Goal: Task Accomplishment & Management: Use online tool/utility

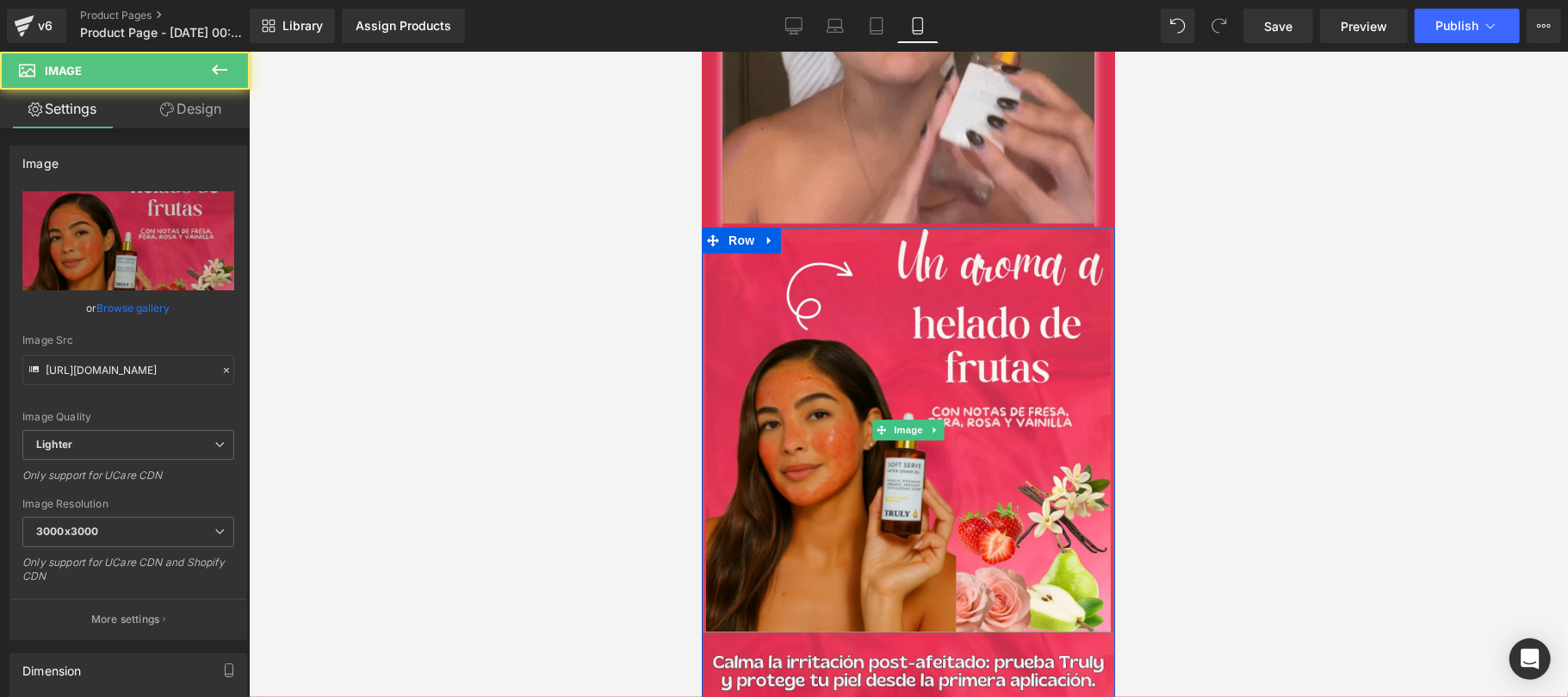
click at [899, 418] on span "Image" at bounding box center [907, 429] width 37 height 21
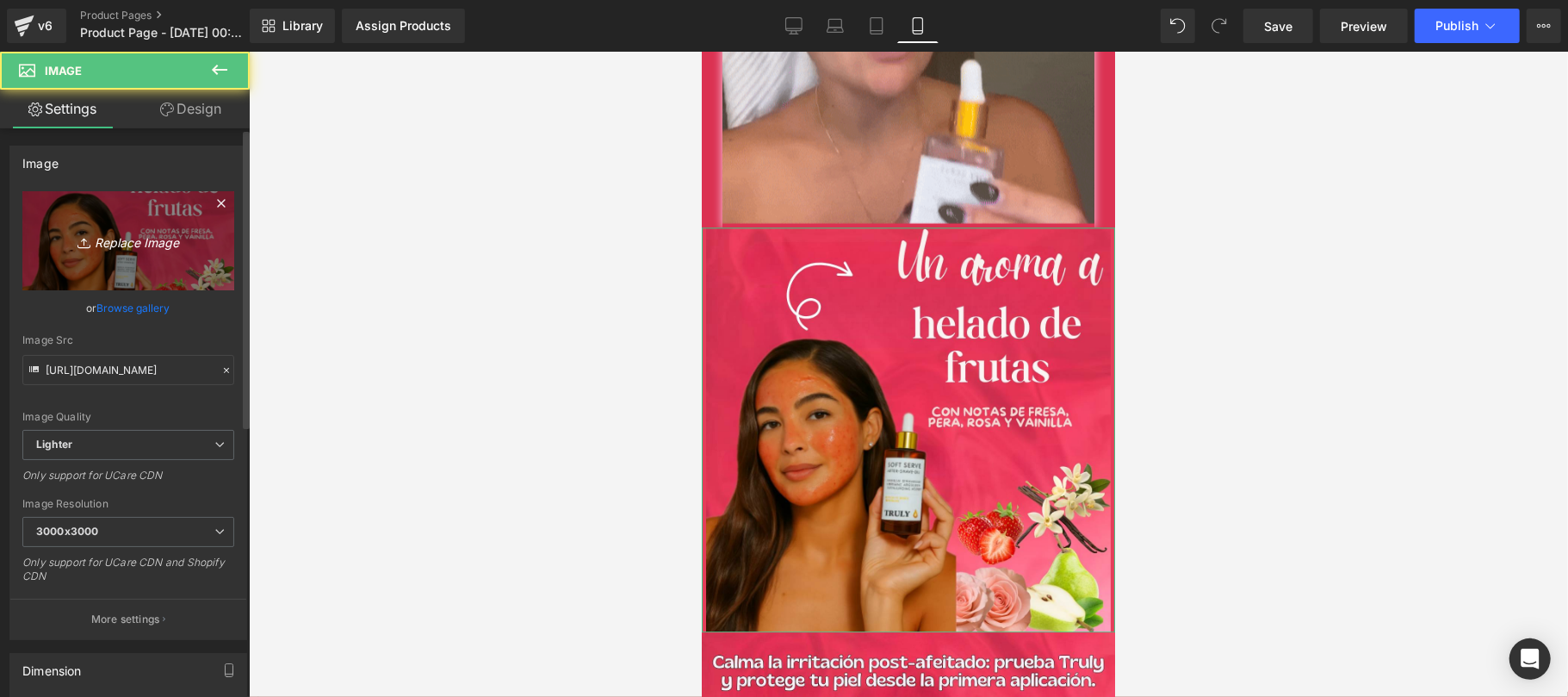
click at [156, 248] on icon "Replace Image" at bounding box center [128, 240] width 138 height 22
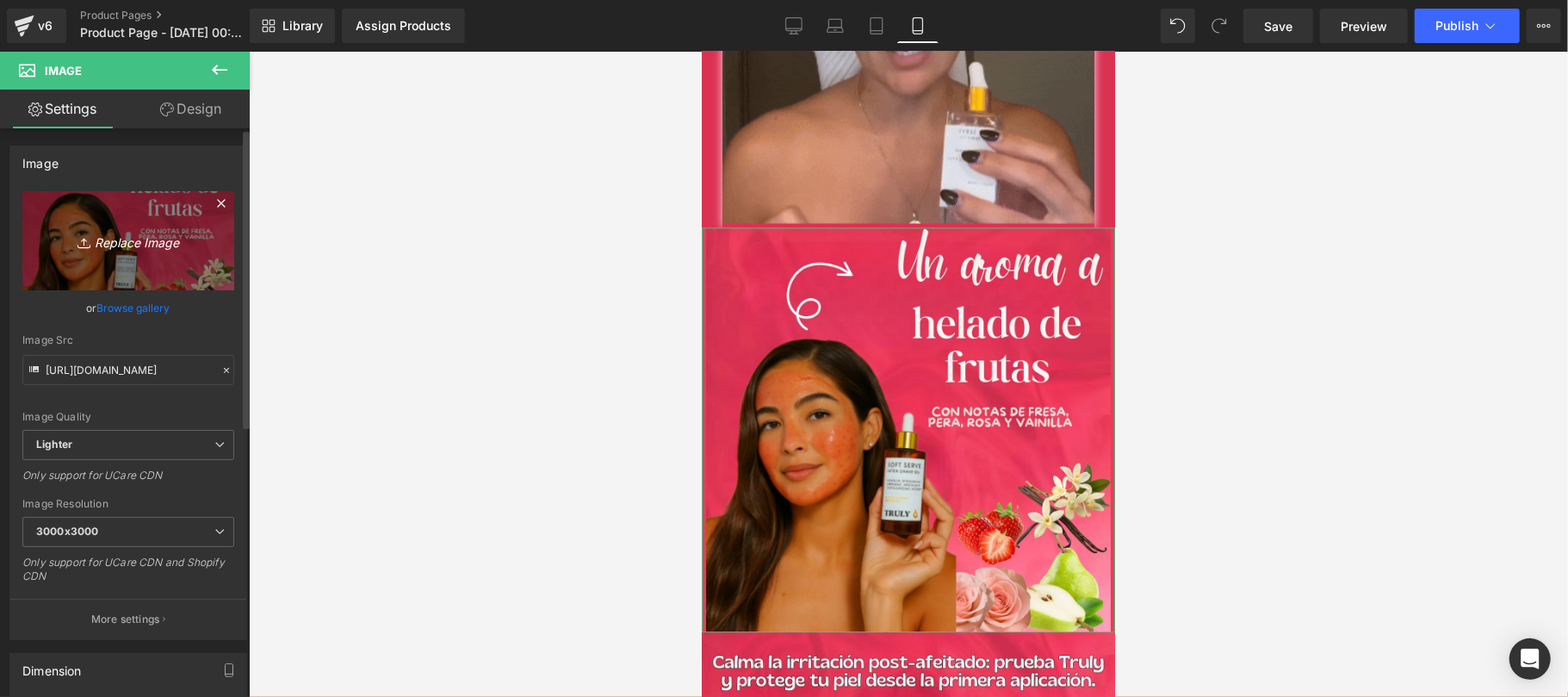
type input "C:\fakepath\CREATIVO-TR90-3.jpg"
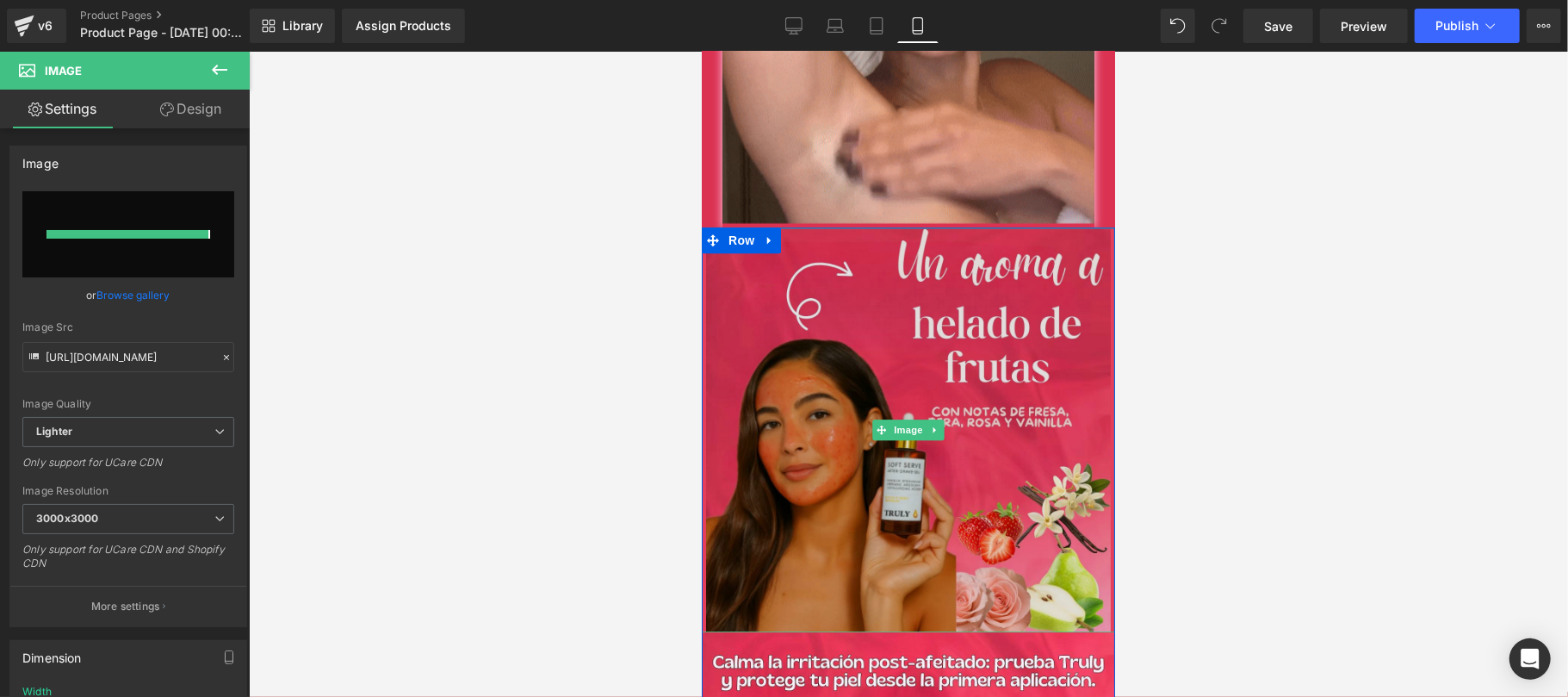
type input "[URL][DOMAIN_NAME]"
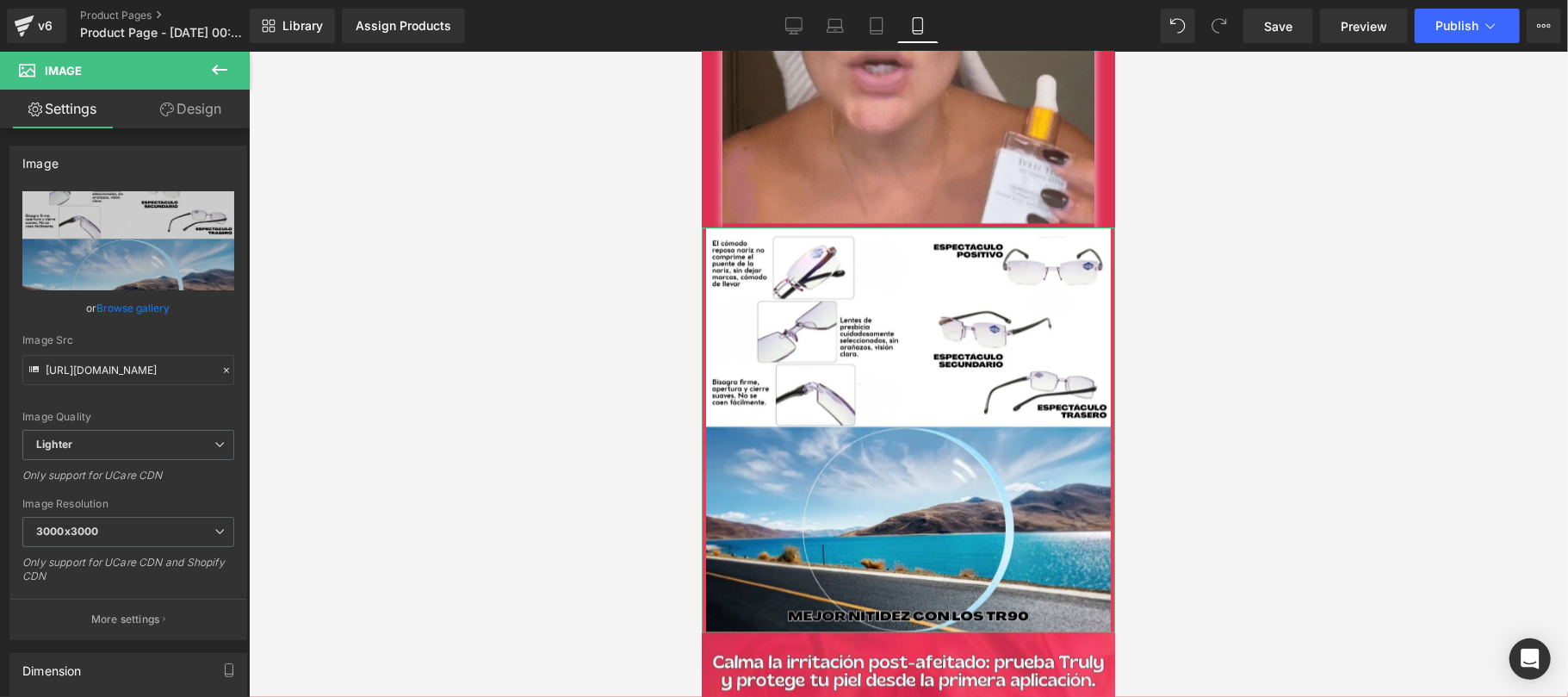
click at [217, 109] on link "Design" at bounding box center [190, 108] width 125 height 38
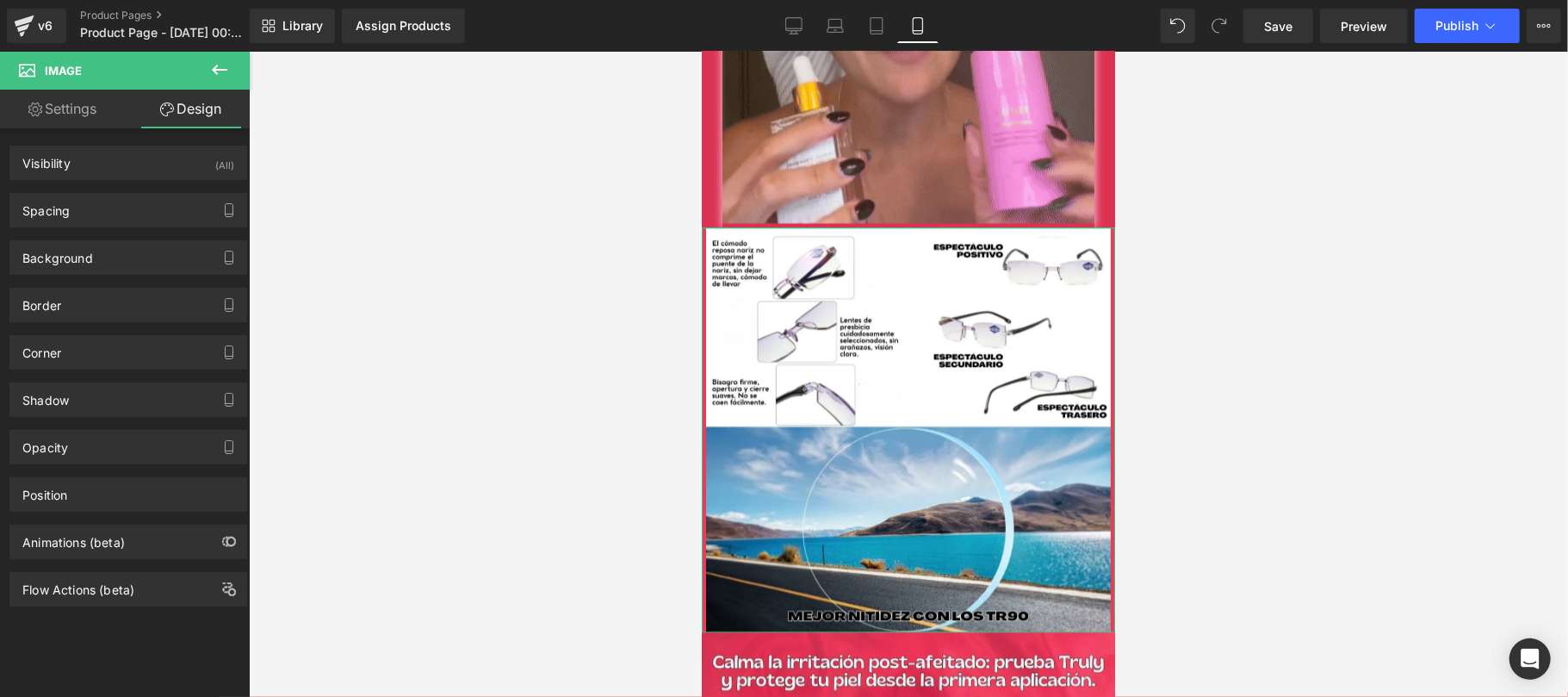
click at [113, 231] on div "Background Color & Image color Color % Image Replace Image Upload image or Brow…" at bounding box center [128, 250] width 257 height 47
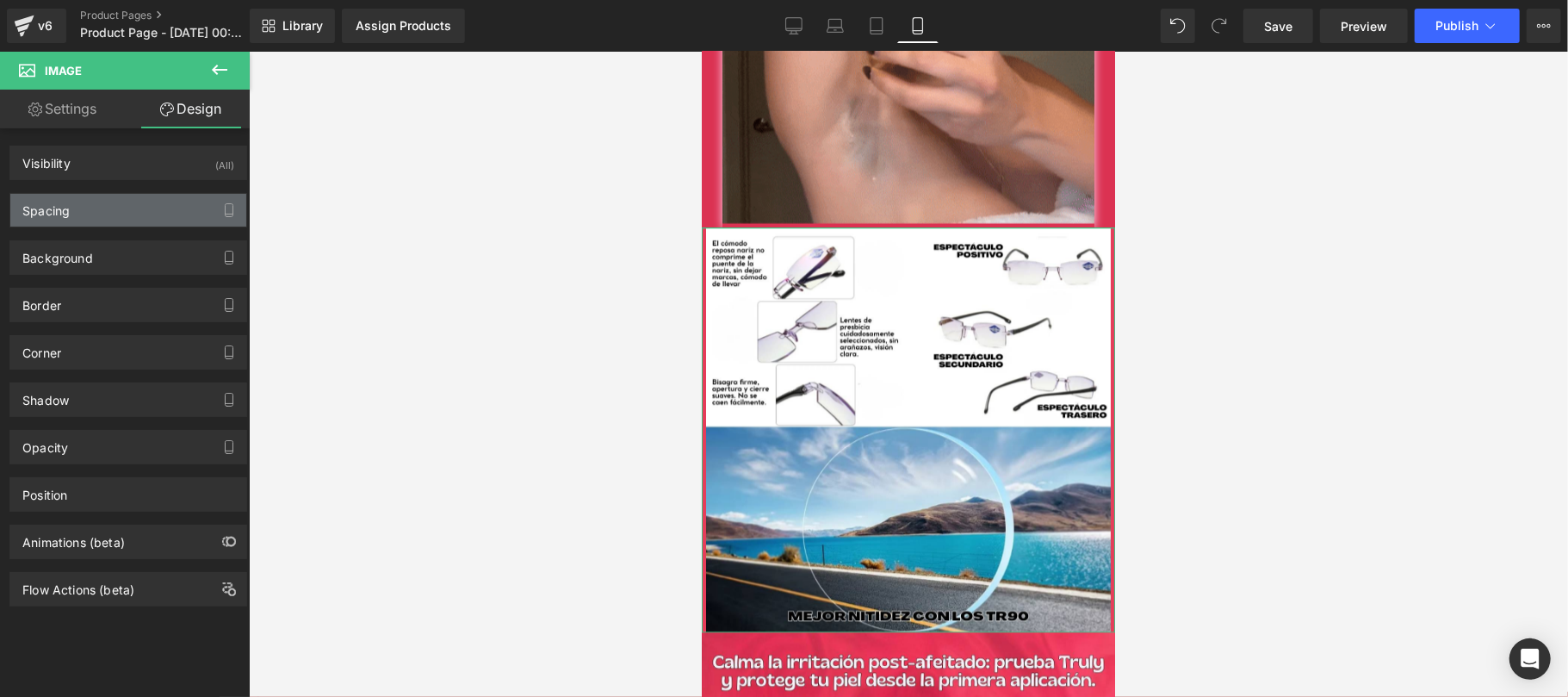
type input "0"
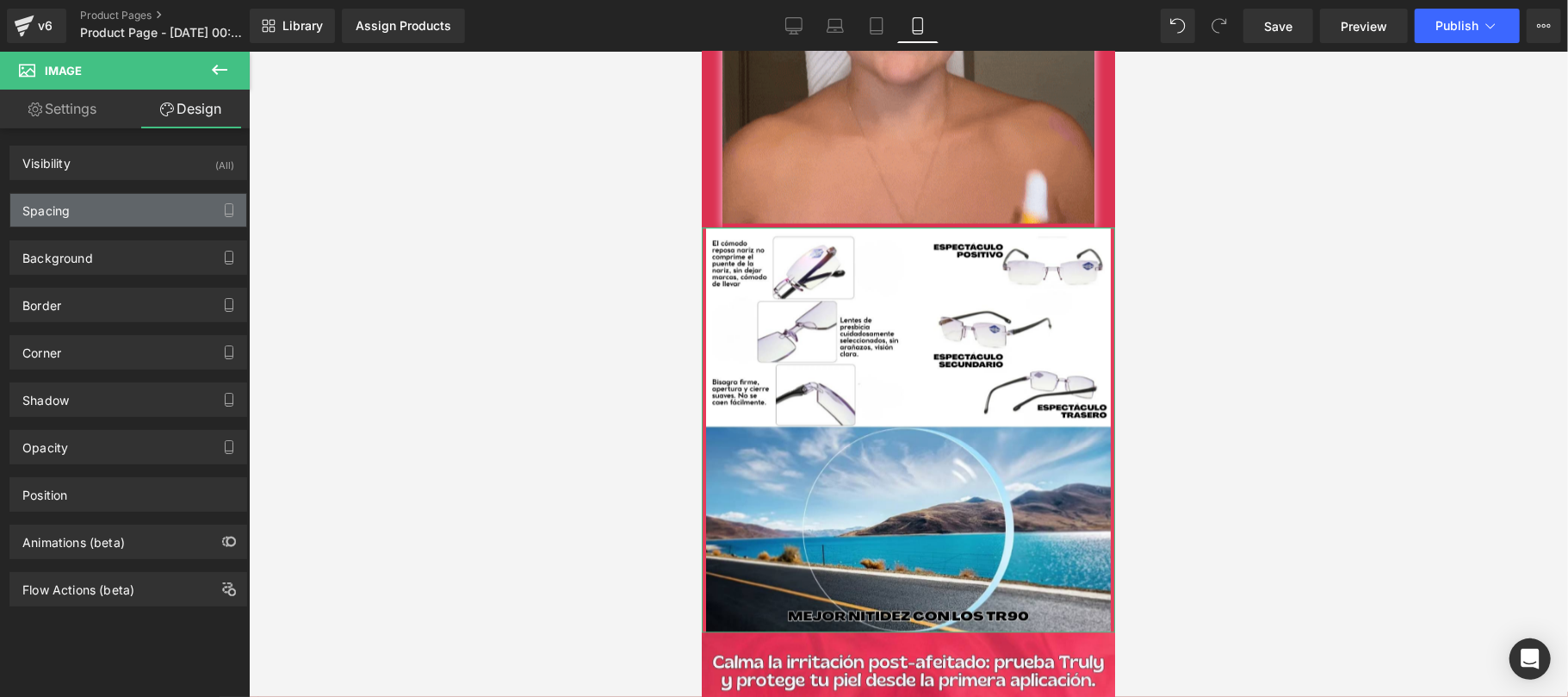
type input "0"
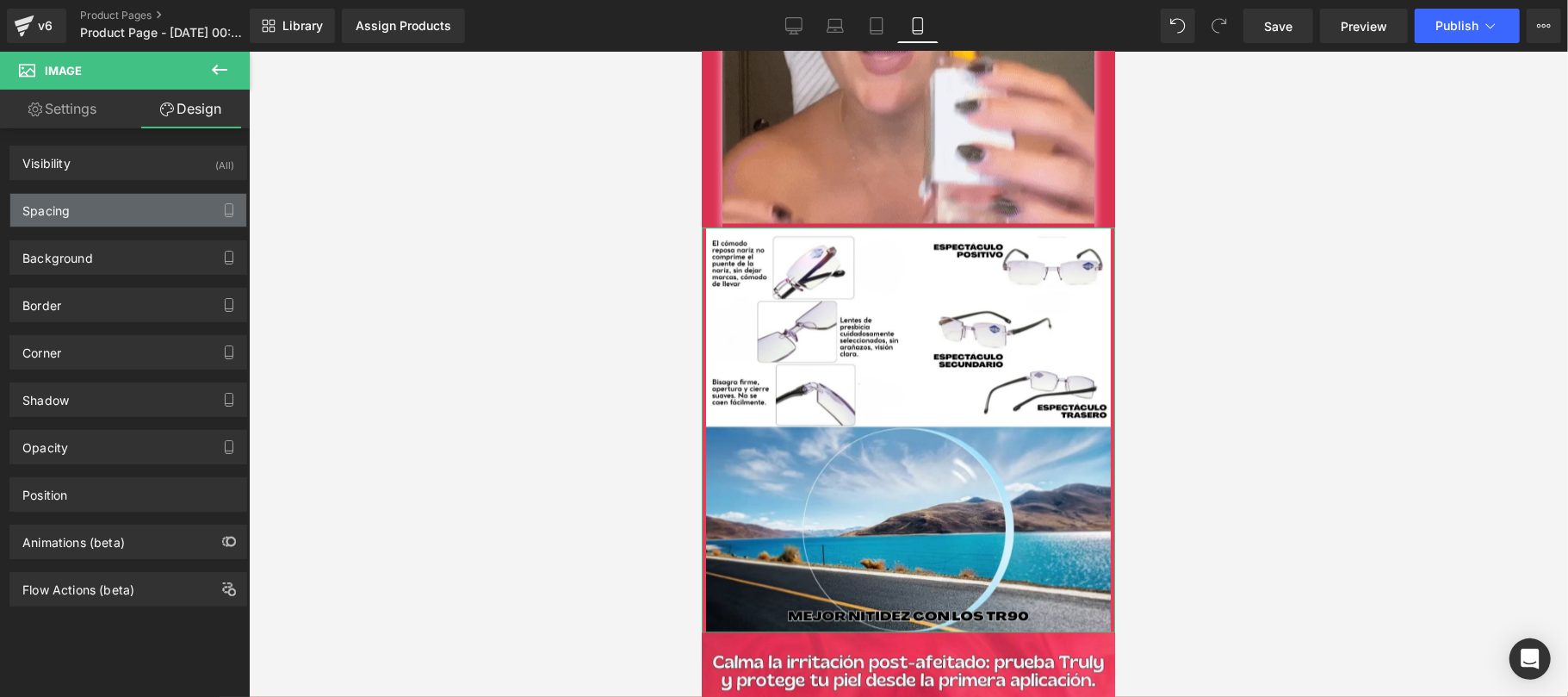
type input "0"
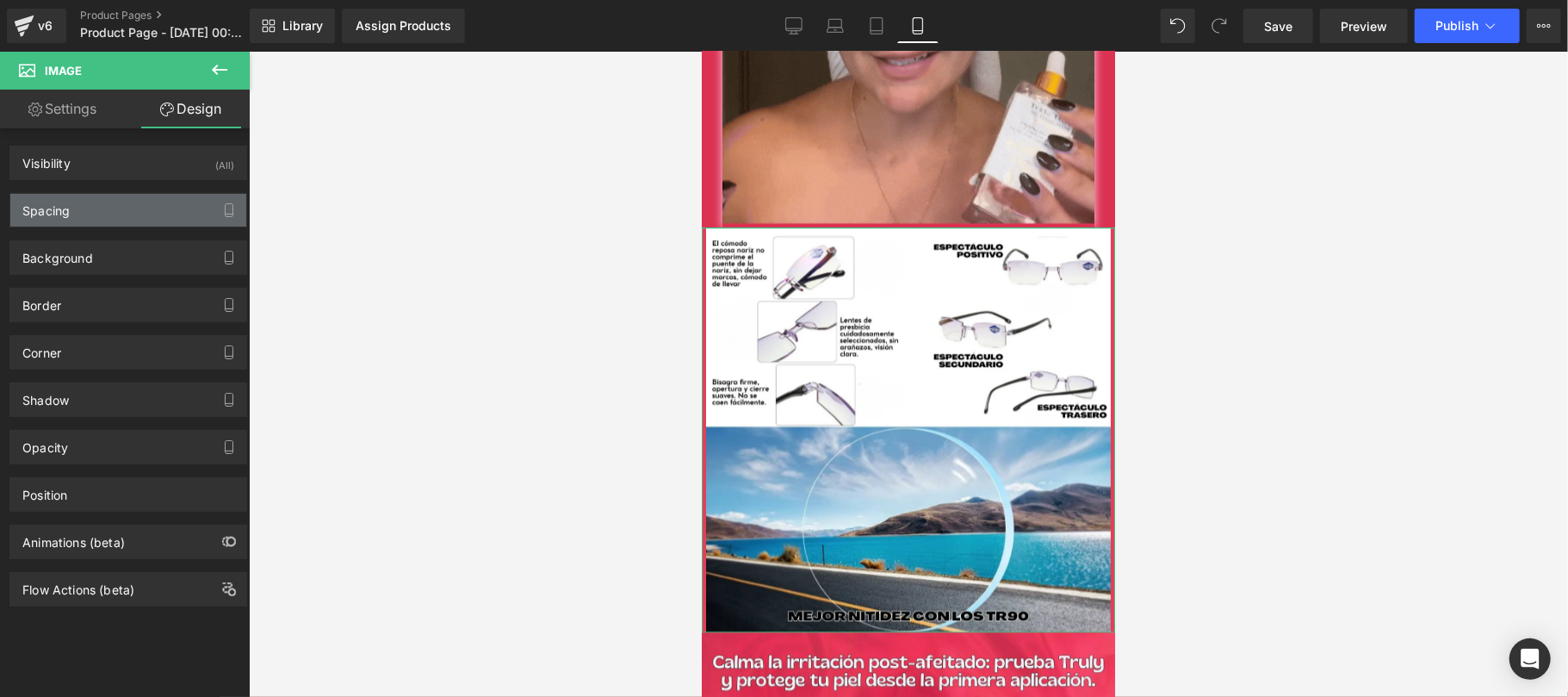
type input "0"
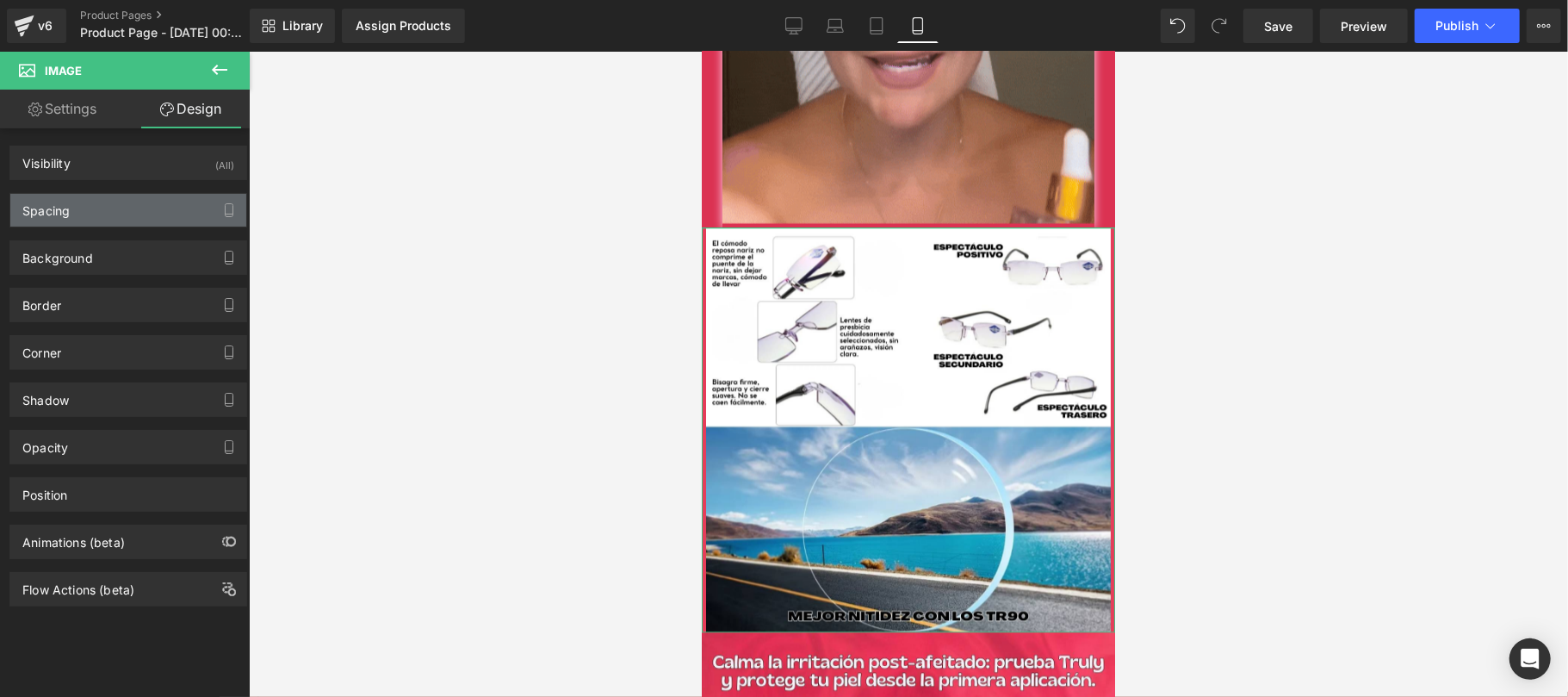
type input "0"
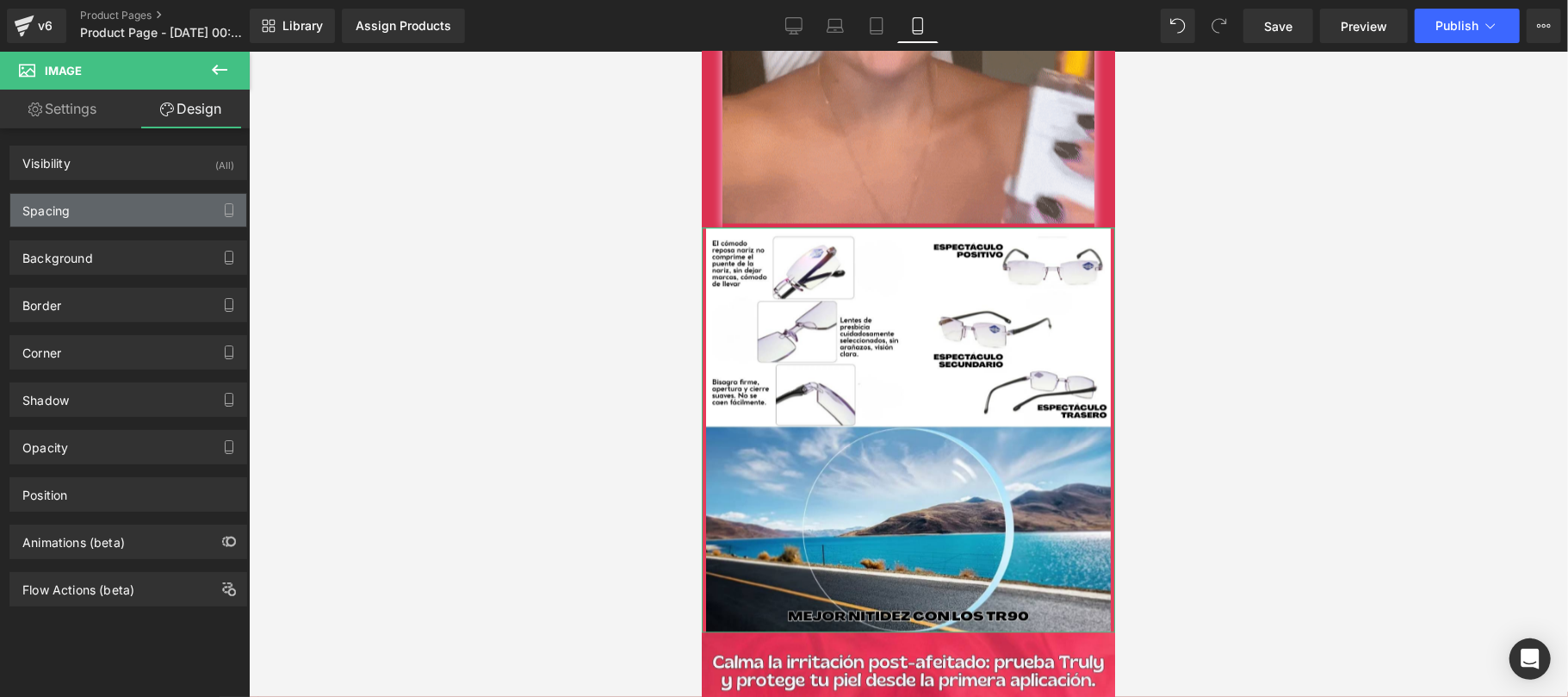
type input "5"
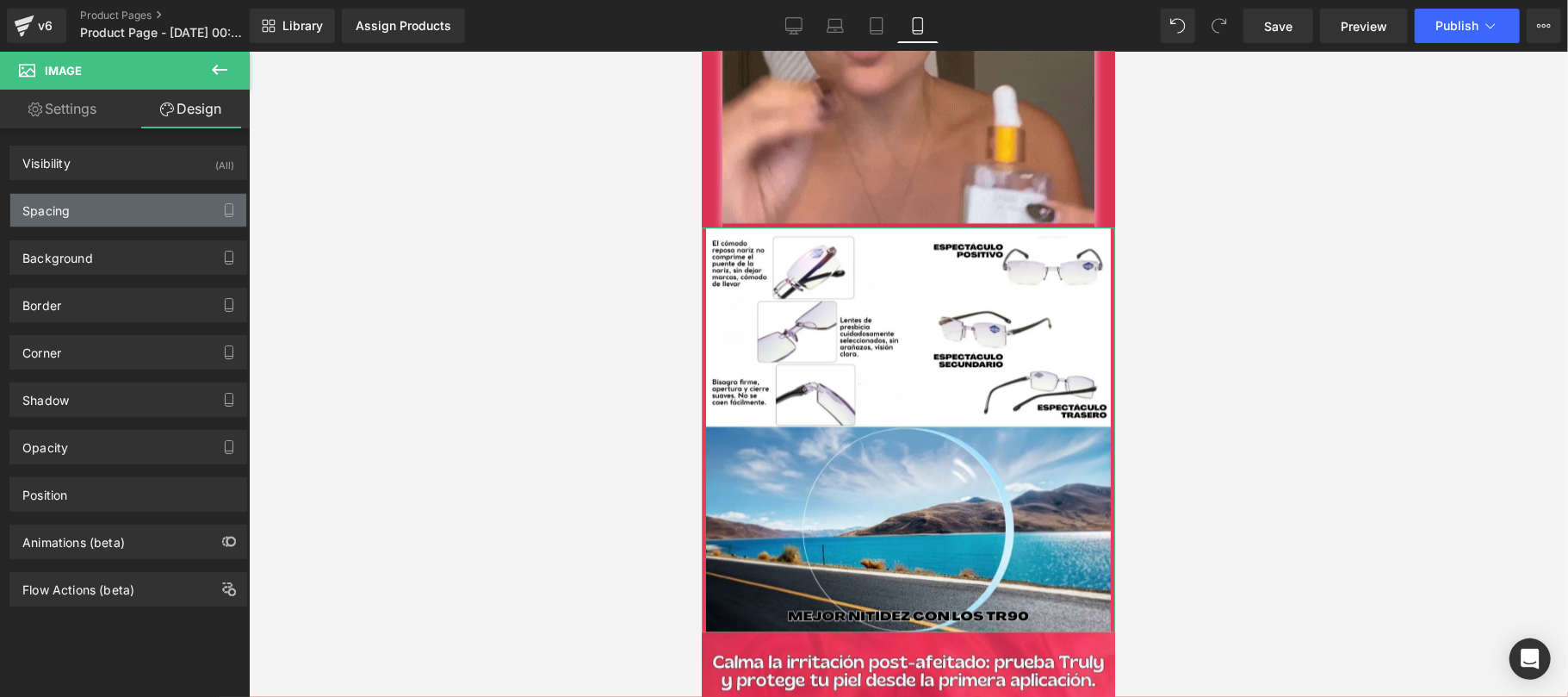
type input "0"
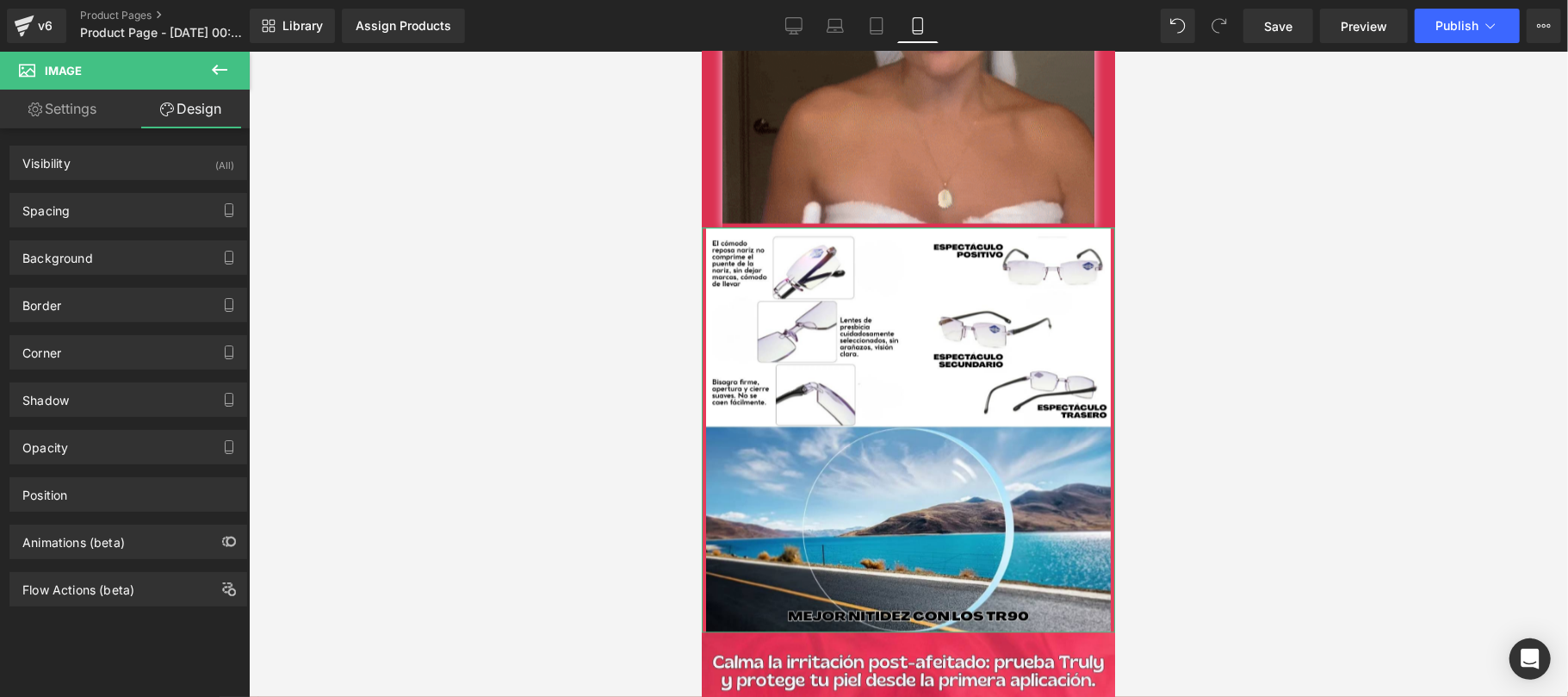
drag, startPoint x: 113, startPoint y: 221, endPoint x: 72, endPoint y: 353, distance: 138.2
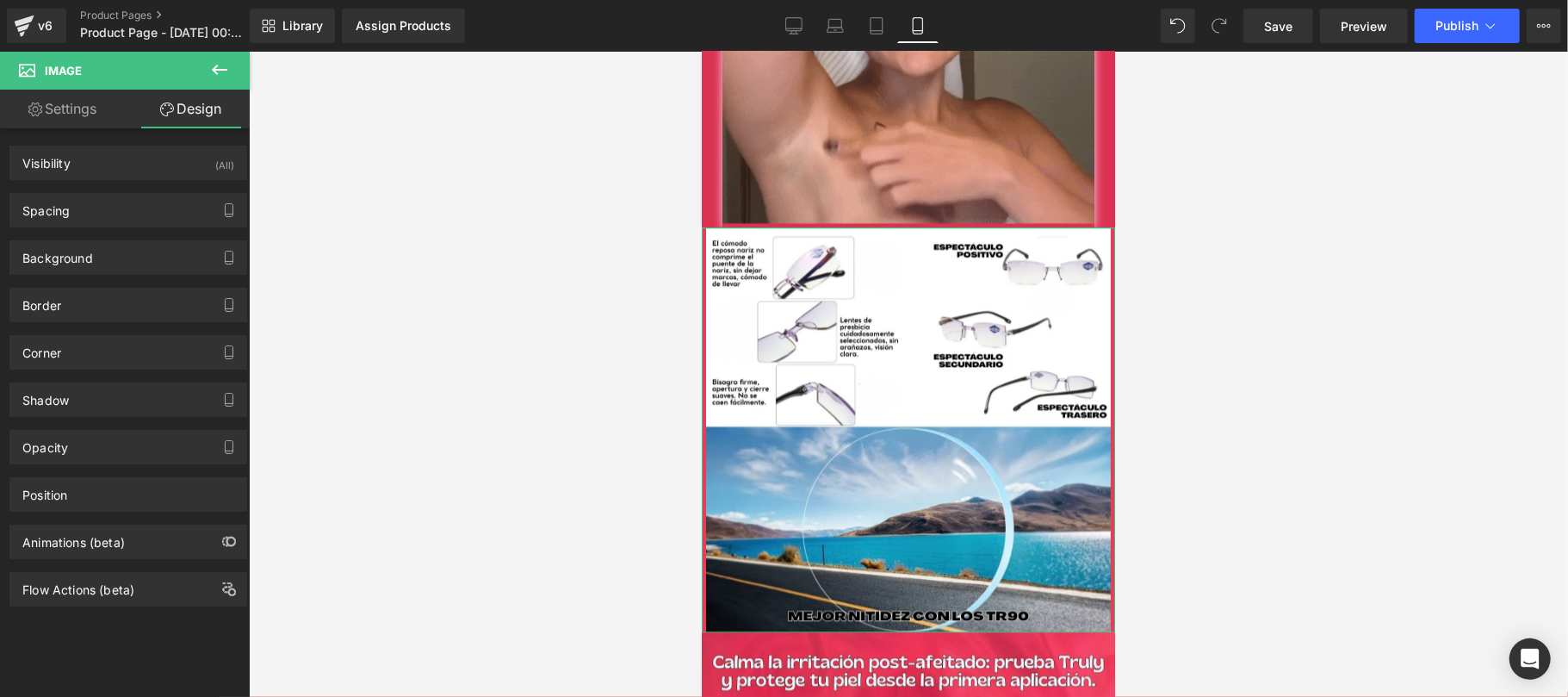
click at [113, 221] on div "Spacing" at bounding box center [128, 210] width 236 height 33
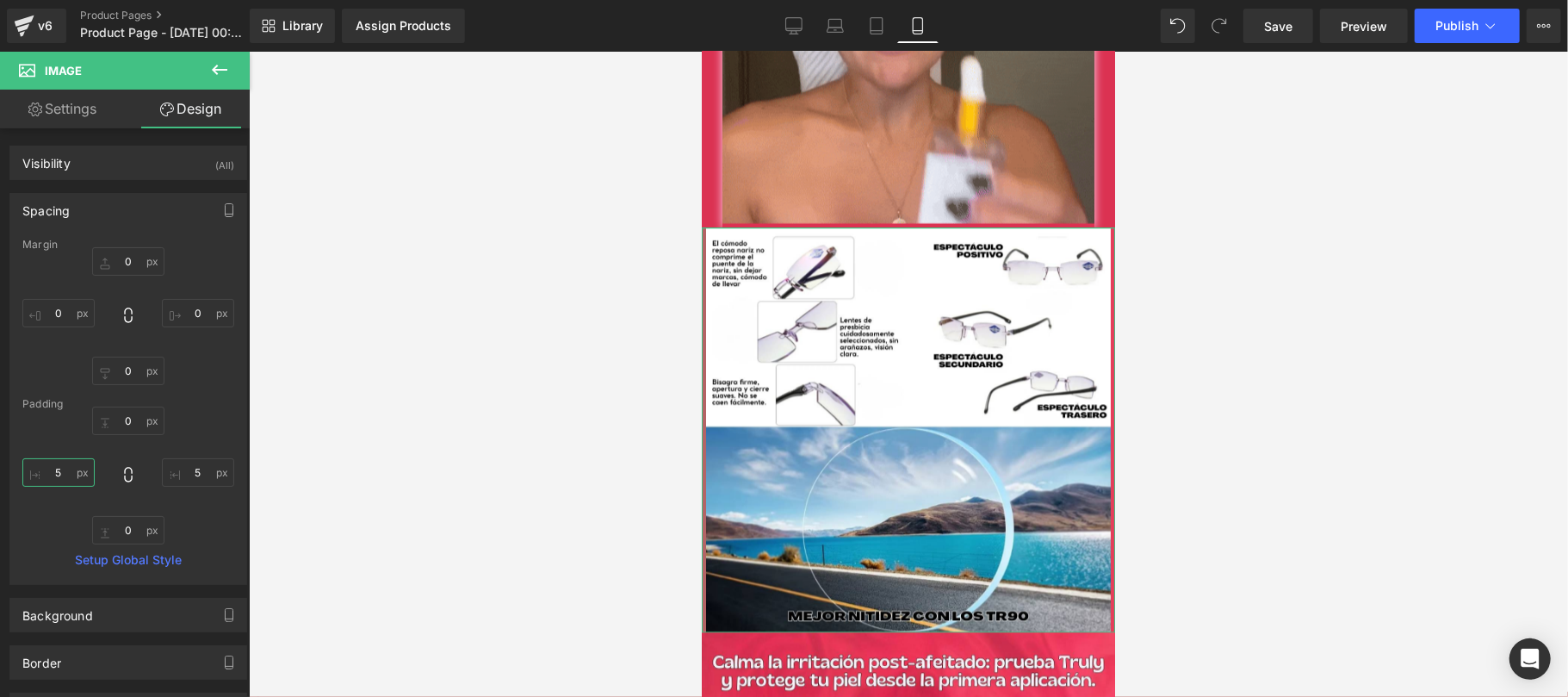
click at [50, 468] on input "5" at bounding box center [58, 472] width 72 height 28
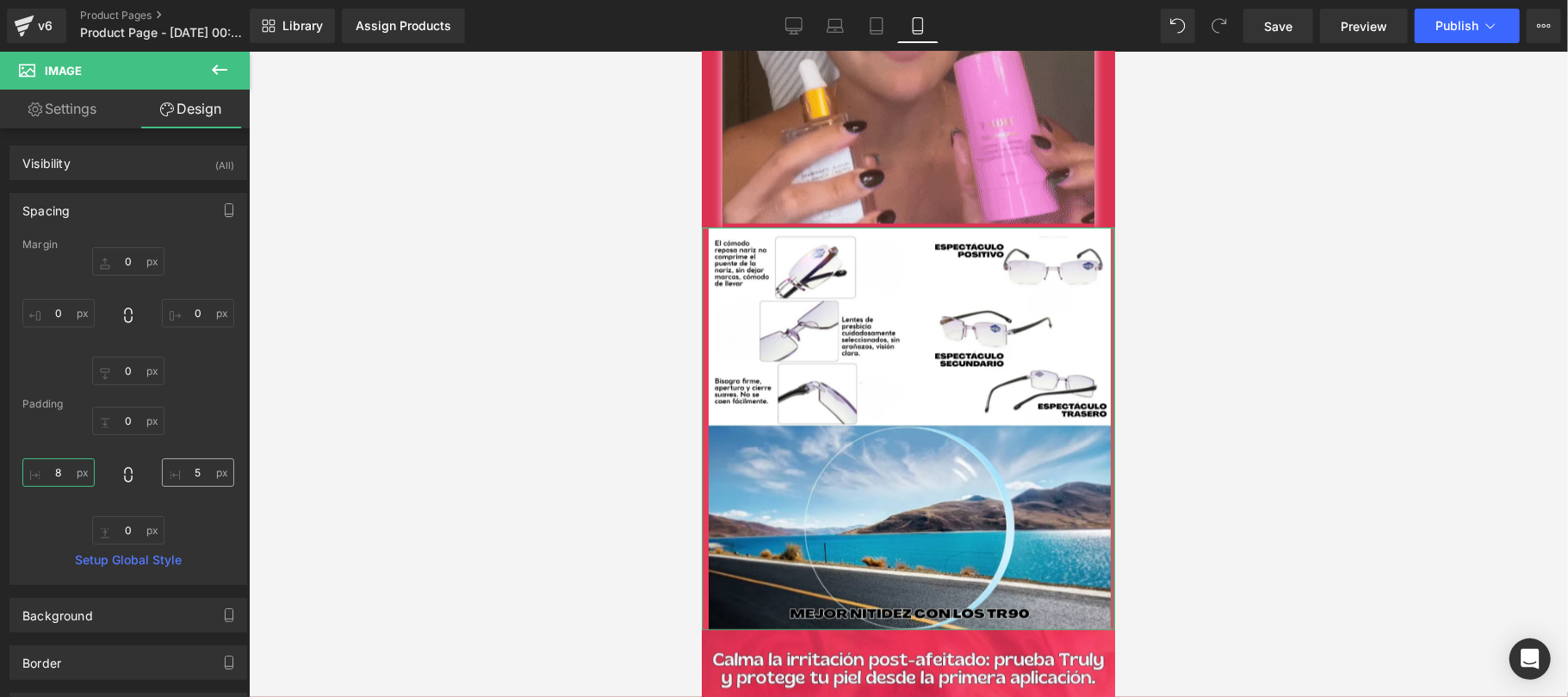
type input "8"
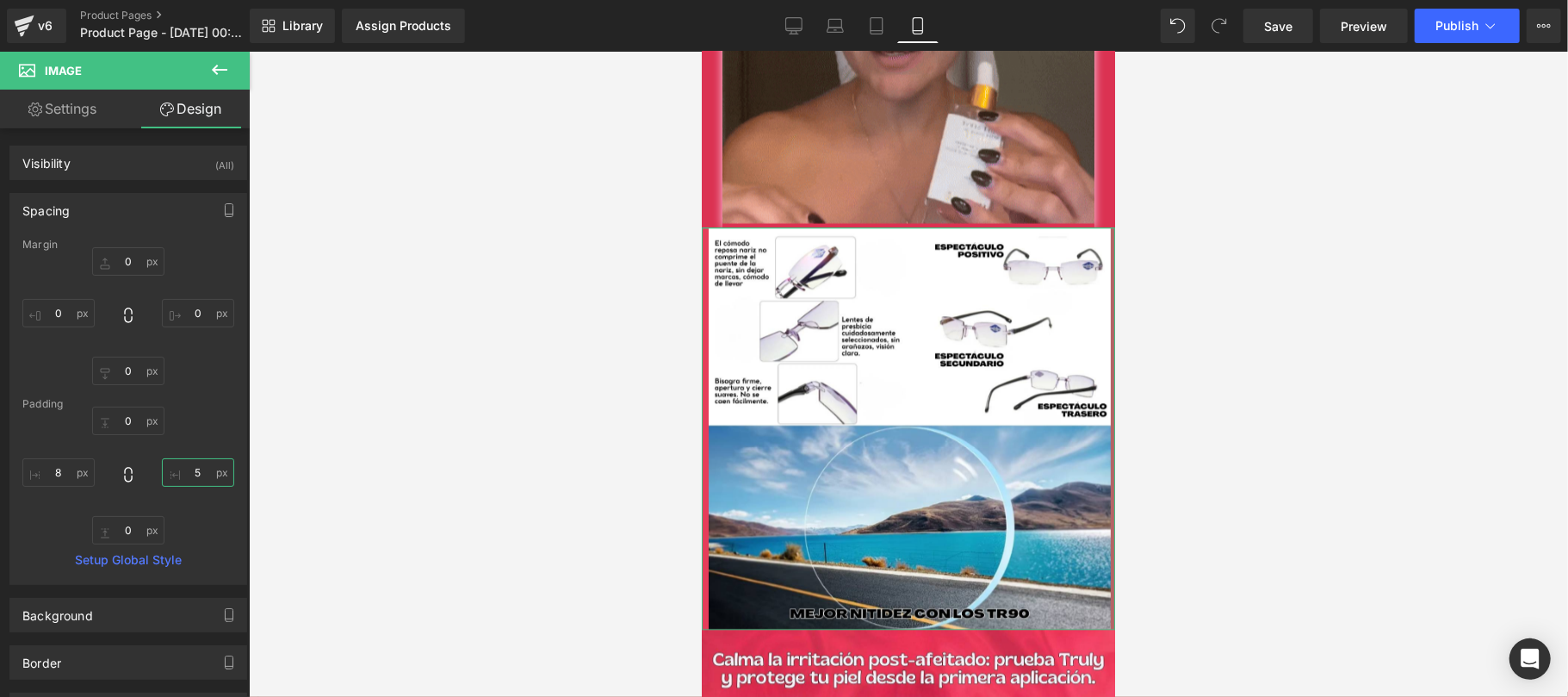
click at [194, 479] on input "5" at bounding box center [198, 472] width 72 height 28
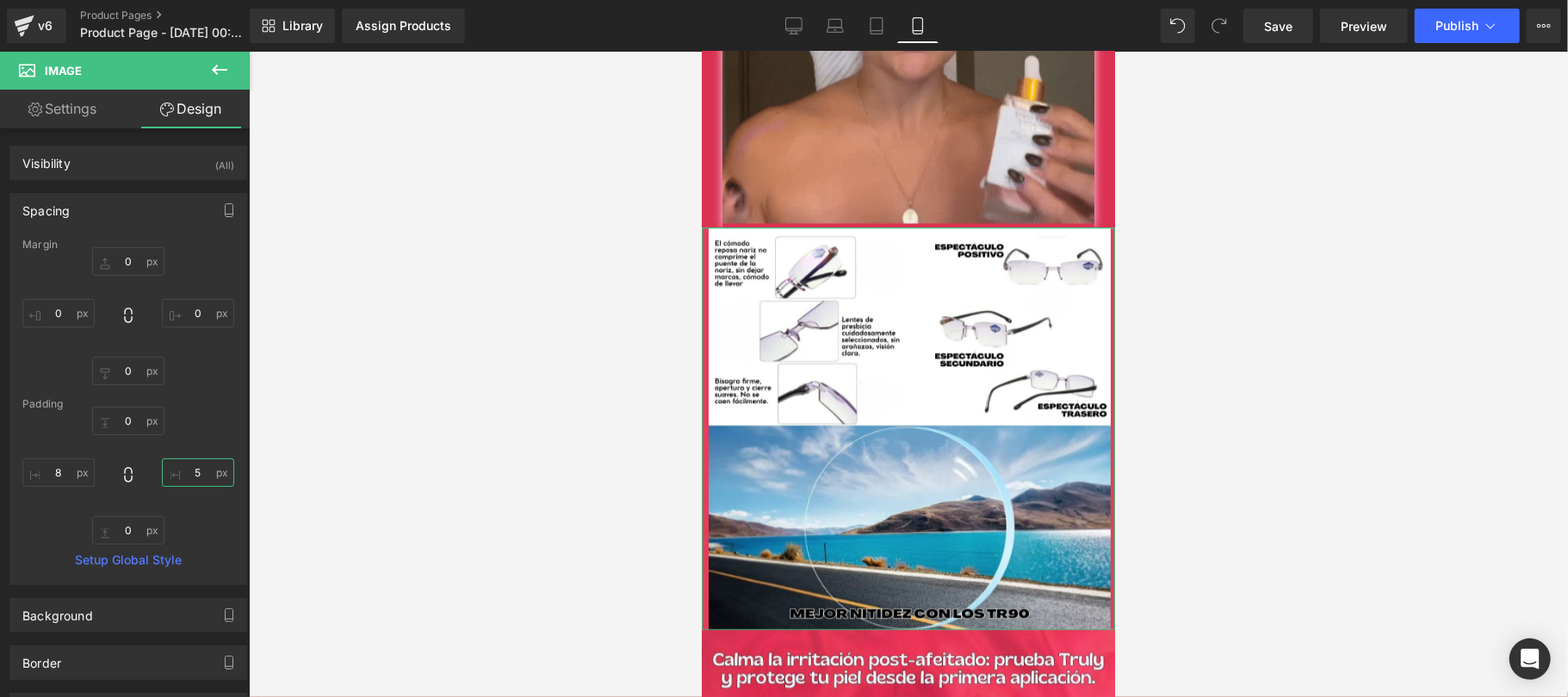
type input "8"
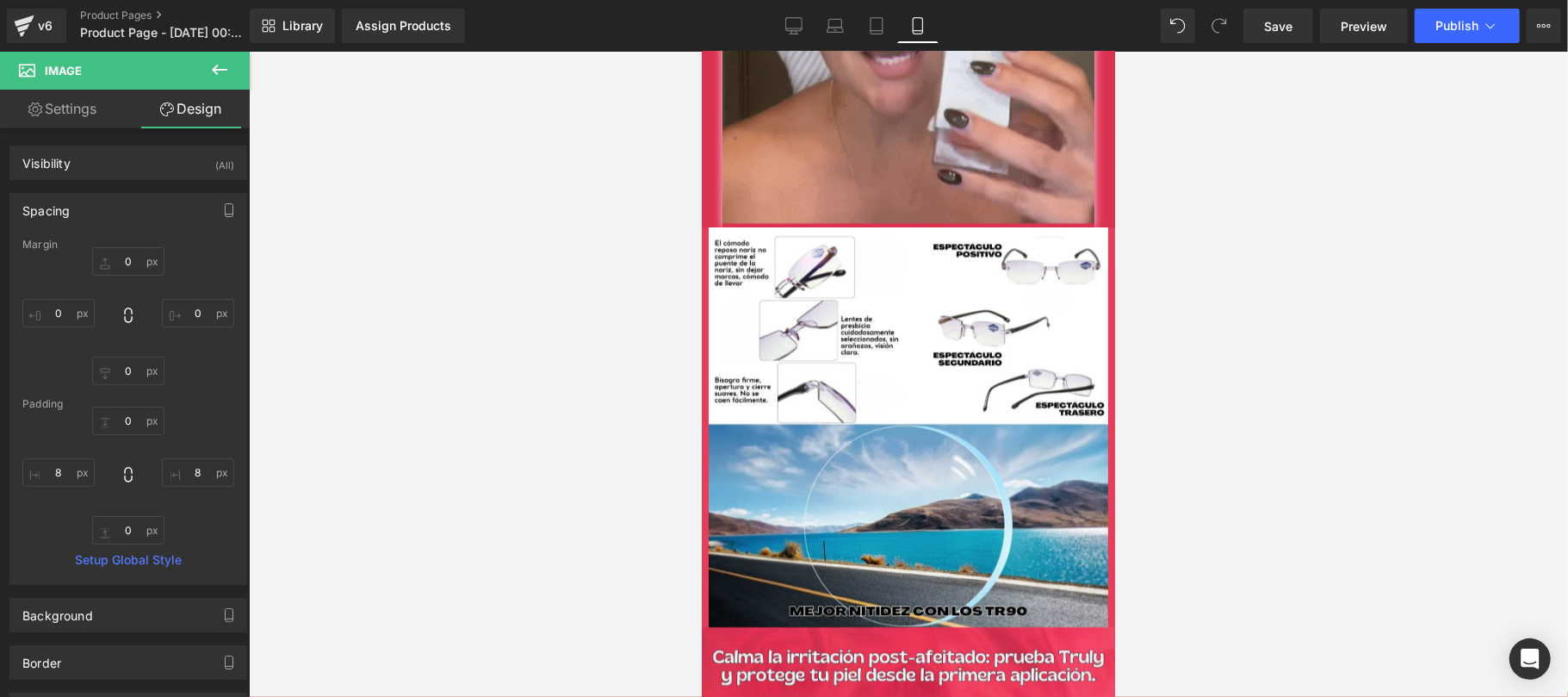
click at [1295, 425] on div at bounding box center [908, 374] width 1319 height 645
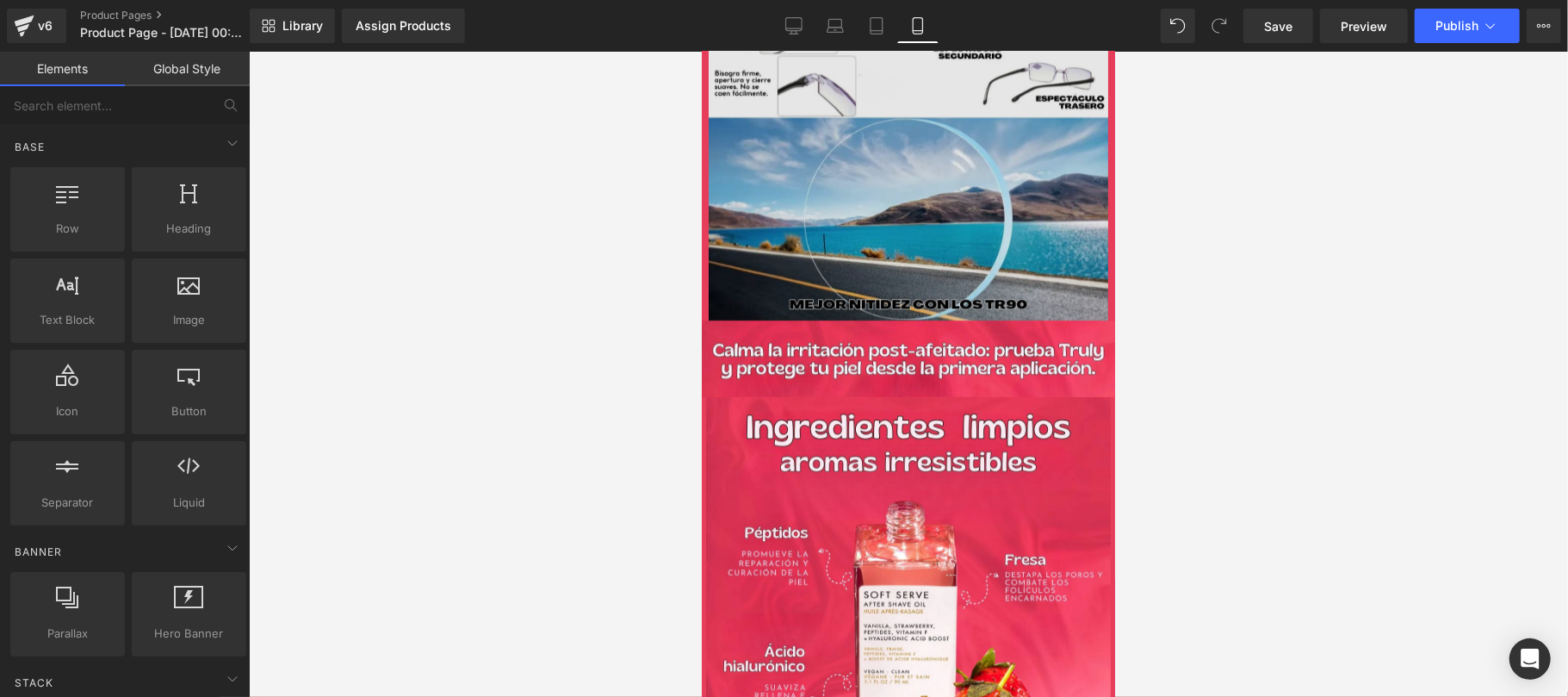
scroll to position [3674, 0]
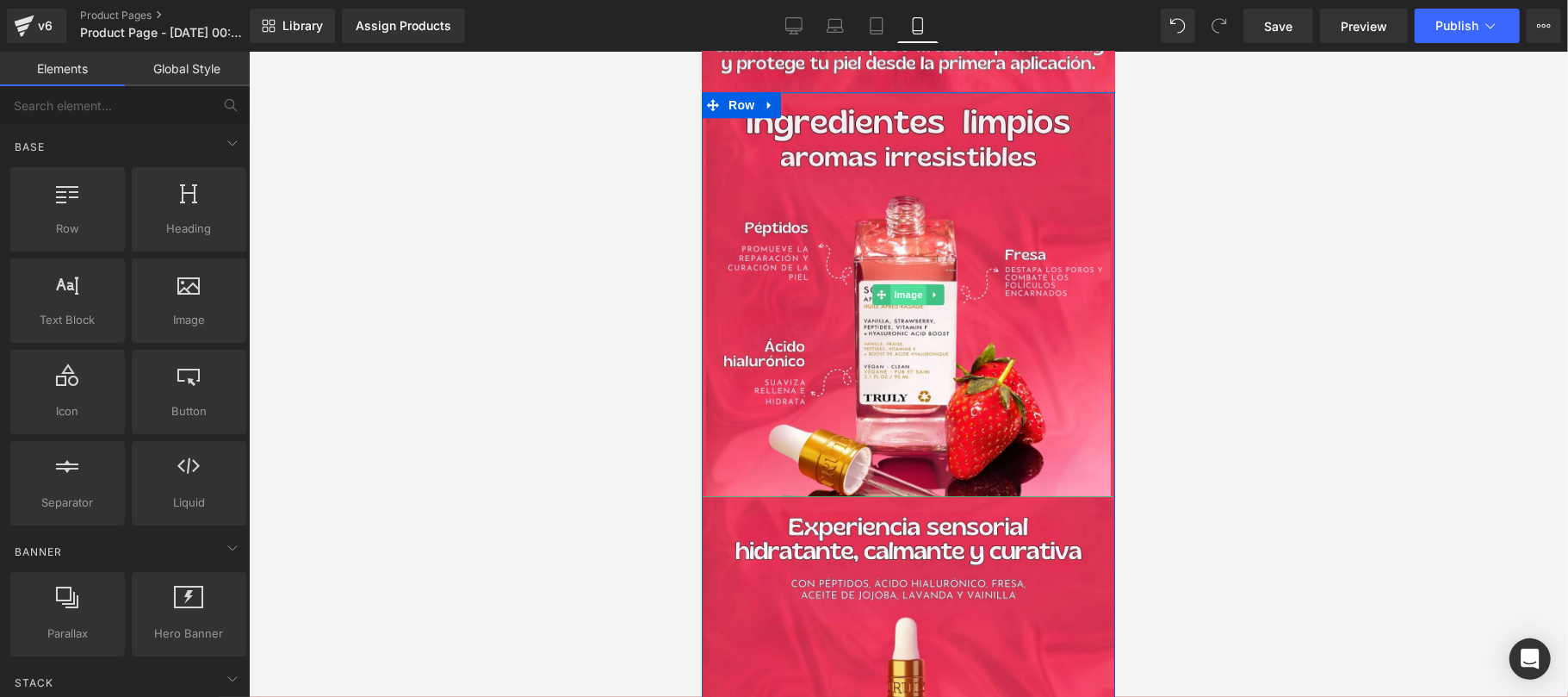
click at [889, 283] on span "Image" at bounding box center [907, 294] width 37 height 21
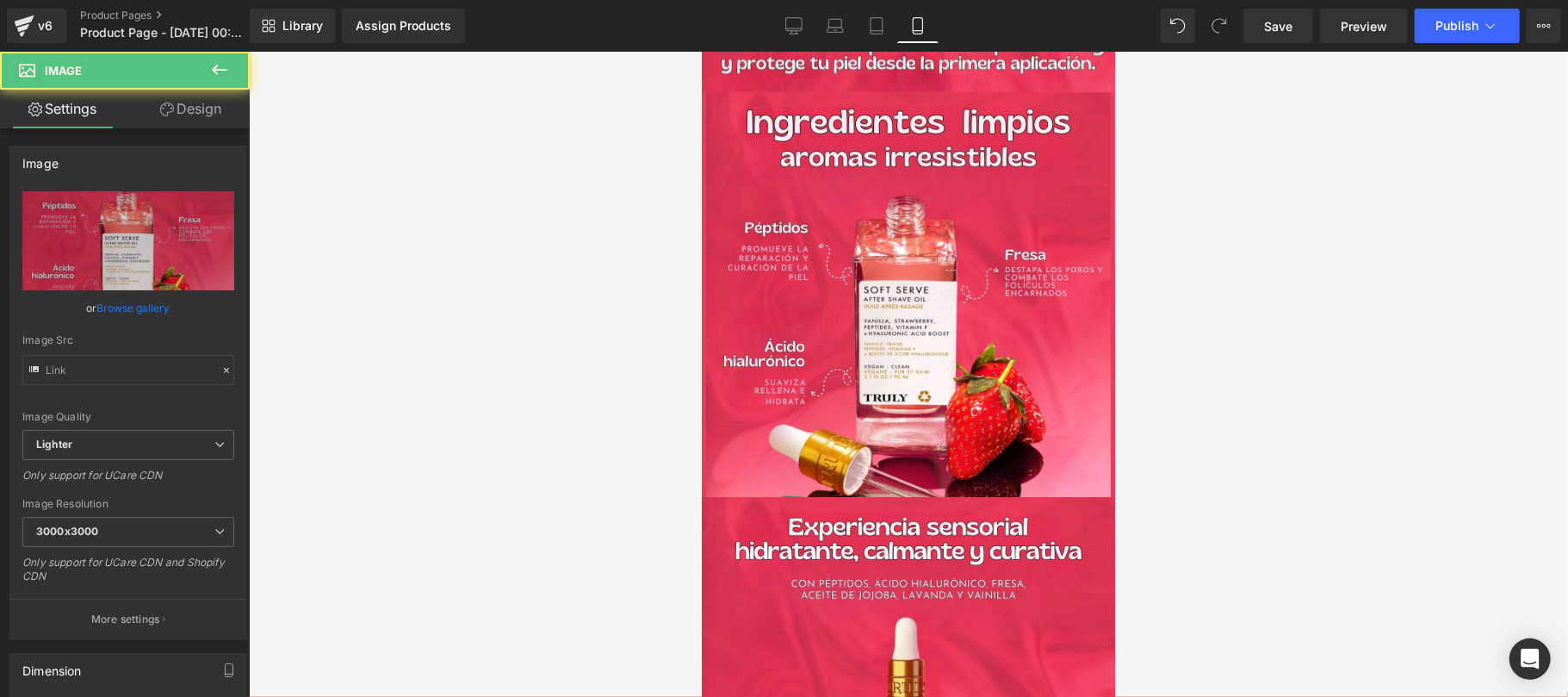
type input "https://ucarecdn.com/c972bca6-23ea-4e8a-a18f-4abaea6dd9ef/-/format/auto/-/previ…"
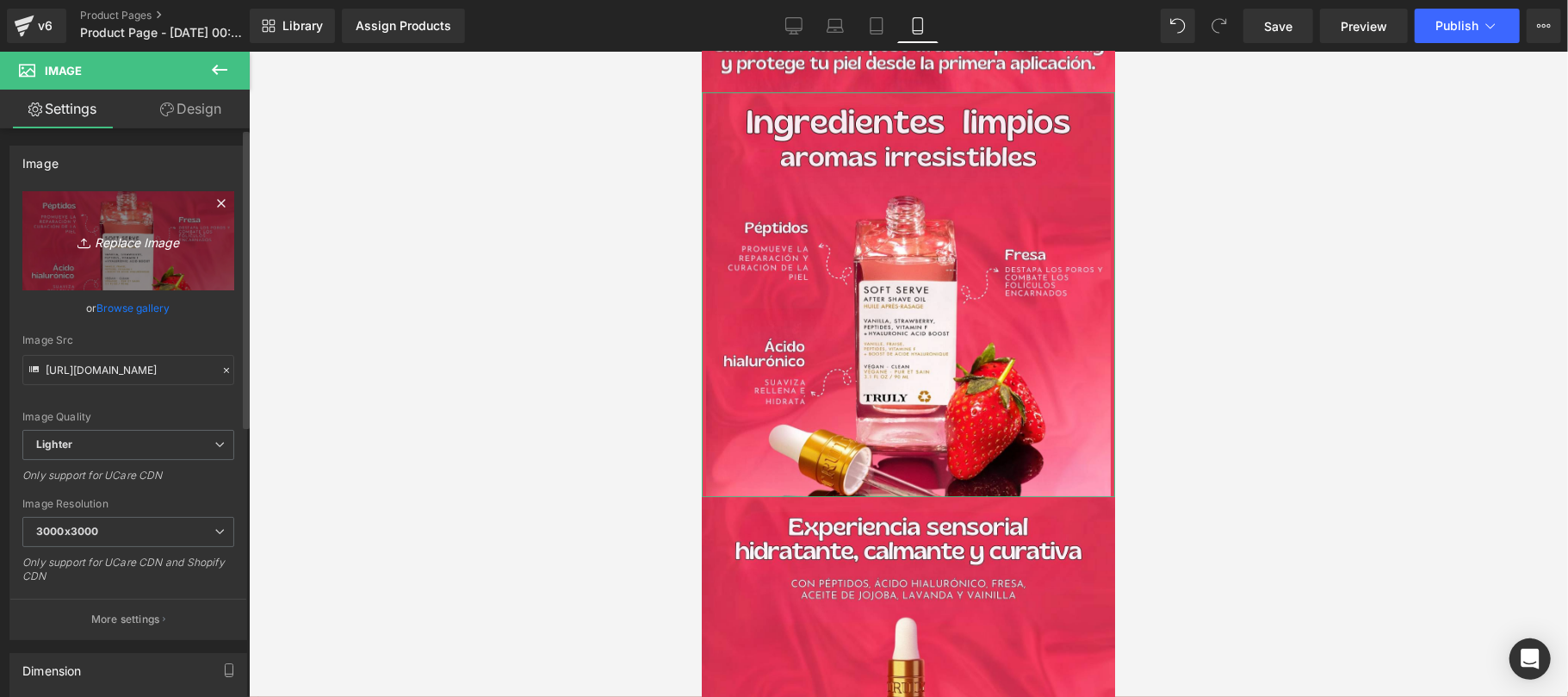
click at [138, 247] on icon "Replace Image" at bounding box center [128, 240] width 138 height 22
type input "C:\fakepath\CREATIVO-TR90-4.jpg"
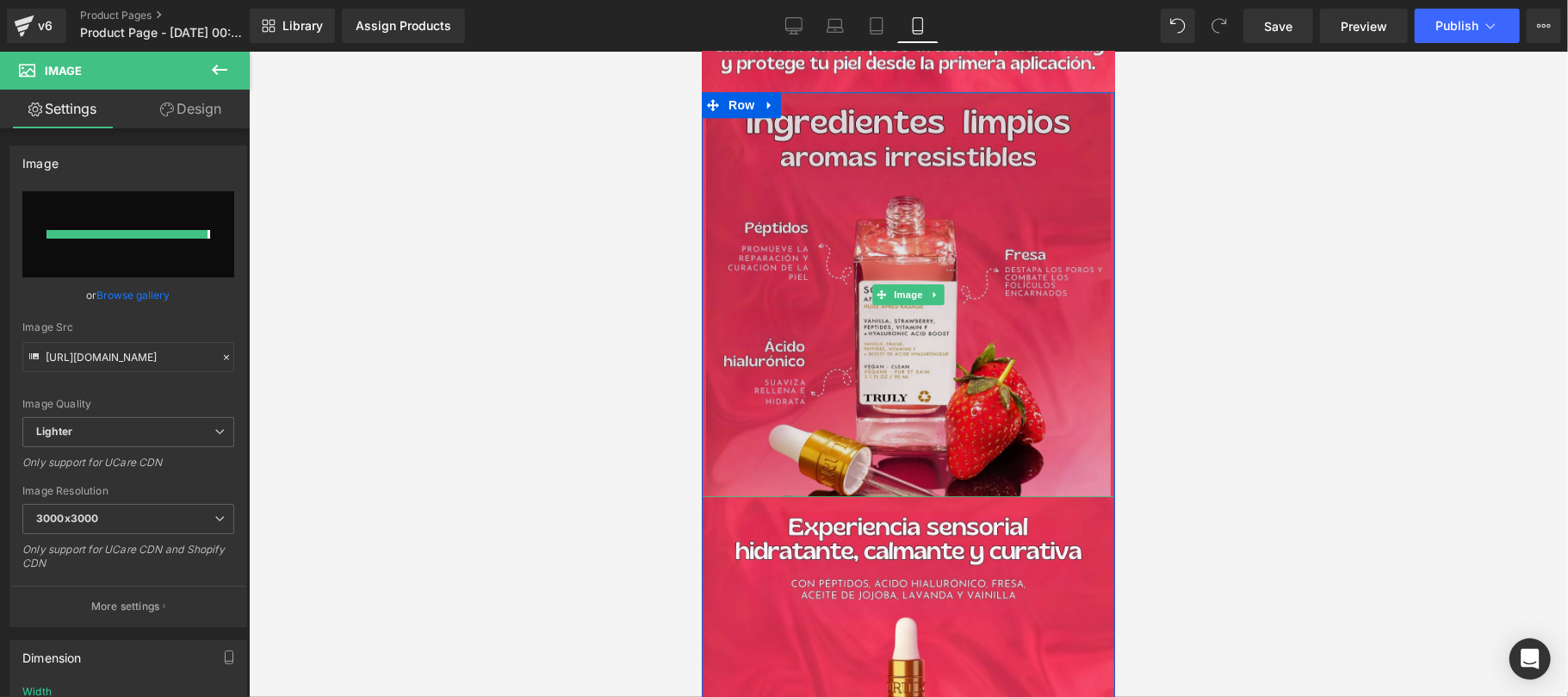
type input "https://ucarecdn.com/e7438bfd-20e3-4c8d-a69f-f1edabbf70aa/-/format/auto/-/previ…"
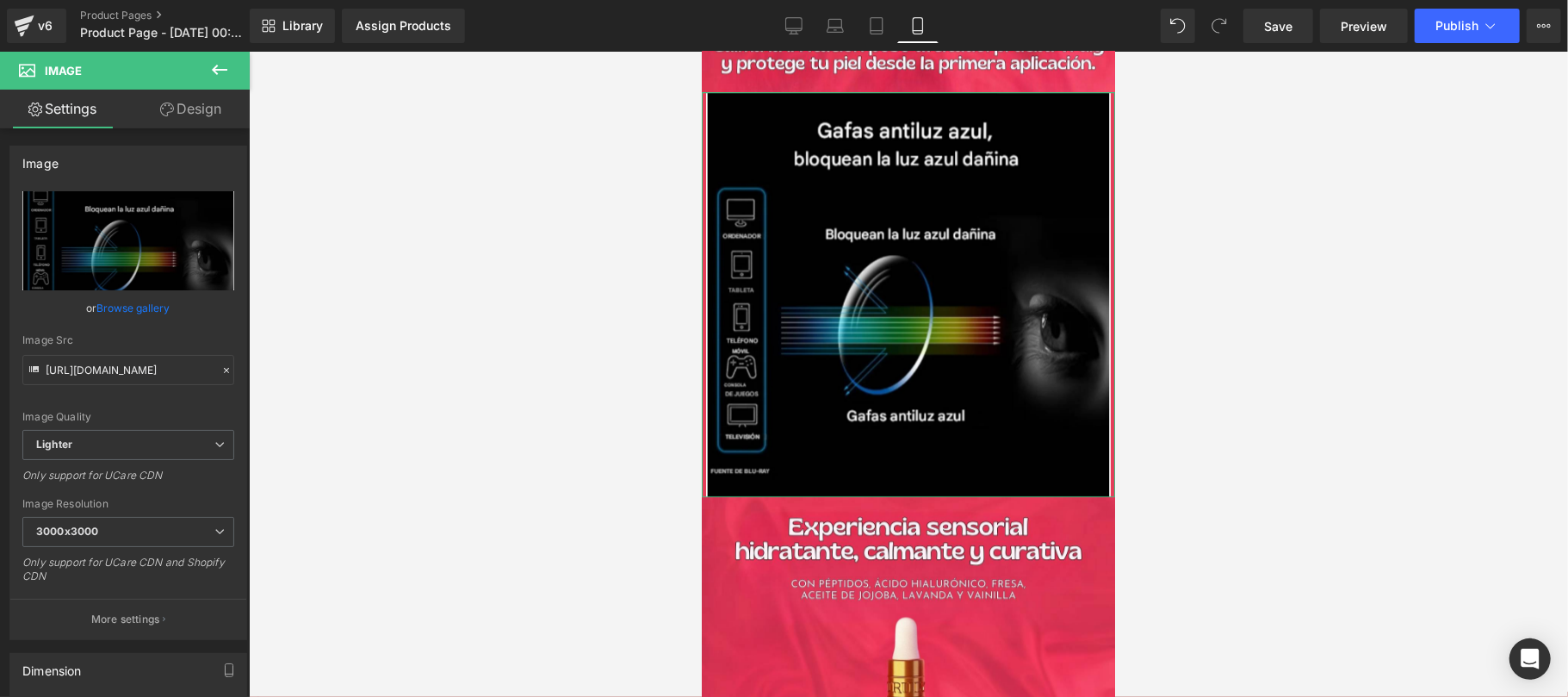
click at [225, 108] on link "Design" at bounding box center [190, 108] width 125 height 38
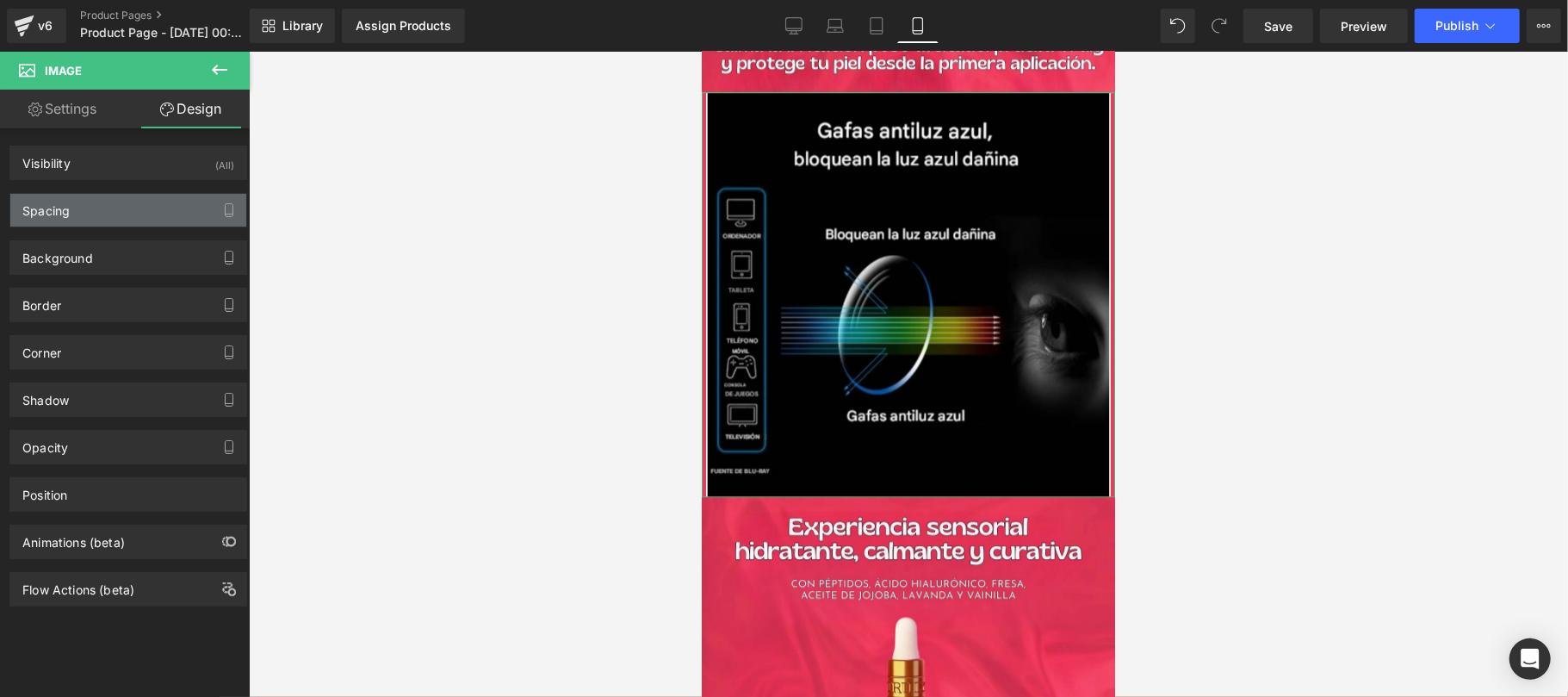
click at [112, 194] on div "Spacing" at bounding box center [128, 210] width 236 height 33
type input "0"
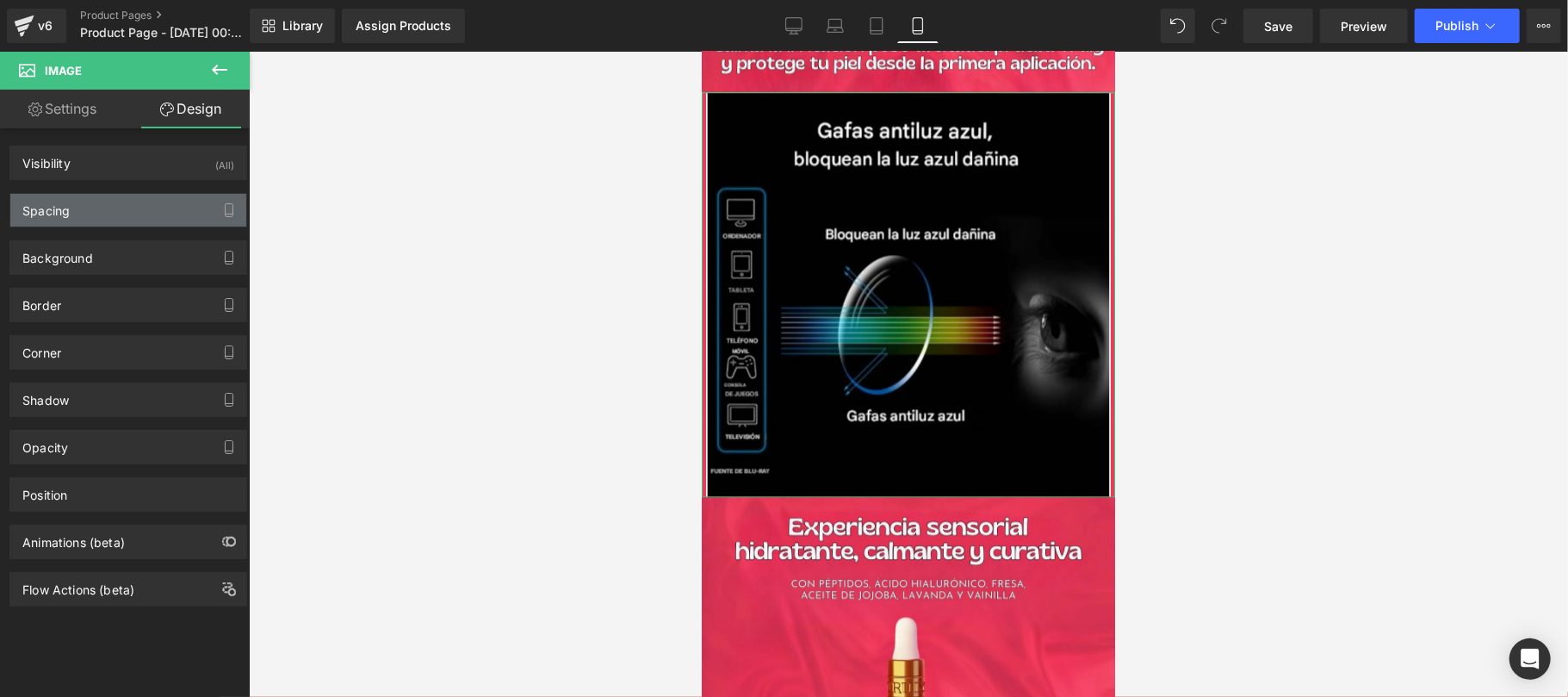
type input "0"
type input "5"
type input "0"
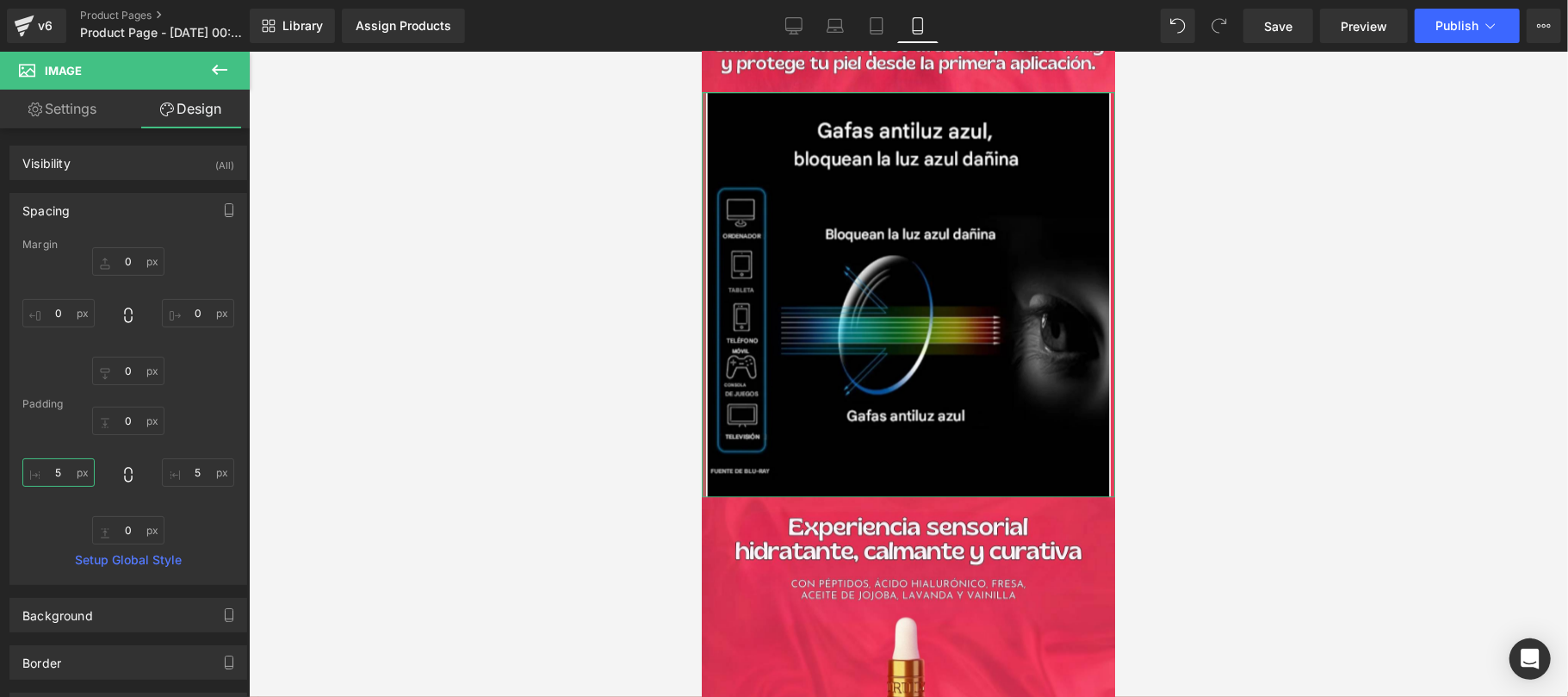
click at [56, 479] on input "5" at bounding box center [58, 472] width 72 height 28
type input "8"
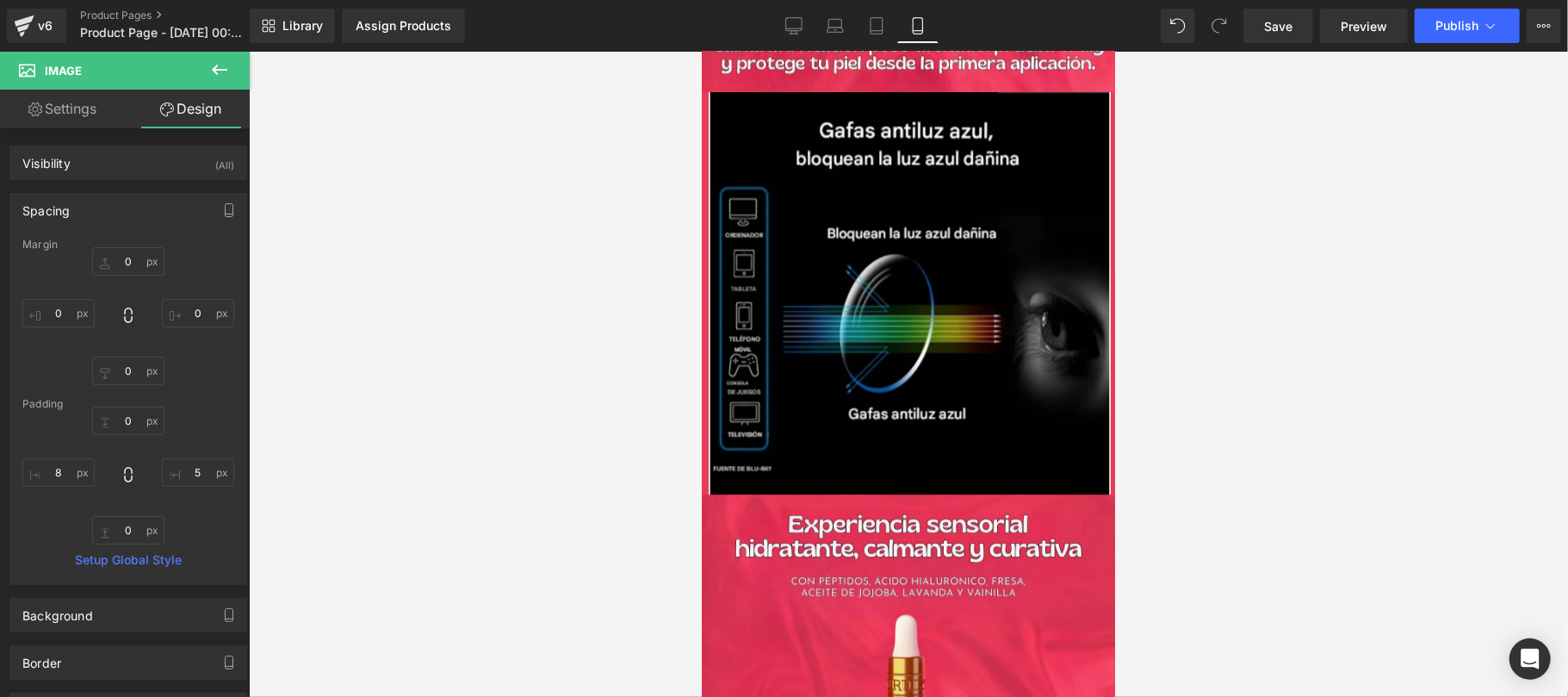
click at [1434, 335] on div at bounding box center [908, 374] width 1319 height 645
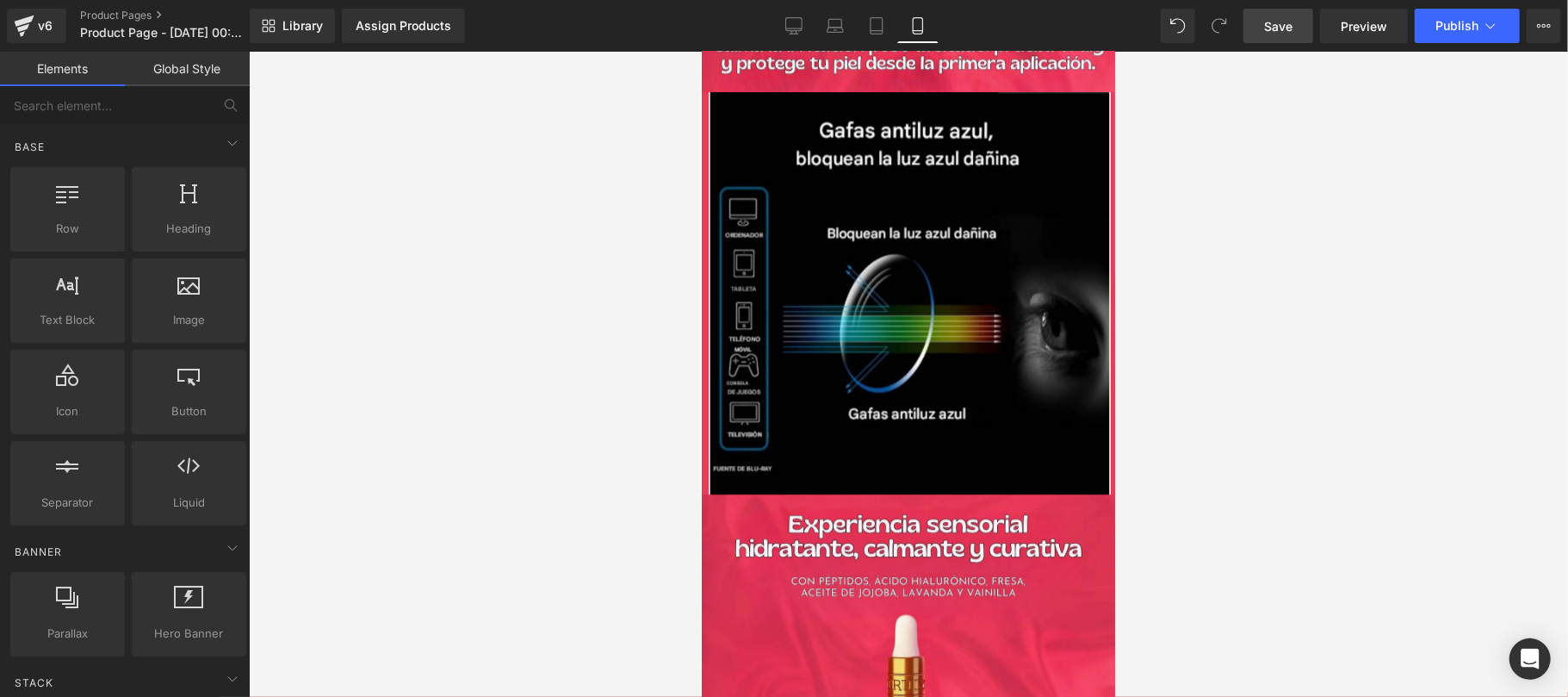
click at [1262, 28] on link "Save" at bounding box center [1277, 25] width 69 height 35
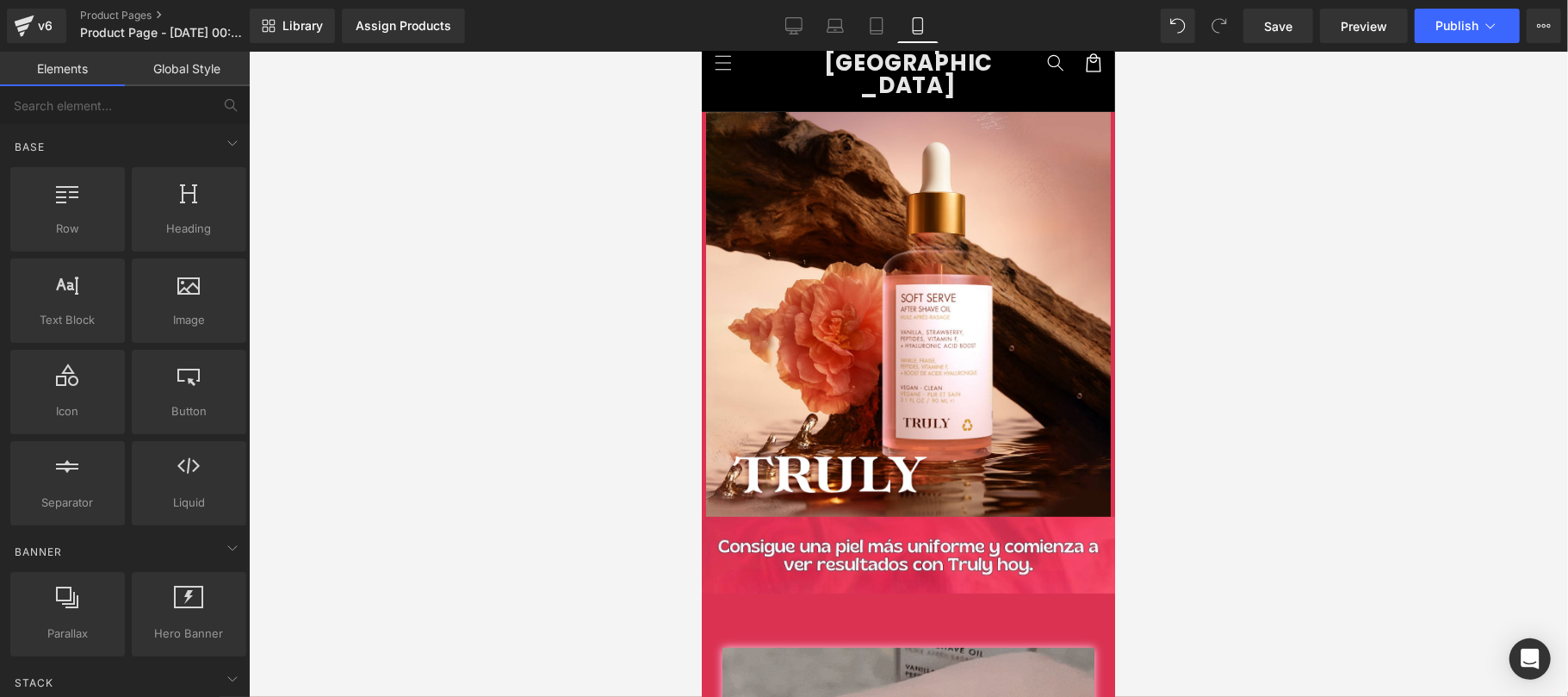
scroll to position [0, 0]
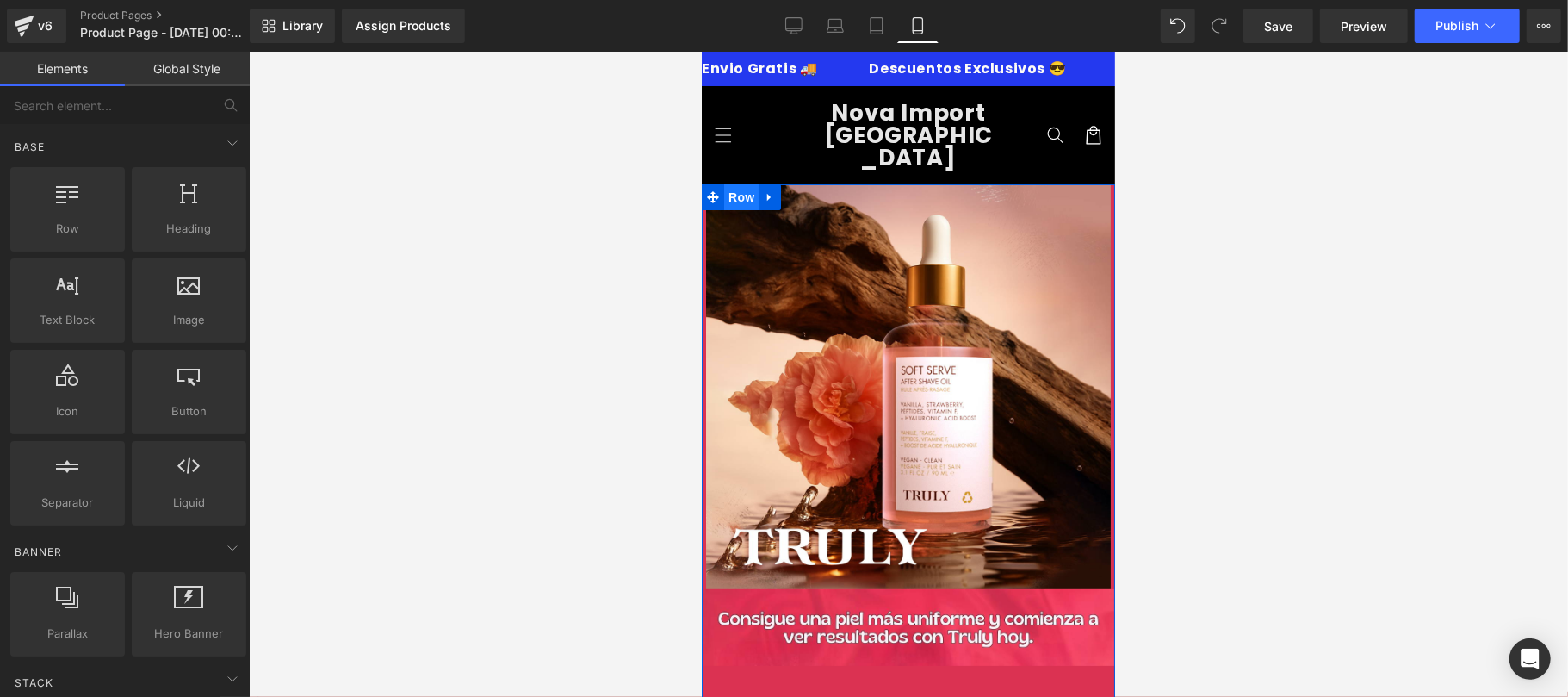
click at [740, 184] on span "Row" at bounding box center [740, 197] width 35 height 26
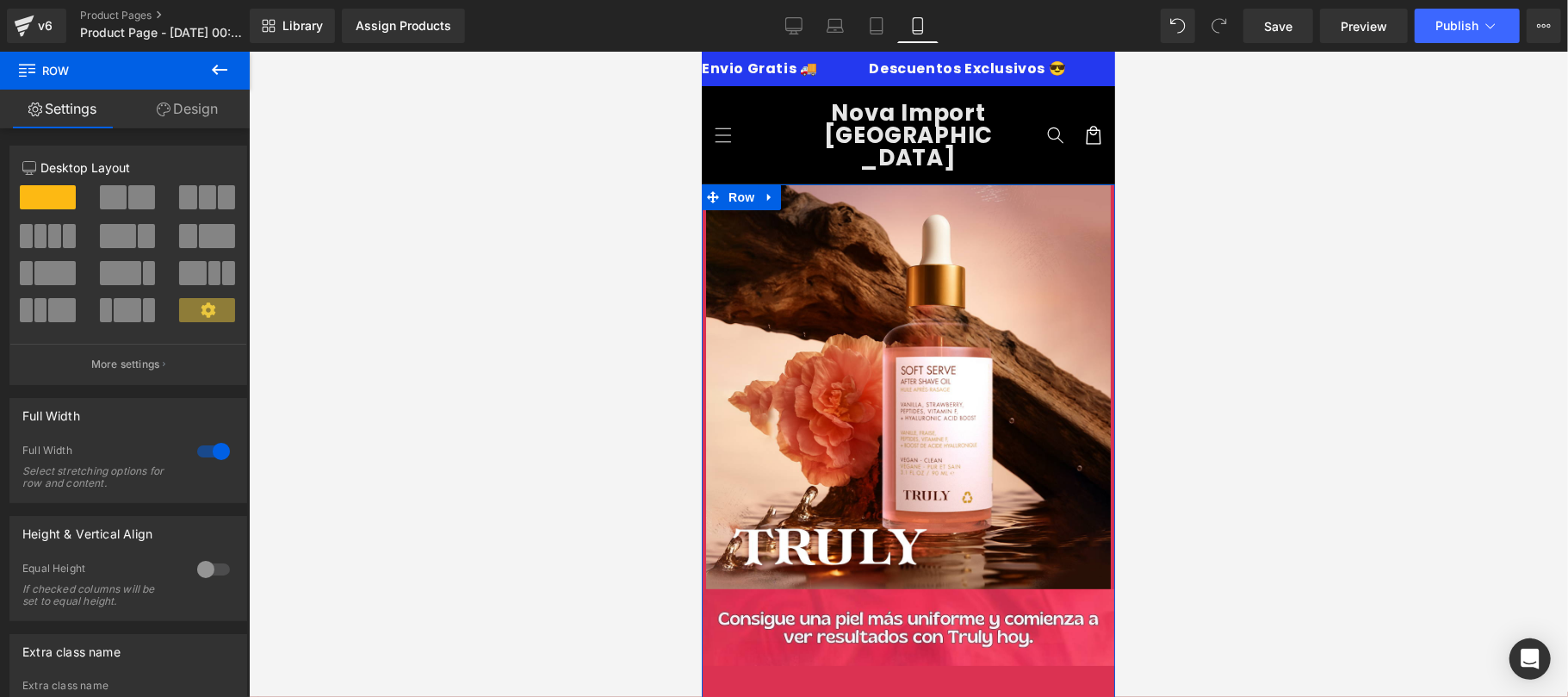
click at [179, 111] on link "Design" at bounding box center [187, 108] width 125 height 38
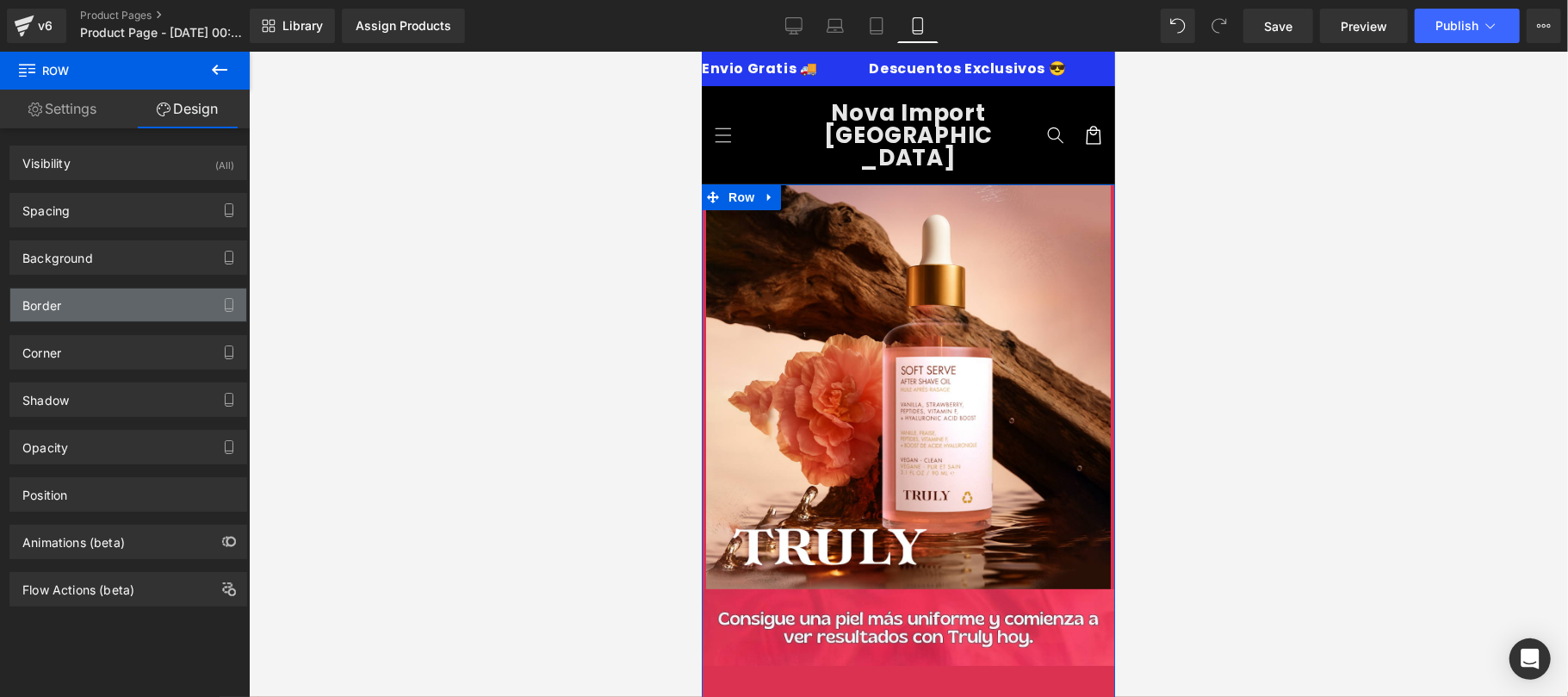
type input "#db3252"
type input "100"
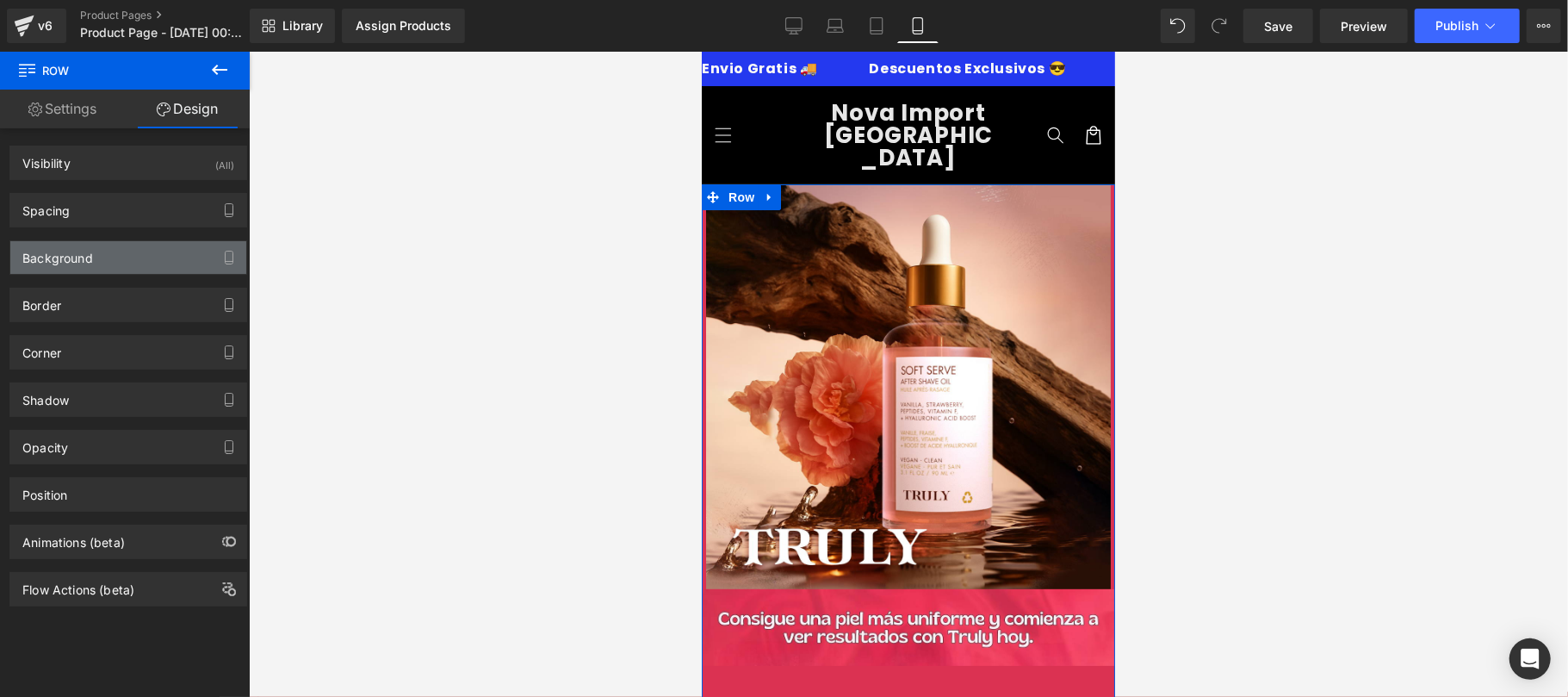
click at [103, 258] on div "Background" at bounding box center [128, 257] width 236 height 33
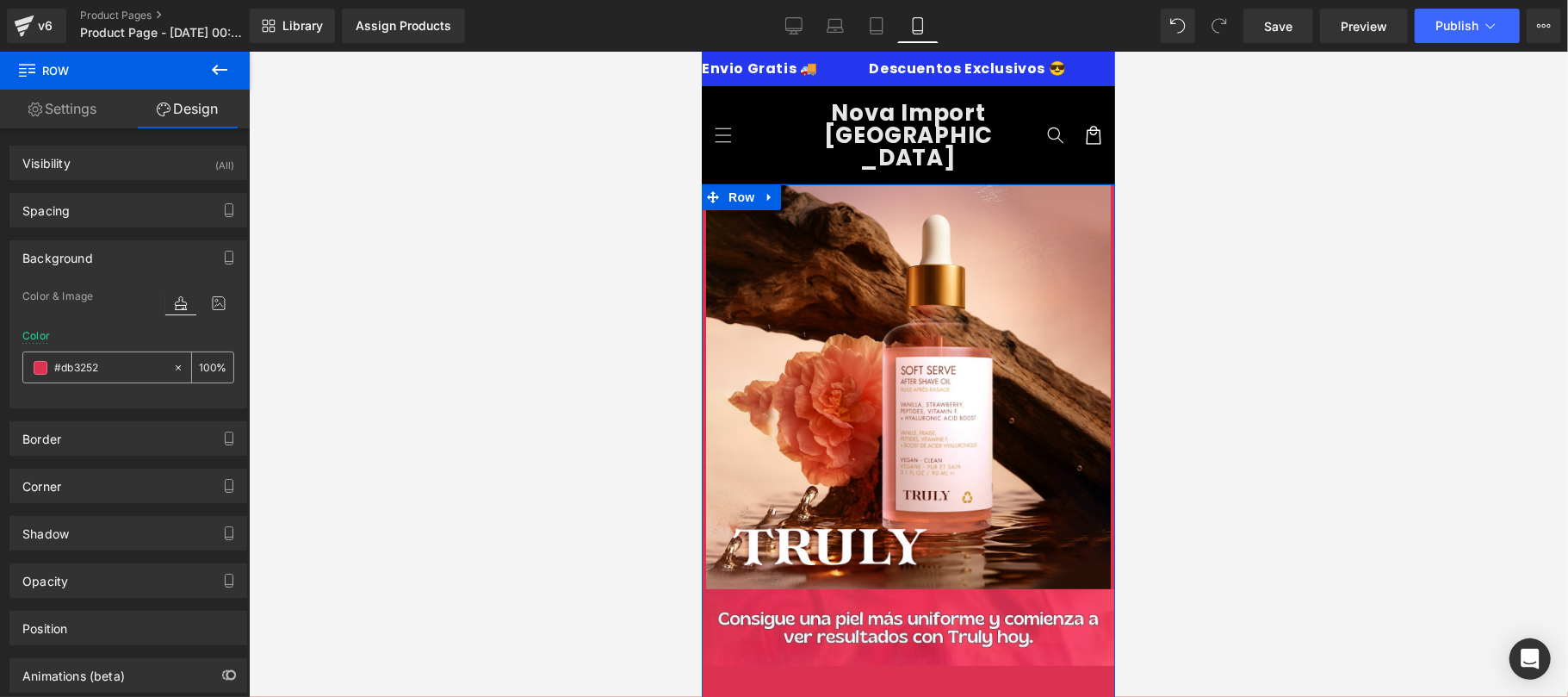
click at [45, 365] on span at bounding box center [40, 368] width 14 height 14
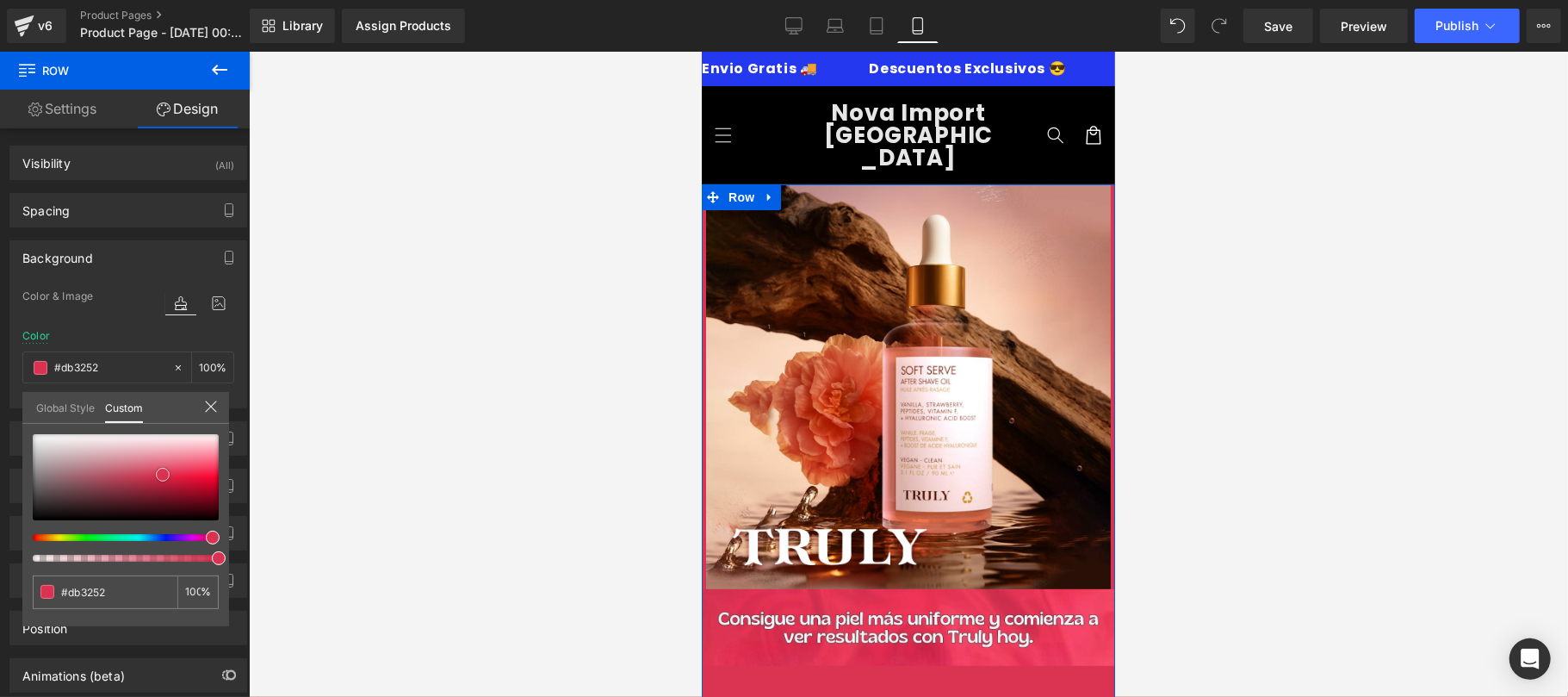
type input "#db3352"
type input "#321a1e"
type input "#000000"
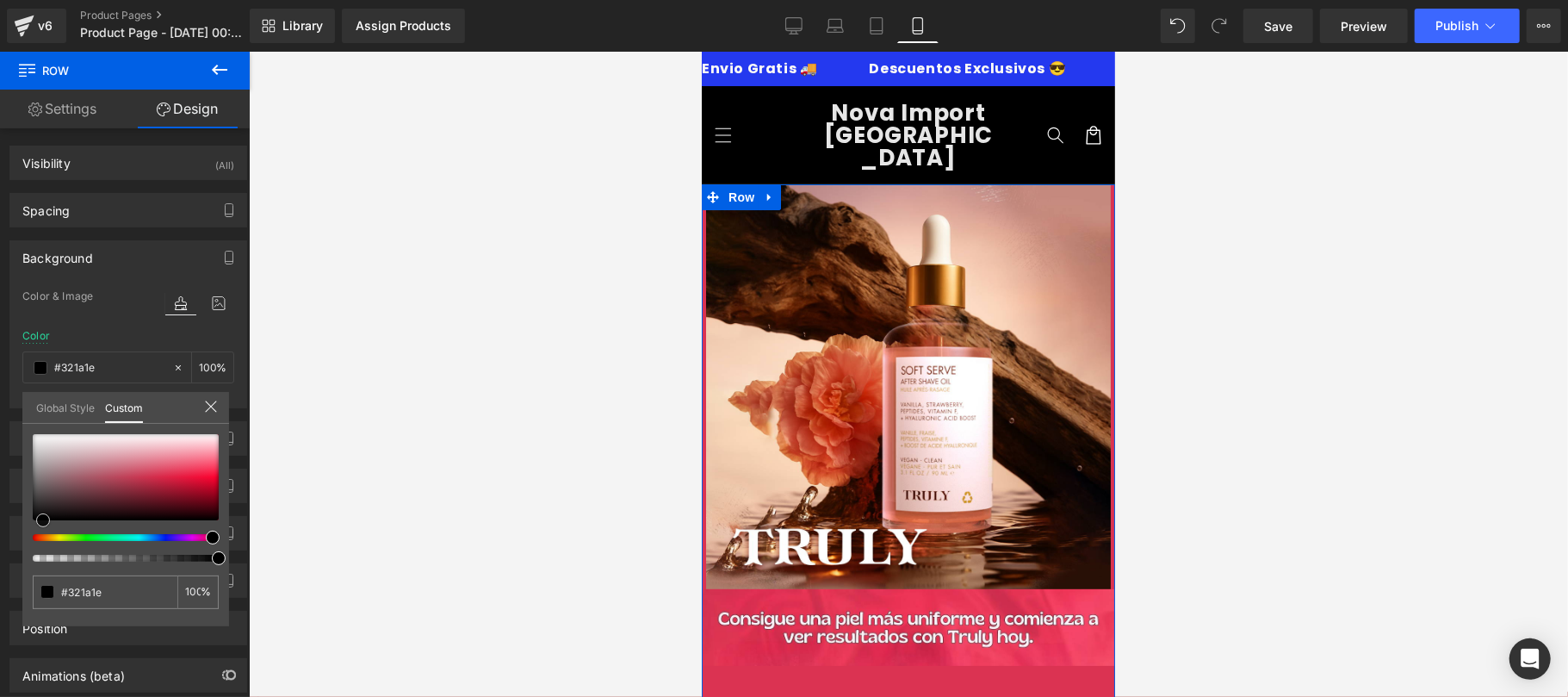
type input "#000000"
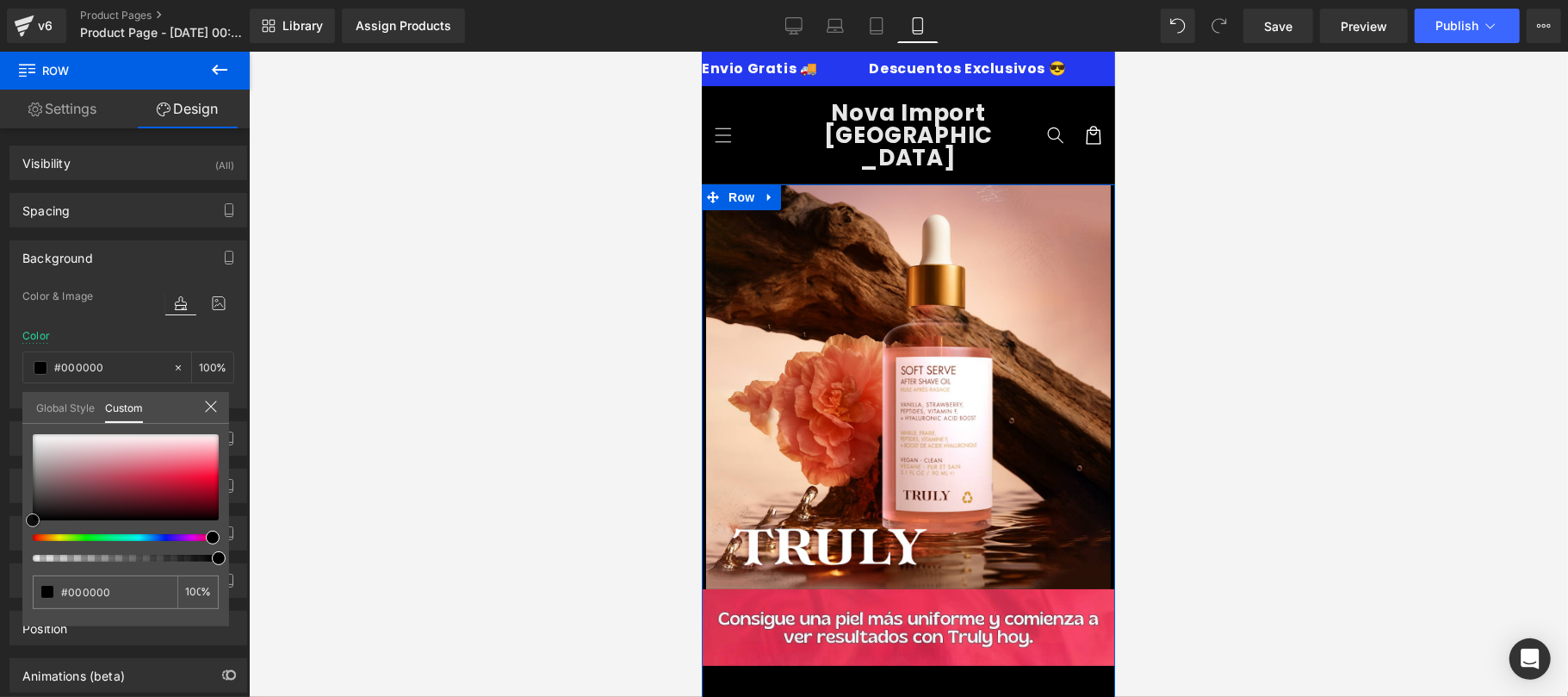
drag, startPoint x: 162, startPoint y: 472, endPoint x: 0, endPoint y: 551, distance: 180.2
click at [0, 408] on div "Background Color & Image color rgba(0, 0, 0, 1) Color #000000 100 % Image Repla…" at bounding box center [128, 317] width 257 height 181
click at [372, 472] on div at bounding box center [908, 374] width 1319 height 645
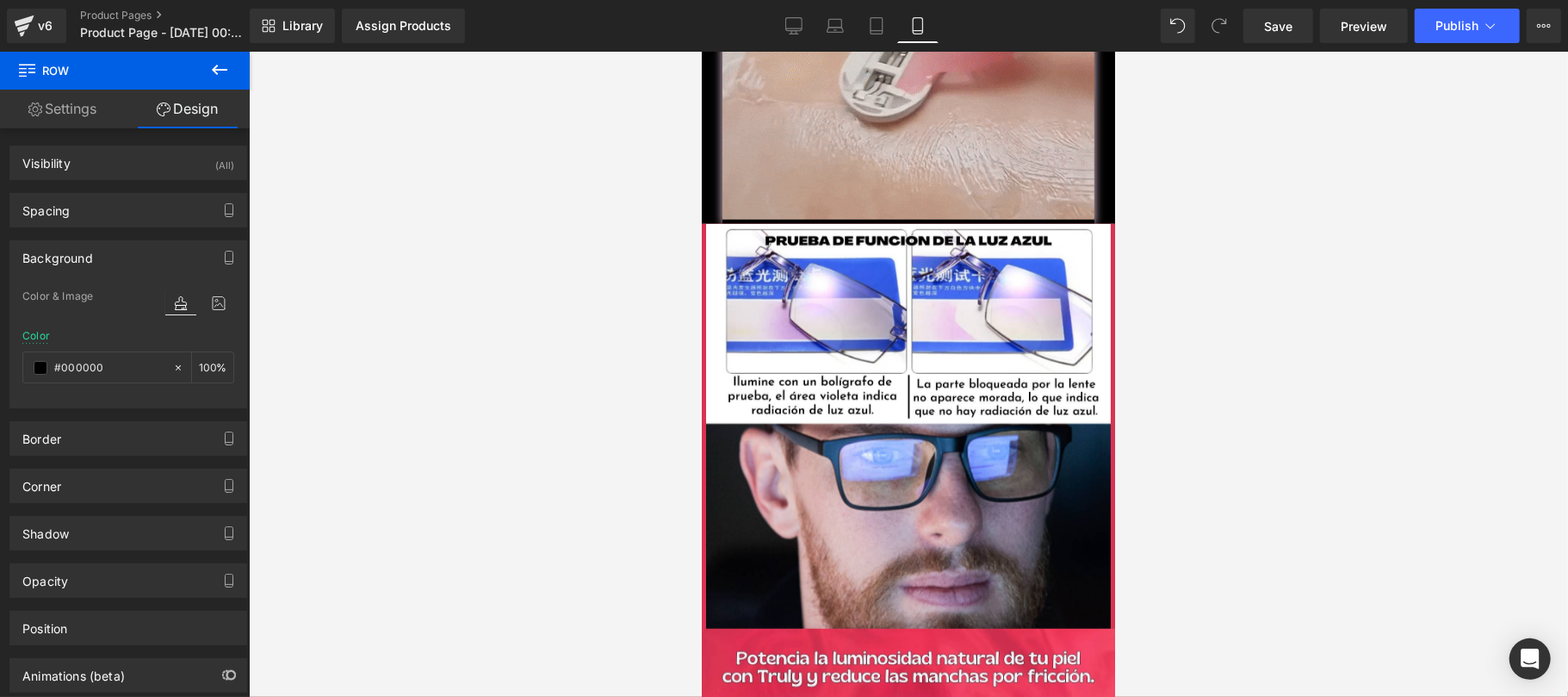
scroll to position [917, 0]
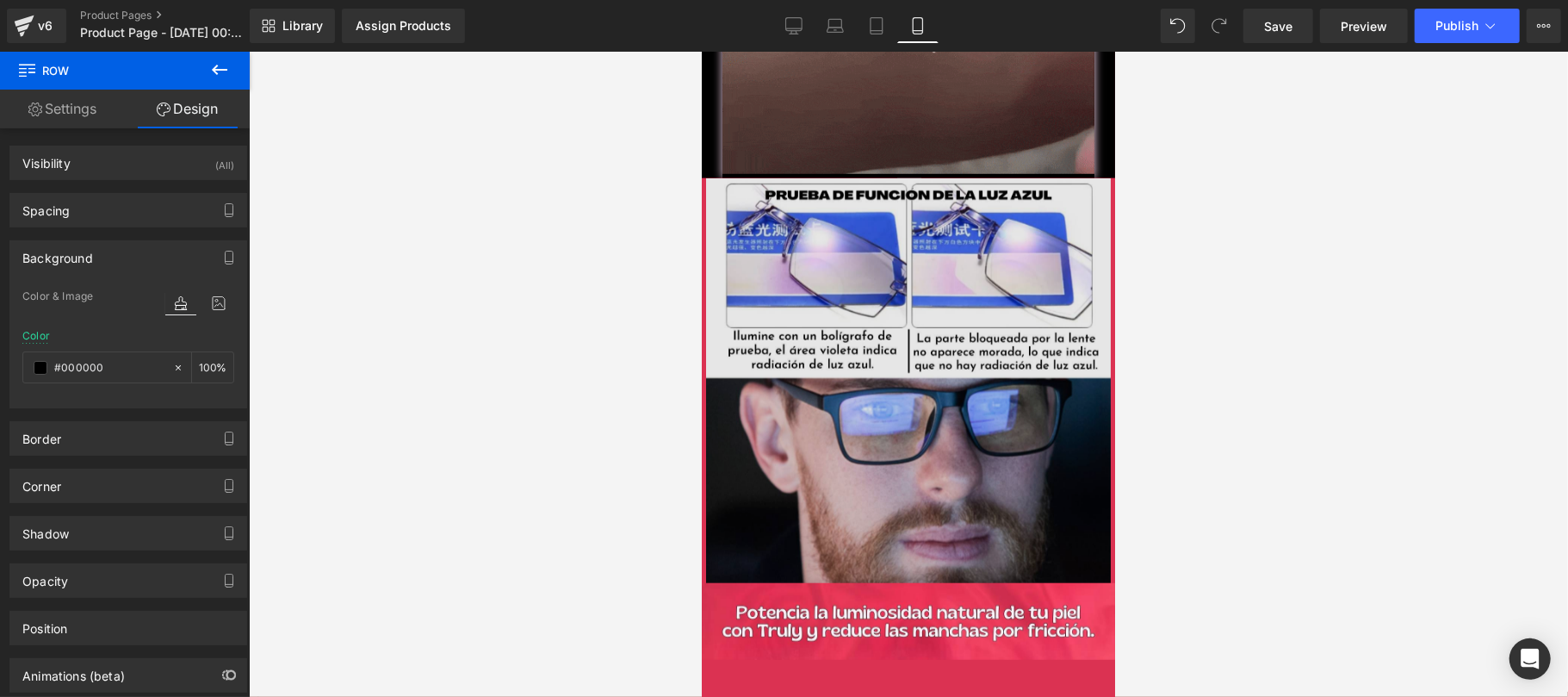
click at [837, 366] on img at bounding box center [907, 379] width 414 height 404
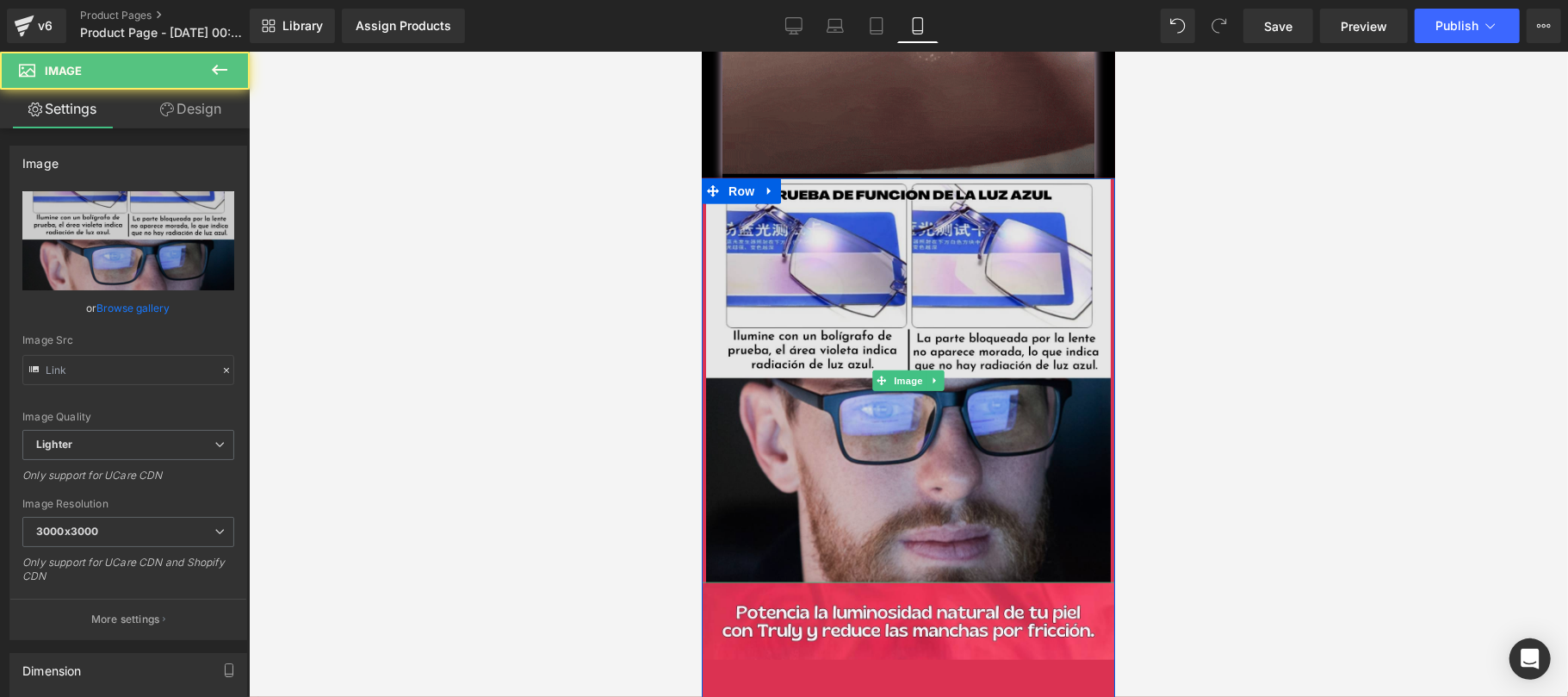
type input "https://ucarecdn.com/8a9f32f5-cb24-4092-9f26-65fdea23c0ef/-/format/auto/-/previ…"
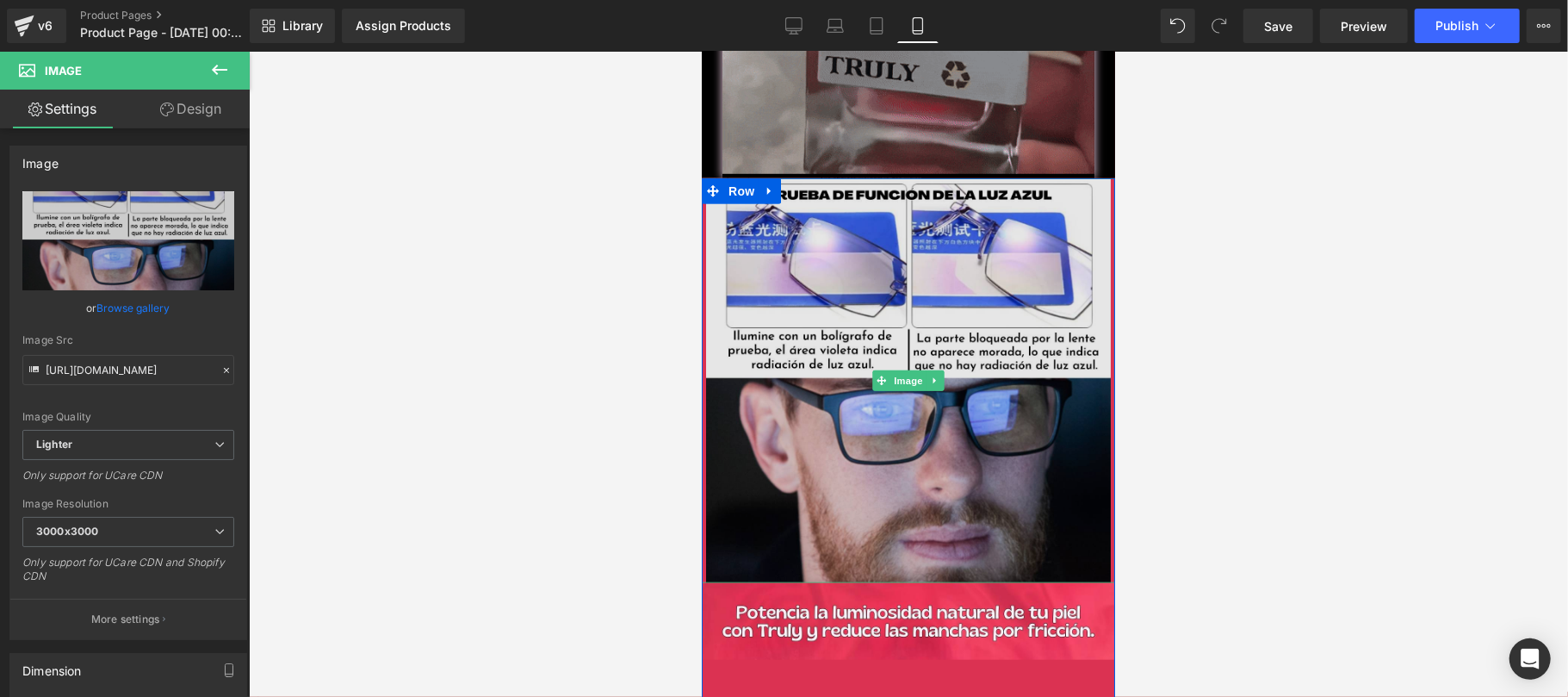
click at [742, 182] on span "Row" at bounding box center [740, 190] width 35 height 26
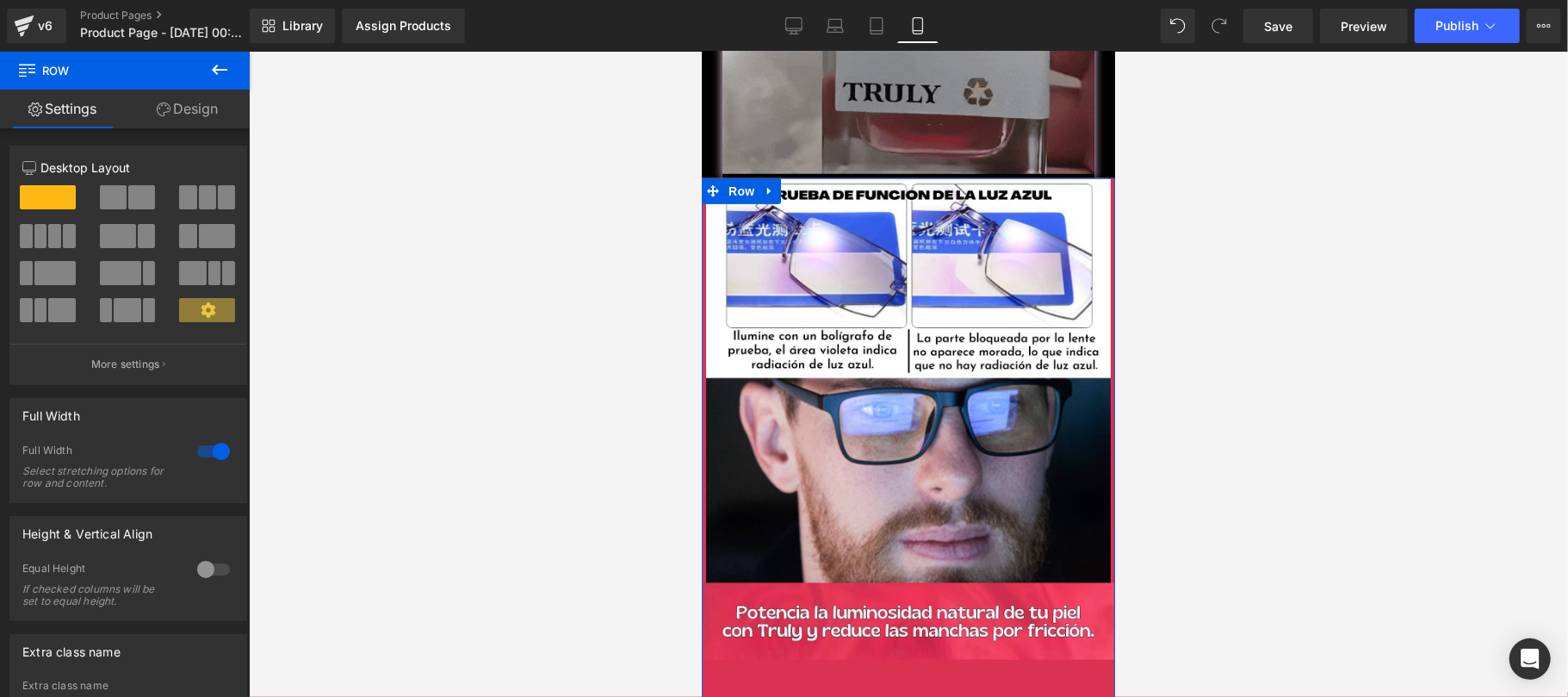
drag, startPoint x: 194, startPoint y: 108, endPoint x: 110, endPoint y: 253, distance: 167.6
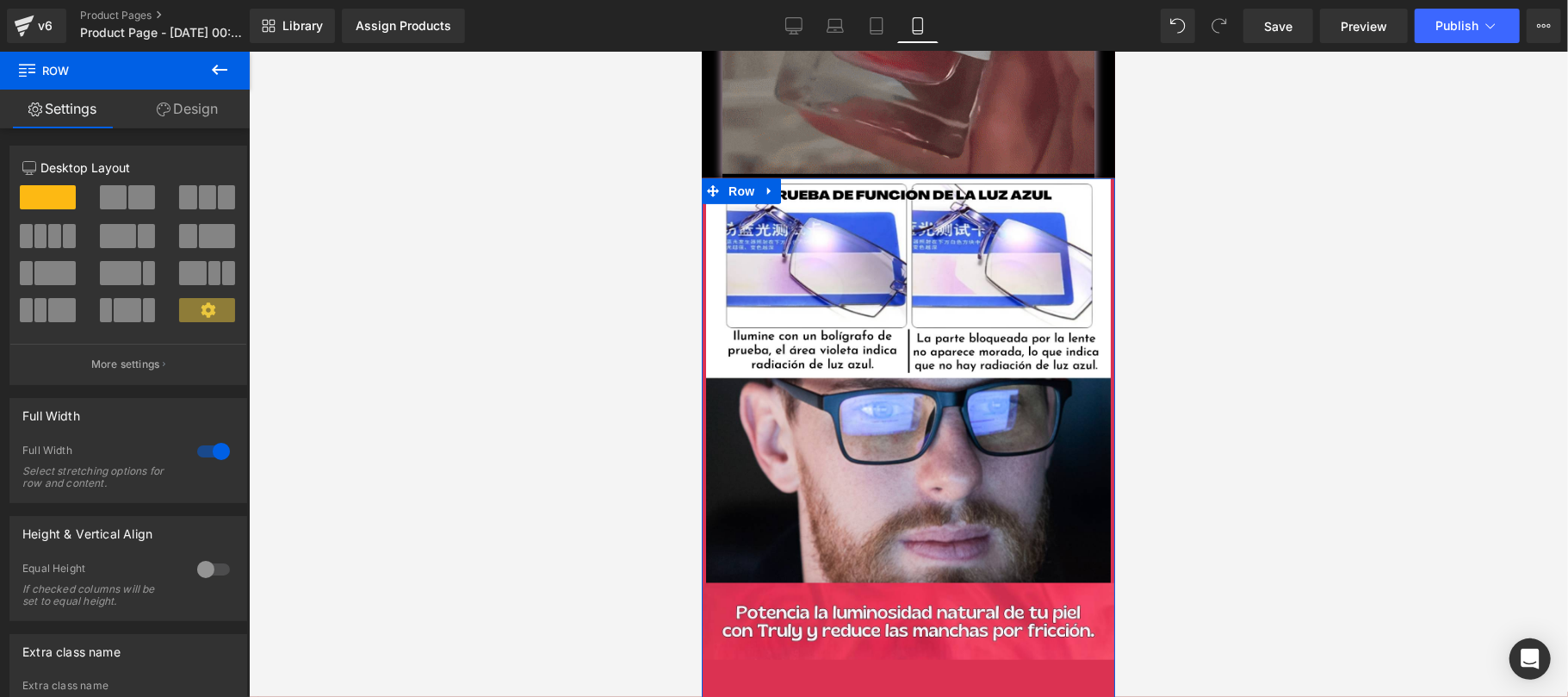
click at [194, 108] on link "Design" at bounding box center [187, 108] width 125 height 38
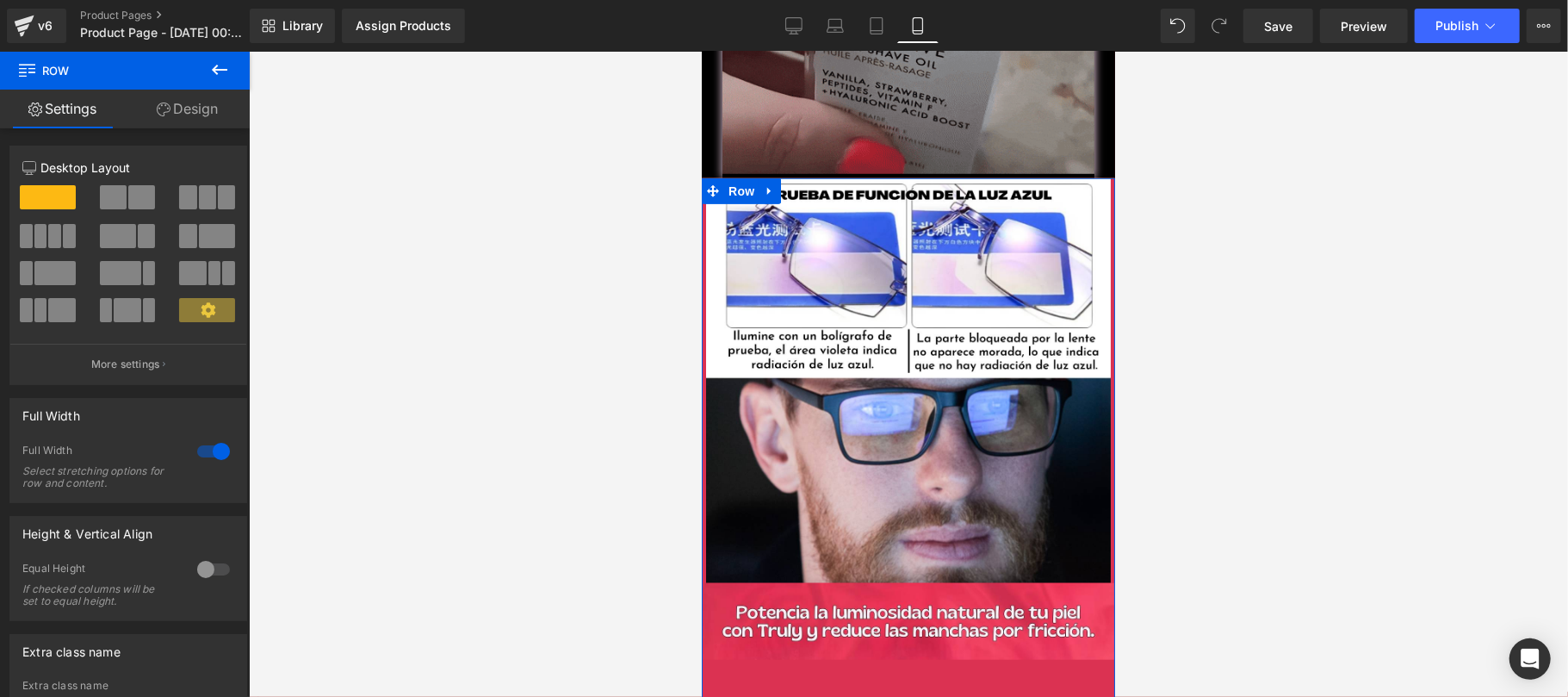
click at [0, 0] on div "Background" at bounding box center [0, 0] width 0 height 0
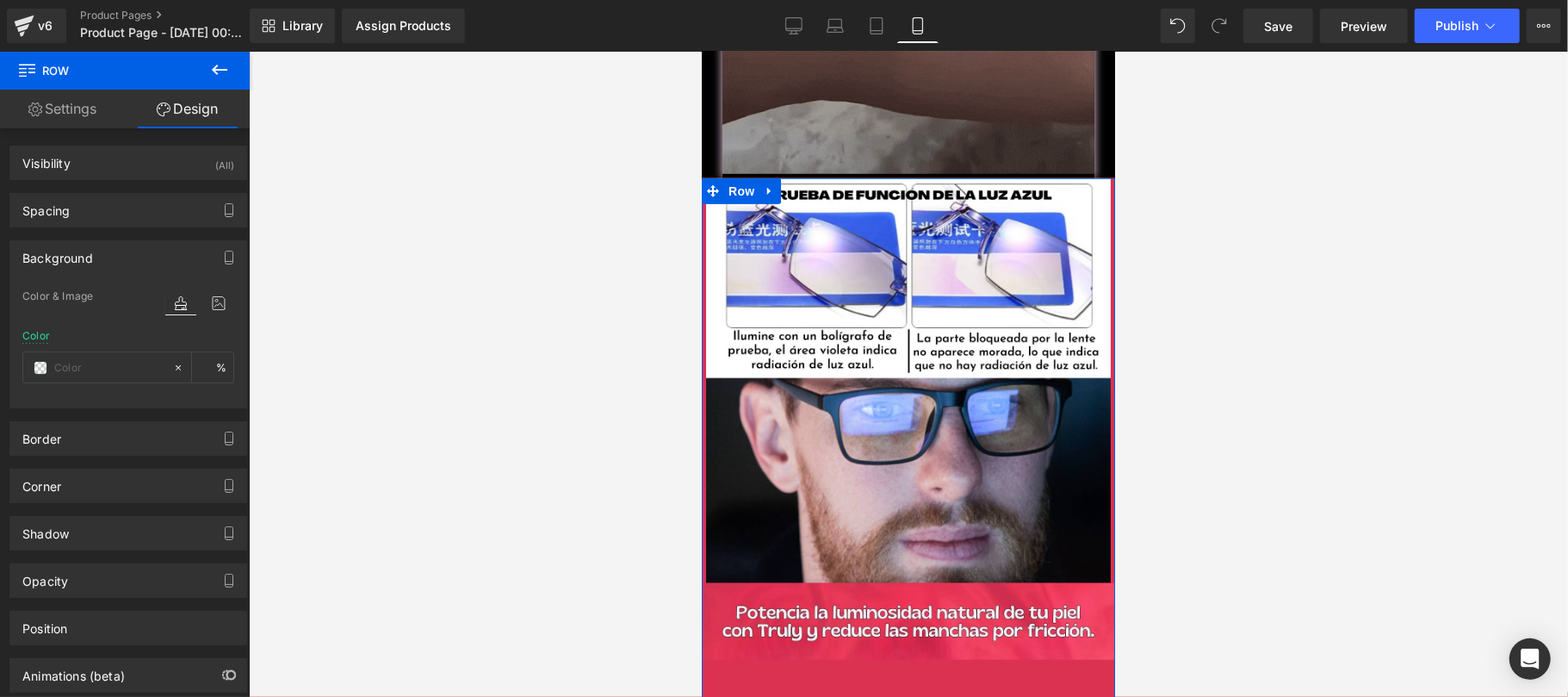
type input "#db3252"
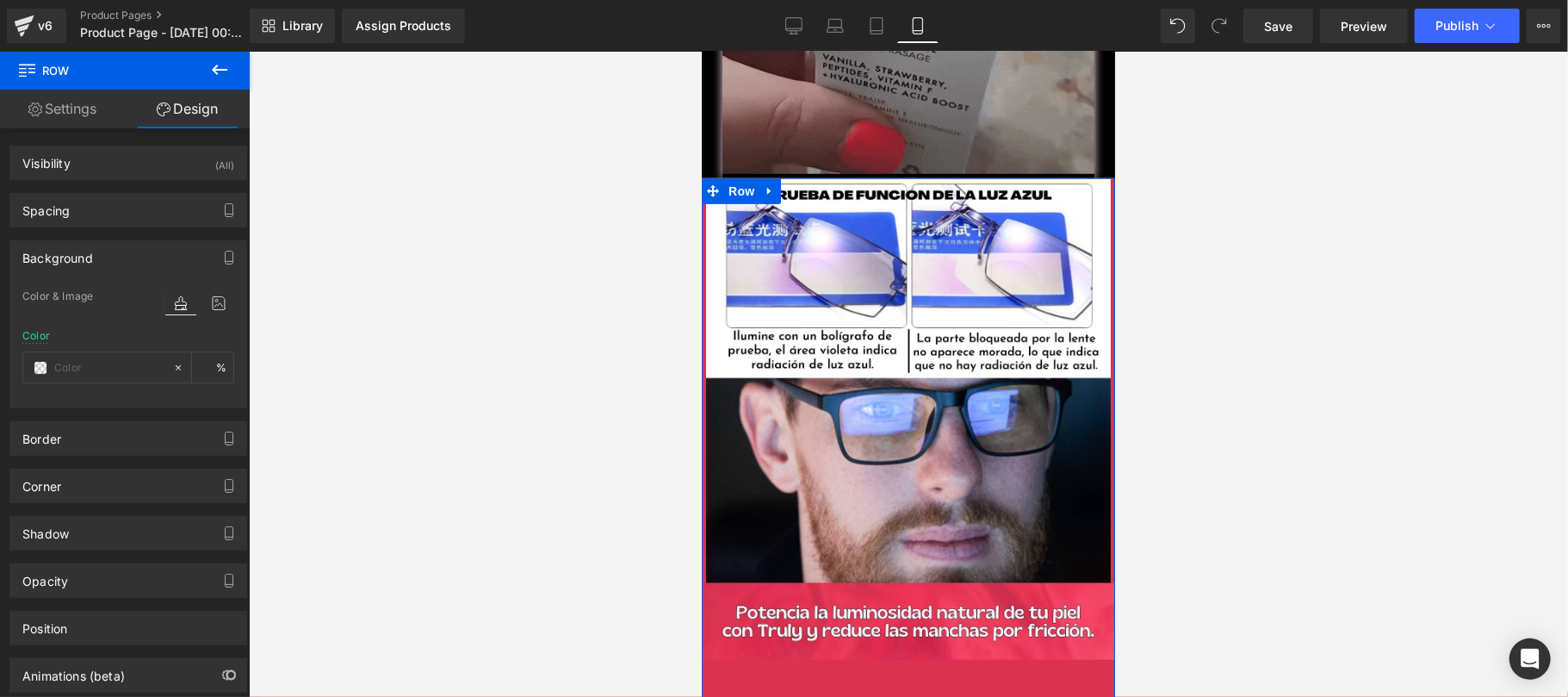
type input "100"
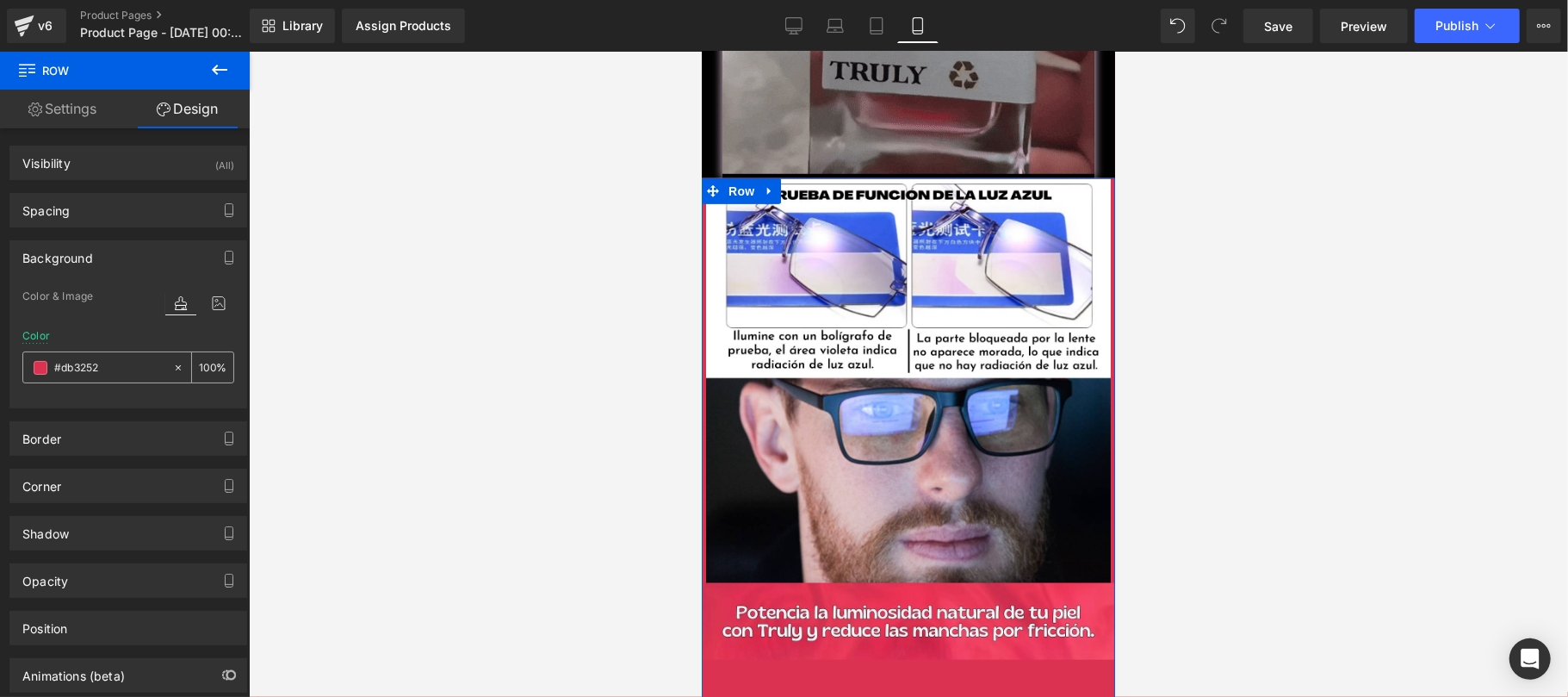
click at [38, 372] on span at bounding box center [40, 368] width 14 height 14
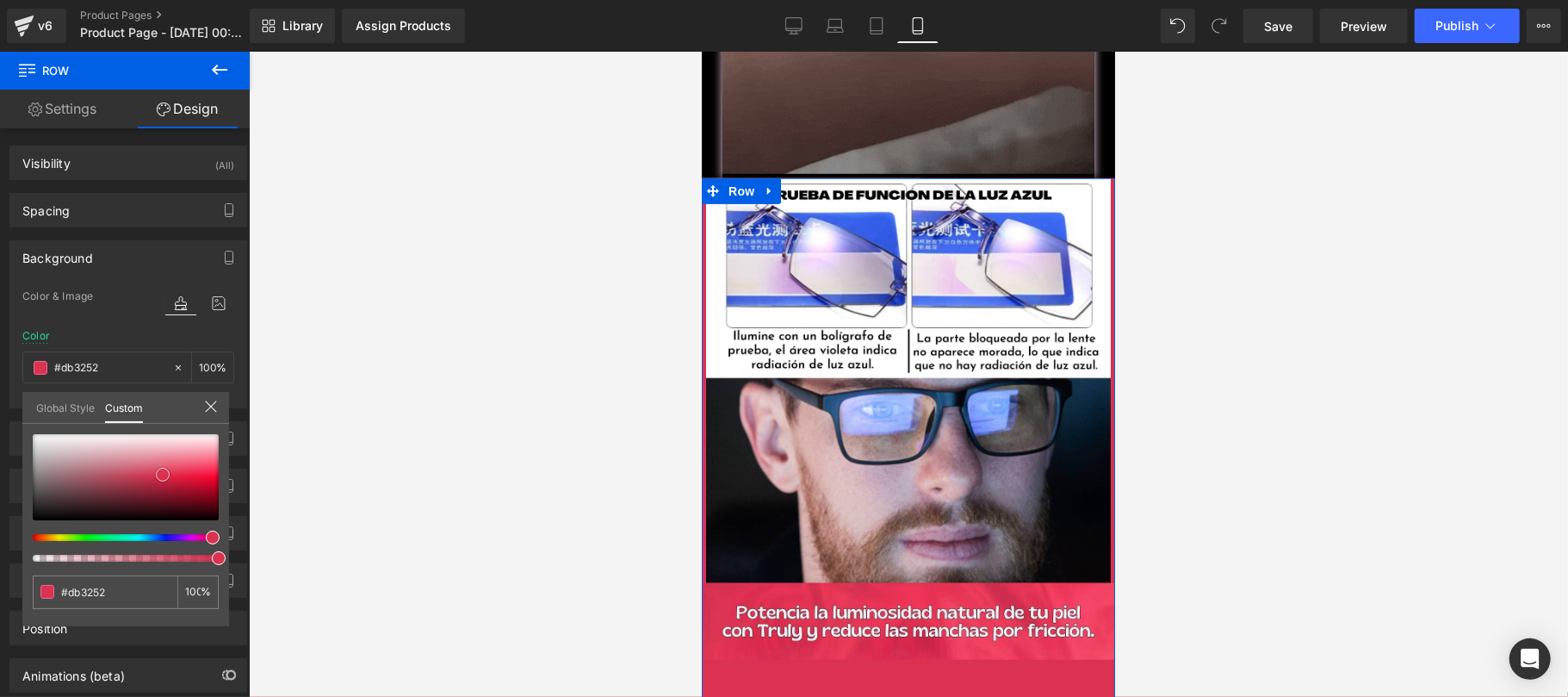
type input "#d32b4a"
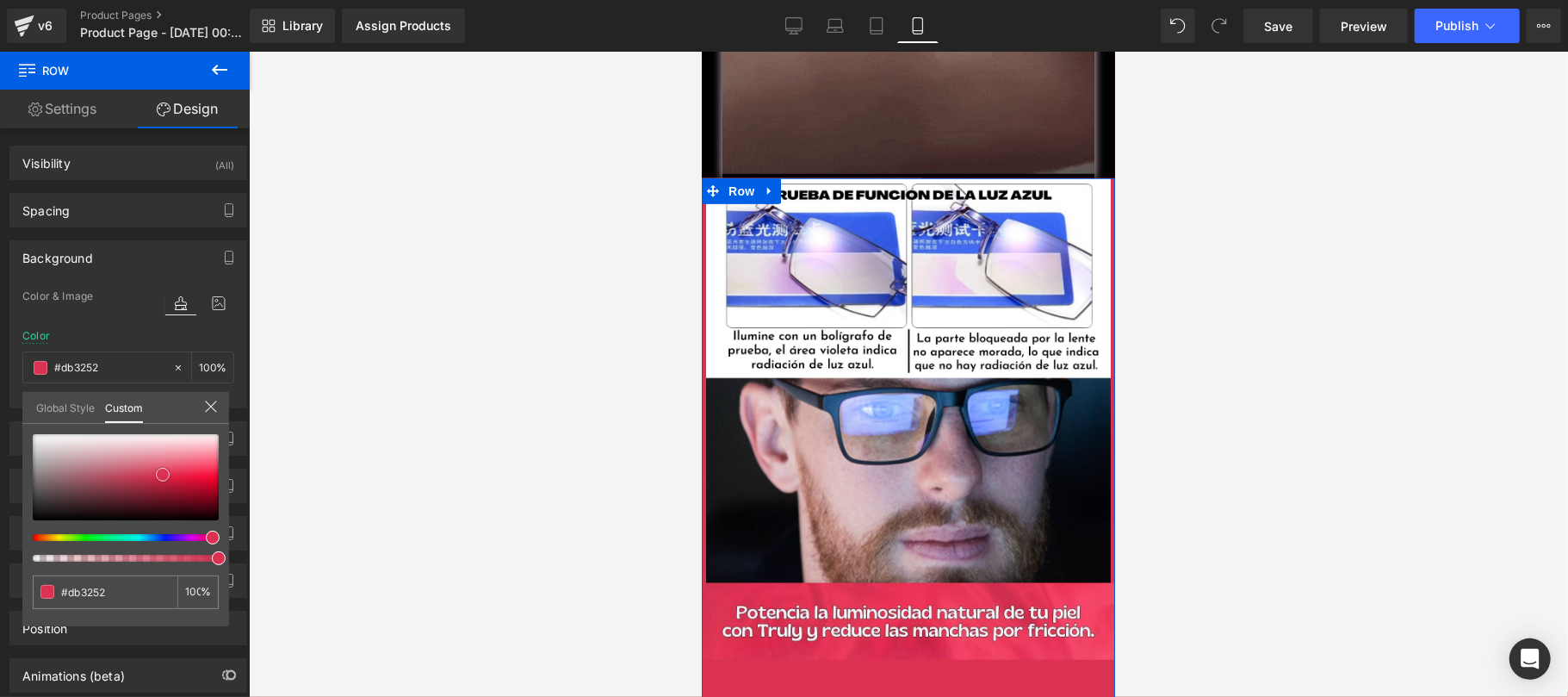
type input "#d32b4a"
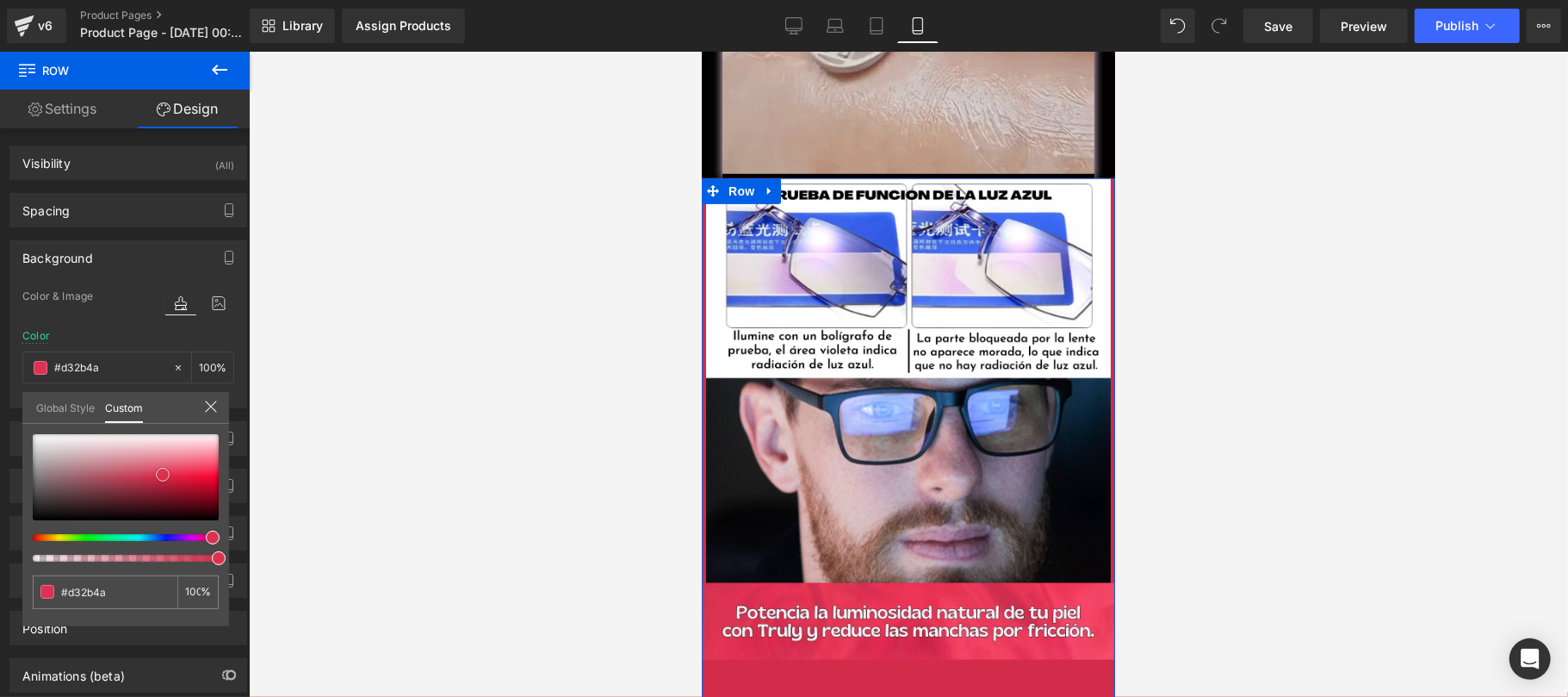
type input "#cf2a48"
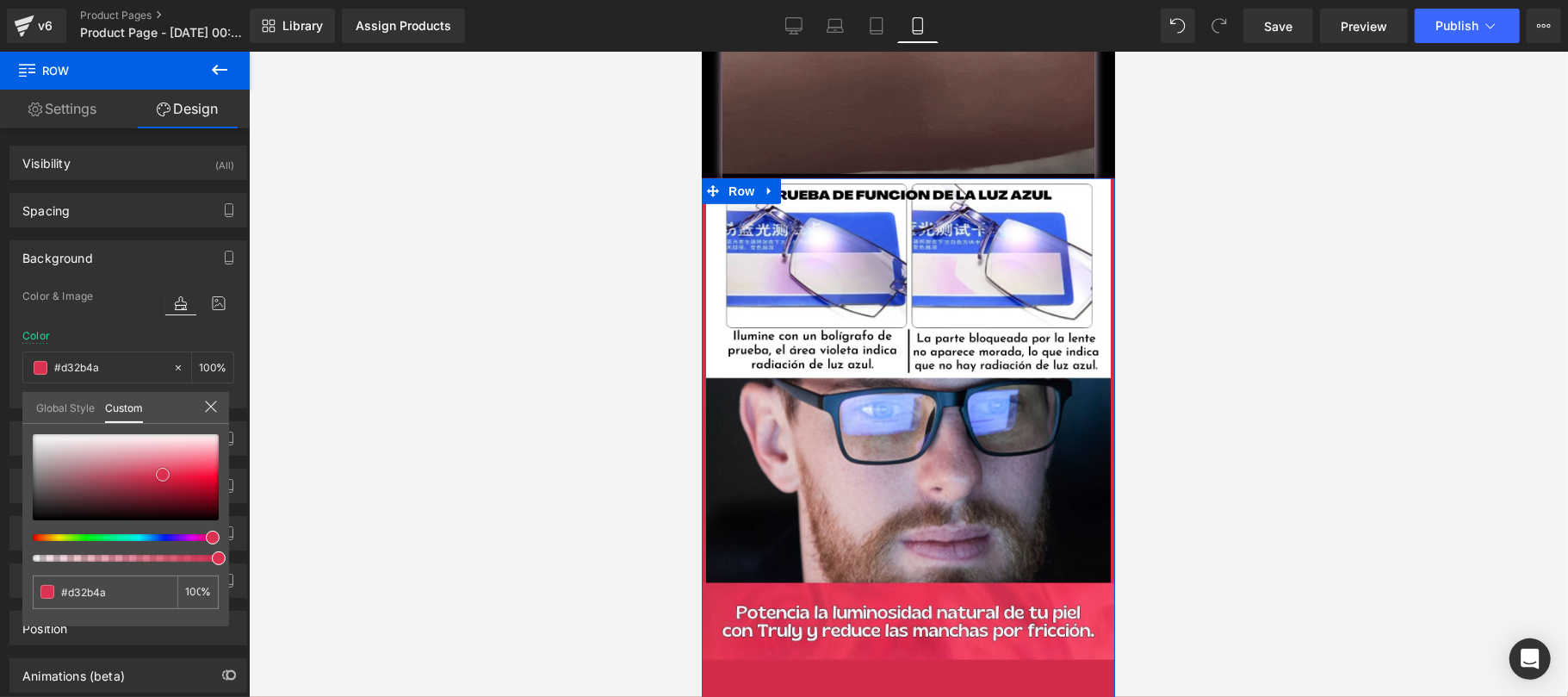
type input "#cf2a48"
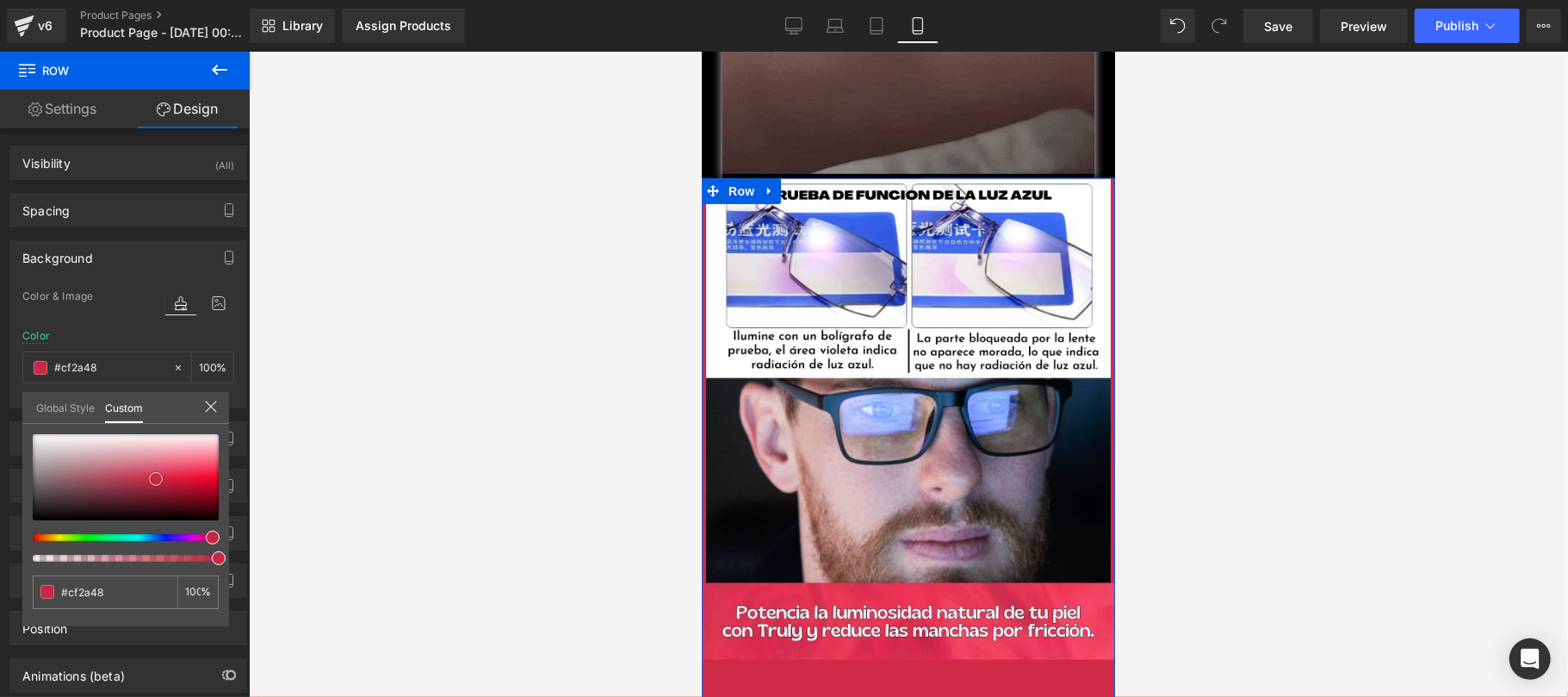
type input "#c62845"
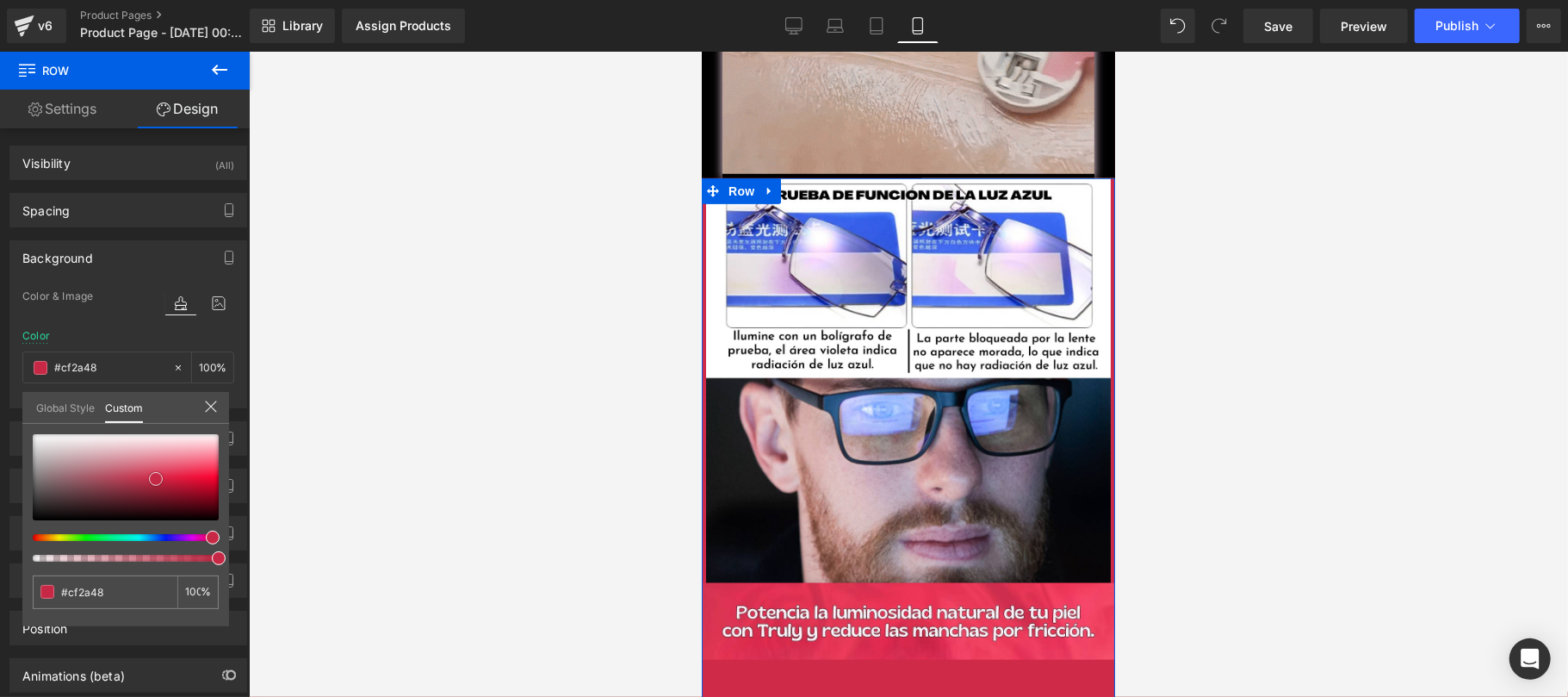
type input "#c62845"
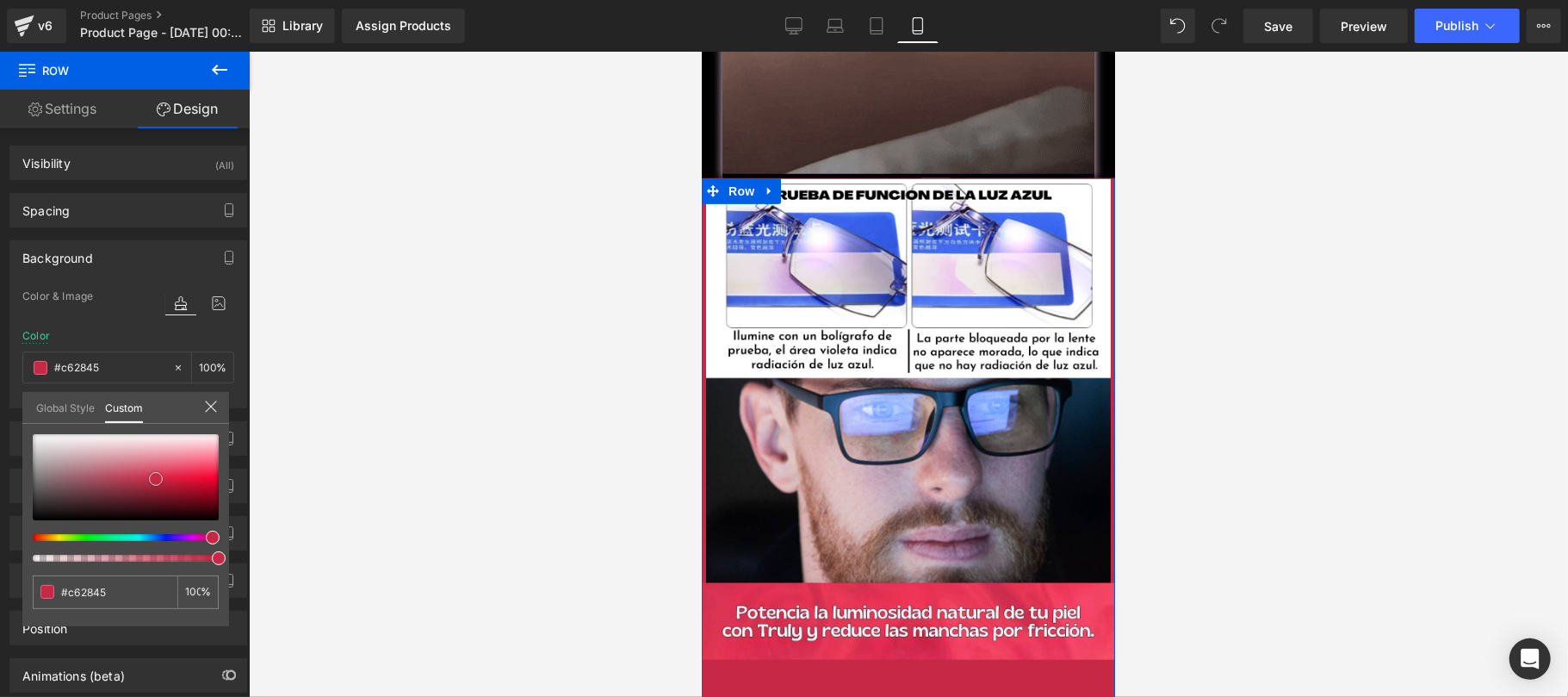
type input "#53212a"
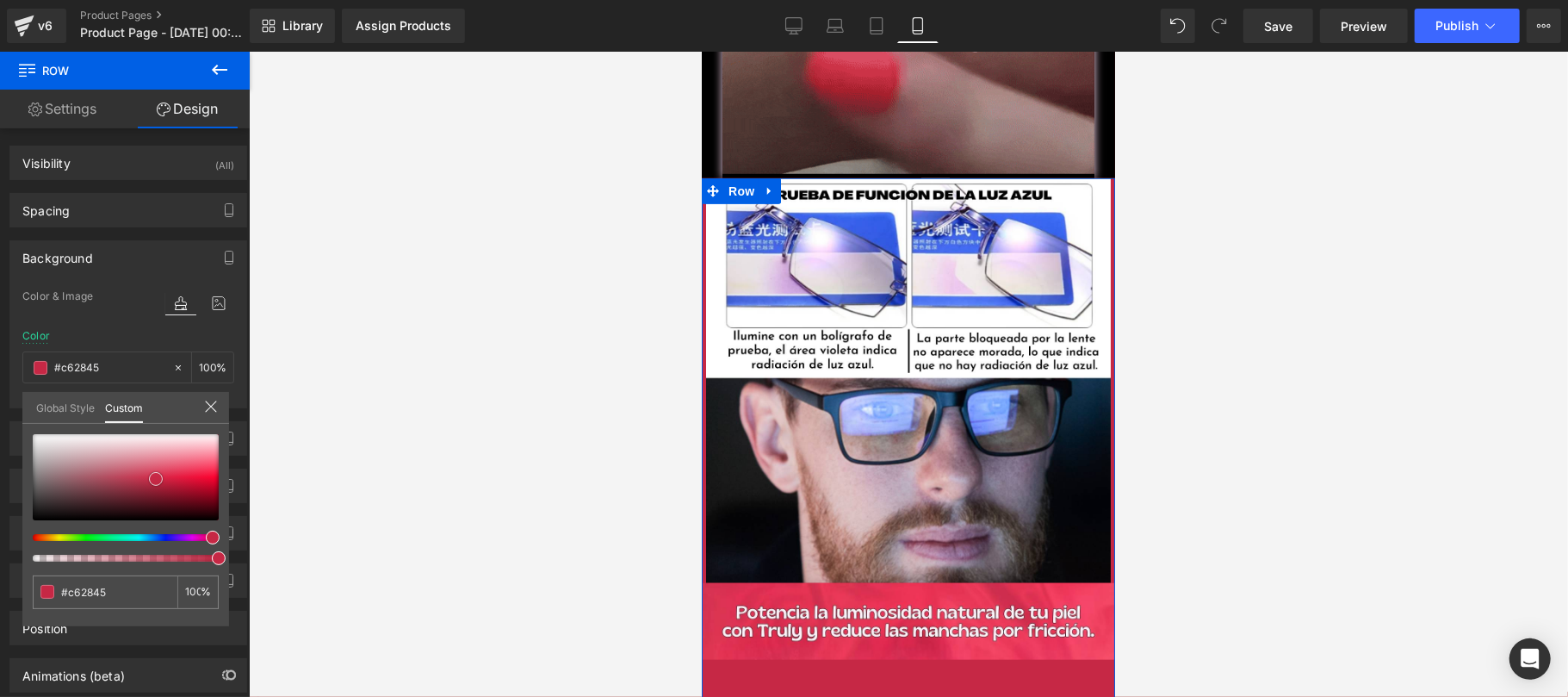
type input "#53212a"
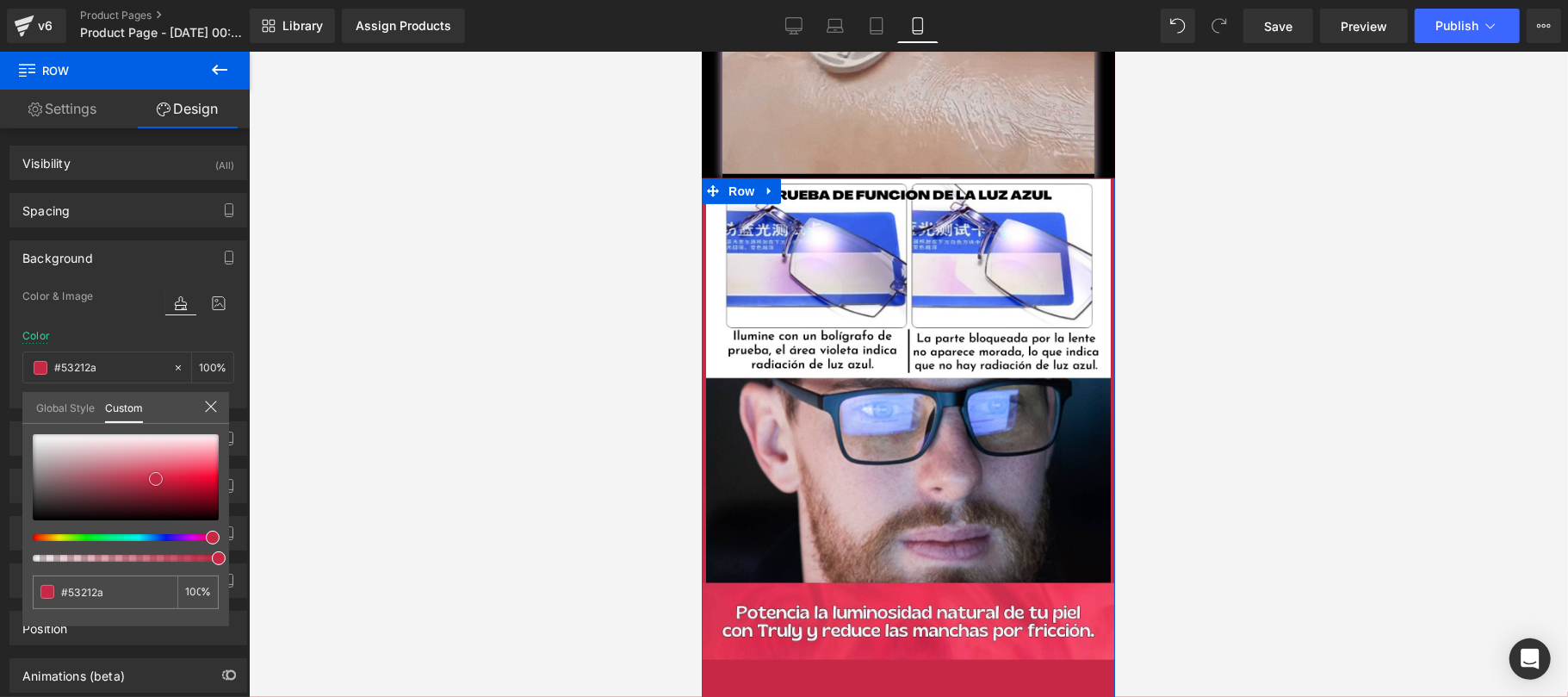
type input "#000000"
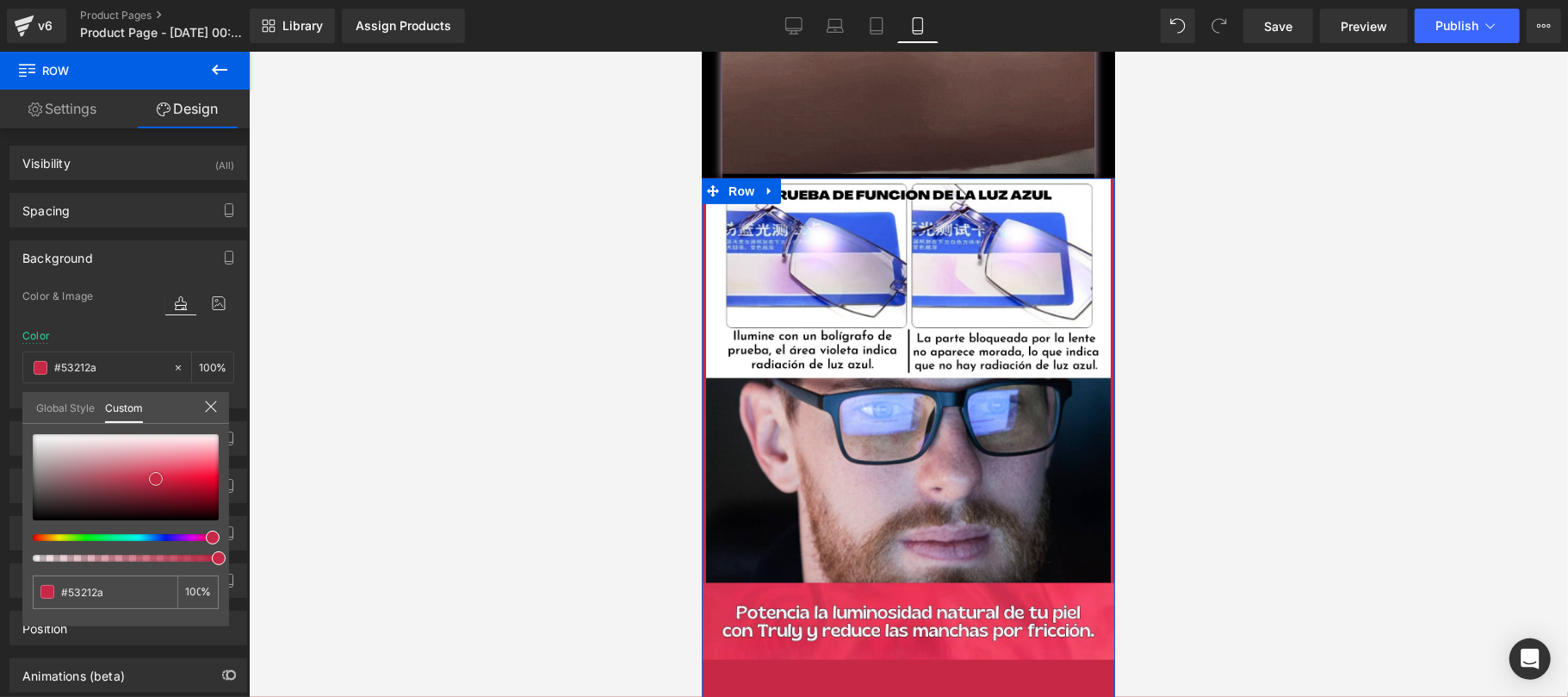
type input "#000000"
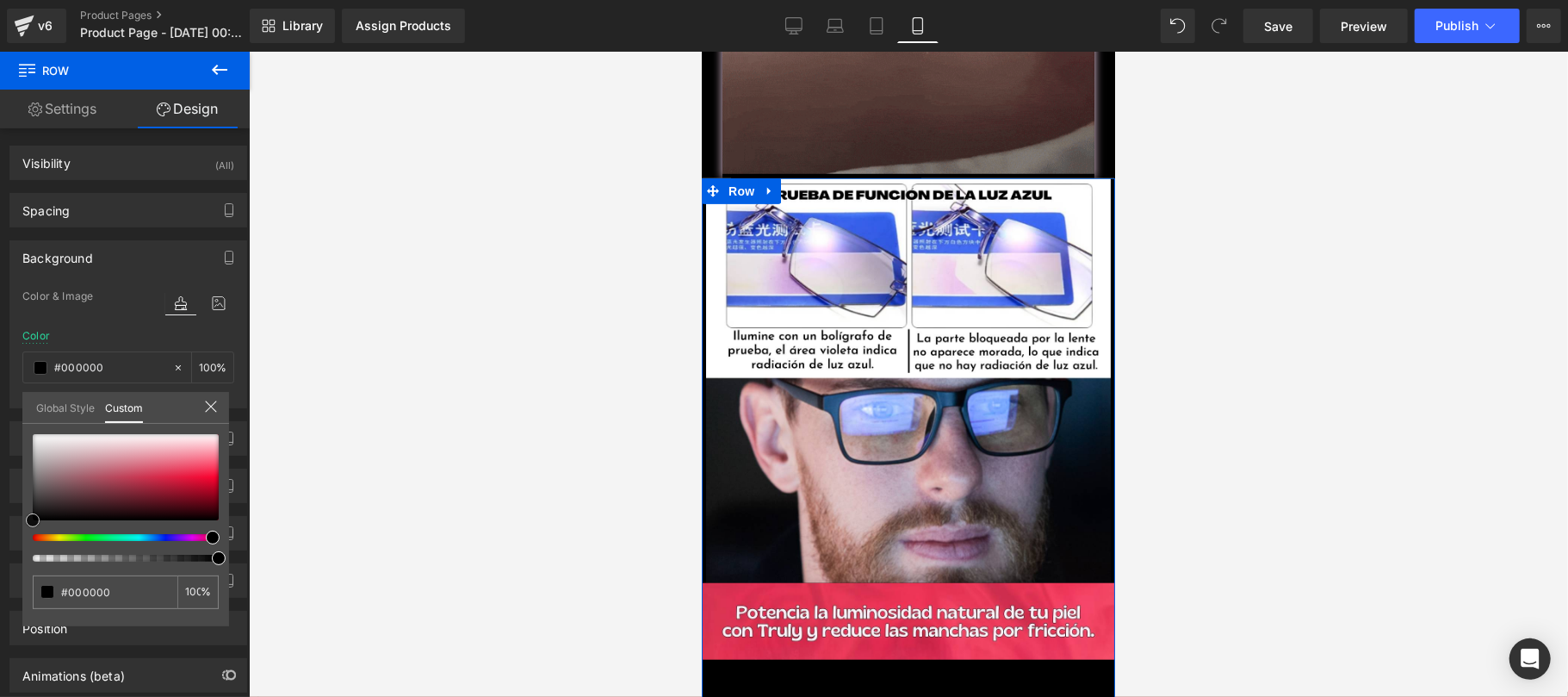
drag, startPoint x: 155, startPoint y: 477, endPoint x: 8, endPoint y: 544, distance: 161.5
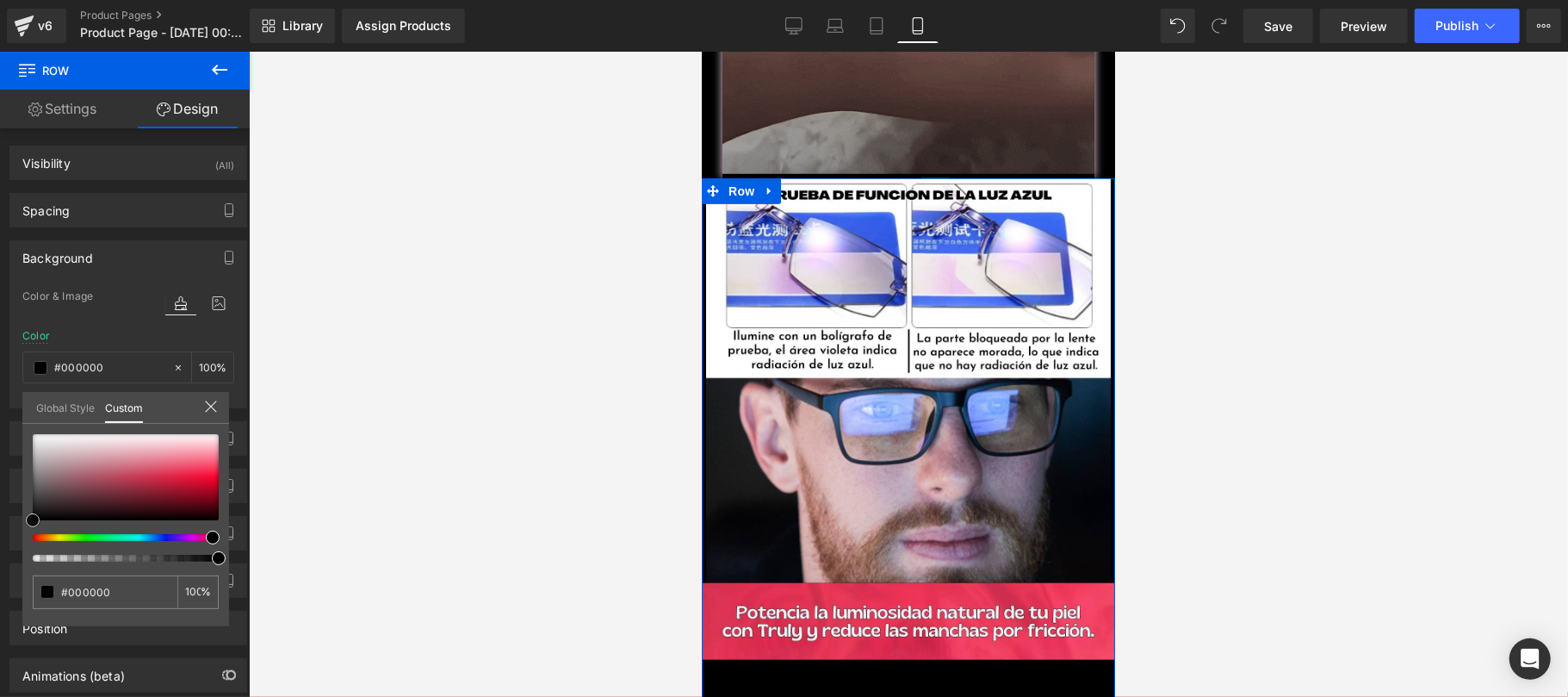
click at [8, 408] on div "Background Color & Image color rgba(0, 0, 0, 1) Color #000000 100 % Image Repla…" at bounding box center [128, 317] width 257 height 181
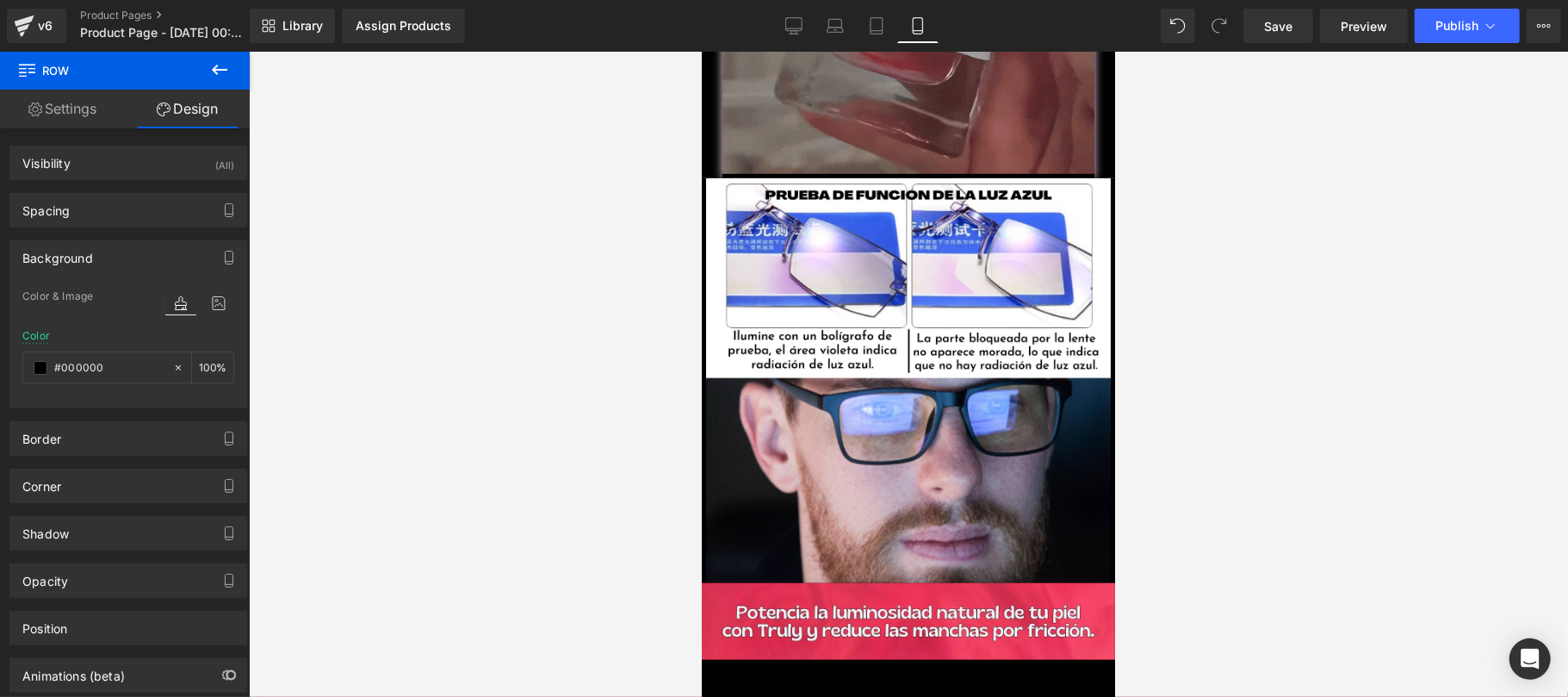
click at [394, 356] on div at bounding box center [908, 374] width 1319 height 645
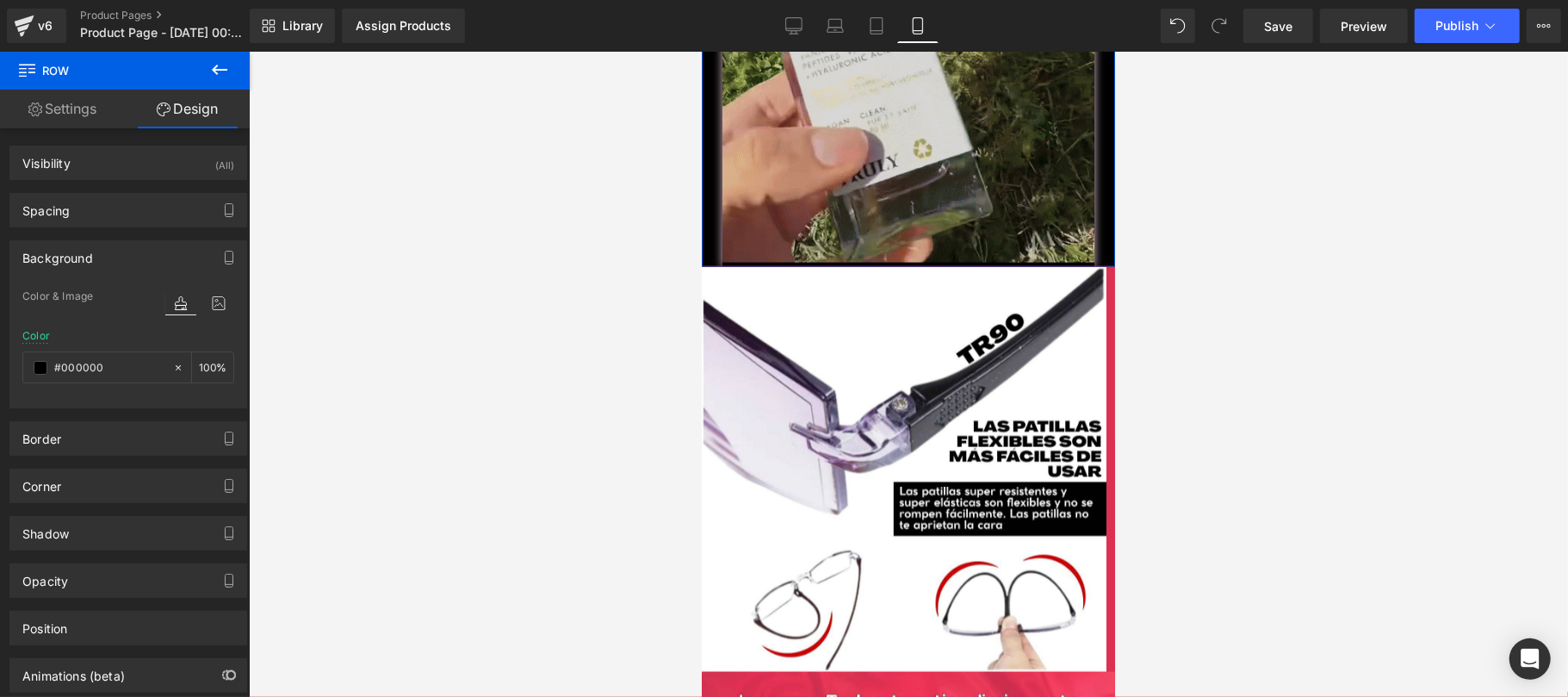
scroll to position [1837, 0]
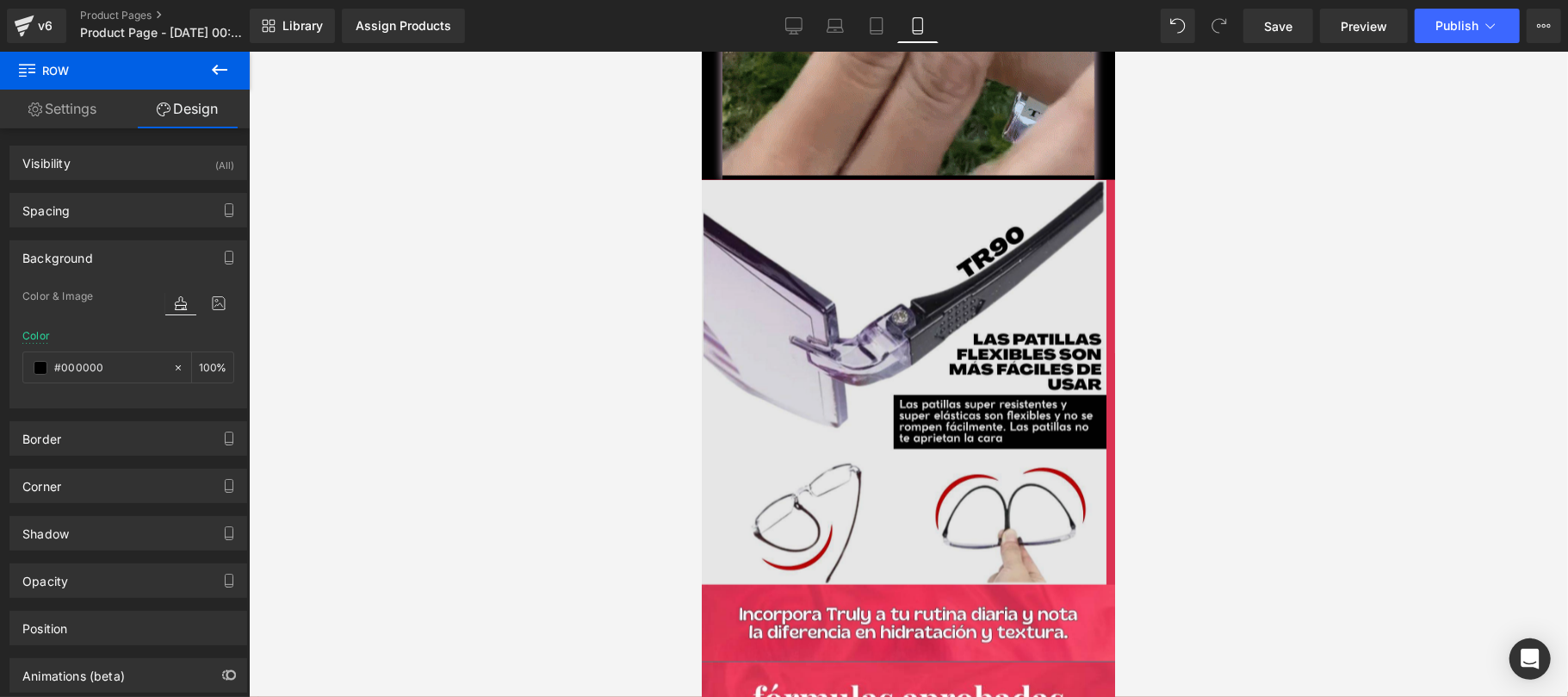
click at [916, 369] on div "Image" at bounding box center [907, 381] width 414 height 404
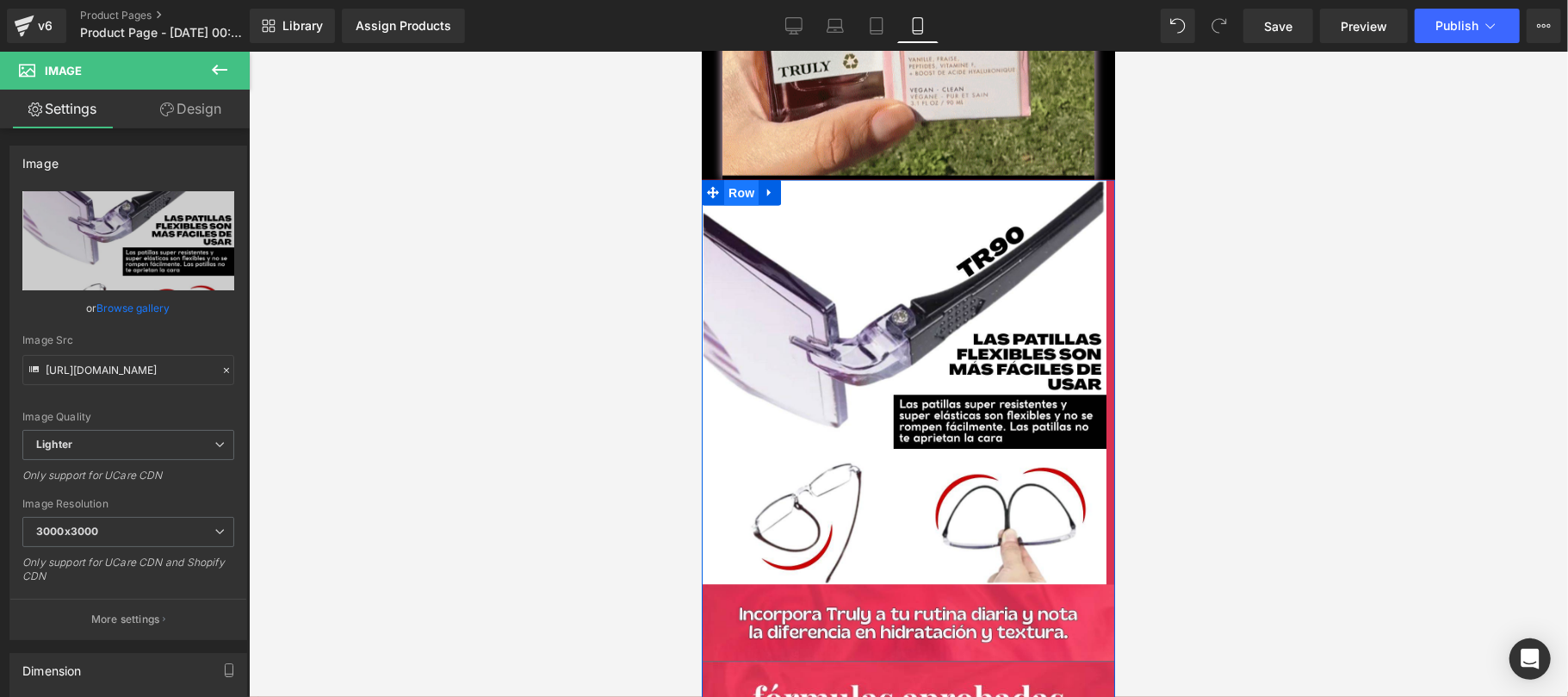
click at [731, 179] on span "Row" at bounding box center [740, 192] width 35 height 26
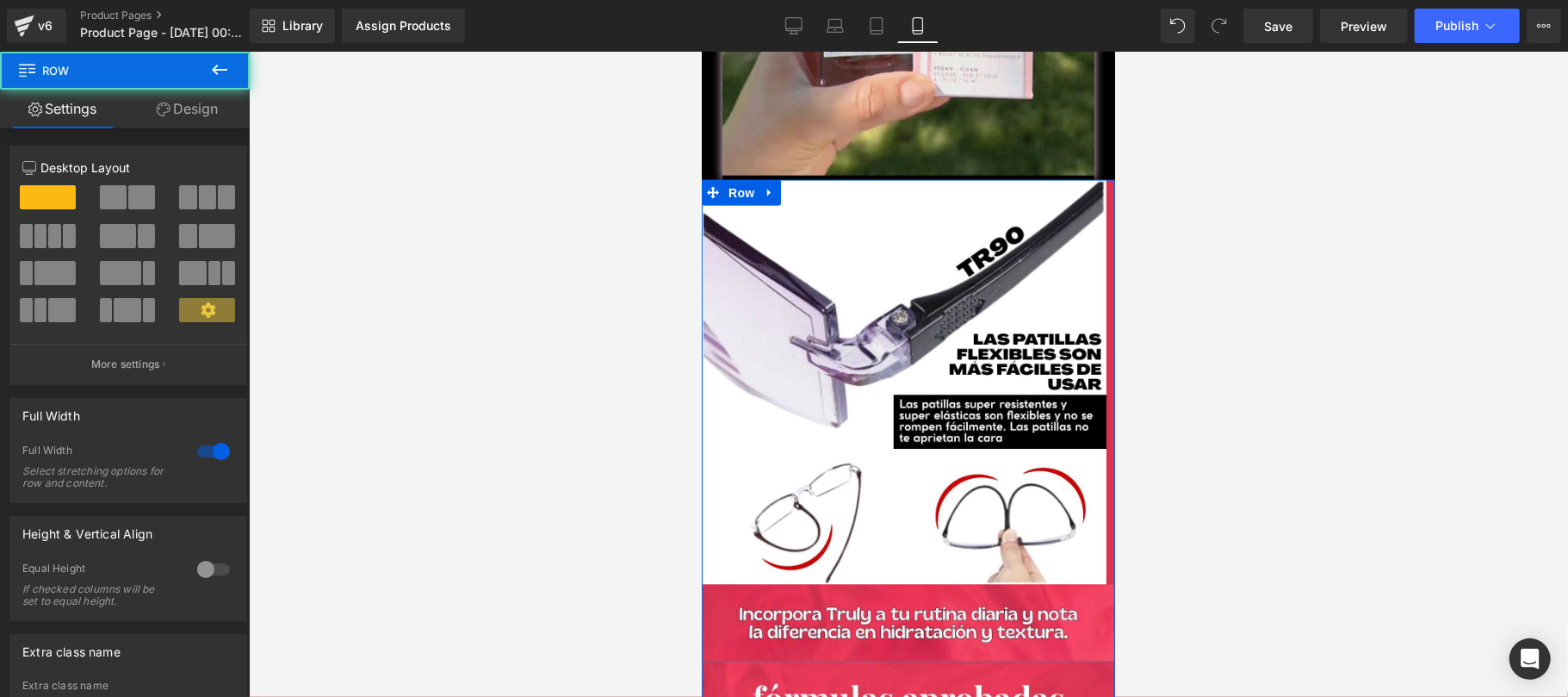
click at [180, 110] on link "Design" at bounding box center [187, 108] width 125 height 38
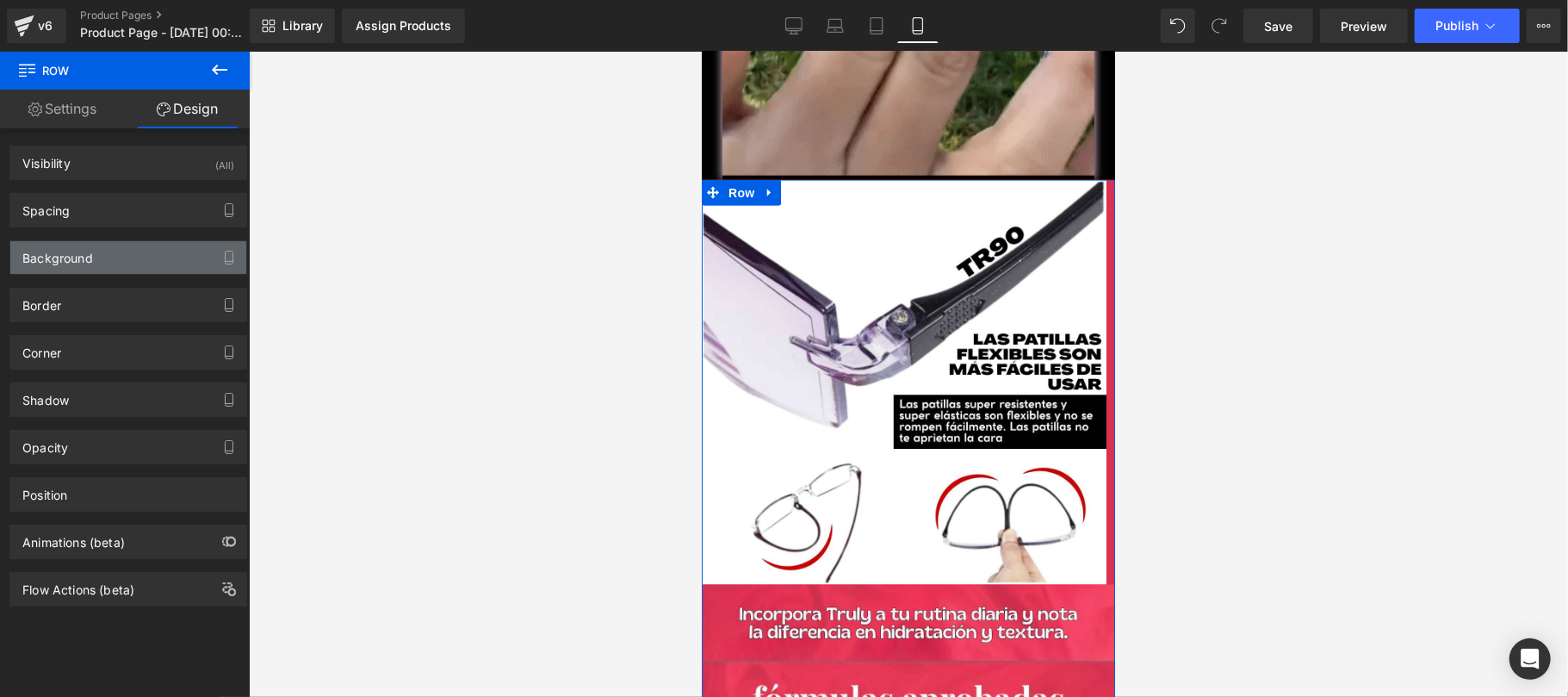
type input "#db3252"
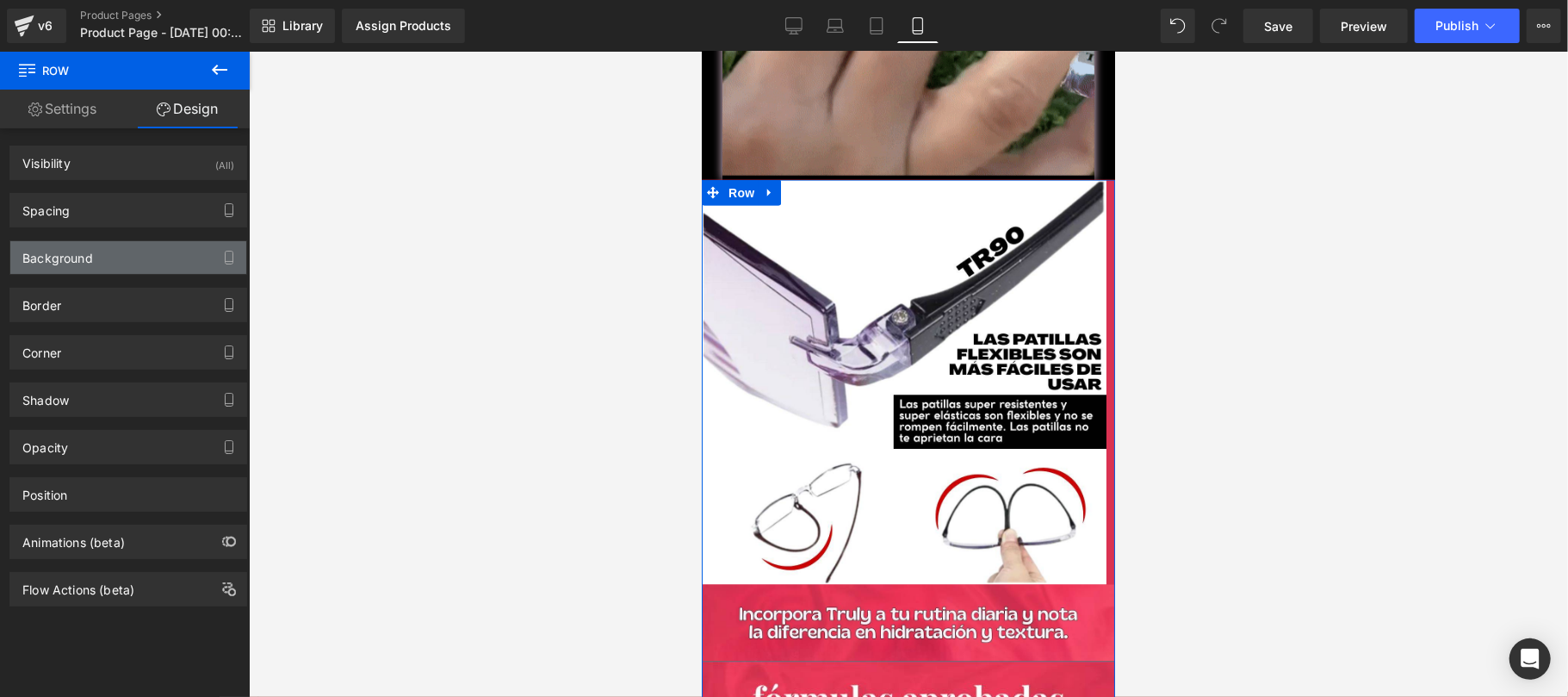
type input "100"
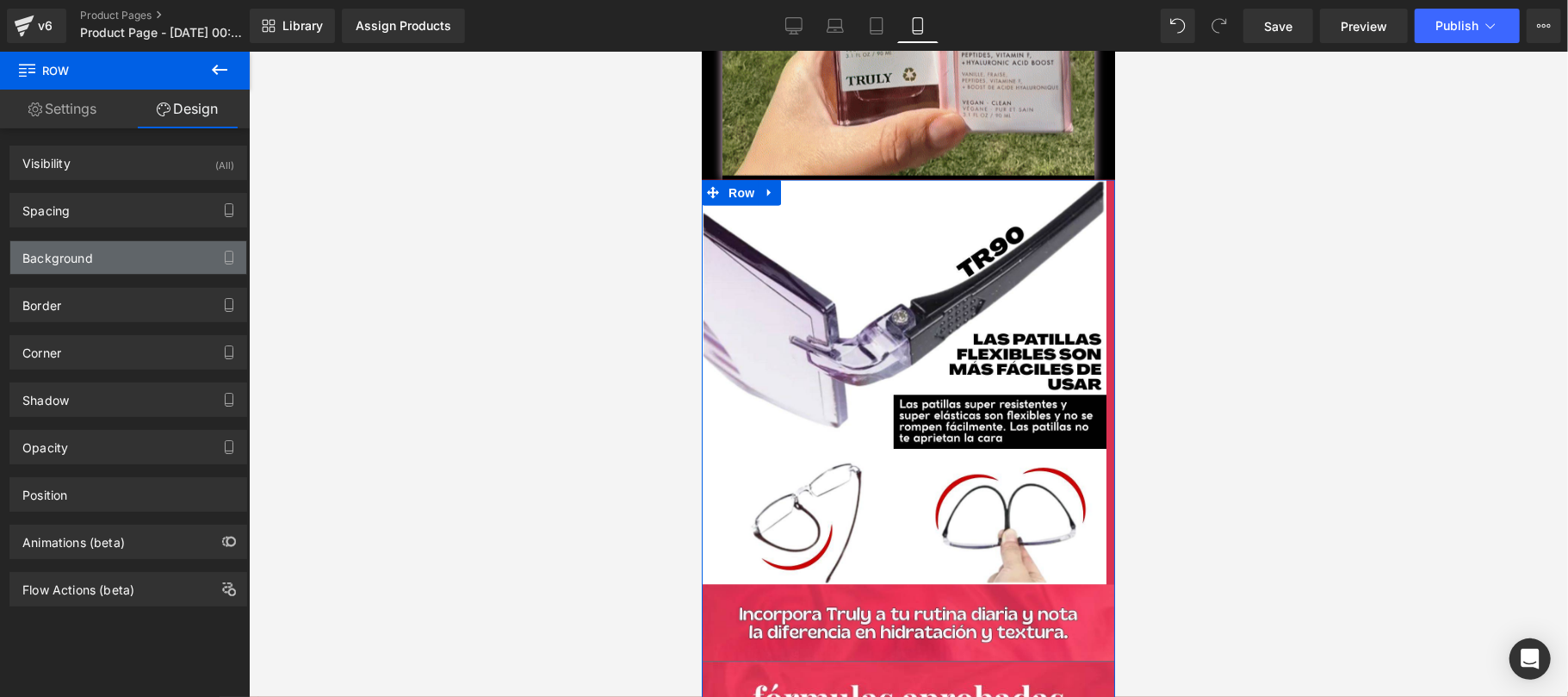
click at [84, 246] on div "Background" at bounding box center [57, 253] width 70 height 24
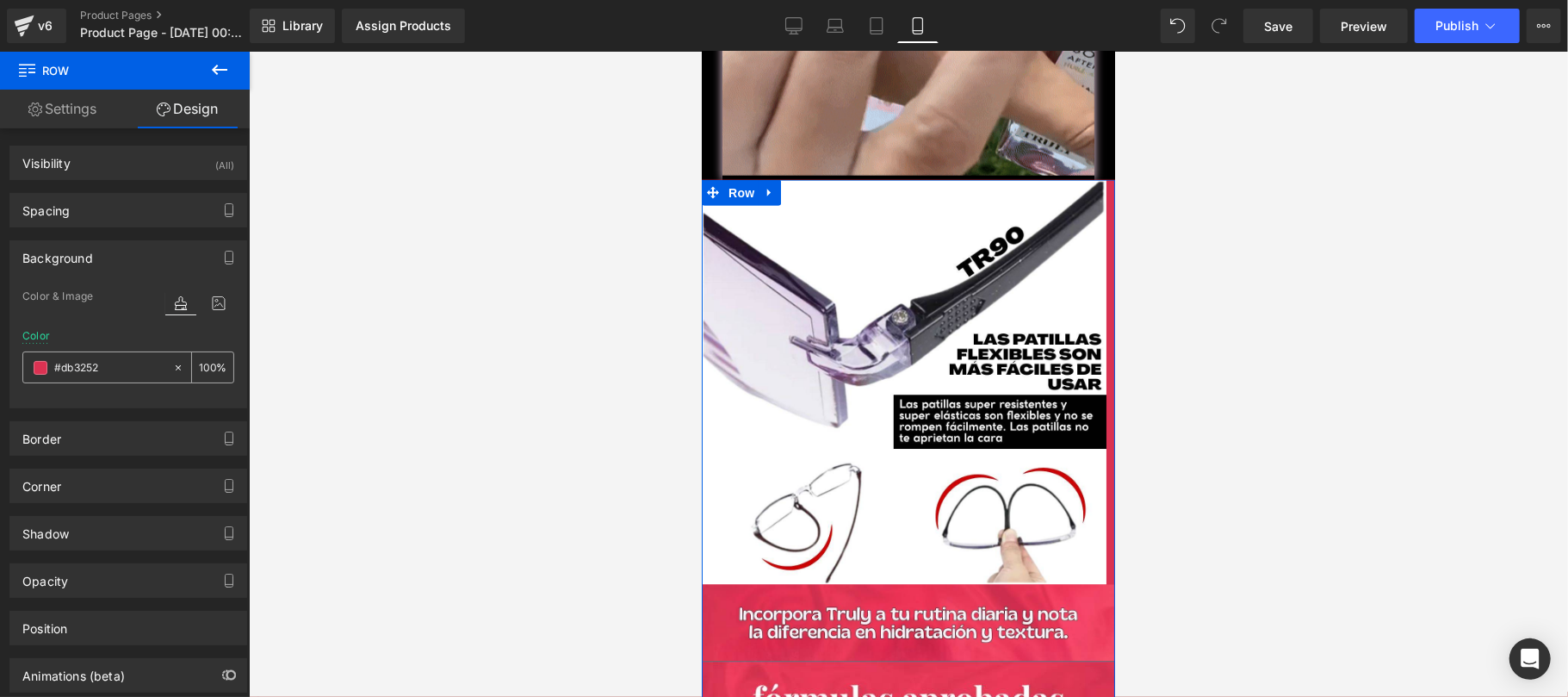
click at [43, 370] on span at bounding box center [40, 368] width 14 height 14
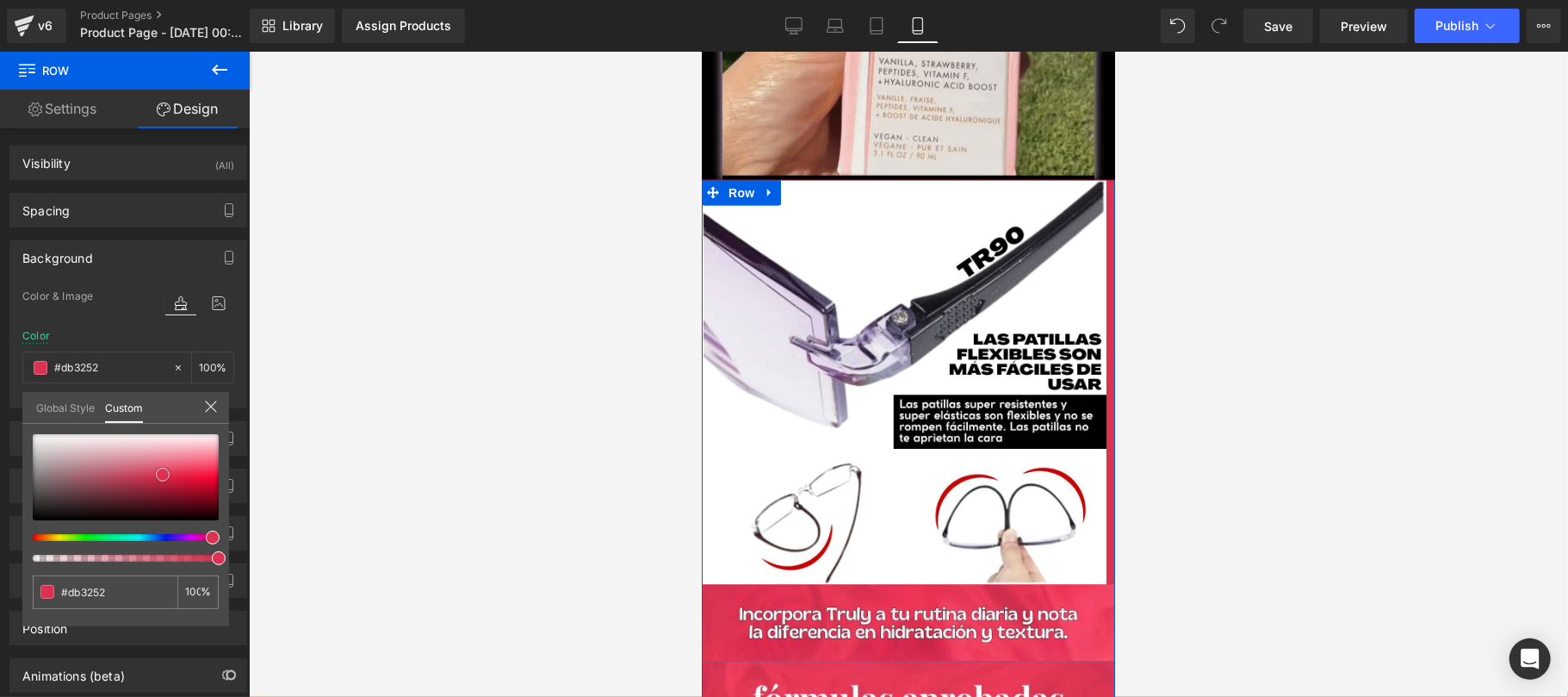
type input "#d53d59"
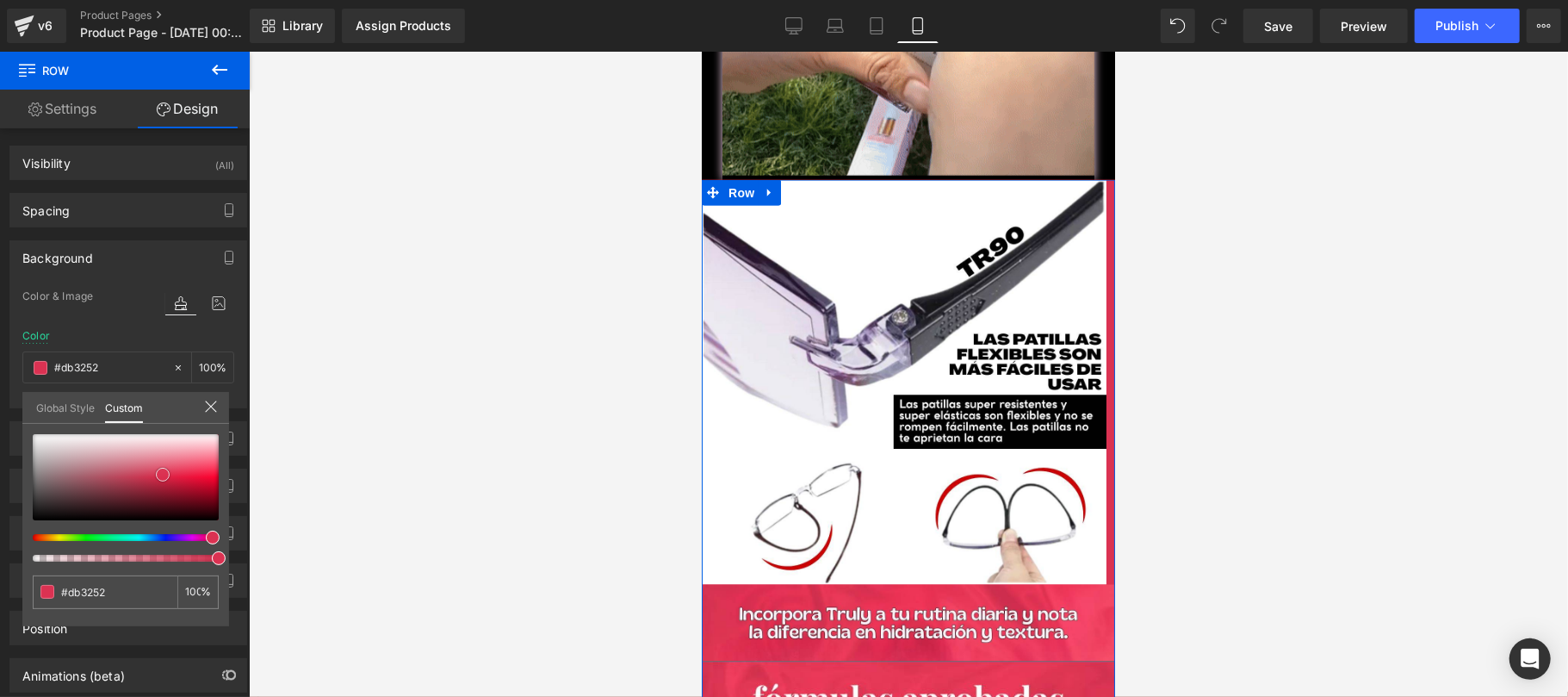
type input "#d53d59"
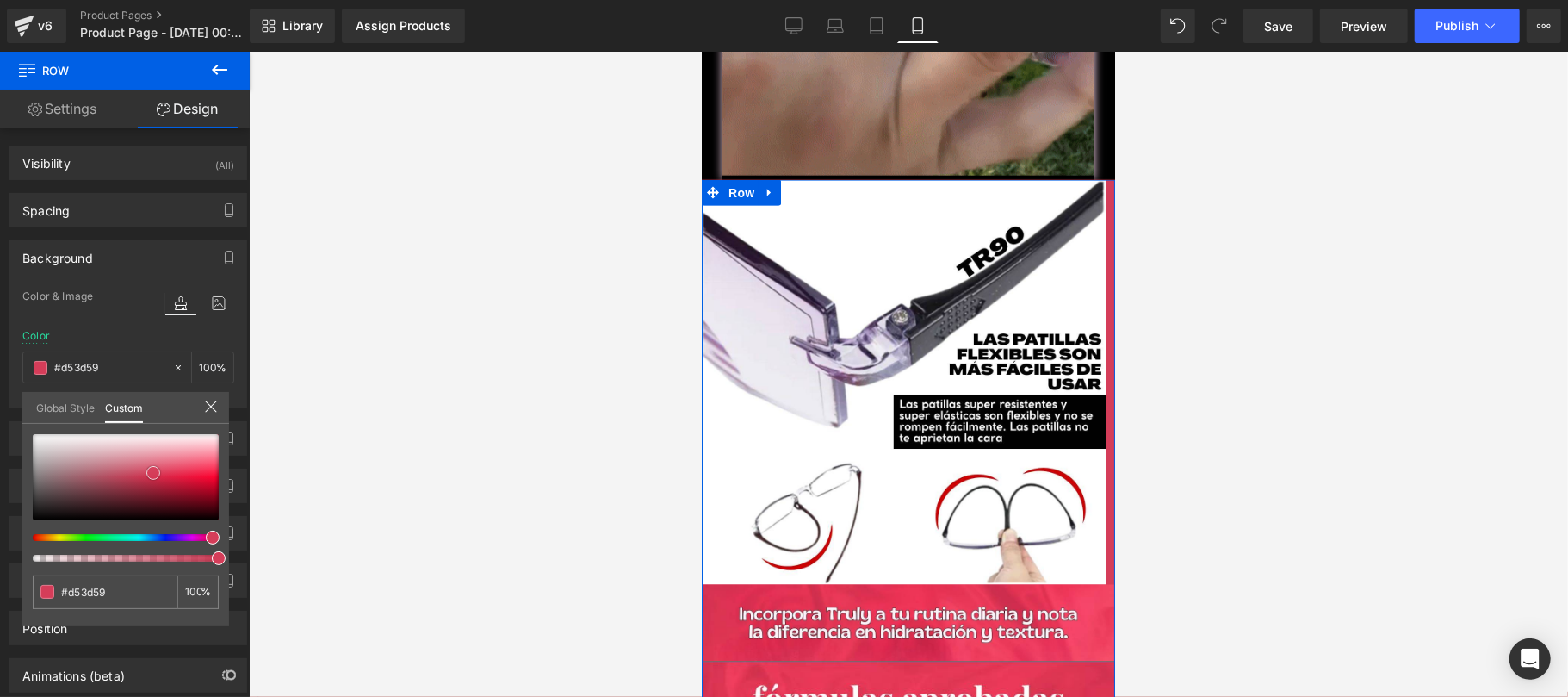
type input "#d33a56"
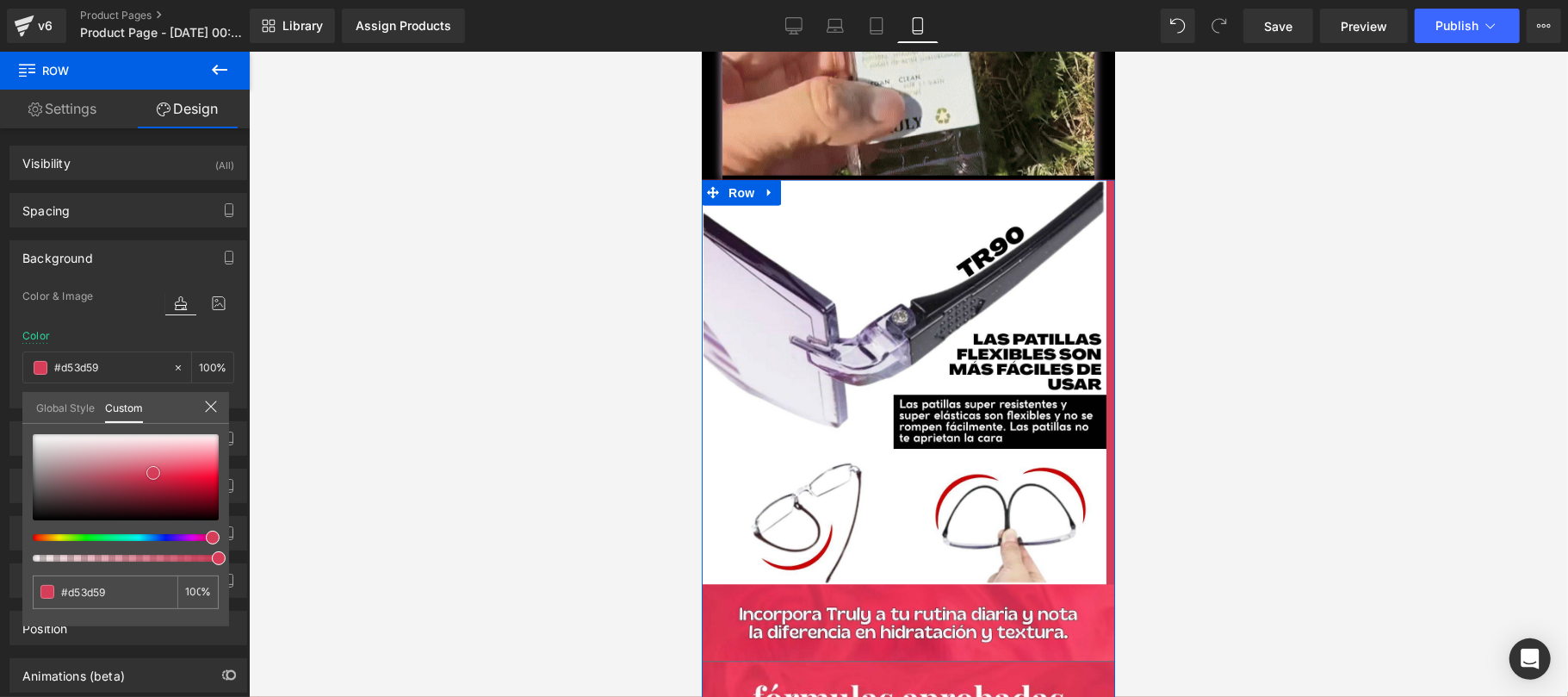
type input "#d33a56"
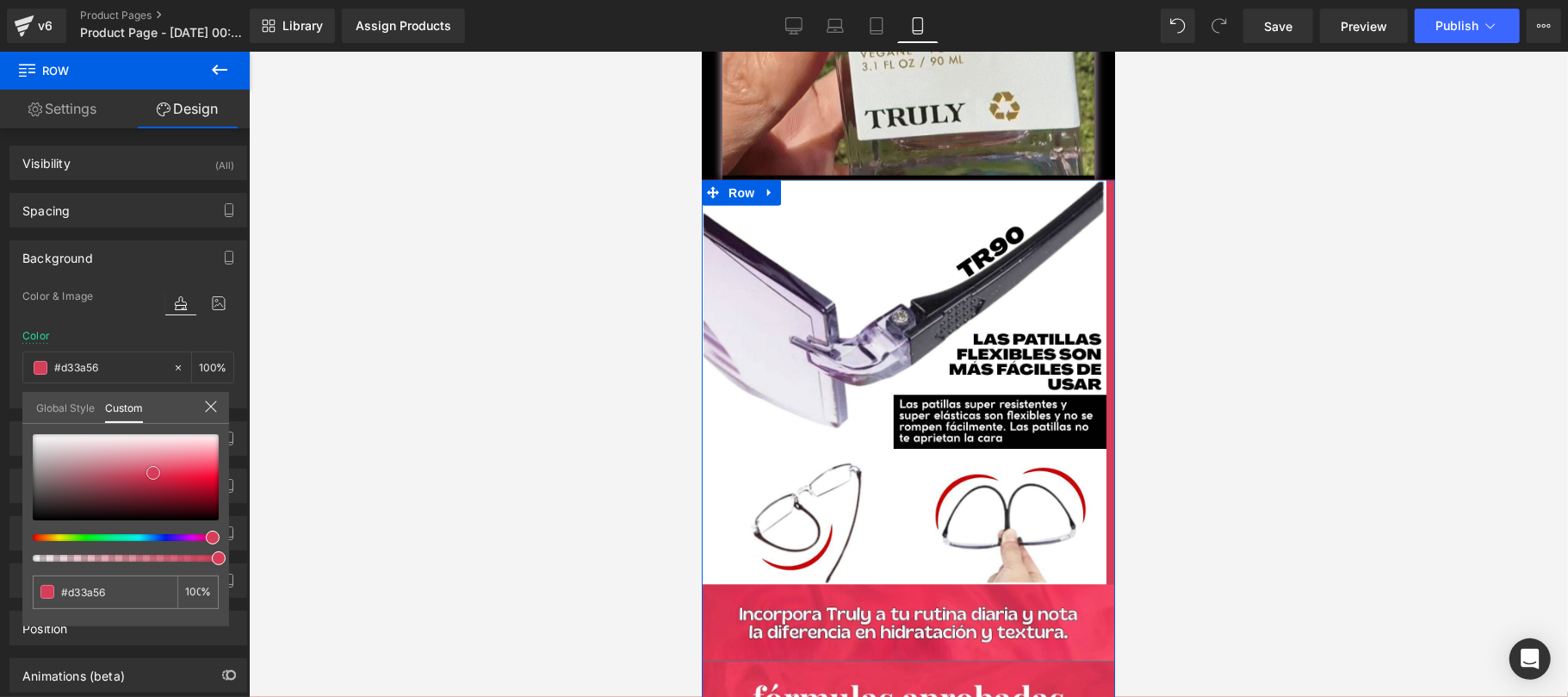
type input "#59262f"
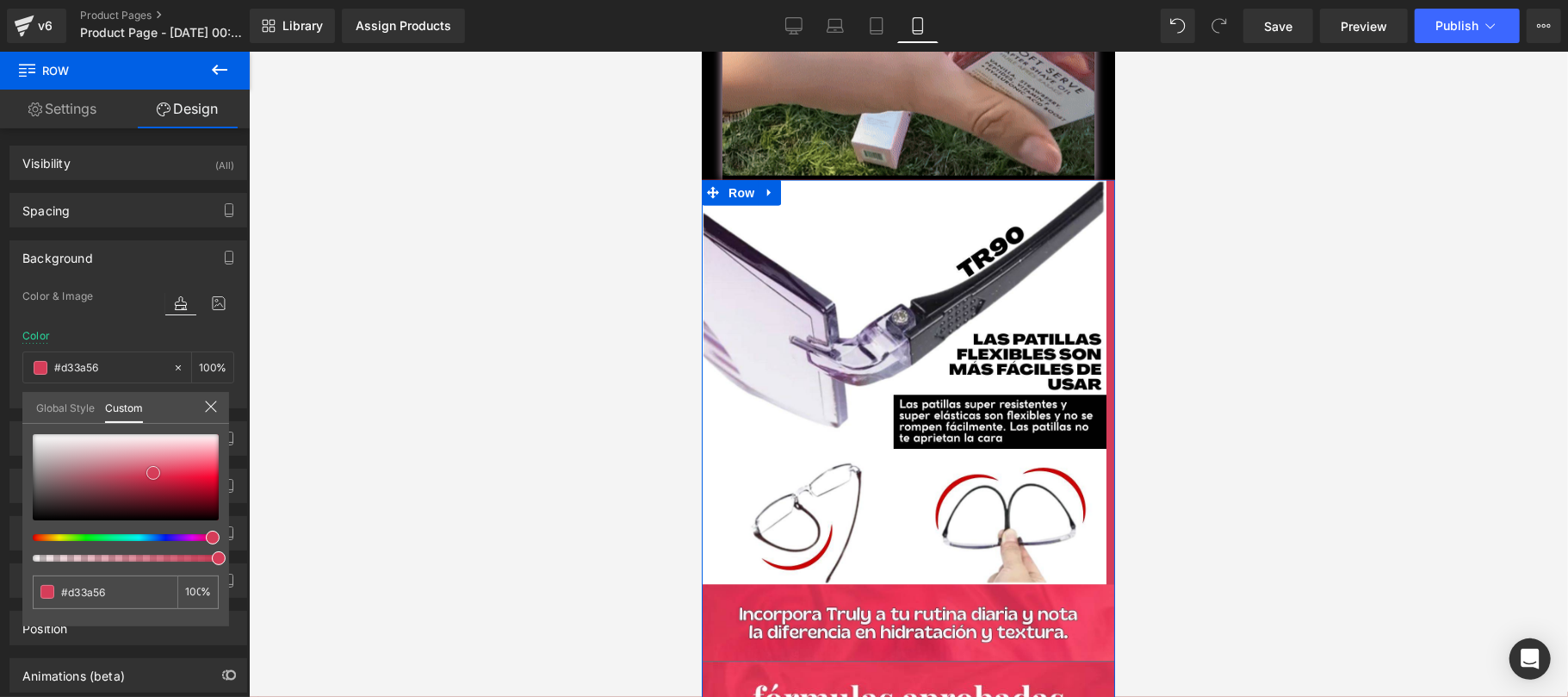
type input "#59262f"
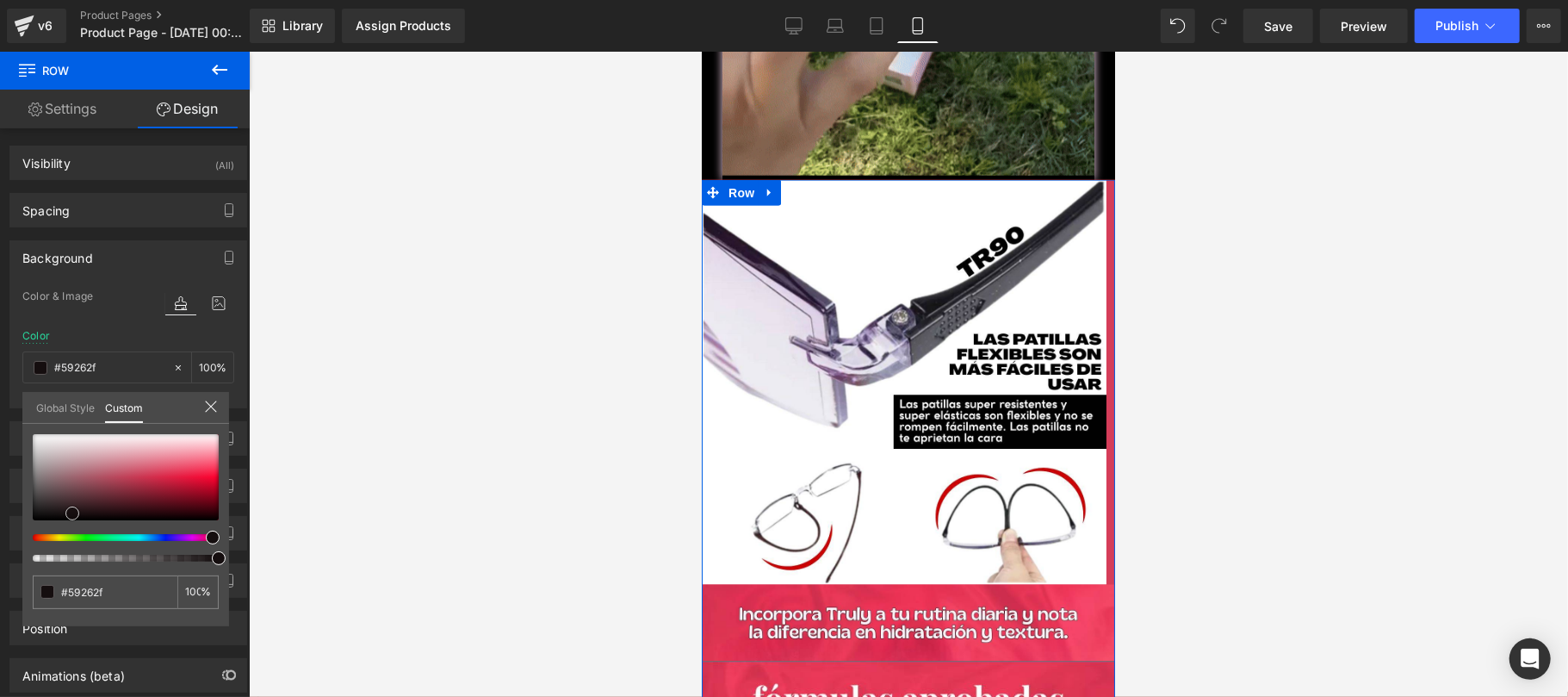
type input "#321a1e"
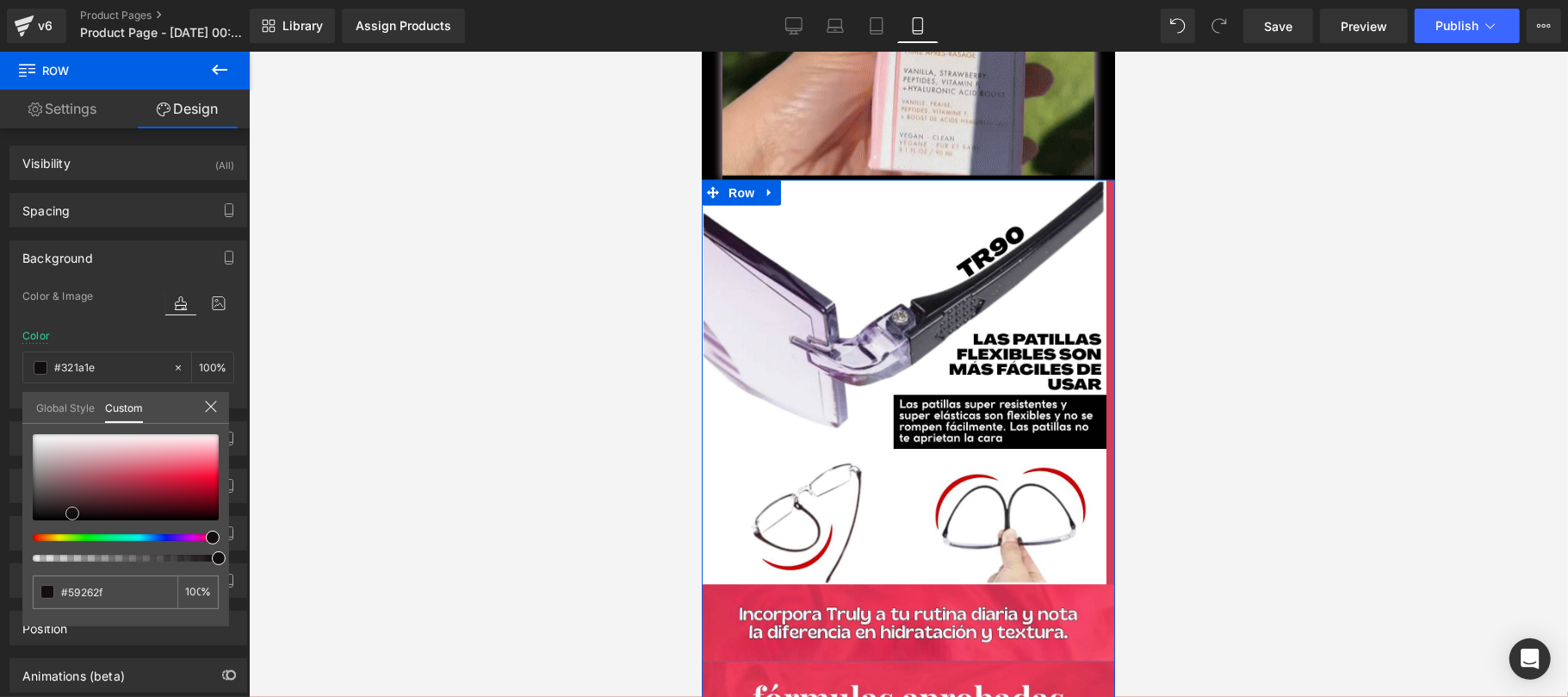
type input "#321a1e"
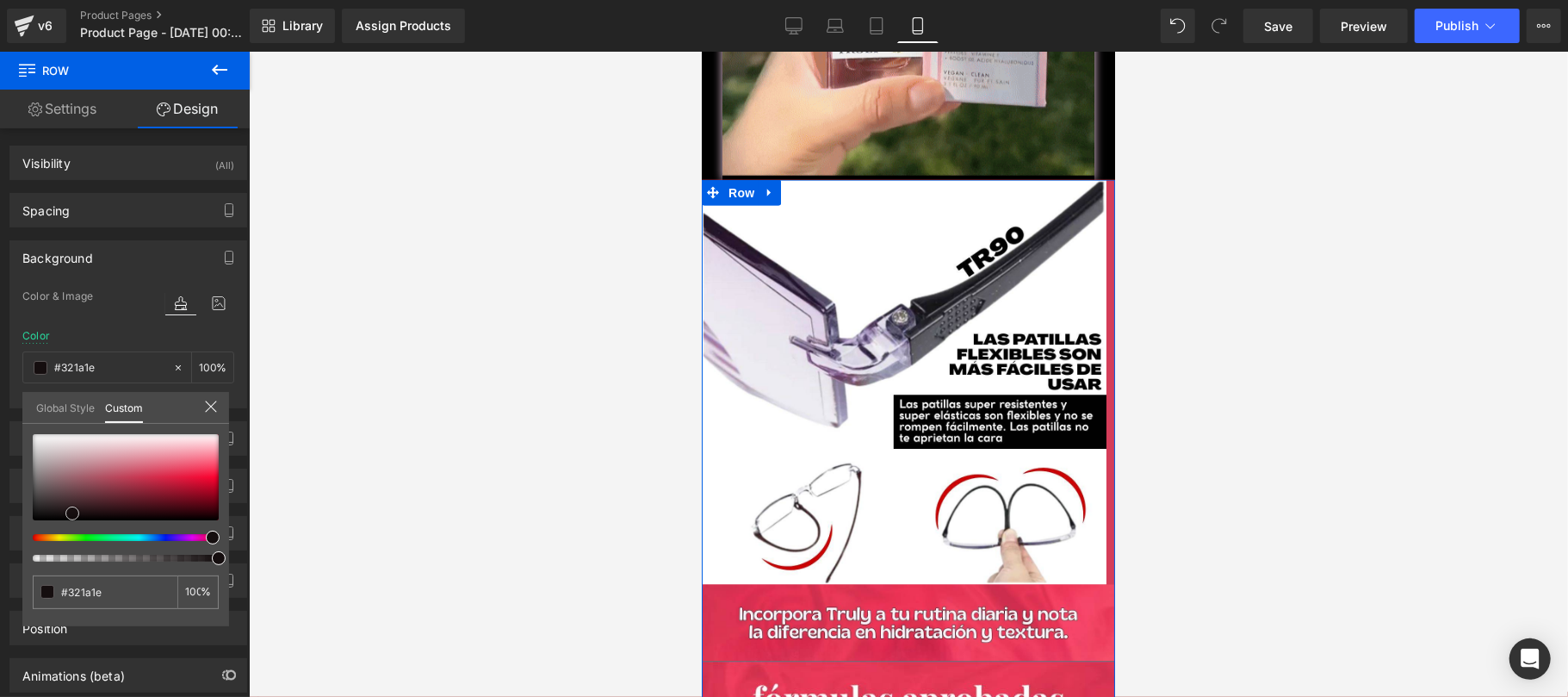
type input "#150e0f"
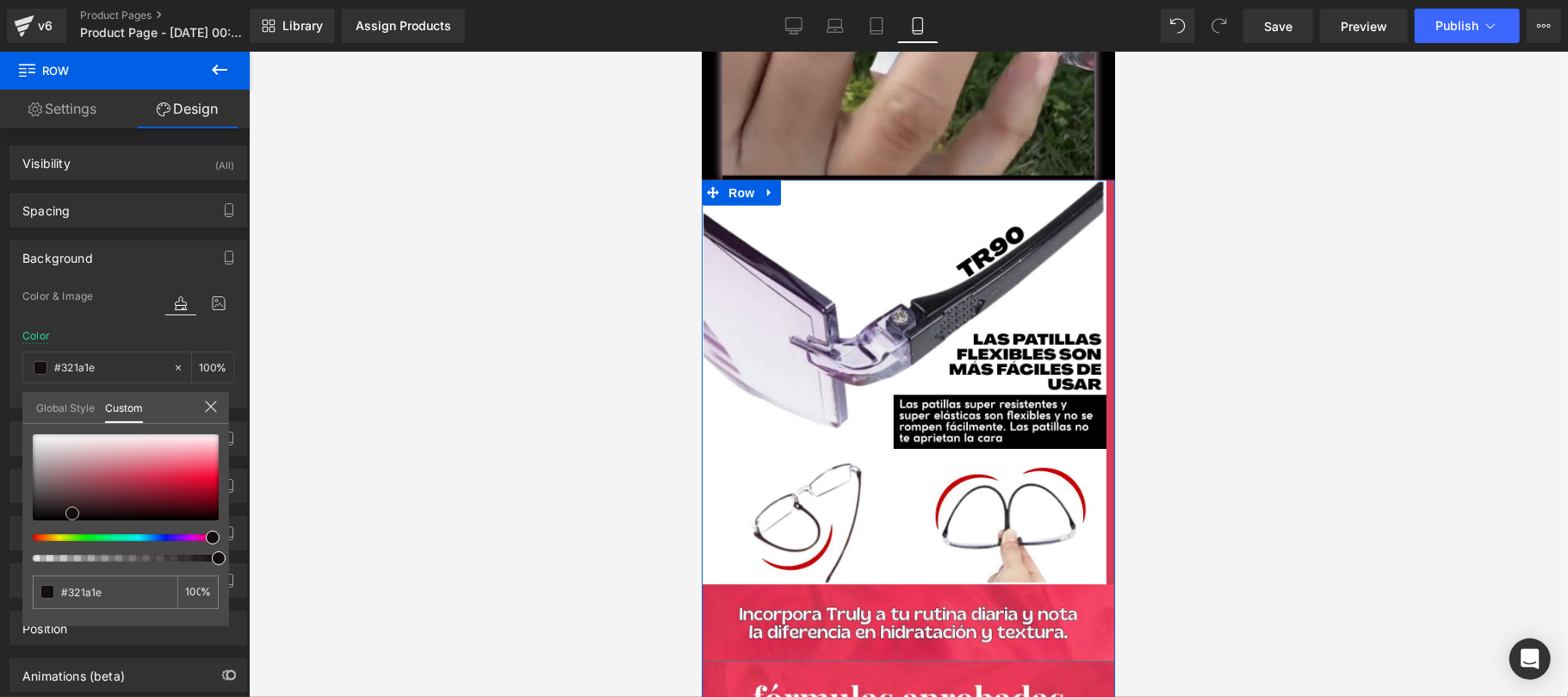
type input "#150e0f"
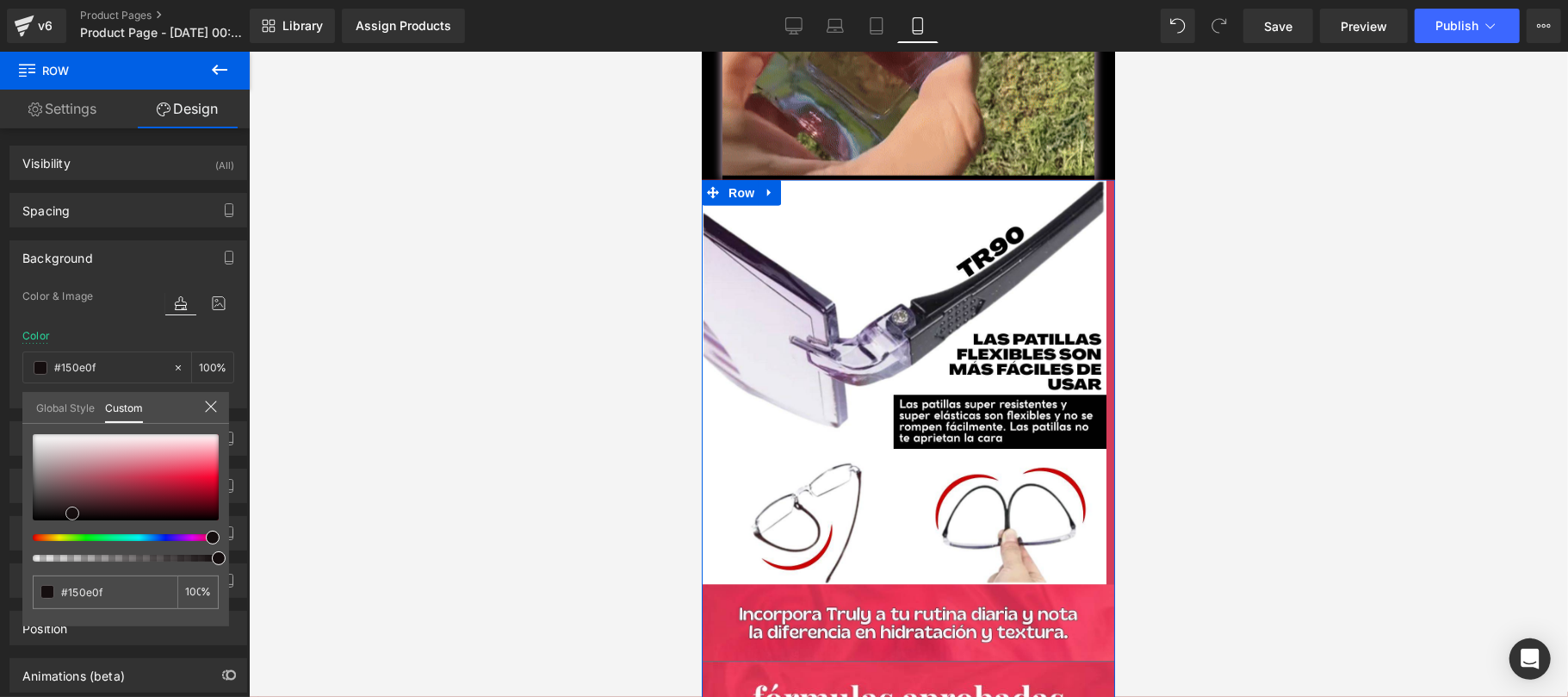
type input "#050404"
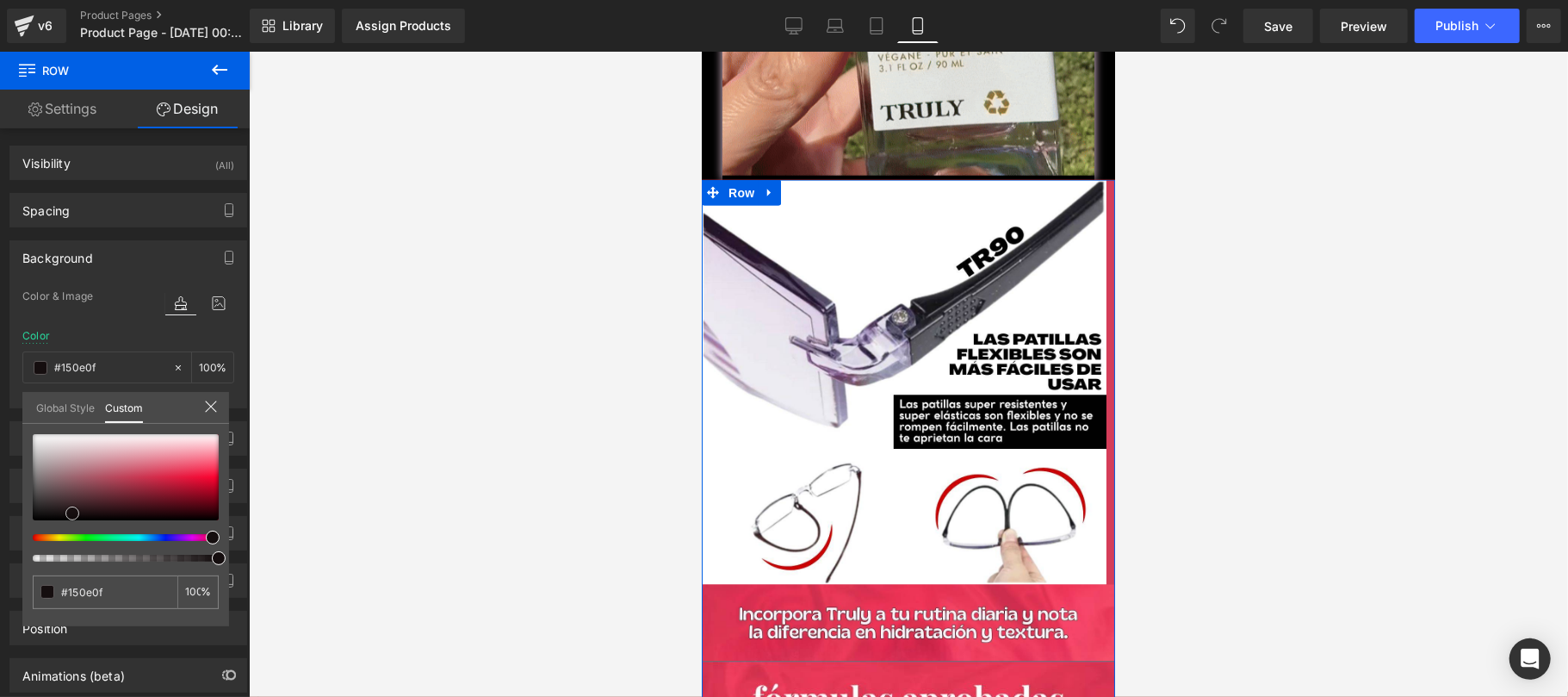
type input "#050404"
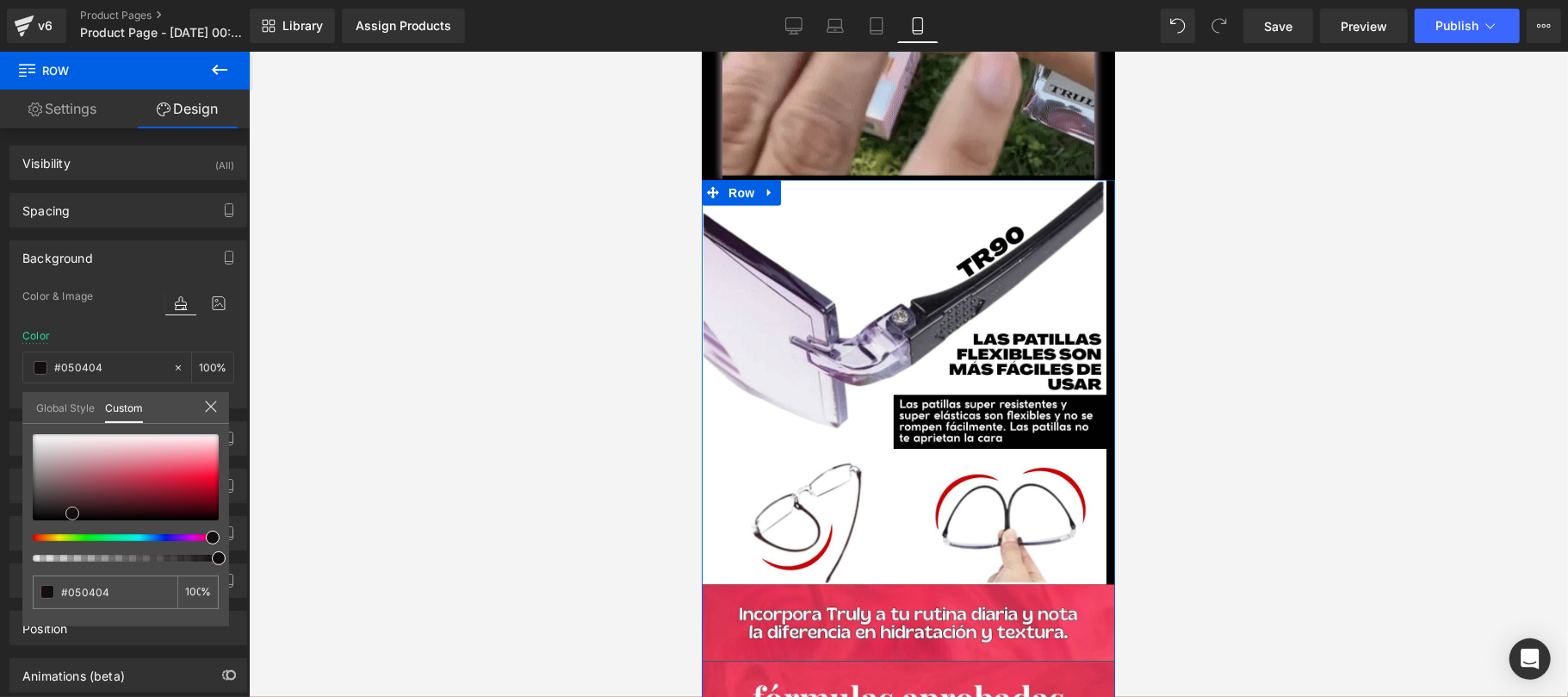
type input "#000000"
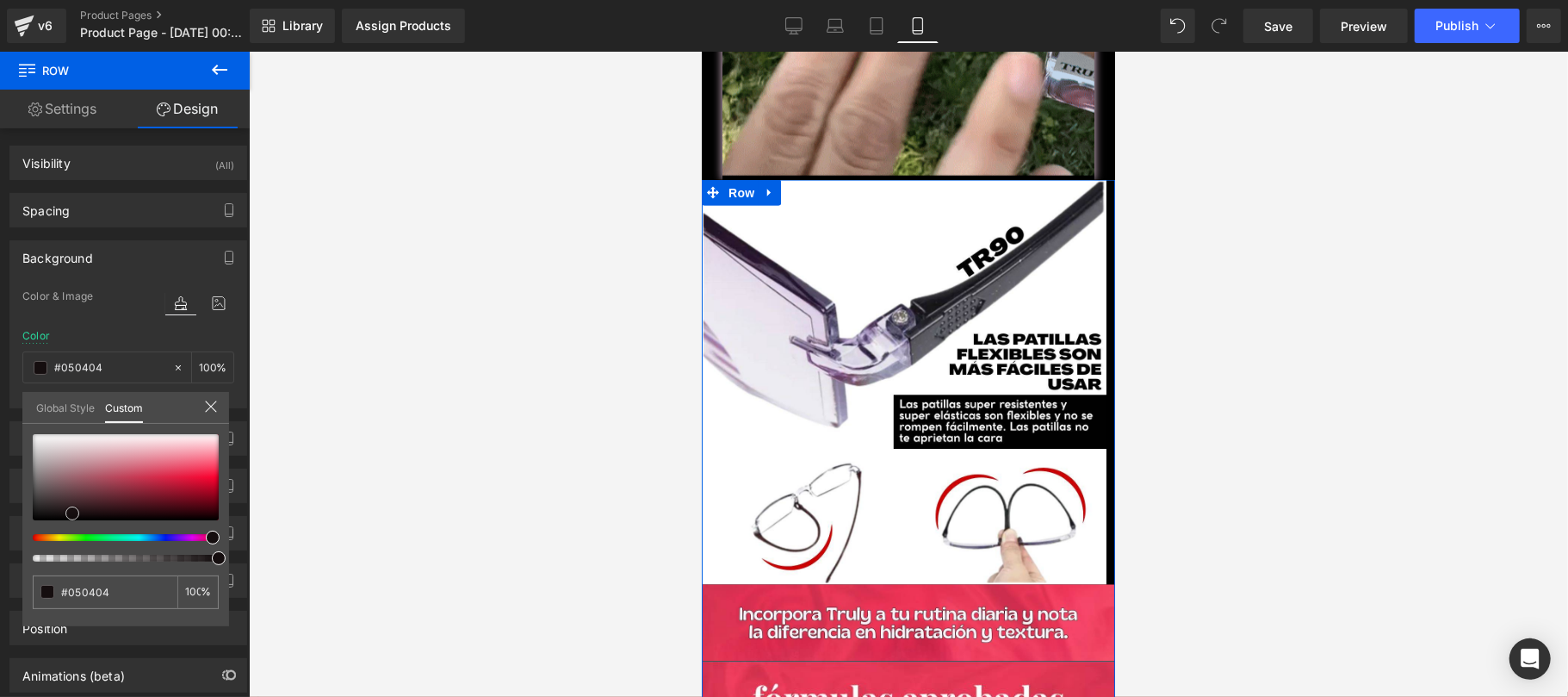
type input "#000000"
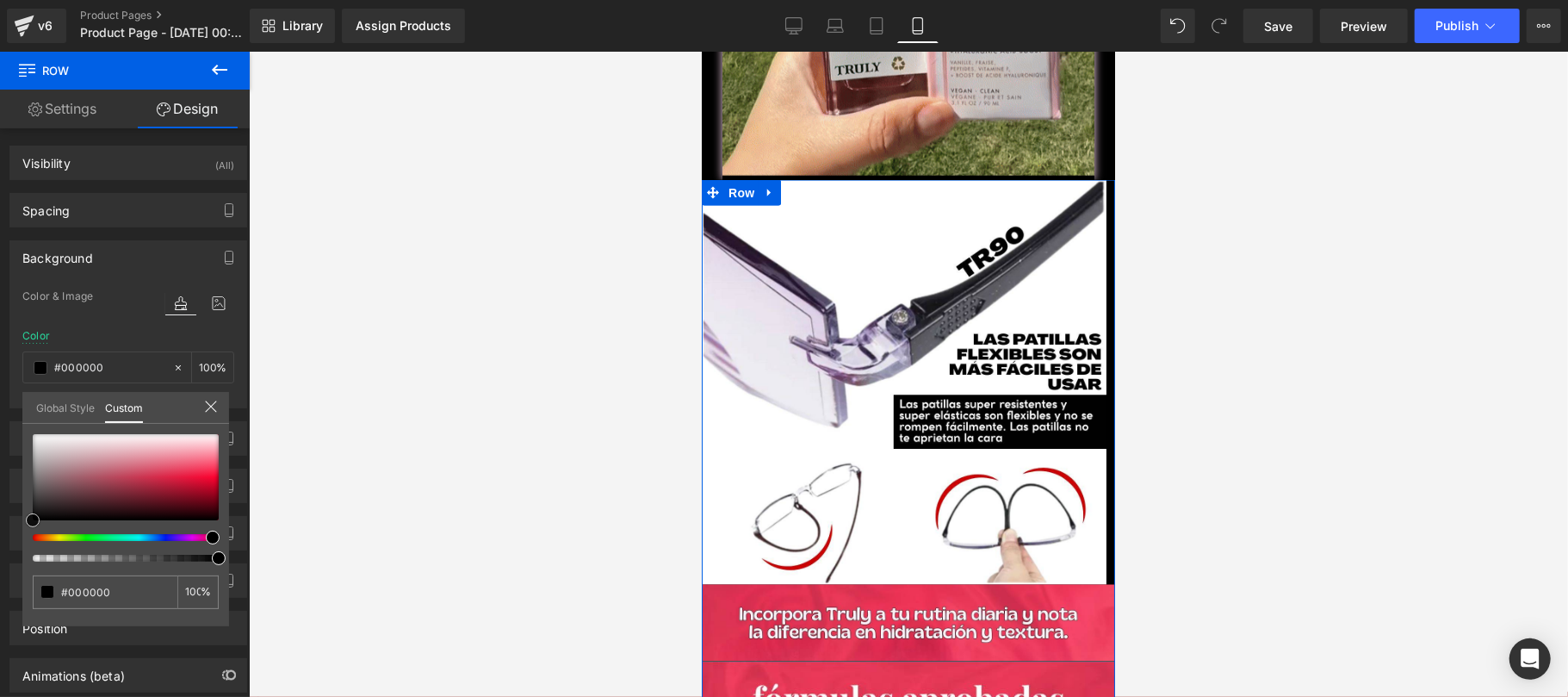
drag, startPoint x: 153, startPoint y: 473, endPoint x: 8, endPoint y: 529, distance: 155.4
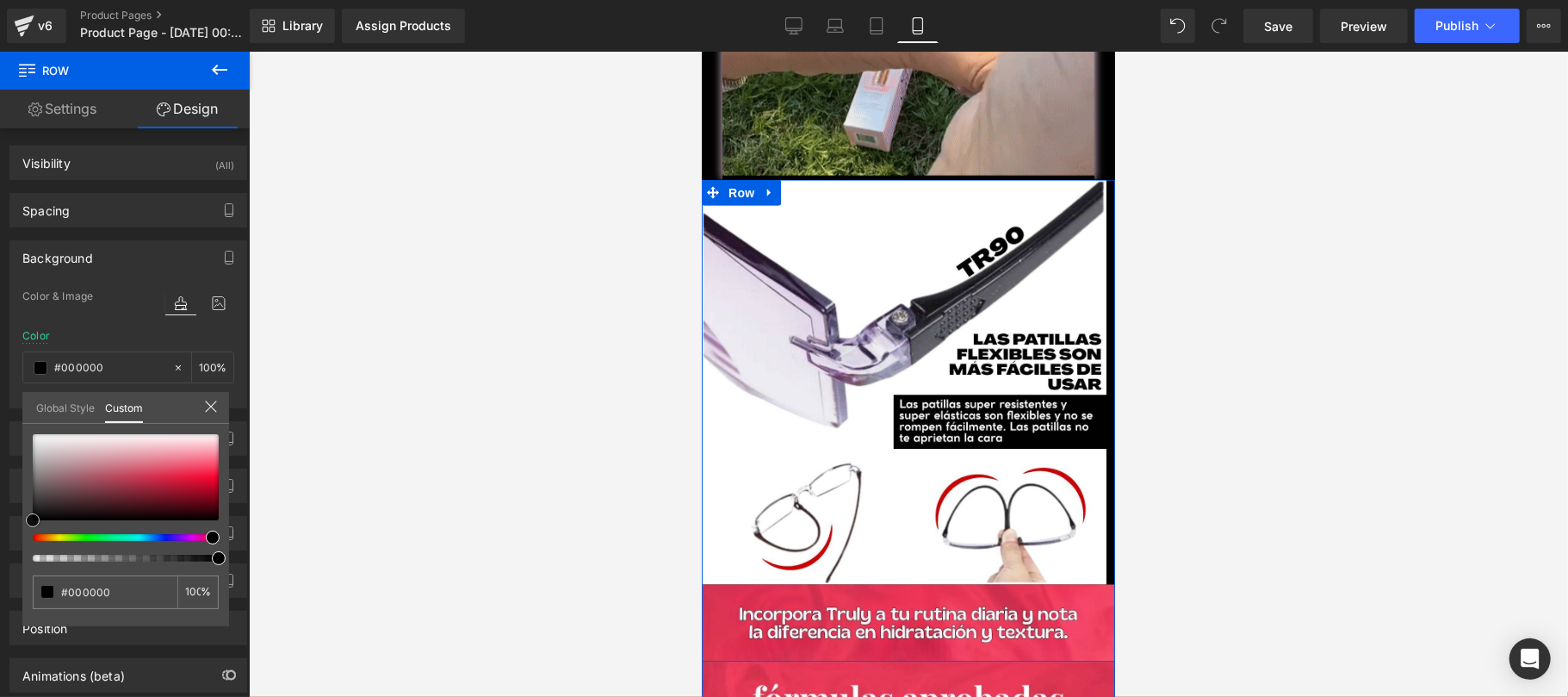
click at [6, 408] on div "Background Color & Image color rgba(0, 0, 0, 1) Color #000000 100 % Image Repla…" at bounding box center [128, 317] width 257 height 181
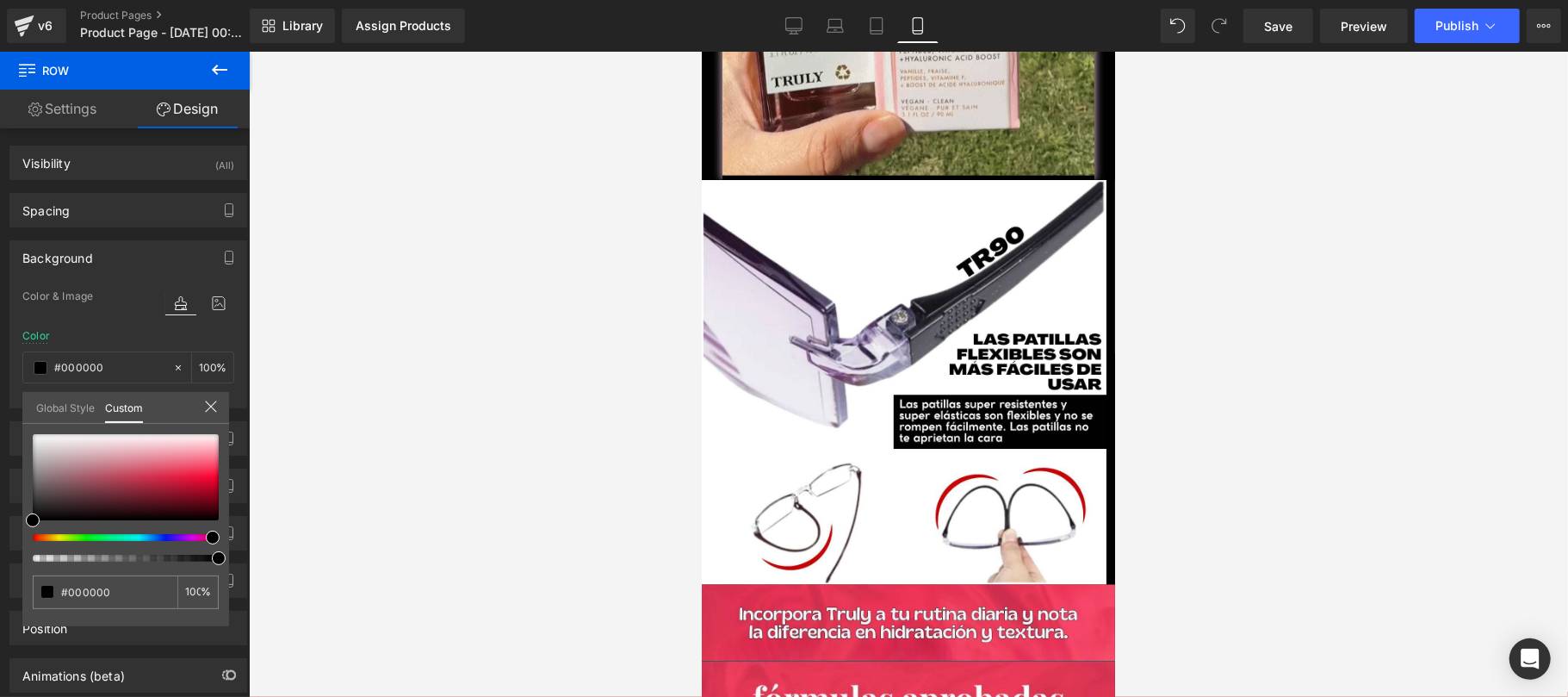
drag, startPoint x: 393, startPoint y: 341, endPoint x: 435, endPoint y: 329, distance: 43.7
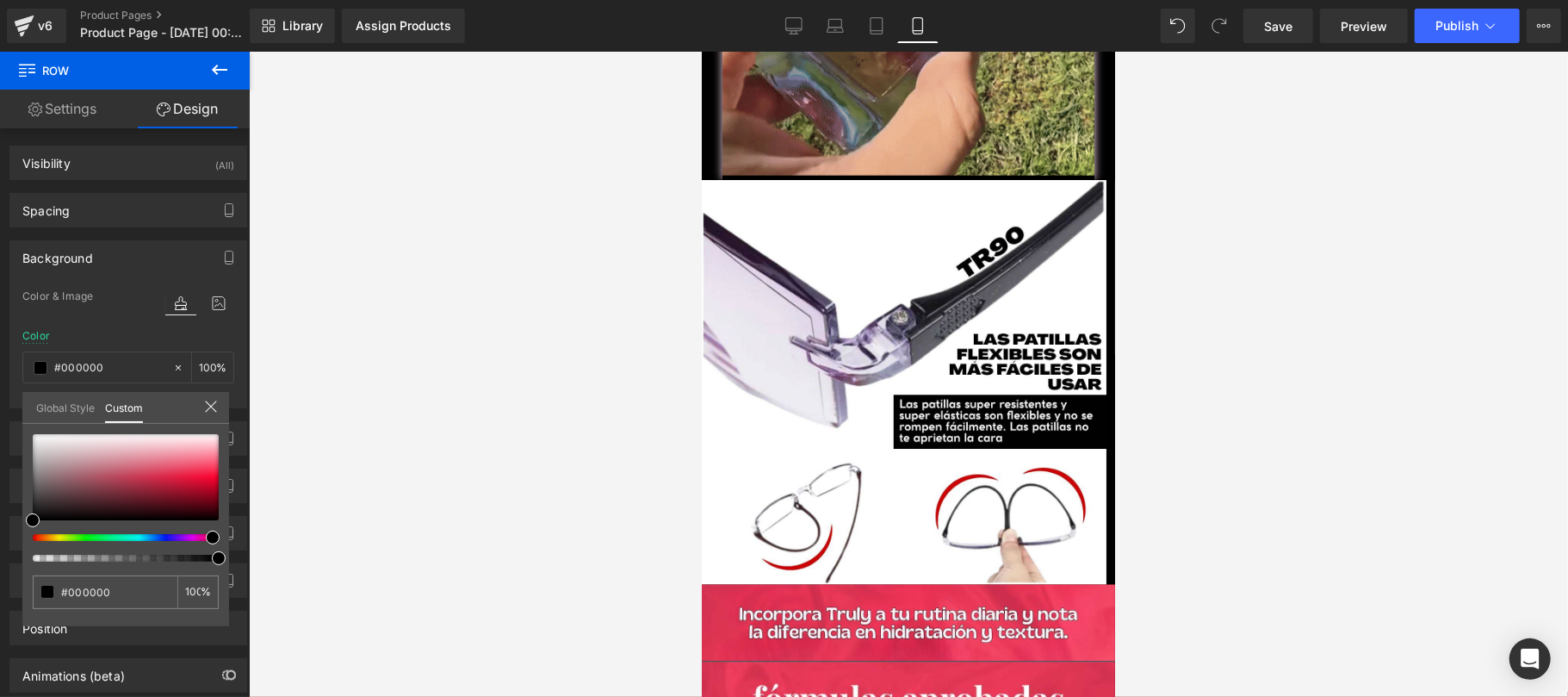
click at [394, 341] on div at bounding box center [908, 374] width 1319 height 645
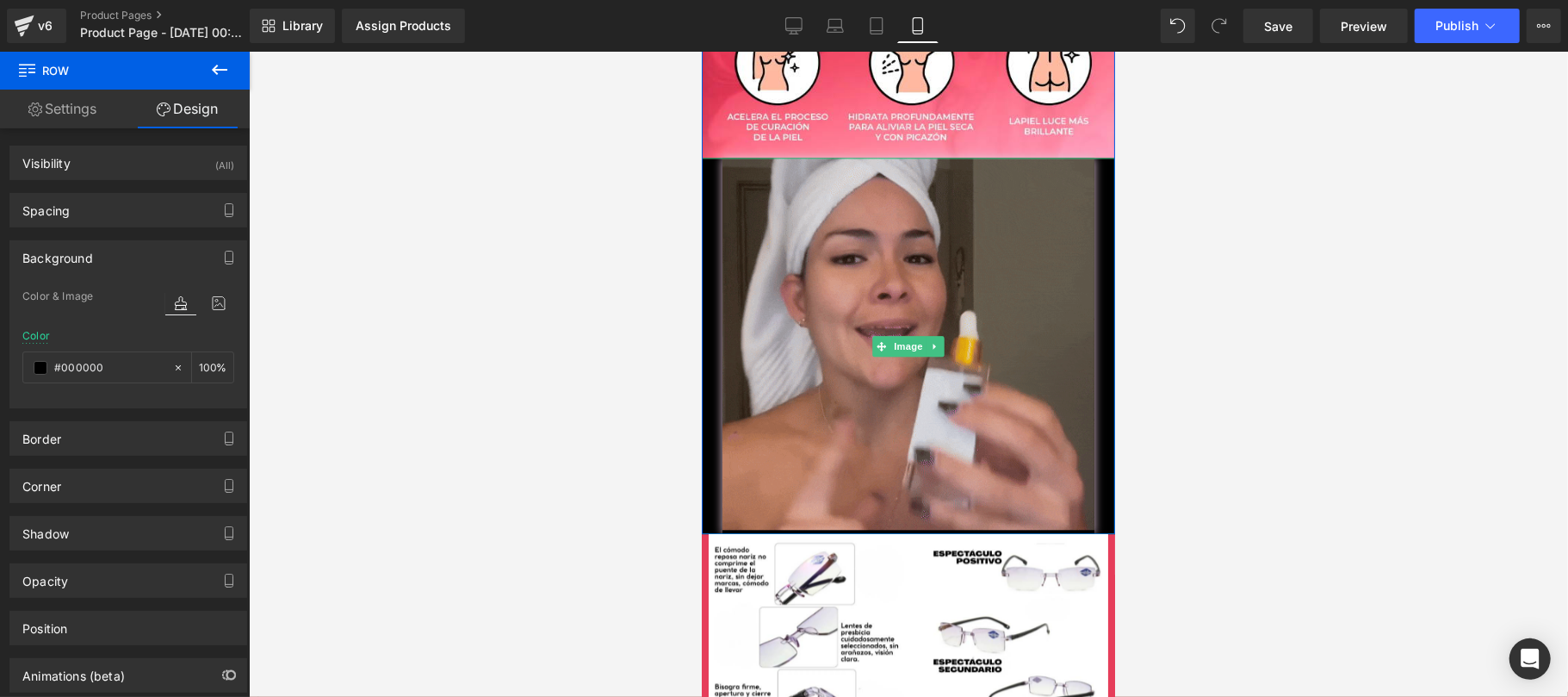
scroll to position [3062, 0]
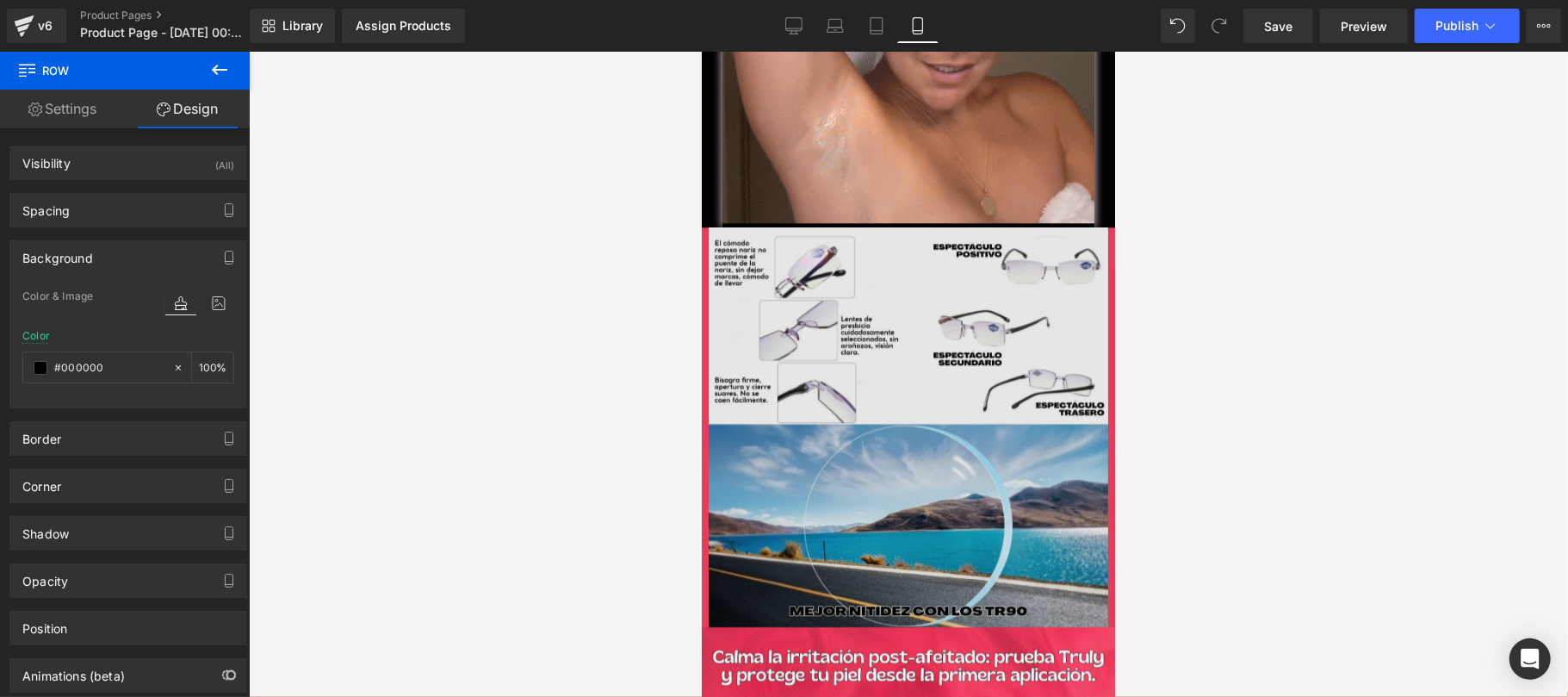
click at [917, 368] on img at bounding box center [907, 426] width 414 height 400
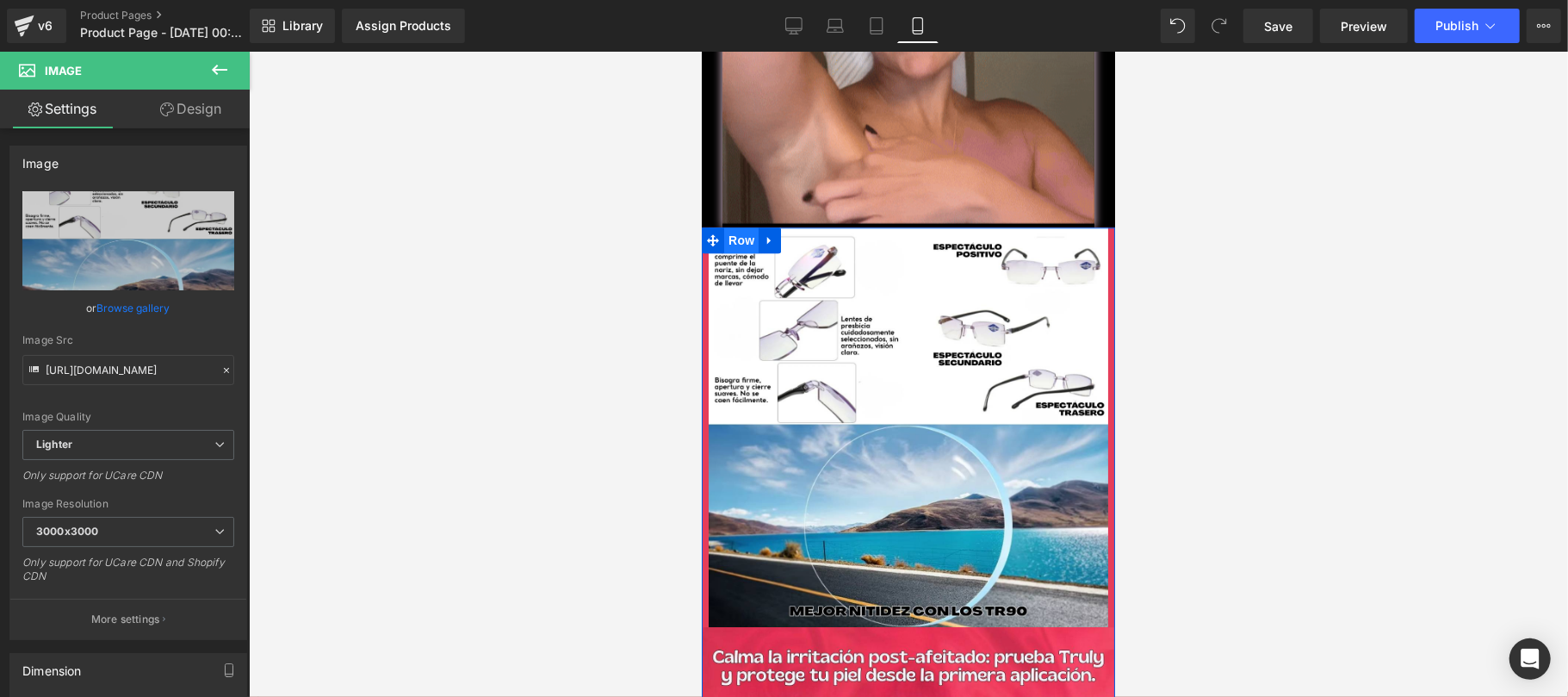
click at [728, 226] on span "Row" at bounding box center [740, 239] width 35 height 26
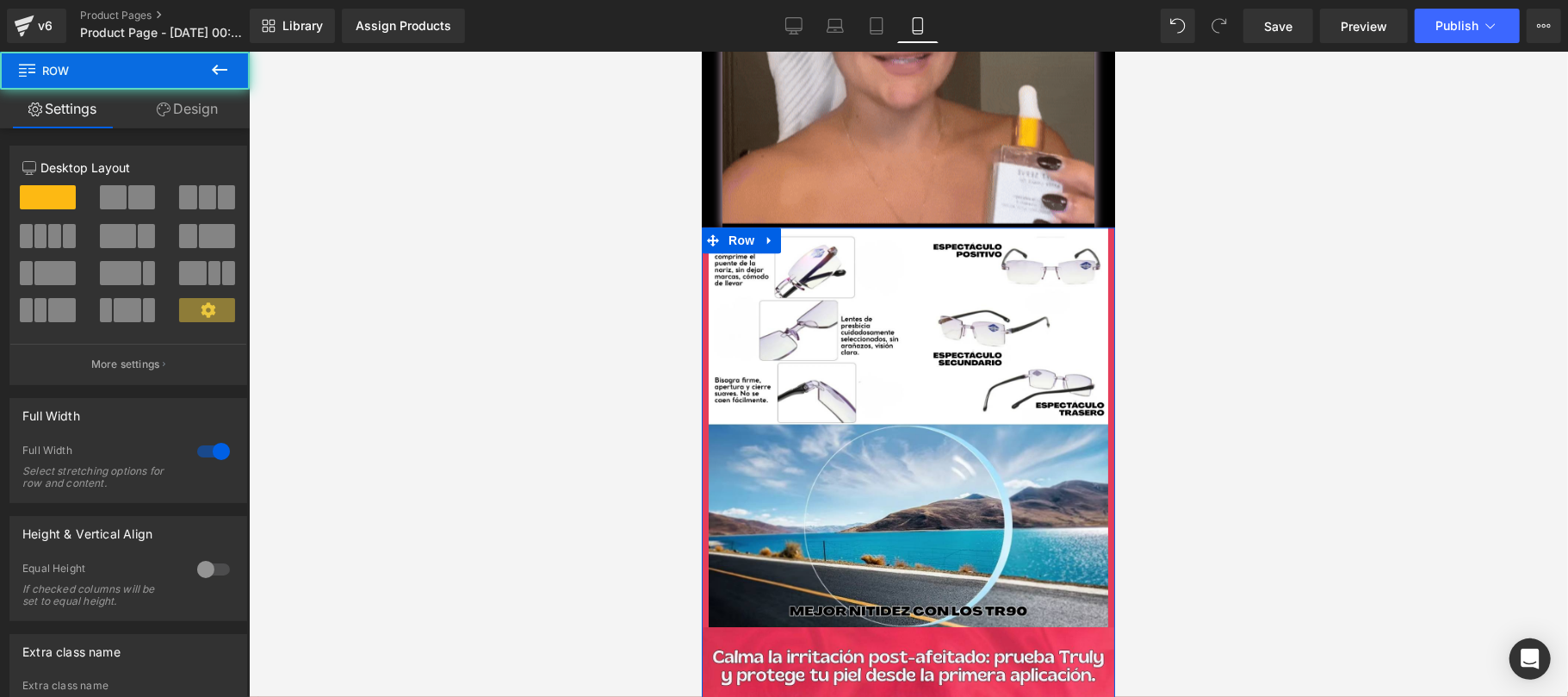
click at [202, 121] on link "Design" at bounding box center [187, 108] width 125 height 38
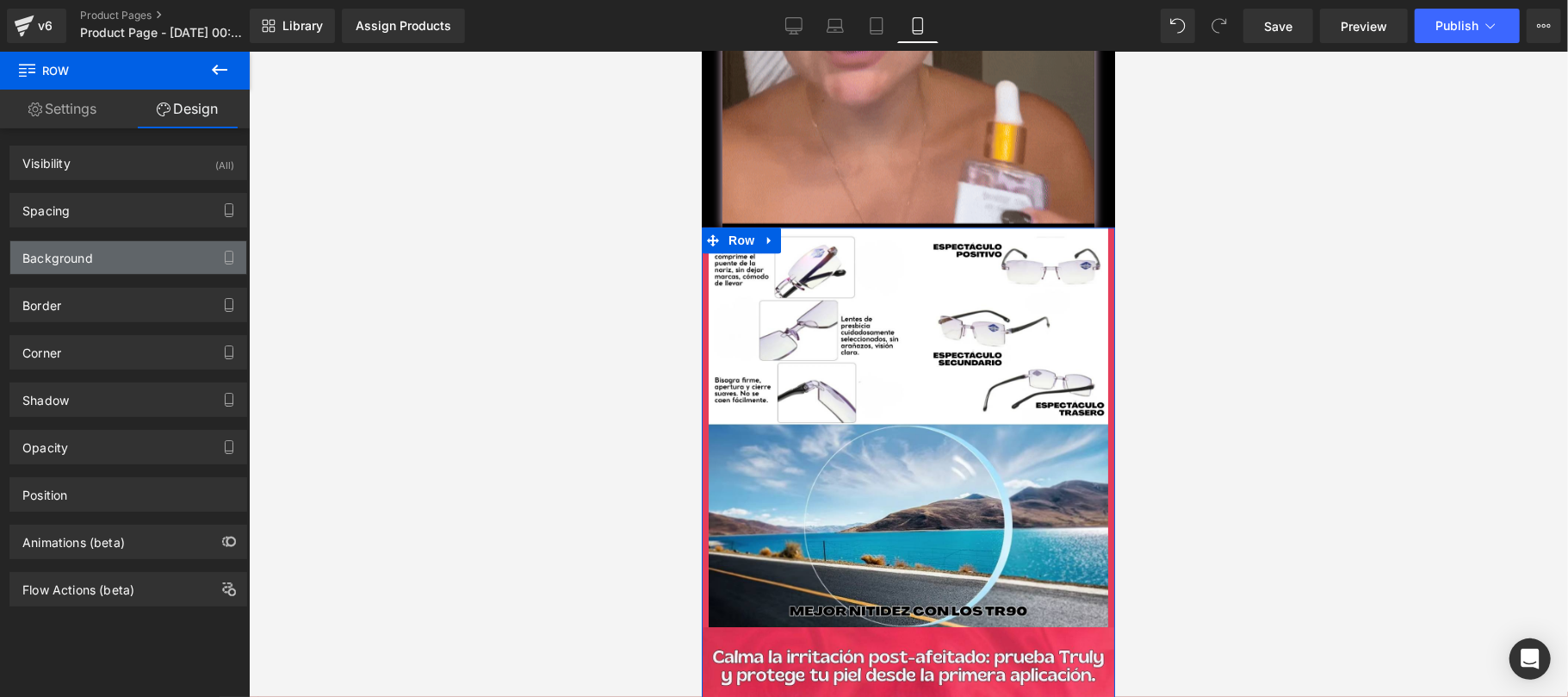
type input "#e63d5a"
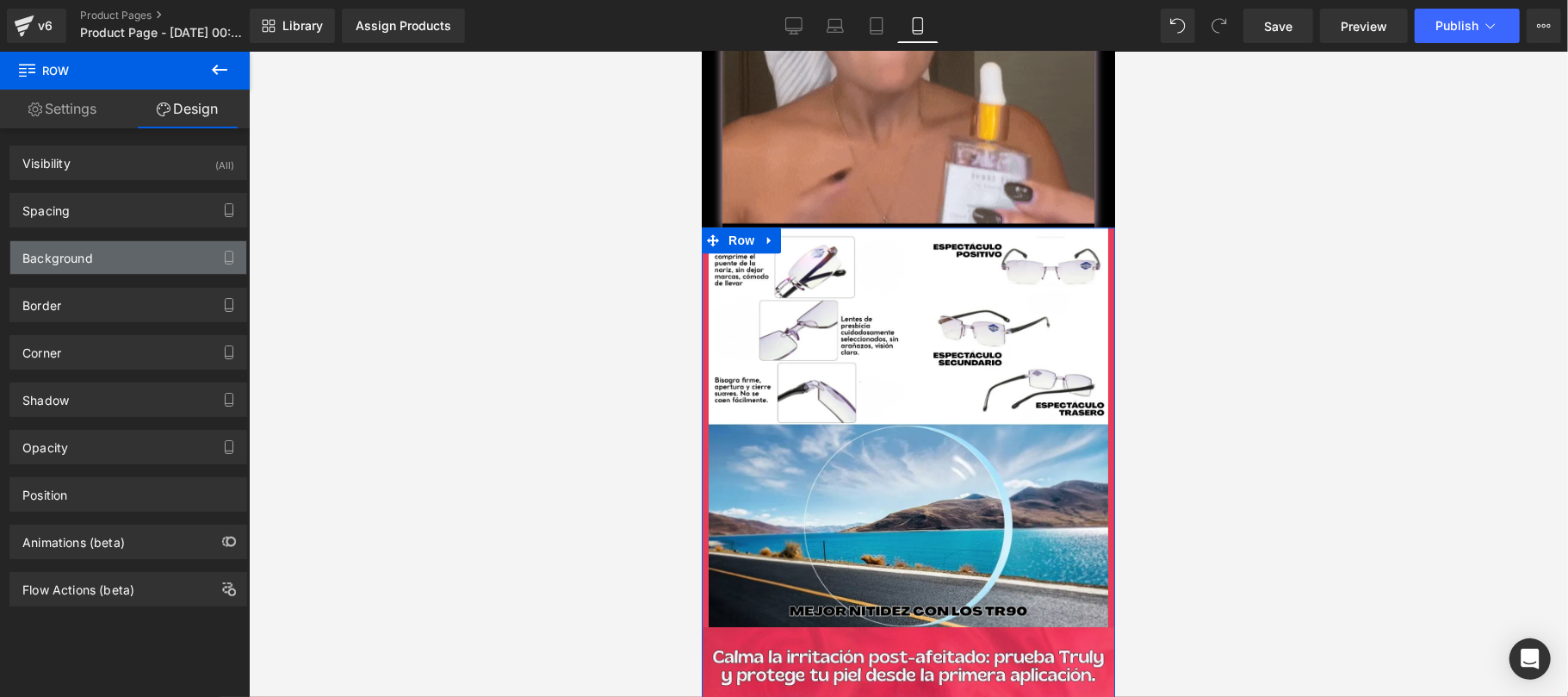
type input "100"
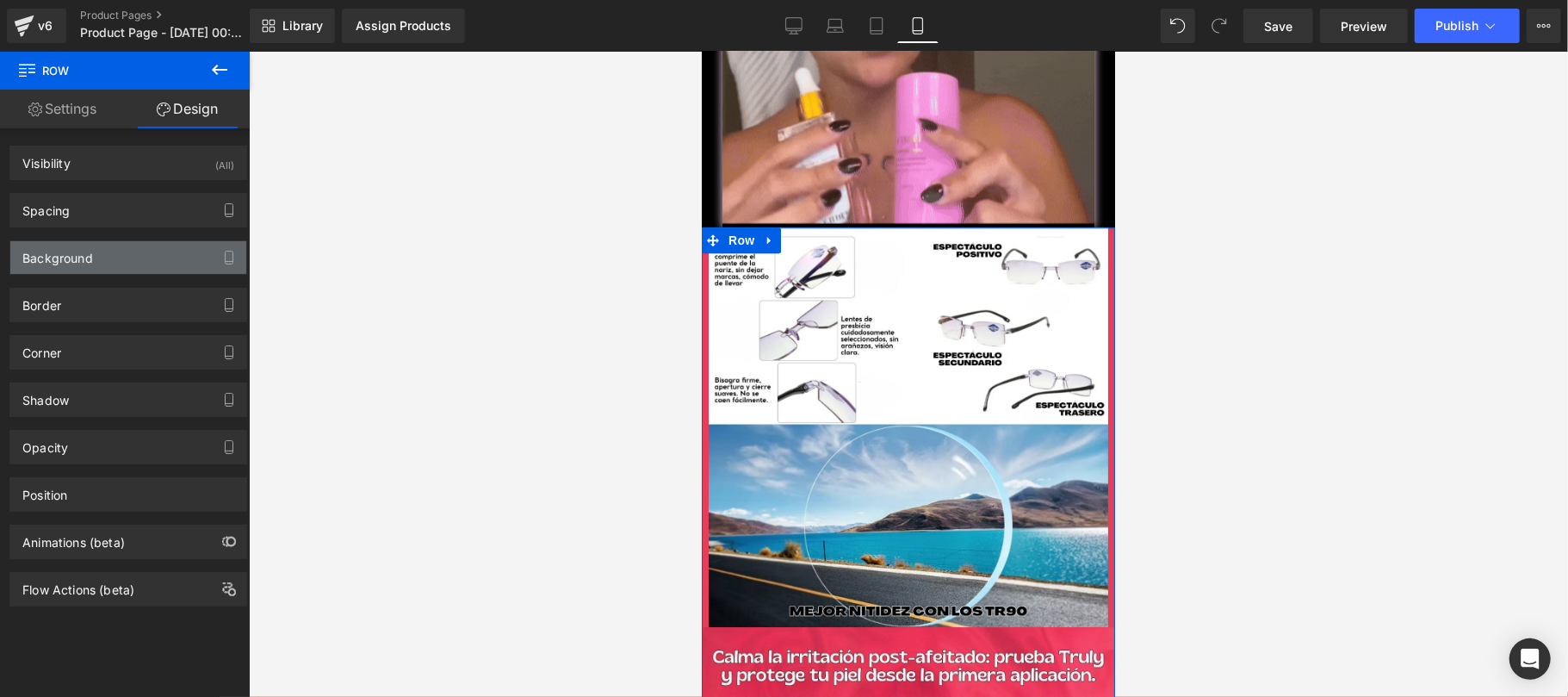
click at [99, 263] on div "Background" at bounding box center [128, 257] width 236 height 33
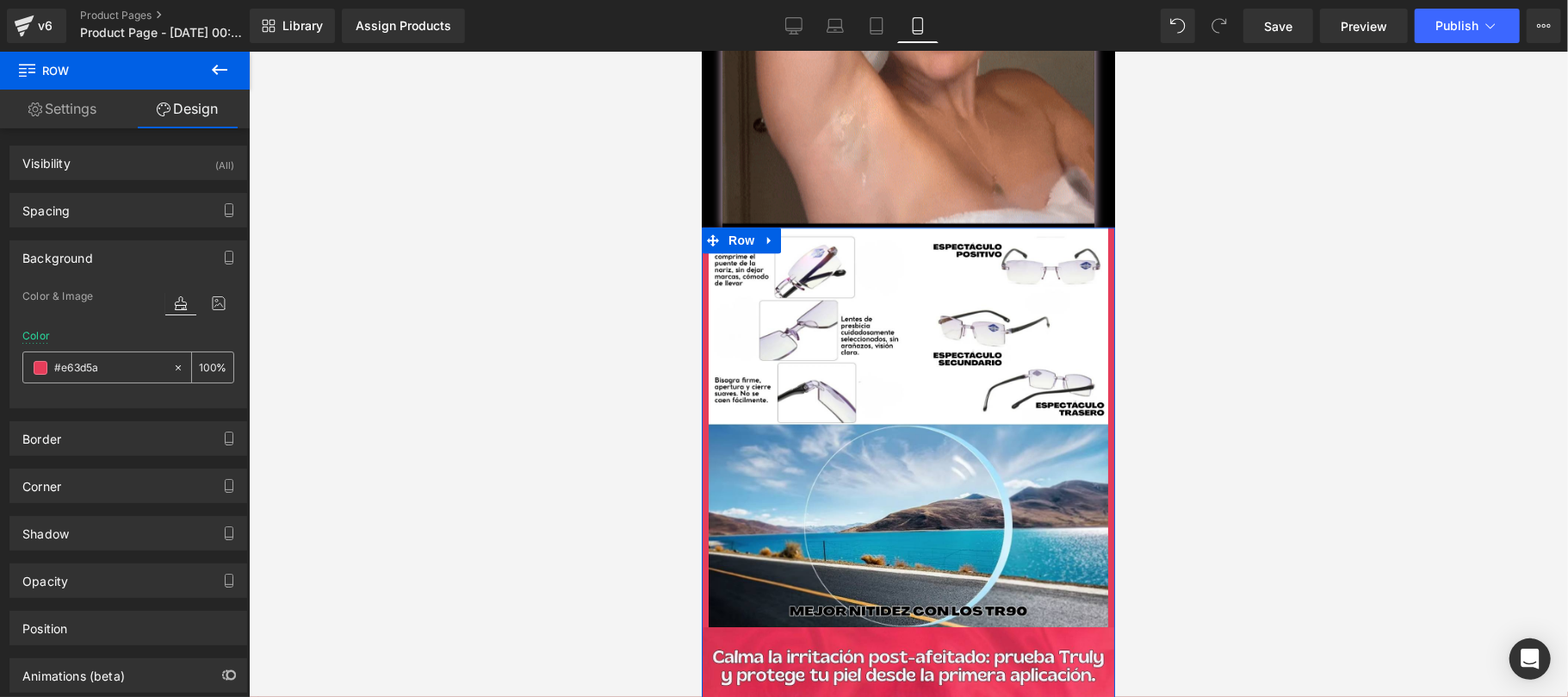
click at [45, 372] on span at bounding box center [40, 368] width 14 height 14
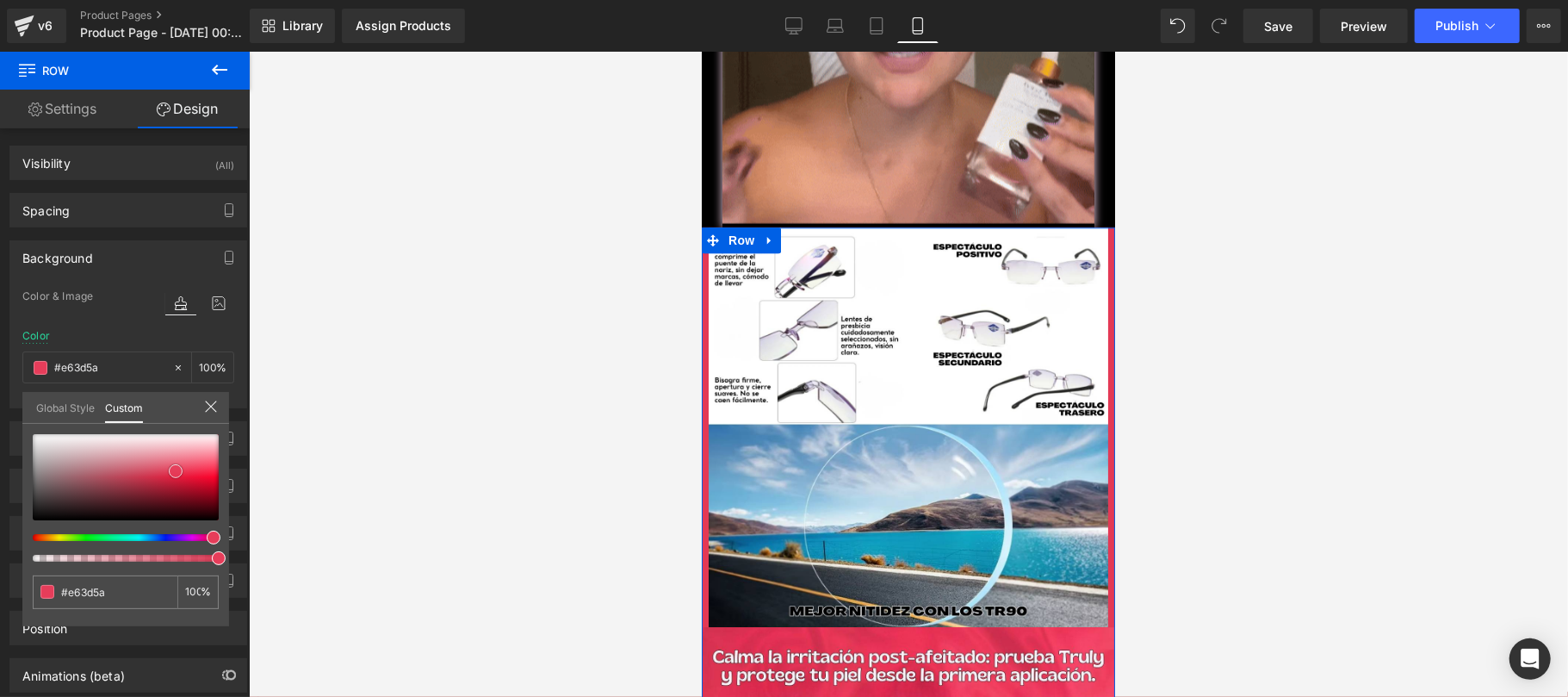
type input "#e43955"
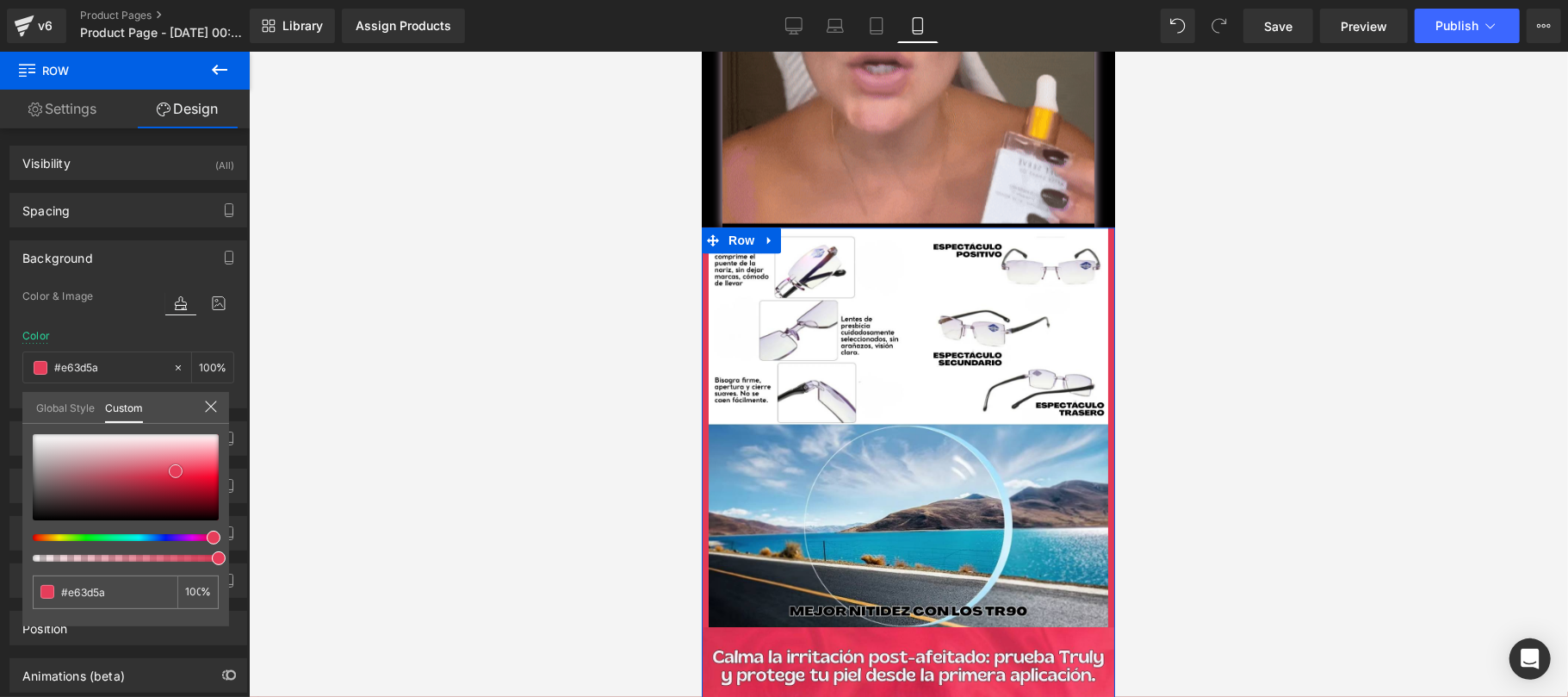
type input "#e43955"
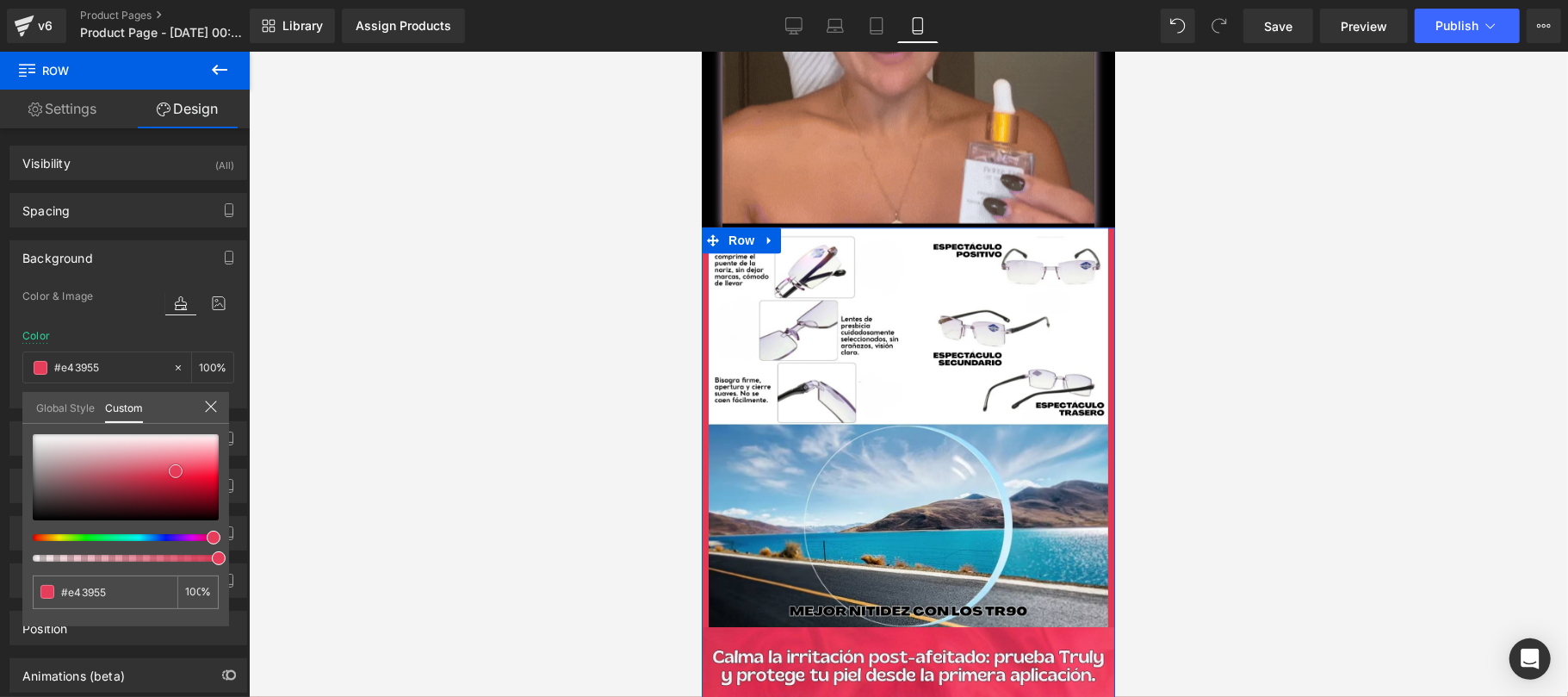
type input "#972a3c"
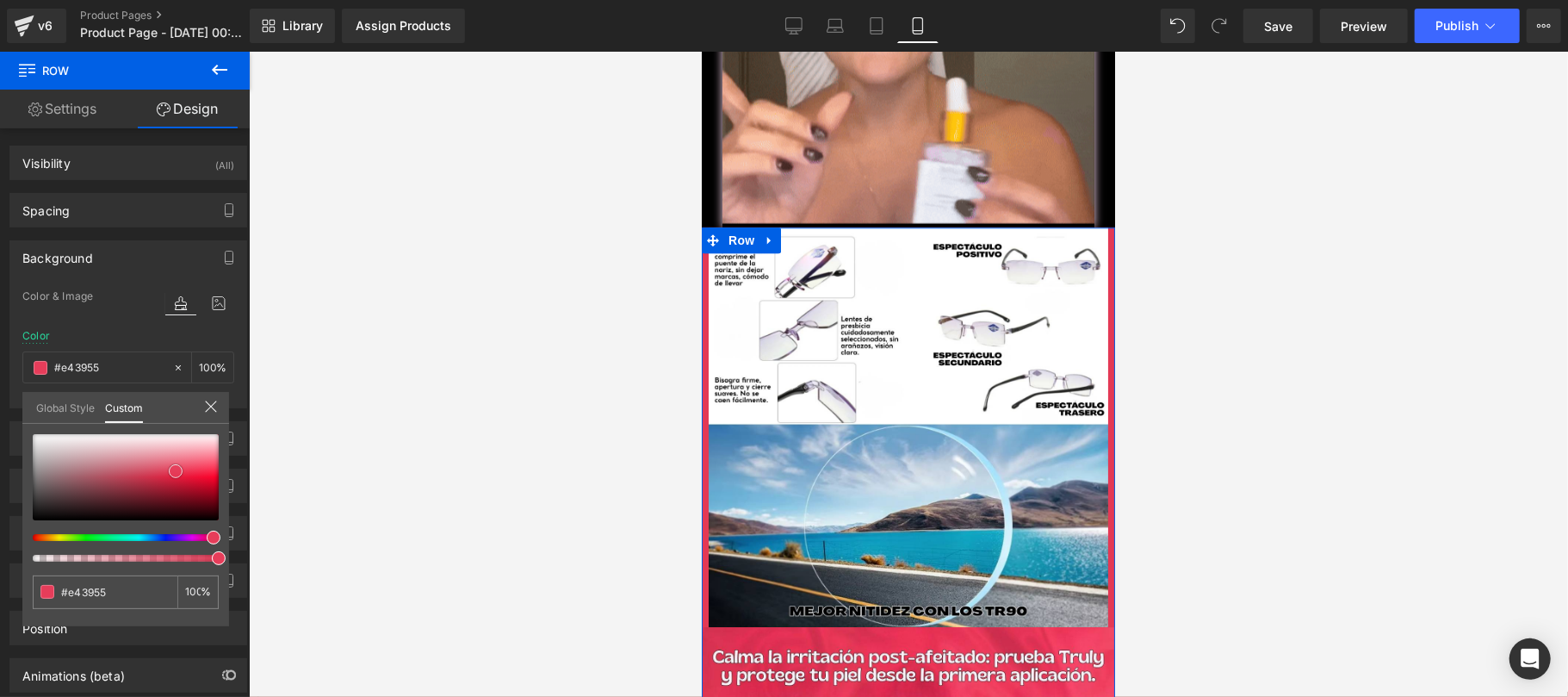
type input "#972a3c"
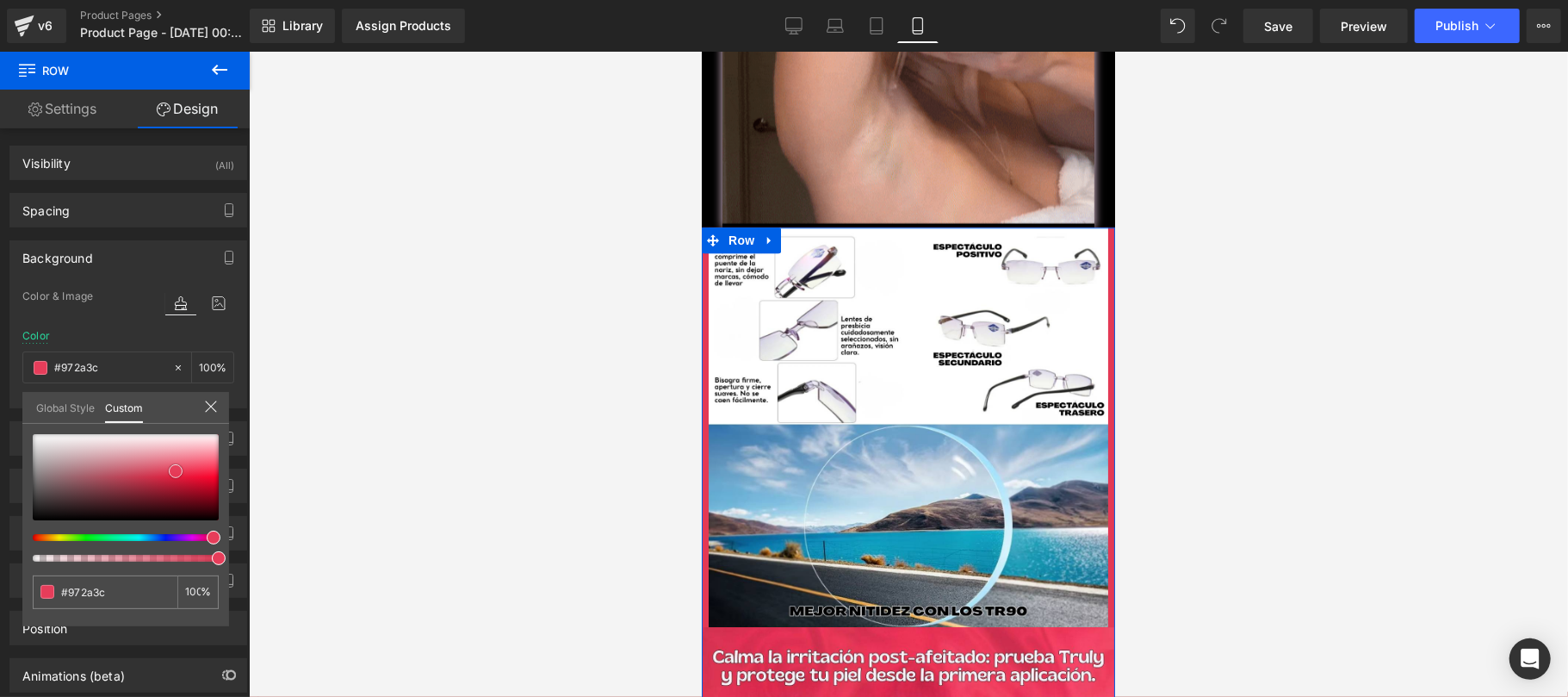
type input "#6b2d37"
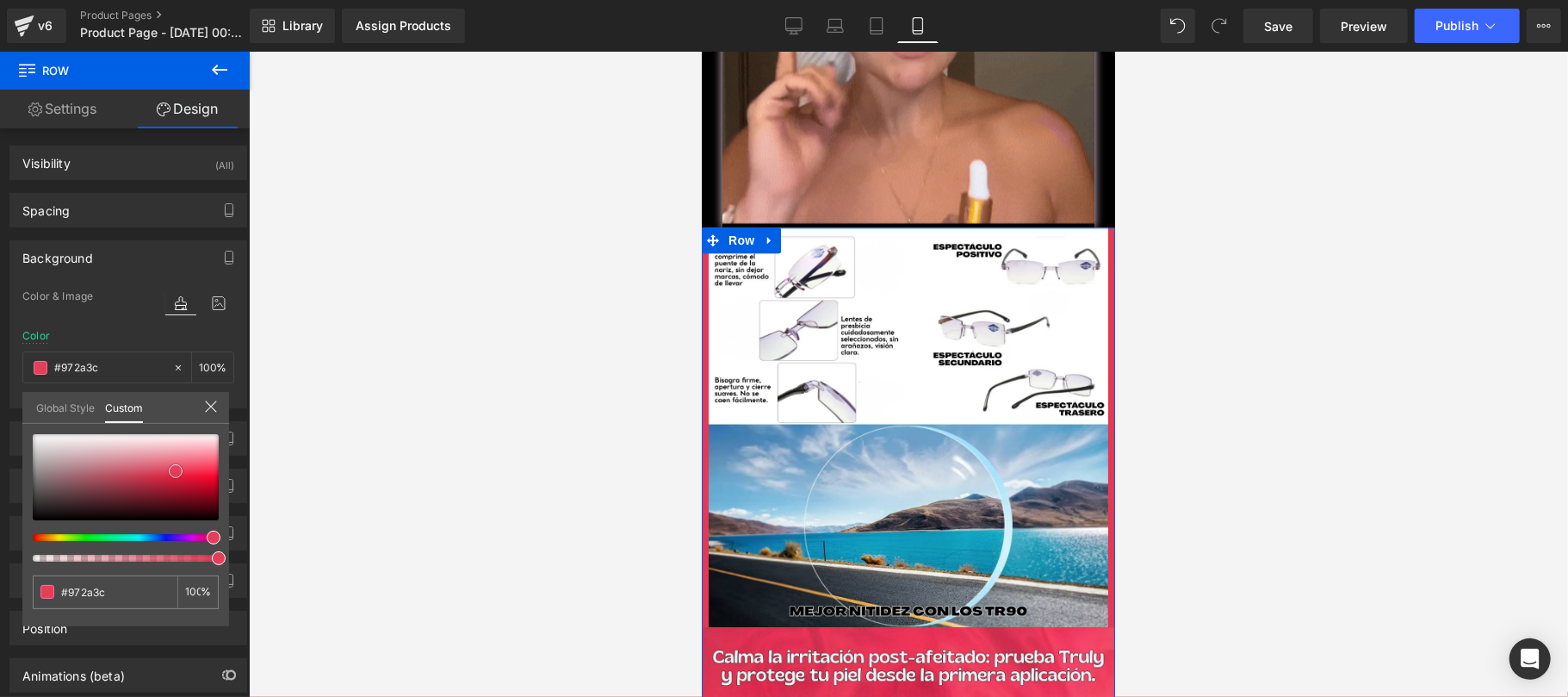
type input "#6b2d37"
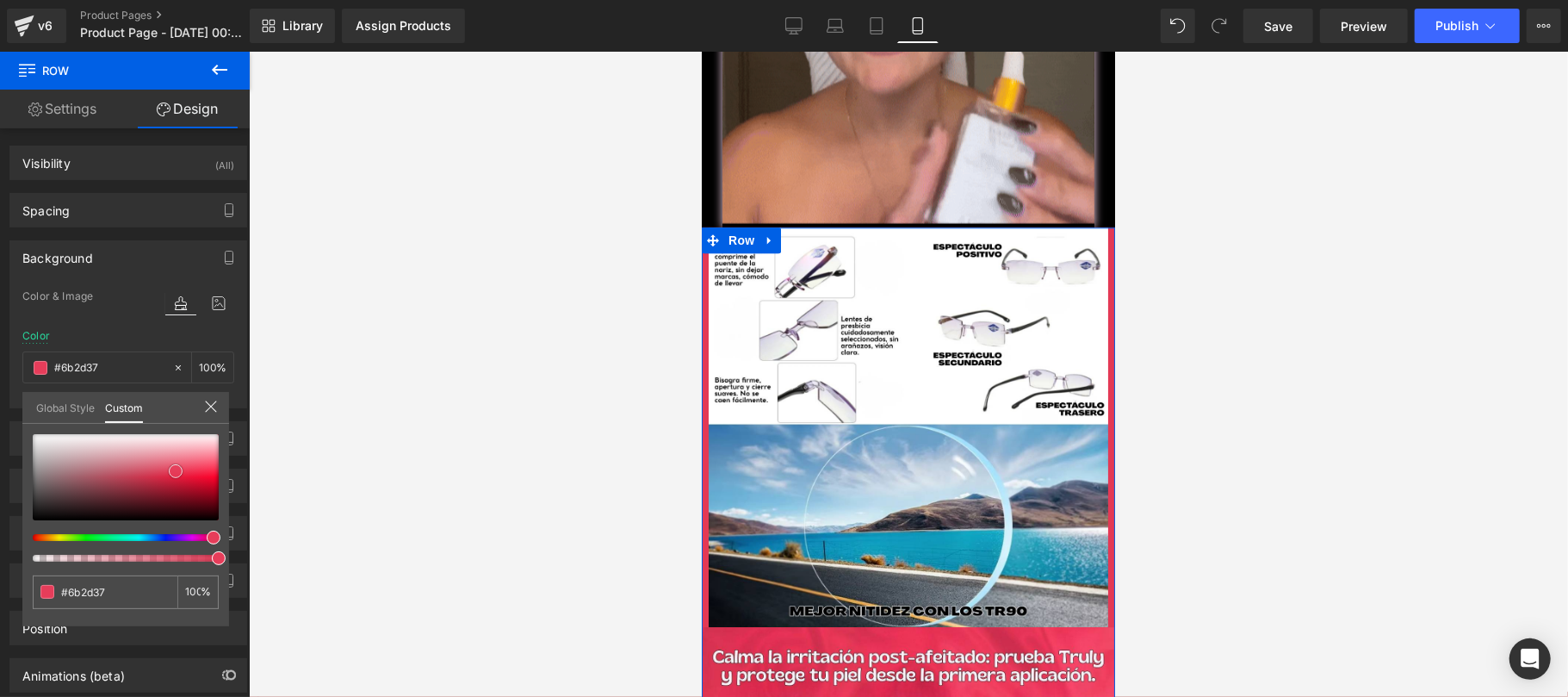
type input "#42282d"
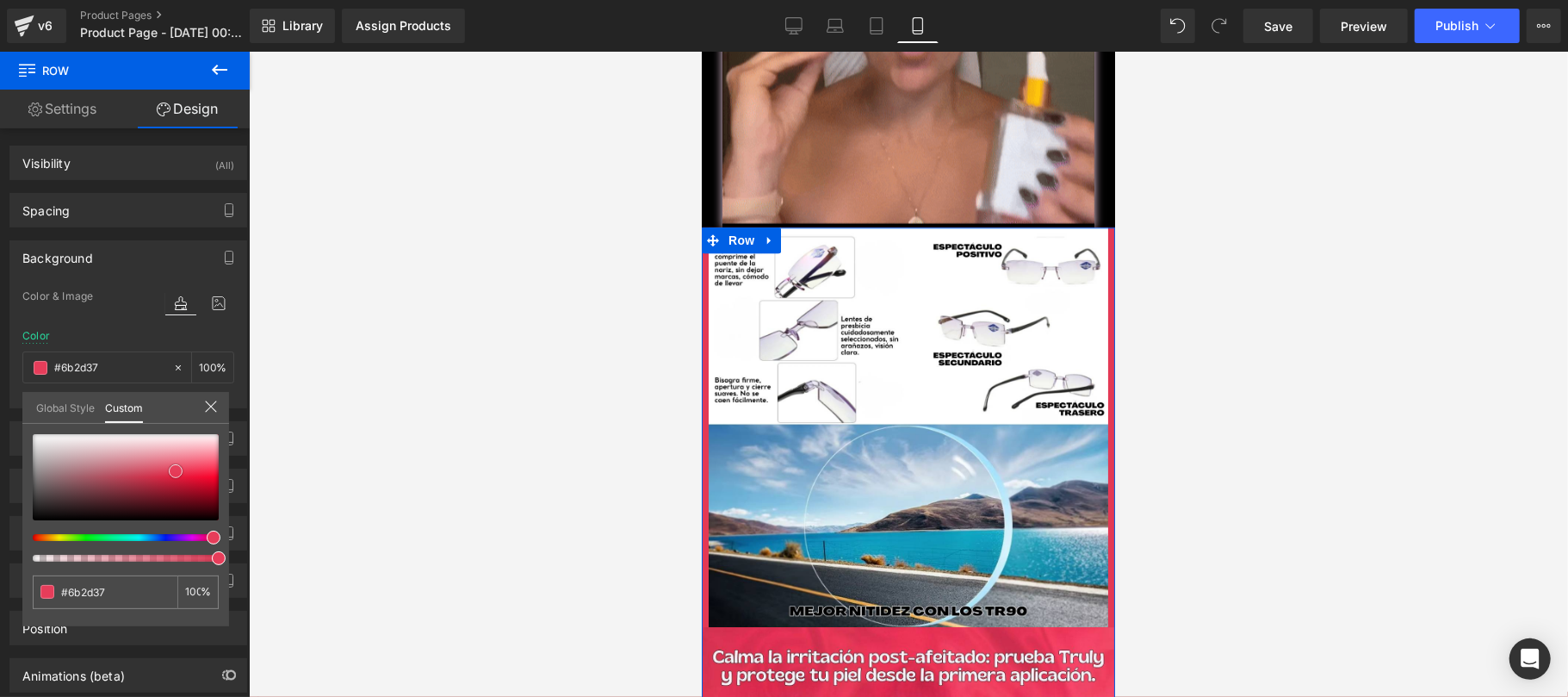
type input "#42282d"
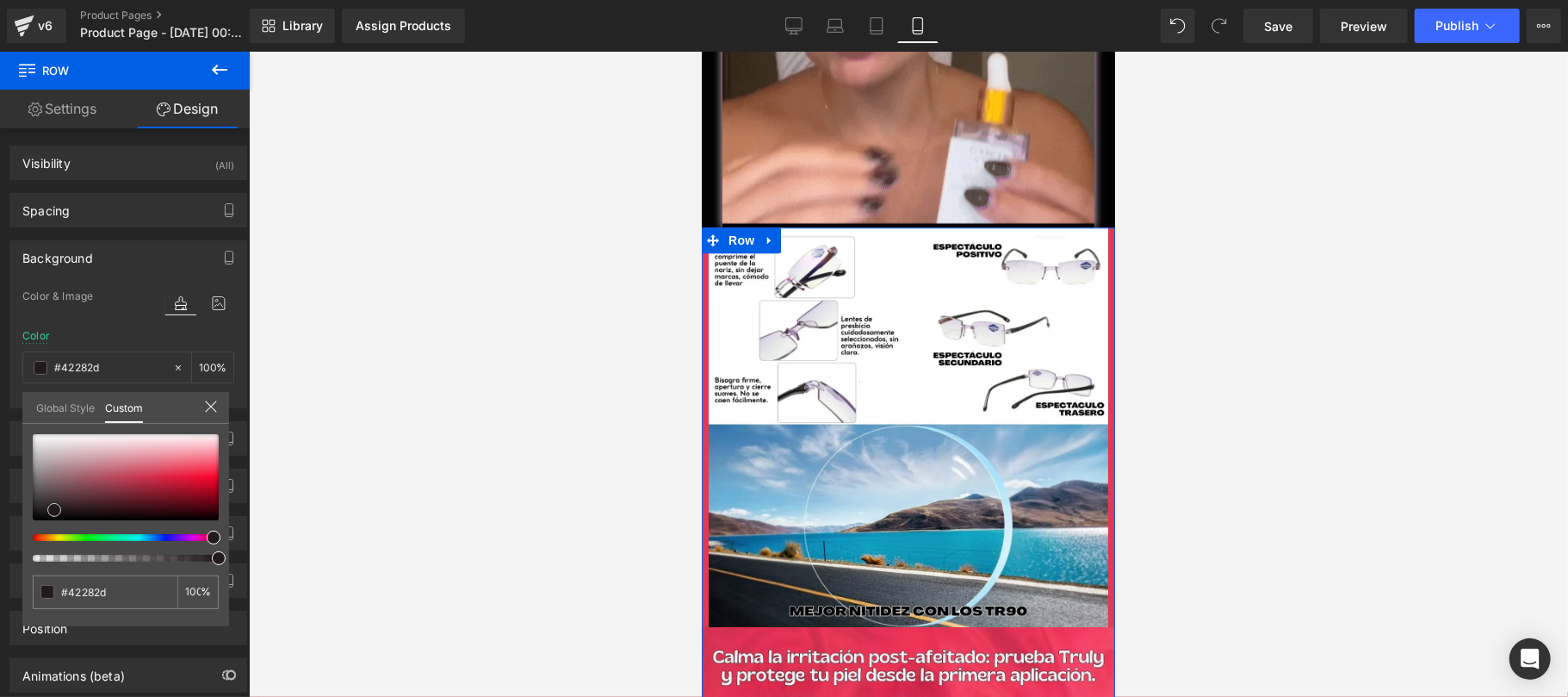
type input "#251c1e"
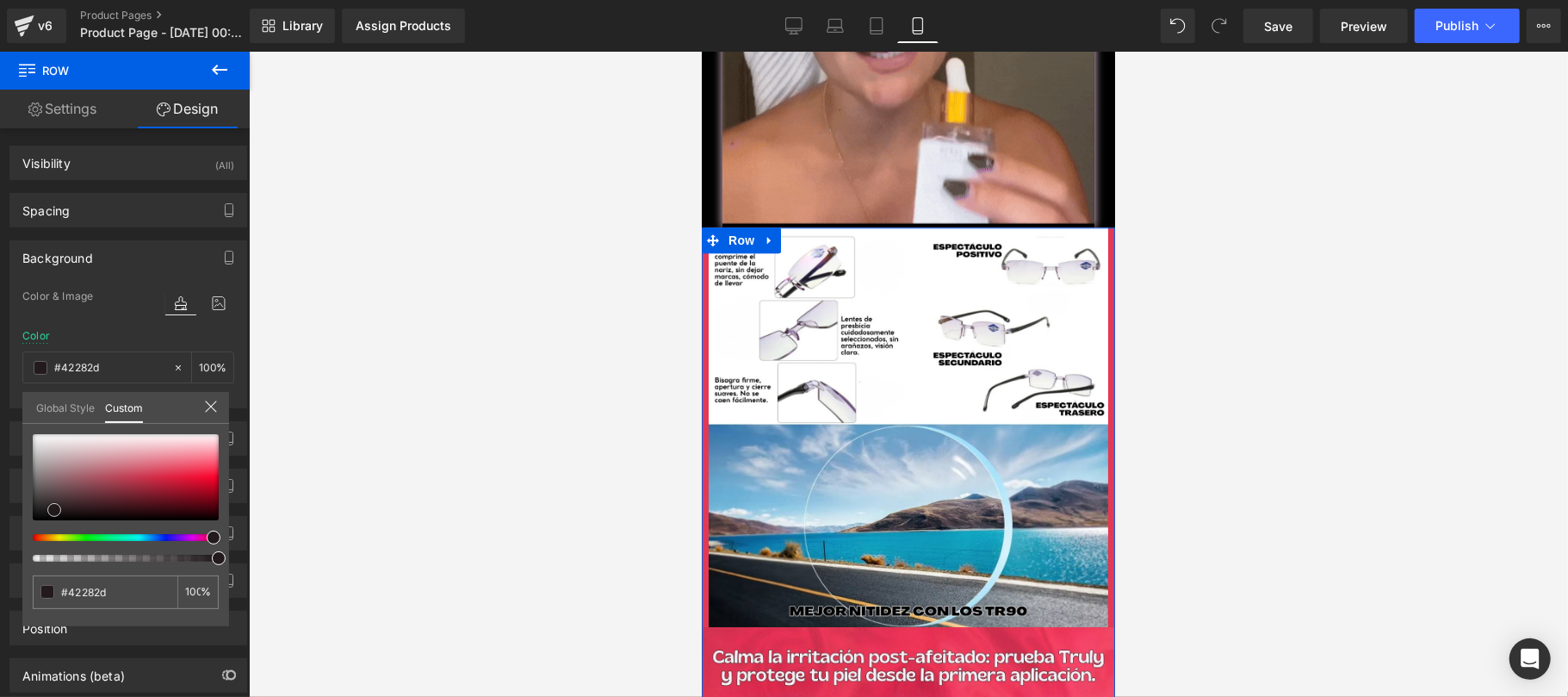
type input "#251c1e"
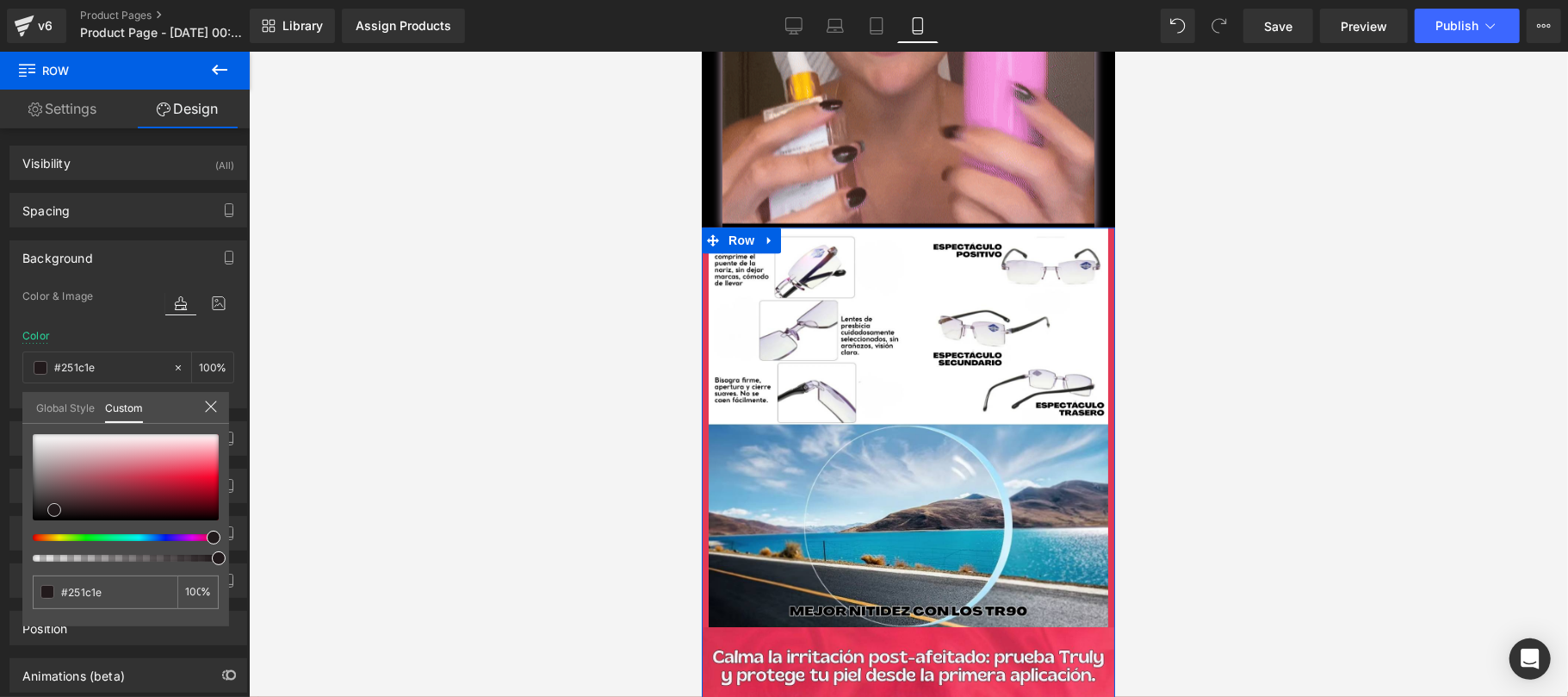
type input "#0a0909"
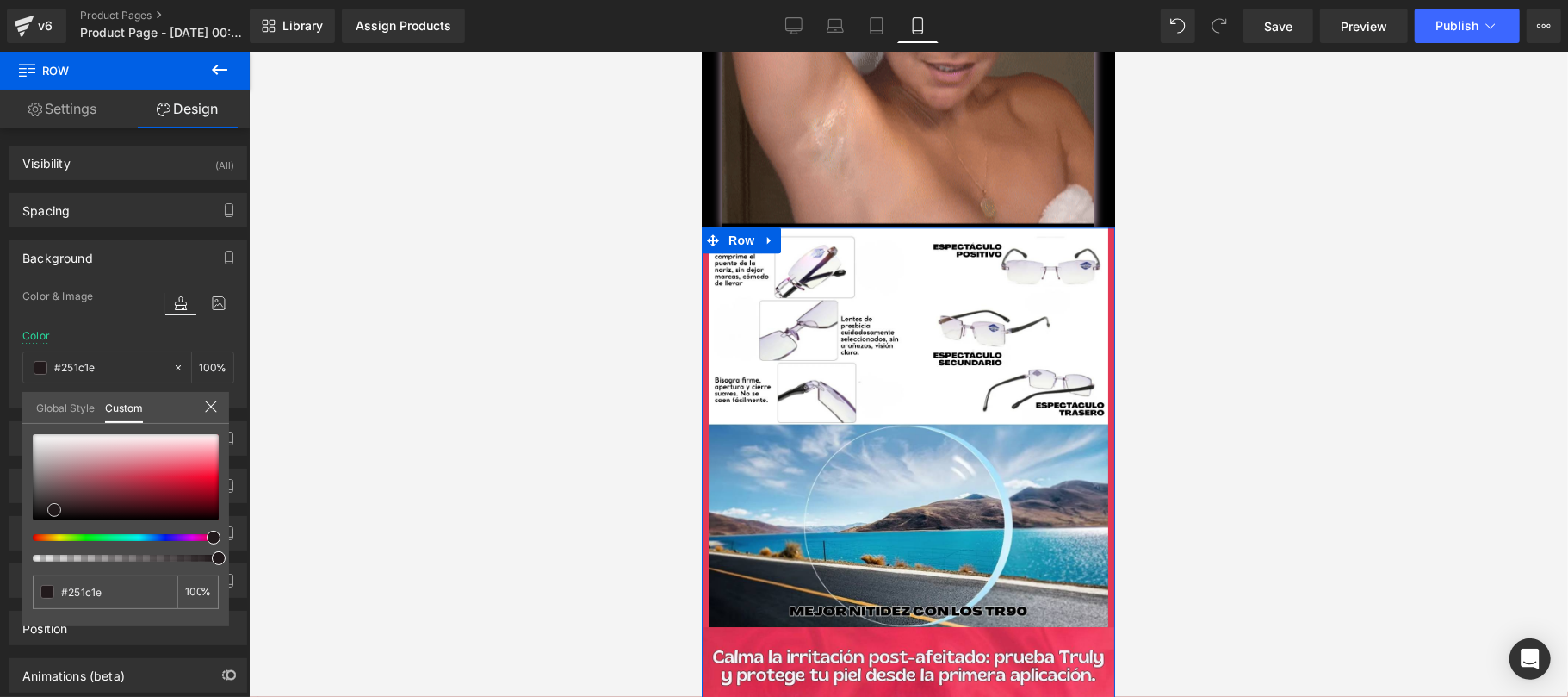
type input "#0a0909"
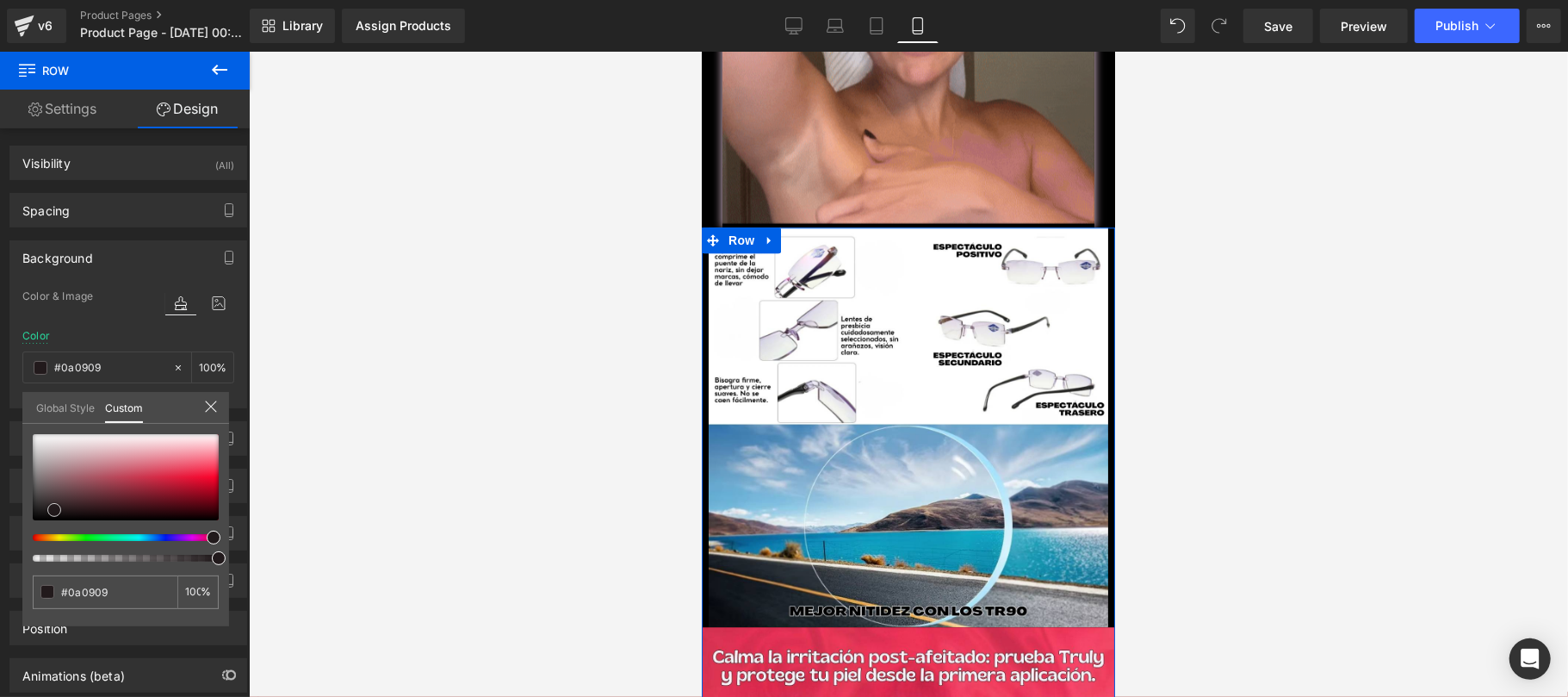
type input "#000000"
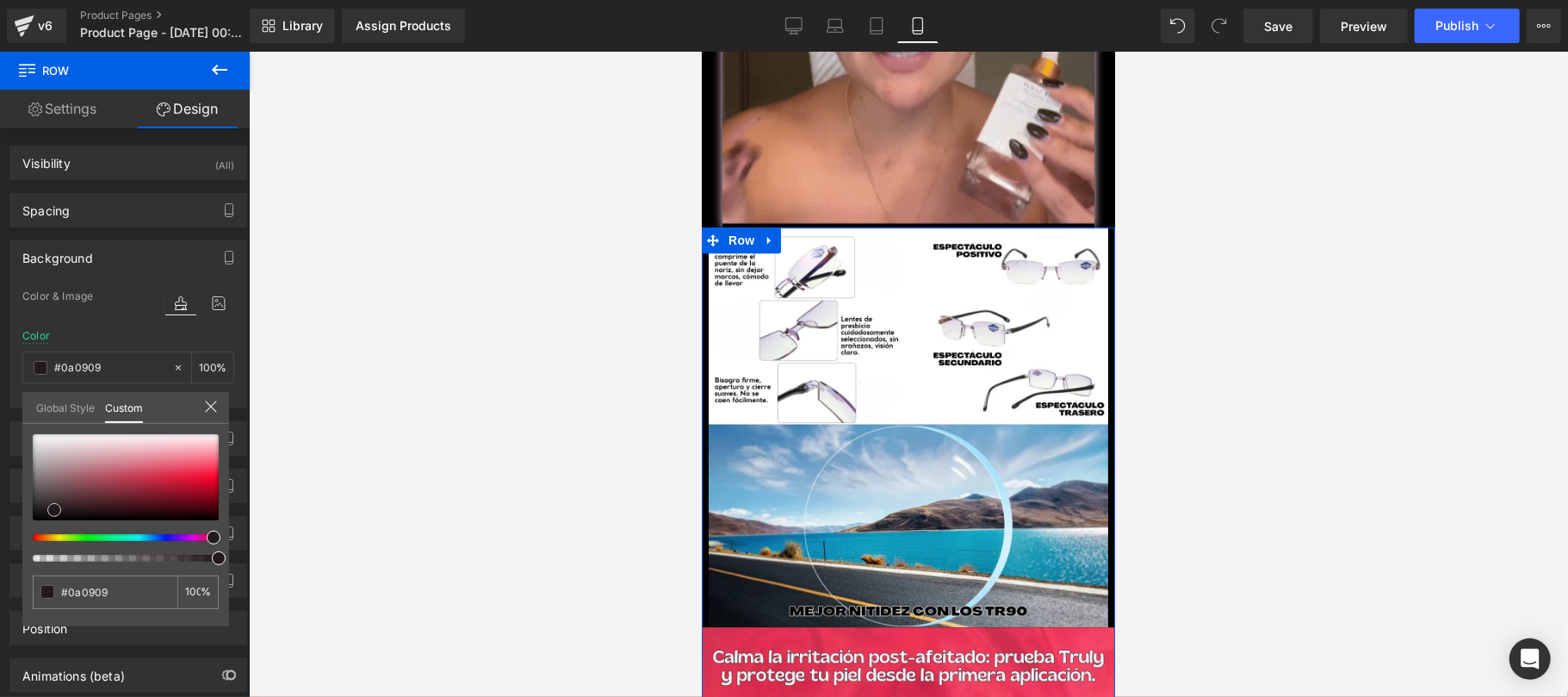
type input "#000000"
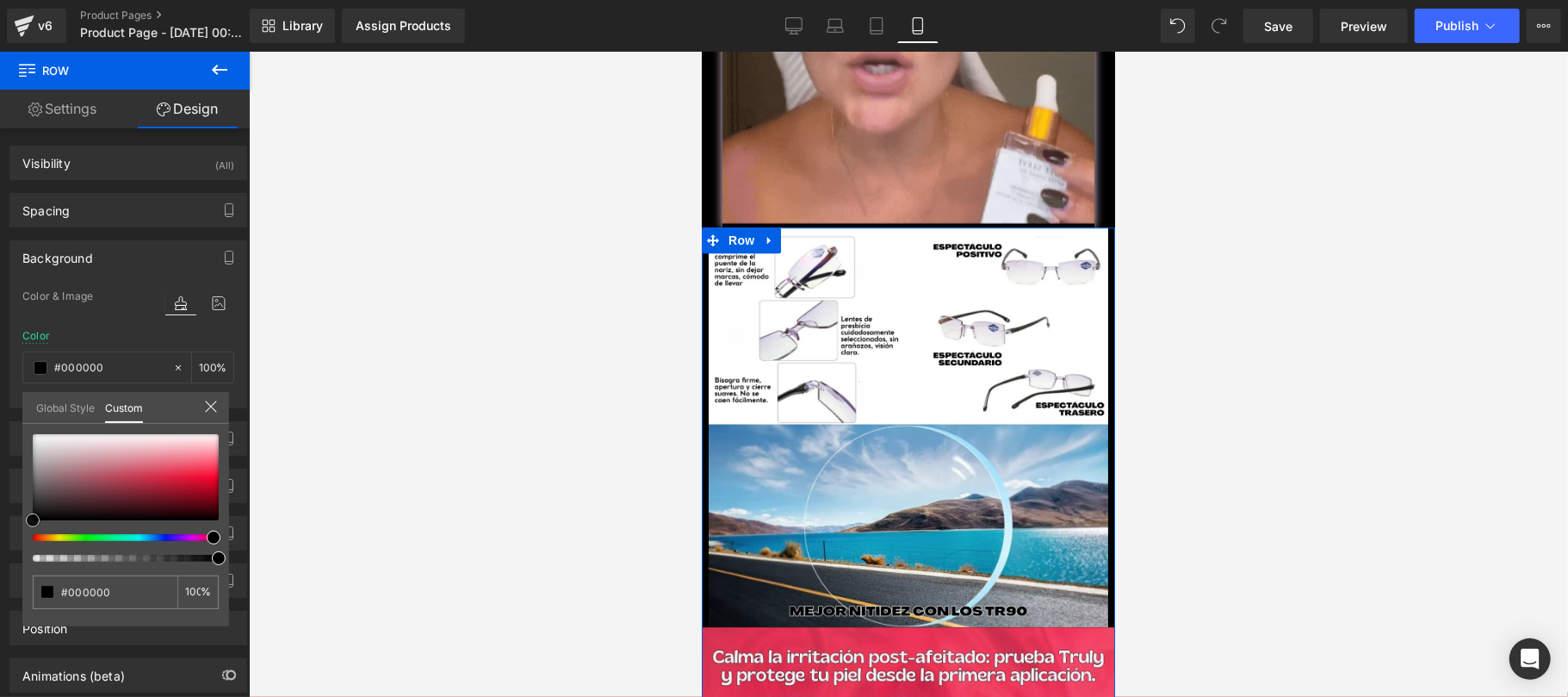
drag, startPoint x: 177, startPoint y: 477, endPoint x: 11, endPoint y: 536, distance: 176.2
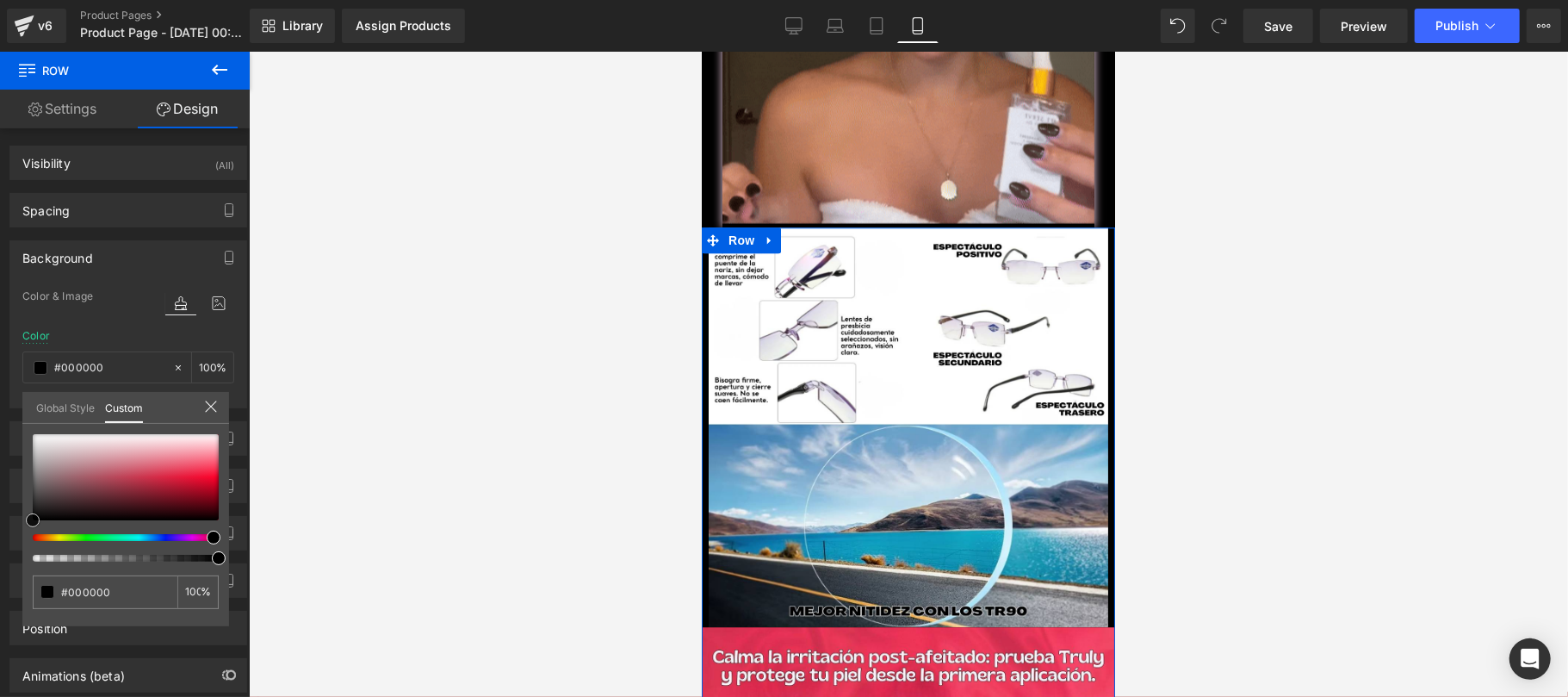
click at [11, 408] on div "Background Color & Image color rgba(0, 0, 0, 1) Color #000000 100 % Image Repla…" at bounding box center [128, 317] width 257 height 181
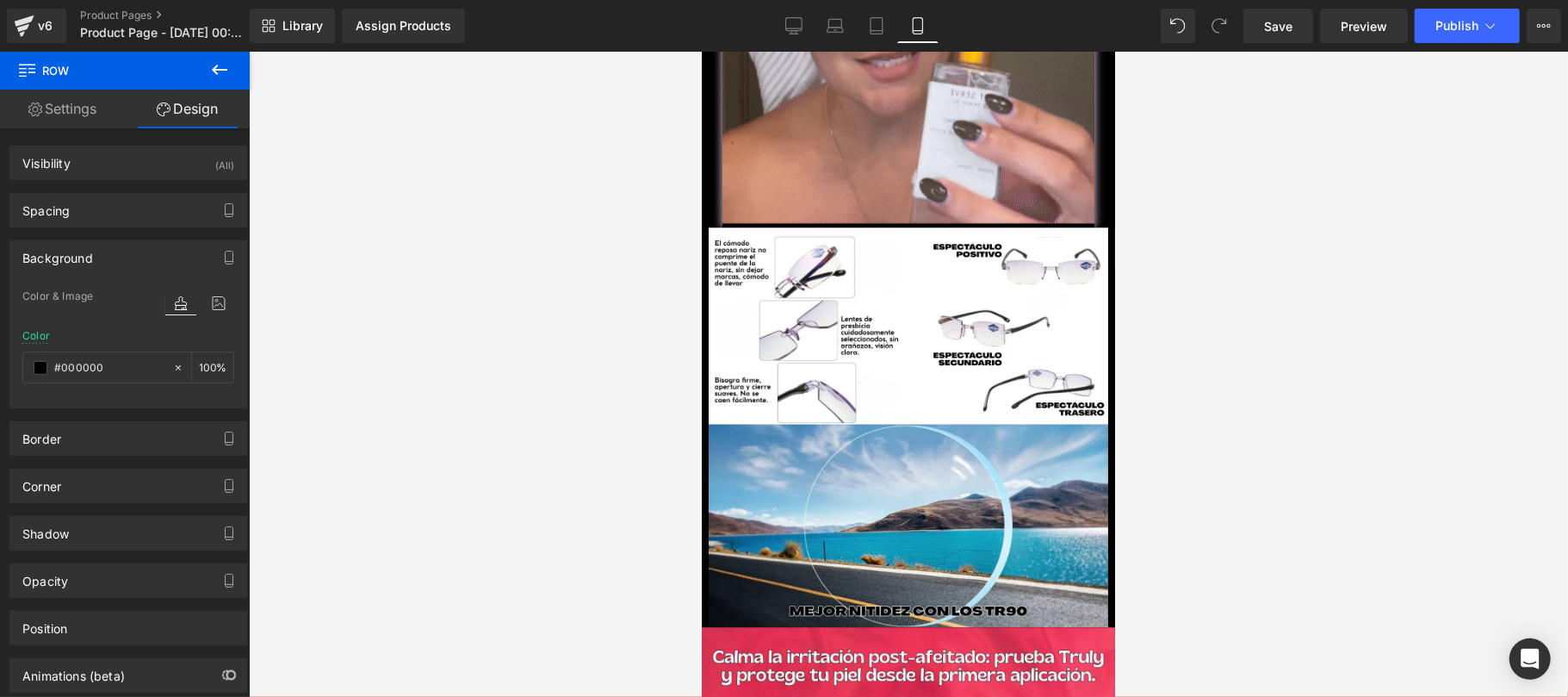
click at [387, 383] on div at bounding box center [908, 374] width 1319 height 645
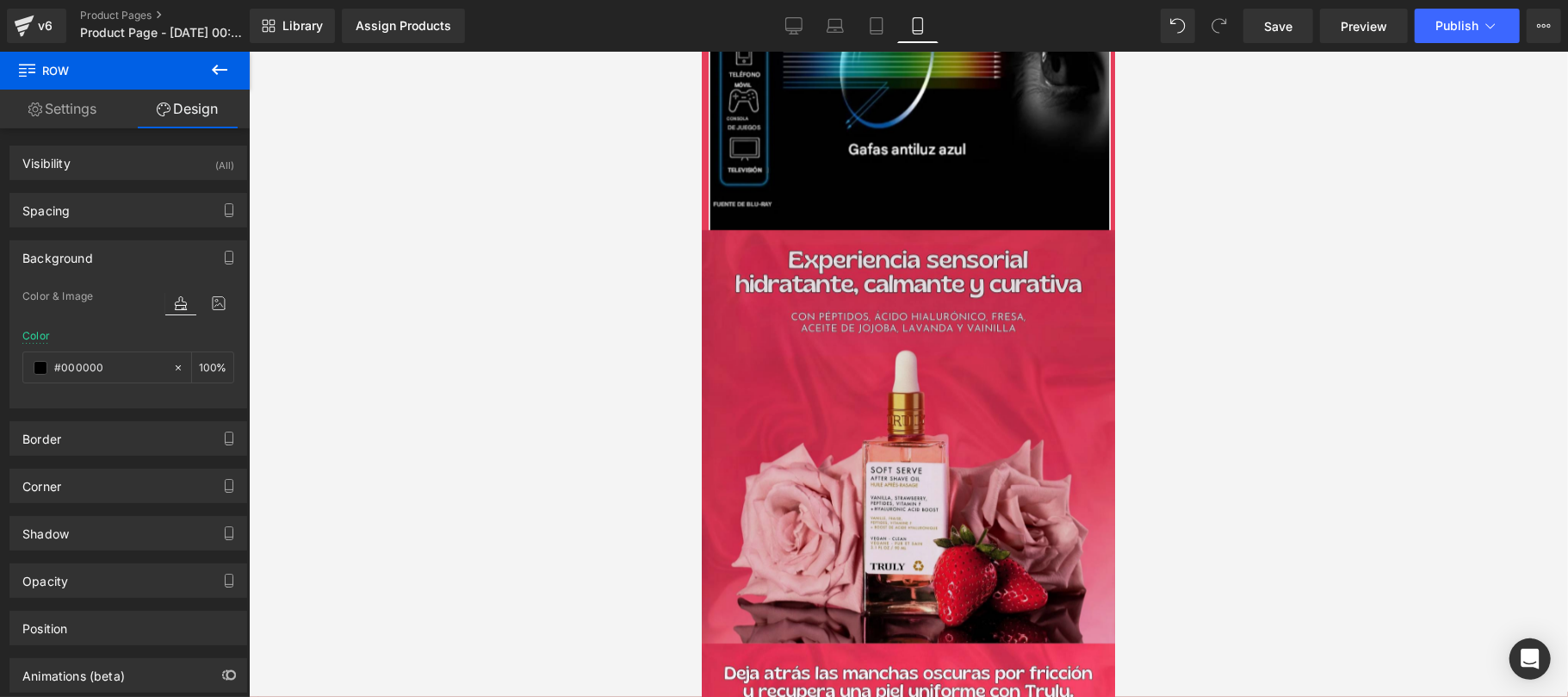
scroll to position [3980, 0]
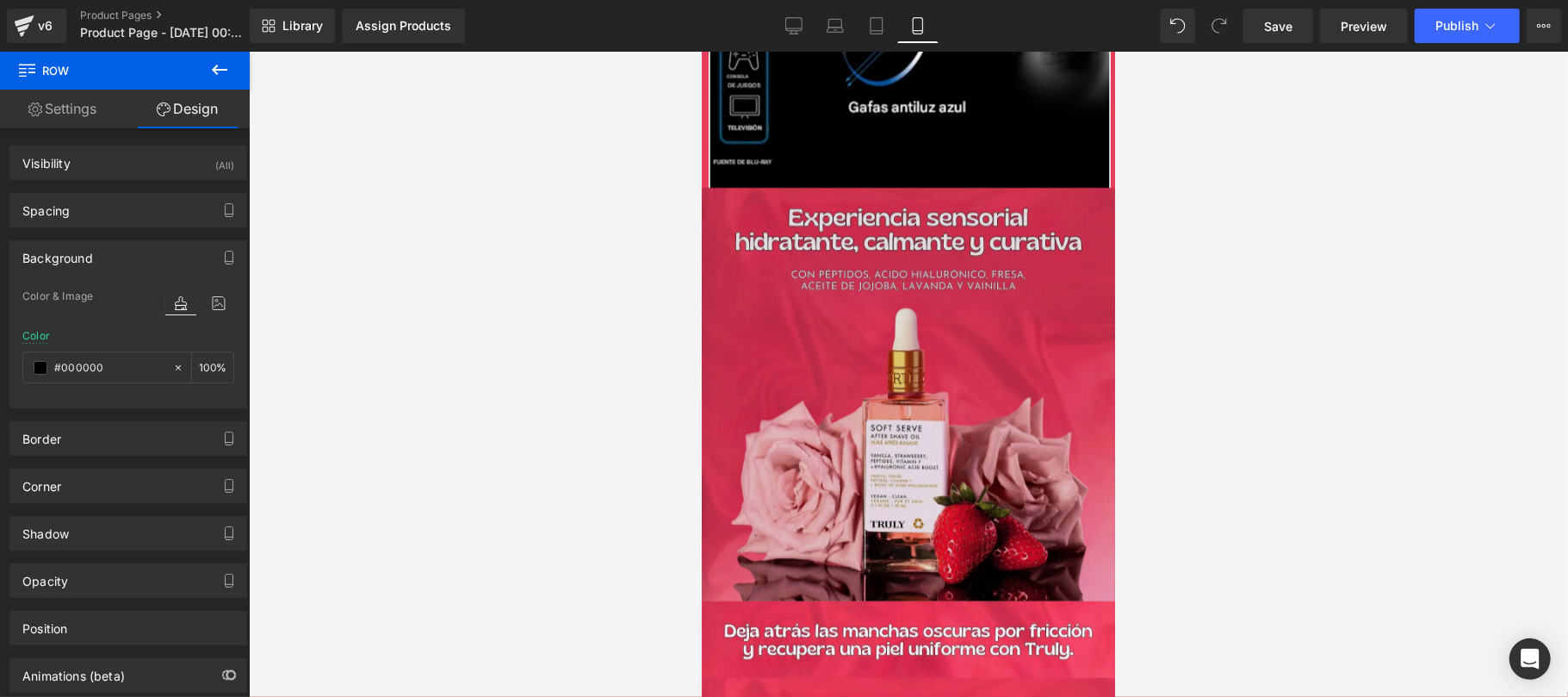
click at [844, 376] on img at bounding box center [907, 393] width 414 height 414
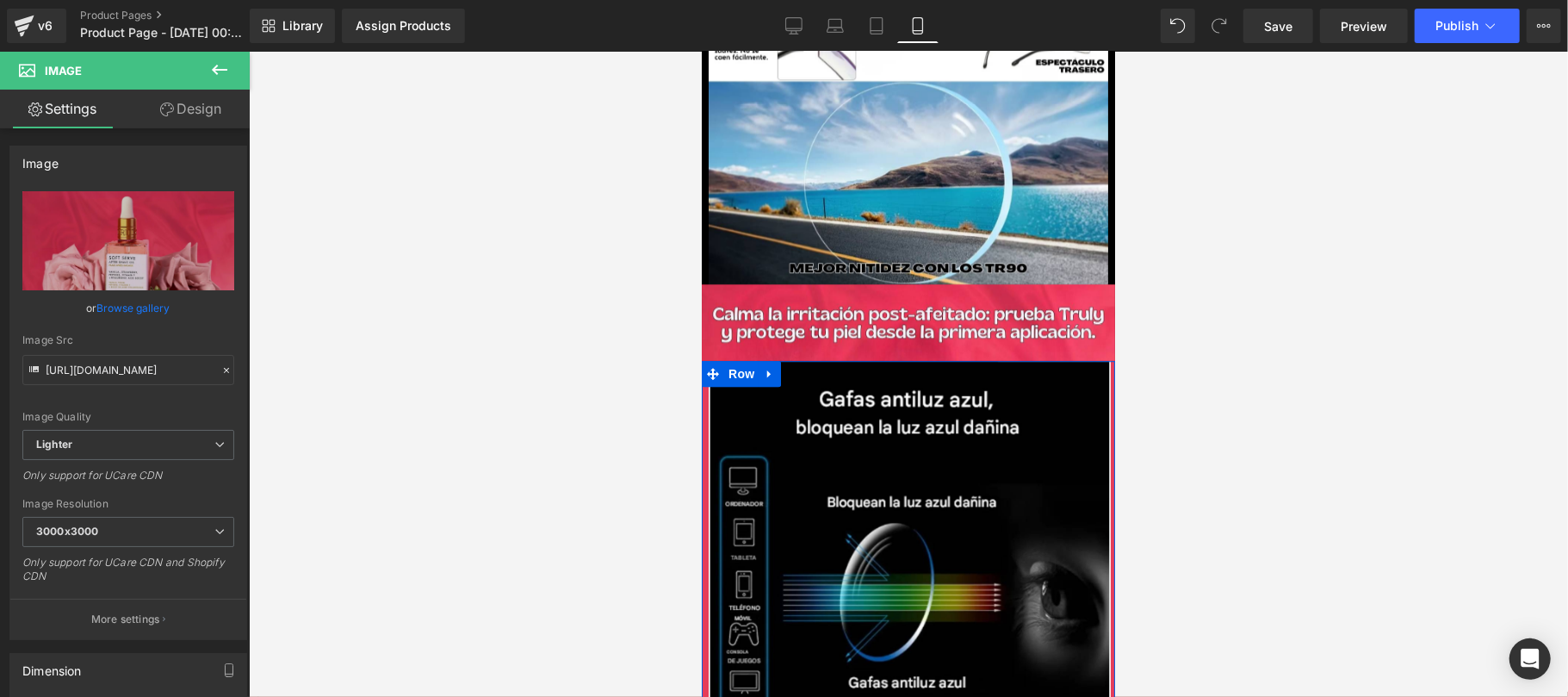
scroll to position [3367, 0]
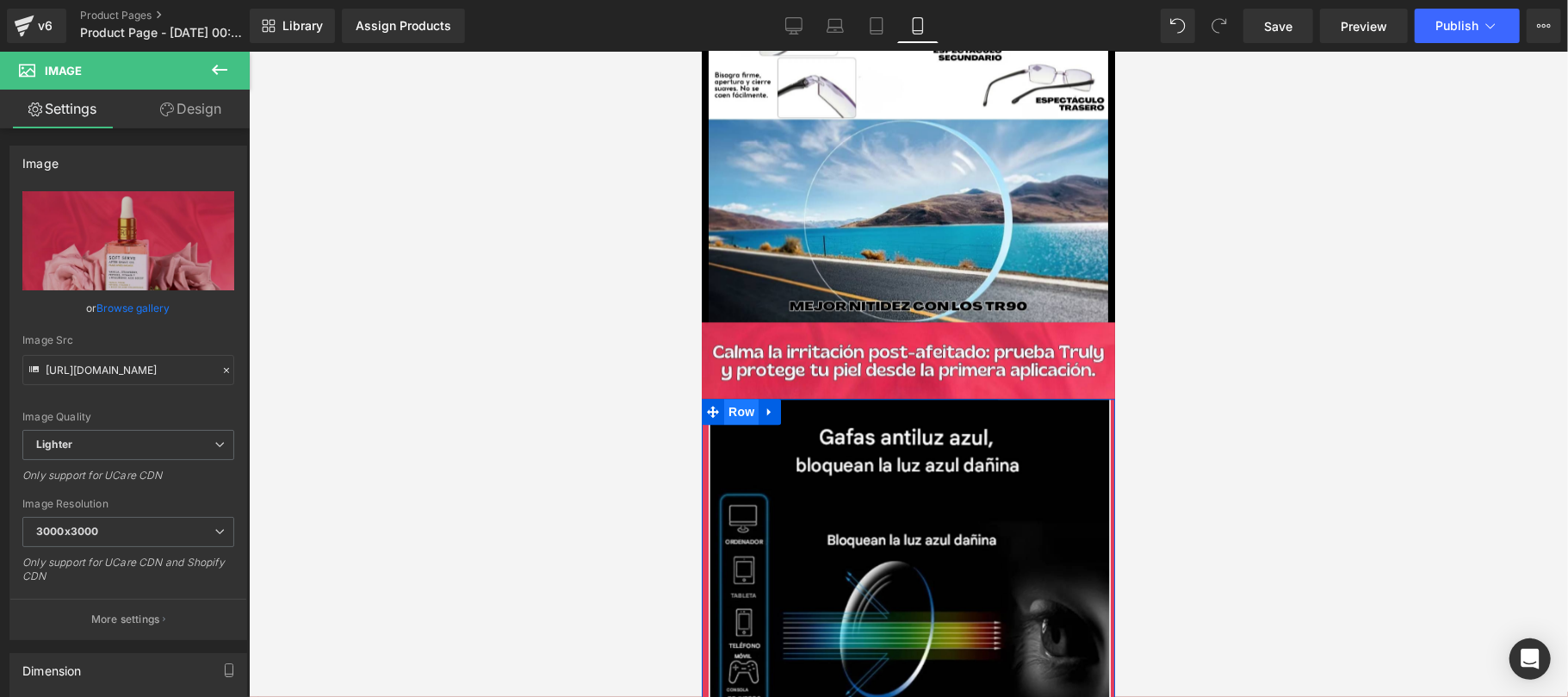
click at [731, 398] on span "Row" at bounding box center [740, 411] width 35 height 26
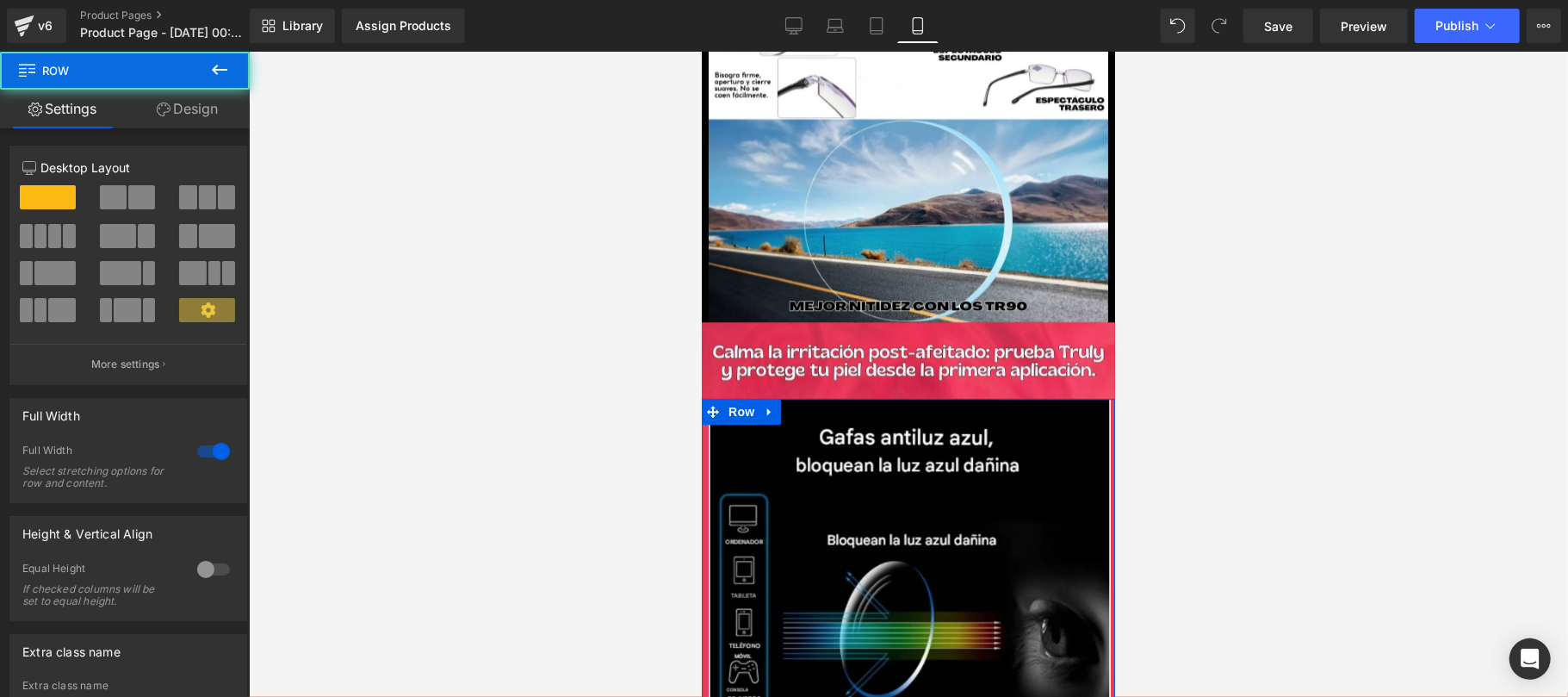
click at [194, 105] on link "Design" at bounding box center [187, 108] width 125 height 38
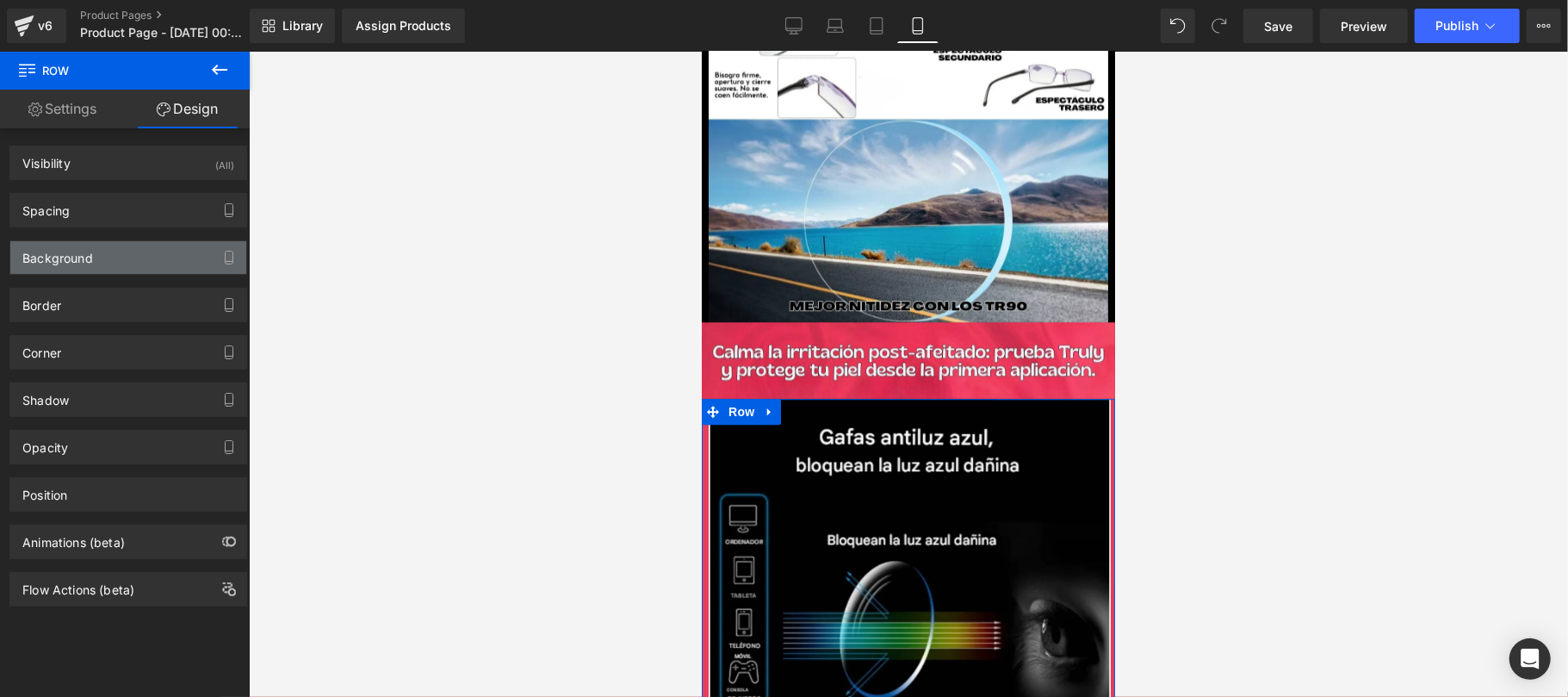
click at [98, 264] on div "Background" at bounding box center [128, 257] width 236 height 33
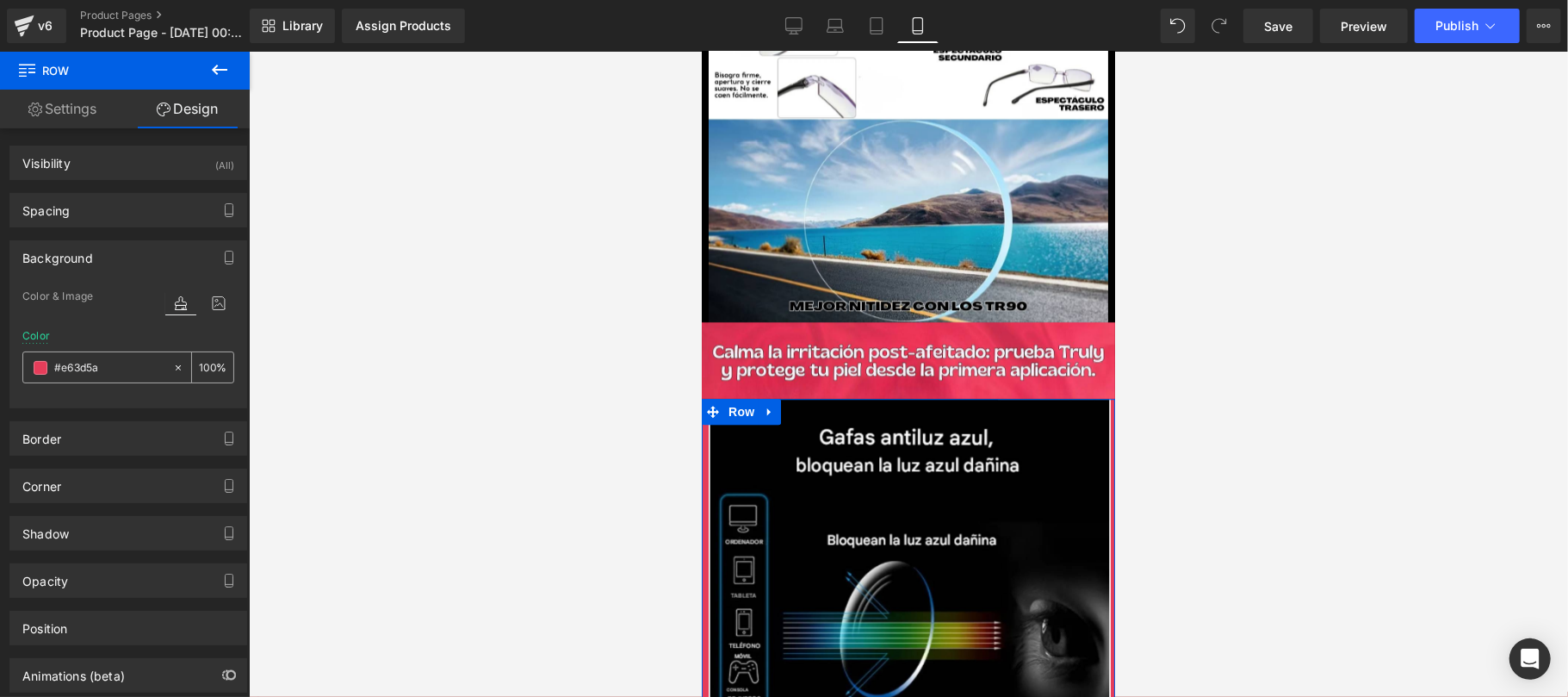
click at [42, 369] on span at bounding box center [40, 368] width 14 height 14
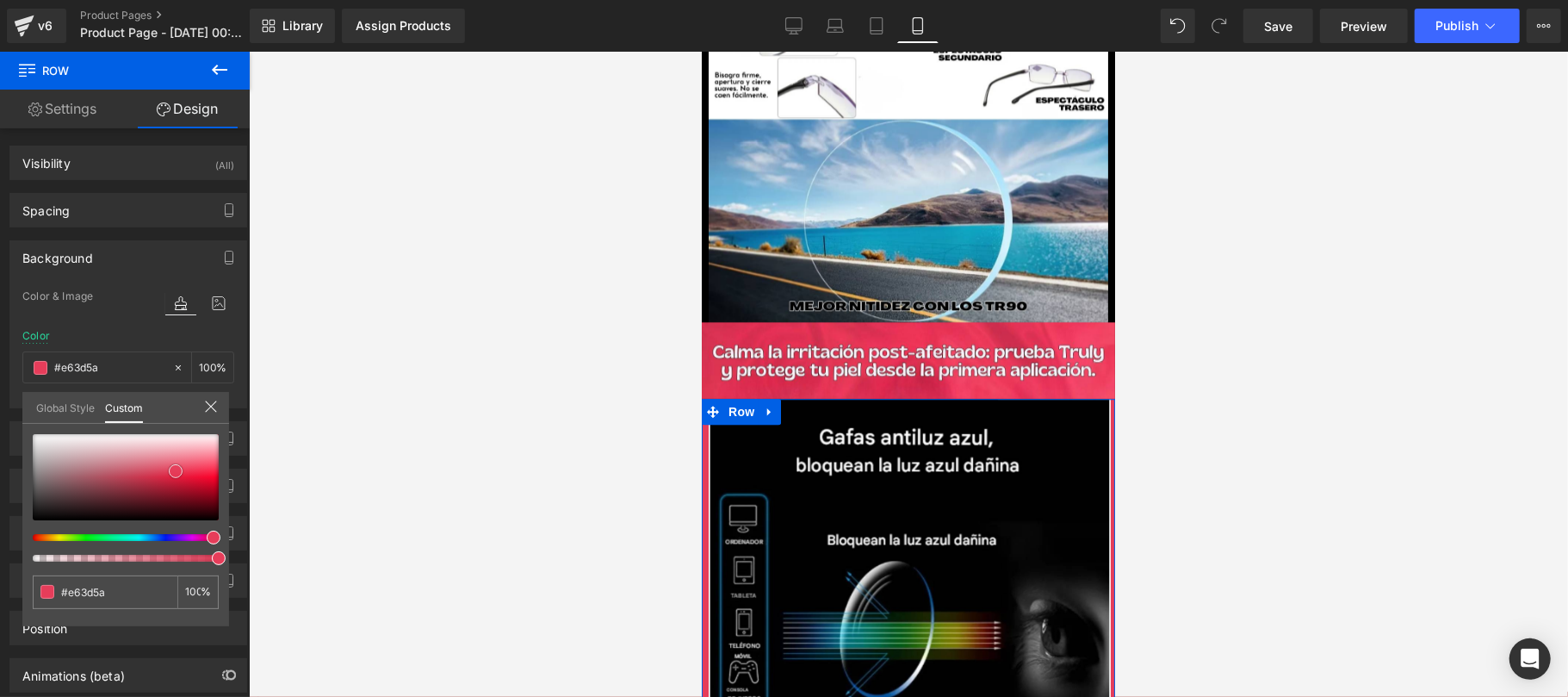
type input "#e2304e"
type input "#c4213c"
type input "#5b232d"
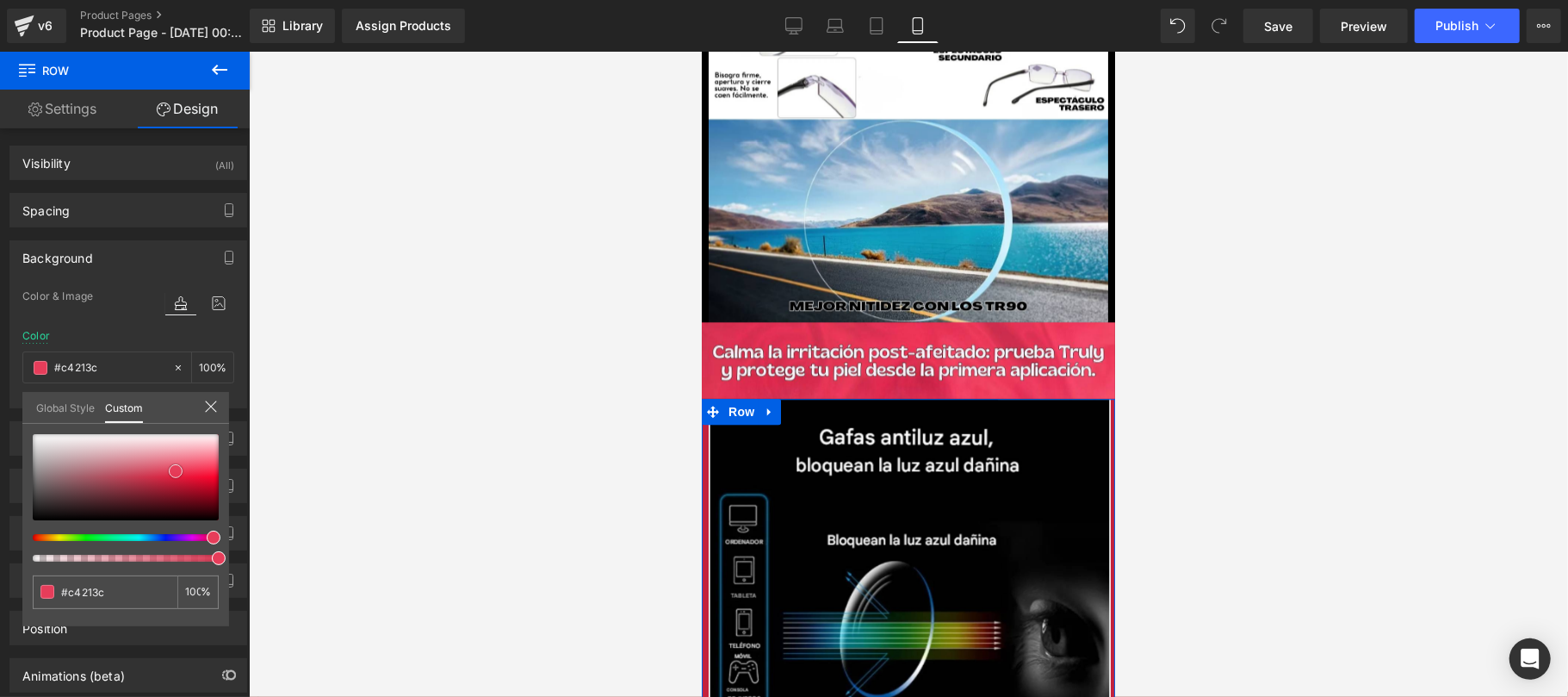
type input "#5b232d"
type input "#2a171a"
type input "#160d0e"
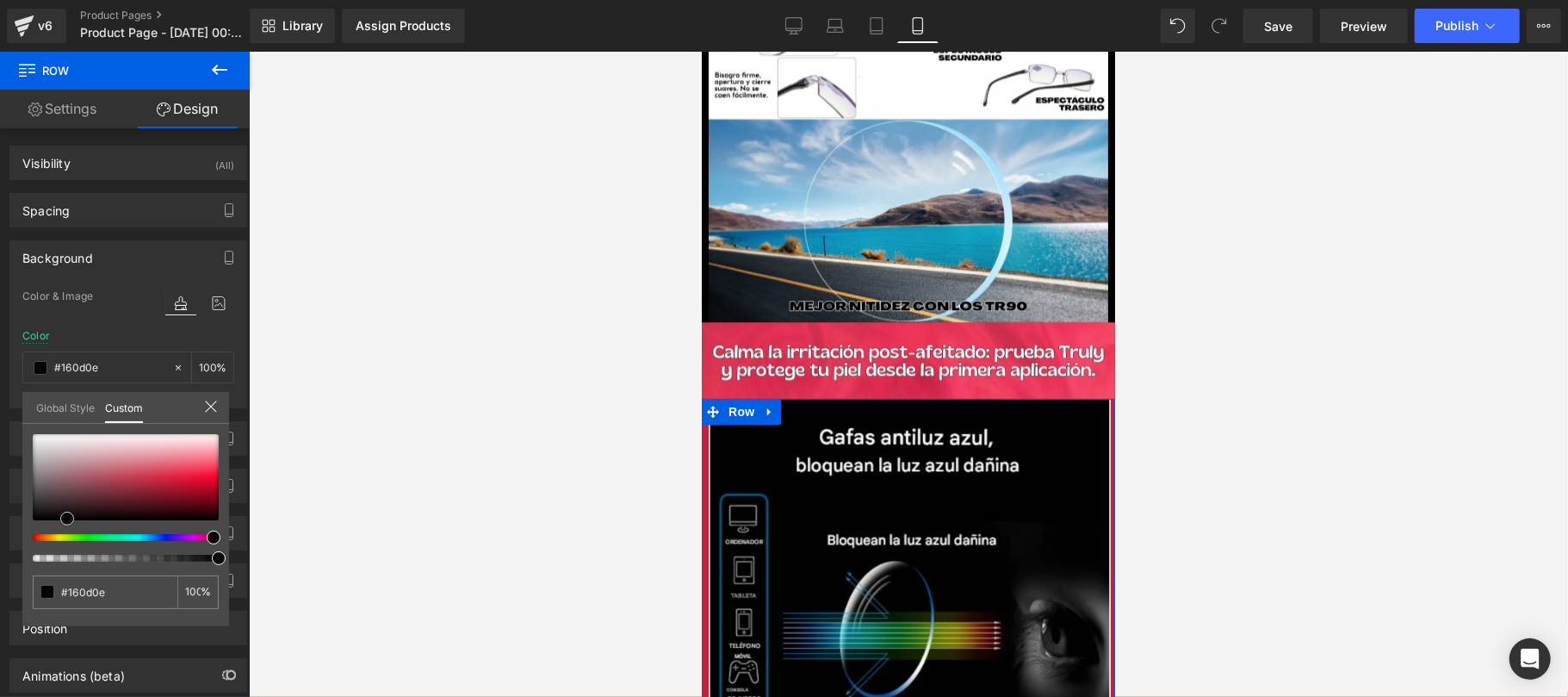
type input "#060404"
type input "#000000"
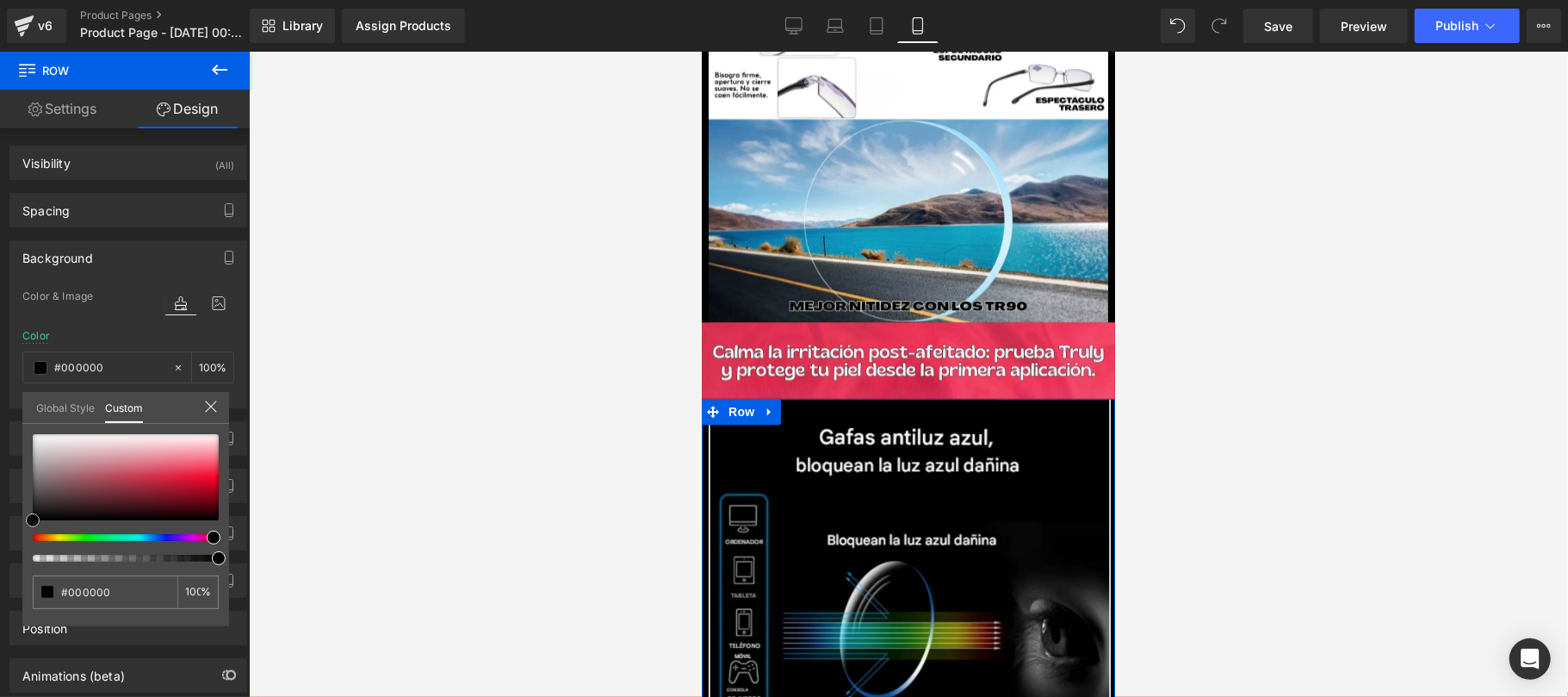
drag, startPoint x: 175, startPoint y: 470, endPoint x: 16, endPoint y: 544, distance: 175.4
click at [16, 408] on div "Background Color & Image color rgba(0, 0, 0, 1) Color #000000 100 % Image Repla…" at bounding box center [128, 317] width 257 height 181
click at [489, 372] on div at bounding box center [908, 374] width 1319 height 645
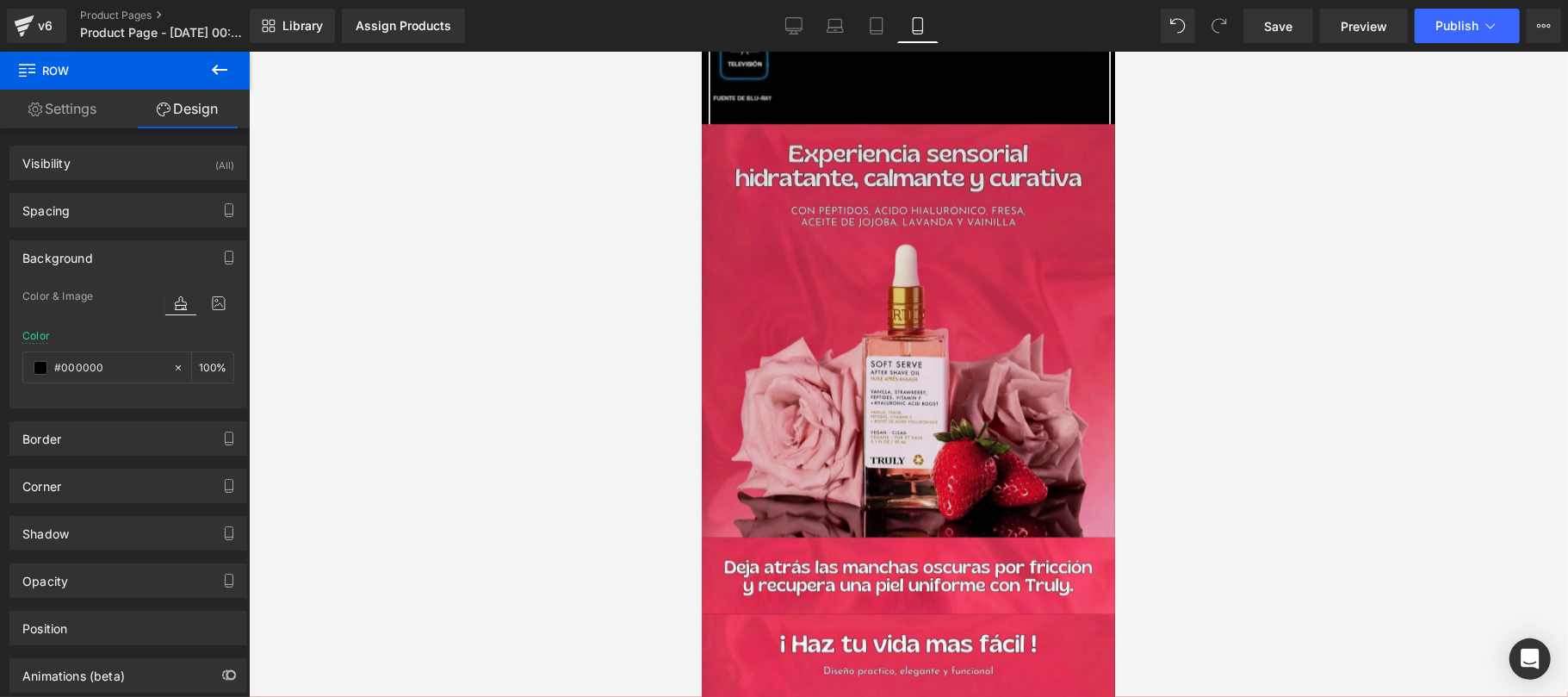
scroll to position [4285, 0]
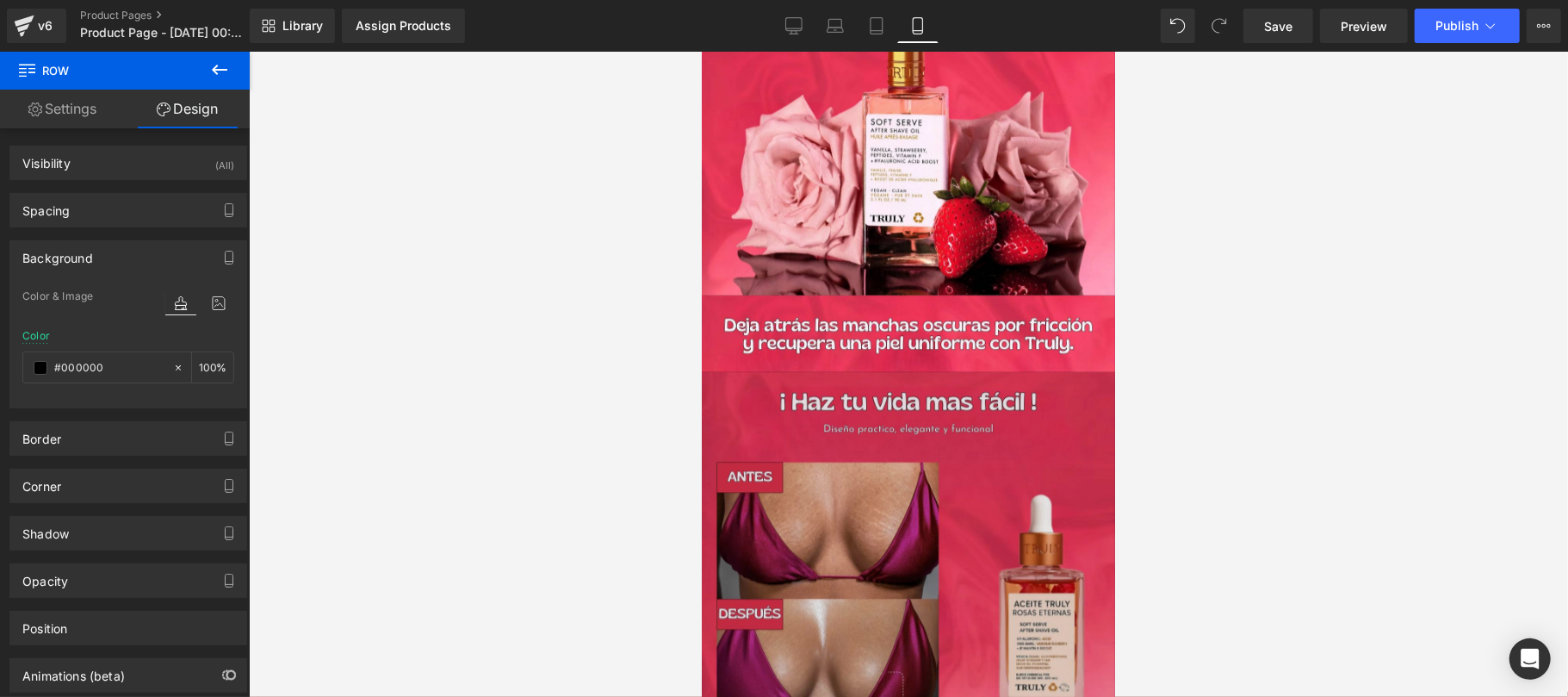
click at [813, 452] on img at bounding box center [907, 578] width 414 height 414
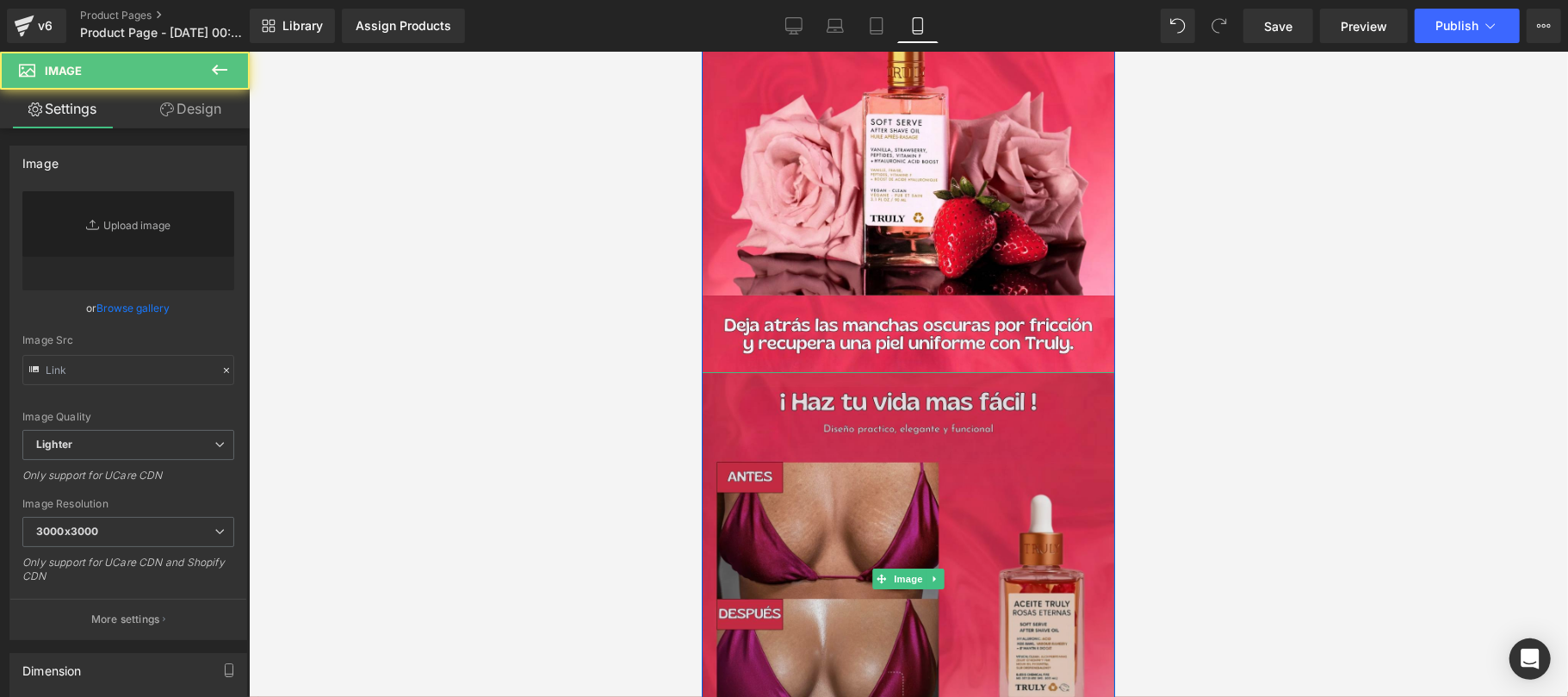
type input "https://ucarecdn.com/f6b2fca4-058b-4d25-a54b-d004c8d4a308/-/format/auto/-/previ…"
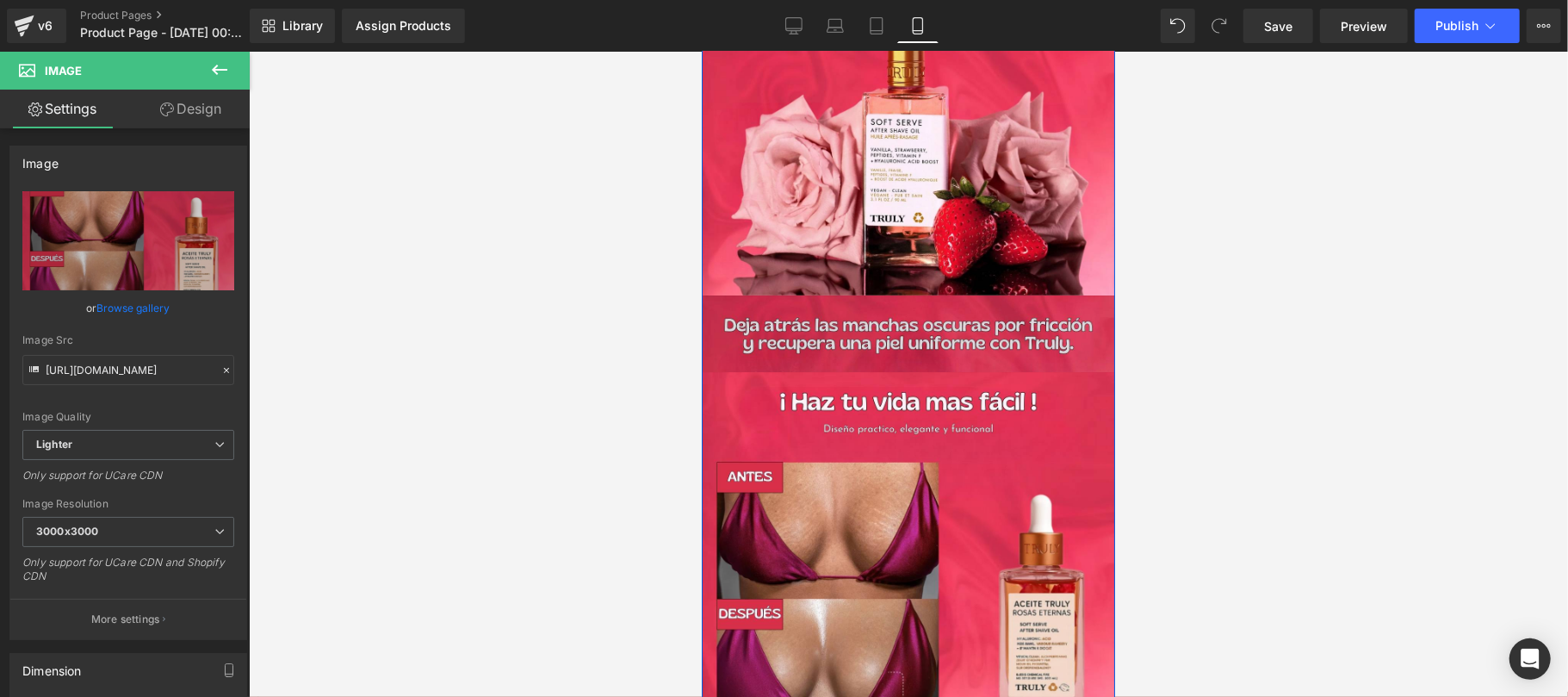
scroll to position [3980, 0]
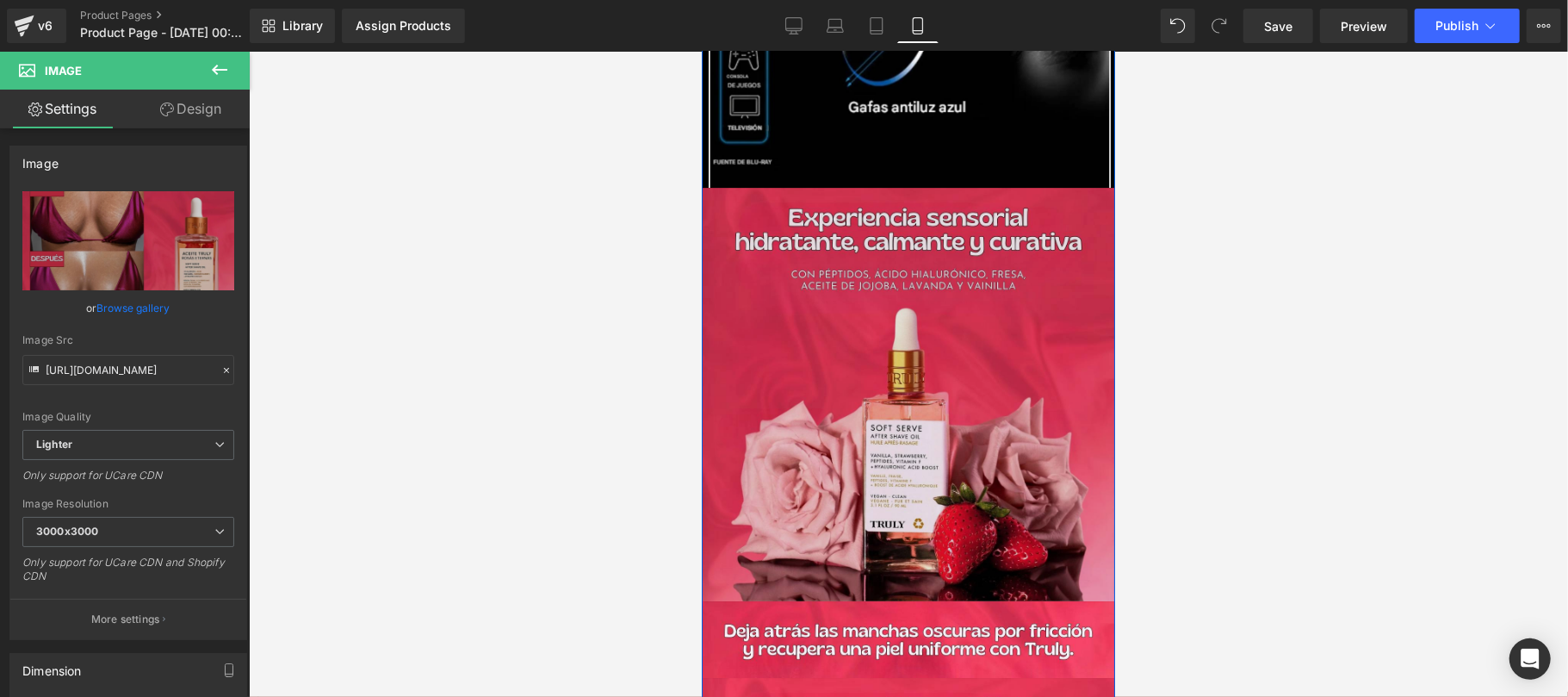
click at [883, 361] on img at bounding box center [907, 393] width 414 height 414
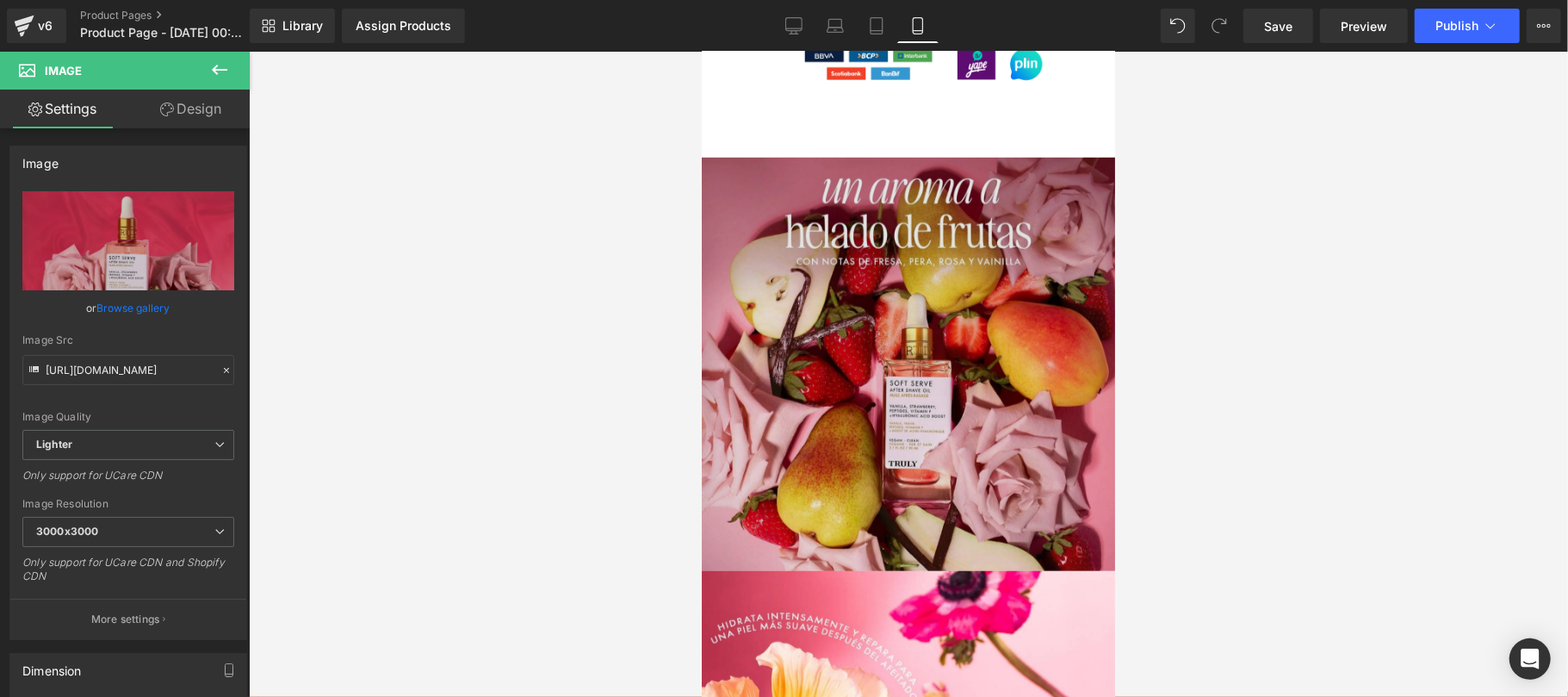
scroll to position [5817, 0]
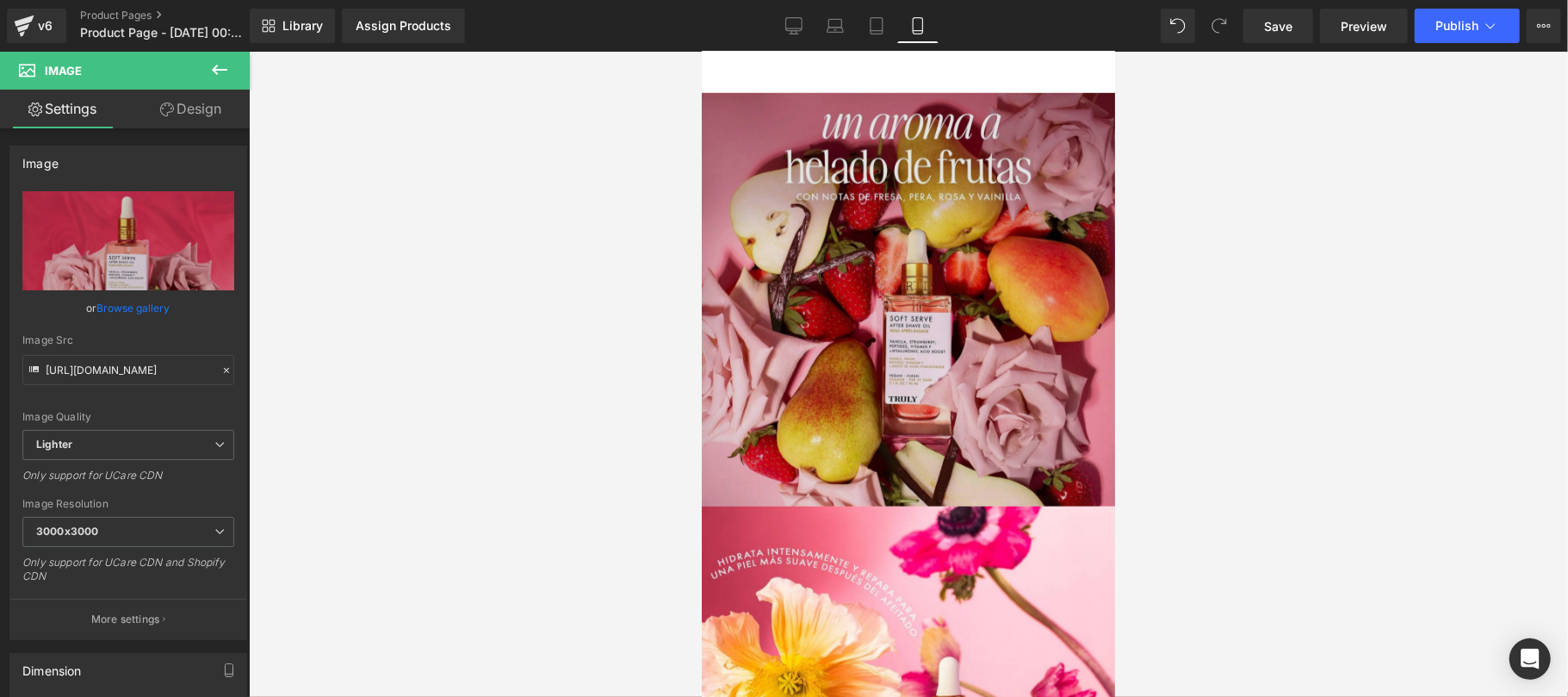
click at [944, 414] on img at bounding box center [907, 298] width 414 height 414
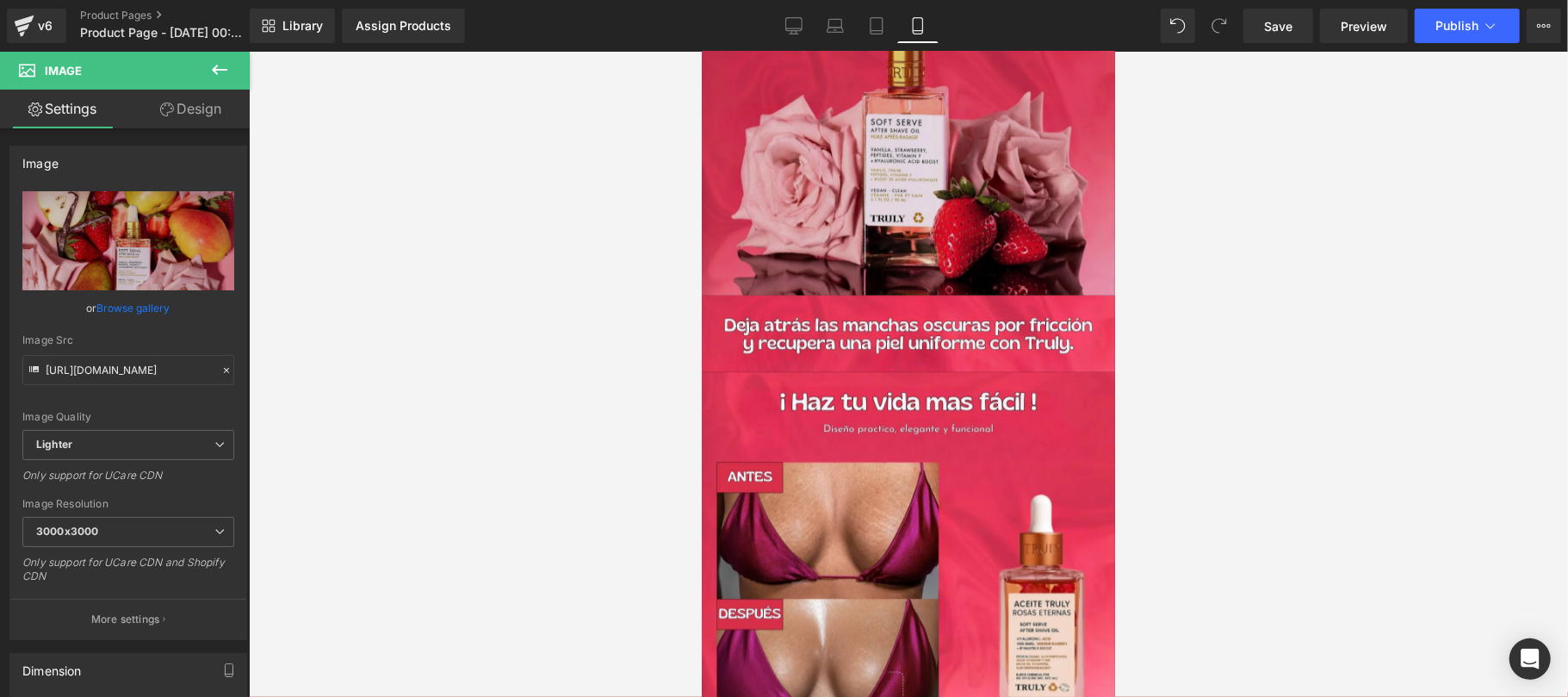
scroll to position [3980, 0]
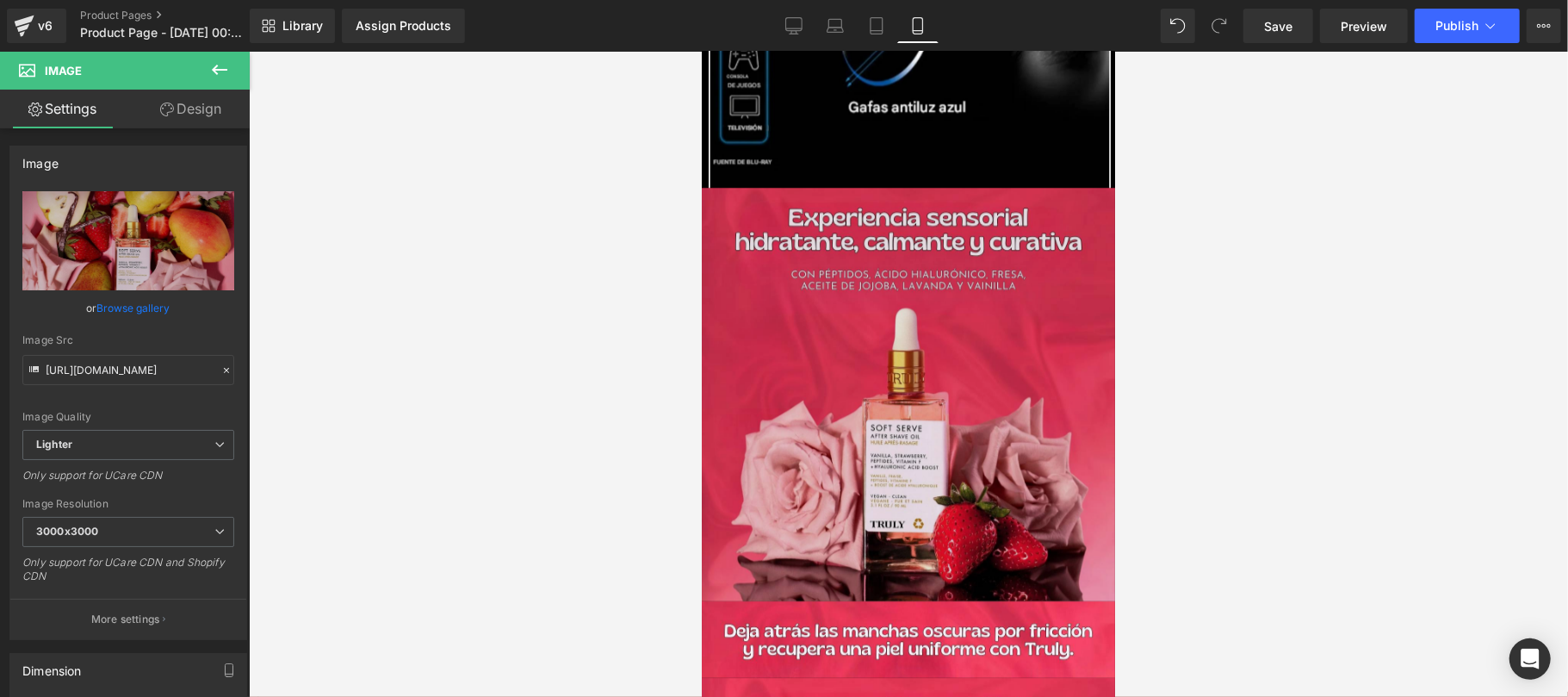
drag, startPoint x: 917, startPoint y: 427, endPoint x: 907, endPoint y: 404, distance: 25.1
click at [917, 428] on img at bounding box center [907, 393] width 414 height 414
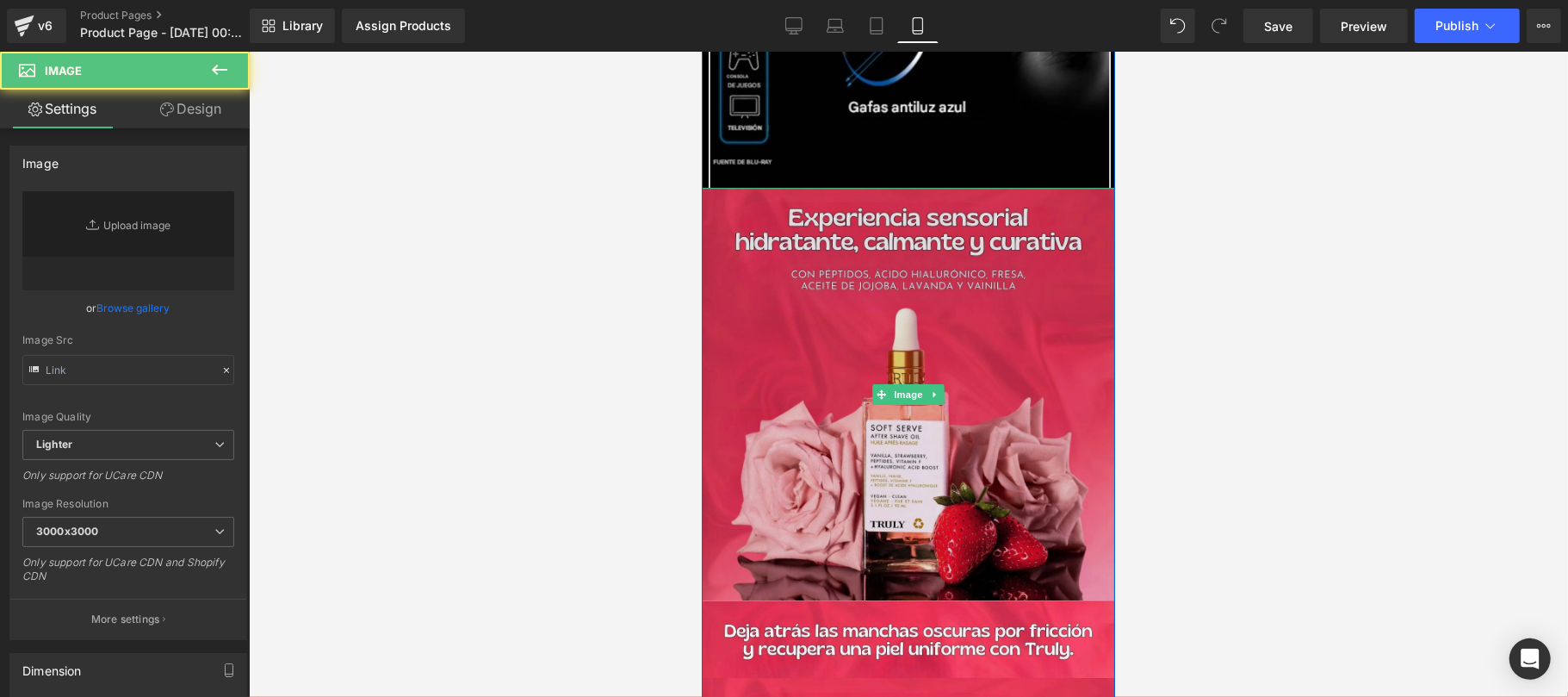
type input "https://ucarecdn.com/d249966a-3617-489f-9f22-8685ab1408dc/-/format/auto/-/previ…"
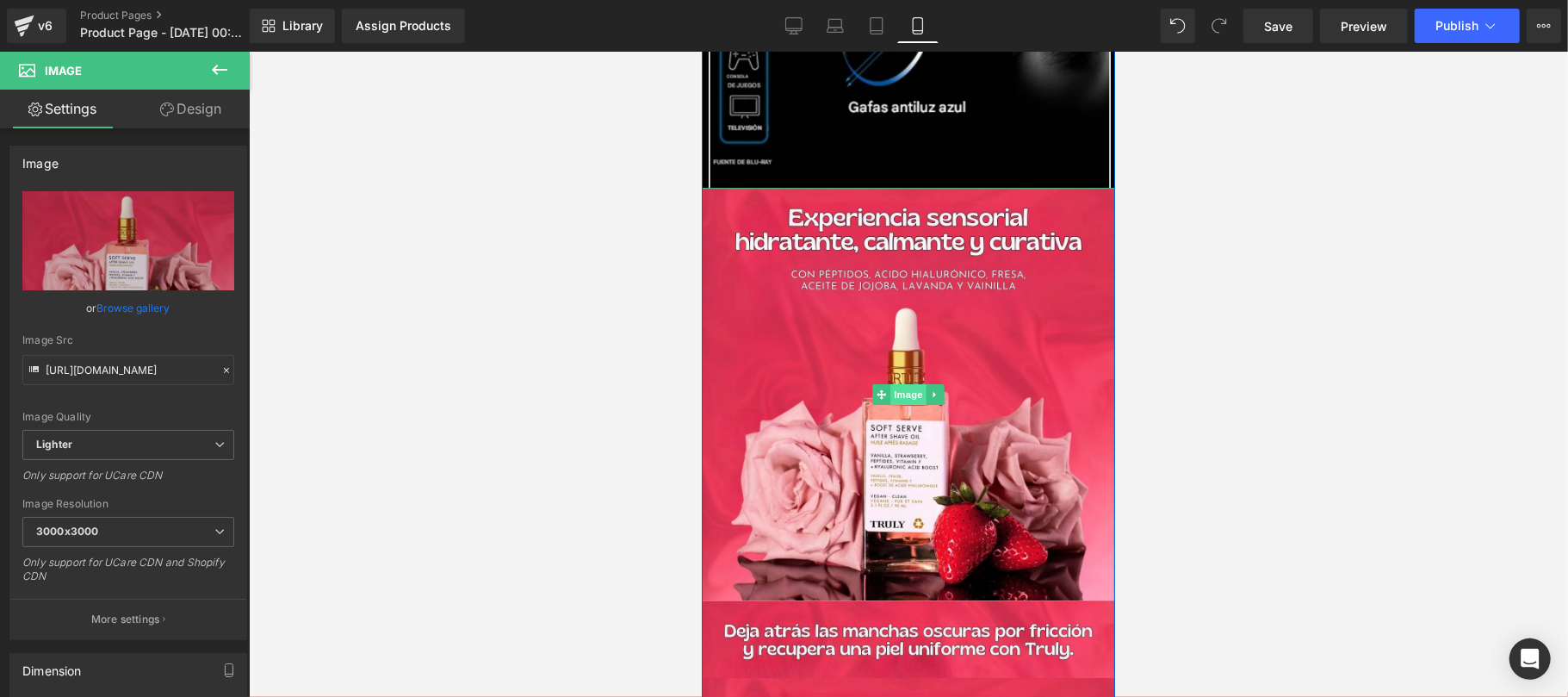
click at [897, 383] on span "Image" at bounding box center [907, 393] width 37 height 21
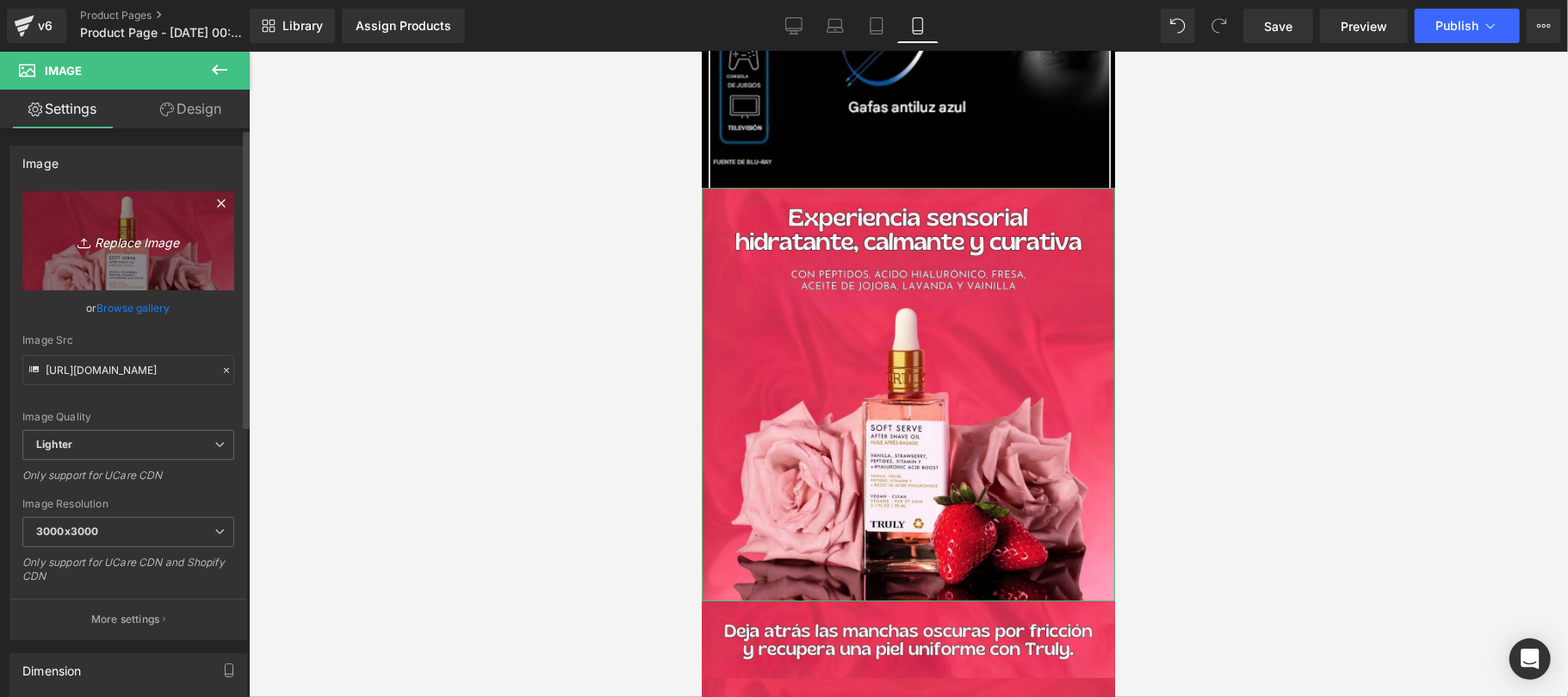
click at [124, 252] on link "Replace Image" at bounding box center [128, 241] width 212 height 99
type input "C:\fakepath\CREATIVO-TR90-5.jpg"
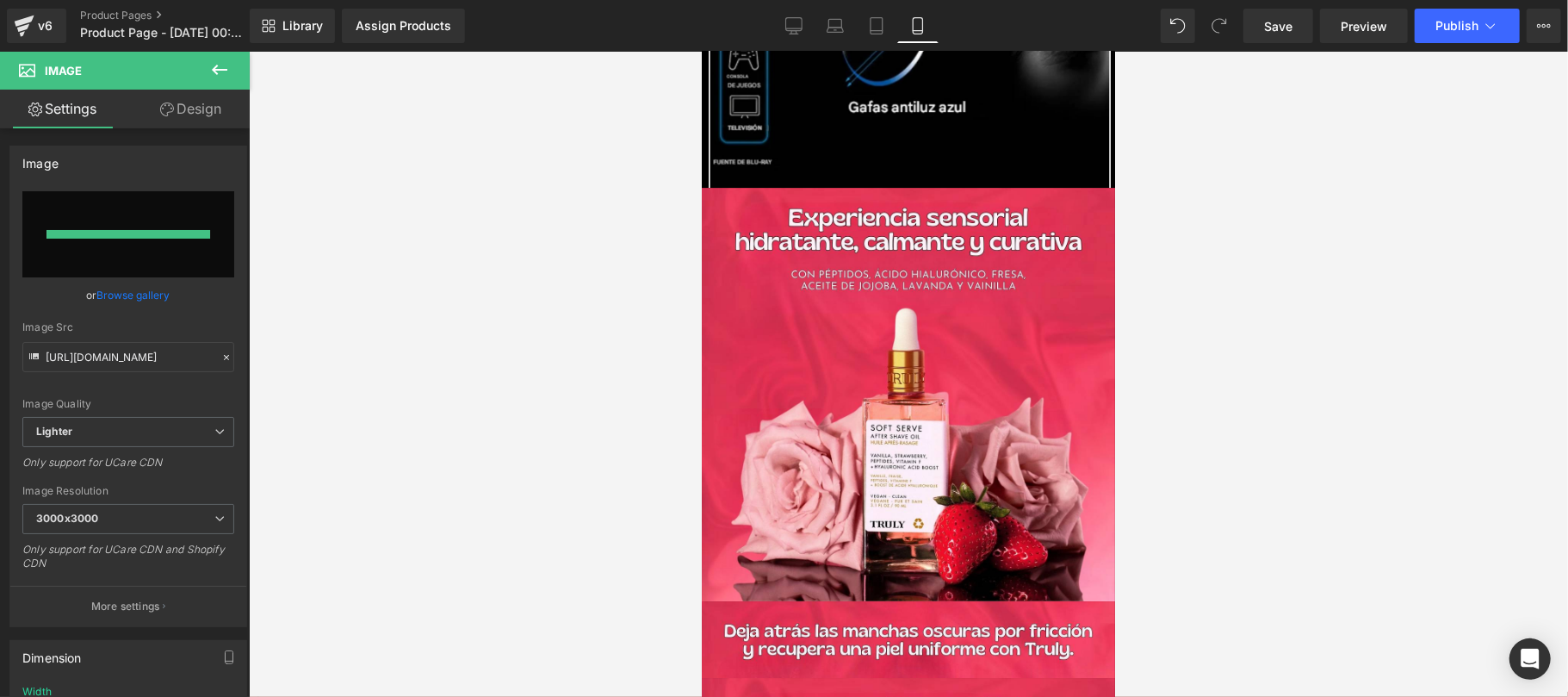
type input "https://ucarecdn.com/a3dfe75c-44b6-4fa9-b845-ebe4507b5bf4/-/format/auto/-/previ…"
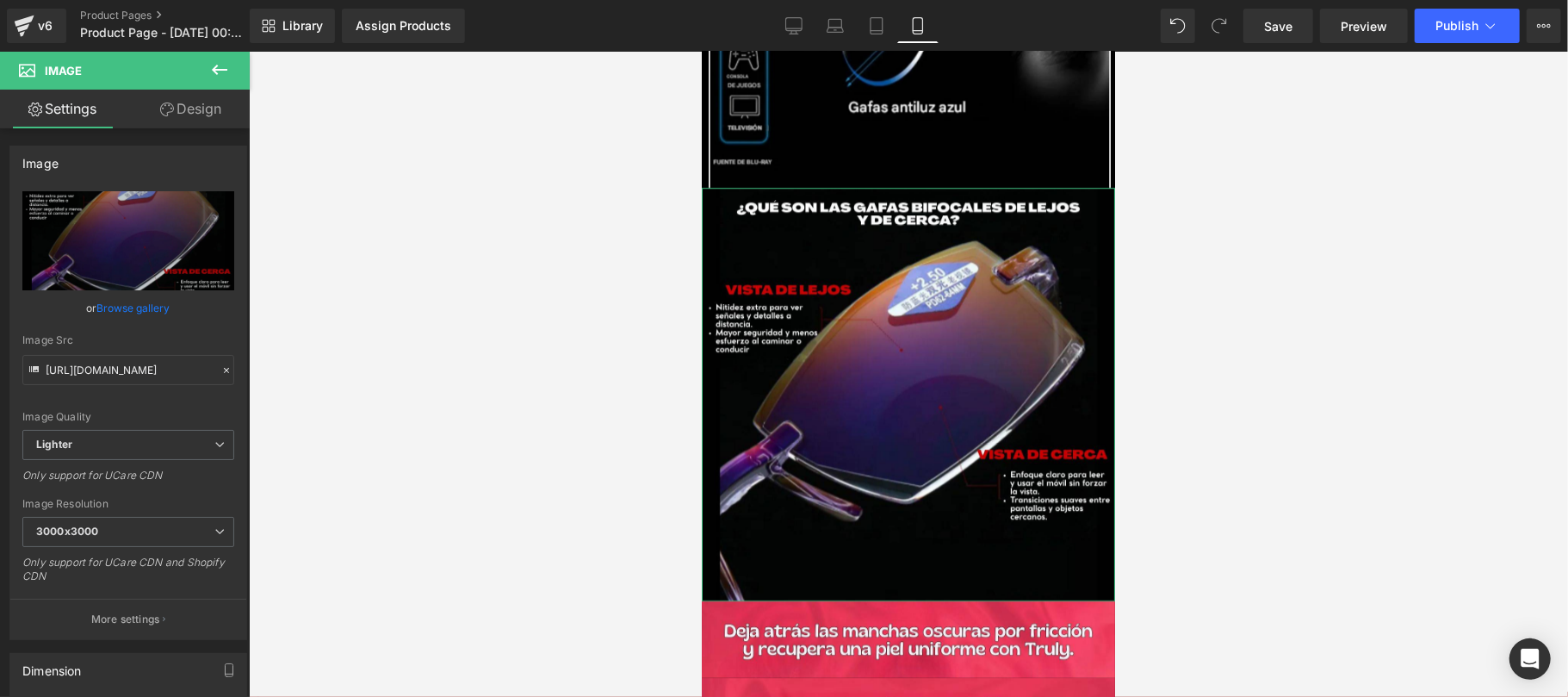
click at [191, 104] on link "Design" at bounding box center [190, 108] width 125 height 38
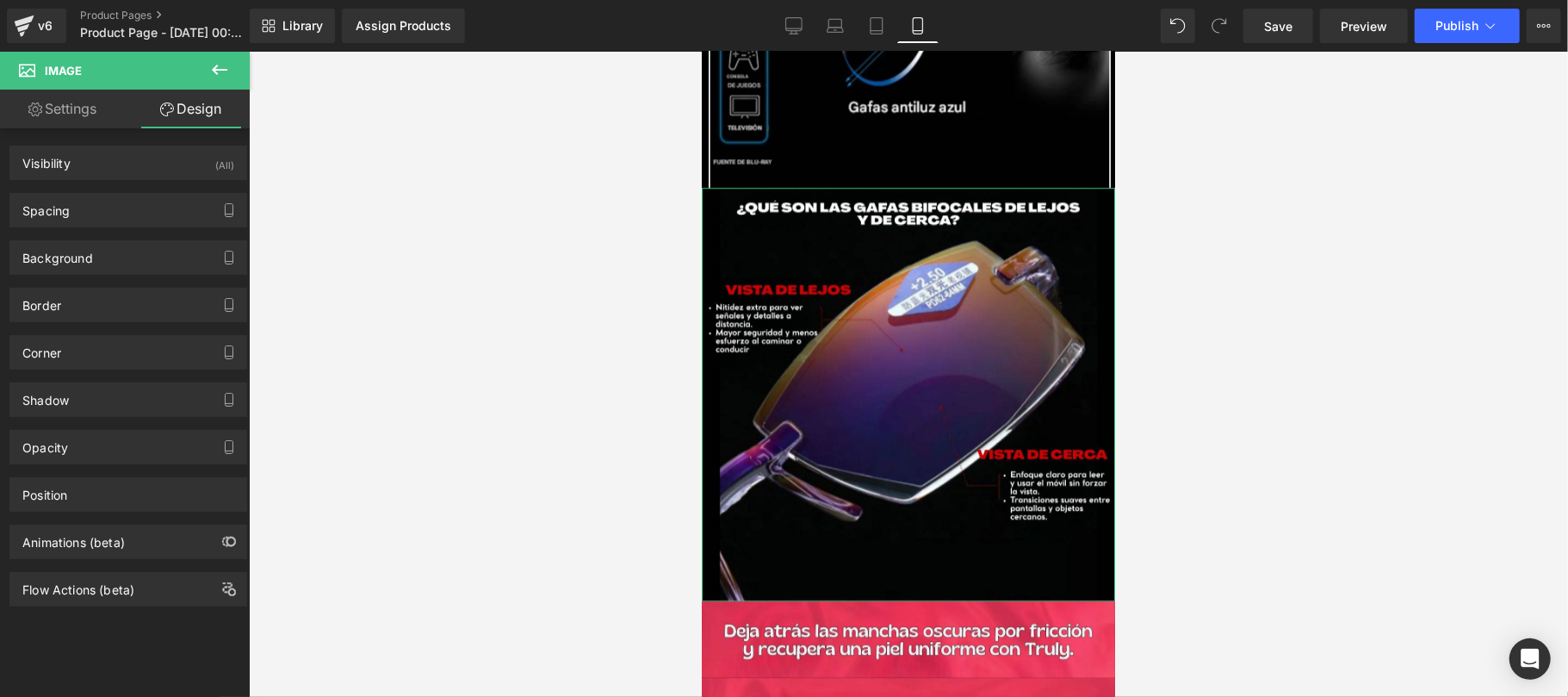
type input "0"
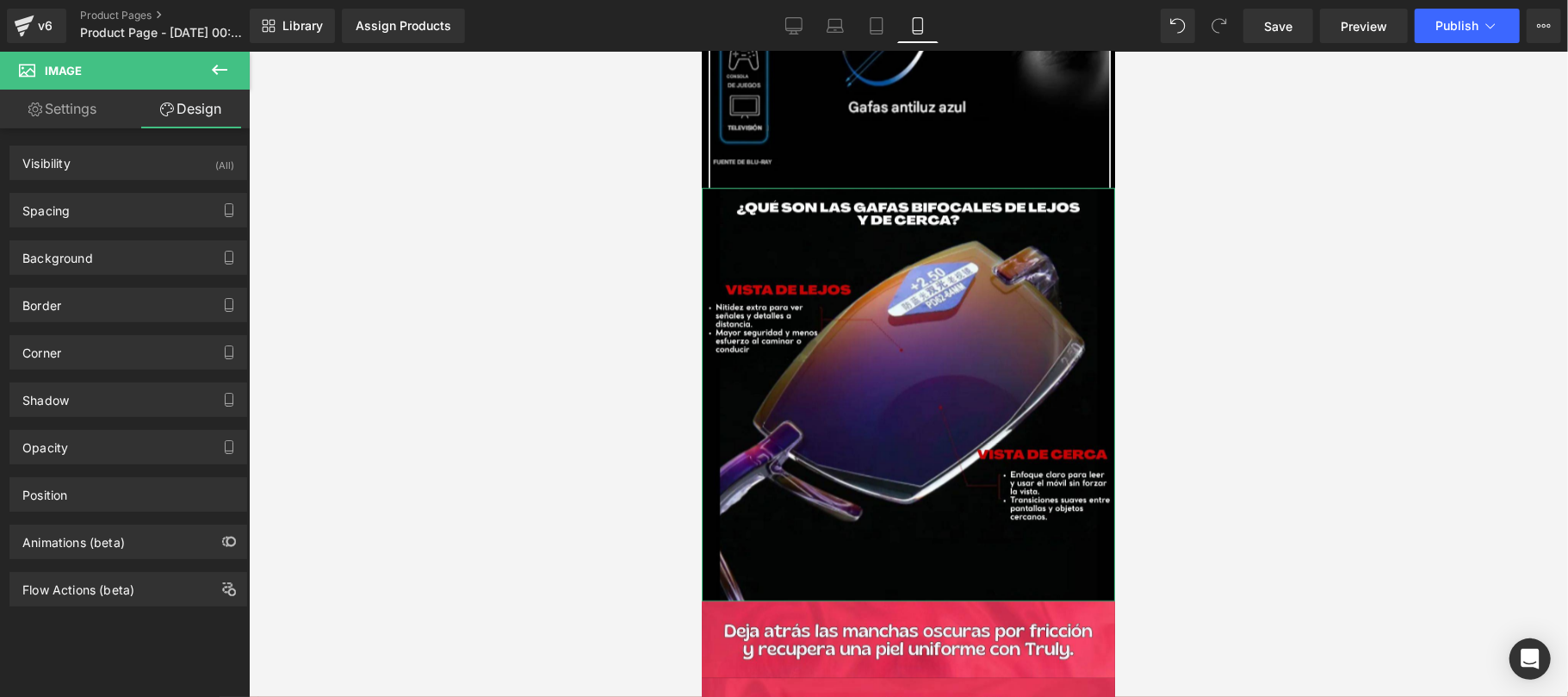
type input "0"
click at [121, 219] on div "Spacing" at bounding box center [128, 210] width 236 height 33
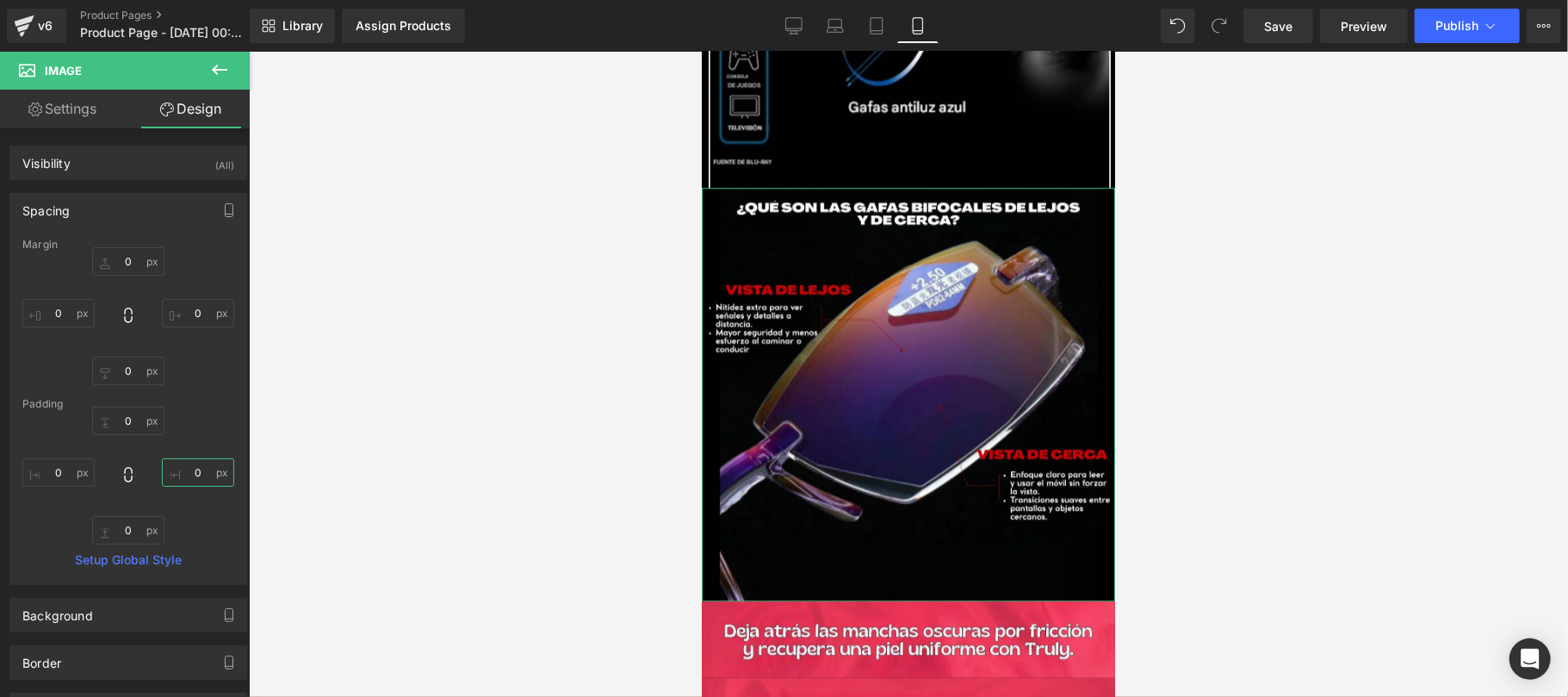
click at [204, 469] on input "0" at bounding box center [198, 472] width 72 height 28
type input "5"
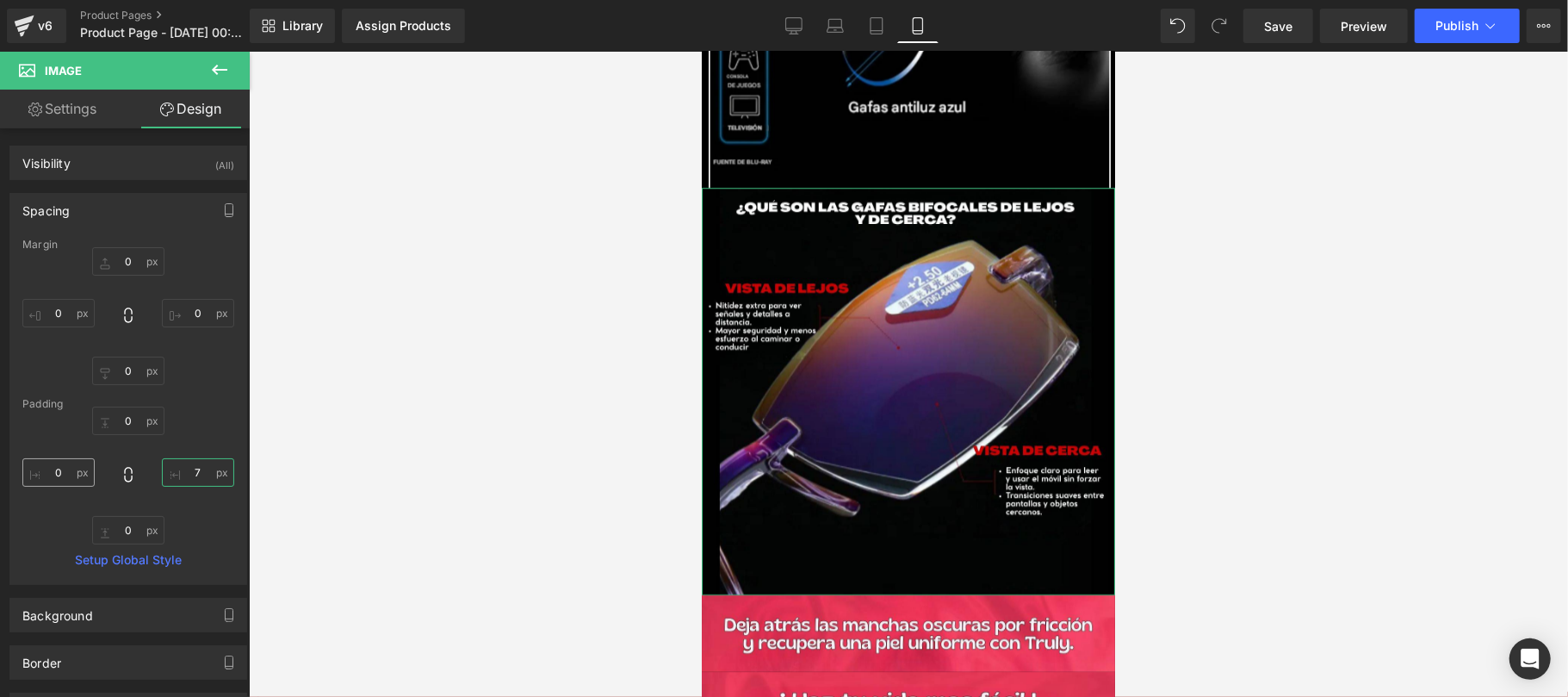
type input "7"
click at [52, 487] on input "0" at bounding box center [58, 472] width 72 height 28
type input "7"
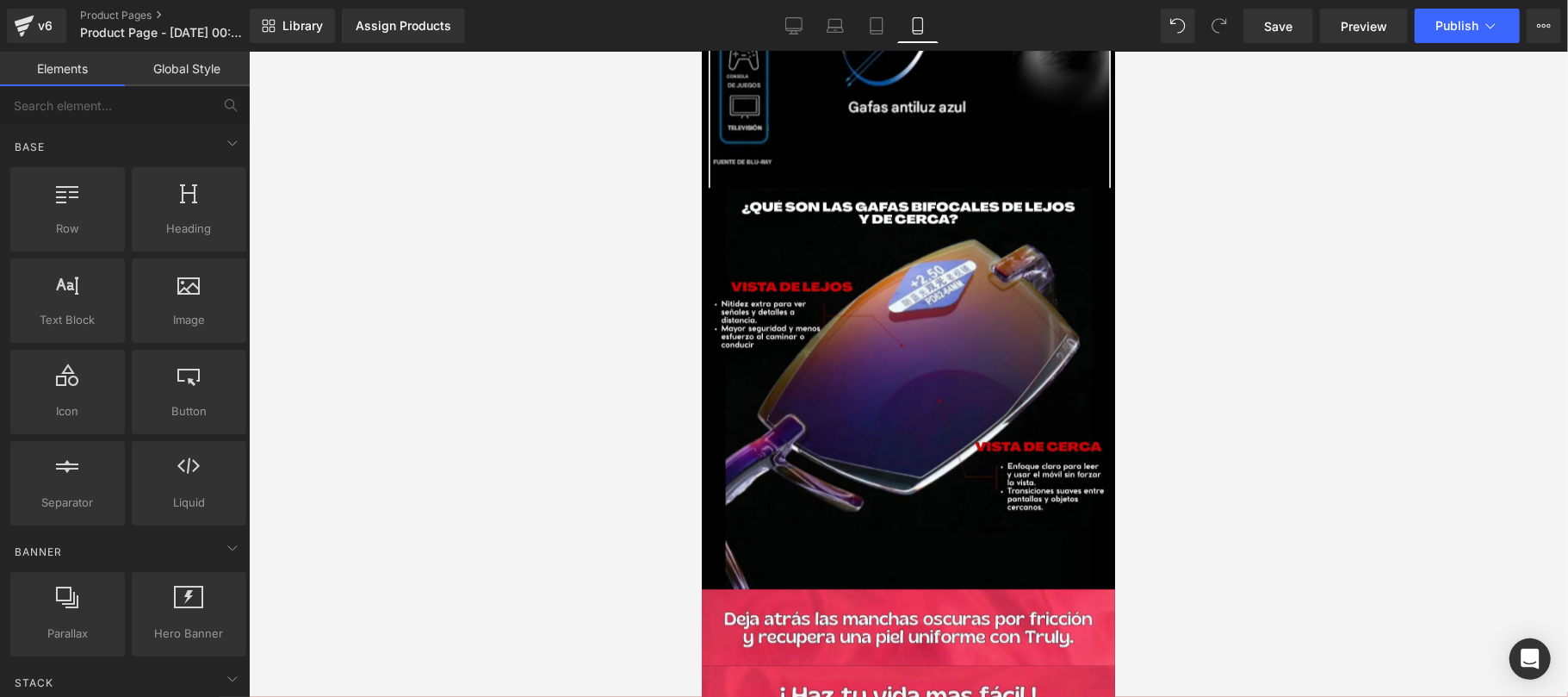
click at [432, 268] on div at bounding box center [908, 374] width 1319 height 645
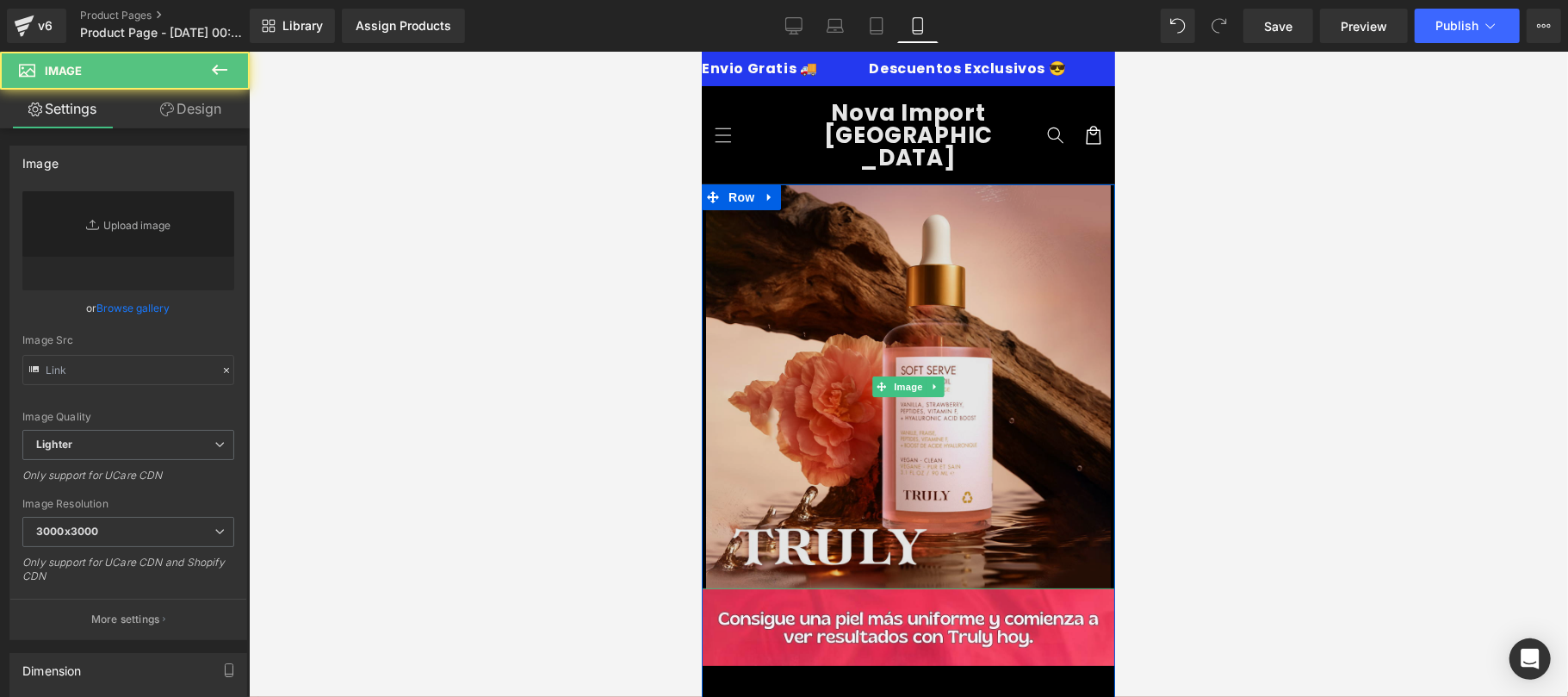
click at [852, 366] on img at bounding box center [907, 386] width 414 height 404
click at [907, 415] on img at bounding box center [907, 386] width 414 height 404
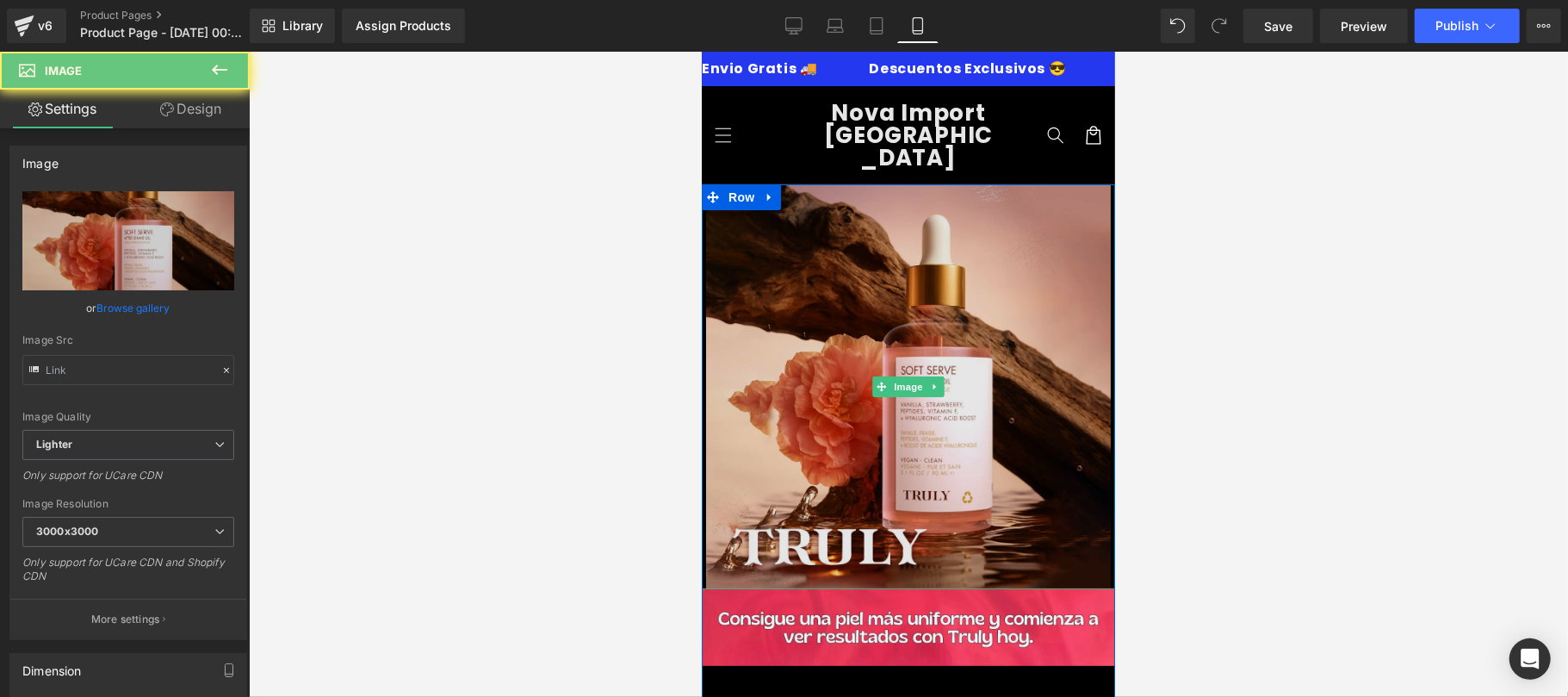
type input "https://ucarecdn.com/d25ba586-e14d-4355-8ade-b2314c804bf7/-/format/auto/-/previ…"
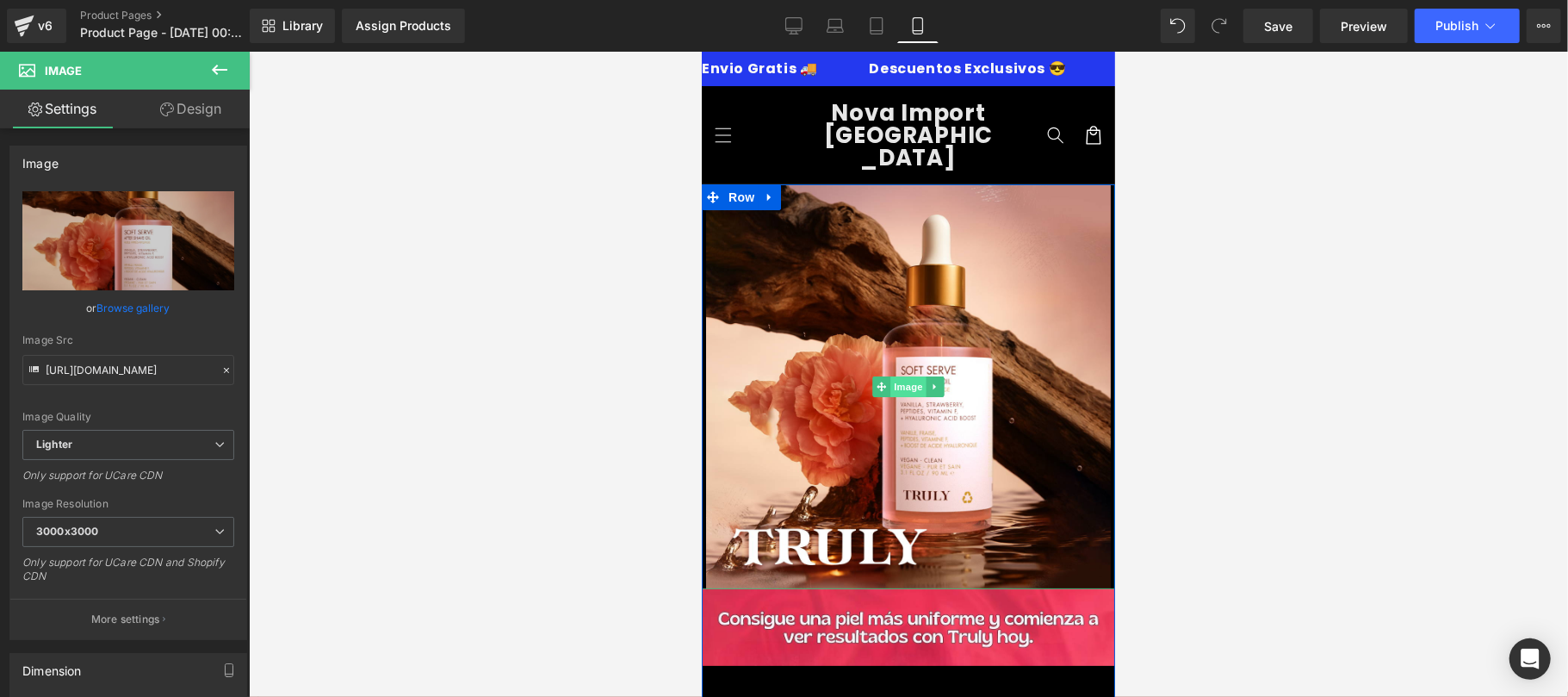
click at [897, 375] on span "Image" at bounding box center [907, 386] width 37 height 21
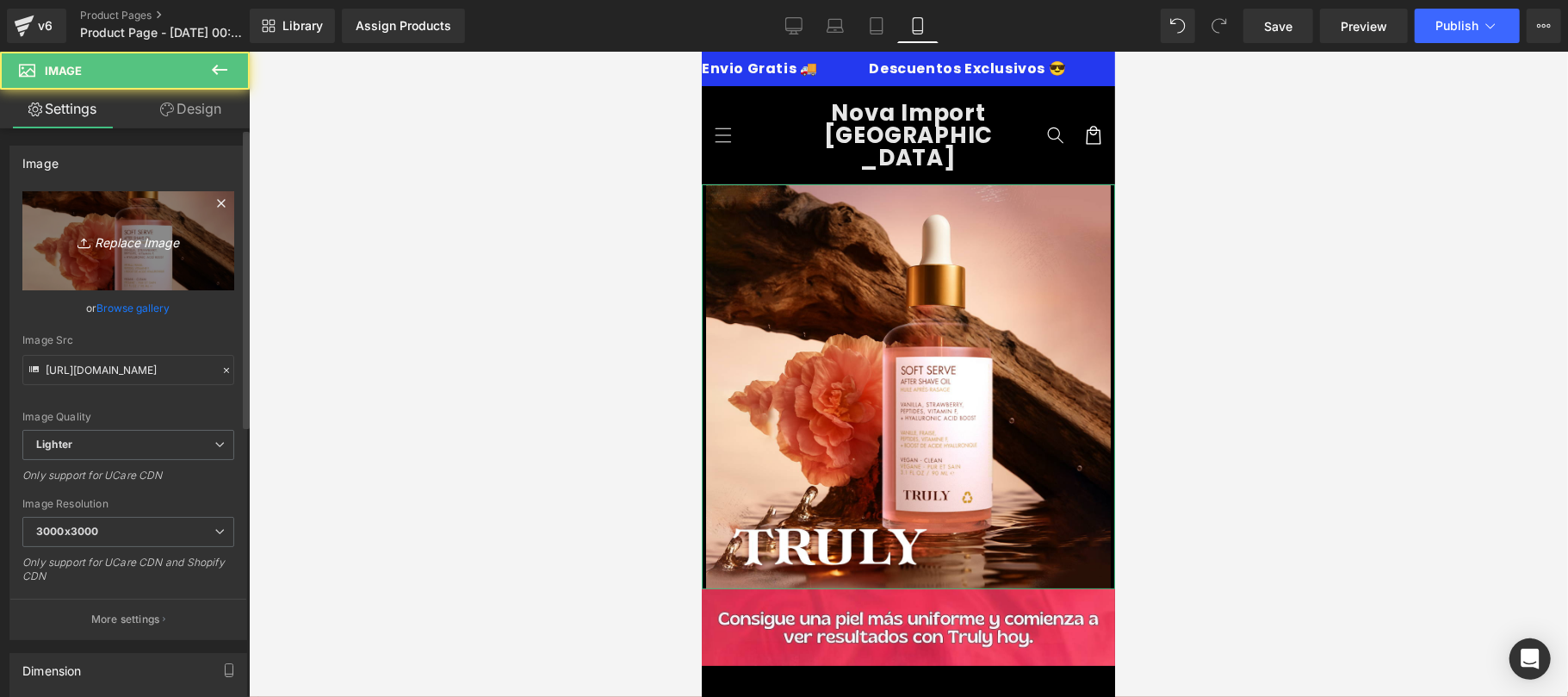
click at [159, 247] on icon "Replace Image" at bounding box center [128, 240] width 138 height 22
type input "C:\fakepath\CREATIVO-TR90-6.jpg"
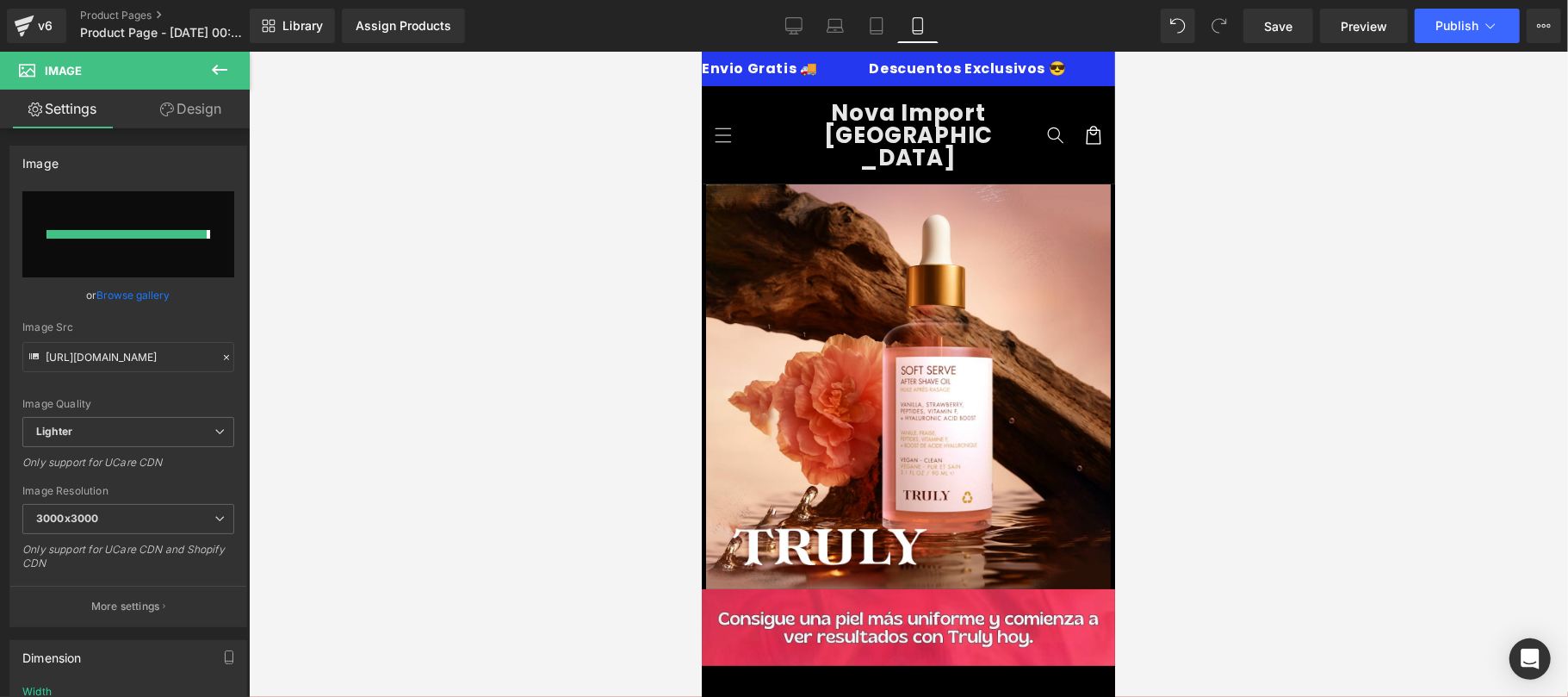
type input "https://ucarecdn.com/11adf436-826c-45e7-b9e7-146f3d1ab387/-/format/auto/-/previ…"
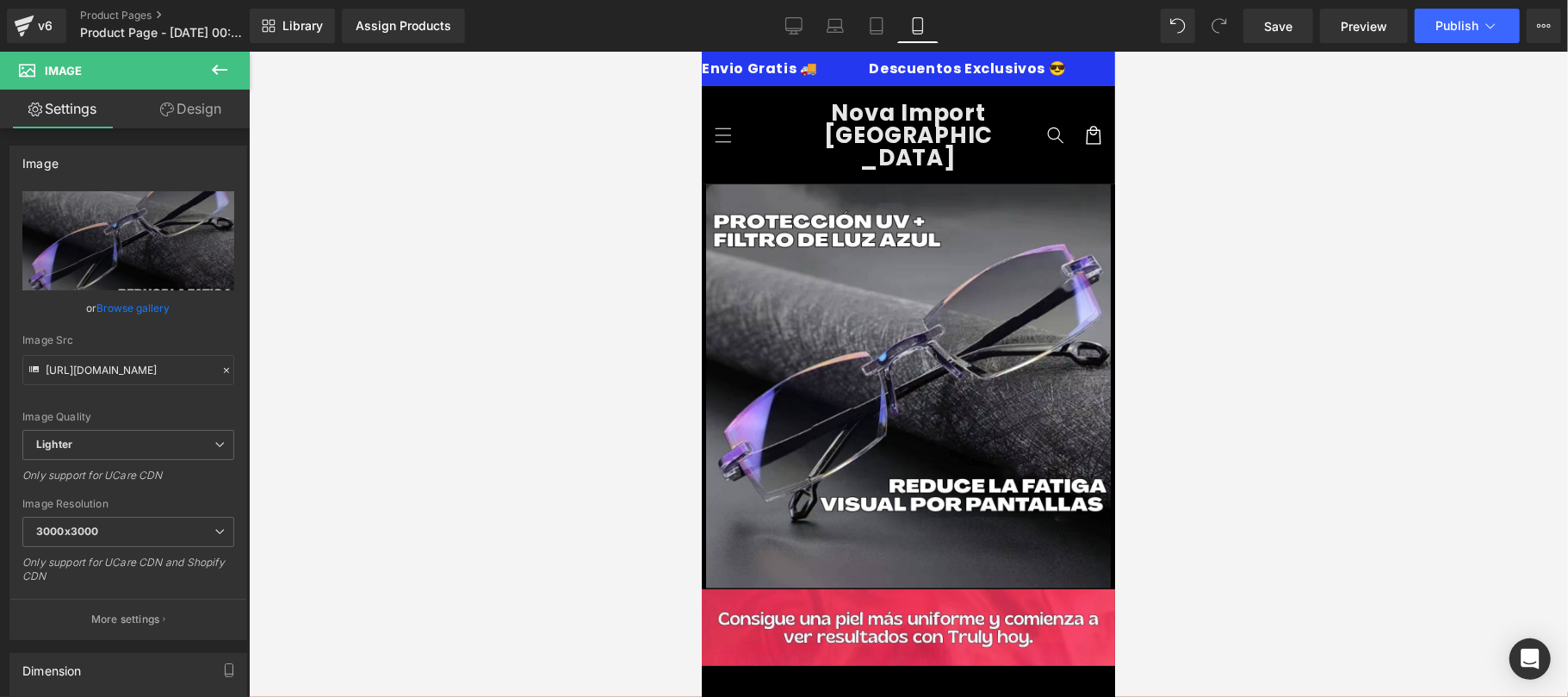
click at [594, 299] on div at bounding box center [908, 374] width 1319 height 645
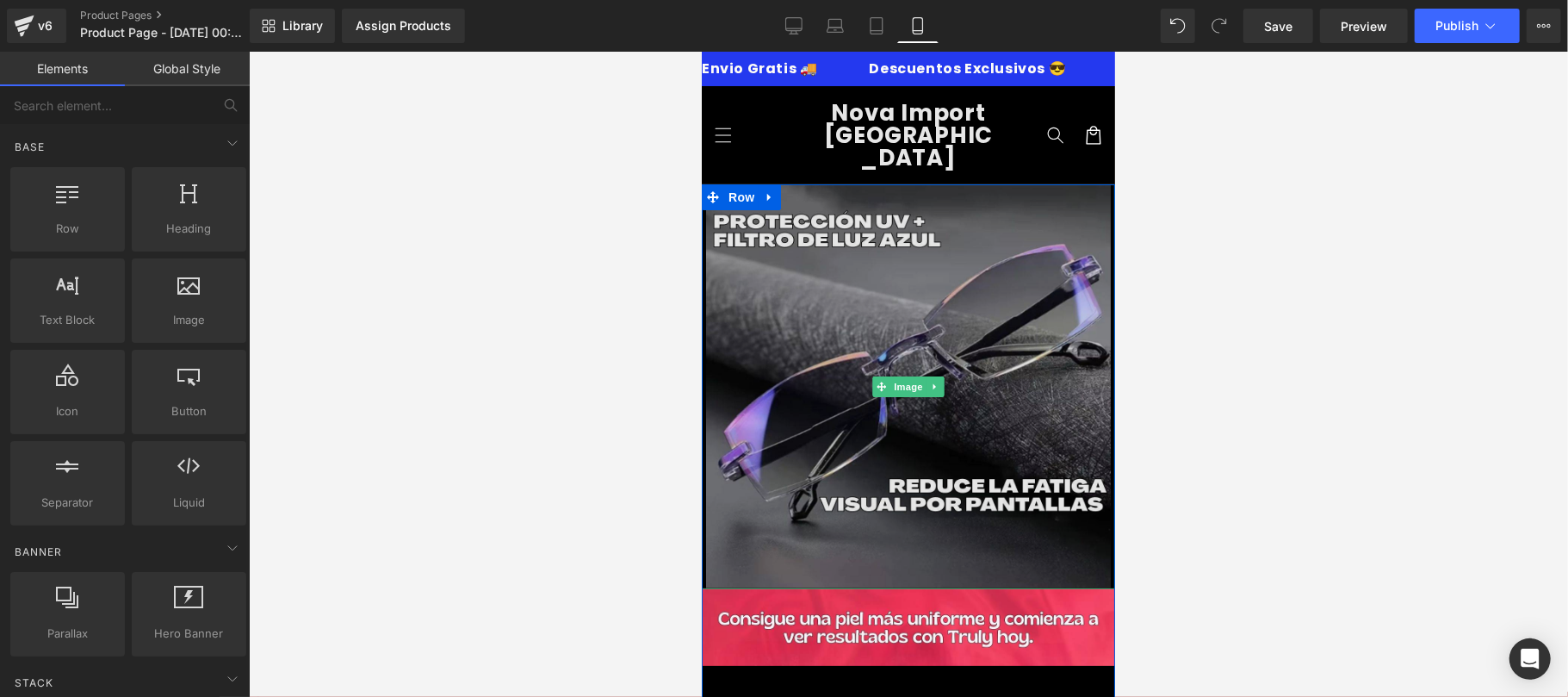
click at [772, 327] on img at bounding box center [907, 386] width 414 height 404
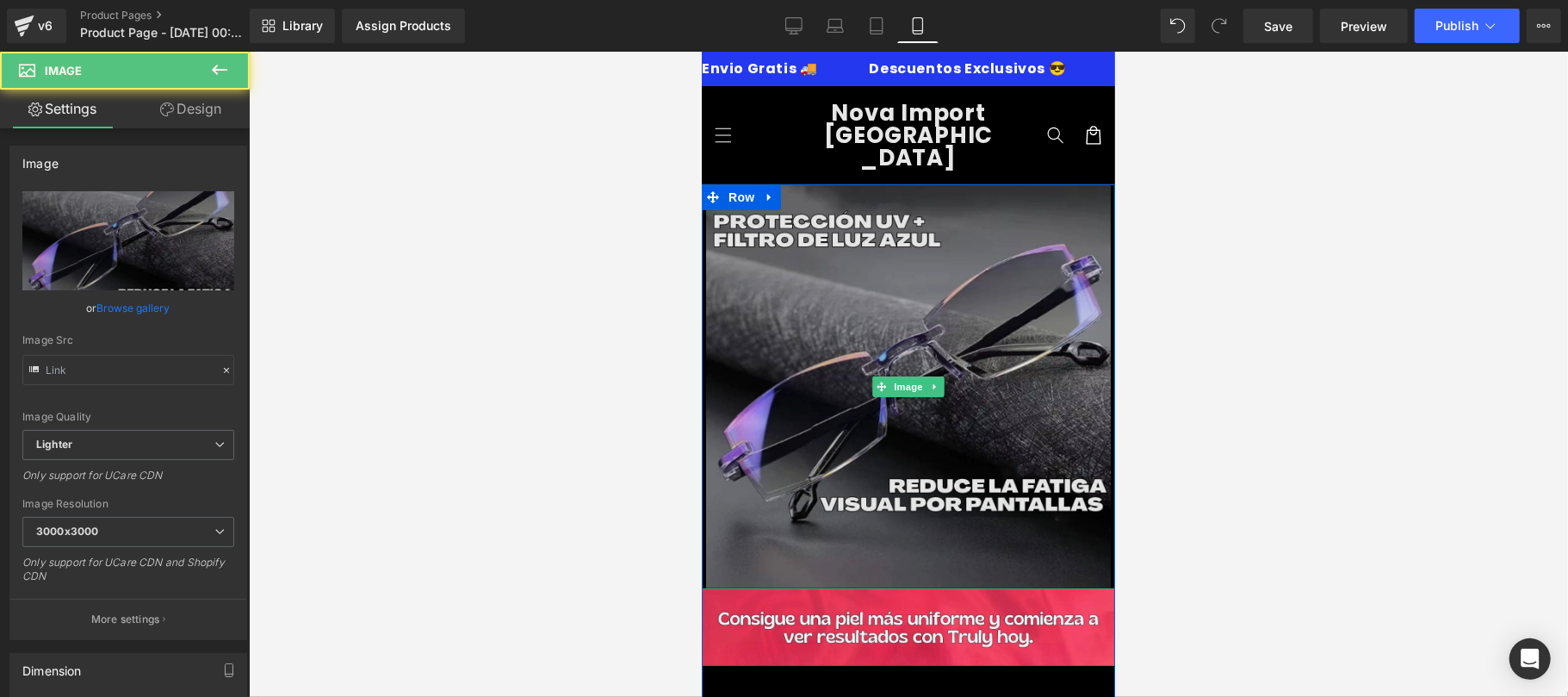
type input "https://ucarecdn.com/11adf436-826c-45e7-b9e7-146f3d1ab387/-/format/auto/-/previ…"
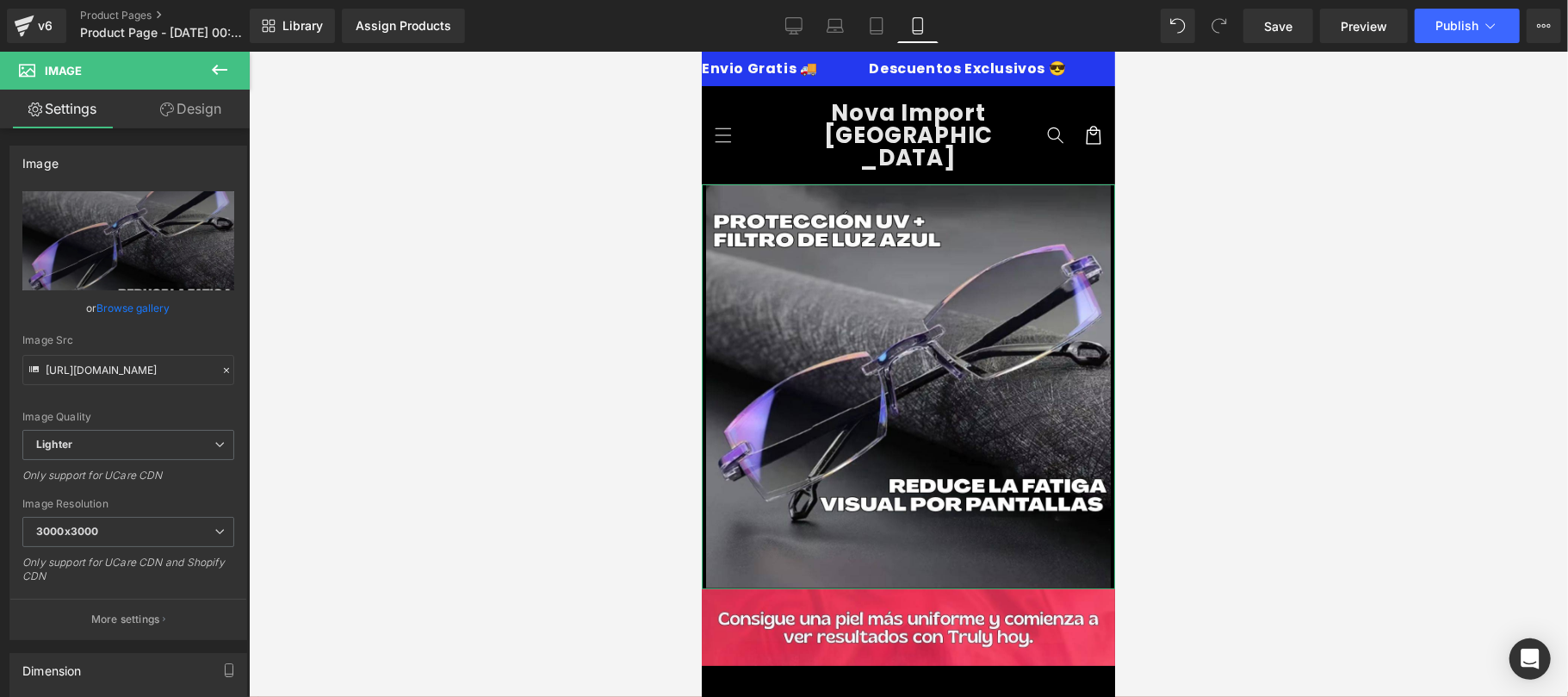
drag, startPoint x: 206, startPoint y: 124, endPoint x: 110, endPoint y: 253, distance: 160.8
click at [206, 121] on link "Design" at bounding box center [190, 108] width 125 height 38
click at [0, 0] on div "Background" at bounding box center [0, 0] width 0 height 0
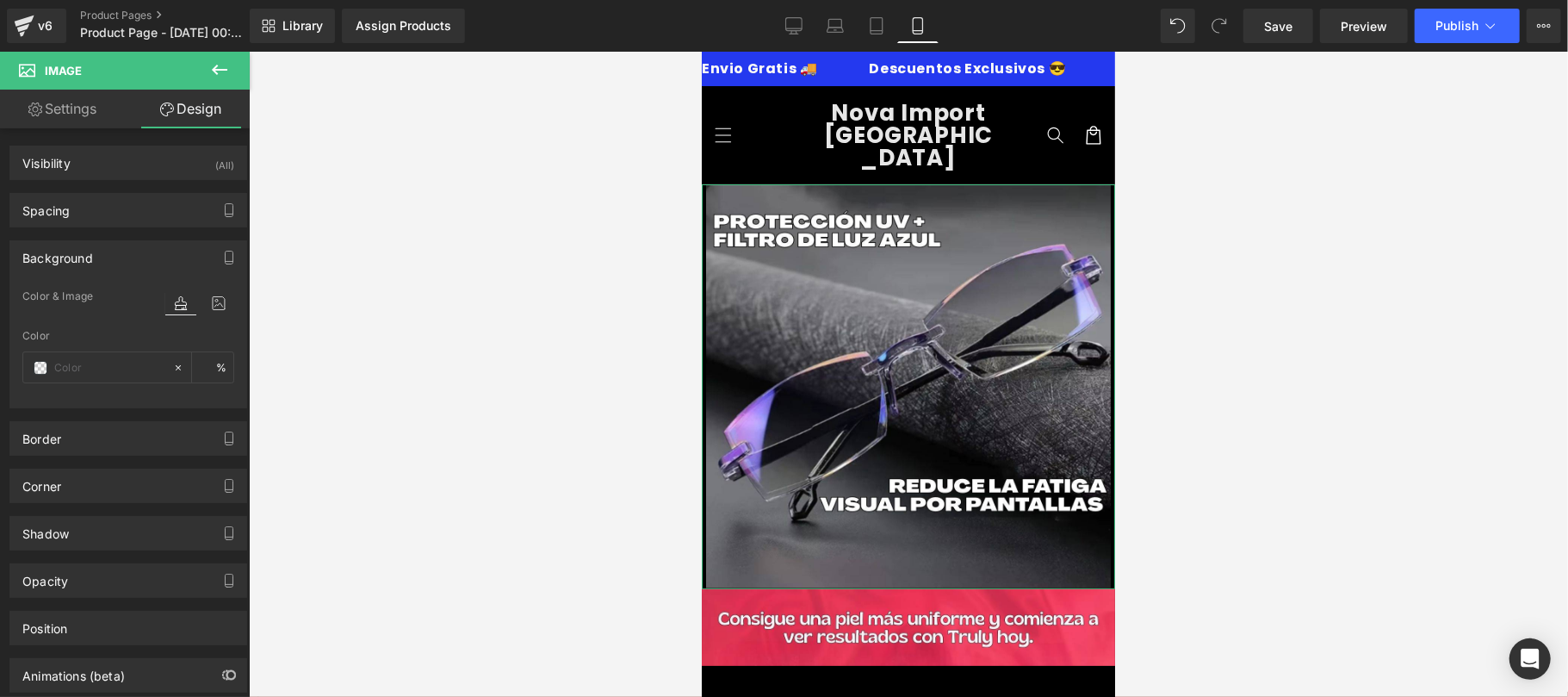
type input "transparent"
type input "0"
click at [111, 218] on div "Spacing" at bounding box center [128, 210] width 236 height 33
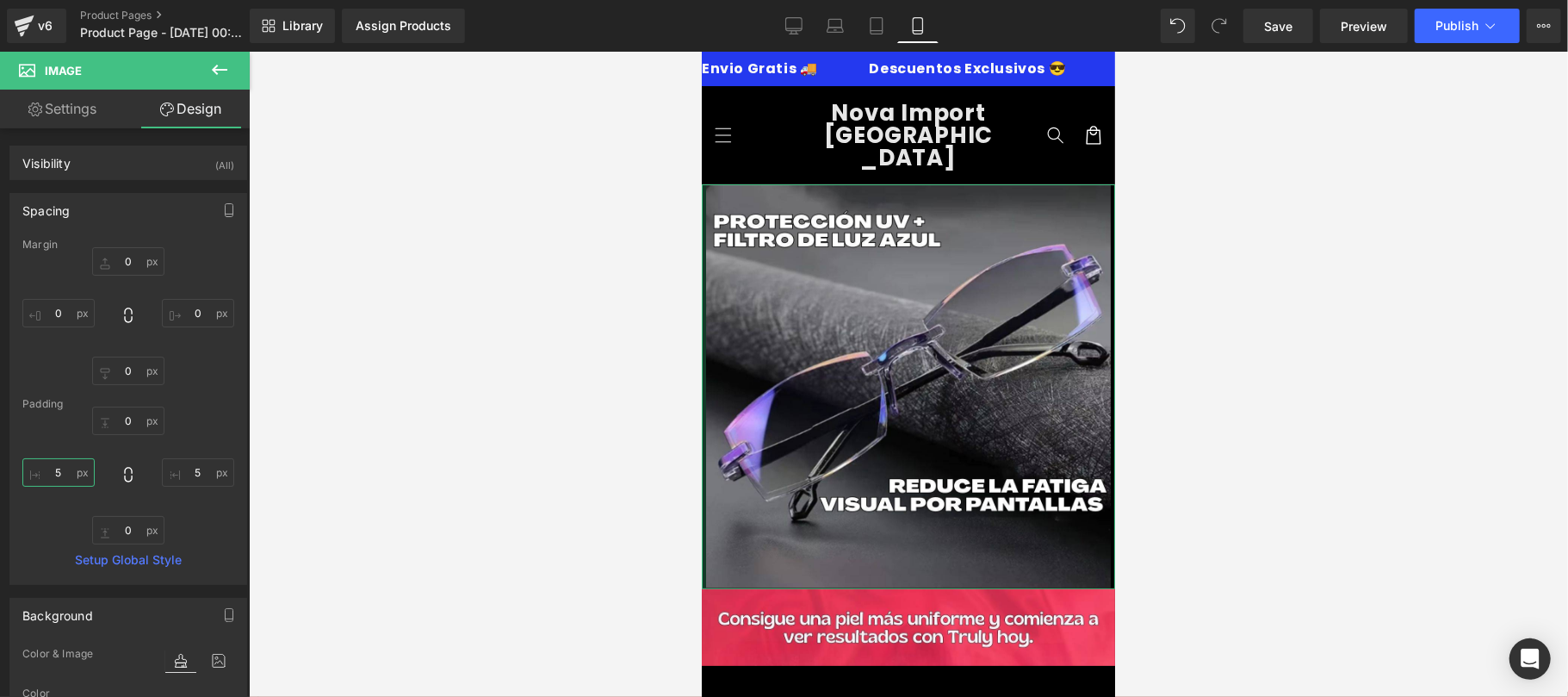
drag, startPoint x: 67, startPoint y: 474, endPoint x: 93, endPoint y: 477, distance: 26.2
click at [68, 474] on input "5" at bounding box center [58, 472] width 72 height 28
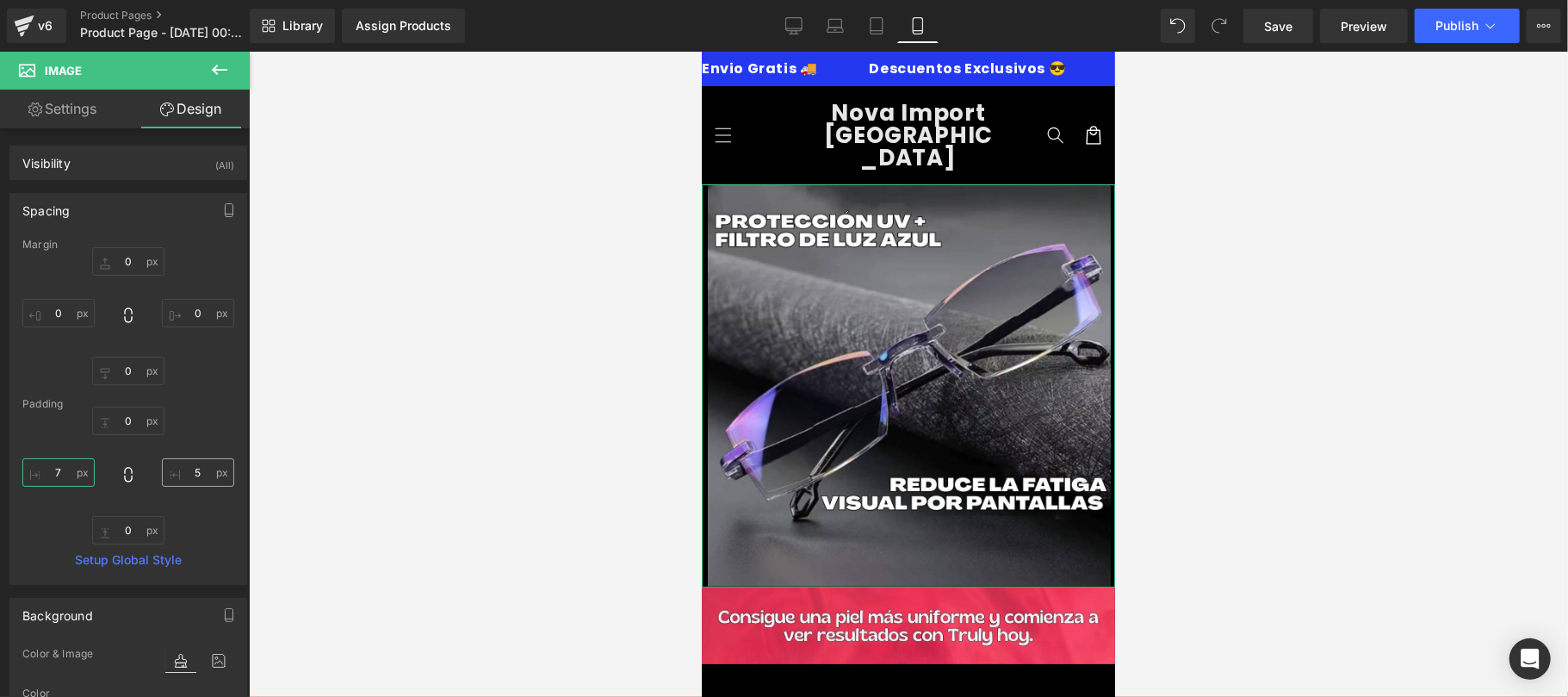
type input "7"
click at [190, 465] on input "5" at bounding box center [198, 472] width 72 height 28
type input "7"
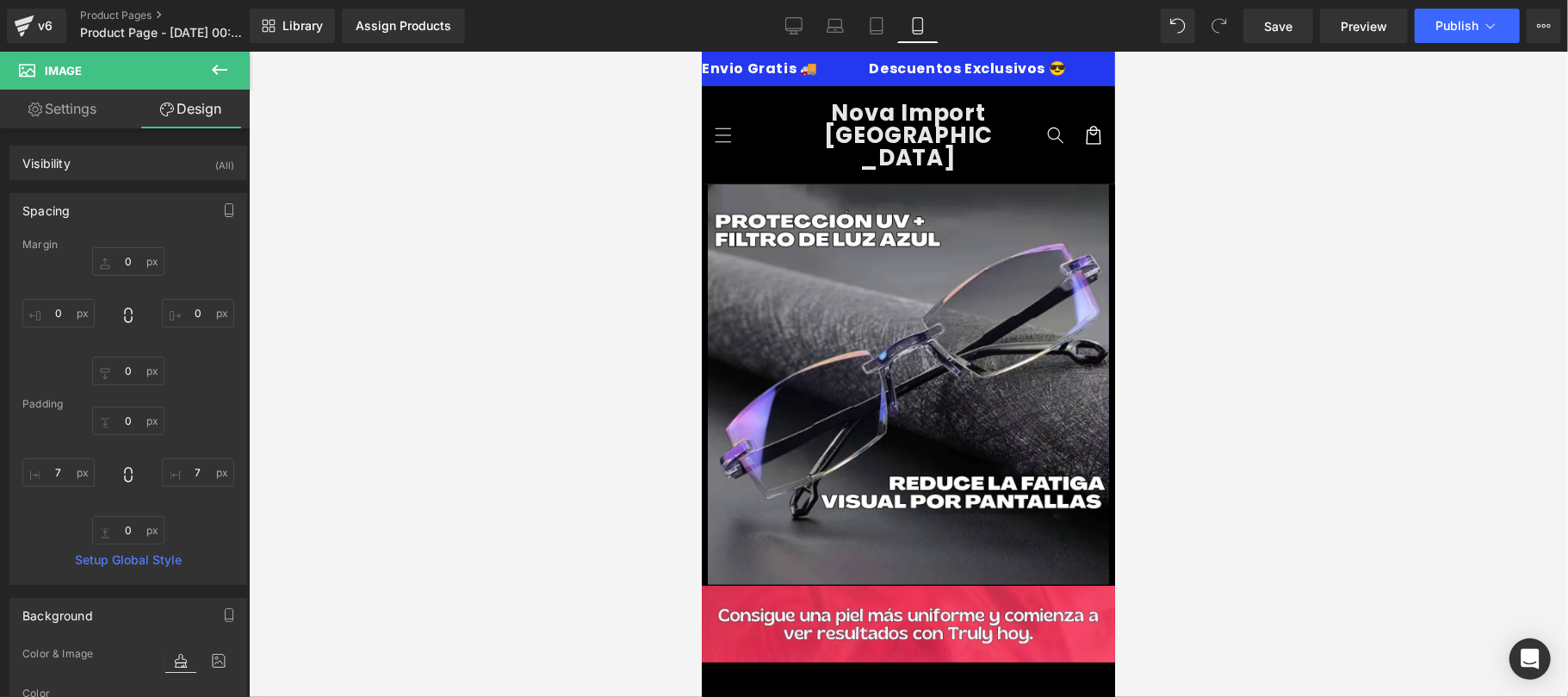
click at [385, 448] on div at bounding box center [908, 374] width 1319 height 645
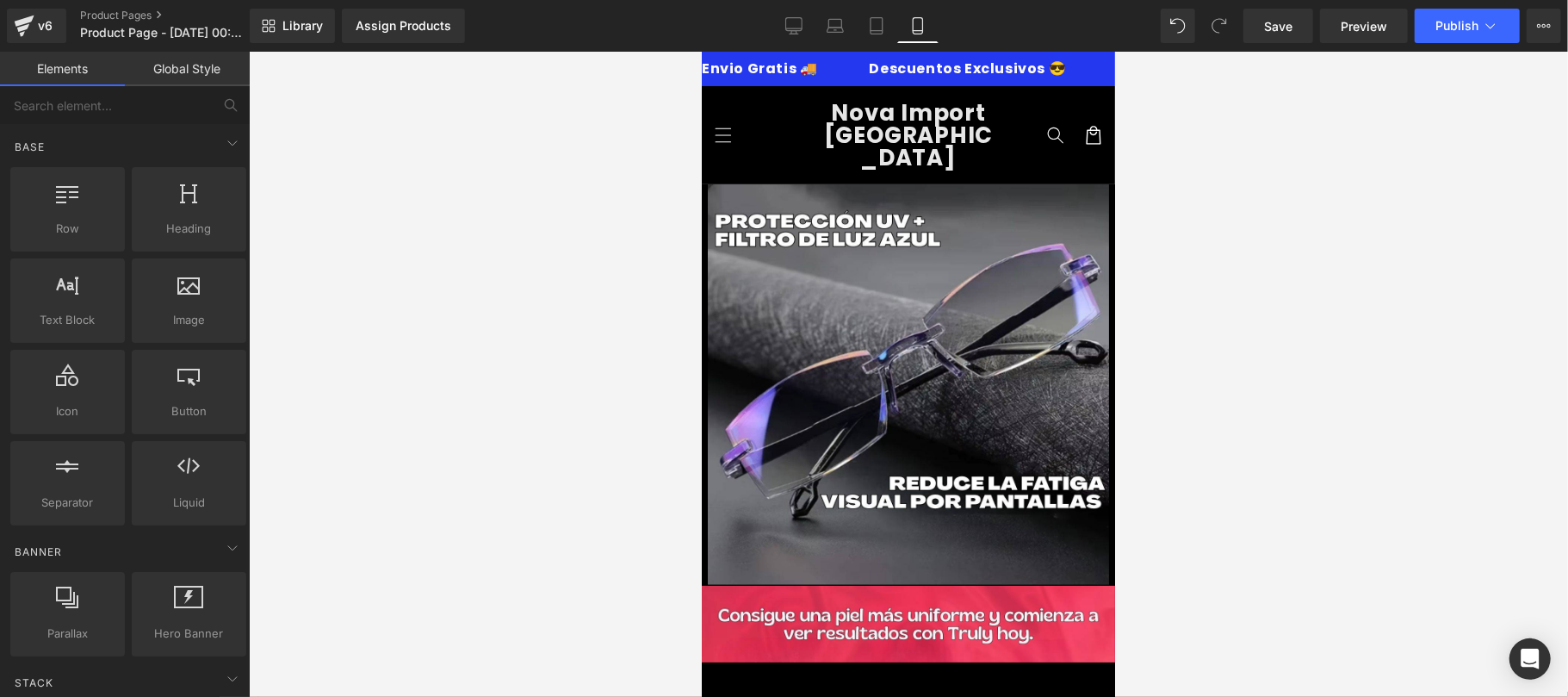
click at [1211, 477] on div at bounding box center [908, 374] width 1319 height 645
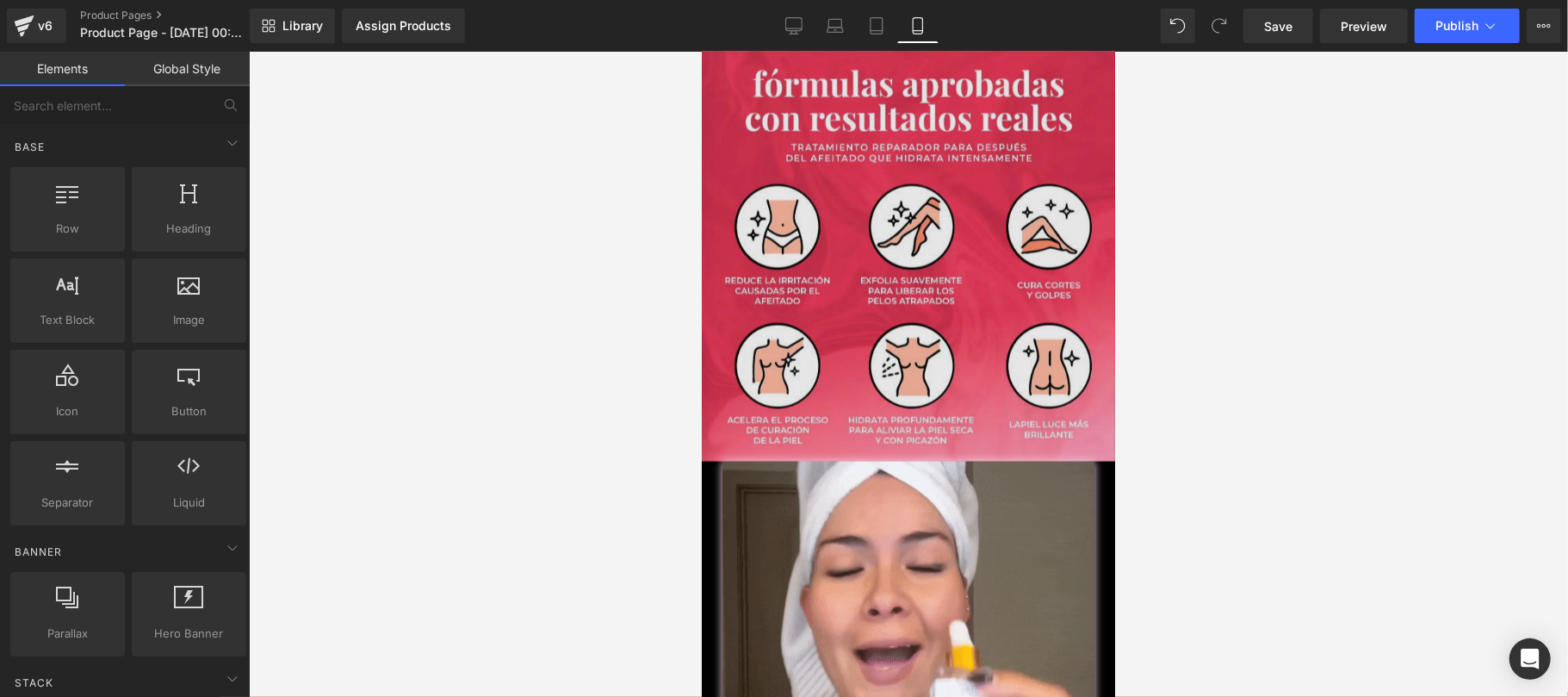
scroll to position [2144, 0]
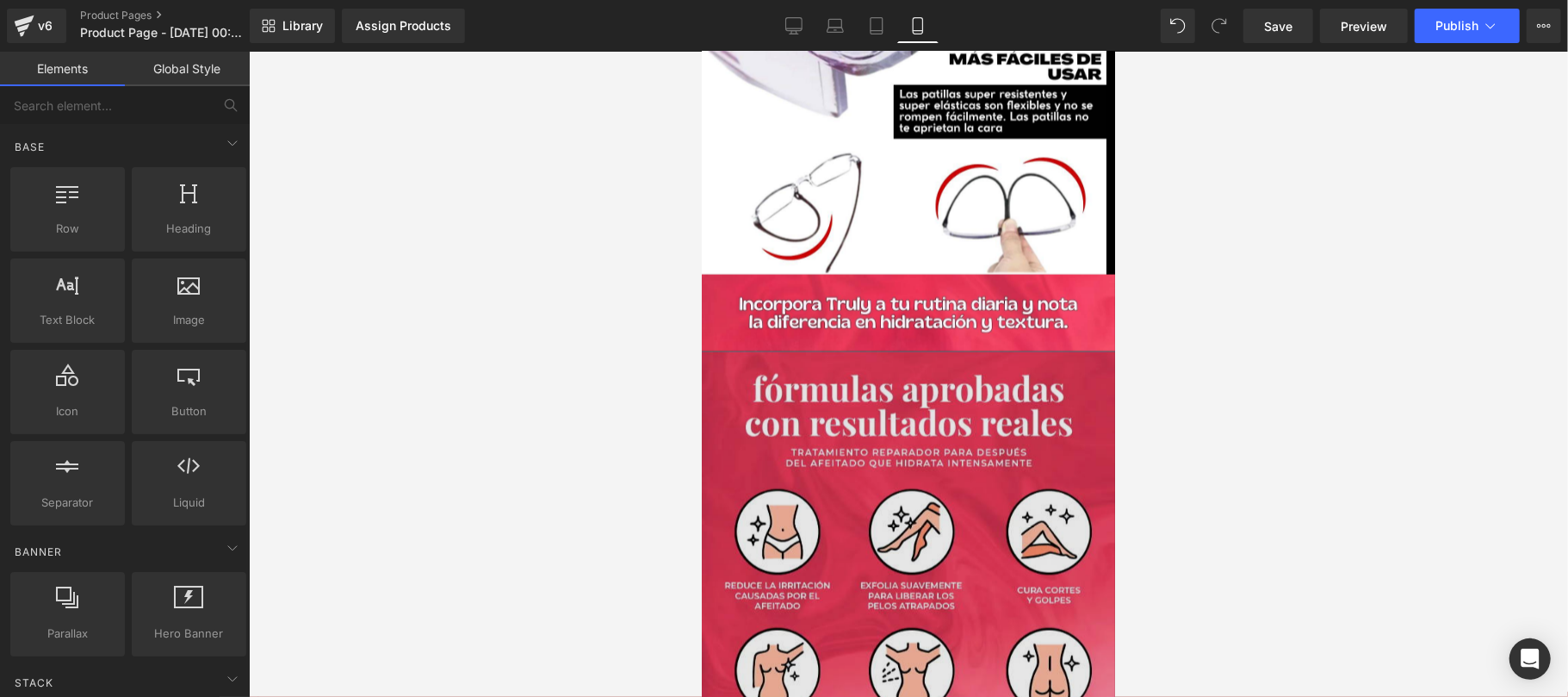
click at [885, 508] on img at bounding box center [907, 558] width 414 height 415
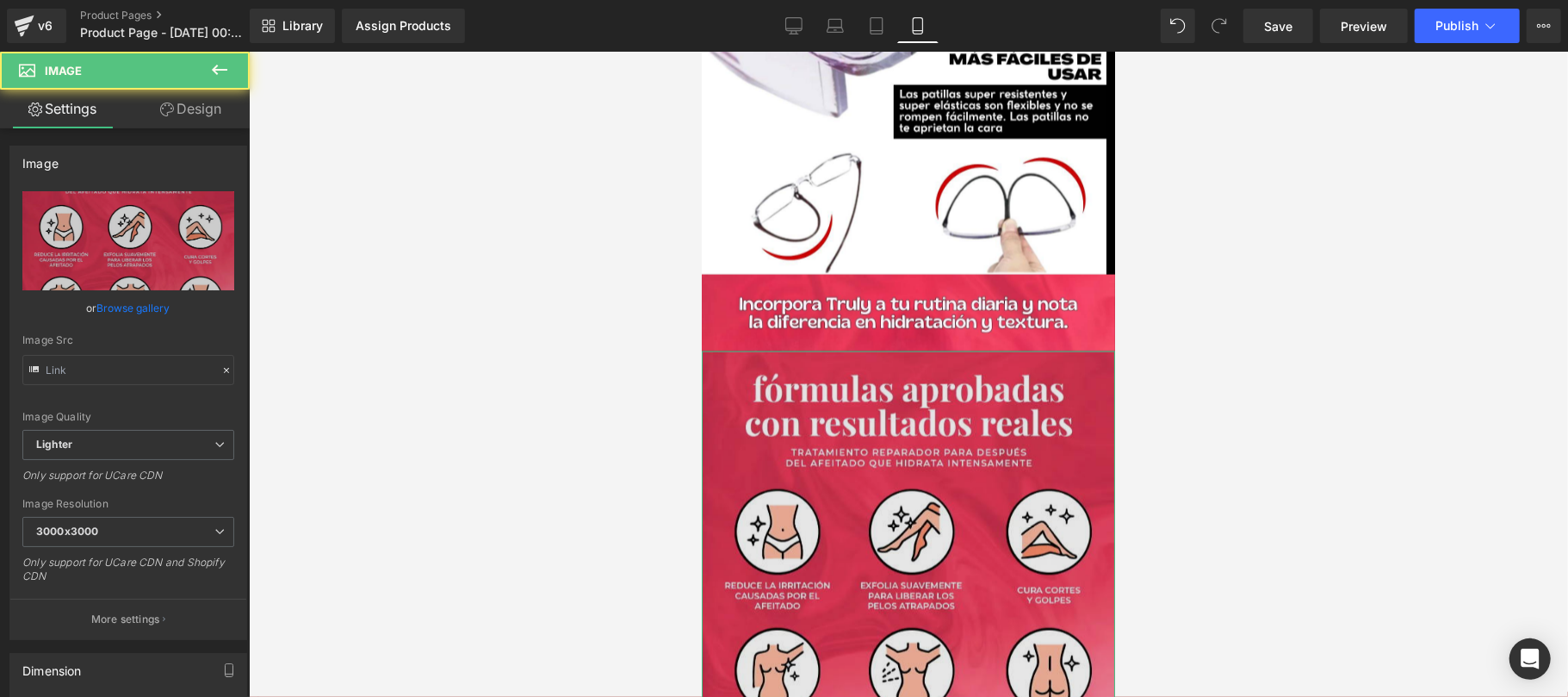
type input "https://ucarecdn.com/fa52cc34-c653-4d76-a08f-c0bcee6eafb2/-/format/auto/-/previ…"
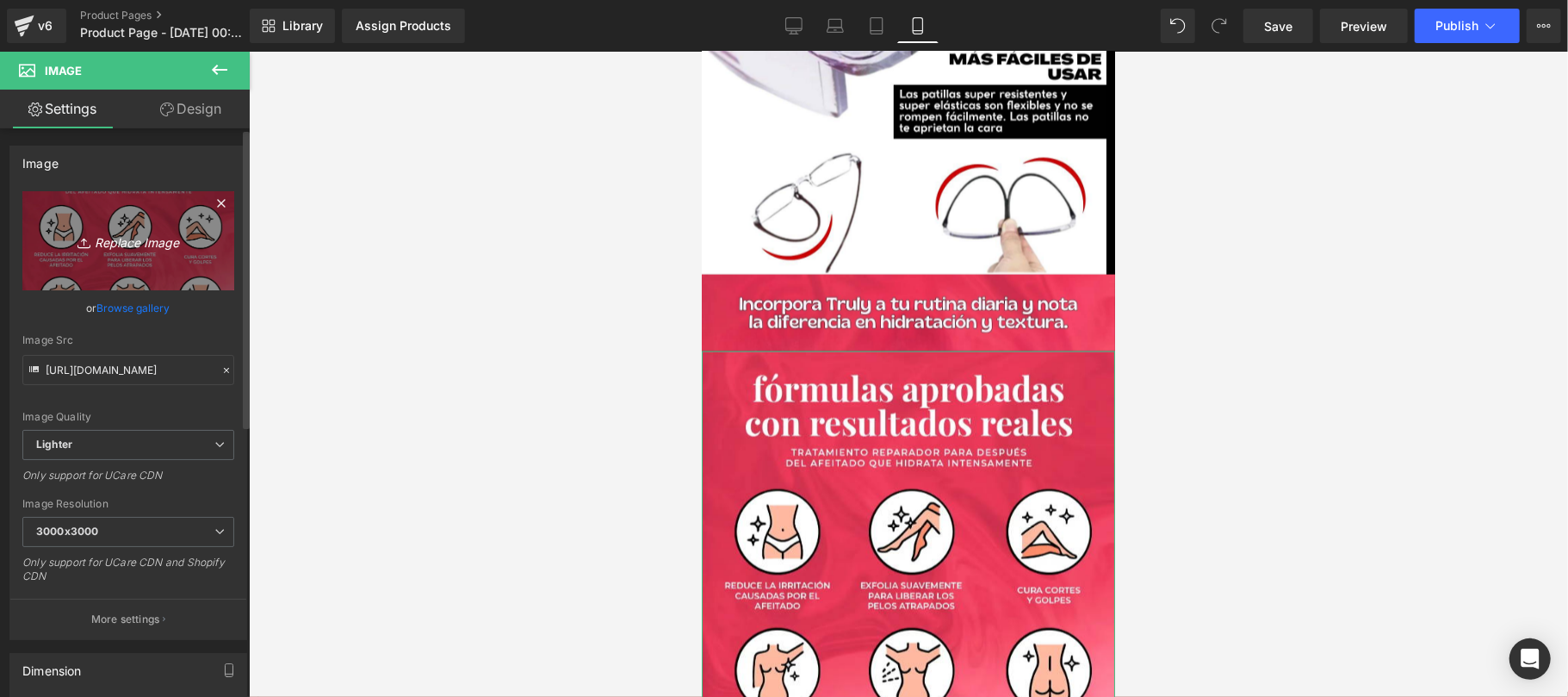
click at [121, 249] on icon "Replace Image" at bounding box center [128, 240] width 138 height 22
type input "C:\fakepath\TR90-2.png"
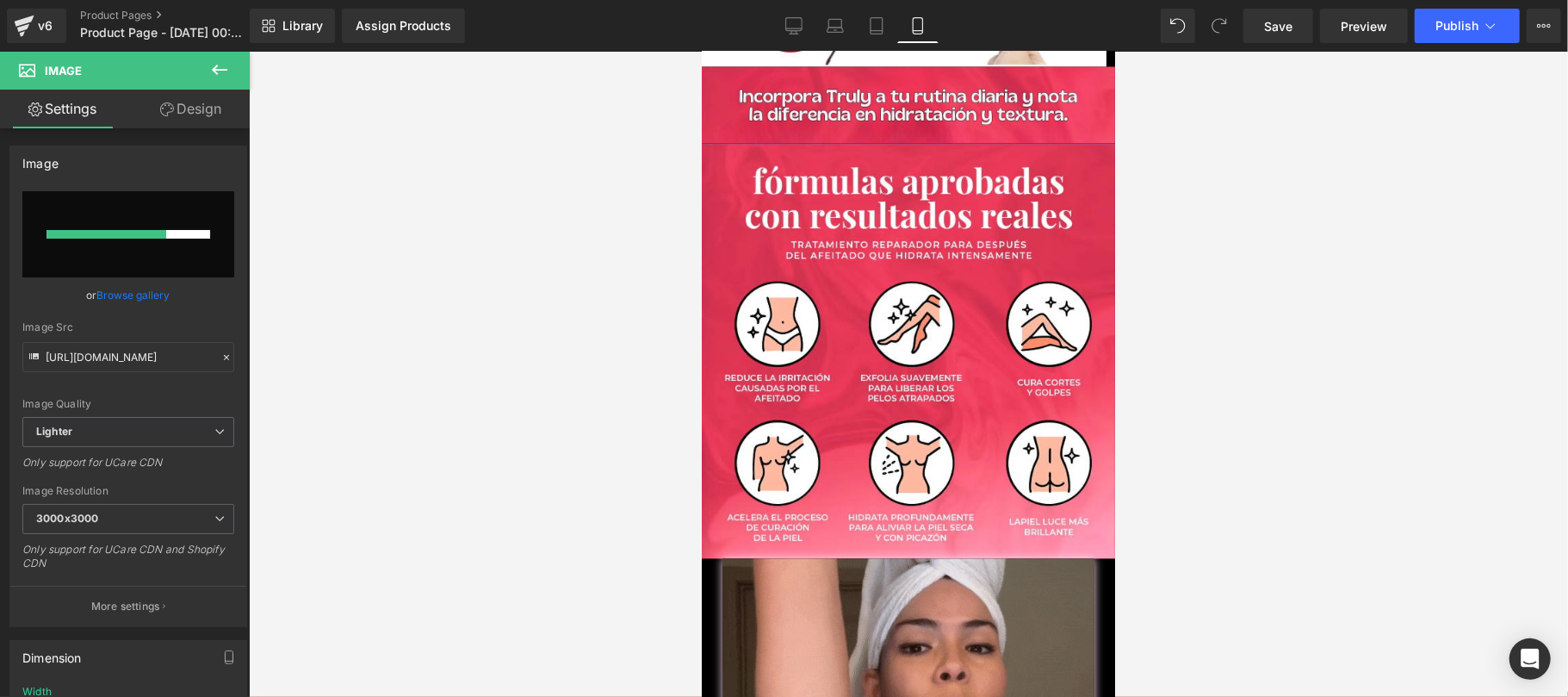
scroll to position [2323, 0]
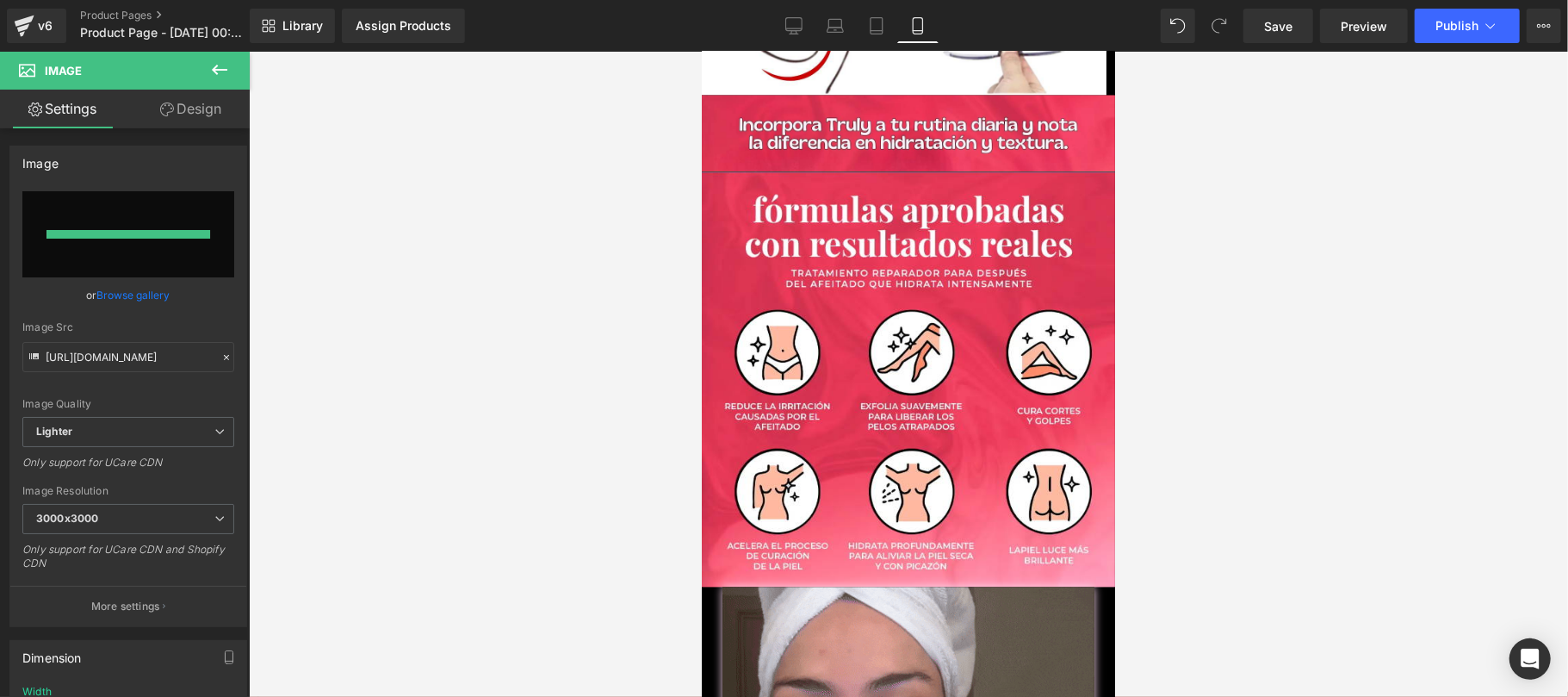
type input "https://ucarecdn.com/b5029c28-830c-4191-8be8-4a4d95ad0725/-/format/auto/-/previ…"
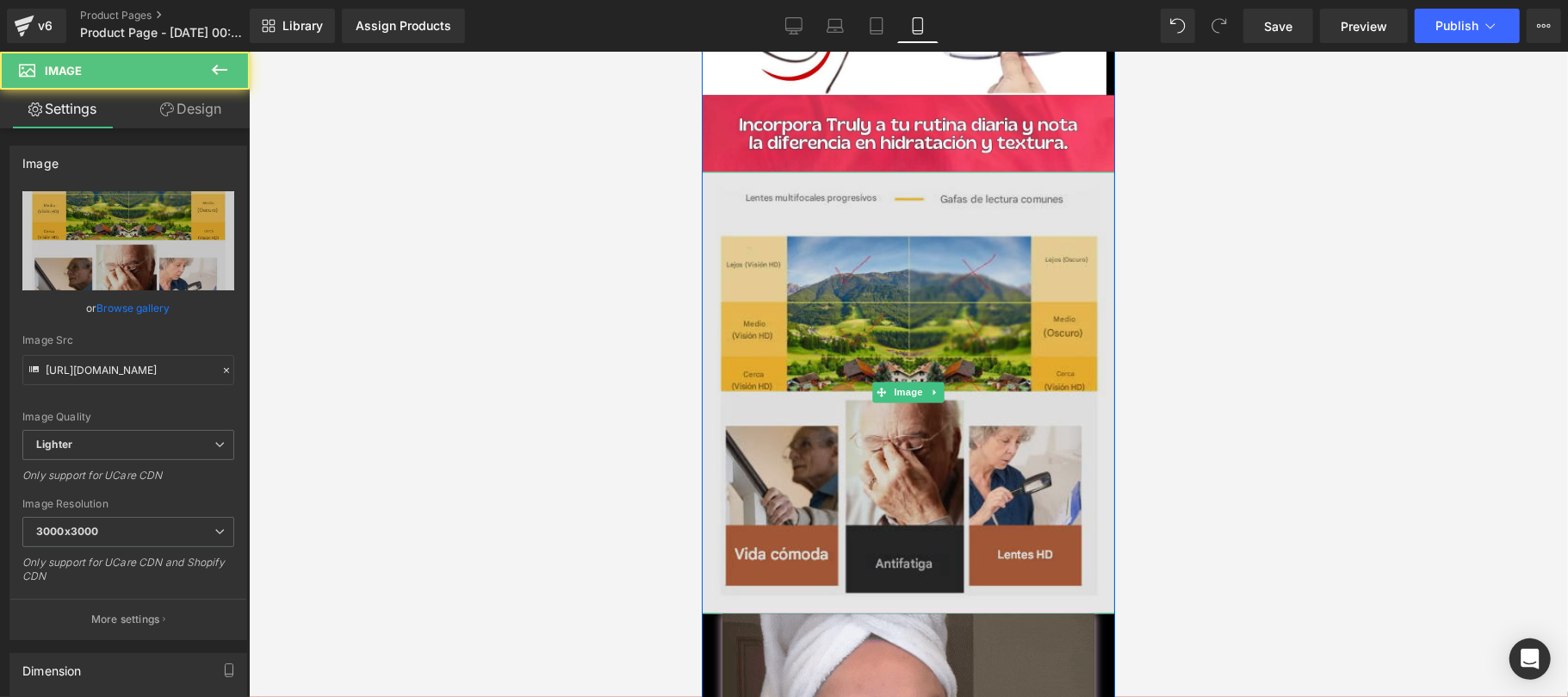
click at [1019, 497] on img at bounding box center [907, 392] width 414 height 442
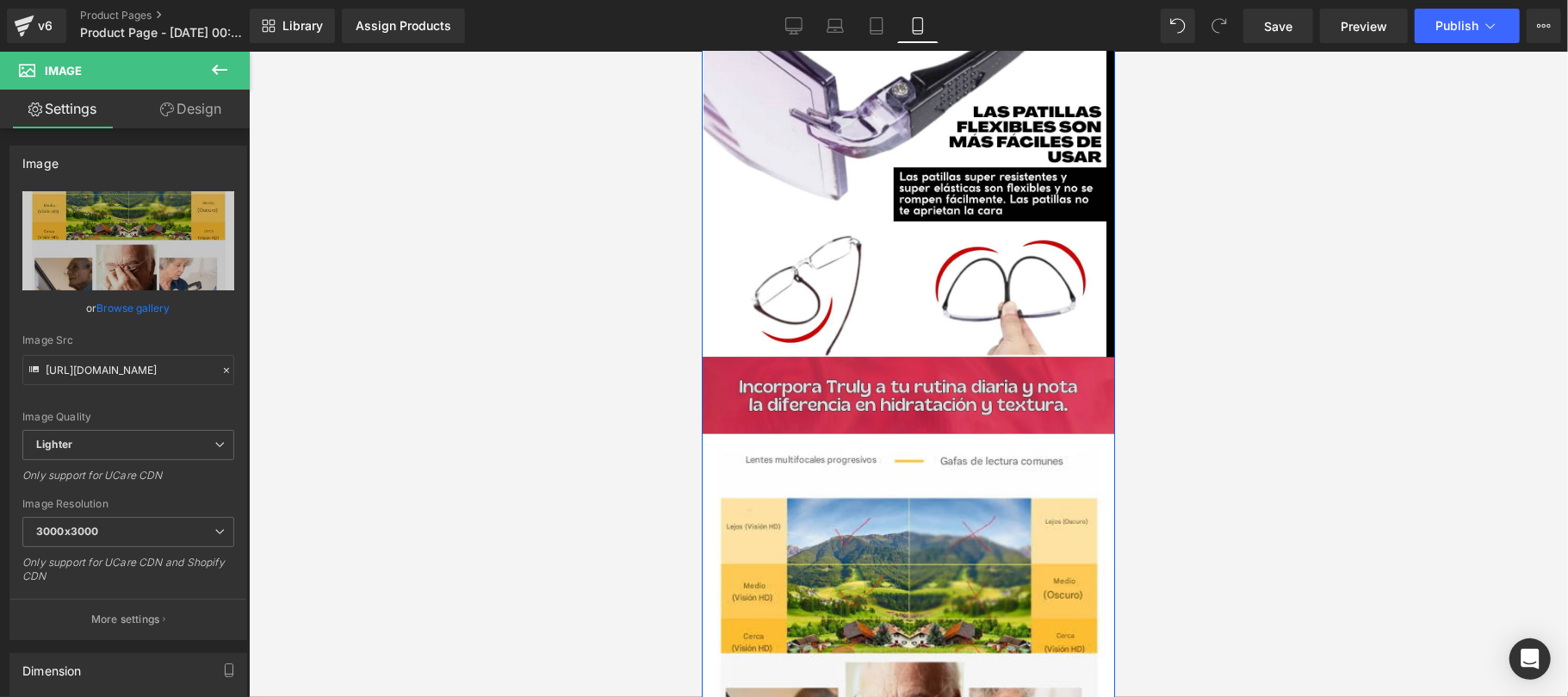
scroll to position [2017, 0]
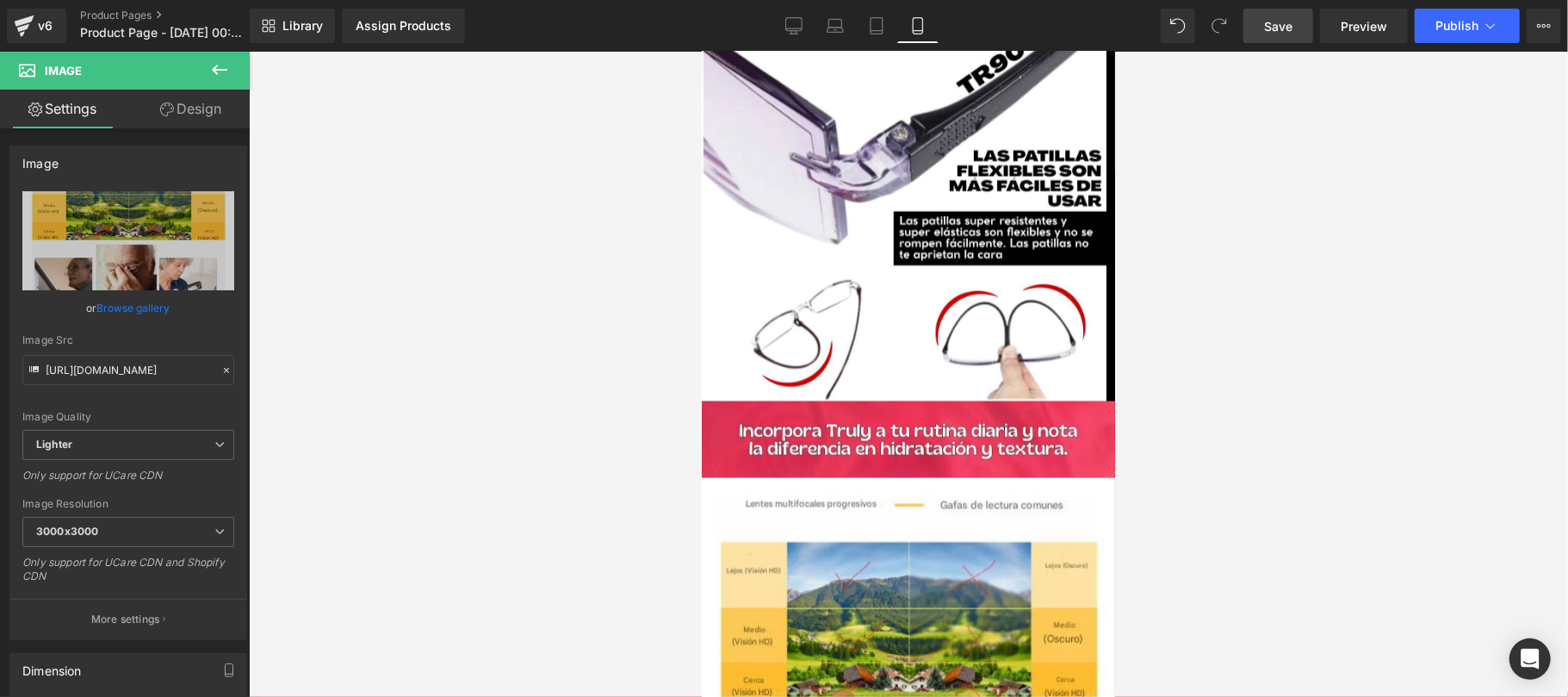
click at [1264, 41] on link "Save" at bounding box center [1277, 25] width 69 height 35
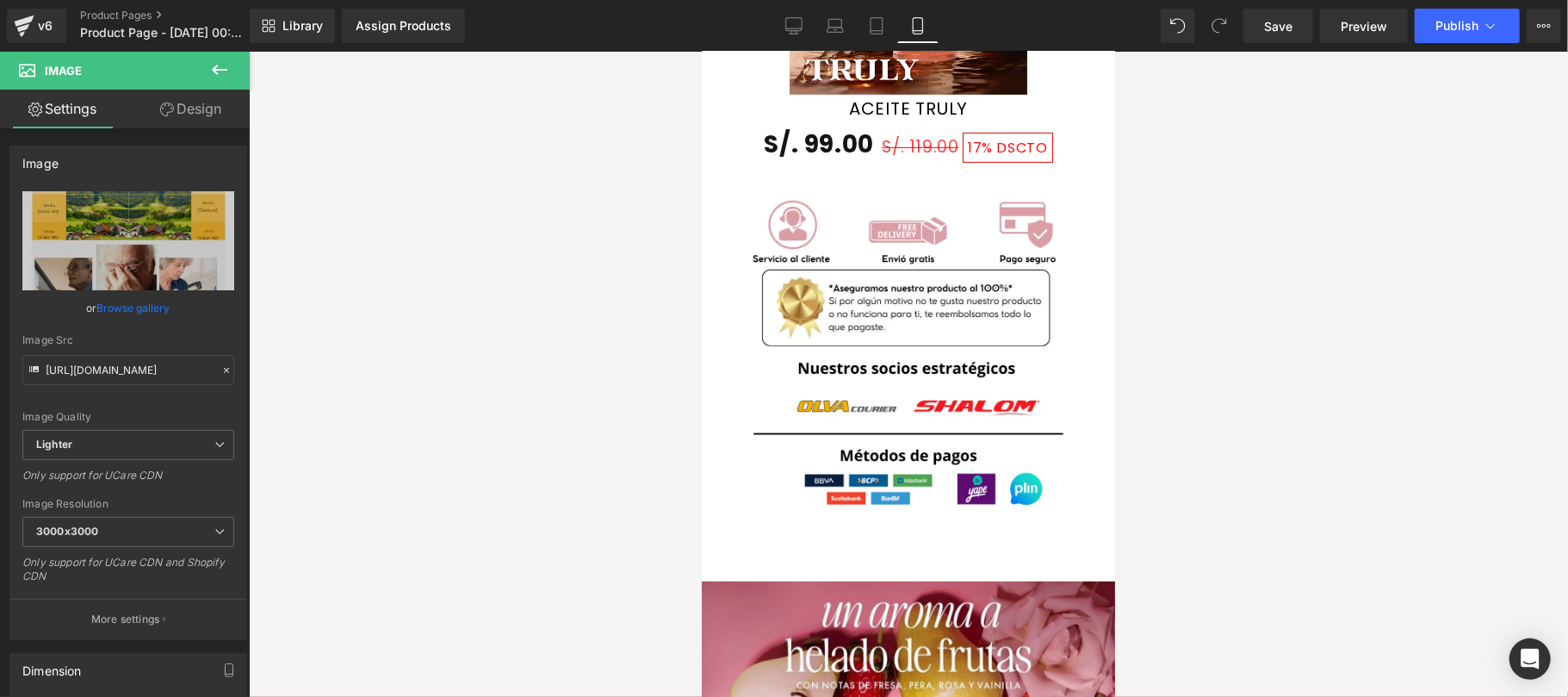
scroll to position [5385, 0]
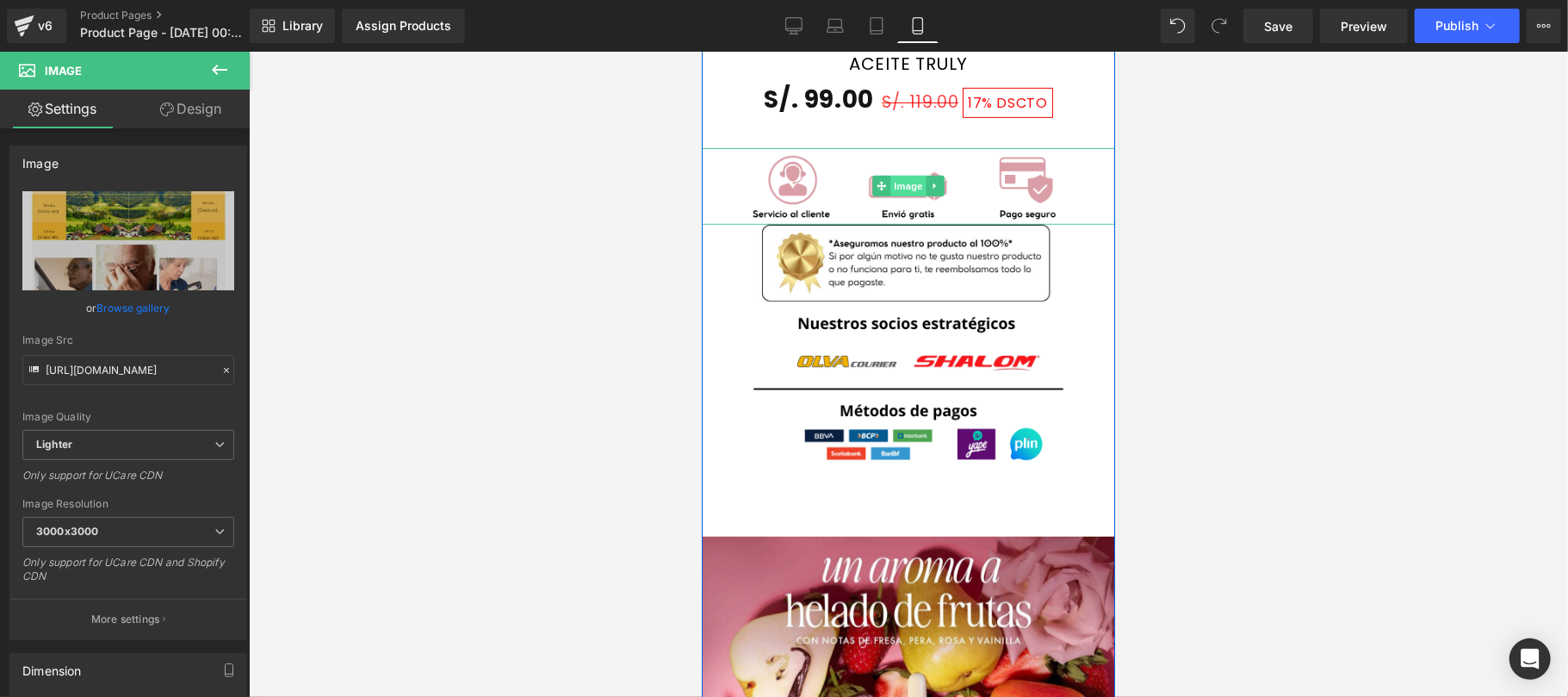
click at [912, 174] on span "Image" at bounding box center [907, 185] width 37 height 21
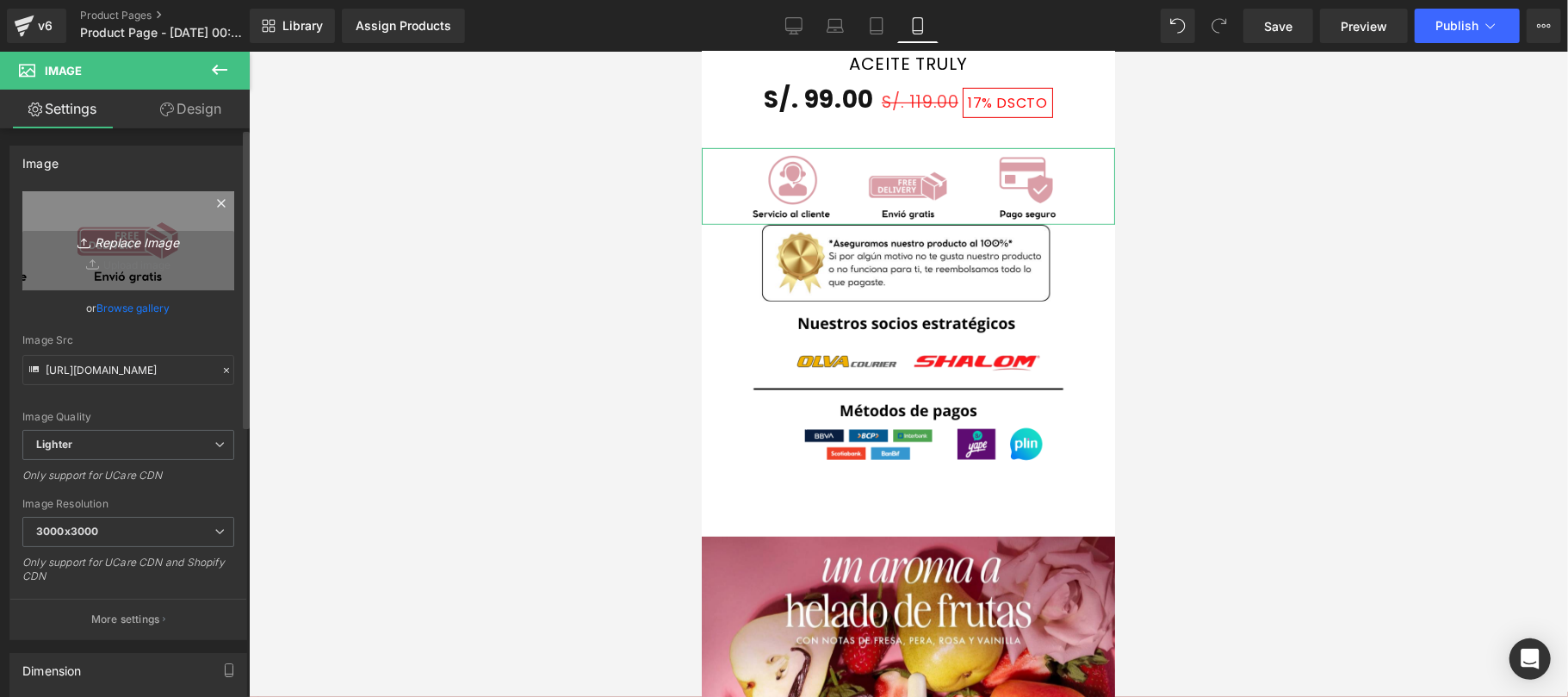
click at [129, 238] on icon "Replace Image" at bounding box center [128, 240] width 138 height 22
click at [138, 243] on icon "Replace Image" at bounding box center [128, 240] width 138 height 22
click at [113, 241] on icon "Replace Image" at bounding box center [128, 240] width 138 height 22
type input "C:\fakepath\EXTRAS TR90 GEM PAGES 1.1.png"
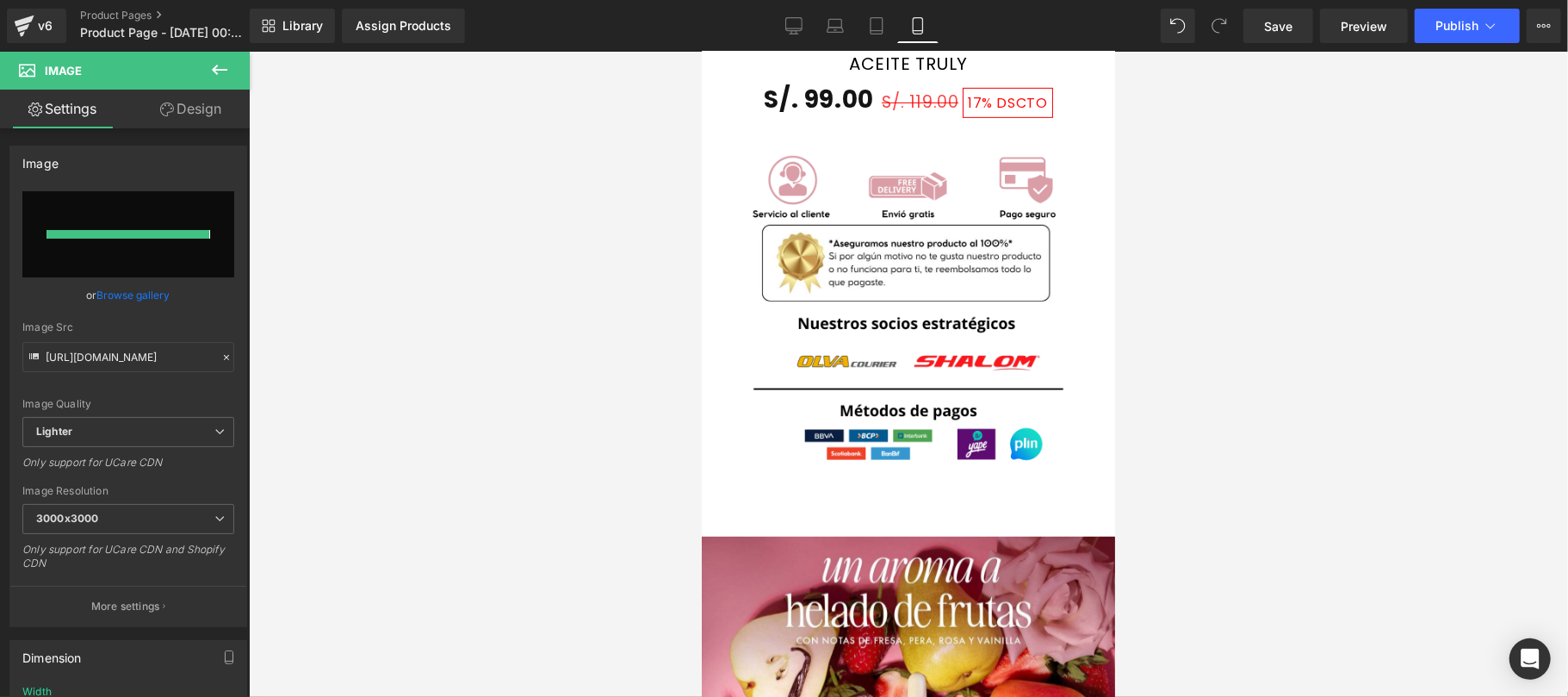
type input "https://ucarecdn.com/0c245848-6f8c-40a2-a0c7-cfeb4a7f9f7a/-/format/auto/-/previ…"
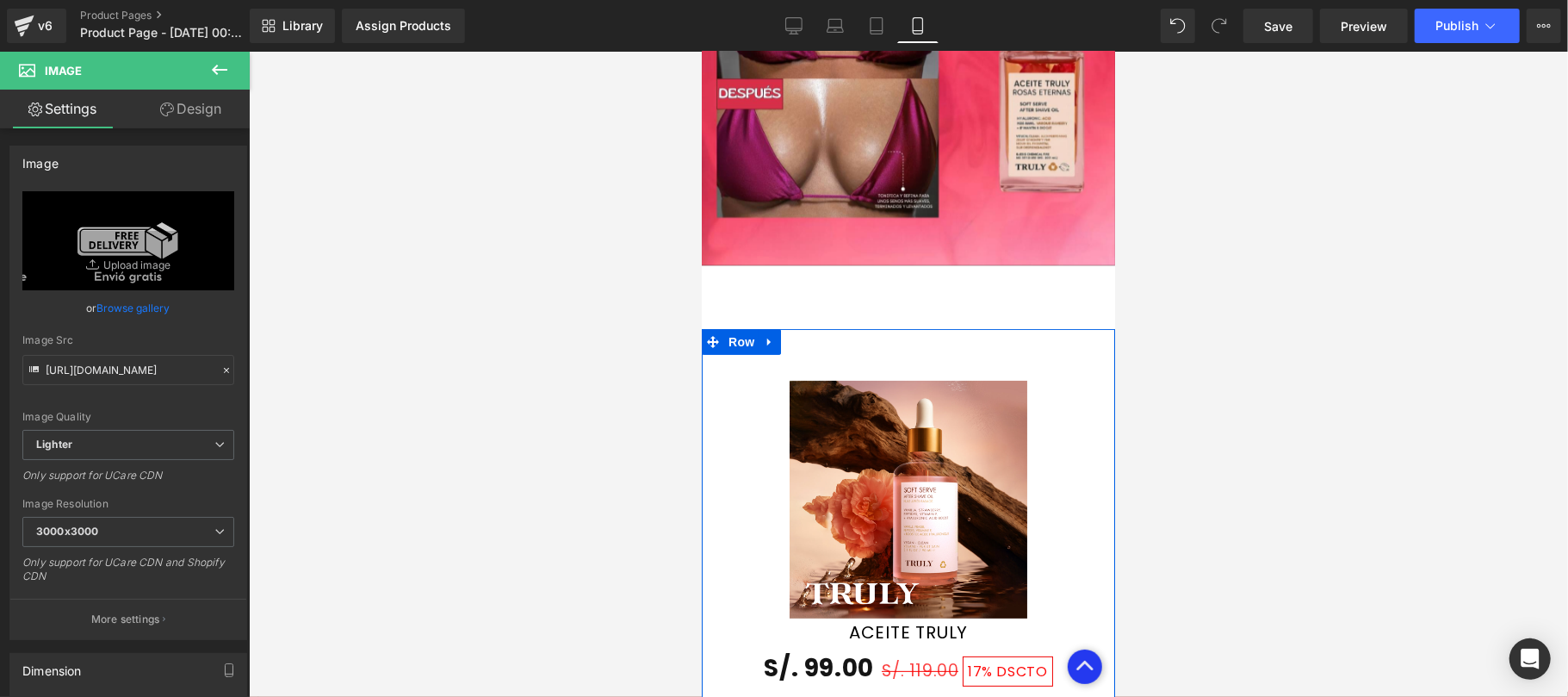
scroll to position [4772, 0]
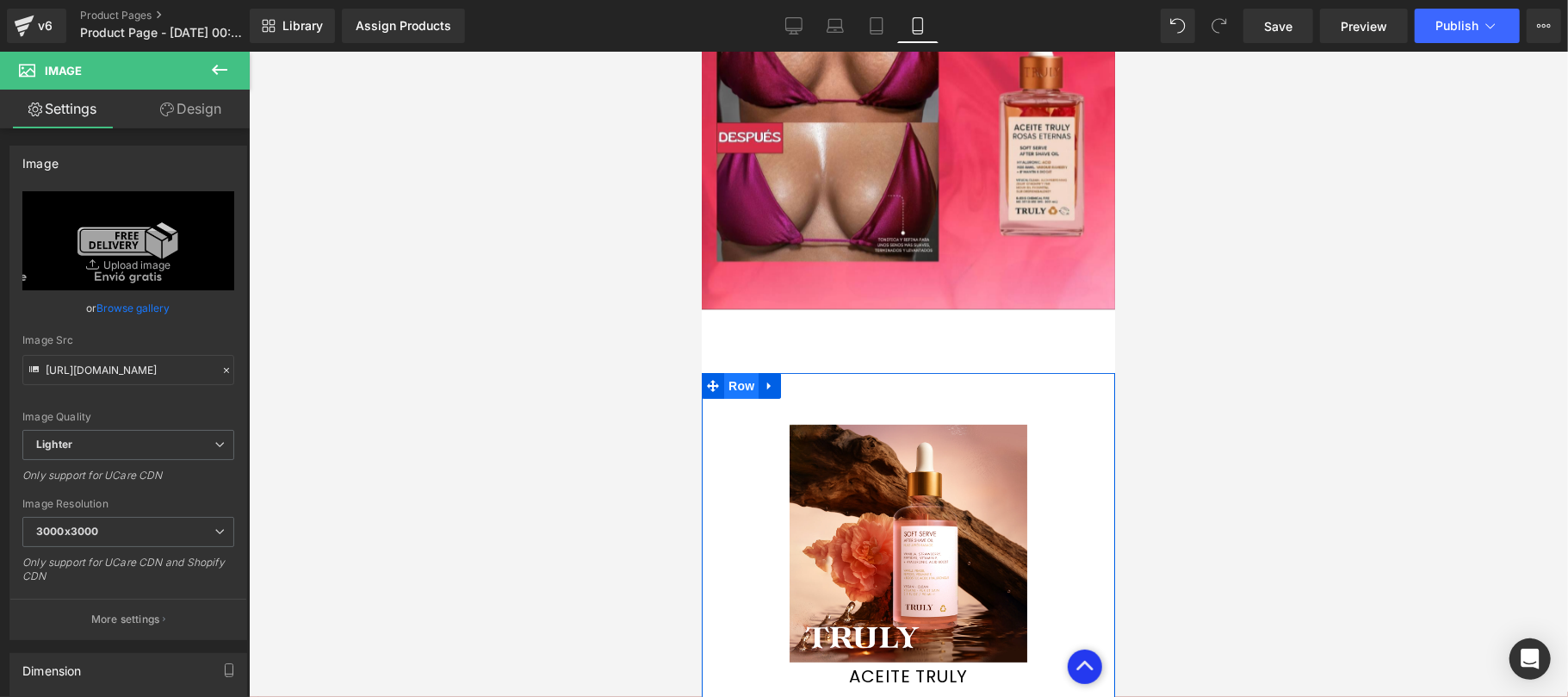
click at [741, 372] on span "Row" at bounding box center [740, 386] width 35 height 26
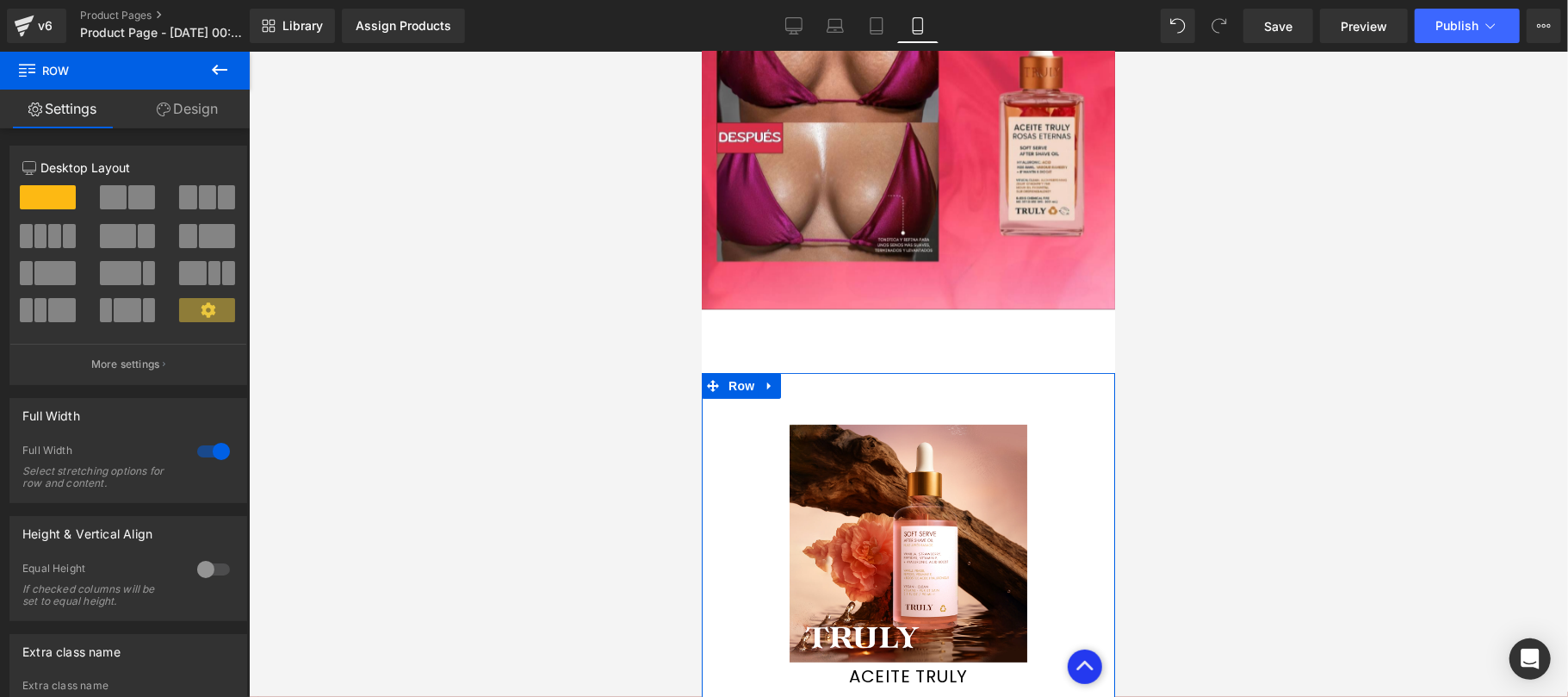
click at [184, 117] on link "Design" at bounding box center [187, 108] width 125 height 38
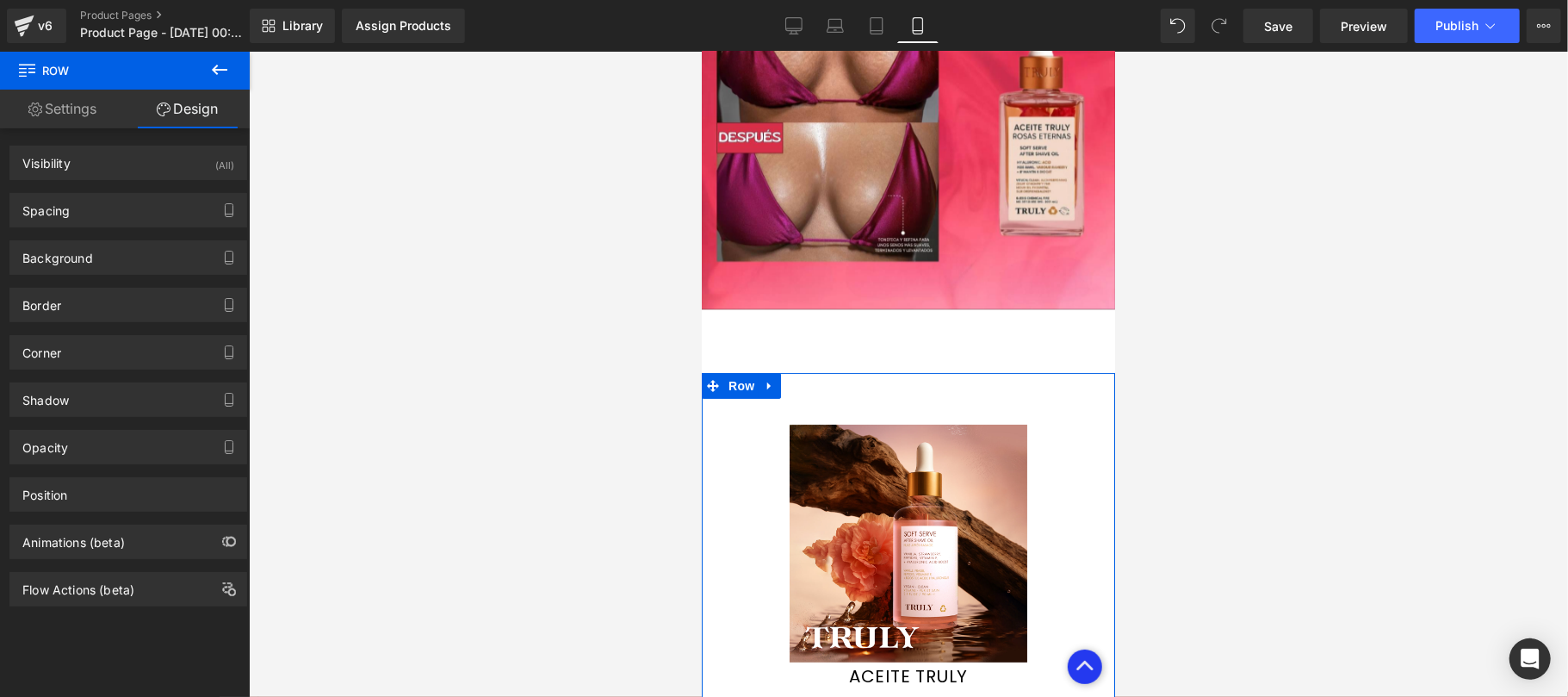
type input "transparent"
type input "0"
click at [125, 260] on div "Background" at bounding box center [128, 257] width 236 height 33
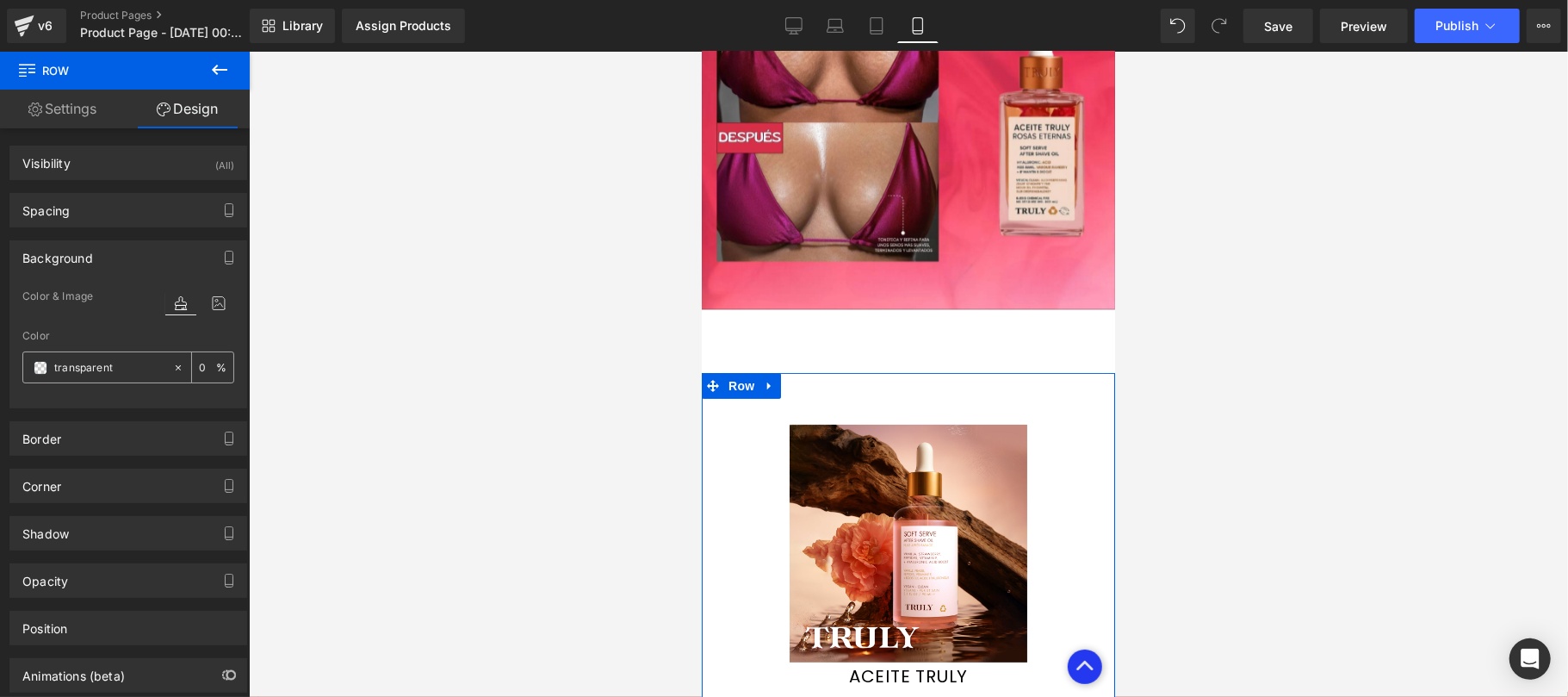
click at [32, 370] on div "transparent" at bounding box center [98, 367] width 149 height 30
click at [38, 367] on span at bounding box center [40, 368] width 14 height 14
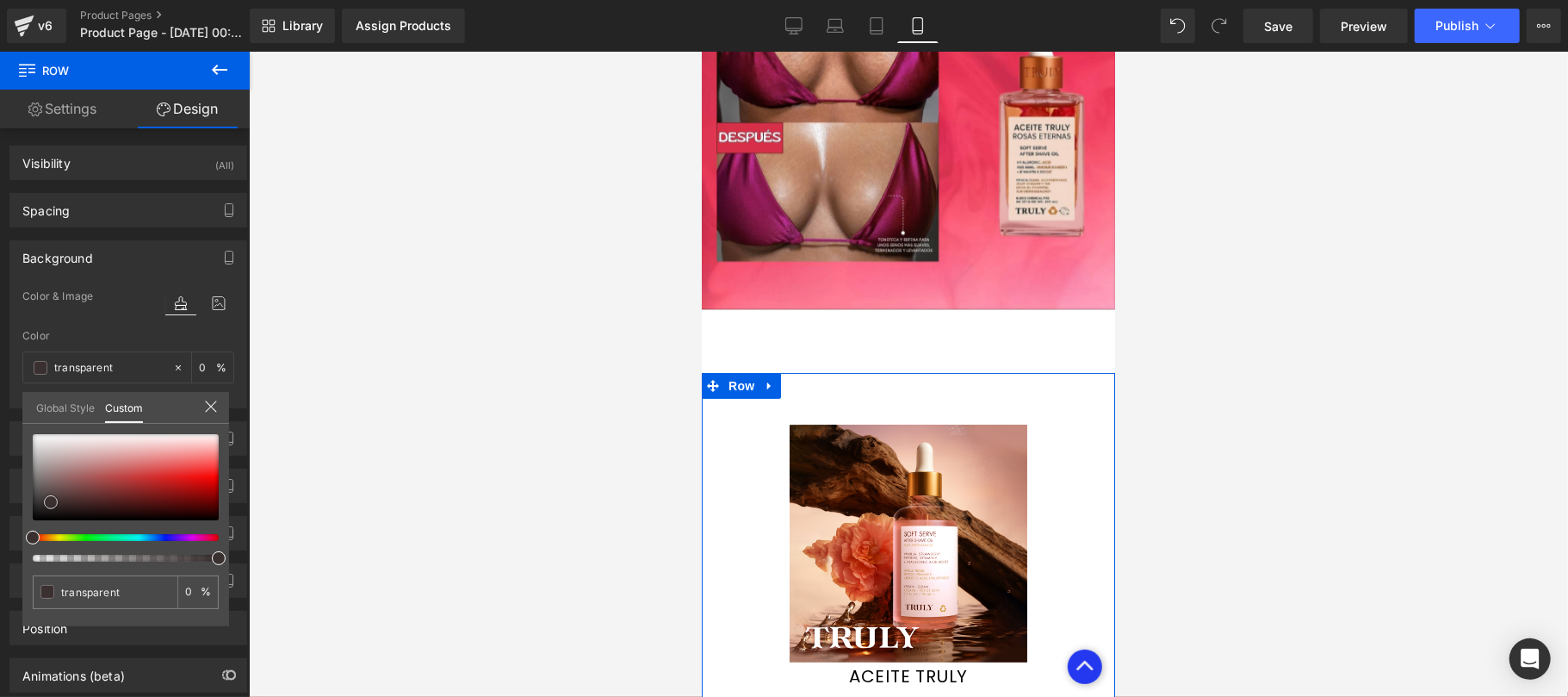
type input "#000000"
type input "100"
type input "#000000"
type input "100"
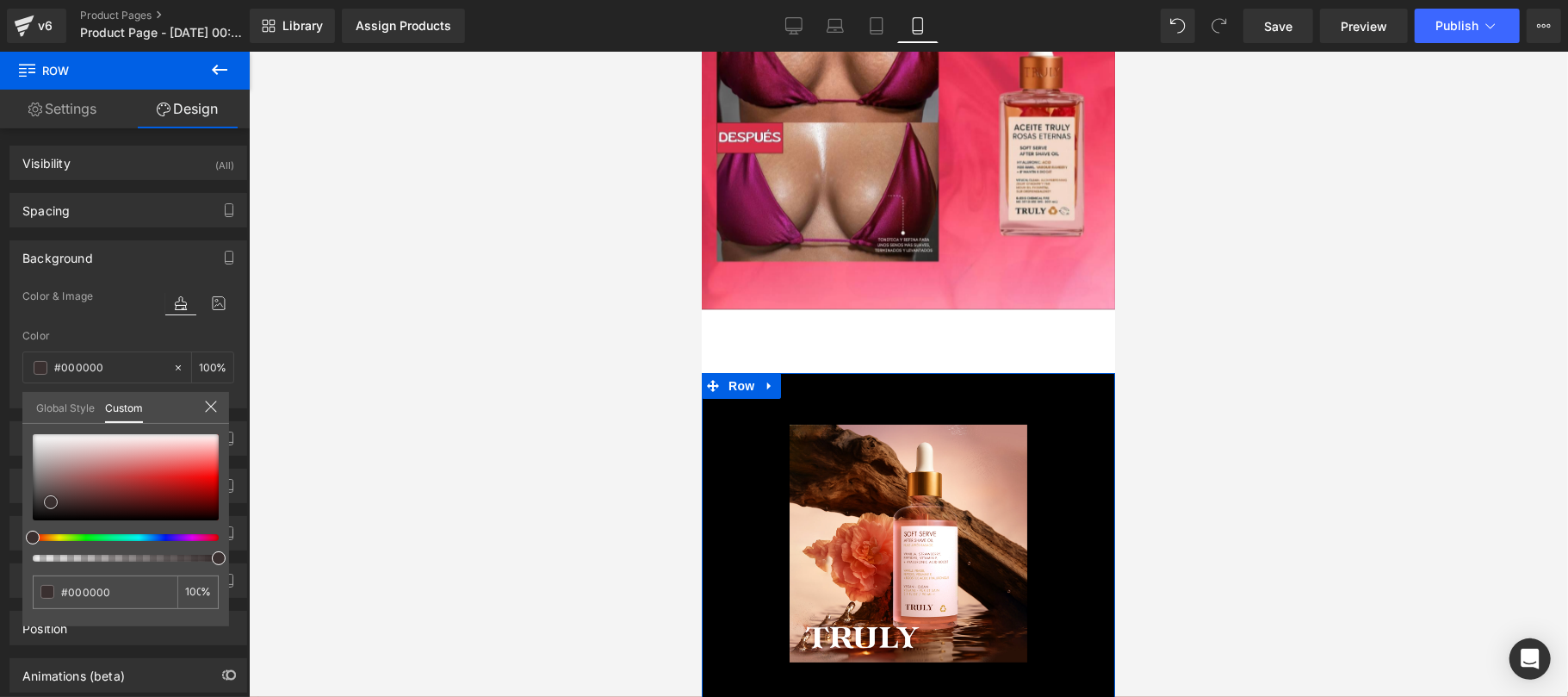
type input "#262020"
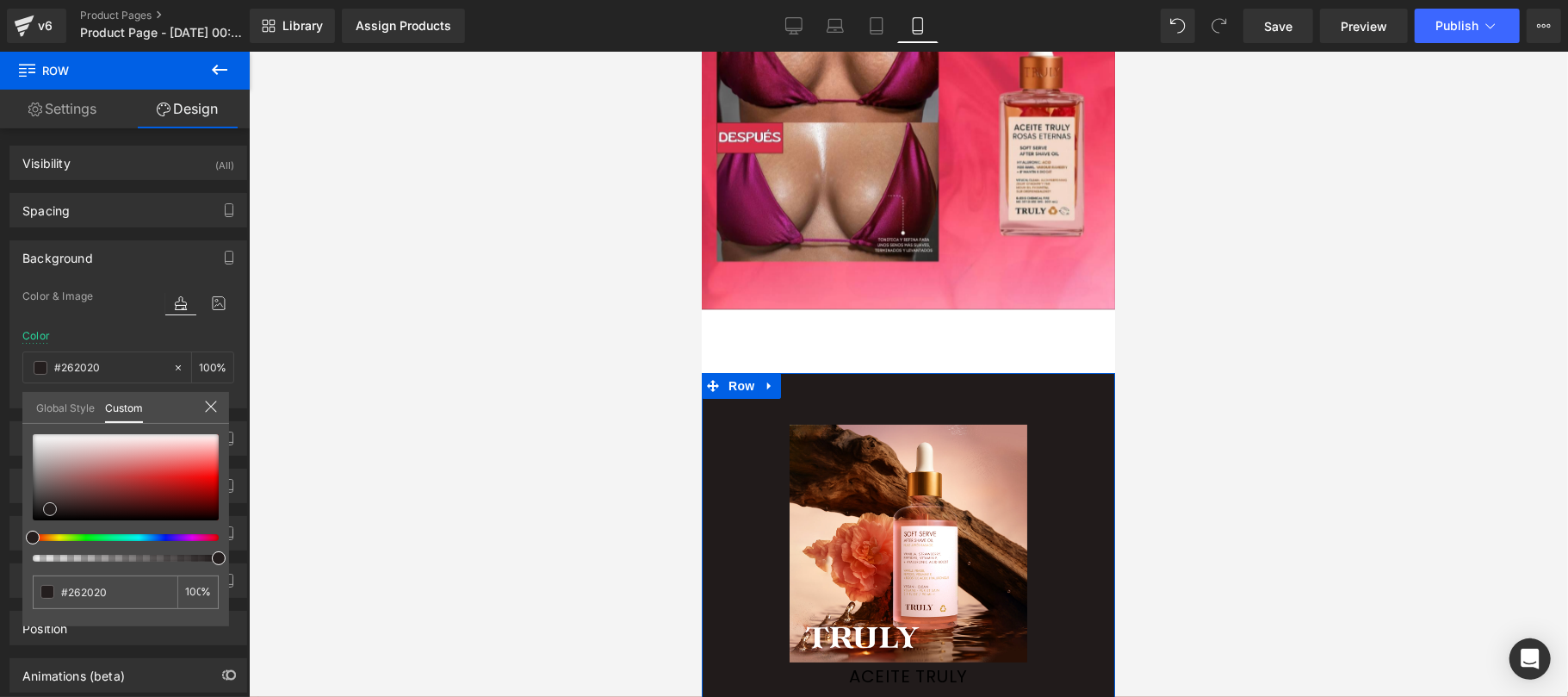
type input "#211b1b"
type input "#161212"
type input "#0a0909"
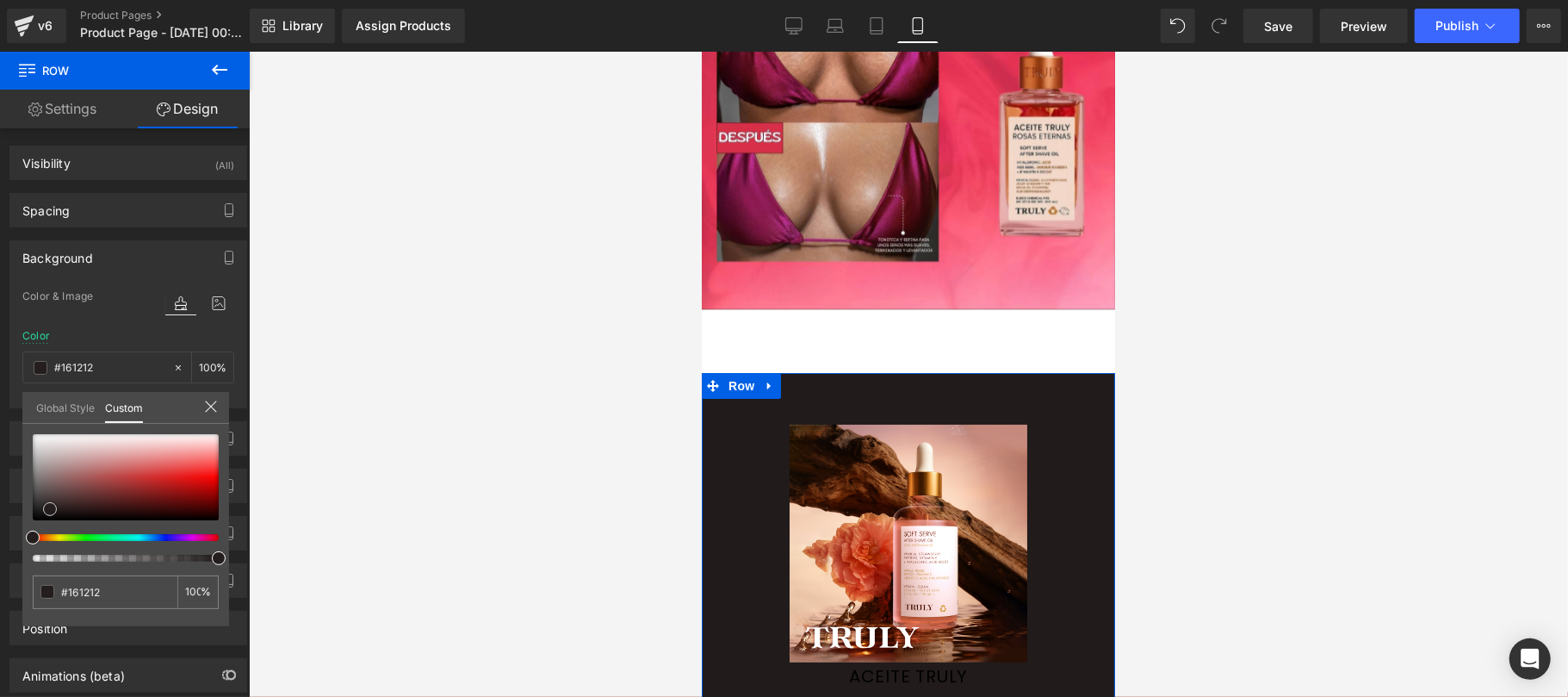
type input "#0a0909"
type input "#050404"
type input "#020202"
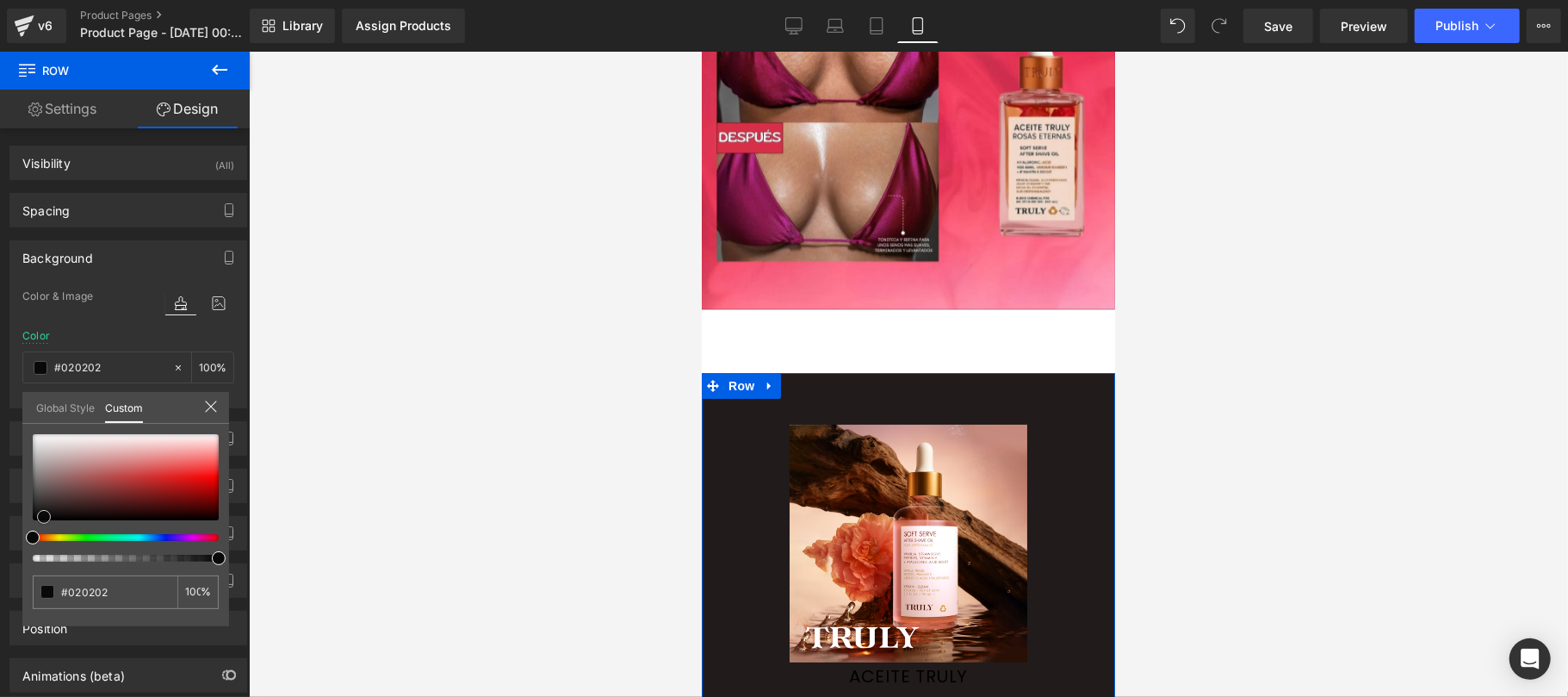
type input "#000000"
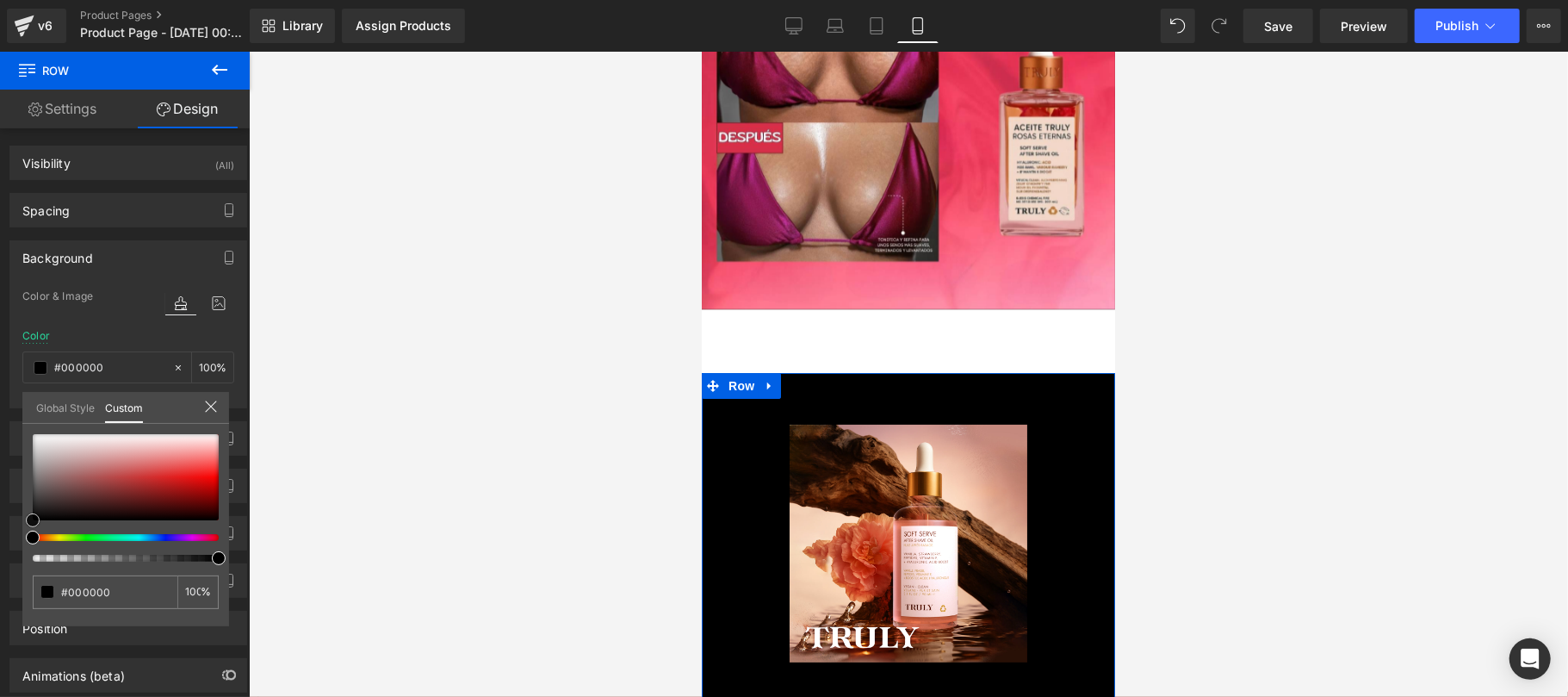
drag, startPoint x: 53, startPoint y: 497, endPoint x: 1, endPoint y: 529, distance: 61.1
click at [1, 408] on div "Background Color & Image color rgba(0, 0, 0, 1) Color #000000 100 % Image Repla…" at bounding box center [128, 317] width 257 height 181
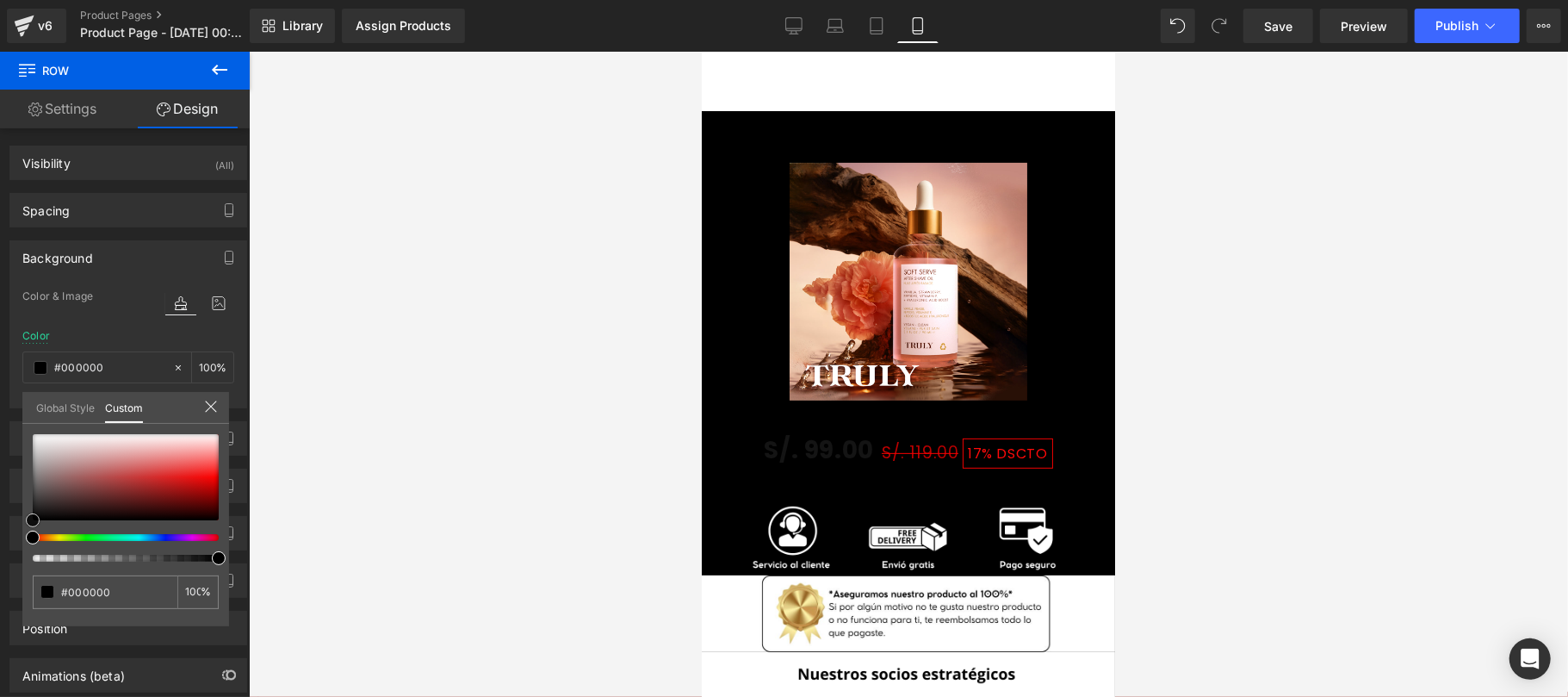
scroll to position [5078, 0]
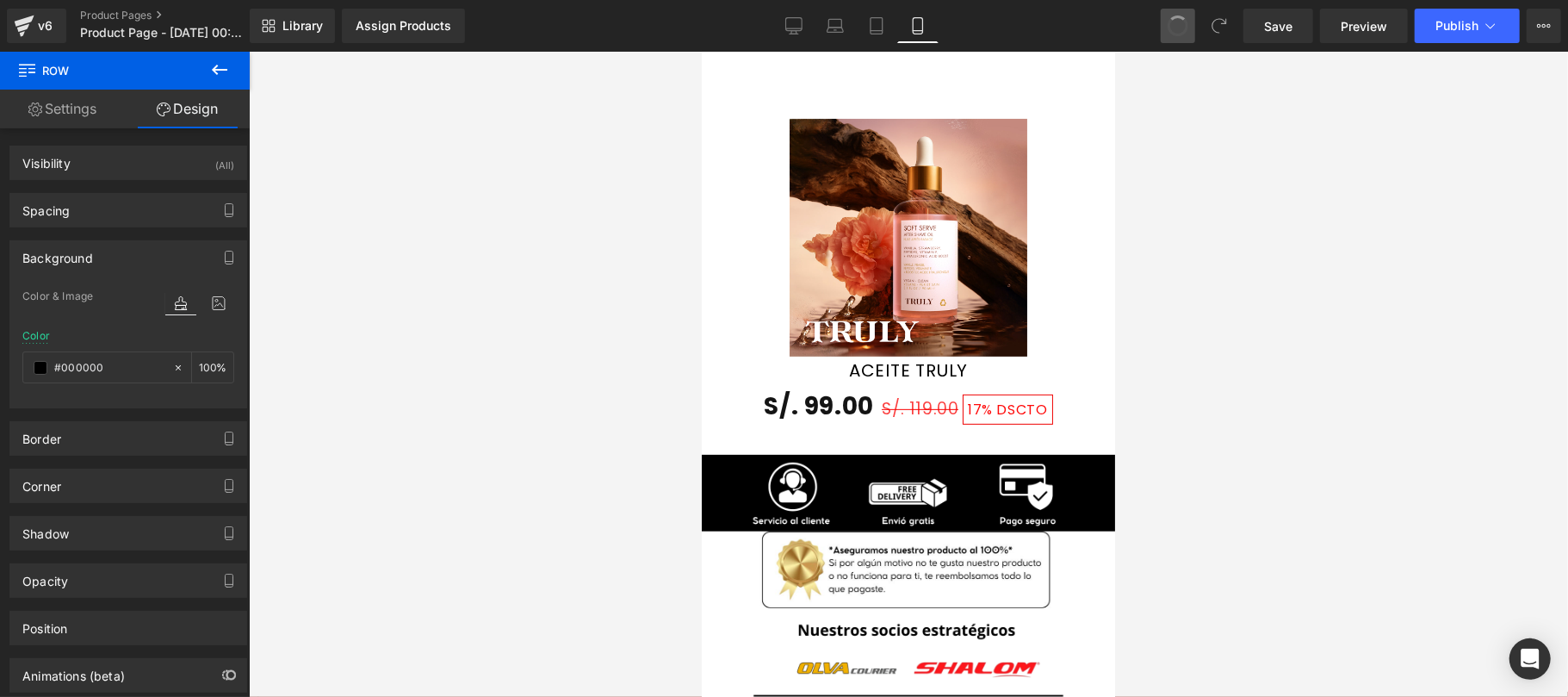
type input "transparent"
type input "0"
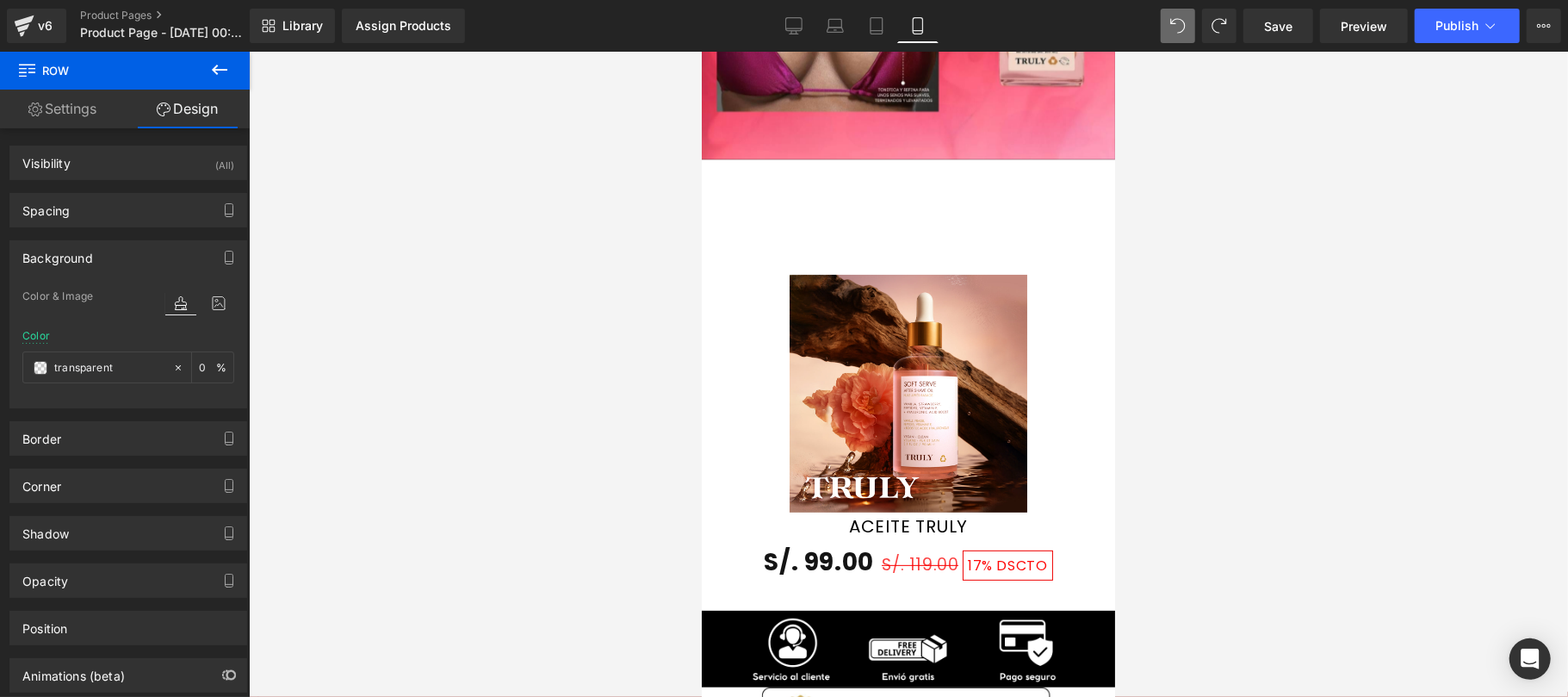
scroll to position [4856, 0]
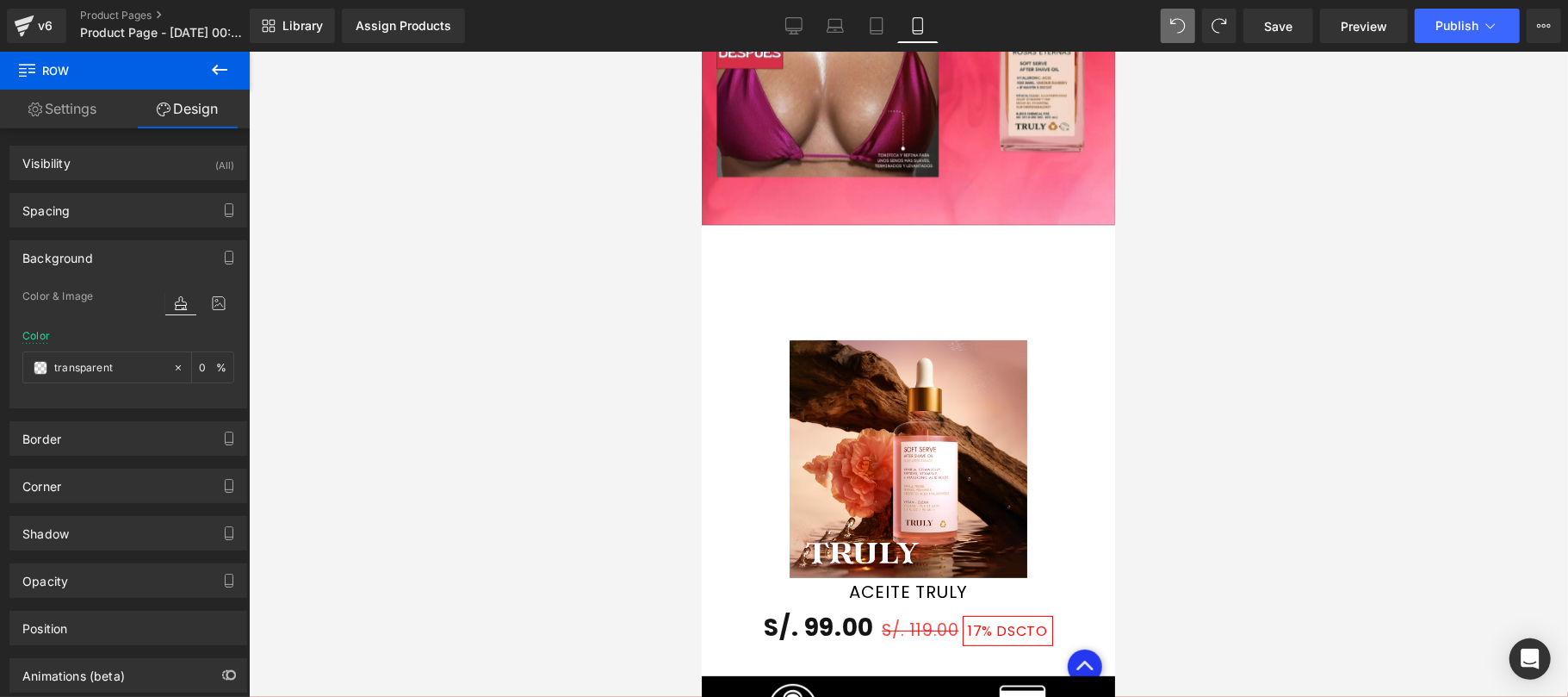
click at [1216, 294] on div at bounding box center [908, 374] width 1319 height 645
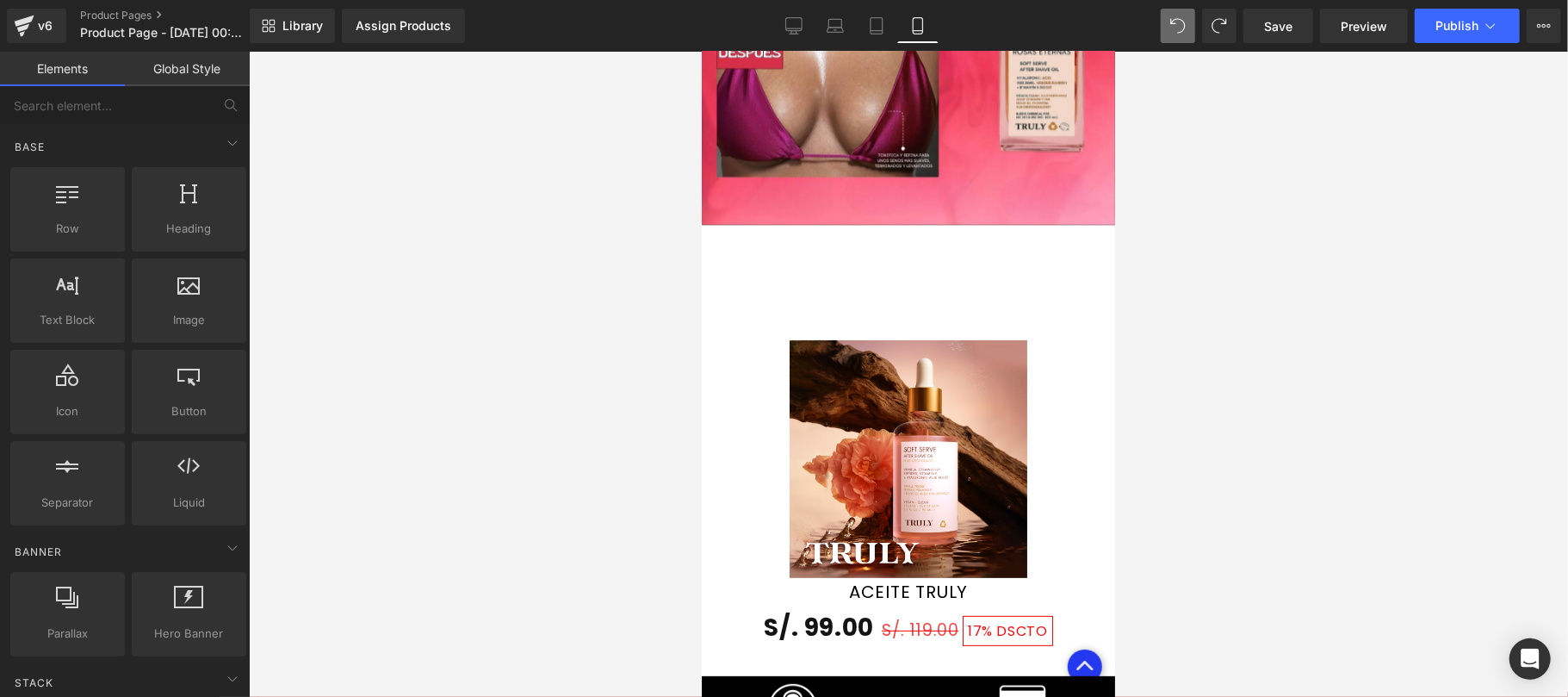
click at [948, 254] on link "🔥QUIERO MI TRULY🔥" at bounding box center [907, 255] width 226 height 46
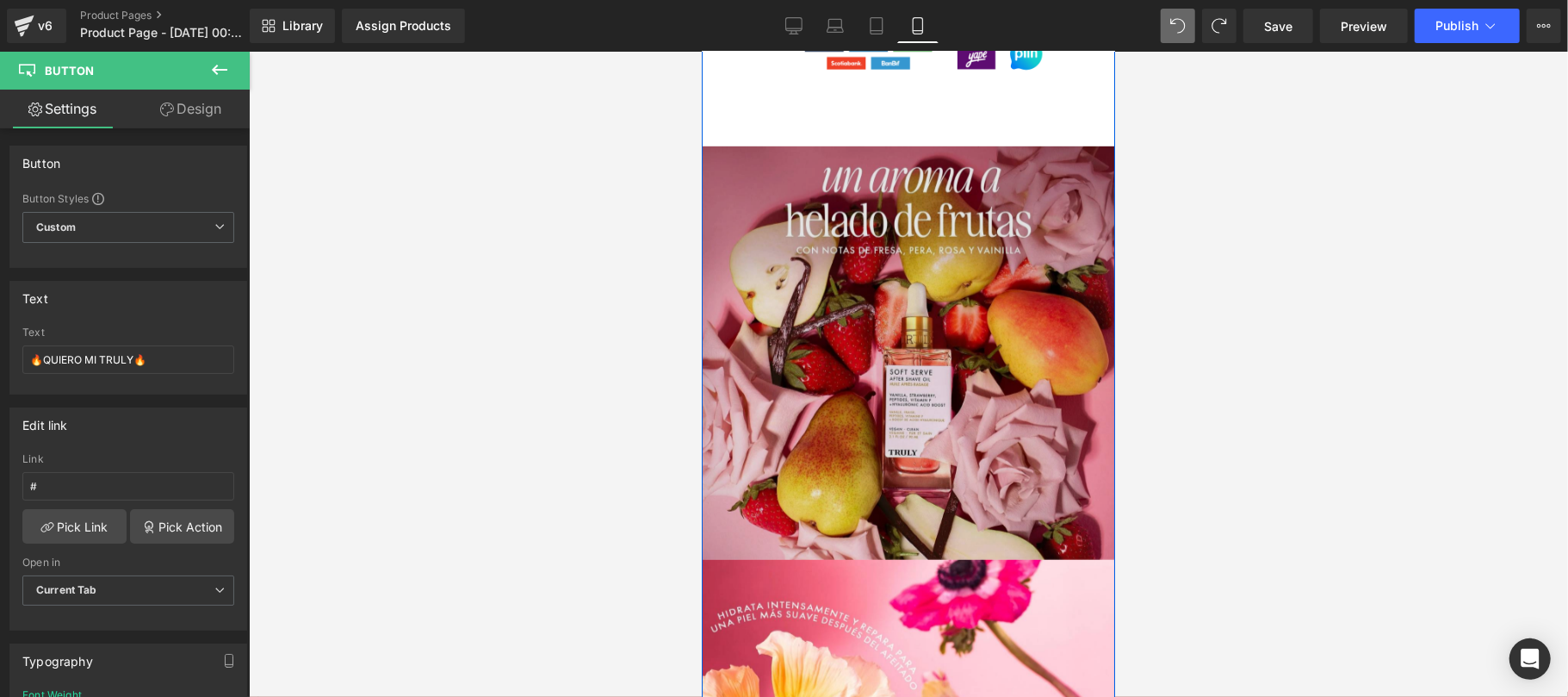
scroll to position [5468, 0]
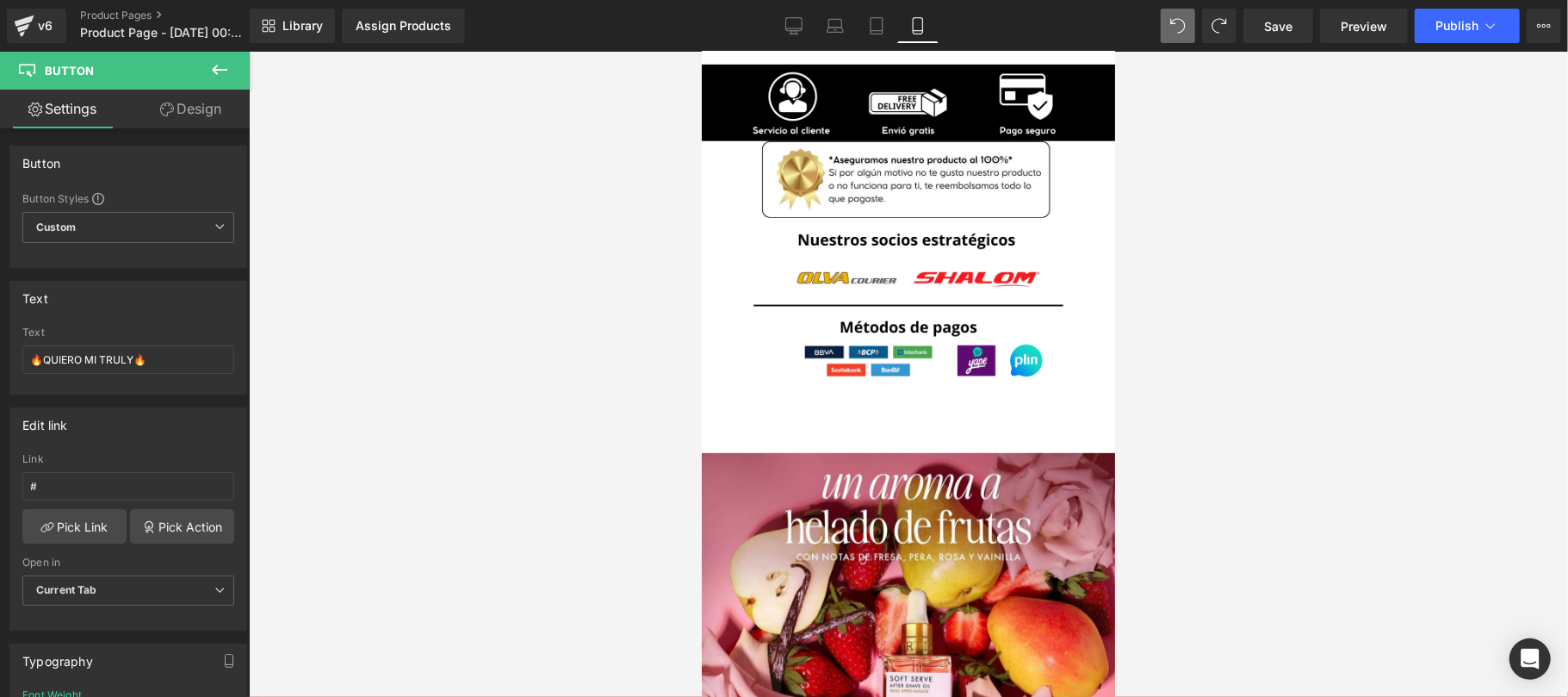
click at [221, 77] on icon at bounding box center [219, 69] width 21 height 21
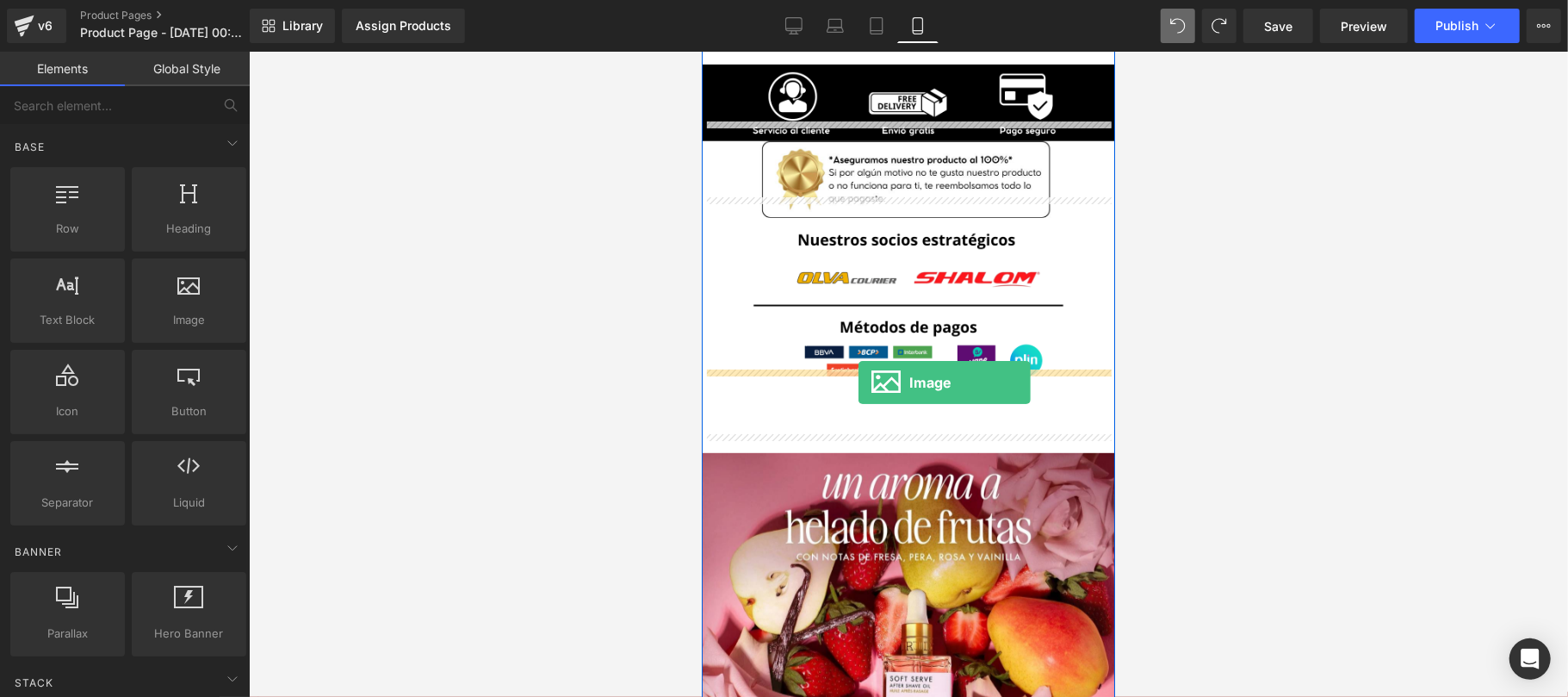
drag, startPoint x: 905, startPoint y: 382, endPoint x: 857, endPoint y: 383, distance: 48.0
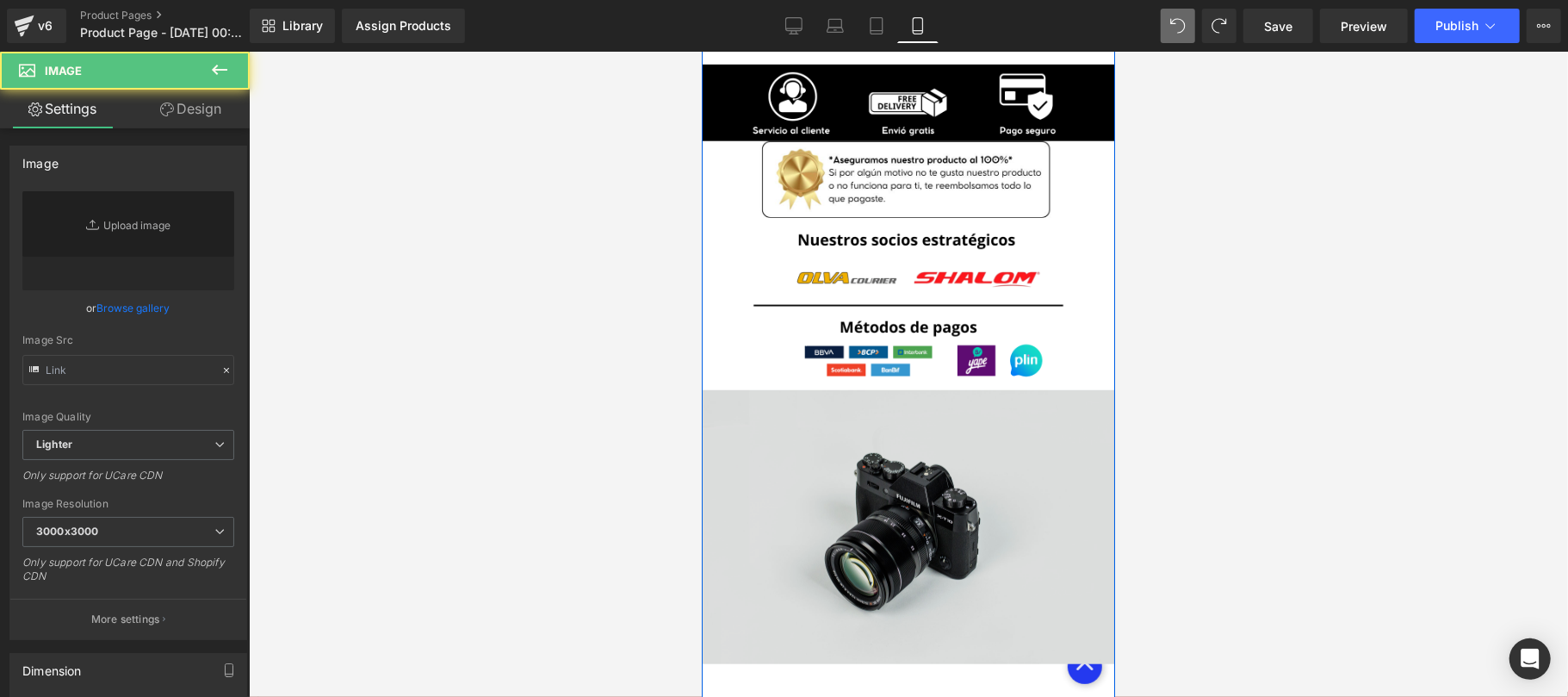
type input "//d1um8515vdn9kb.cloudfront.net/images/parallax.jpg"
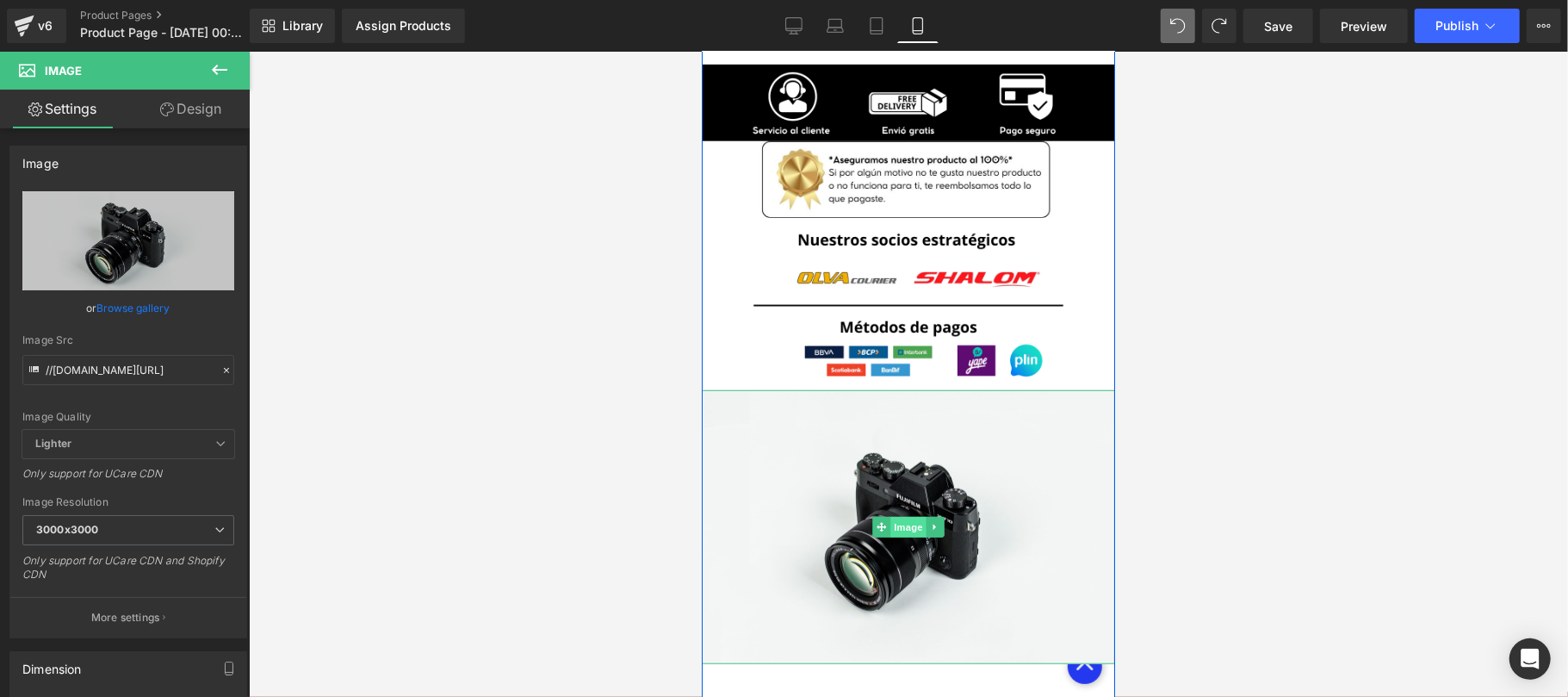
click at [889, 516] on span "Image" at bounding box center [907, 526] width 37 height 21
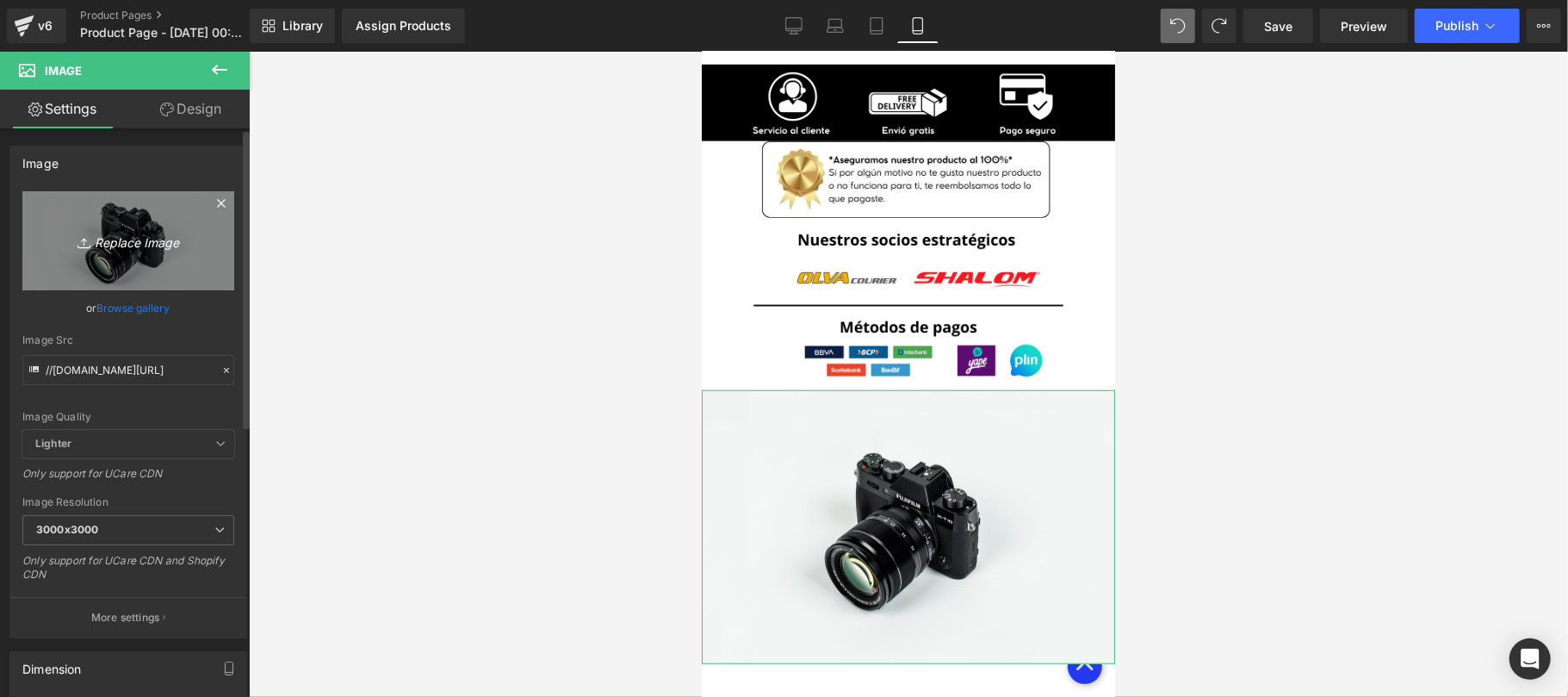
click at [148, 242] on icon "Replace Image" at bounding box center [128, 240] width 138 height 22
type input "C:\fakepath\EXTRAS TR90 GEM PAGES 2.png"
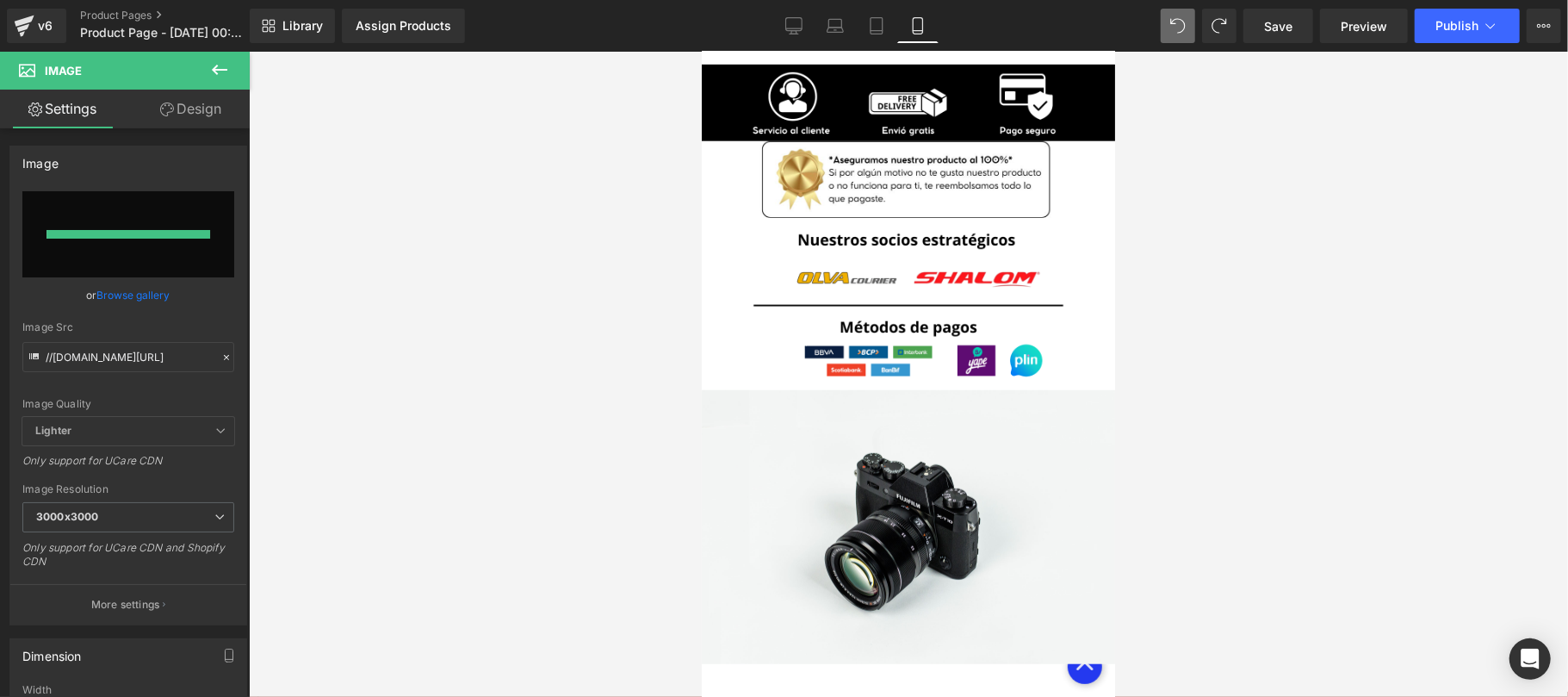
type input "https://ucarecdn.com/9c86953d-6370-49da-876d-3d135f17774a/-/format/auto/-/previ…"
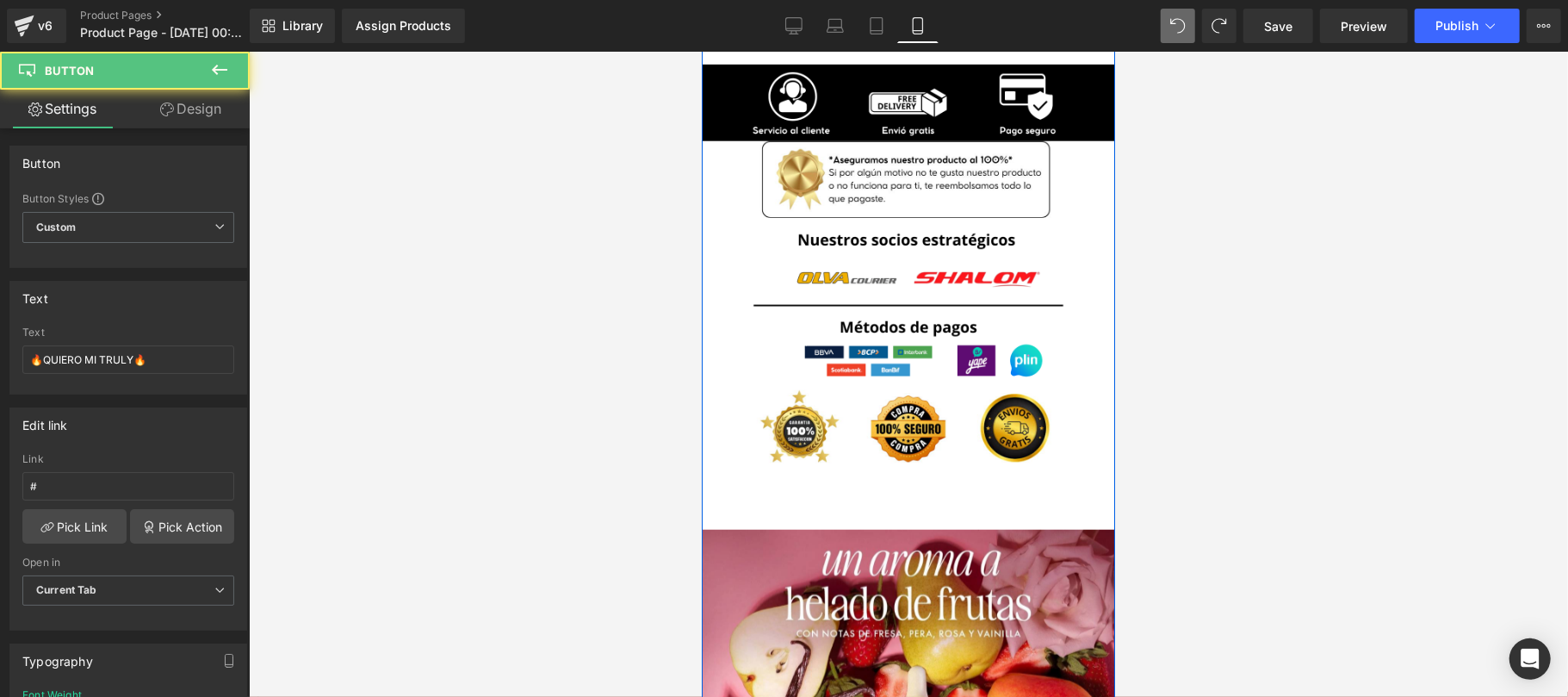
click at [958, 490] on link "🔥QUIERO MI TRULY🔥" at bounding box center [907, 496] width 226 height 46
click at [903, 487] on span "Button" at bounding box center [907, 497] width 39 height 21
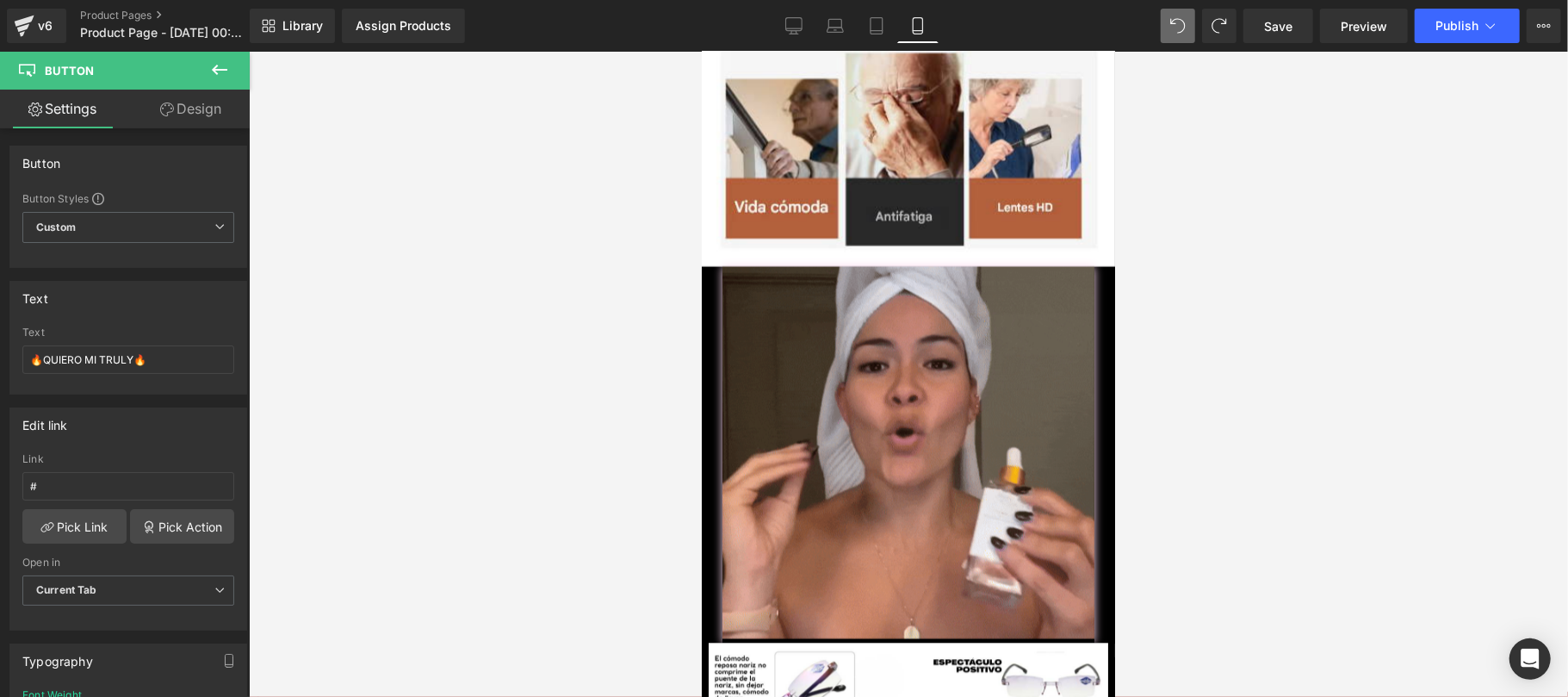
scroll to position [0, 0]
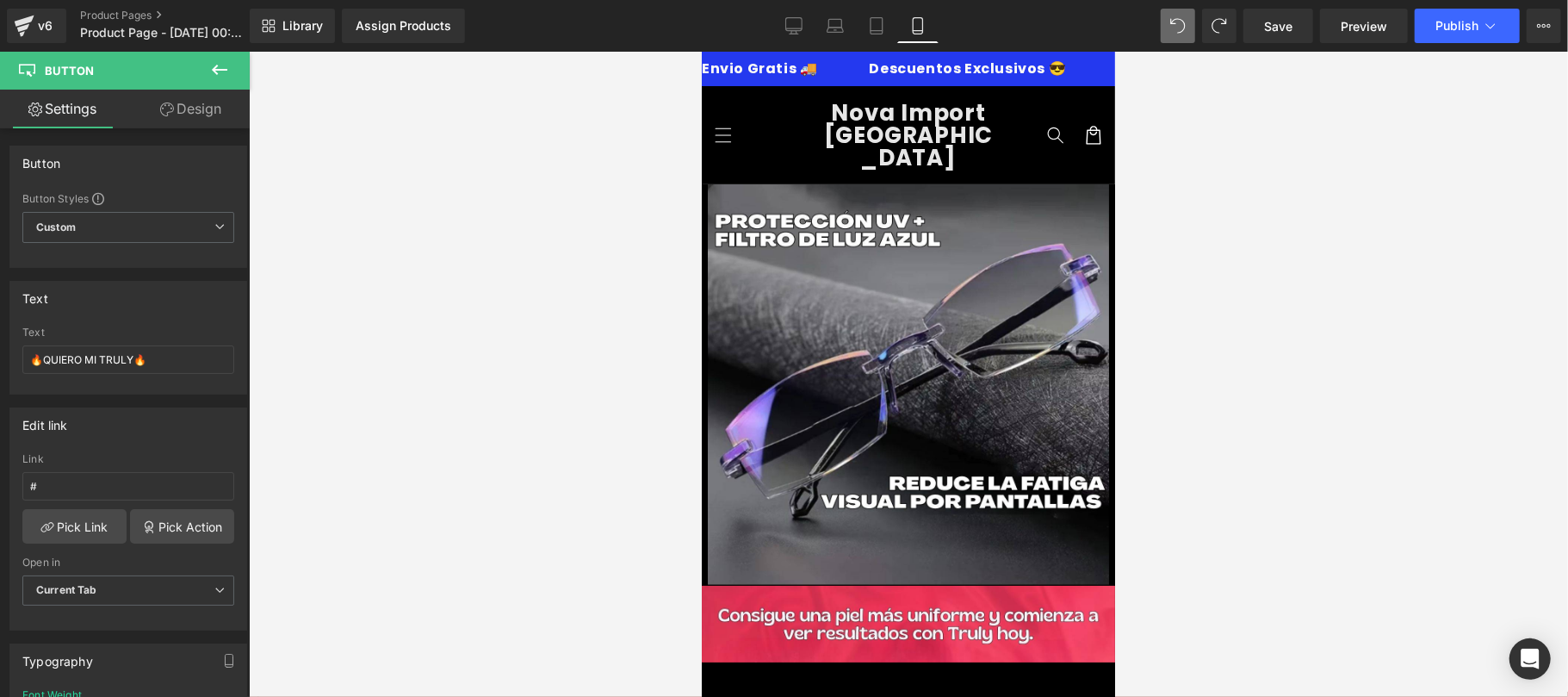
click at [900, 613] on span "Image" at bounding box center [907, 623] width 37 height 21
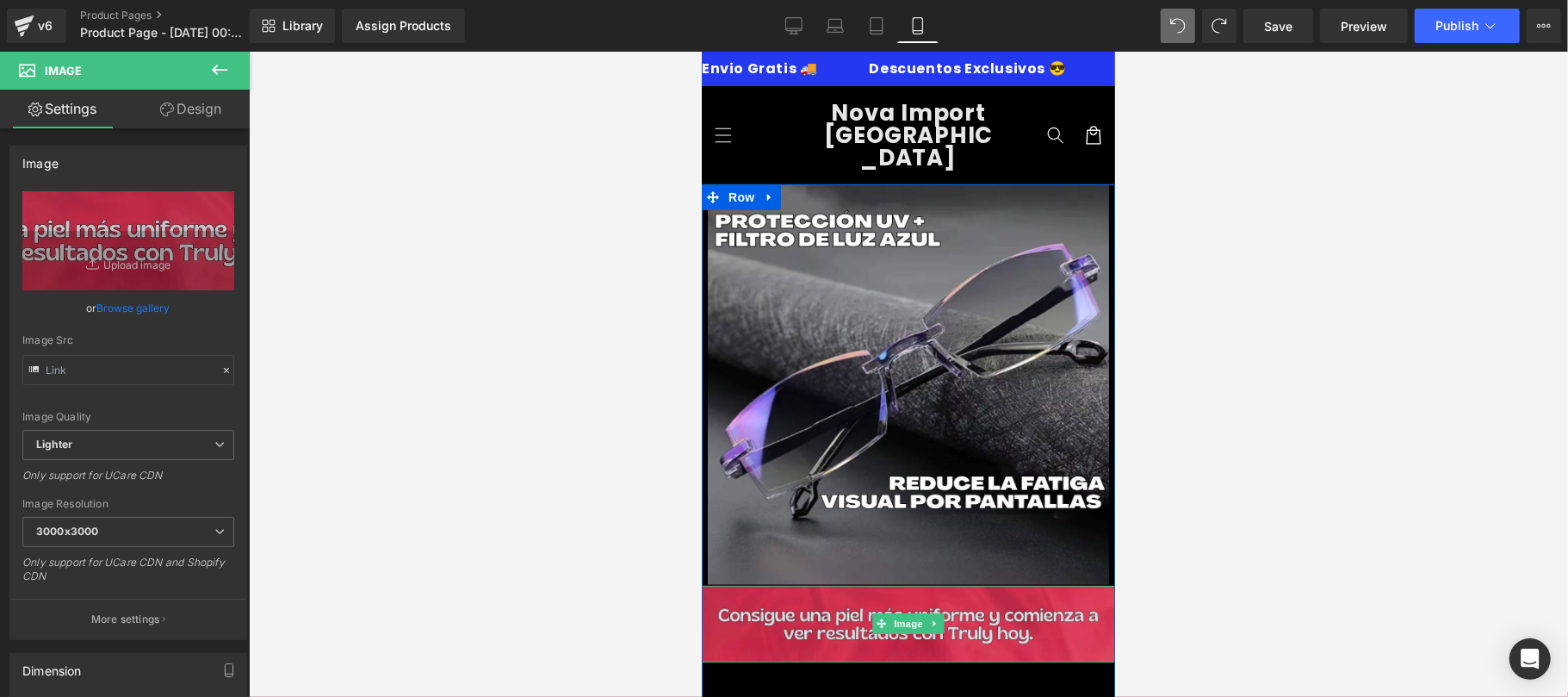
type input "https://ucarecdn.com/e0b0ed12-02b0-4546-9a28-4ac8ac56a53a/-/format/auto/-/previ…"
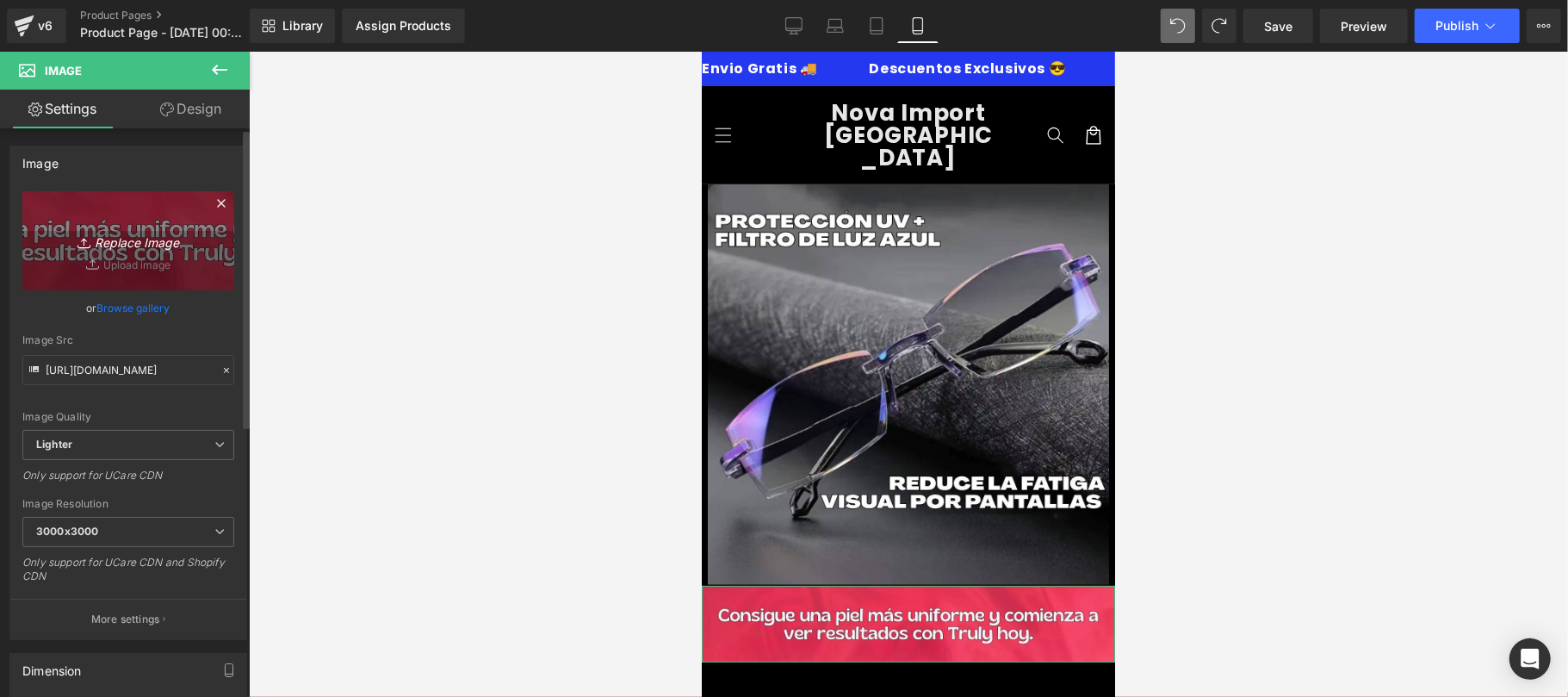
click at [125, 243] on icon "Replace Image" at bounding box center [128, 240] width 138 height 22
type input "C:\fakepath\EXTRAS TR90 GEM PAGES 3.png"
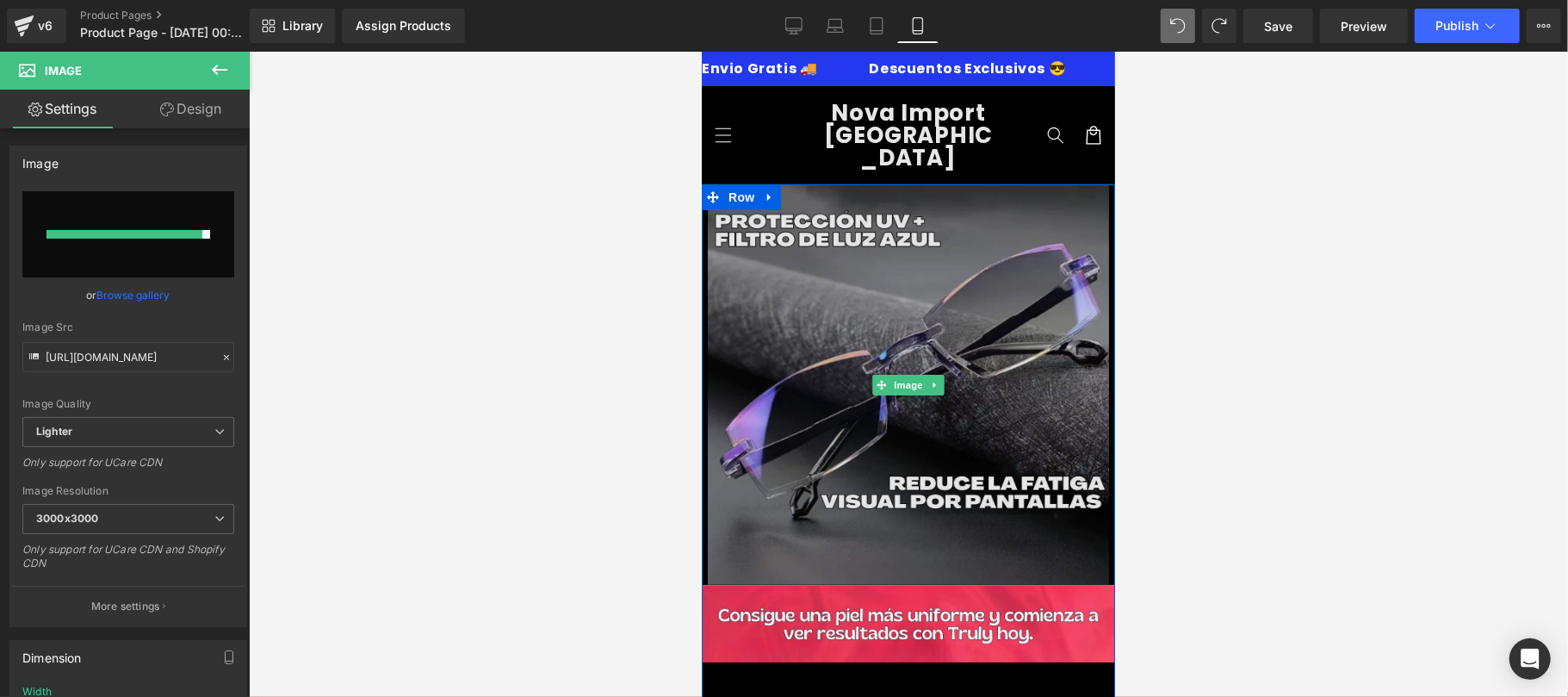
type input "https://ucarecdn.com/26f1f11a-8e82-4e80-895a-7280e36d0ed9/-/format/auto/-/previ…"
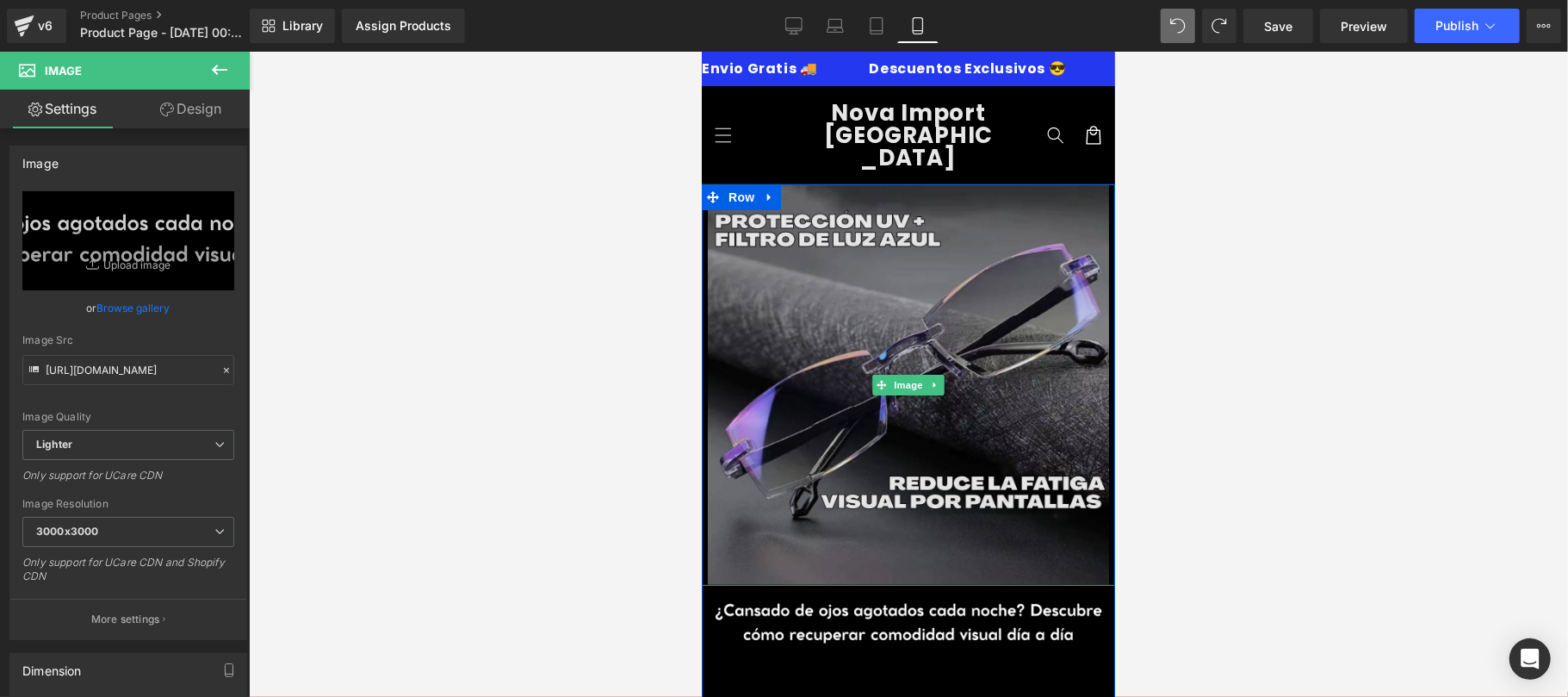
scroll to position [307, 0]
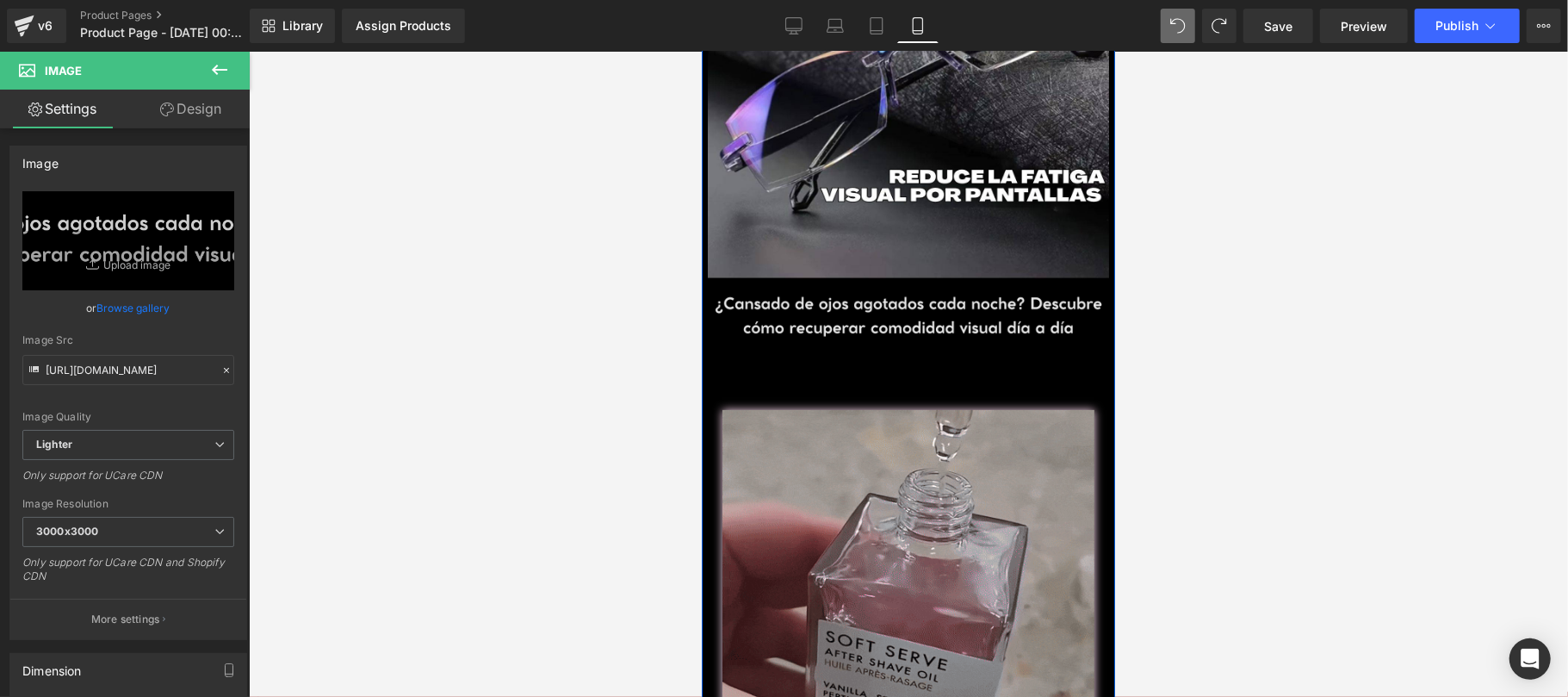
click at [950, 378] on span "🔥QUIERO MI TRULY🔥" at bounding box center [908, 386] width 172 height 16
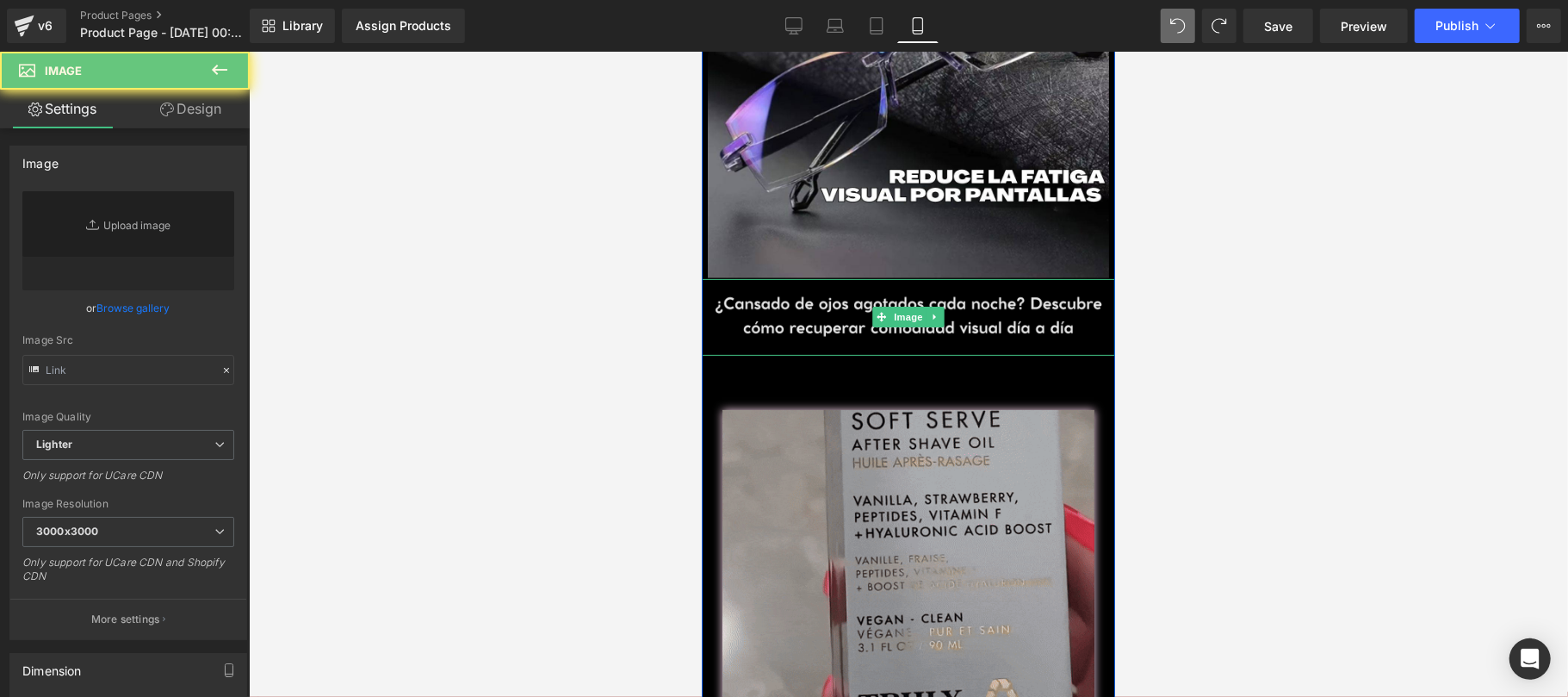
click at [947, 300] on img at bounding box center [907, 316] width 414 height 77
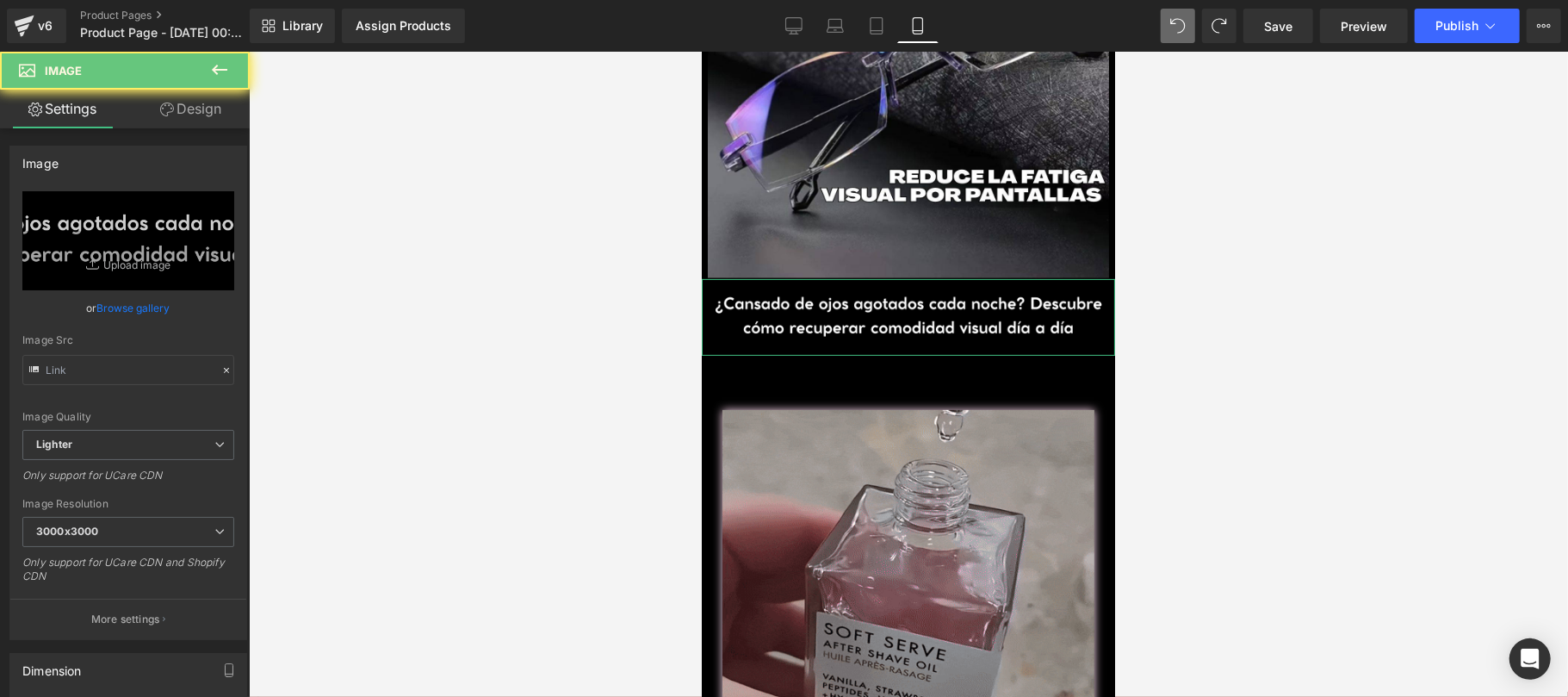
type input "https://ucarecdn.com/26f1f11a-8e82-4e80-895a-7280e36d0ed9/-/format/auto/-/previ…"
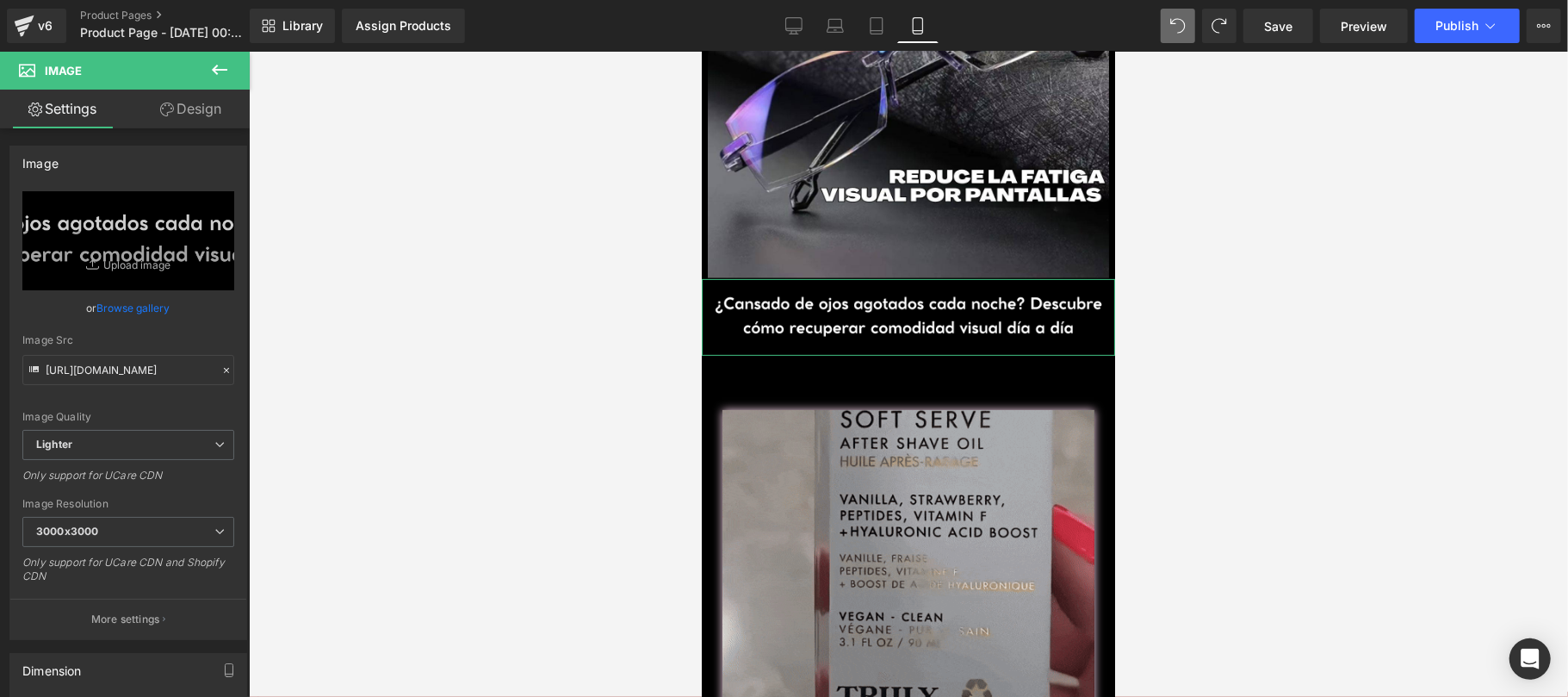
click at [196, 109] on link "Design" at bounding box center [190, 108] width 125 height 38
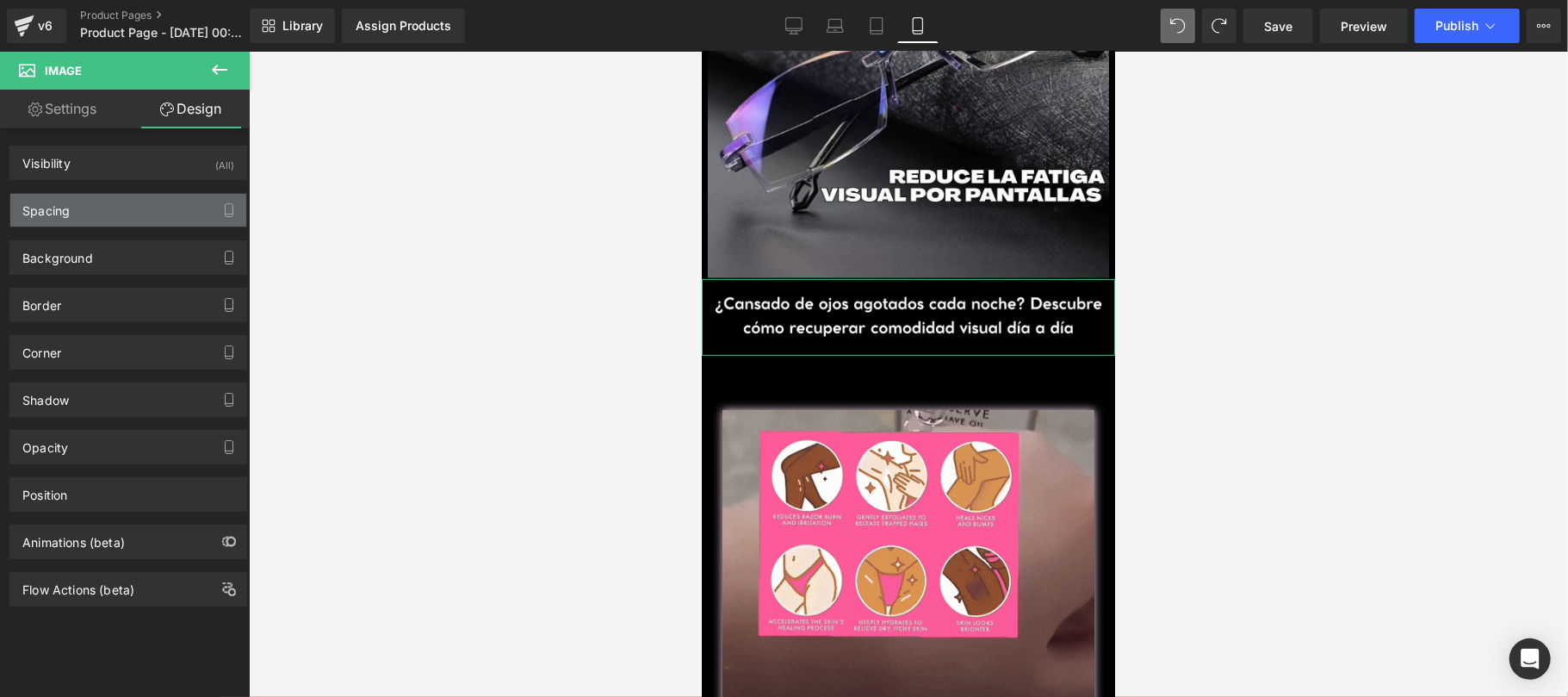
click at [83, 210] on div "Spacing" at bounding box center [128, 210] width 236 height 33
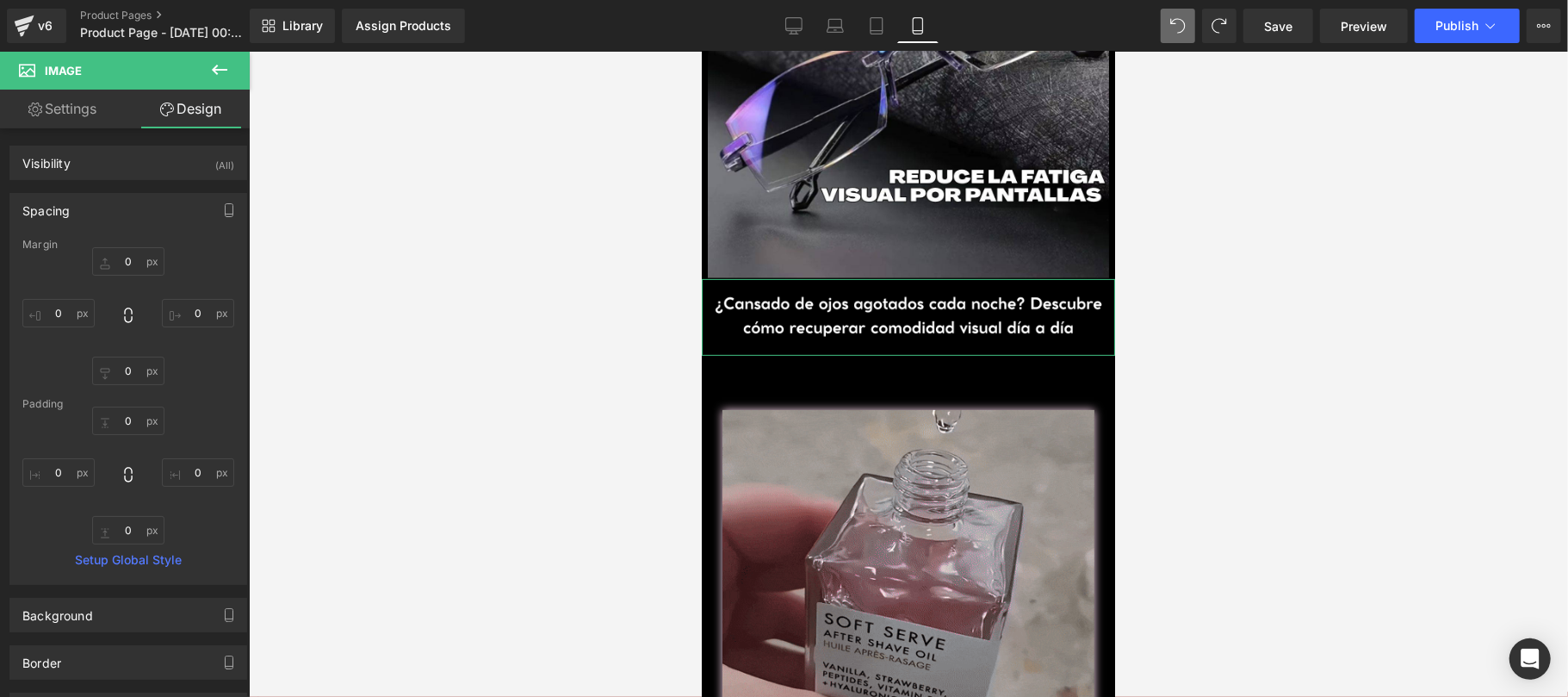
click at [126, 205] on div "Spacing" at bounding box center [128, 210] width 236 height 33
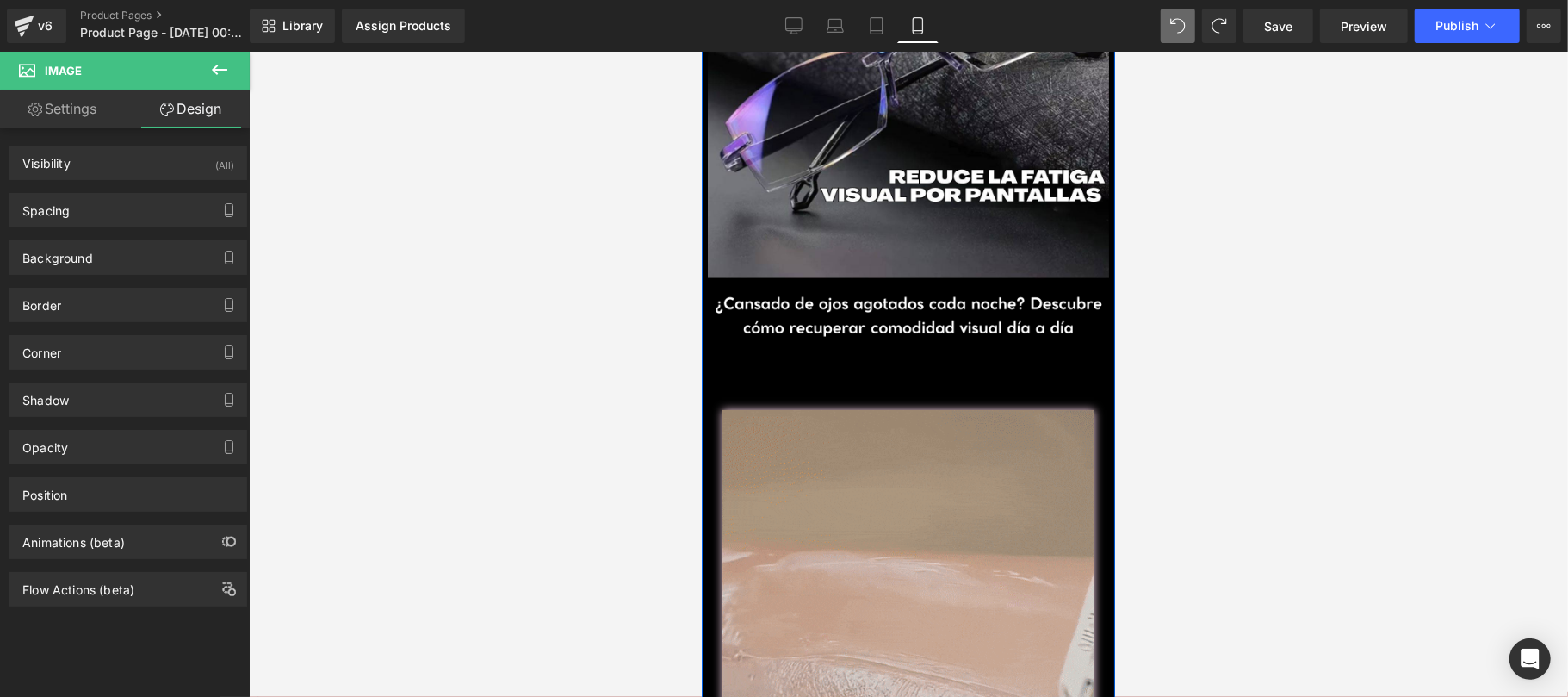
click at [887, 375] on span "Button" at bounding box center [907, 386] width 39 height 21
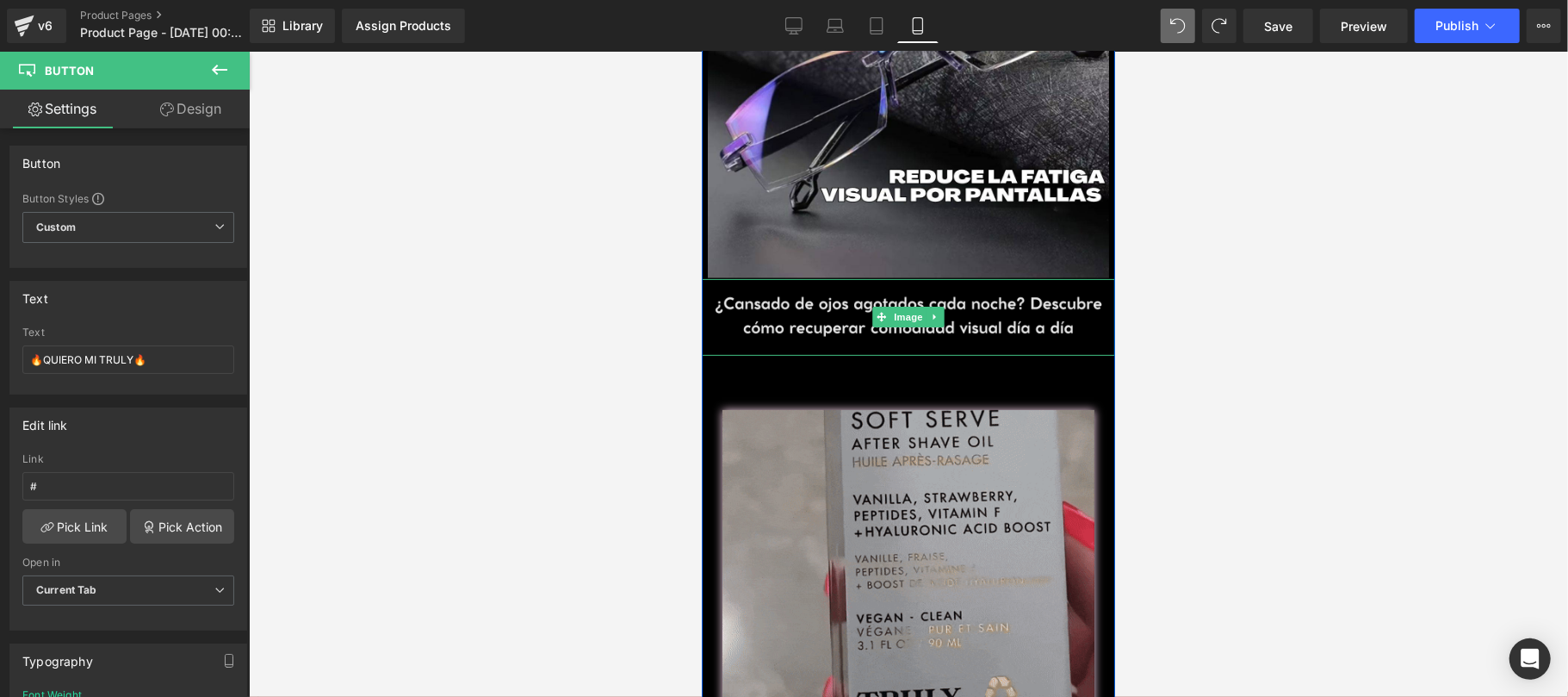
click at [949, 283] on img at bounding box center [907, 316] width 414 height 77
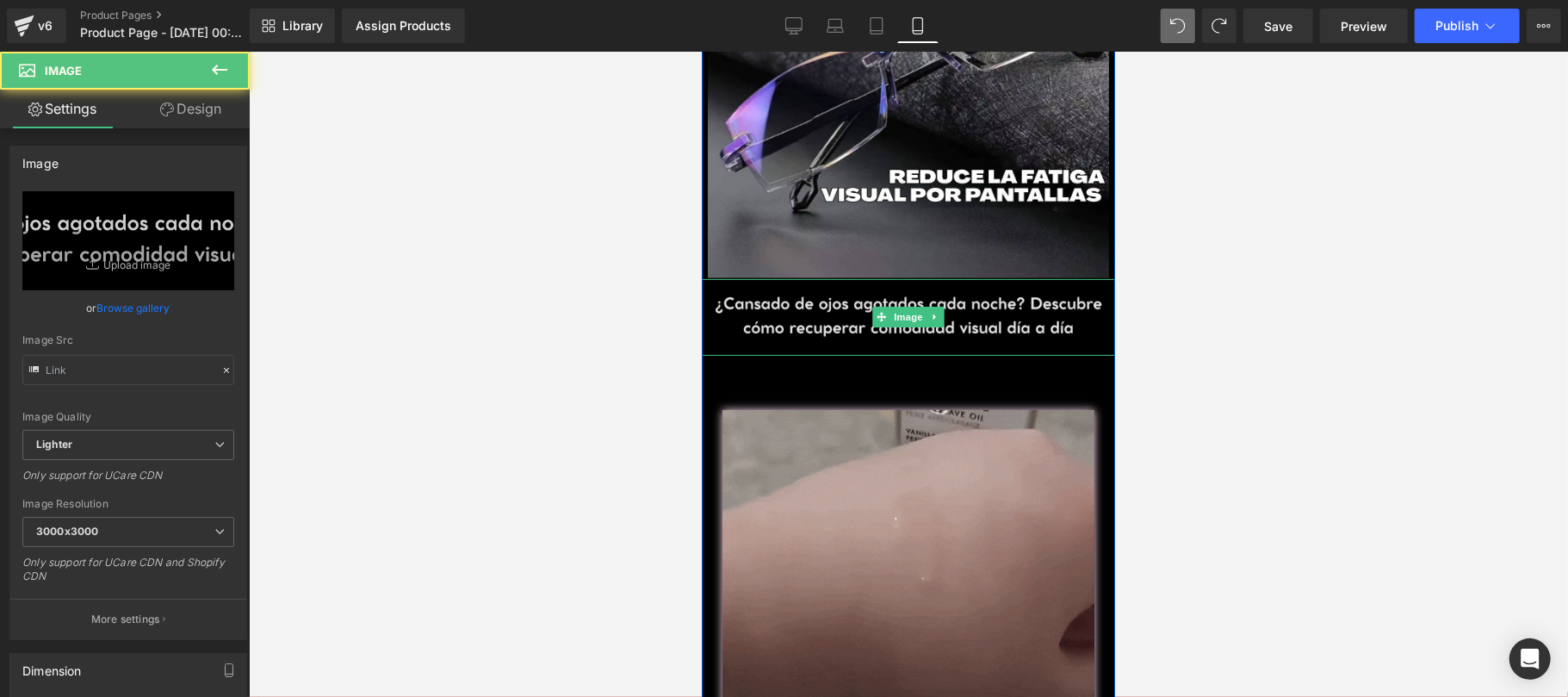
type input "https://ucarecdn.com/26f1f11a-8e82-4e80-895a-7280e36d0ed9/-/format/auto/-/previ…"
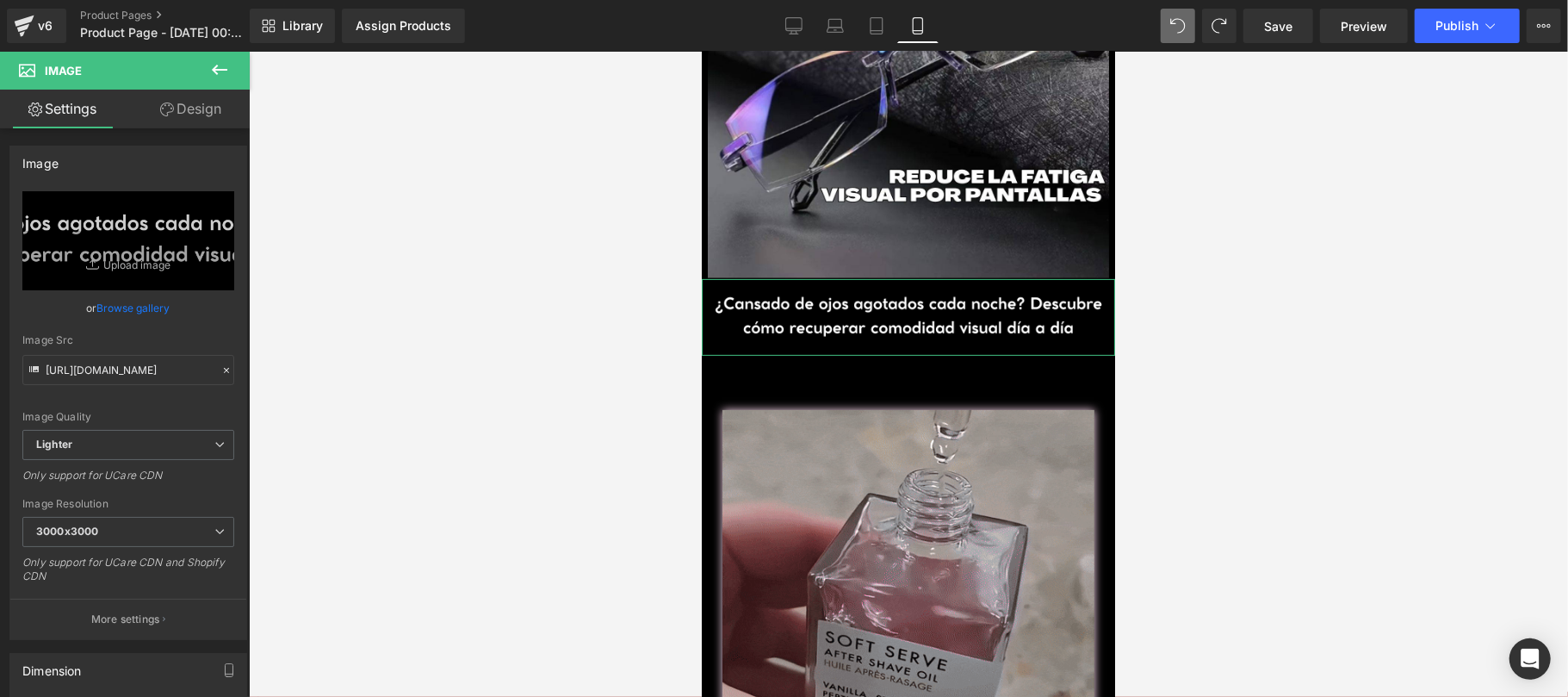
click at [214, 109] on link "Design" at bounding box center [190, 108] width 125 height 38
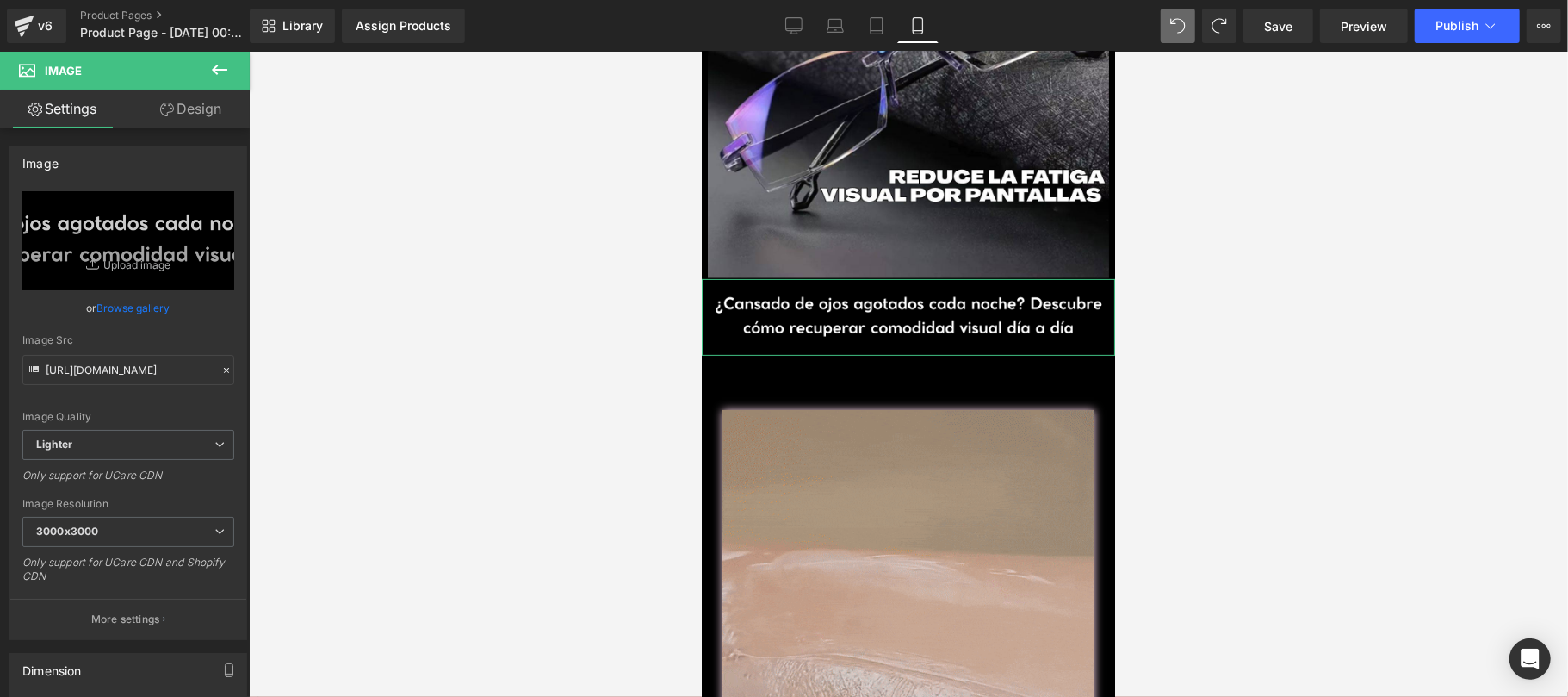
click at [0, 0] on div "Spacing" at bounding box center [0, 0] width 0 height 0
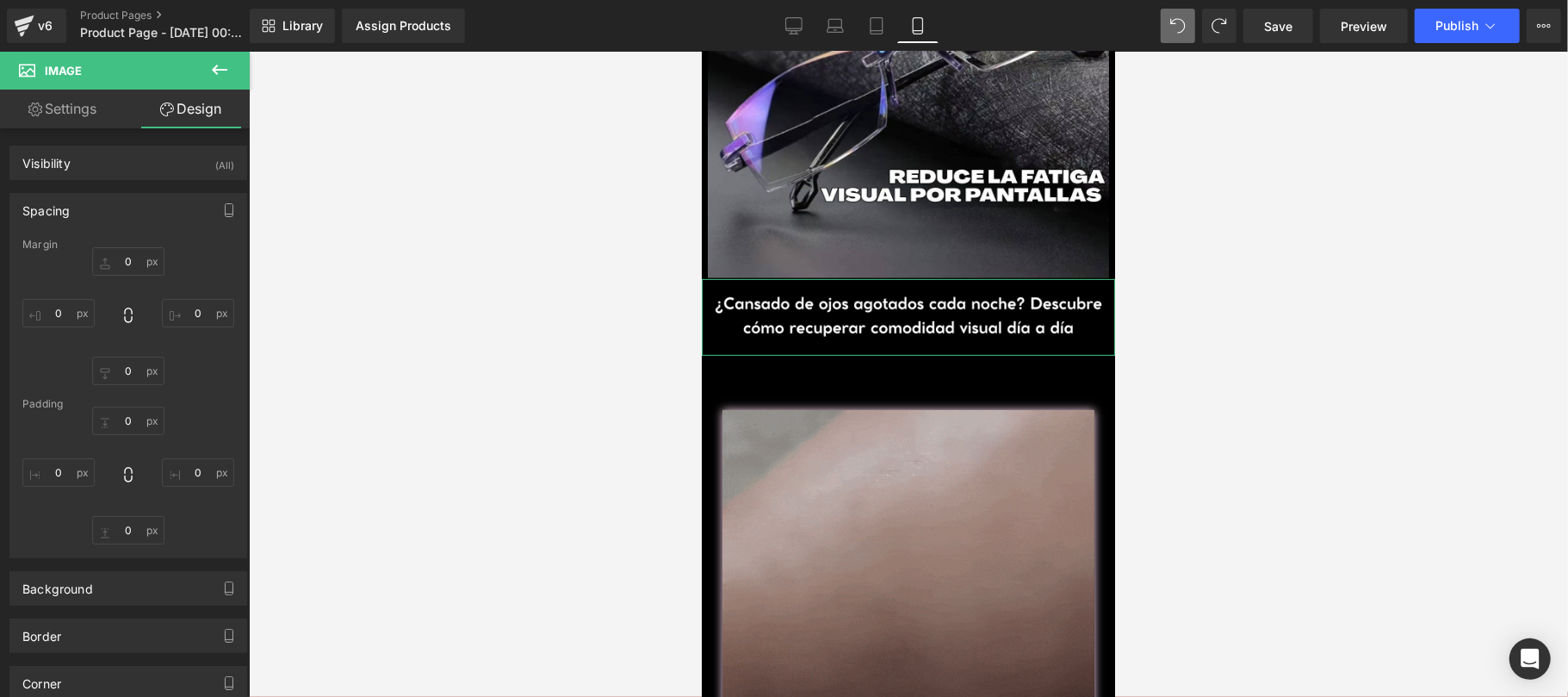
type input "0"
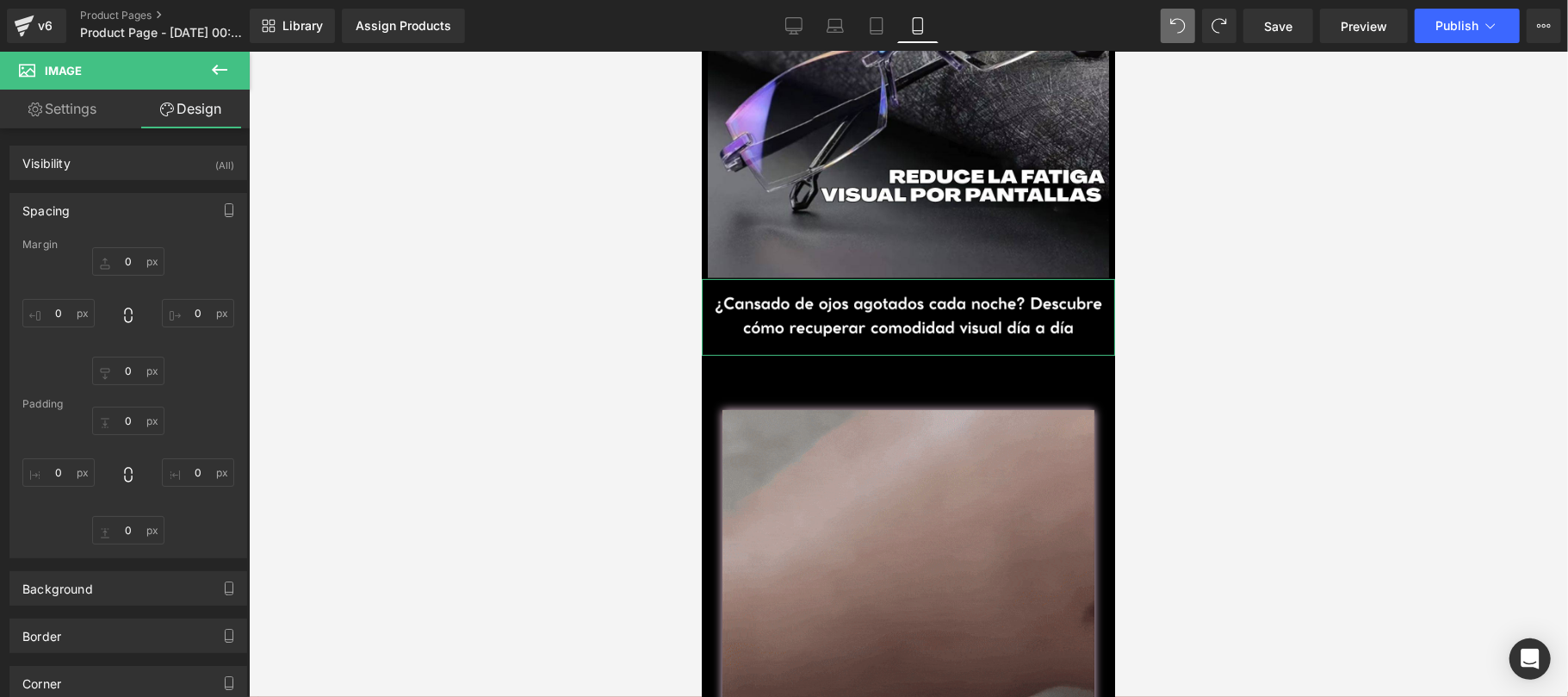
type input "0"
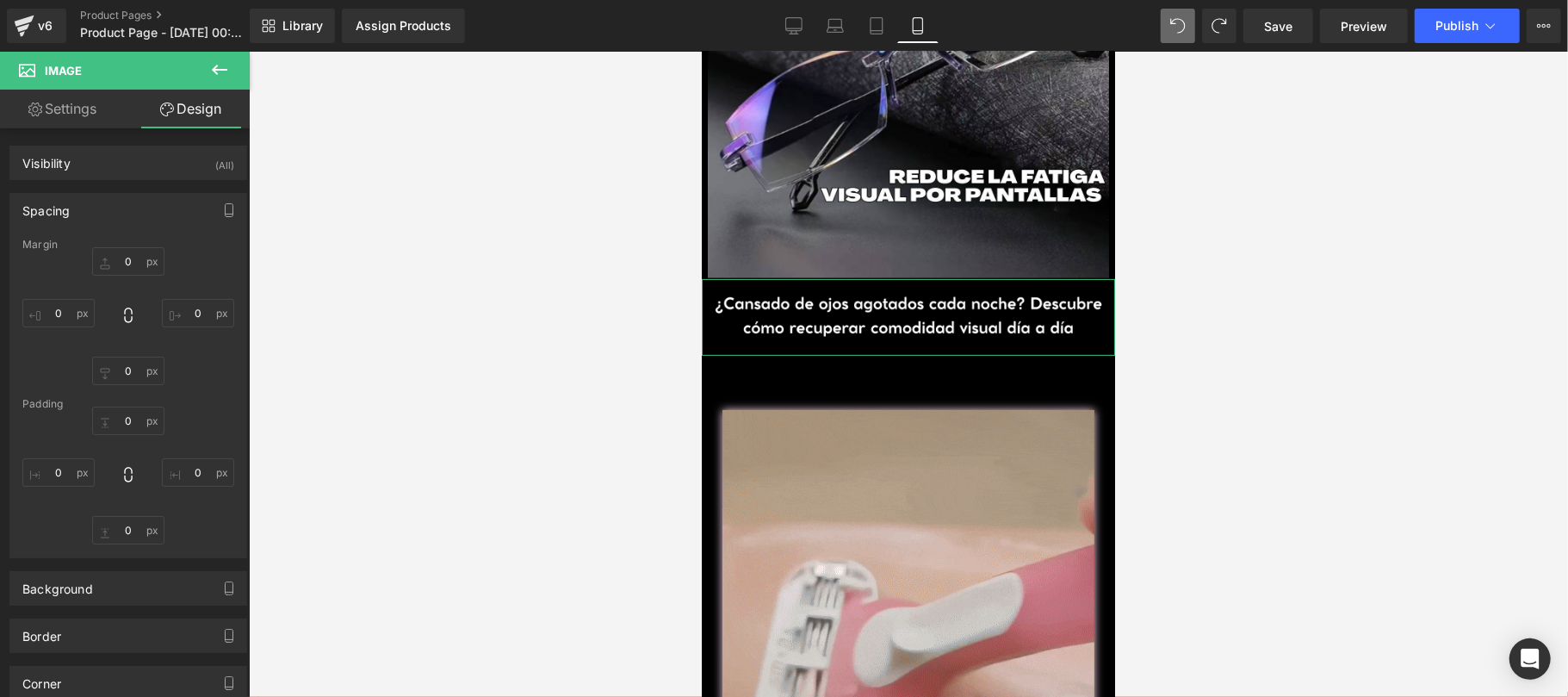
type input "0"
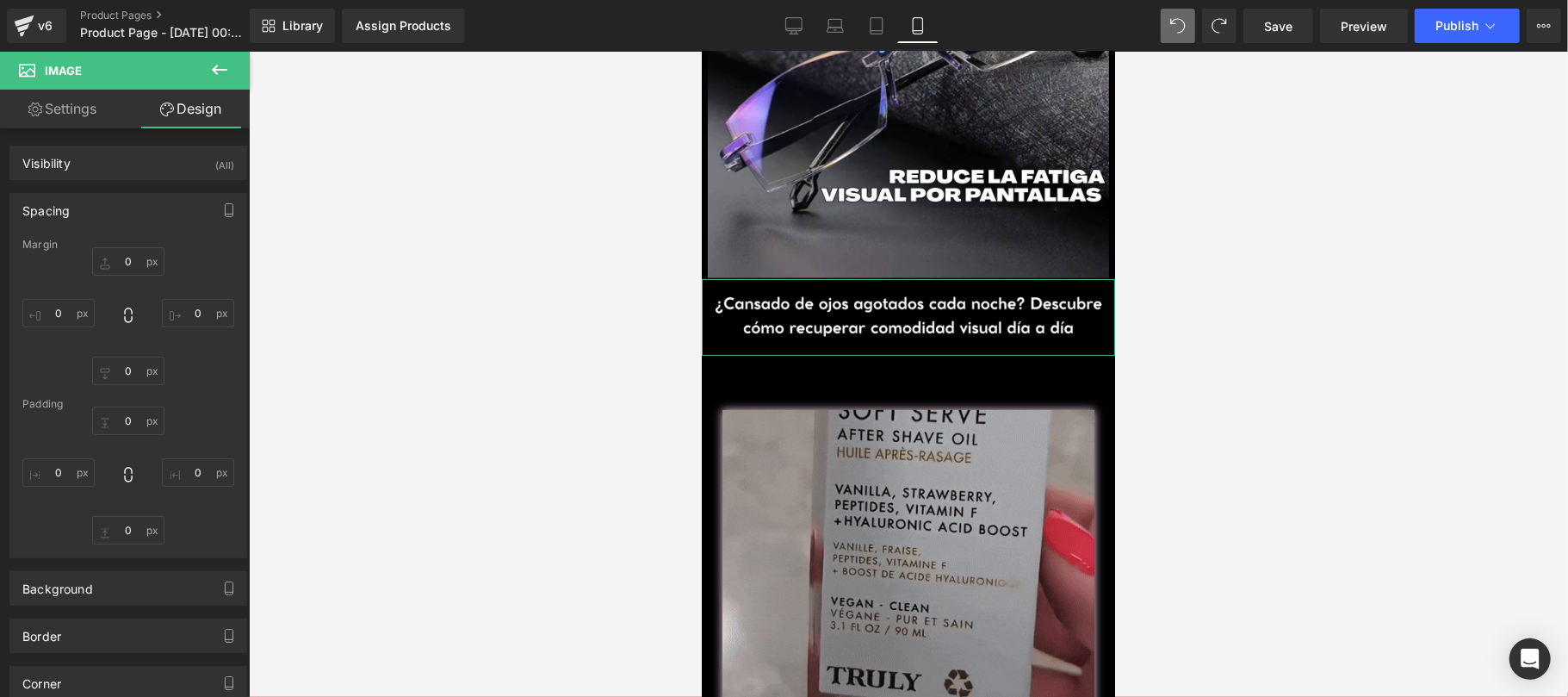
type input "0"
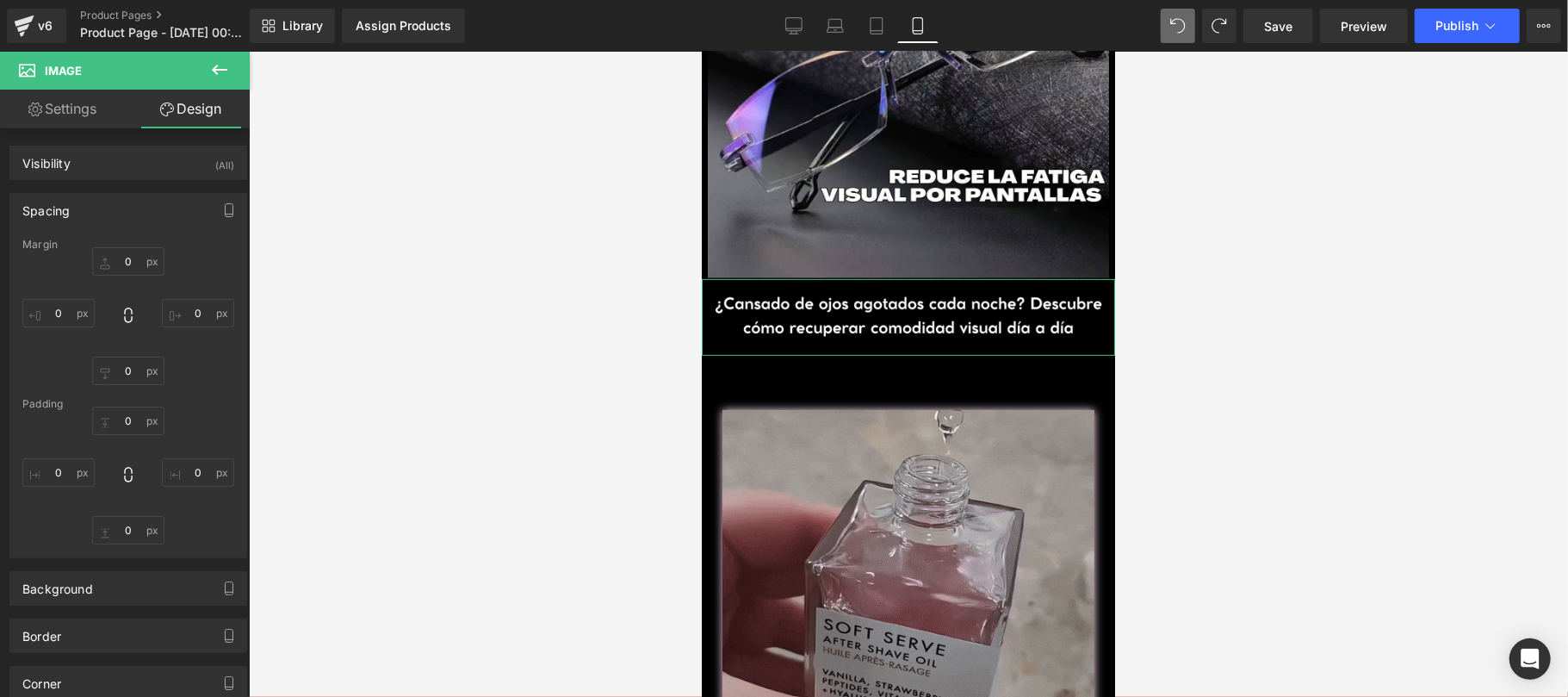
type input "0"
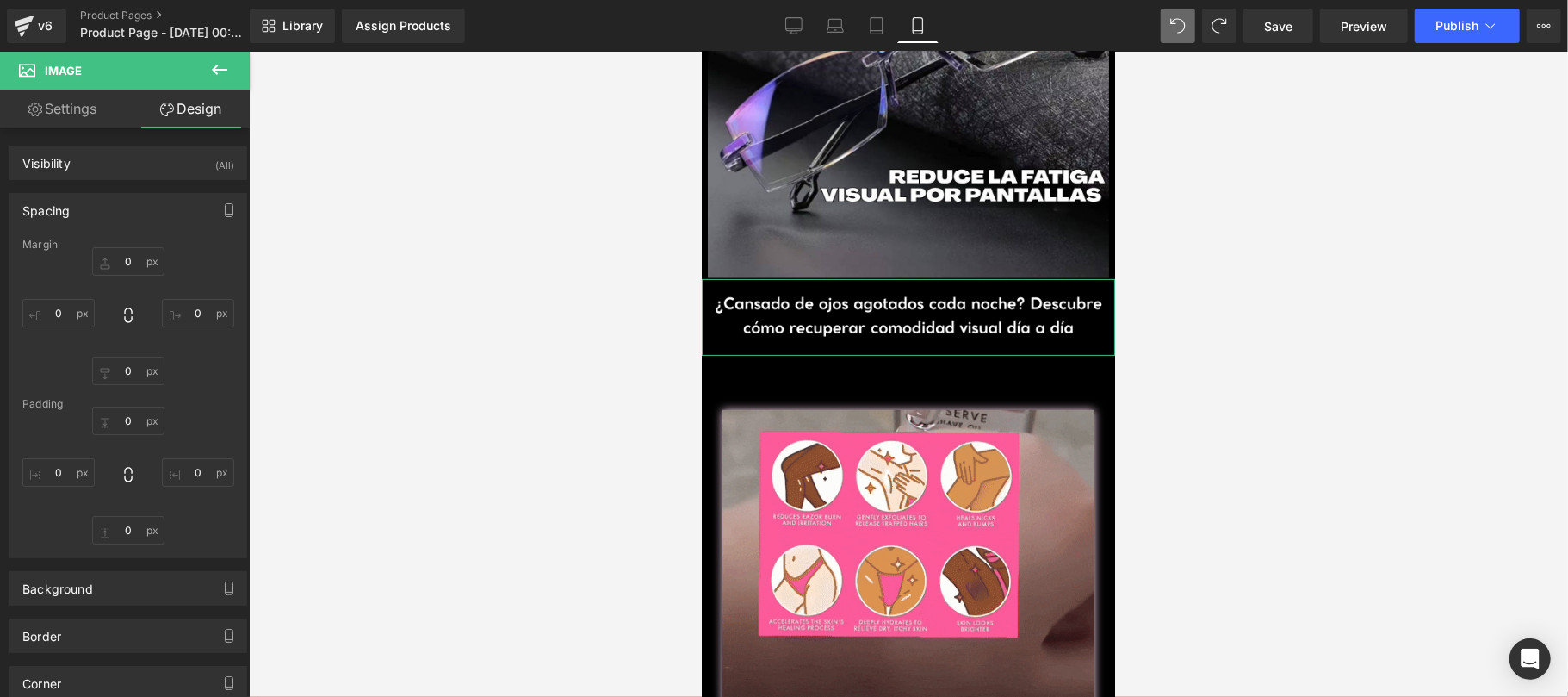
type input "0"
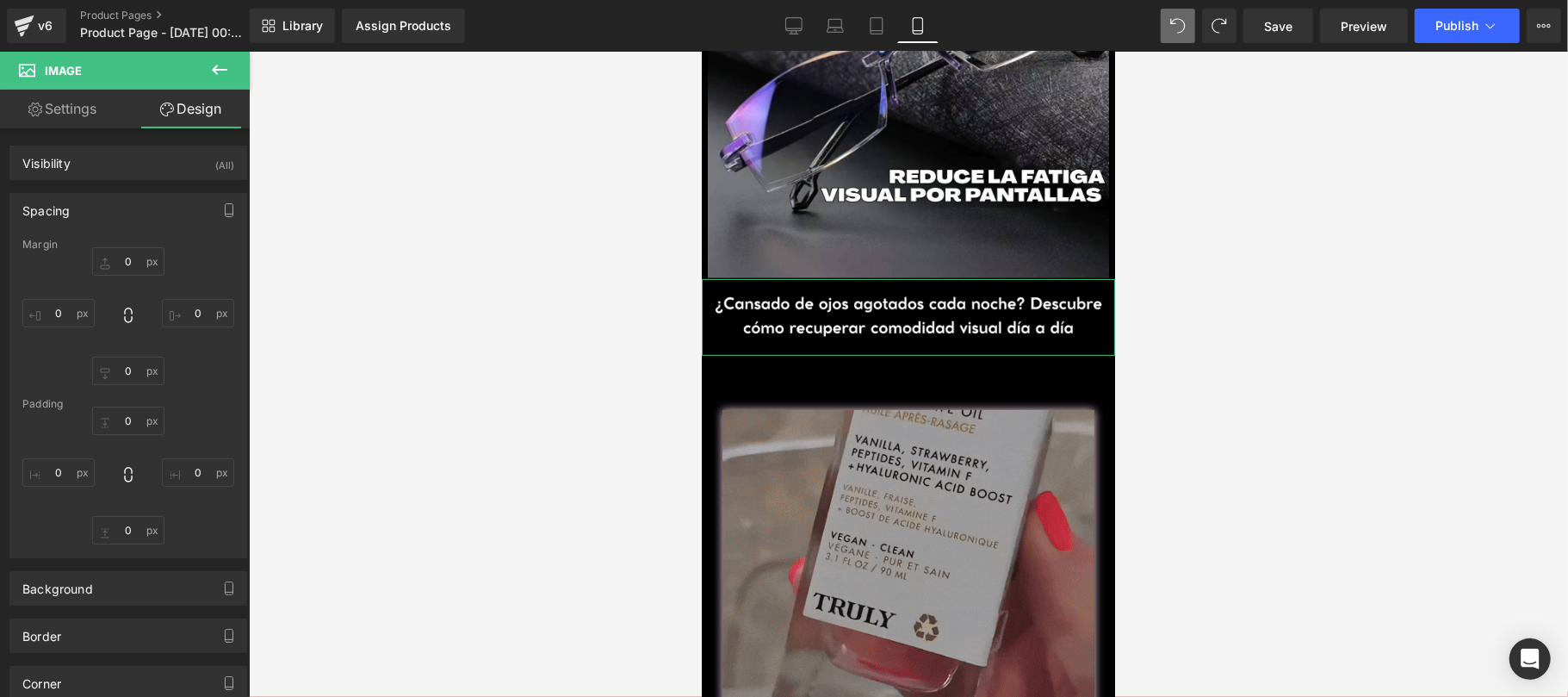
type input "0"
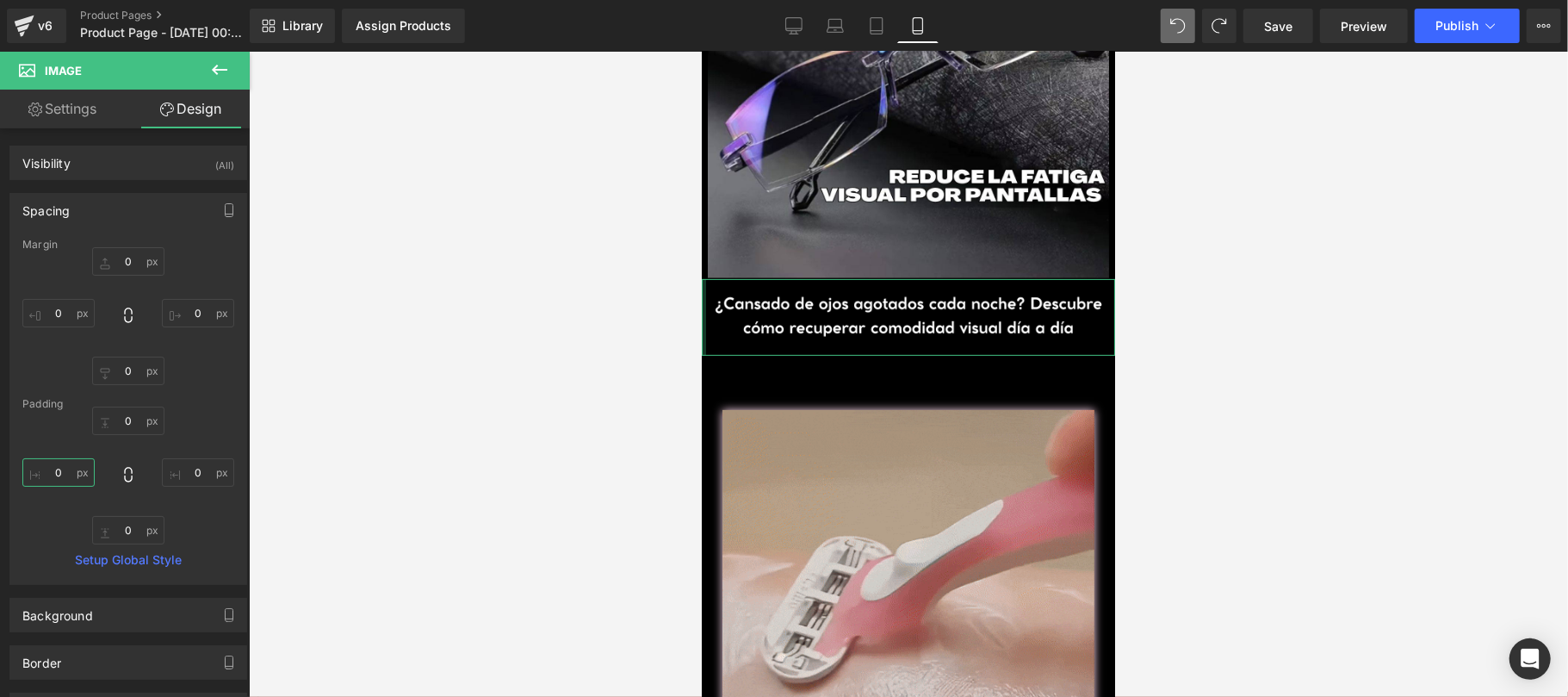
click at [68, 470] on input "0" at bounding box center [58, 472] width 72 height 28
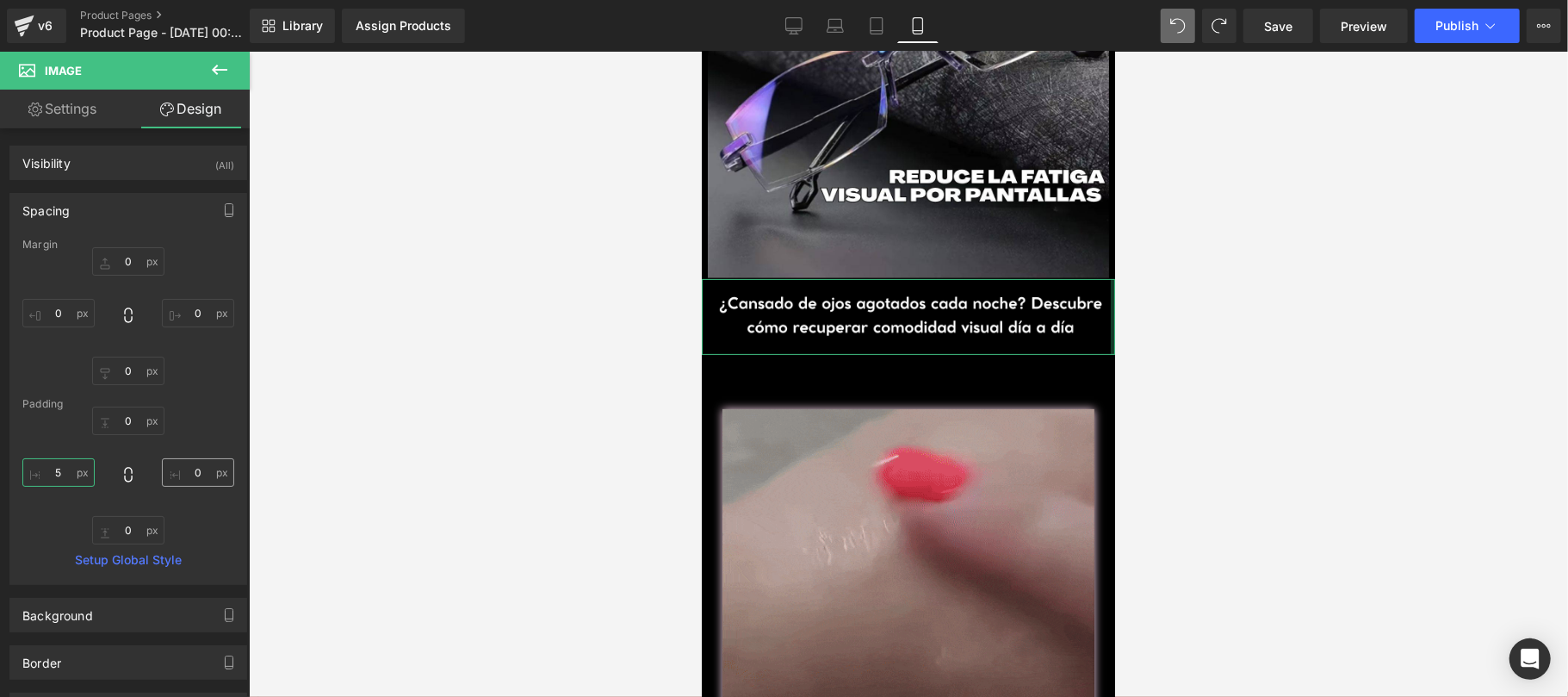
type input "5"
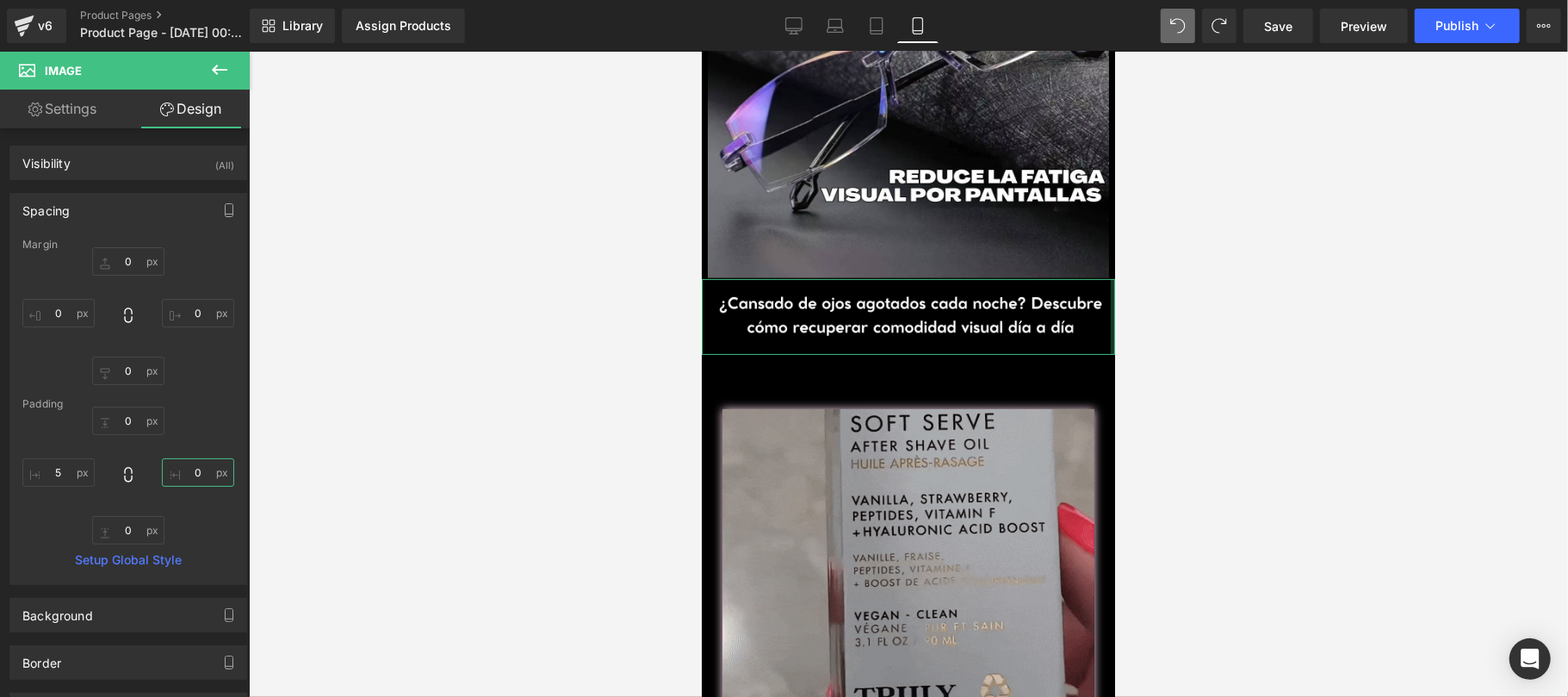
click at [193, 479] on input "0" at bounding box center [198, 472] width 72 height 28
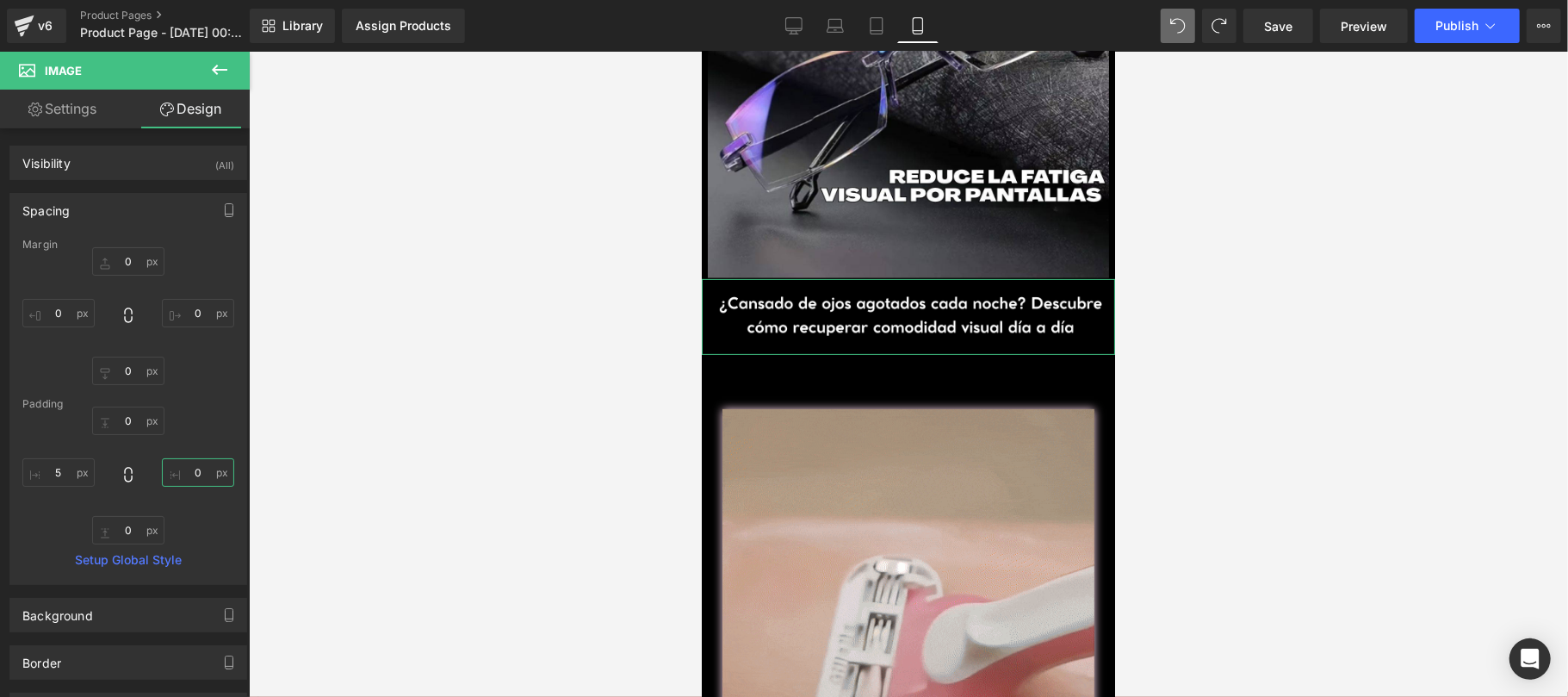
type input "5"
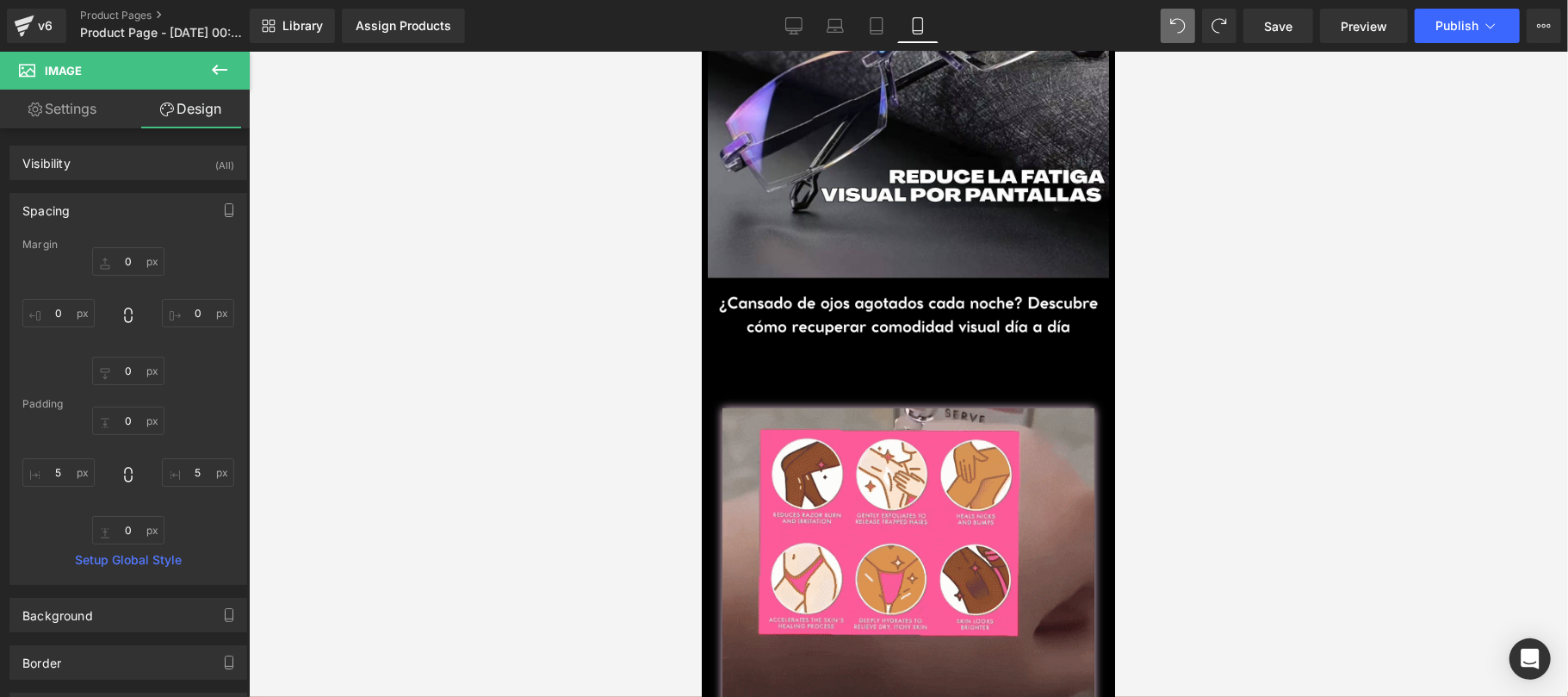
click at [1275, 313] on div at bounding box center [908, 374] width 1319 height 645
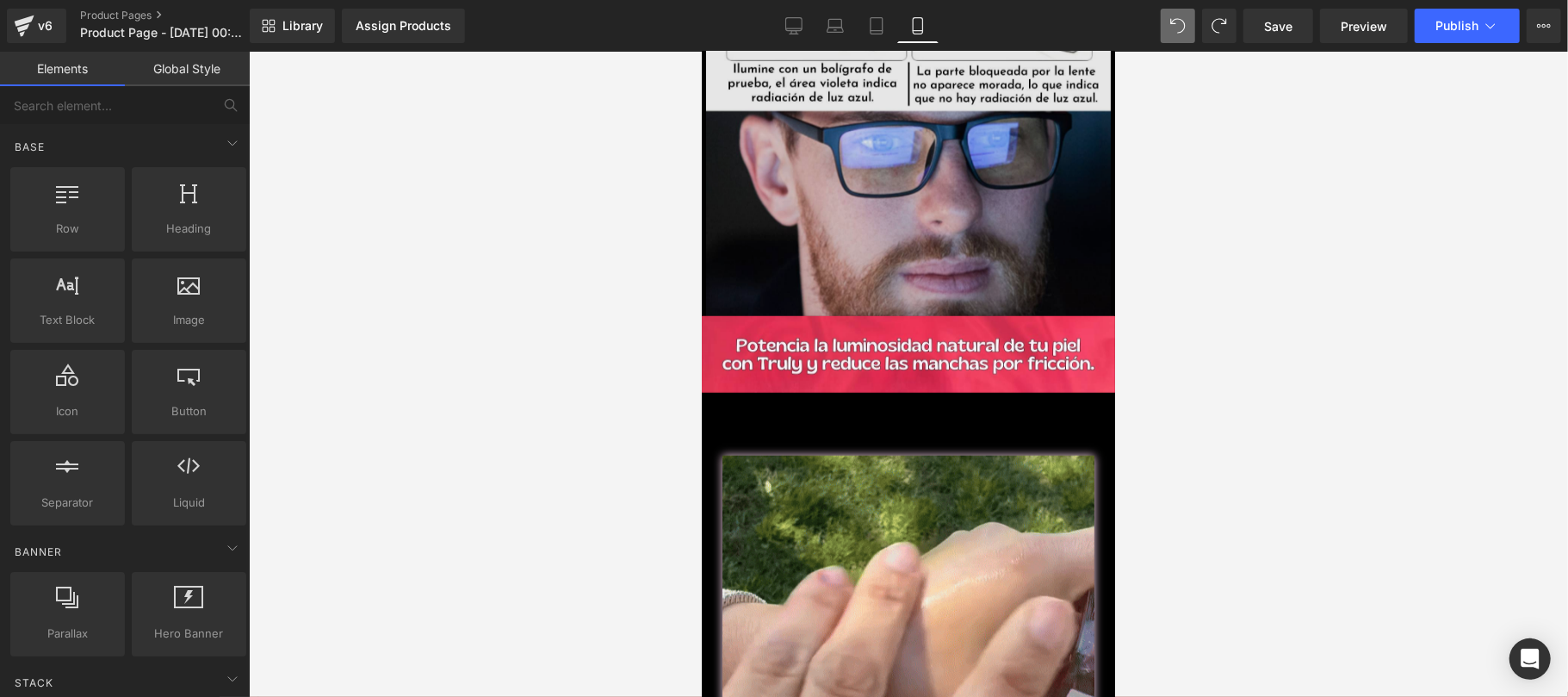
scroll to position [1224, 0]
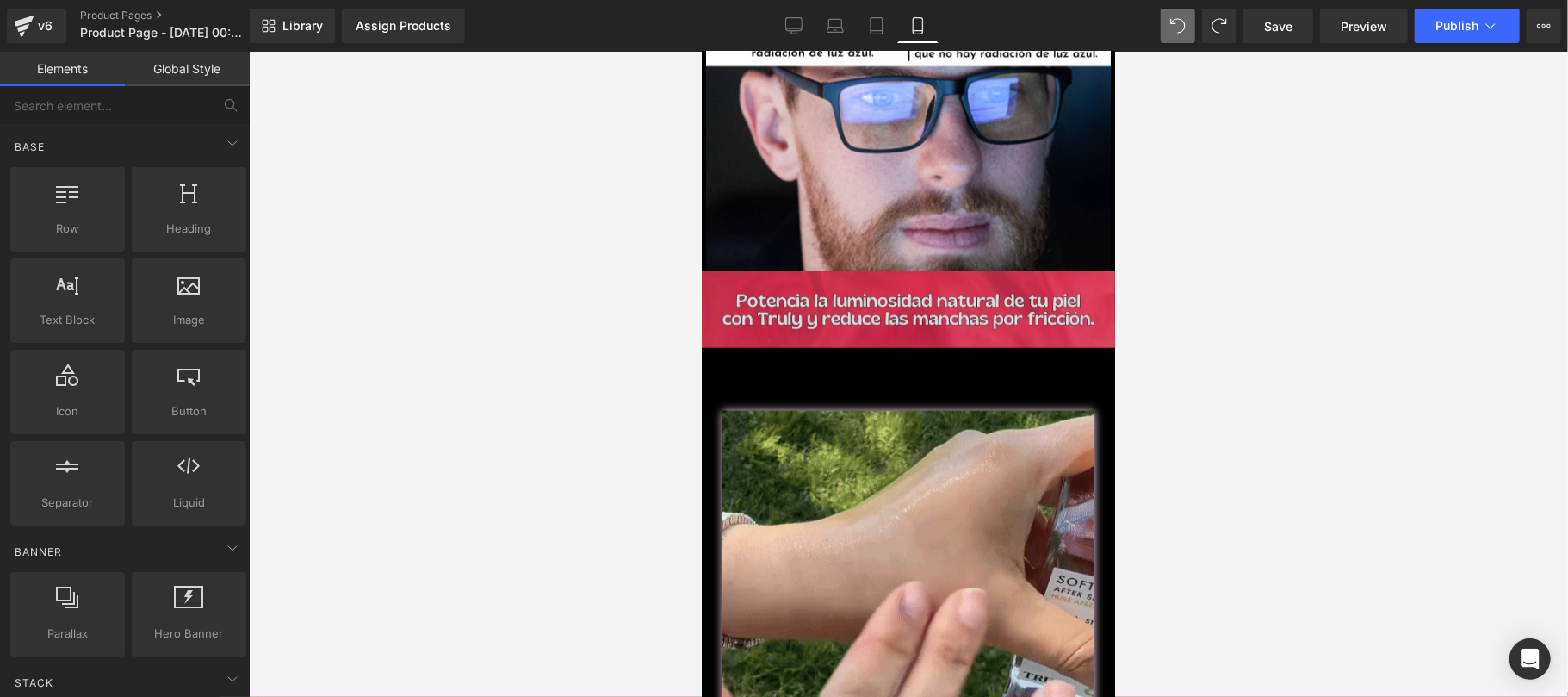
click at [897, 290] on div "Image" at bounding box center [907, 309] width 414 height 77
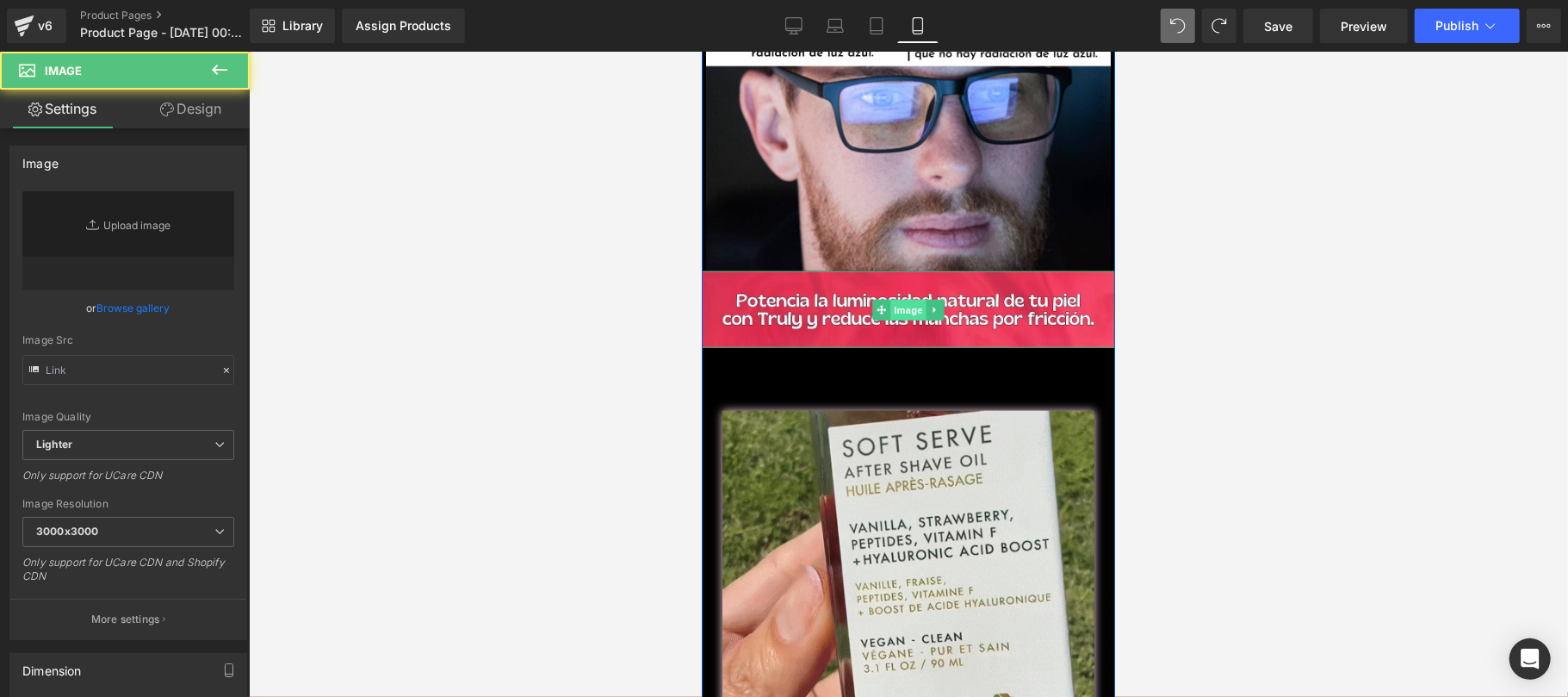
type input "https://ucarecdn.com/07f29008-6714-420f-bfb4-7716efe49636/-/format/auto/-/previ…"
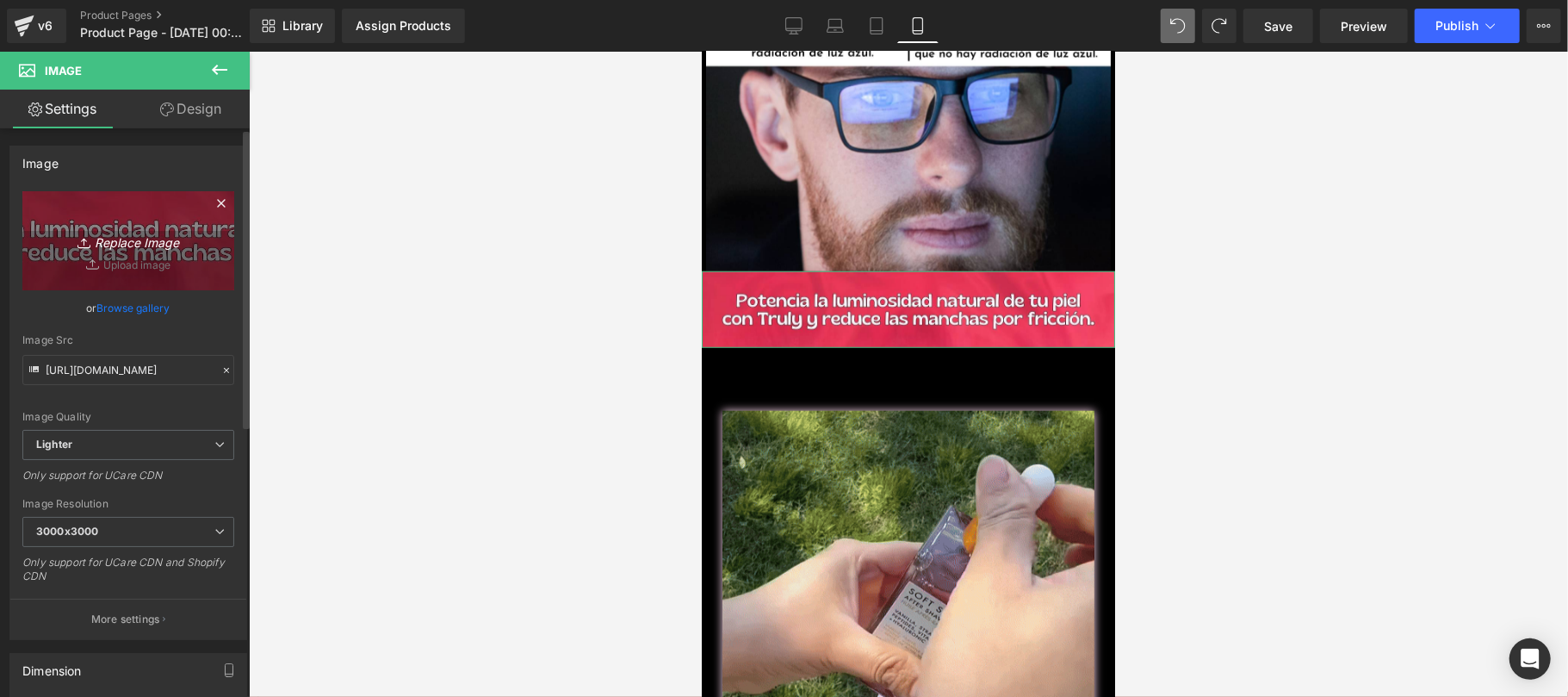
click at [98, 243] on icon "Replace Image" at bounding box center [128, 240] width 138 height 22
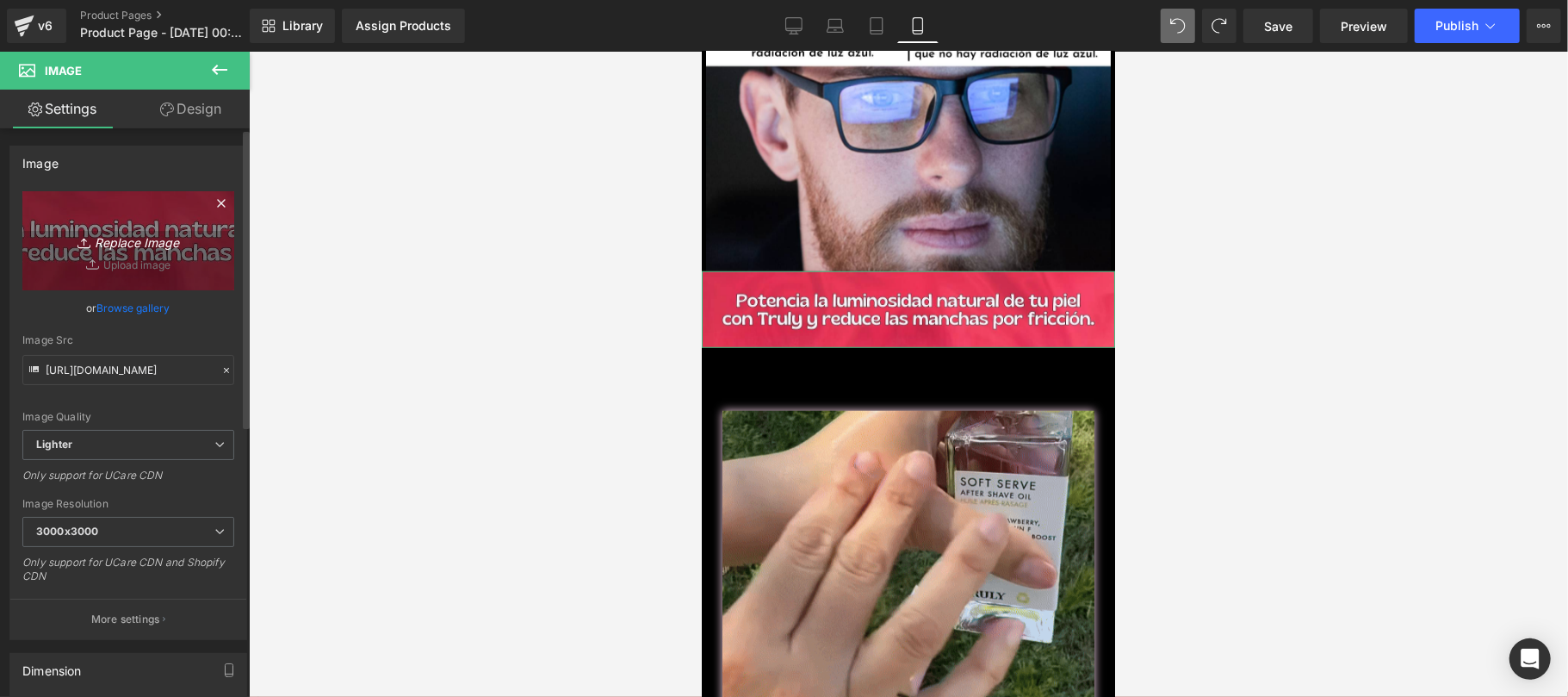
type input "C:\fakepath\EXTRAS TR90 GEM PAGES 4.png"
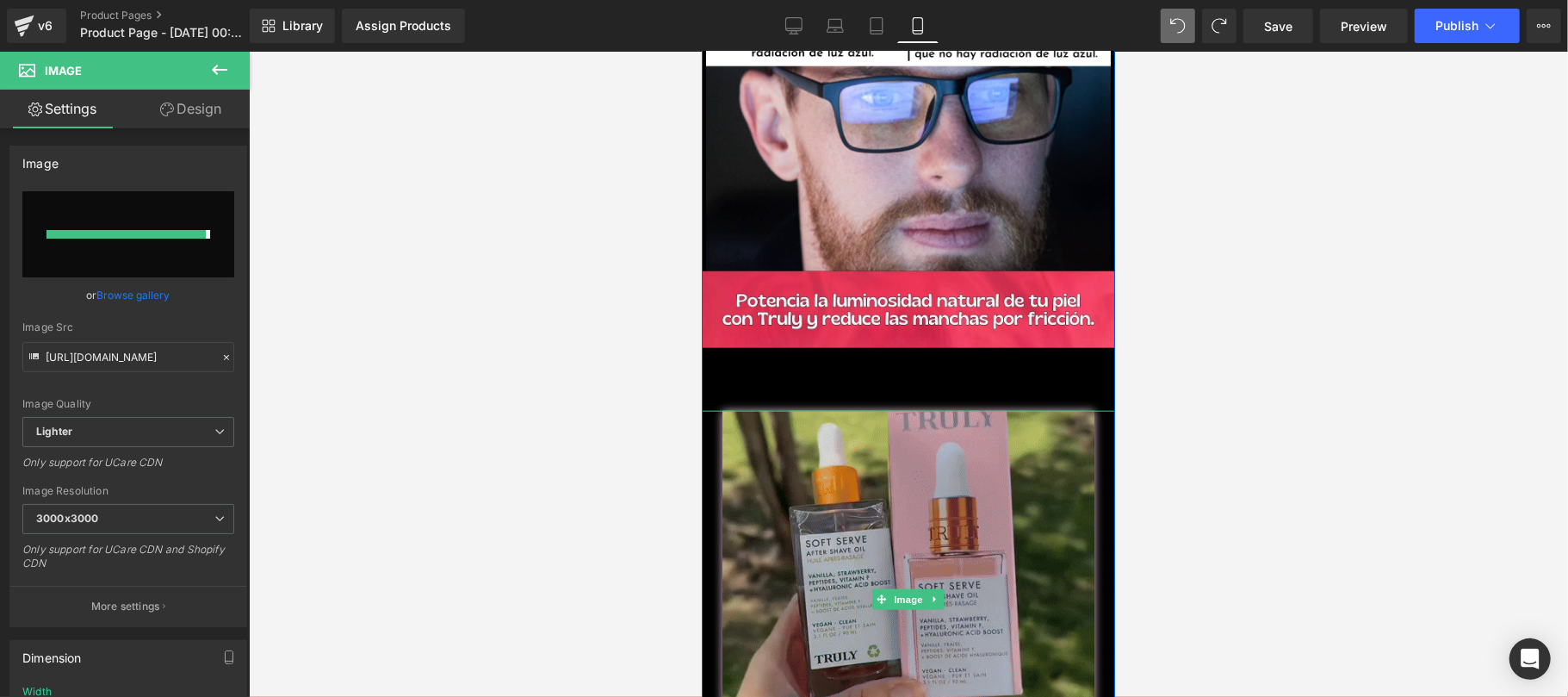
type input "https://ucarecdn.com/8c021c3d-c402-44dd-a73a-b07d1ff246b9/-/format/auto/-/previ…"
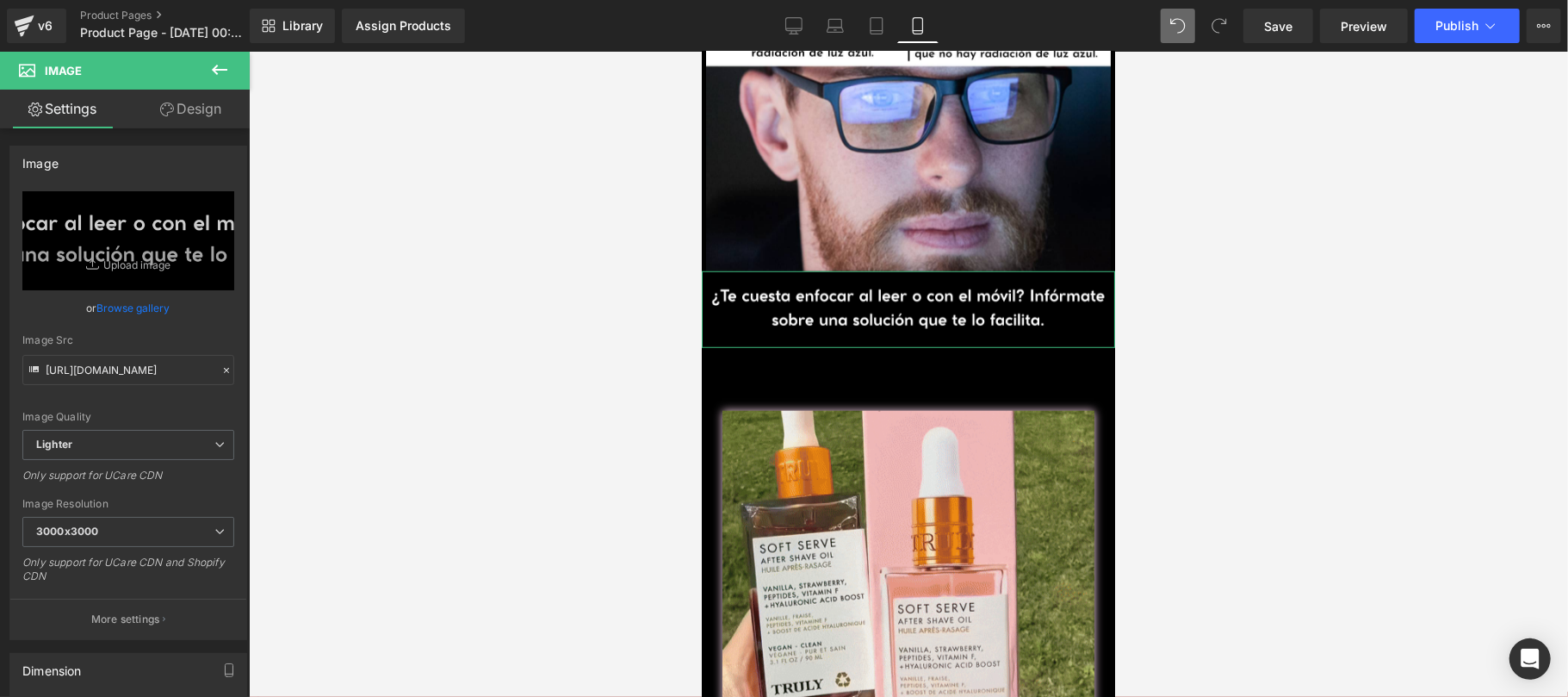
click at [194, 112] on link "Design" at bounding box center [190, 108] width 125 height 38
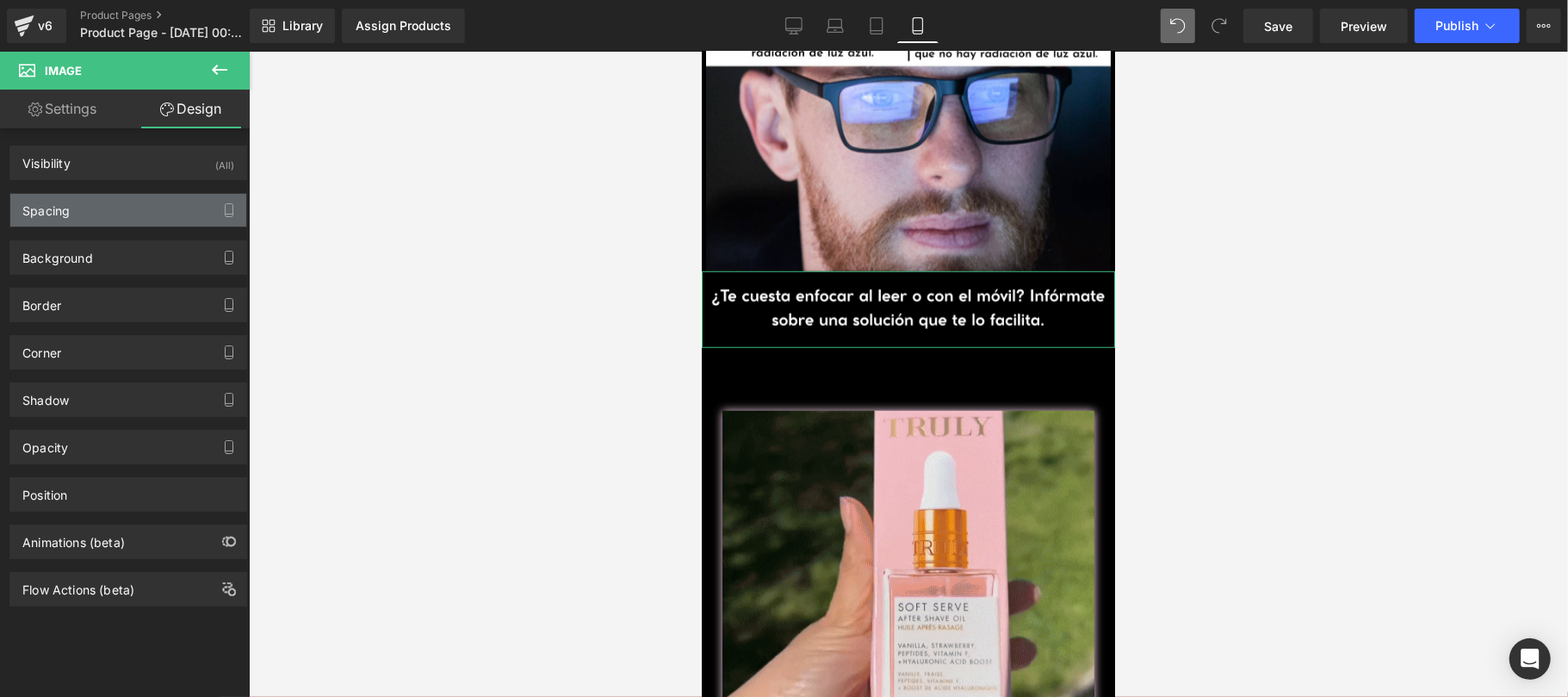
click at [81, 196] on div "Spacing" at bounding box center [128, 210] width 236 height 33
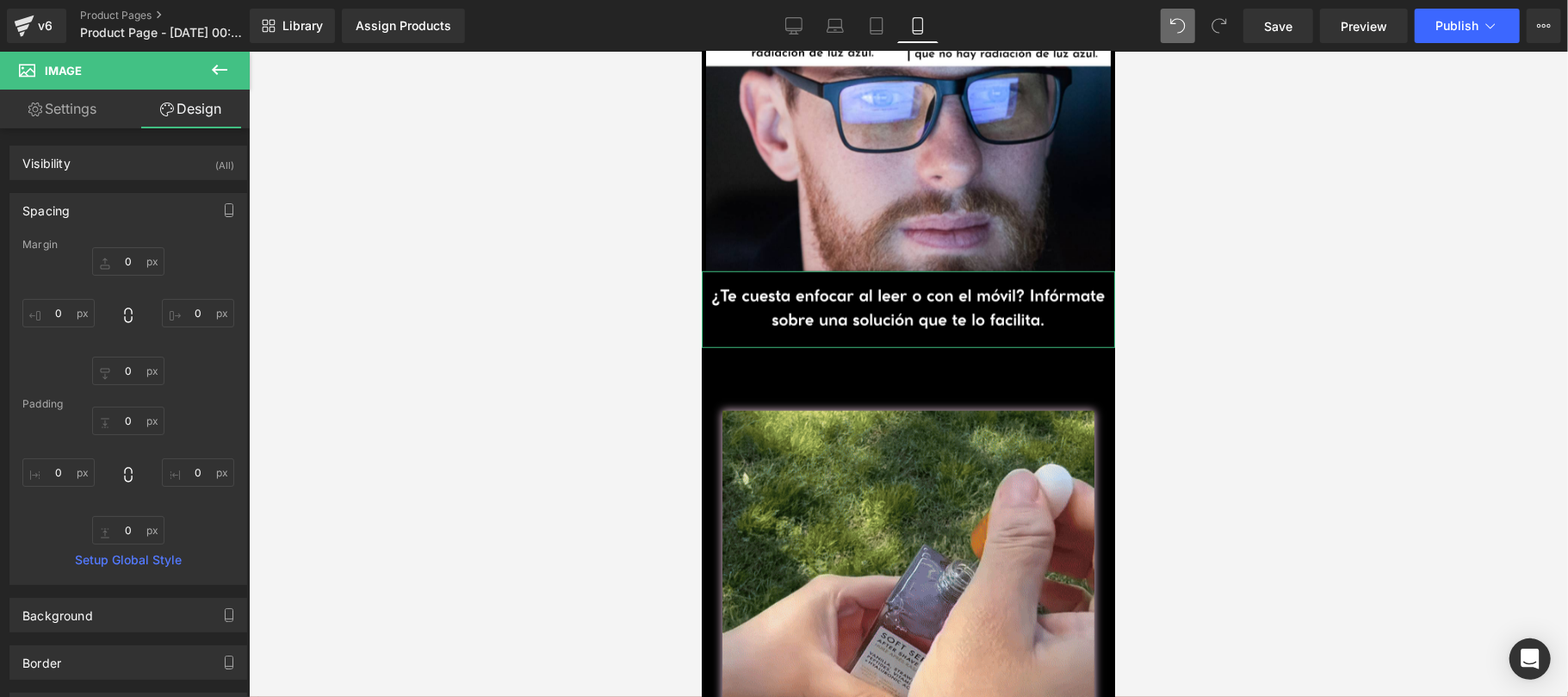
type input "0"
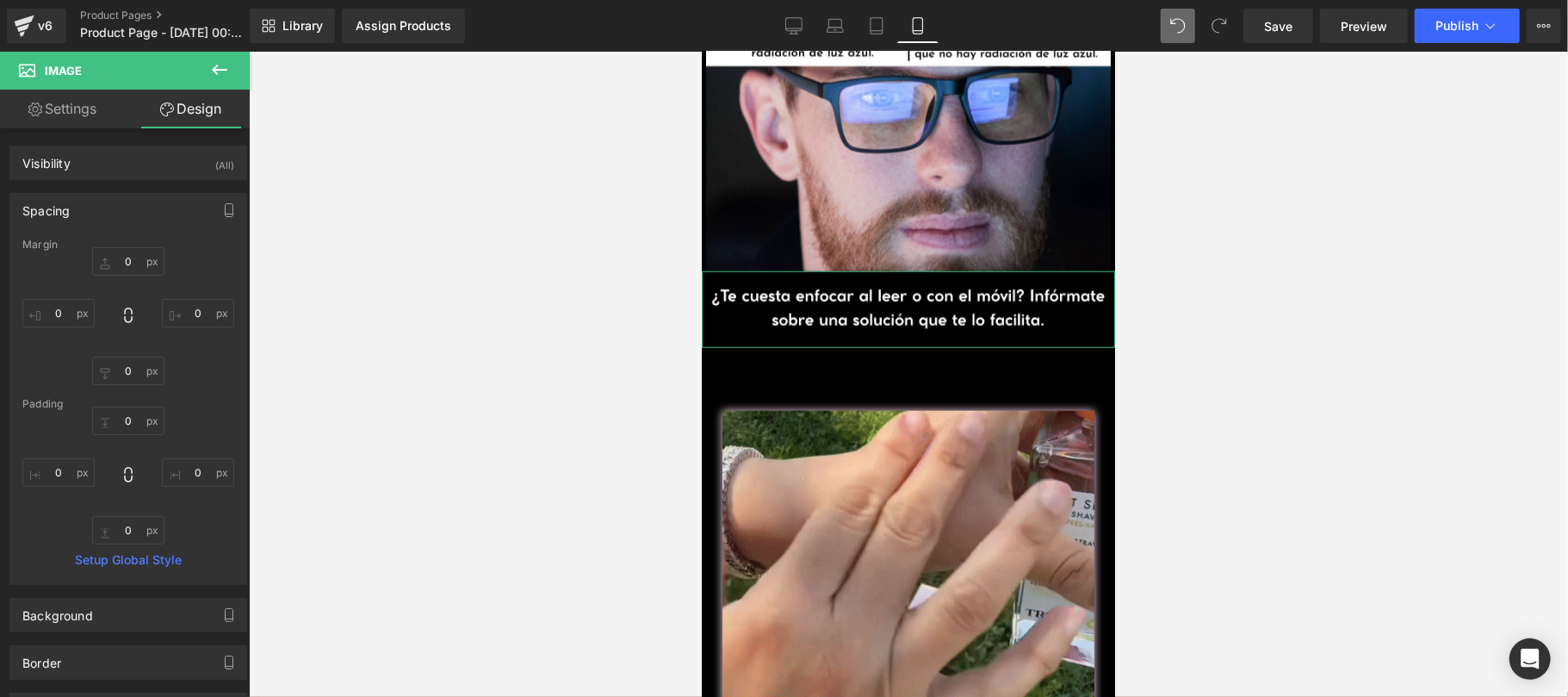
type input "0"
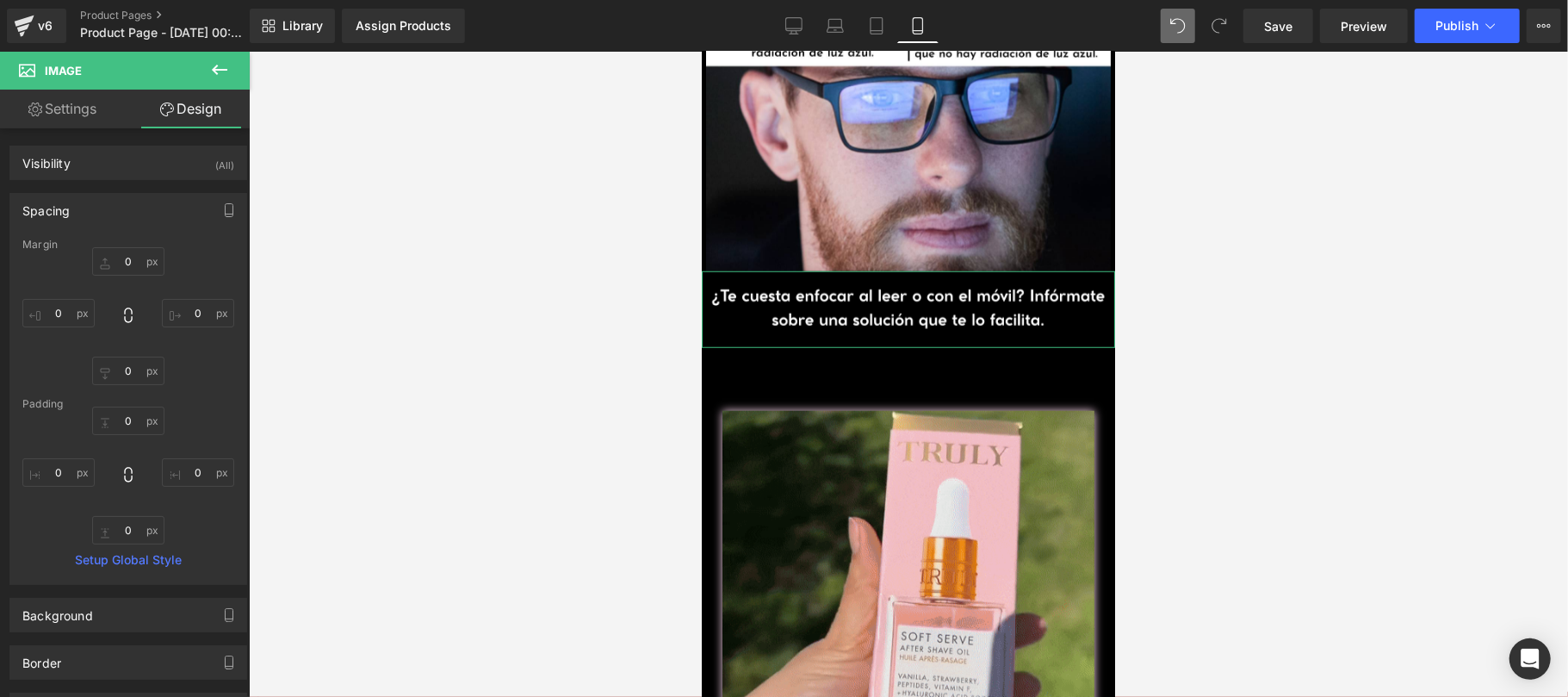
type input "0"
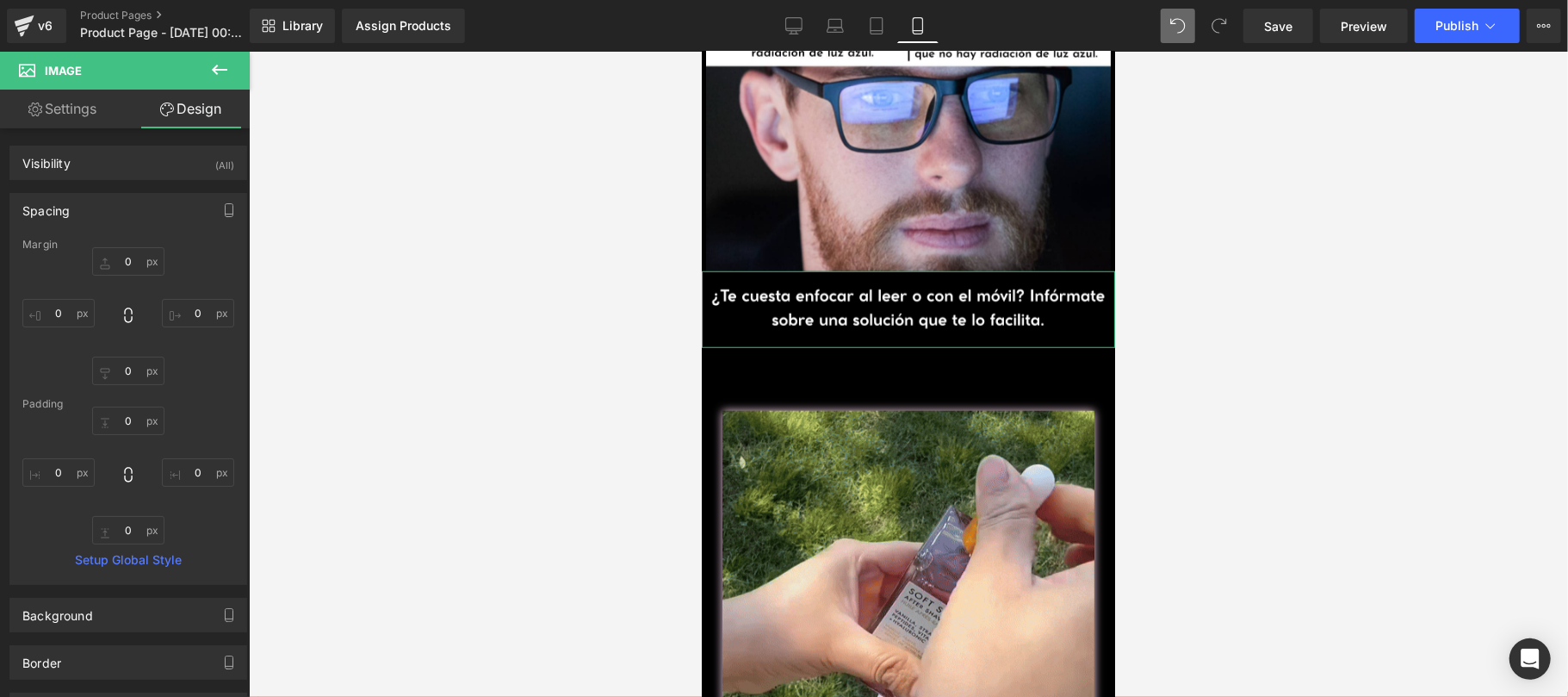
type input "0"
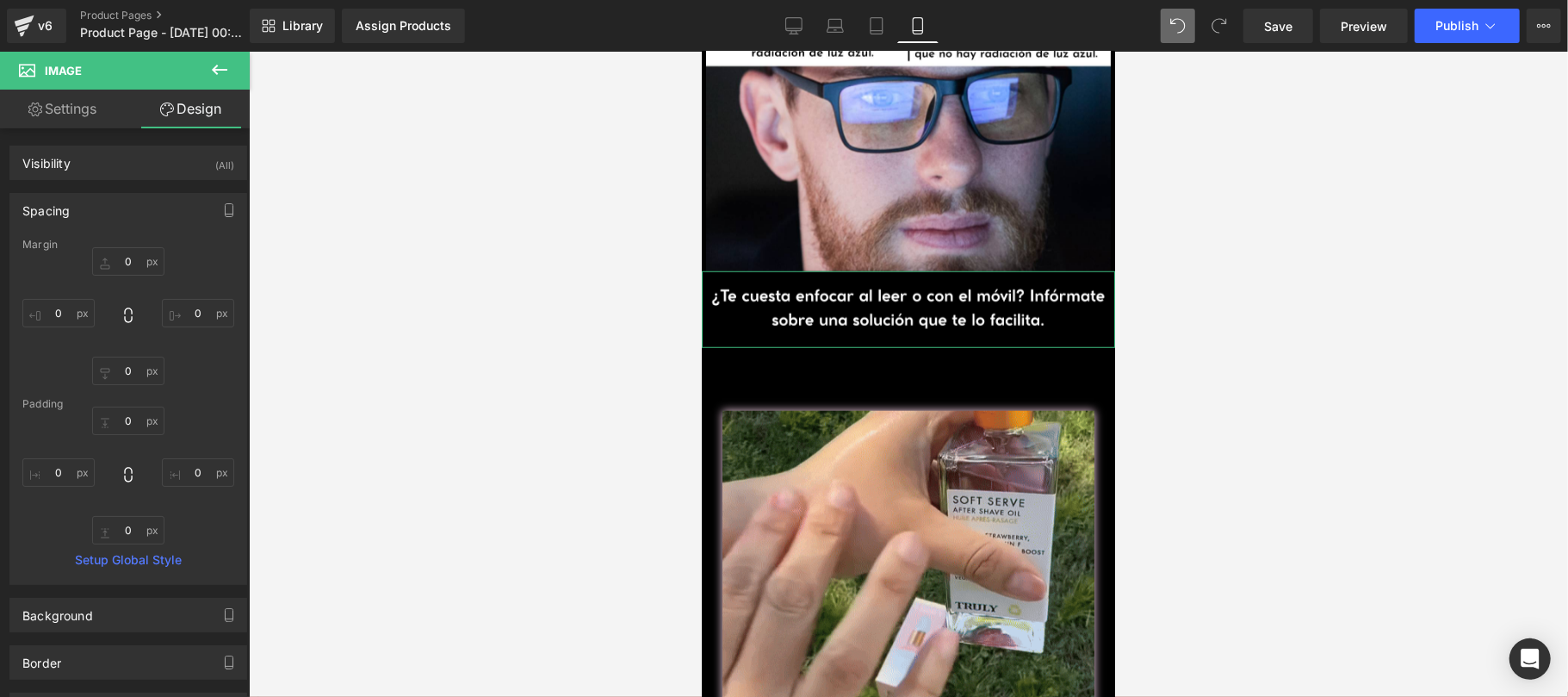
type input "0"
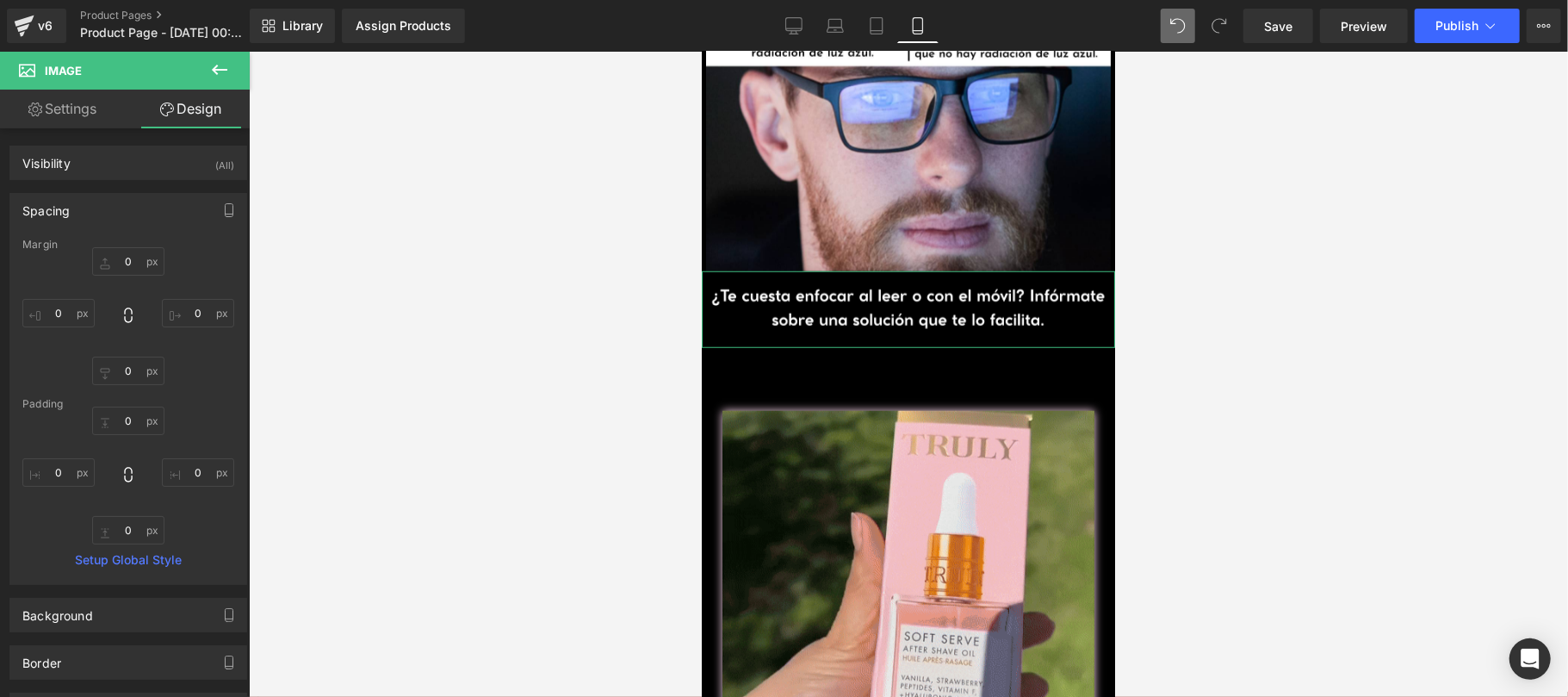
type input "0"
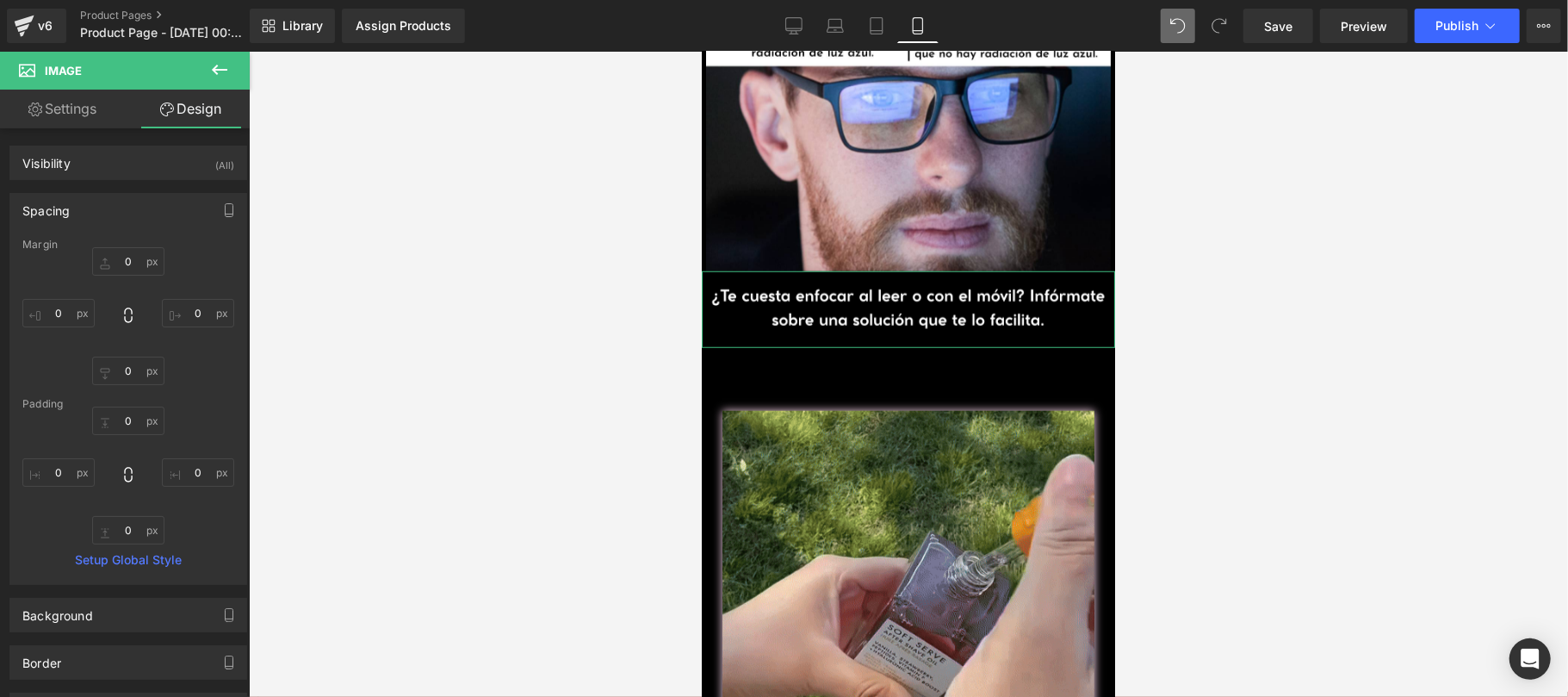
type input "0"
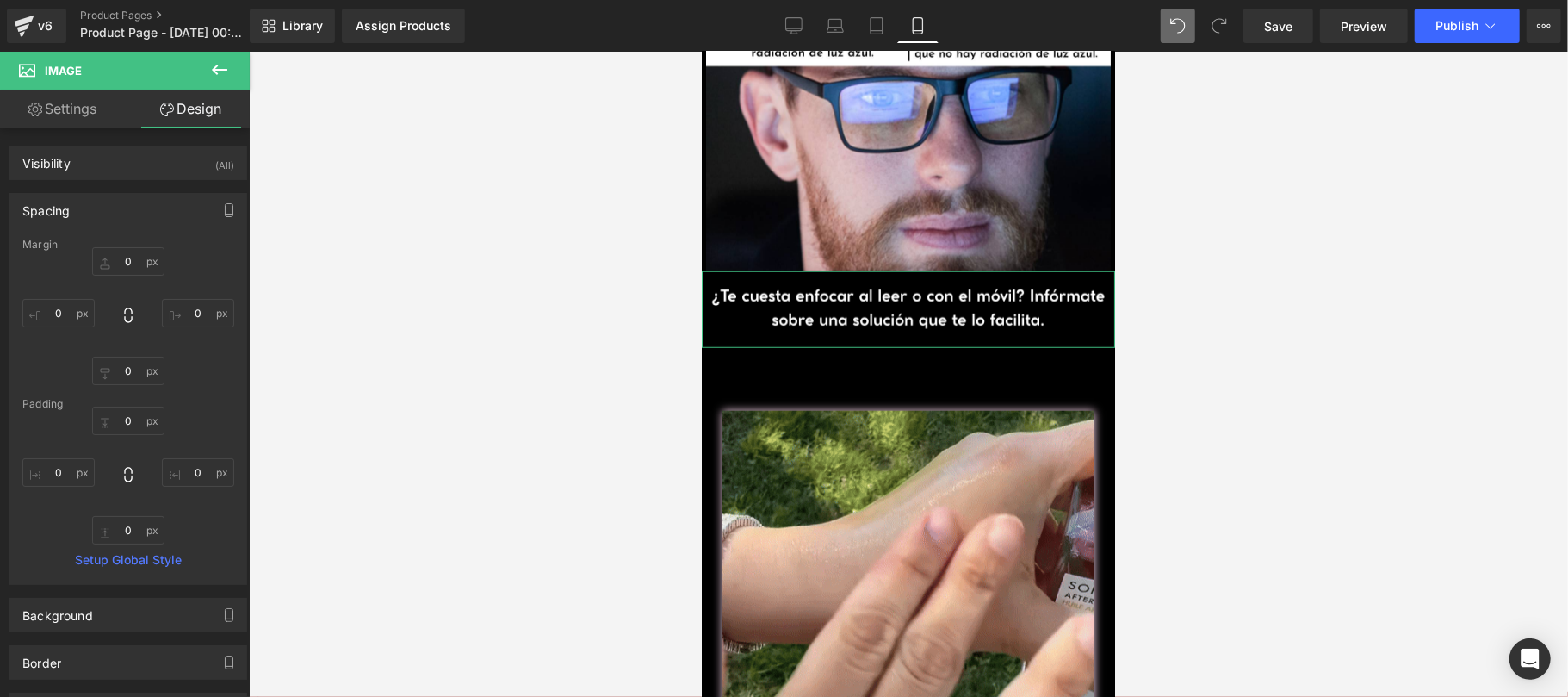
click at [69, 488] on div "0px 0 0px 0 0px 0 0px 0" at bounding box center [128, 475] width 212 height 138
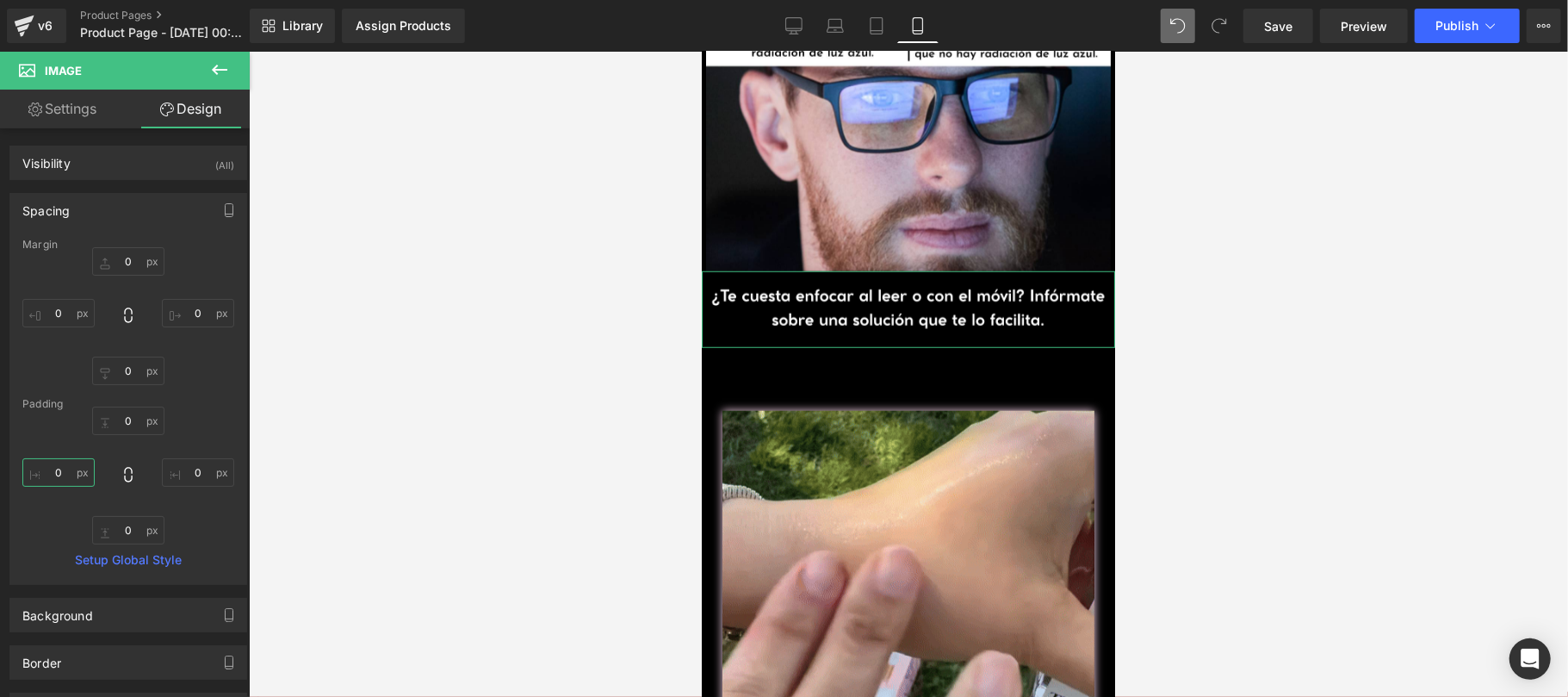
click at [67, 478] on input "0" at bounding box center [58, 472] width 72 height 28
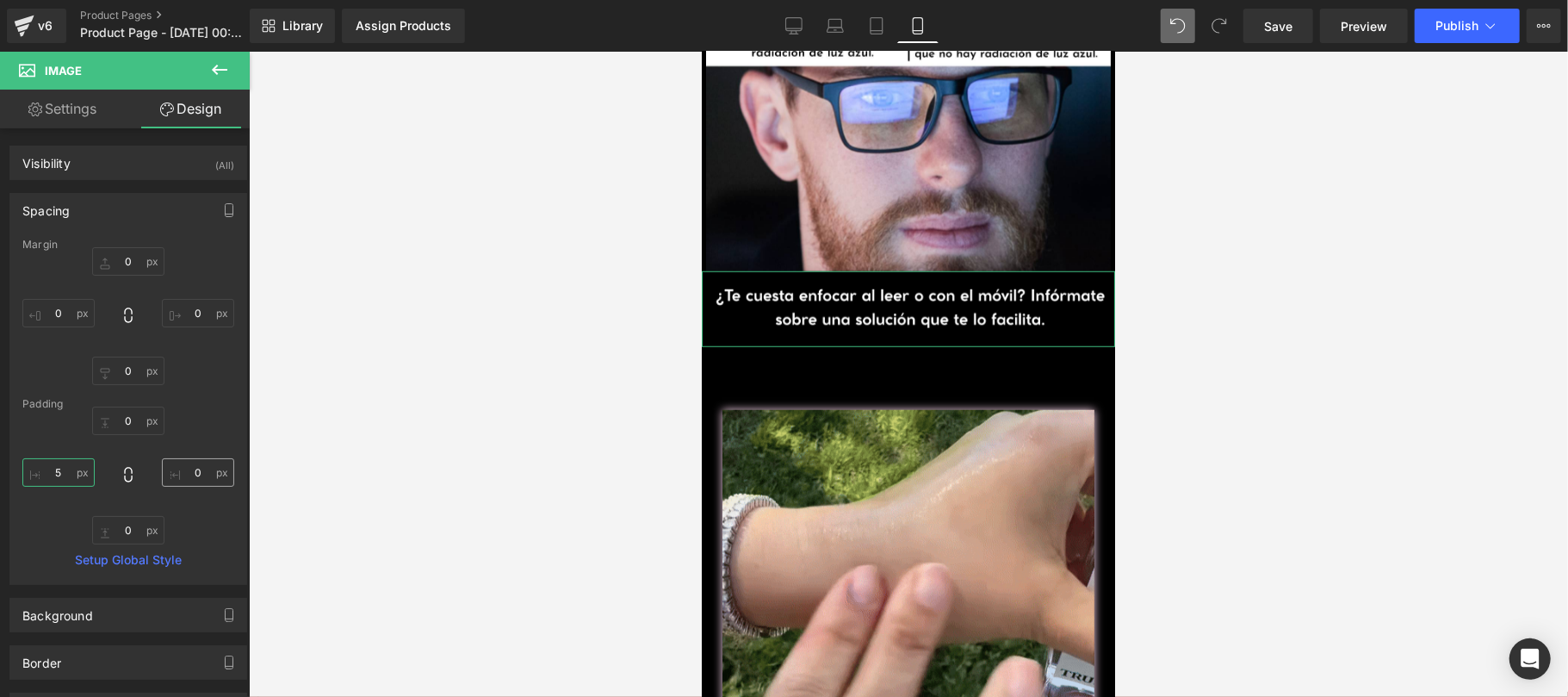
type input "5"
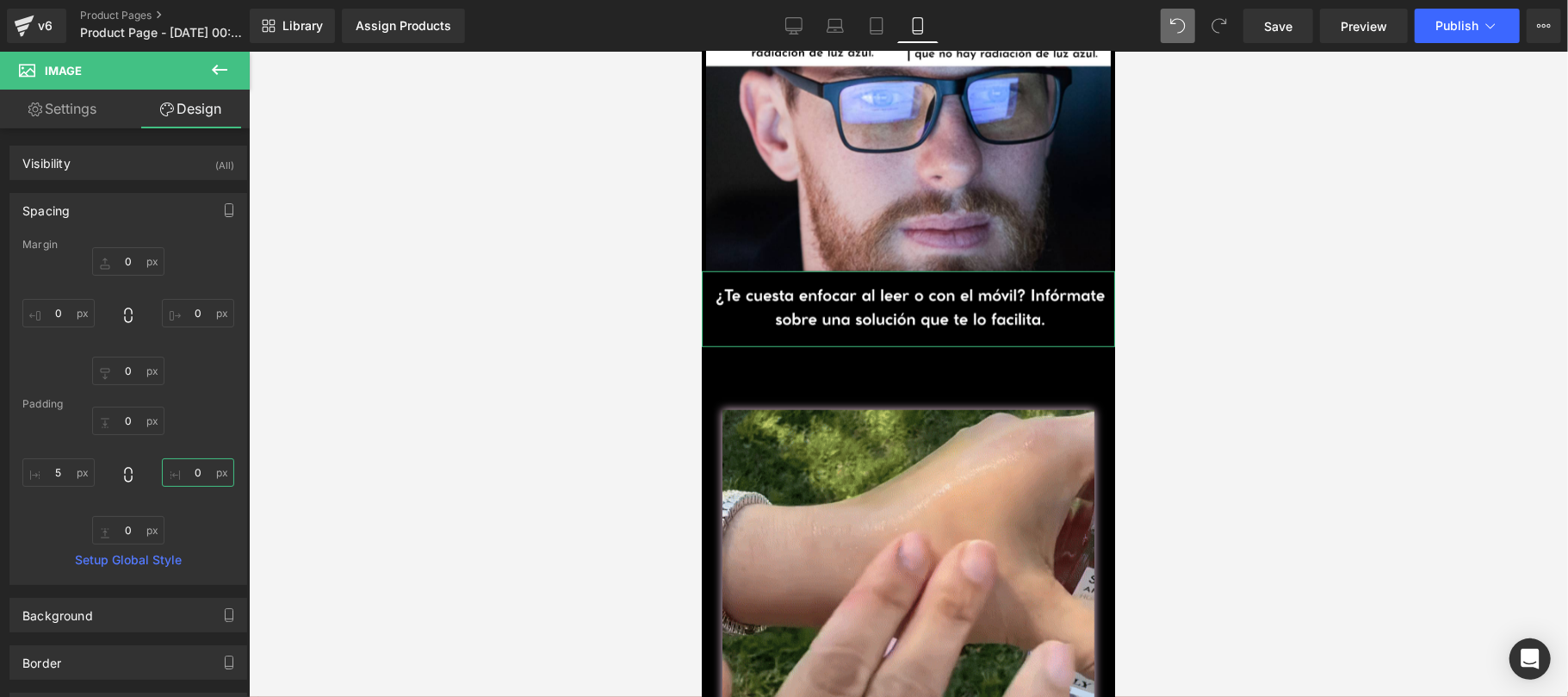
click at [181, 474] on input "0" at bounding box center [198, 472] width 72 height 28
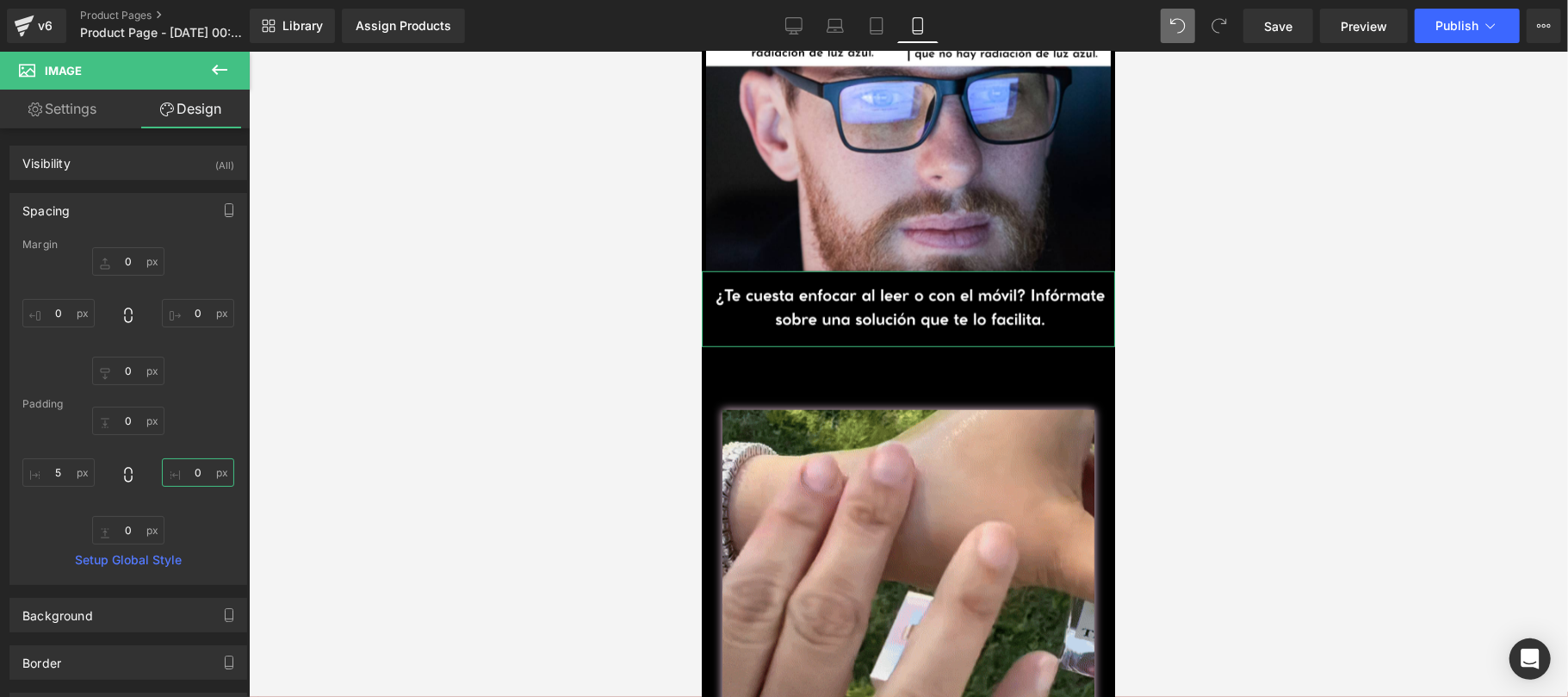
type input "5"
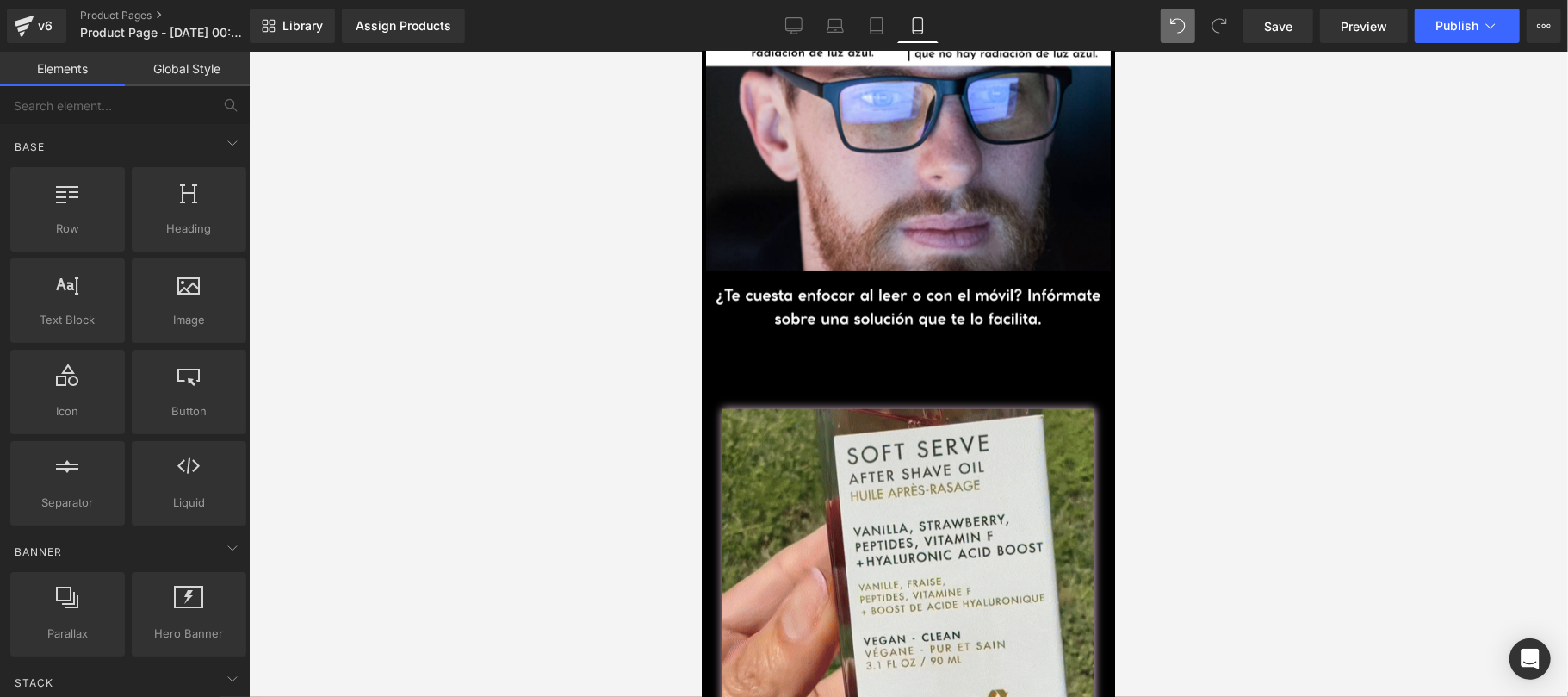
click at [483, 441] on div at bounding box center [908, 374] width 1319 height 645
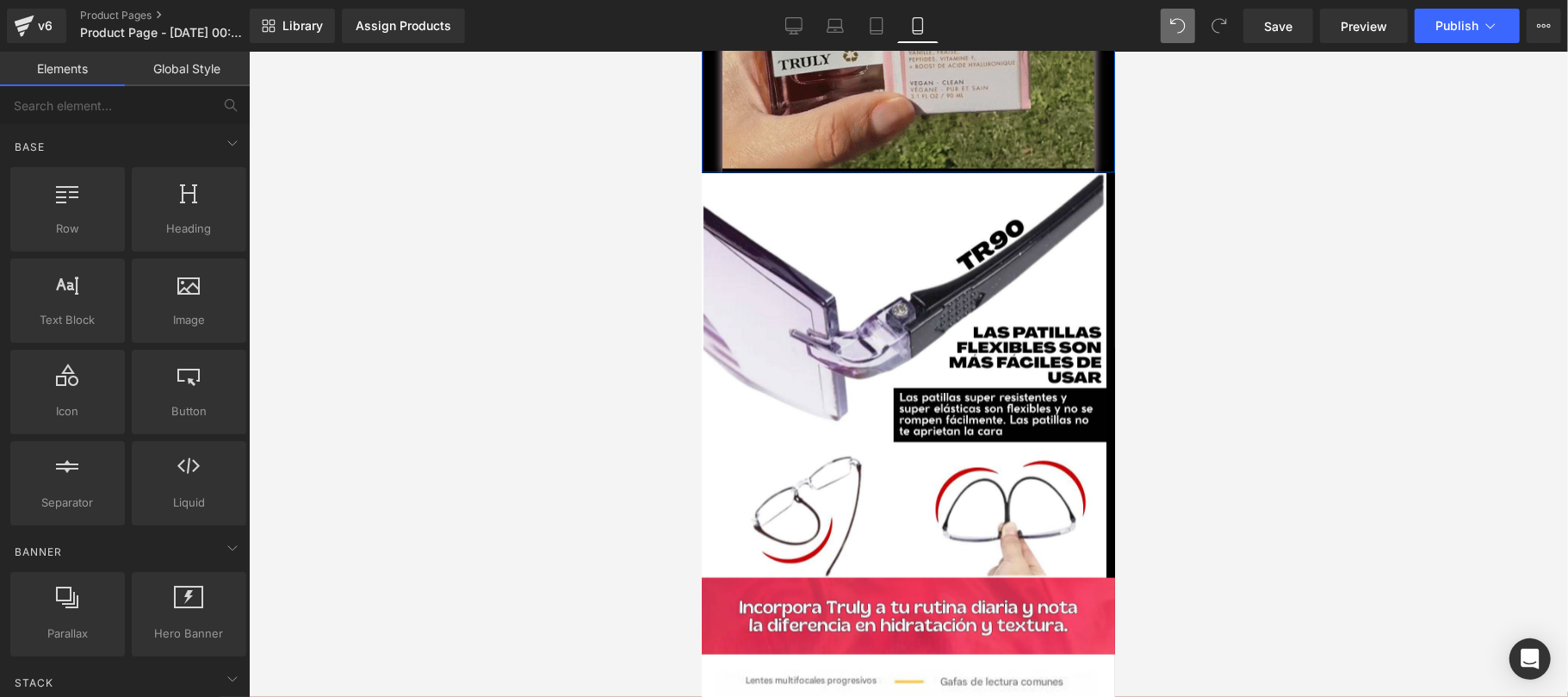
scroll to position [2144, 0]
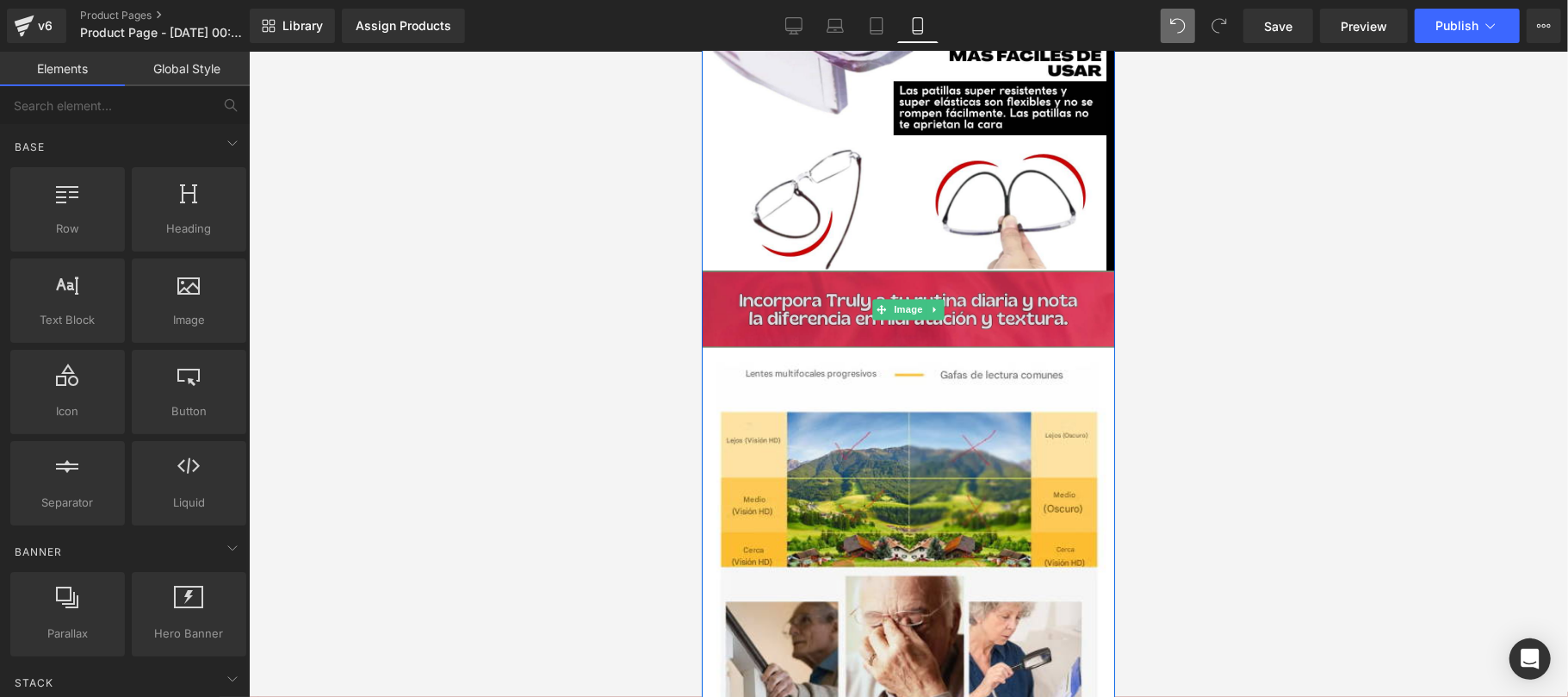
click at [889, 299] on img at bounding box center [907, 309] width 414 height 77
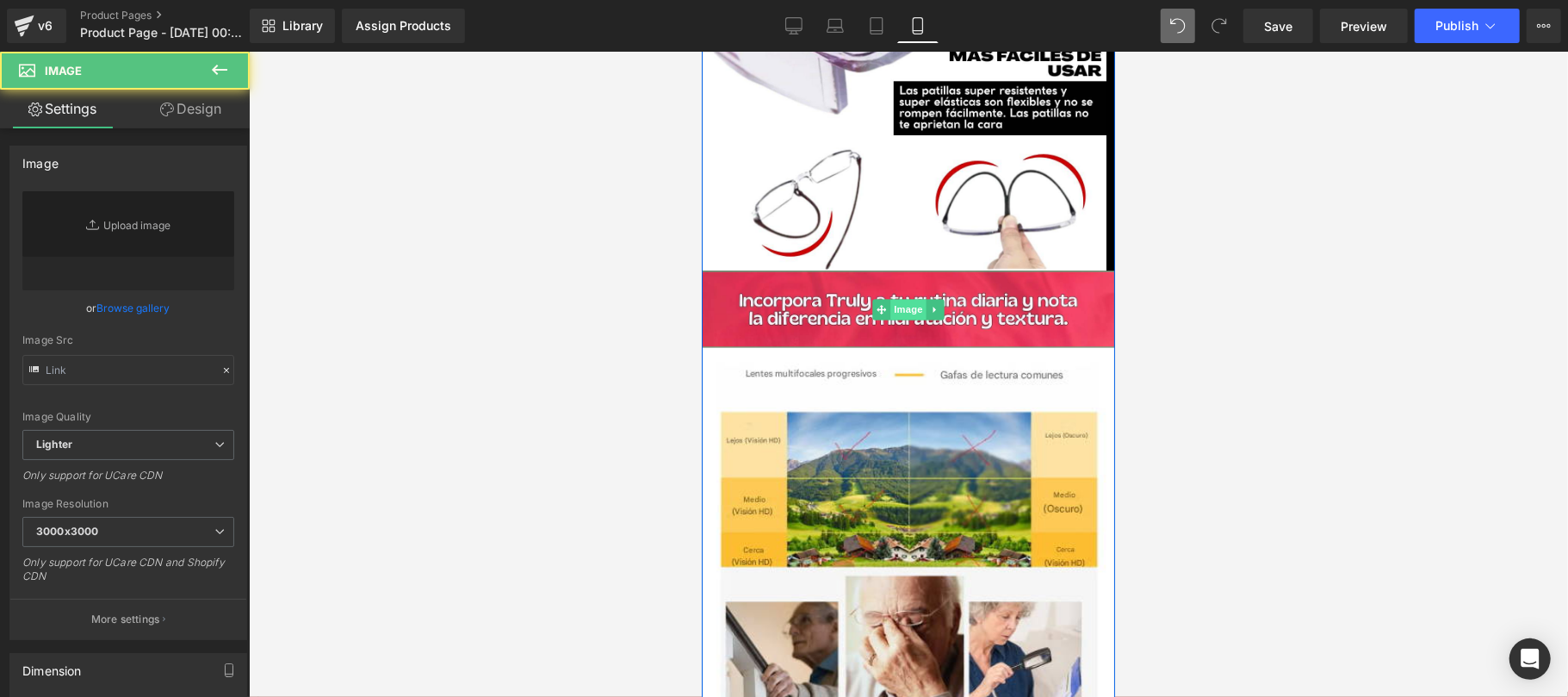
type input "https://ucarecdn.com/1132c55c-f1e7-4dd1-878f-4b6c816edec0/-/format/auto/-/previ…"
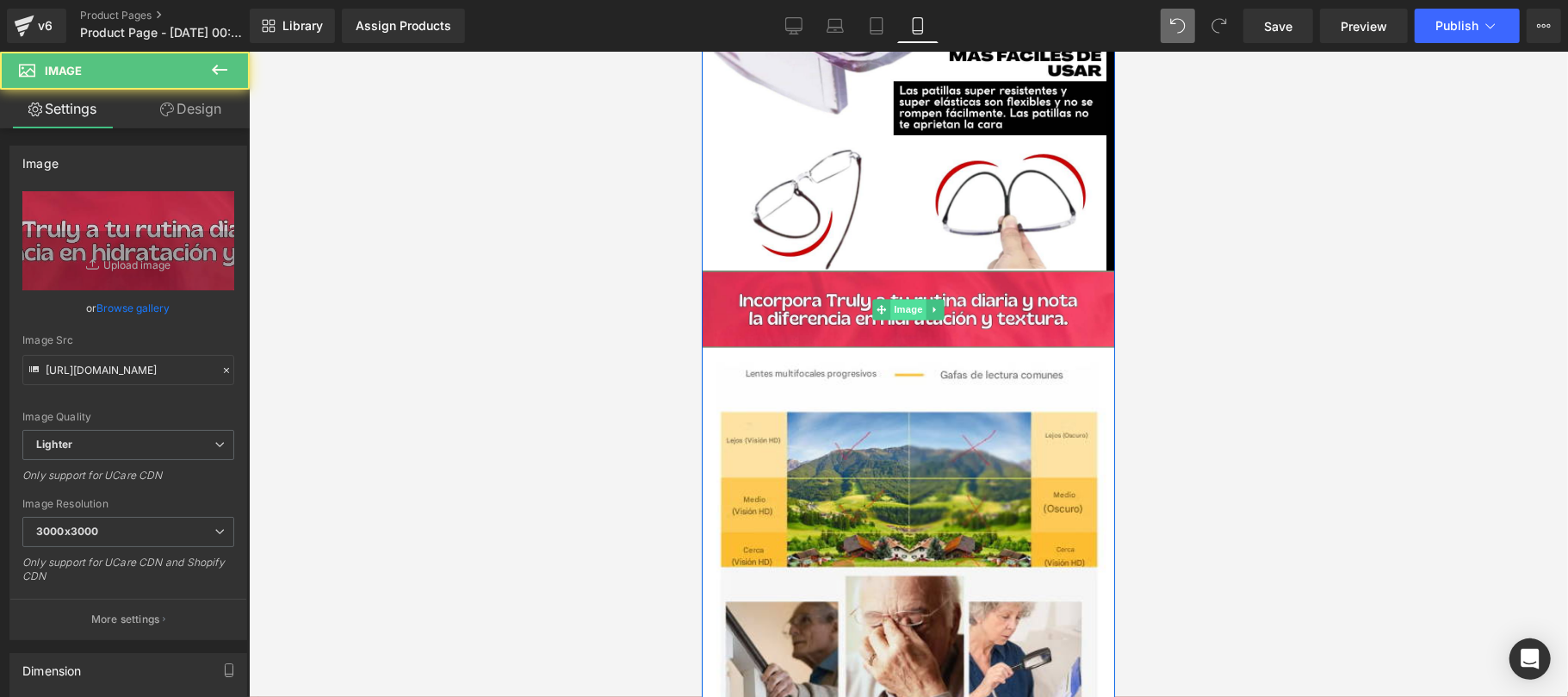
click at [896, 299] on span "Image" at bounding box center [907, 310] width 37 height 21
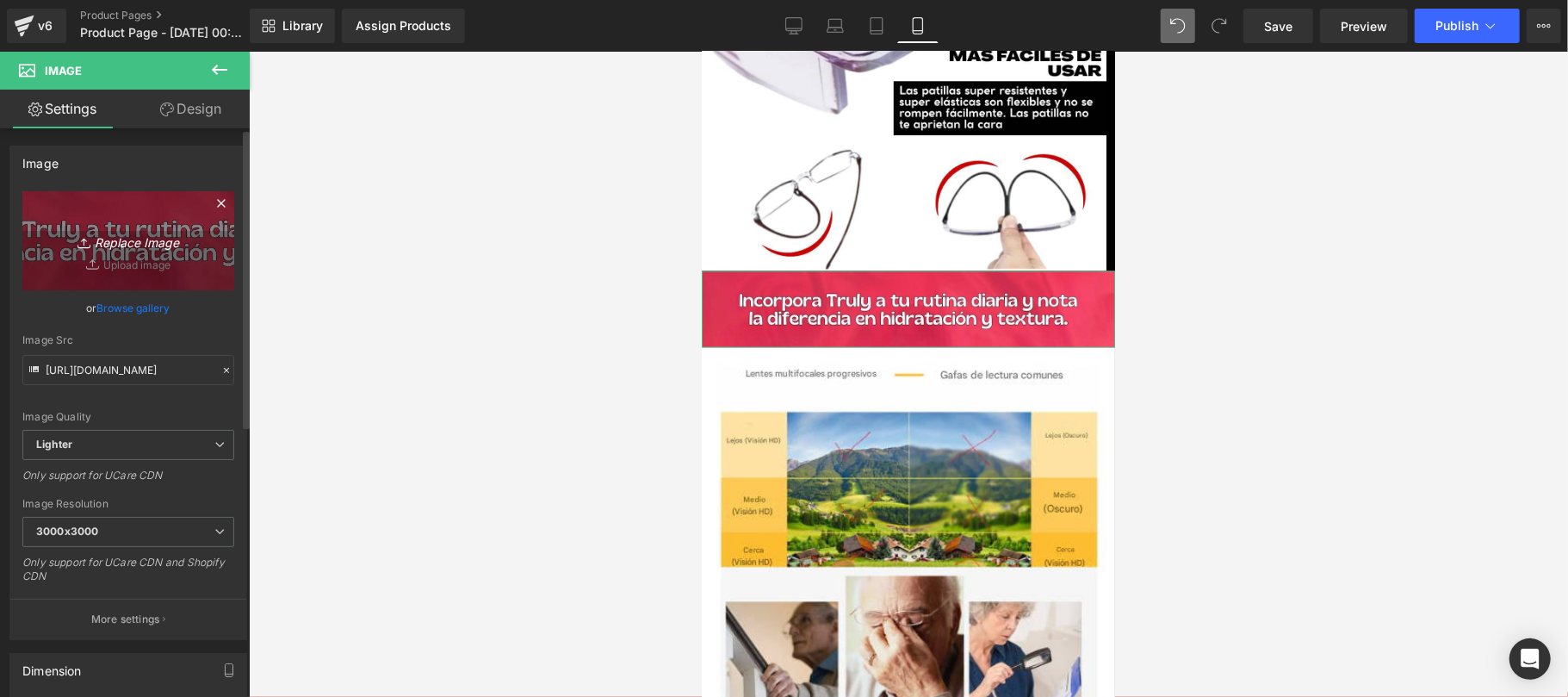
click at [98, 232] on icon "Replace Image" at bounding box center [128, 240] width 138 height 22
type input "C:\fakepath\EXTRAS TR90 GEM PAGES 5 (1).png"
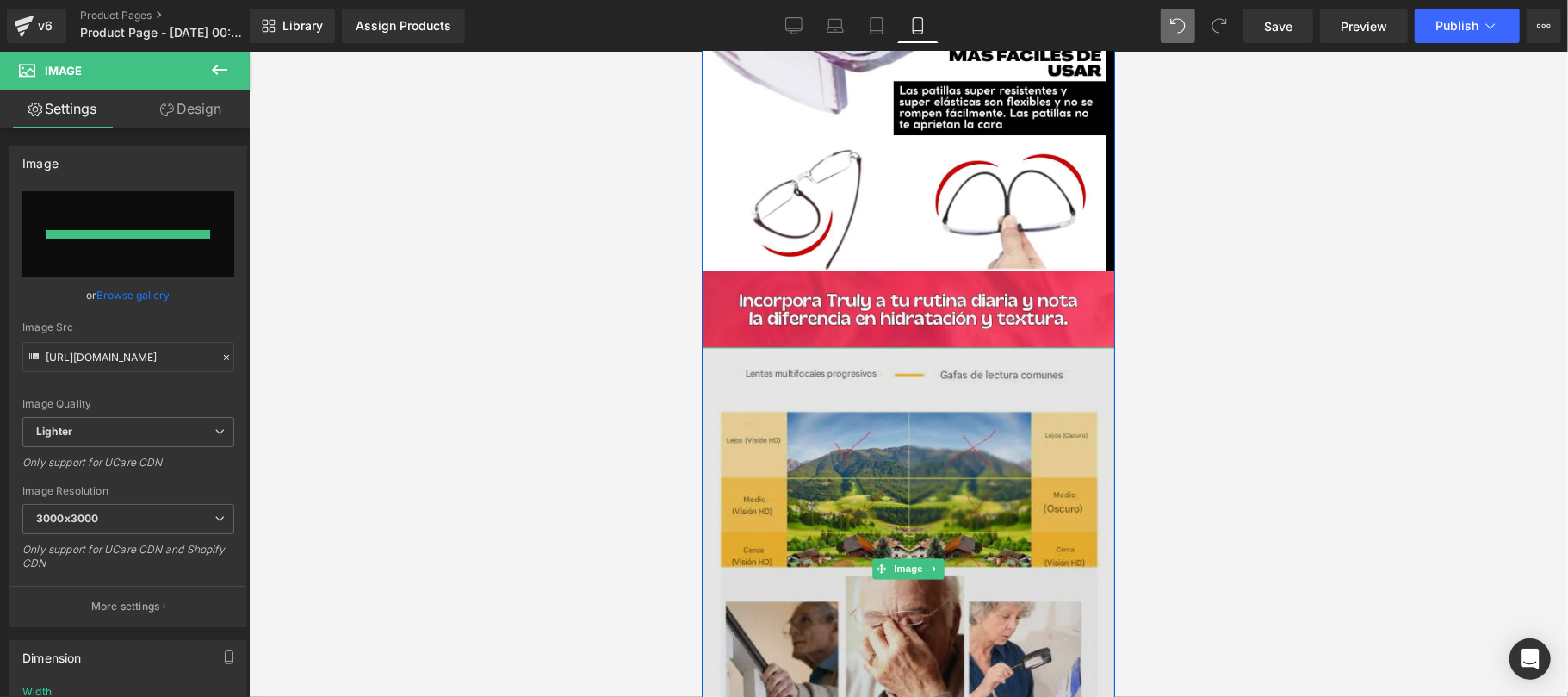
type input "https://ucarecdn.com/123ff0a0-2356-4e45-bc19-040a8eb5301d/-/format/auto/-/previ…"
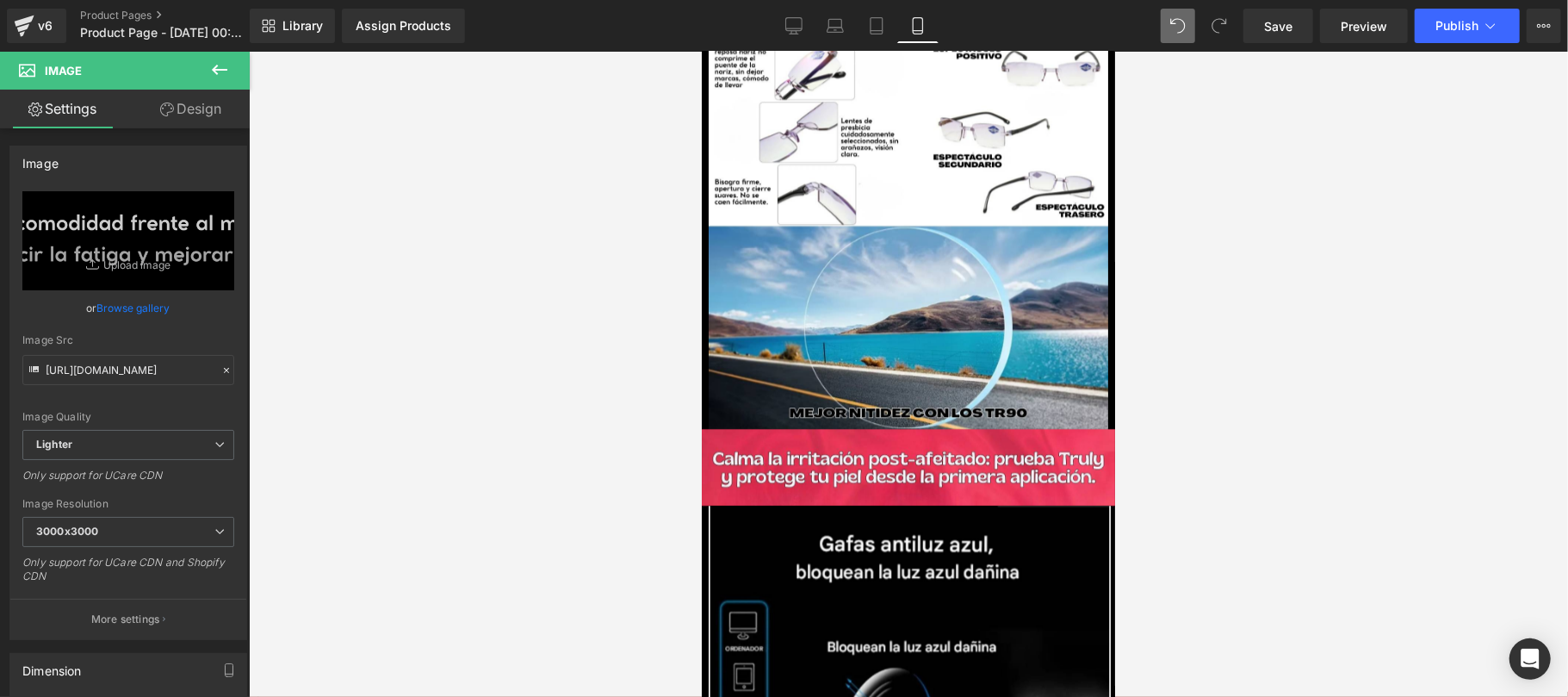
scroll to position [3367, 0]
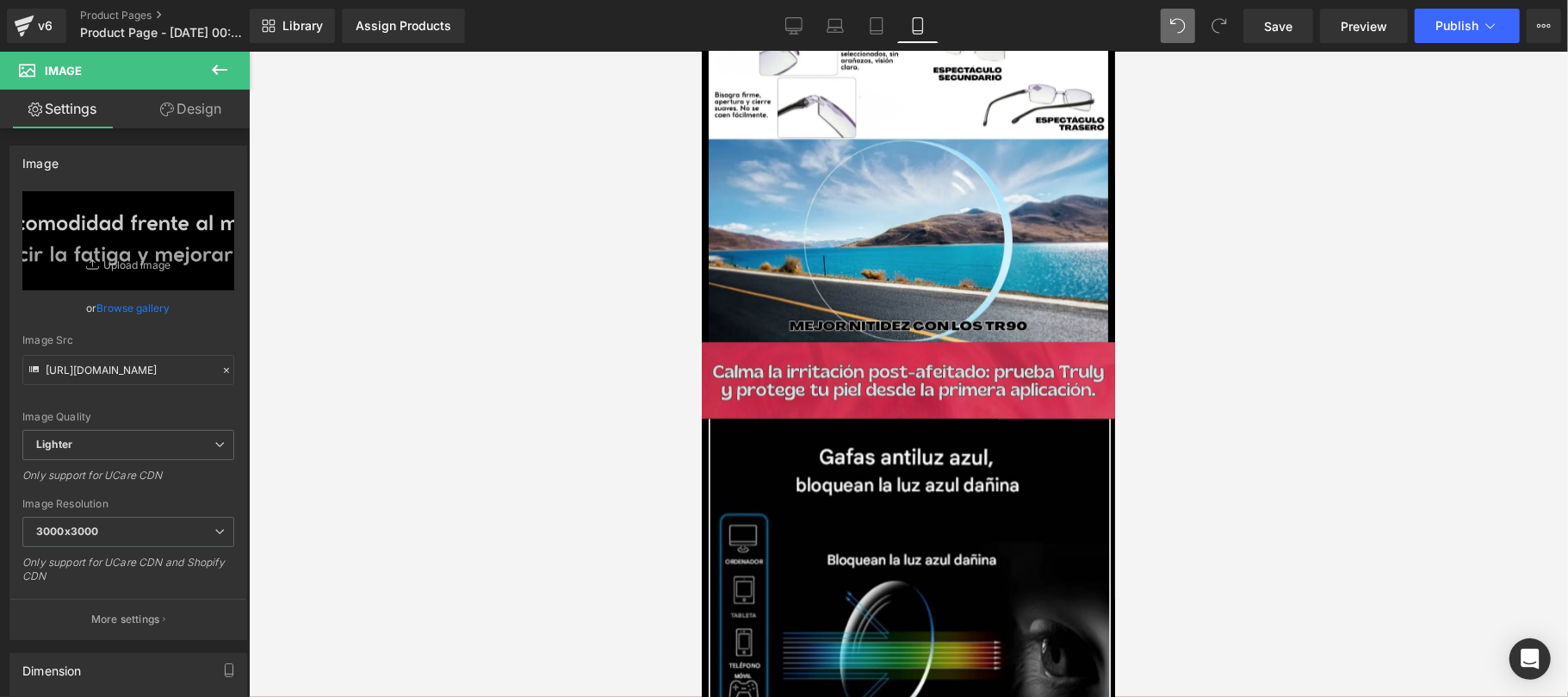
click at [897, 362] on div "Image" at bounding box center [907, 379] width 414 height 77
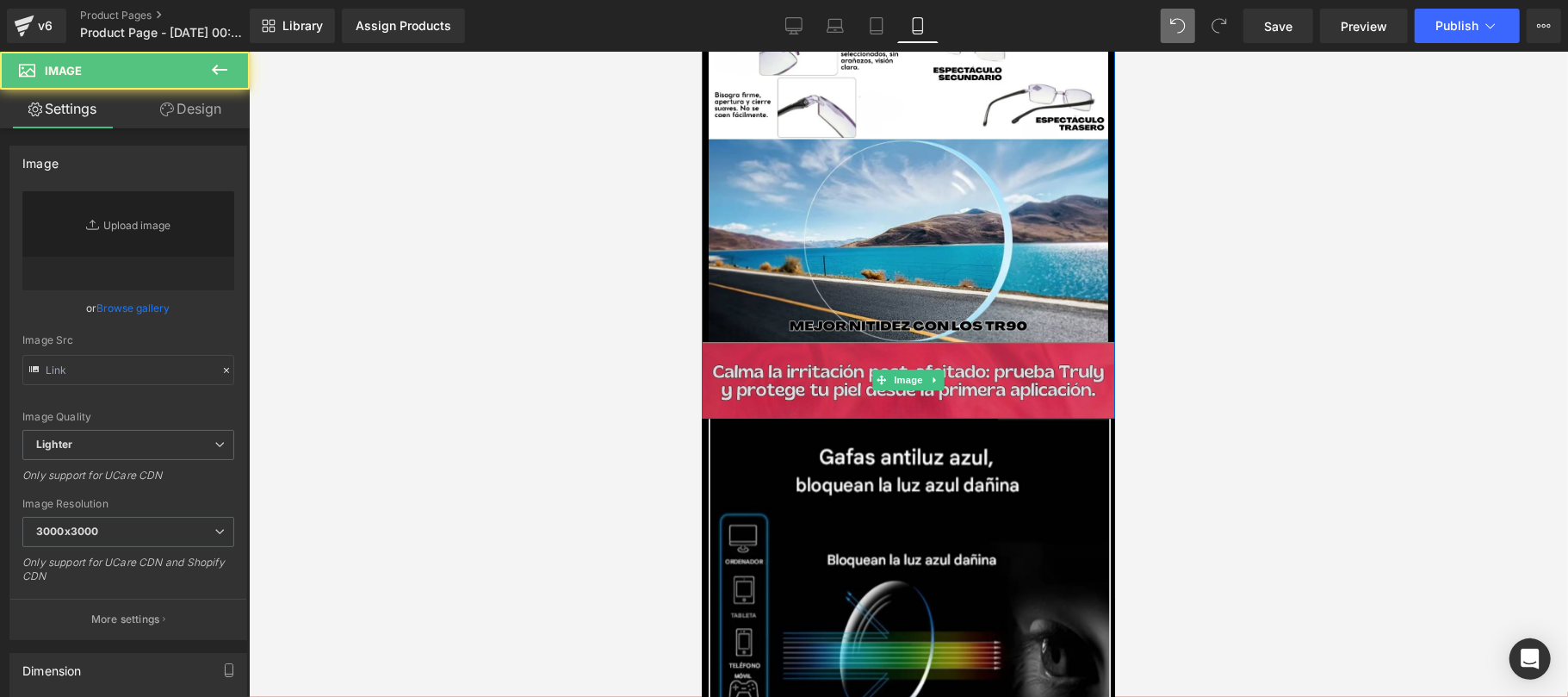
type input "https://ucarecdn.com/755c7e79-9283-4ecf-bc4d-090028dbdce4/-/format/auto/-/previ…"
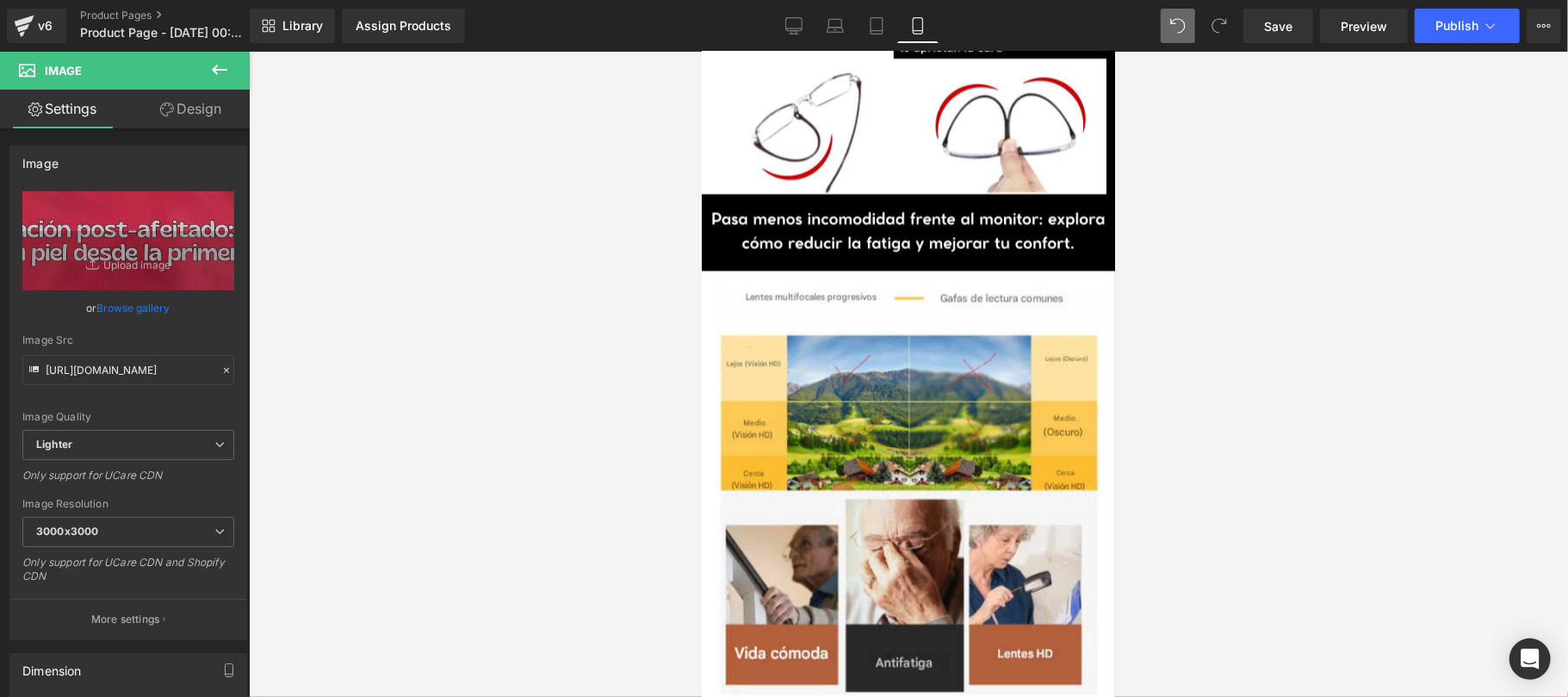
scroll to position [2144, 0]
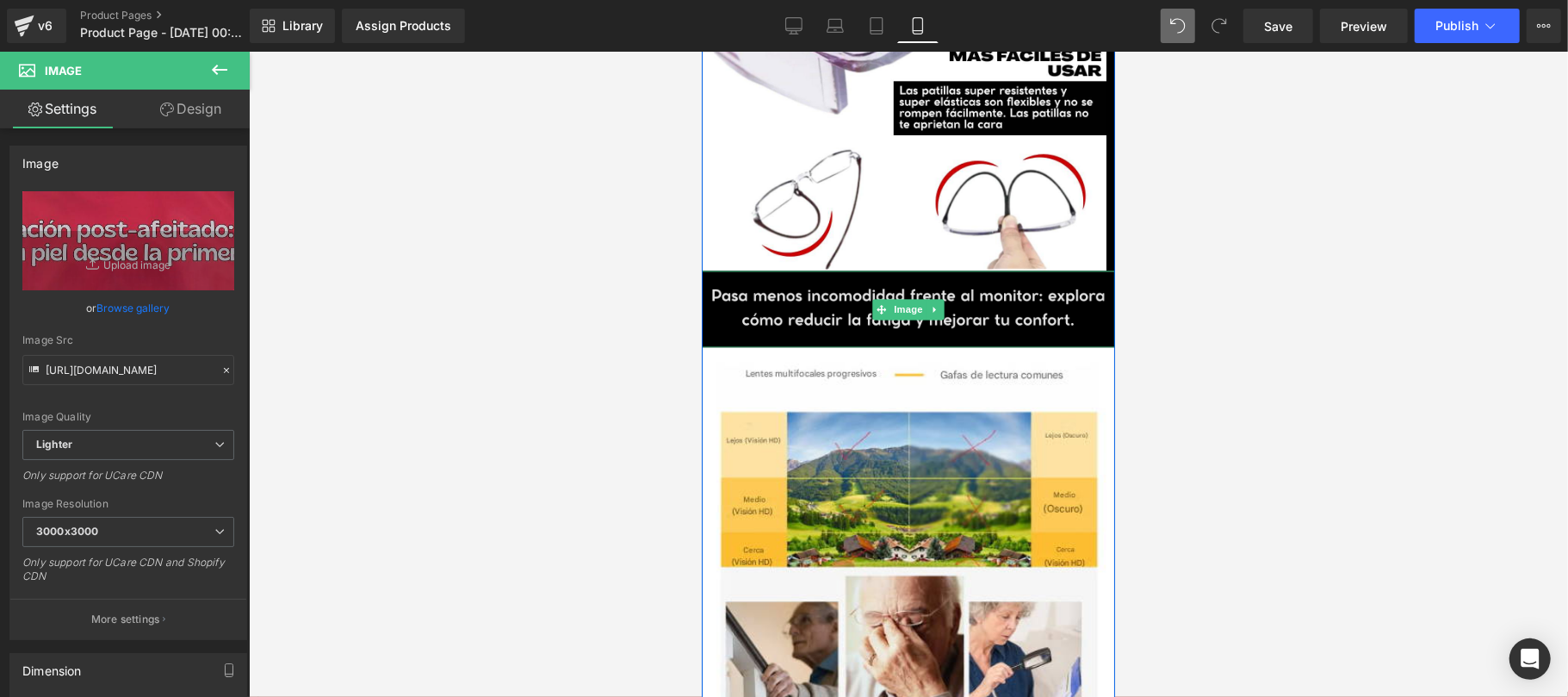
click at [914, 299] on span "Image" at bounding box center [907, 310] width 37 height 21
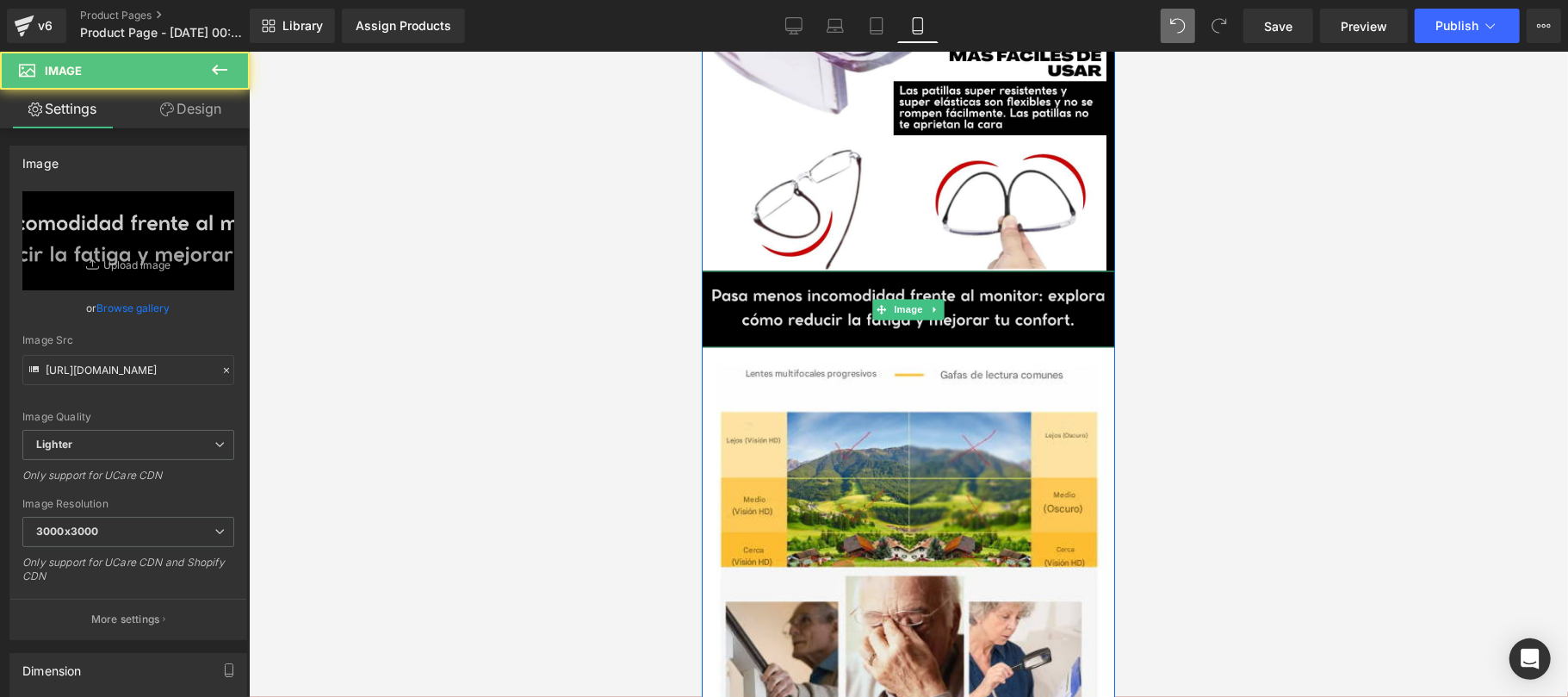
click at [995, 289] on img at bounding box center [907, 309] width 414 height 77
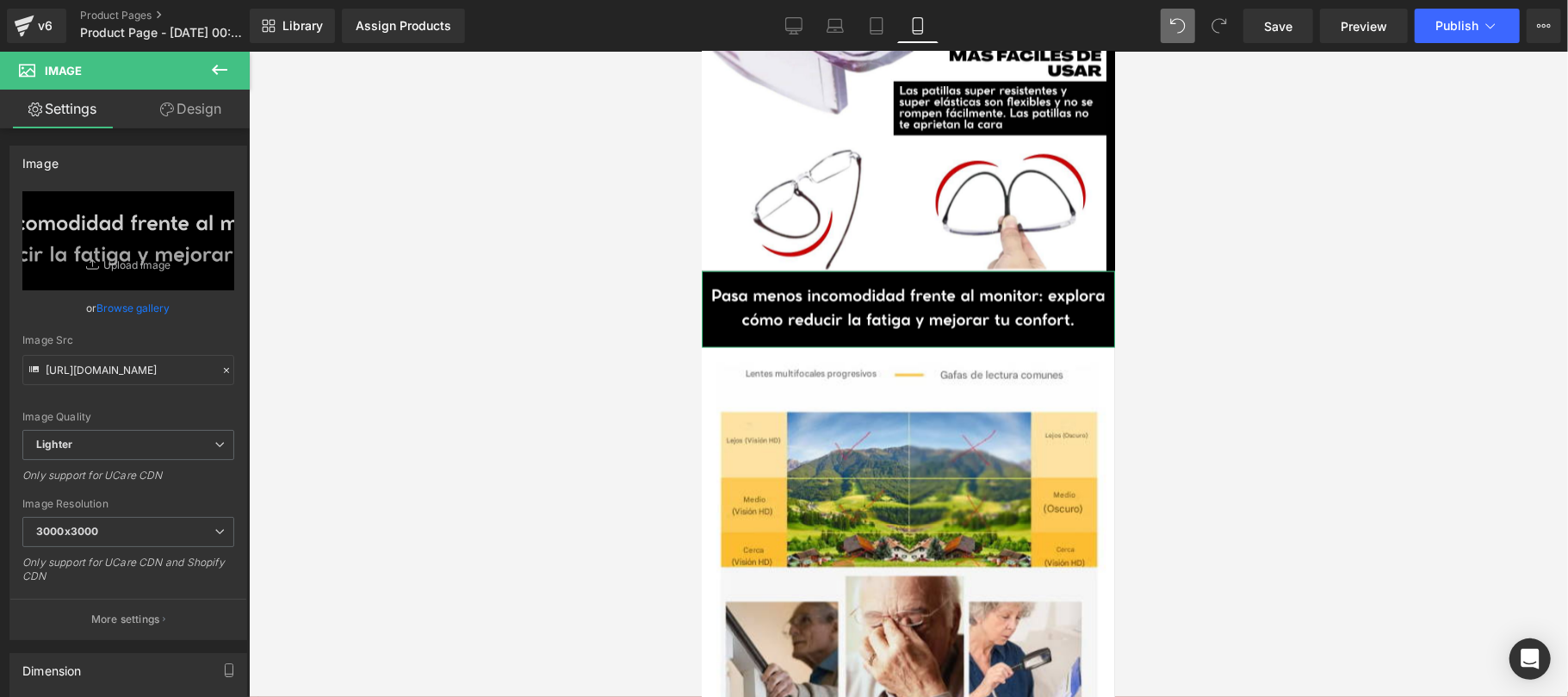
click at [166, 105] on icon at bounding box center [167, 109] width 14 height 14
click at [0, 0] on div "Spacing" at bounding box center [0, 0] width 0 height 0
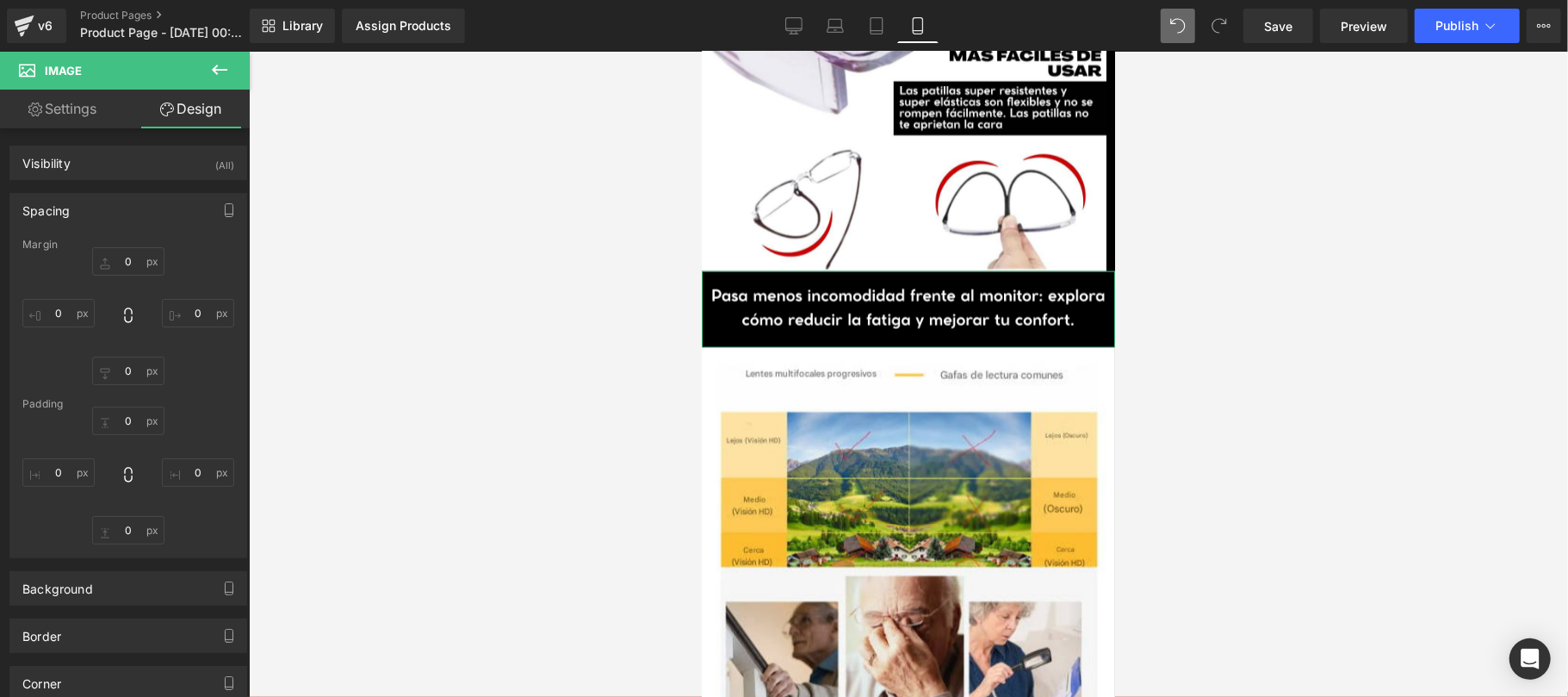
type input "0"
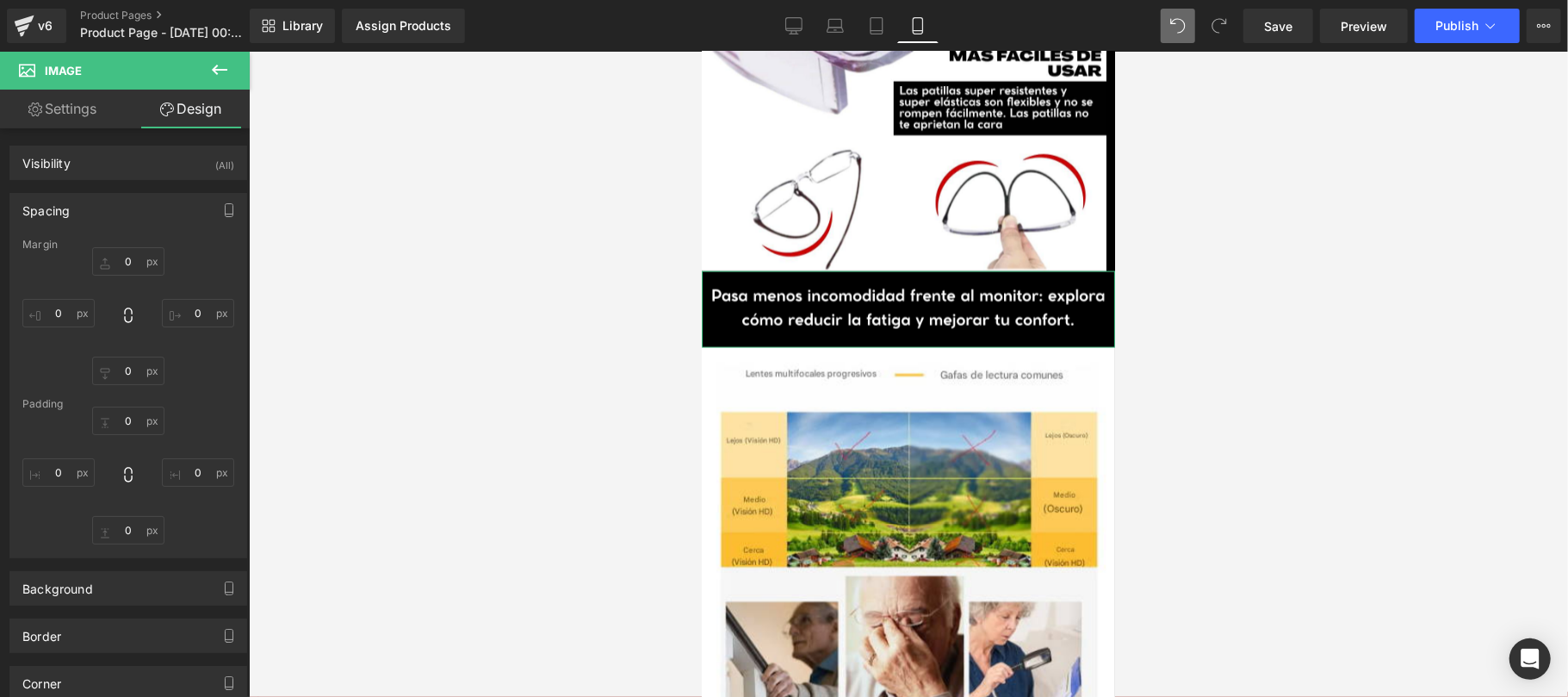
type input "0"
click at [63, 482] on input "0" at bounding box center [58, 472] width 72 height 28
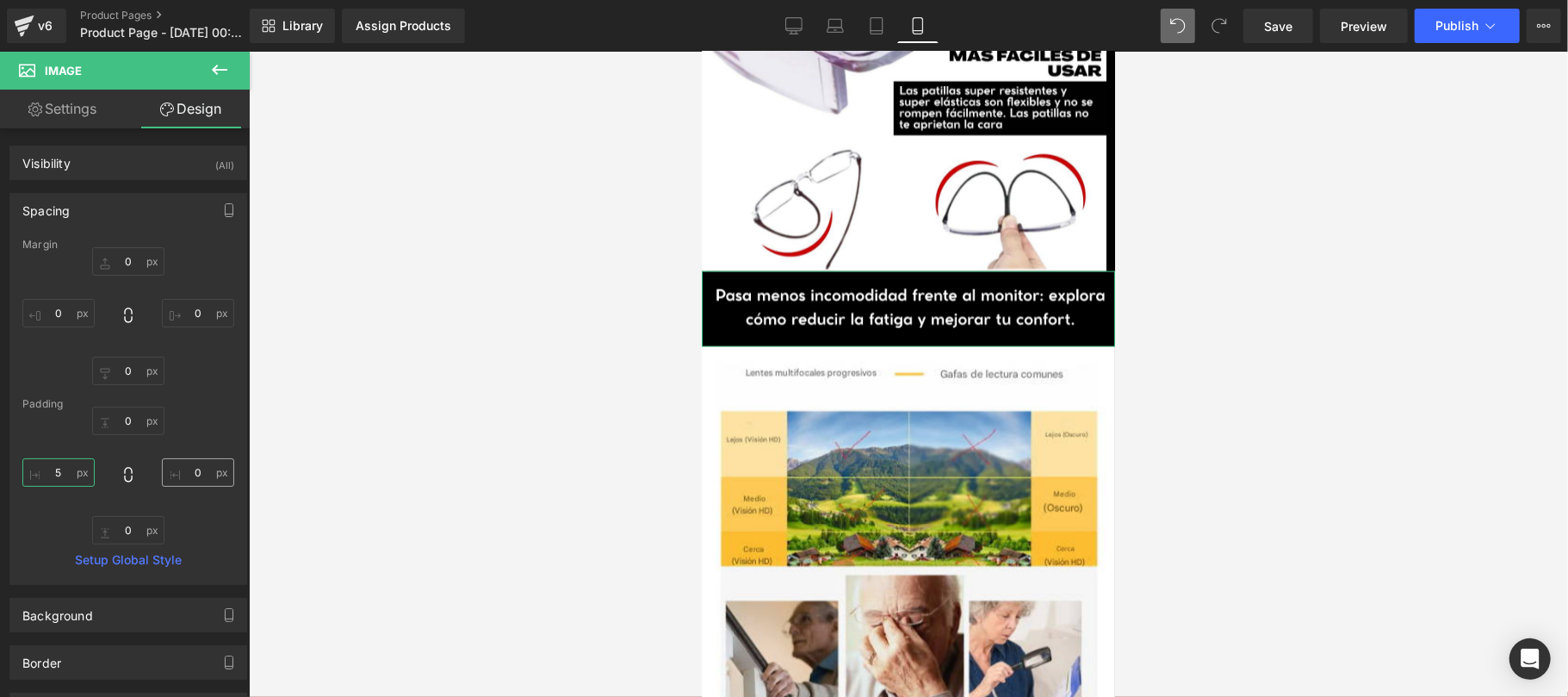
type input "5"
click at [184, 474] on input "0" at bounding box center [198, 472] width 72 height 28
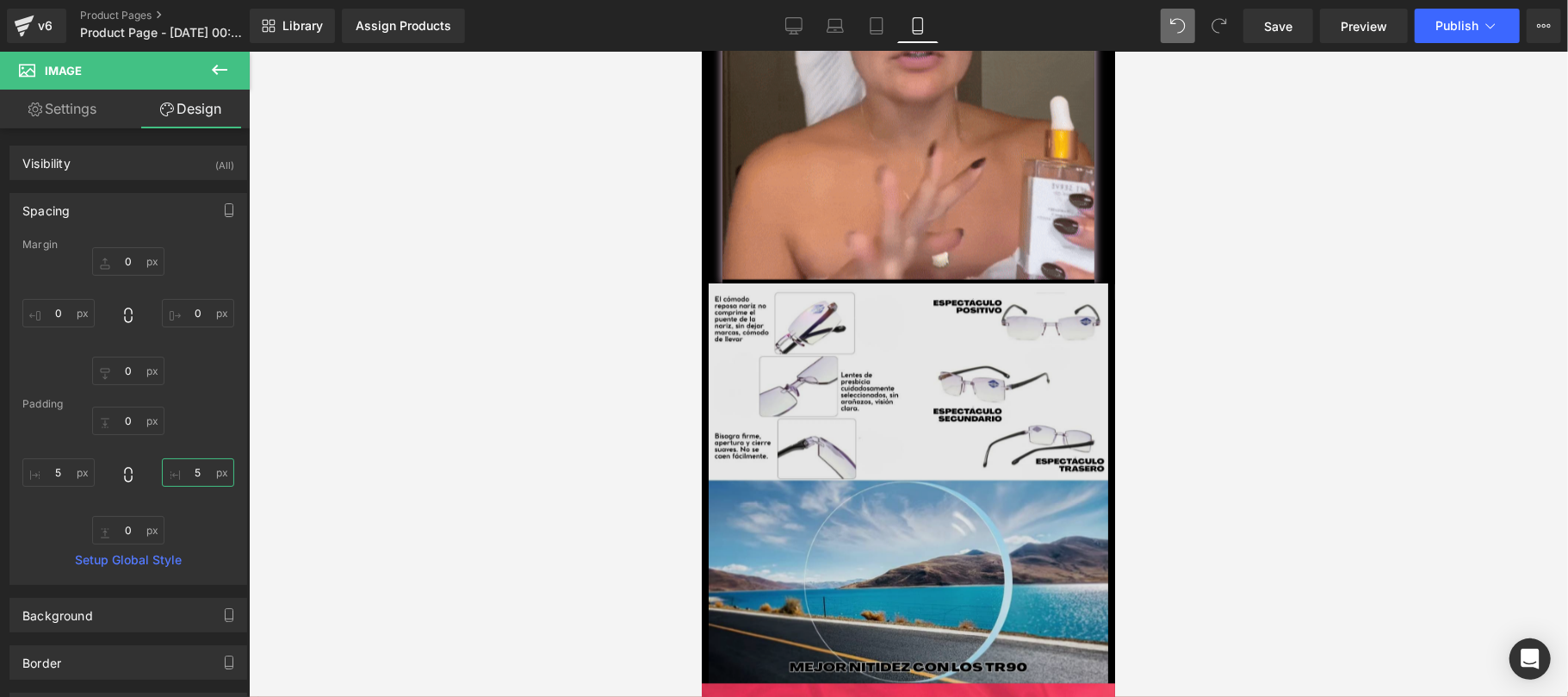
scroll to position [3062, 0]
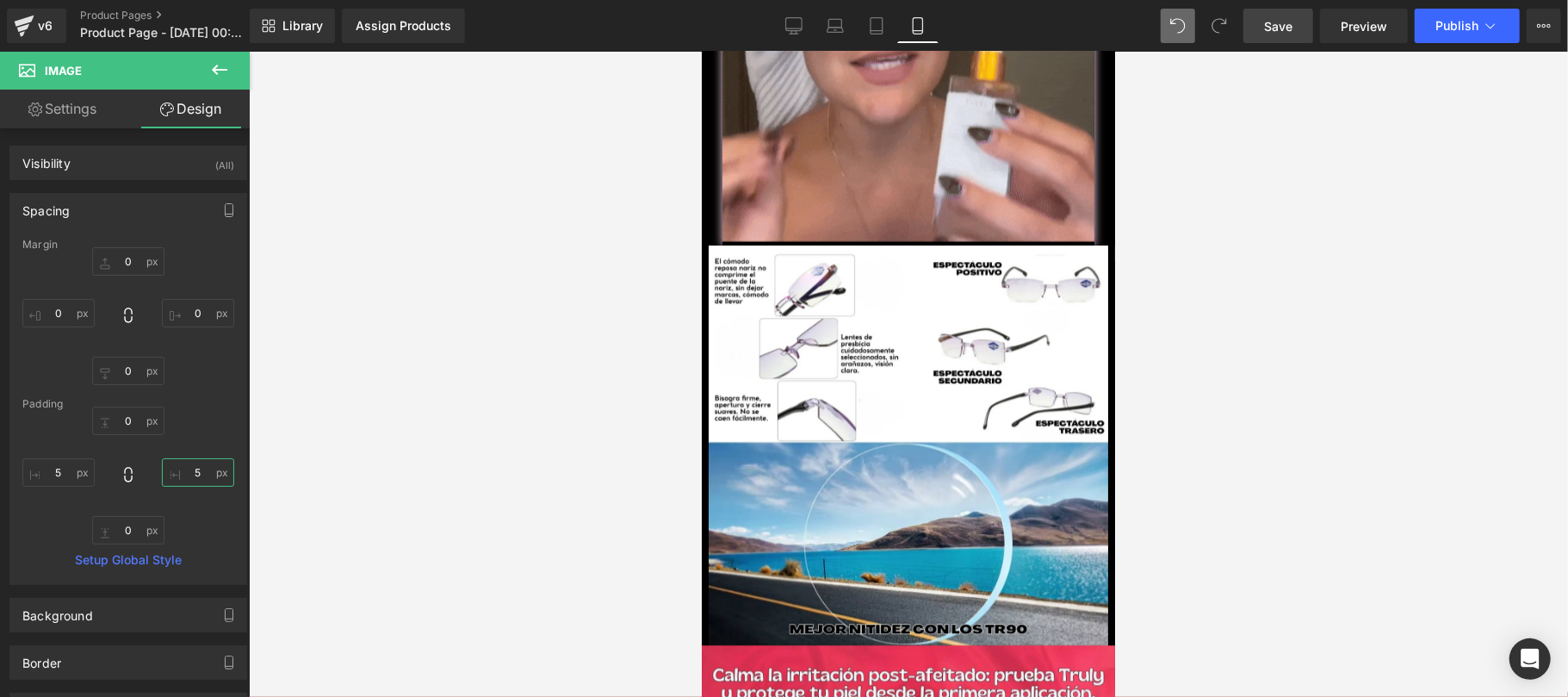
type input "5"
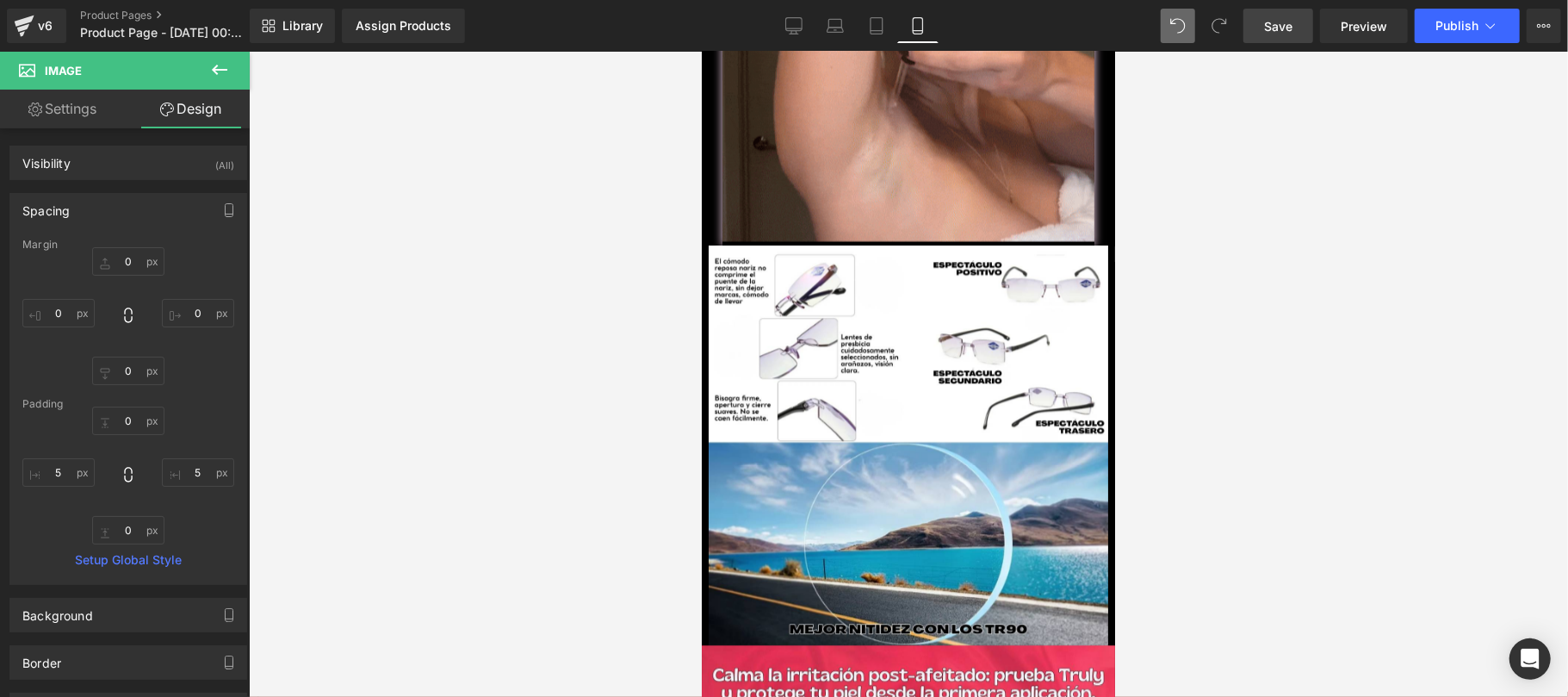
click at [1273, 29] on span "Save" at bounding box center [1277, 25] width 28 height 18
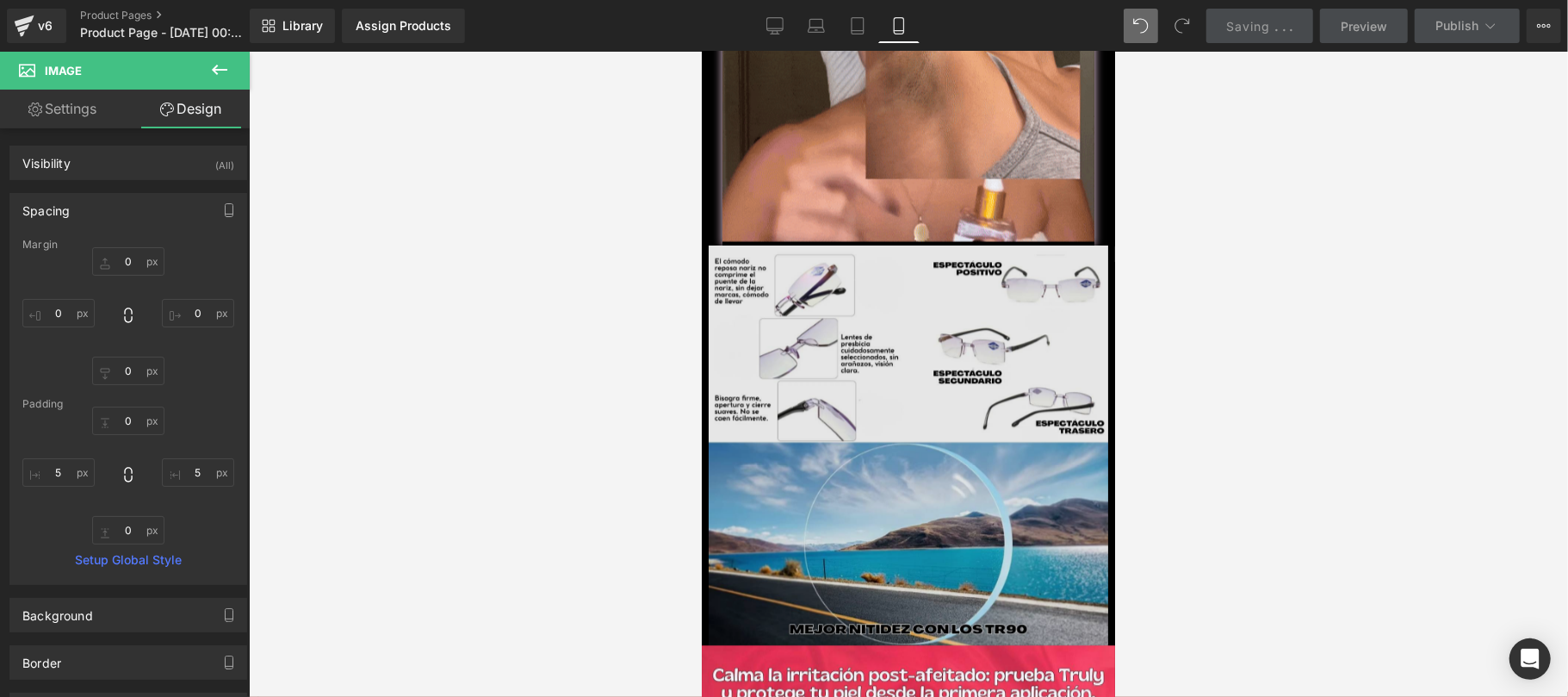
scroll to position [3367, 0]
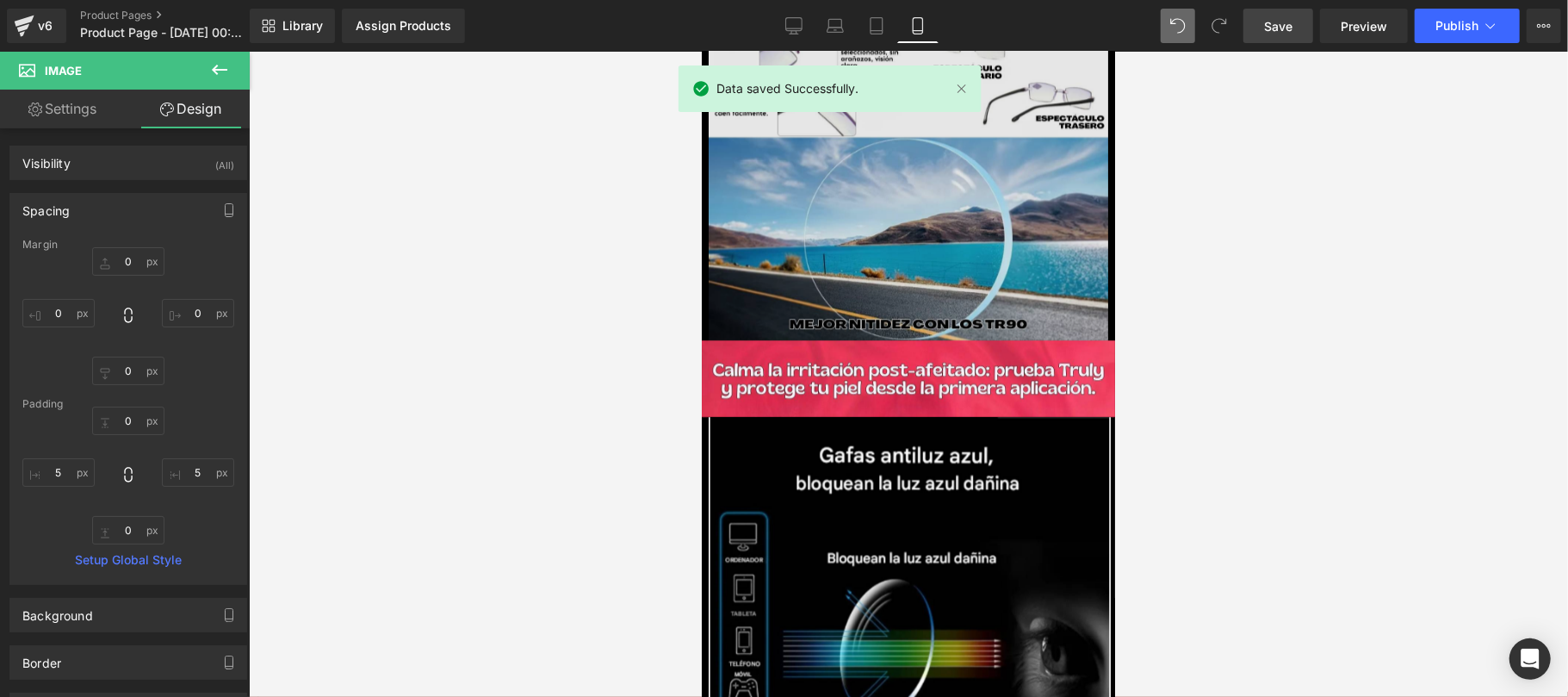
click at [893, 358] on div "Image" at bounding box center [907, 378] width 414 height 77
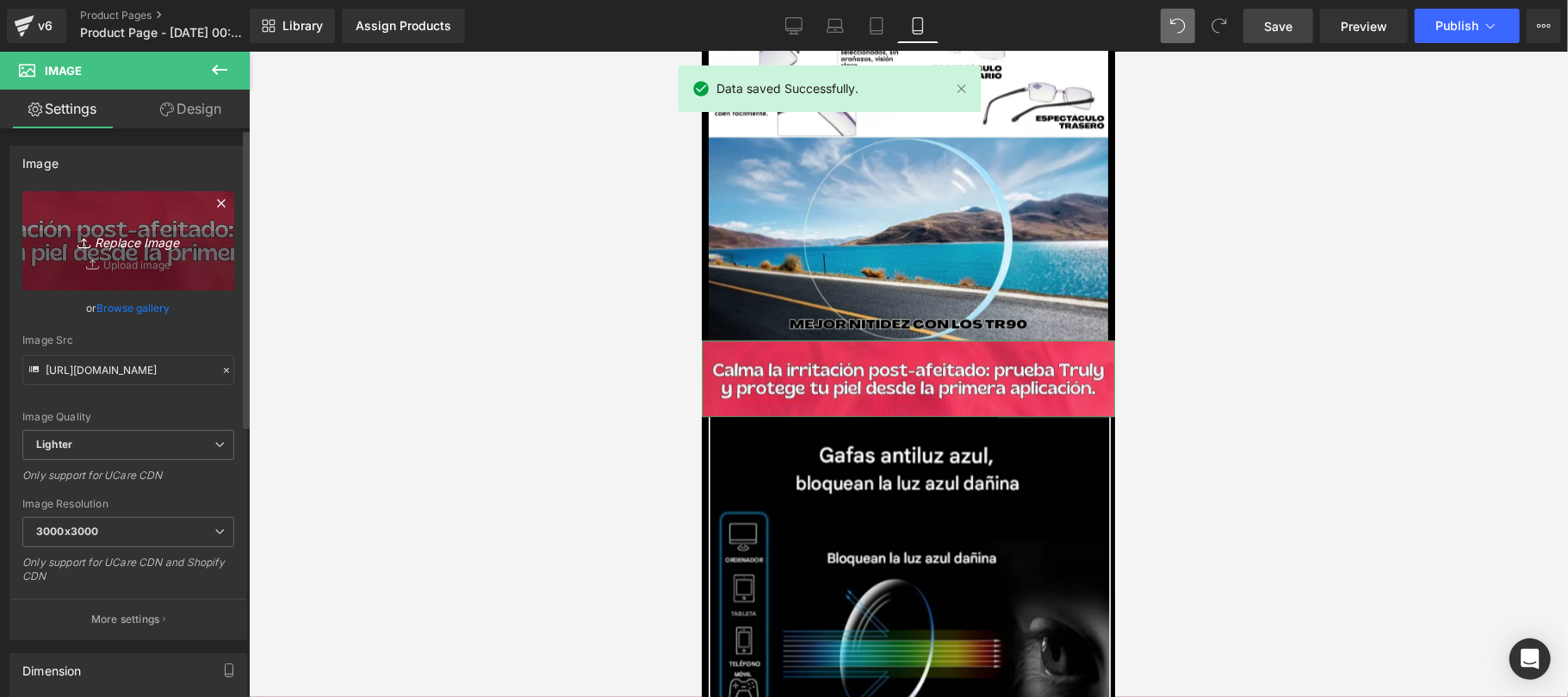
click at [152, 246] on icon "Replace Image" at bounding box center [128, 240] width 138 height 22
type input "C:\fakepath\EXTRAS TR90 GEM PAGES 6.png"
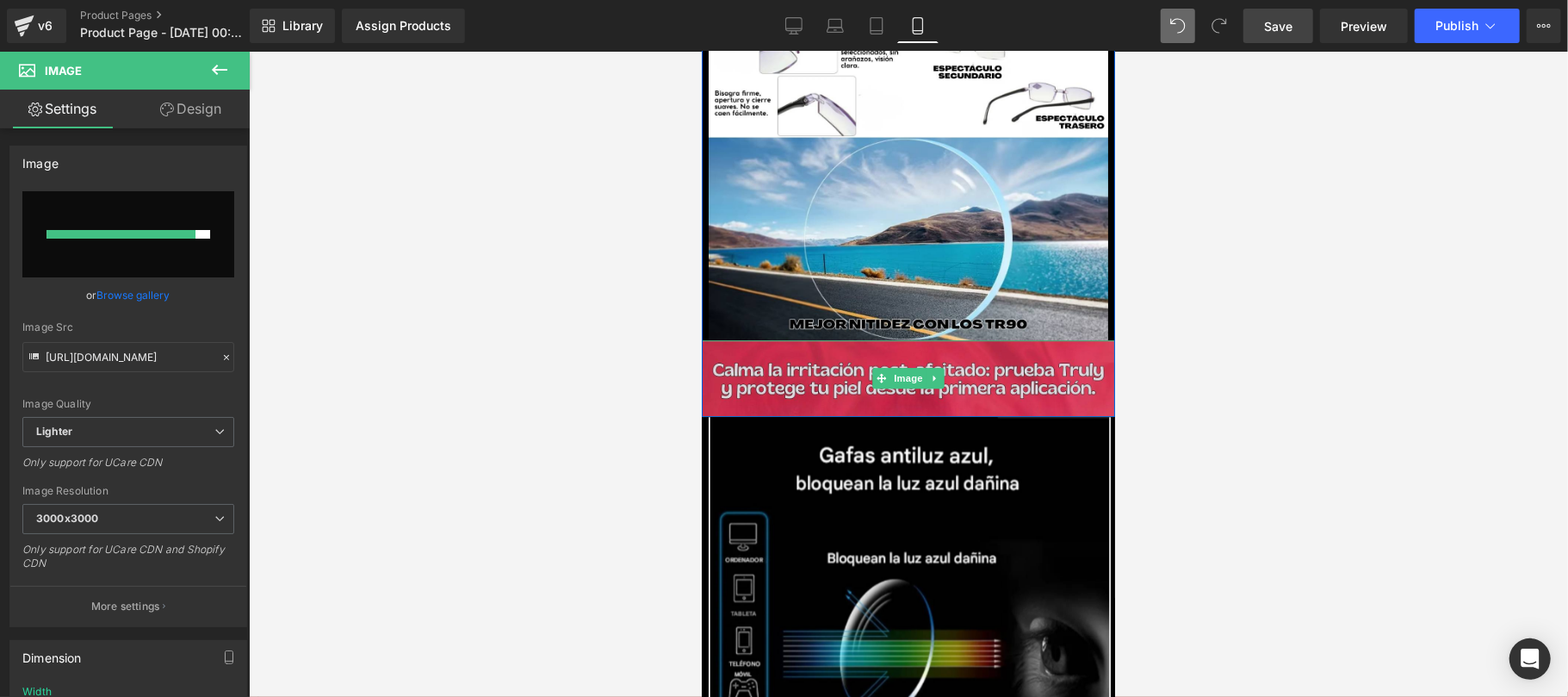
type input "https://ucarecdn.com/0fa284d3-3515-409f-b827-8e4ea1628308/-/format/auto/-/previ…"
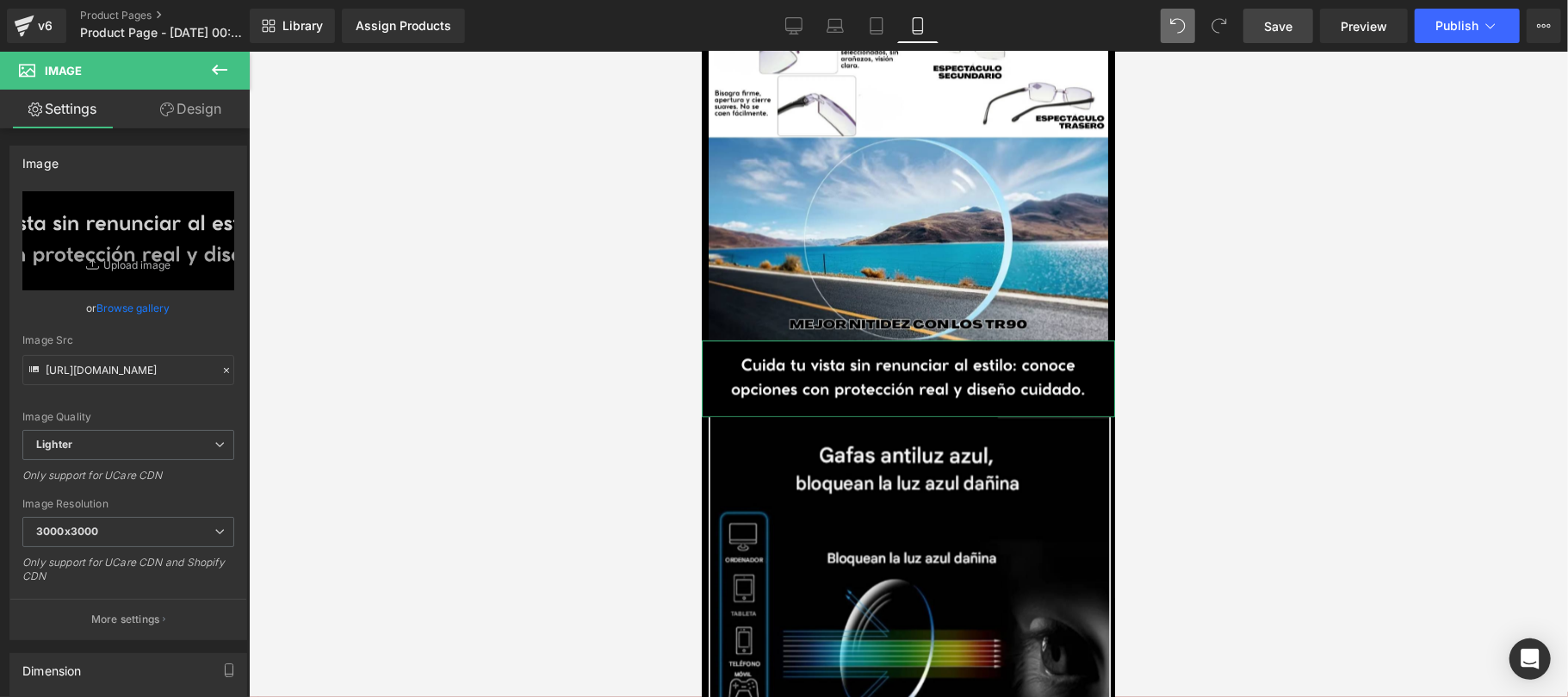
click at [206, 99] on link "Design" at bounding box center [190, 108] width 125 height 38
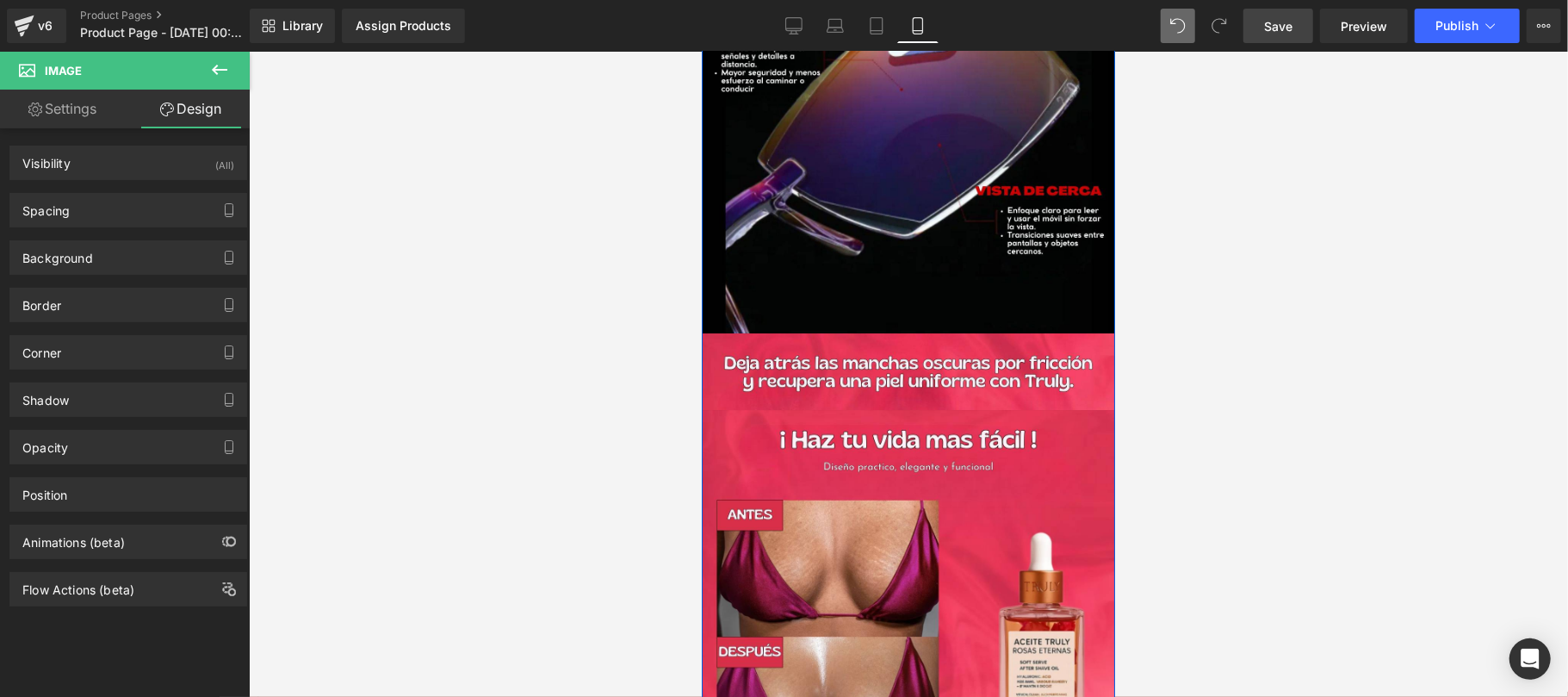
scroll to position [4285, 0]
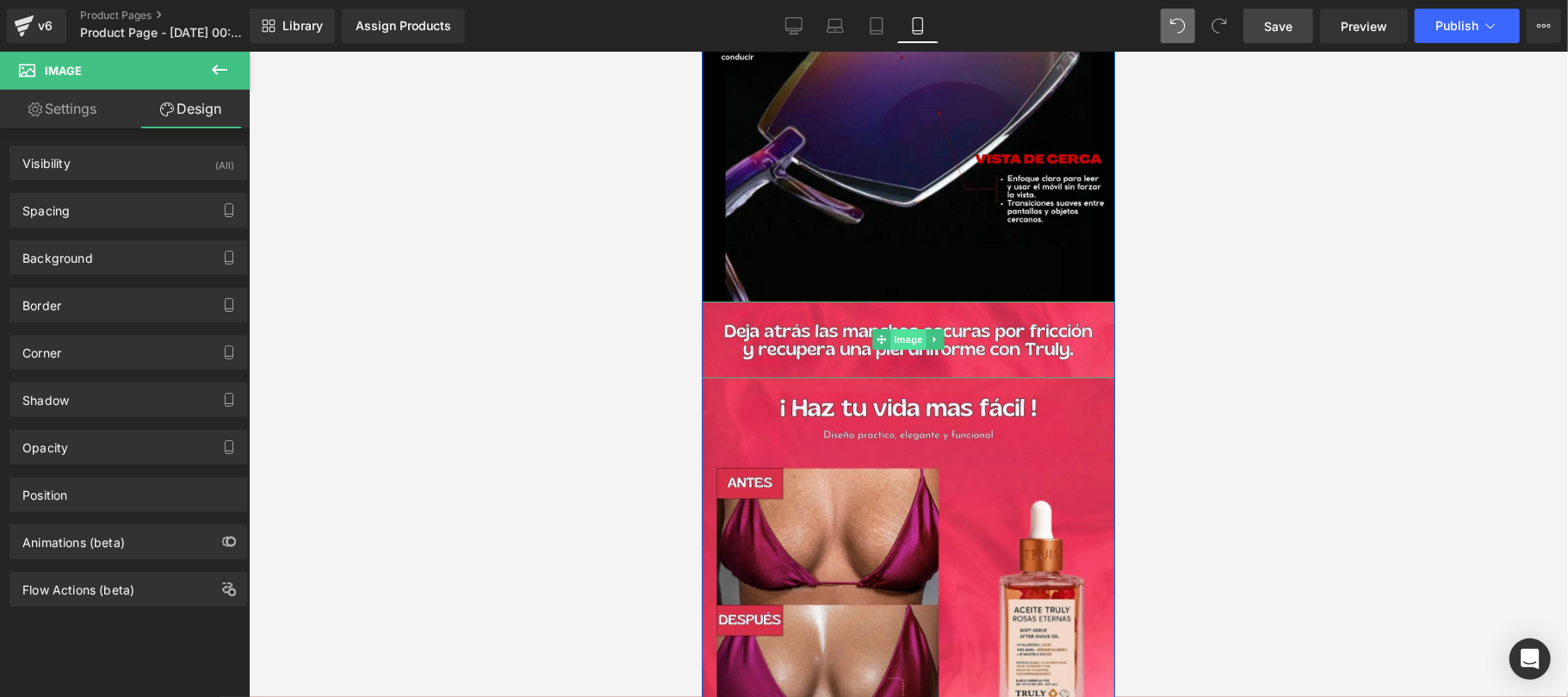
click at [903, 328] on span "Image" at bounding box center [907, 339] width 37 height 21
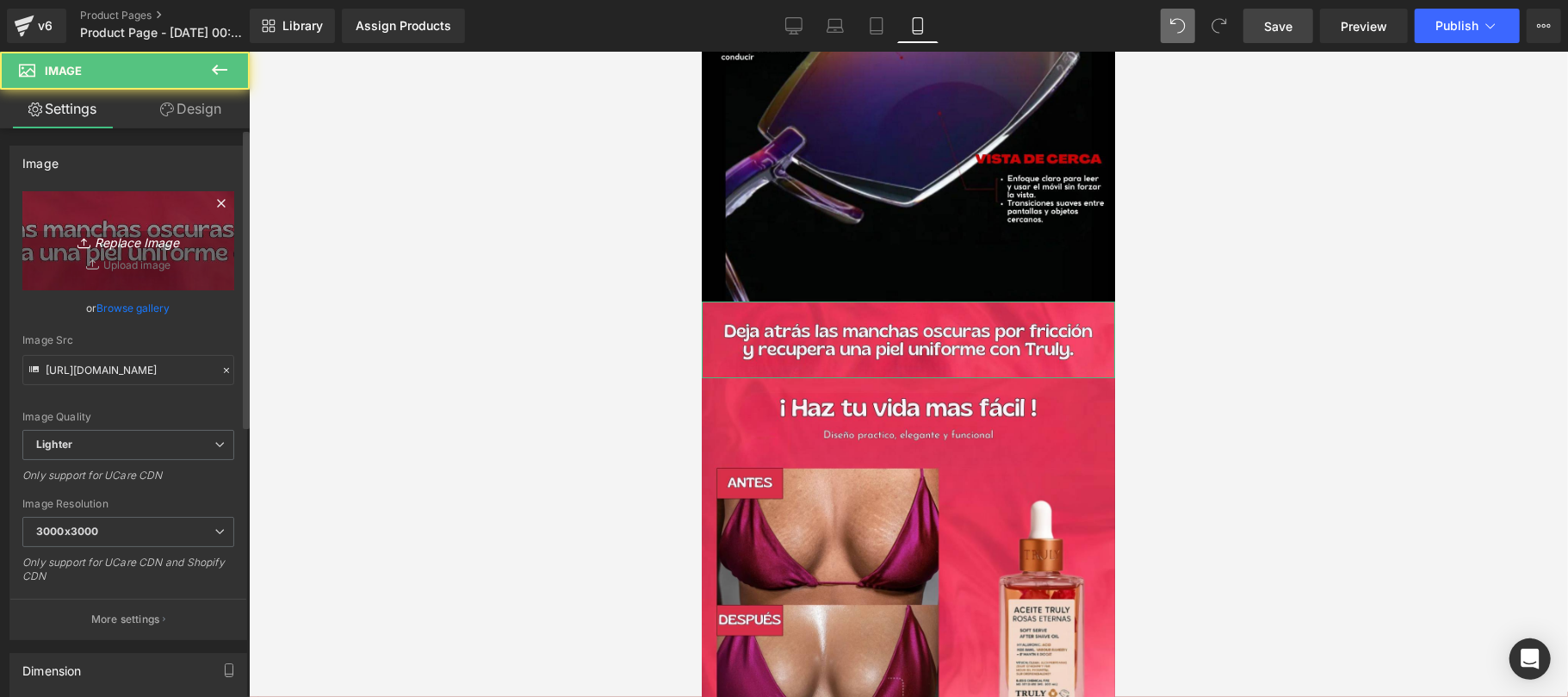
click at [131, 241] on icon "Replace Image" at bounding box center [128, 240] width 138 height 22
type input "C:\fakepath\EXTRAS TR90 GEM PAGES 7.png"
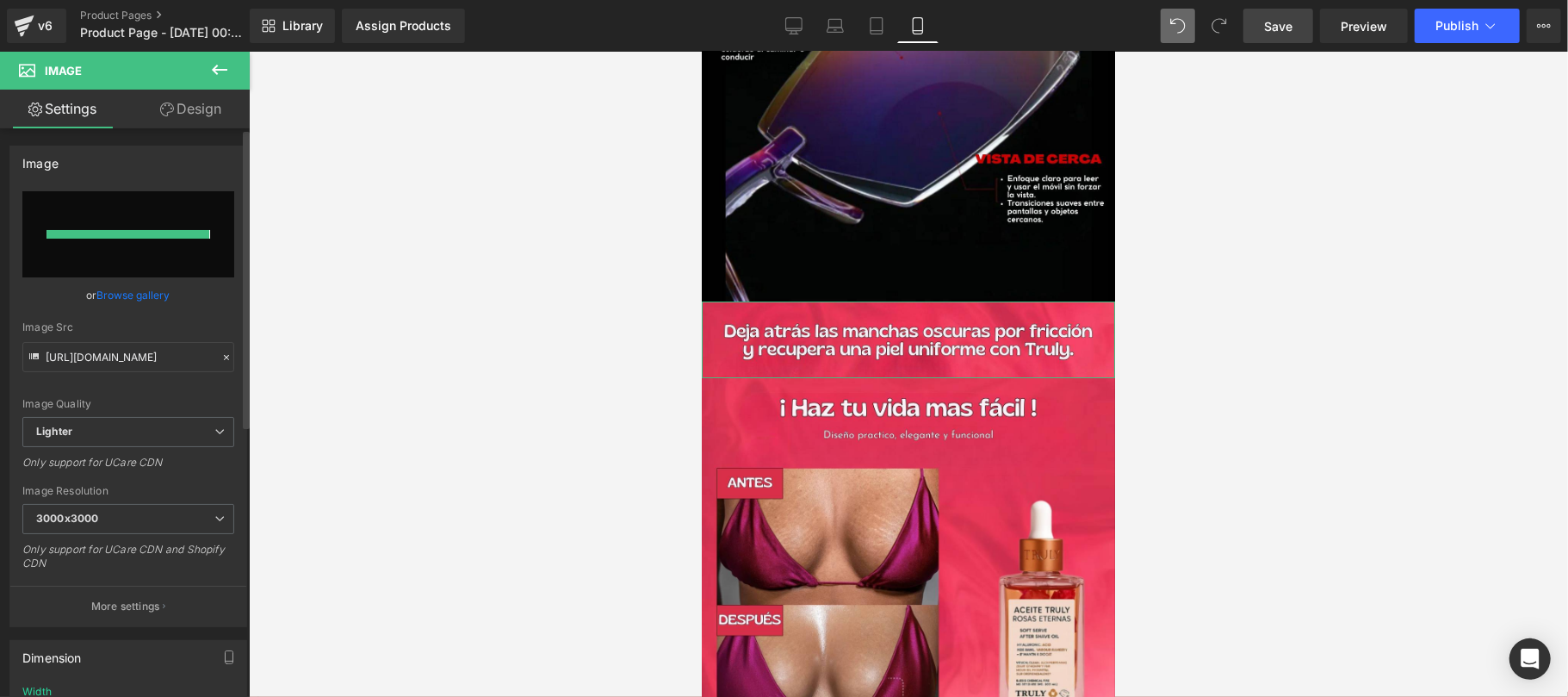
type input "https://ucarecdn.com/a9b11594-42e5-48f0-a69d-3f02c84bb8f6/-/format/auto/-/previ…"
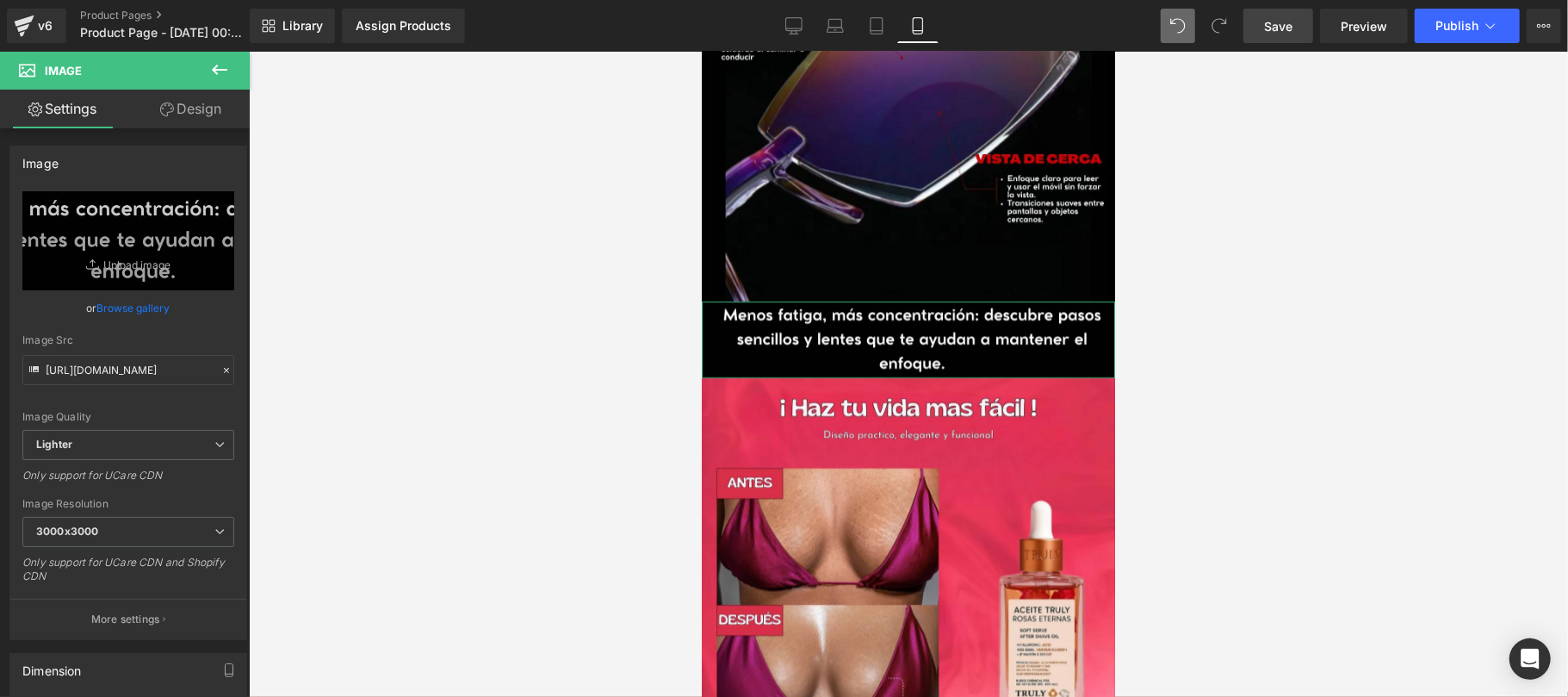
click at [169, 103] on icon at bounding box center [167, 109] width 14 height 14
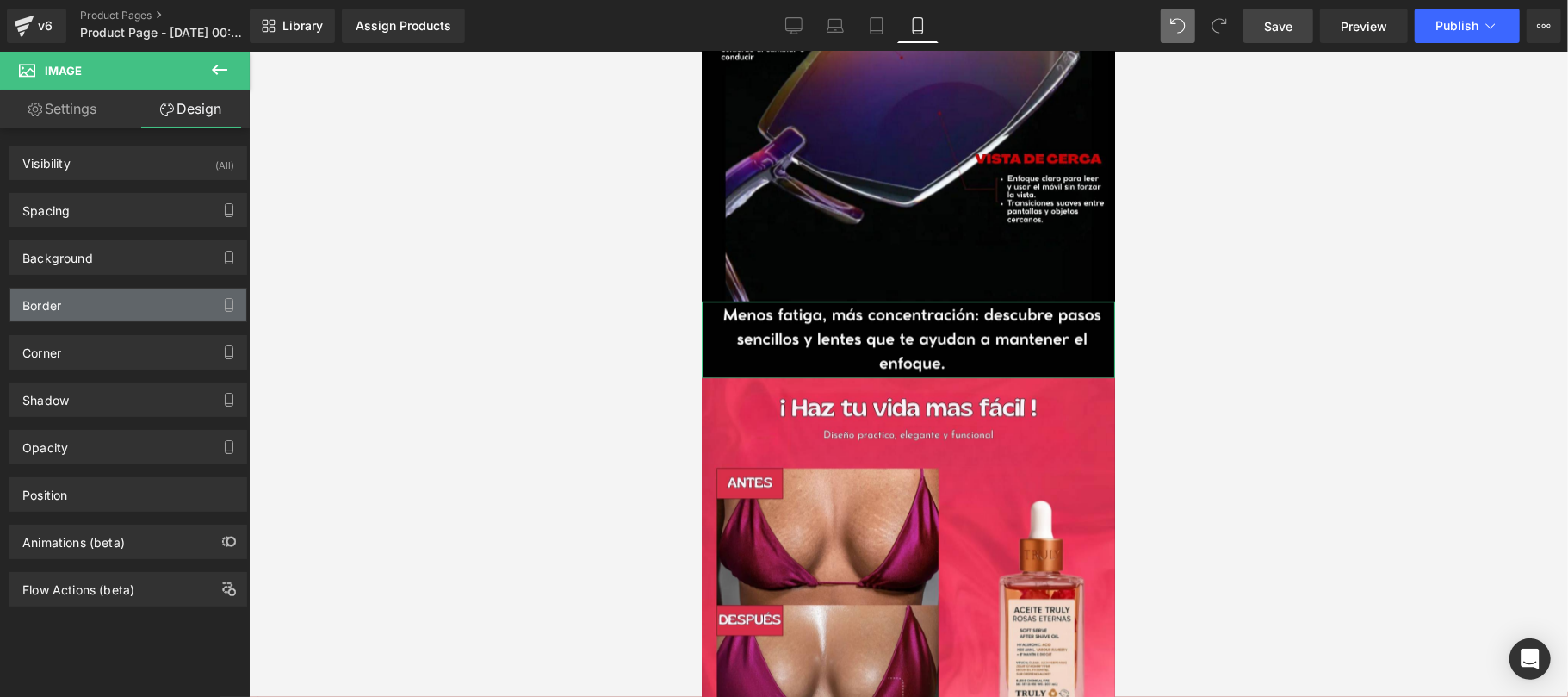
type input "0"
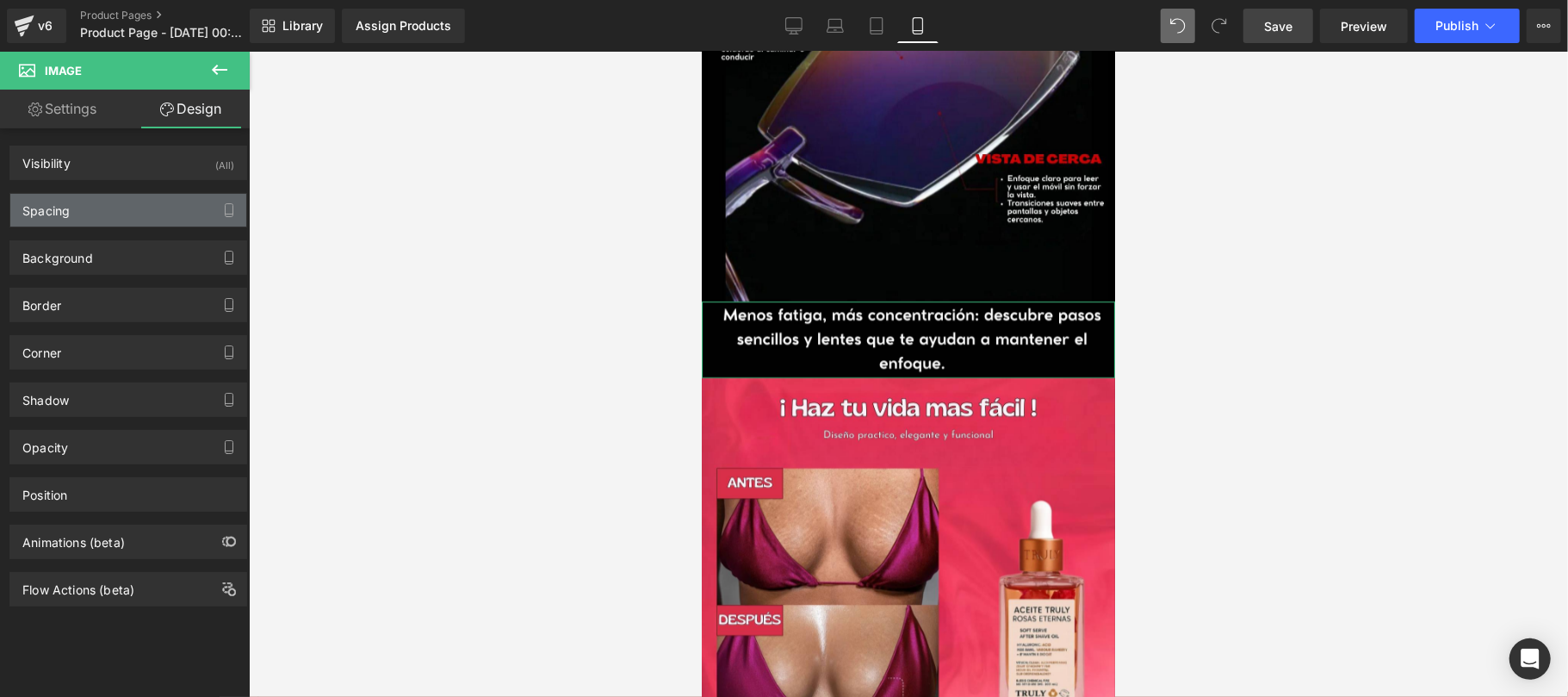
click at [121, 225] on div "Spacing" at bounding box center [128, 210] width 236 height 33
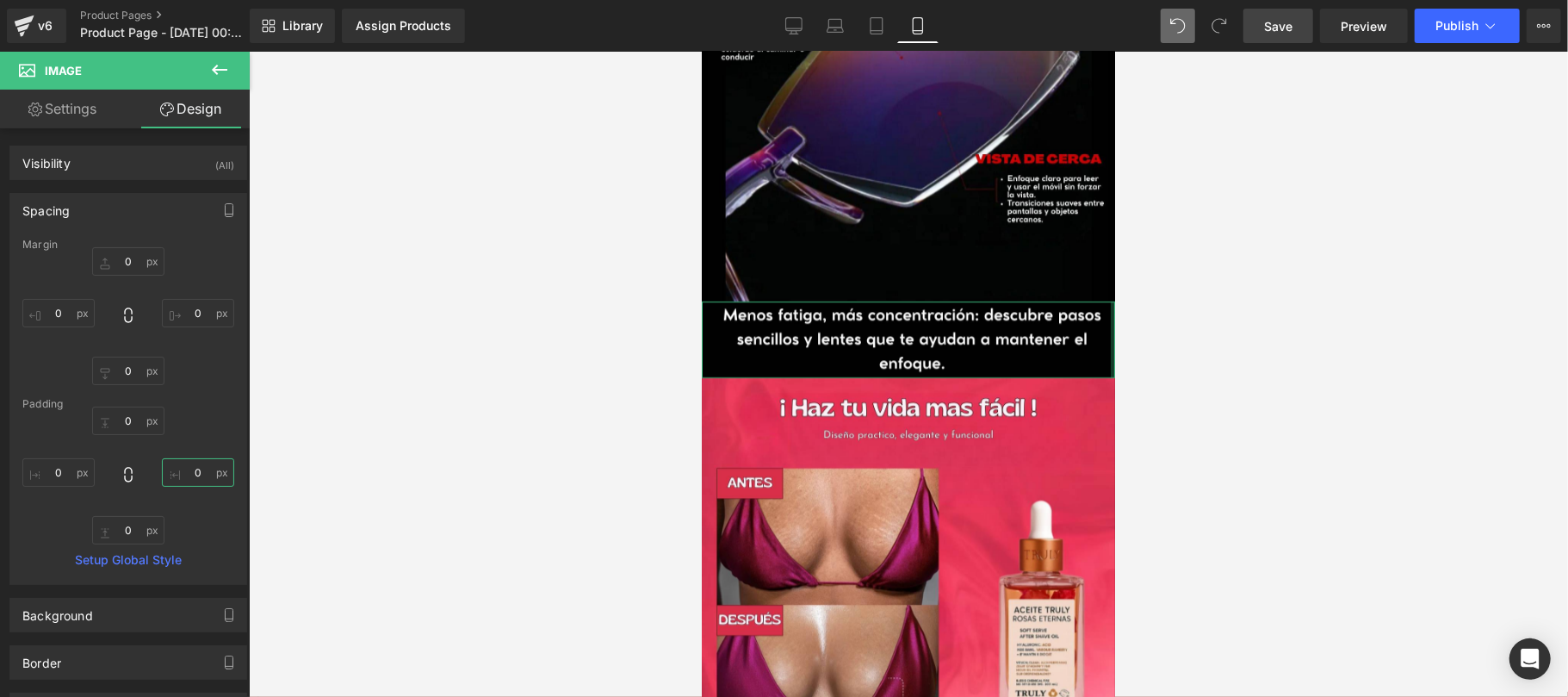
click at [194, 478] on input "0" at bounding box center [198, 472] width 72 height 28
click at [1209, 273] on div at bounding box center [908, 374] width 1319 height 645
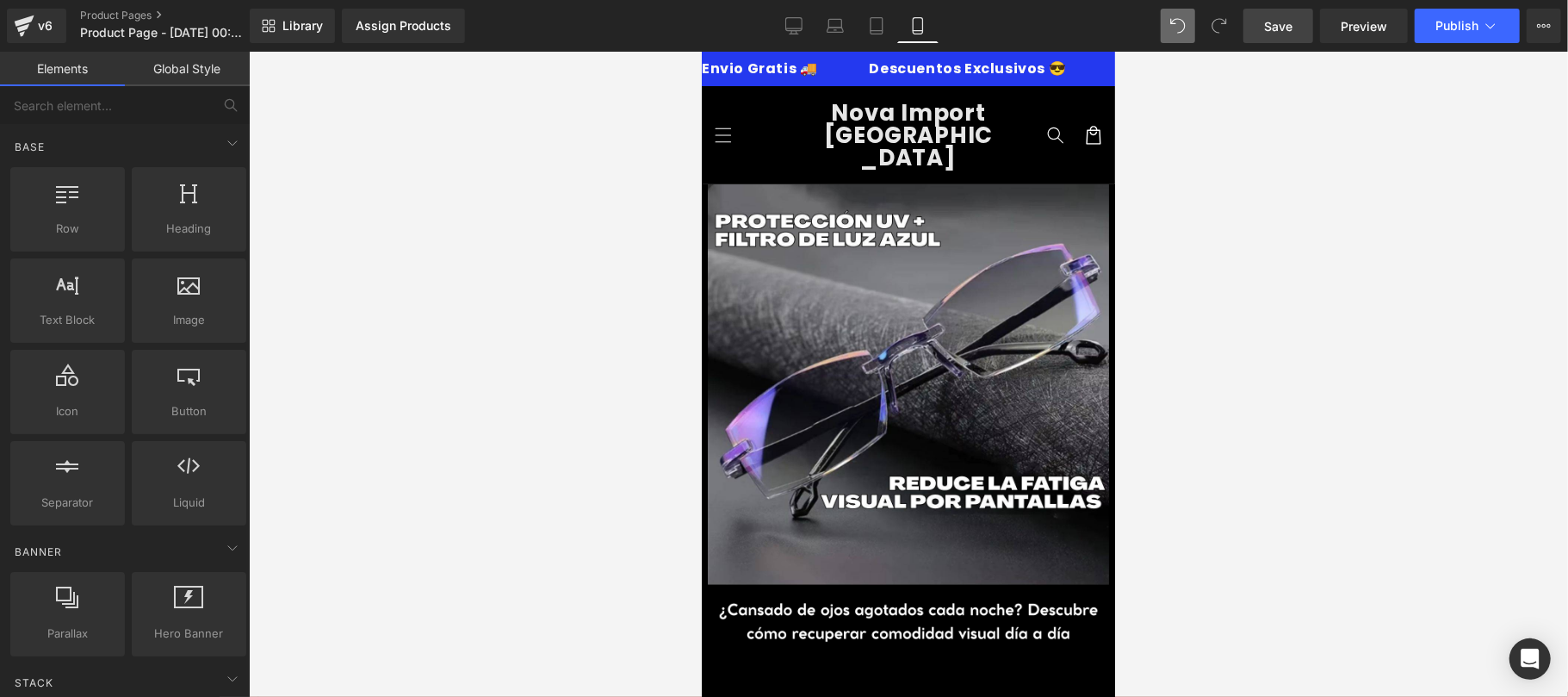
scroll to position [307, 0]
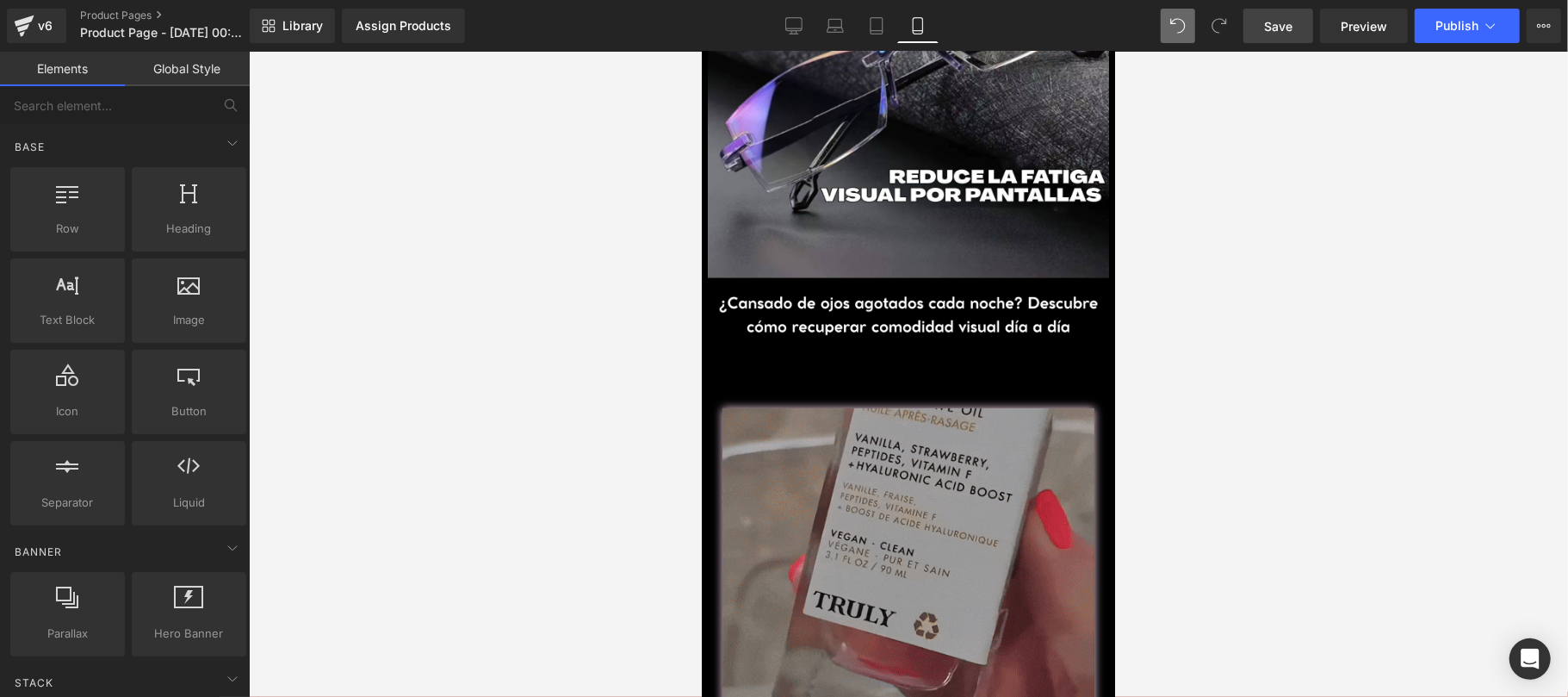
click at [1273, 10] on link "Save" at bounding box center [1277, 25] width 69 height 35
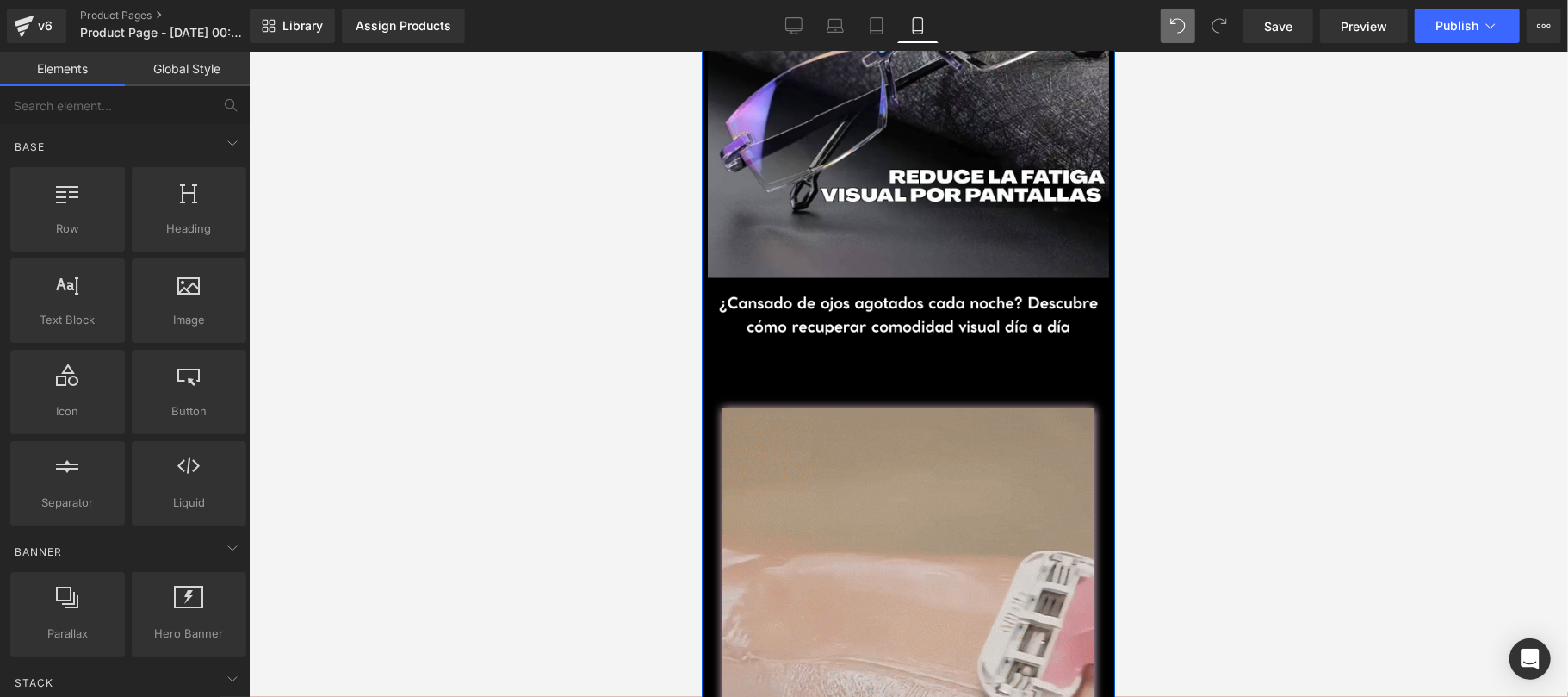
click at [885, 362] on link "🔥QUIERO MI TRULY🔥" at bounding box center [907, 385] width 226 height 46
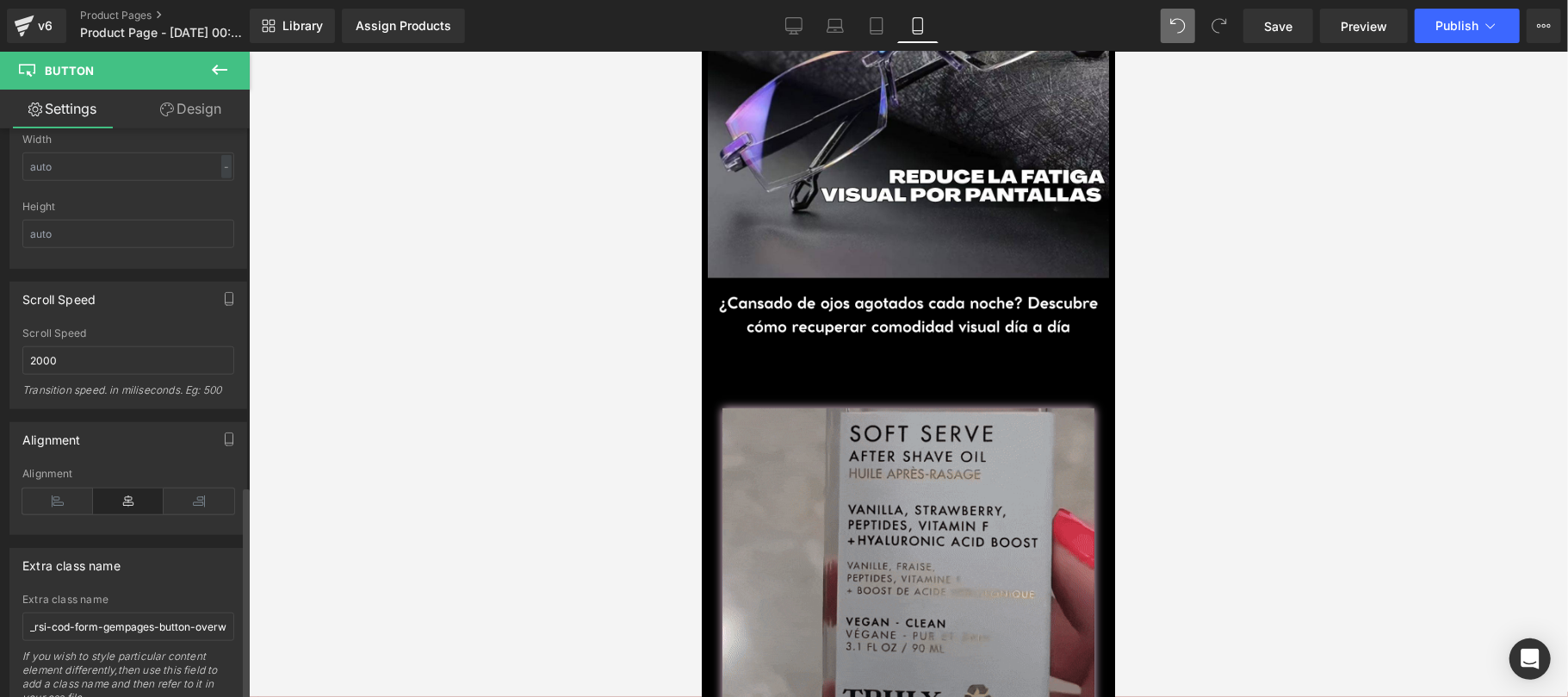
scroll to position [1245, 0]
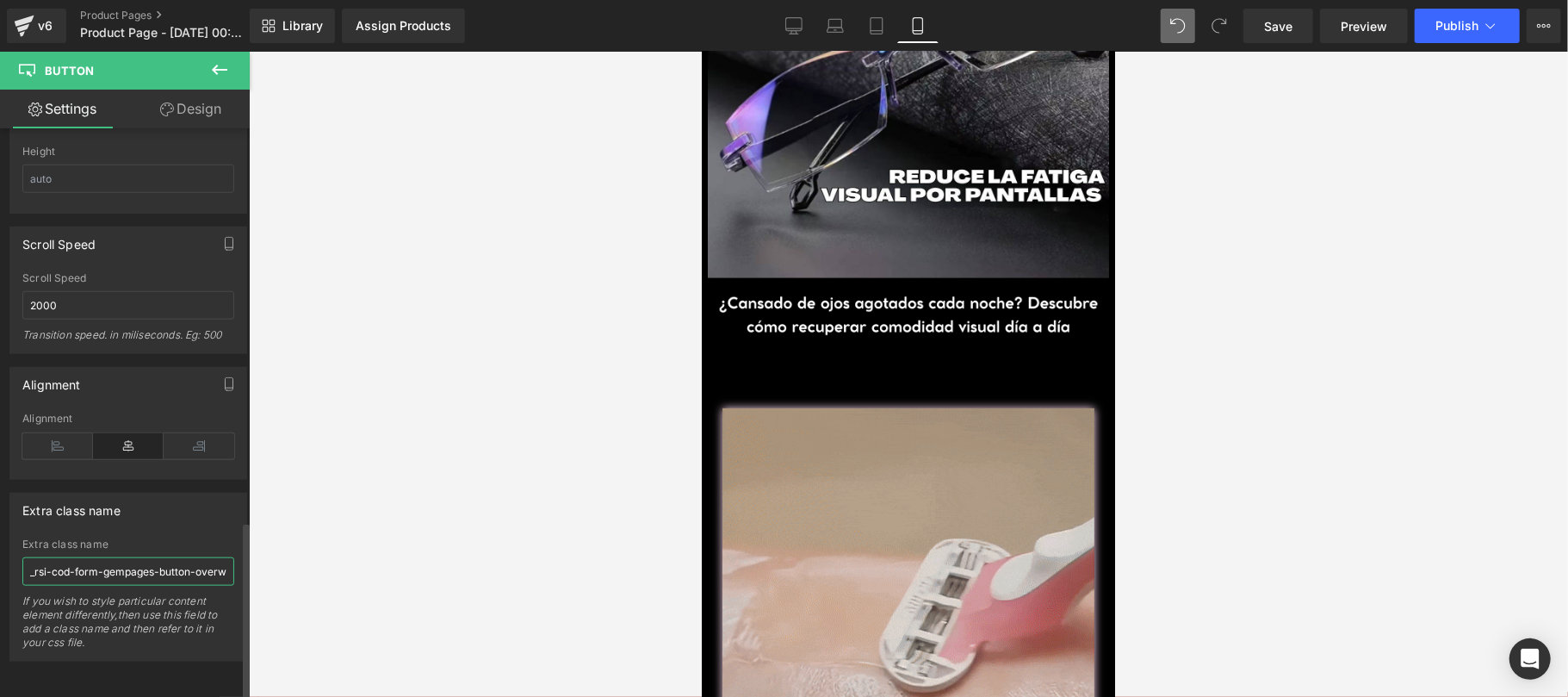
click at [121, 561] on input "_rsi-cod-form-gempages-button-overwrite _rsi-cod-form-is-gempage" at bounding box center [128, 571] width 212 height 28
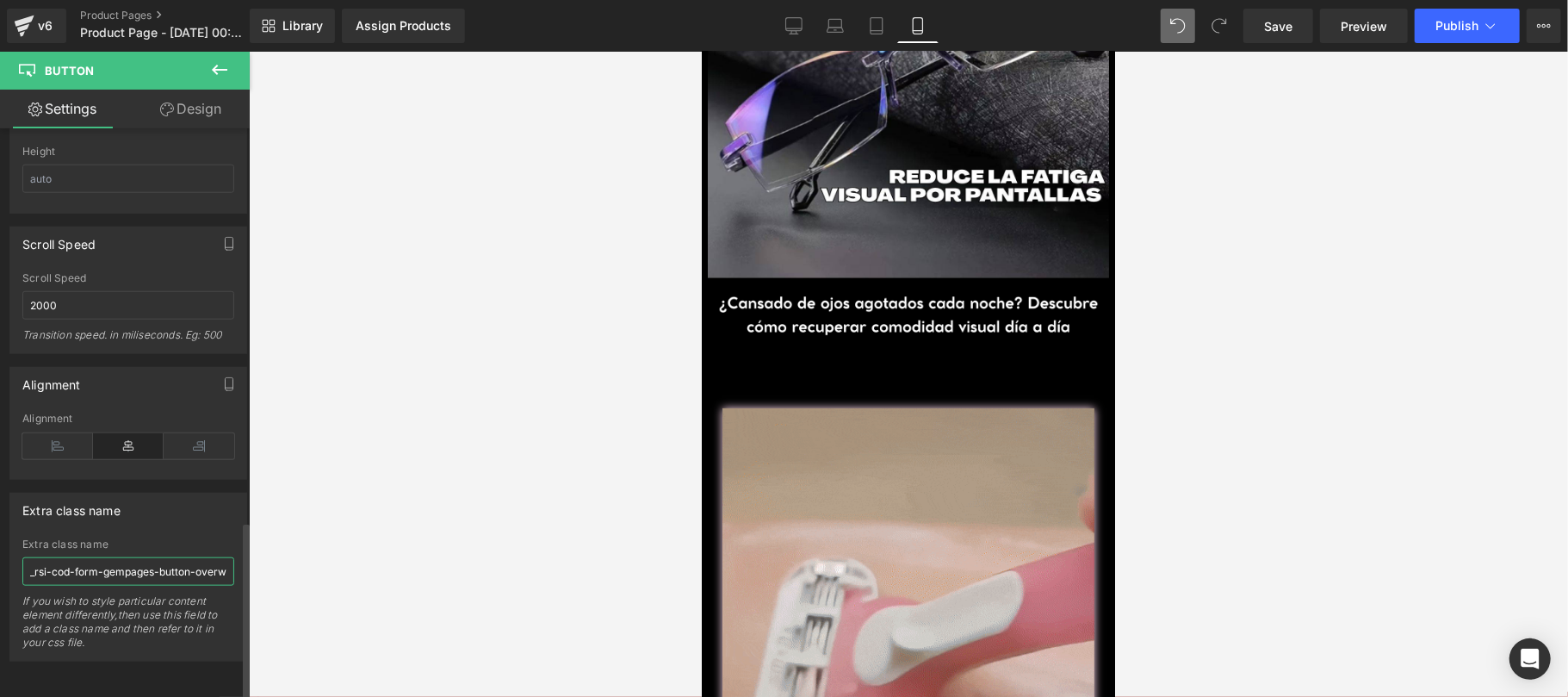
click at [121, 561] on input "_rsi-cod-form-gempages-button-overwrite _rsi-cod-form-is-gempage" at bounding box center [128, 571] width 212 height 28
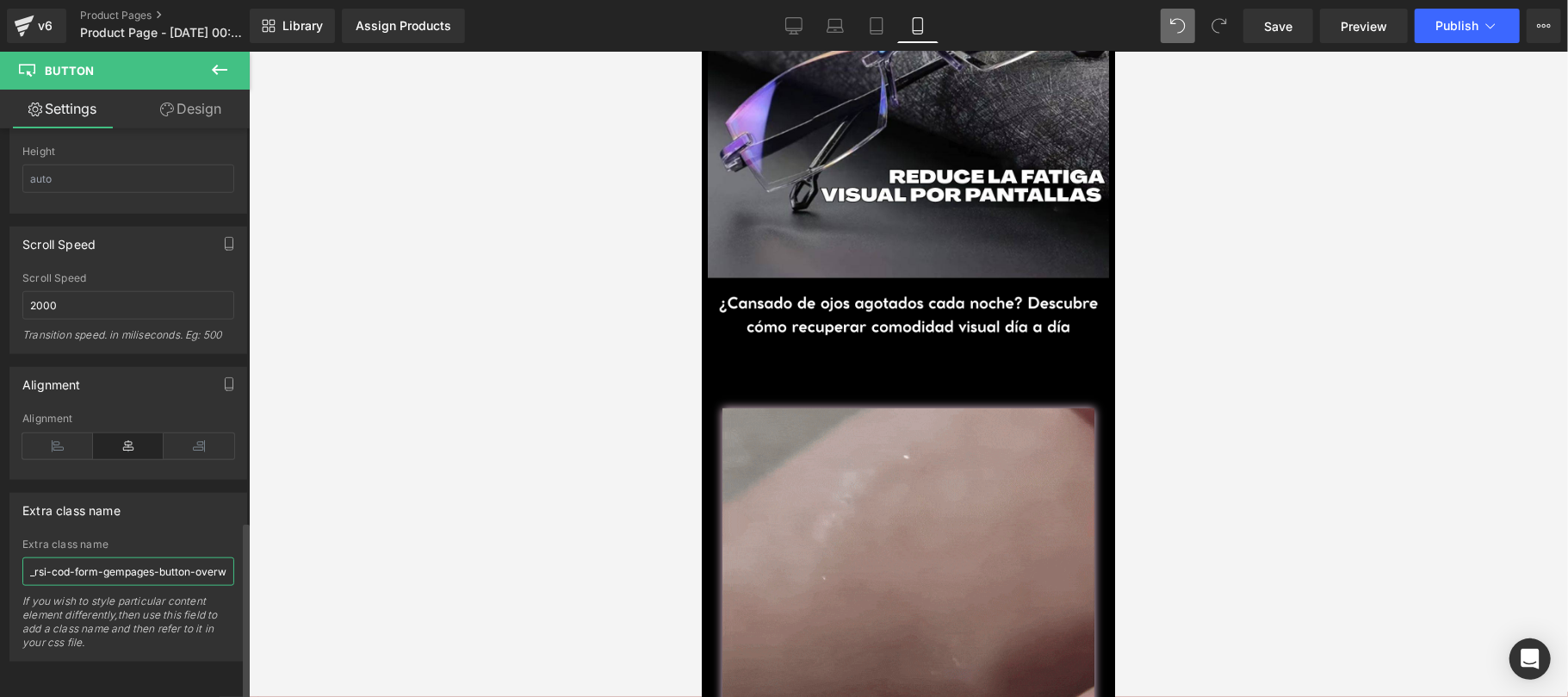
click at [121, 561] on input "_rsi-cod-form-gempages-button-overwrite _rsi-cod-form-is-gempage" at bounding box center [128, 571] width 212 height 28
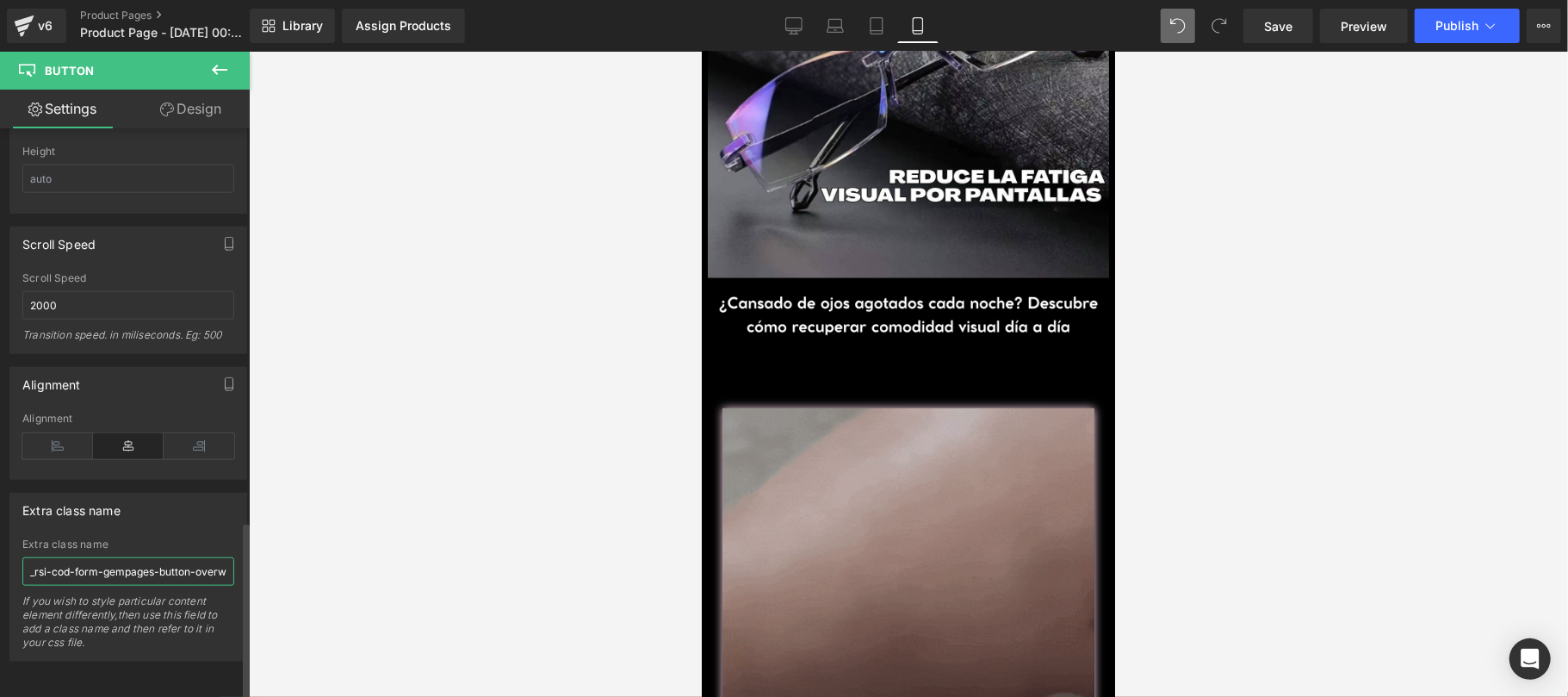
click at [121, 561] on input "_rsi-cod-form-gempages-button-overwrite _rsi-cod-form-is-gempage" at bounding box center [128, 571] width 212 height 28
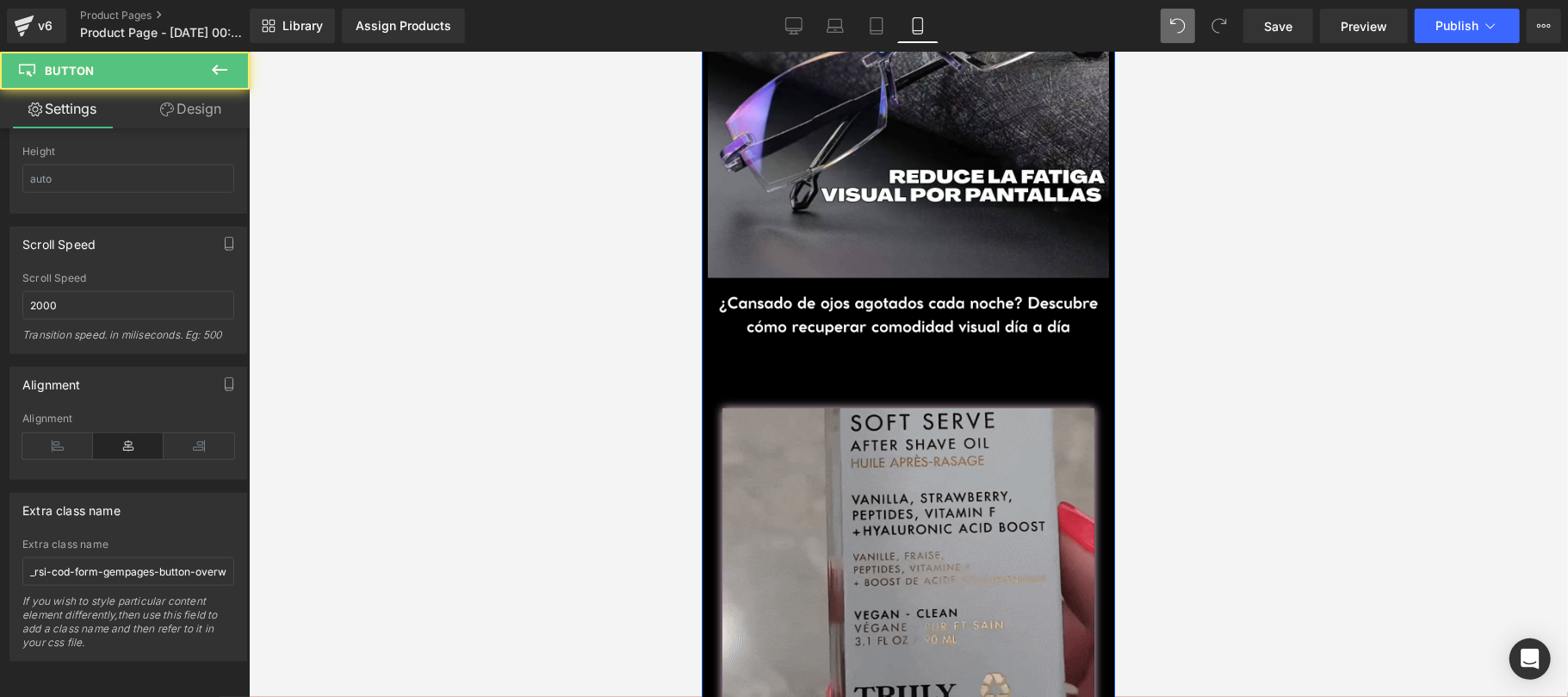
click at [876, 362] on link "🔥QUIERO MI TRULY🔥" at bounding box center [907, 385] width 226 height 46
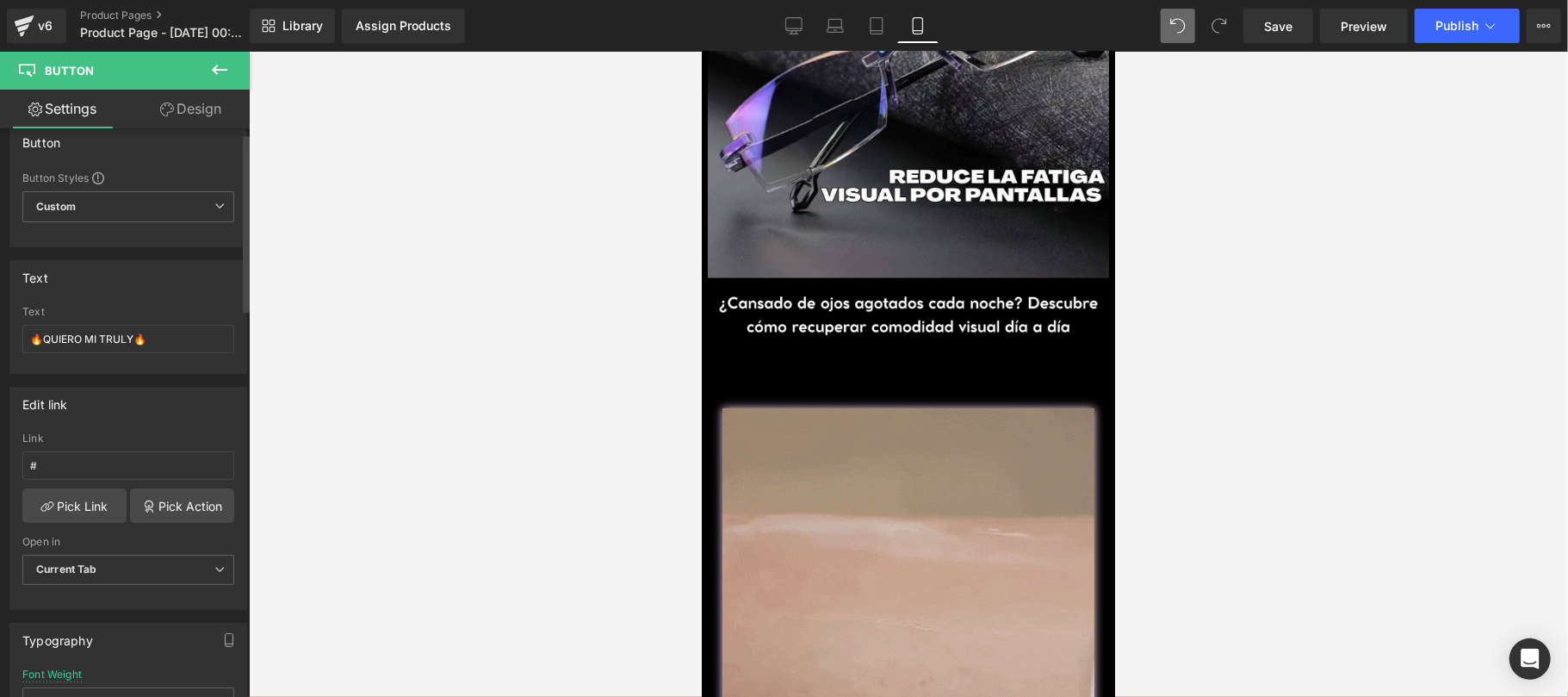
scroll to position [0, 0]
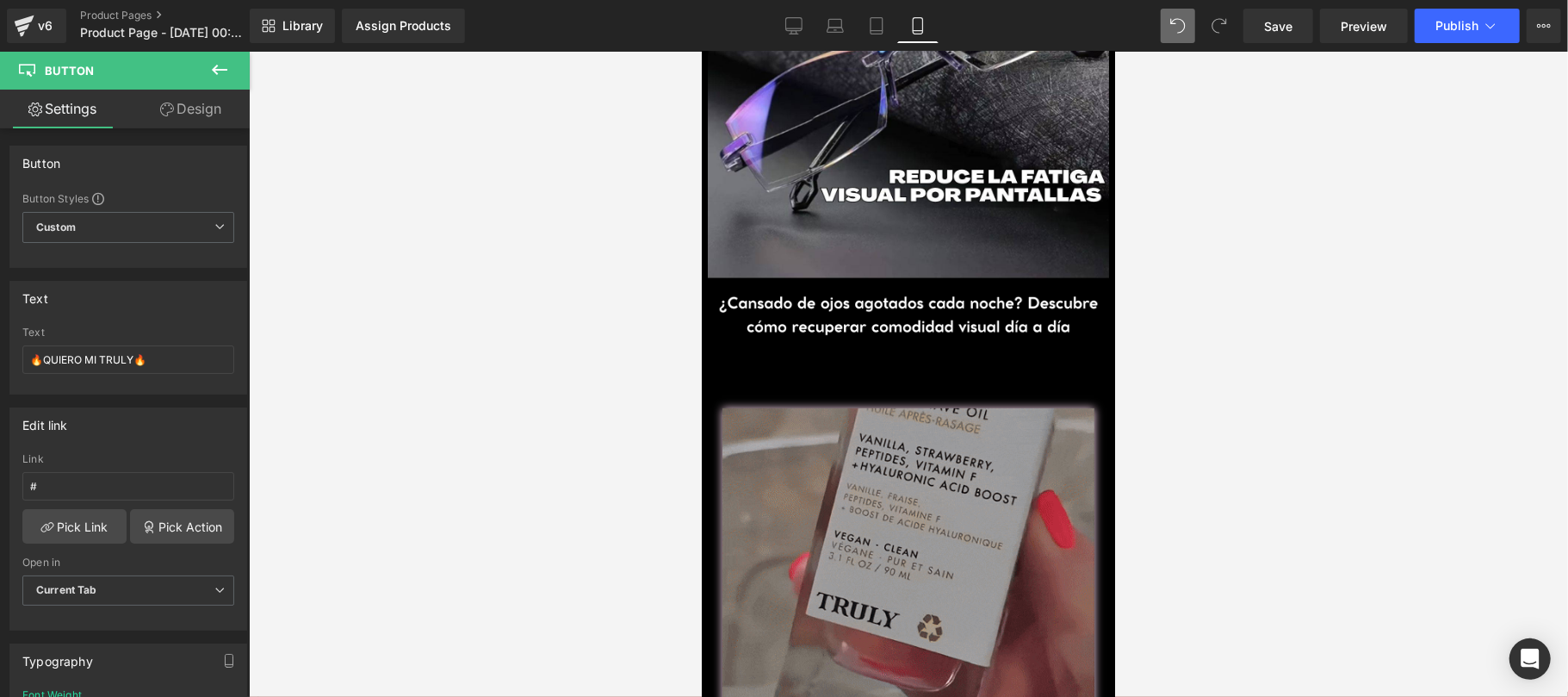
click at [212, 68] on icon at bounding box center [219, 69] width 21 height 21
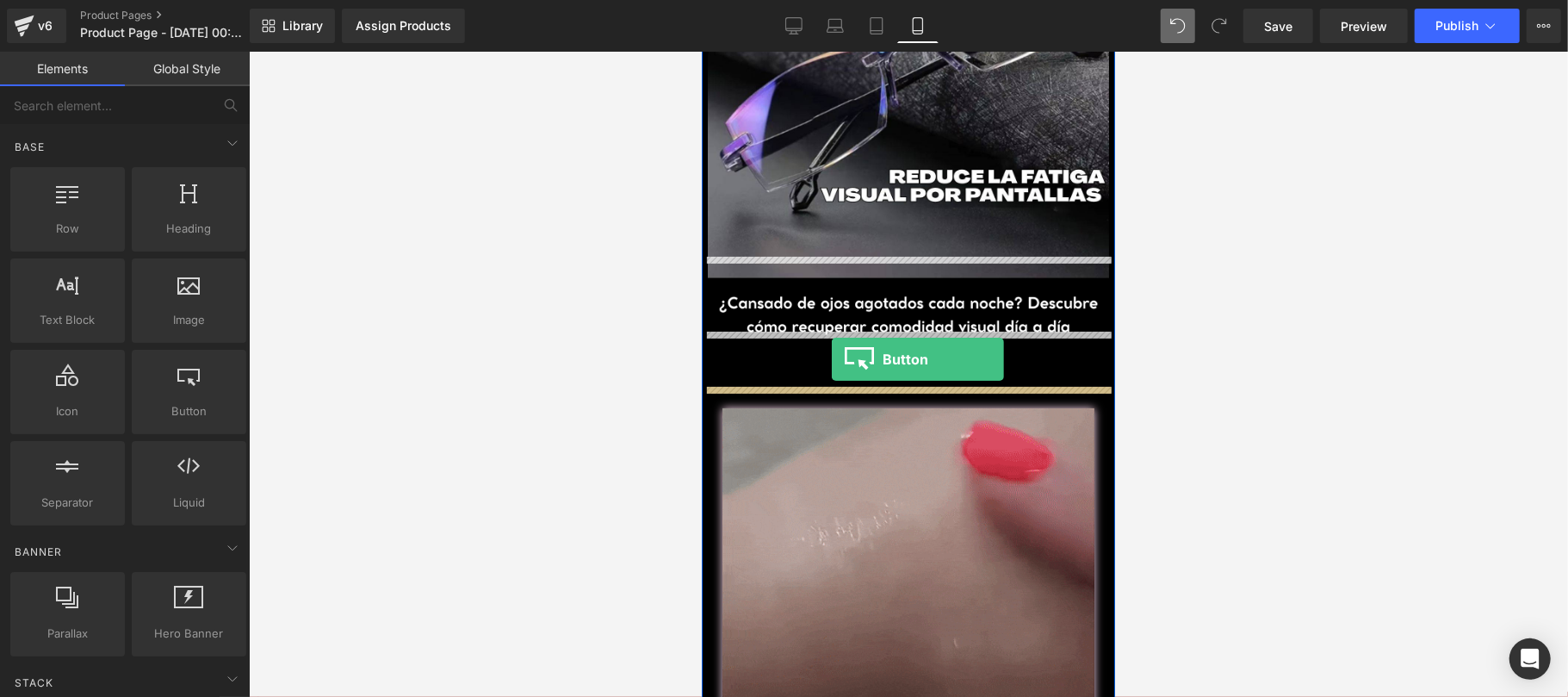
drag, startPoint x: 912, startPoint y: 457, endPoint x: 831, endPoint y: 358, distance: 127.9
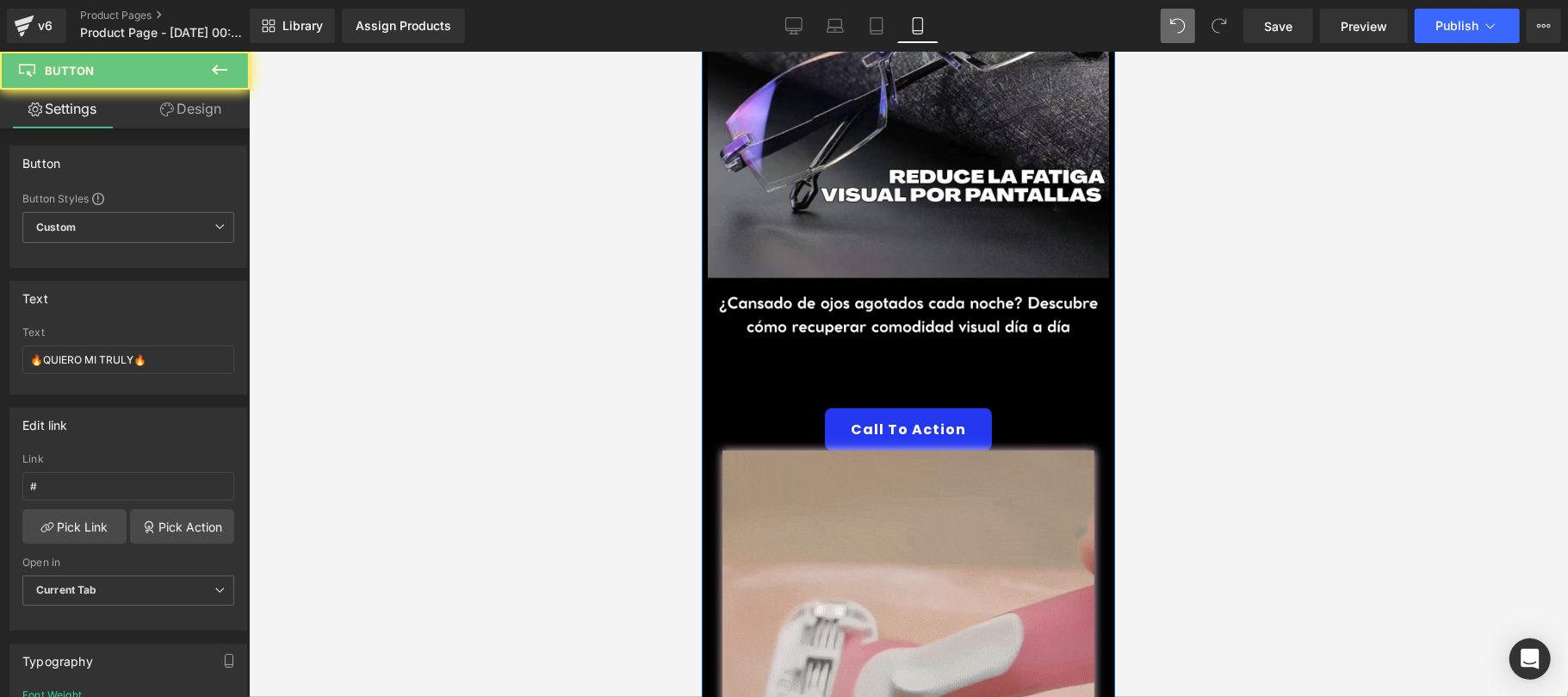
click at [890, 362] on link "🔥QUIERO MI TRULY🔥" at bounding box center [907, 385] width 226 height 46
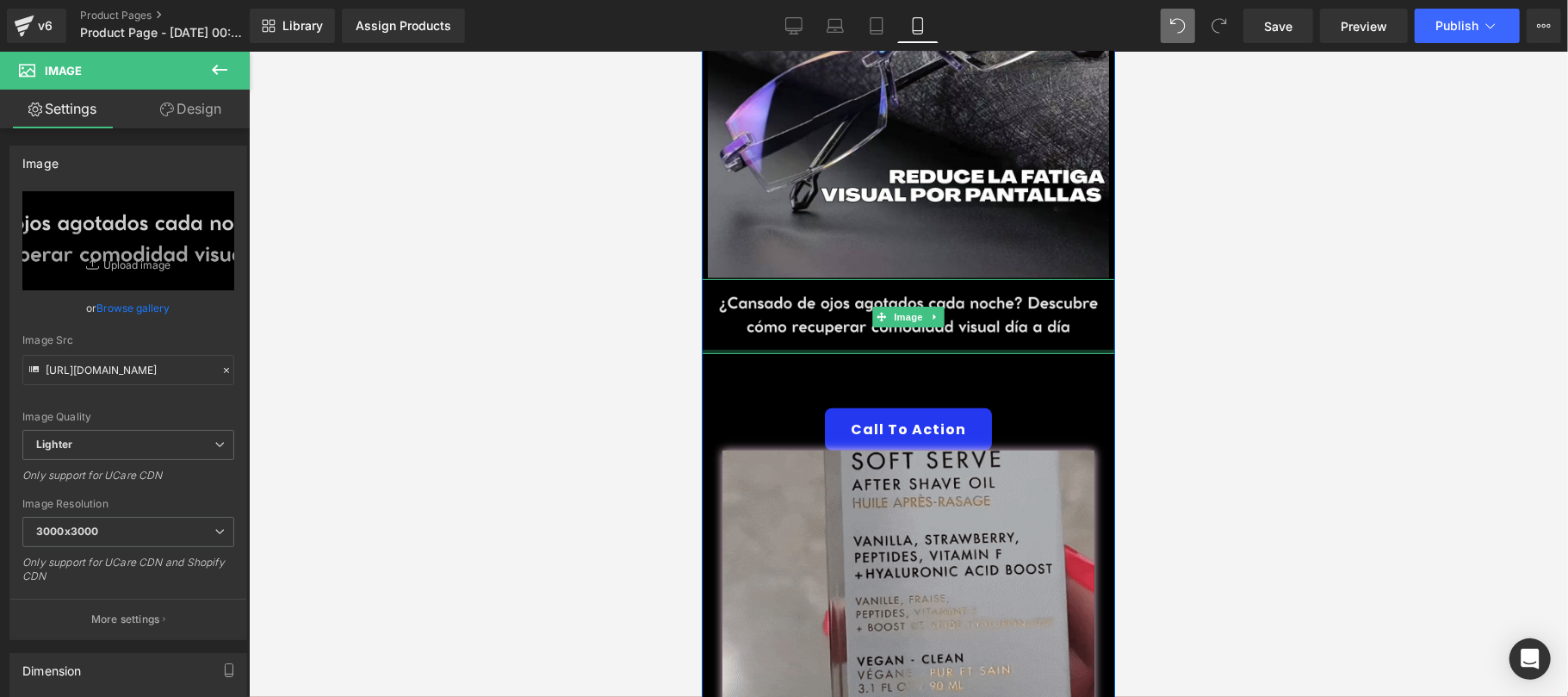
drag, startPoint x: 896, startPoint y: 330, endPoint x: 917, endPoint y: 310, distance: 29.0
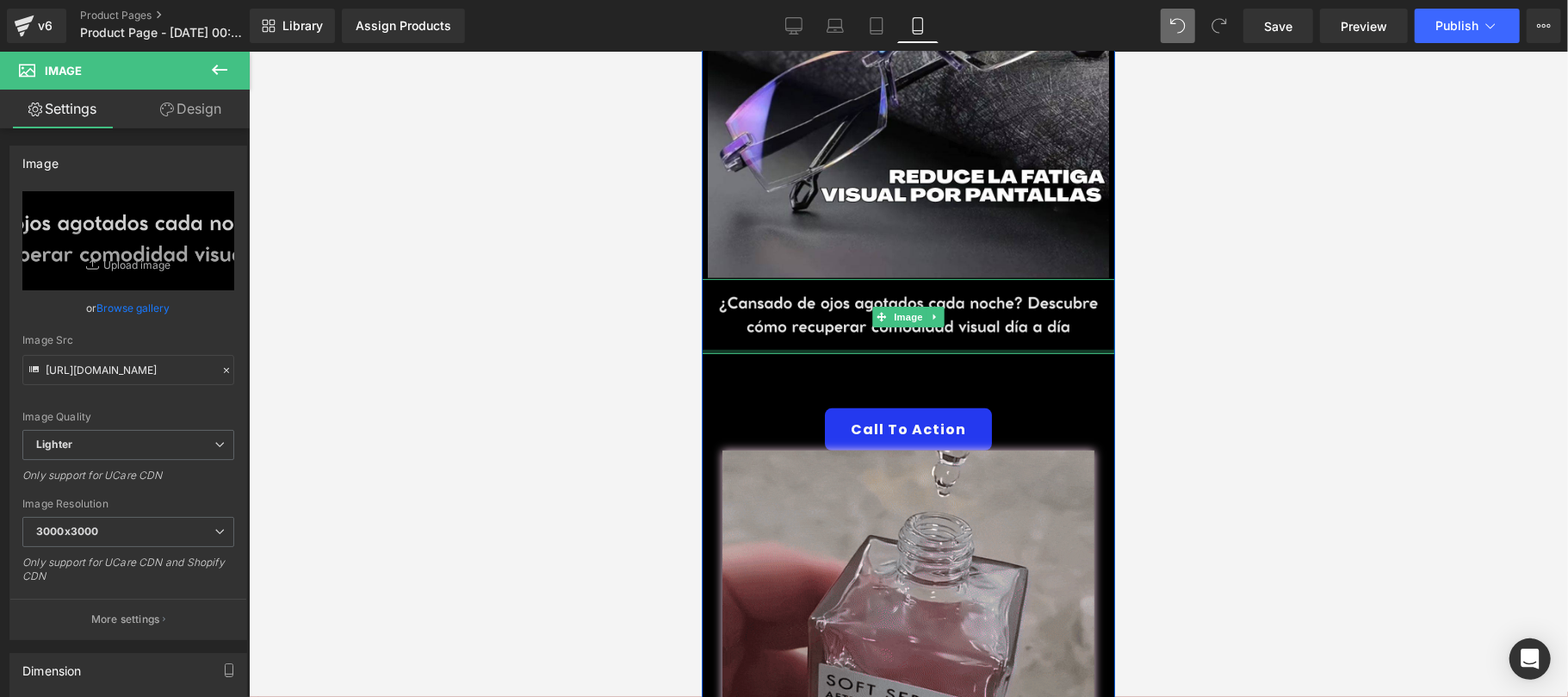
click at [917, 310] on div "Image" at bounding box center [907, 315] width 414 height 75
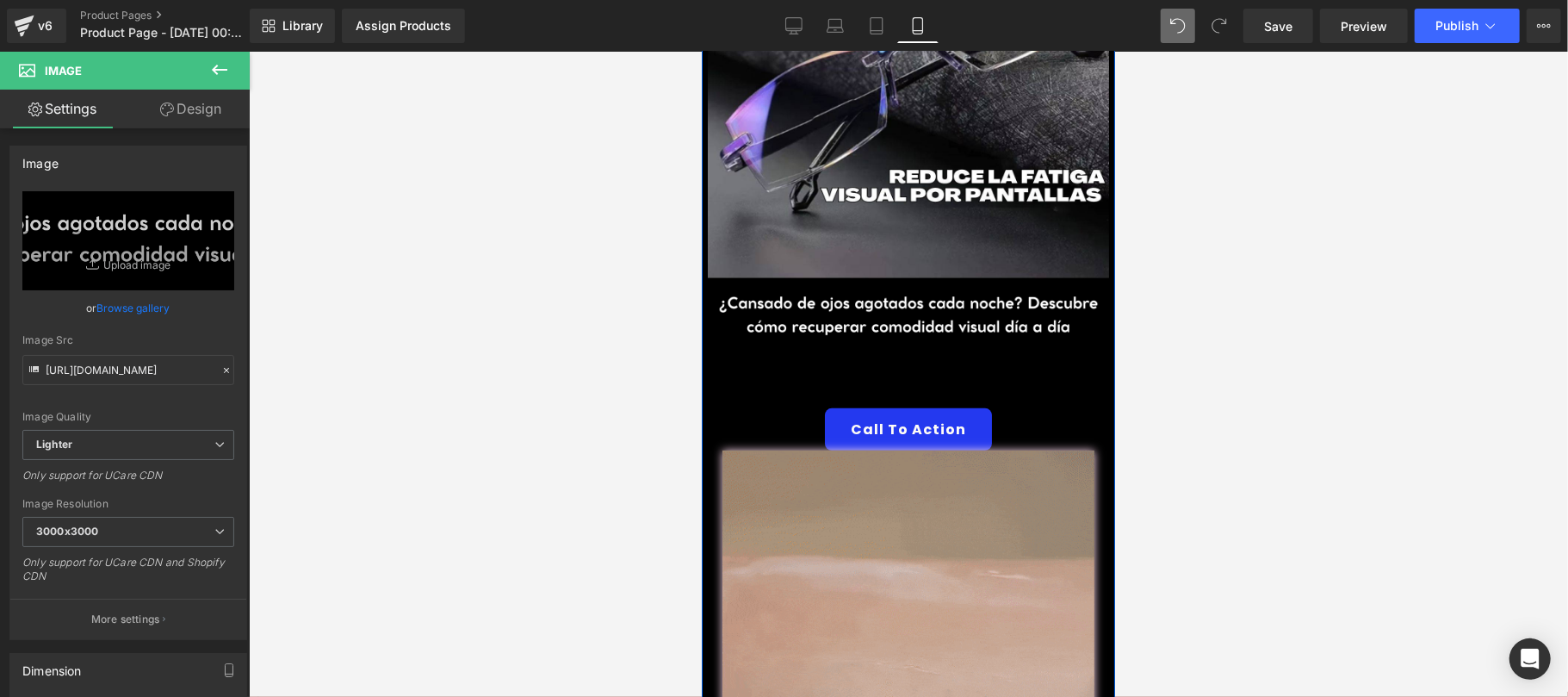
drag, startPoint x: 910, startPoint y: 362, endPoint x: 997, endPoint y: 410, distance: 99.4
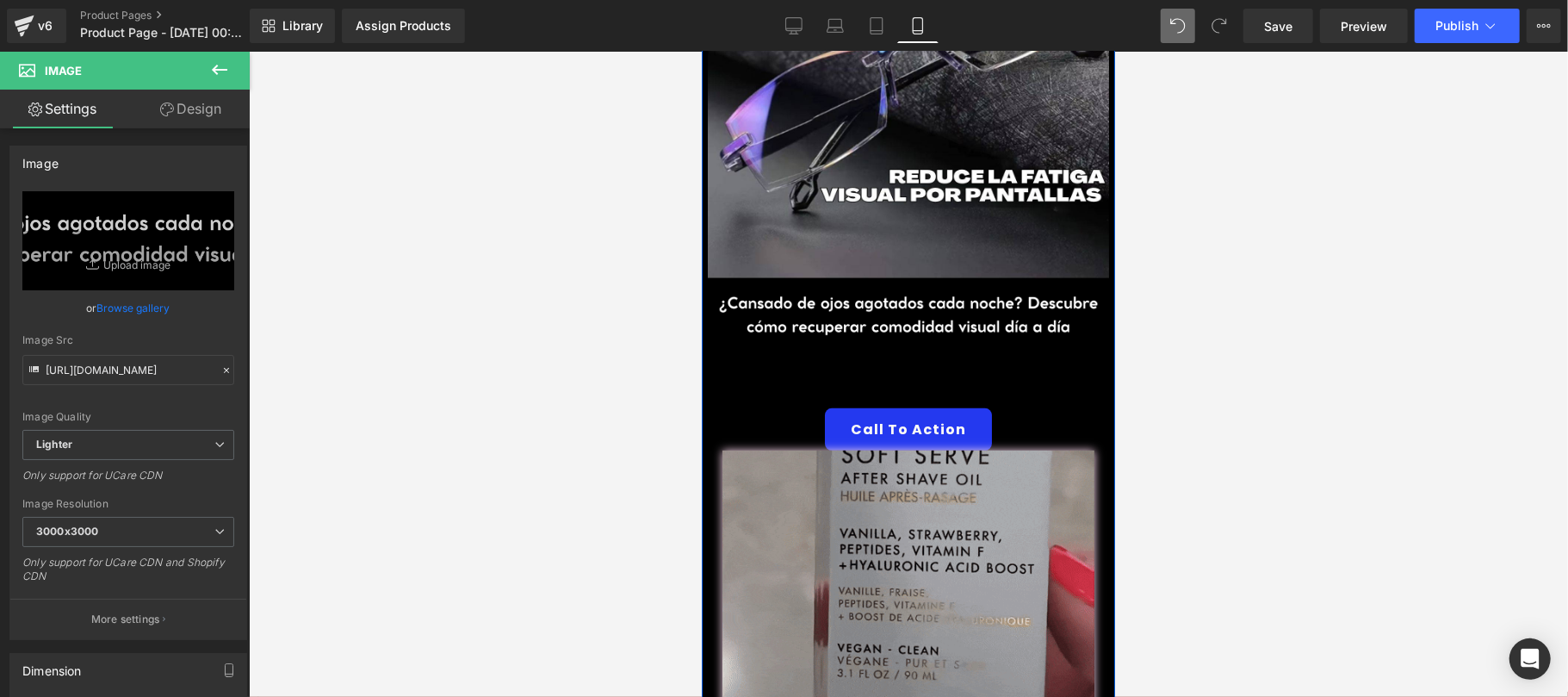
click at [910, 362] on div "🔥QUIERO MI TRULY🔥 Button" at bounding box center [907, 385] width 414 height 46
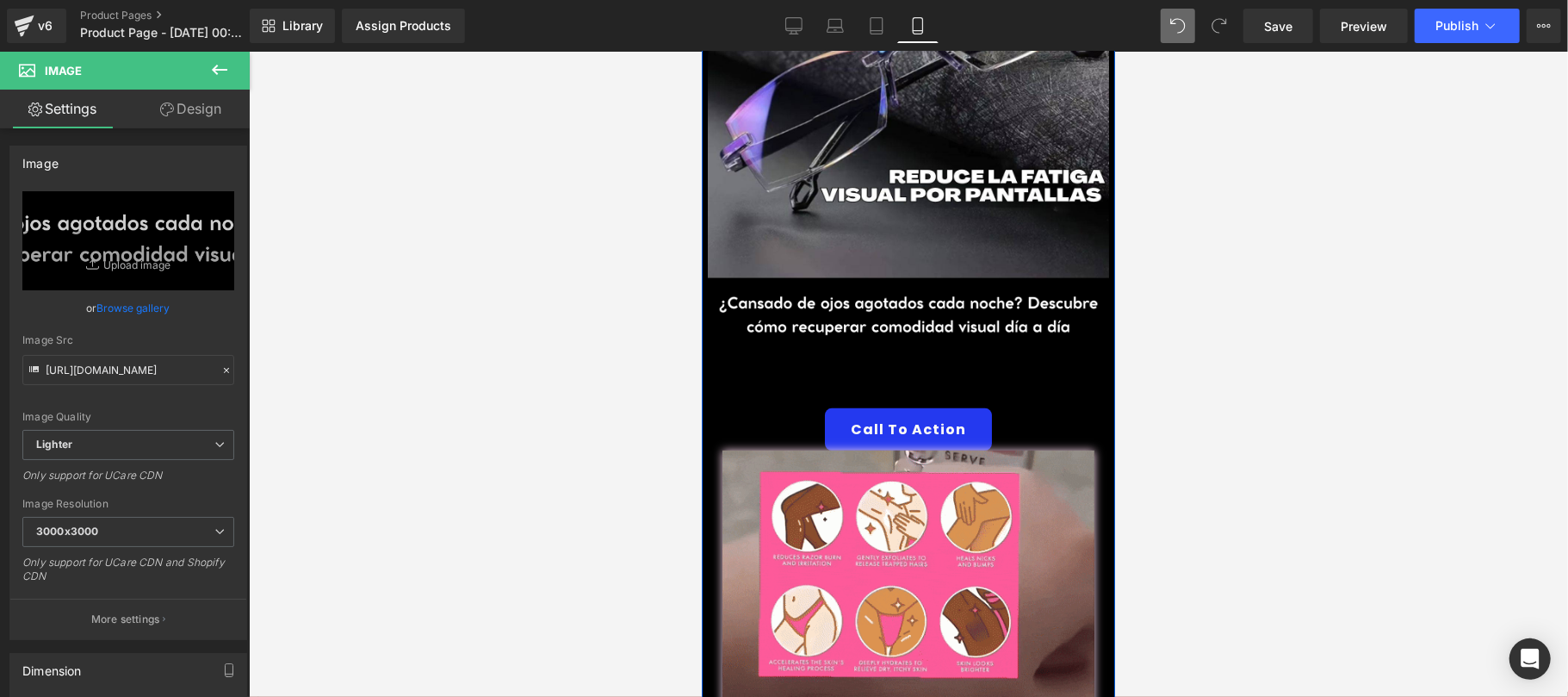
click at [997, 410] on div "Call To Action" at bounding box center [907, 428] width 414 height 42
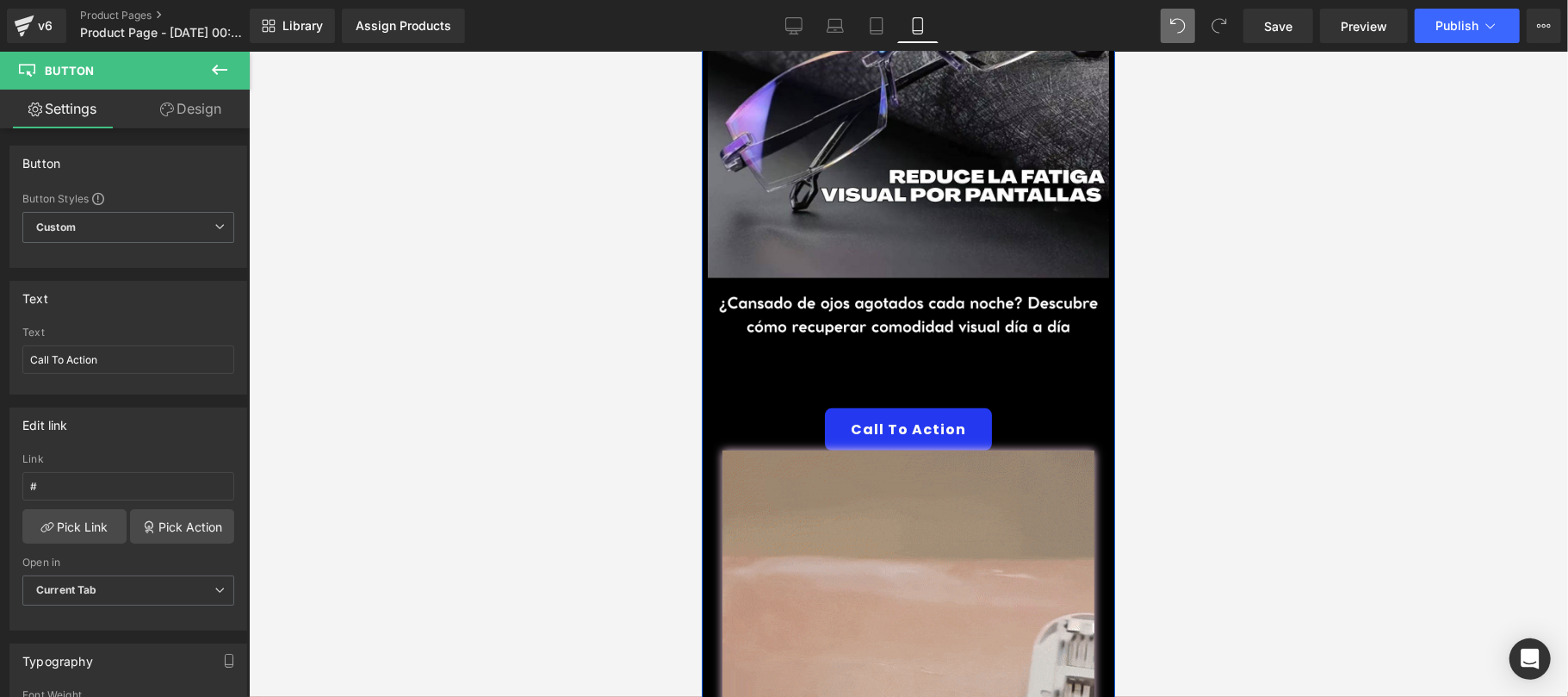
click at [988, 407] on div "Call To Action" at bounding box center [907, 428] width 414 height 42
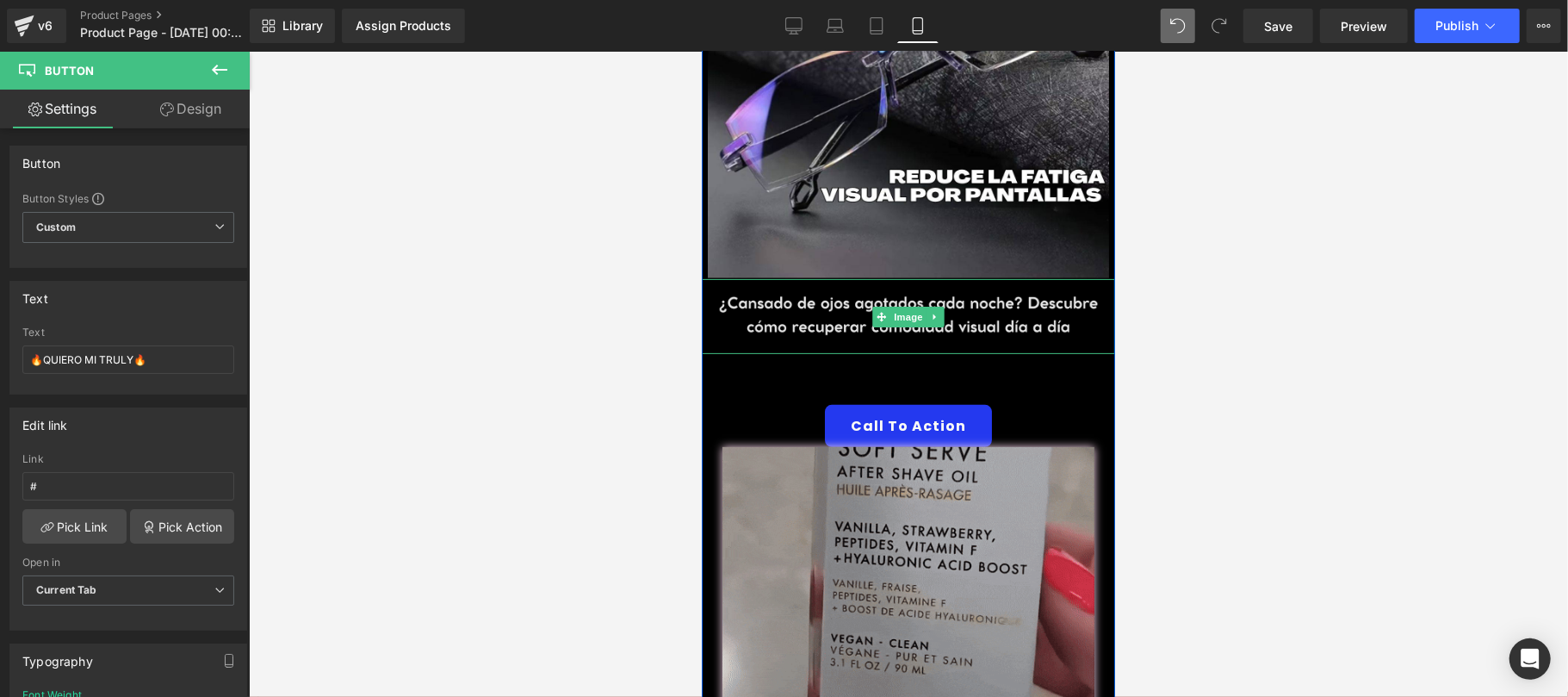
drag, startPoint x: 997, startPoint y: 385, endPoint x: 995, endPoint y: 316, distance: 69.0
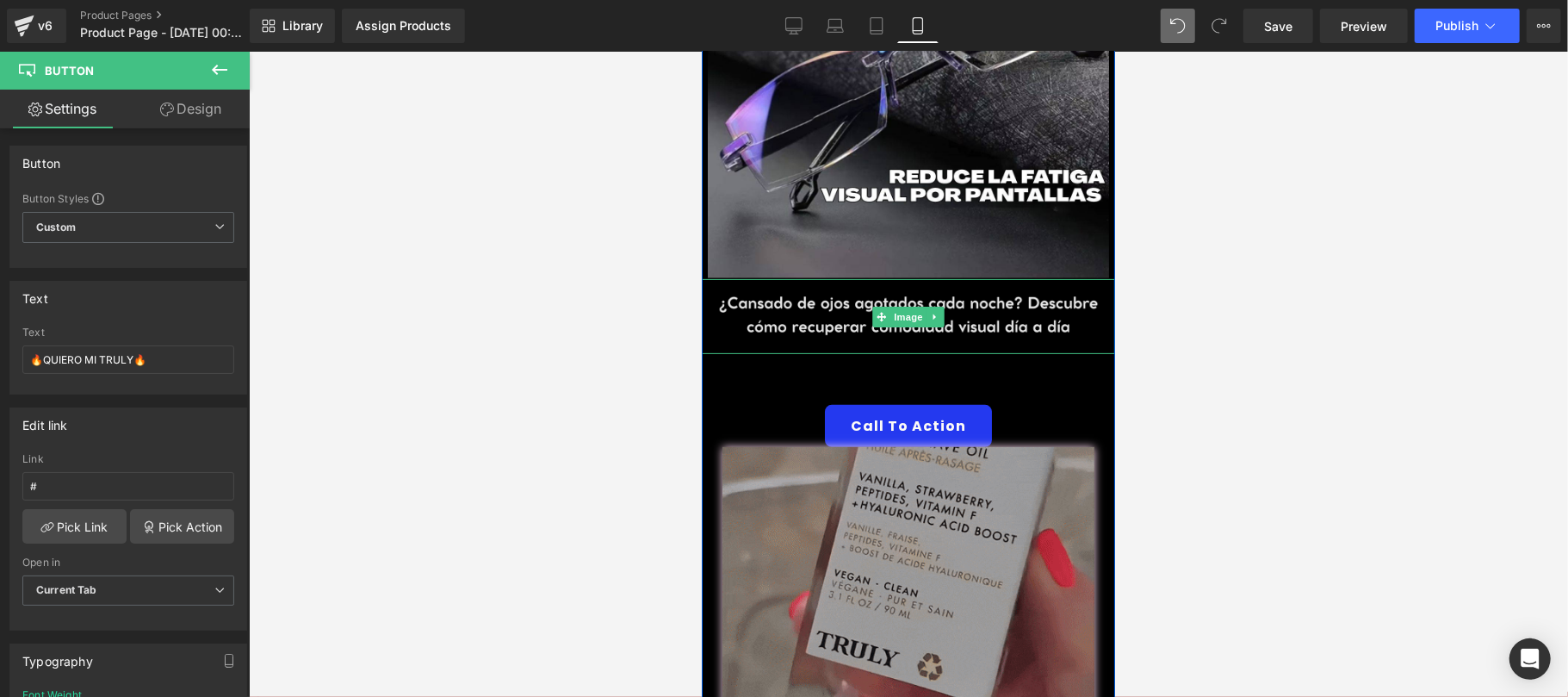
click at [995, 316] on div "Image Image 🔥QUIERO MI TRULY🔥 Button Call To Action Button Image" at bounding box center [907, 350] width 414 height 946
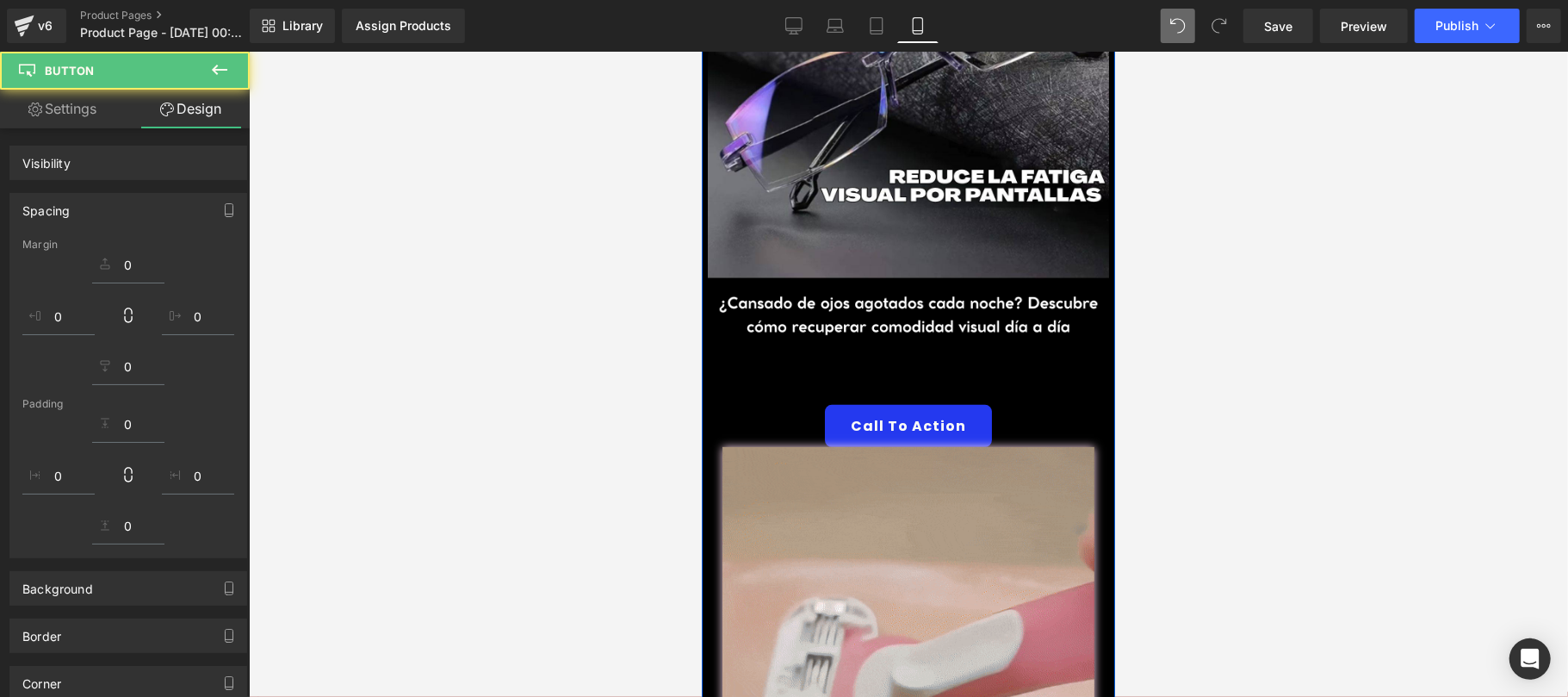
click at [909, 404] on div "Call To Action Button" at bounding box center [907, 425] width 414 height 42
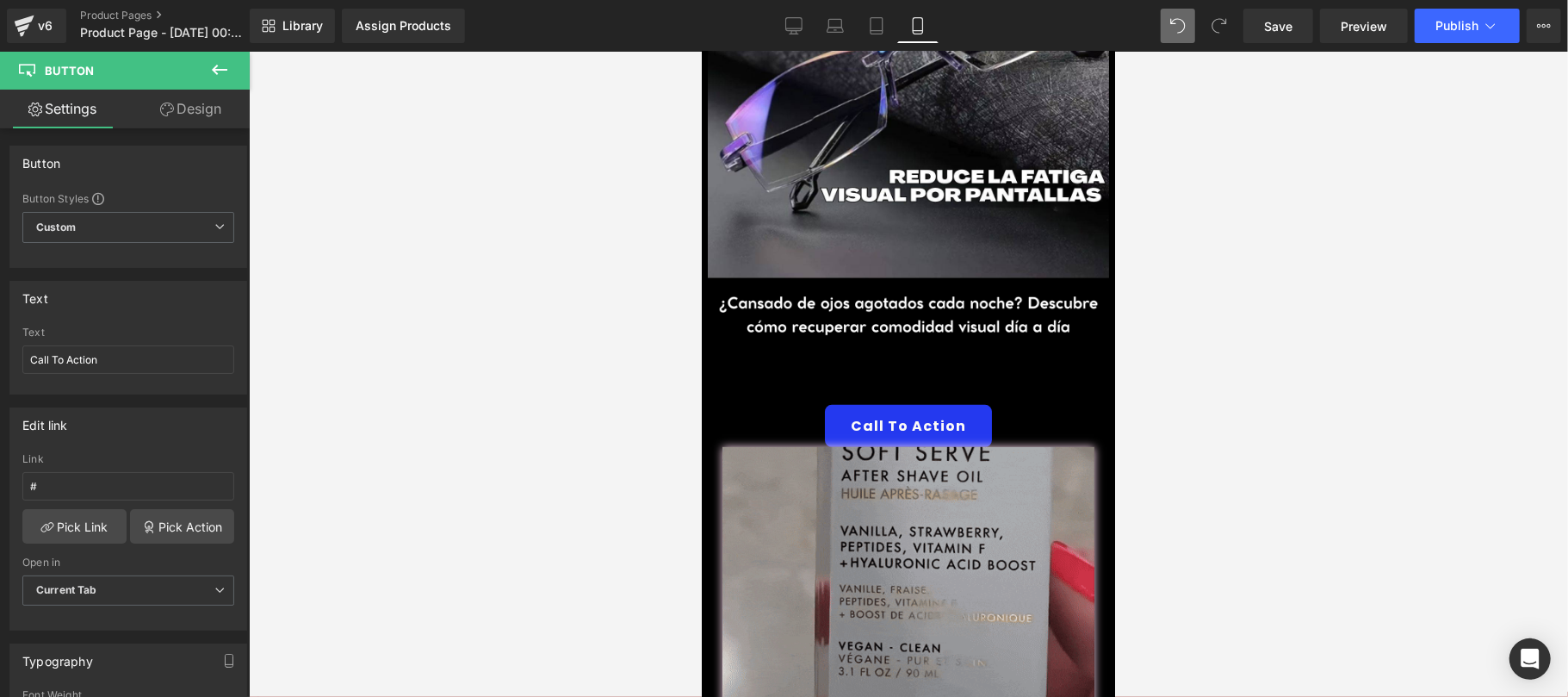
click at [701, 51] on div at bounding box center [701, 51] width 0 height 0
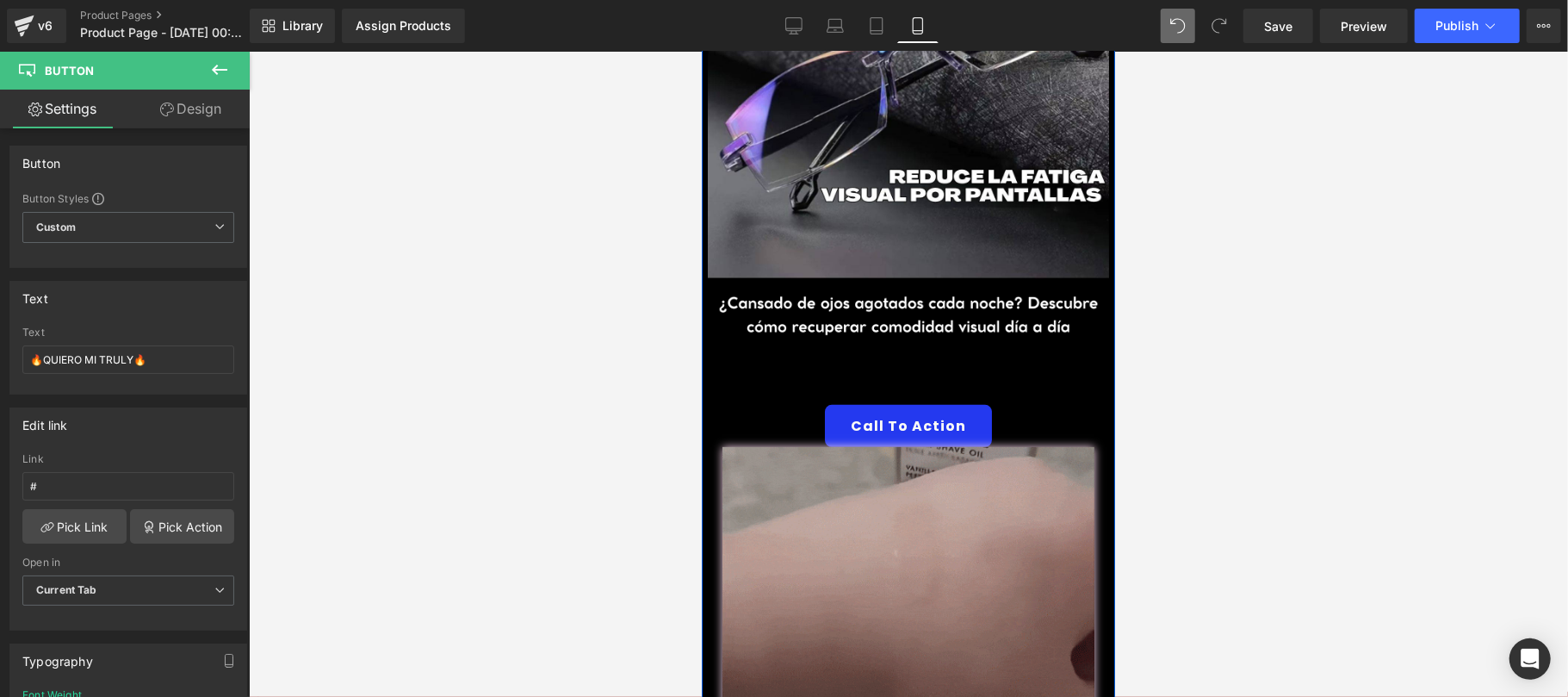
click at [744, 362] on div "🔥QUIERO MI TRULY🔥" at bounding box center [907, 383] width 414 height 42
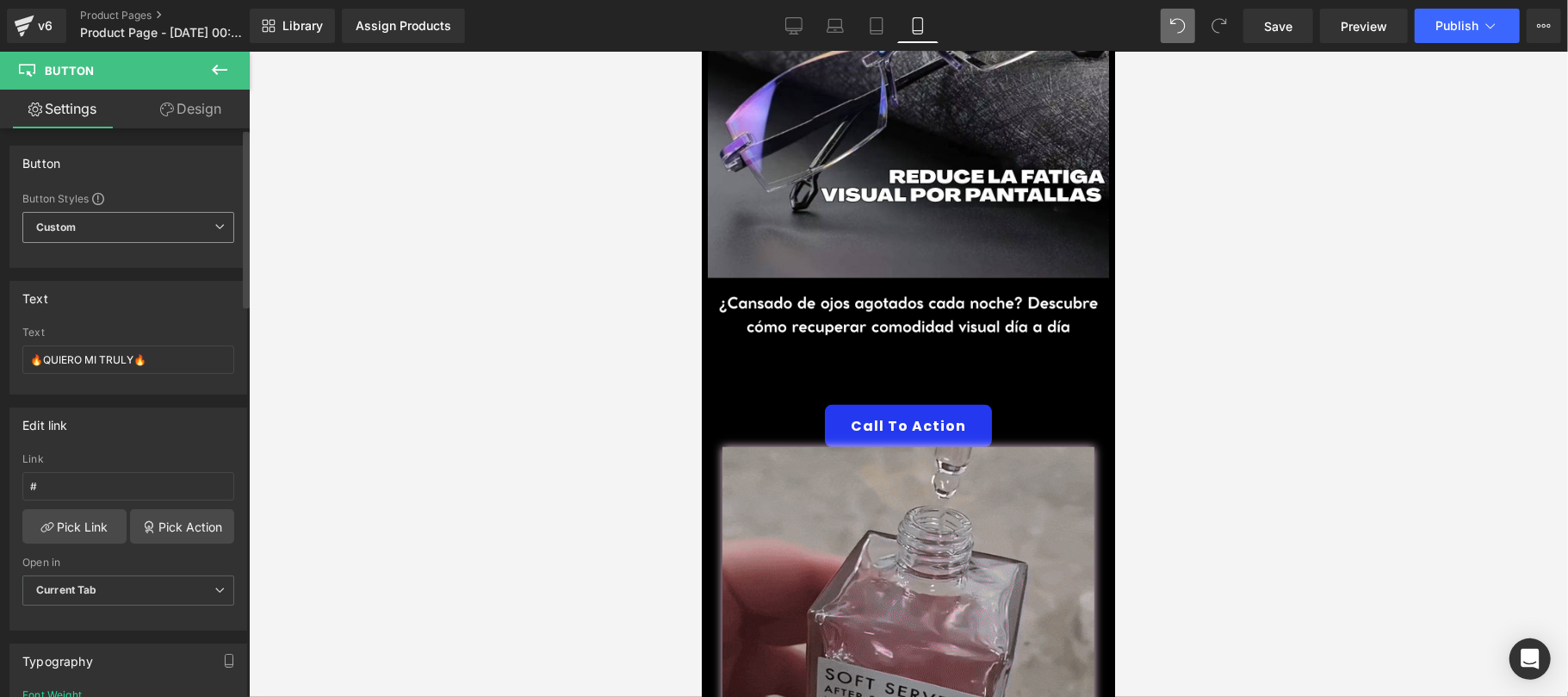
click at [188, 225] on span "Custom Setup Global Style" at bounding box center [128, 227] width 212 height 31
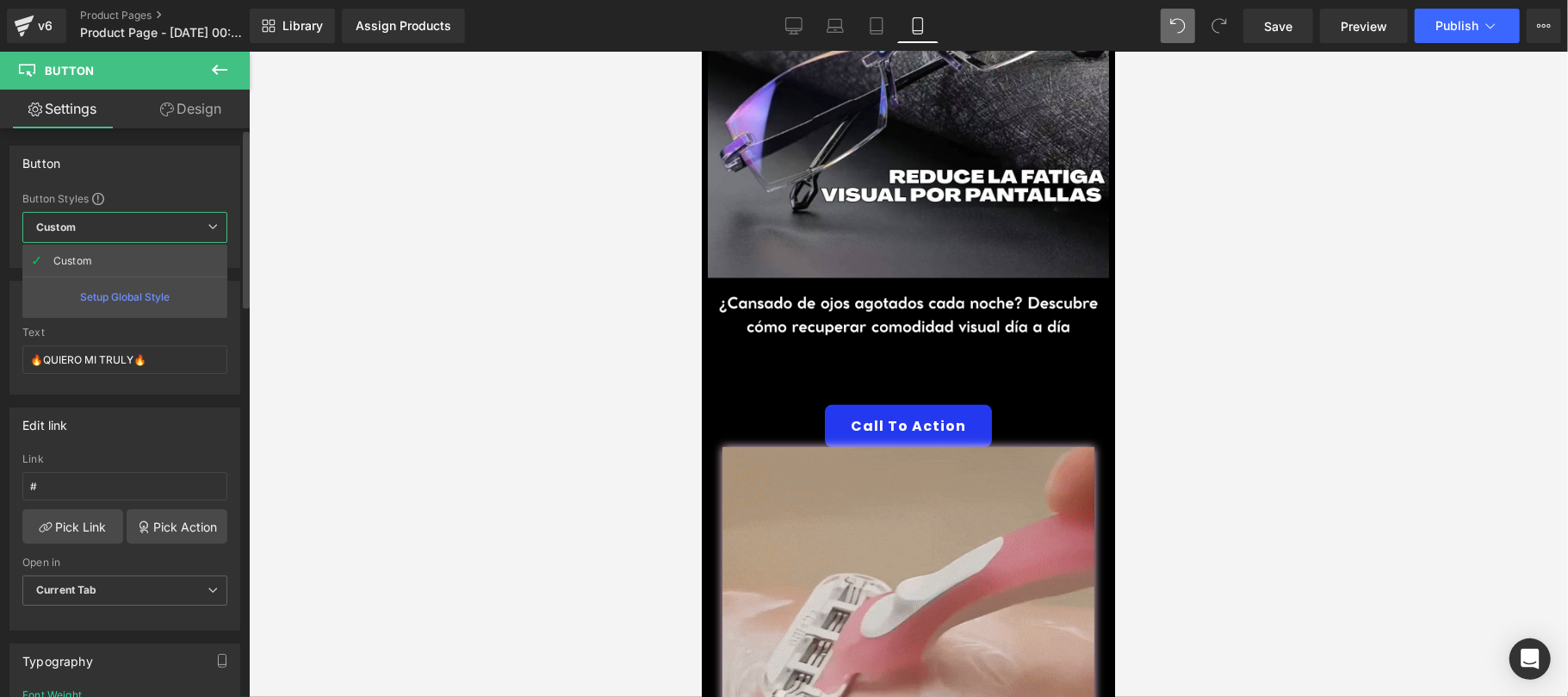
click at [188, 225] on span "Custom Setup Global Style" at bounding box center [125, 227] width 204 height 31
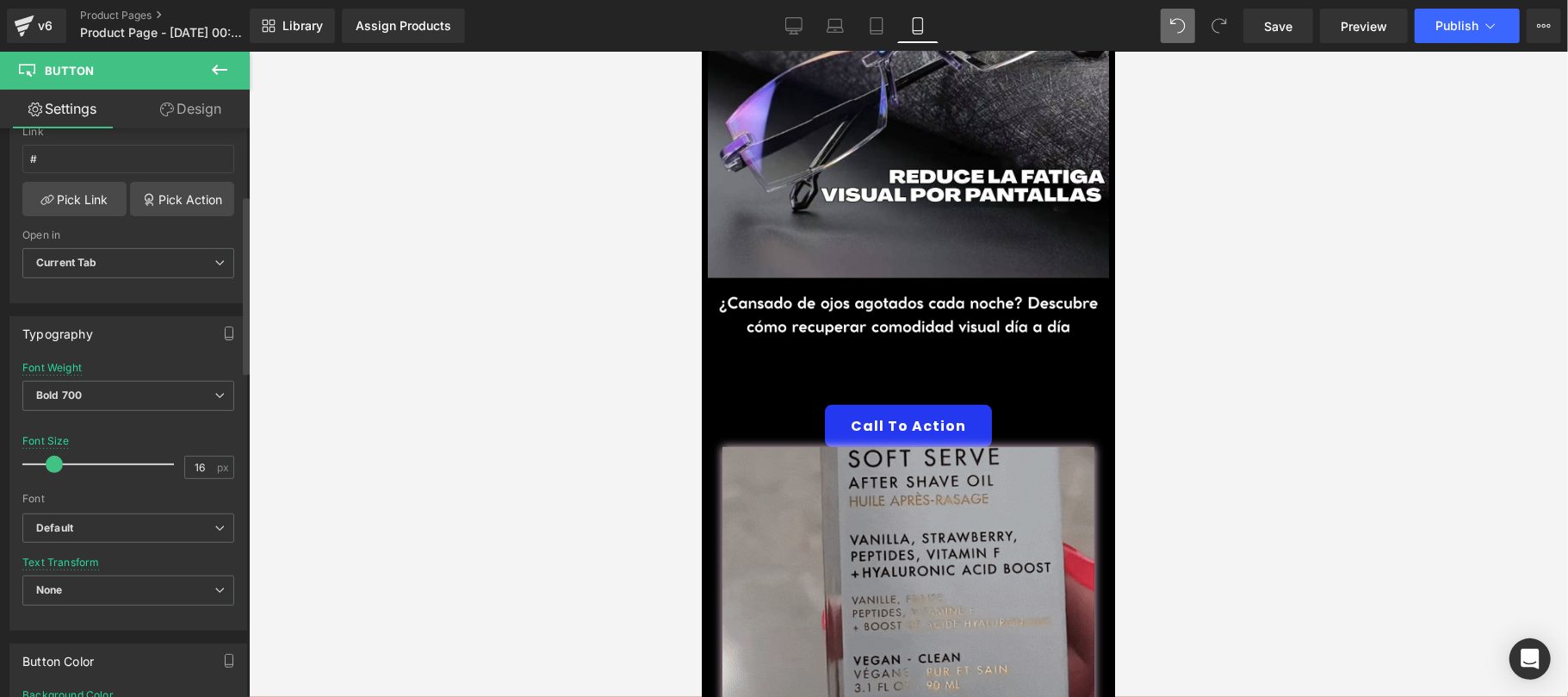
scroll to position [21, 0]
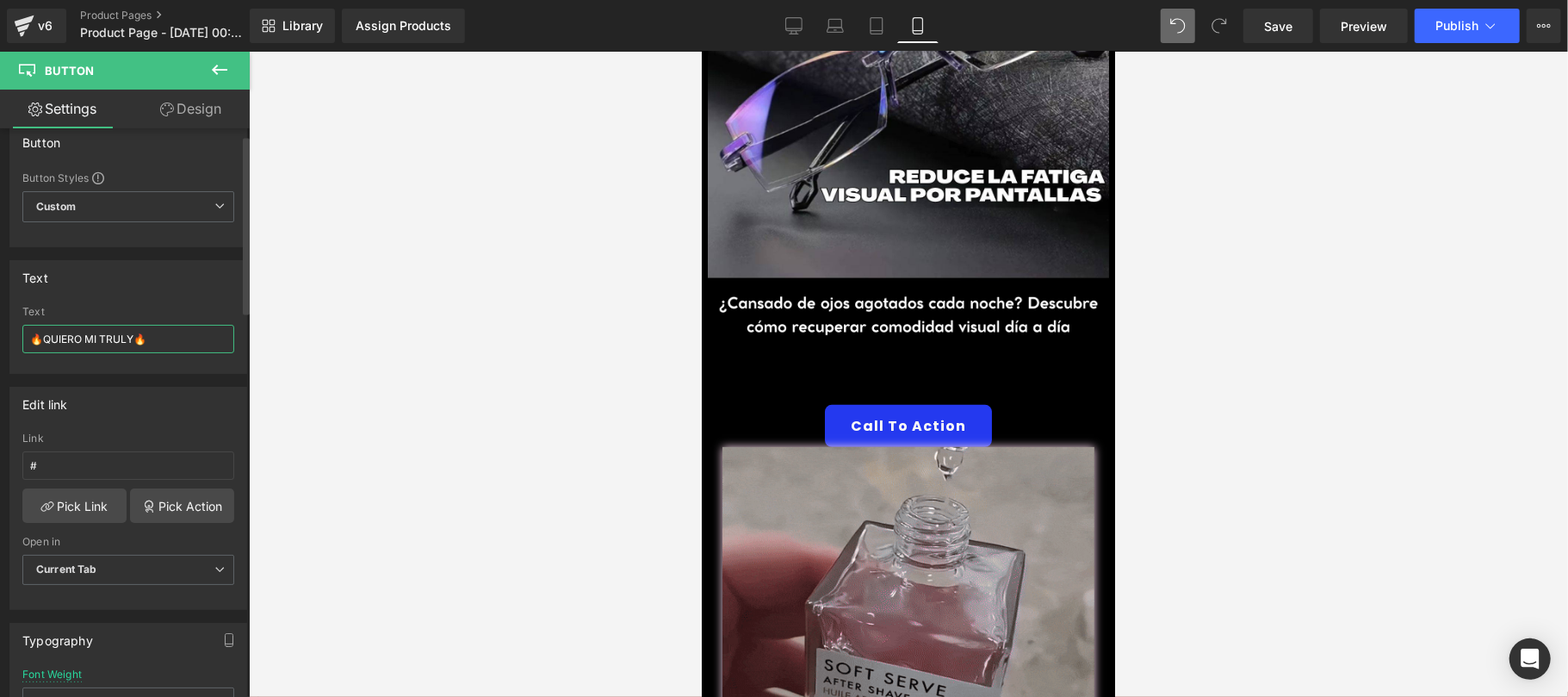
drag, startPoint x: 160, startPoint y: 339, endPoint x: 35, endPoint y: 358, distance: 126.4
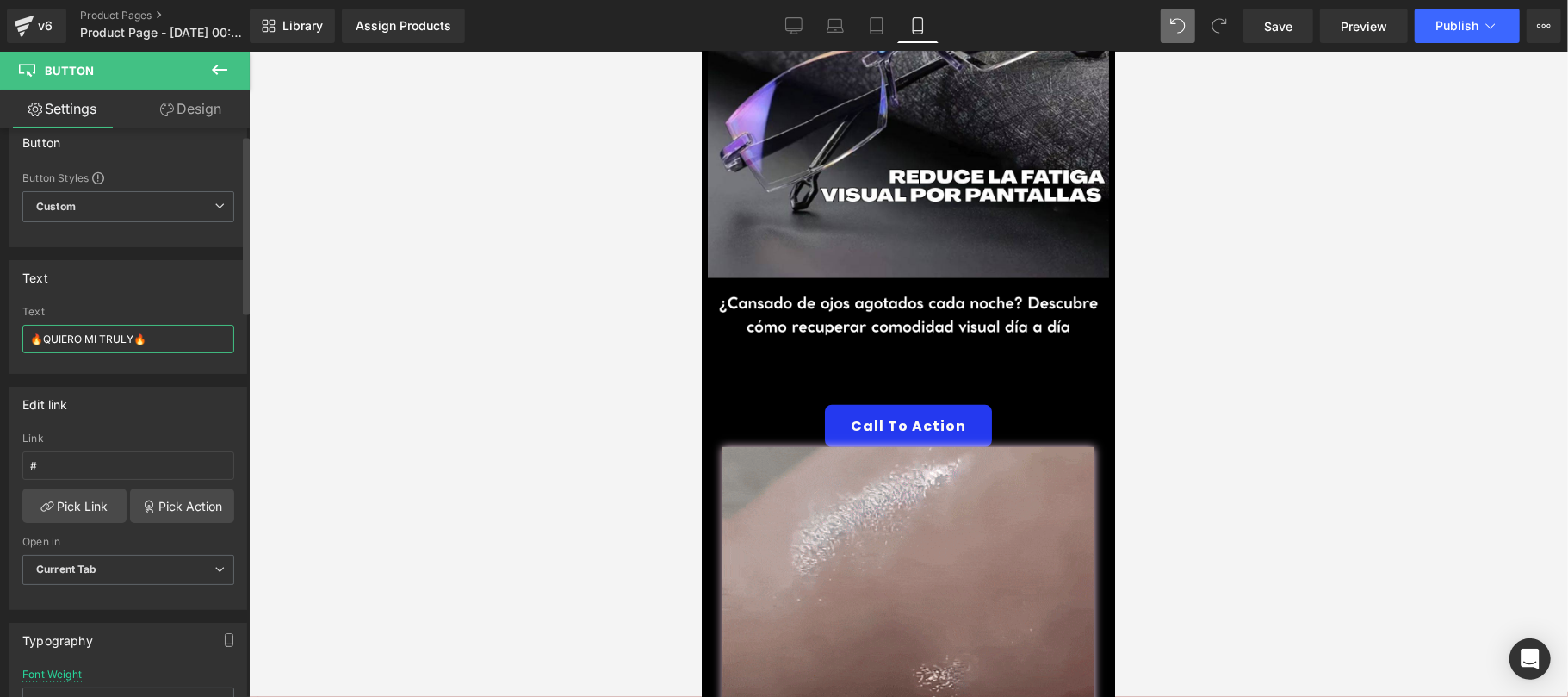
click at [35, 358] on div "Text 🔥QUIERO MI TRULY🔥" at bounding box center [128, 340] width 212 height 68
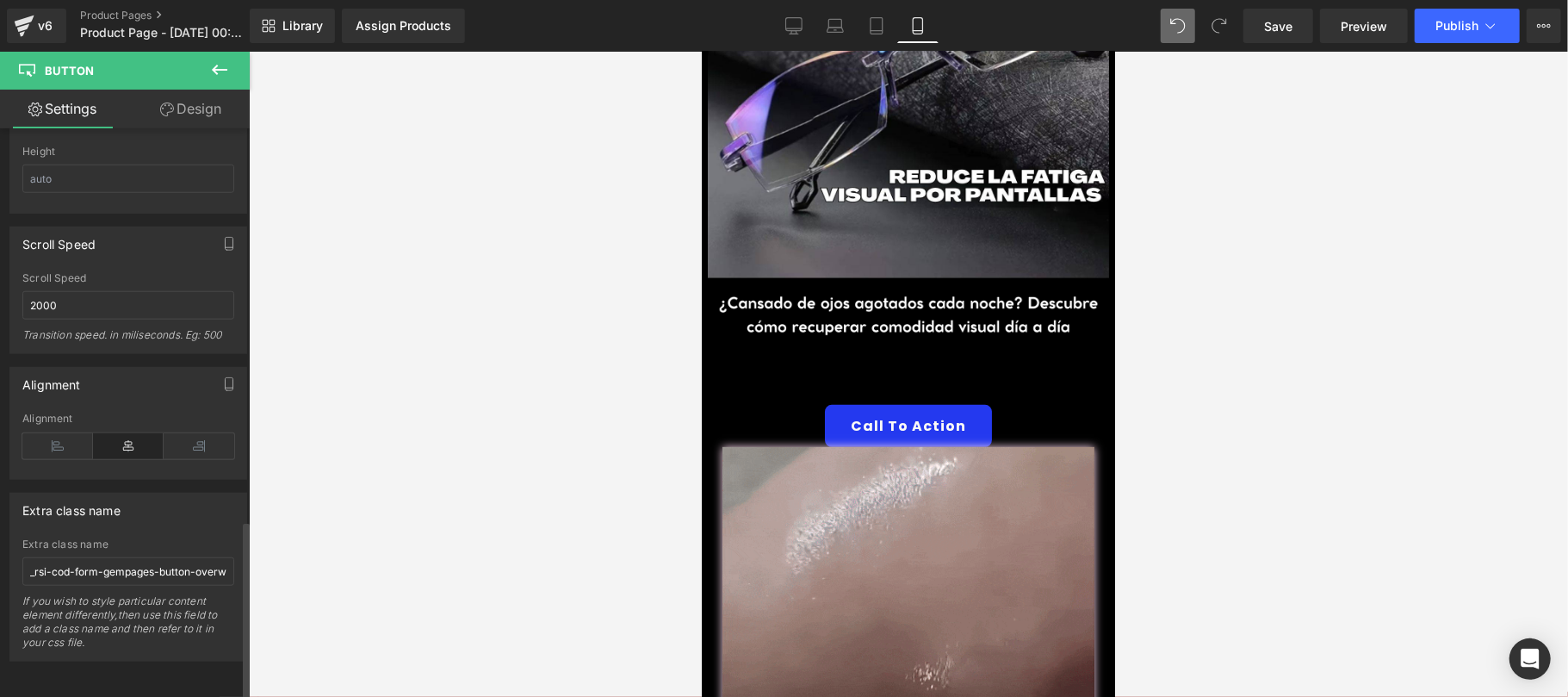
scroll to position [1245, 0]
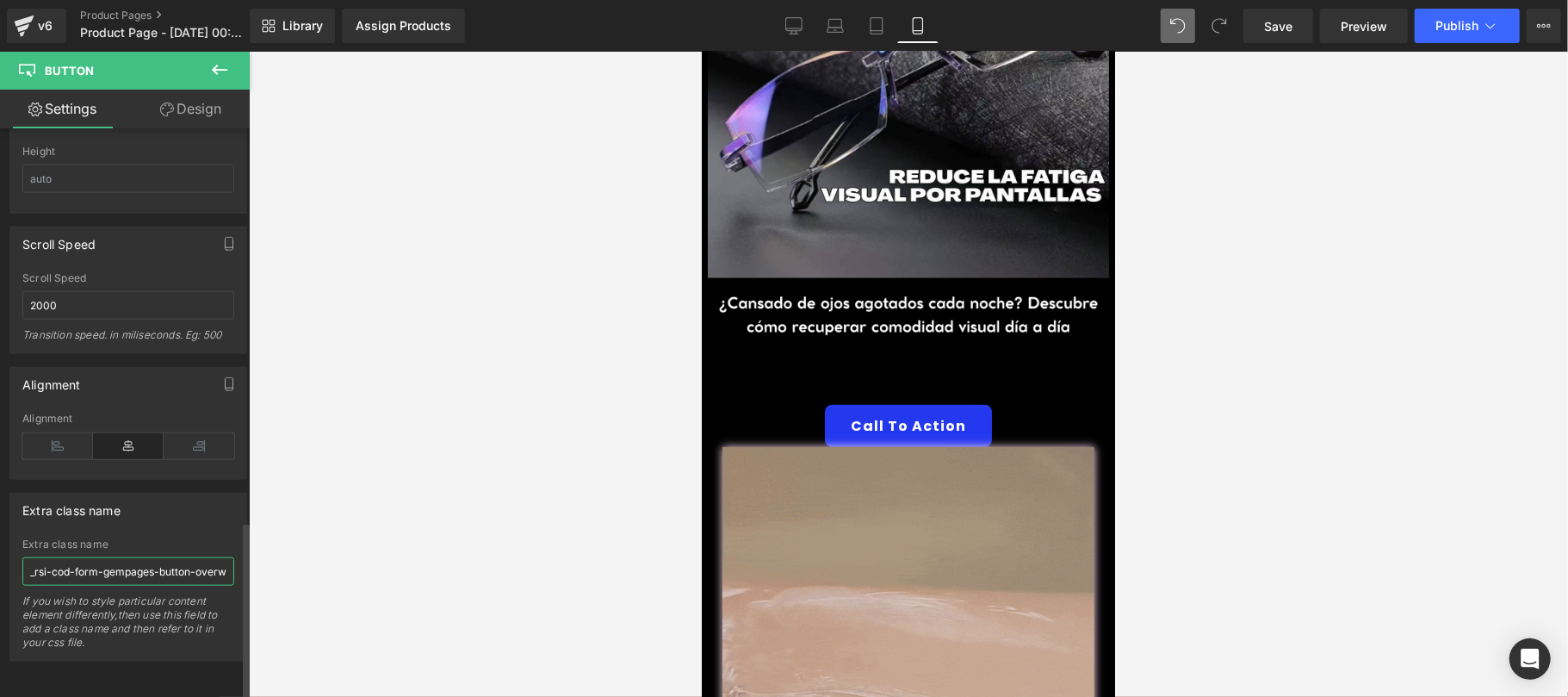
click at [132, 559] on input "_rsi-cod-form-gempages-button-overwrite _rsi-cod-form-is-gempage" at bounding box center [128, 571] width 212 height 28
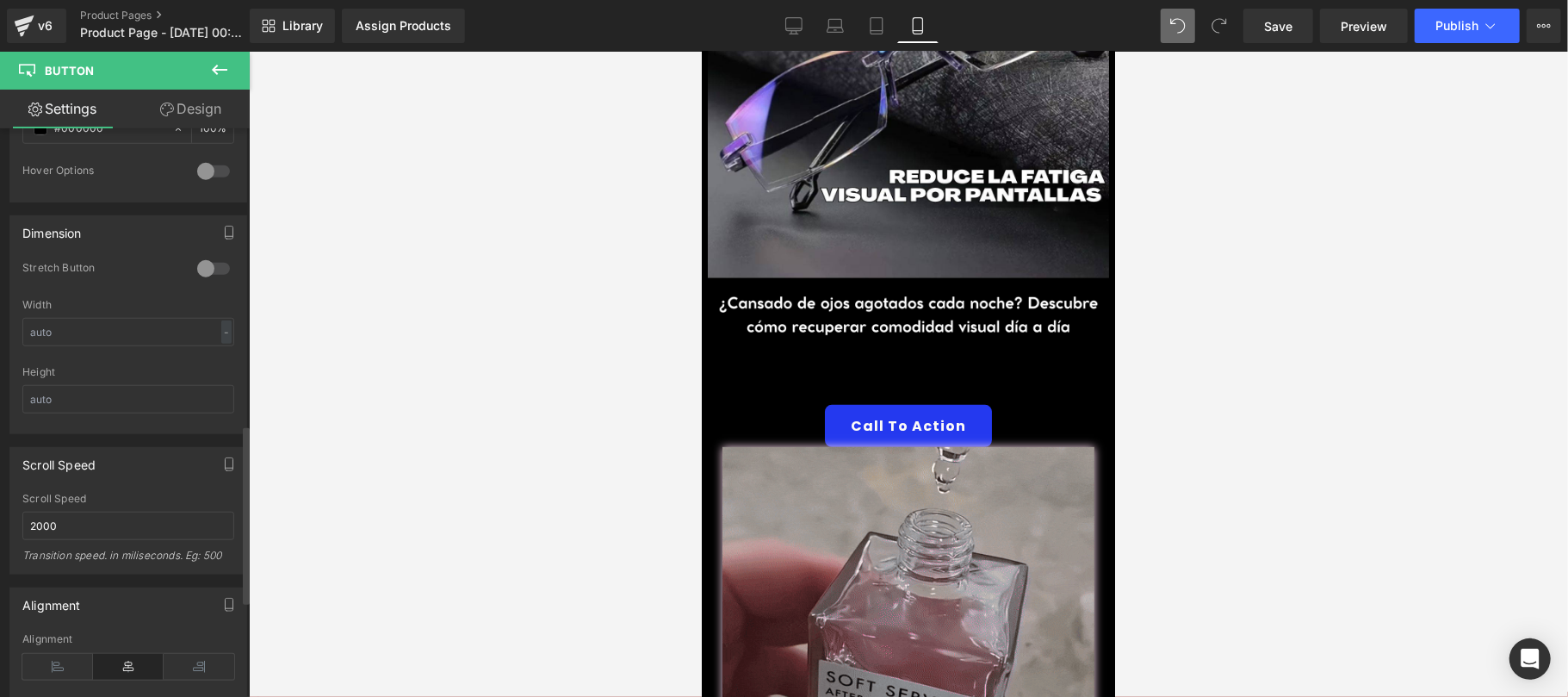
scroll to position [939, 0]
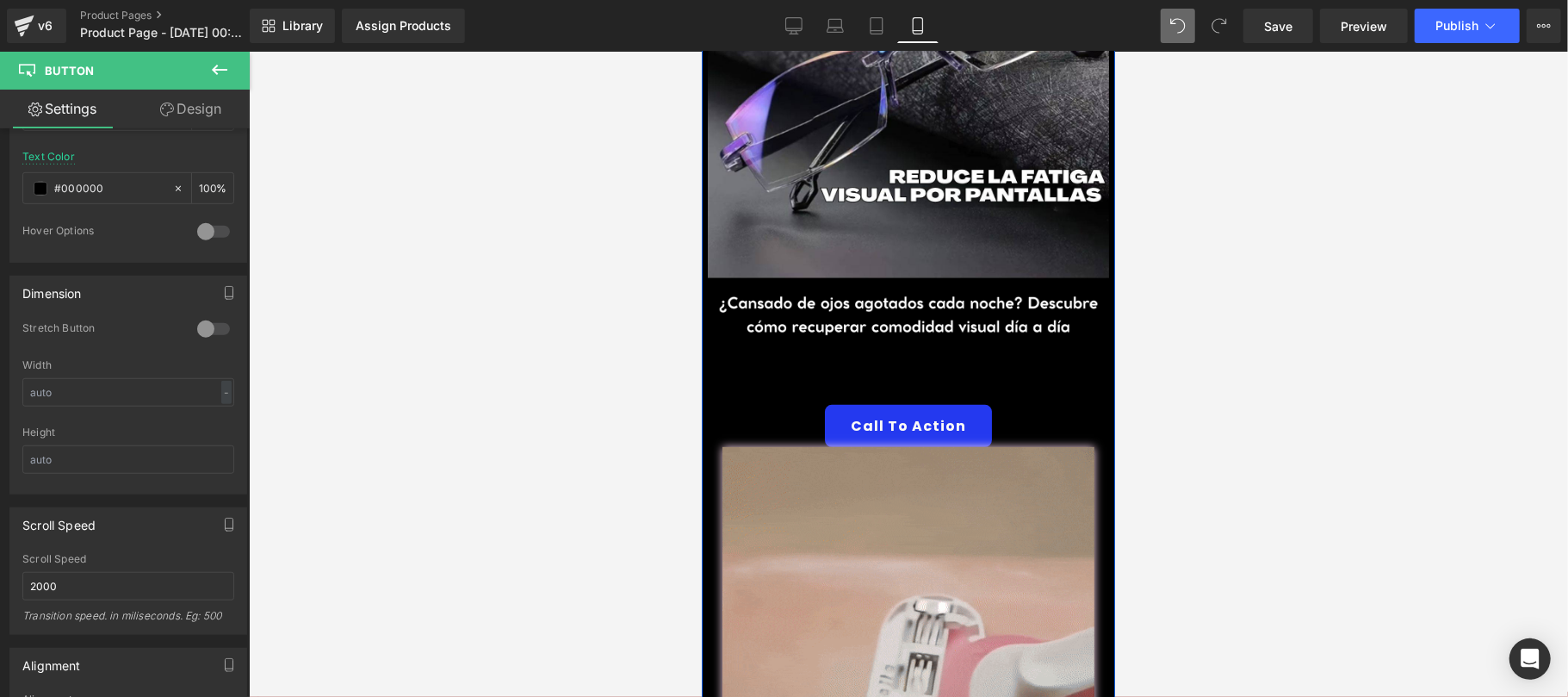
click at [830, 362] on link "🔥QUIERO MI TRULY🔥" at bounding box center [907, 383] width 226 height 42
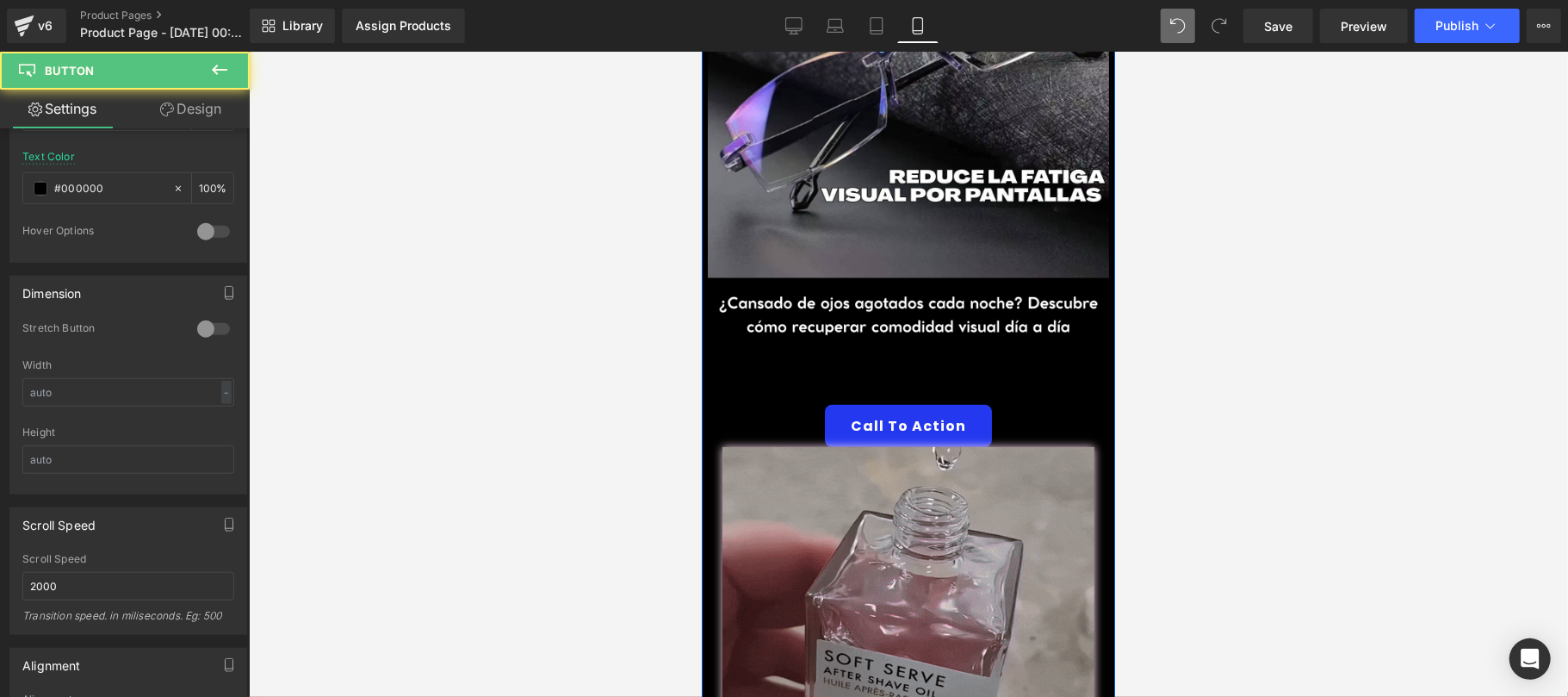
click at [837, 362] on link "🔥QUIERO MI TRULY🔥" at bounding box center [907, 383] width 226 height 42
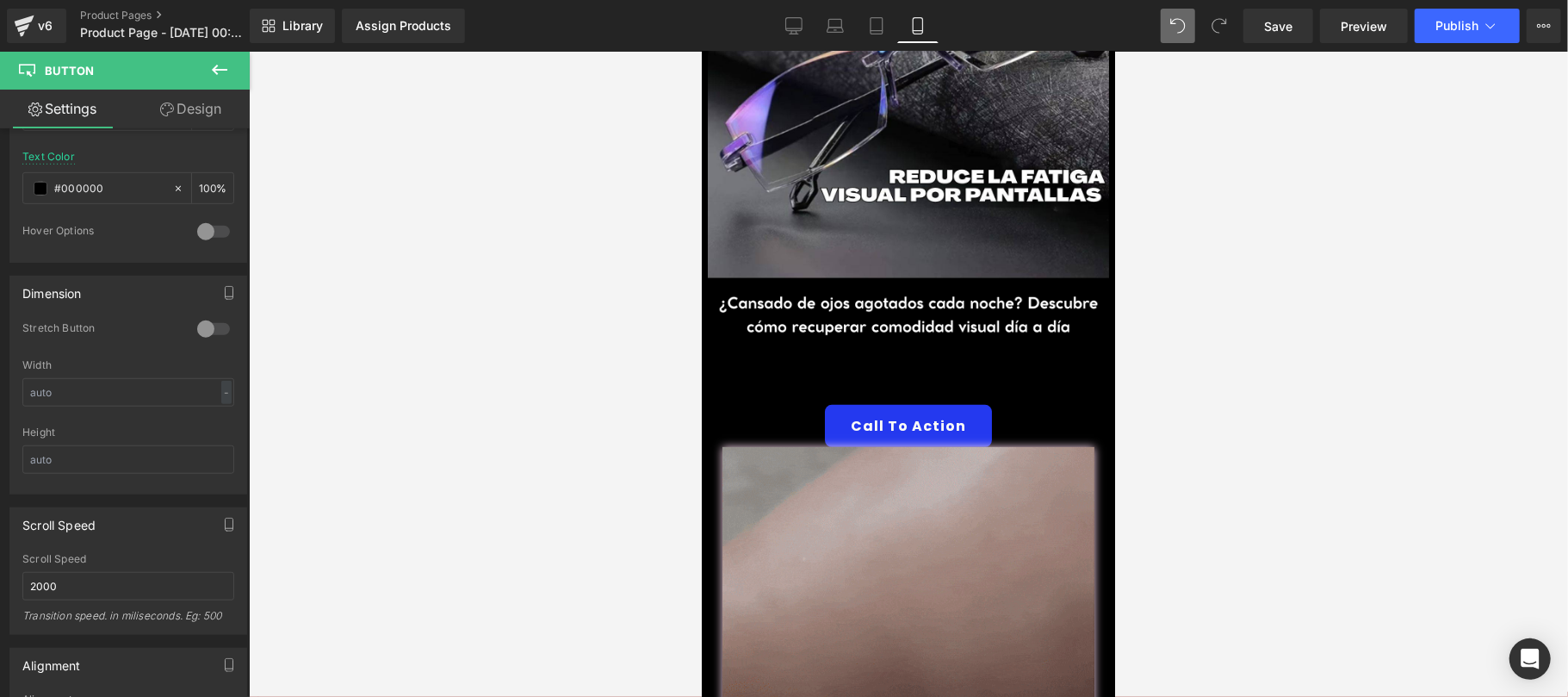
click at [173, 111] on link "Design" at bounding box center [190, 108] width 125 height 38
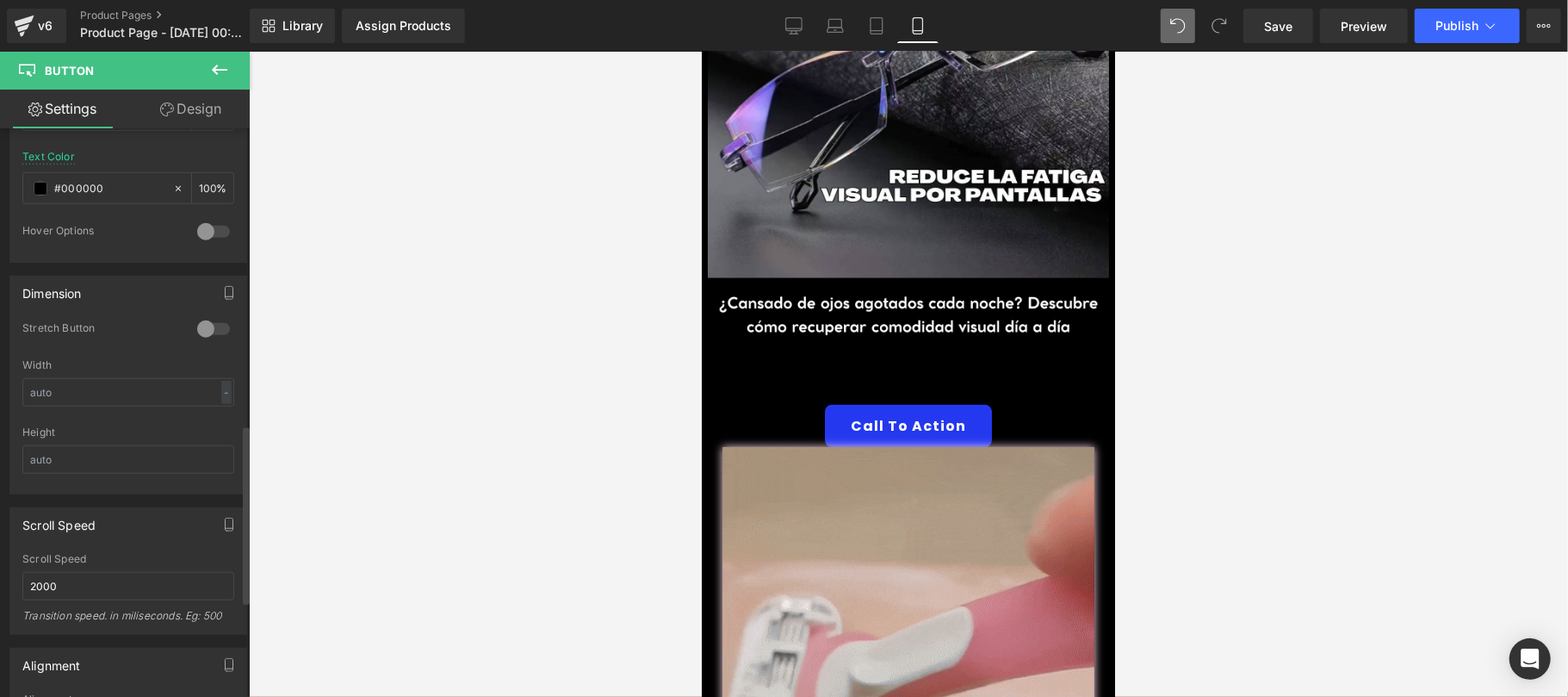
click at [88, 109] on link "Settings" at bounding box center [62, 108] width 125 height 38
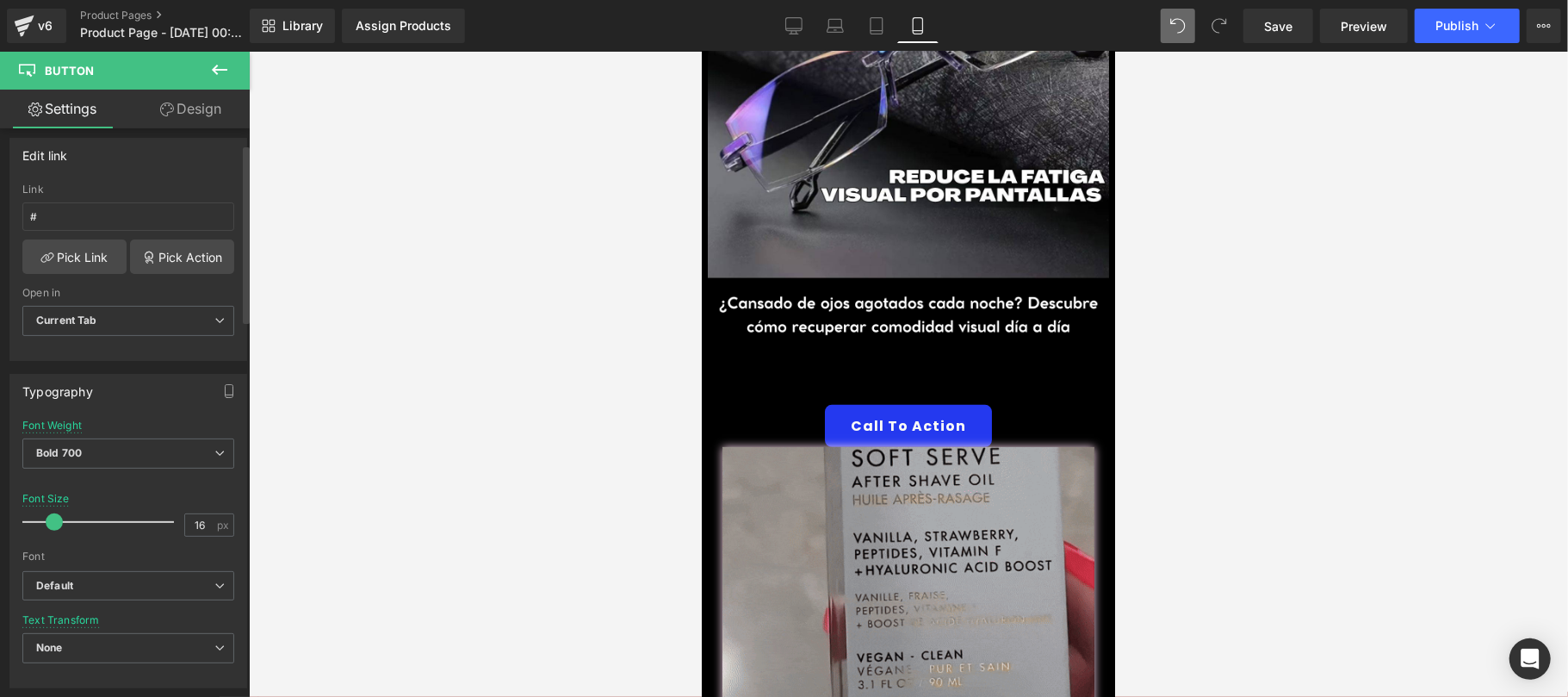
scroll to position [0, 0]
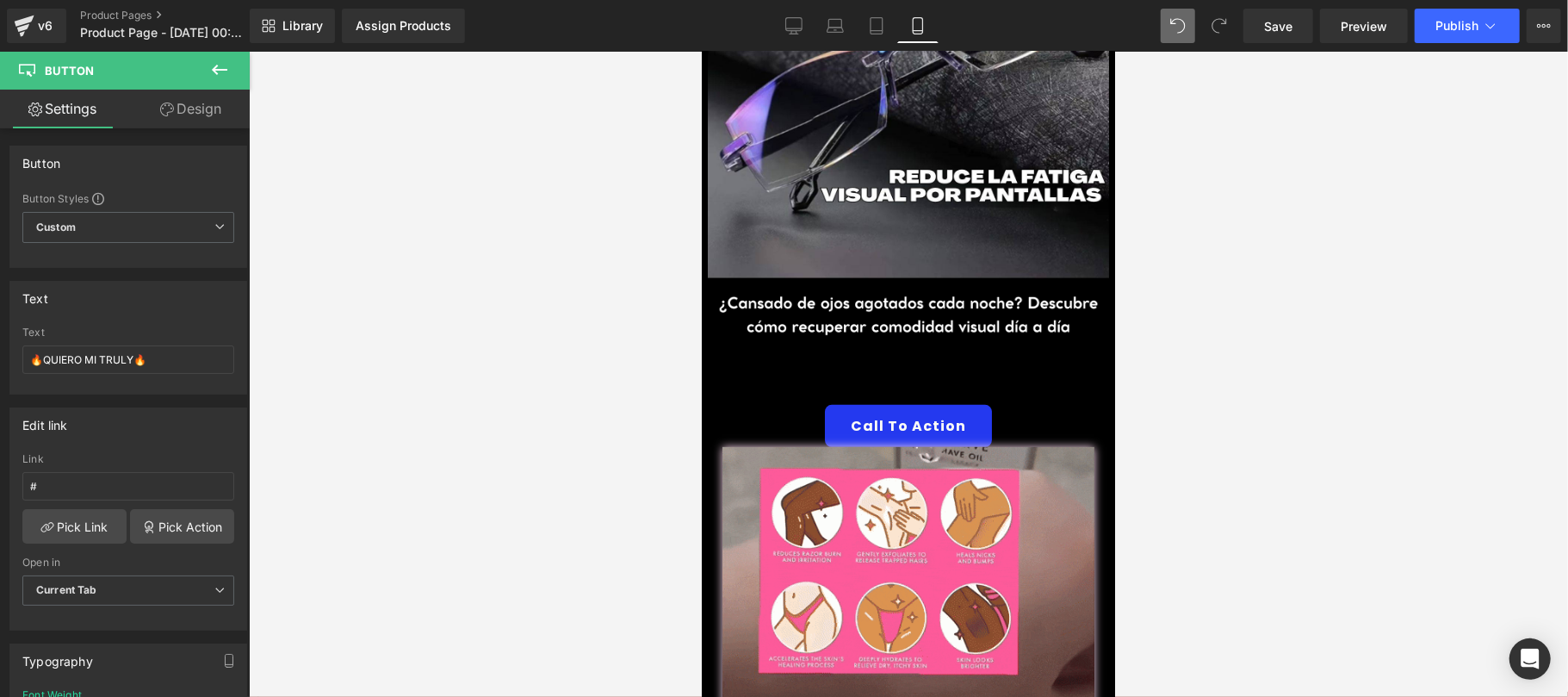
click at [232, 74] on button at bounding box center [219, 70] width 60 height 38
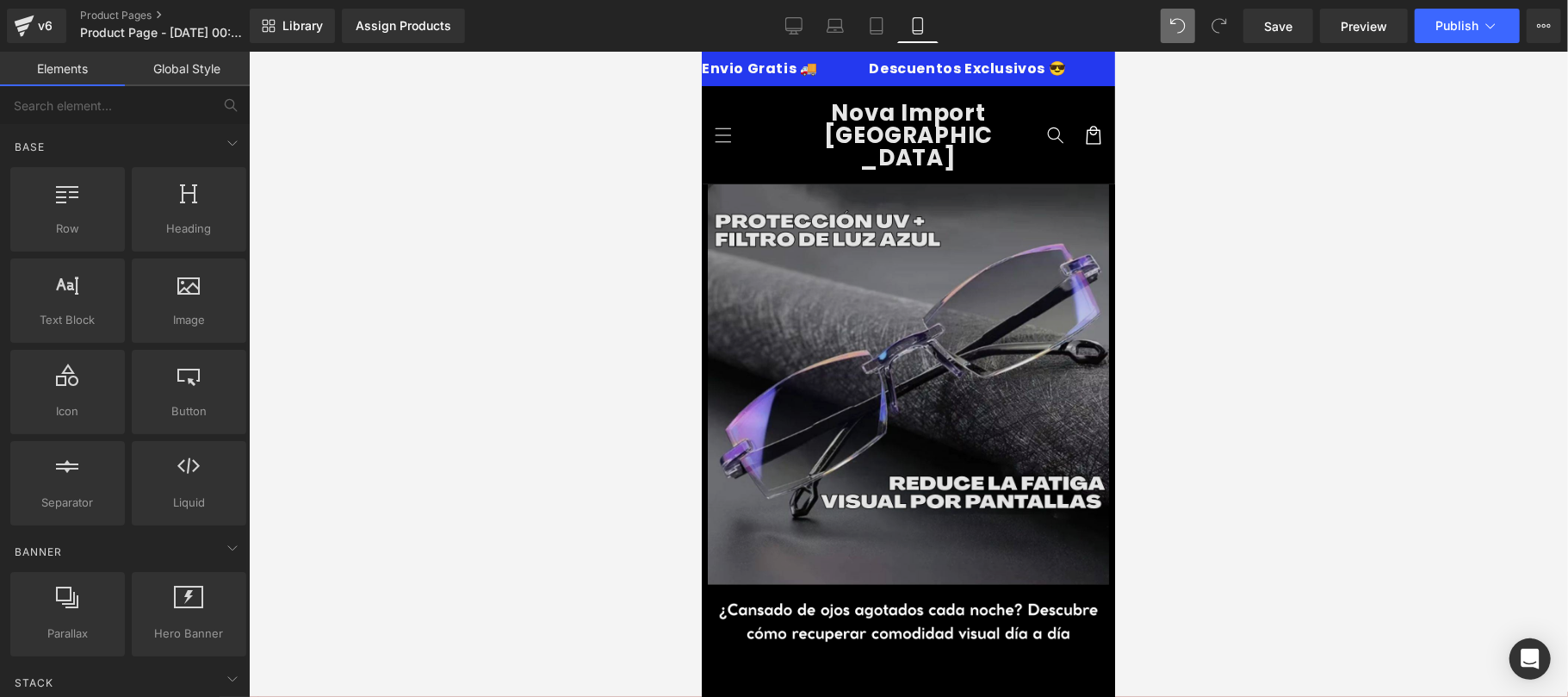
click at [919, 306] on img at bounding box center [907, 385] width 414 height 402
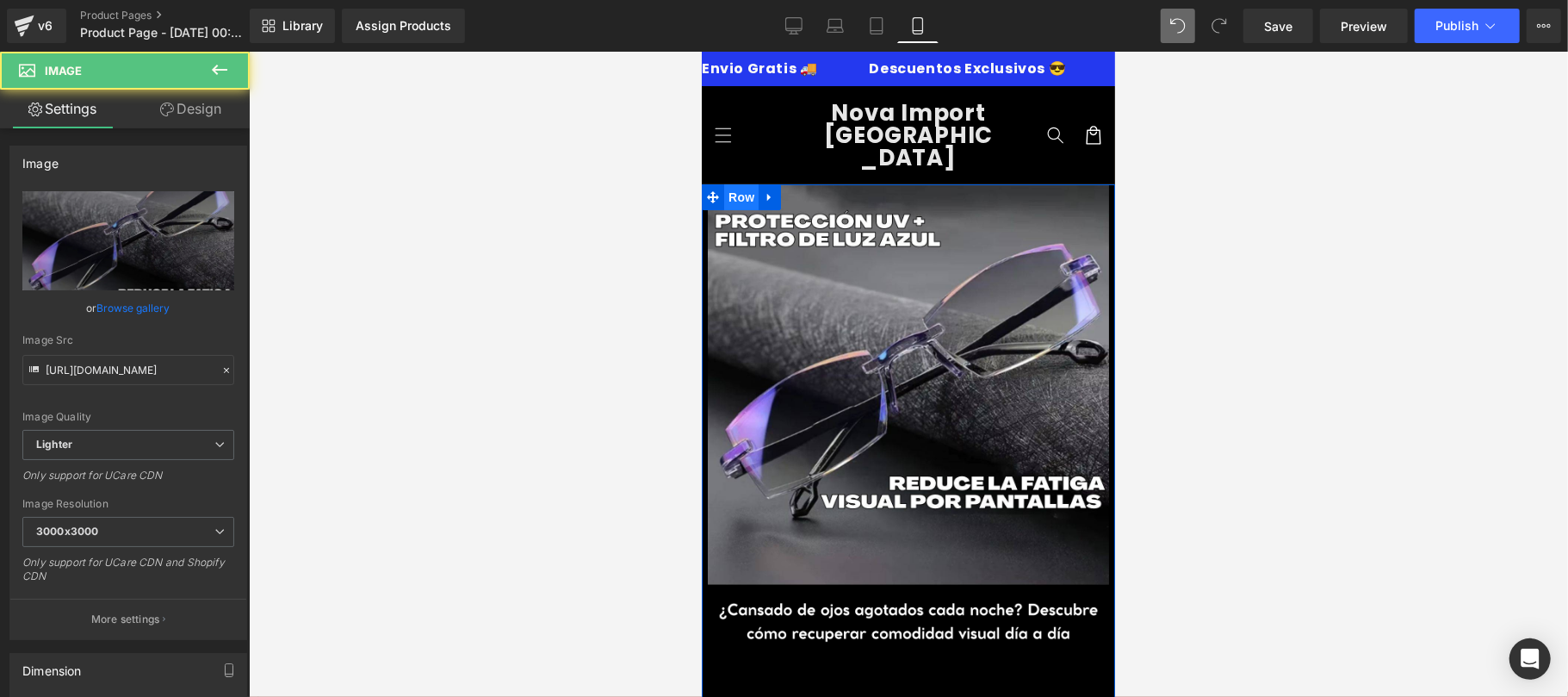
click at [738, 184] on span "Row" at bounding box center [740, 197] width 35 height 26
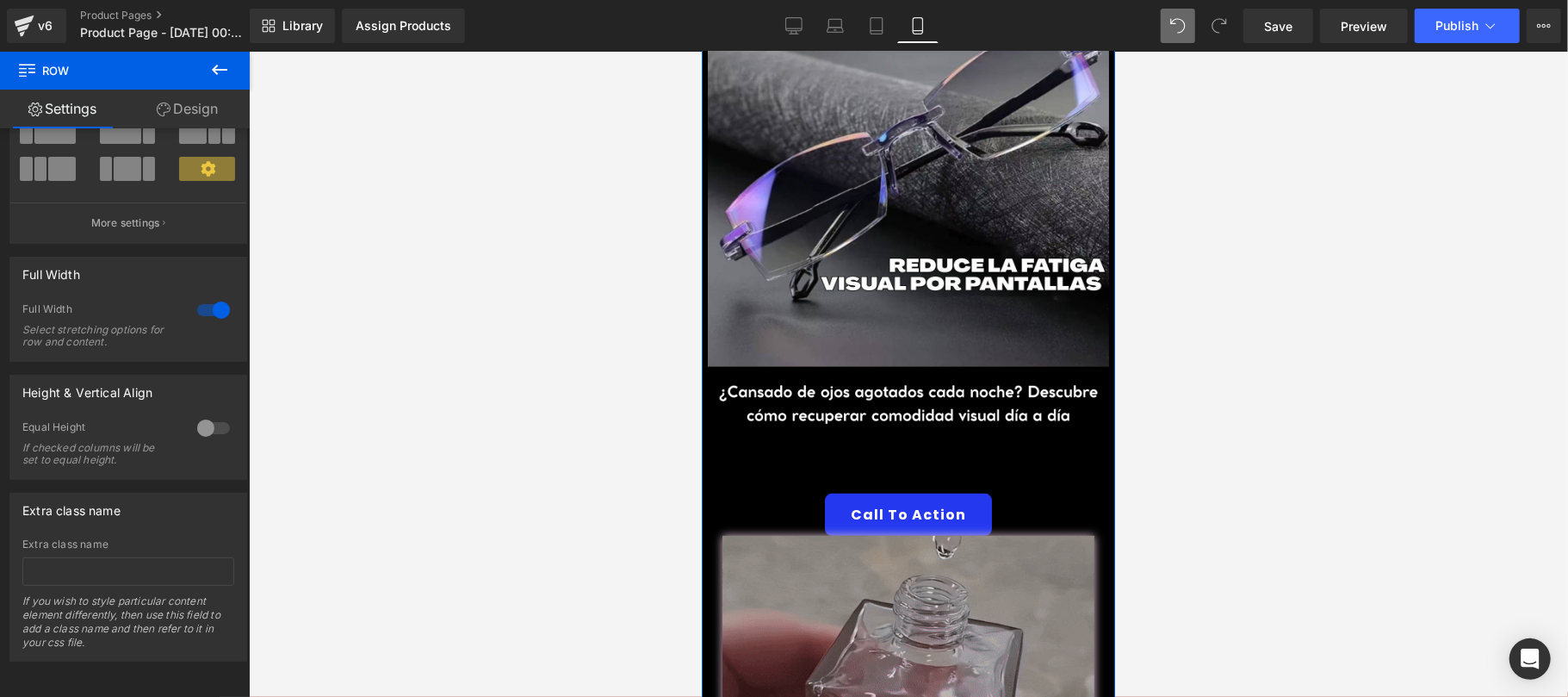
scroll to position [307, 0]
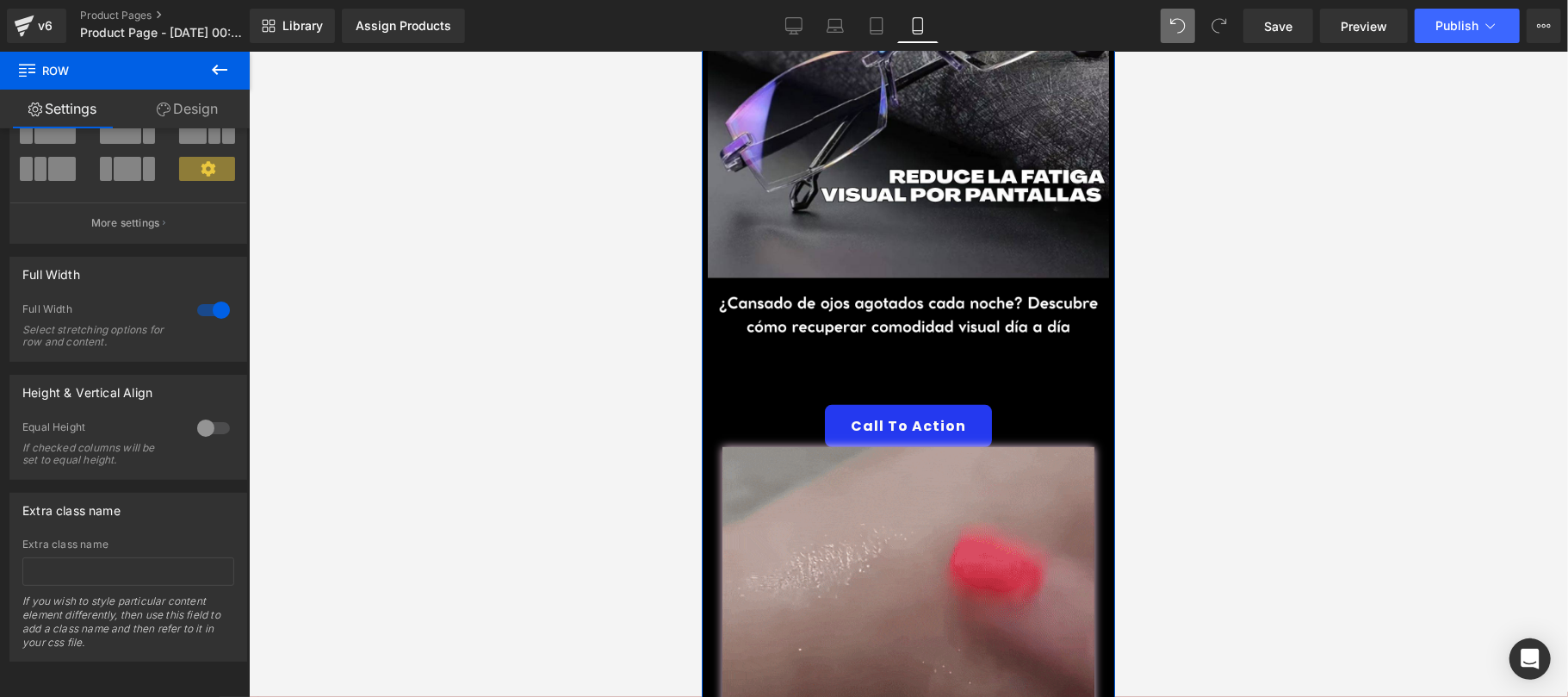
click at [927, 362] on link "🔥QUIERO MI TRULY🔥" at bounding box center [907, 383] width 226 height 42
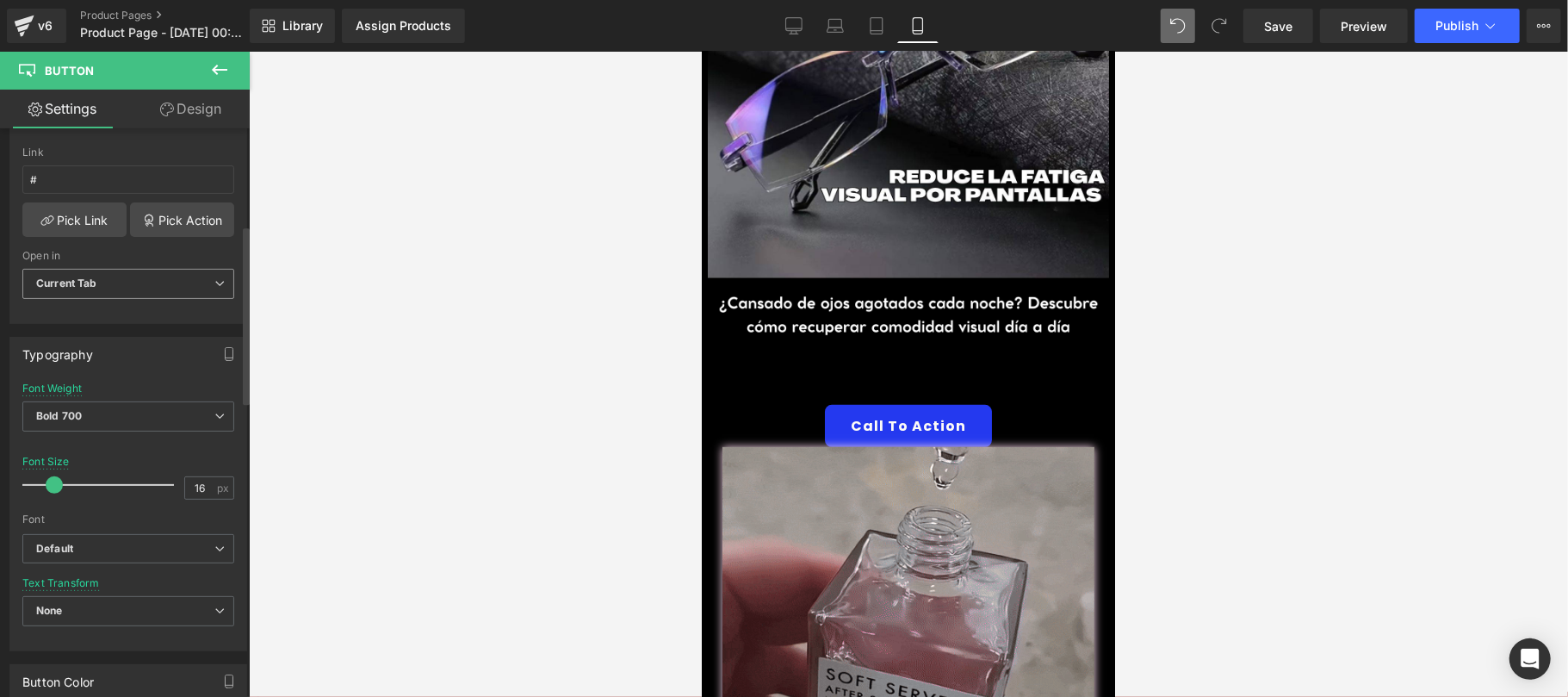
click at [217, 277] on span "Current Tab" at bounding box center [128, 283] width 212 height 30
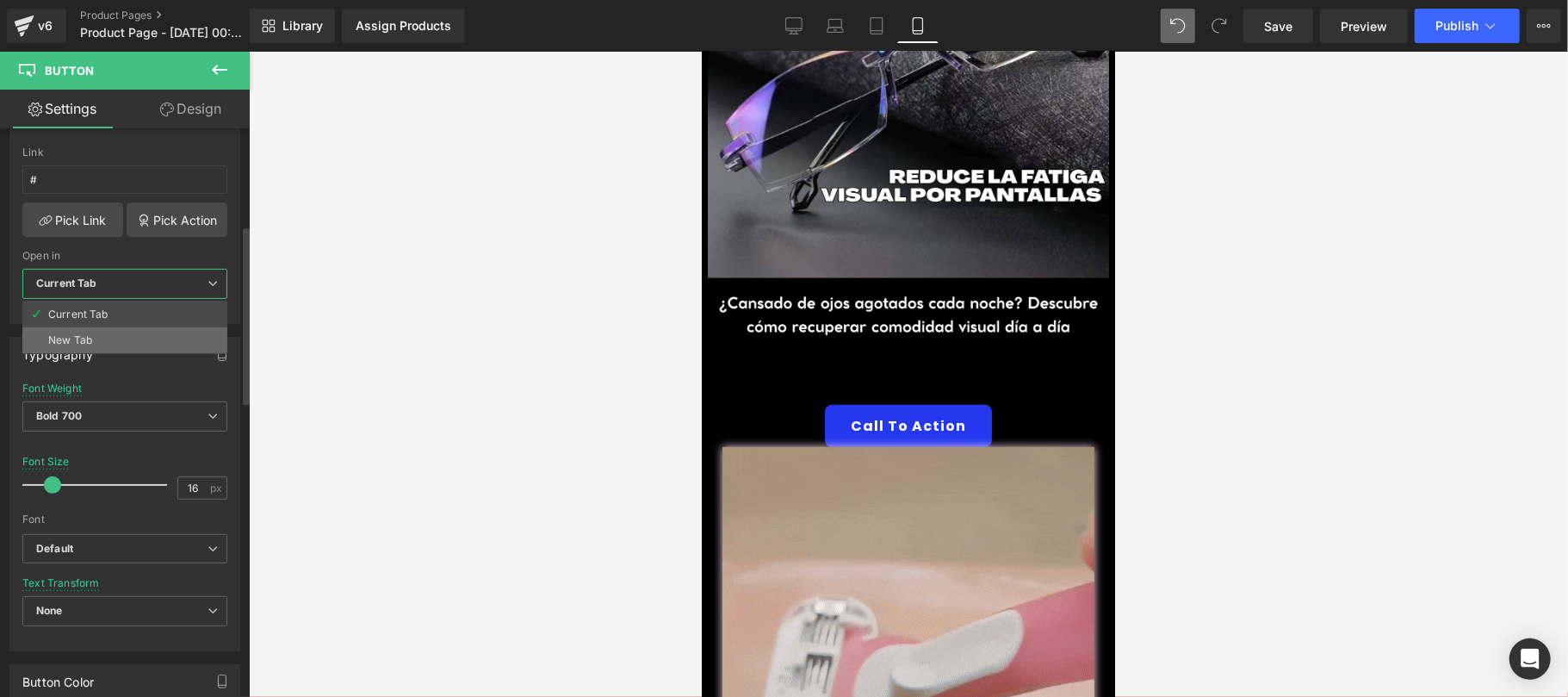
click at [63, 344] on div "New Tab" at bounding box center [69, 340] width 44 height 12
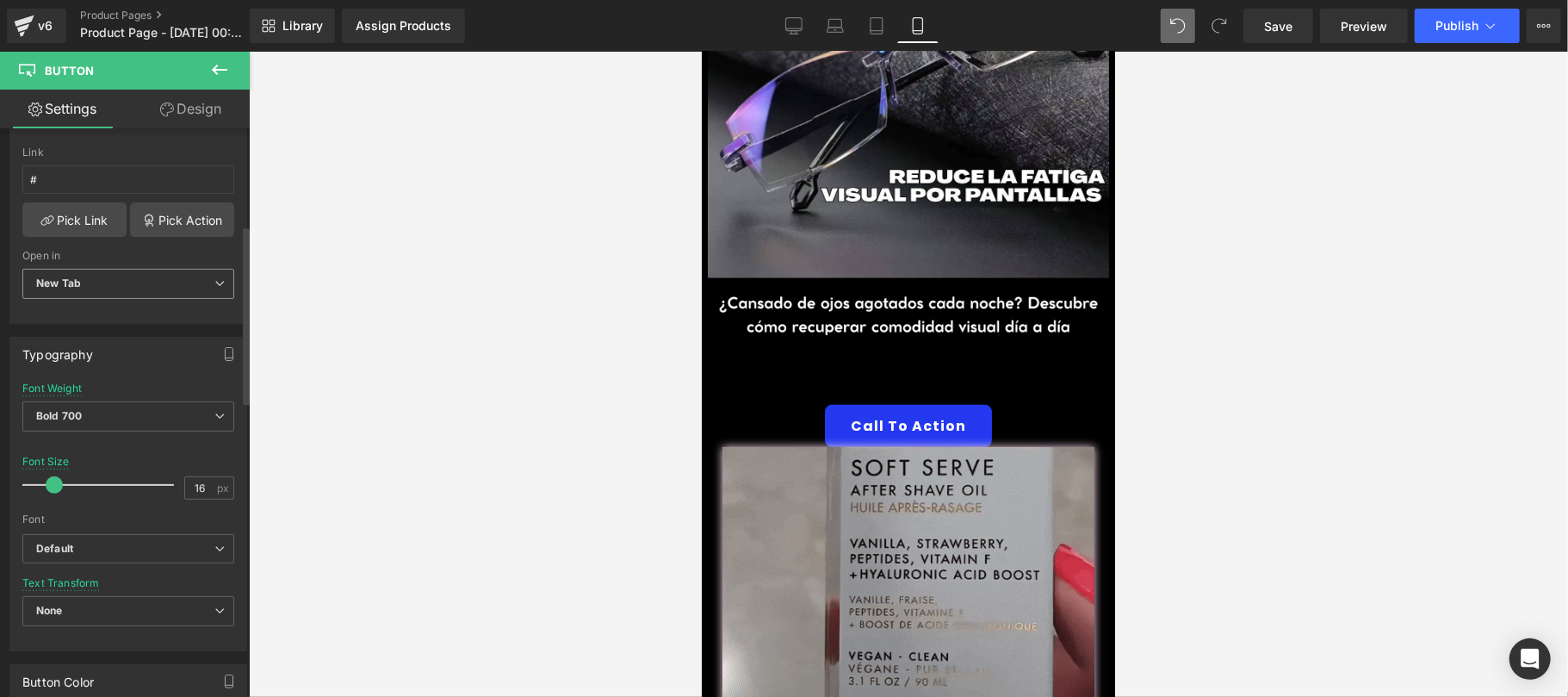
click at [159, 289] on span "New Tab" at bounding box center [128, 283] width 212 height 30
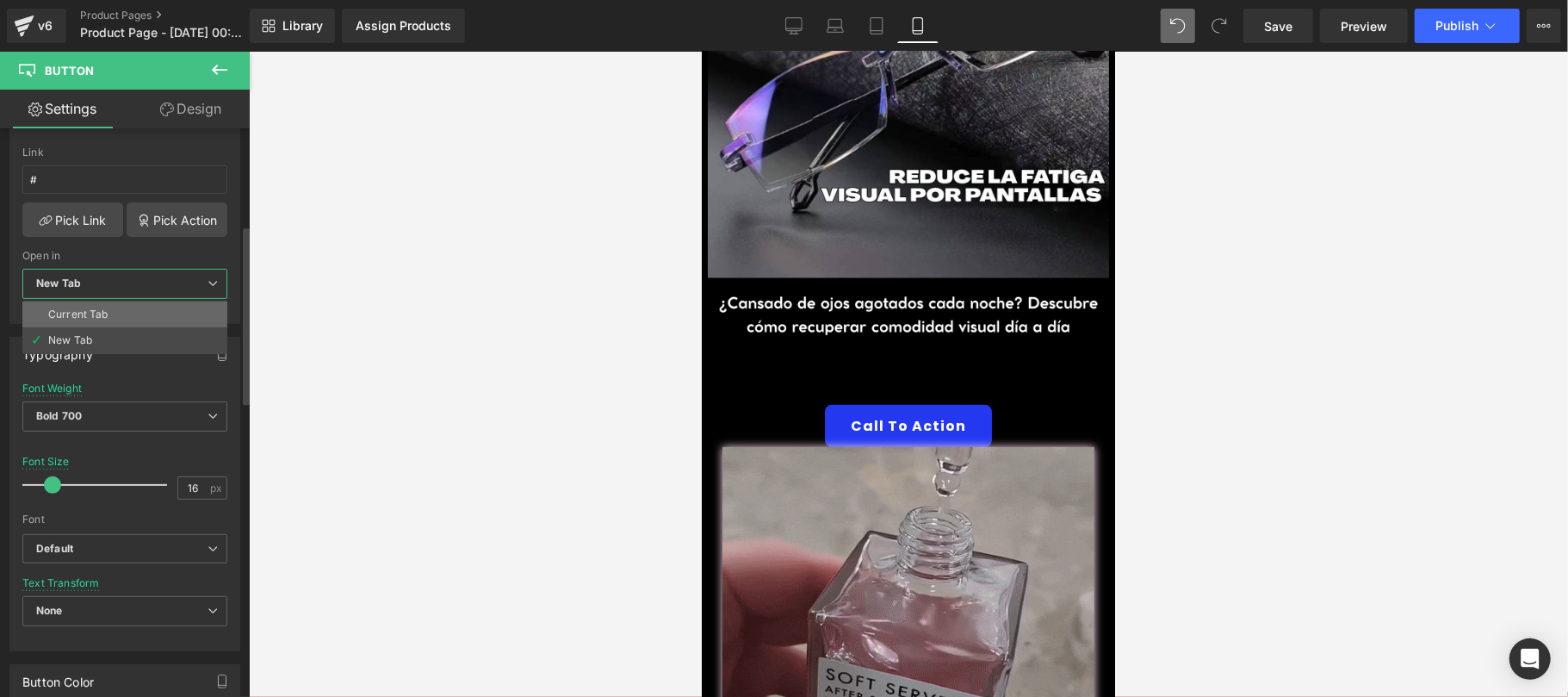
click at [124, 324] on li "Current Tab" at bounding box center [125, 314] width 204 height 26
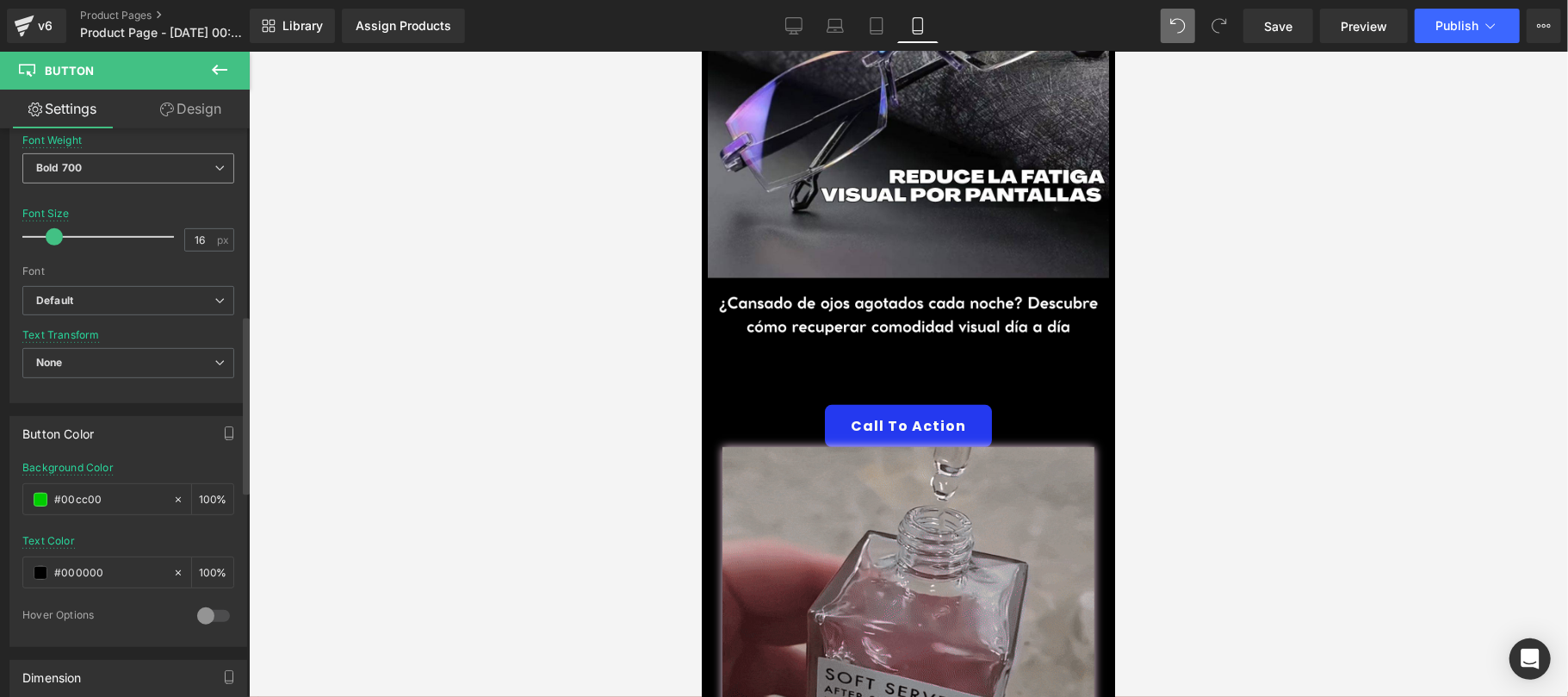
scroll to position [612, 0]
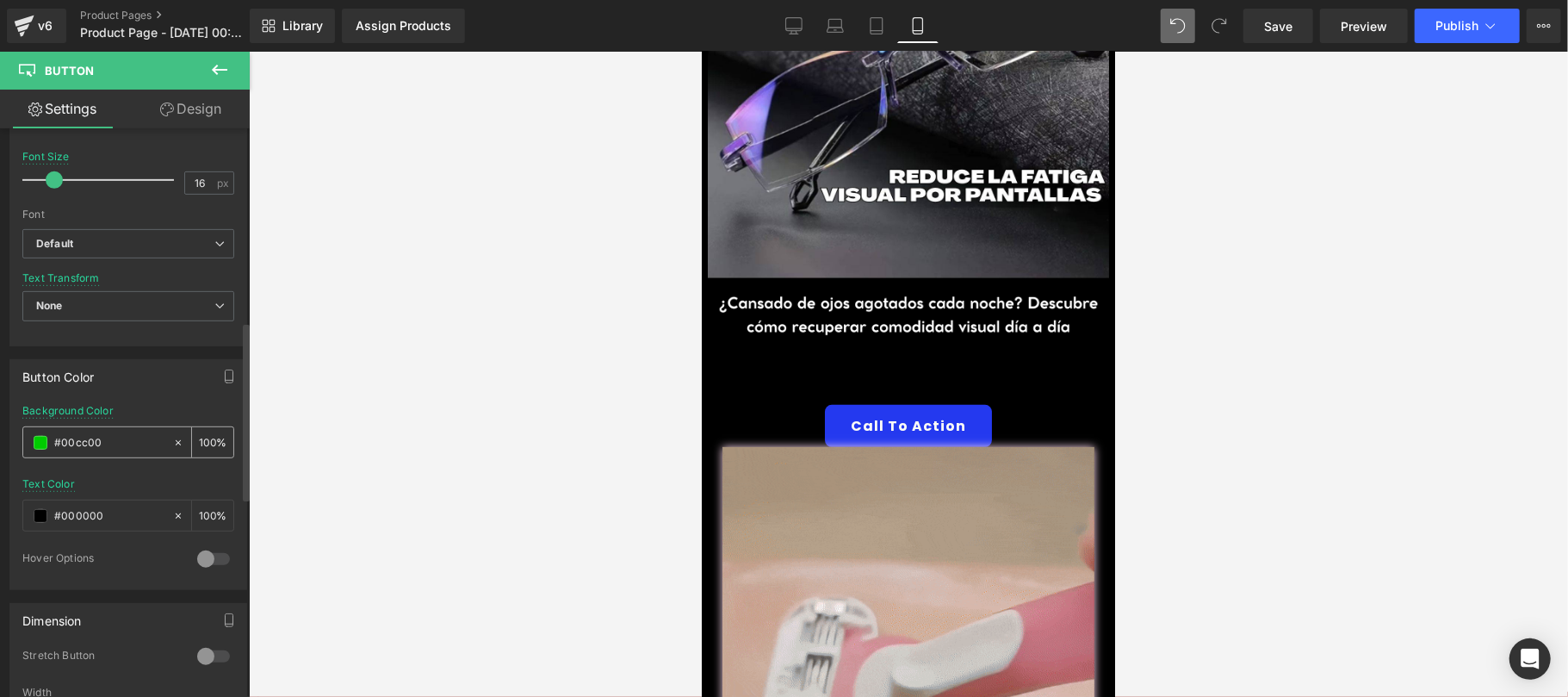
click at [173, 448] on icon at bounding box center [178, 442] width 12 height 12
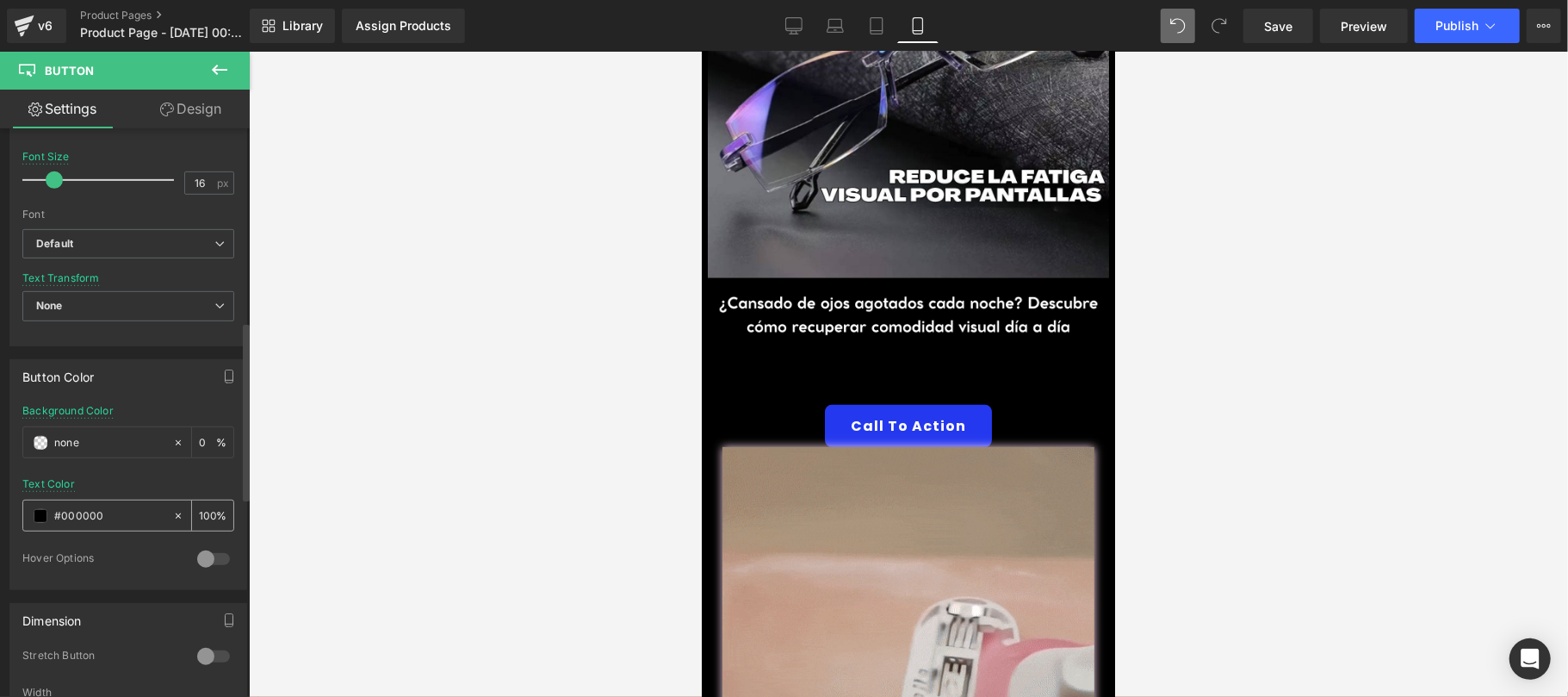
click at [173, 522] on icon at bounding box center [178, 515] width 12 height 12
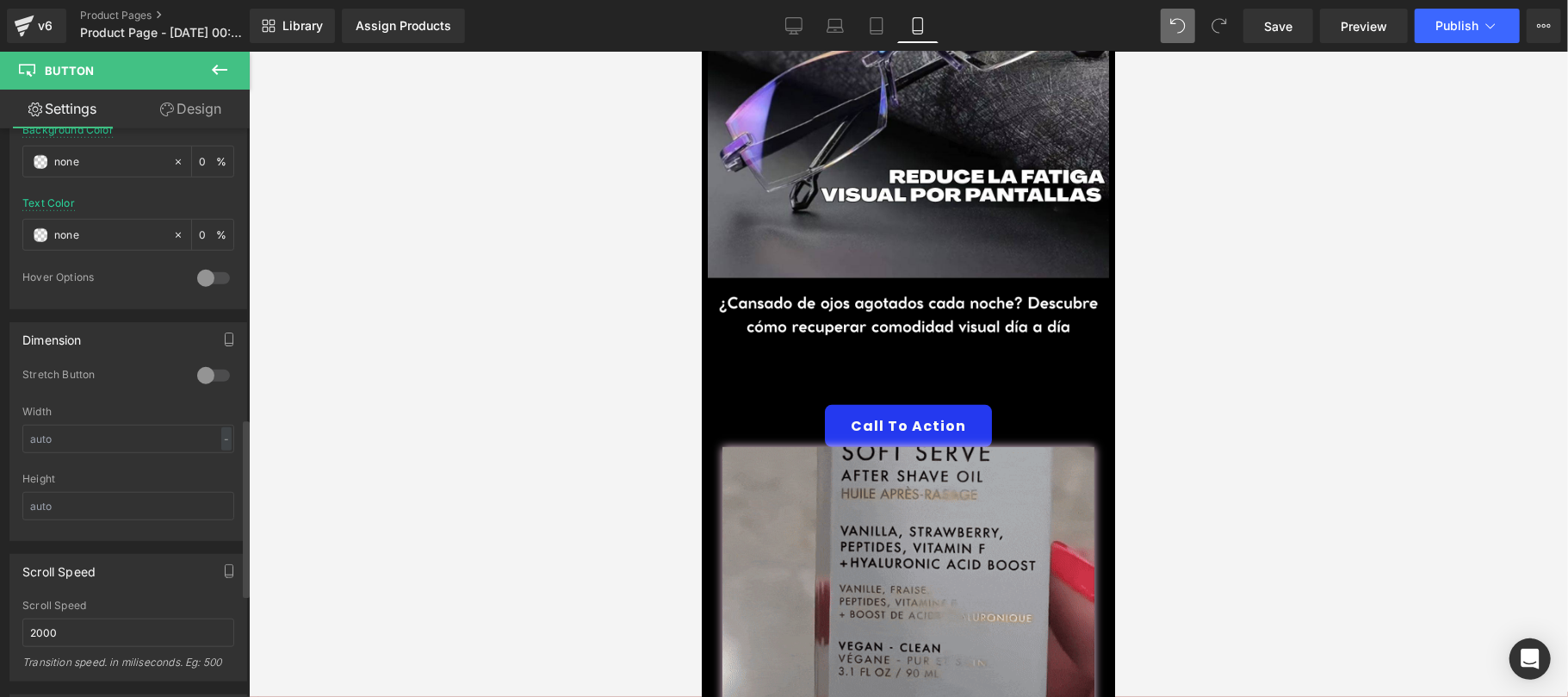
scroll to position [917, 0]
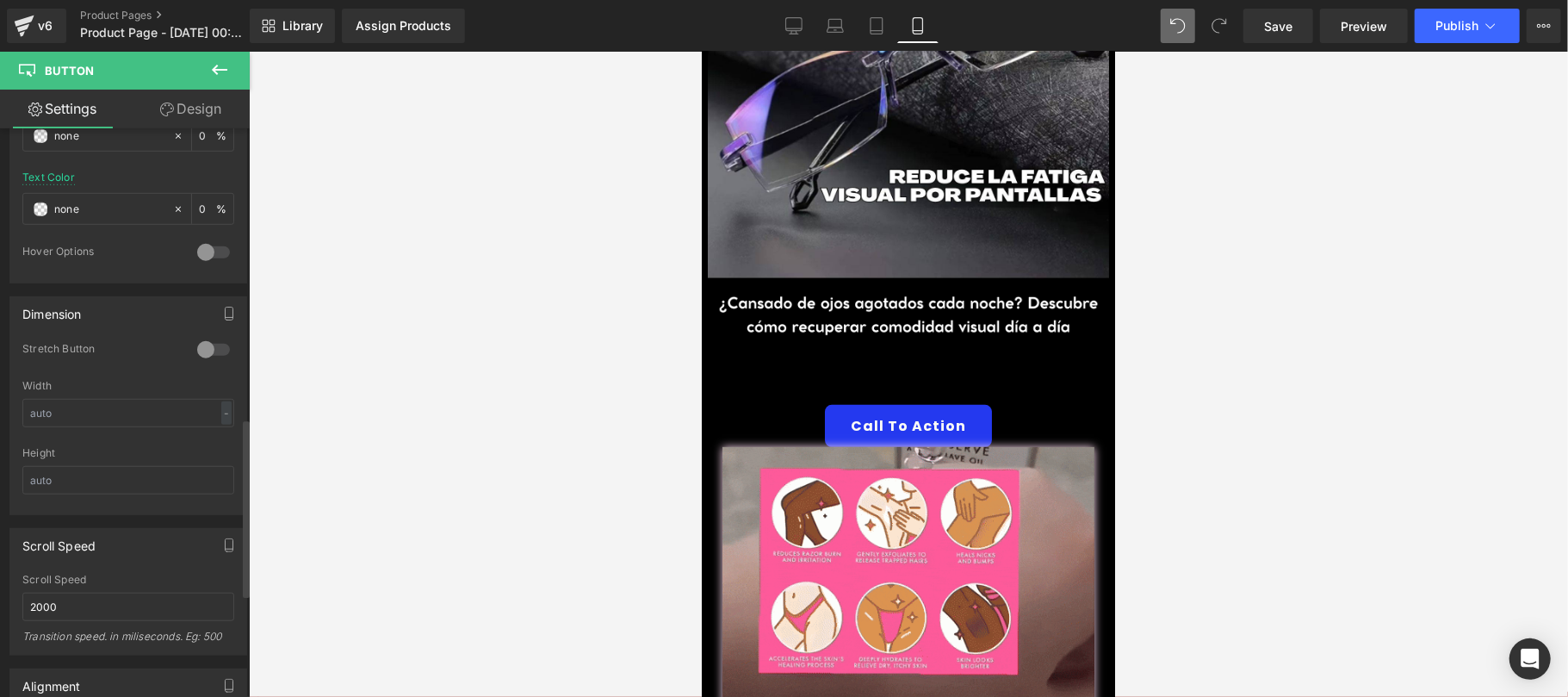
click at [212, 359] on div at bounding box center [214, 349] width 41 height 27
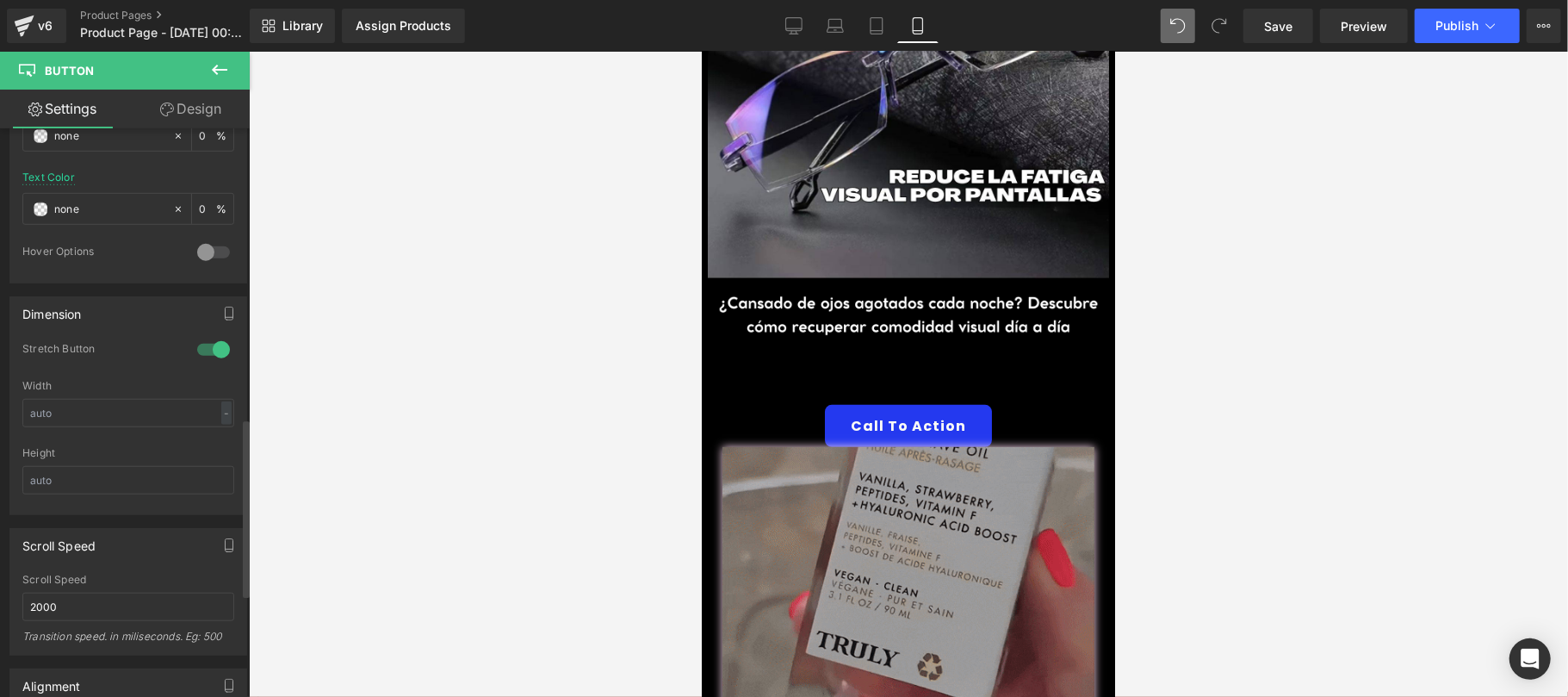
click at [204, 353] on div at bounding box center [214, 349] width 41 height 27
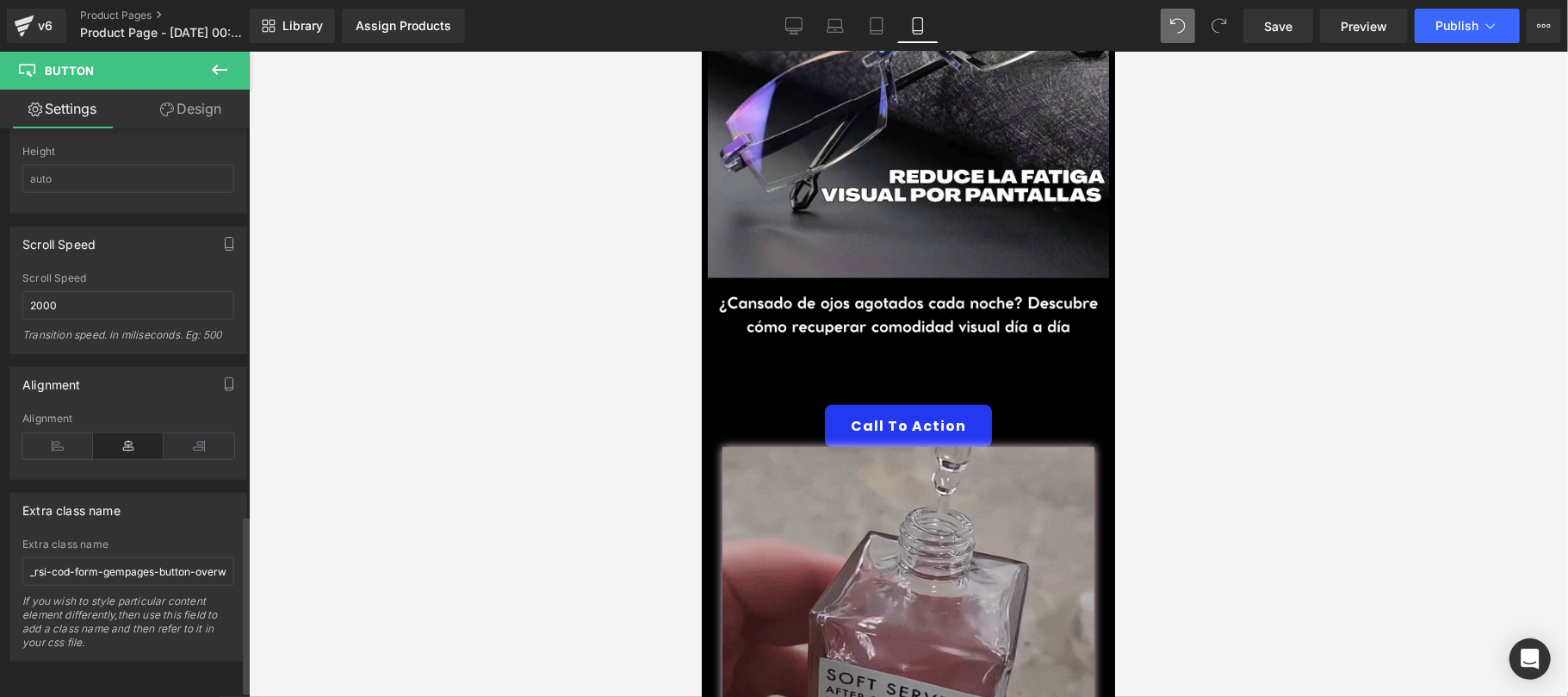
scroll to position [1245, 0]
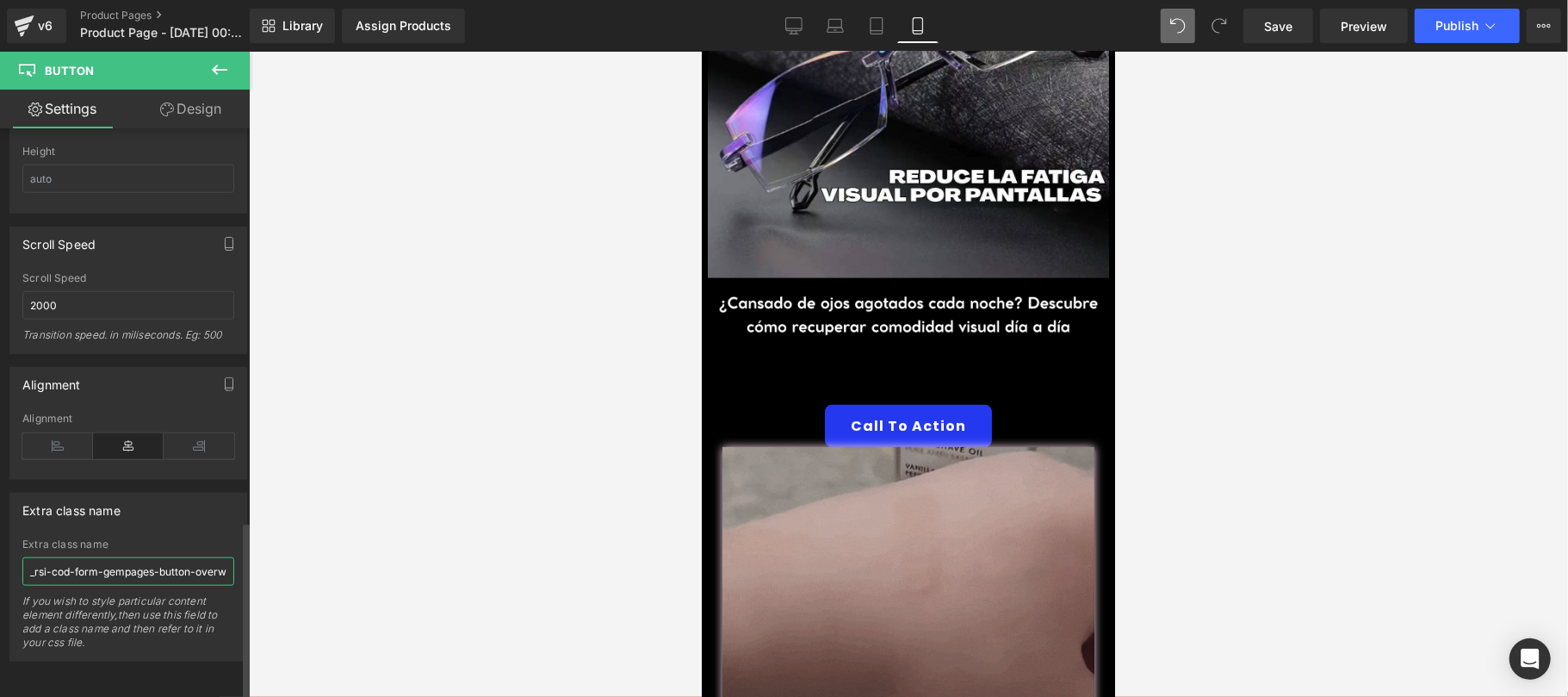
click at [197, 557] on input "_rsi-cod-form-gempages-button-overwrite _rsi-cod-form-is-gempage" at bounding box center [128, 571] width 212 height 28
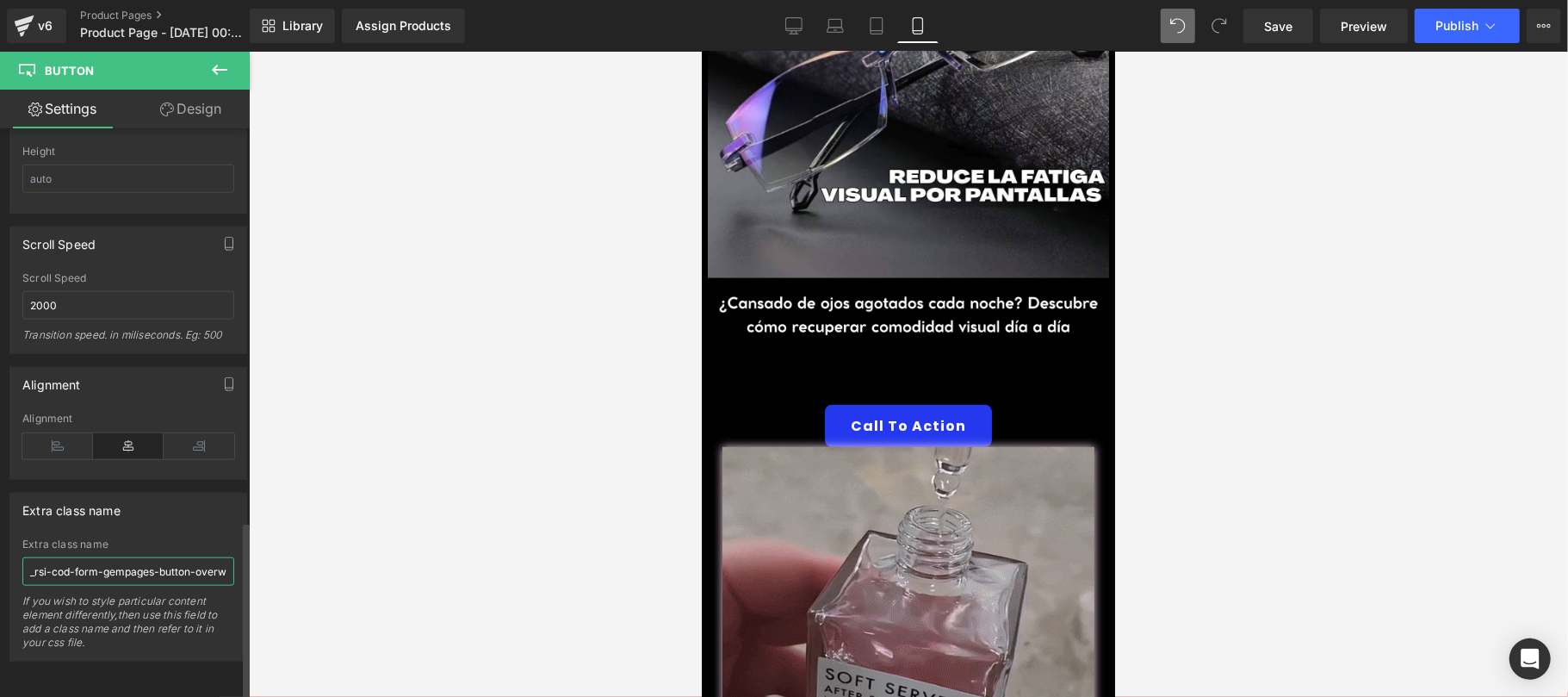
click at [197, 557] on input "_rsi-cod-form-gempages-button-overwrite _rsi-cod-form-is-gempage" at bounding box center [128, 571] width 212 height 28
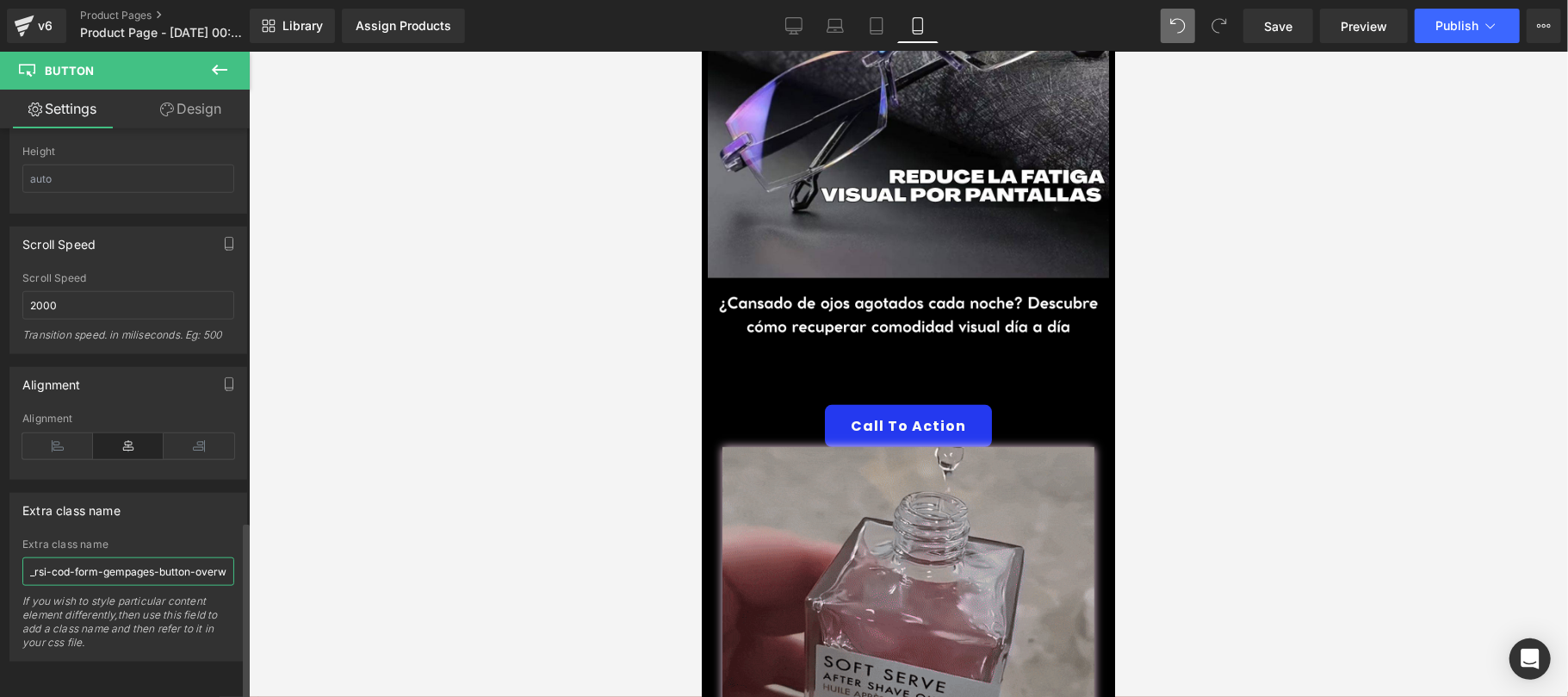
click at [197, 557] on input "_rsi-cod-form-gempages-button-overwrite _rsi-cod-form-is-gempage" at bounding box center [128, 571] width 212 height 28
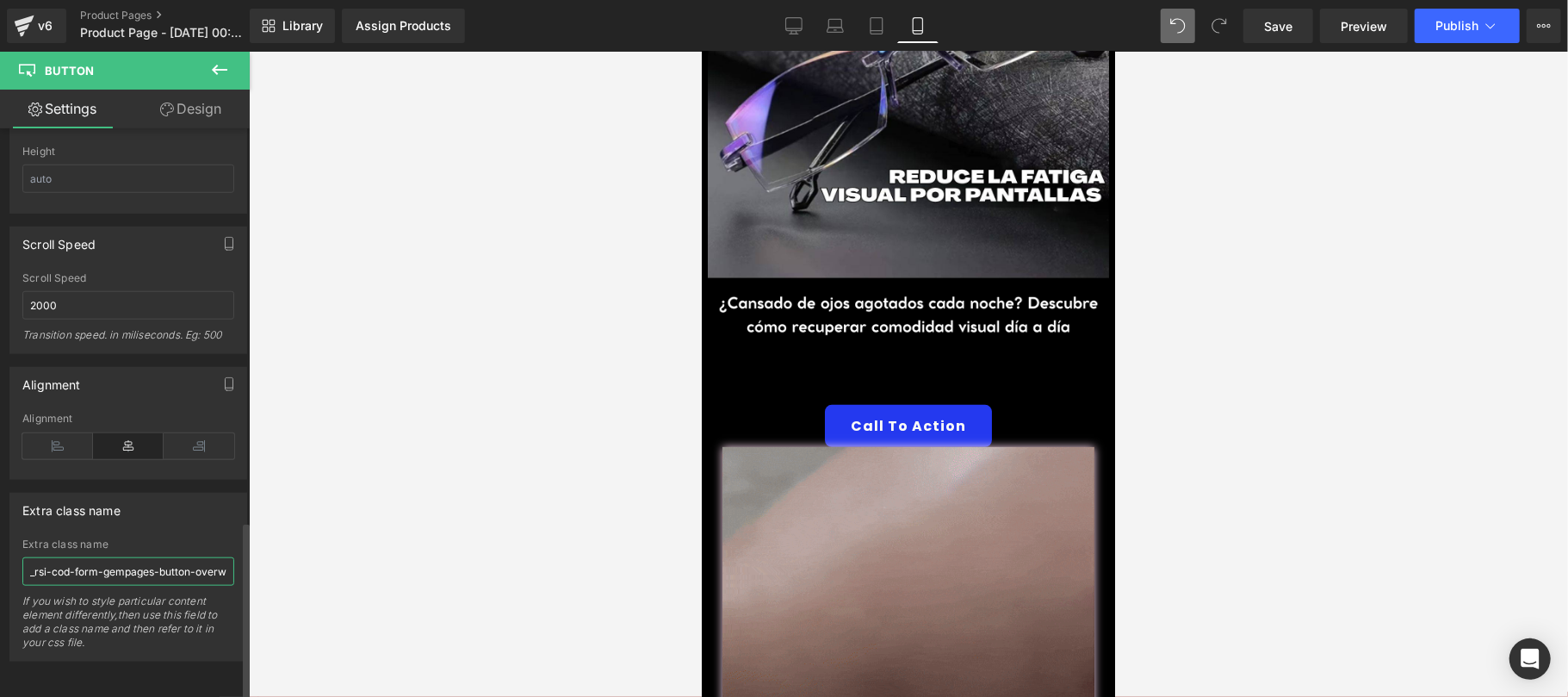
click at [197, 557] on input "_rsi-cod-form-gempages-button-overwrite _rsi-cod-form-is-gempage" at bounding box center [128, 571] width 212 height 28
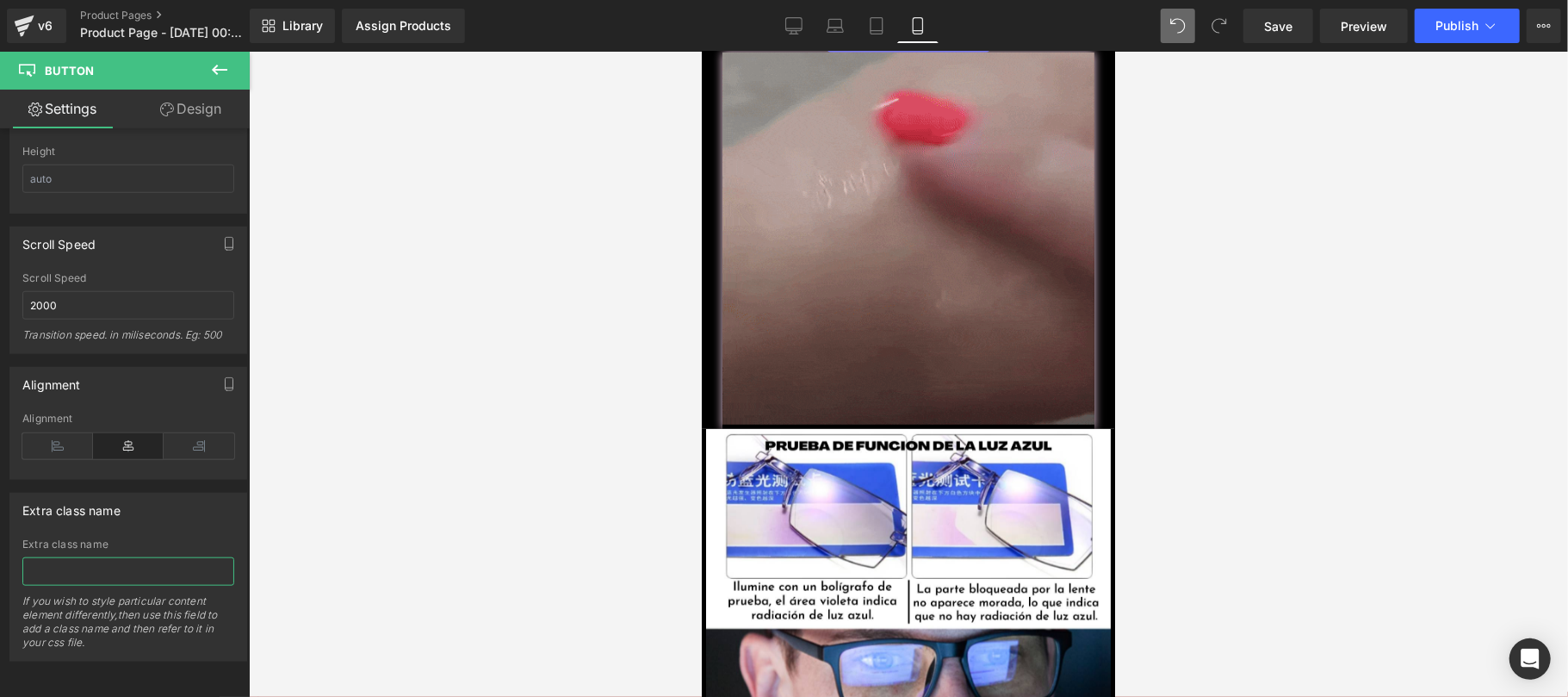
scroll to position [1224, 0]
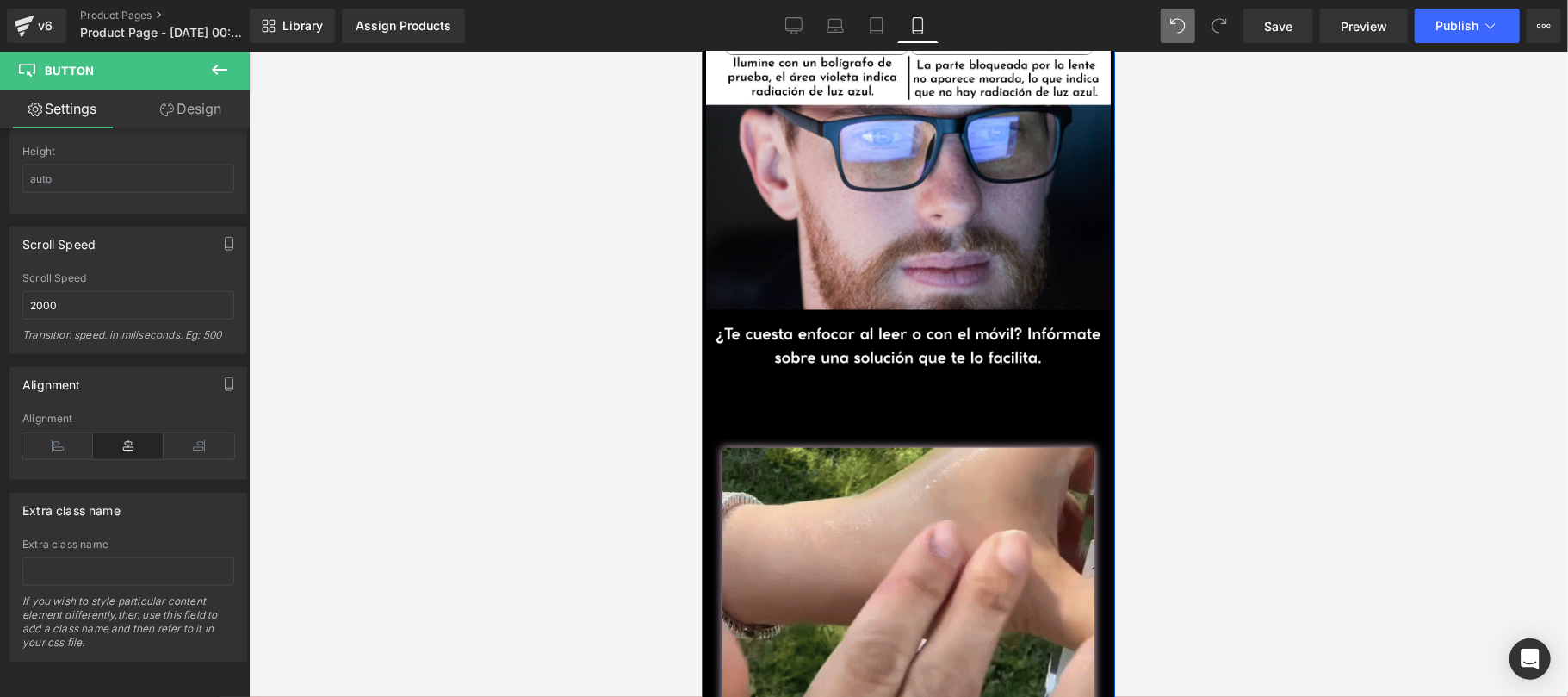
click at [927, 405] on link at bounding box center [936, 416] width 18 height 21
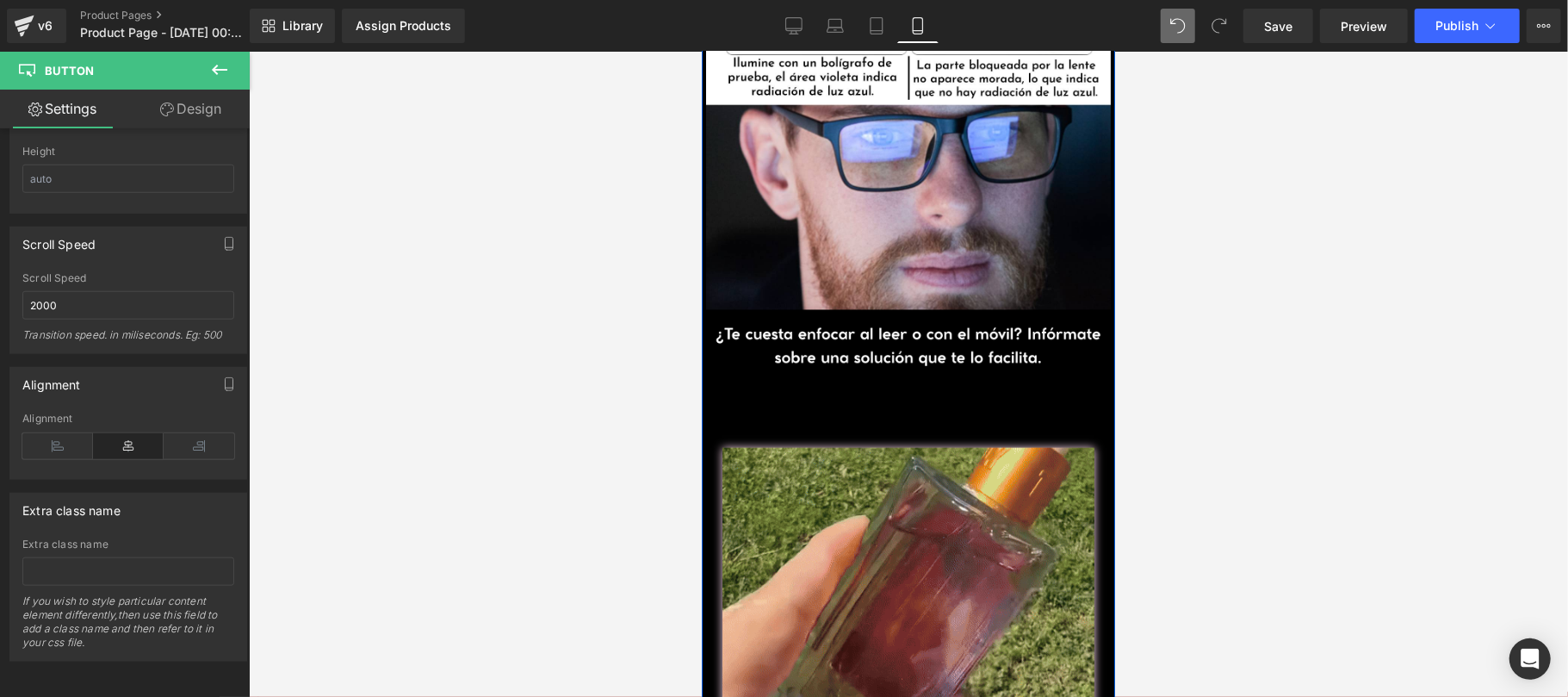
click at [936, 405] on link at bounding box center [944, 416] width 18 height 21
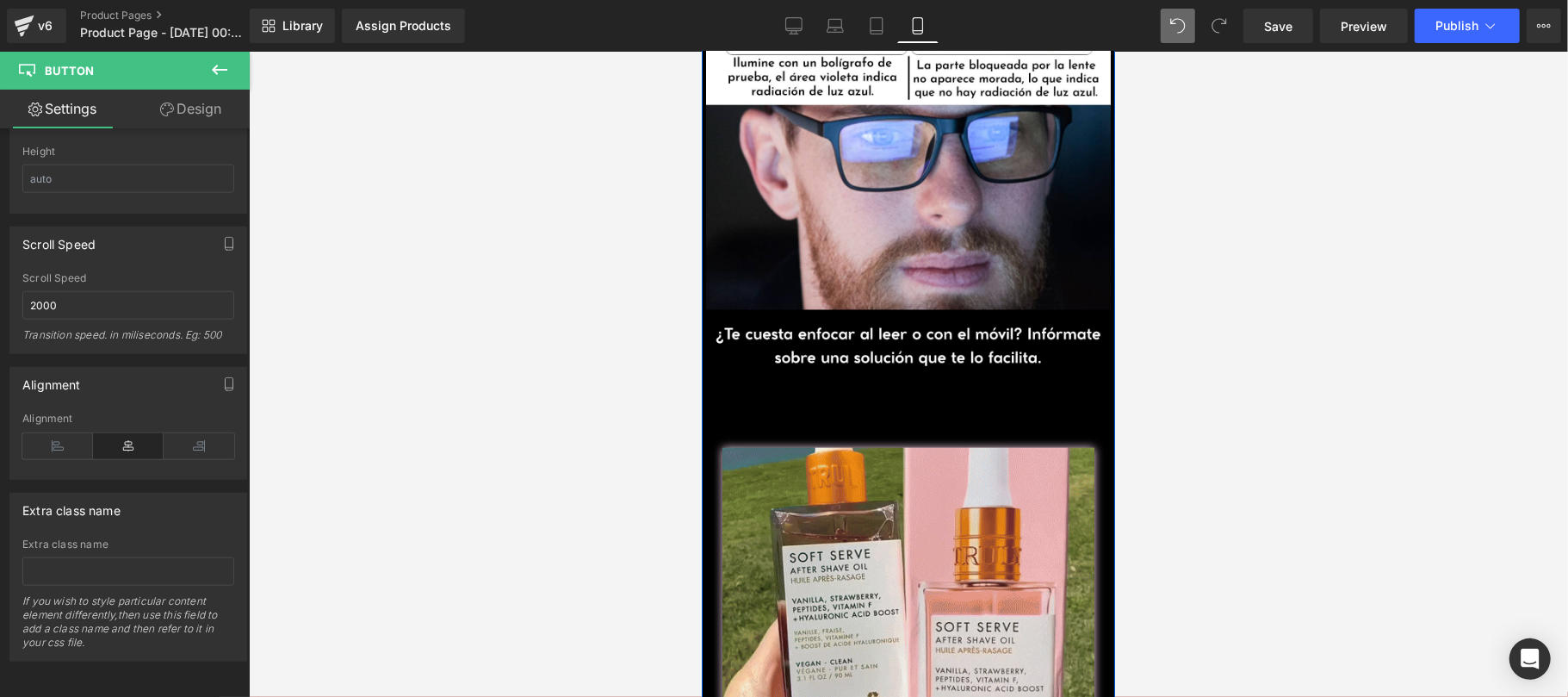
click at [883, 447] on img at bounding box center [907, 634] width 372 height 376
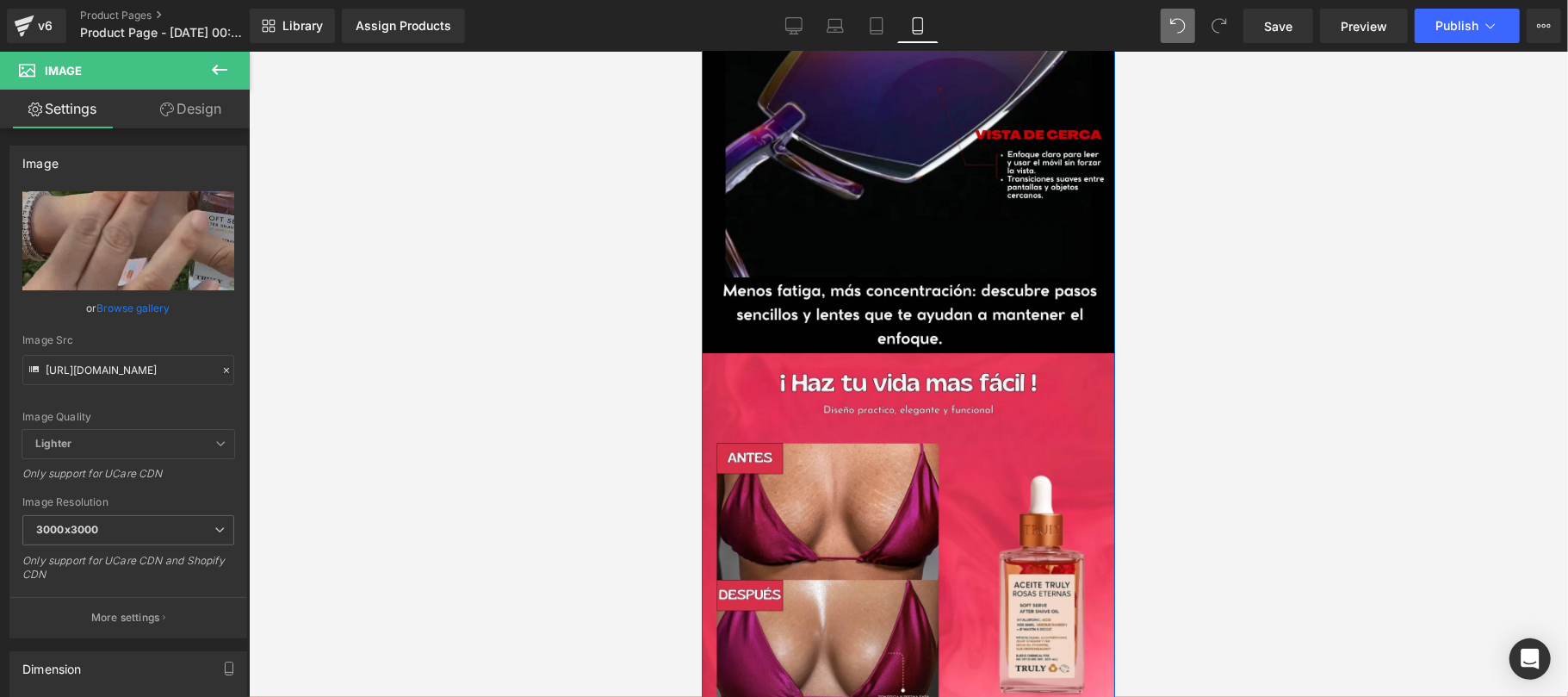
scroll to position [4592, 0]
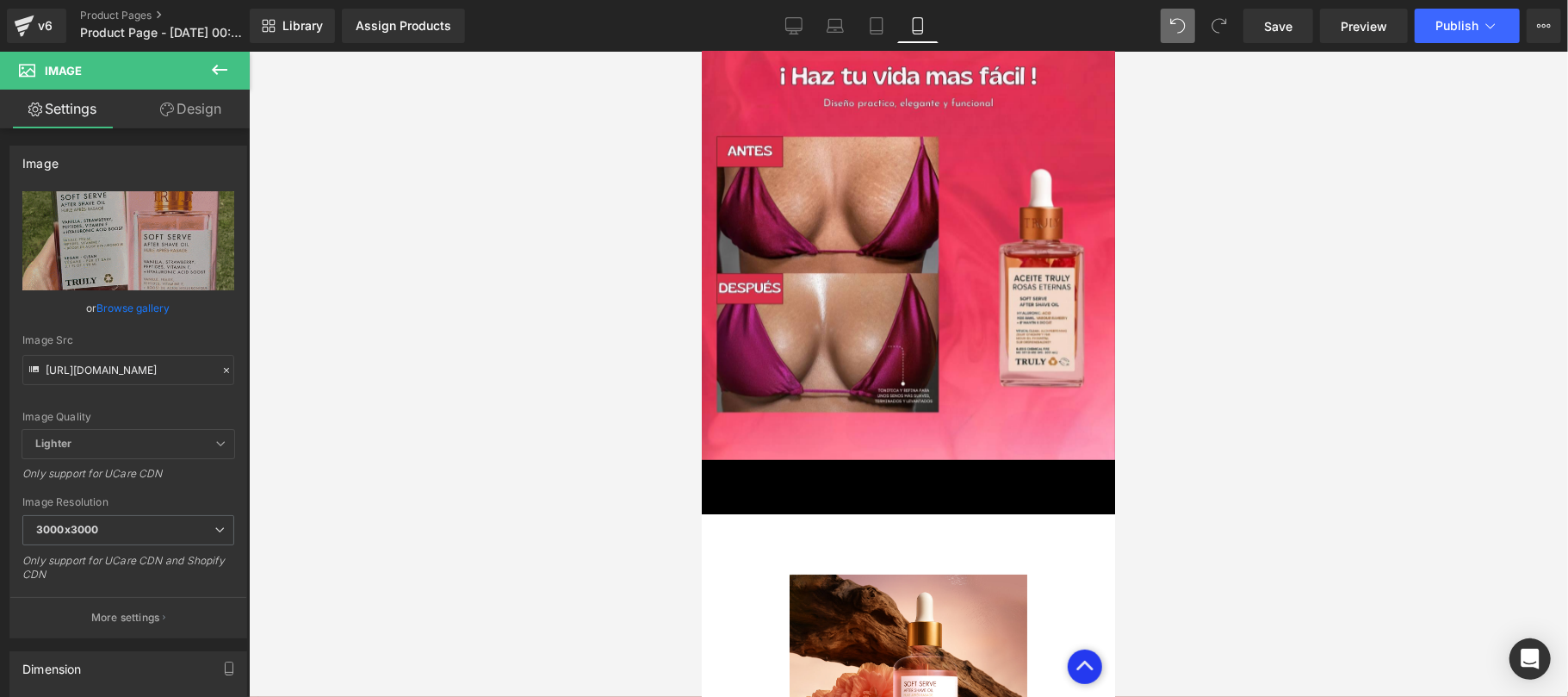
click at [928, 467] on link "🔥QUIERO MI TRULY🔥" at bounding box center [907, 490] width 226 height 46
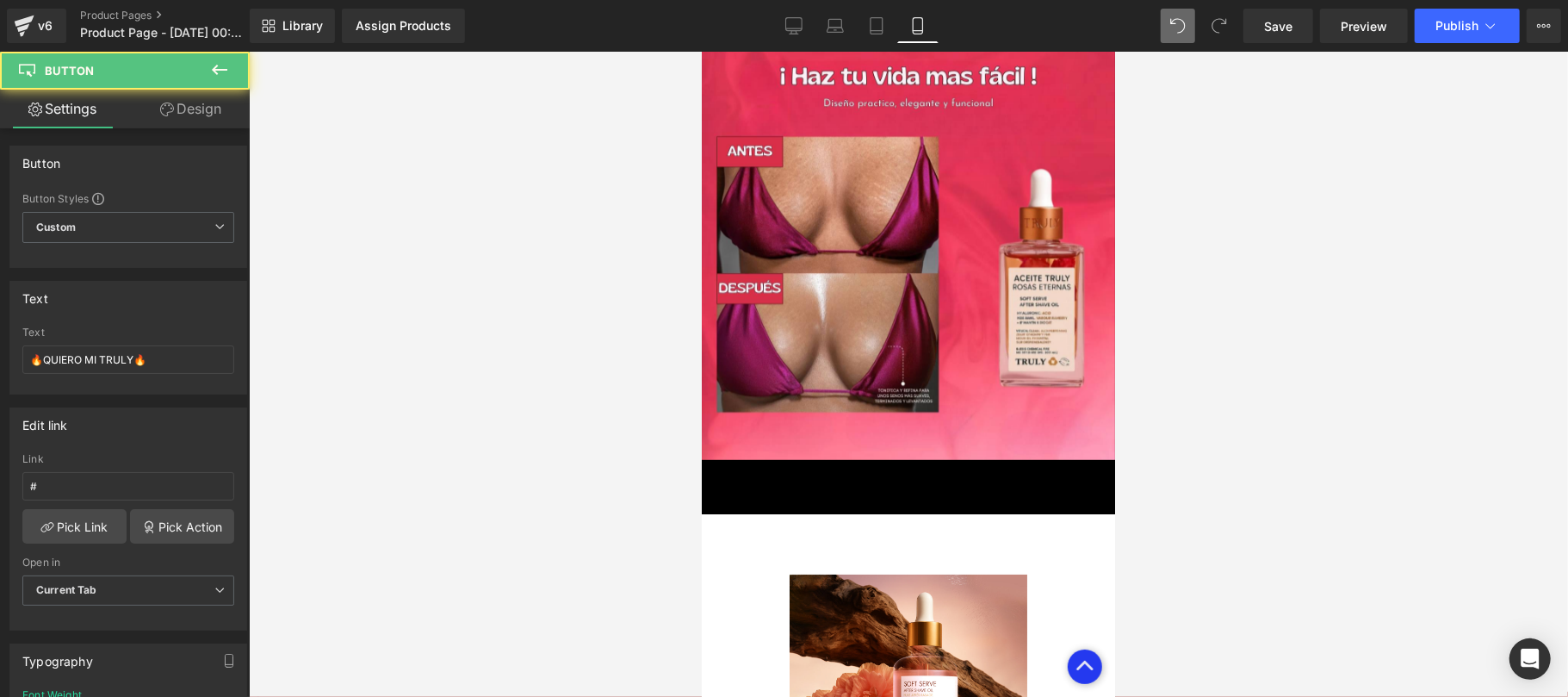
click at [903, 479] on span "Button" at bounding box center [898, 490] width 39 height 21
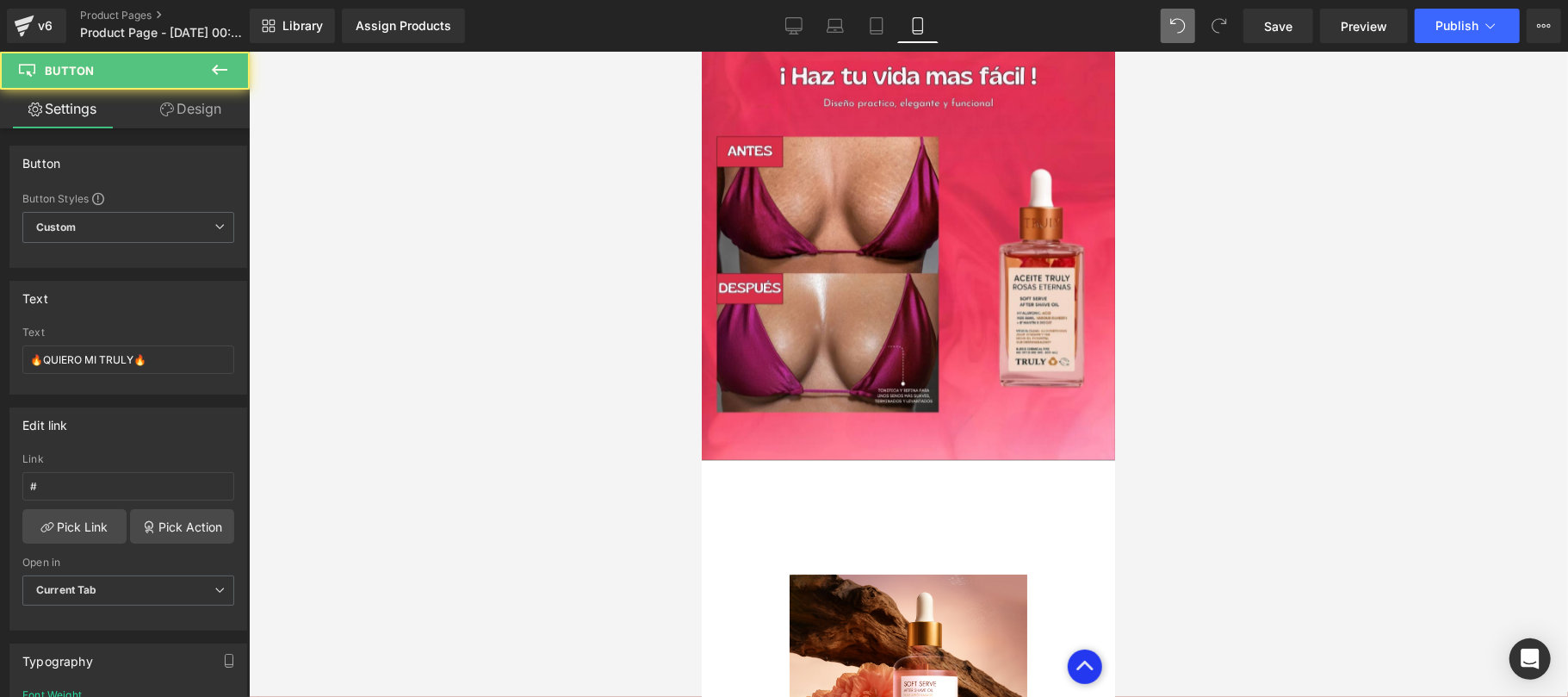
drag, startPoint x: 903, startPoint y: 464, endPoint x: 902, endPoint y: 473, distance: 9.1
click at [902, 479] on span "Button" at bounding box center [898, 490] width 39 height 21
click at [902, 480] on span "Button" at bounding box center [898, 491] width 39 height 21
click at [909, 480] on span "Button" at bounding box center [898, 491] width 39 height 21
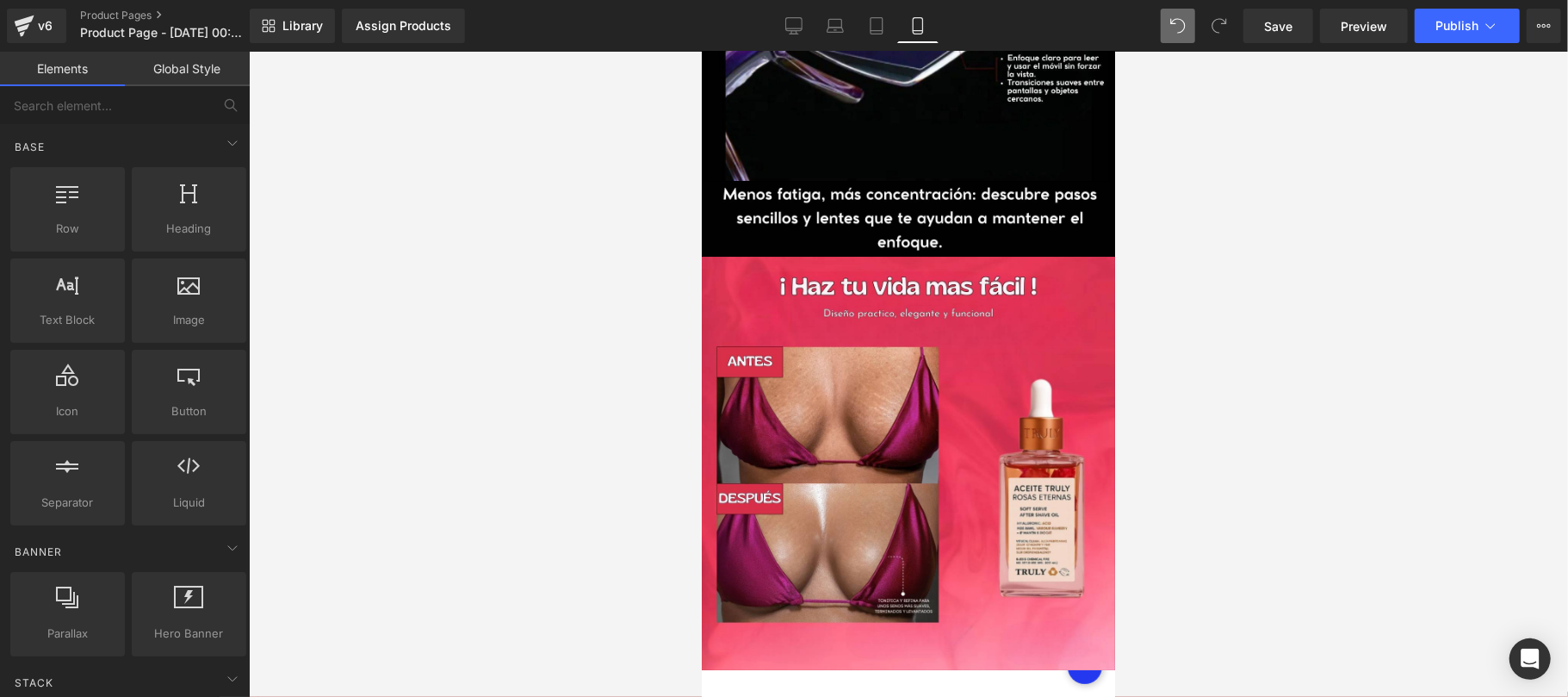
scroll to position [4285, 0]
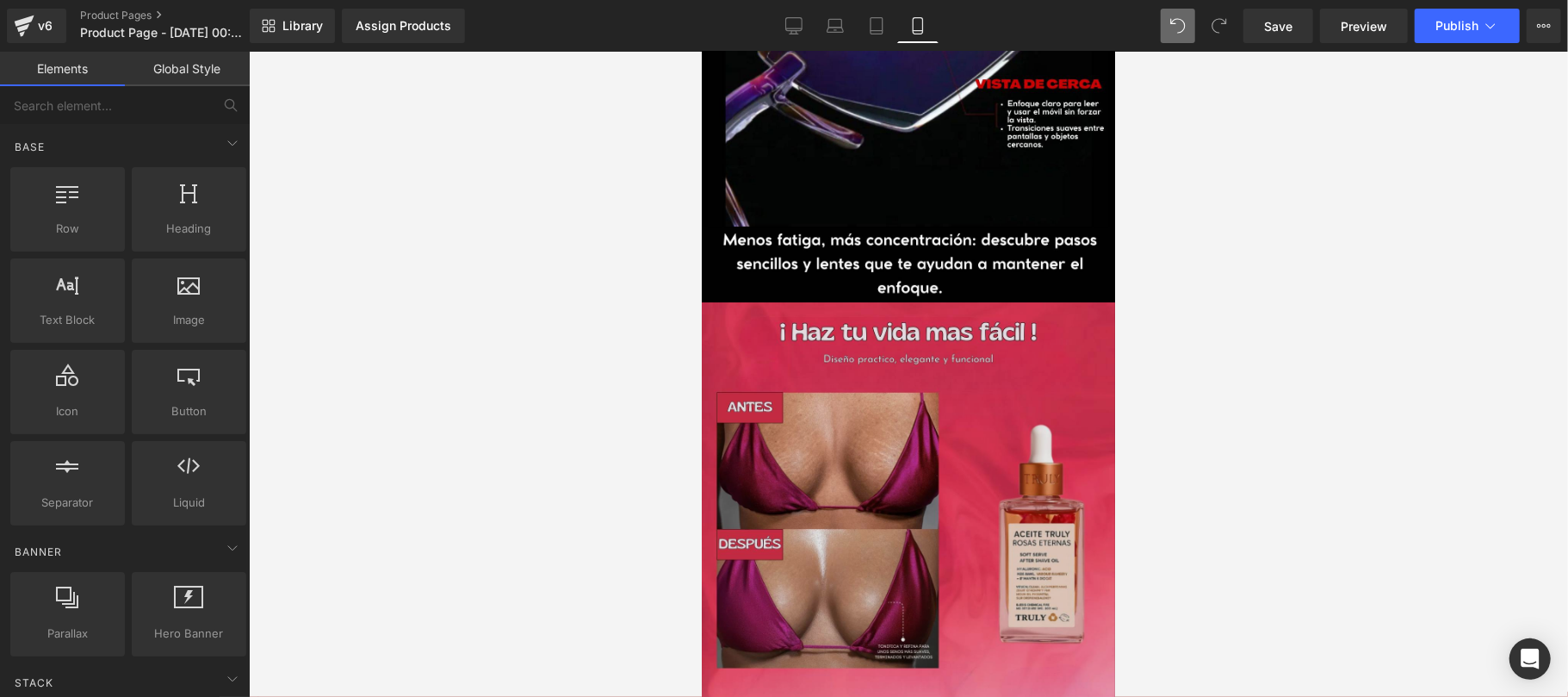
click at [987, 414] on img at bounding box center [907, 508] width 414 height 414
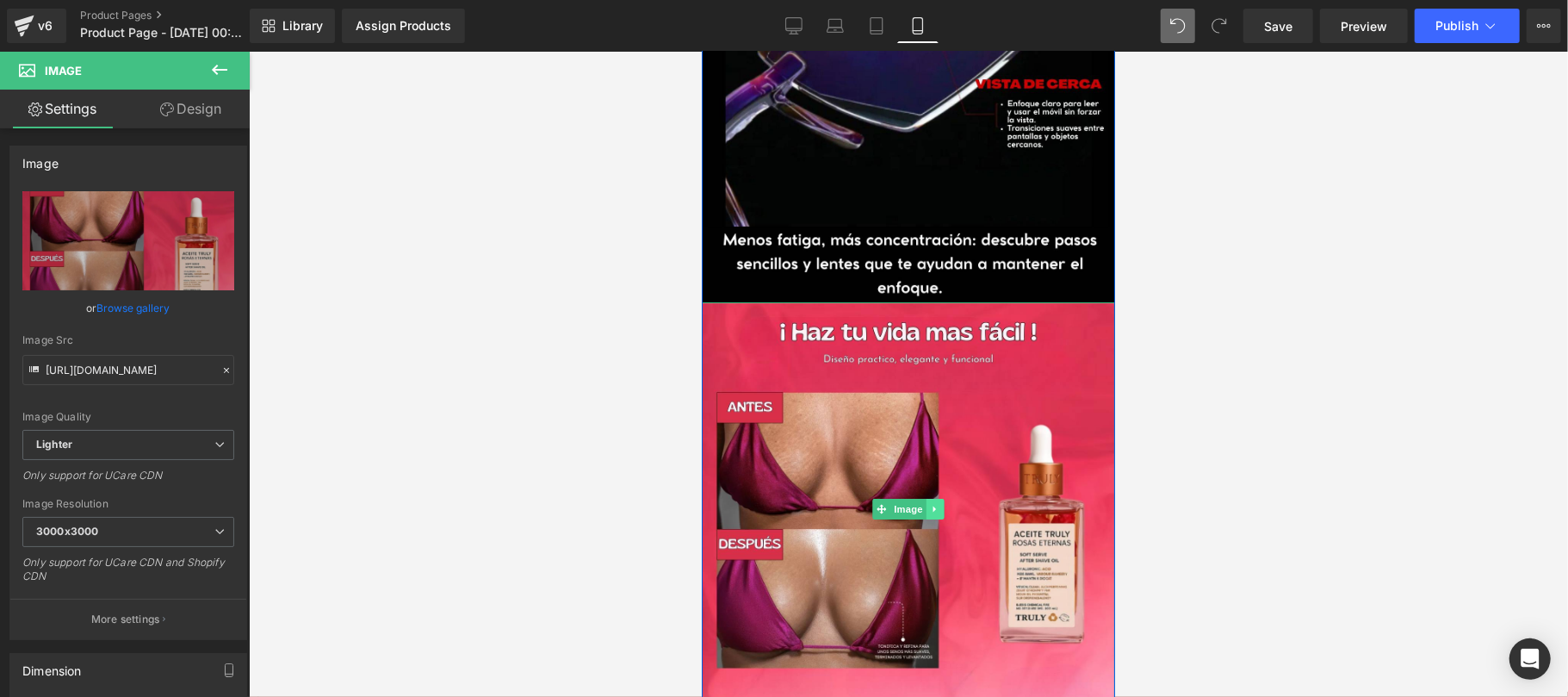
click at [929, 503] on icon at bounding box center [934, 508] width 9 height 10
click at [939, 503] on icon at bounding box center [943, 508] width 9 height 9
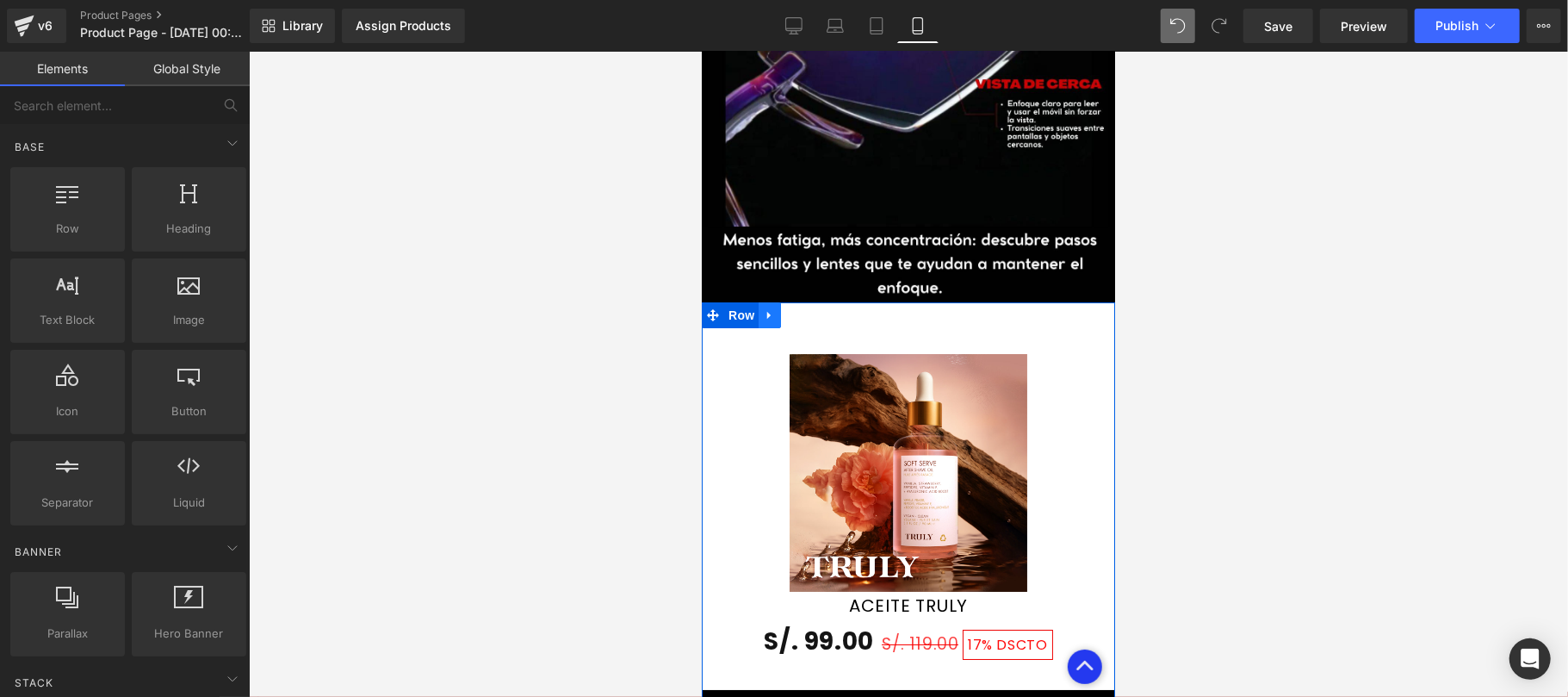
click at [764, 308] on icon at bounding box center [768, 314] width 12 height 13
click at [809, 309] on icon at bounding box center [813, 314] width 12 height 12
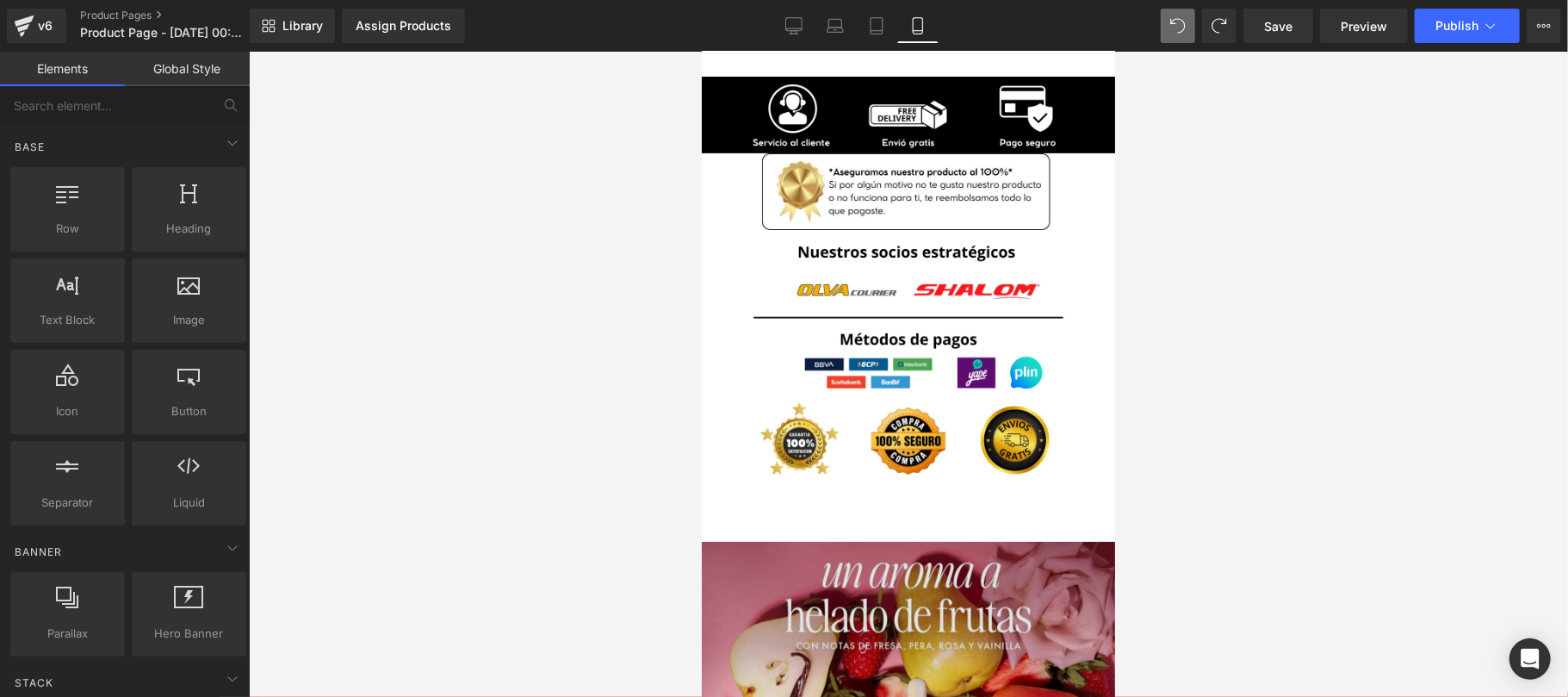
scroll to position [4592, 0]
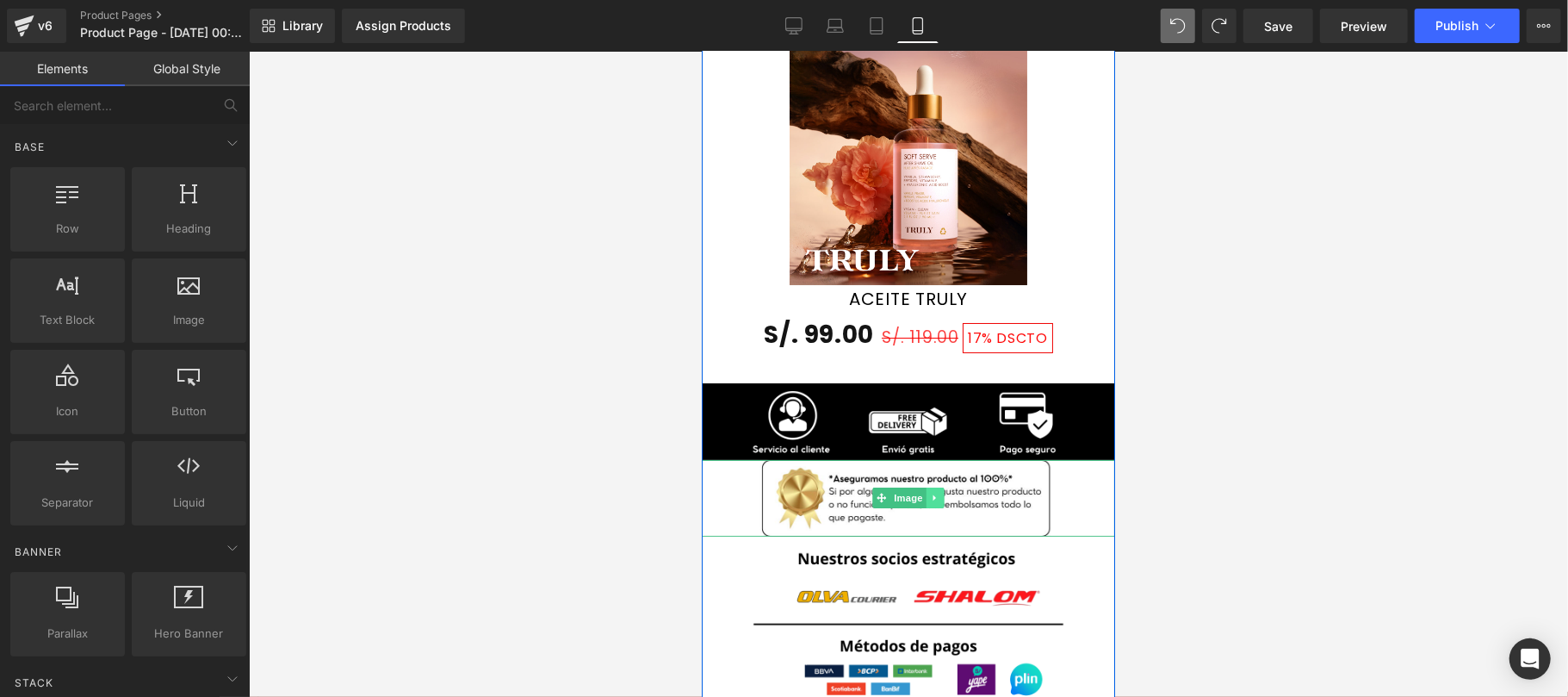
click at [931, 487] on link at bounding box center [934, 497] width 18 height 21
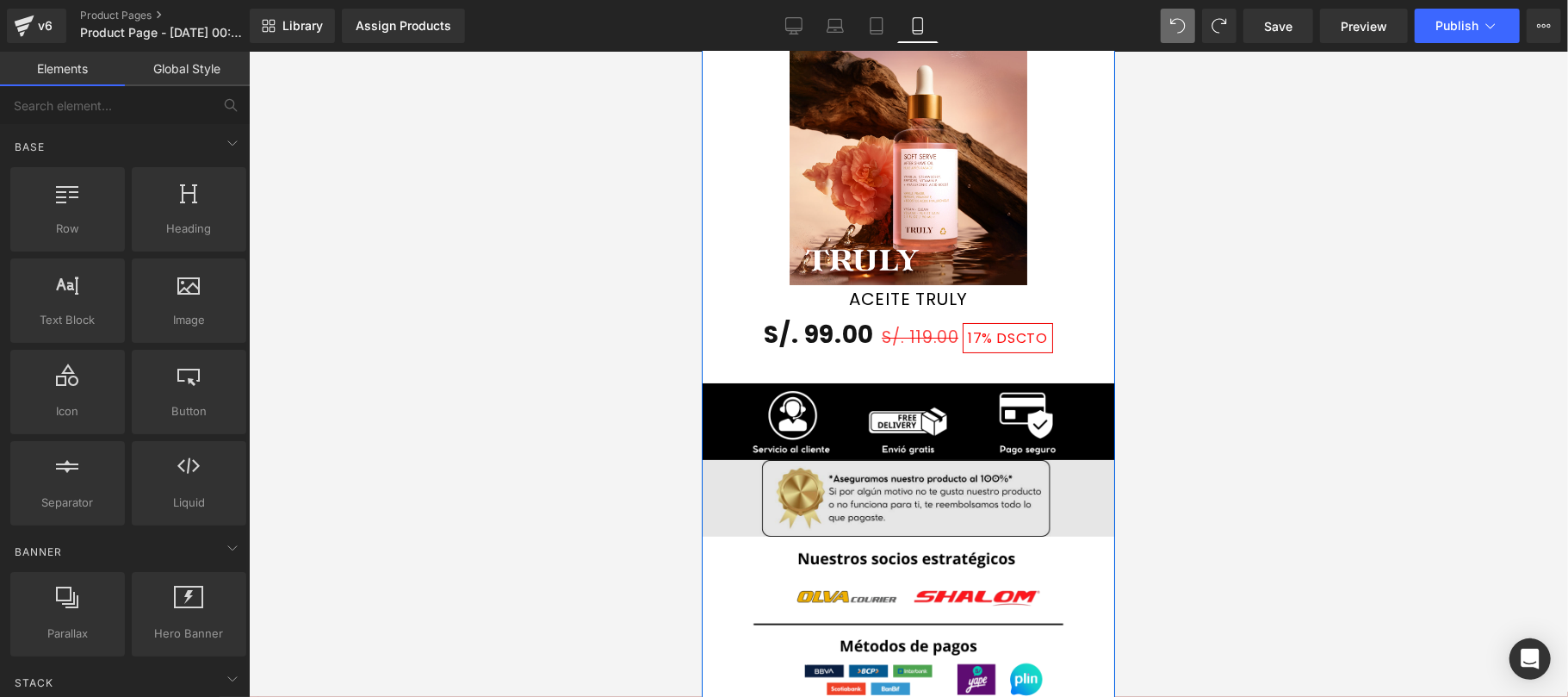
click at [1007, 468] on img at bounding box center [907, 497] width 414 height 77
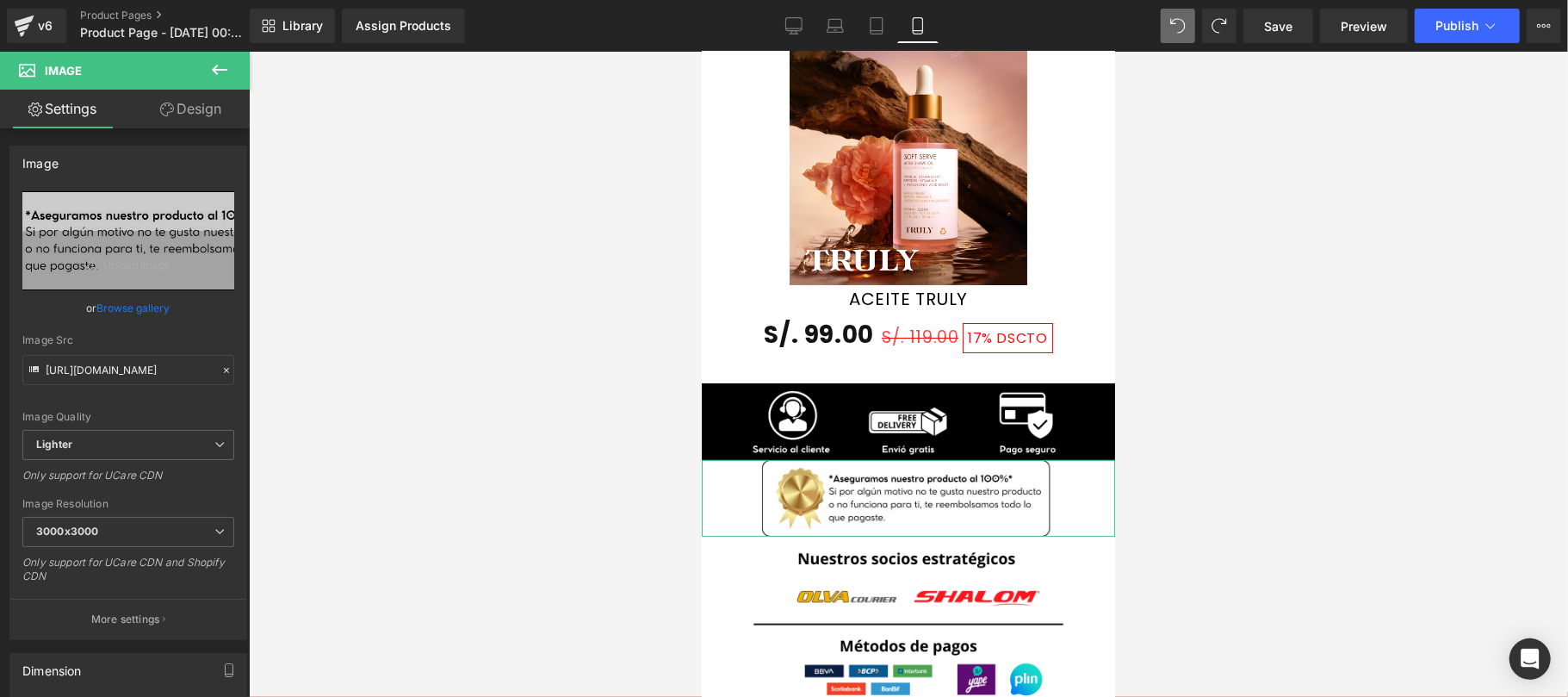
click at [227, 108] on link "Design" at bounding box center [190, 108] width 125 height 38
click at [0, 0] on div "Spacing" at bounding box center [0, 0] width 0 height 0
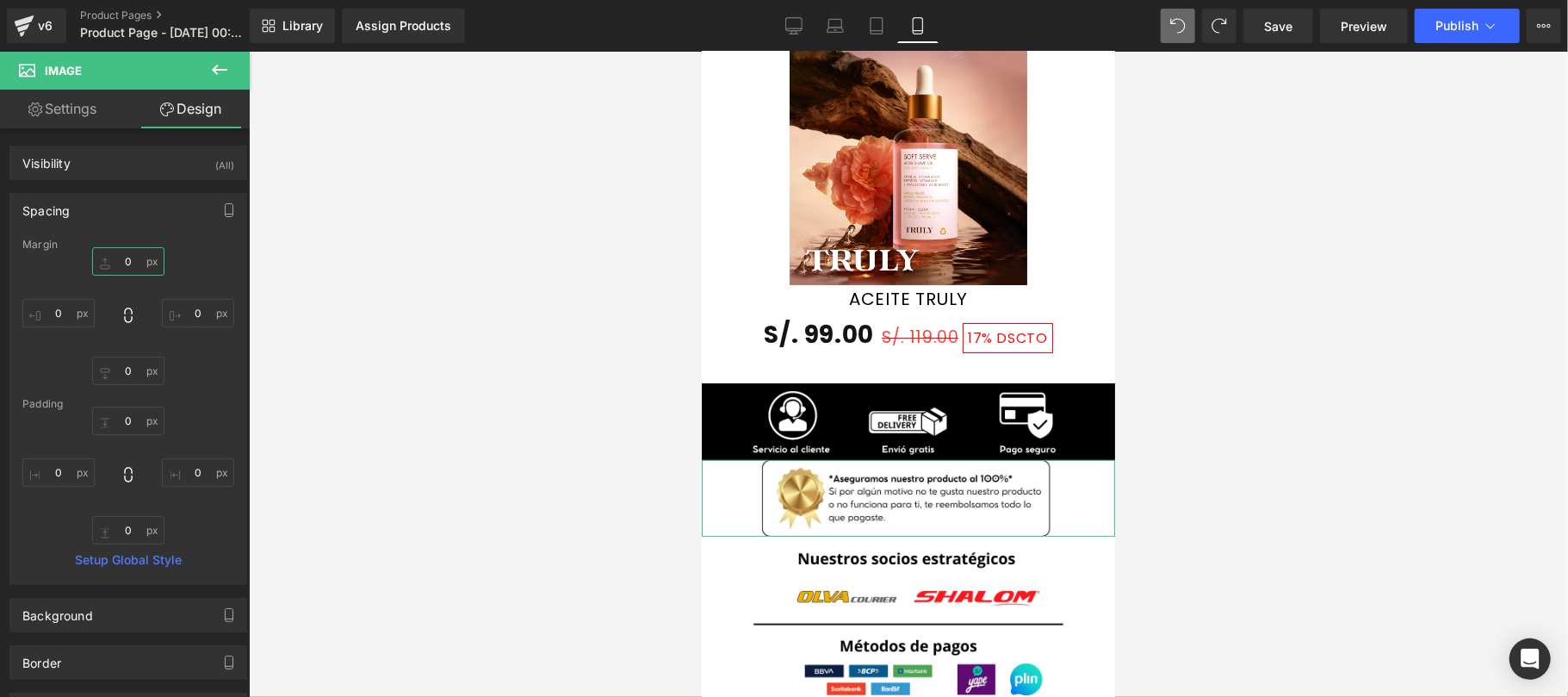
click at [136, 259] on input "0" at bounding box center [128, 261] width 72 height 28
click at [1285, 255] on div at bounding box center [908, 374] width 1319 height 645
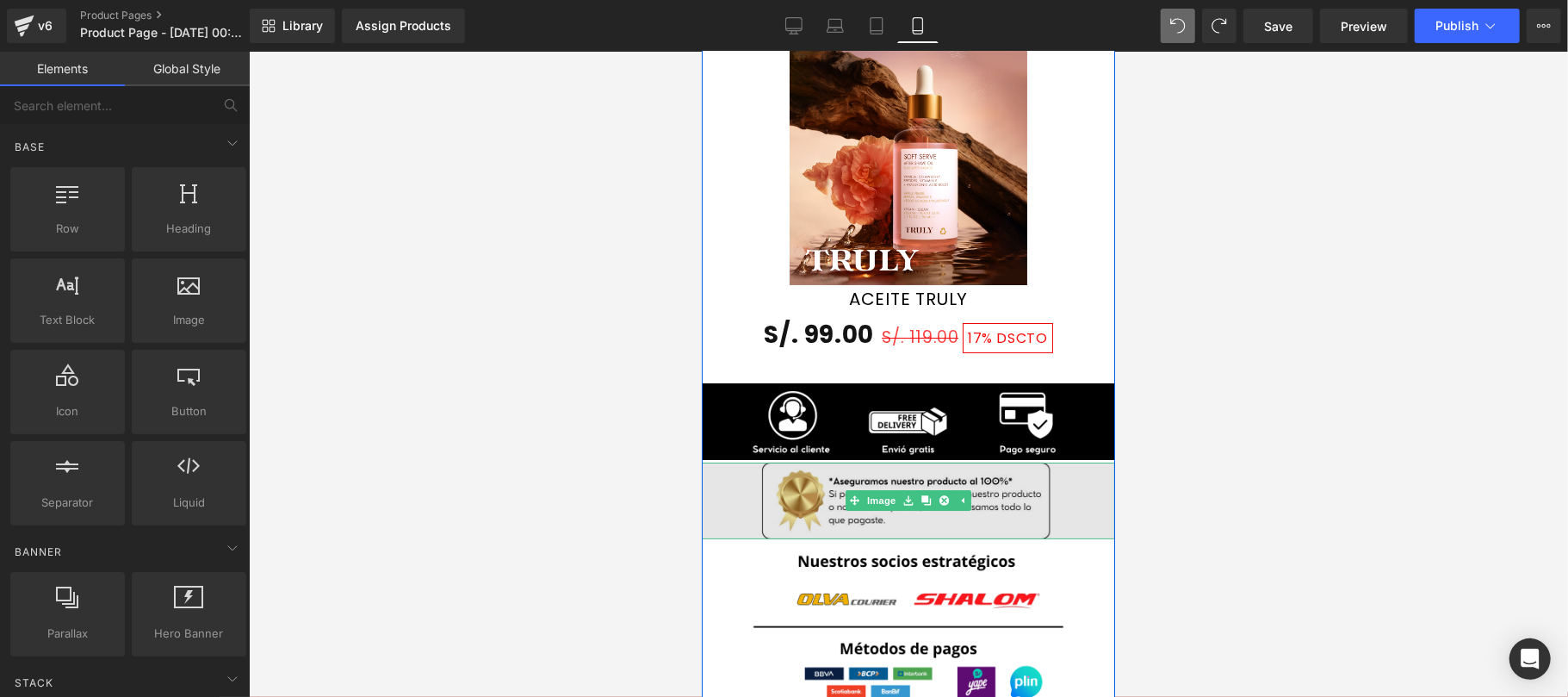
click at [1062, 479] on img at bounding box center [907, 500] width 414 height 77
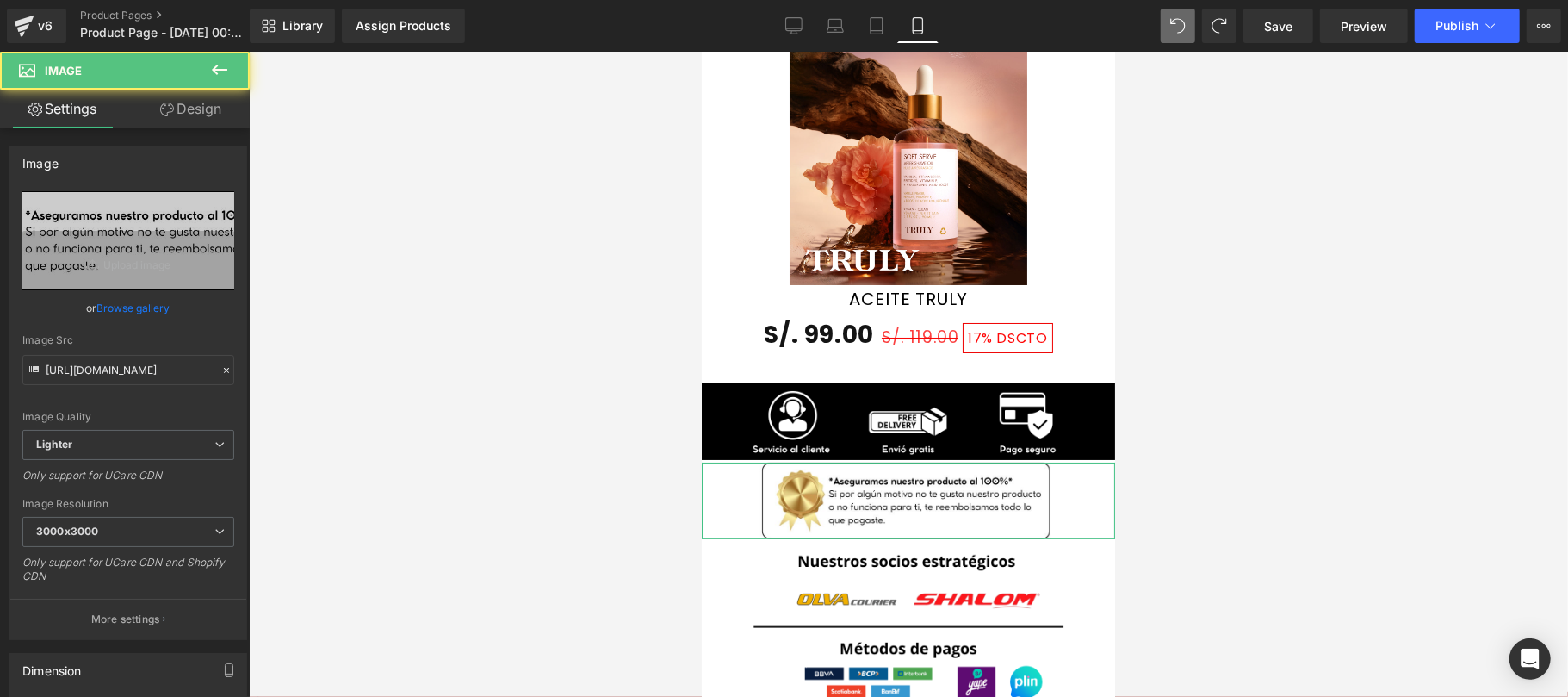
click at [191, 107] on link "Design" at bounding box center [190, 108] width 125 height 38
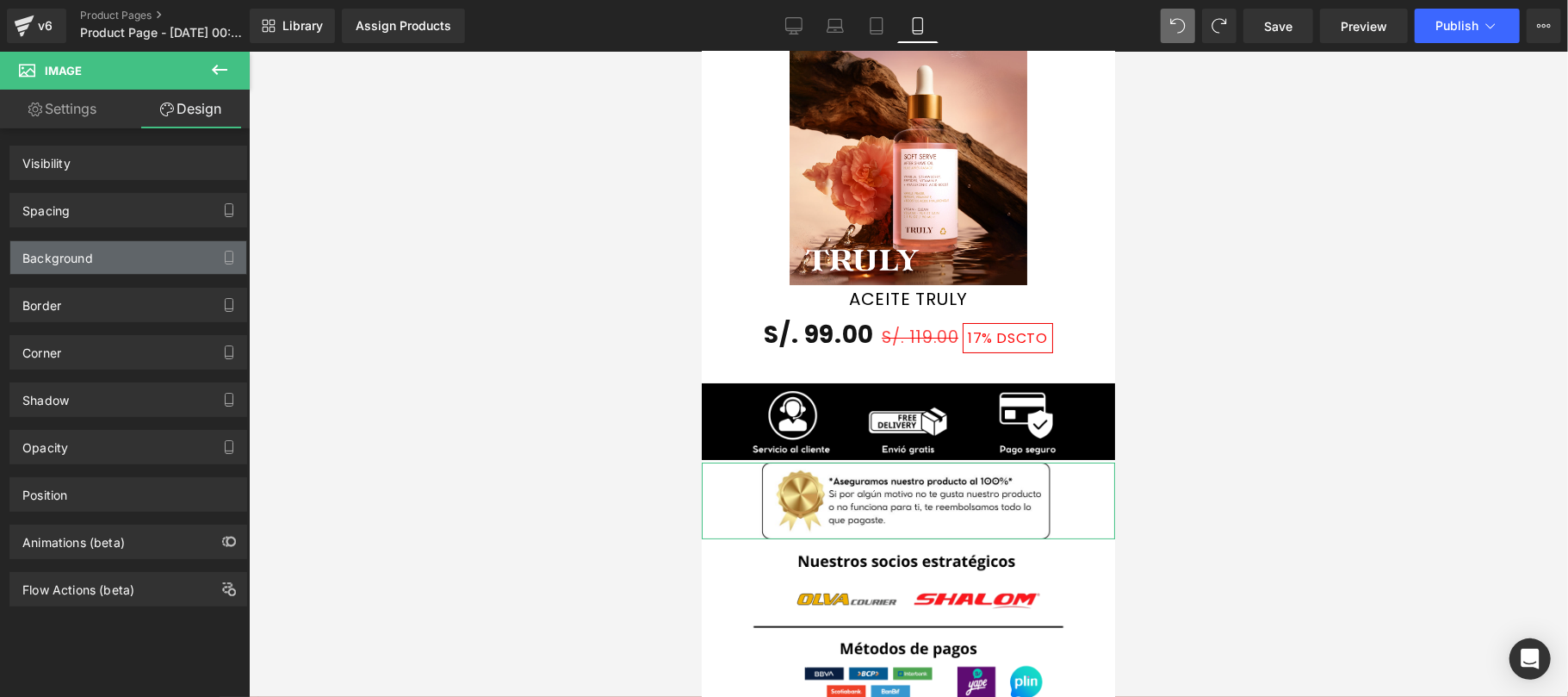
click at [90, 258] on div "Background" at bounding box center [57, 253] width 70 height 24
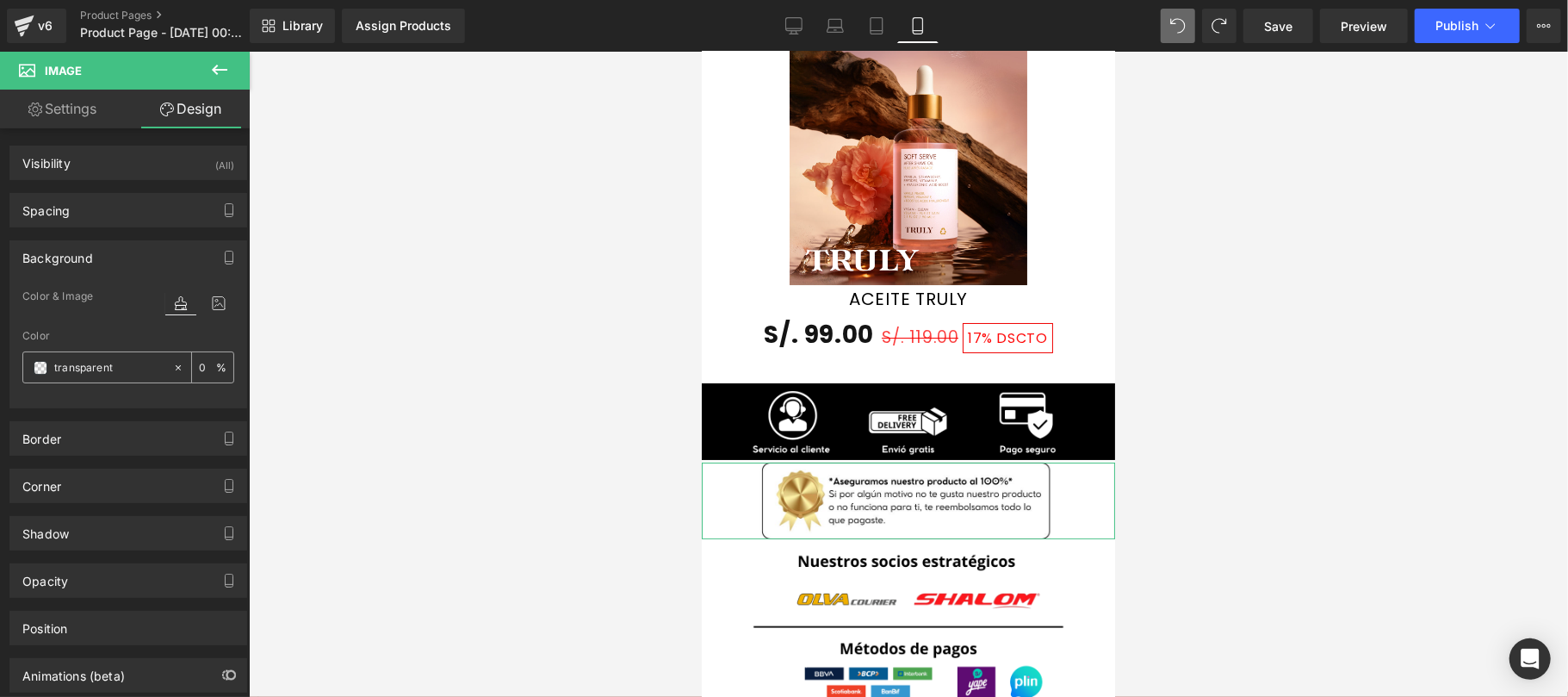
click at [39, 369] on span at bounding box center [40, 368] width 14 height 14
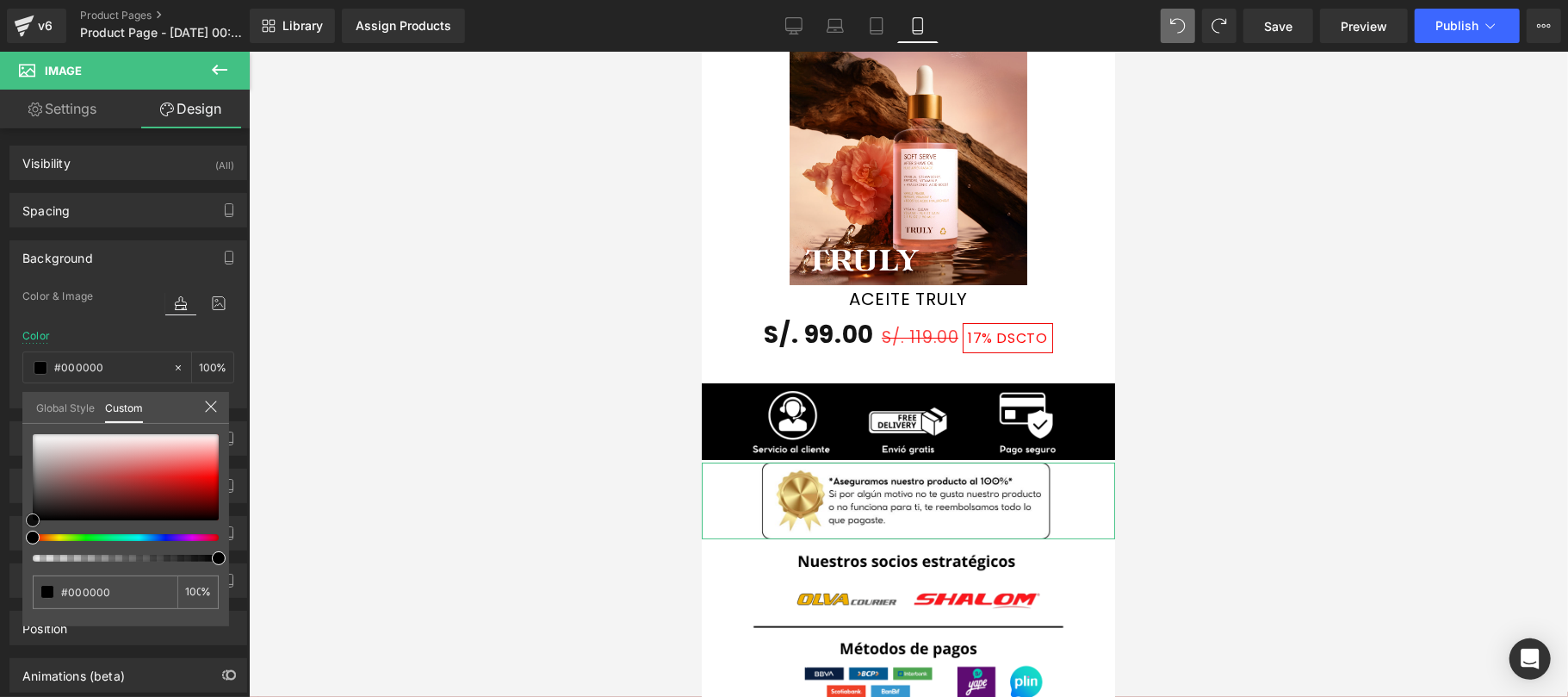
drag, startPoint x: 37, startPoint y: 515, endPoint x: 27, endPoint y: 534, distance: 21.5
click at [33, 534] on div at bounding box center [126, 498] width 186 height 128
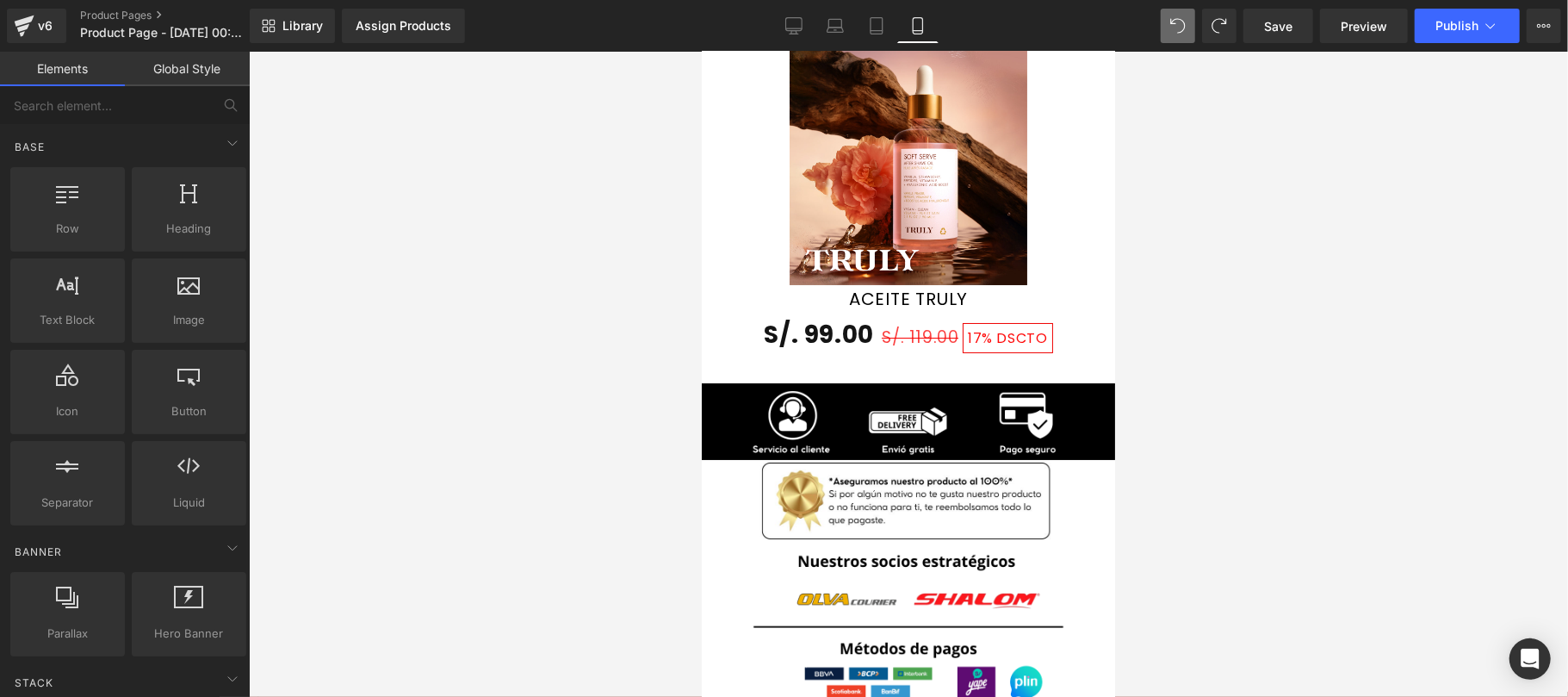
click at [478, 331] on div at bounding box center [908, 374] width 1319 height 645
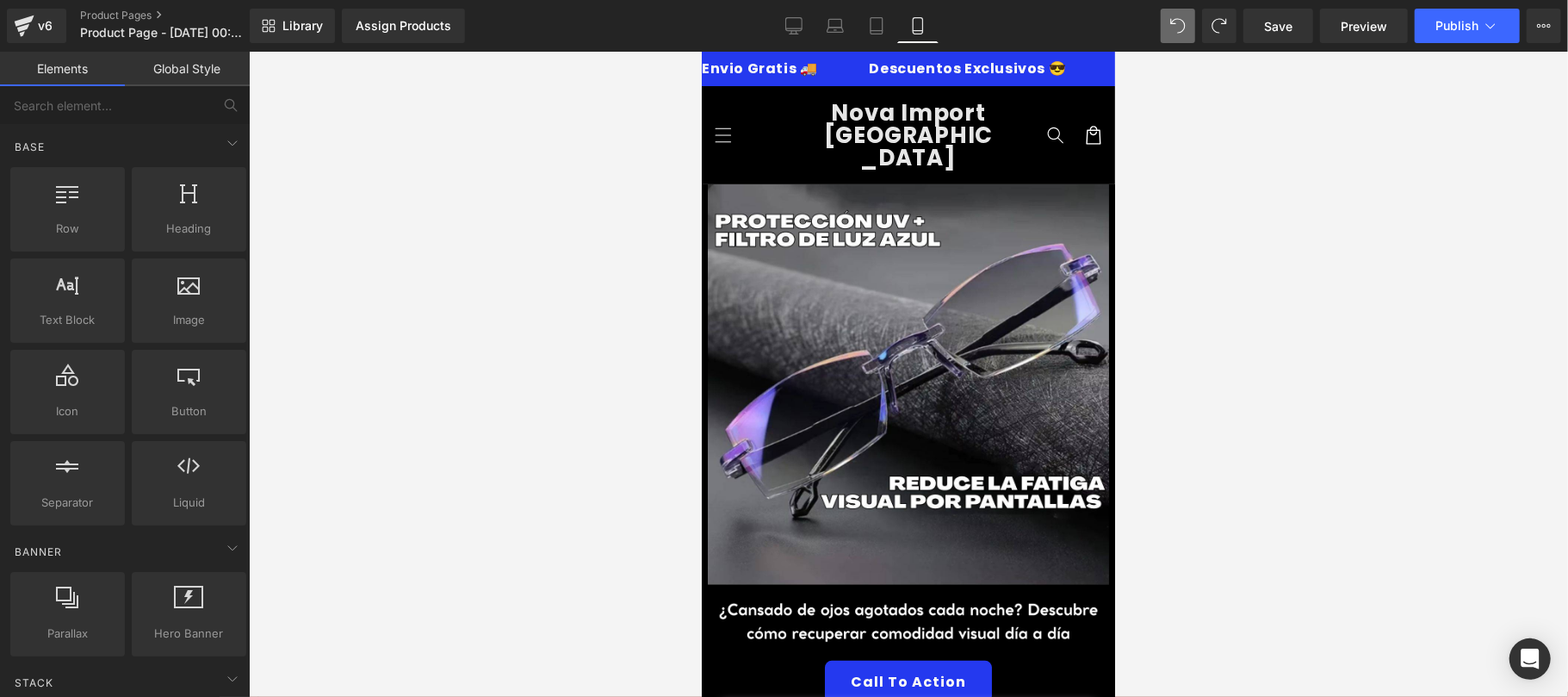
scroll to position [307, 0]
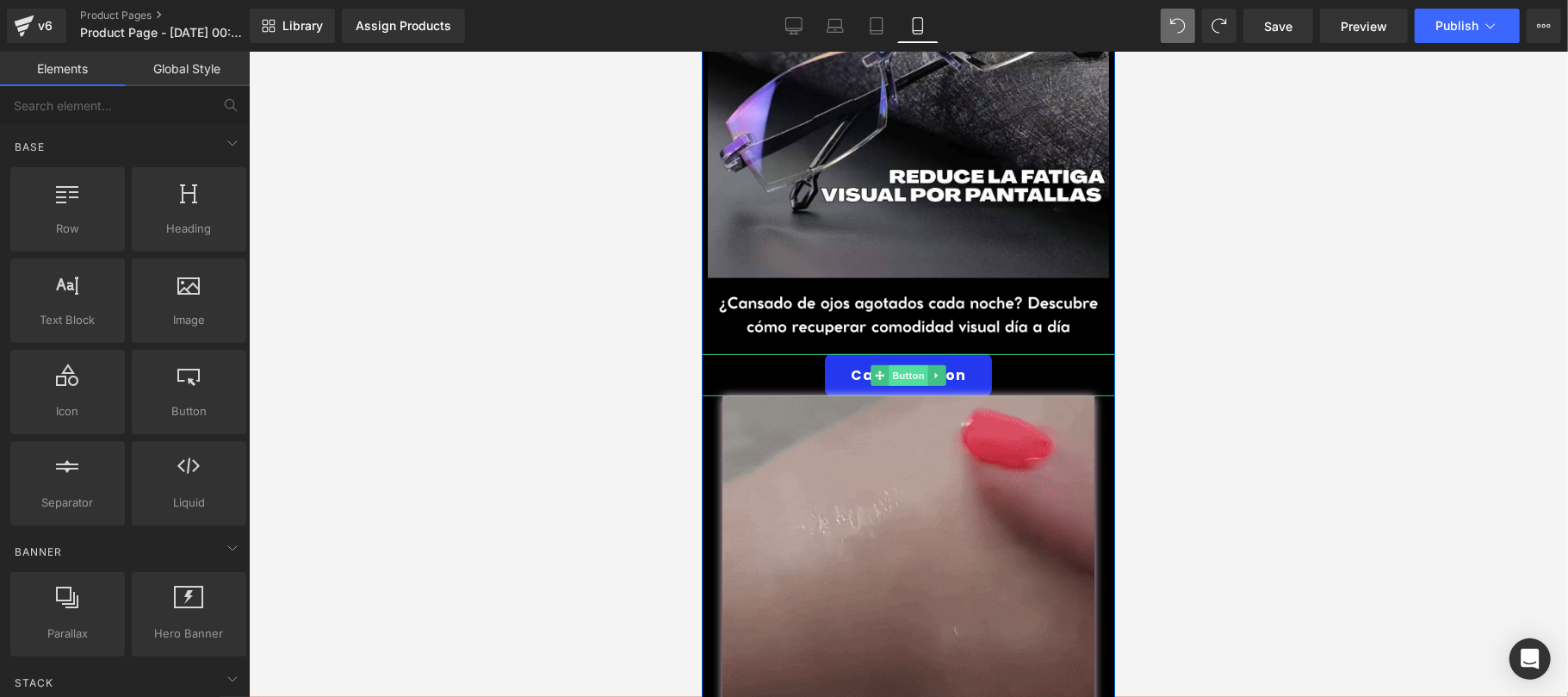
click at [894, 364] on span "Button" at bounding box center [907, 374] width 39 height 21
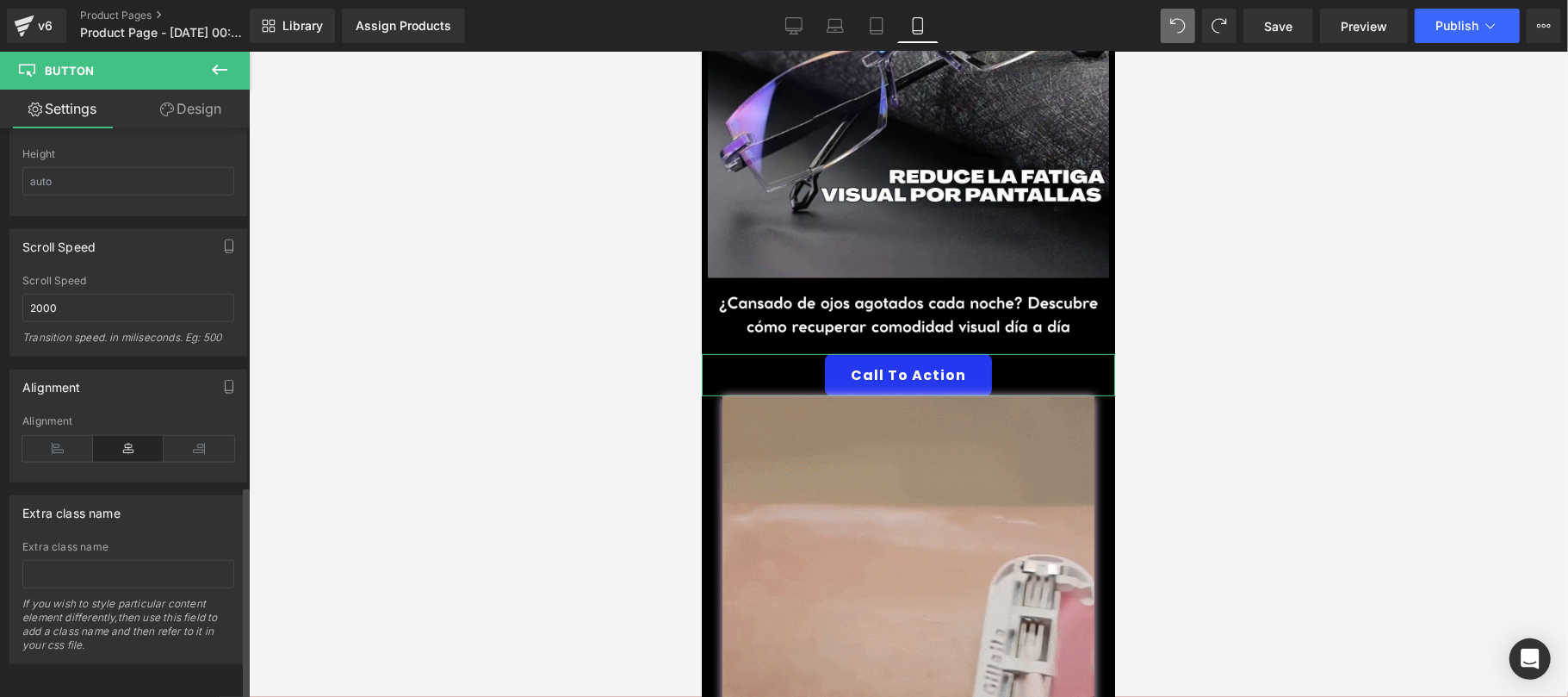
scroll to position [1245, 0]
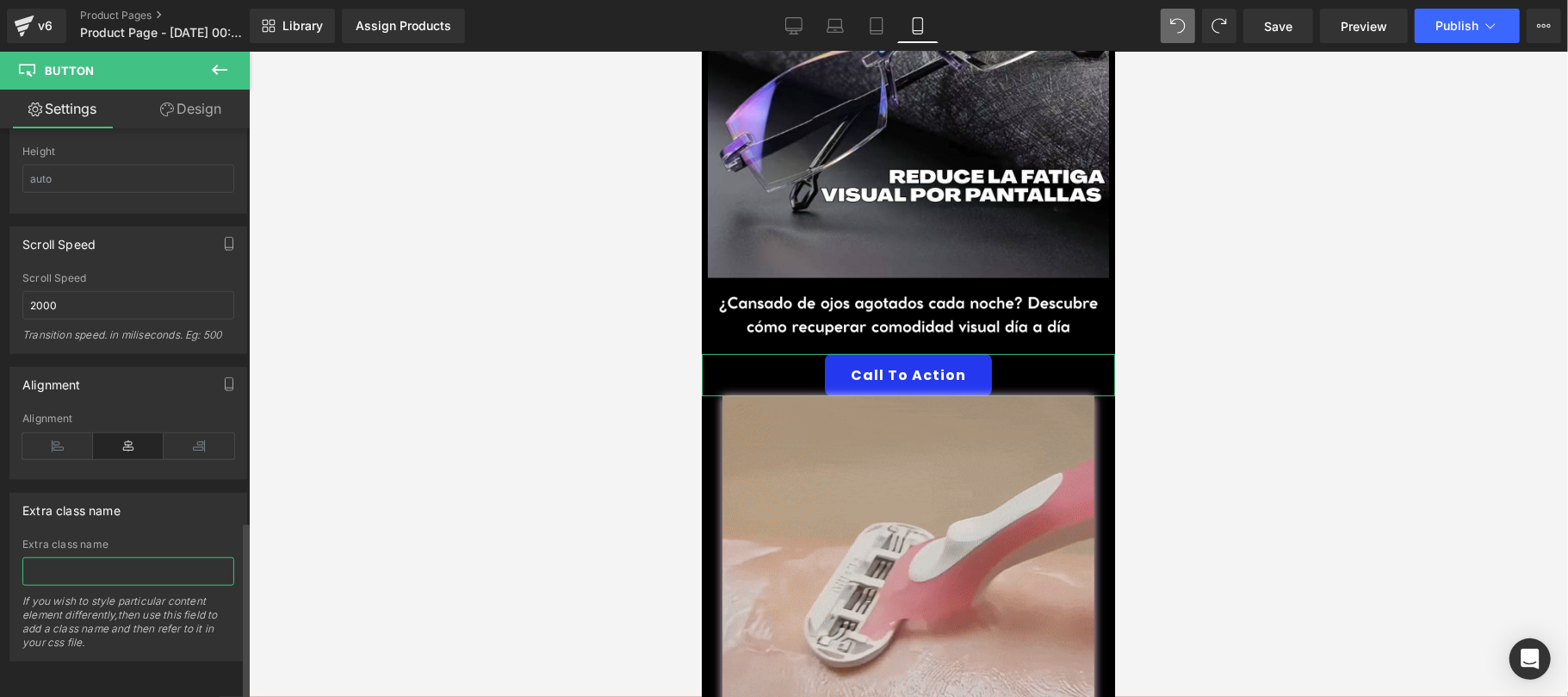
click at [162, 557] on input "text" at bounding box center [128, 571] width 212 height 28
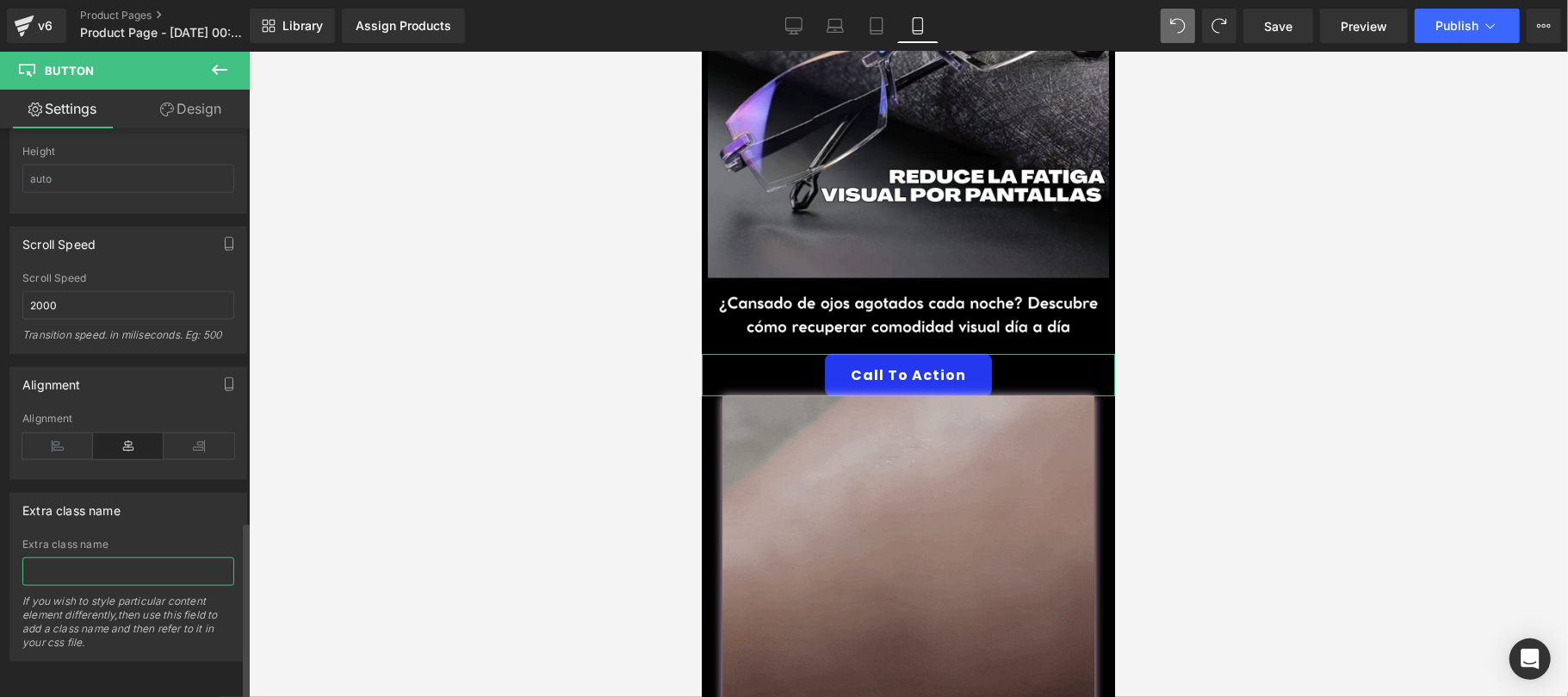
paste input "_rsi-cod-form-gempages-button-overwrite _rsi-cod-form-is-gempage"
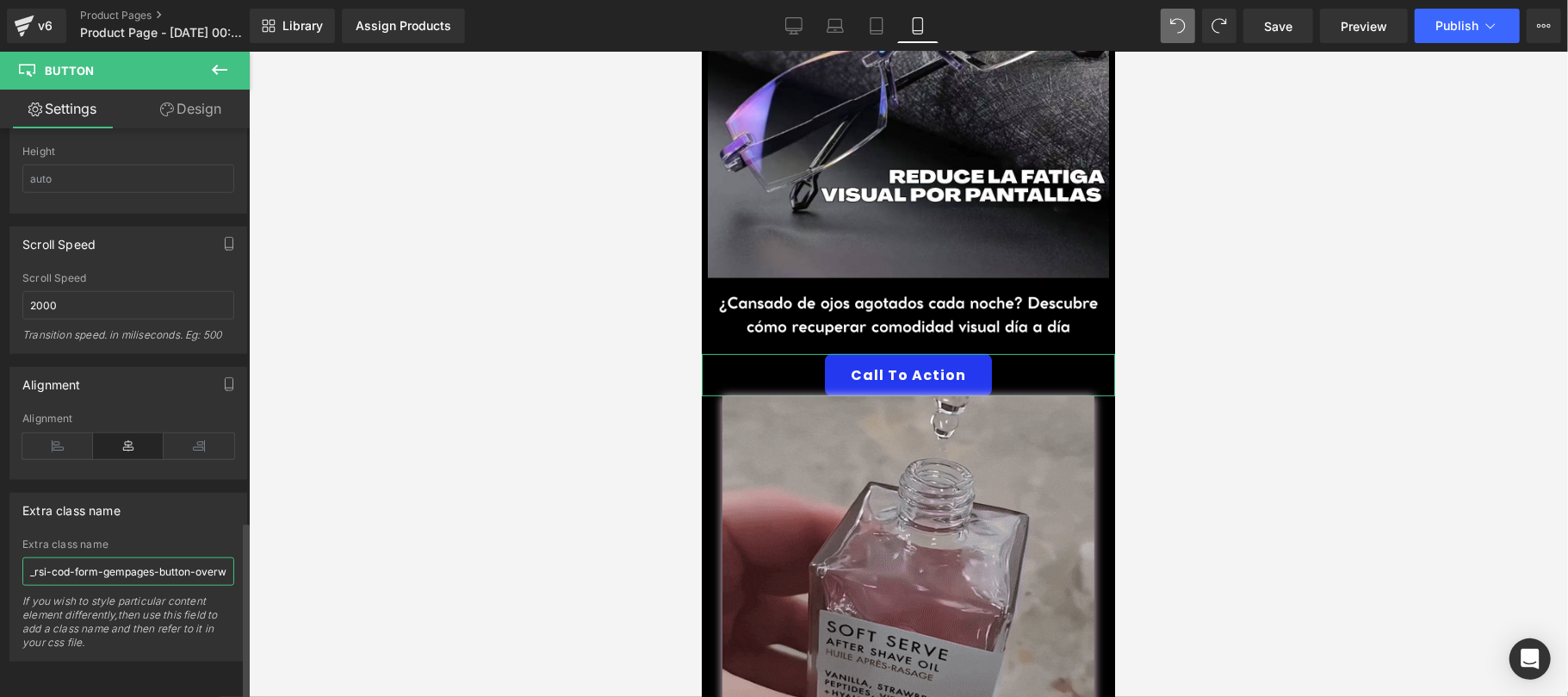
scroll to position [0, 155]
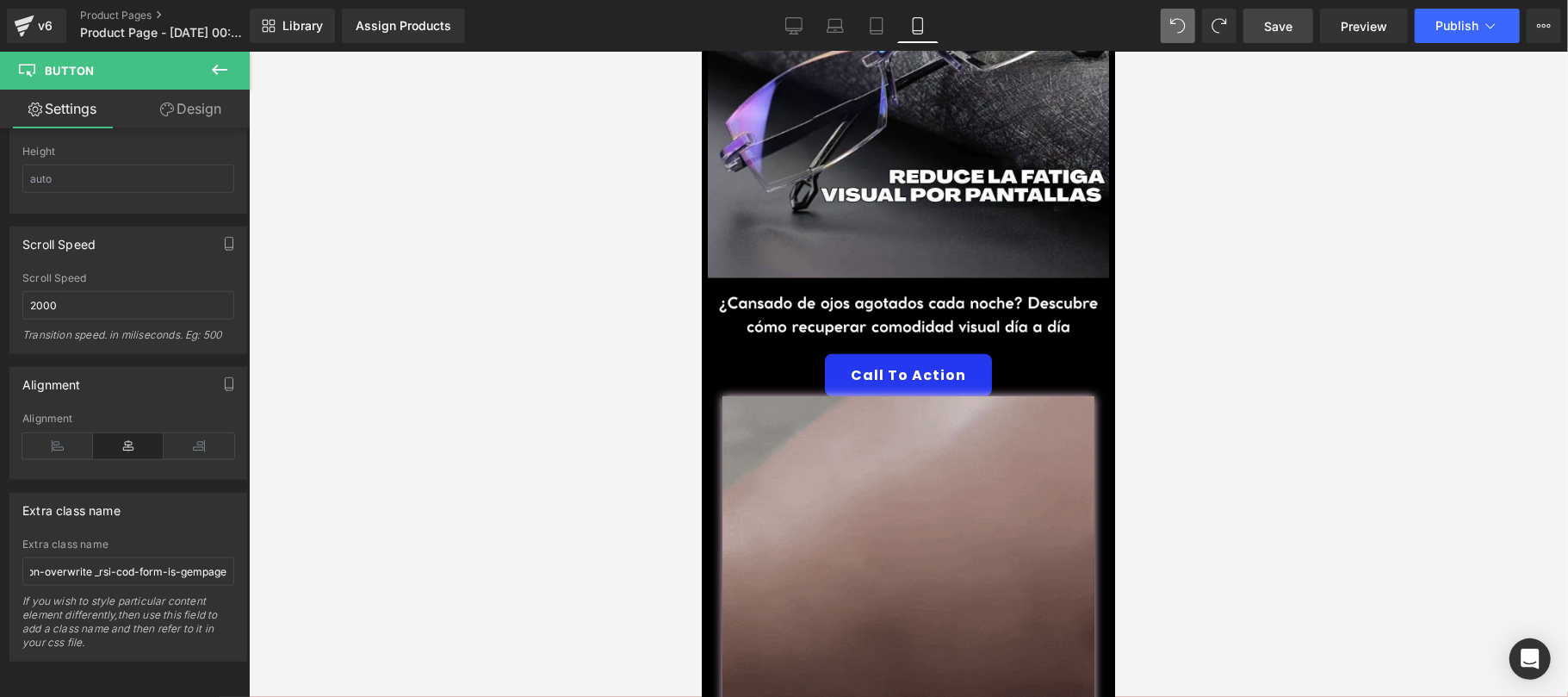
click at [1273, 38] on link "Save" at bounding box center [1277, 25] width 69 height 35
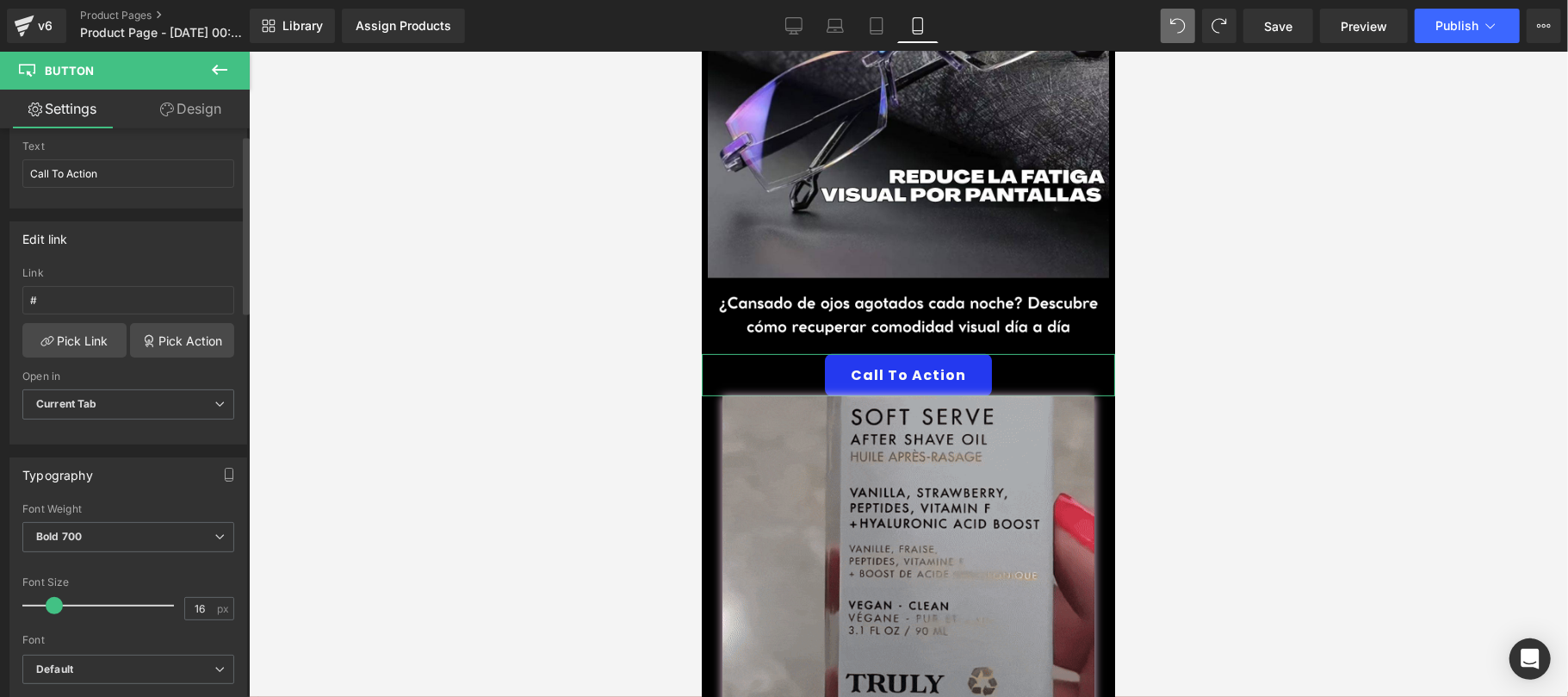
scroll to position [21, 0]
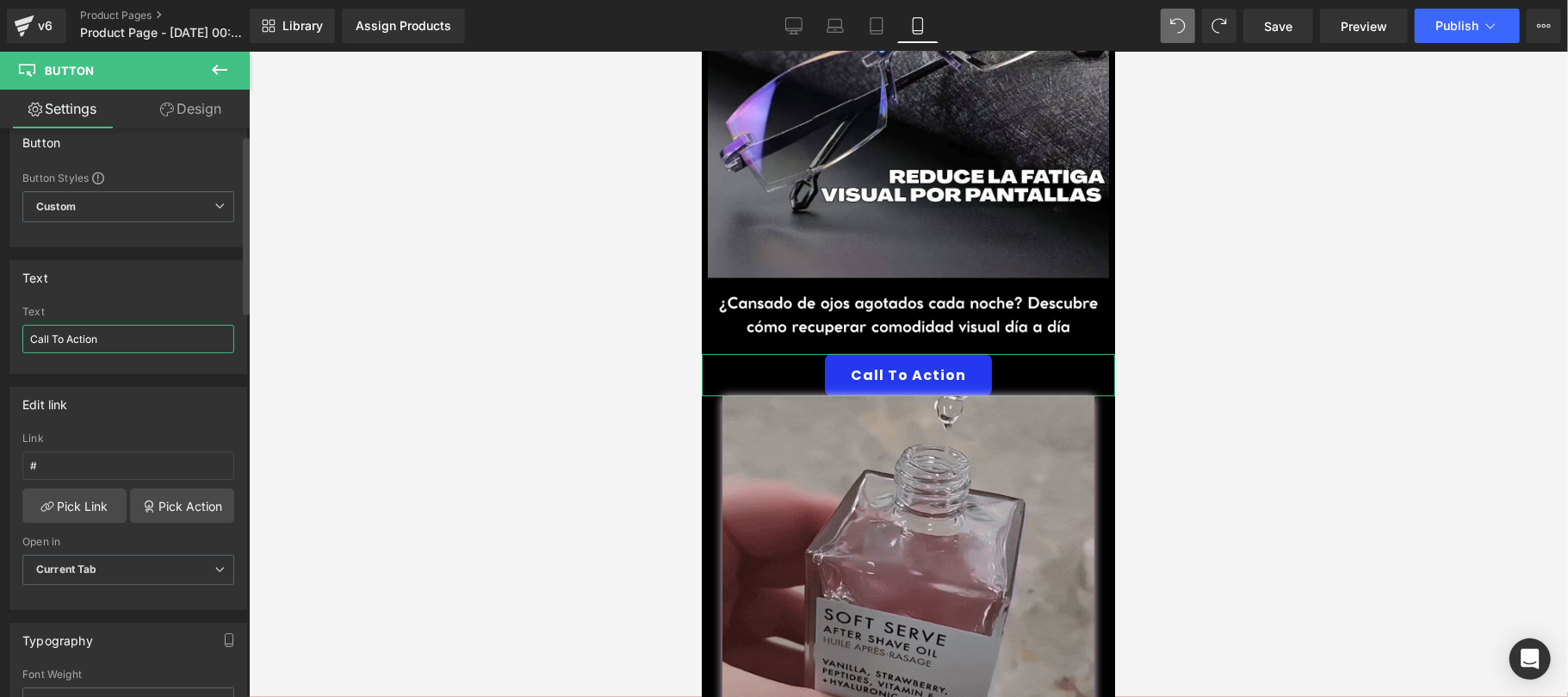
click at [124, 340] on input "Call To Action" at bounding box center [128, 339] width 212 height 28
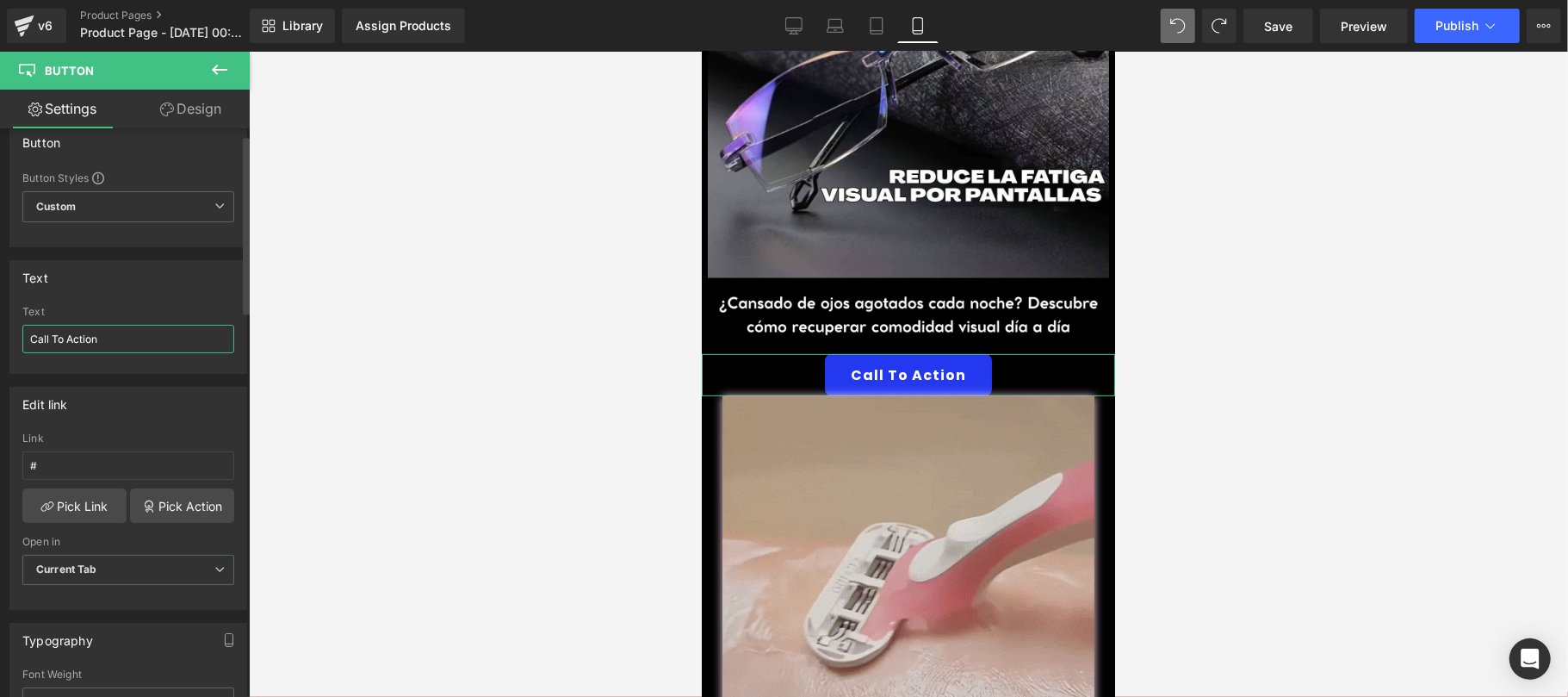
click at [124, 340] on input "Call To Action" at bounding box center [128, 339] width 212 height 28
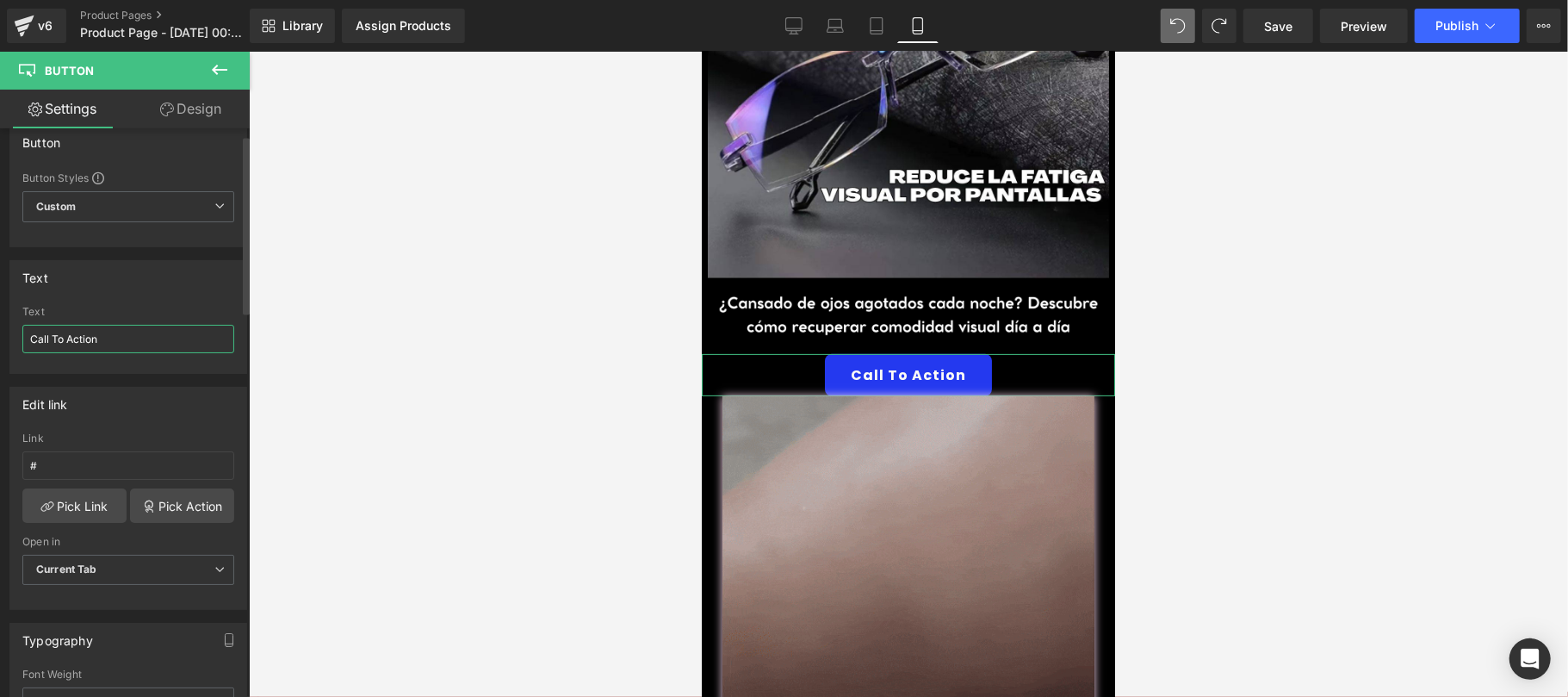
click at [124, 340] on input "Call To Action" at bounding box center [128, 339] width 212 height 28
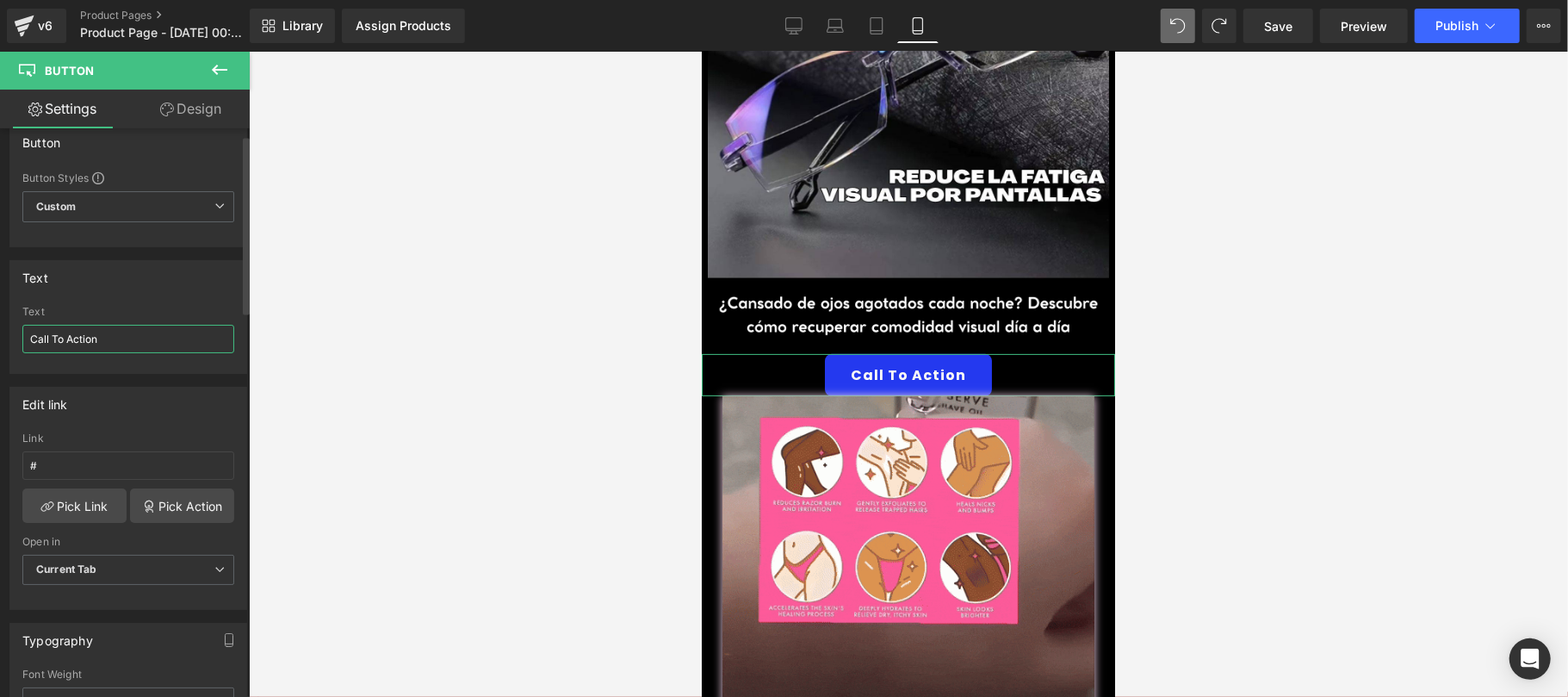
paste input "🔥QUIERO MI TRULY🔥"
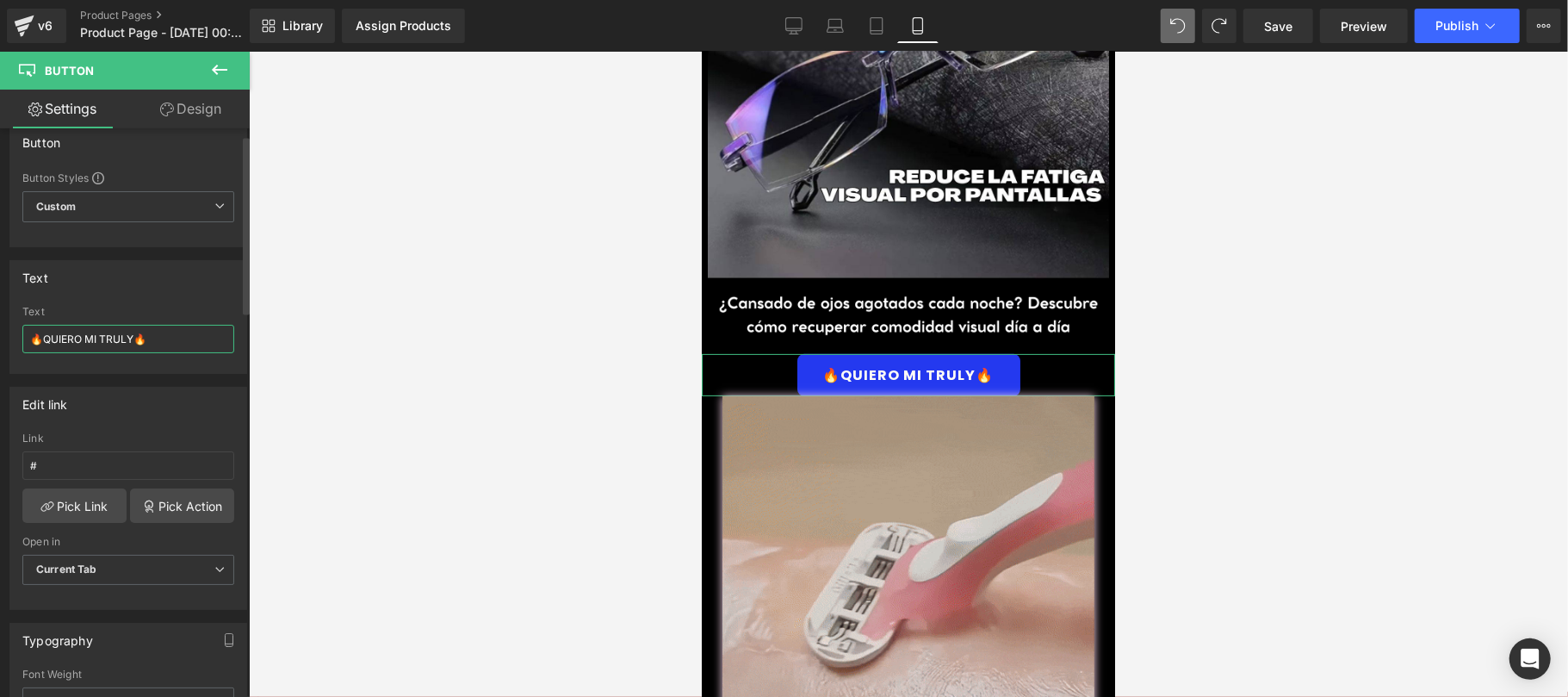
drag, startPoint x: 98, startPoint y: 340, endPoint x: 146, endPoint y: 342, distance: 48.0
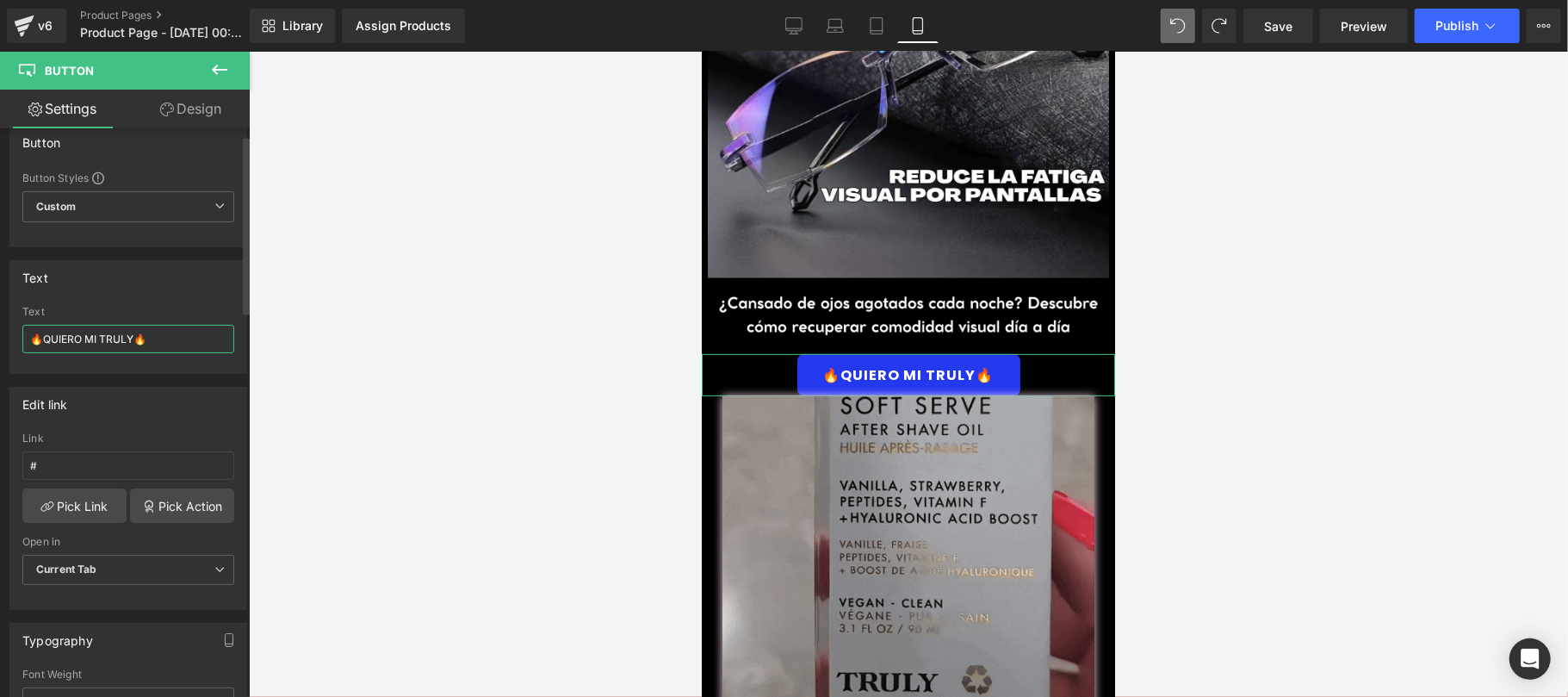
click at [146, 342] on input "🔥QUIERO MI TRULY🔥" at bounding box center [128, 339] width 212 height 28
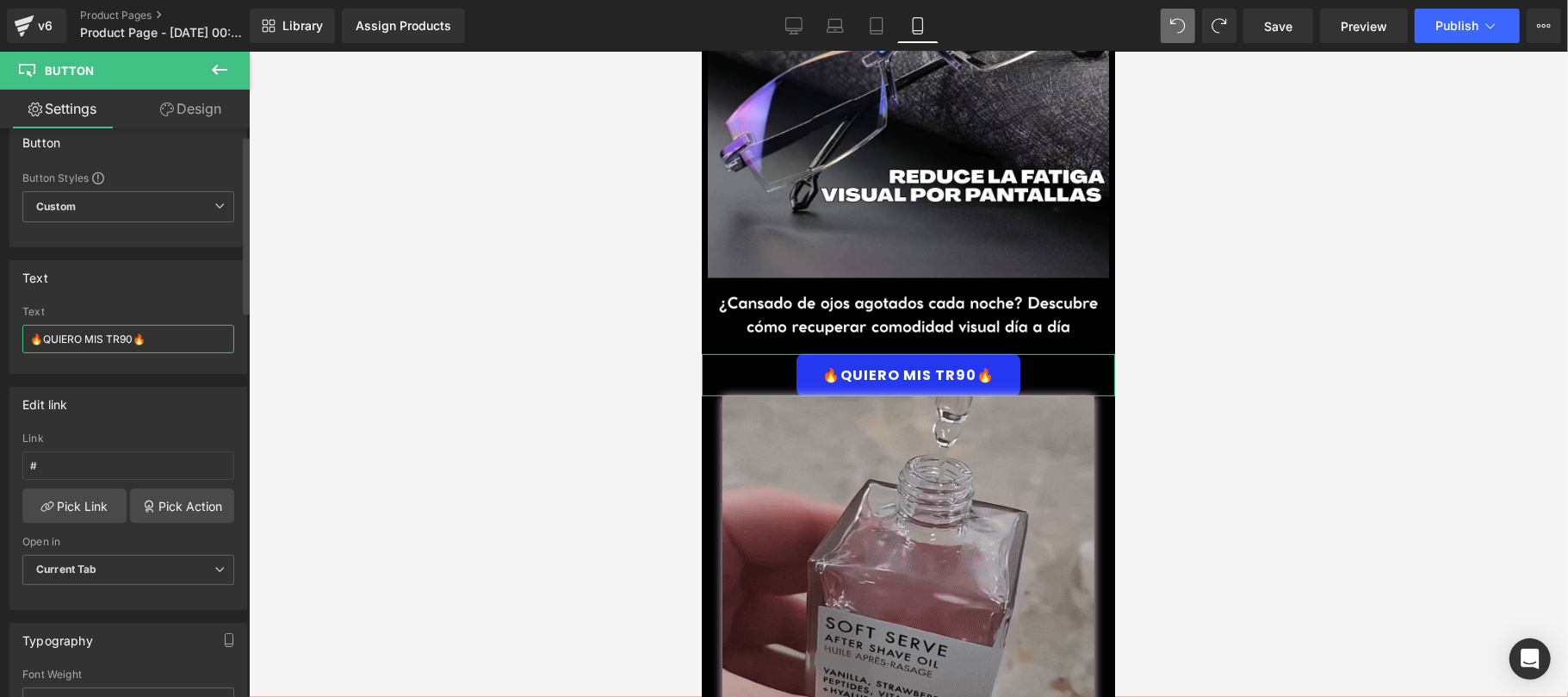
click at [104, 338] on input "🔥QUIERO MIS TR90🔥" at bounding box center [128, 339] width 212 height 28
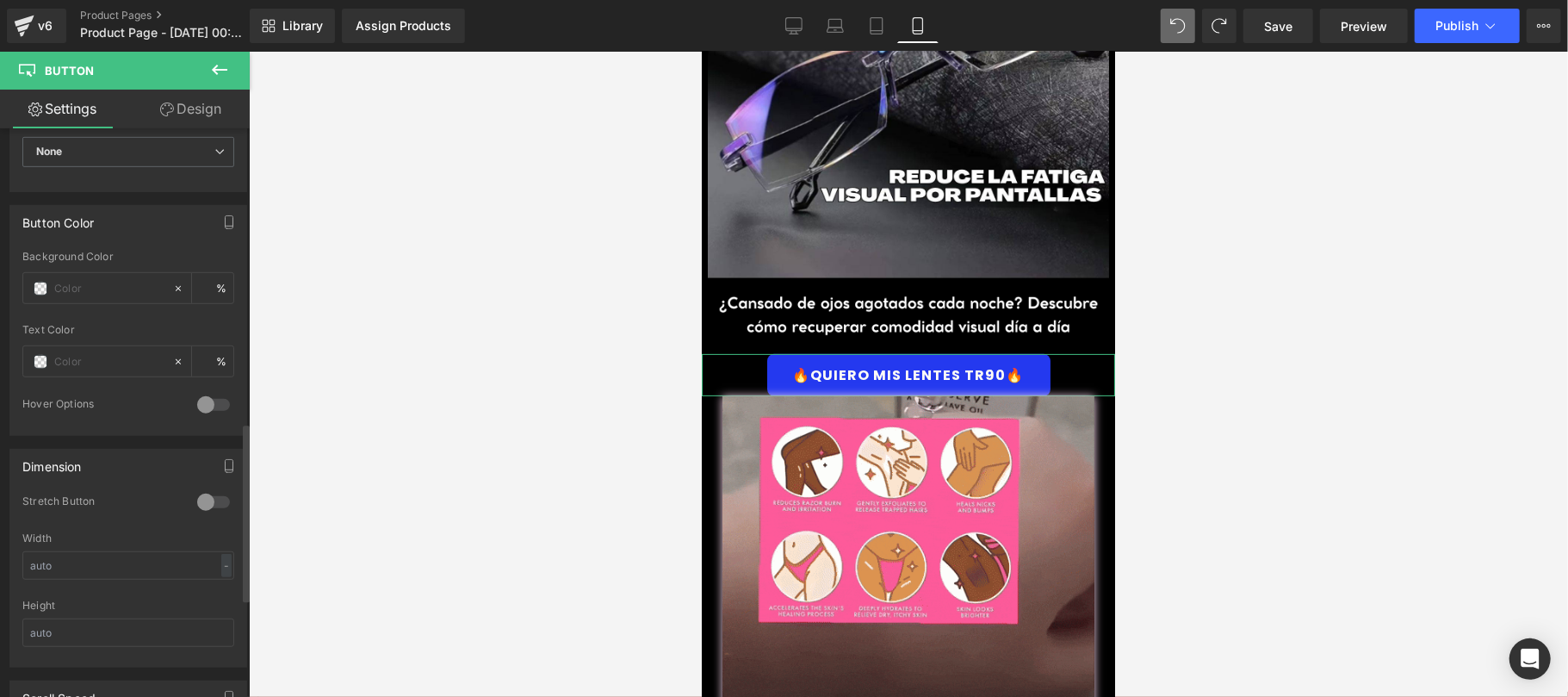
scroll to position [634, 0]
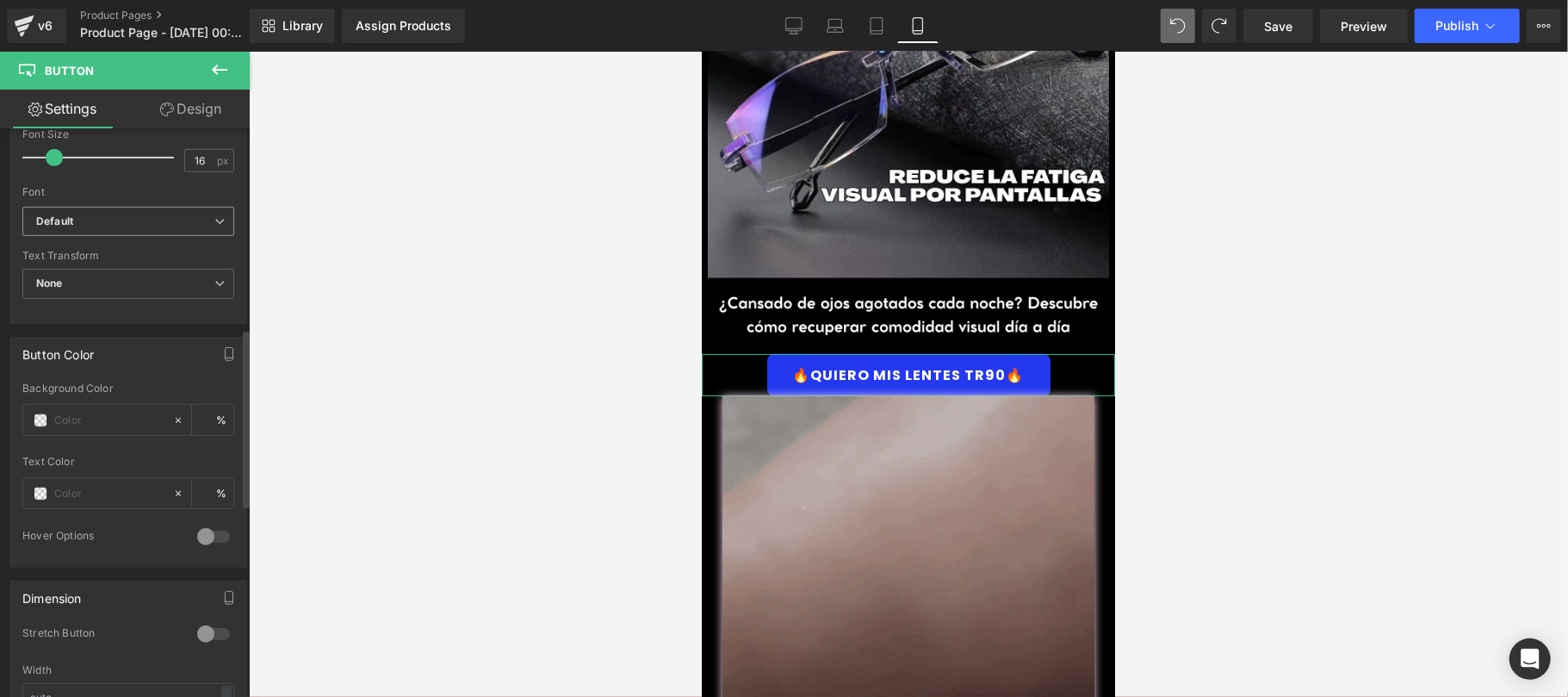
click at [191, 219] on b "Default" at bounding box center [126, 222] width 178 height 15
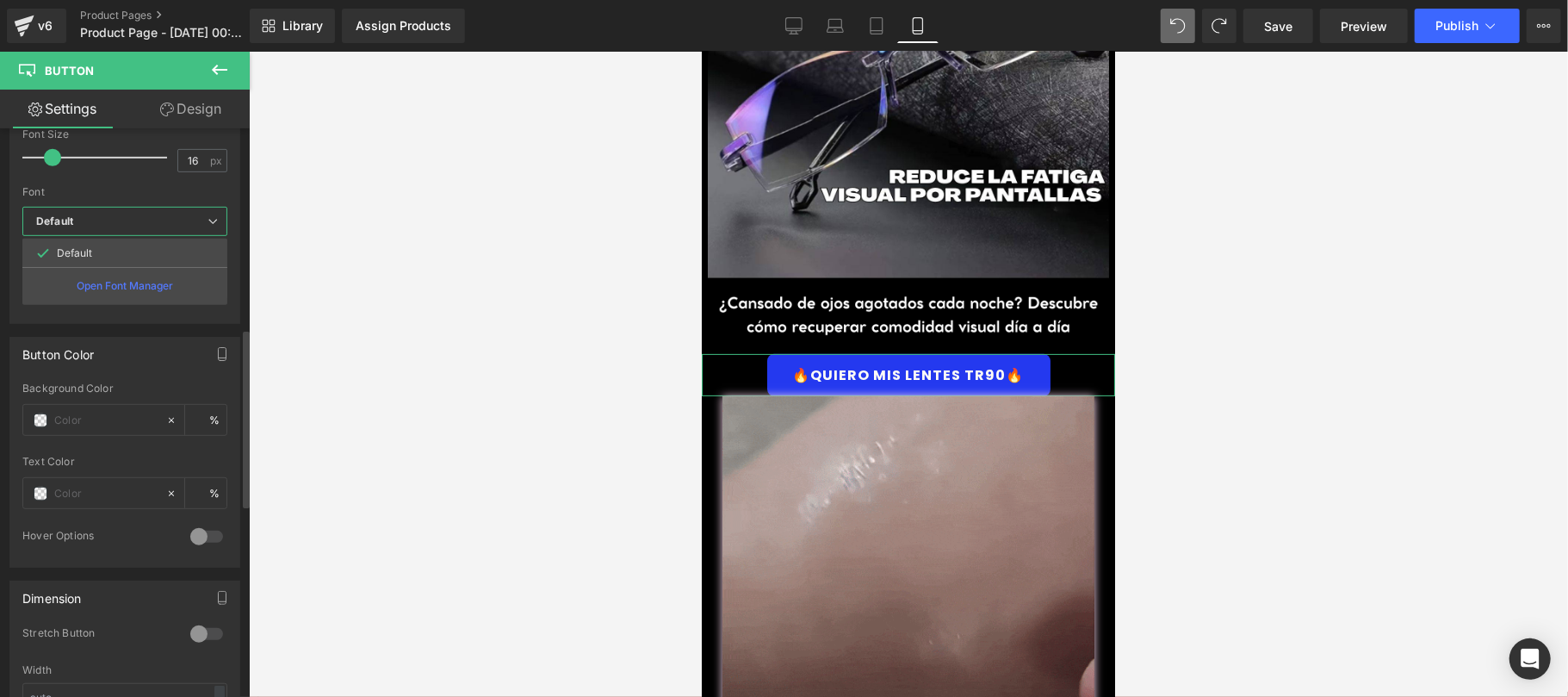
click at [191, 219] on b "Default" at bounding box center [122, 222] width 172 height 15
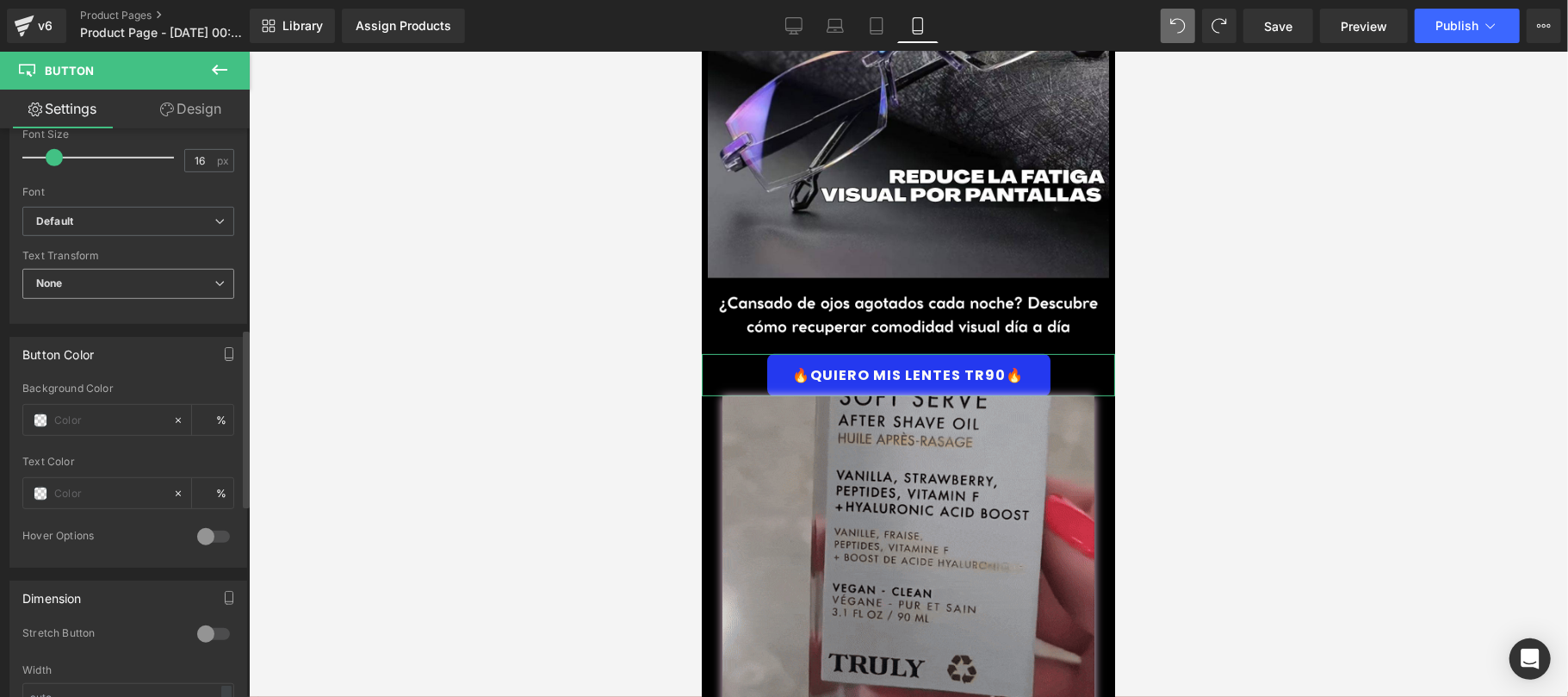
click at [188, 291] on span "None" at bounding box center [128, 283] width 212 height 30
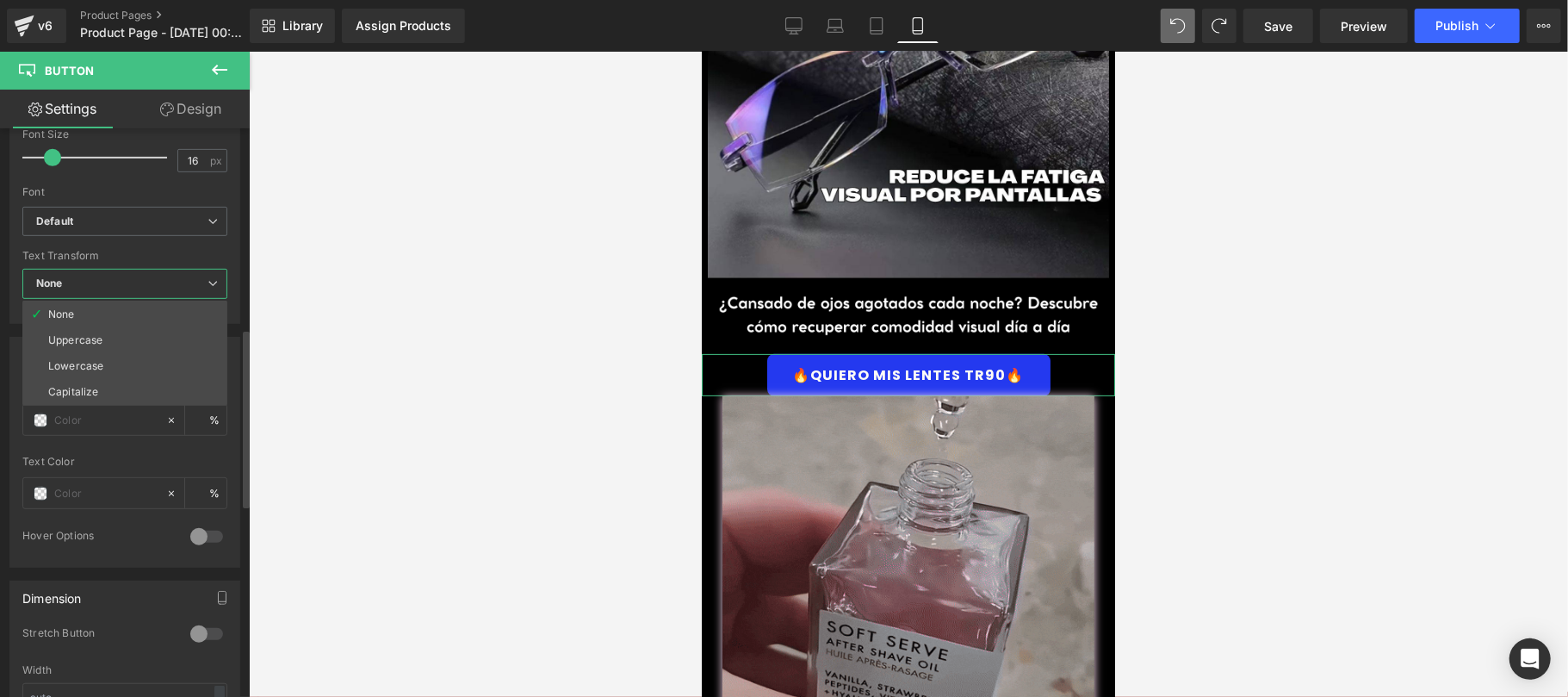
click at [188, 287] on span "None" at bounding box center [125, 283] width 204 height 30
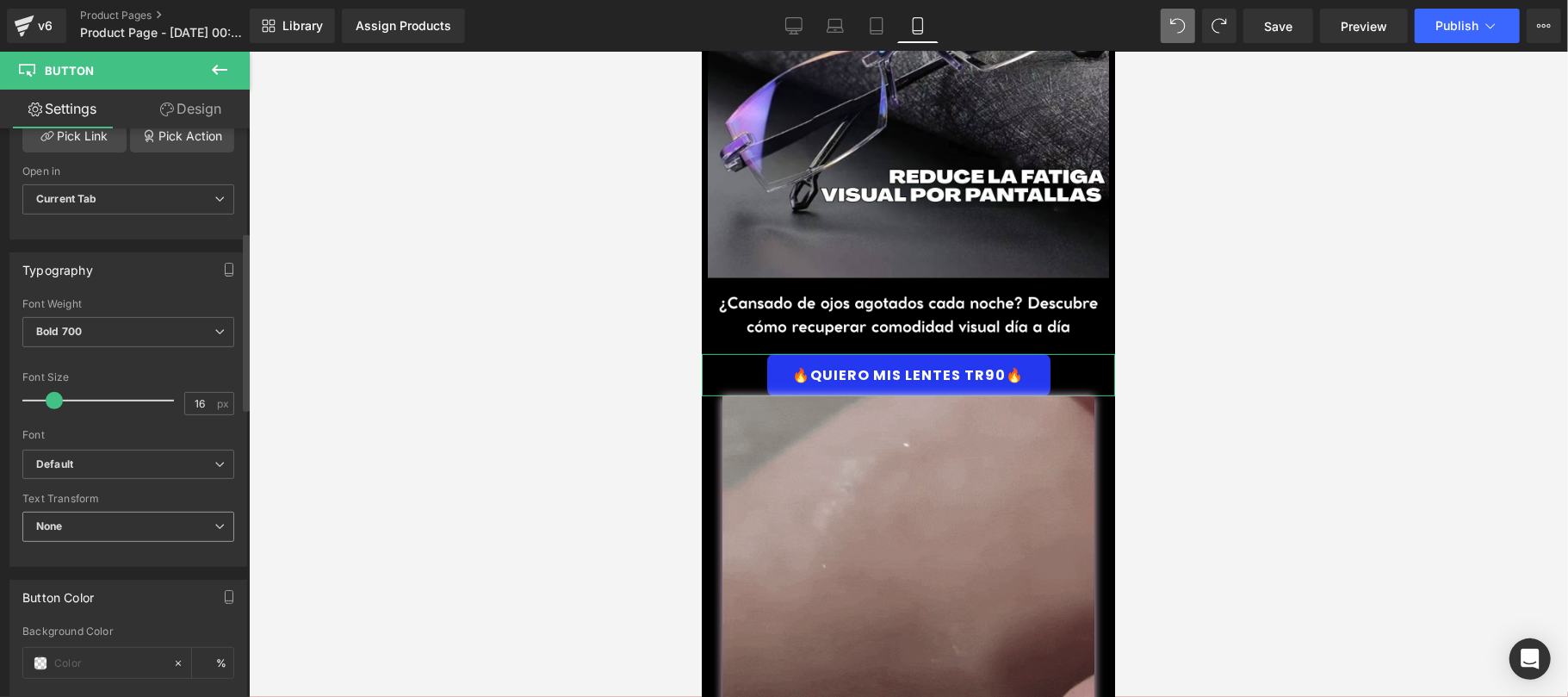
scroll to position [327, 0]
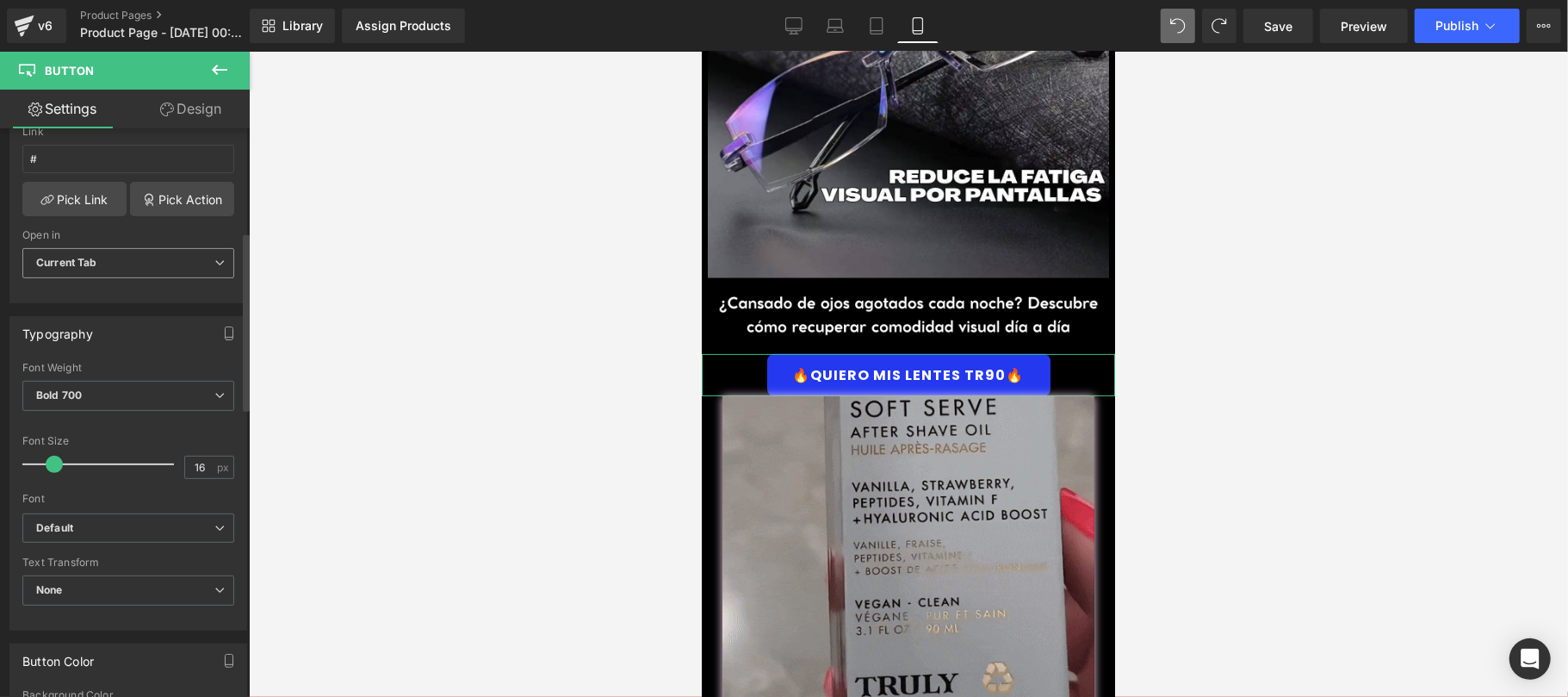
click at [187, 265] on span "Current Tab" at bounding box center [128, 263] width 212 height 30
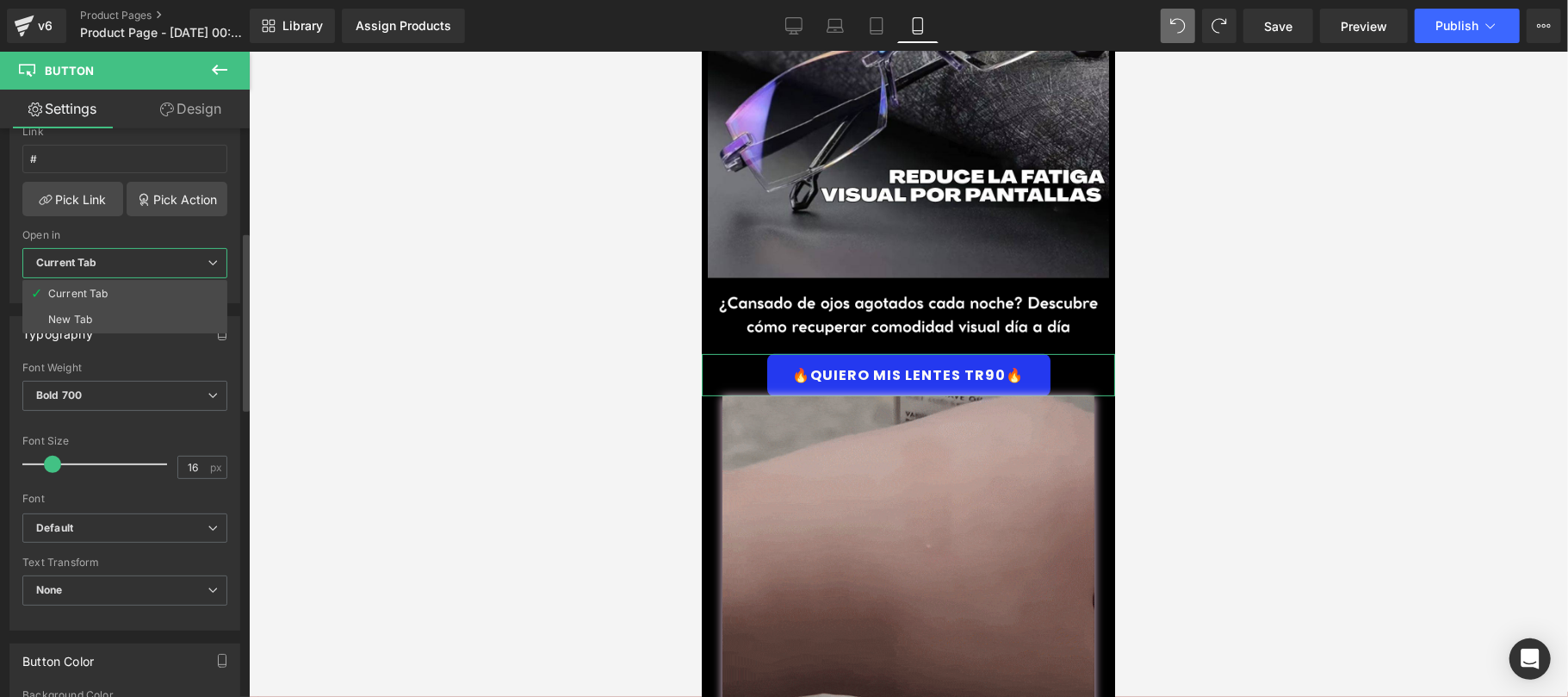
click at [187, 265] on span "Current Tab" at bounding box center [125, 263] width 204 height 30
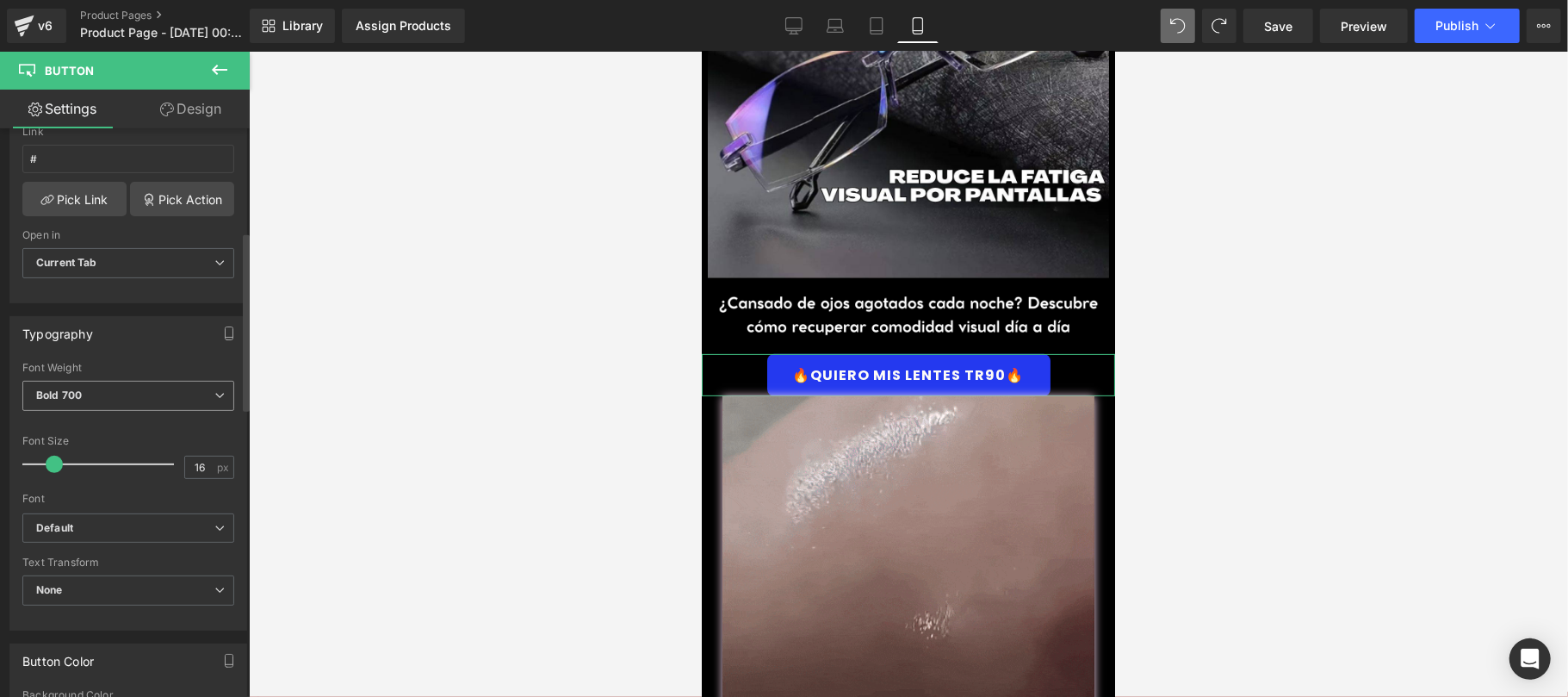
click at [146, 391] on span "Bold 700" at bounding box center [128, 396] width 212 height 30
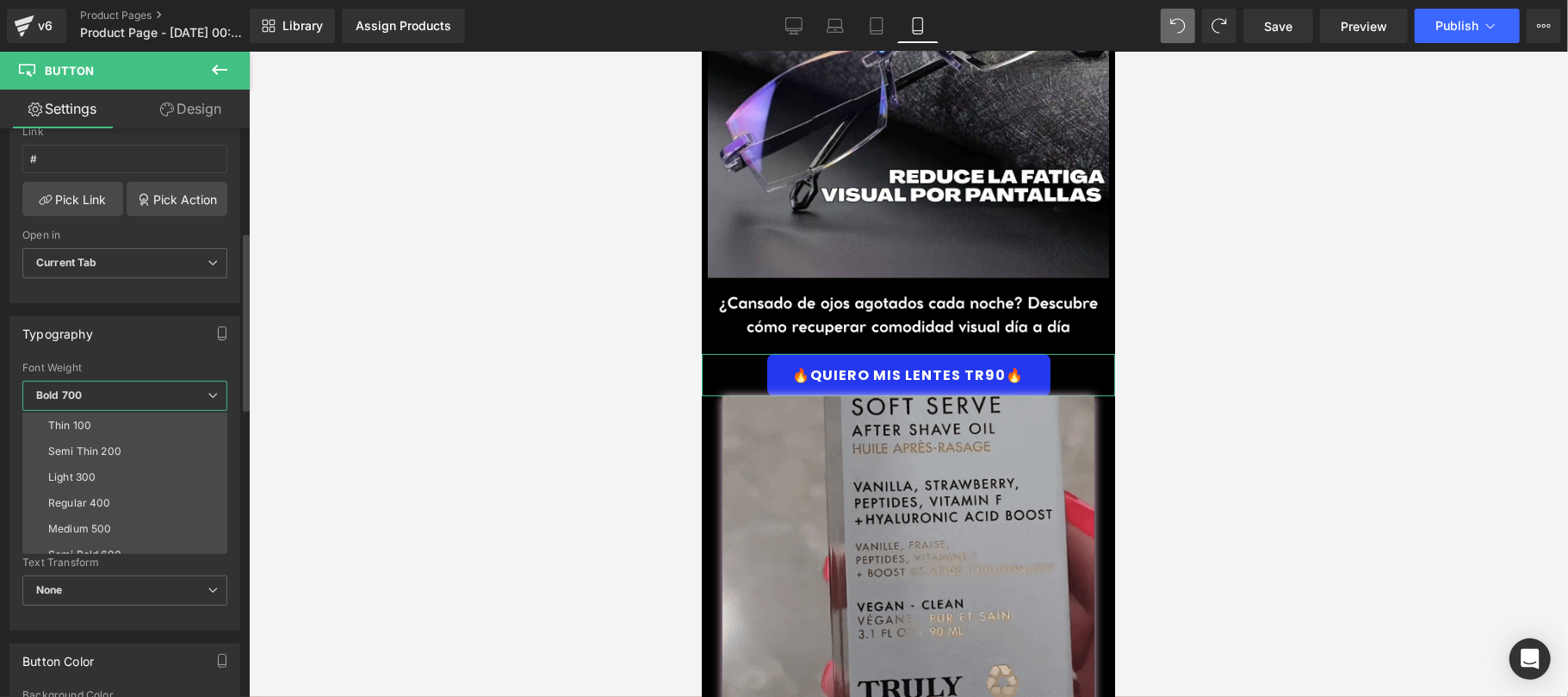
click at [146, 391] on span "Bold 700" at bounding box center [125, 396] width 204 height 30
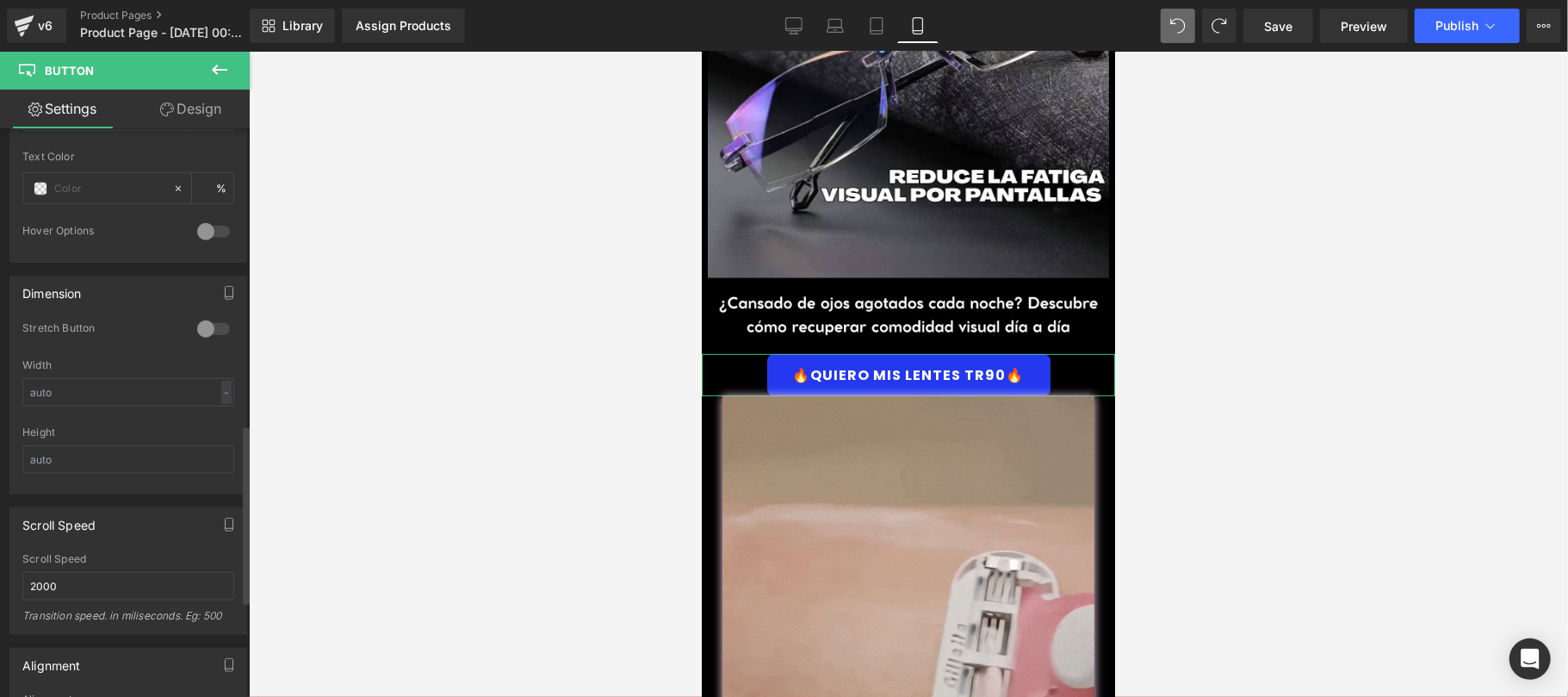
scroll to position [634, 0]
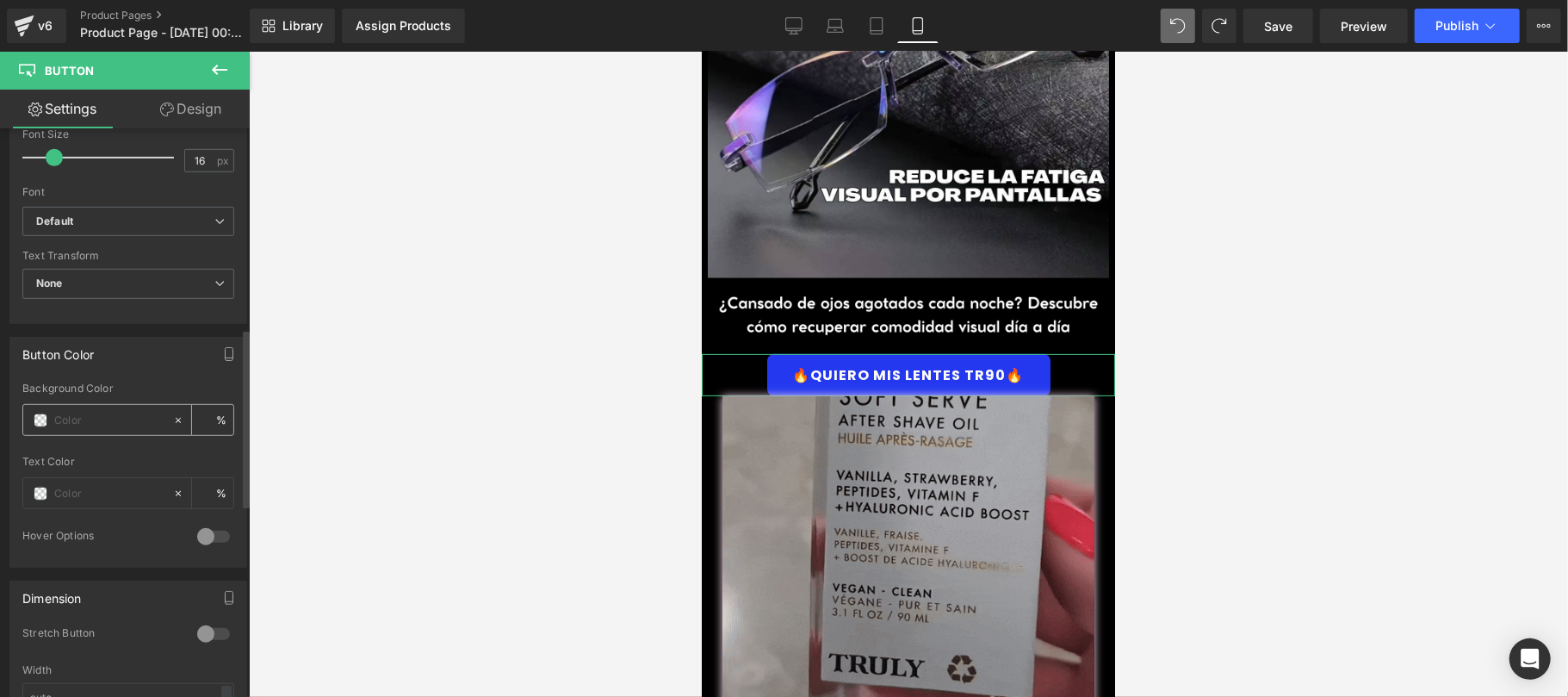
click at [99, 425] on input "text" at bounding box center [109, 420] width 110 height 19
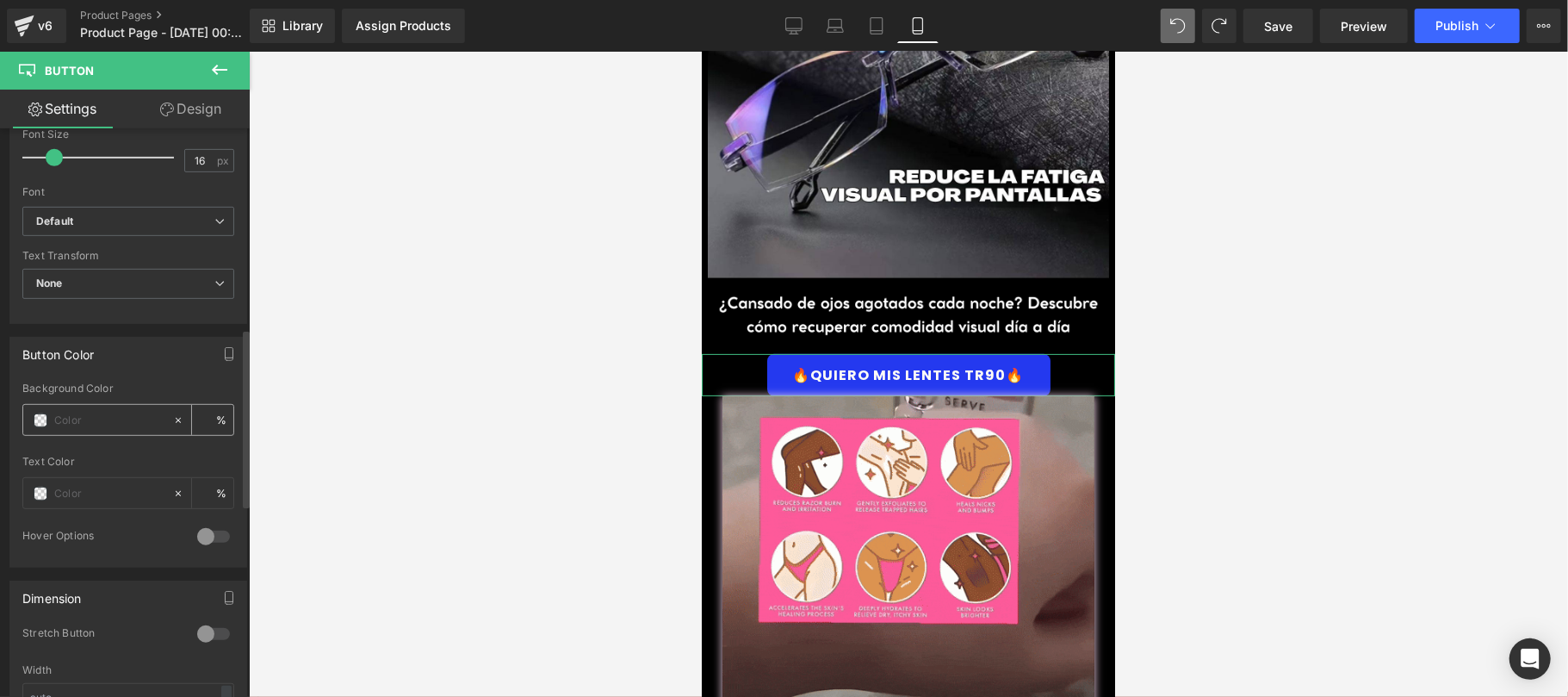
paste input "#00cc00"
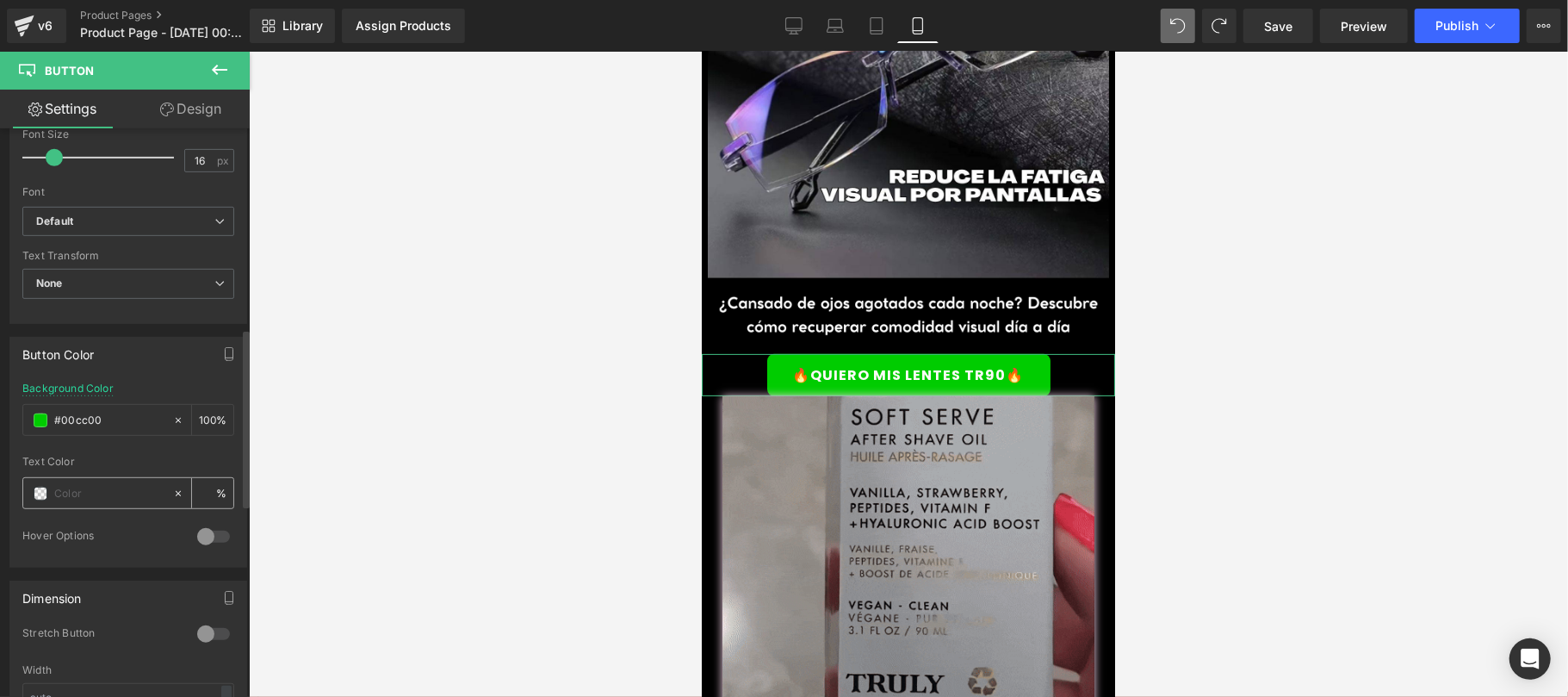
click at [113, 501] on input "text" at bounding box center [109, 493] width 110 height 19
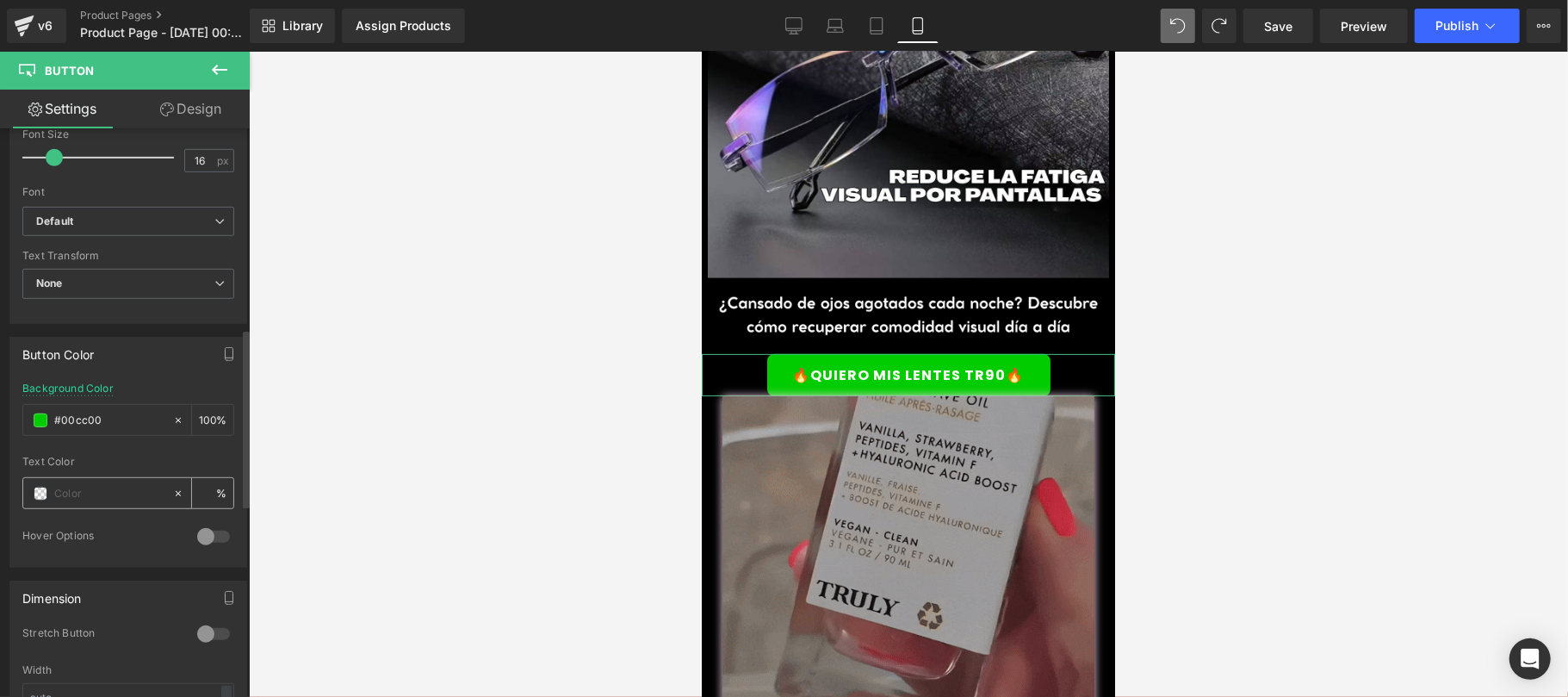
click at [41, 499] on span at bounding box center [40, 493] width 14 height 14
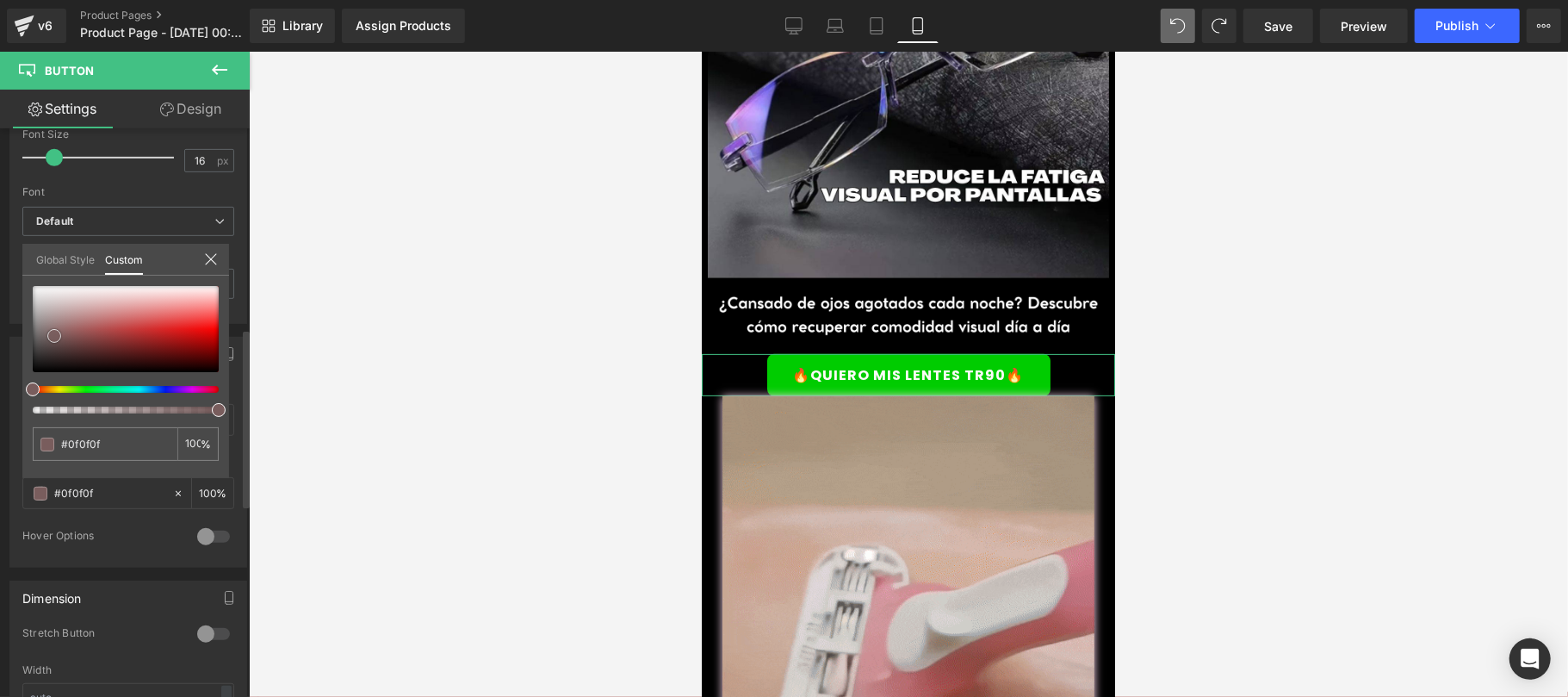
drag, startPoint x: 57, startPoint y: 338, endPoint x: 152, endPoint y: 479, distance: 170.0
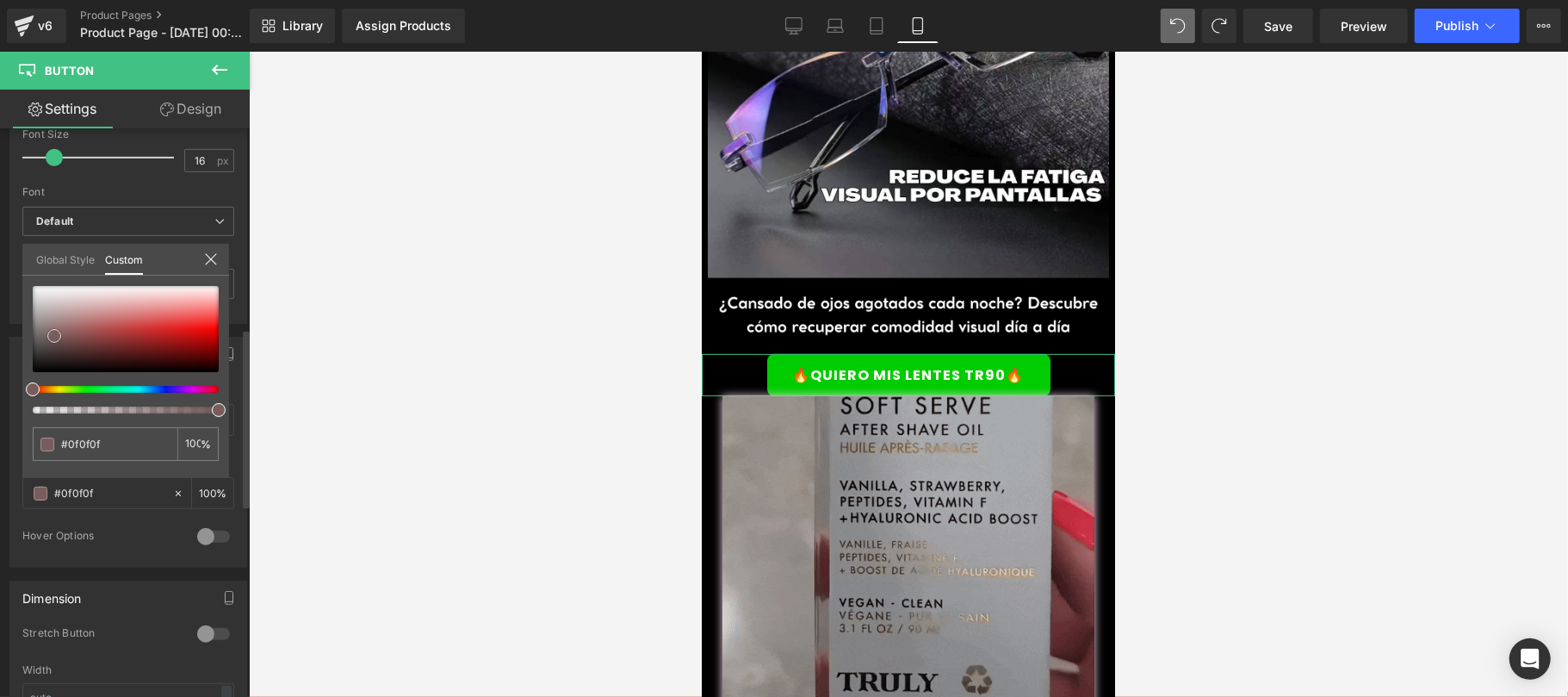
click at [33, 383] on div at bounding box center [126, 350] width 186 height 128
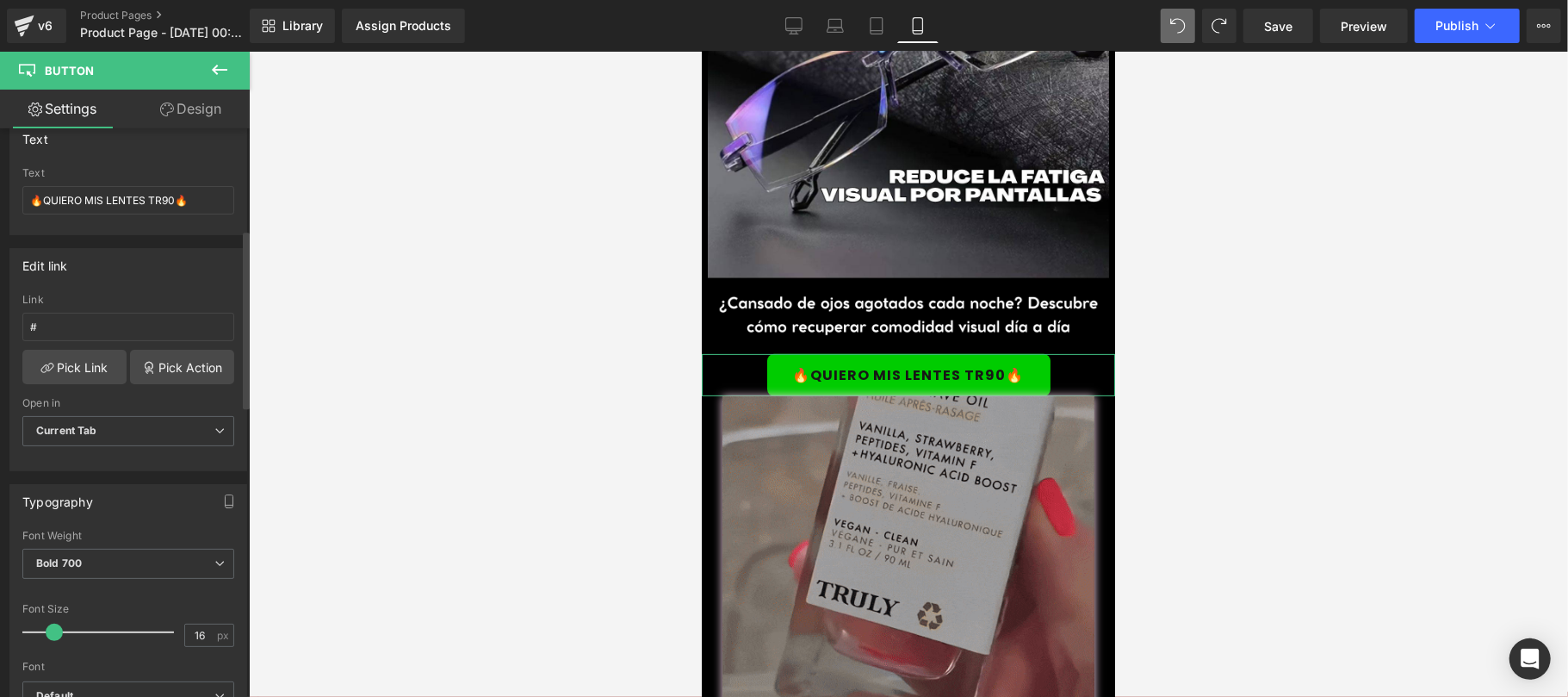
scroll to position [0, 0]
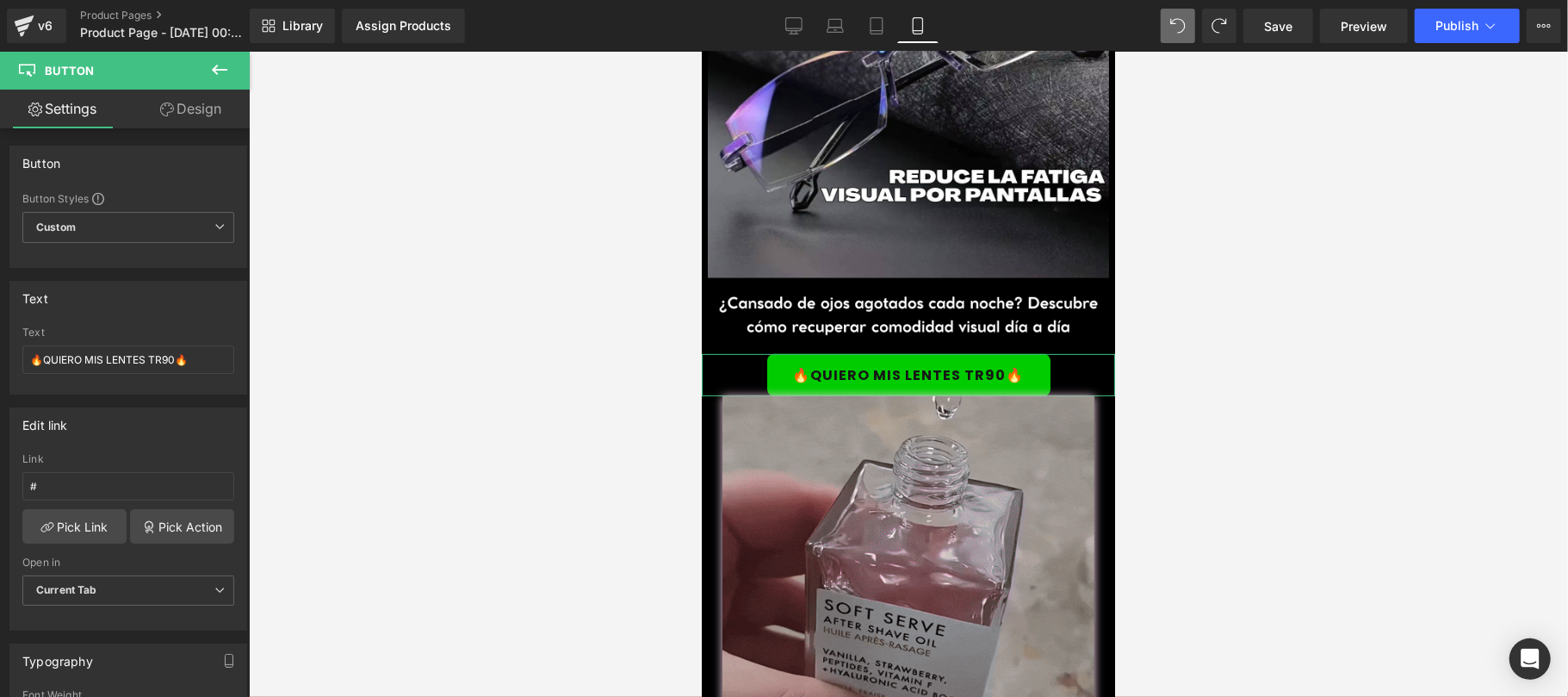
click at [189, 110] on link "Design" at bounding box center [190, 108] width 125 height 38
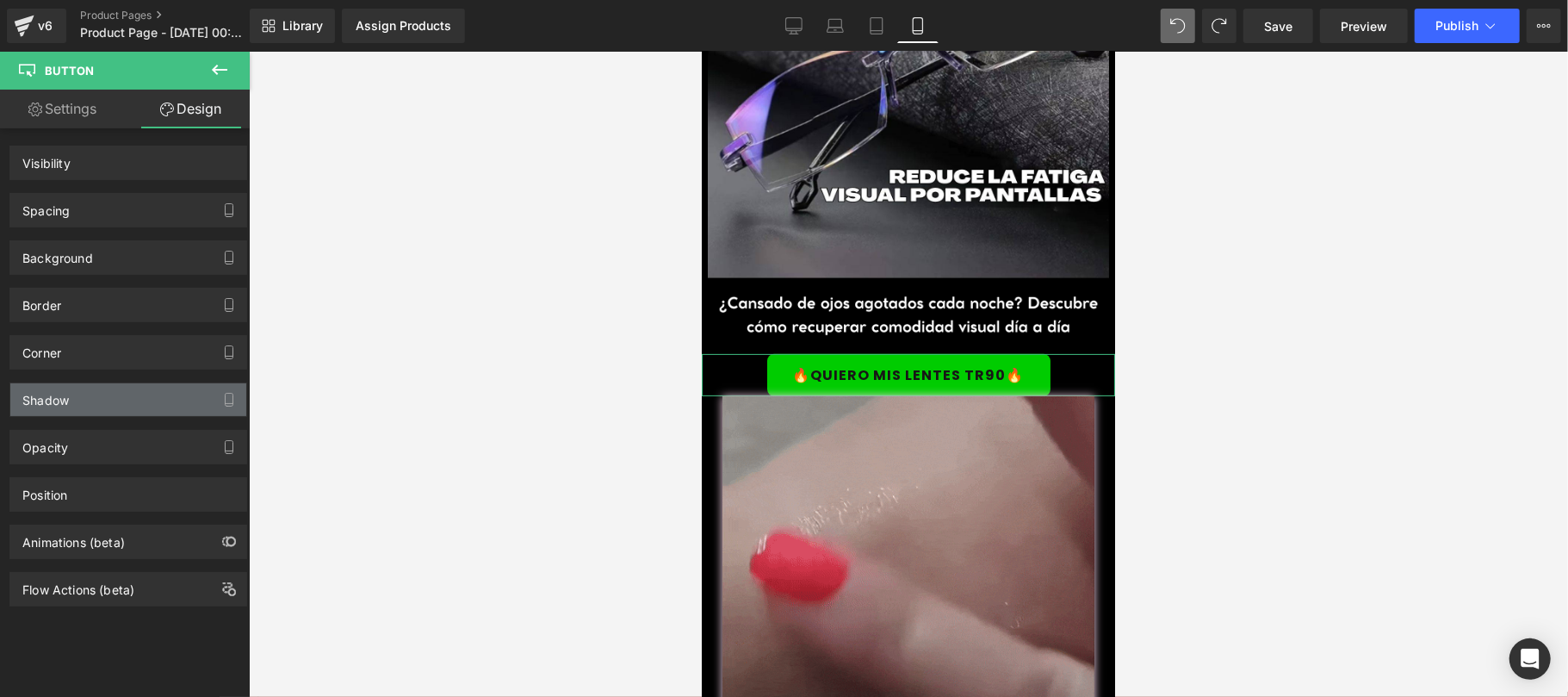
click at [125, 393] on div "Shadow" at bounding box center [128, 399] width 236 height 33
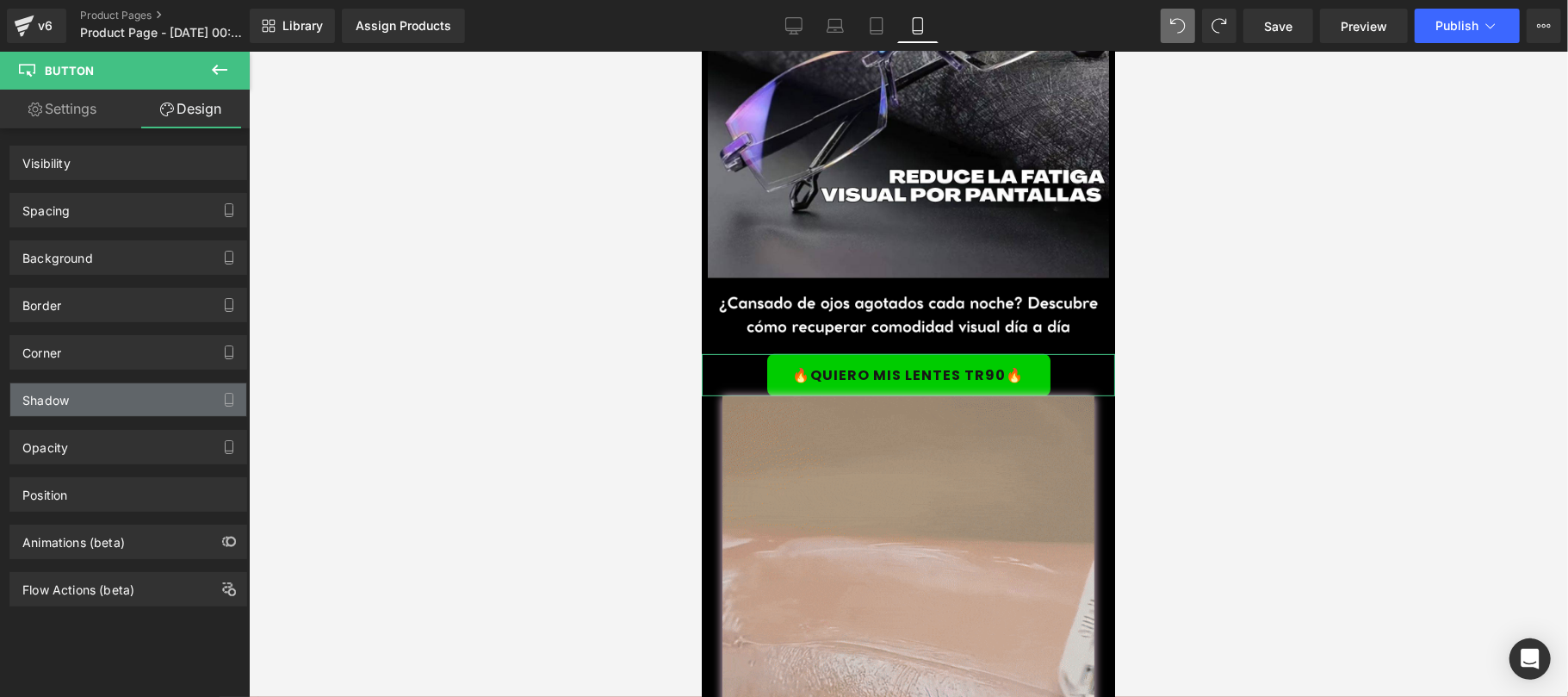
click at [97, 393] on div "Shadow" at bounding box center [128, 399] width 236 height 33
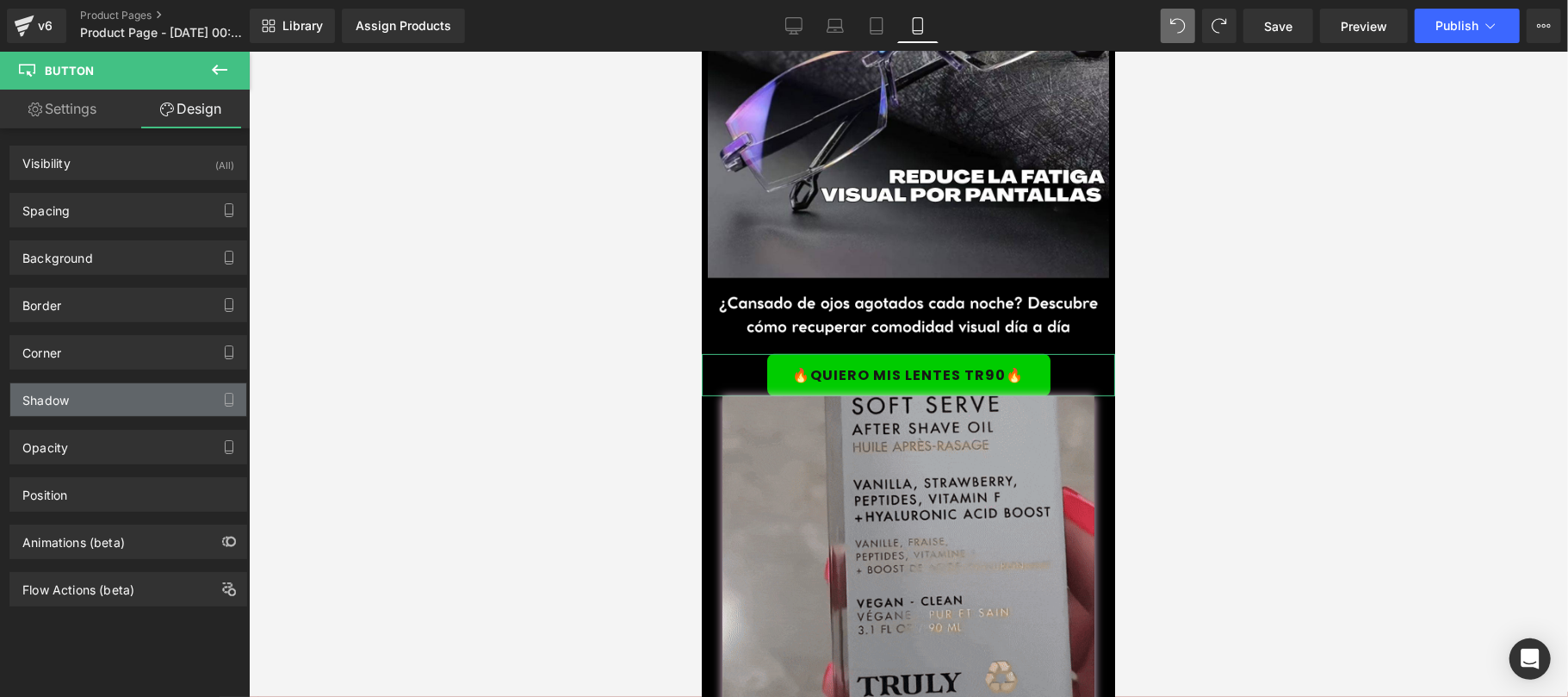
click at [83, 411] on div "Shadow" at bounding box center [128, 399] width 236 height 33
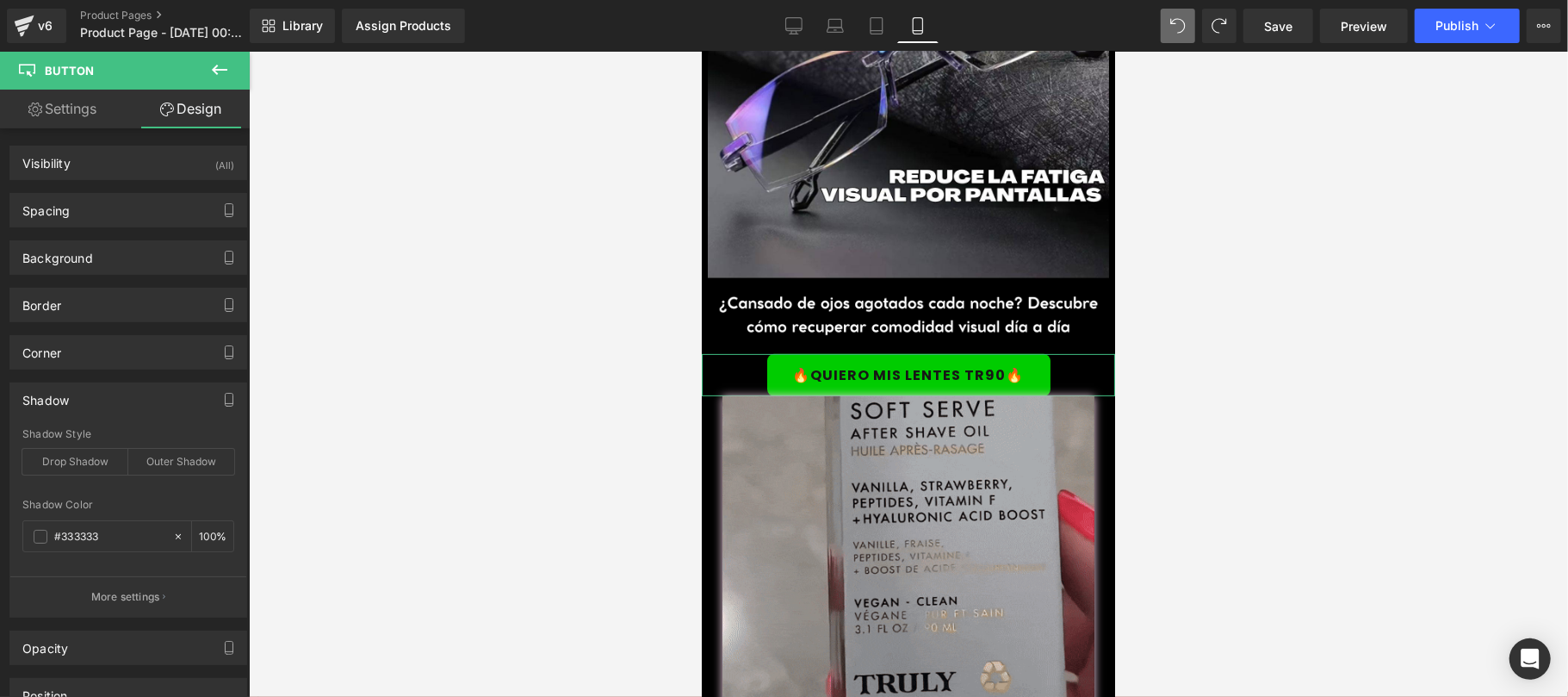
click at [50, 400] on div "Shadow" at bounding box center [46, 395] width 47 height 24
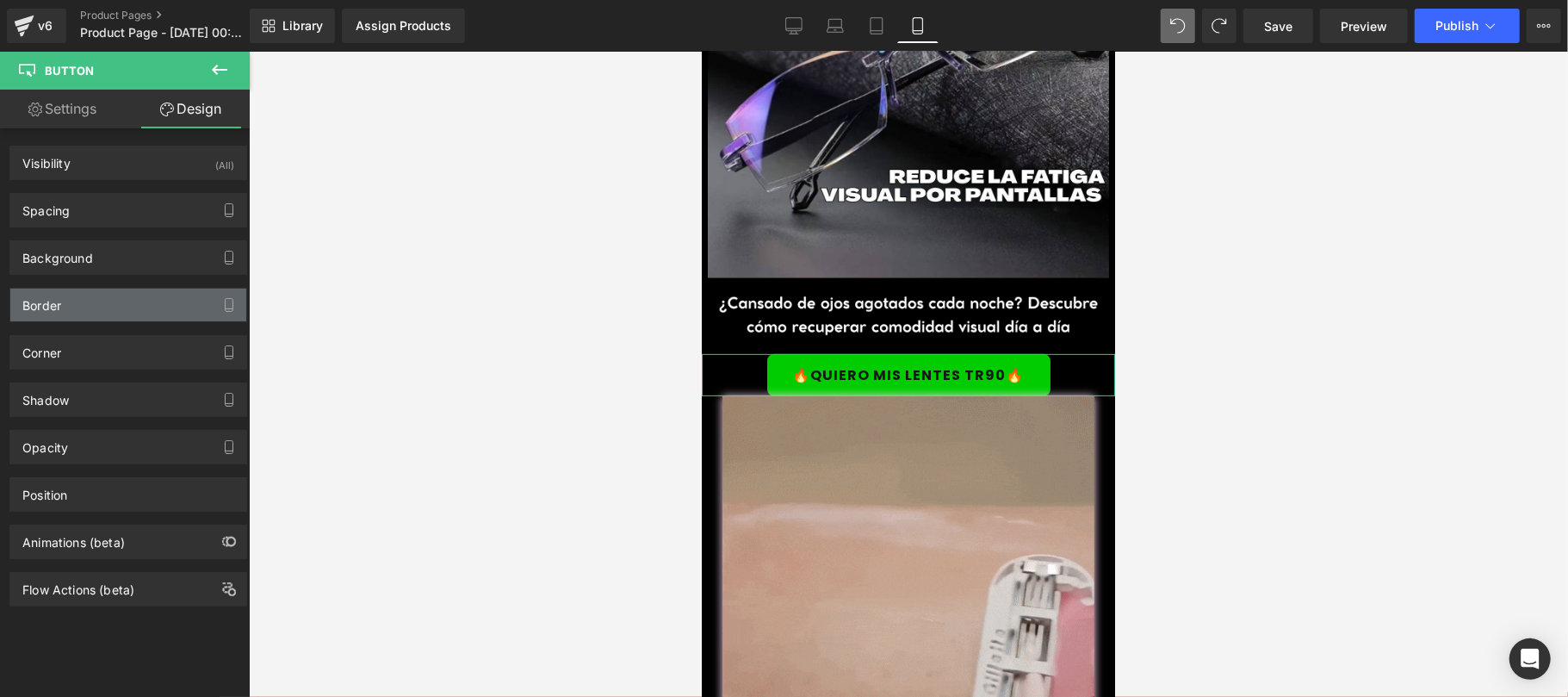
click at [80, 309] on div "Border" at bounding box center [128, 305] width 236 height 33
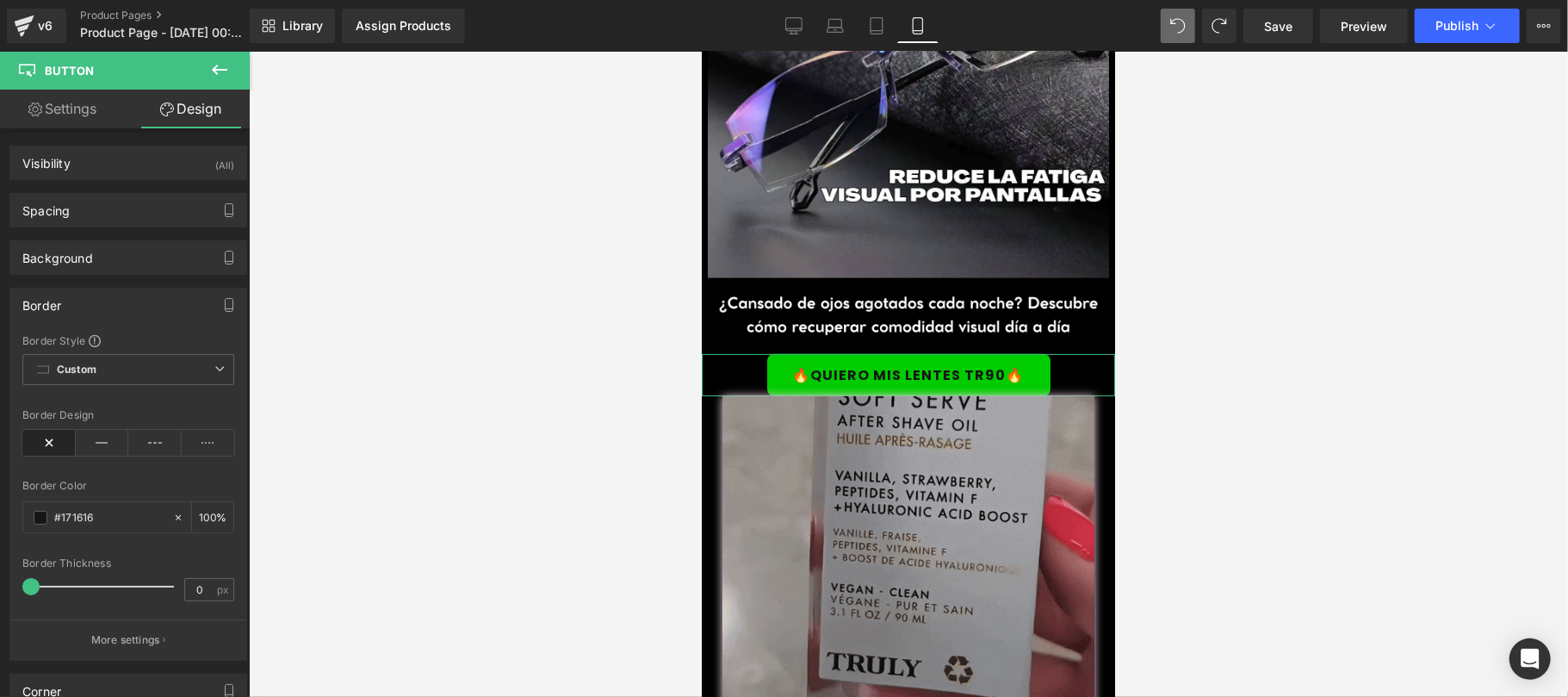
click at [100, 446] on icon at bounding box center [102, 443] width 53 height 26
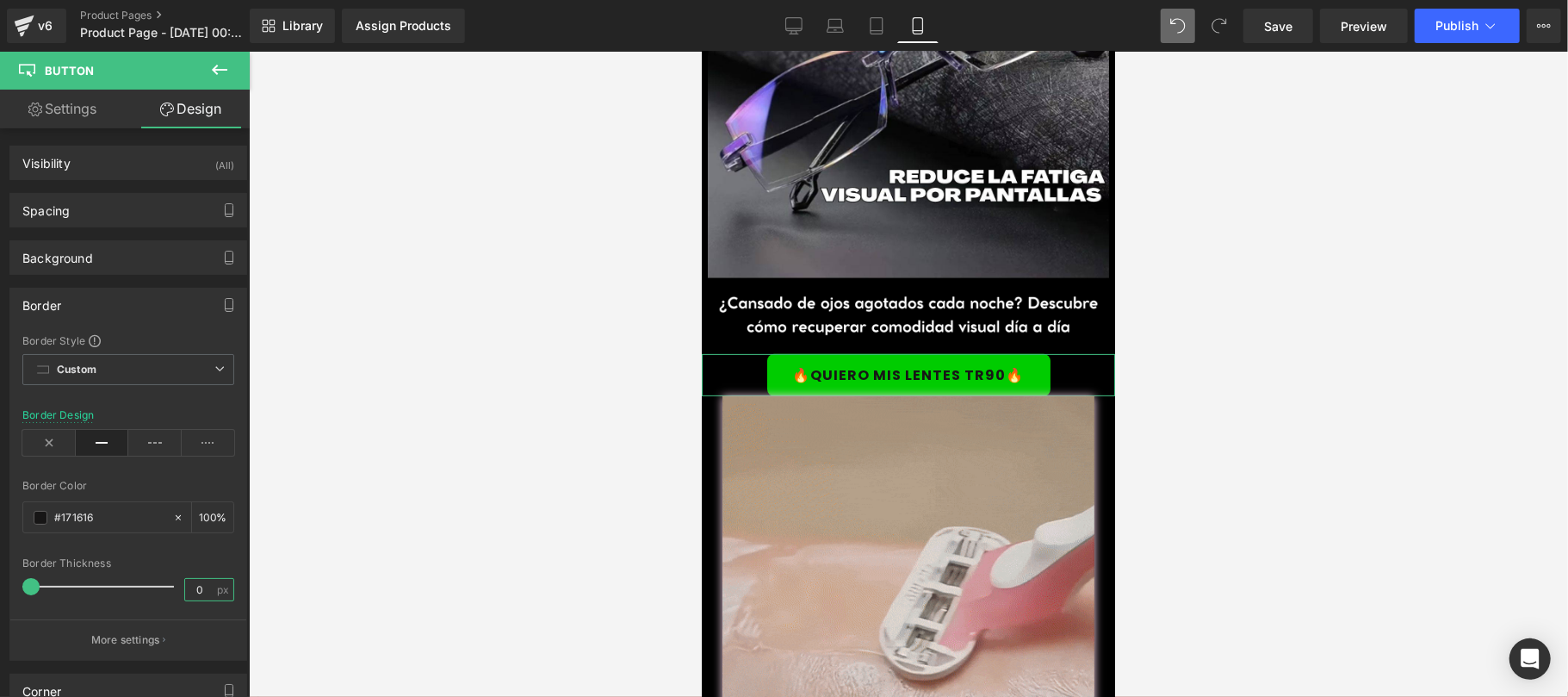
click at [198, 594] on input "0" at bounding box center [200, 589] width 30 height 22
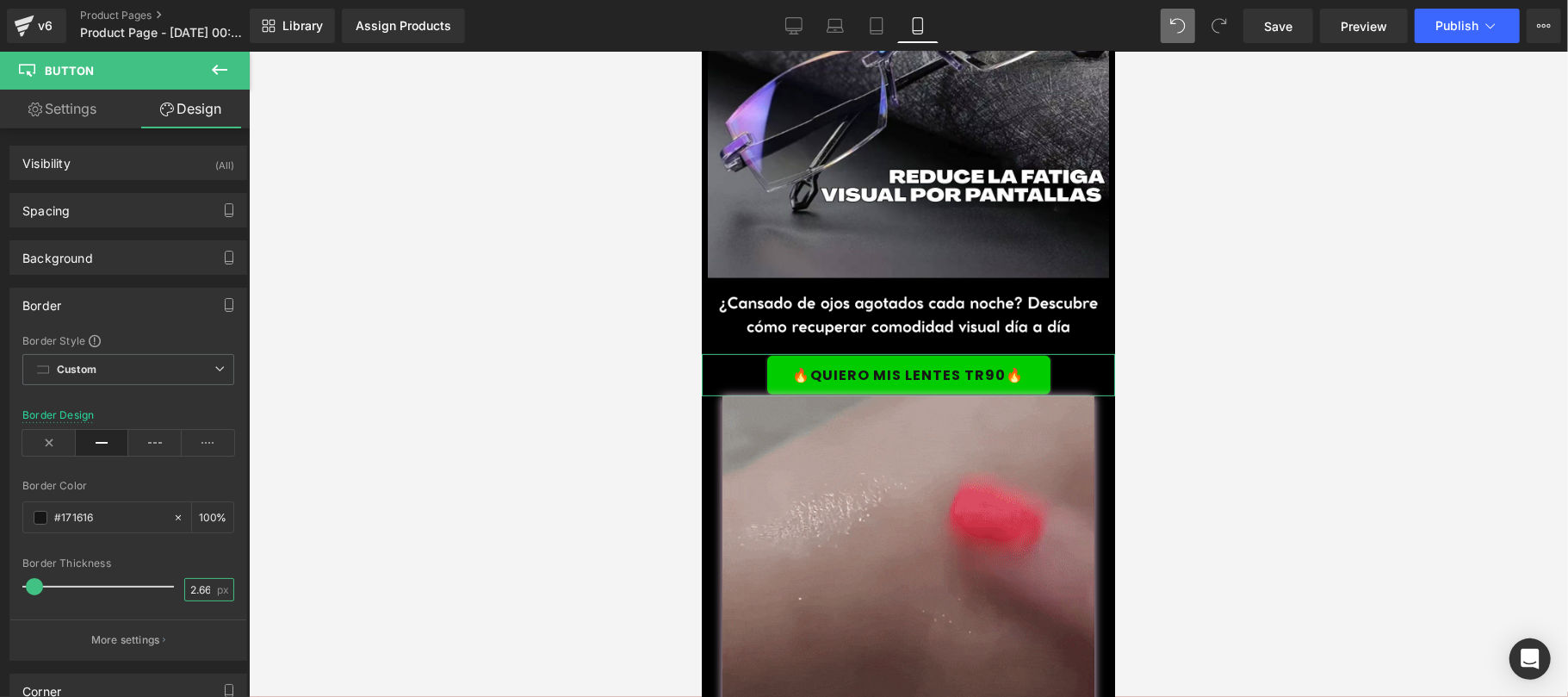
scroll to position [0, 2]
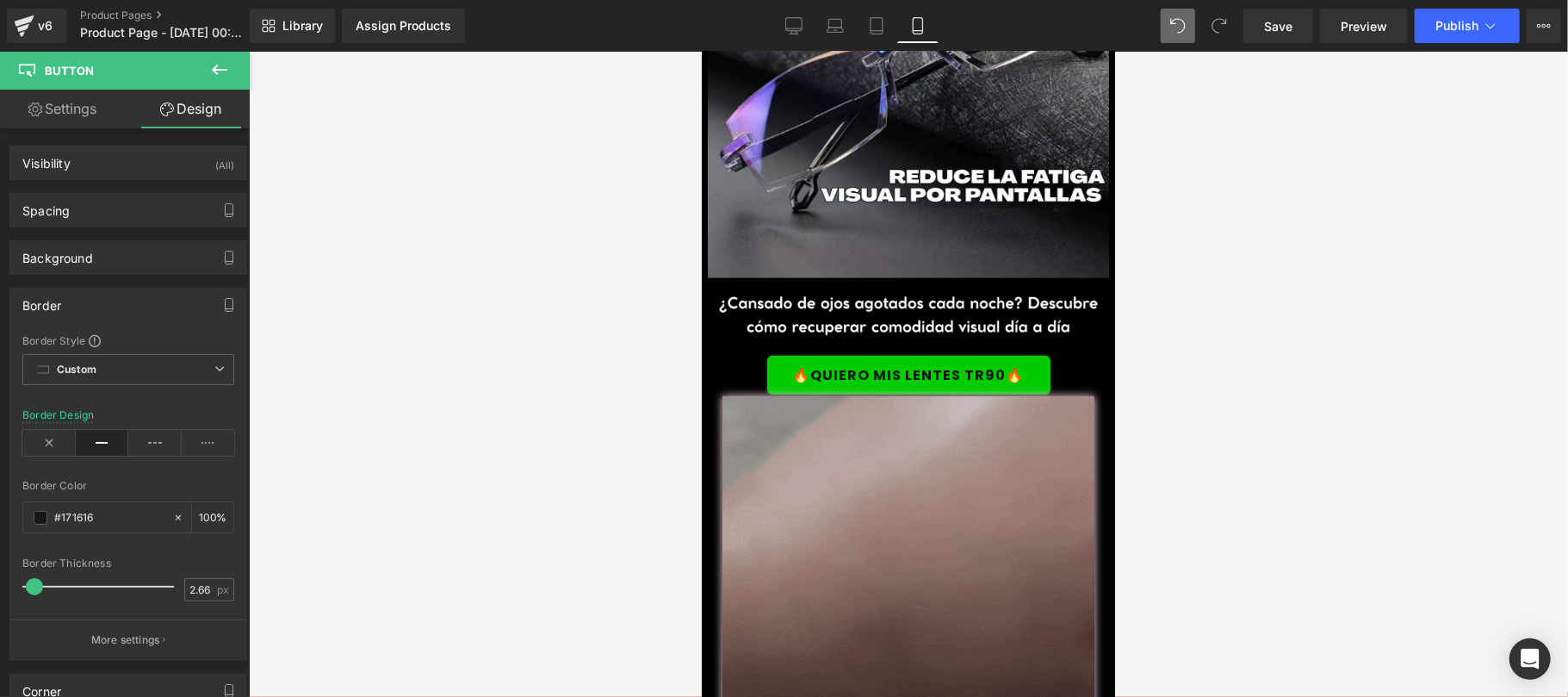
click at [309, 498] on div at bounding box center [908, 374] width 1319 height 645
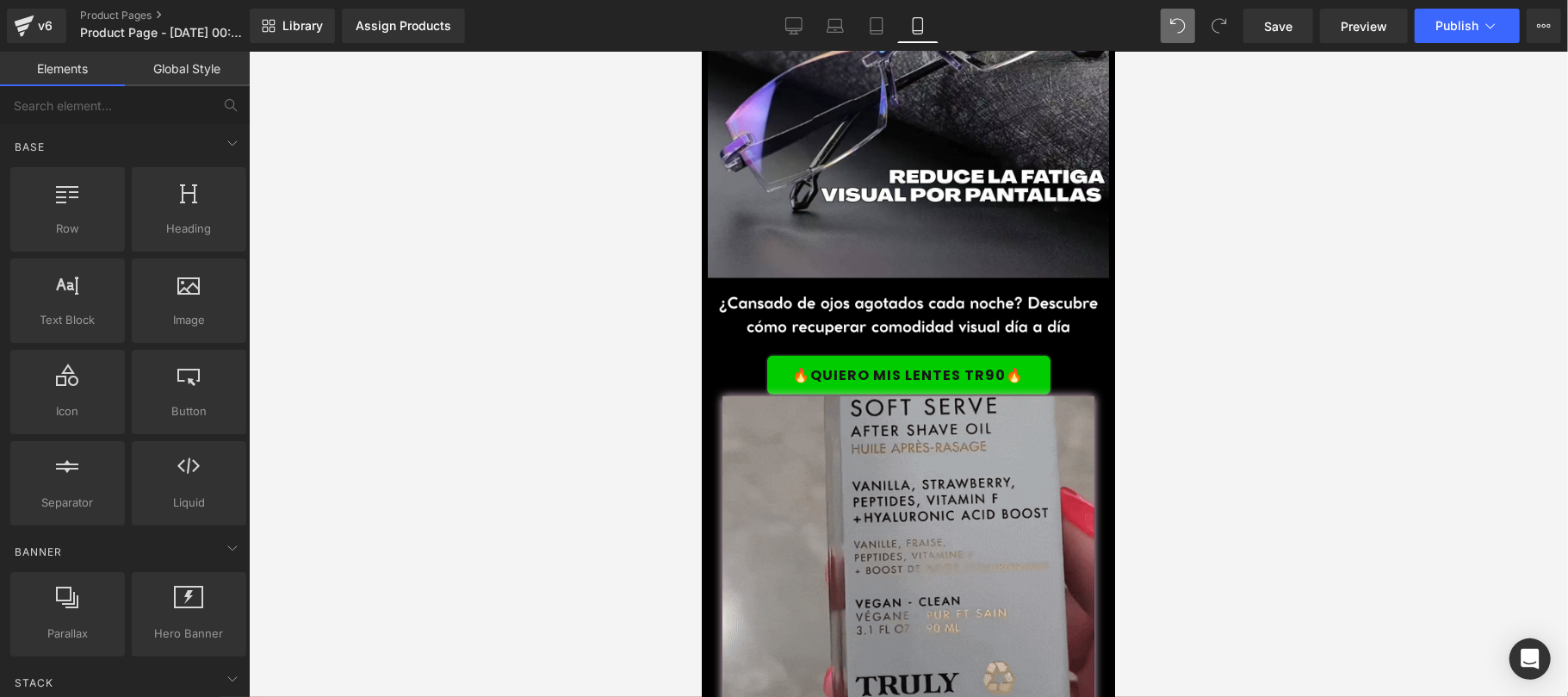
scroll to position [0, 0]
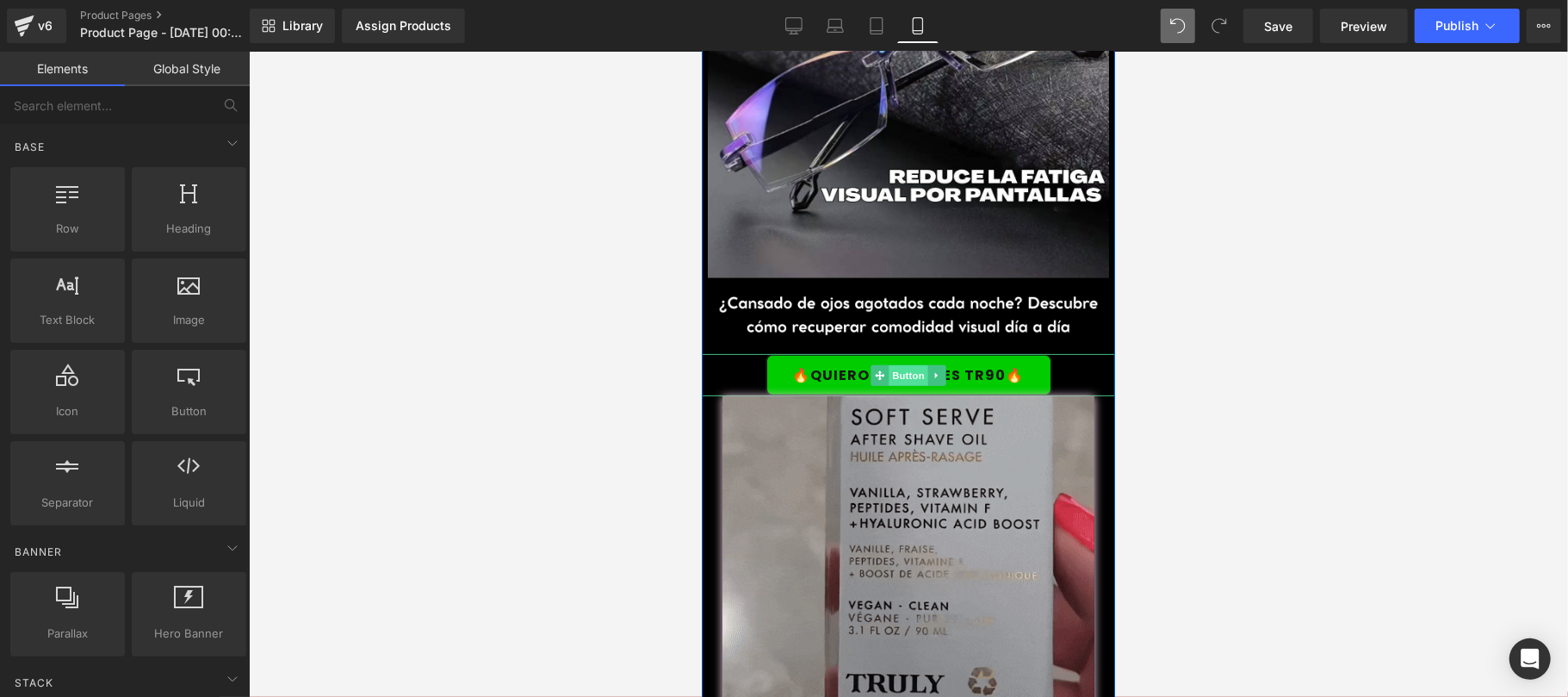
click at [897, 364] on span "Button" at bounding box center [907, 374] width 39 height 21
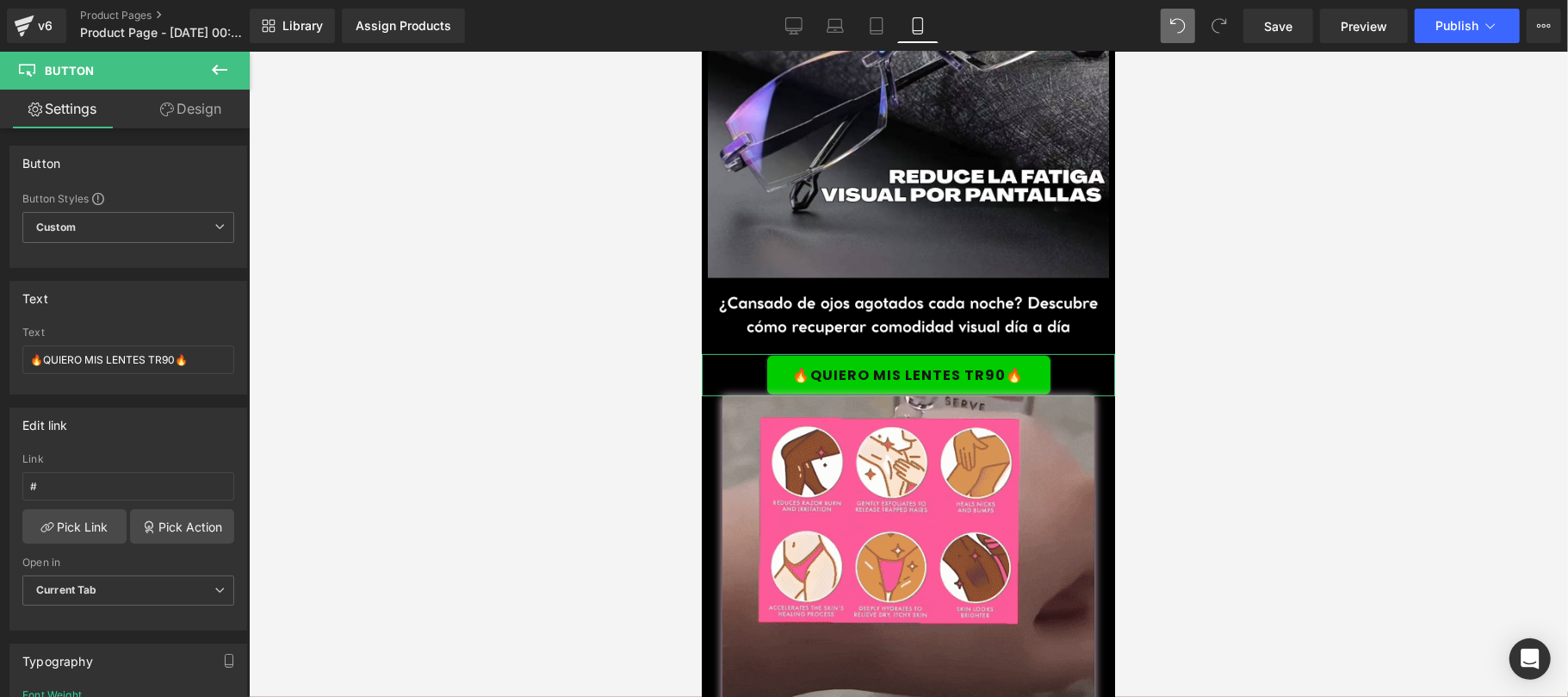
click at [204, 117] on link "Design" at bounding box center [190, 108] width 125 height 38
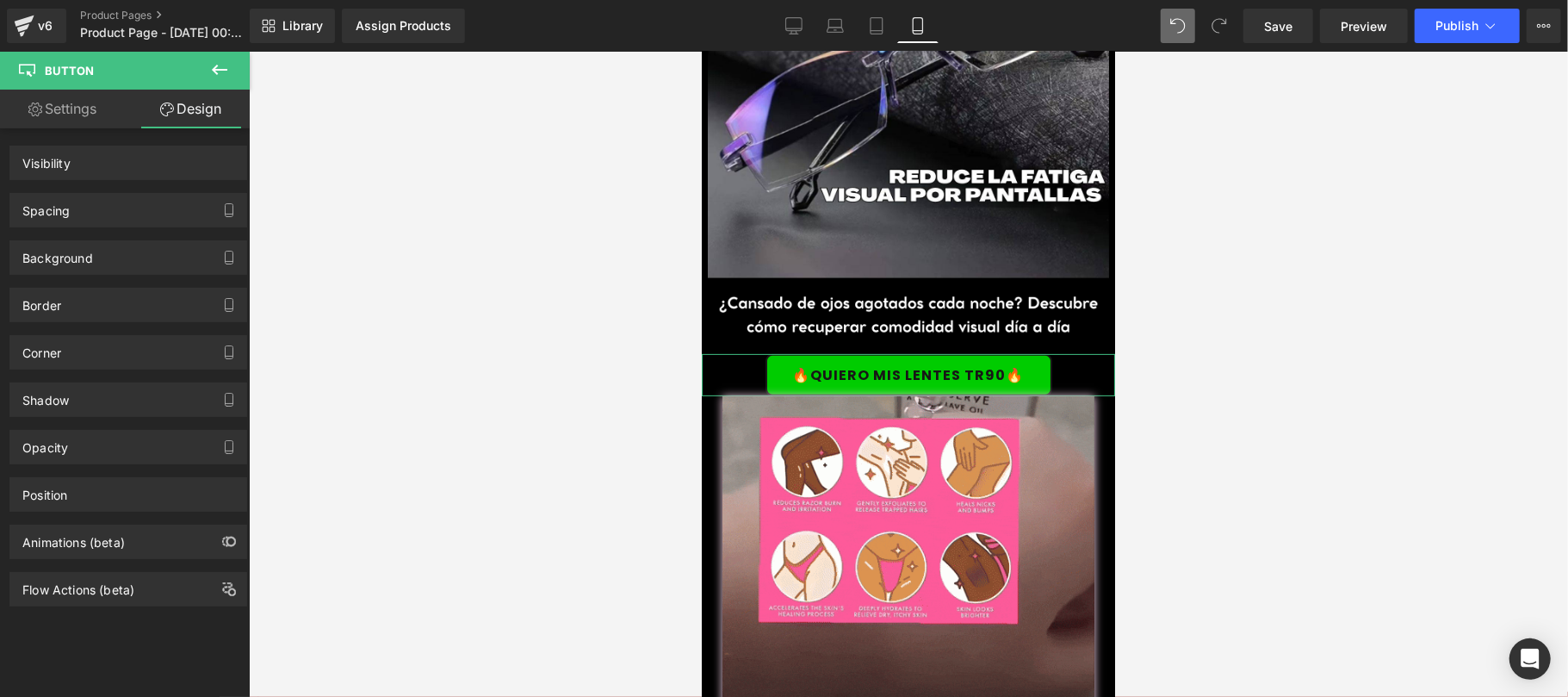
click at [69, 308] on div "Border" at bounding box center [128, 305] width 236 height 33
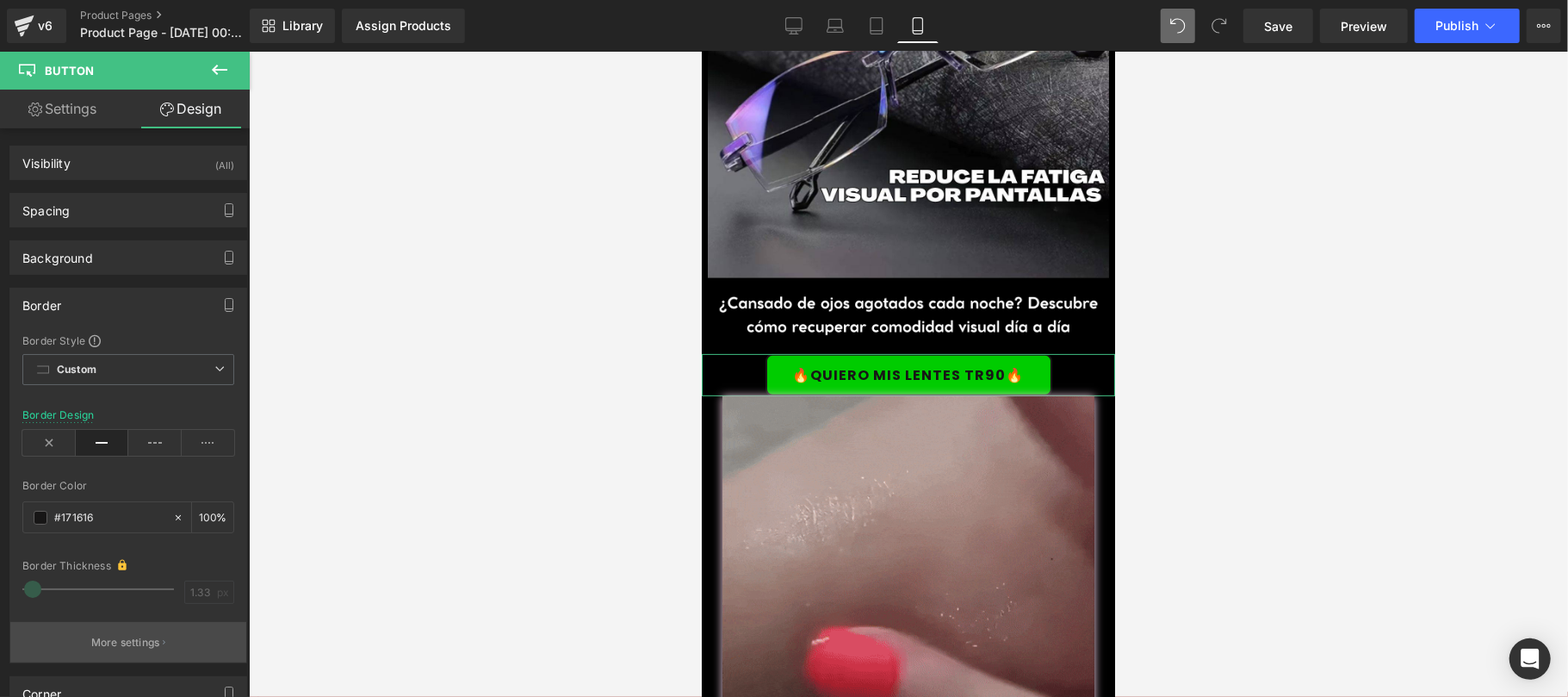
click at [160, 637] on button "More settings" at bounding box center [128, 642] width 236 height 40
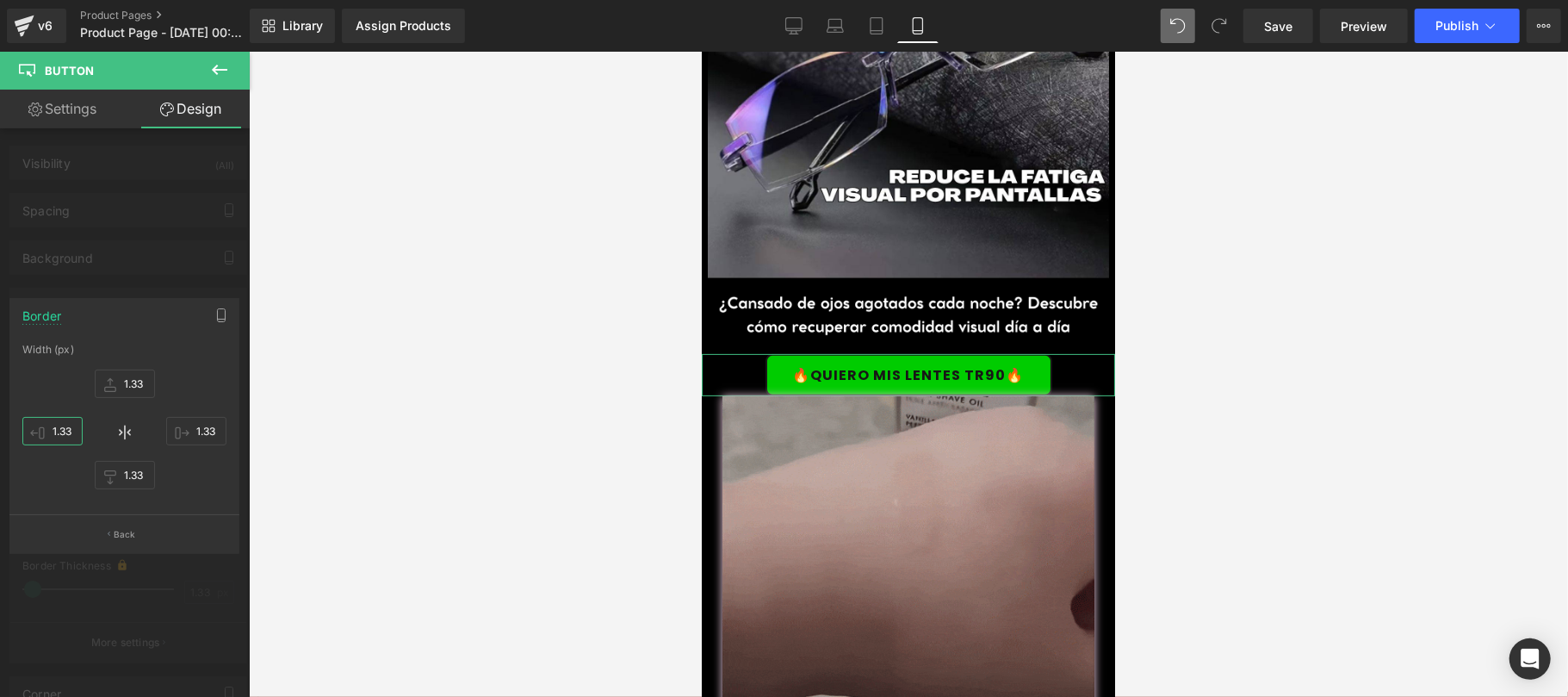
click at [66, 432] on input "1.33" at bounding box center [53, 431] width 60 height 28
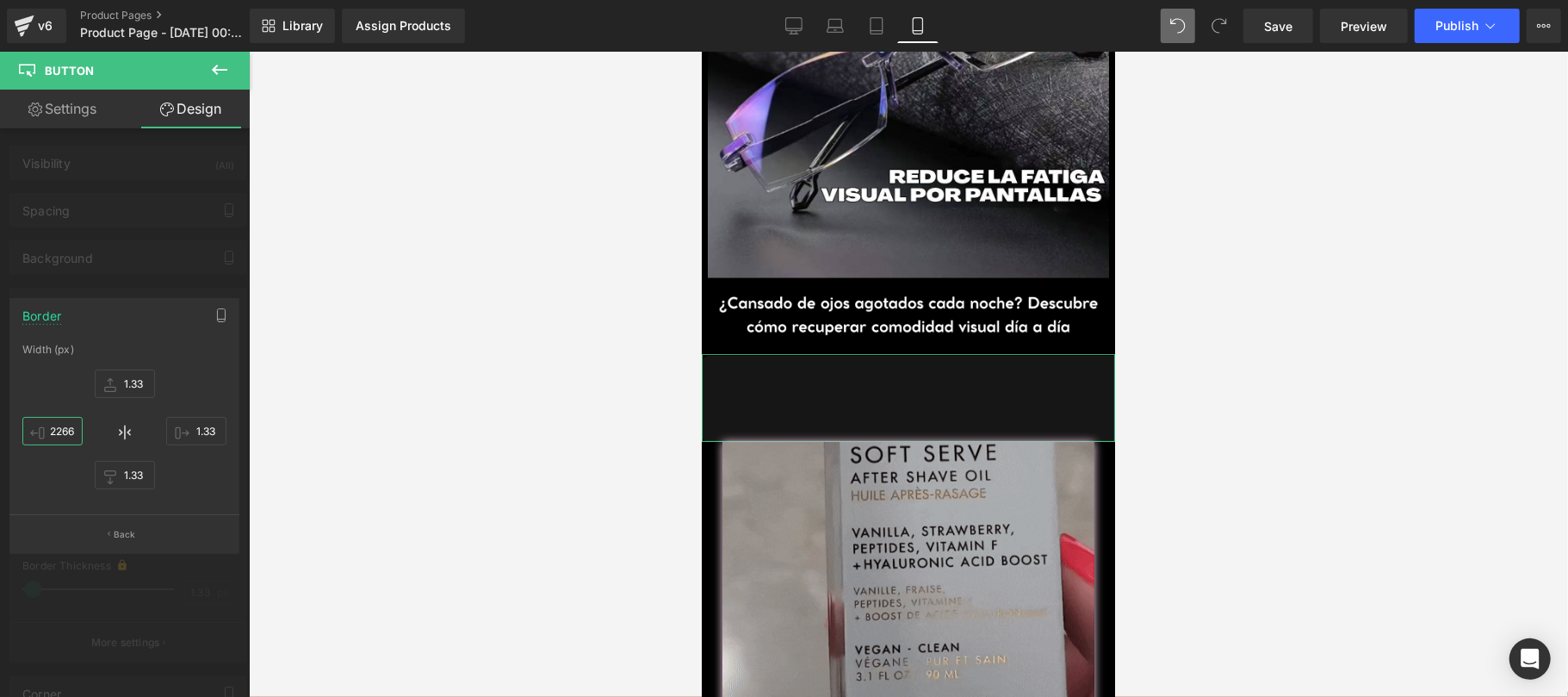
click at [66, 432] on input "2266" at bounding box center [53, 431] width 60 height 28
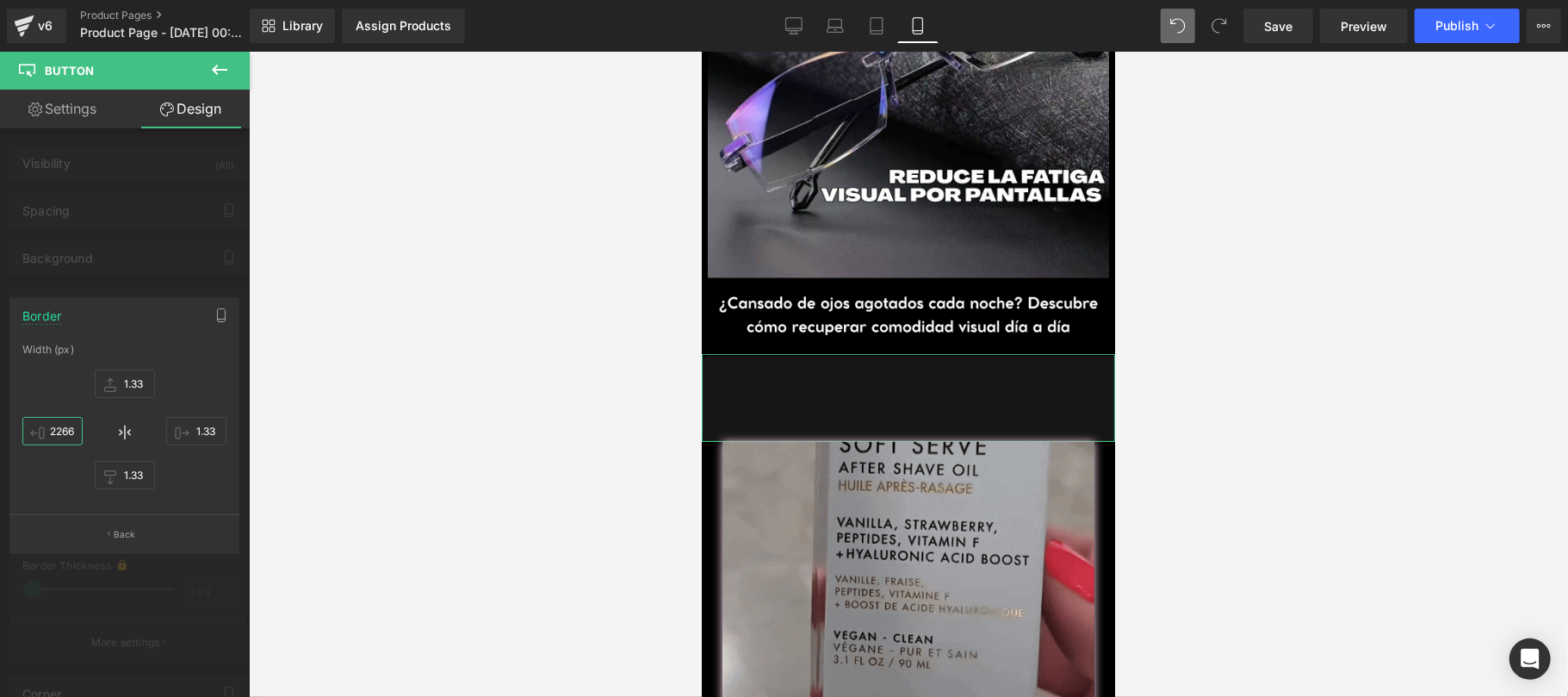
click at [66, 432] on input "2266" at bounding box center [53, 431] width 60 height 28
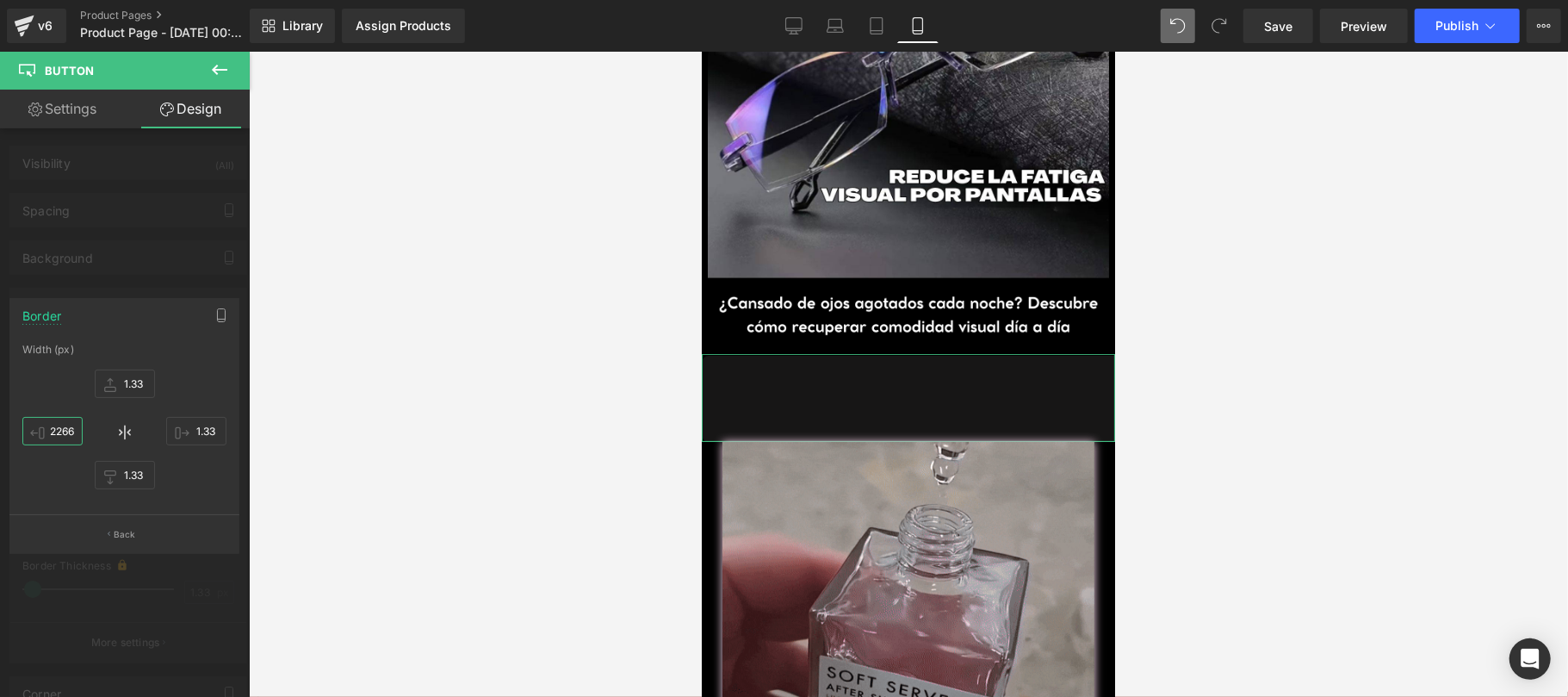
click at [66, 432] on input "2266" at bounding box center [53, 431] width 60 height 28
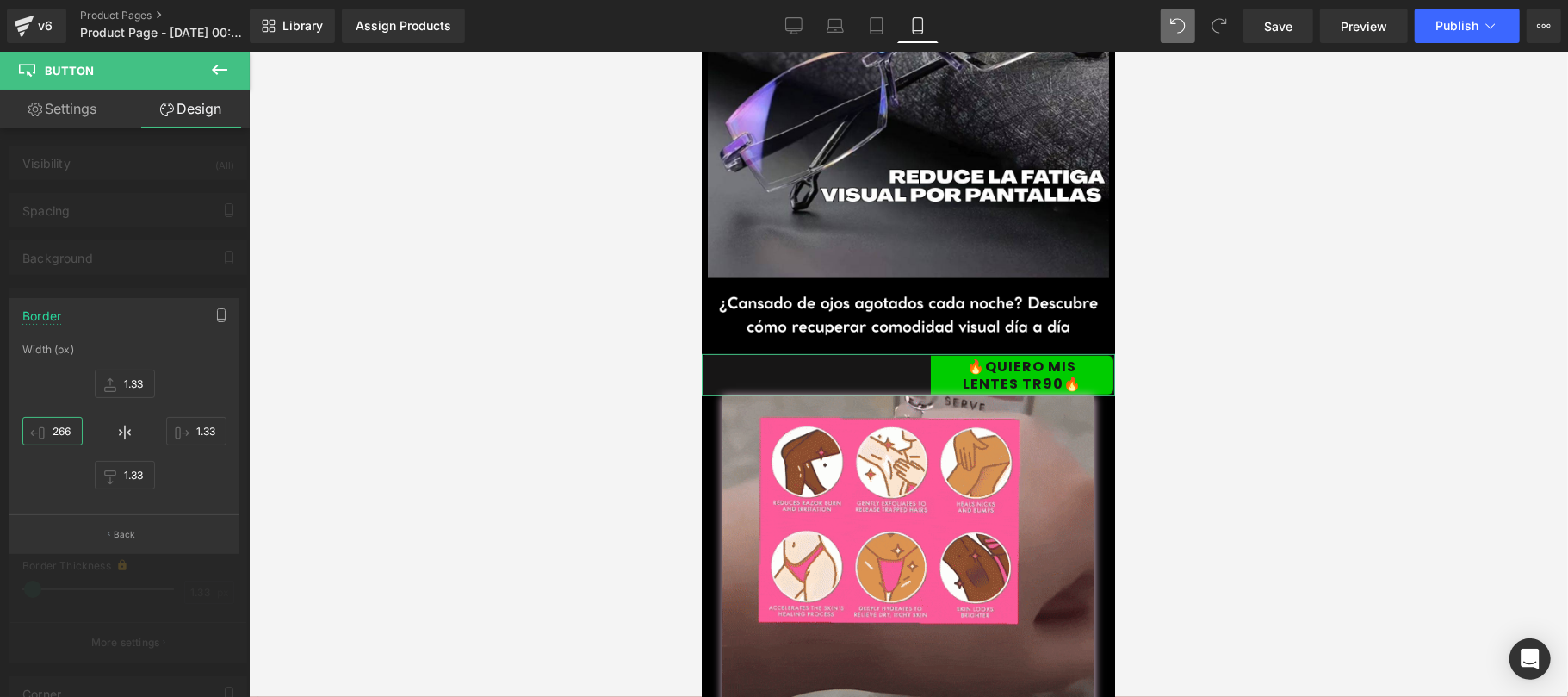
click at [58, 429] on input "266" at bounding box center [53, 431] width 60 height 28
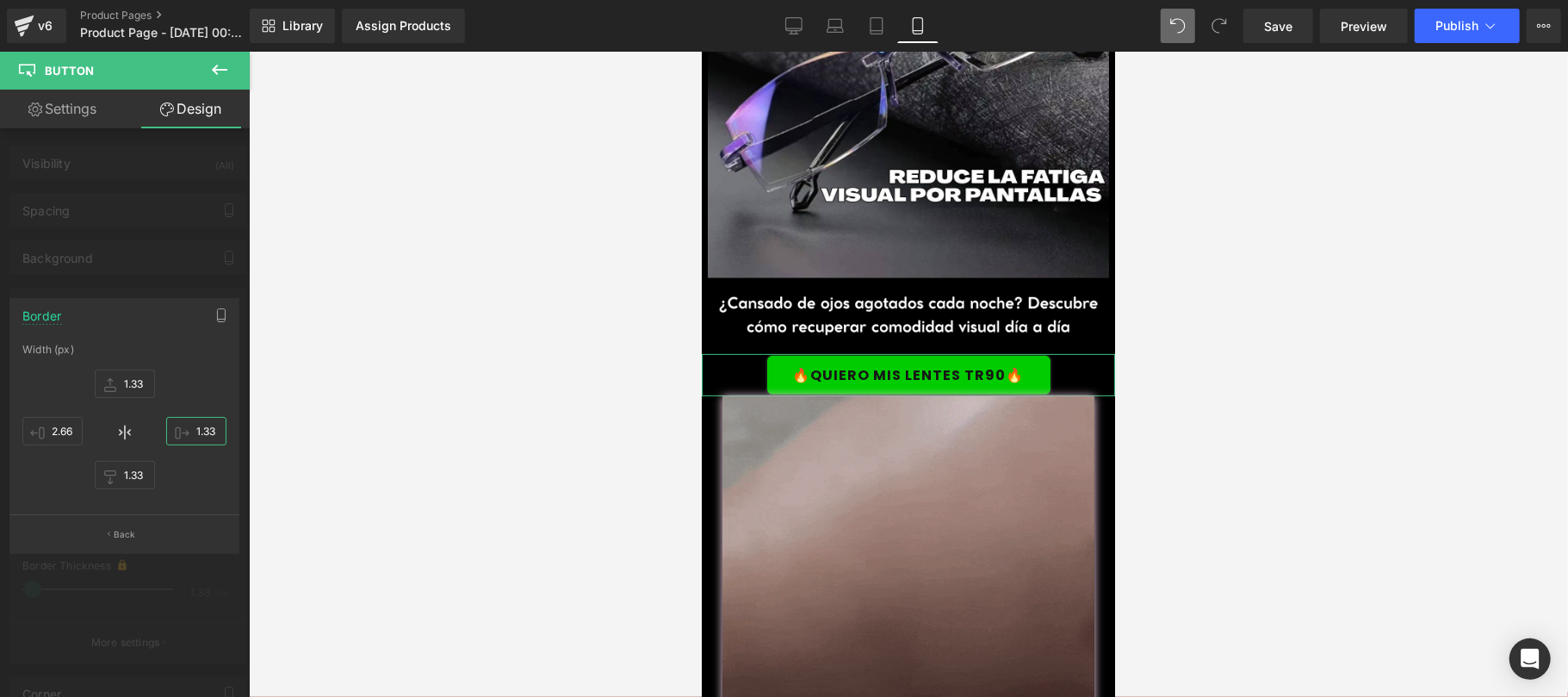
click at [193, 437] on input "1.33" at bounding box center [196, 431] width 60 height 28
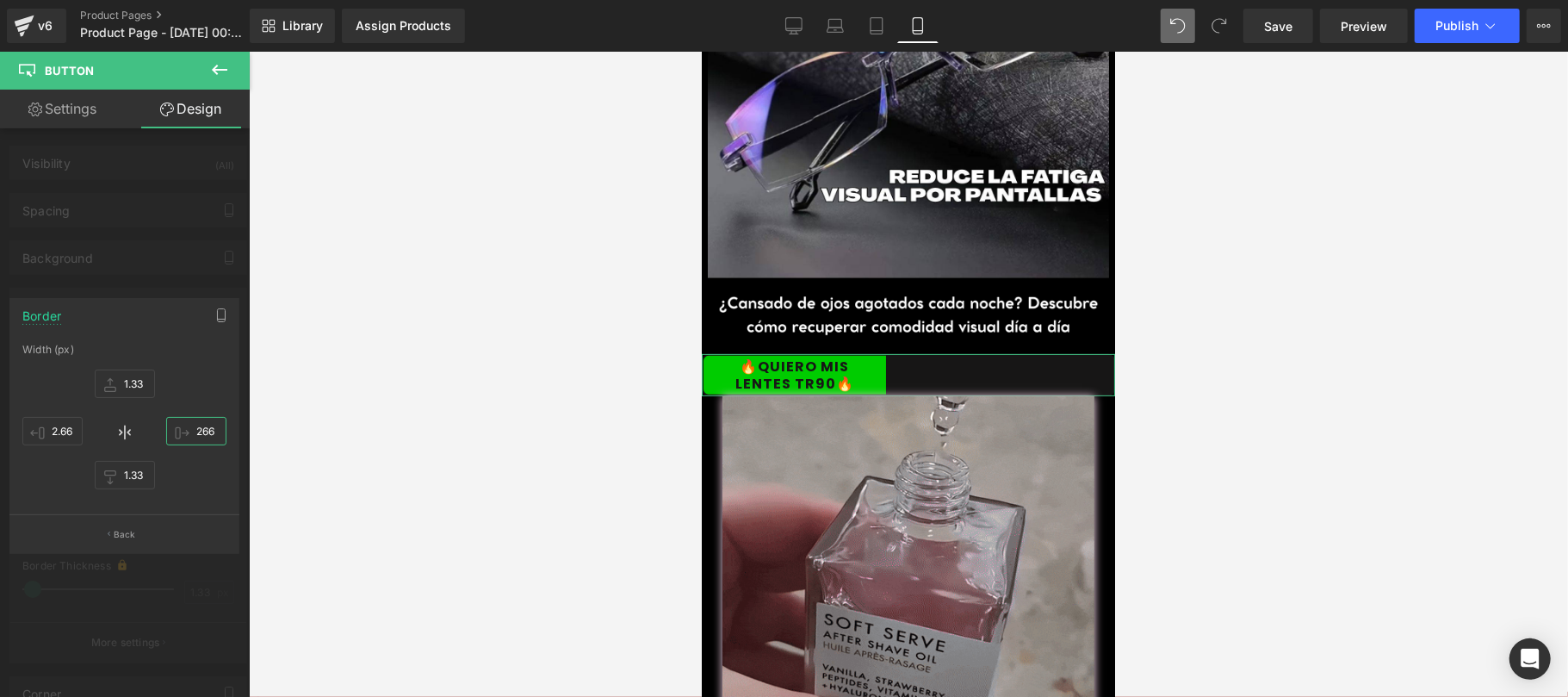
click at [204, 428] on input "266" at bounding box center [196, 431] width 60 height 28
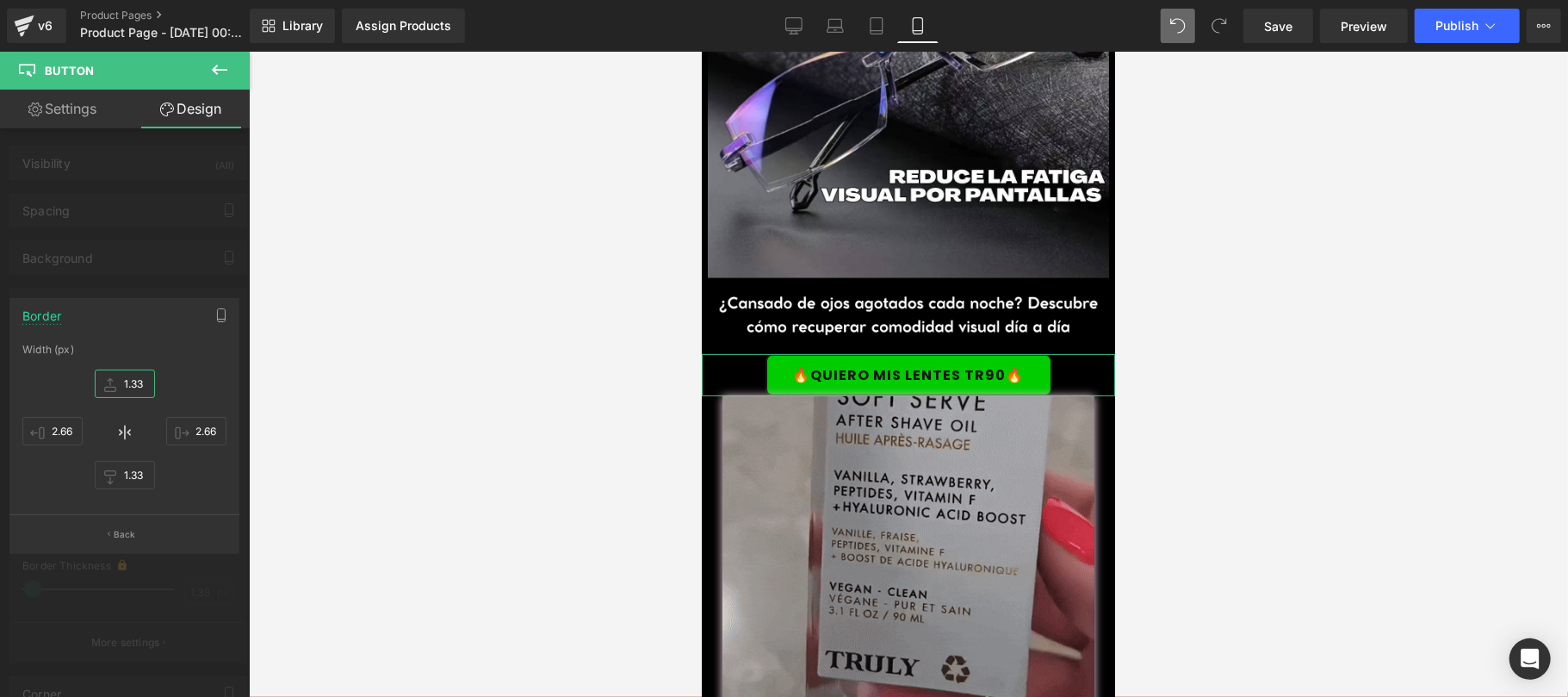
click at [125, 383] on input "1.33" at bounding box center [125, 384] width 60 height 28
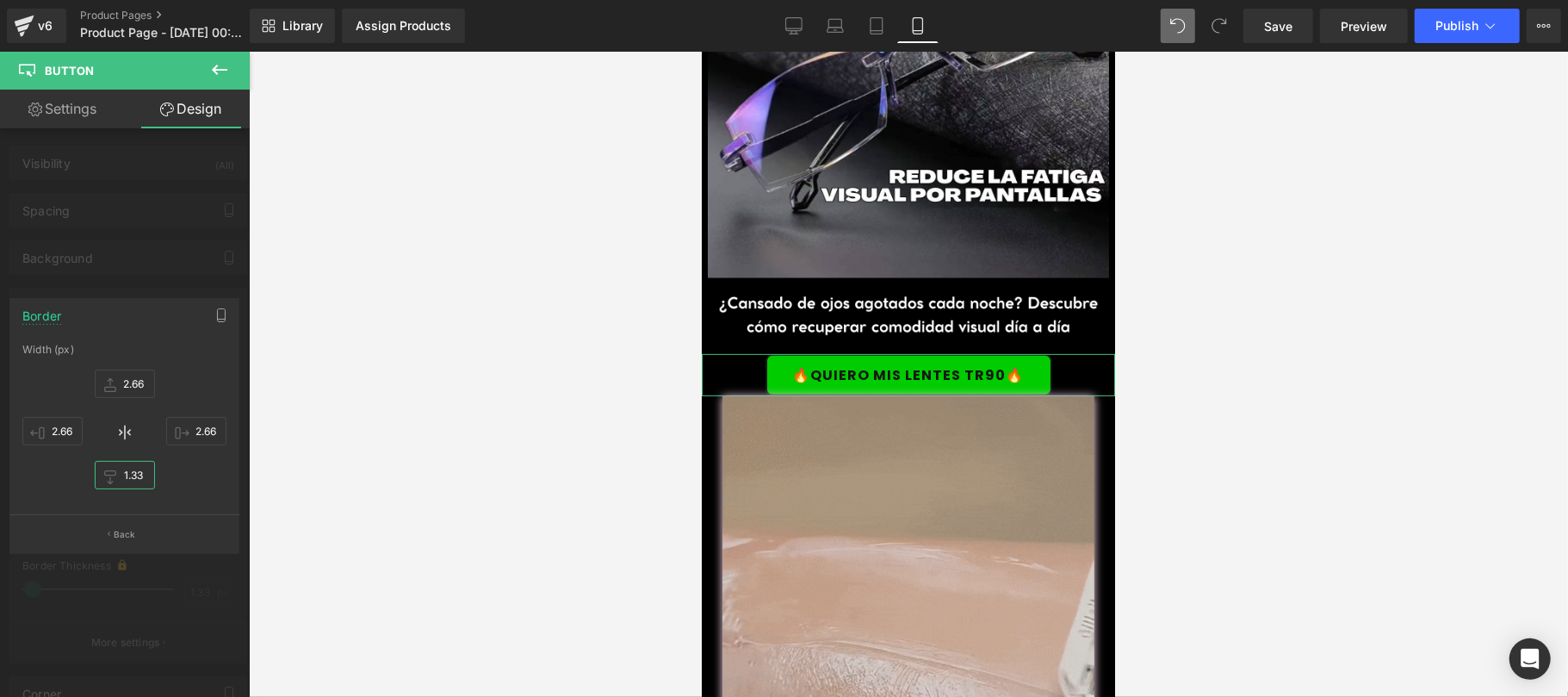
click at [142, 474] on input "1.33" at bounding box center [125, 475] width 60 height 28
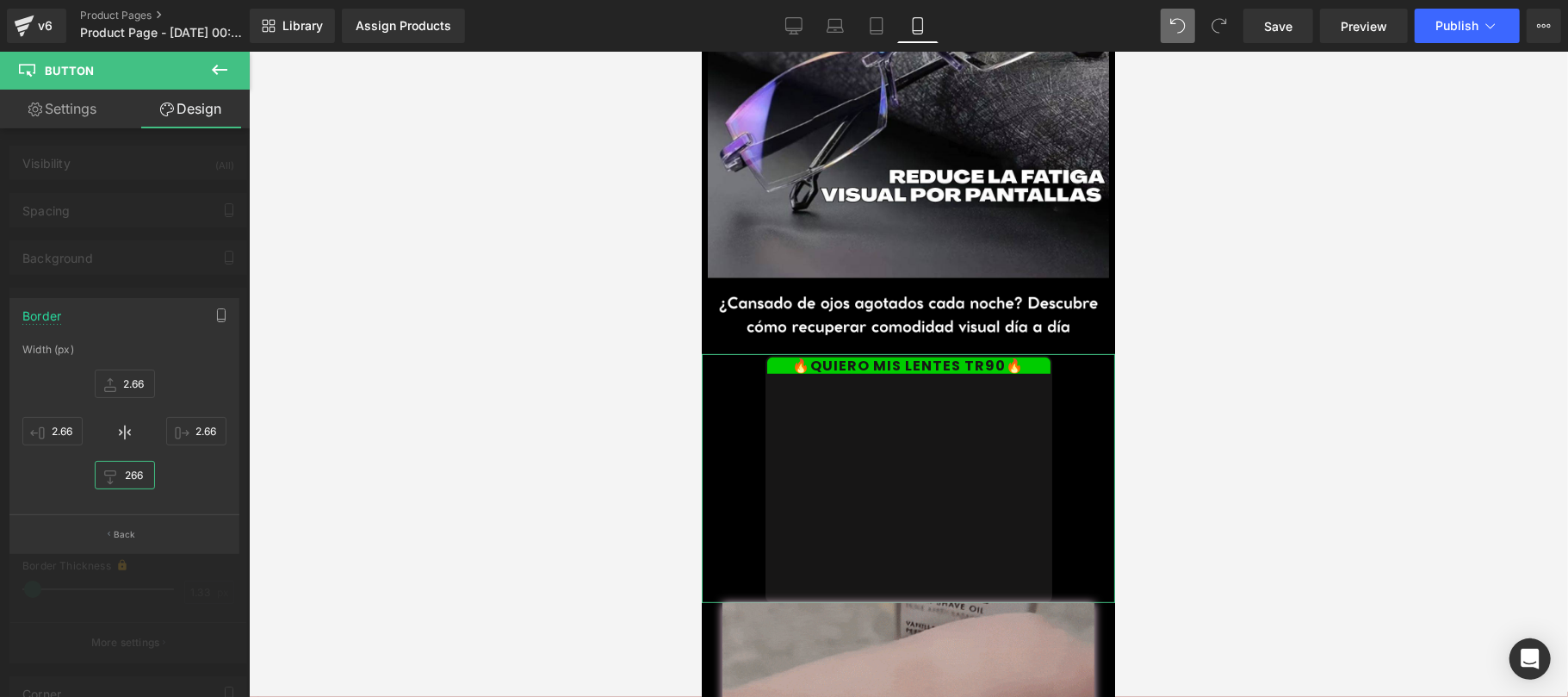
click at [129, 477] on input "266" at bounding box center [125, 475] width 60 height 28
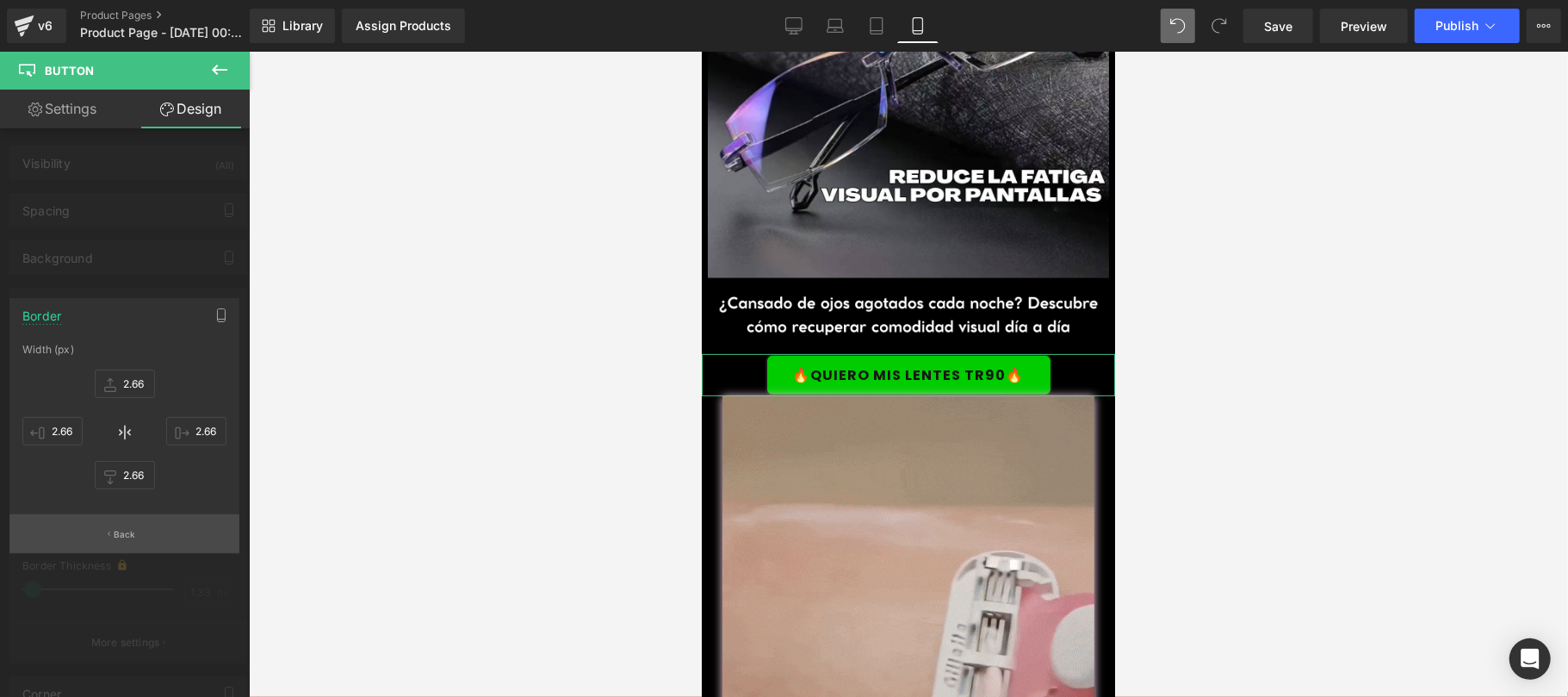
click at [170, 525] on button "Back" at bounding box center [124, 533] width 230 height 38
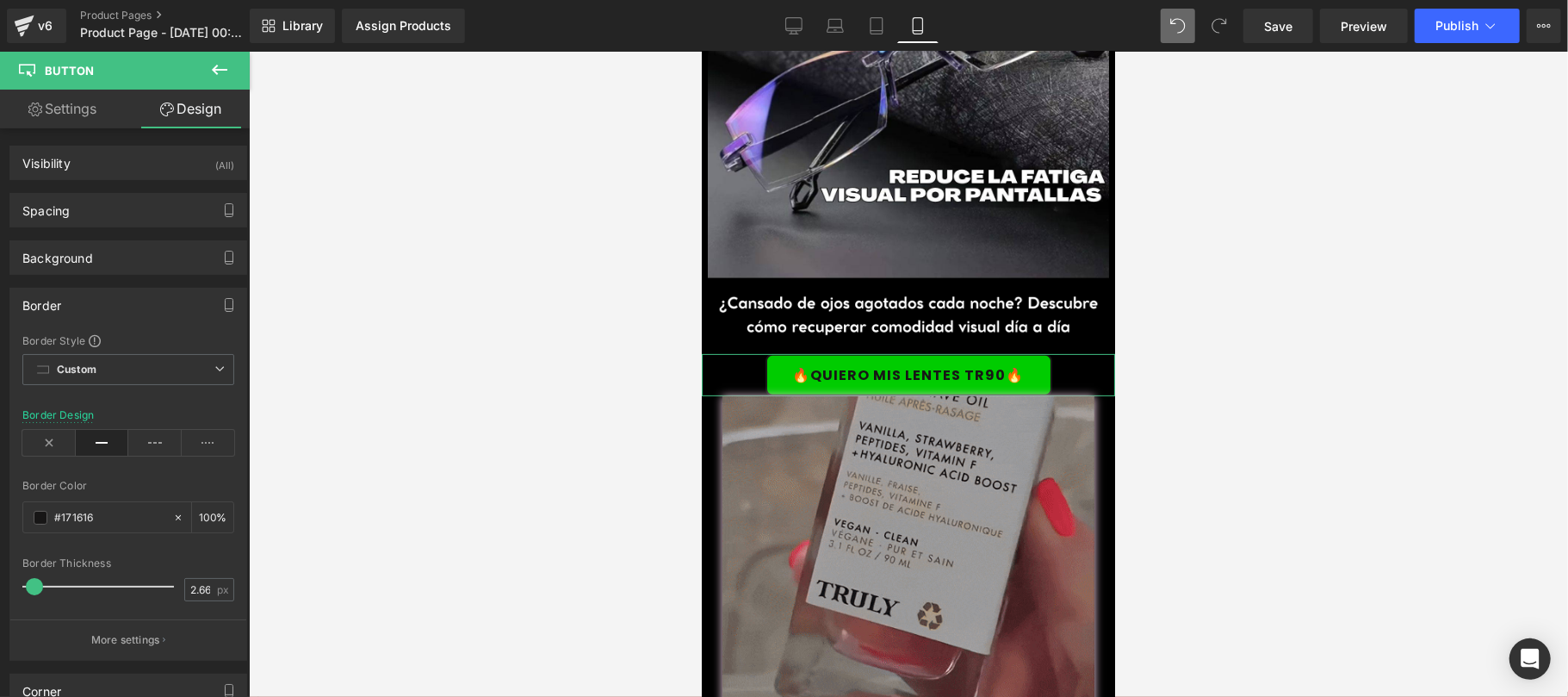
click at [148, 310] on div "Border" at bounding box center [128, 305] width 236 height 33
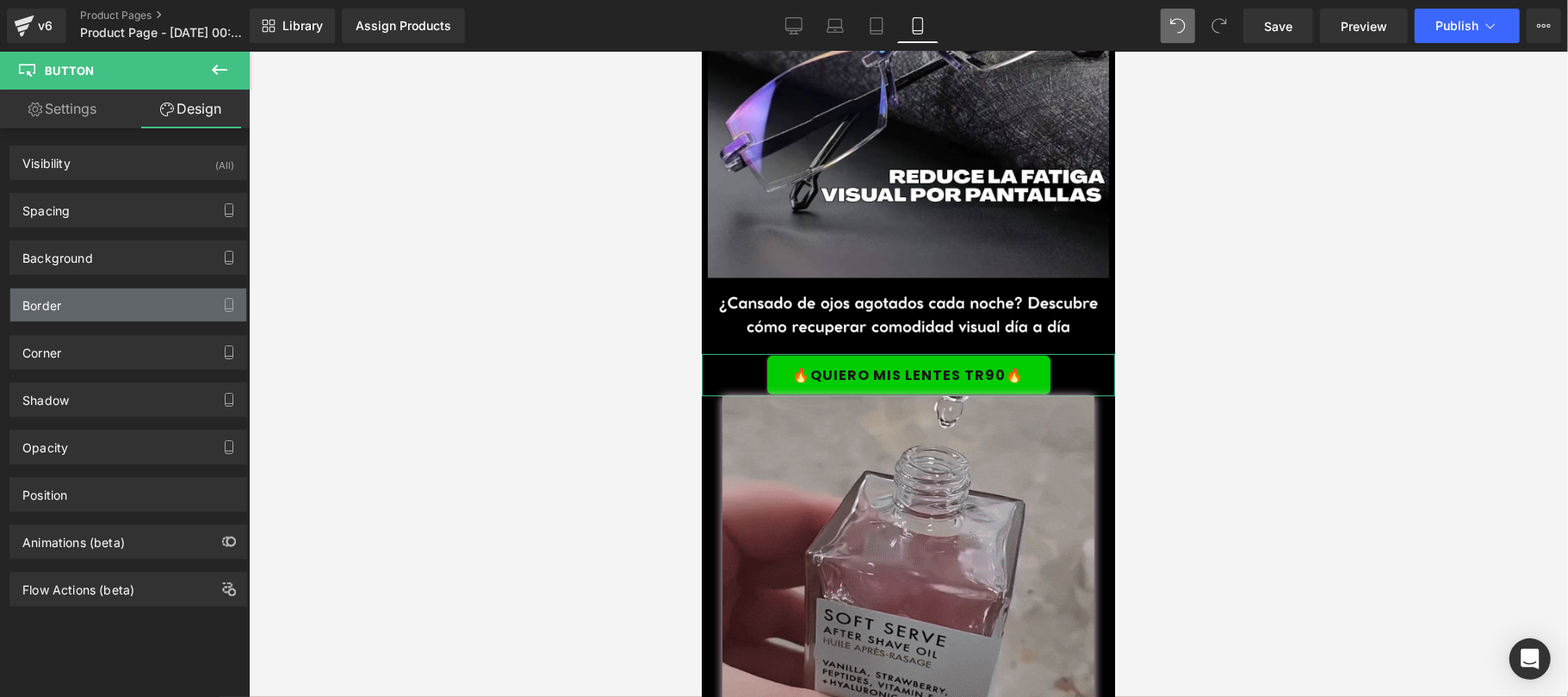
click at [121, 303] on div "Border" at bounding box center [128, 305] width 236 height 33
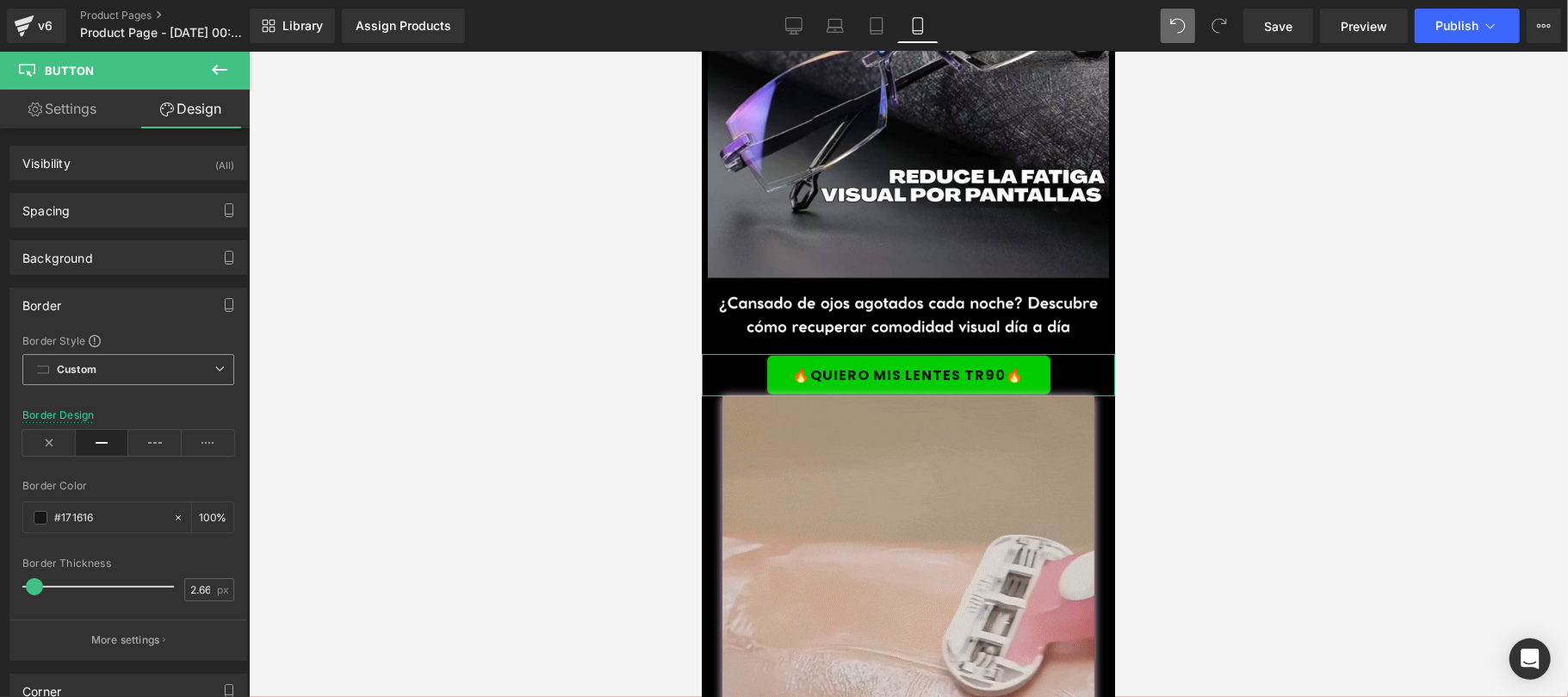
click at [128, 369] on span "Custom Setup Global Style" at bounding box center [128, 369] width 212 height 31
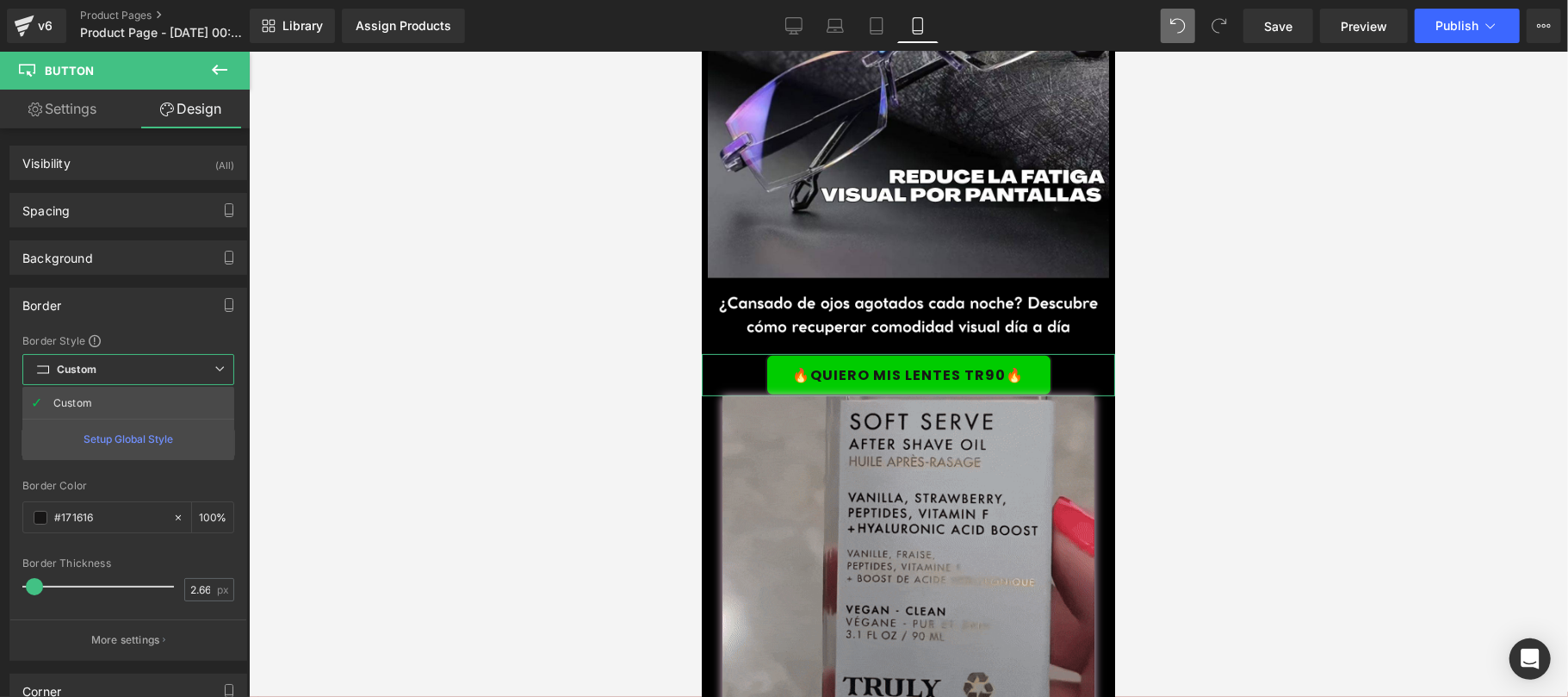
click at [128, 369] on span "Custom Setup Global Style" at bounding box center [128, 369] width 212 height 31
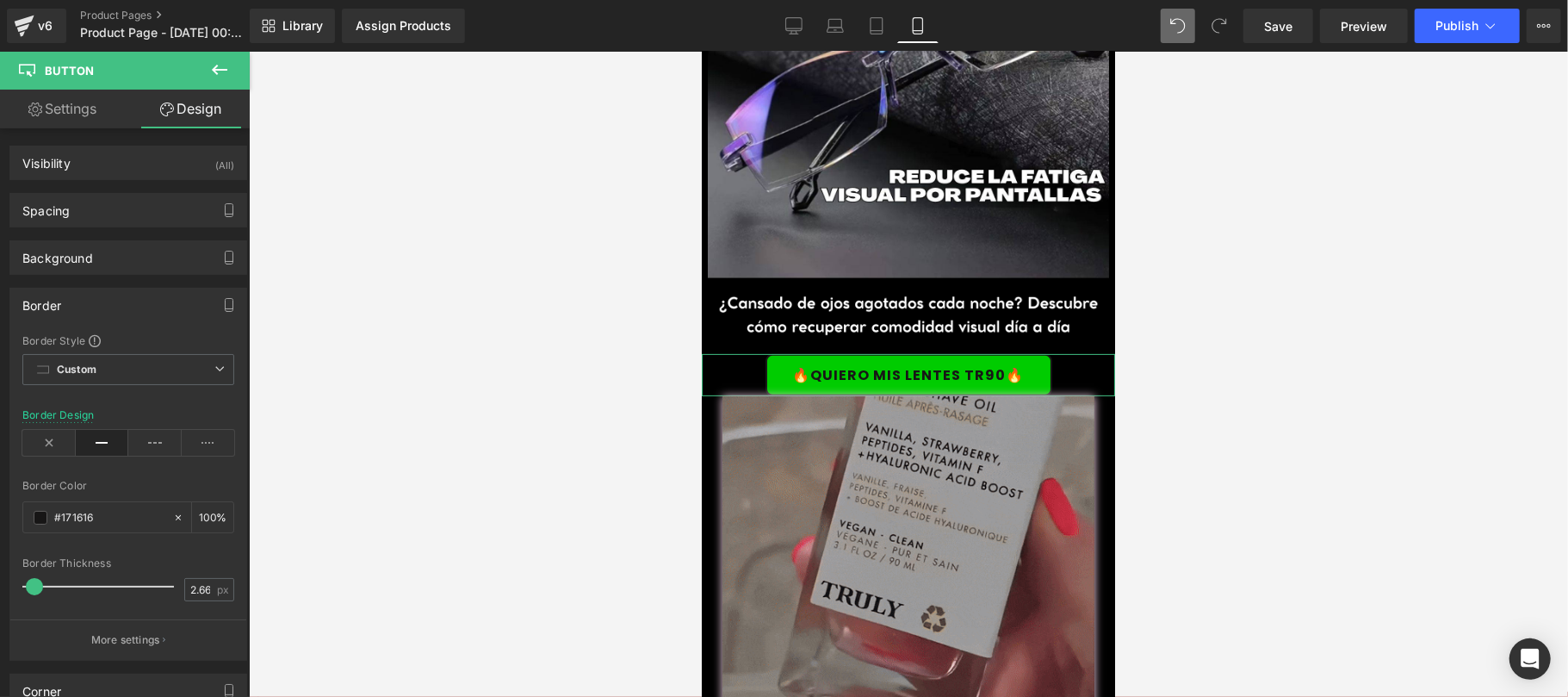
click at [142, 301] on div "Border" at bounding box center [128, 305] width 236 height 33
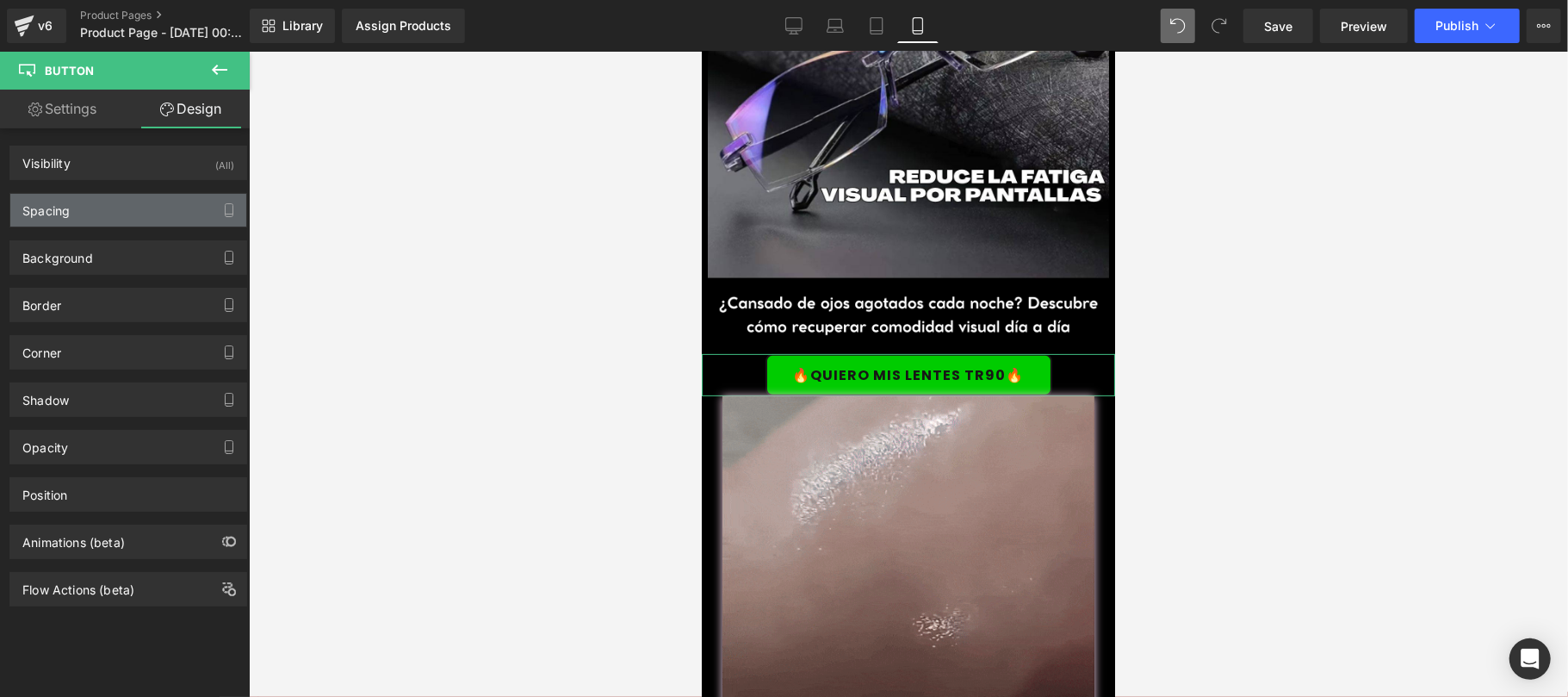
click at [144, 215] on div "Spacing" at bounding box center [128, 210] width 236 height 33
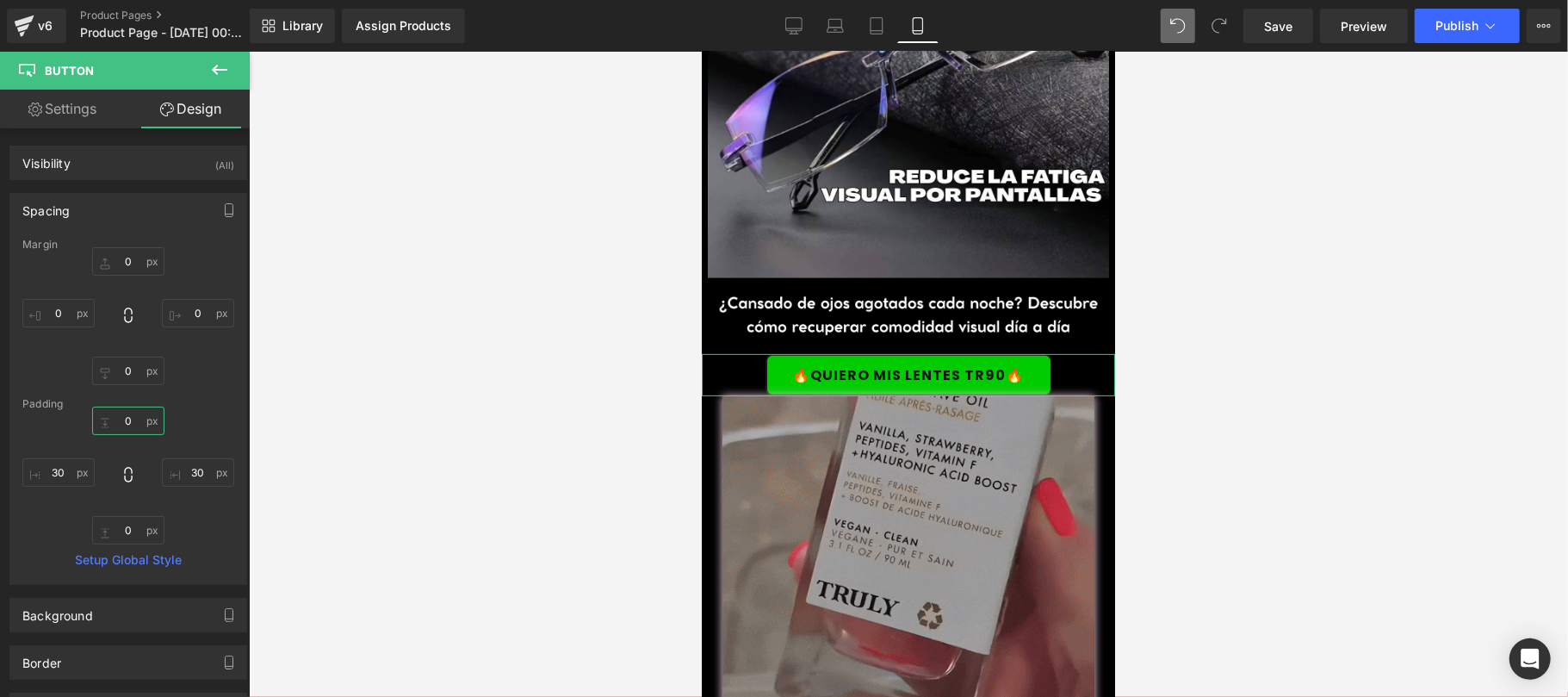
click at [135, 417] on input "0" at bounding box center [128, 420] width 72 height 28
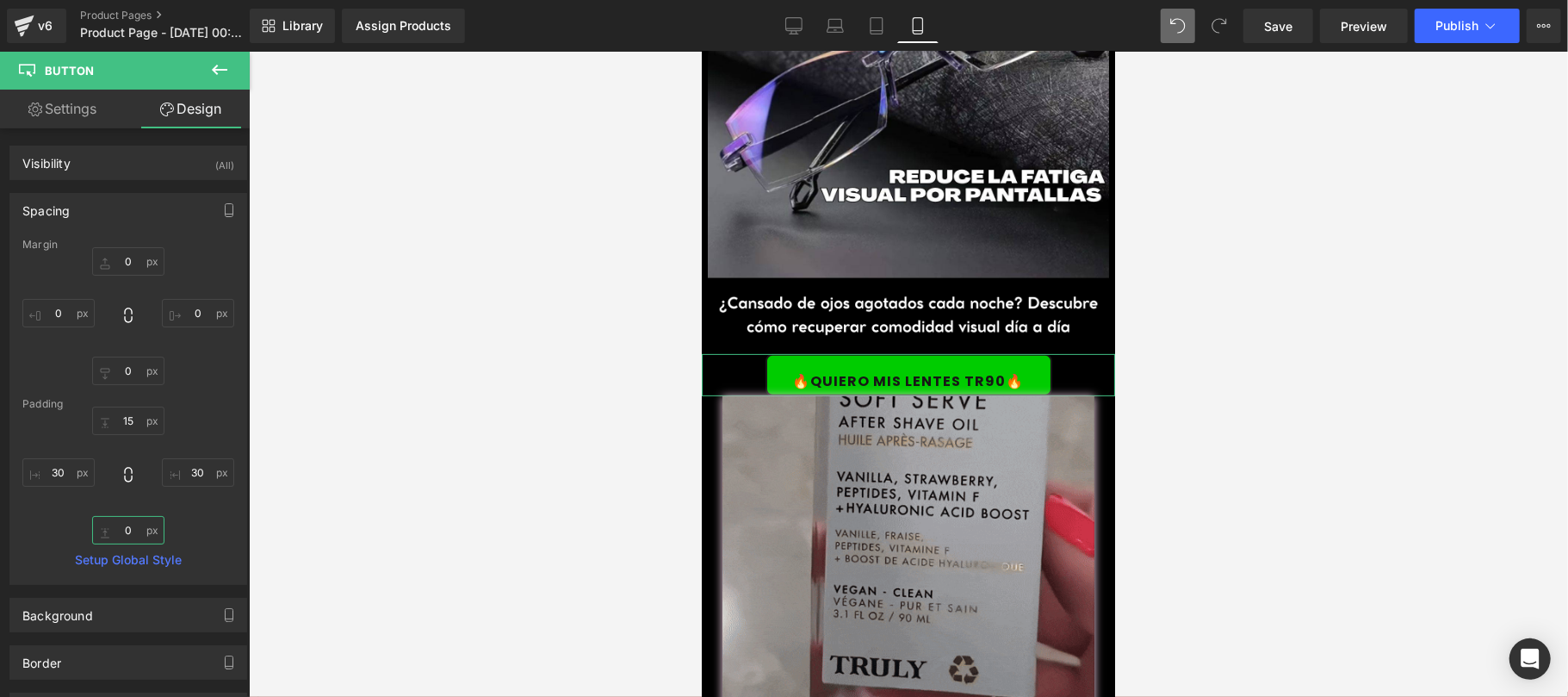
click at [139, 528] on input "0" at bounding box center [128, 530] width 72 height 28
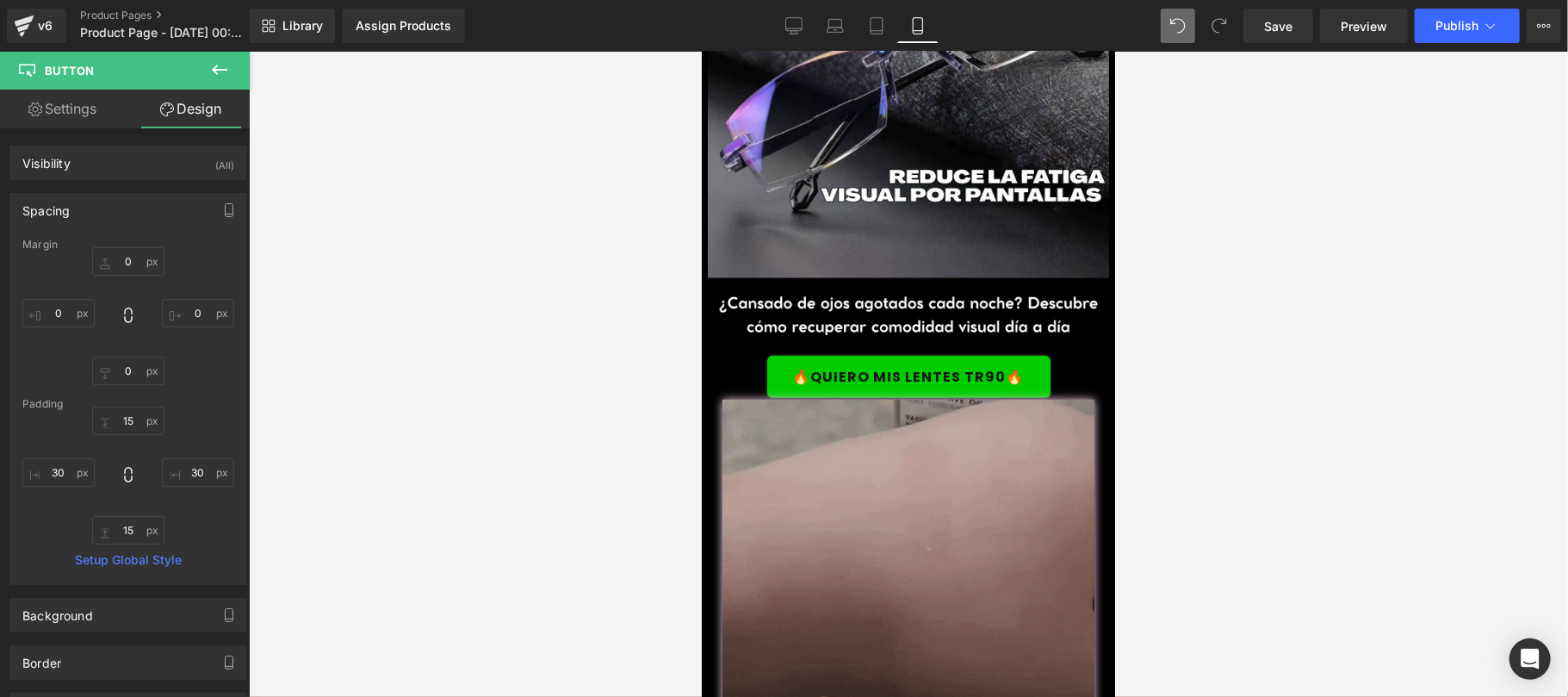
click at [303, 466] on div at bounding box center [908, 374] width 1319 height 645
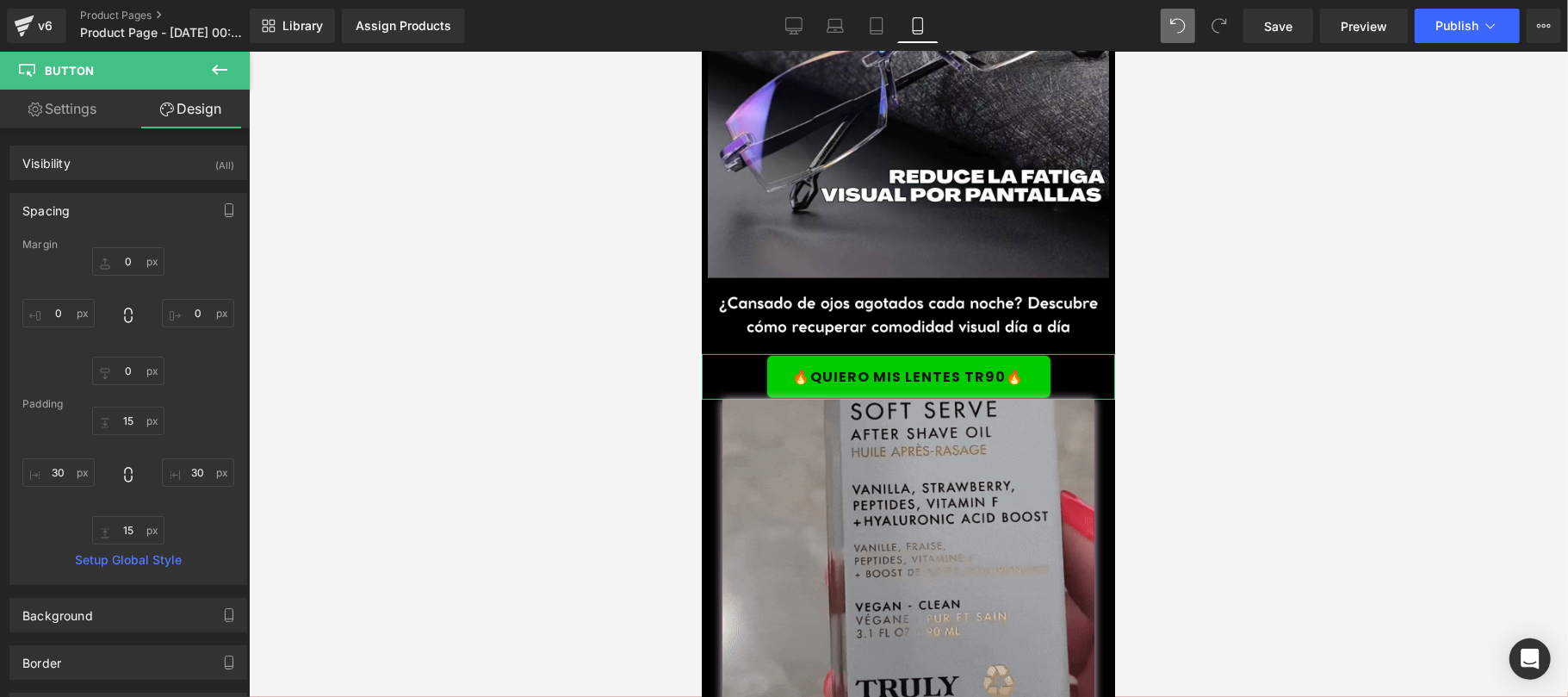
click at [184, 204] on div "Spacing" at bounding box center [128, 210] width 236 height 33
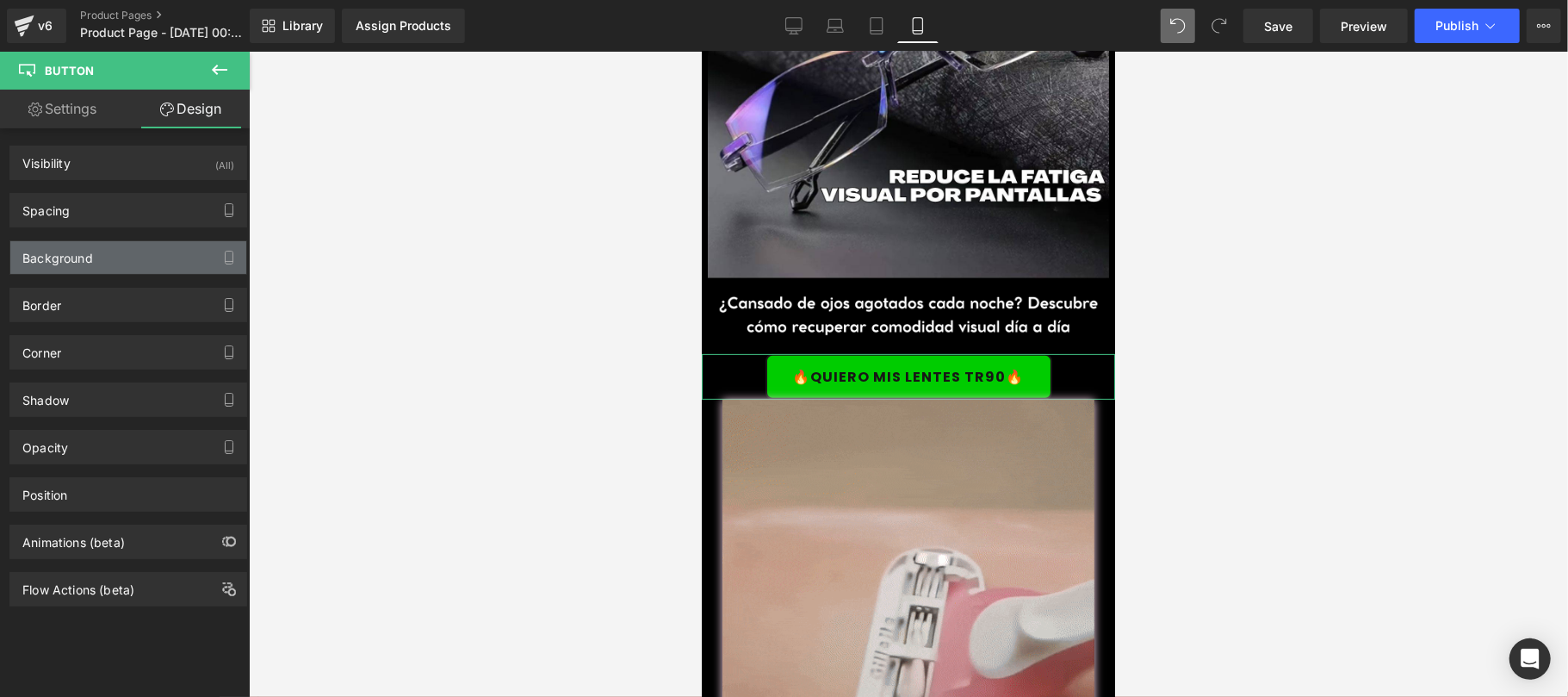
click at [158, 260] on div "Background" at bounding box center [128, 257] width 236 height 33
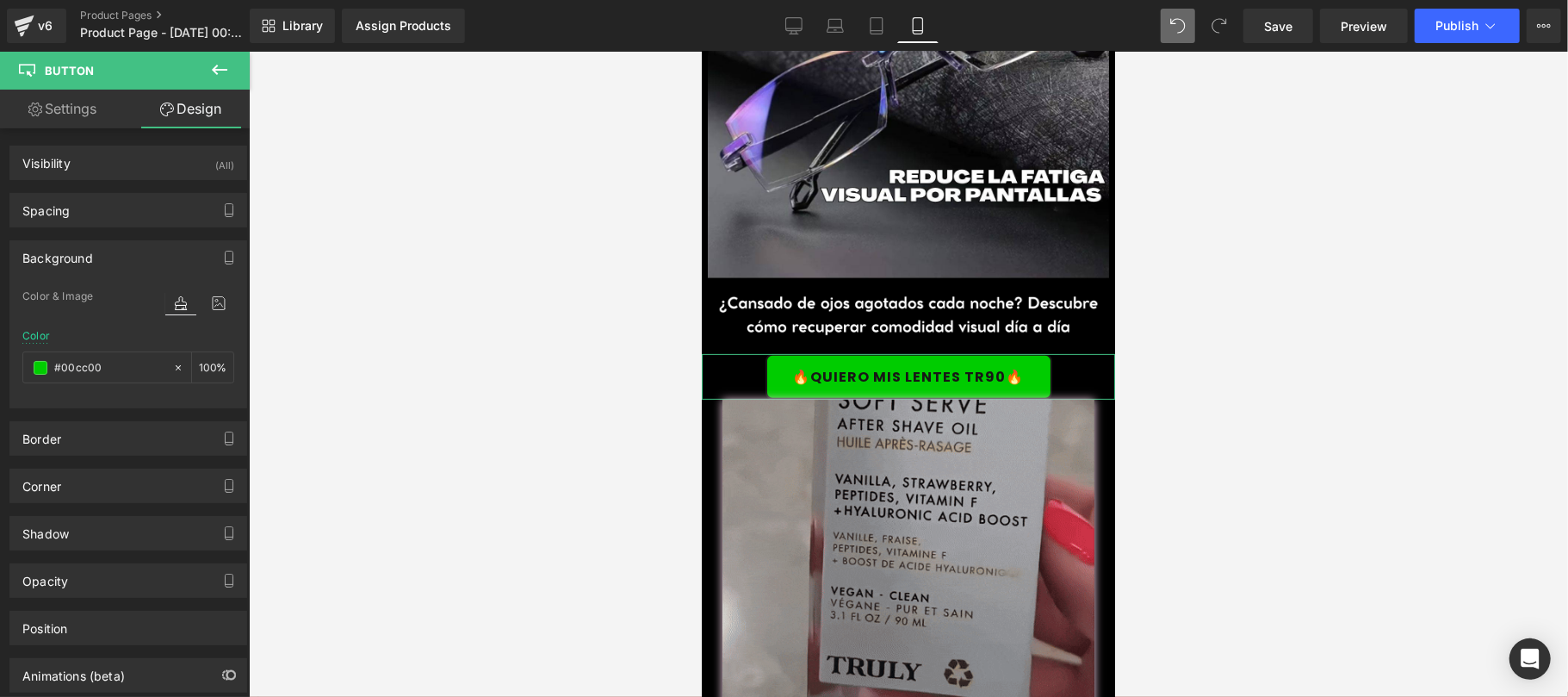
click at [158, 258] on div "Background" at bounding box center [128, 257] width 236 height 33
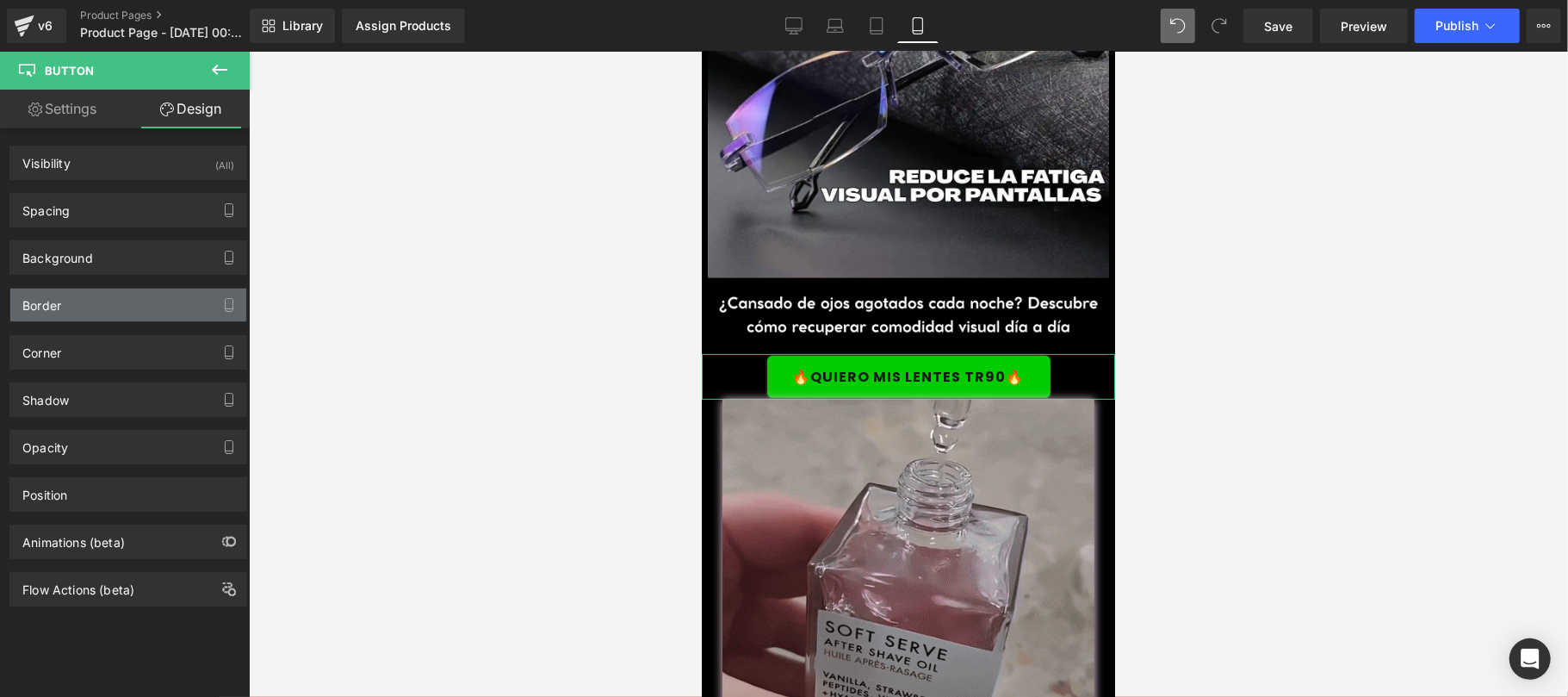
click at [139, 307] on div "Border" at bounding box center [128, 305] width 236 height 33
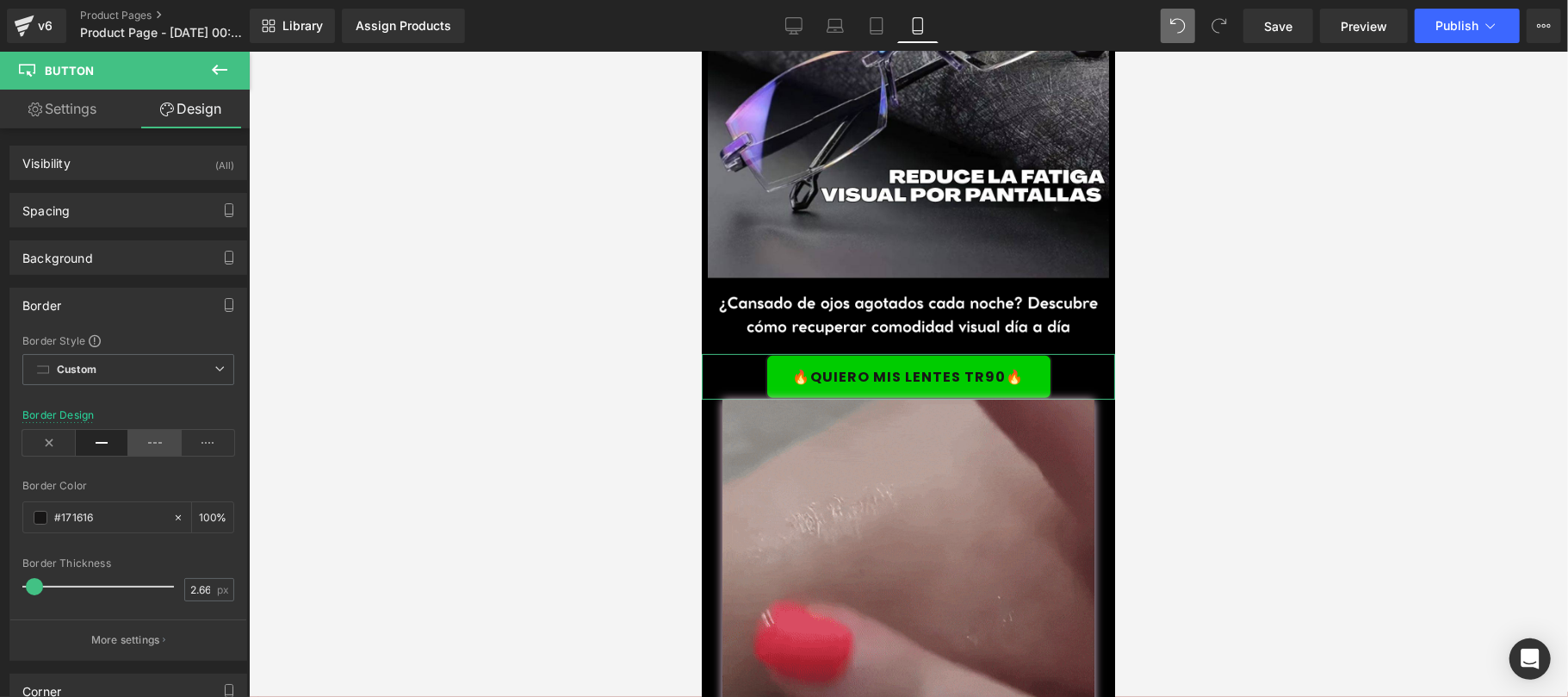
click at [138, 439] on icon at bounding box center [155, 443] width 53 height 26
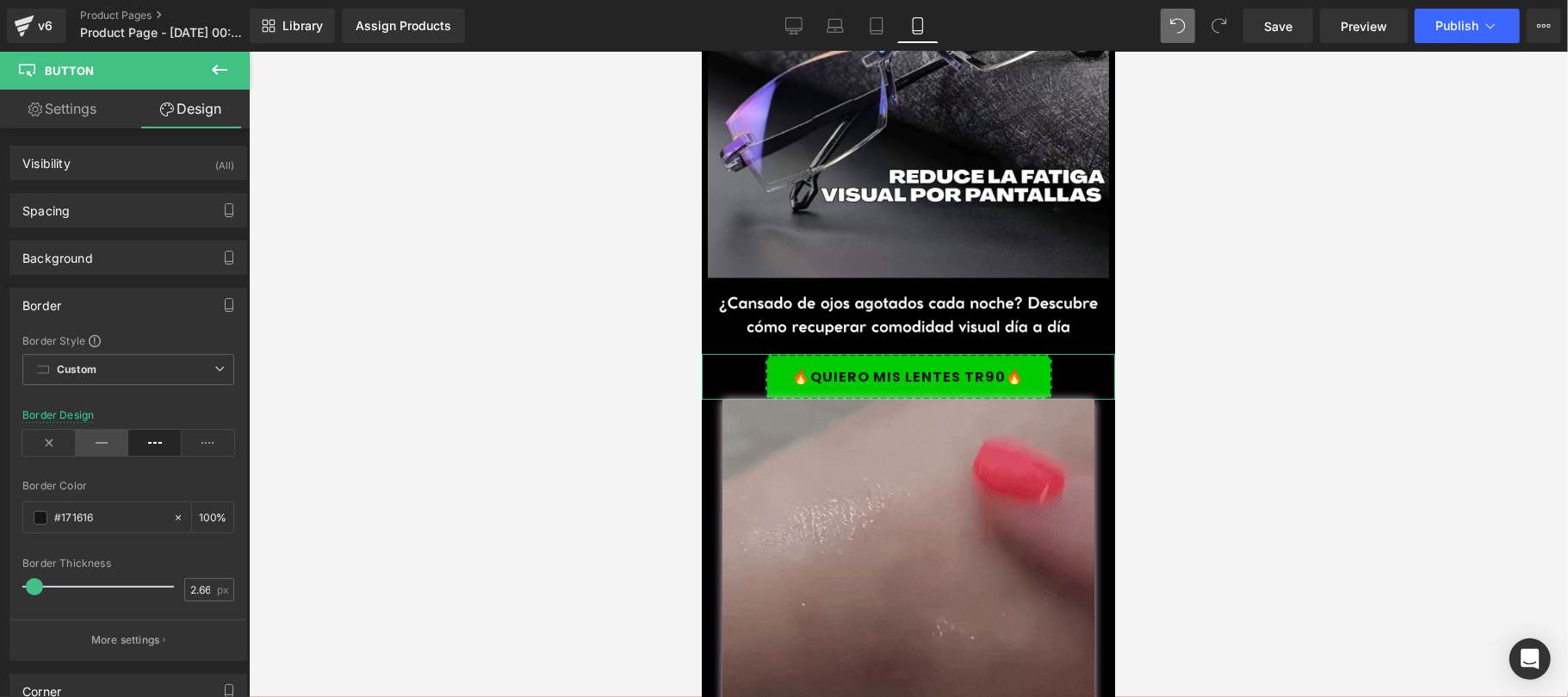
click at [95, 449] on icon at bounding box center [102, 443] width 53 height 26
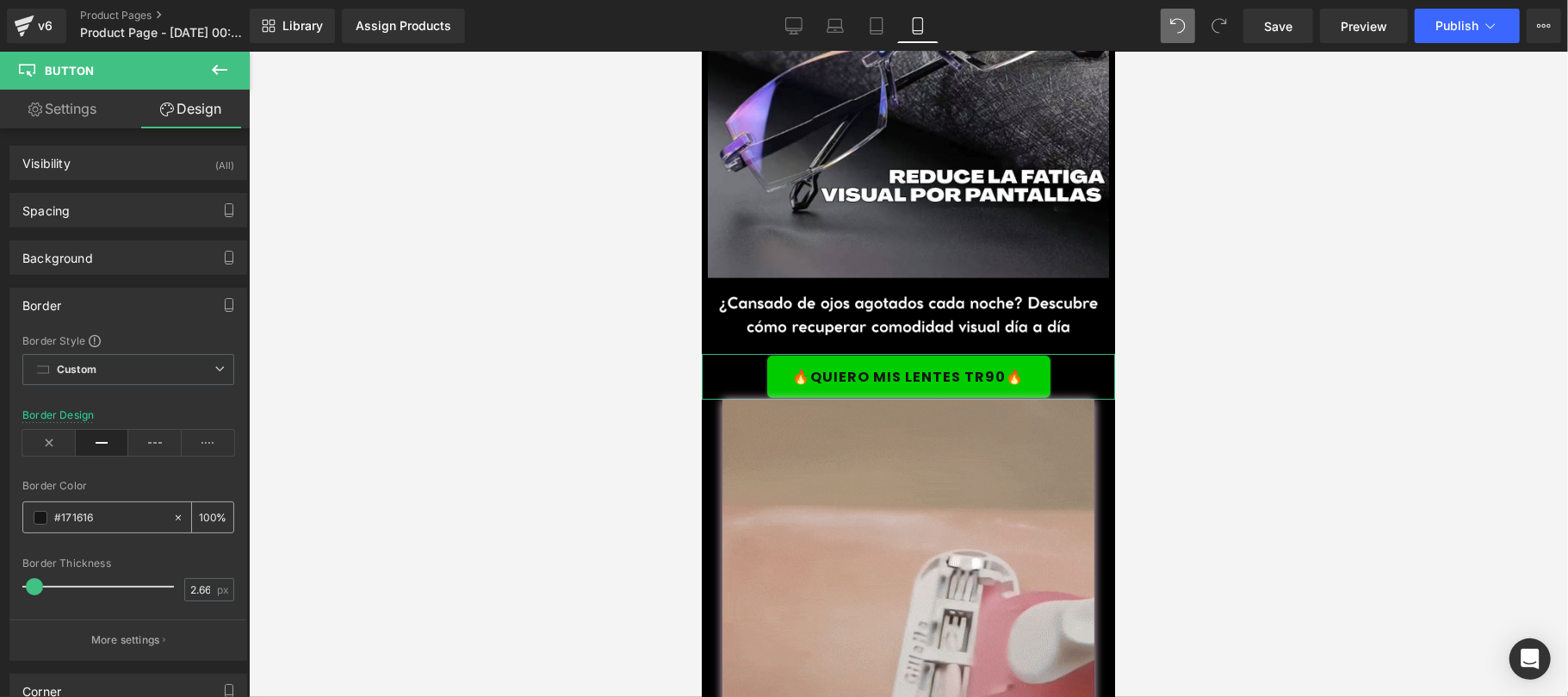
click at [33, 524] on div "#171616" at bounding box center [98, 517] width 149 height 30
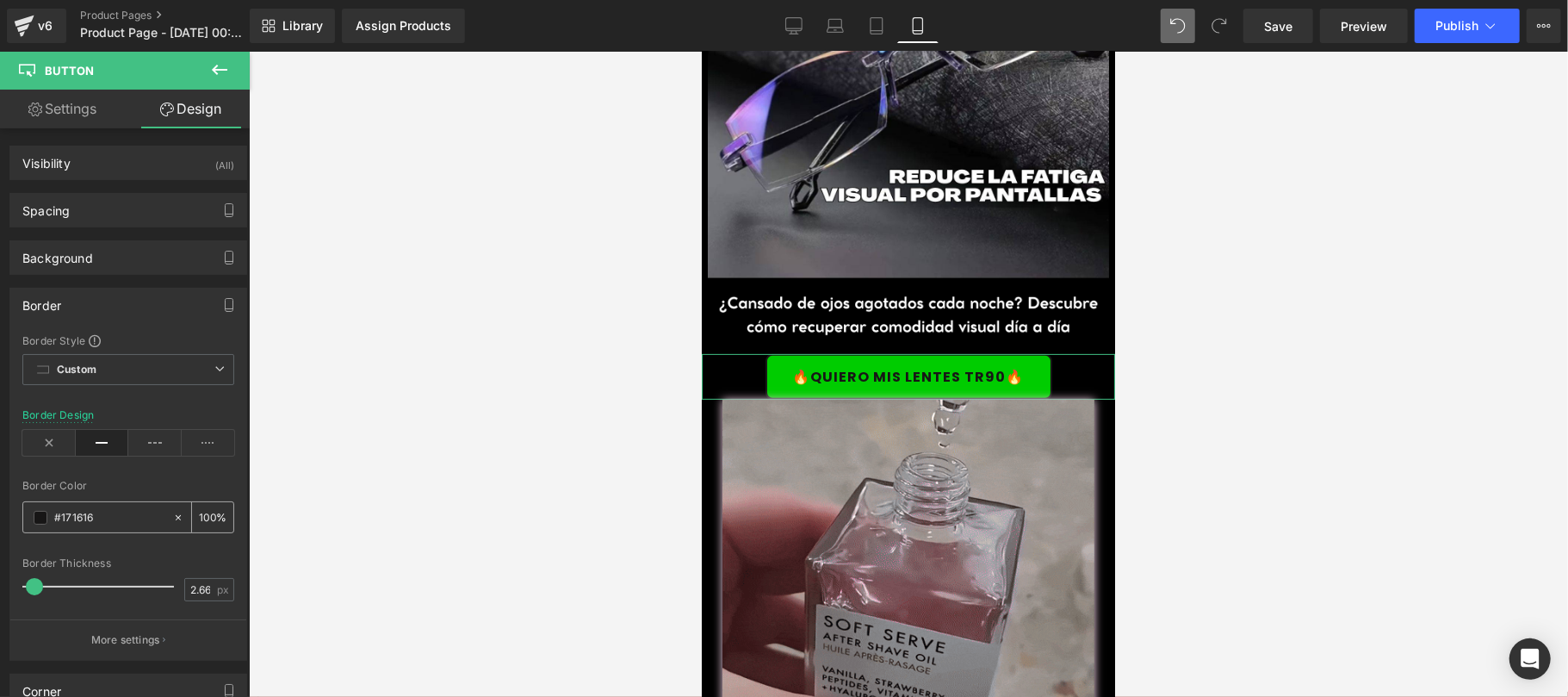
click at [39, 523] on span at bounding box center [40, 517] width 14 height 14
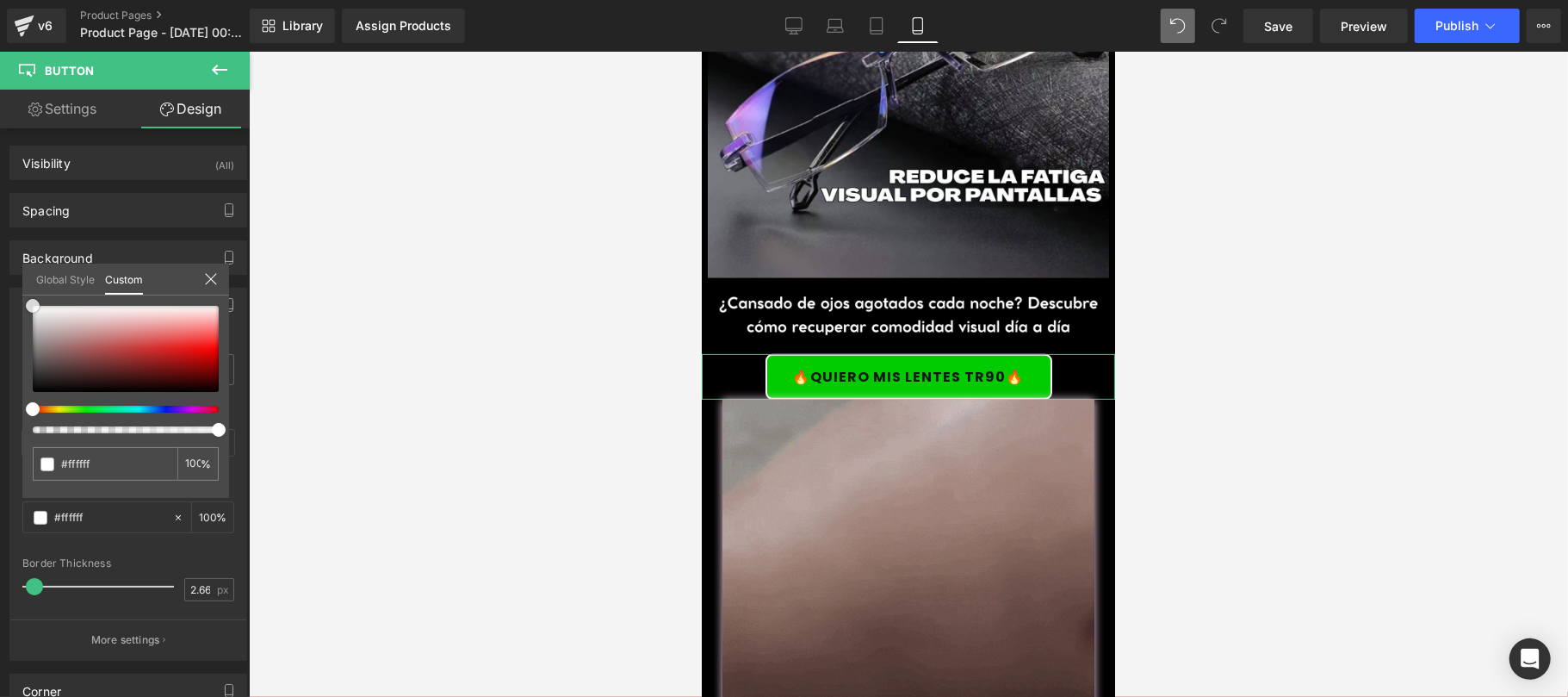
drag, startPoint x: 36, startPoint y: 386, endPoint x: 0, endPoint y: 265, distance: 126.2
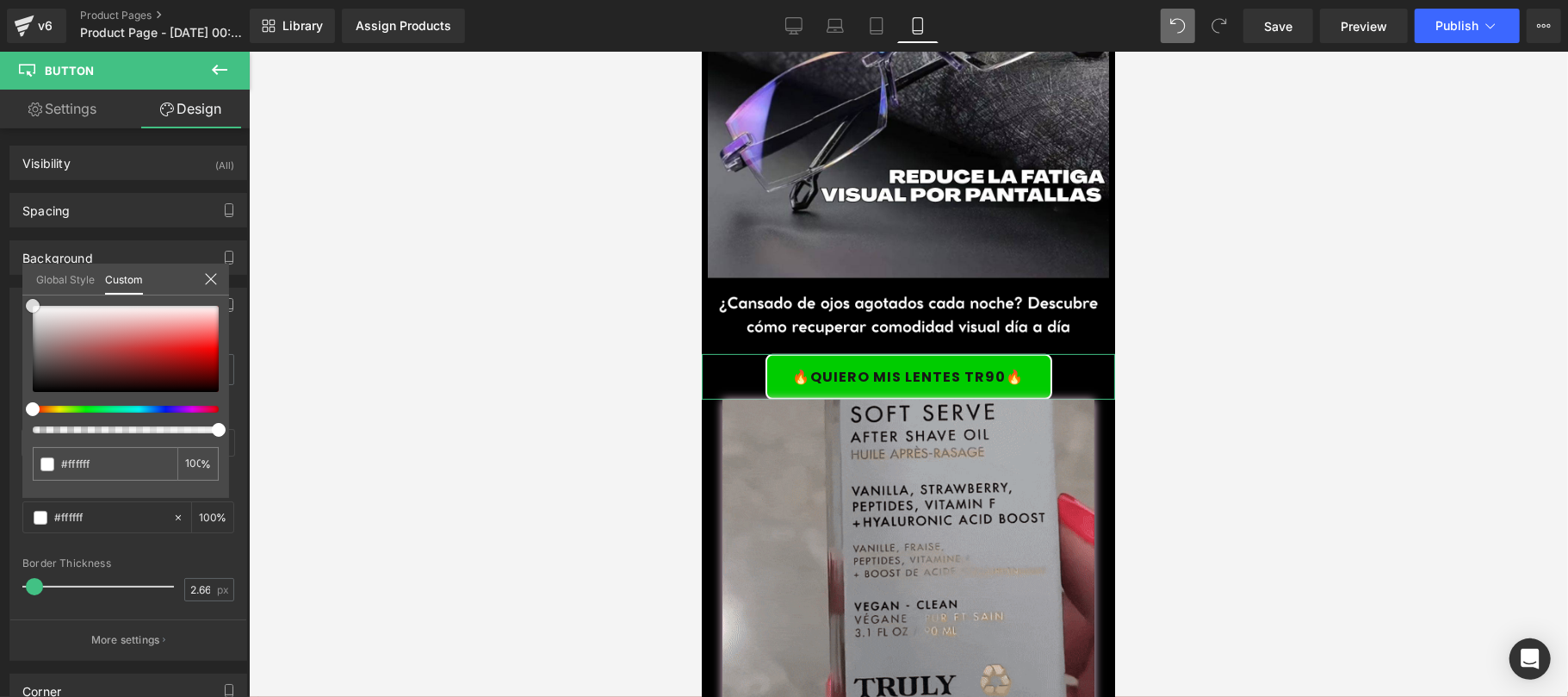
click at [0, 275] on div "Border Border Style Custom Custom Setup Global Style Custom Setup Global Style …" at bounding box center [128, 467] width 257 height 386
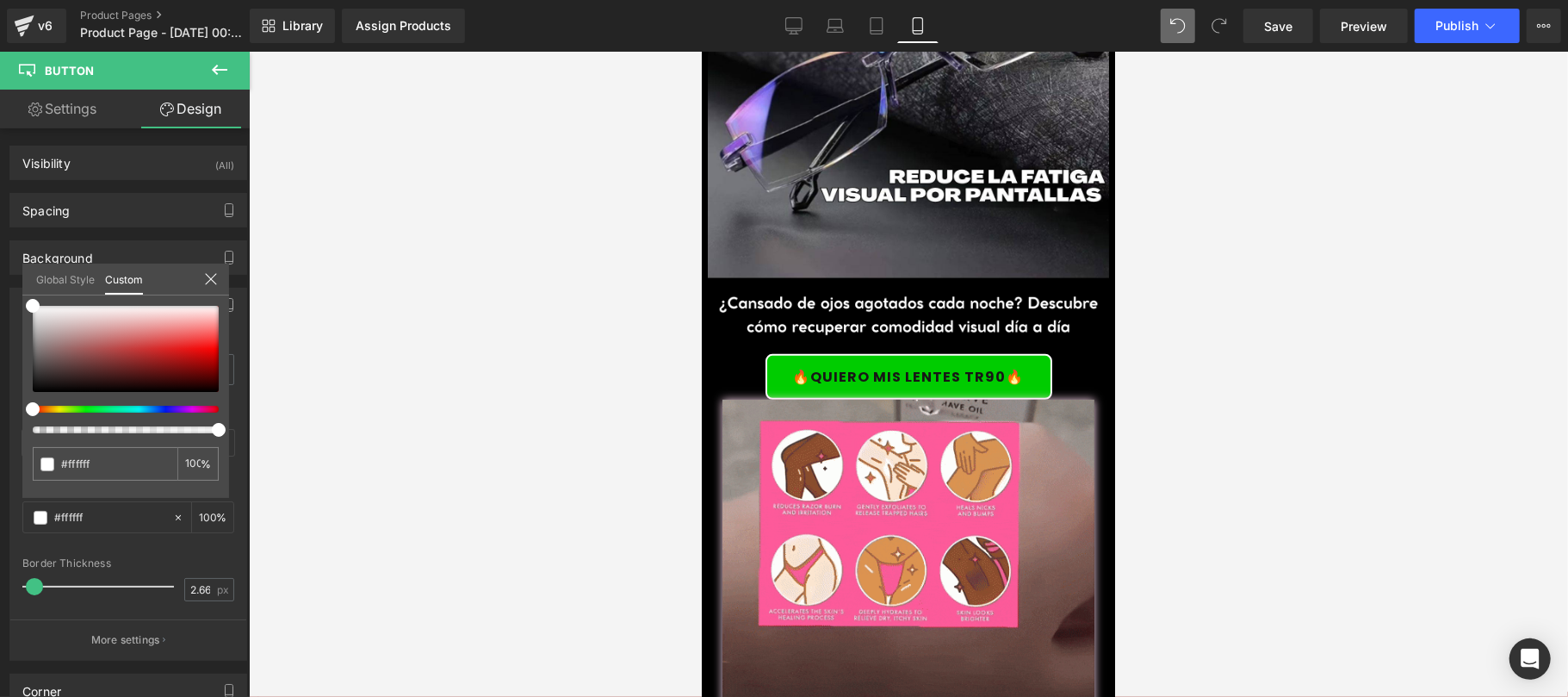
click at [283, 335] on div at bounding box center [908, 374] width 1319 height 645
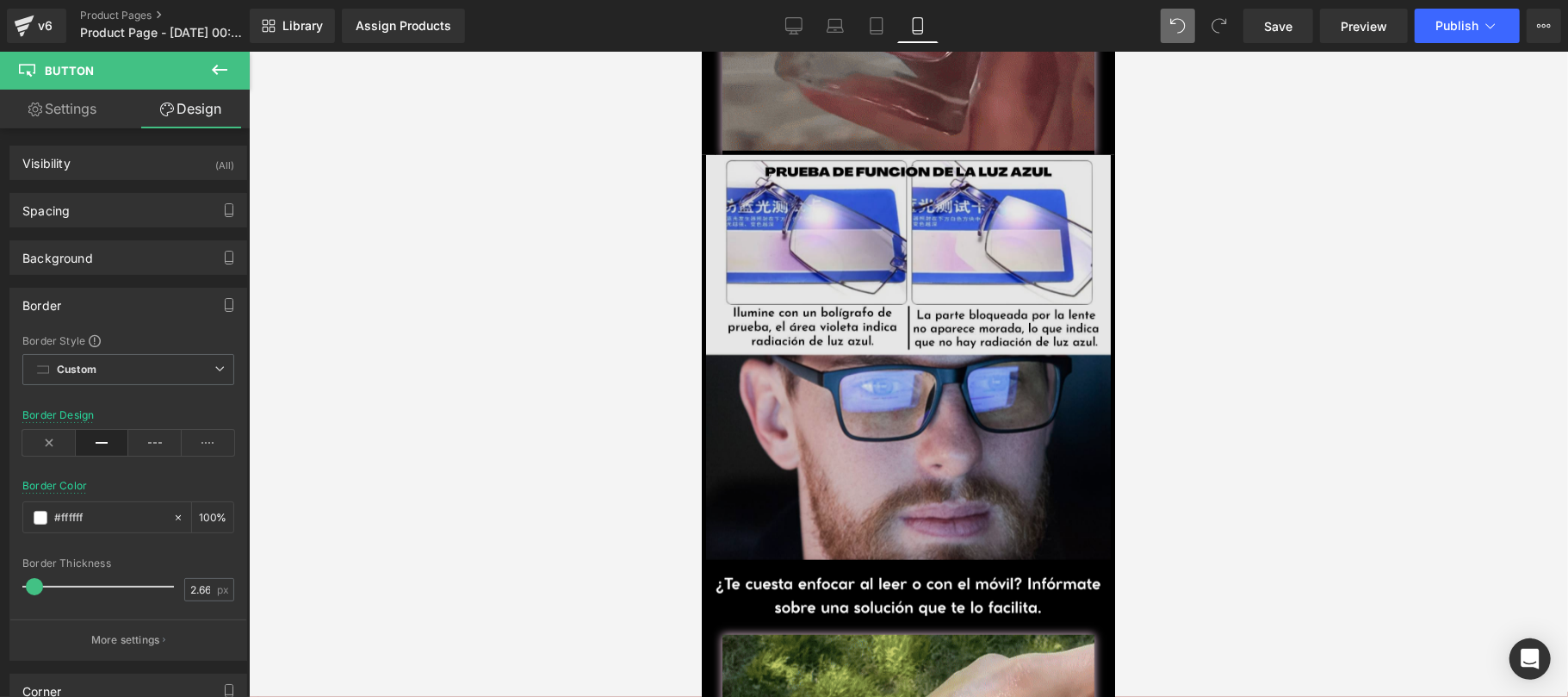
scroll to position [612, 0]
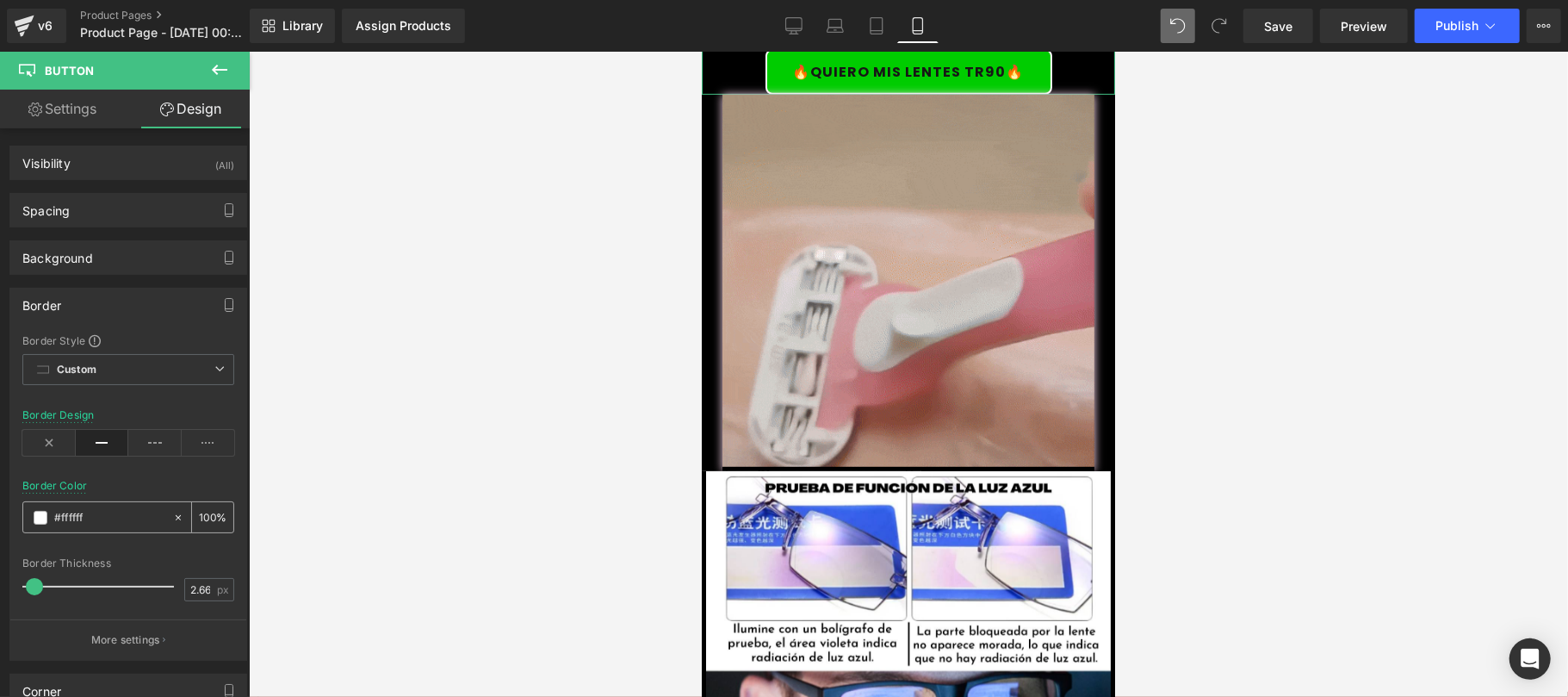
click at [45, 520] on span at bounding box center [40, 517] width 14 height 14
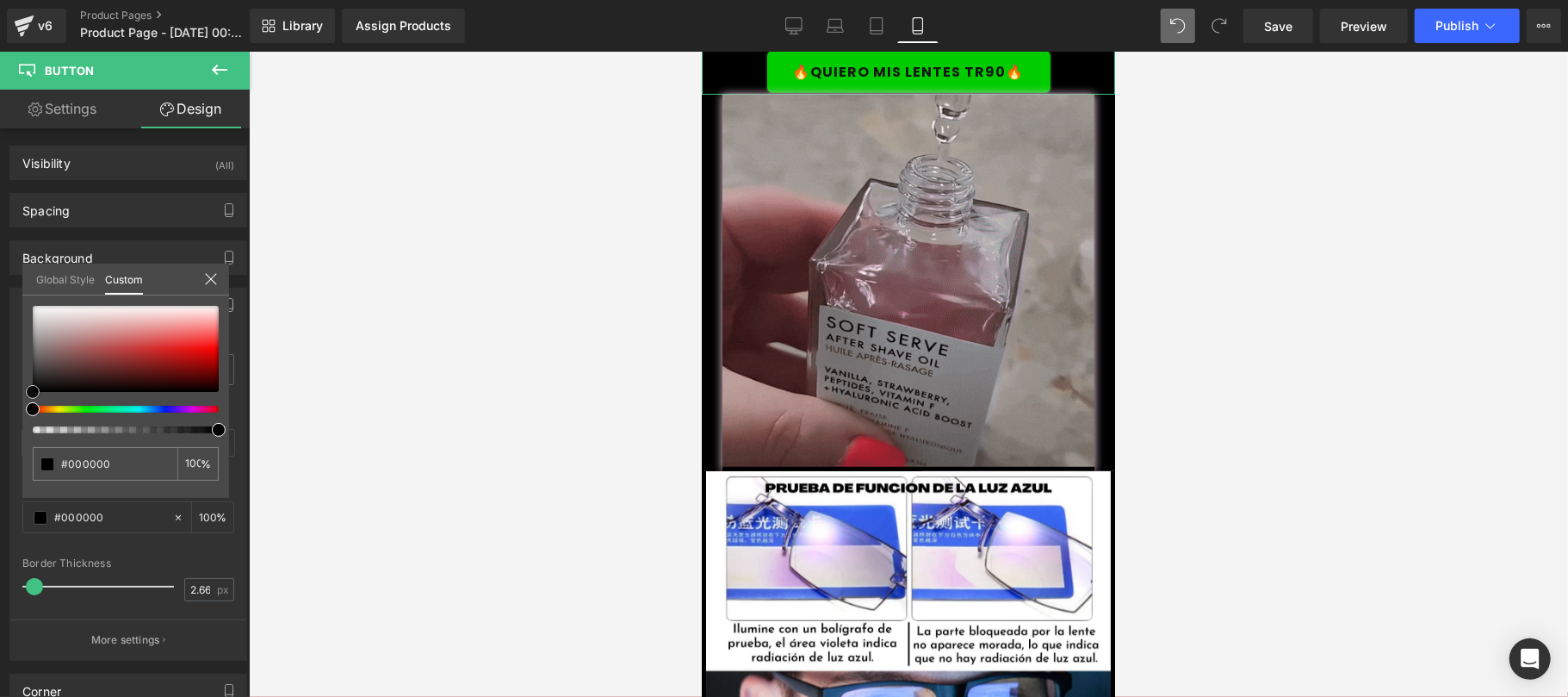
drag, startPoint x: 32, startPoint y: 314, endPoint x: 32, endPoint y: 415, distance: 101.0
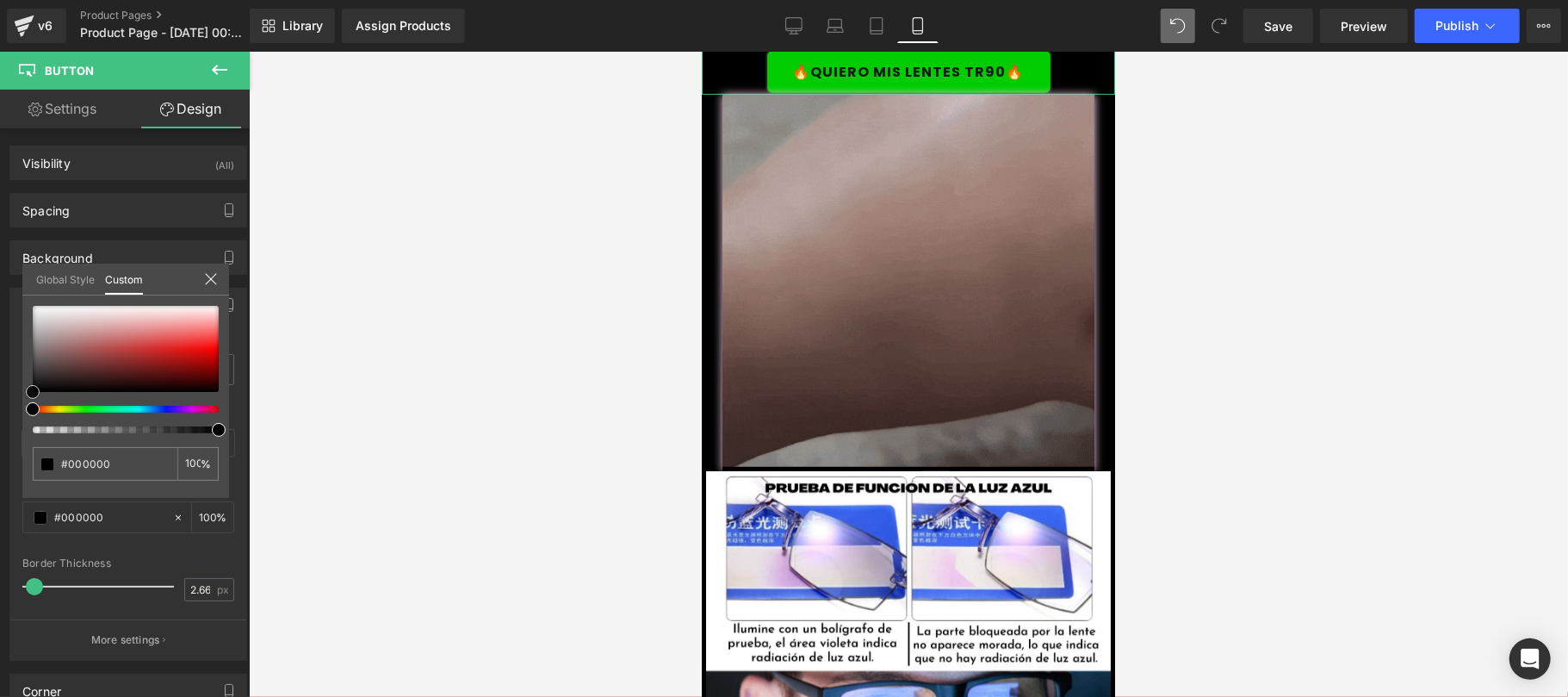
click at [33, 415] on div at bounding box center [126, 370] width 186 height 128
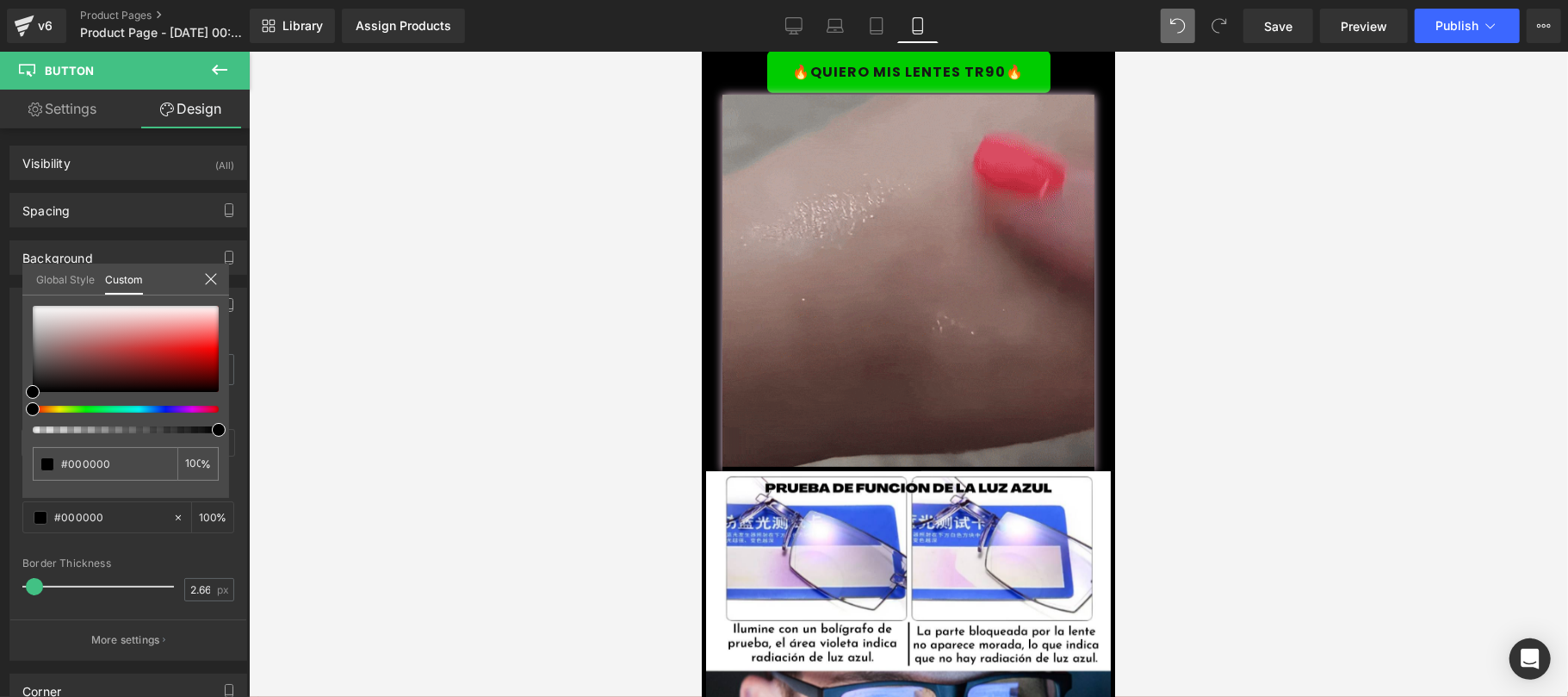
click at [345, 376] on div at bounding box center [908, 374] width 1319 height 645
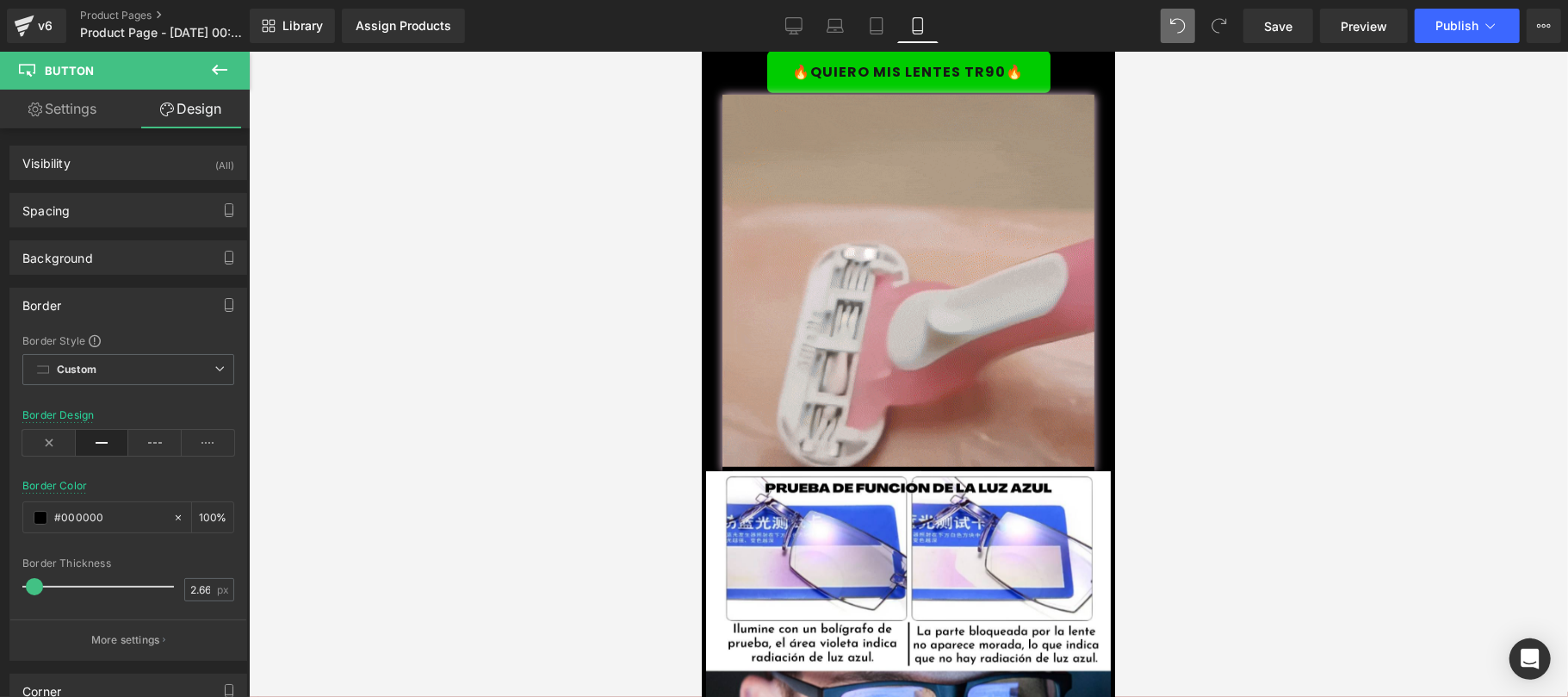
click at [422, 439] on div at bounding box center [908, 374] width 1319 height 645
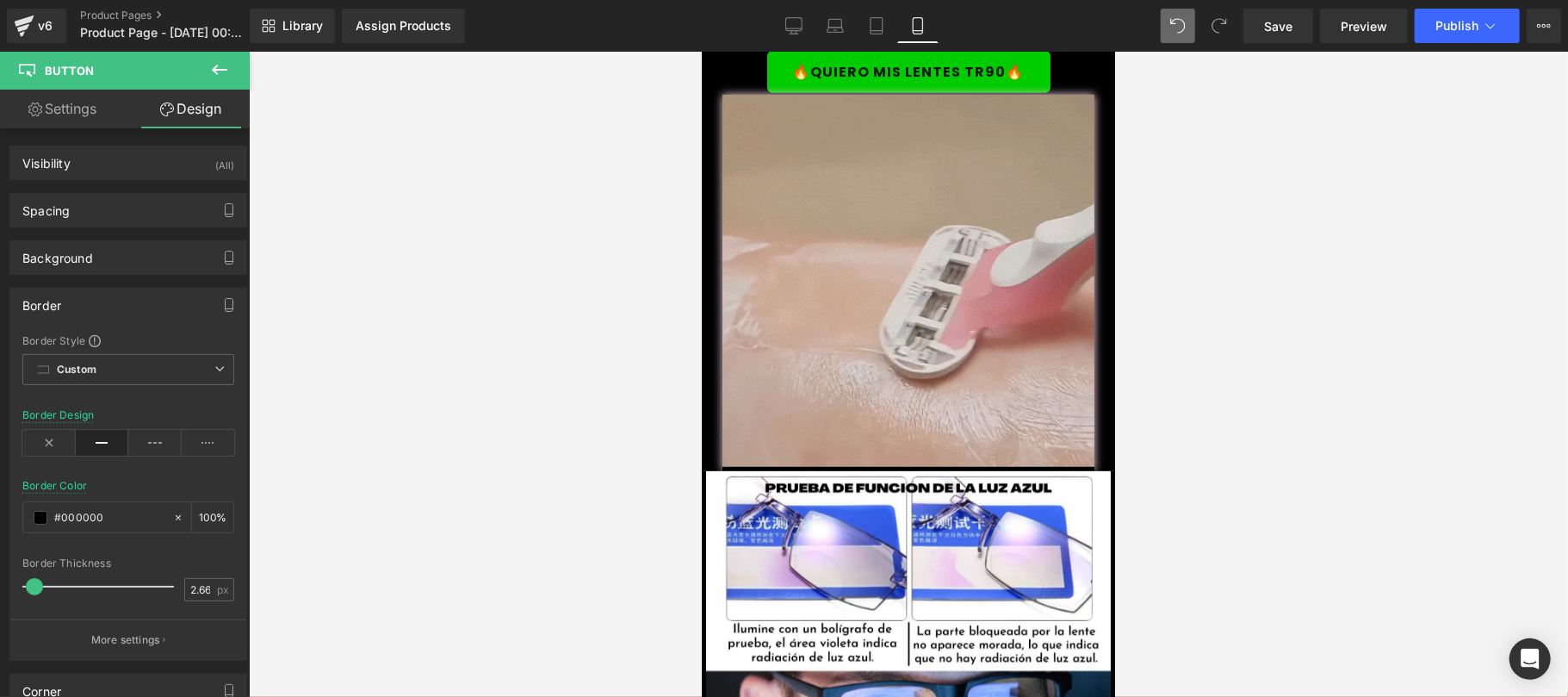
click at [224, 88] on button at bounding box center [219, 70] width 60 height 38
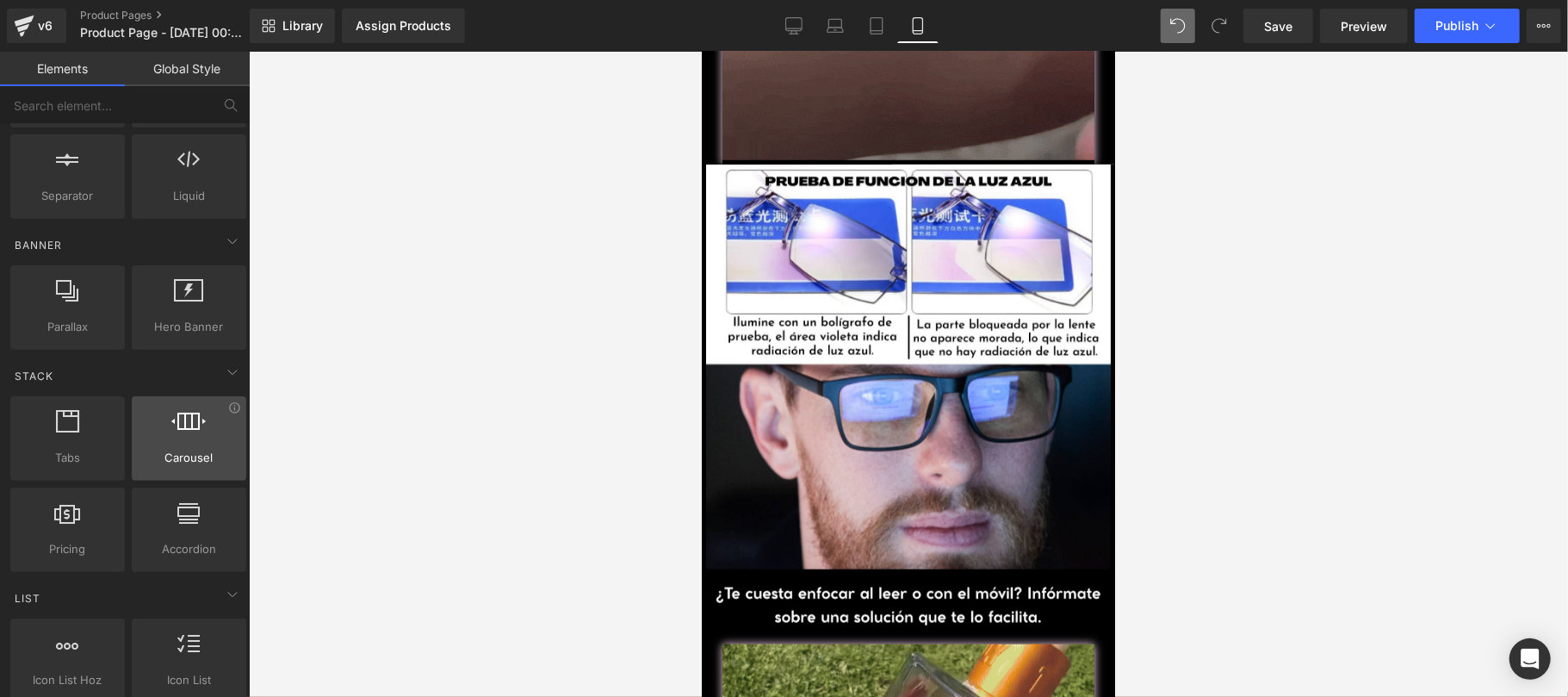
scroll to position [0, 0]
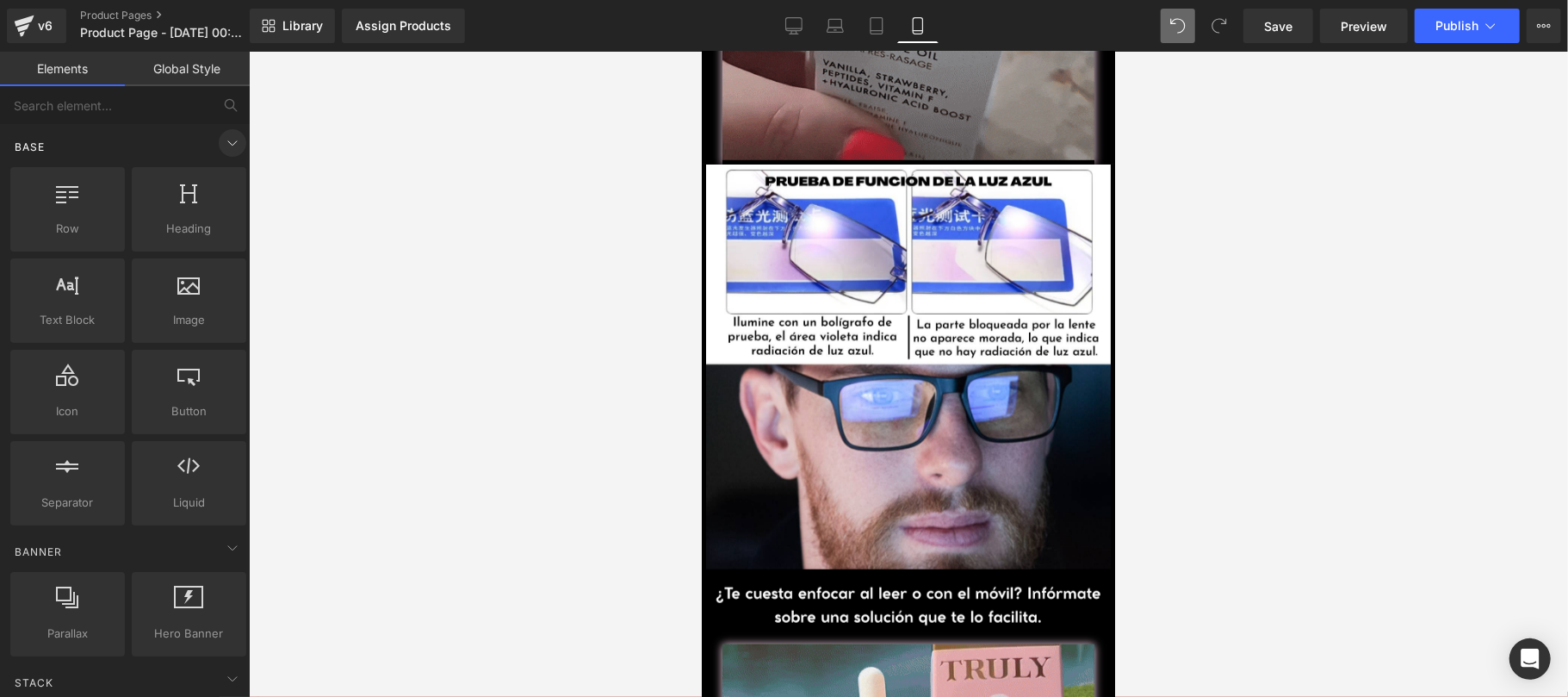
click at [220, 155] on span at bounding box center [232, 143] width 27 height 27
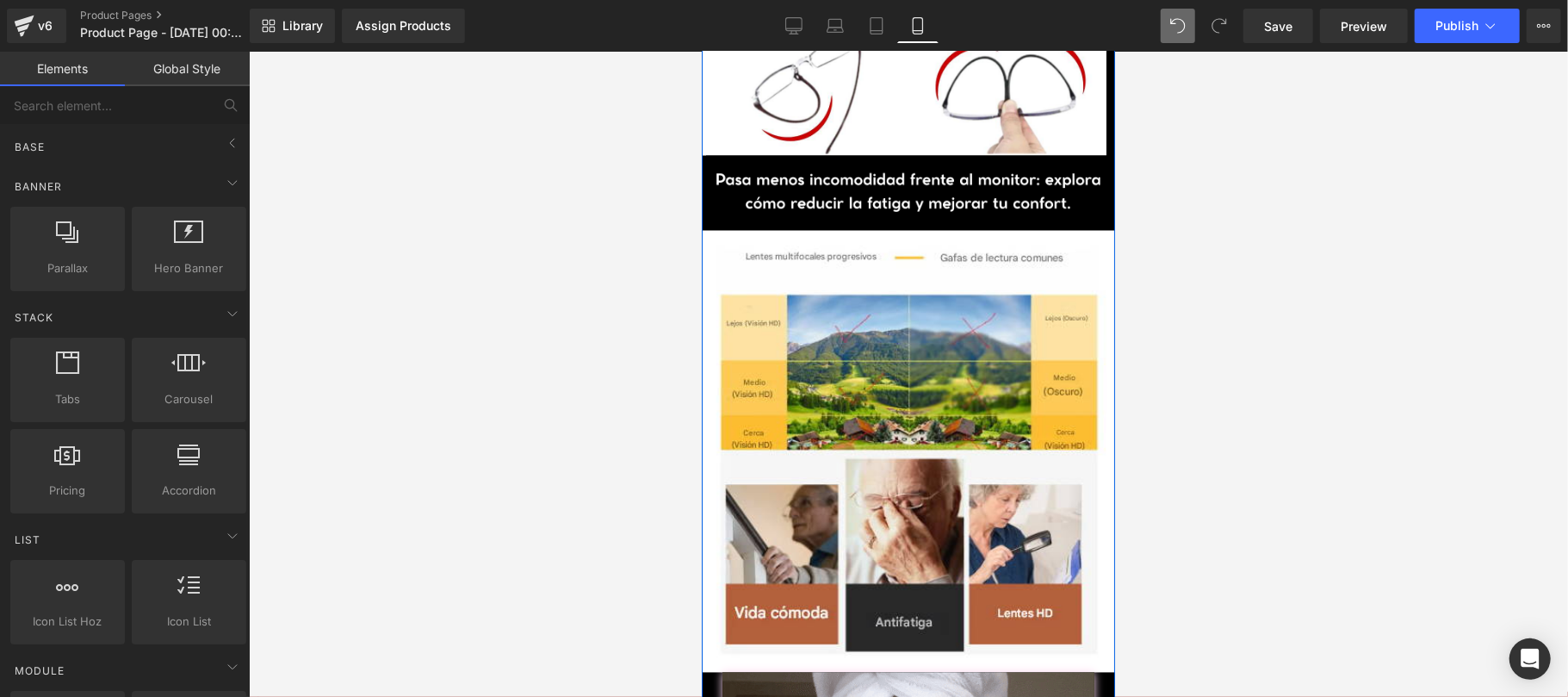
scroll to position [2144, 0]
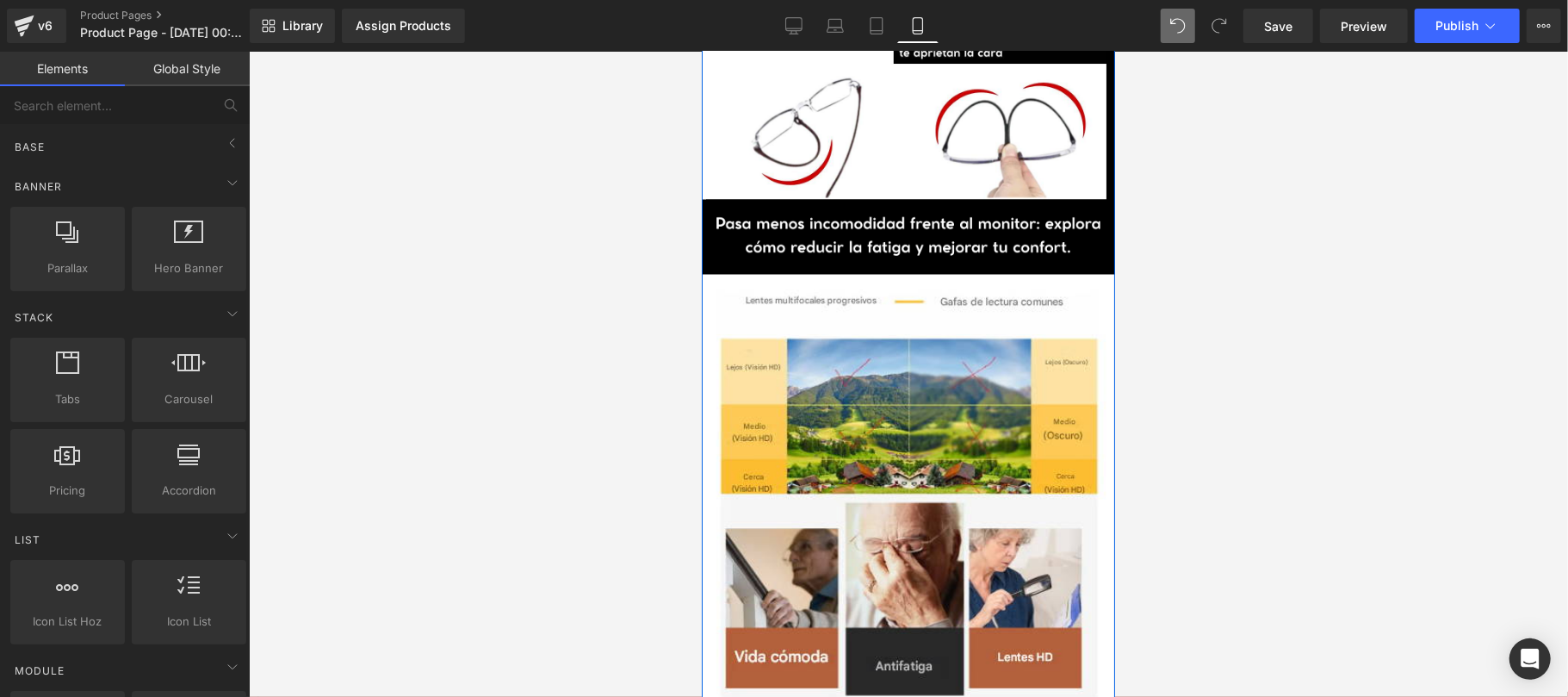
click at [969, 427] on img at bounding box center [907, 494] width 414 height 442
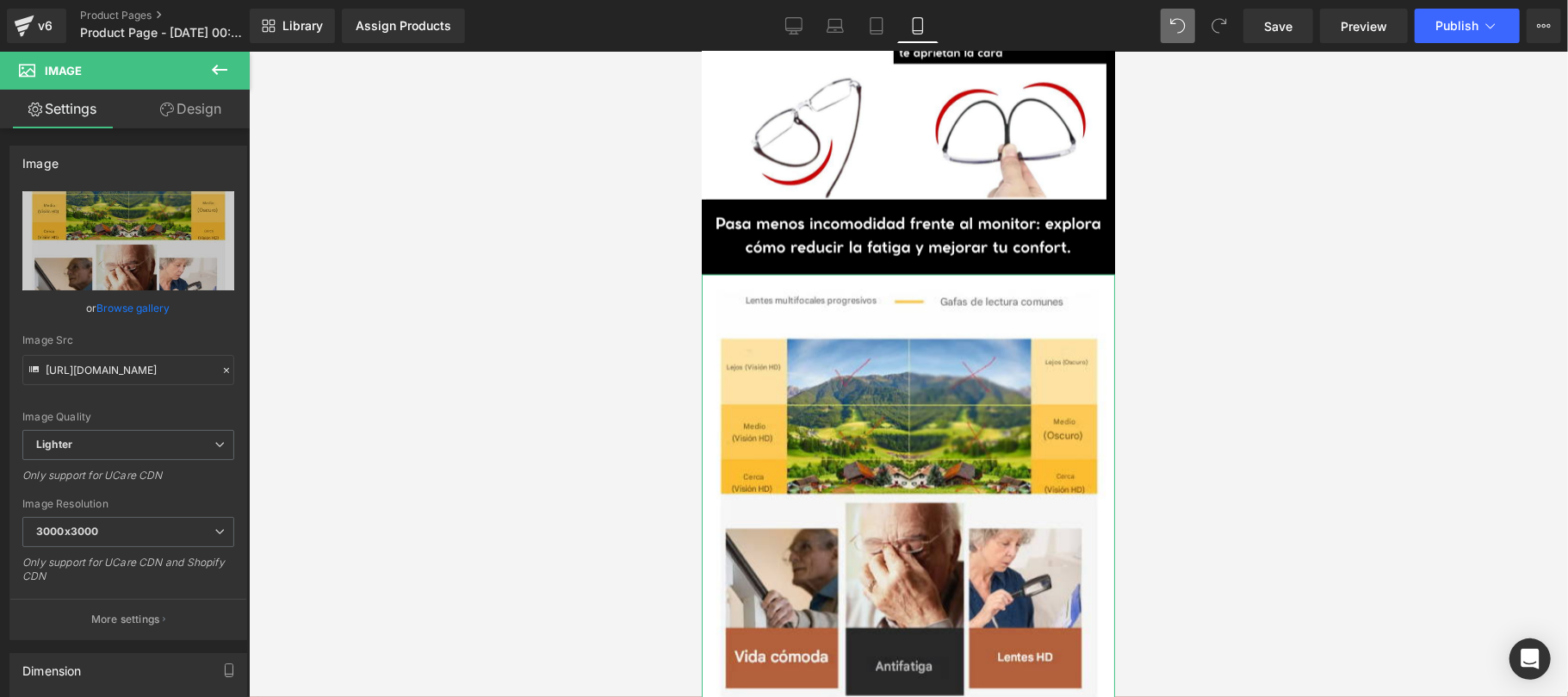
click at [173, 104] on link "Design" at bounding box center [190, 108] width 125 height 38
click at [0, 0] on div "Border" at bounding box center [0, 0] width 0 height 0
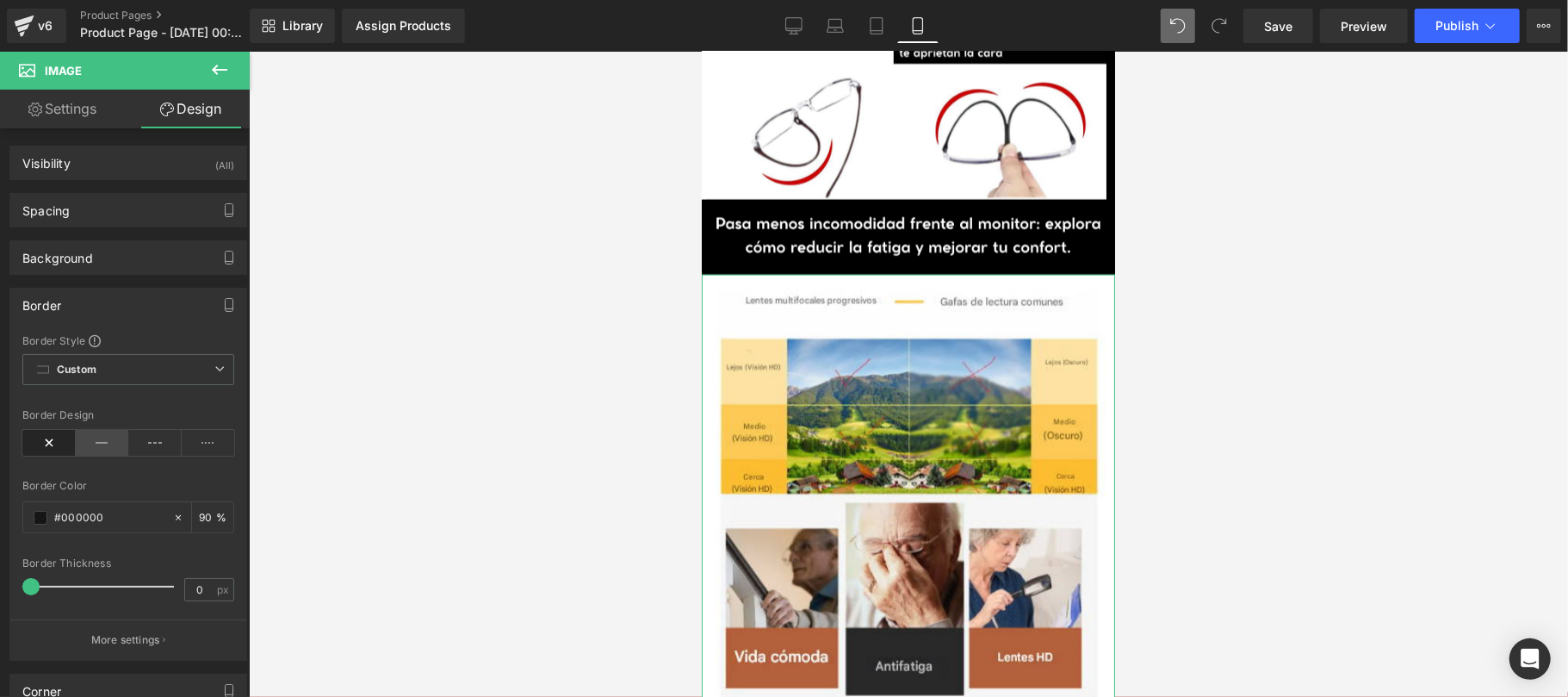
click at [101, 438] on icon at bounding box center [102, 443] width 53 height 26
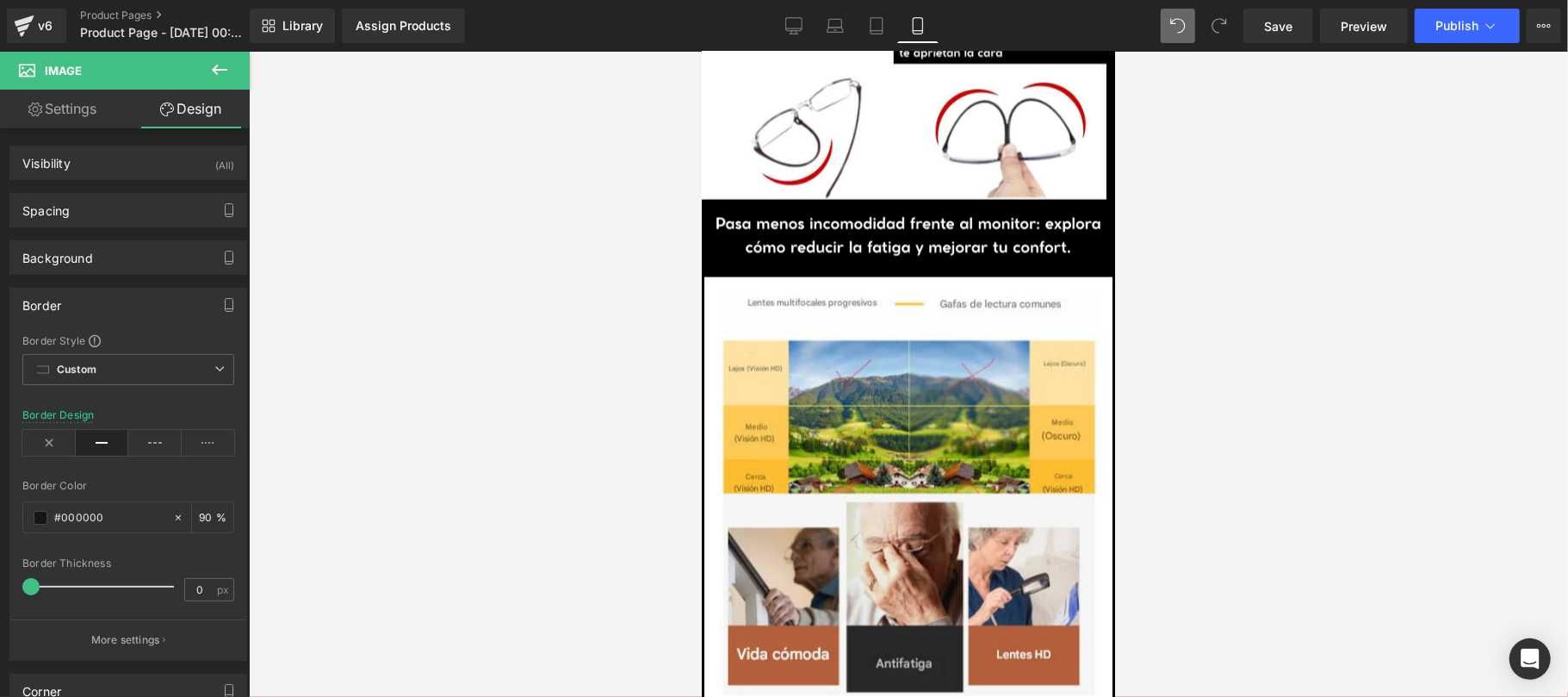
click at [1291, 225] on div at bounding box center [908, 374] width 1319 height 645
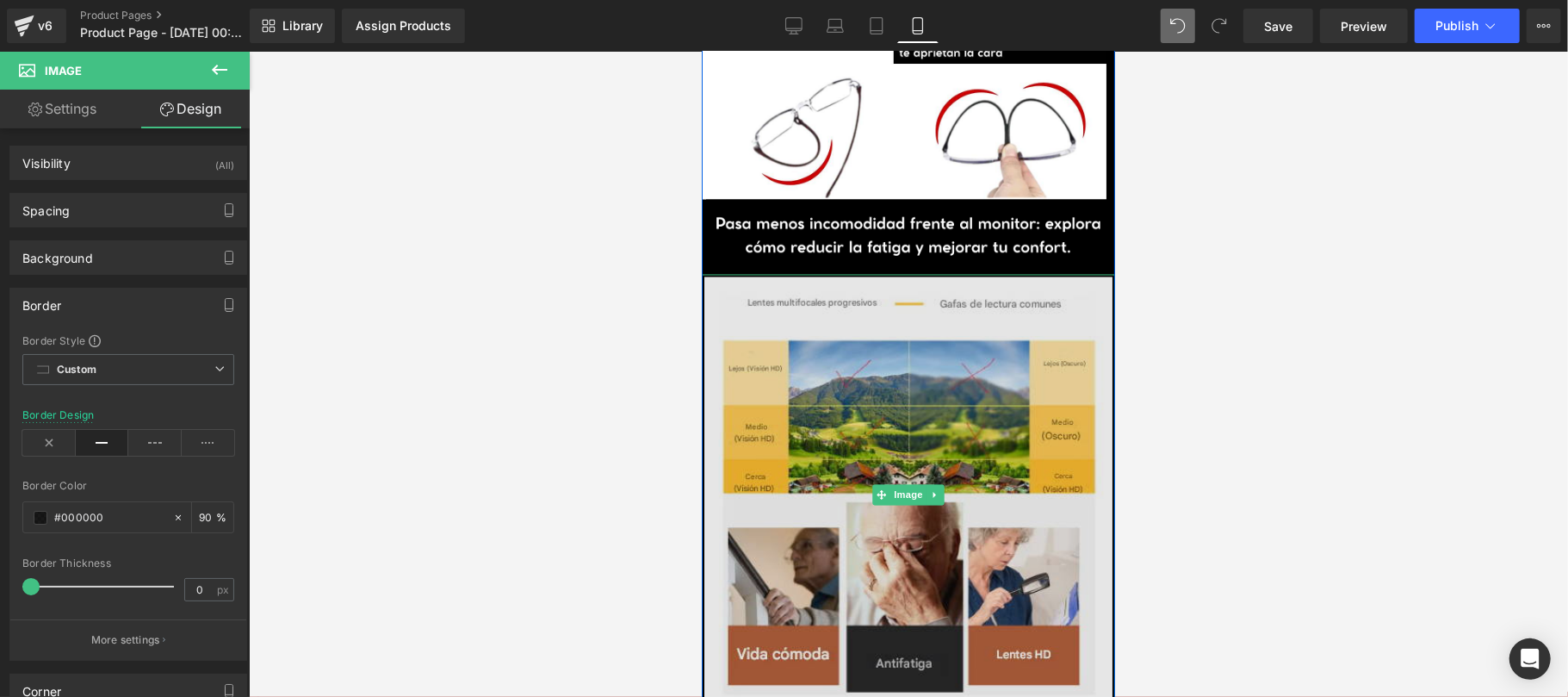
scroll to position [2449, 0]
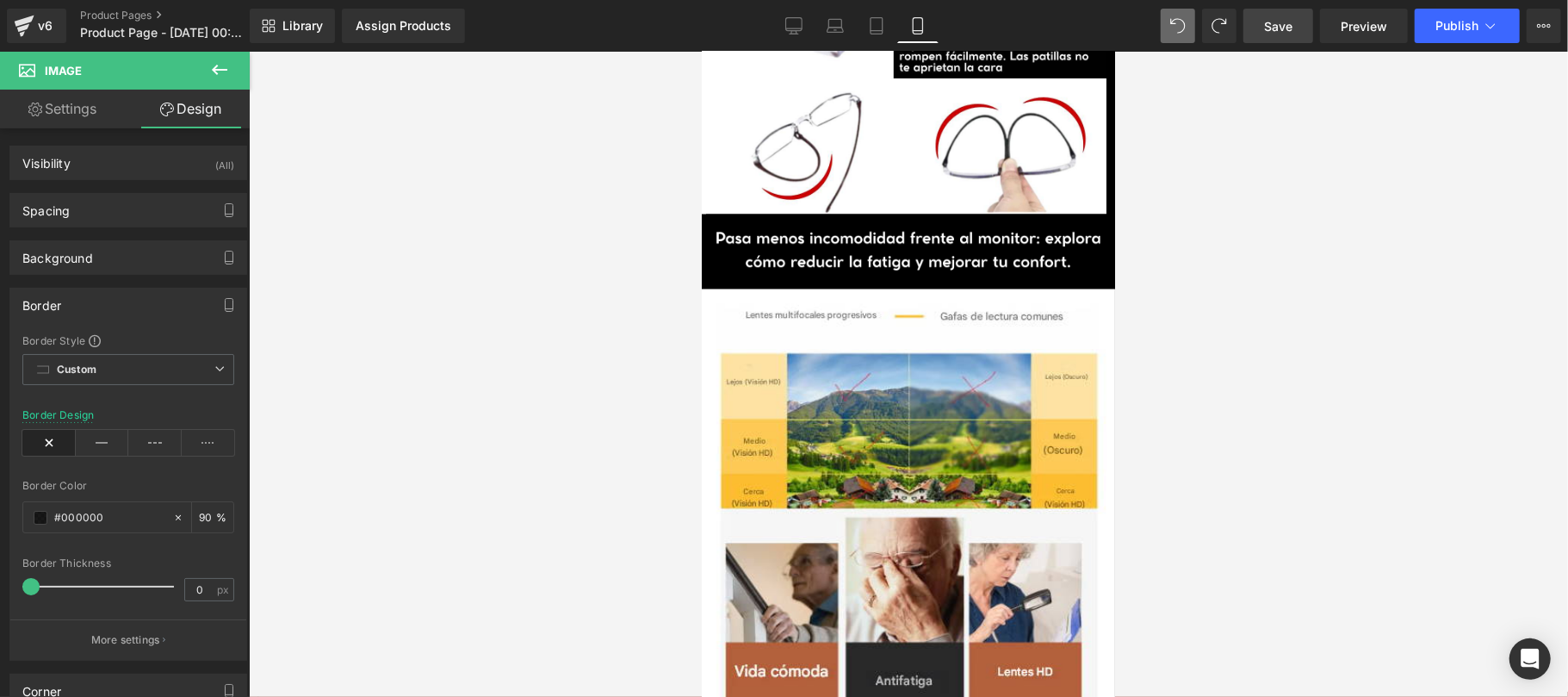
click at [1268, 29] on span "Save" at bounding box center [1277, 25] width 28 height 18
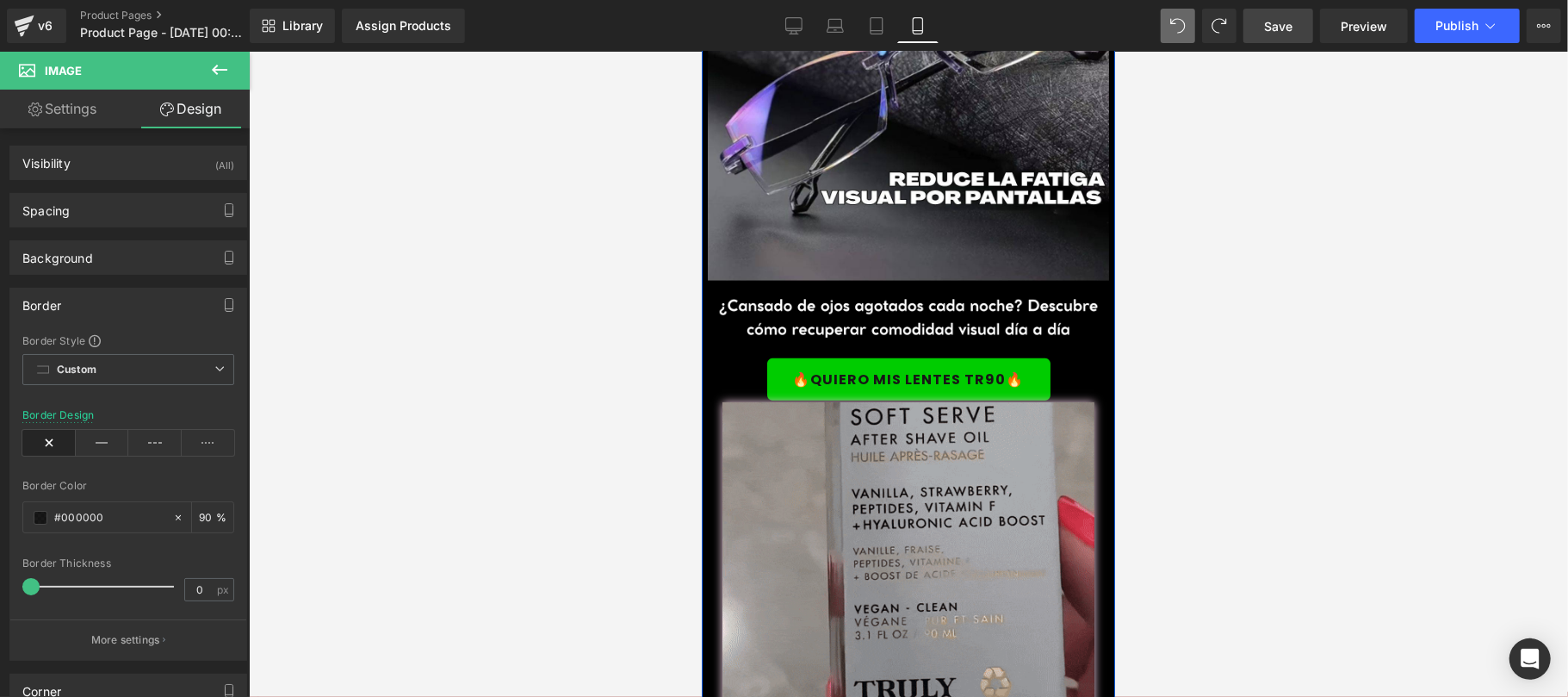
scroll to position [288, 0]
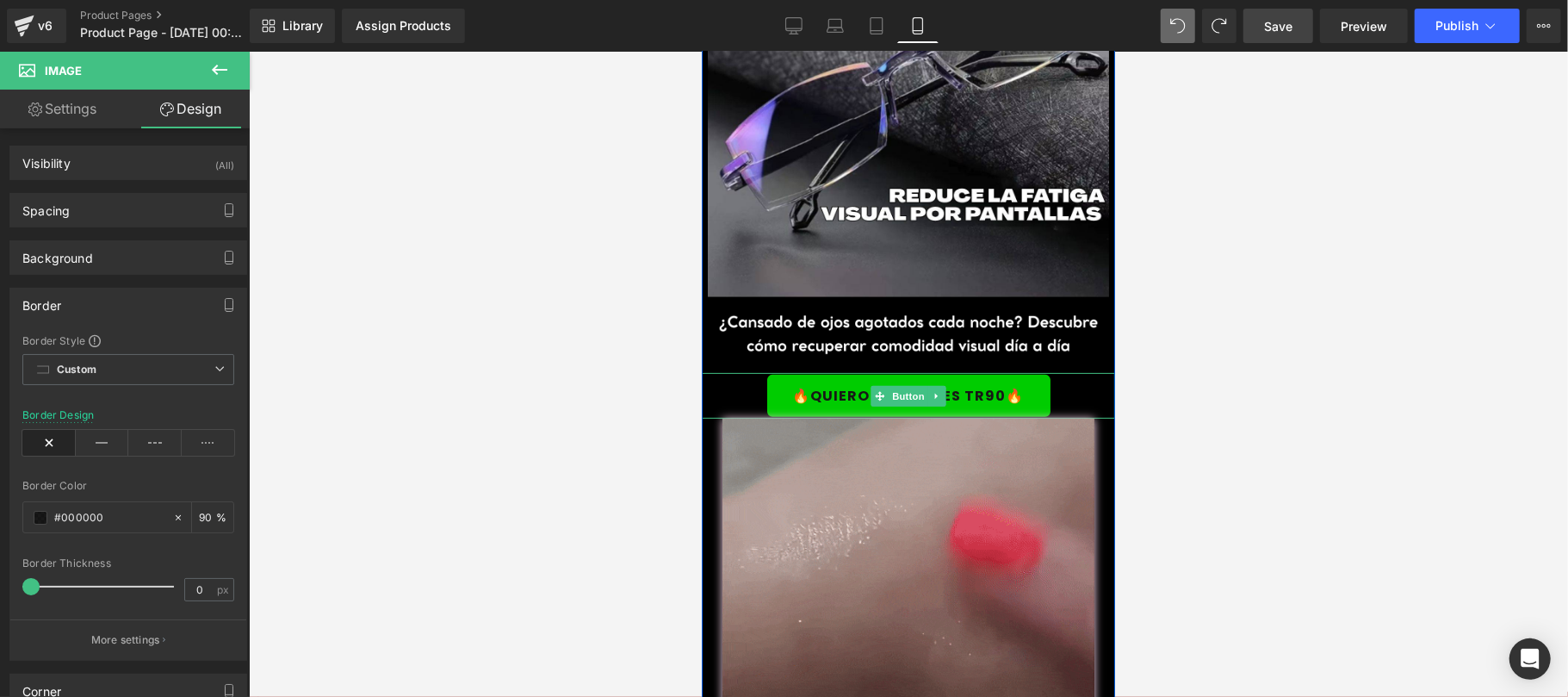
click at [931, 390] on icon at bounding box center [936, 395] width 9 height 10
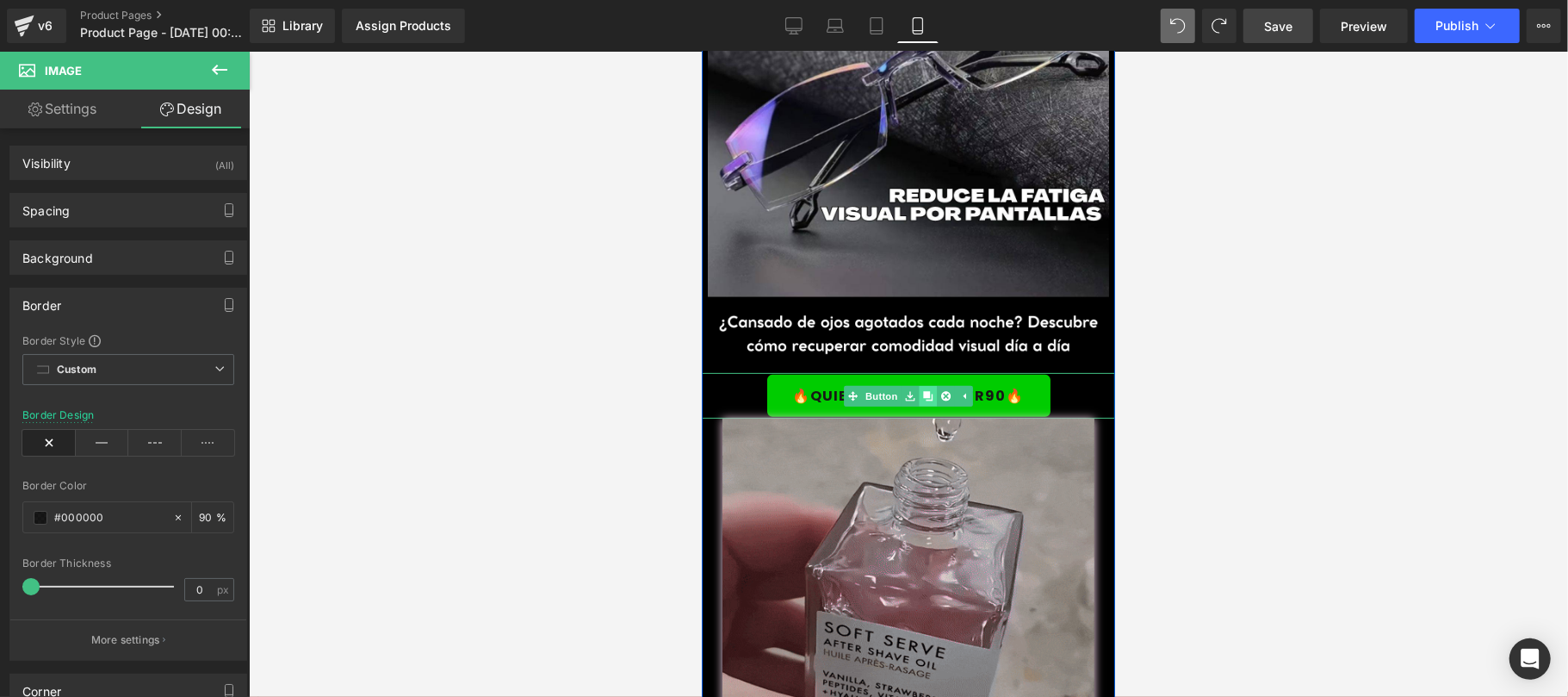
click at [922, 390] on icon at bounding box center [927, 395] width 9 height 9
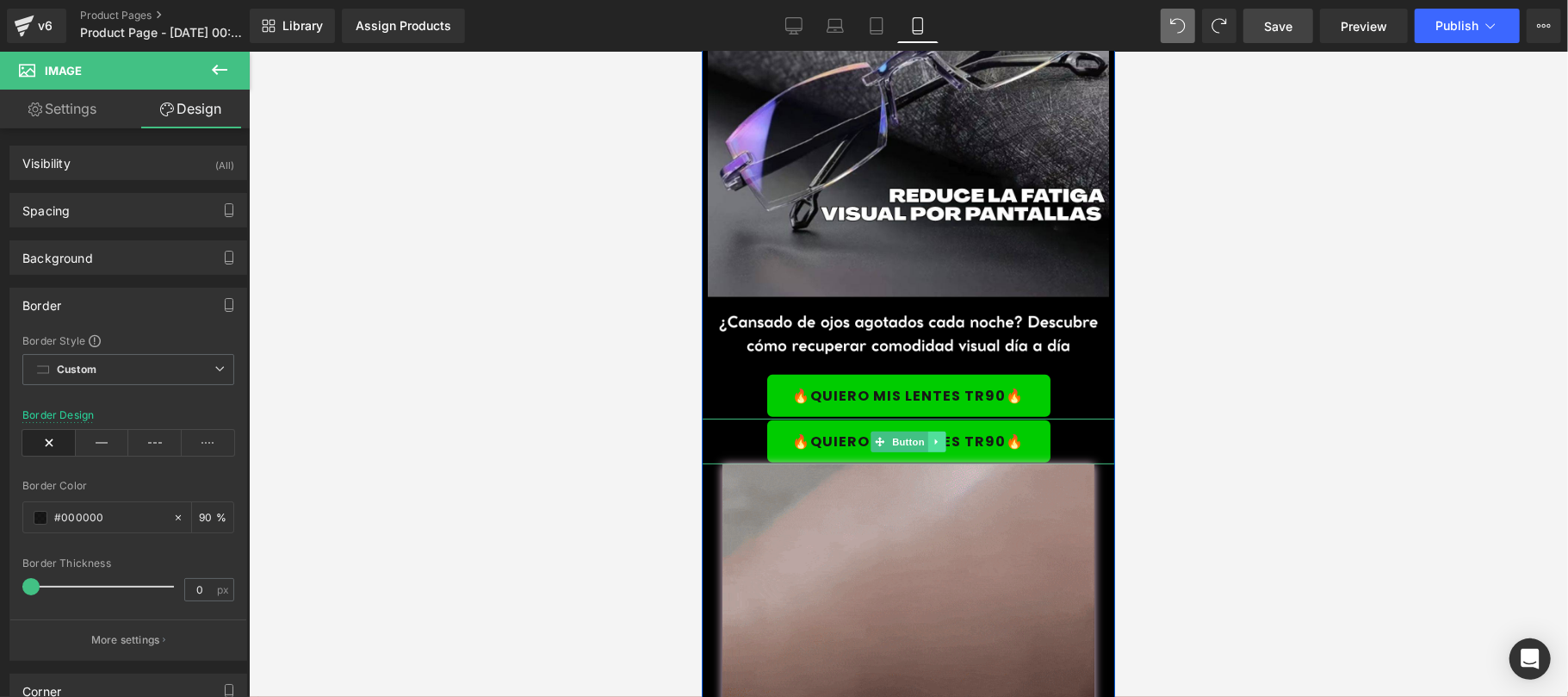
click at [934, 437] on icon at bounding box center [935, 440] width 3 height 6
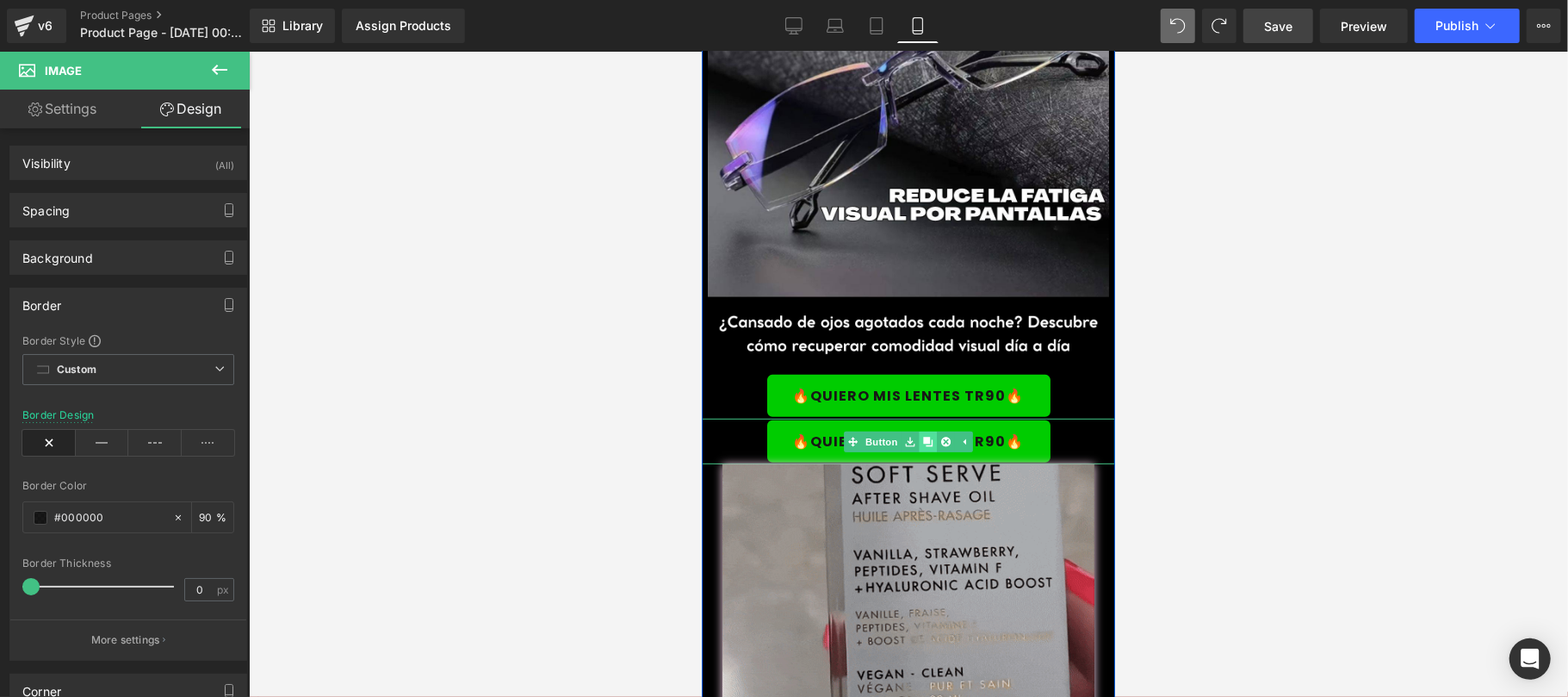
click at [922, 435] on icon at bounding box center [927, 440] width 9 height 10
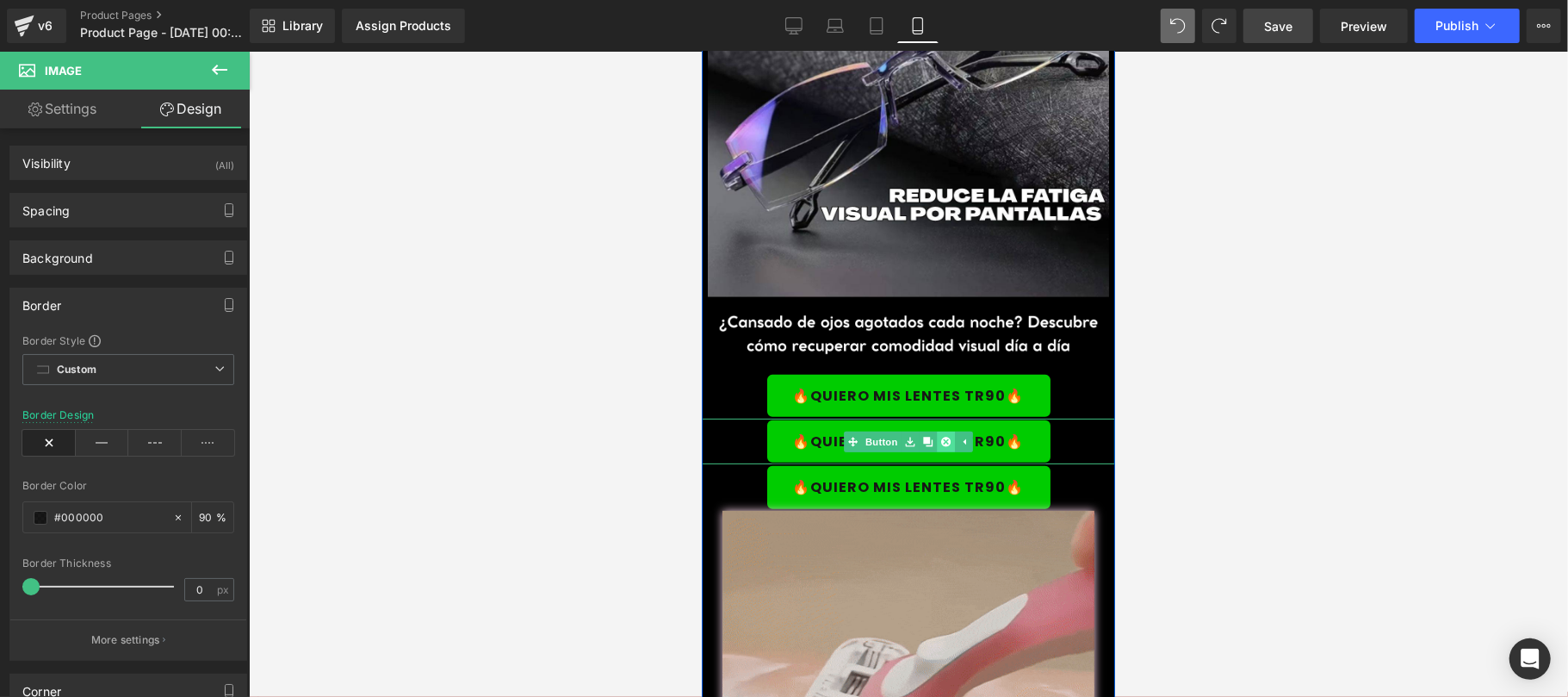
click at [940, 435] on icon at bounding box center [944, 440] width 9 height 9
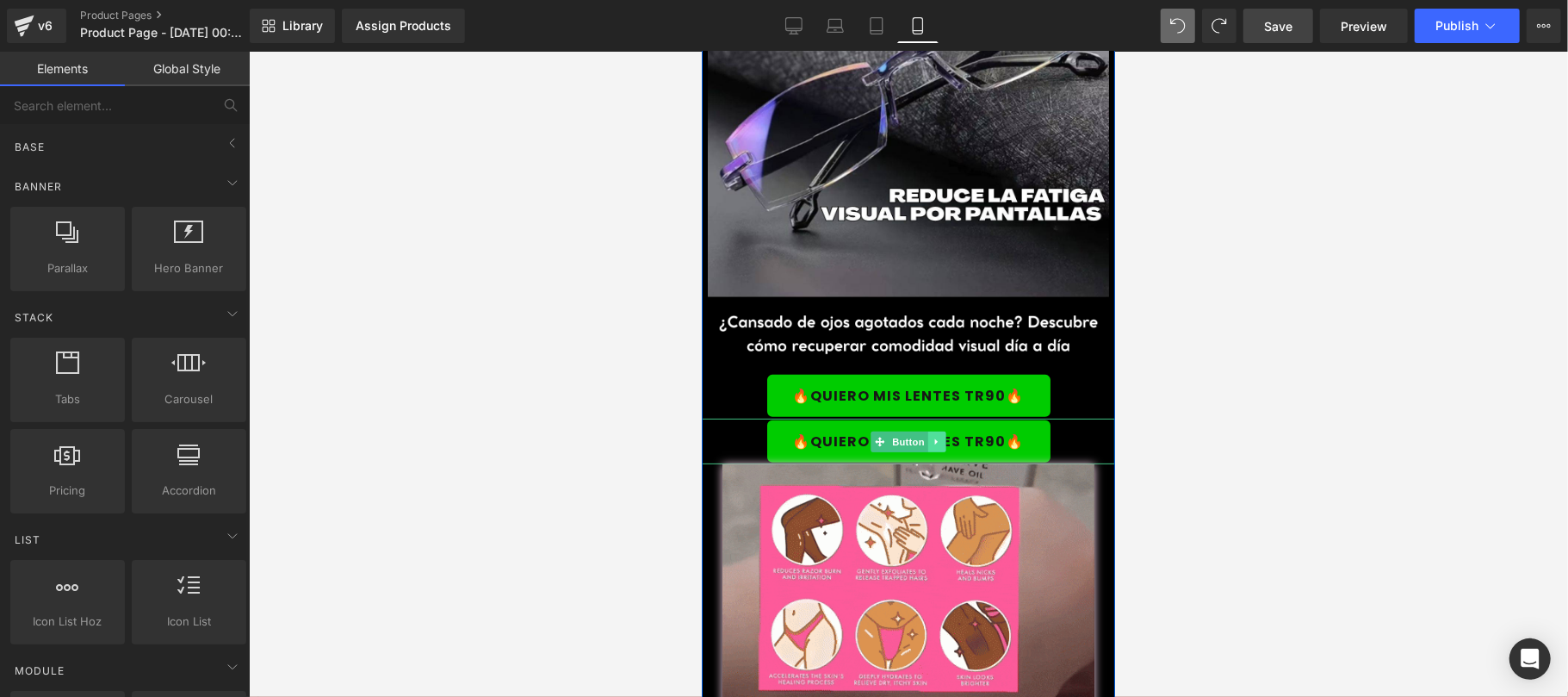
click at [935, 431] on link at bounding box center [936, 441] width 18 height 21
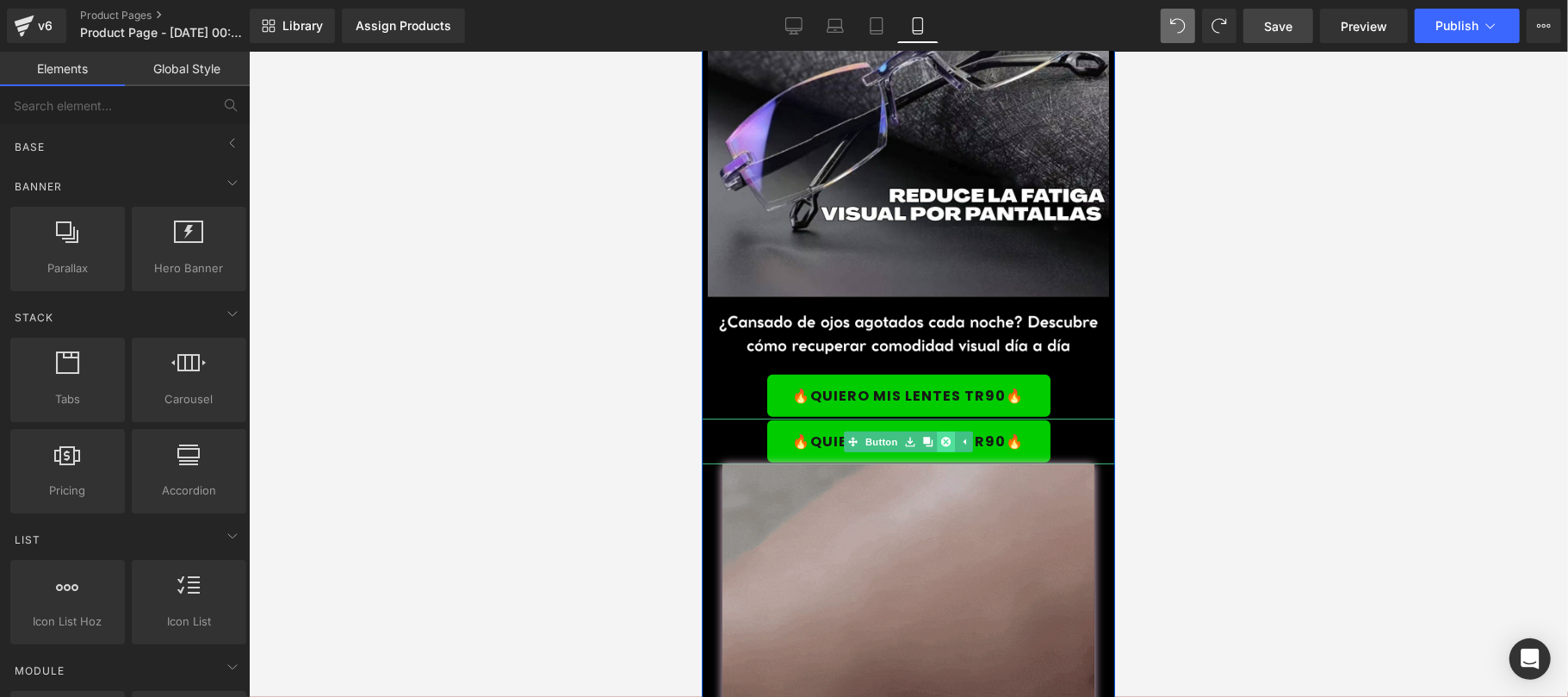
click at [940, 435] on icon at bounding box center [944, 440] width 9 height 9
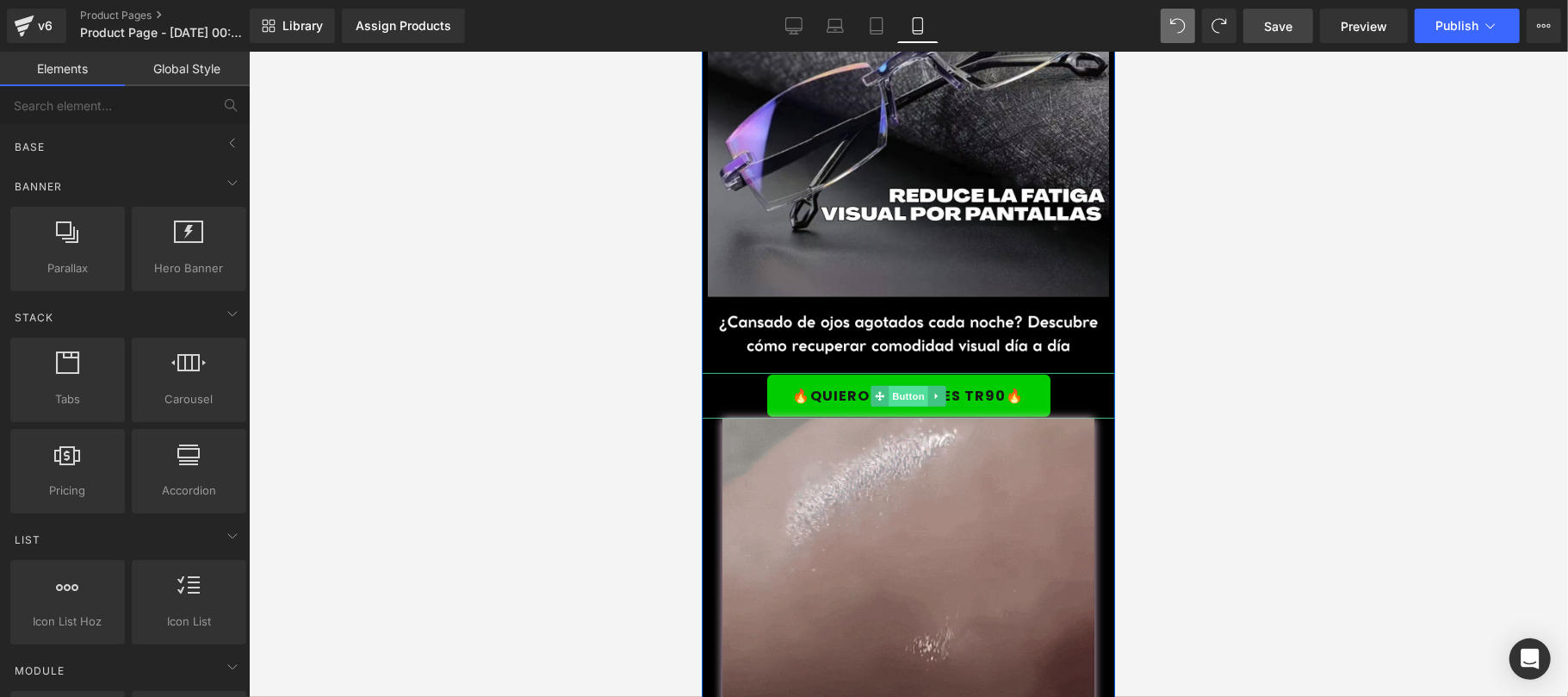
click at [873, 385] on link "Button" at bounding box center [897, 395] width 57 height 21
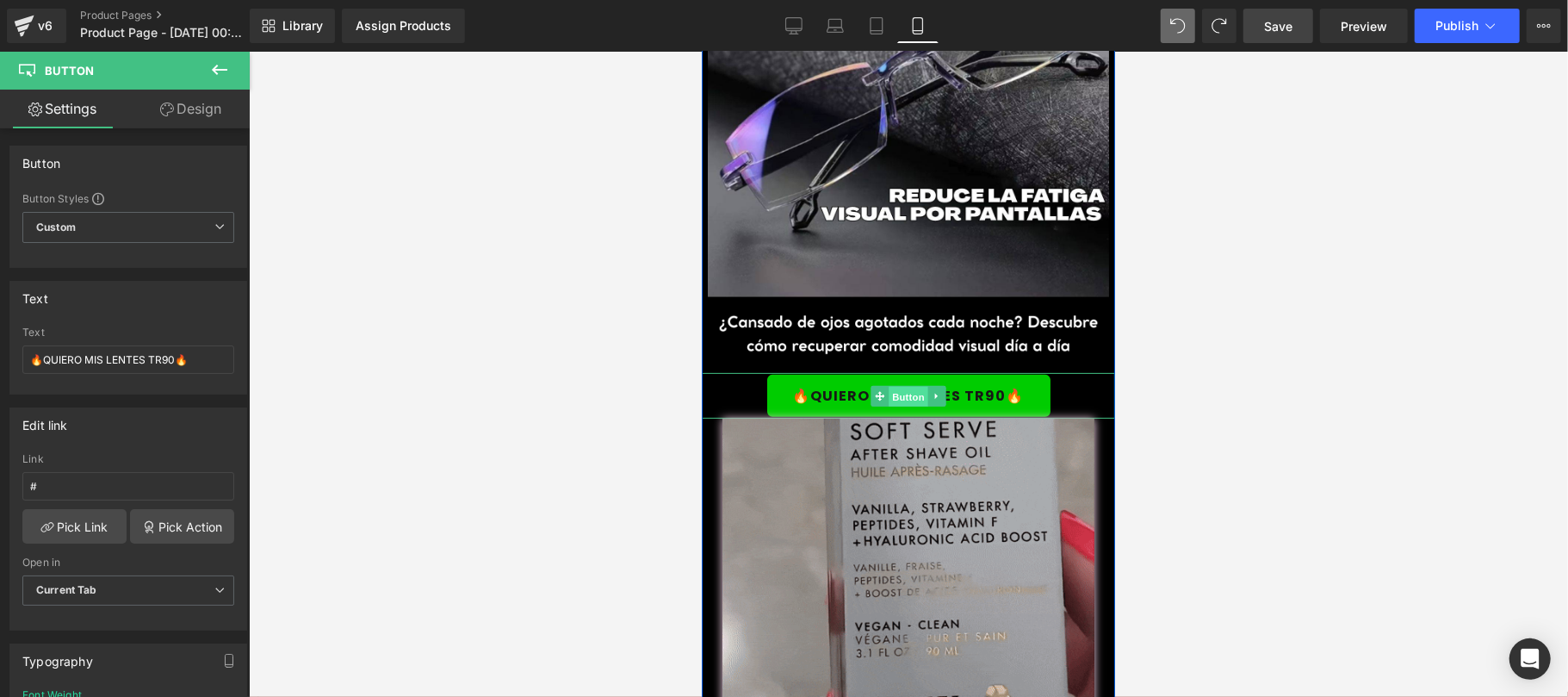
click at [902, 385] on span "Button" at bounding box center [907, 395] width 39 height 21
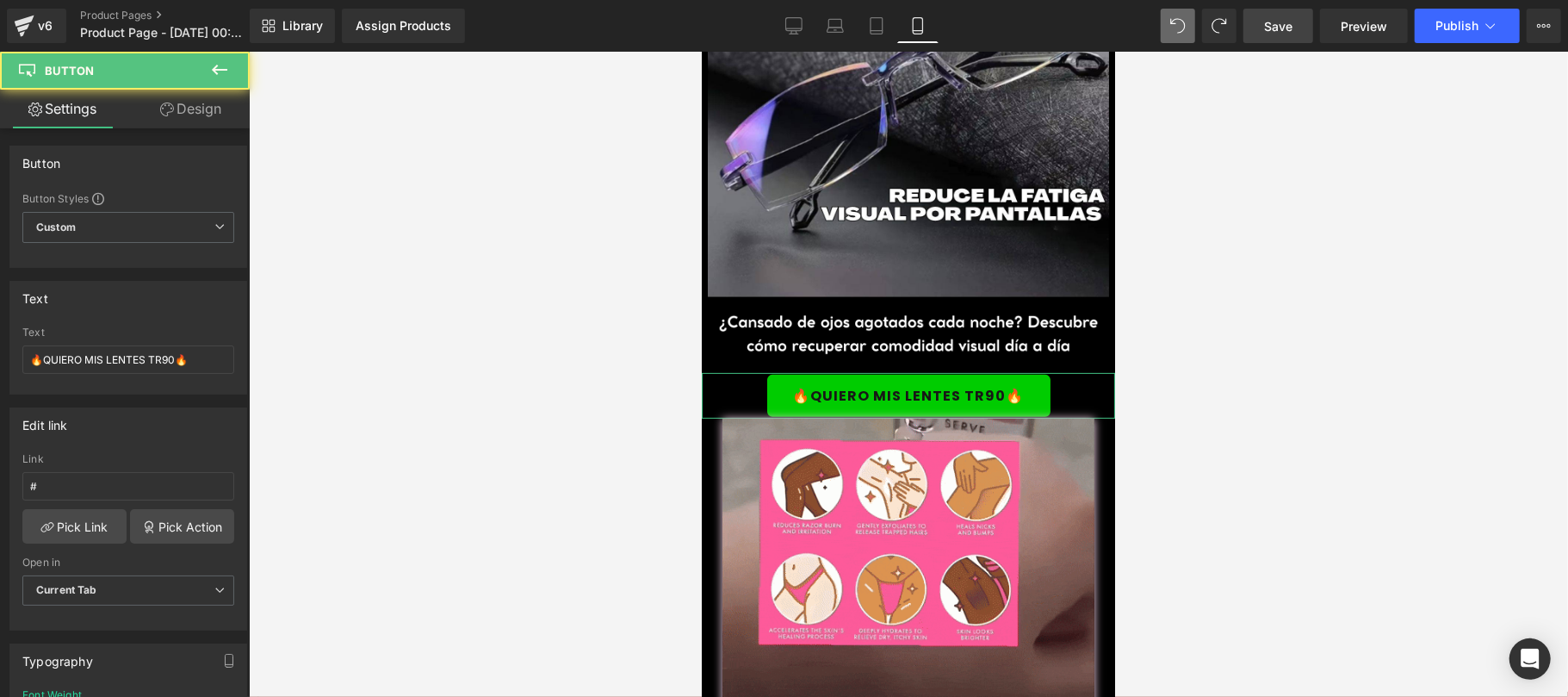
click at [207, 108] on link "Design" at bounding box center [190, 108] width 125 height 38
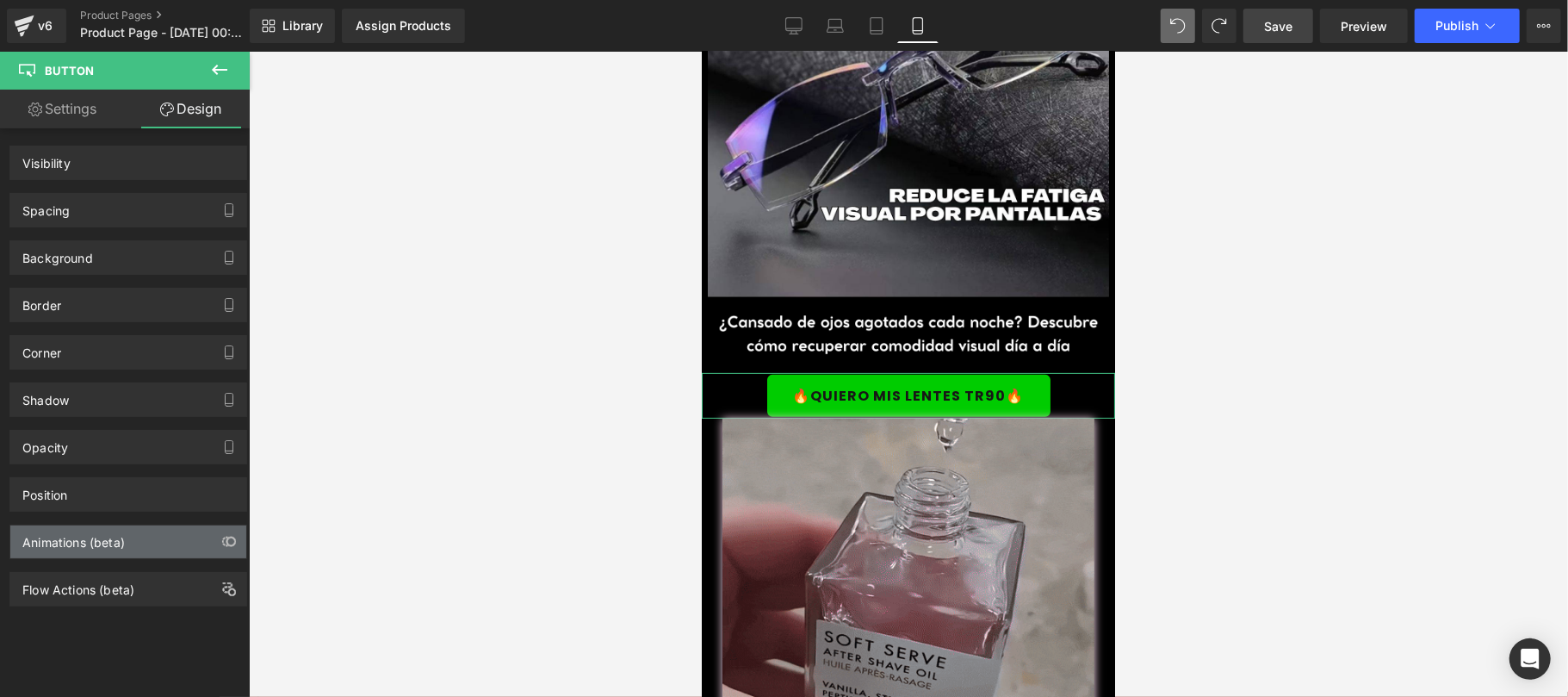
click at [77, 549] on div "Animations (beta)" at bounding box center [73, 538] width 102 height 24
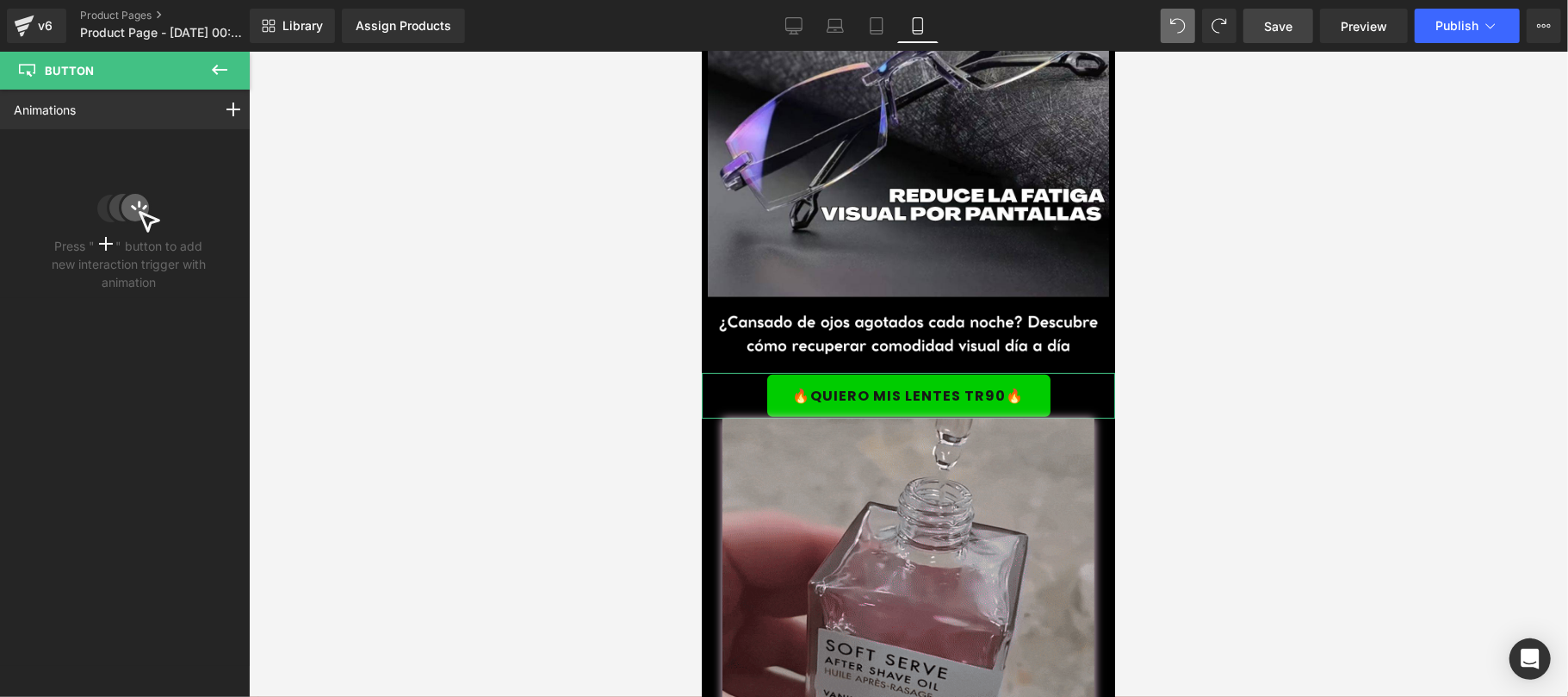
click at [187, 98] on div "Animations Mouse Click Mouse Hover Mouse Leave Scroll Into view While scrolling…" at bounding box center [128, 109] width 257 height 39
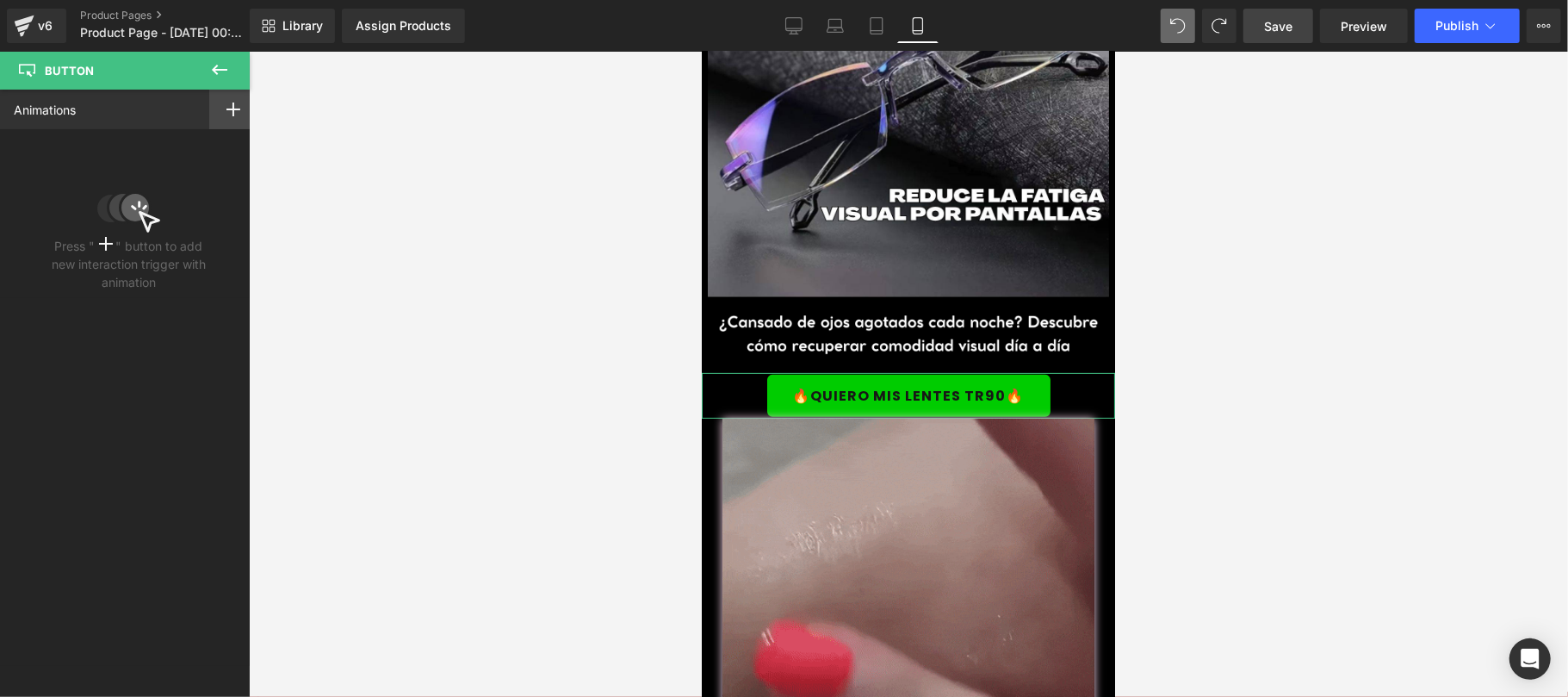
click at [226, 108] on icon at bounding box center [233, 109] width 14 height 14
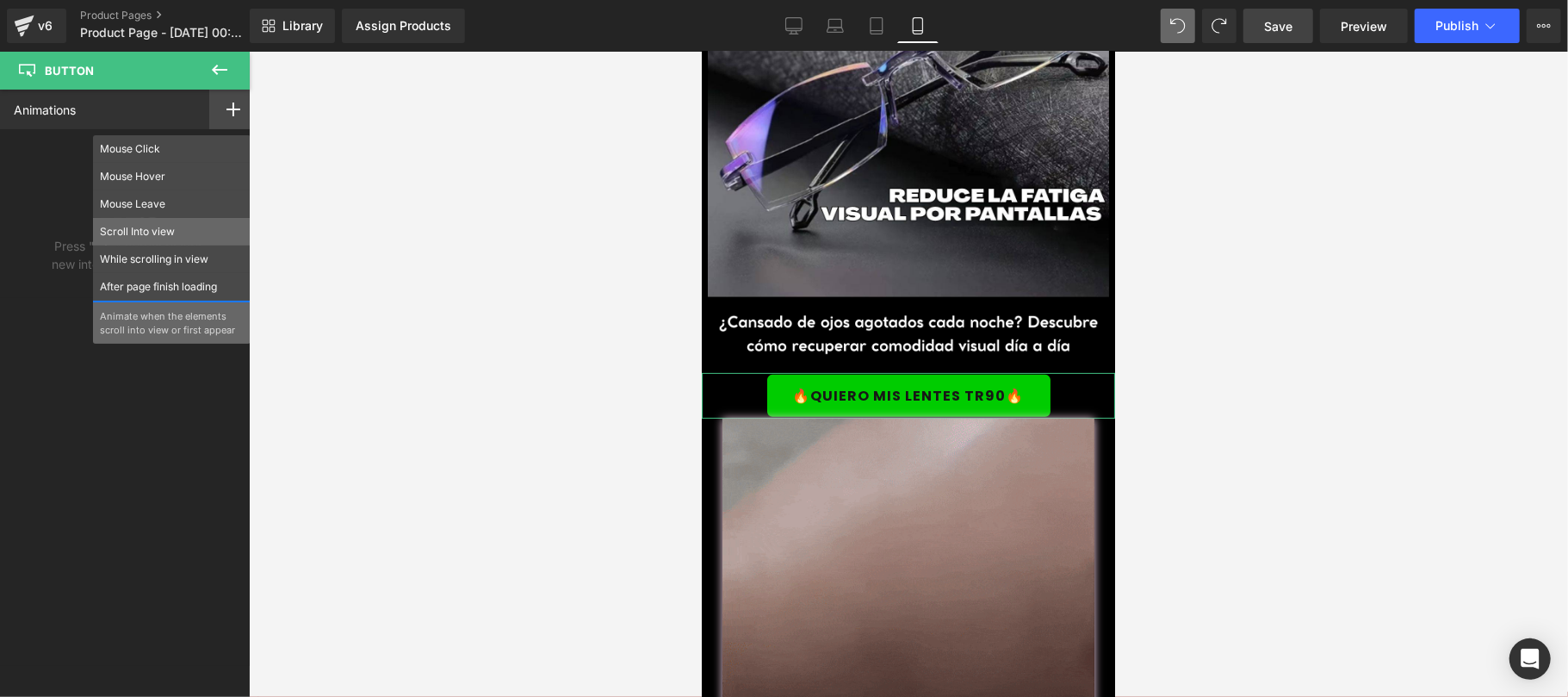
click at [197, 227] on p "Scroll Into view" at bounding box center [171, 232] width 143 height 16
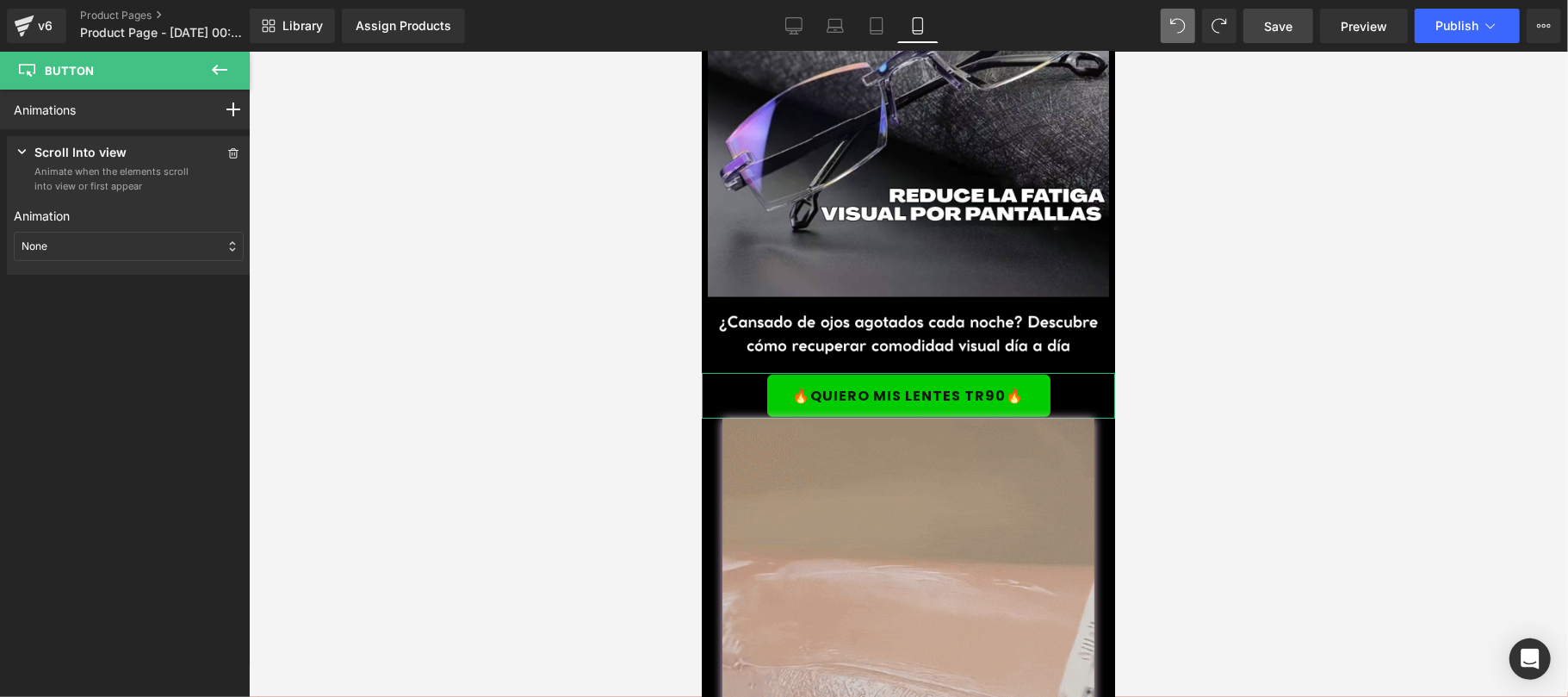
click at [112, 241] on div "None" at bounding box center [128, 246] width 230 height 29
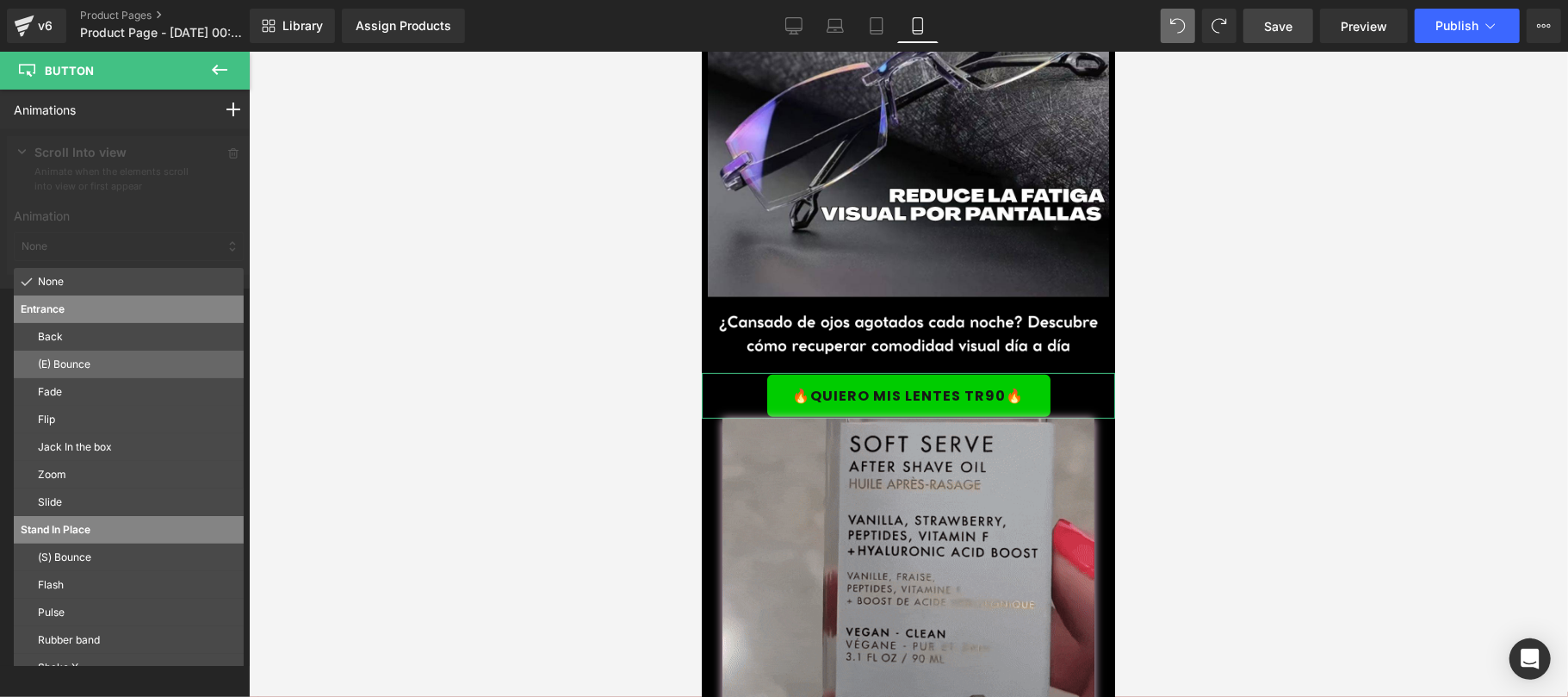
click at [93, 367] on p "(E) Bounce" at bounding box center [137, 364] width 199 height 16
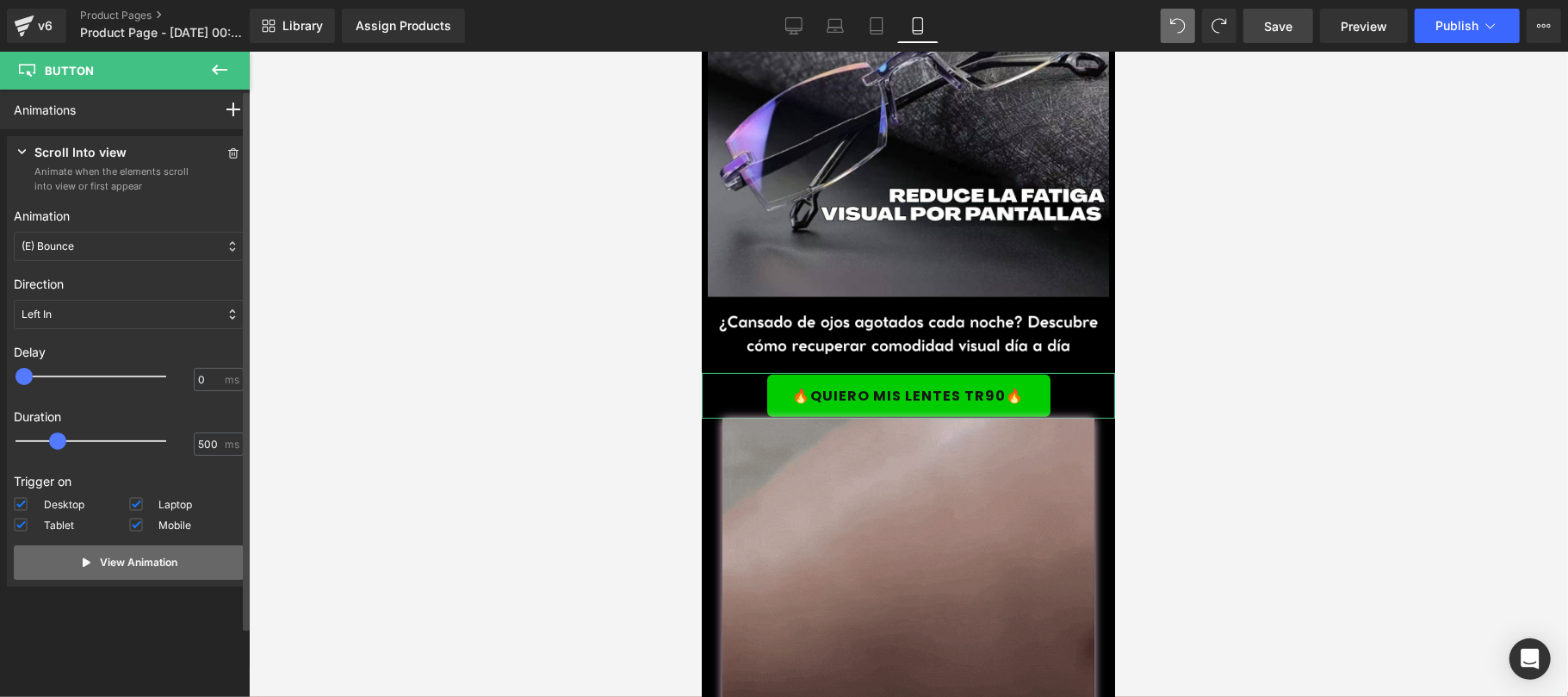
click at [95, 568] on button "View Animation" at bounding box center [128, 562] width 230 height 35
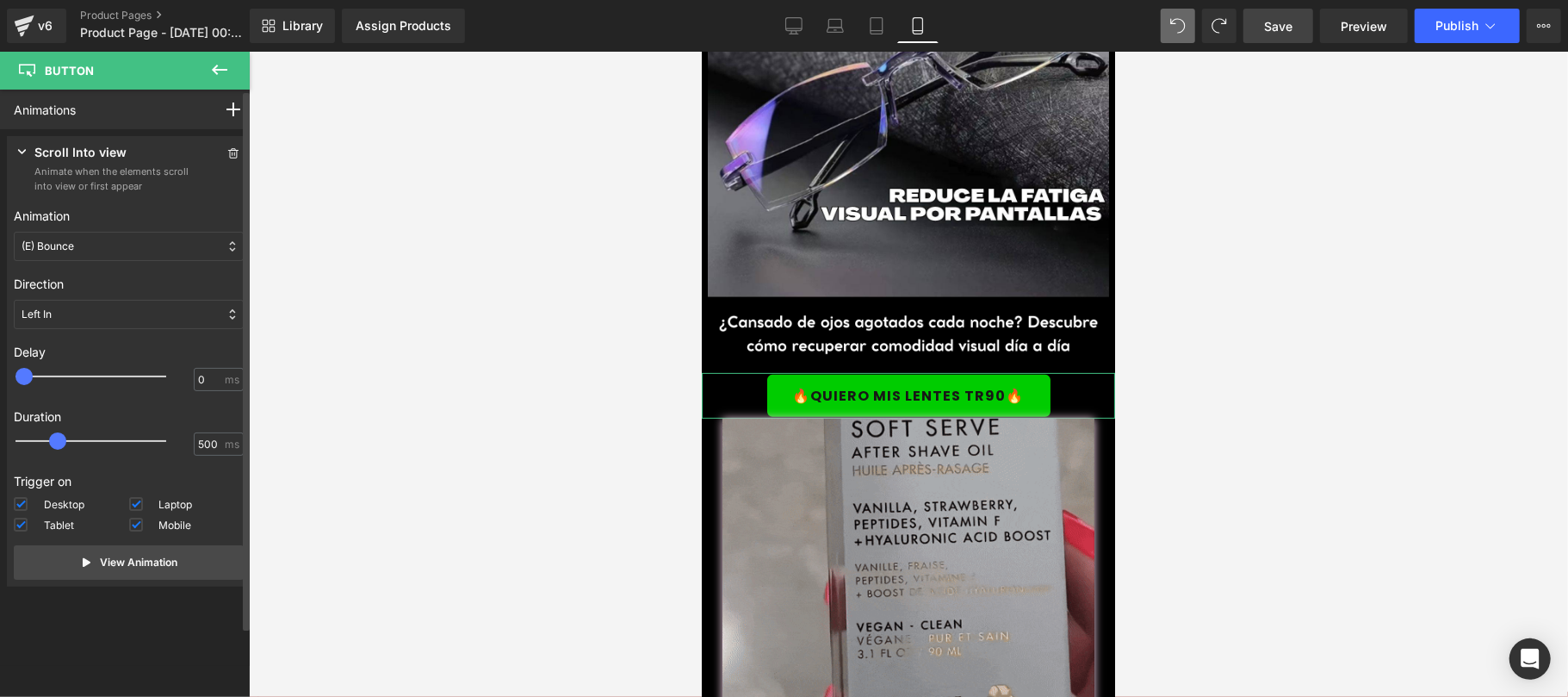
click at [52, 143] on p "Scroll Into view" at bounding box center [81, 153] width 92 height 22
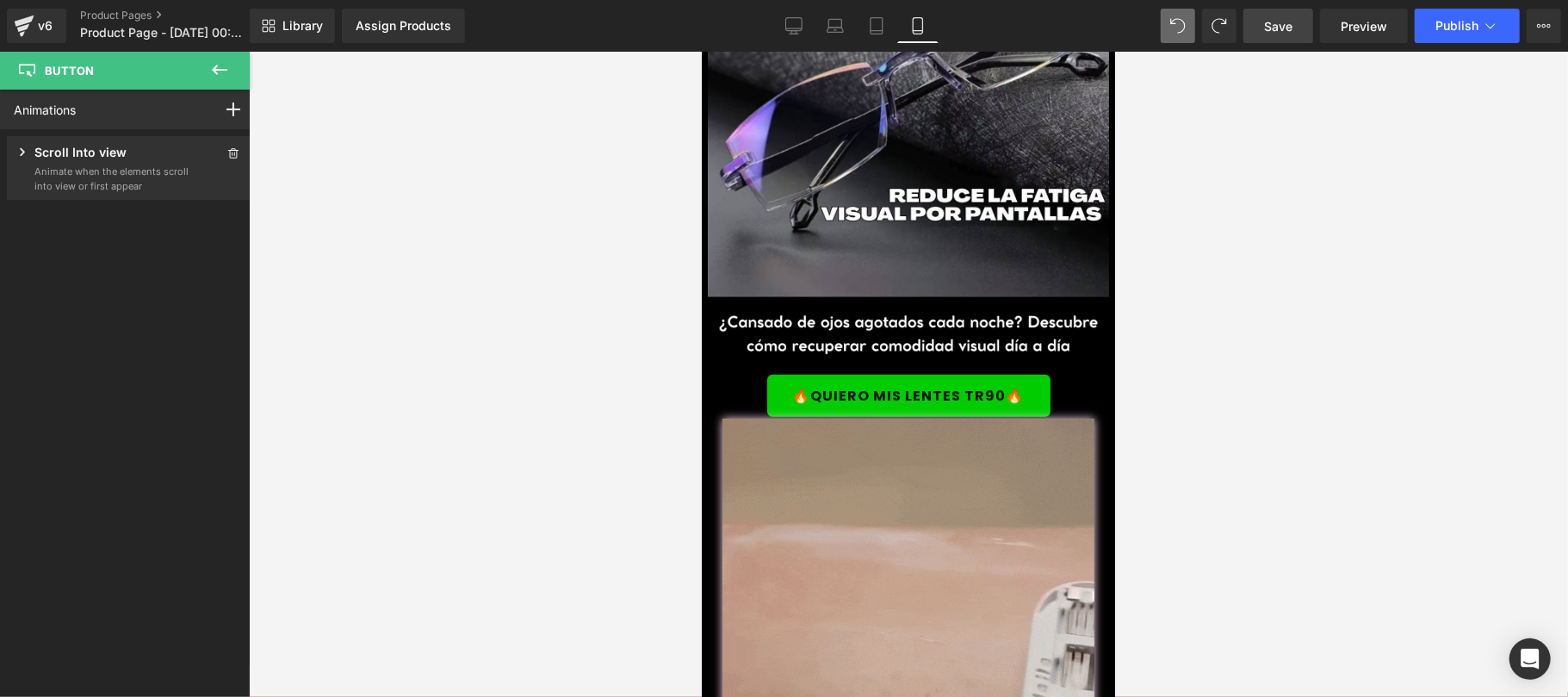
click at [430, 194] on div at bounding box center [908, 374] width 1319 height 645
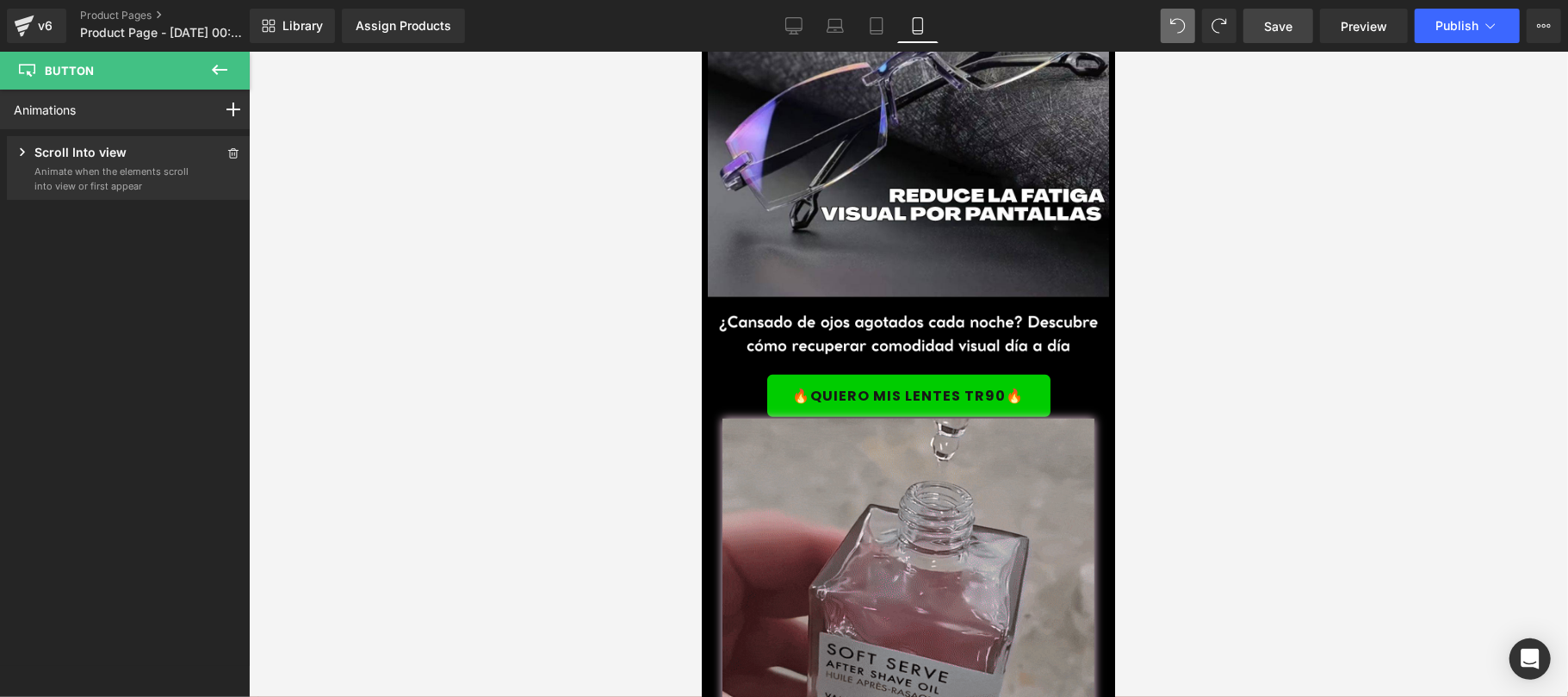
click at [1259, 27] on link "Save" at bounding box center [1277, 25] width 69 height 35
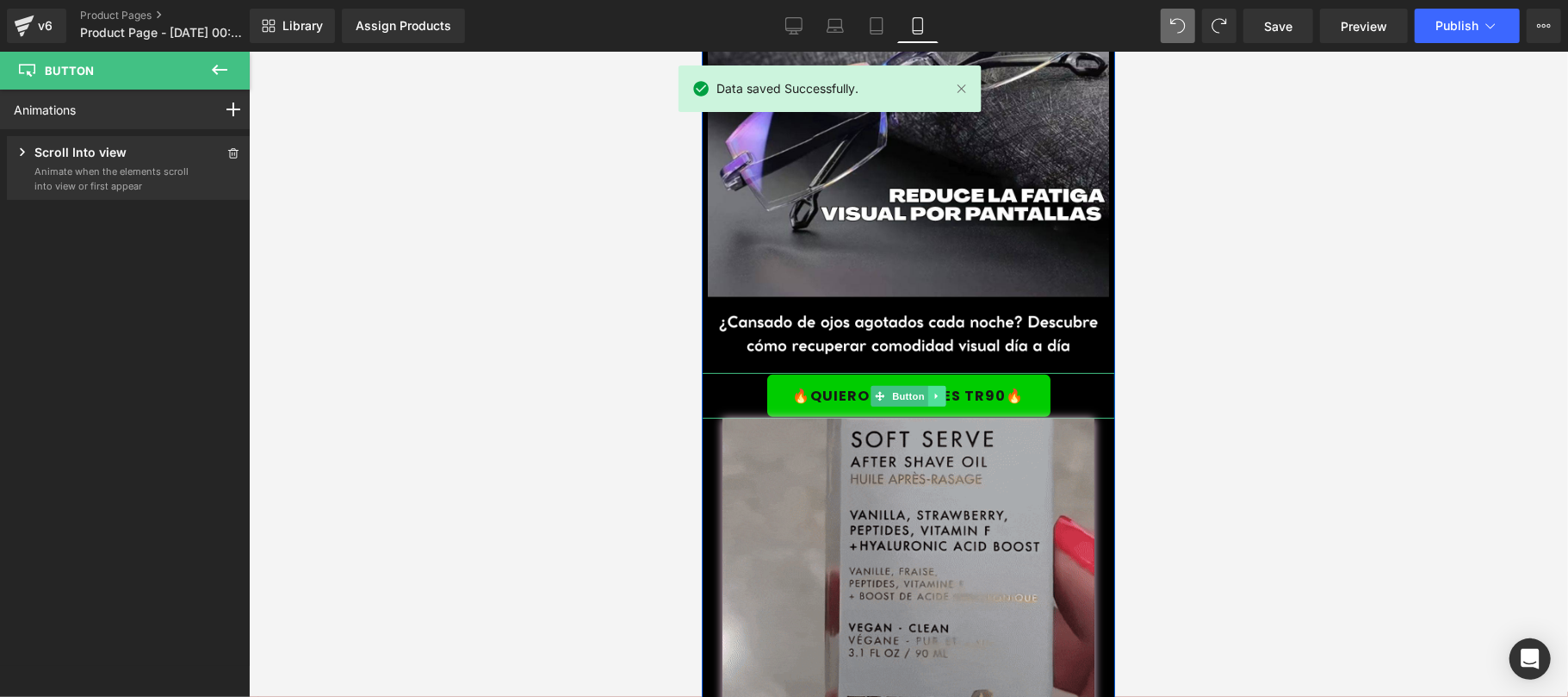
click at [931, 390] on icon at bounding box center [936, 395] width 9 height 10
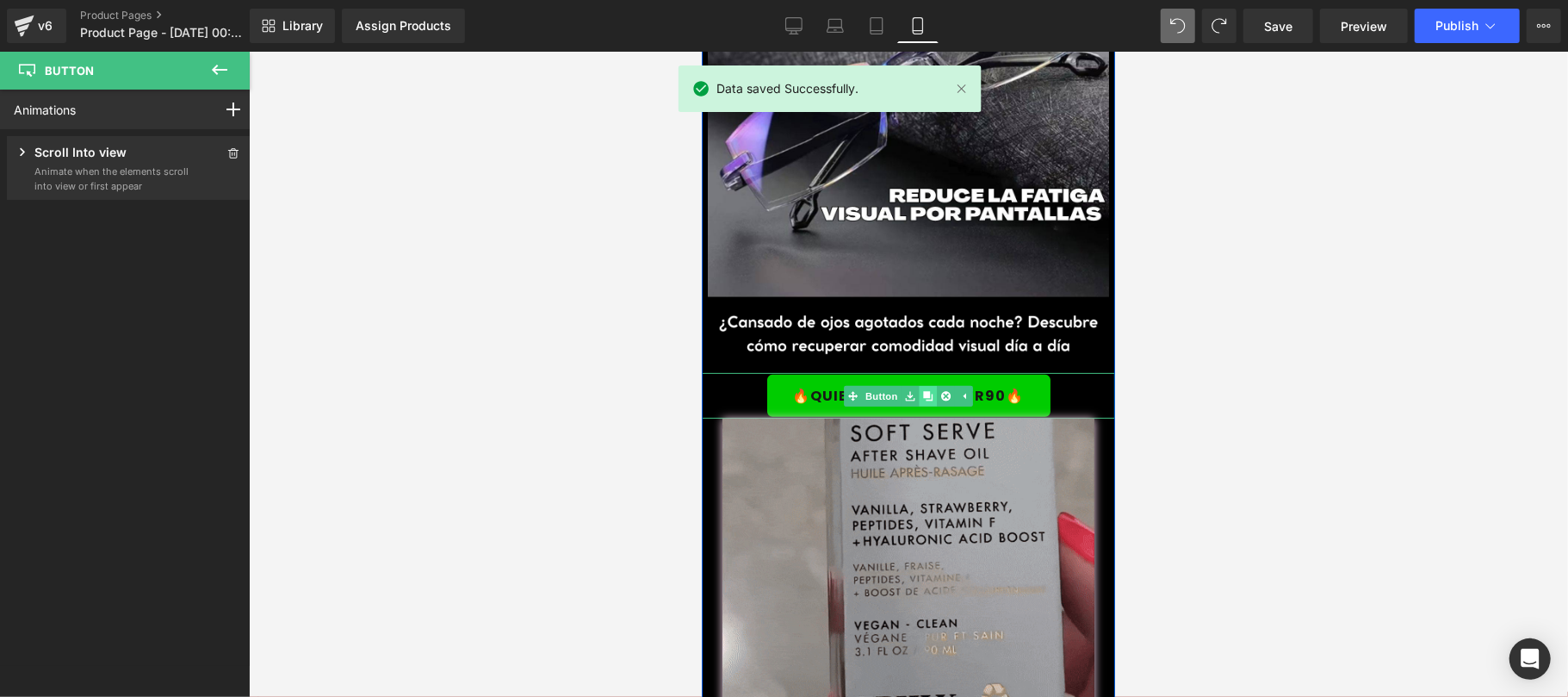
click at [922, 390] on icon at bounding box center [927, 395] width 9 height 9
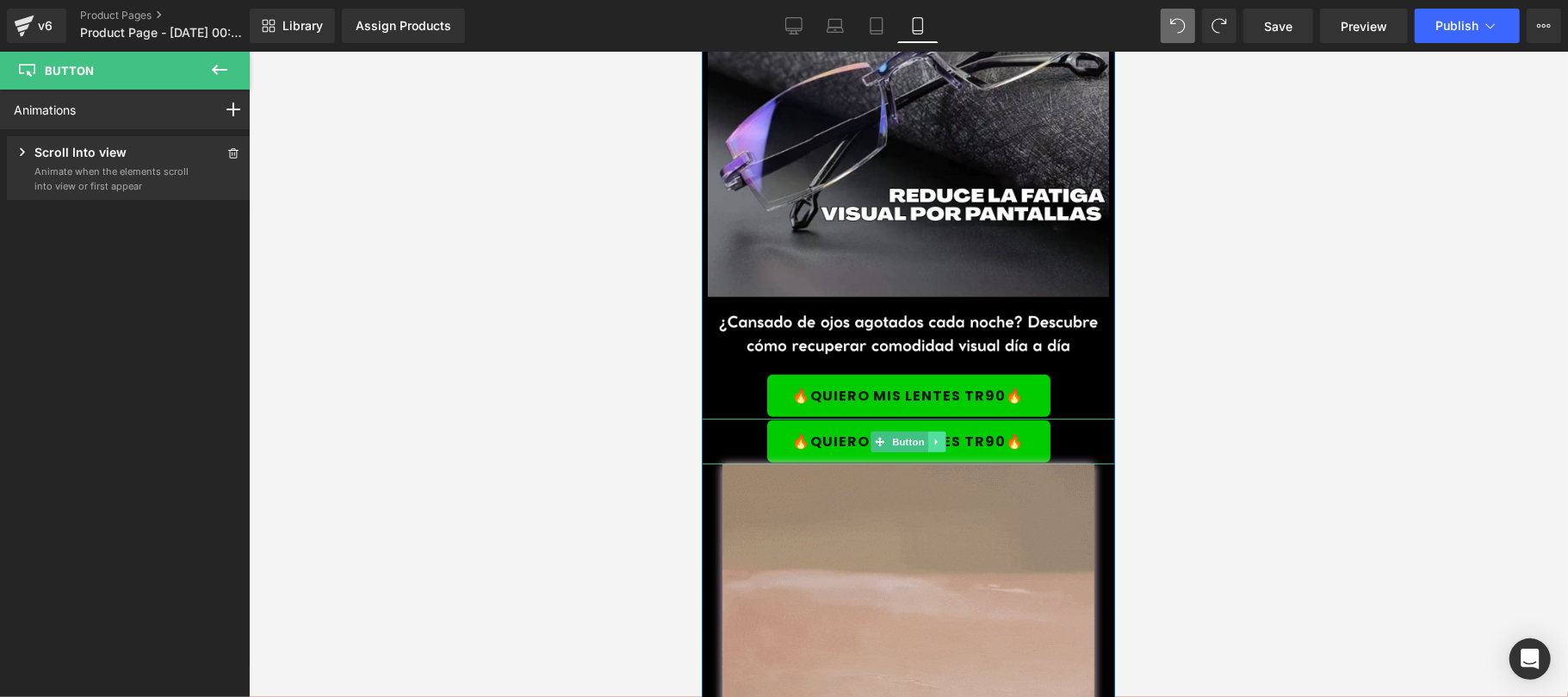
click at [935, 431] on link at bounding box center [936, 441] width 18 height 21
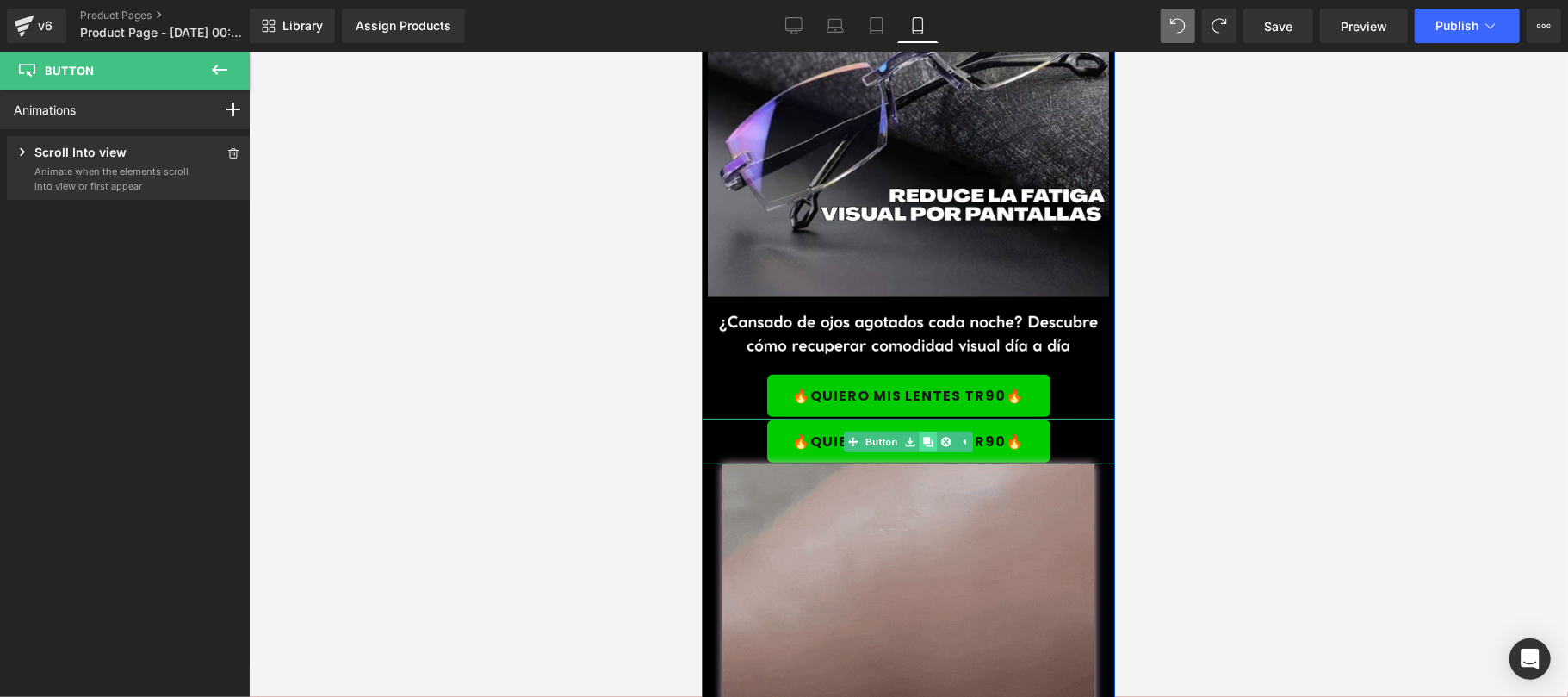
click at [922, 435] on icon at bounding box center [927, 440] width 9 height 9
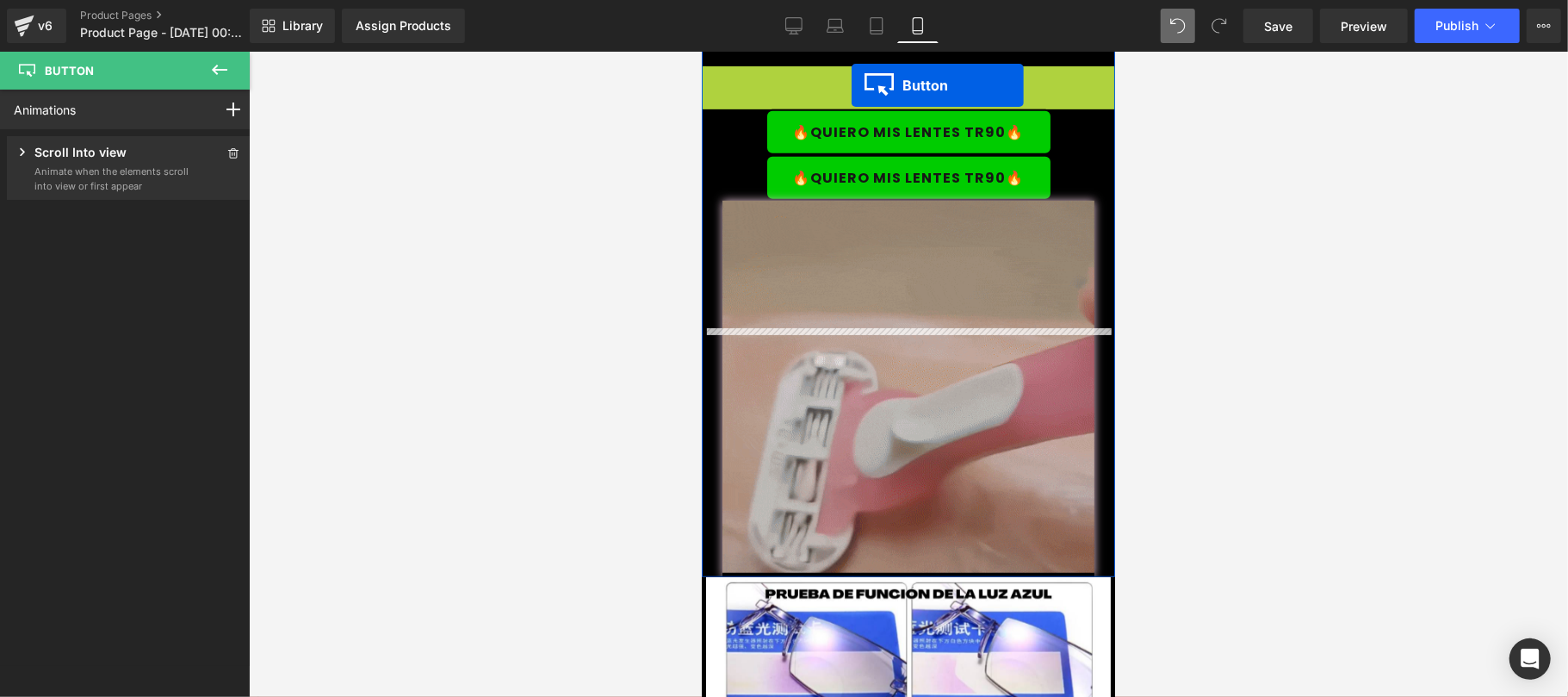
scroll to position [859, 0]
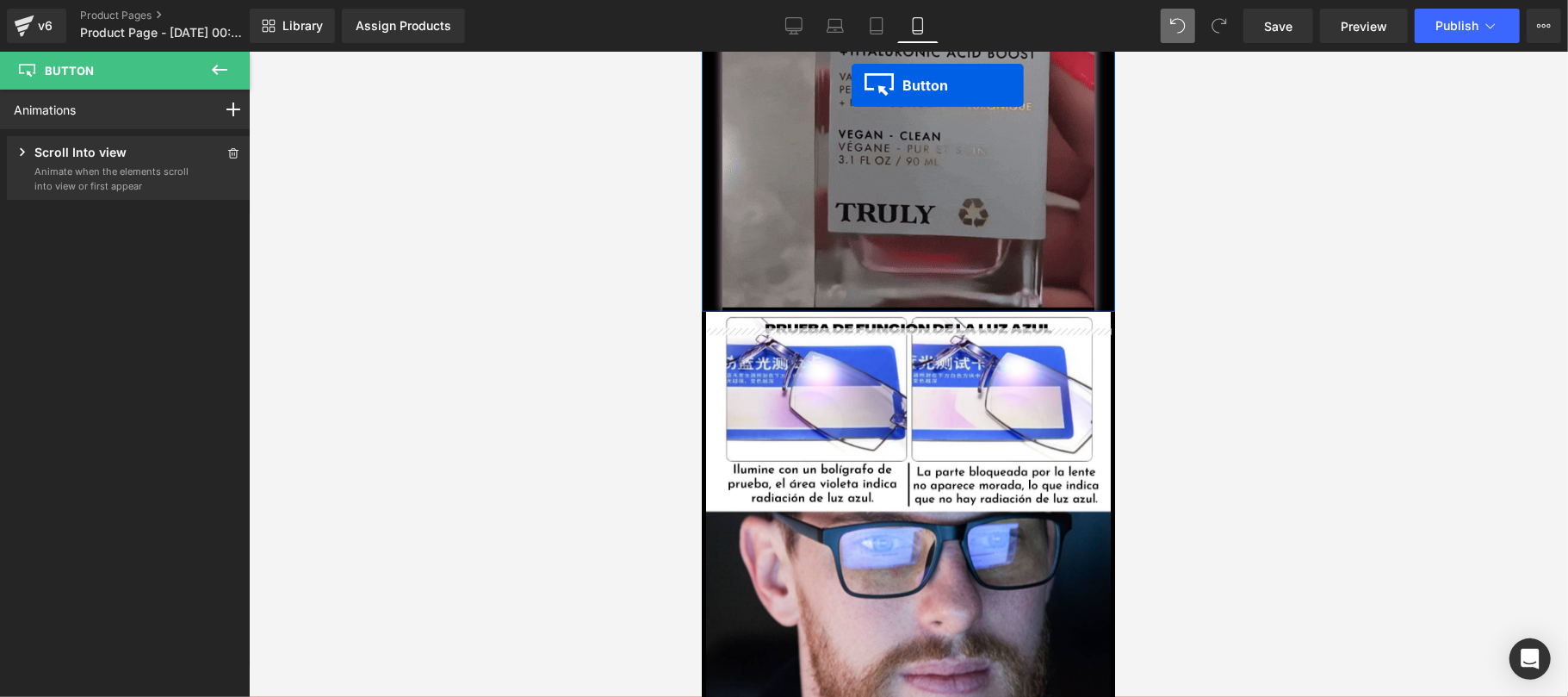
drag, startPoint x: 842, startPoint y: 370, endPoint x: 851, endPoint y: 378, distance: 12.0
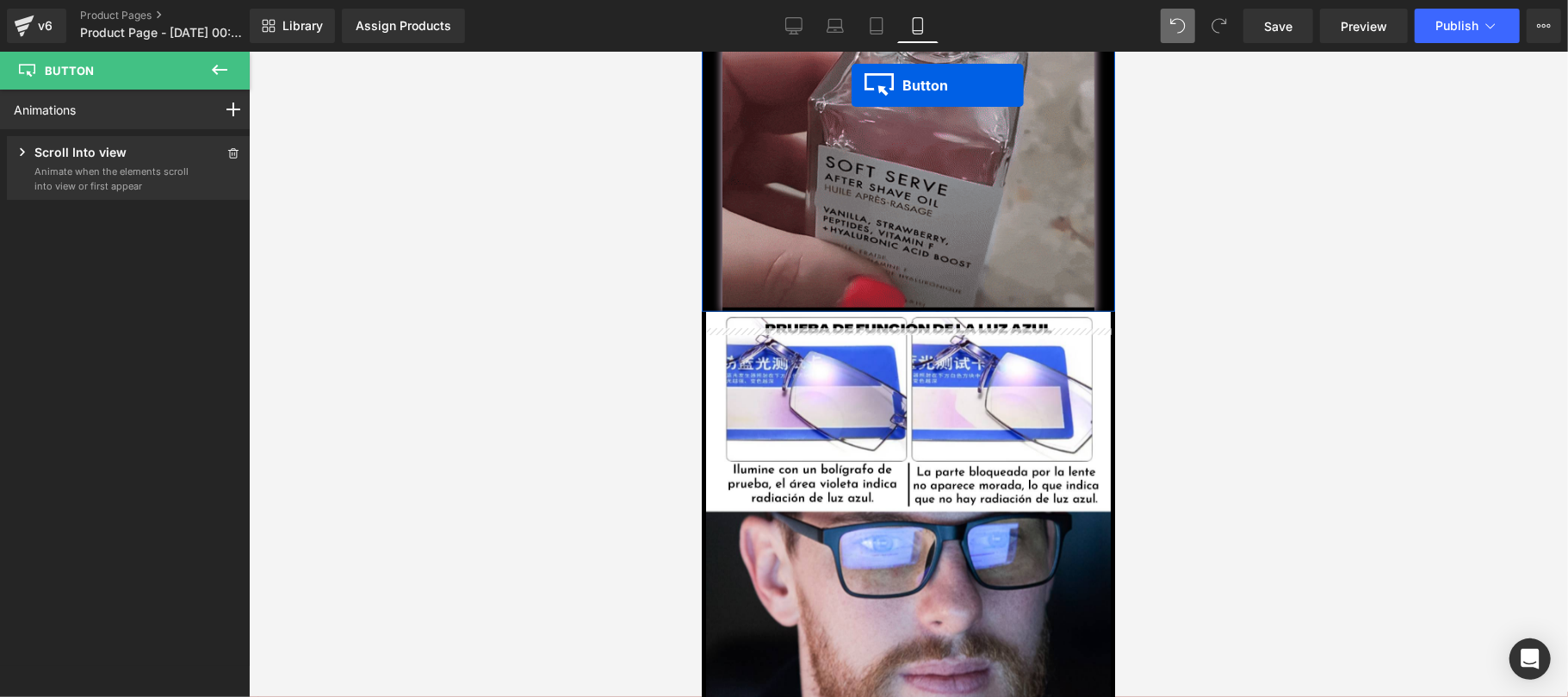
click at [851, 378] on img at bounding box center [907, 512] width 414 height 404
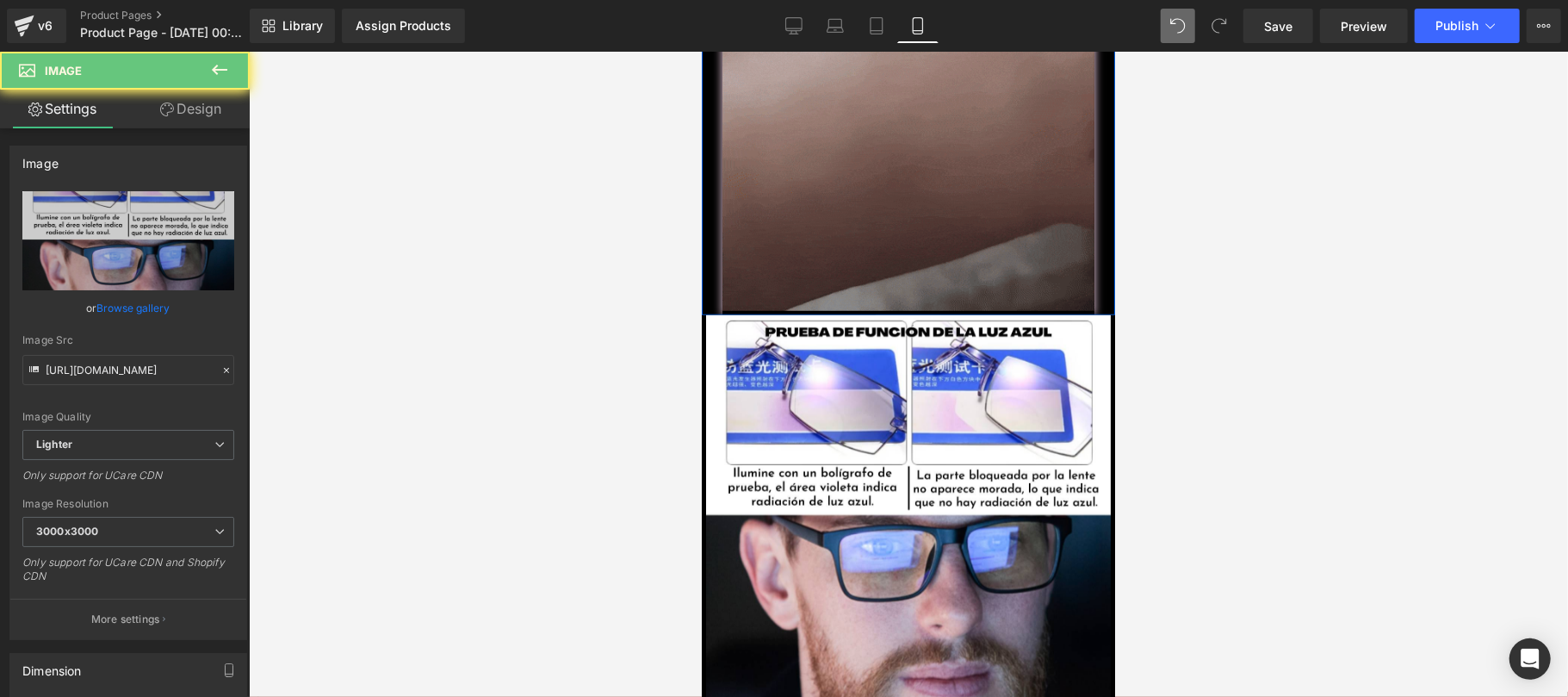
scroll to position [307, 0]
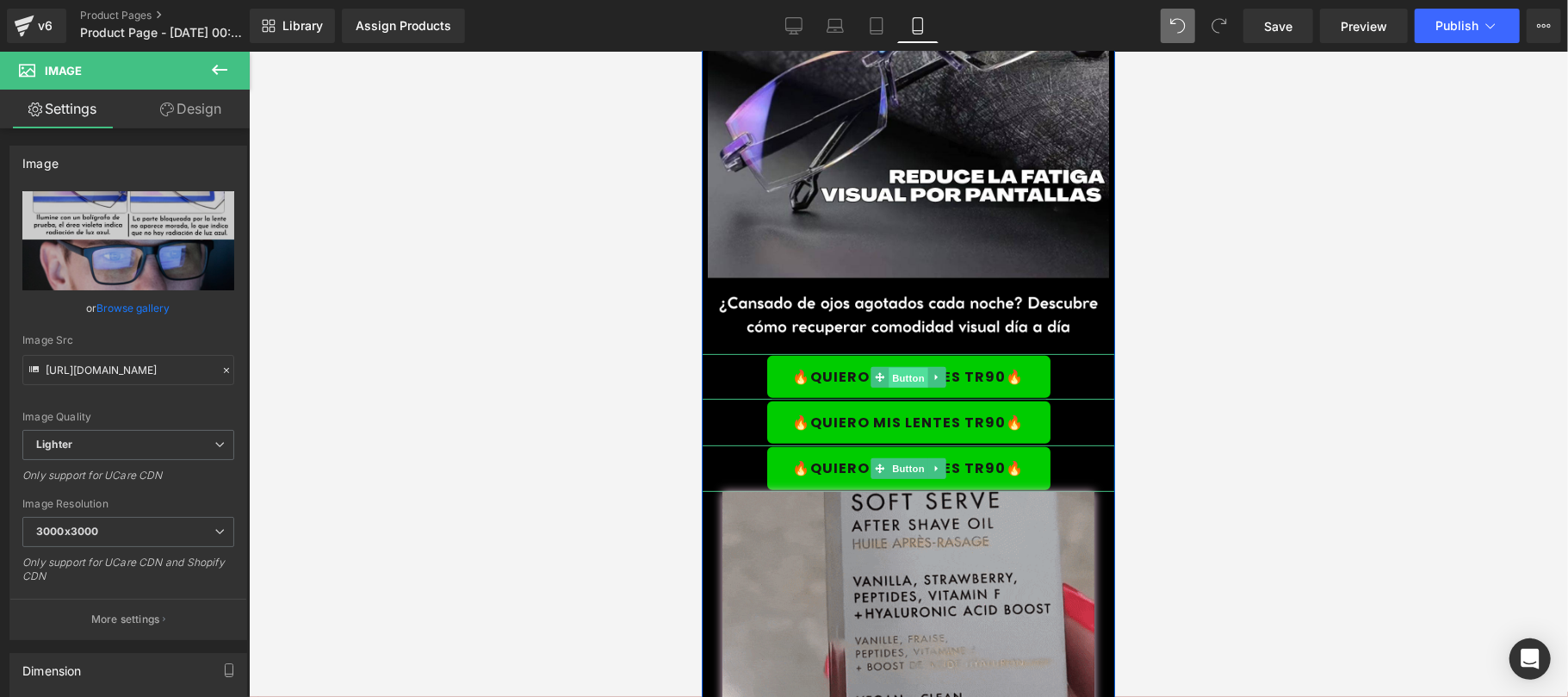
click at [869, 366] on link "Button" at bounding box center [897, 376] width 57 height 21
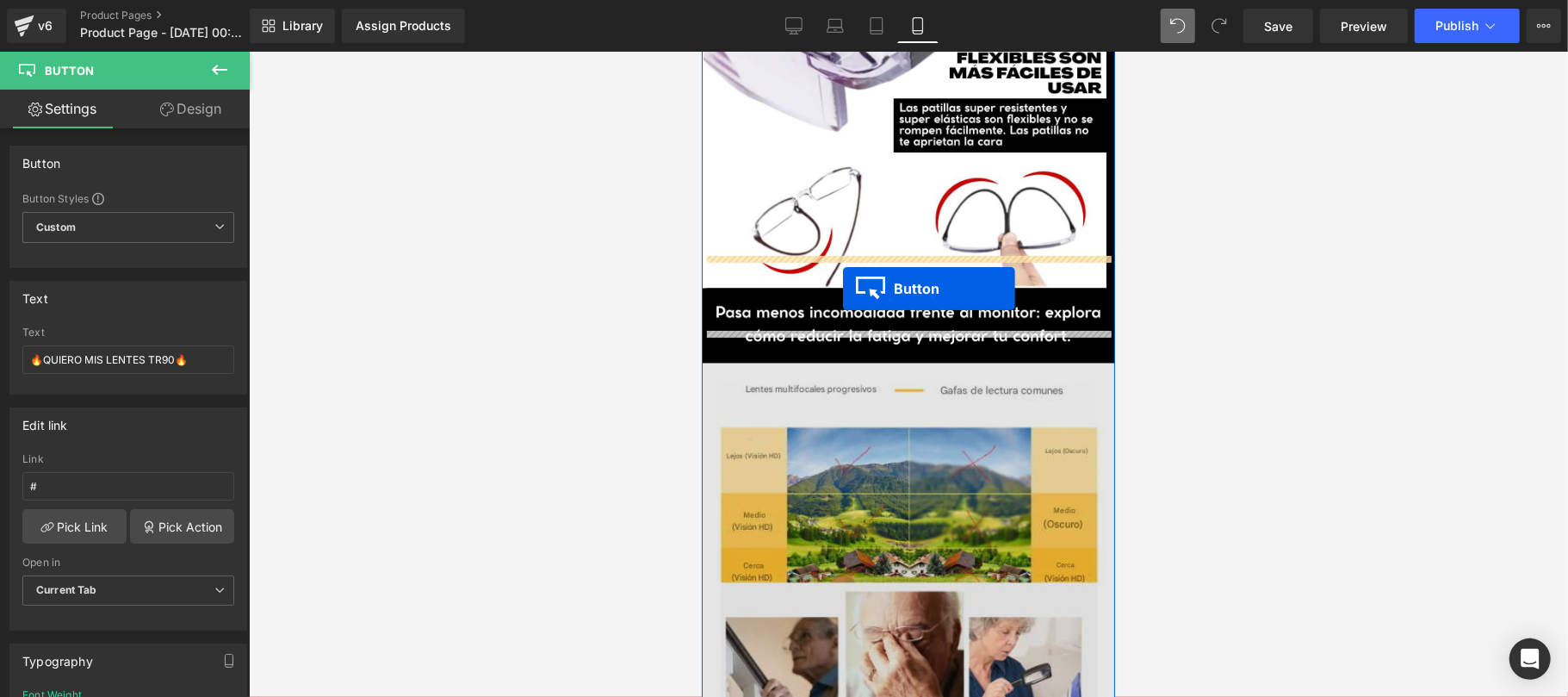
scroll to position [2449, 0]
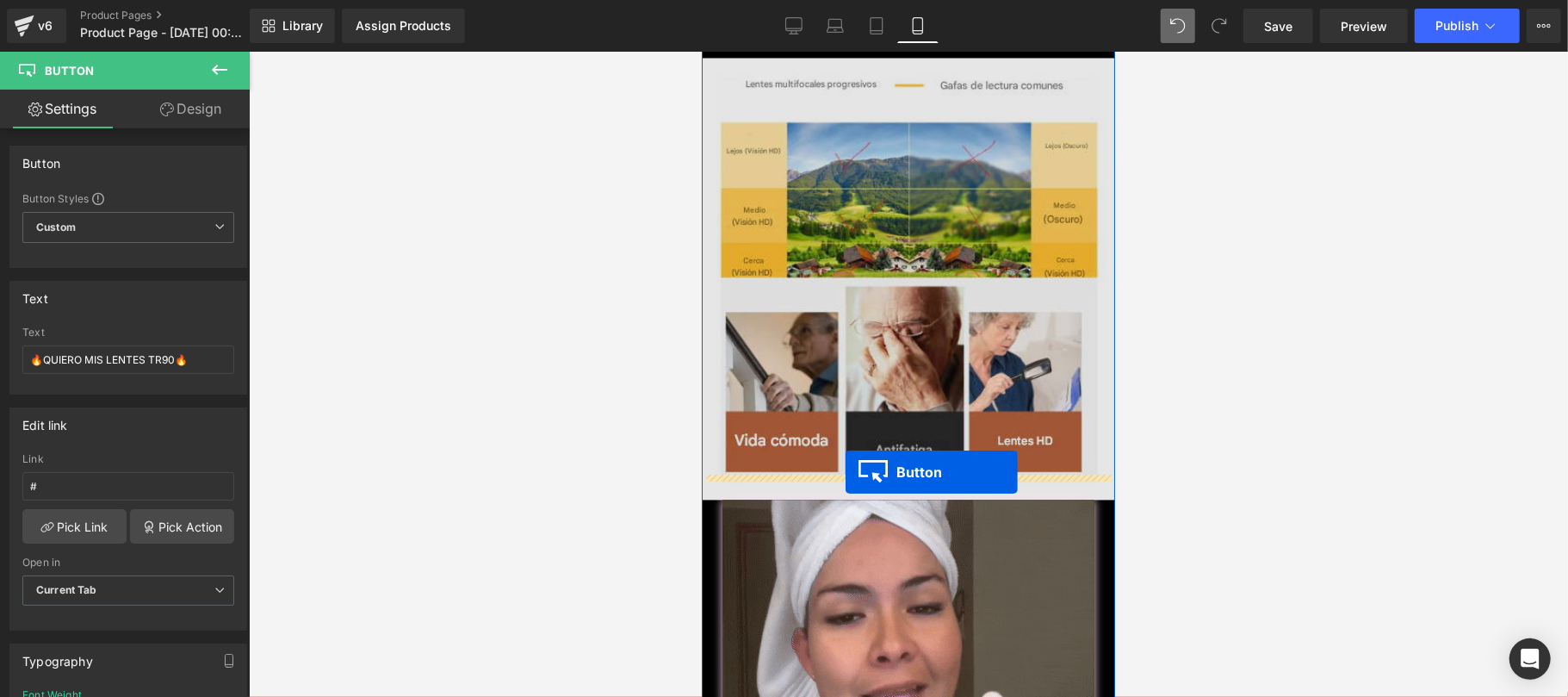
drag, startPoint x: 872, startPoint y: 362, endPoint x: 844, endPoint y: 471, distance: 112.5
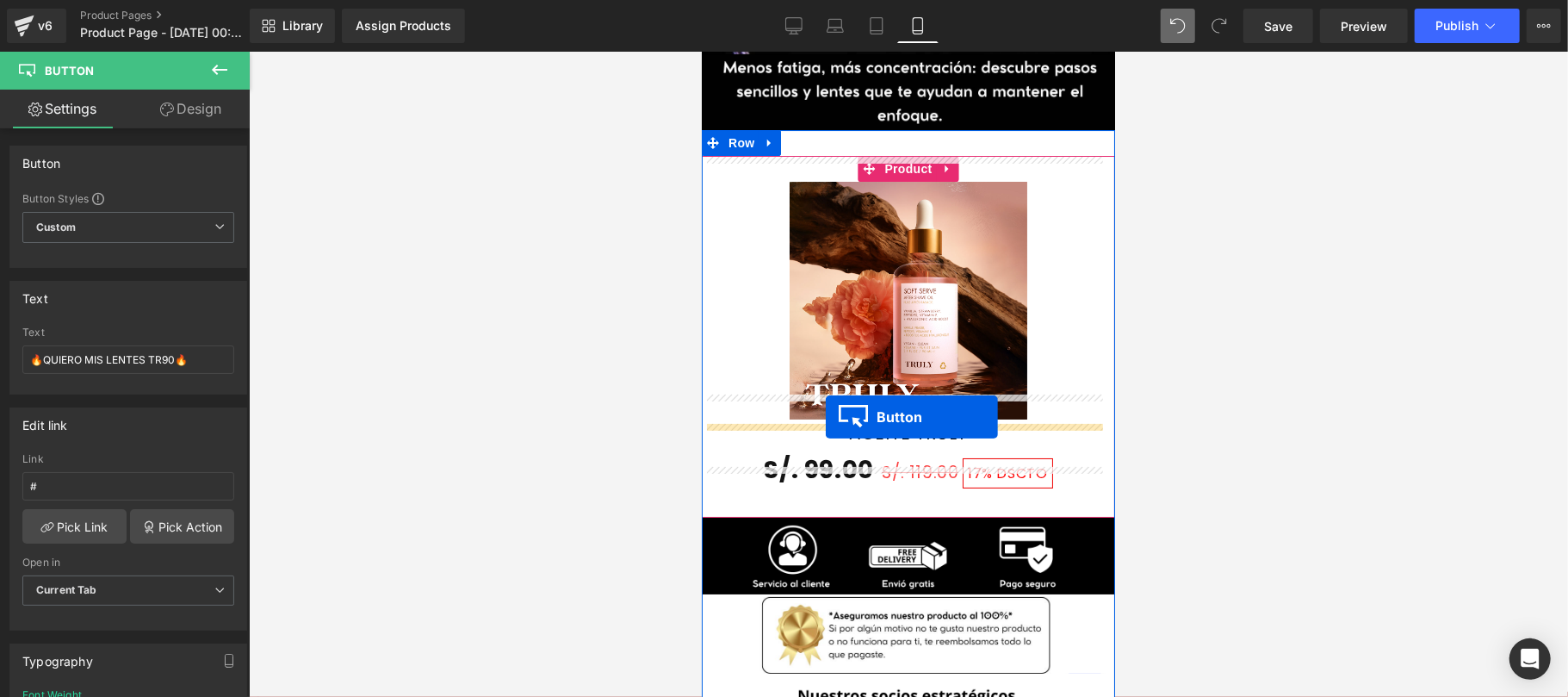
scroll to position [4856, 0]
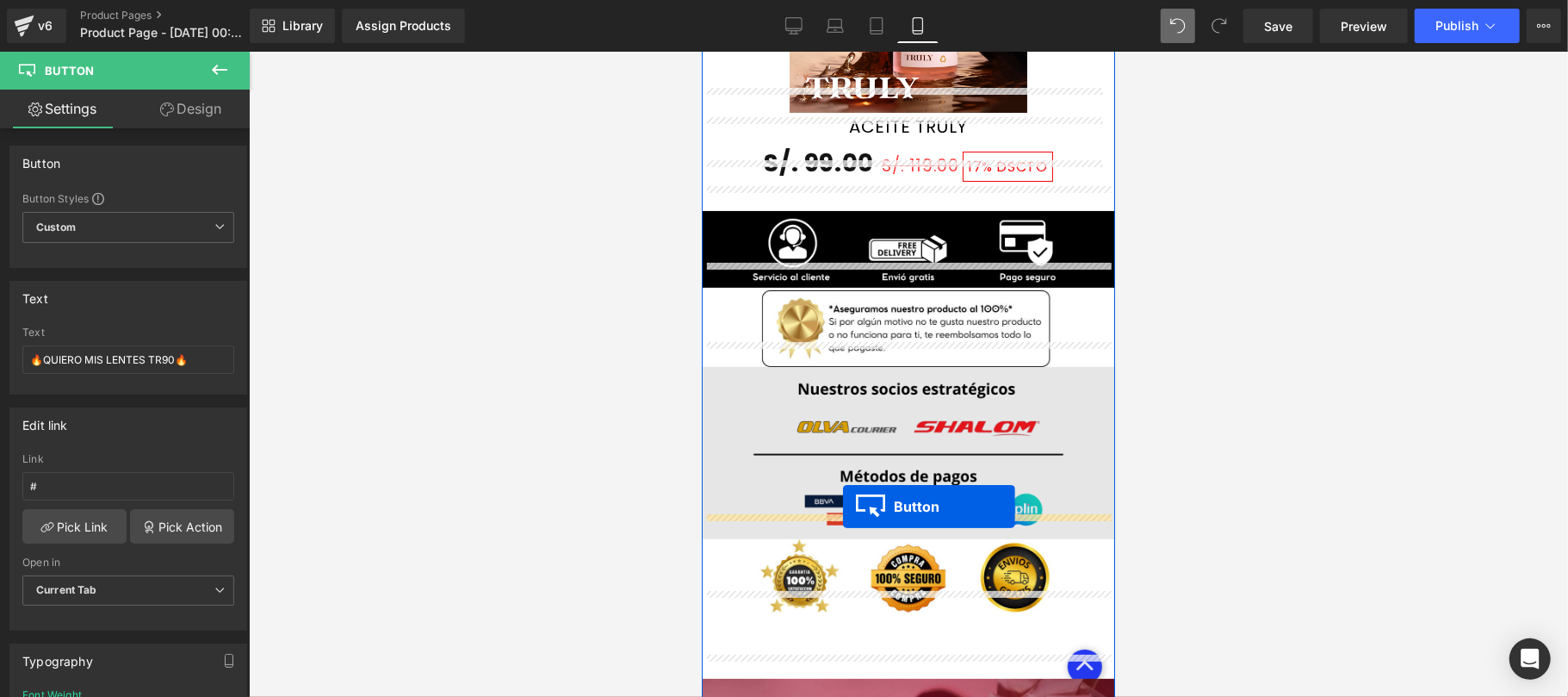
drag, startPoint x: 869, startPoint y: 129, endPoint x: 842, endPoint y: 506, distance: 378.0
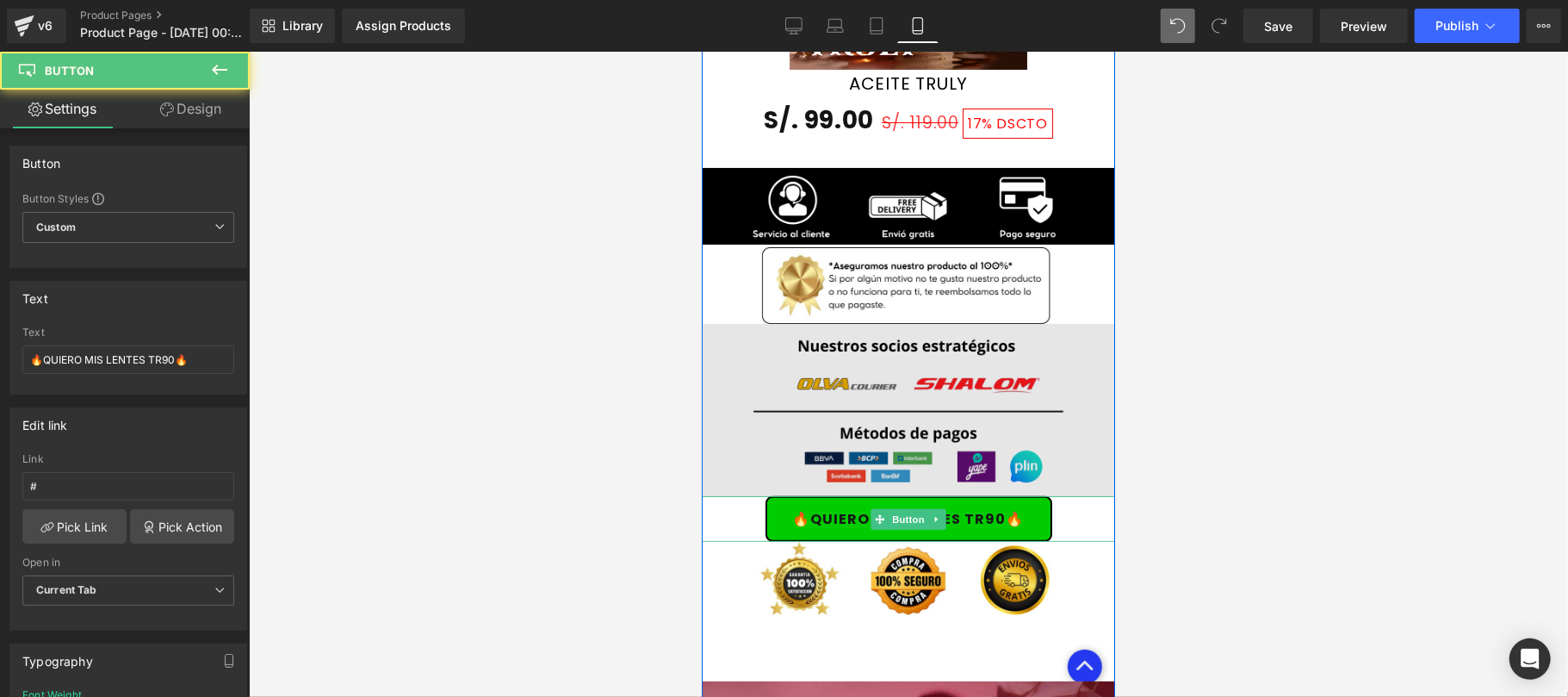
scroll to position [4812, 0]
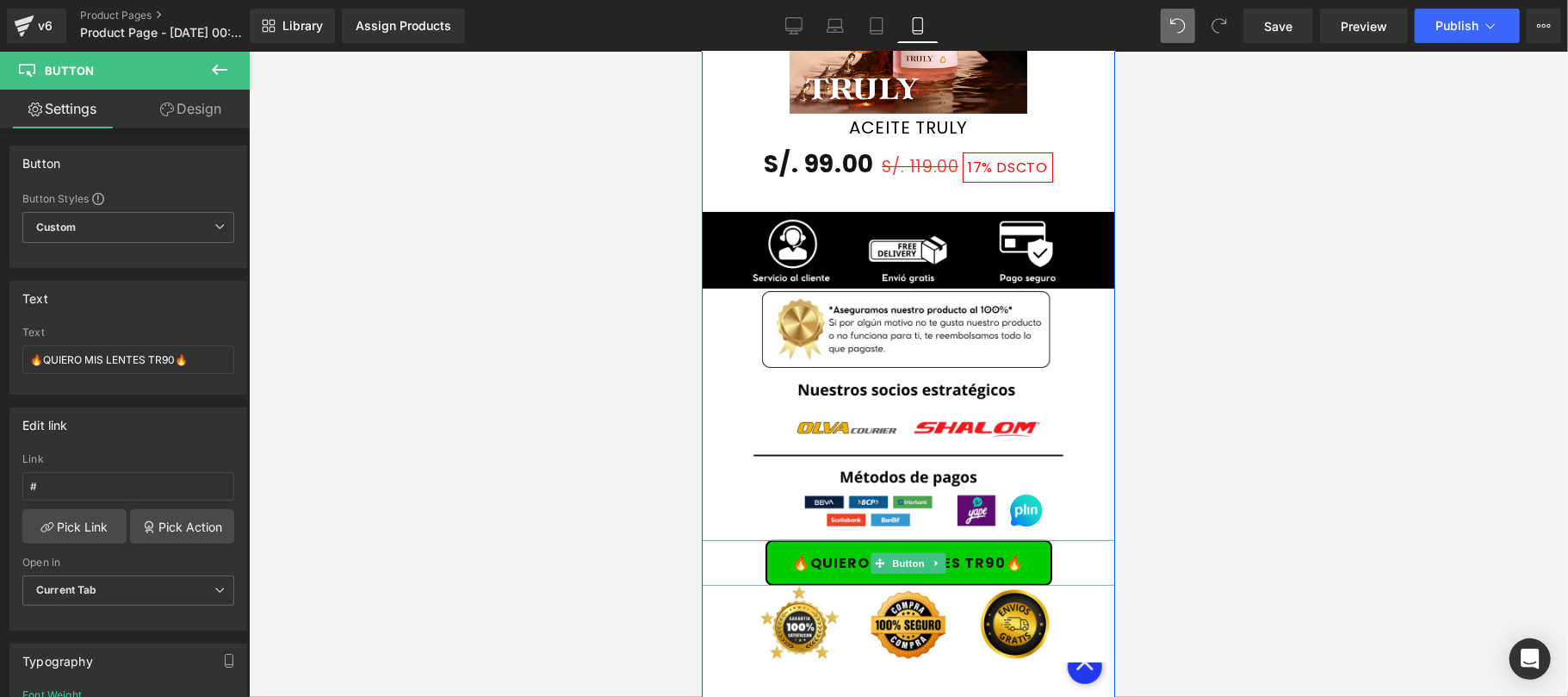
click at [738, 539] on div "🔥QUIERO MIS LENTES TR90🔥" at bounding box center [907, 562] width 414 height 46
click at [214, 105] on link "Design" at bounding box center [190, 108] width 125 height 38
click at [0, 0] on div "Background" at bounding box center [0, 0] width 0 height 0
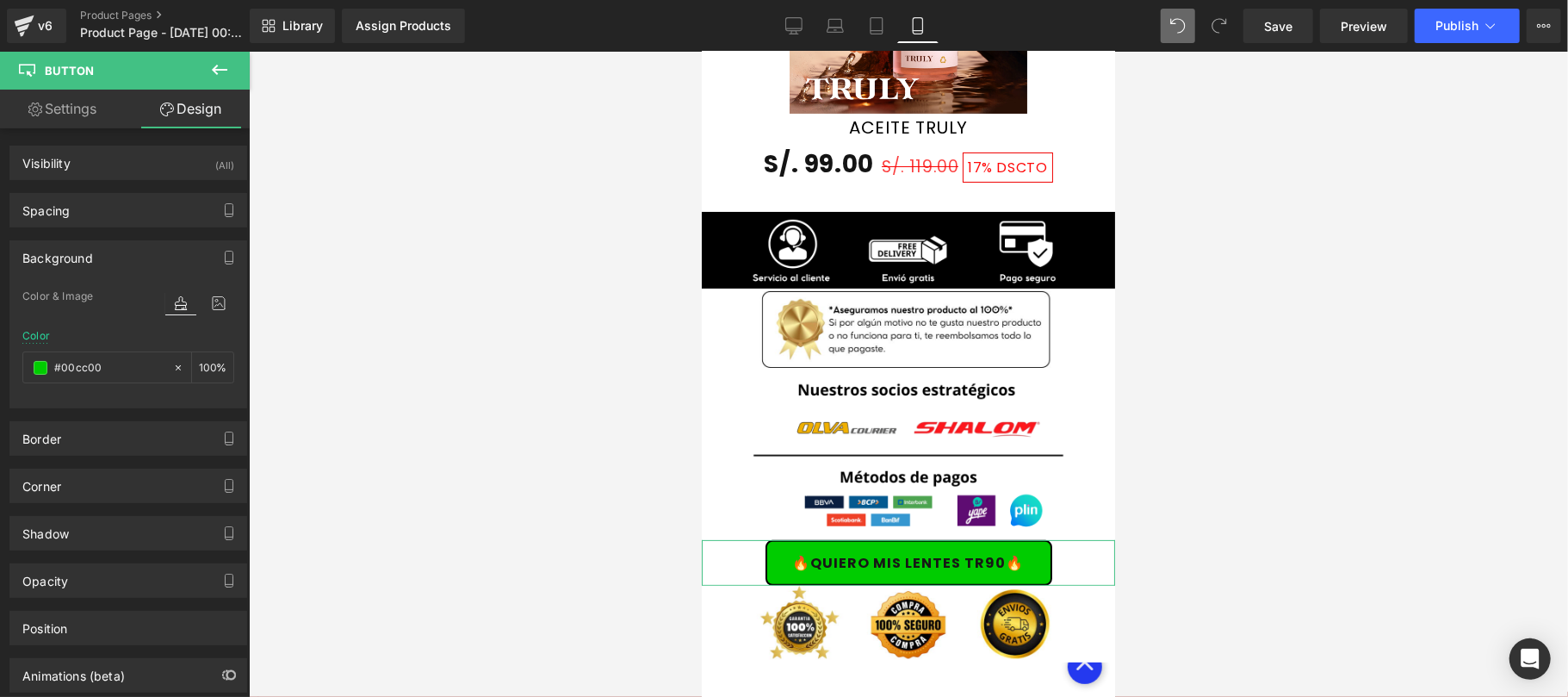
click at [107, 255] on div "Background" at bounding box center [128, 257] width 236 height 33
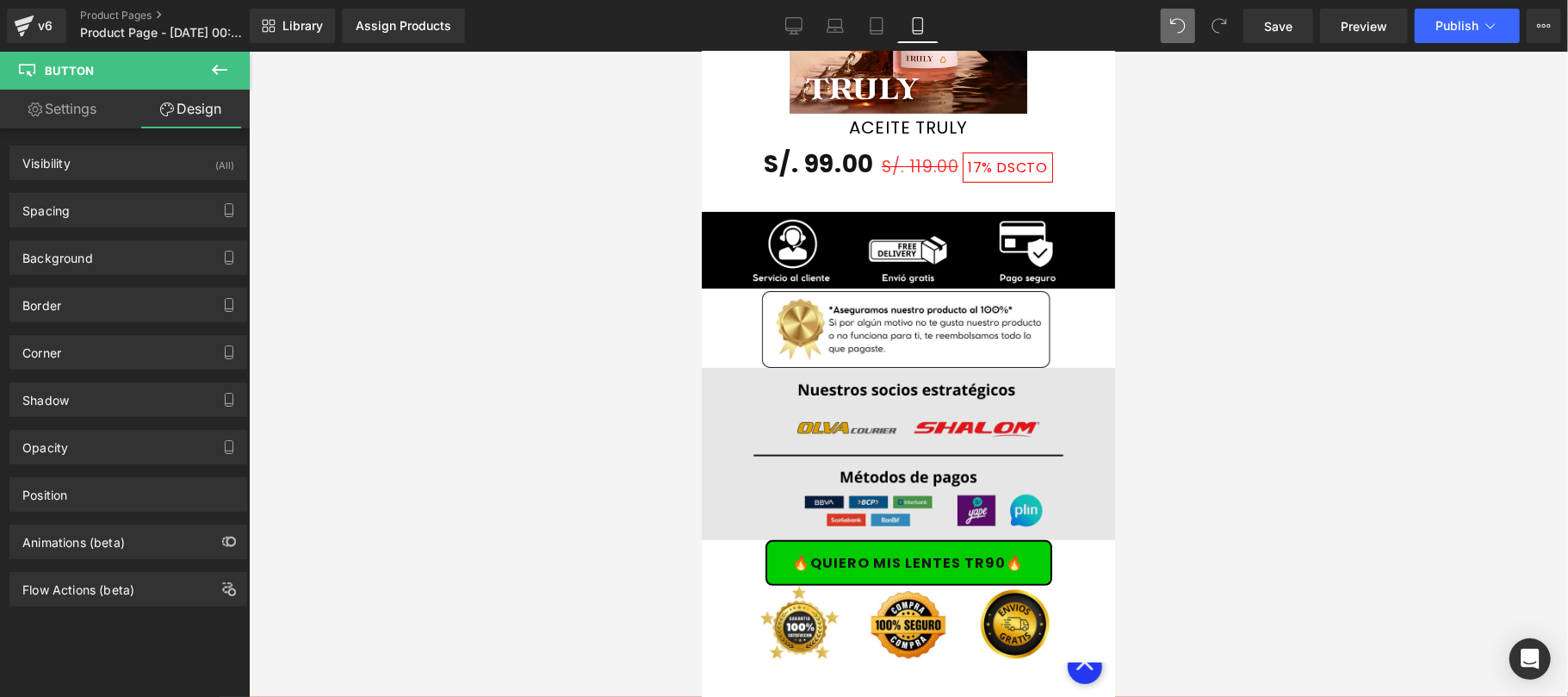
click at [834, 400] on img at bounding box center [907, 453] width 414 height 173
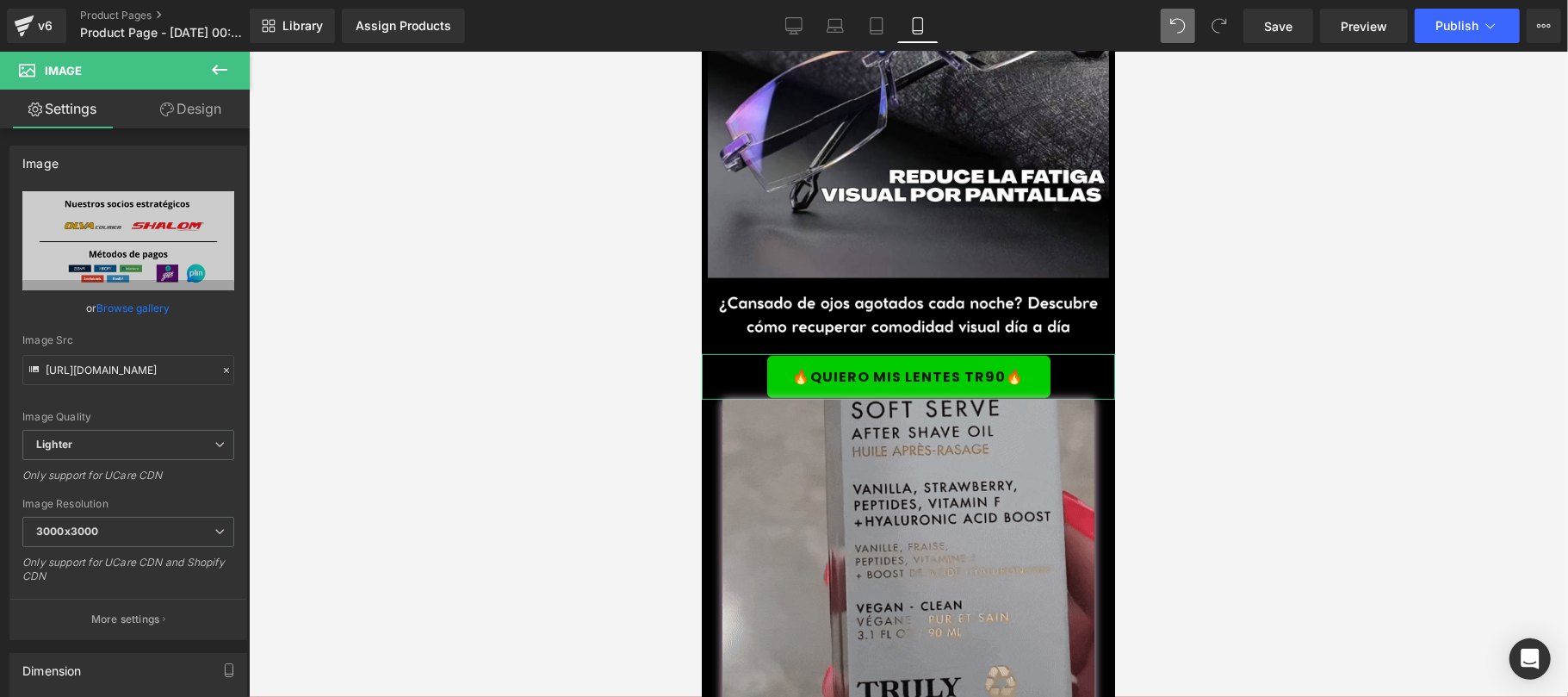
scroll to position [0, 0]
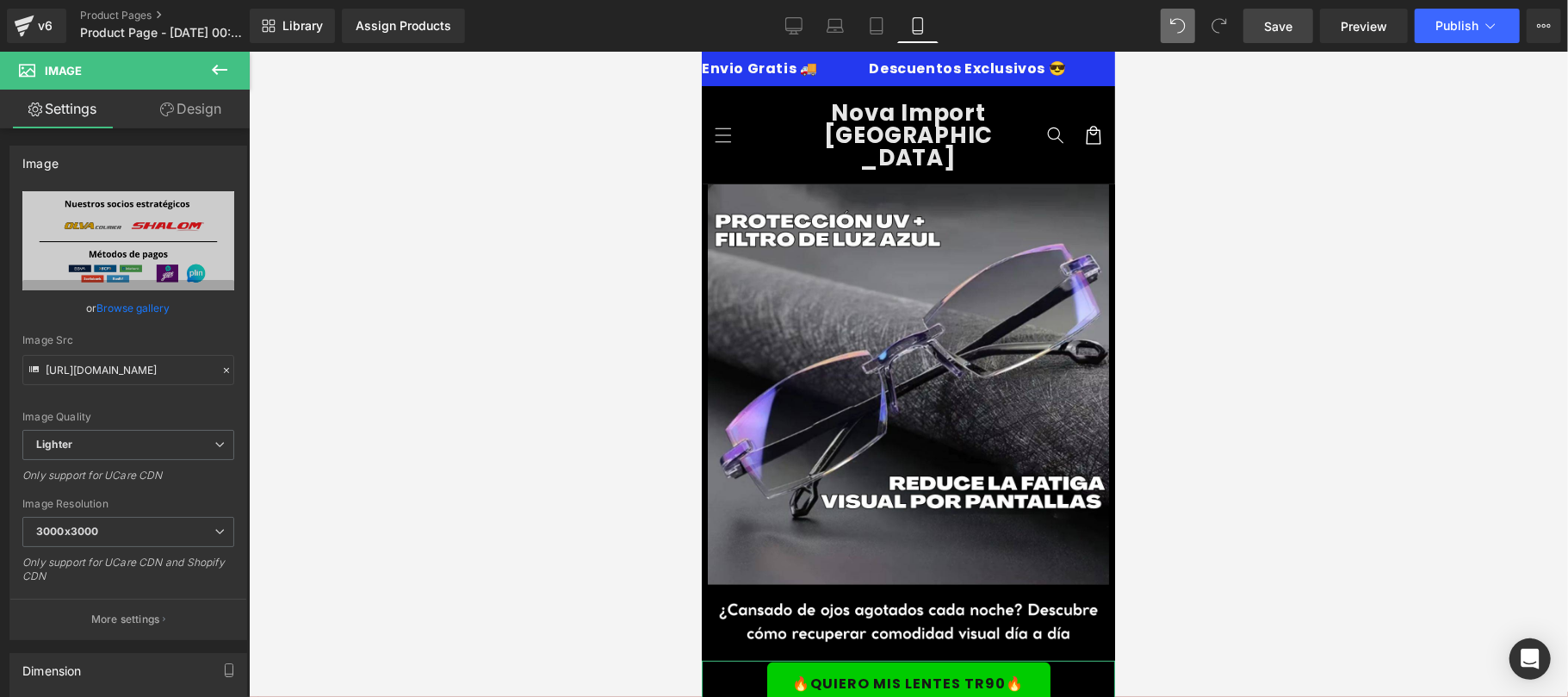
click at [1278, 36] on link "Save" at bounding box center [1277, 25] width 69 height 35
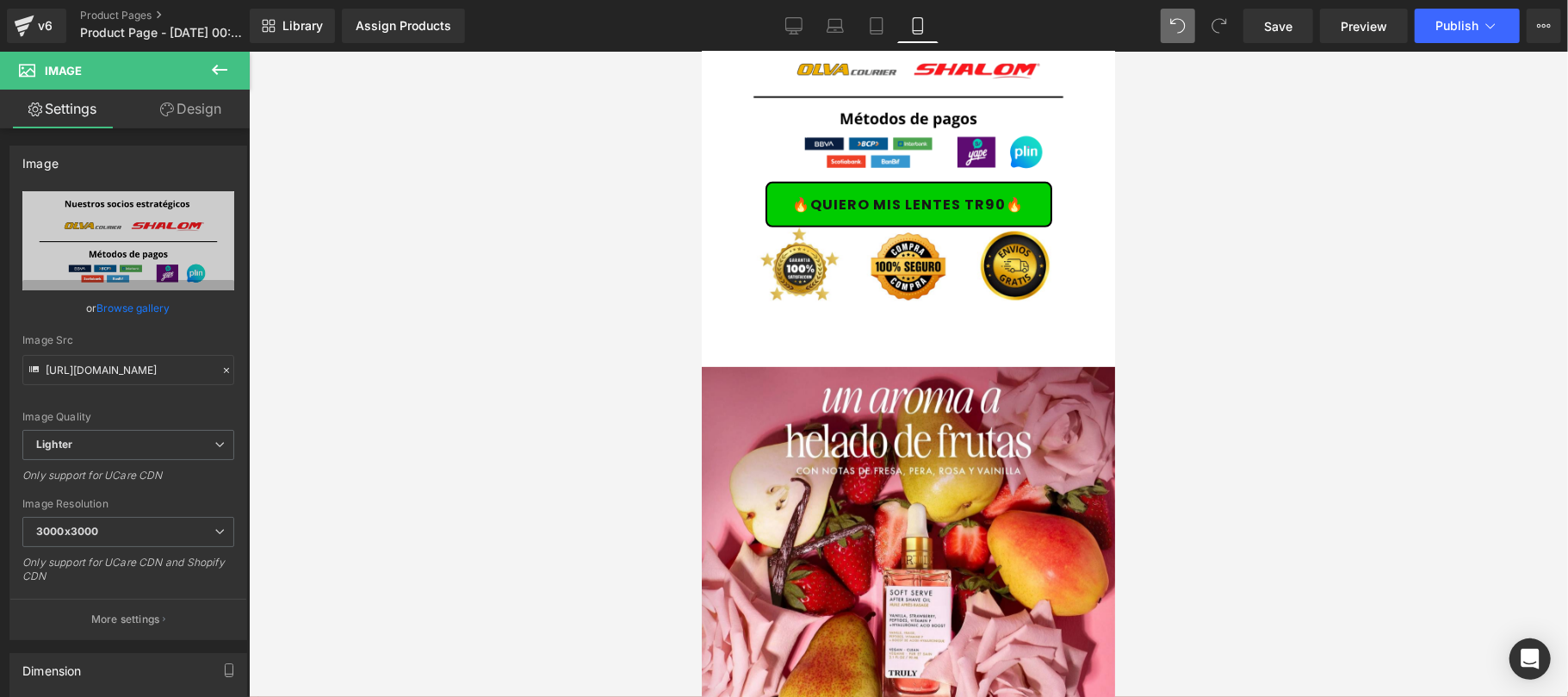
scroll to position [5205, 0]
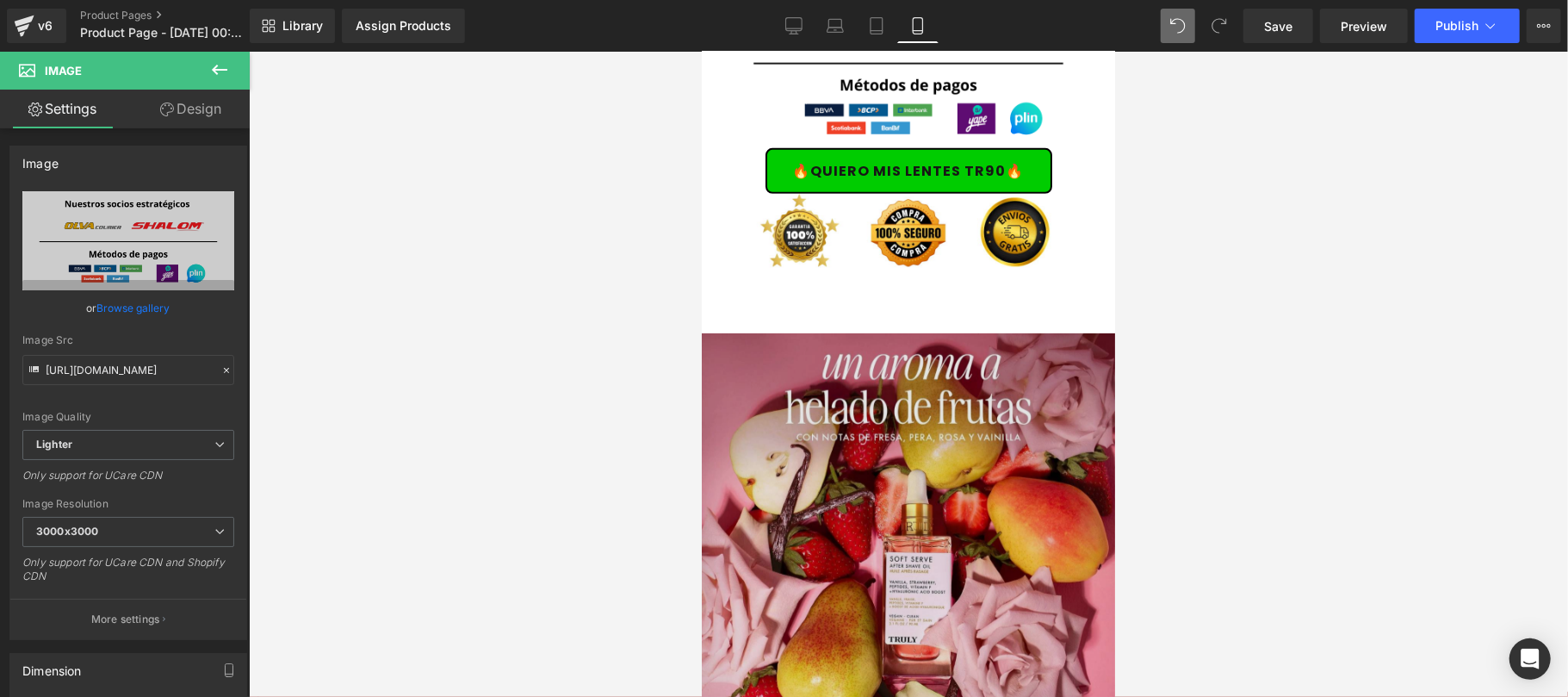
click at [1006, 388] on img at bounding box center [907, 538] width 414 height 414
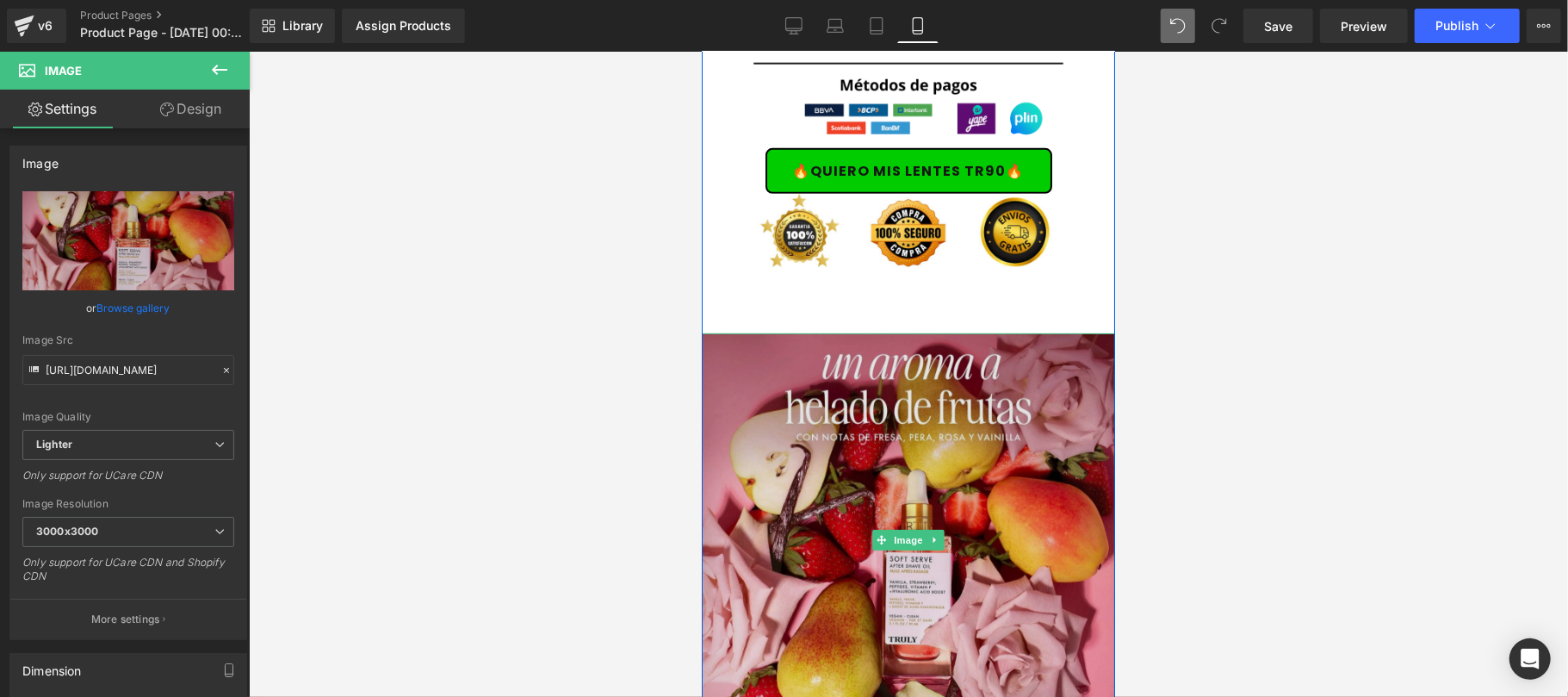
click at [929, 534] on icon at bounding box center [934, 538] width 9 height 10
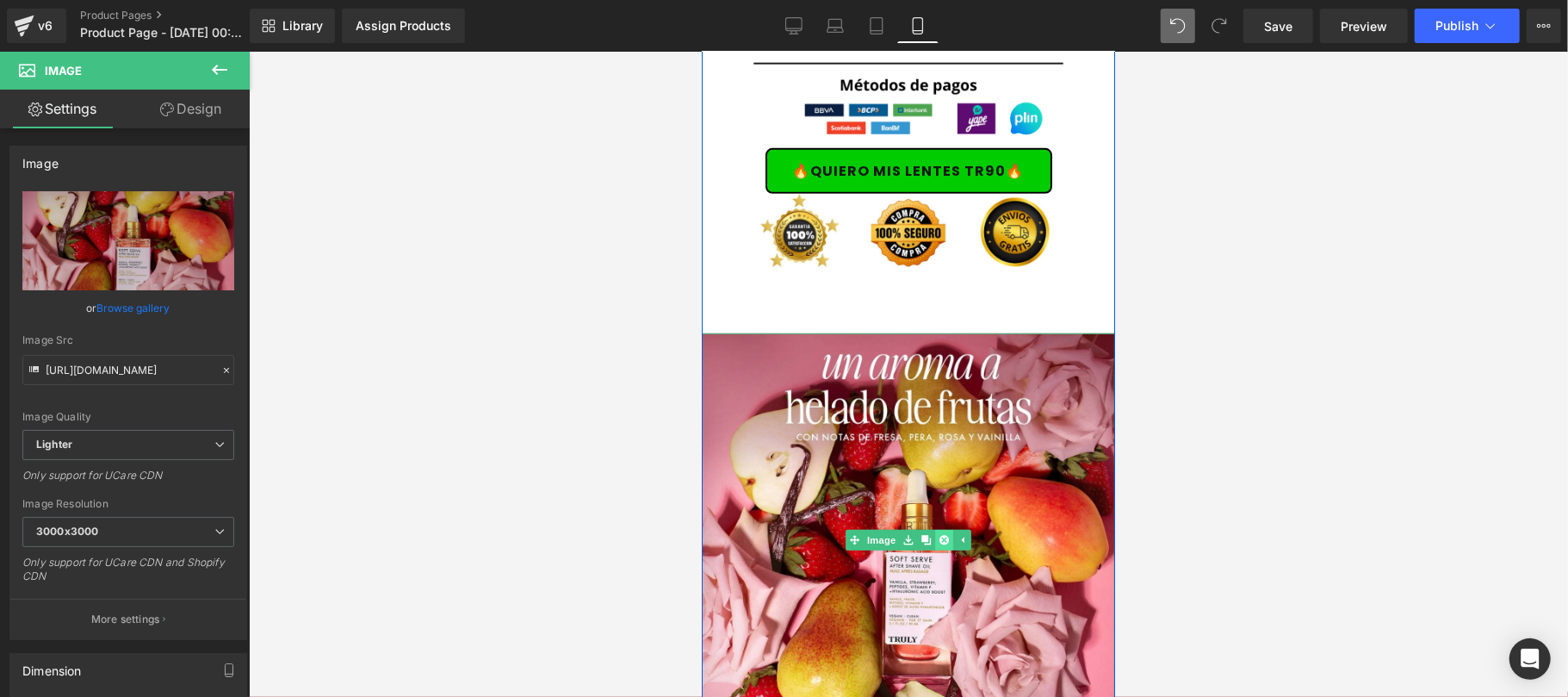
click at [939, 534] on icon at bounding box center [943, 538] width 9 height 10
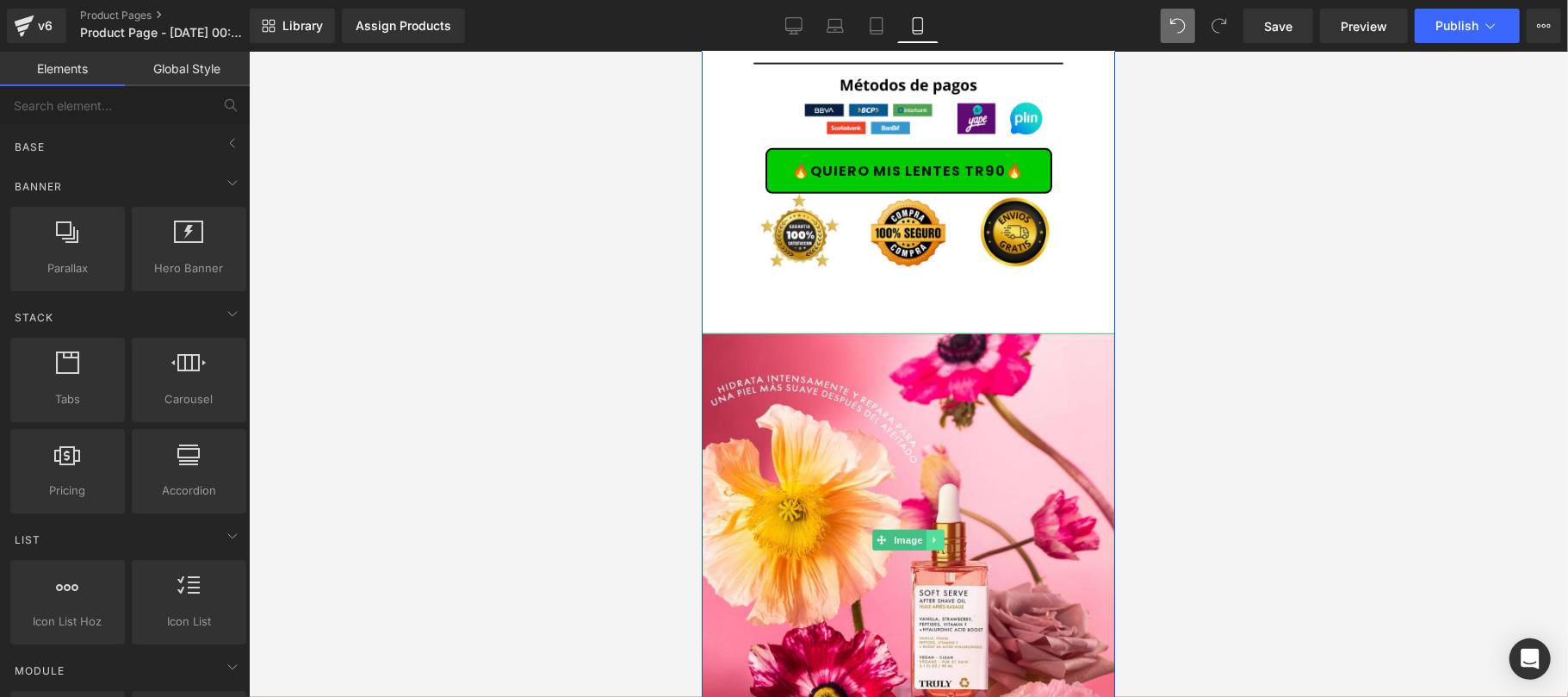
click at [929, 534] on icon at bounding box center [934, 538] width 9 height 10
click at [939, 535] on icon at bounding box center [943, 539] width 9 height 9
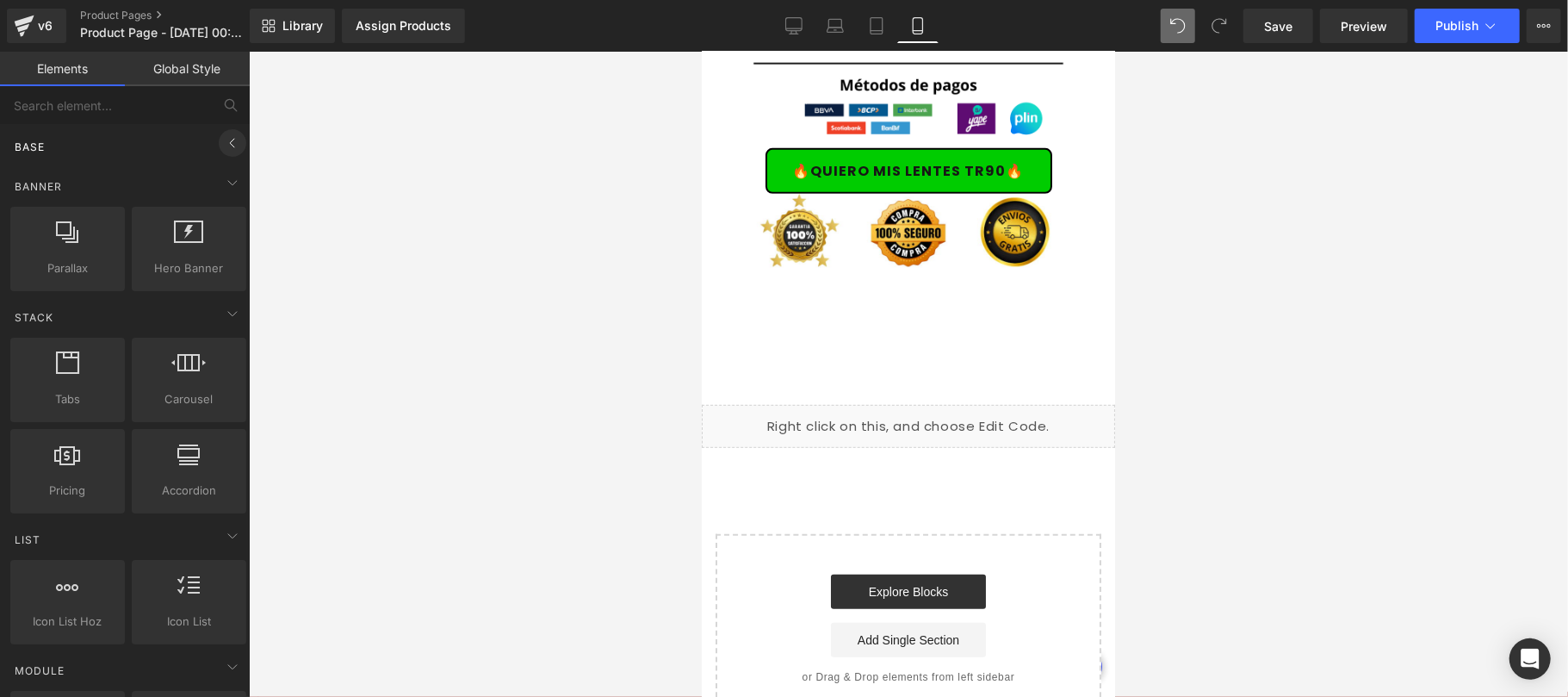
click at [230, 146] on icon at bounding box center [232, 143] width 5 height 8
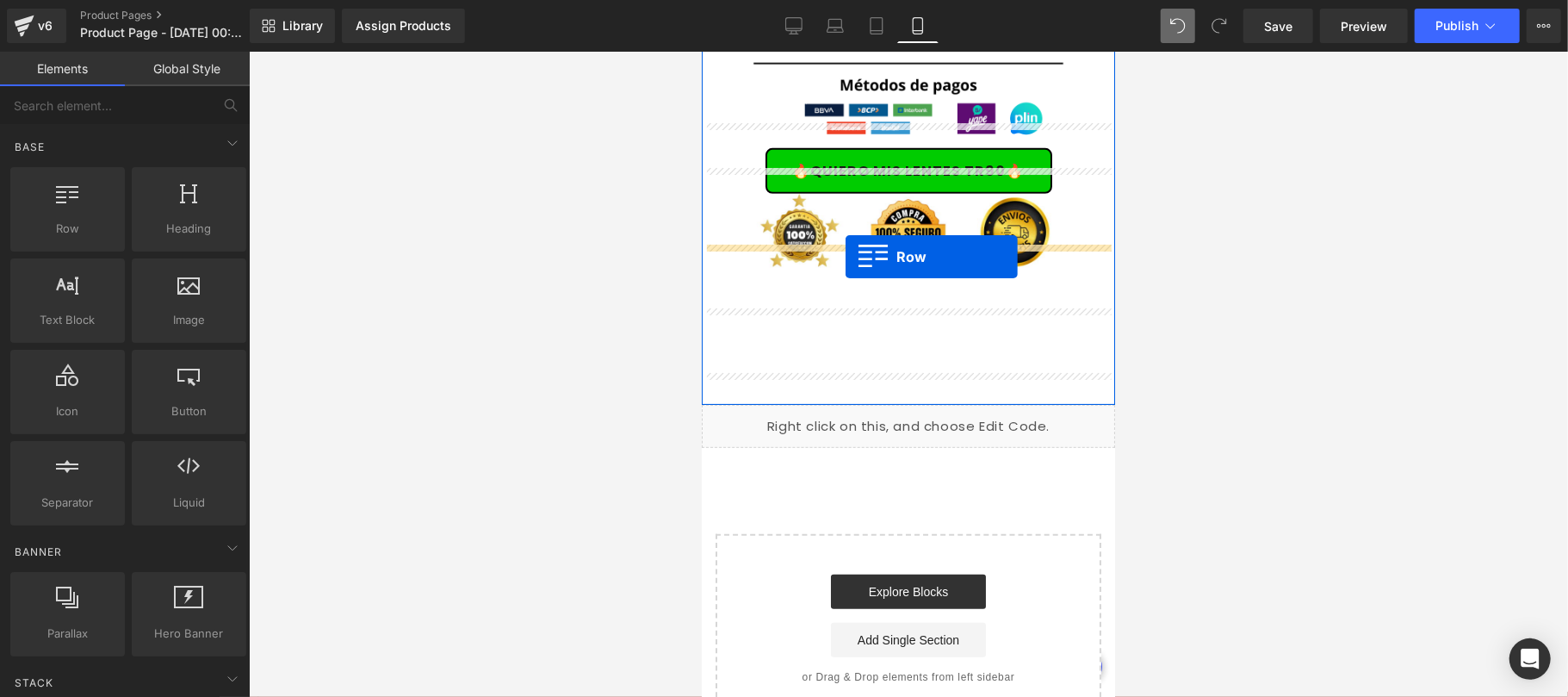
drag, startPoint x: 1173, startPoint y: 356, endPoint x: 844, endPoint y: 256, distance: 343.9
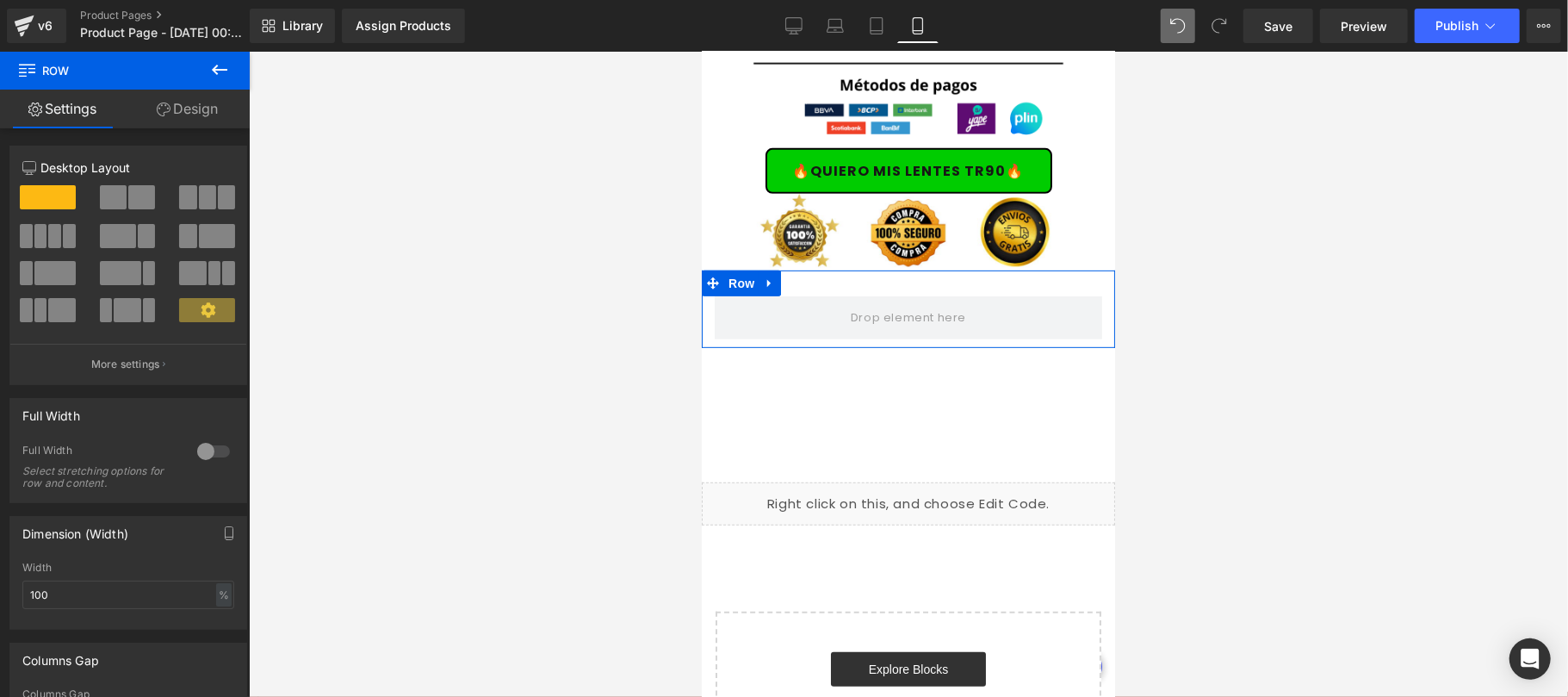
click at [173, 121] on link "Design" at bounding box center [187, 108] width 125 height 38
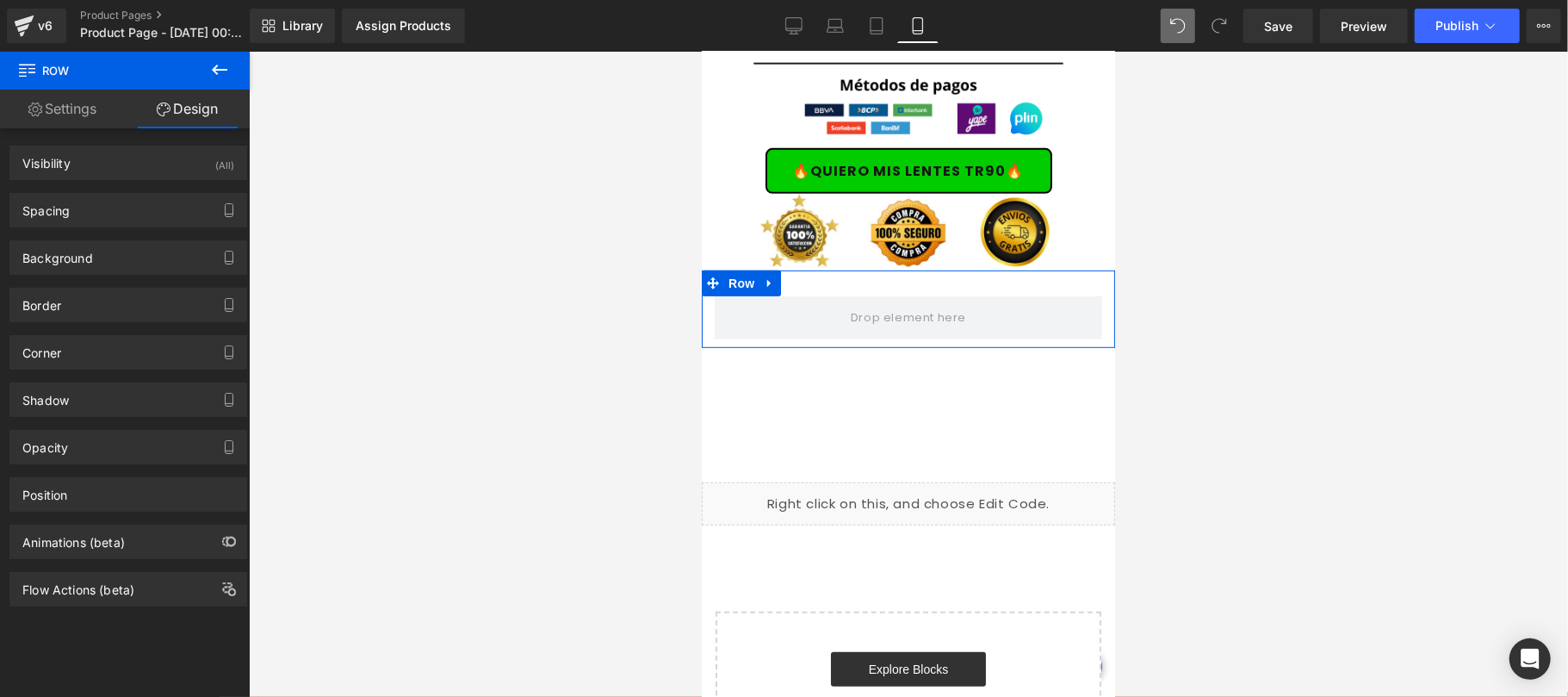
click at [215, 62] on icon at bounding box center [219, 69] width 21 height 21
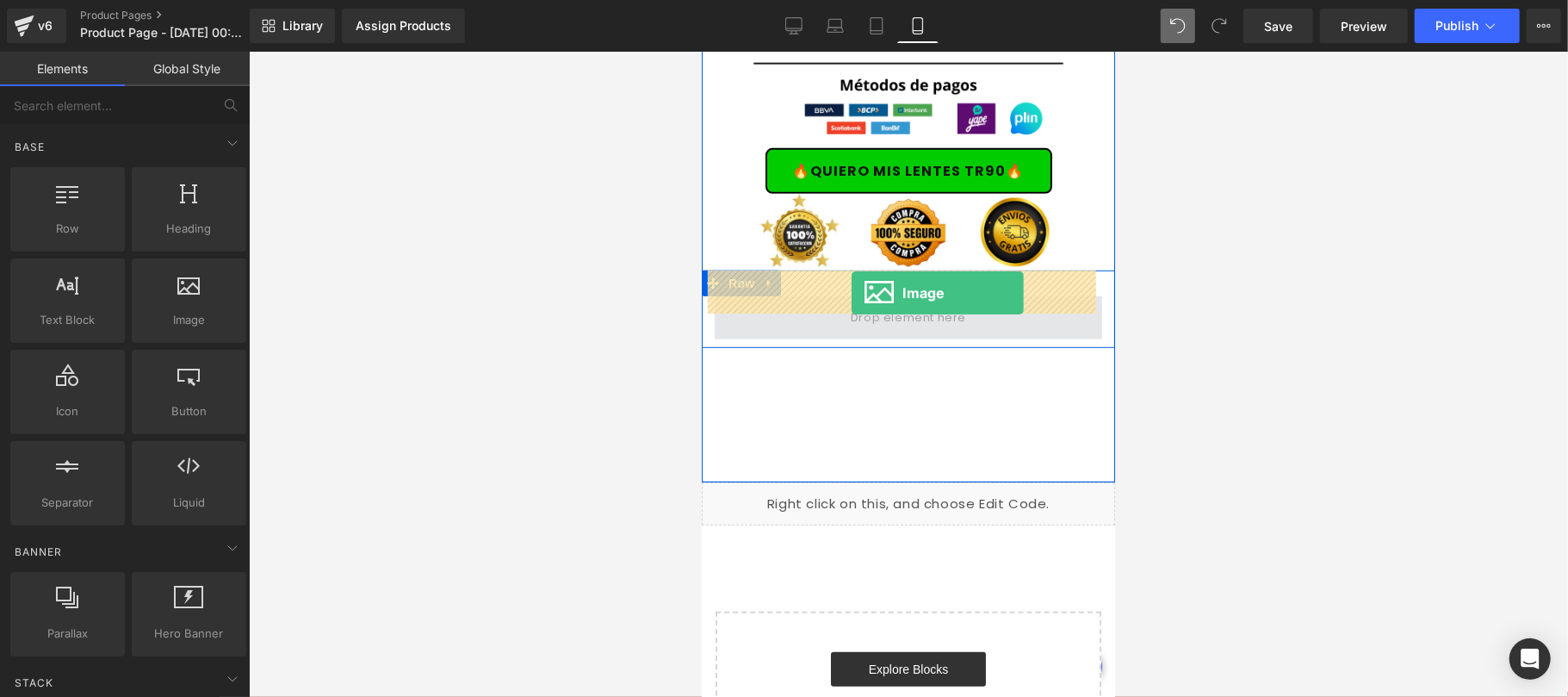
drag, startPoint x: 1011, startPoint y: 386, endPoint x: 851, endPoint y: 292, distance: 185.6
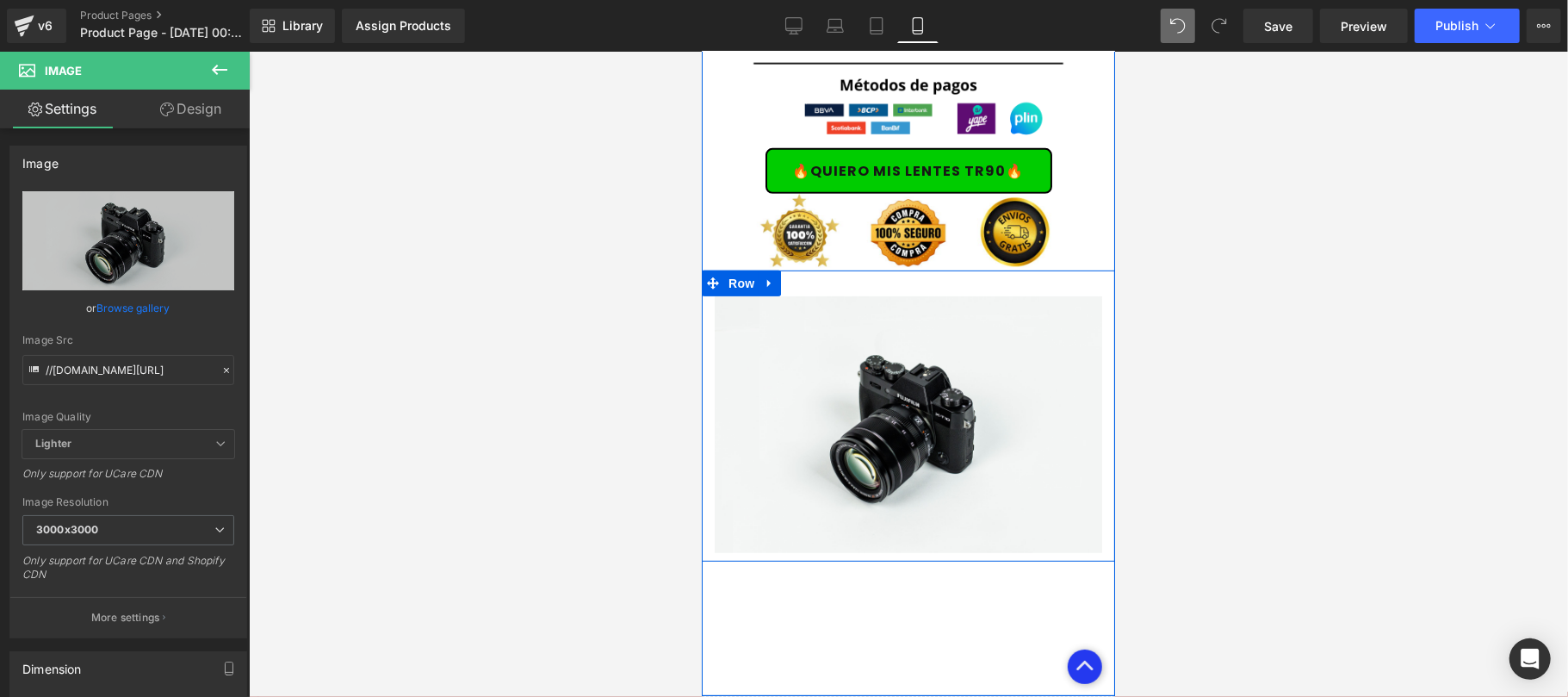
click at [890, 269] on div "Image Row" at bounding box center [907, 415] width 414 height 291
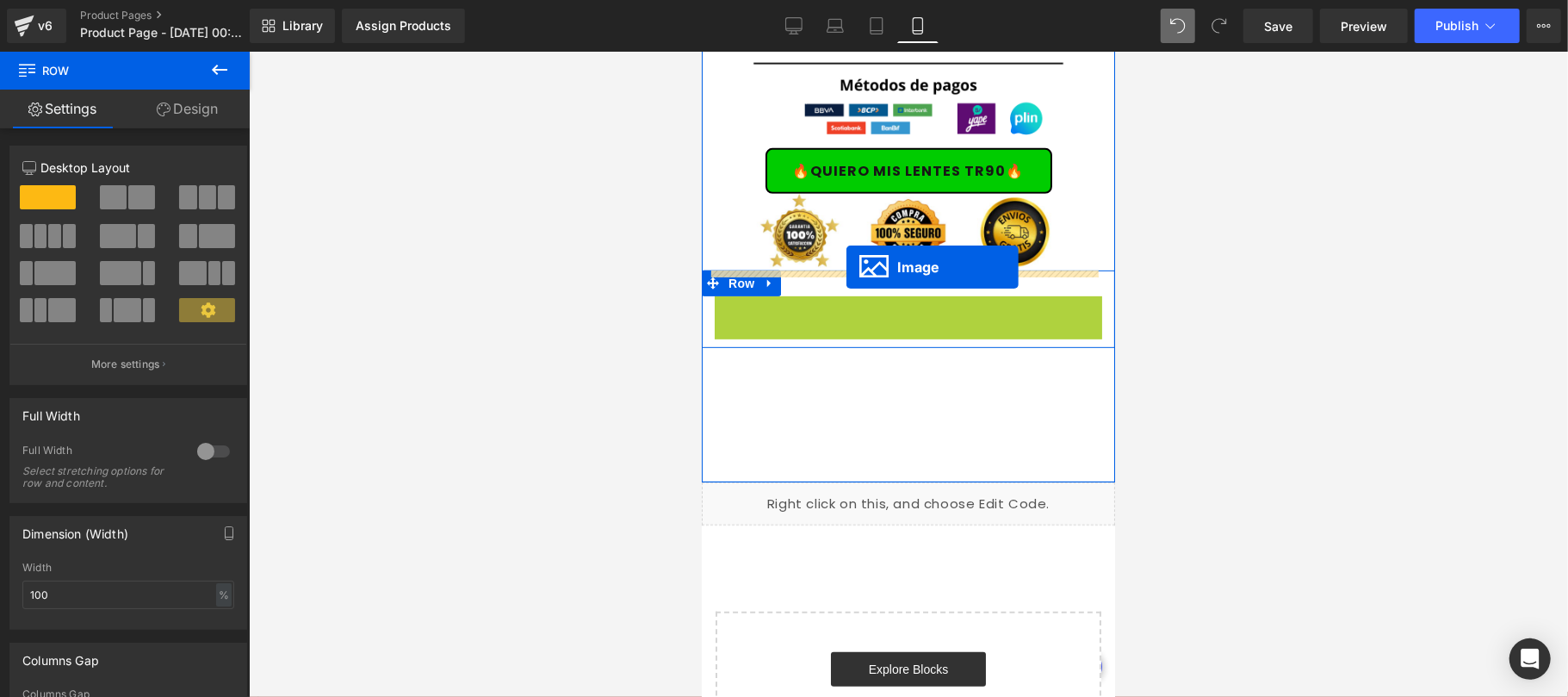
drag, startPoint x: 866, startPoint y: 395, endPoint x: 845, endPoint y: 266, distance: 130.7
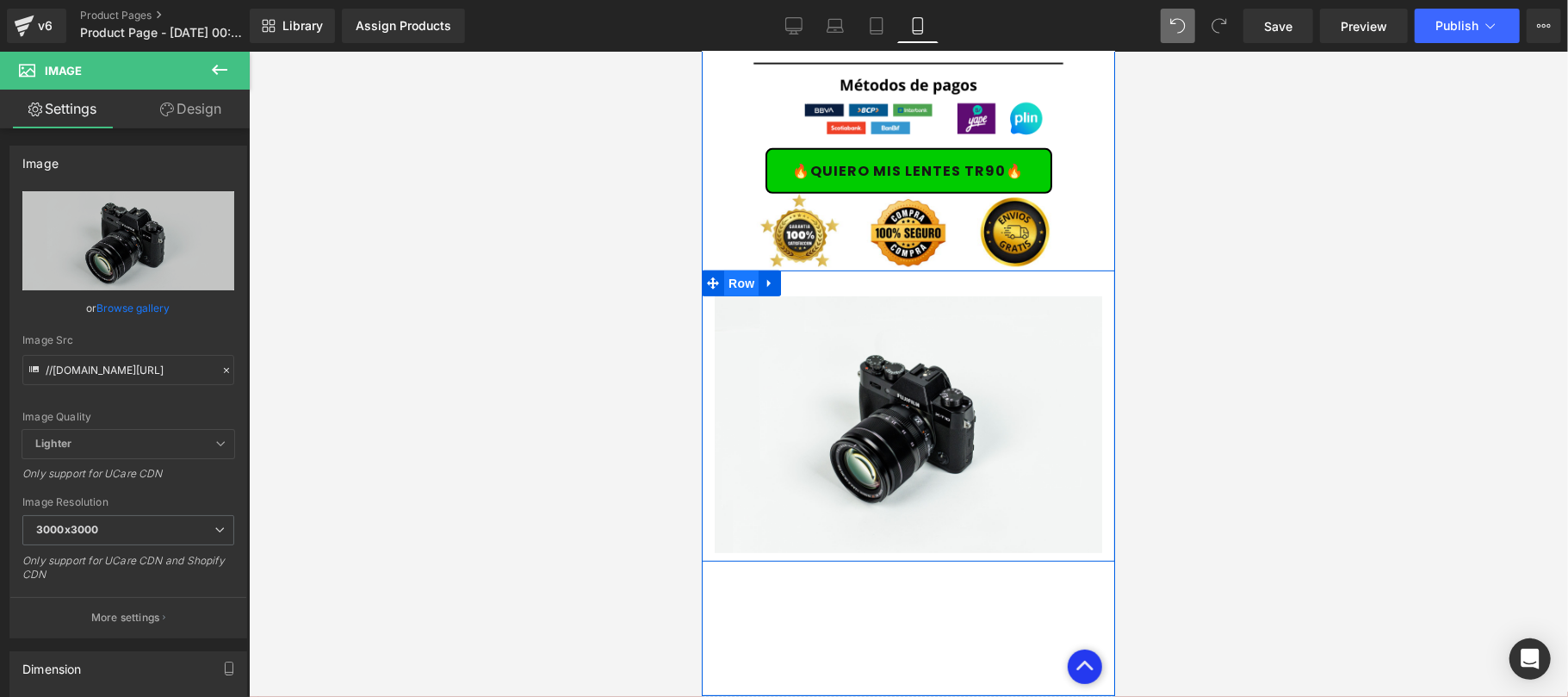
click at [737, 269] on span "Row" at bounding box center [740, 282] width 35 height 26
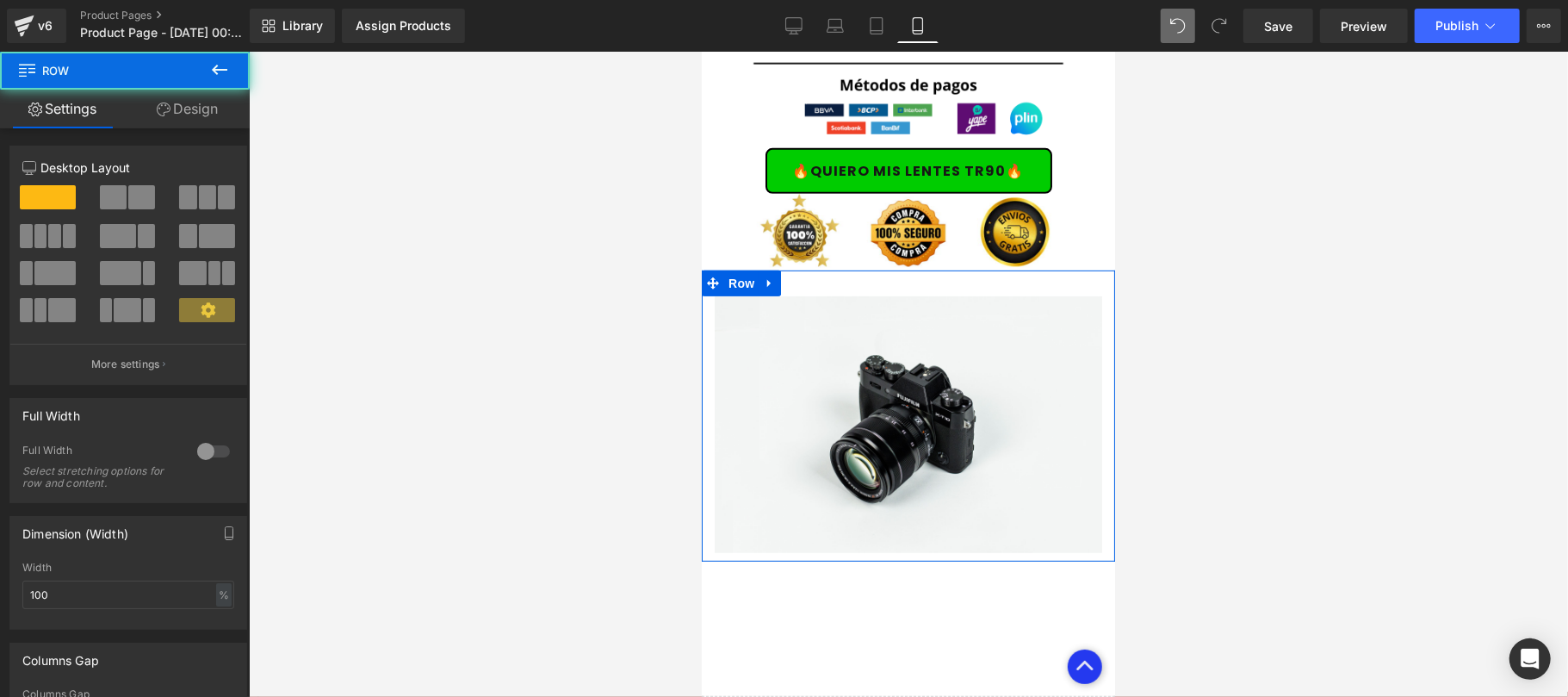
click at [167, 107] on icon at bounding box center [163, 109] width 14 height 14
click at [0, 0] on div "Background" at bounding box center [0, 0] width 0 height 0
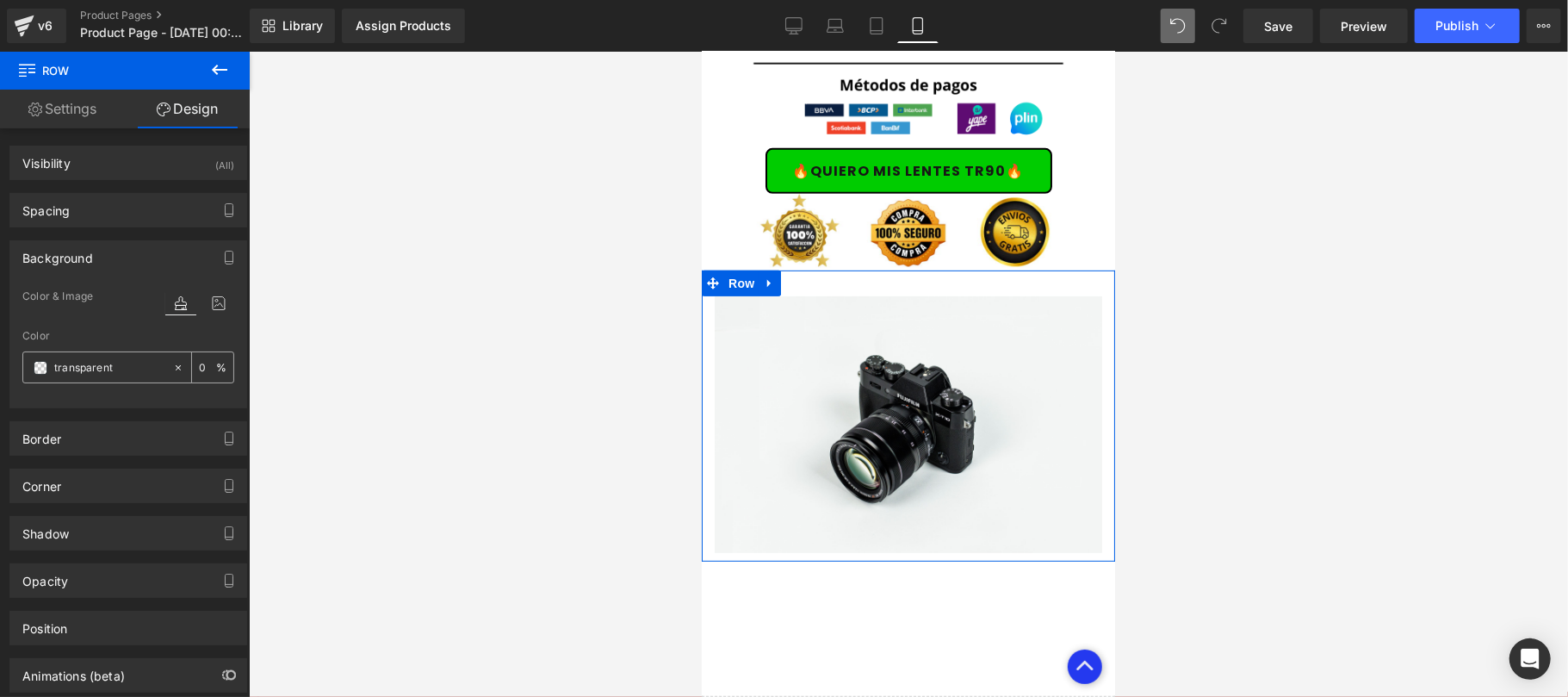
click at [42, 366] on span at bounding box center [40, 368] width 14 height 14
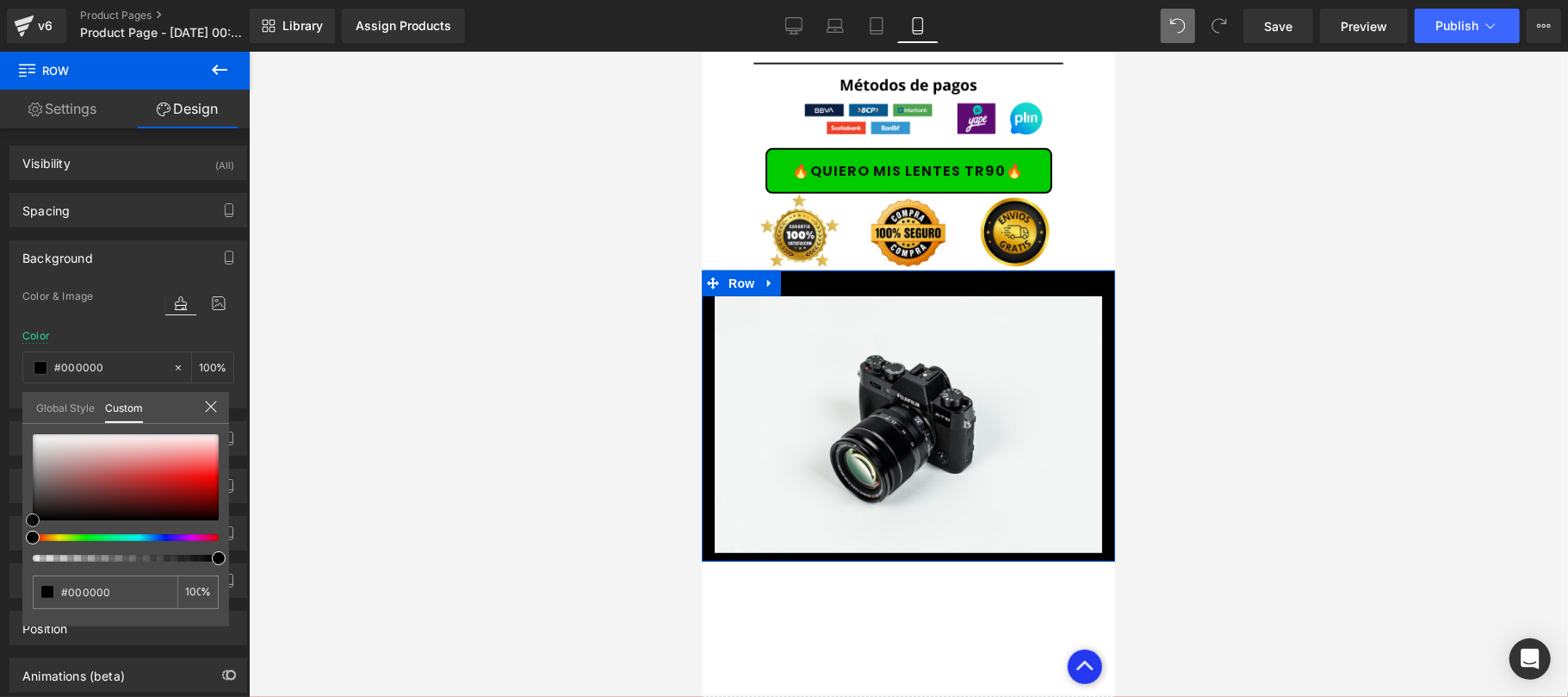
drag, startPoint x: 26, startPoint y: 515, endPoint x: 5, endPoint y: 529, distance: 25.2
click at [5, 408] on div "Background Color & Image color rgba(0, 0, 0, 1) Color #000000 100 % Image Repla…" at bounding box center [128, 317] width 257 height 181
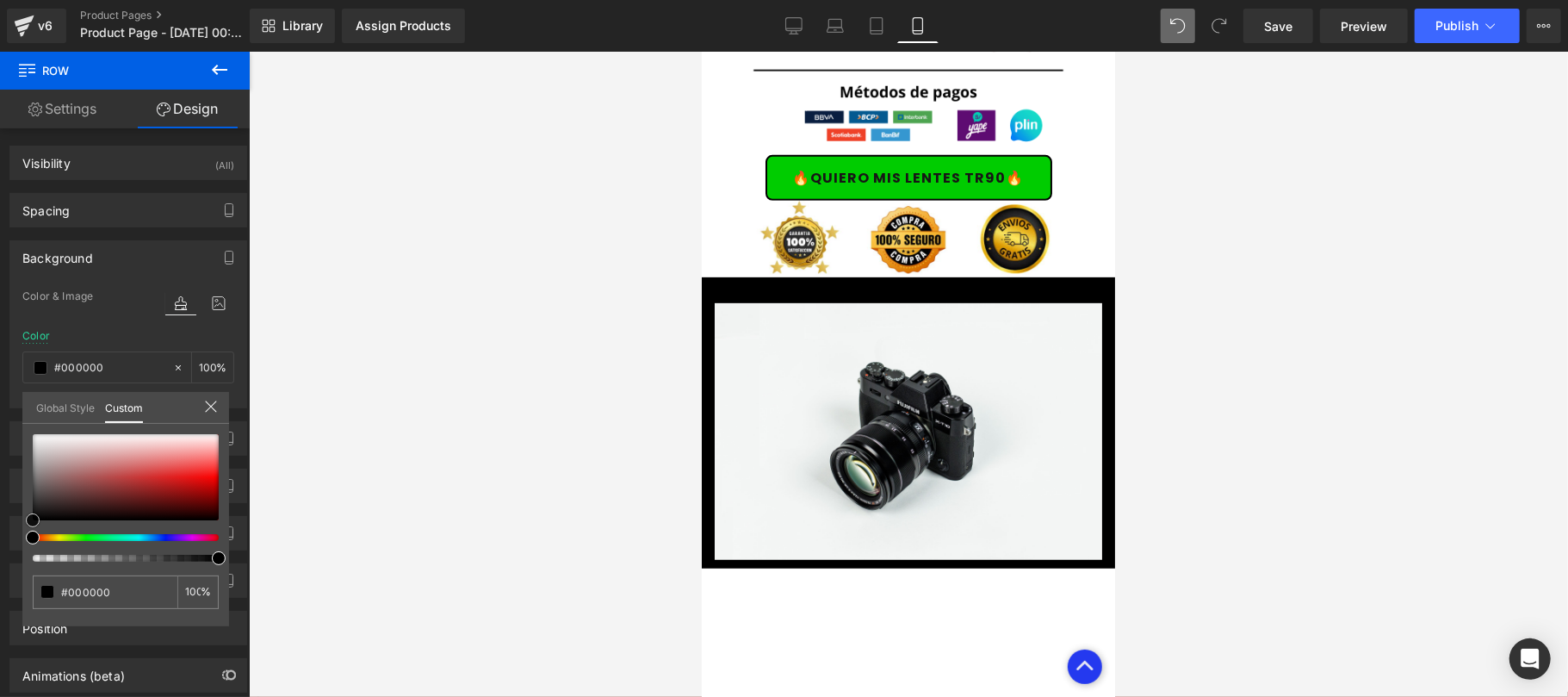
scroll to position [4899, 0]
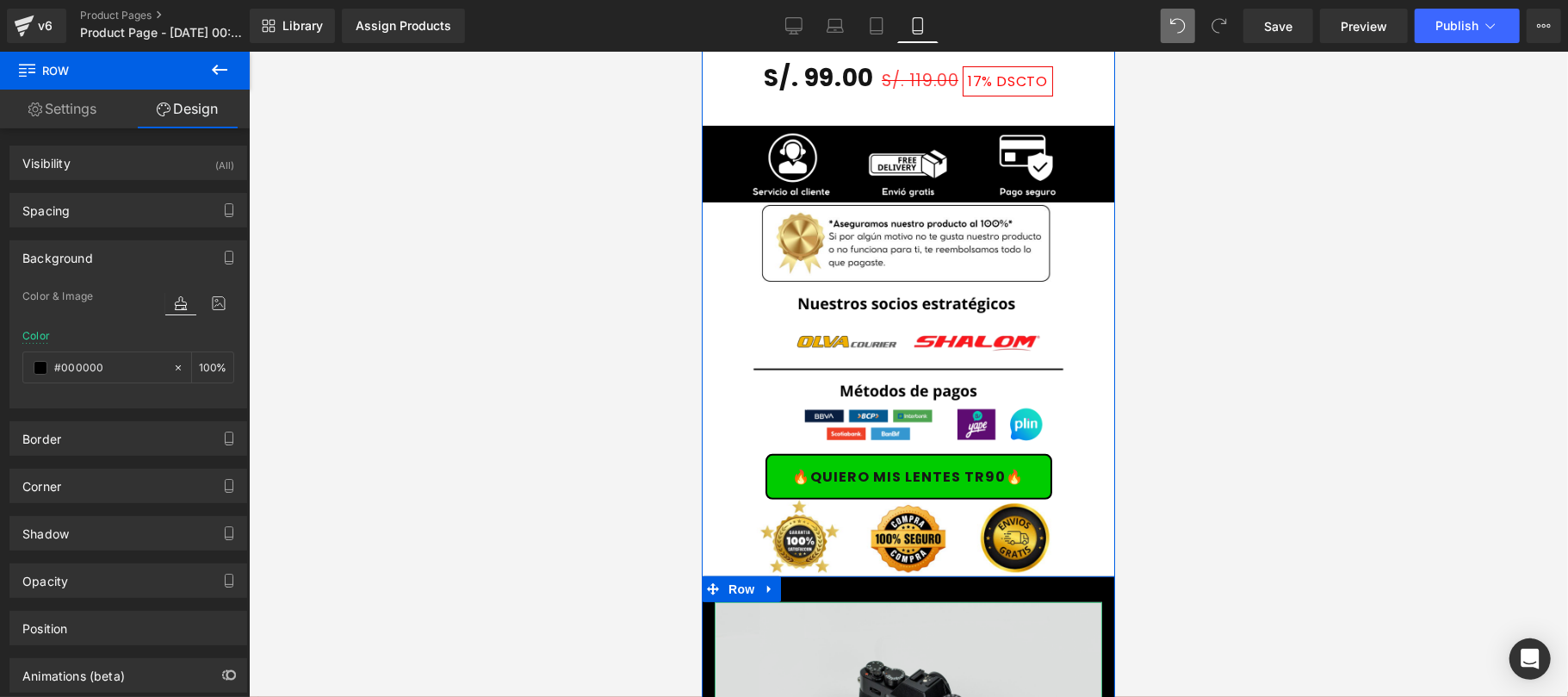
click at [723, 575] on span "Row" at bounding box center [740, 588] width 35 height 26
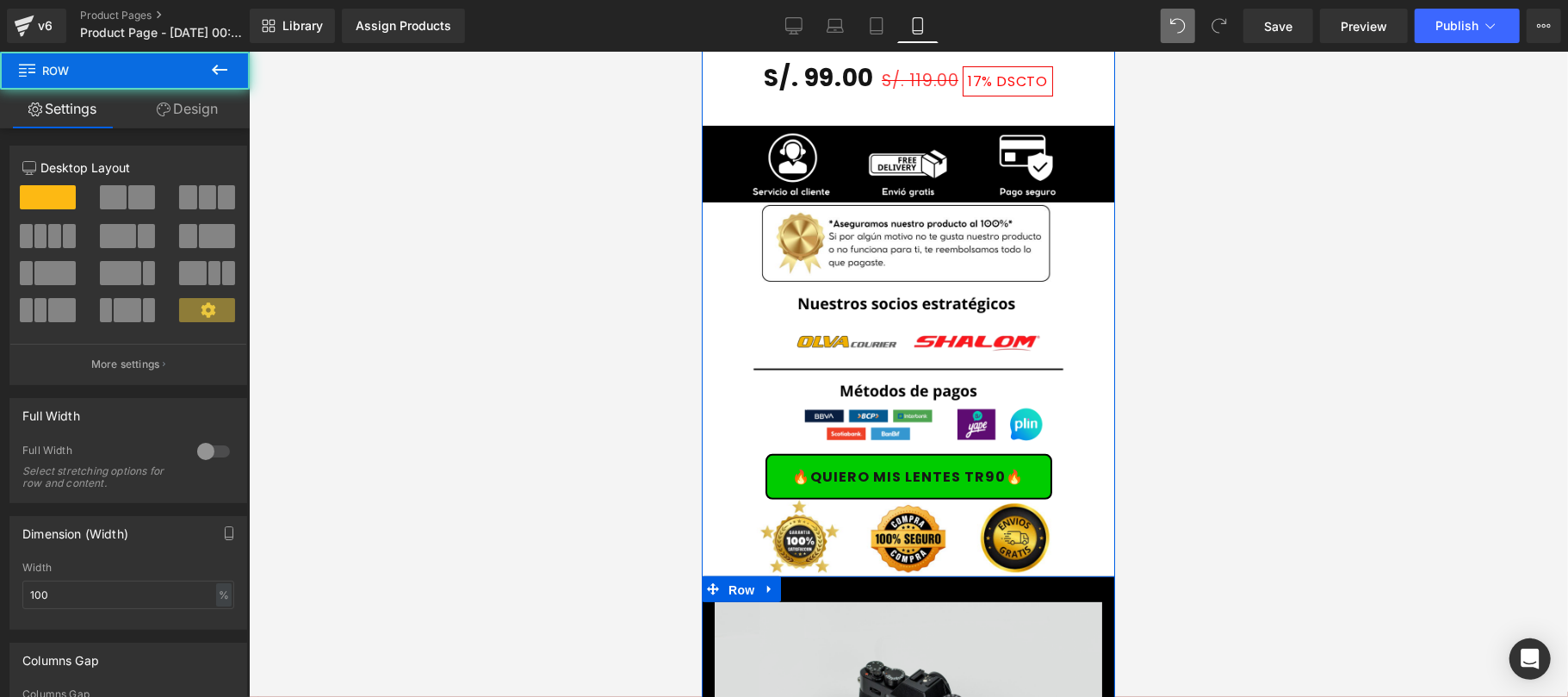
scroll to position [5205, 0]
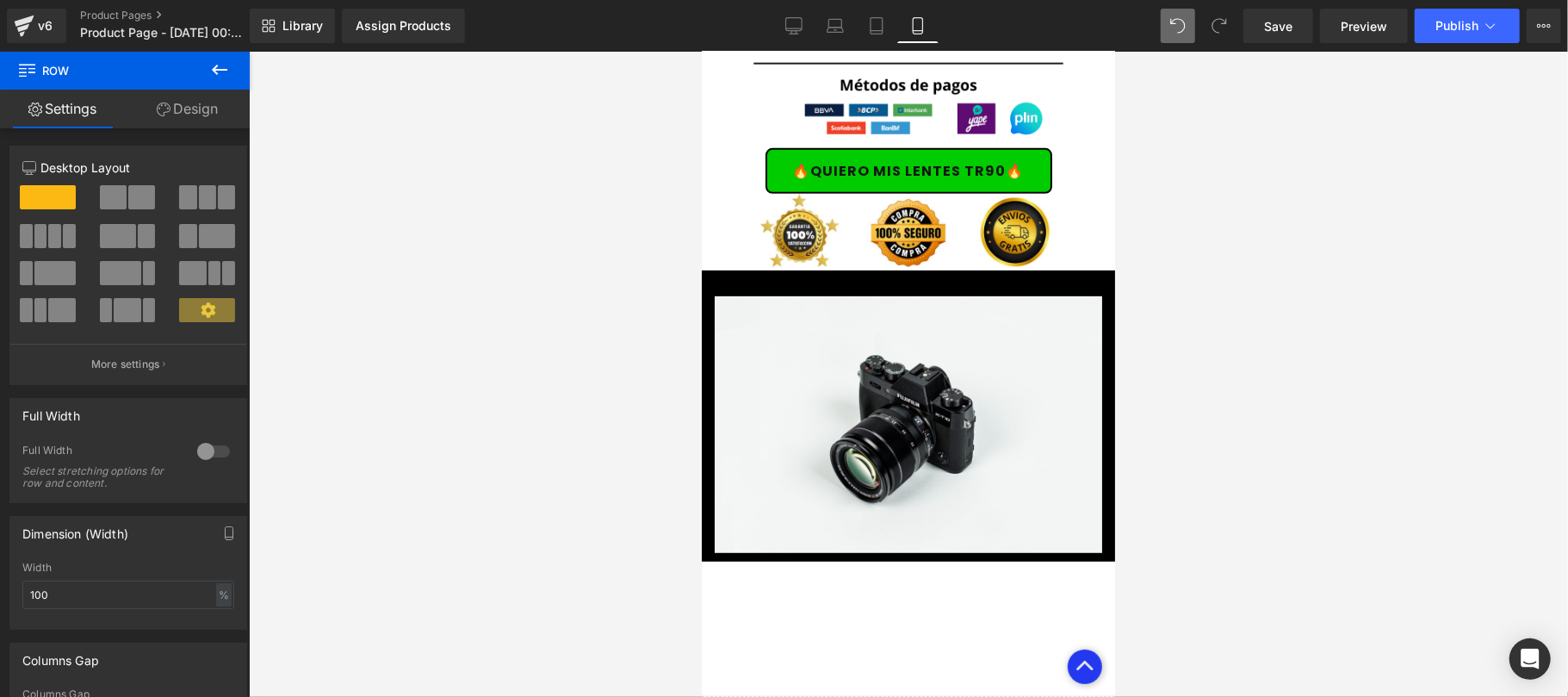
click at [228, 72] on icon at bounding box center [219, 69] width 21 height 21
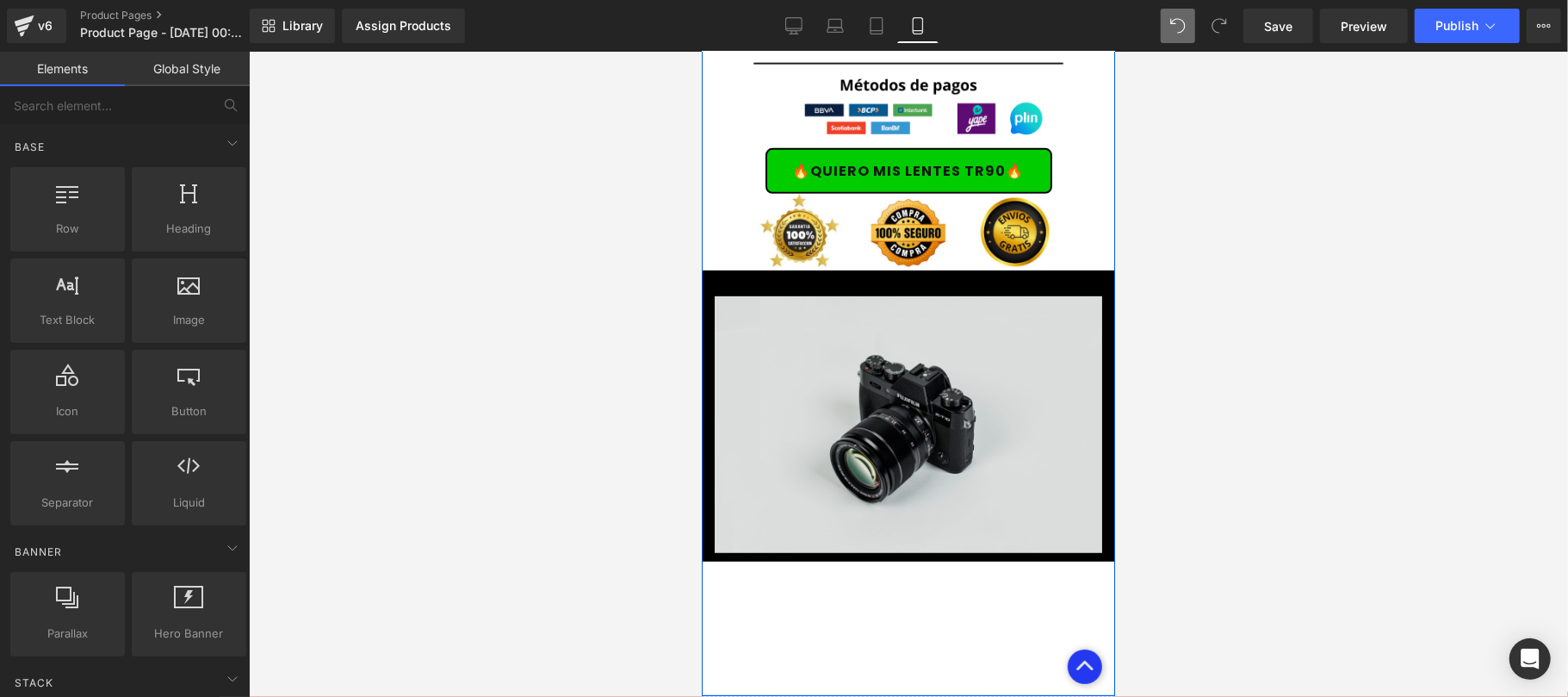
scroll to position [4899, 0]
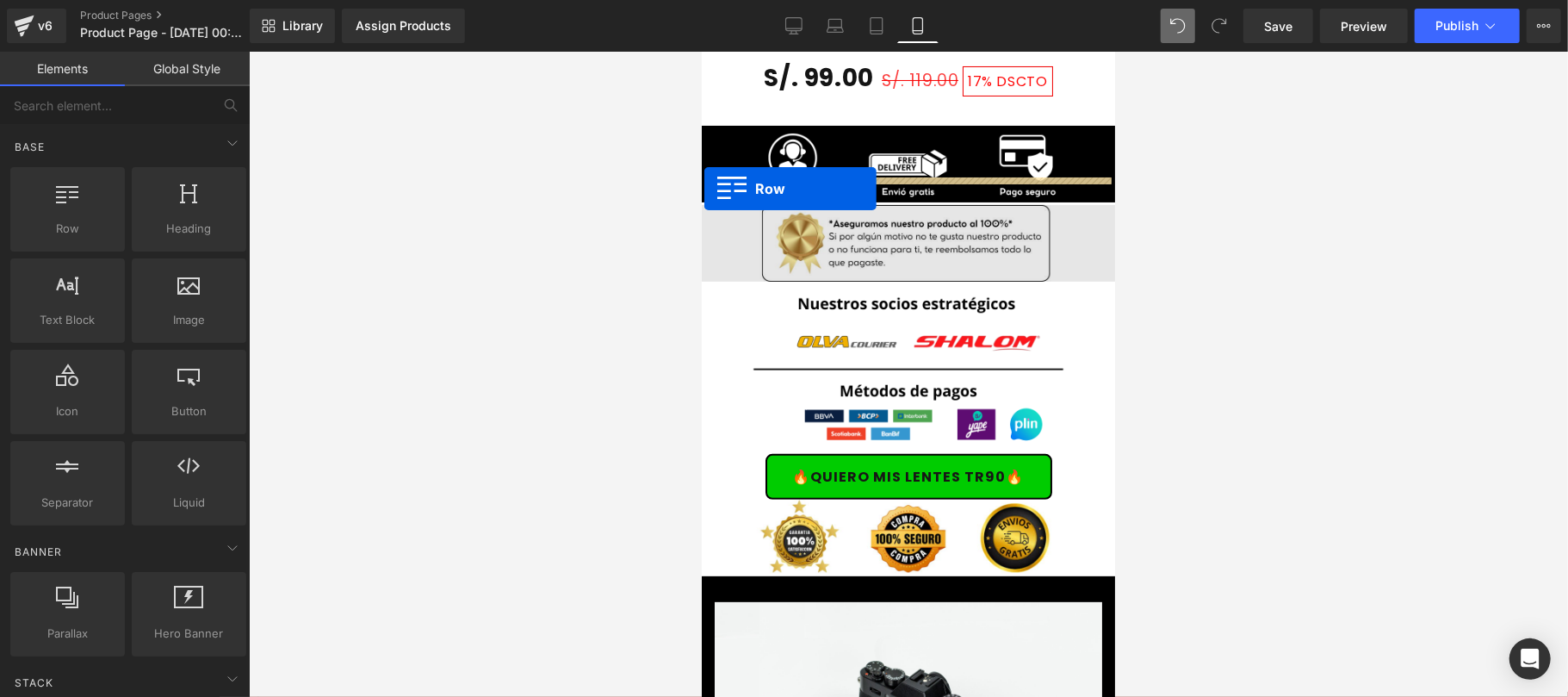
drag, startPoint x: 774, startPoint y: 265, endPoint x: 703, endPoint y: 187, distance: 105.5
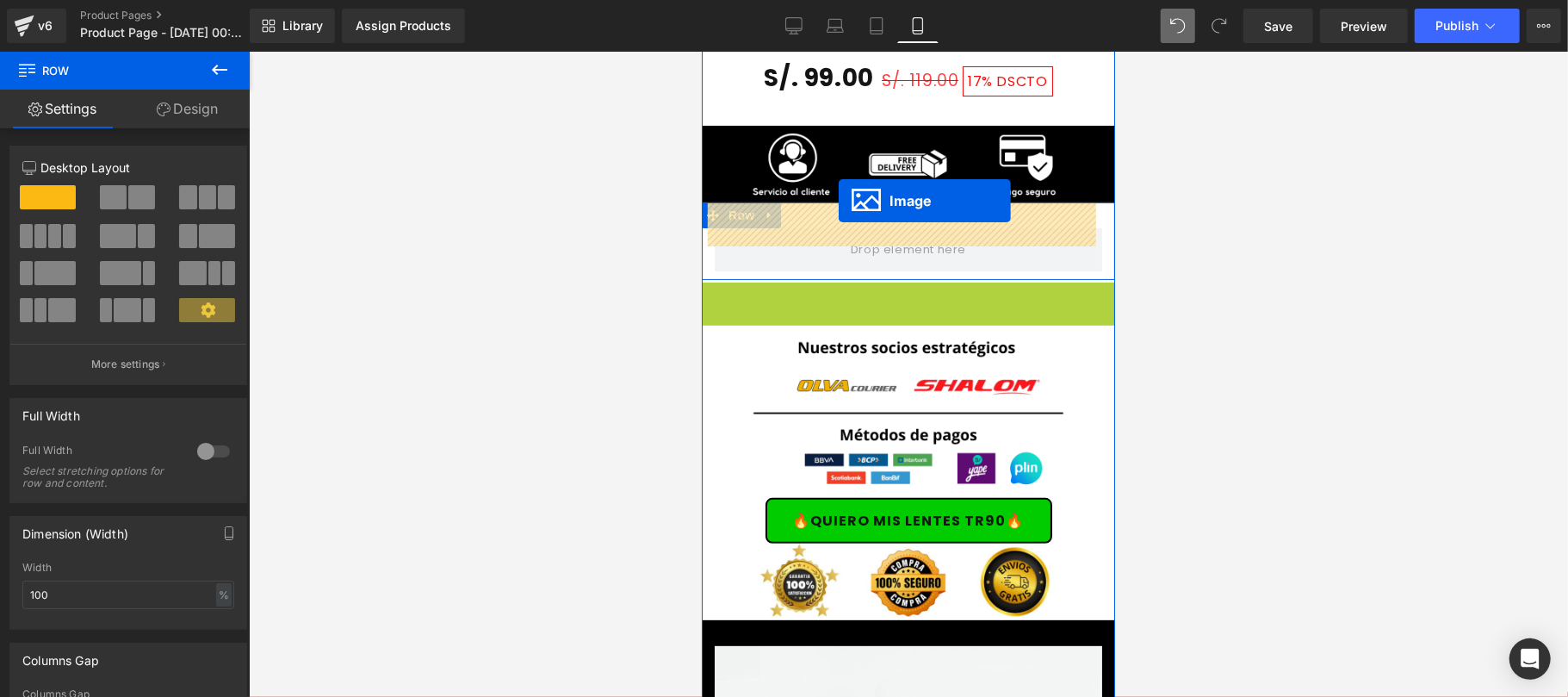
drag, startPoint x: 842, startPoint y: 299, endPoint x: 837, endPoint y: 200, distance: 99.1
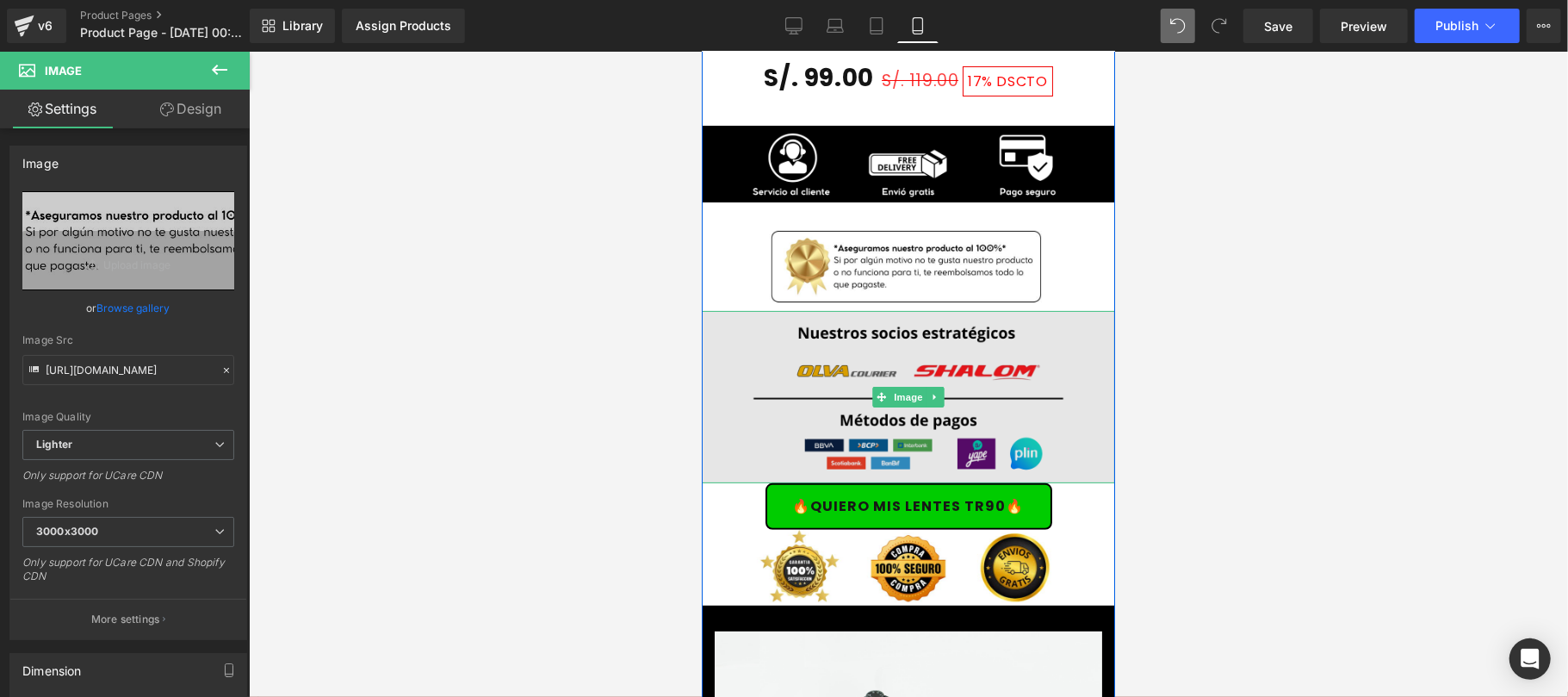
click at [818, 338] on img at bounding box center [907, 396] width 414 height 173
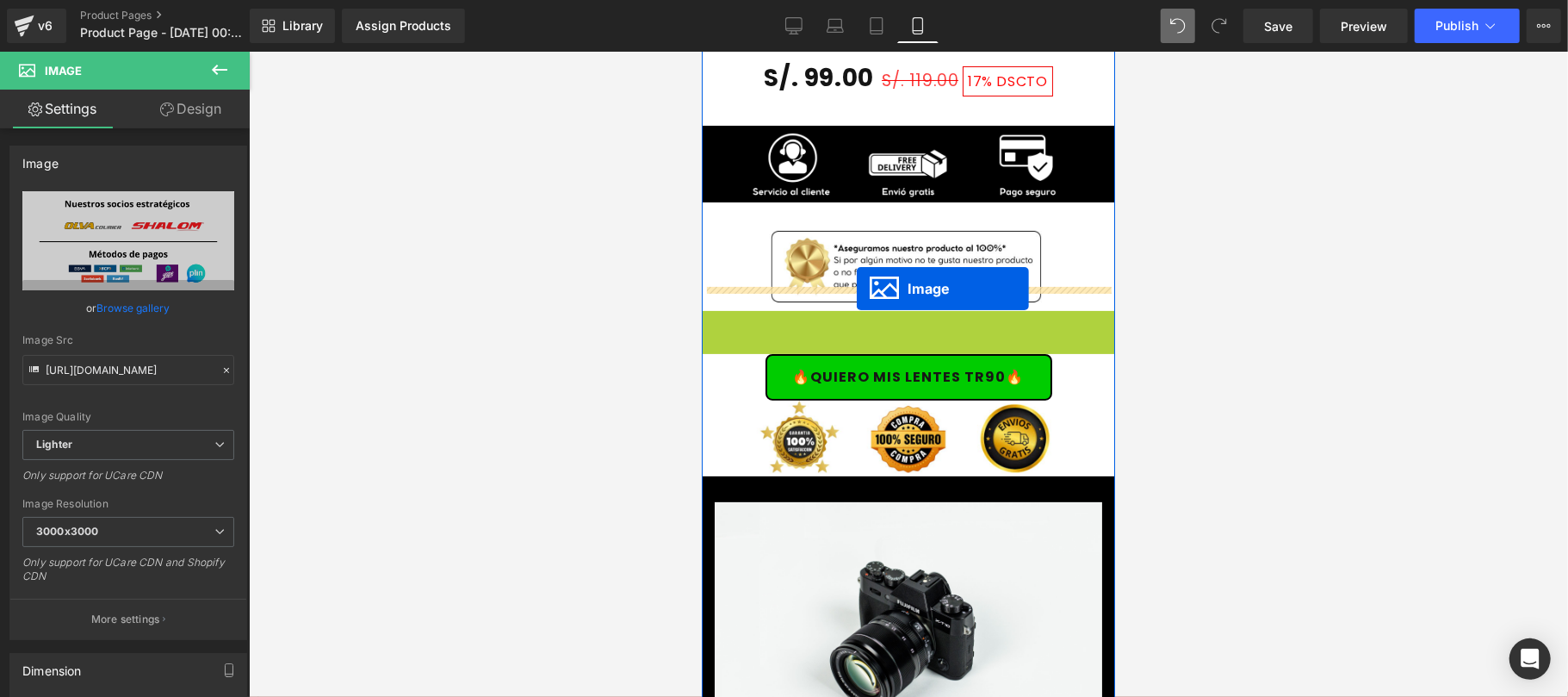
drag, startPoint x: 868, startPoint y: 369, endPoint x: 855, endPoint y: 287, distance: 83.0
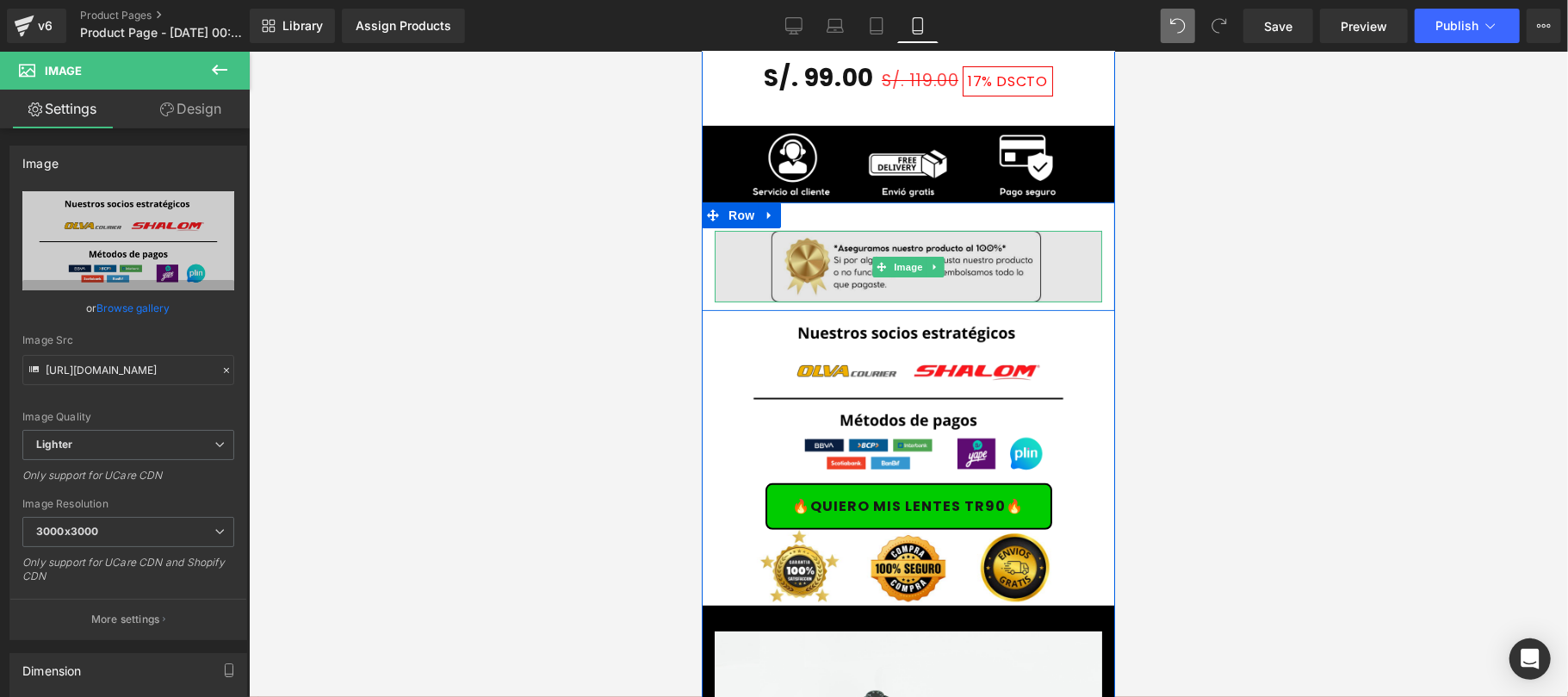
click at [724, 230] on img at bounding box center [907, 265] width 387 height 71
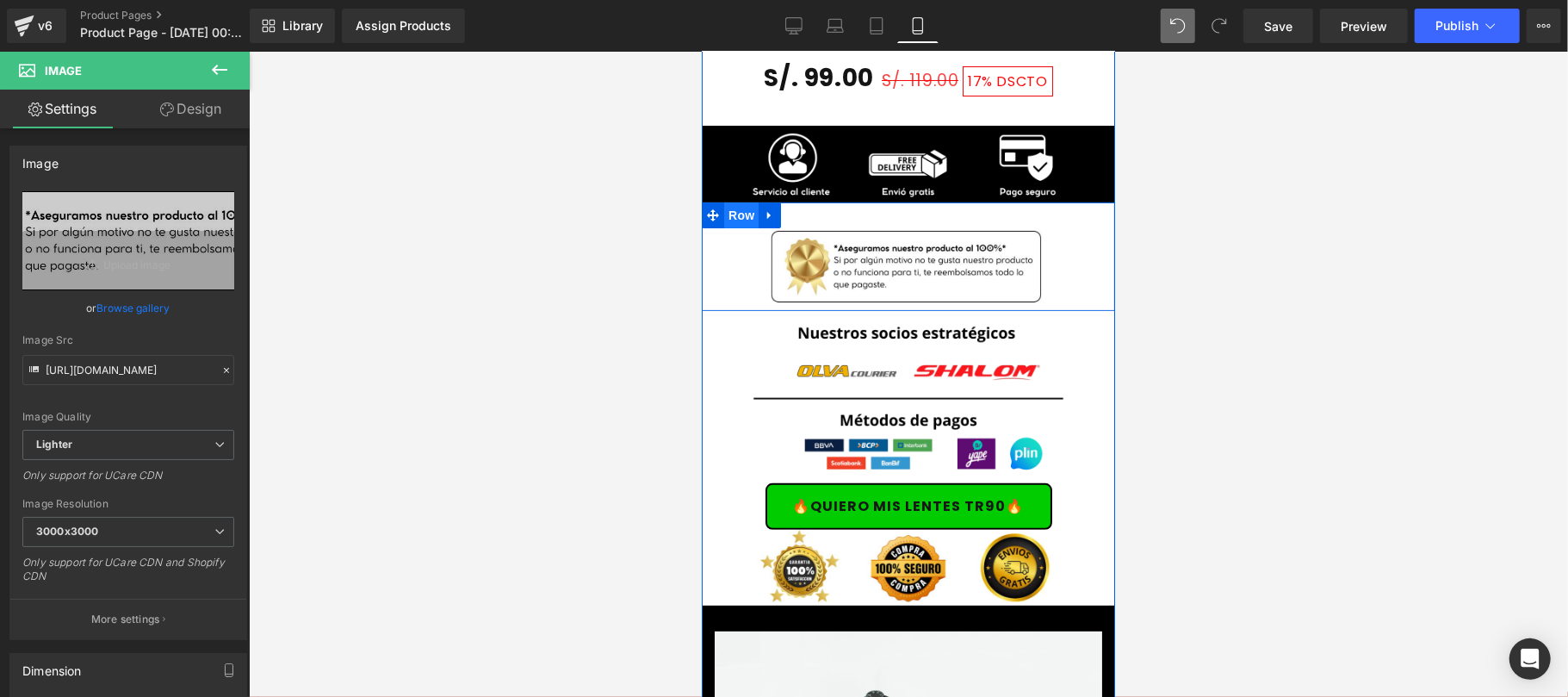
click at [740, 202] on span "Row" at bounding box center [740, 215] width 35 height 26
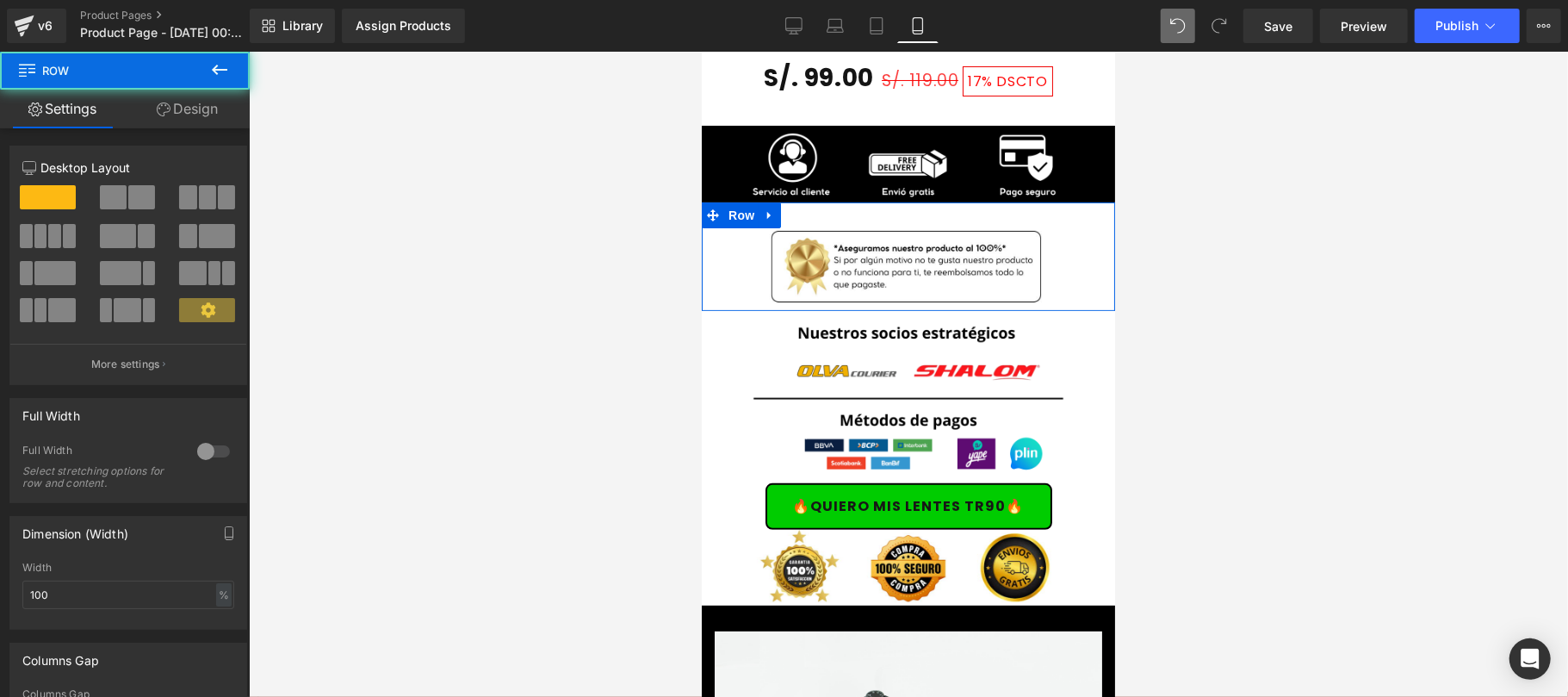
click at [183, 109] on link "Design" at bounding box center [187, 108] width 125 height 38
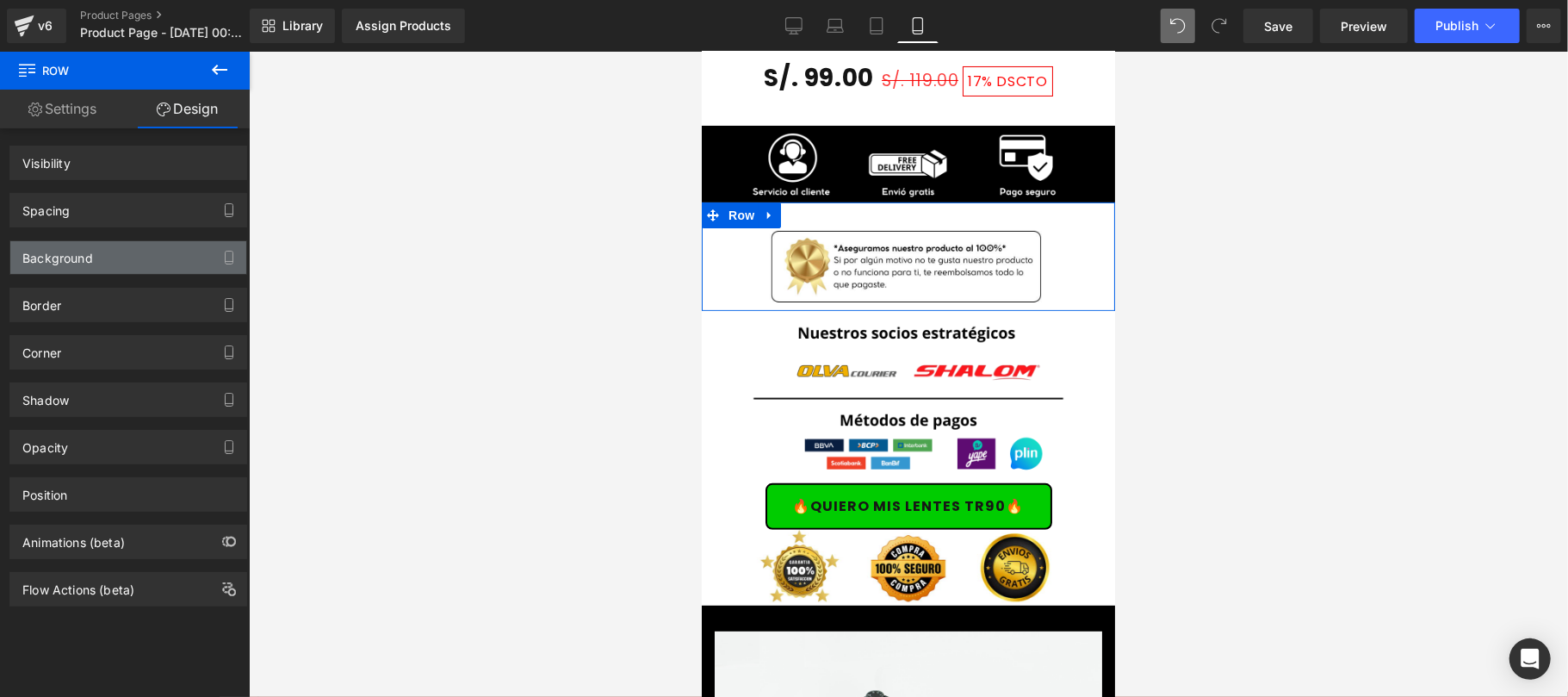
click at [79, 242] on div "Background" at bounding box center [57, 253] width 70 height 24
click at [74, 257] on div "Background" at bounding box center [57, 253] width 70 height 24
click at [98, 255] on div "Background" at bounding box center [128, 257] width 236 height 33
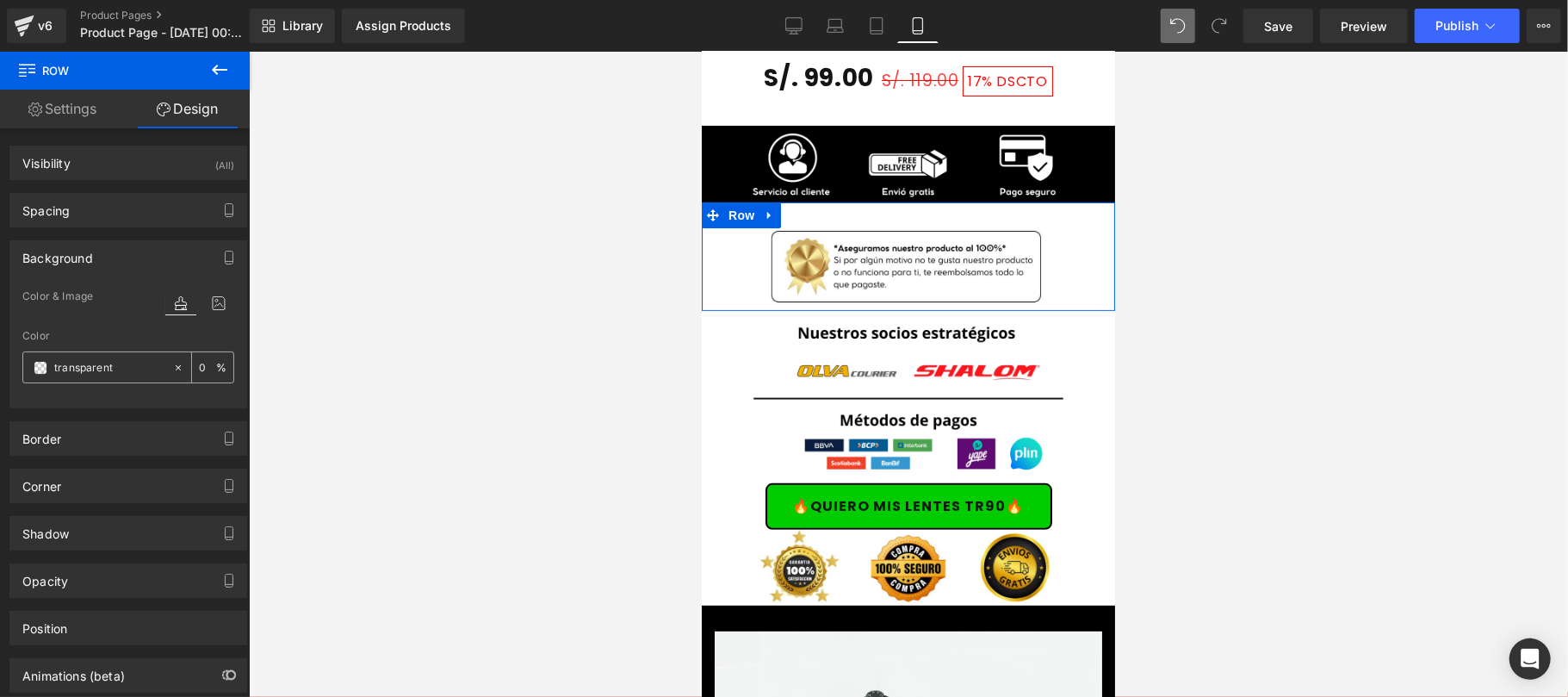
click at [38, 366] on span at bounding box center [40, 368] width 14 height 14
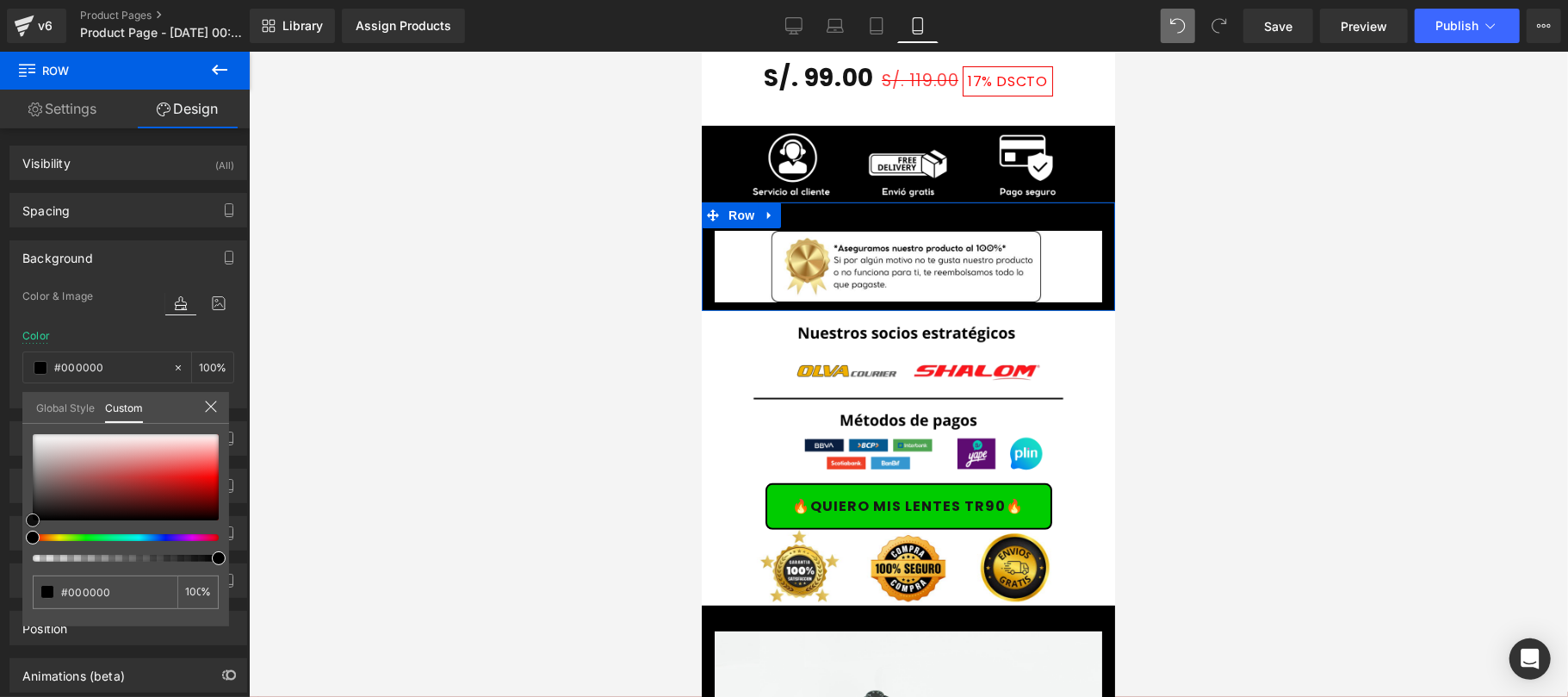
click at [28, 520] on span at bounding box center [33, 520] width 14 height 14
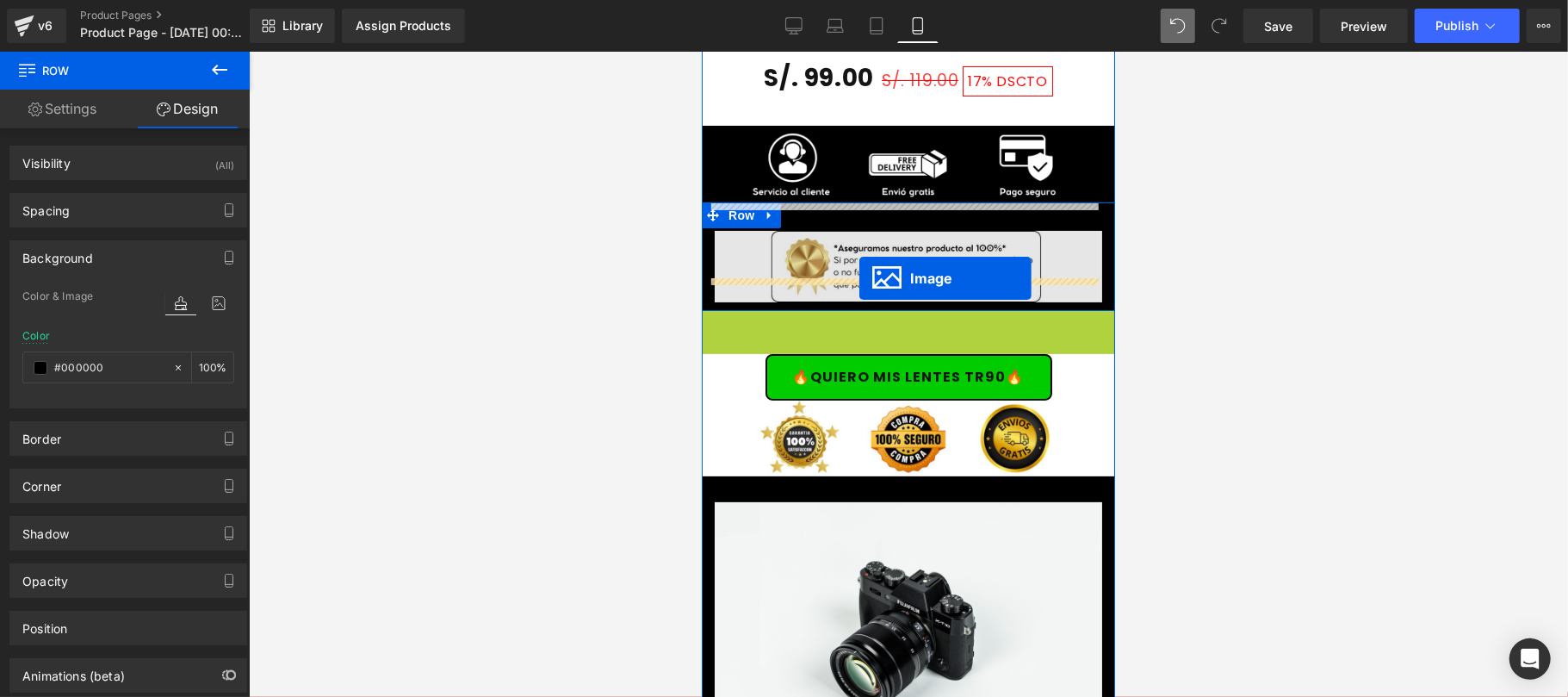
drag, startPoint x: 869, startPoint y: 371, endPoint x: 858, endPoint y: 277, distance: 94.6
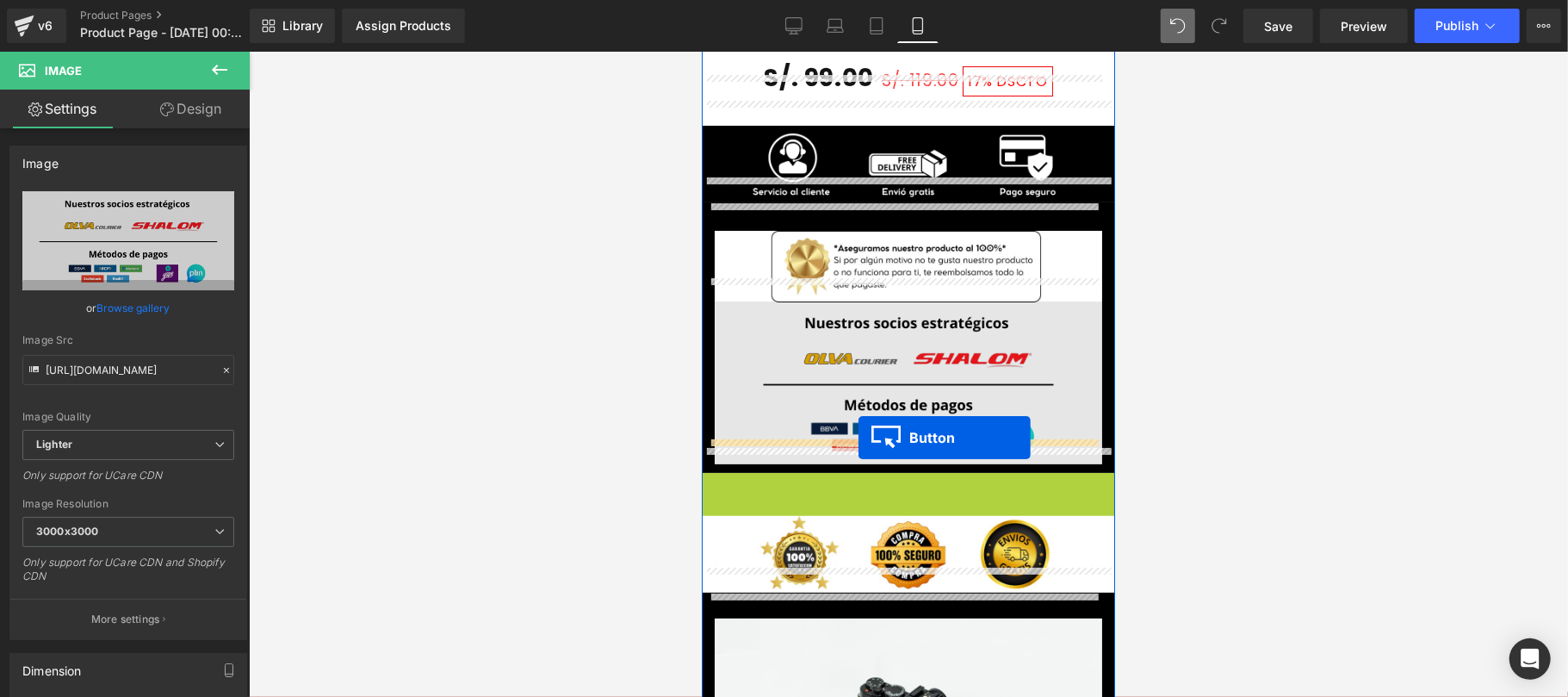
drag, startPoint x: 868, startPoint y: 469, endPoint x: 857, endPoint y: 436, distance: 34.8
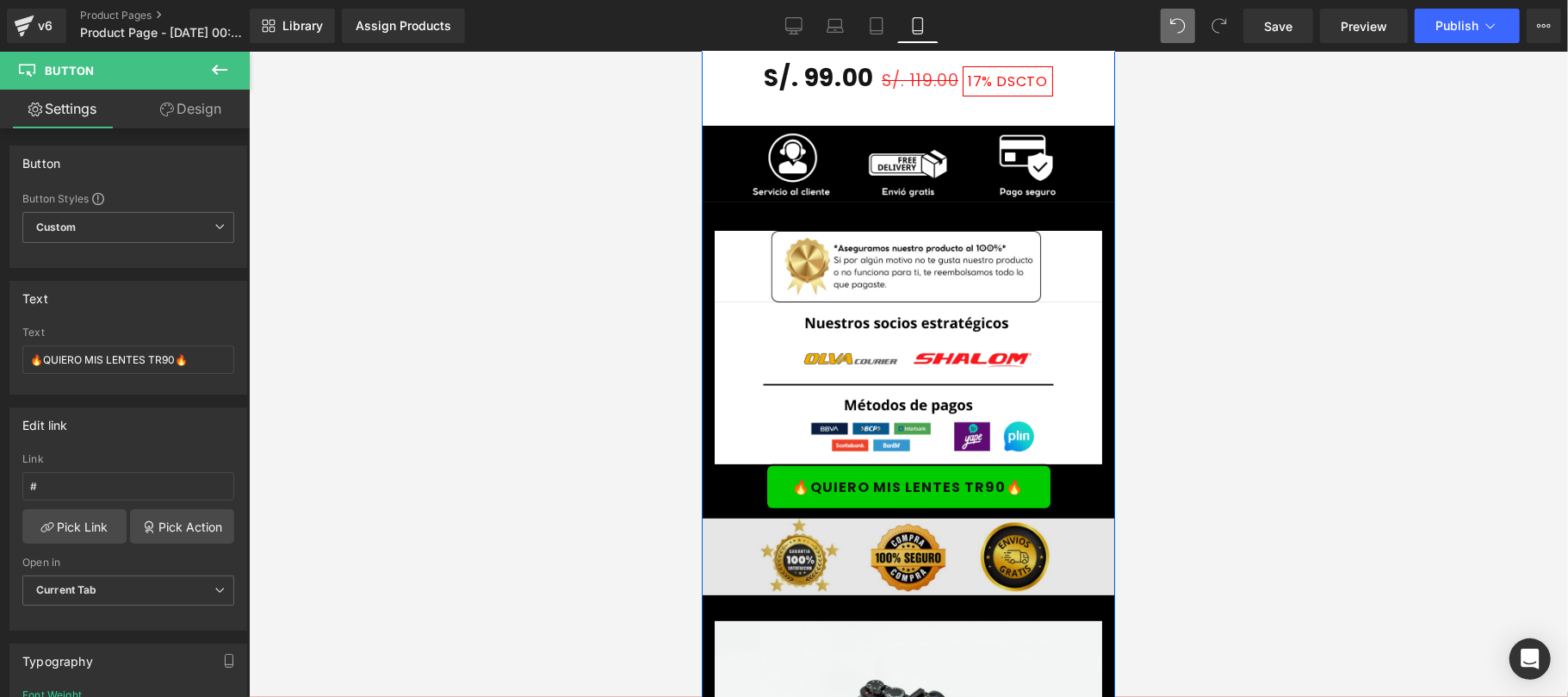
click at [823, 540] on img at bounding box center [907, 556] width 414 height 77
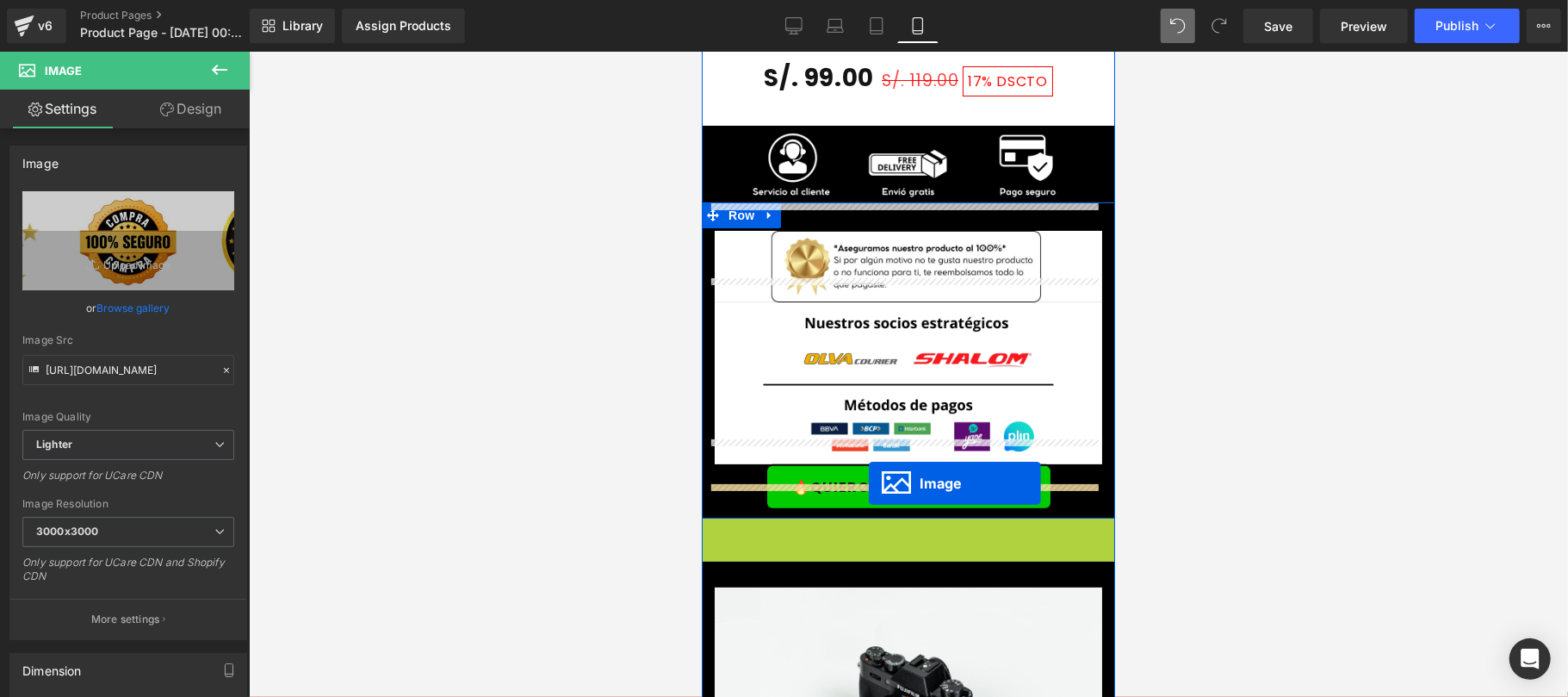
drag, startPoint x: 872, startPoint y: 530, endPoint x: 867, endPoint y: 482, distance: 48.3
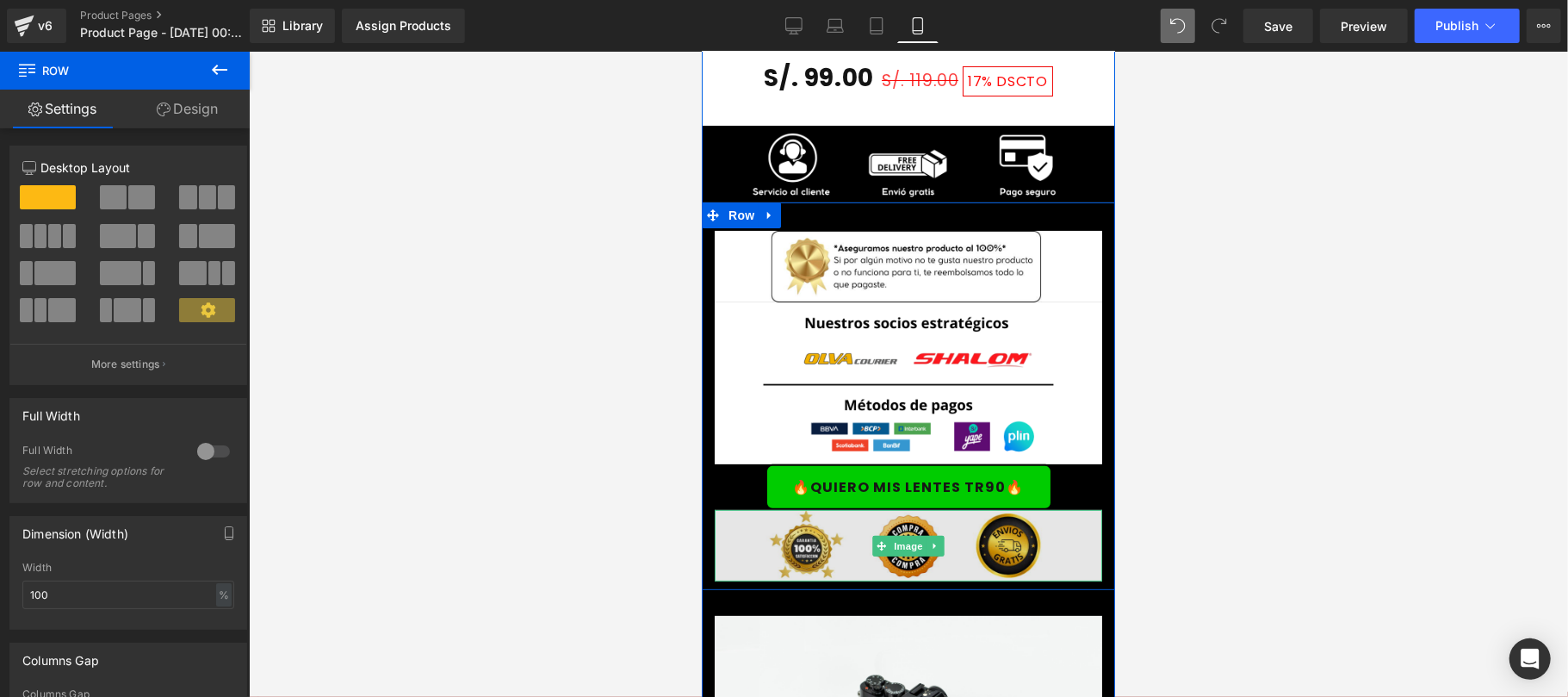
click at [1073, 512] on img at bounding box center [907, 544] width 387 height 71
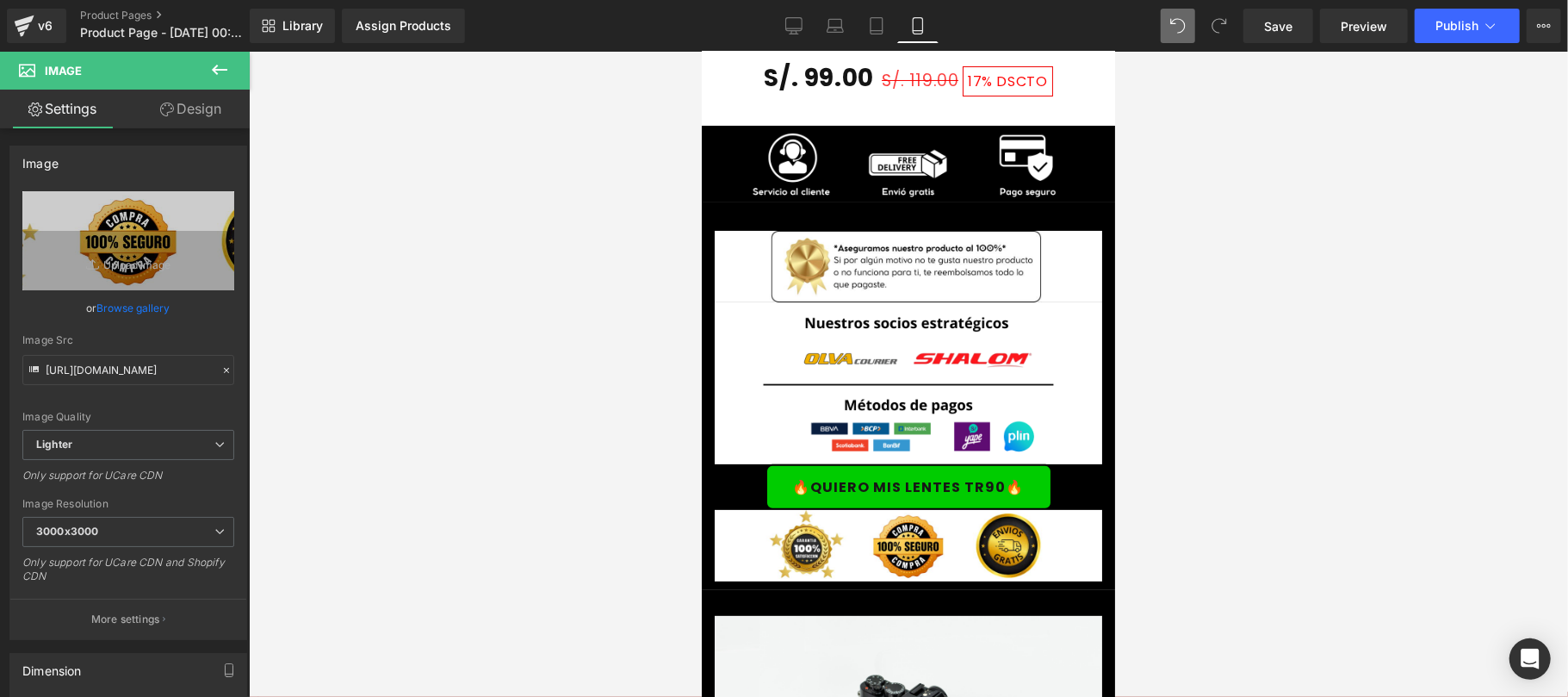
click at [1437, 341] on div at bounding box center [908, 374] width 1319 height 645
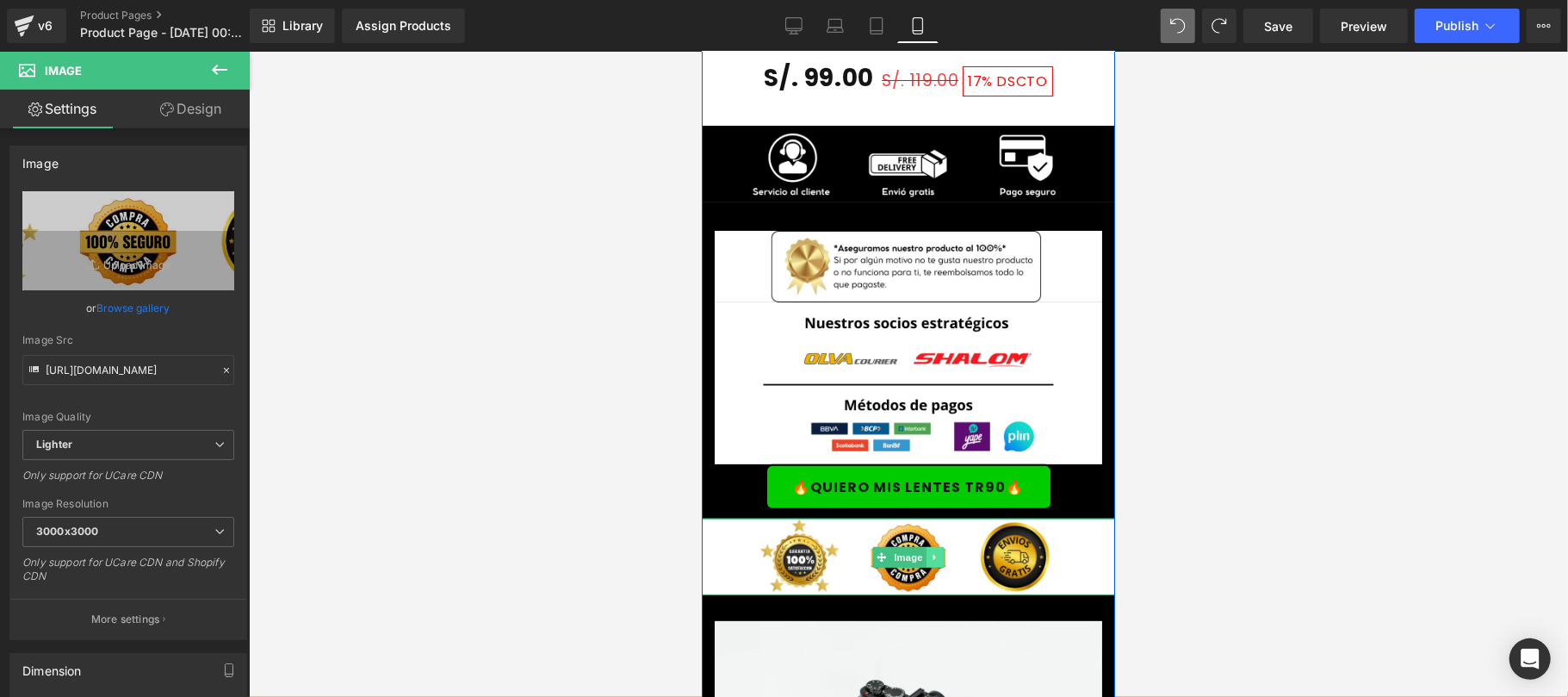
click at [929, 551] on icon at bounding box center [934, 555] width 9 height 10
click at [882, 546] on span "Image" at bounding box center [881, 556] width 37 height 21
click at [229, 119] on link "Design" at bounding box center [190, 108] width 125 height 38
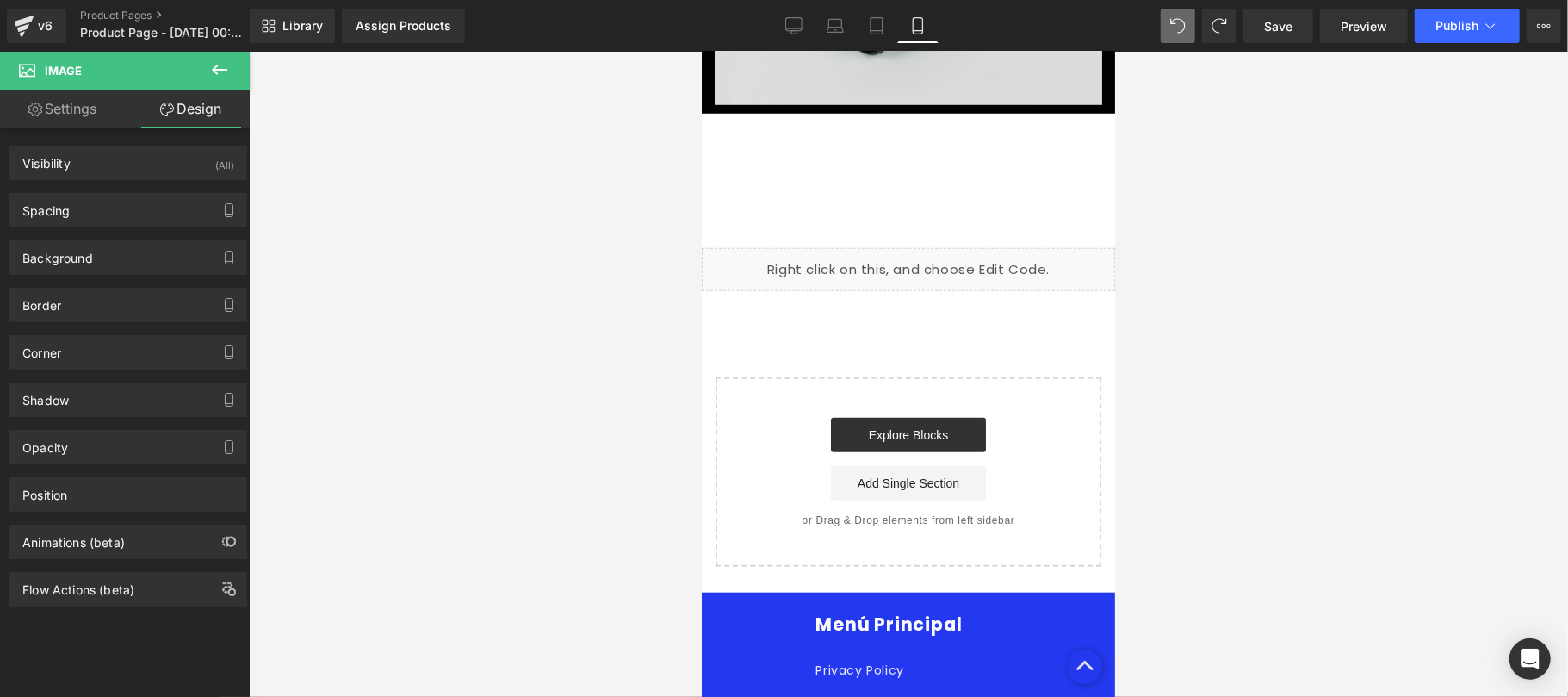
scroll to position [5365, 0]
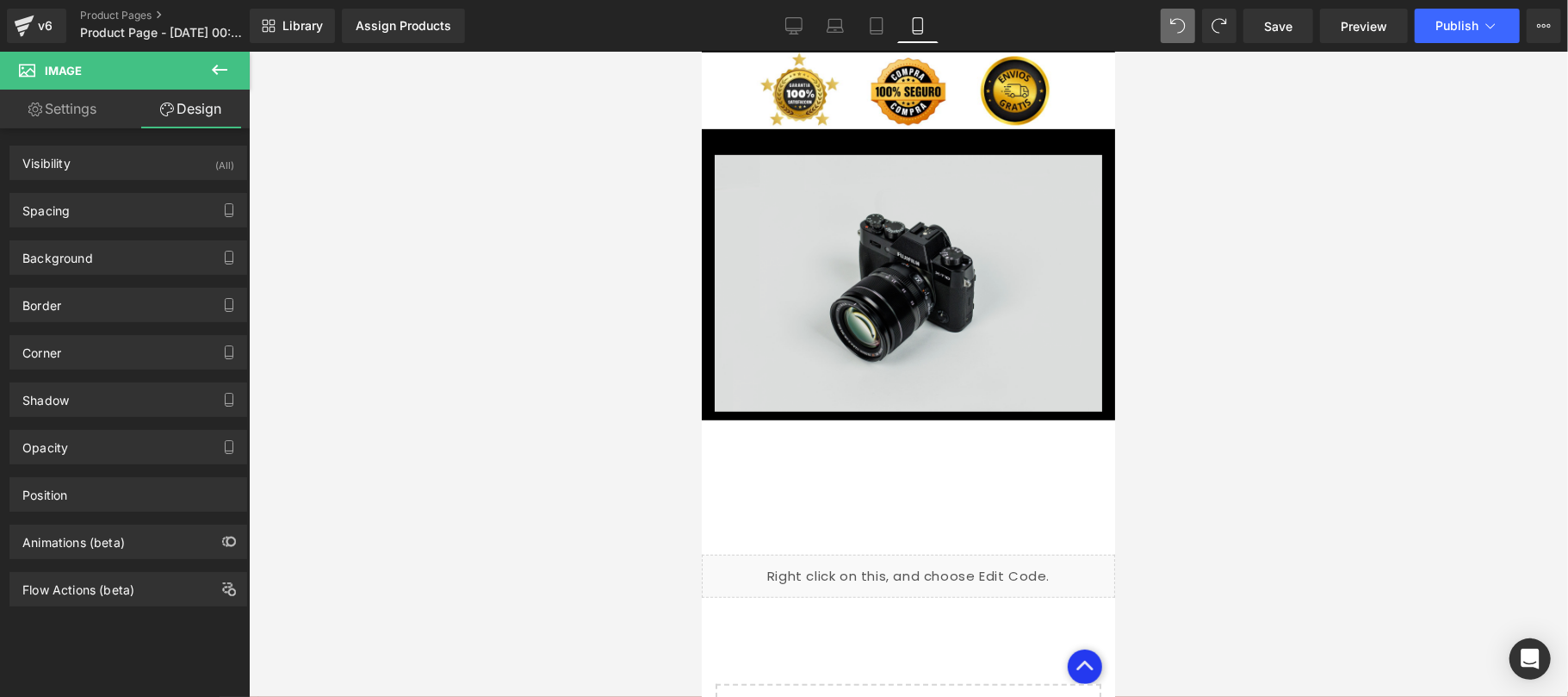
click at [873, 263] on div "Image" at bounding box center [907, 282] width 387 height 257
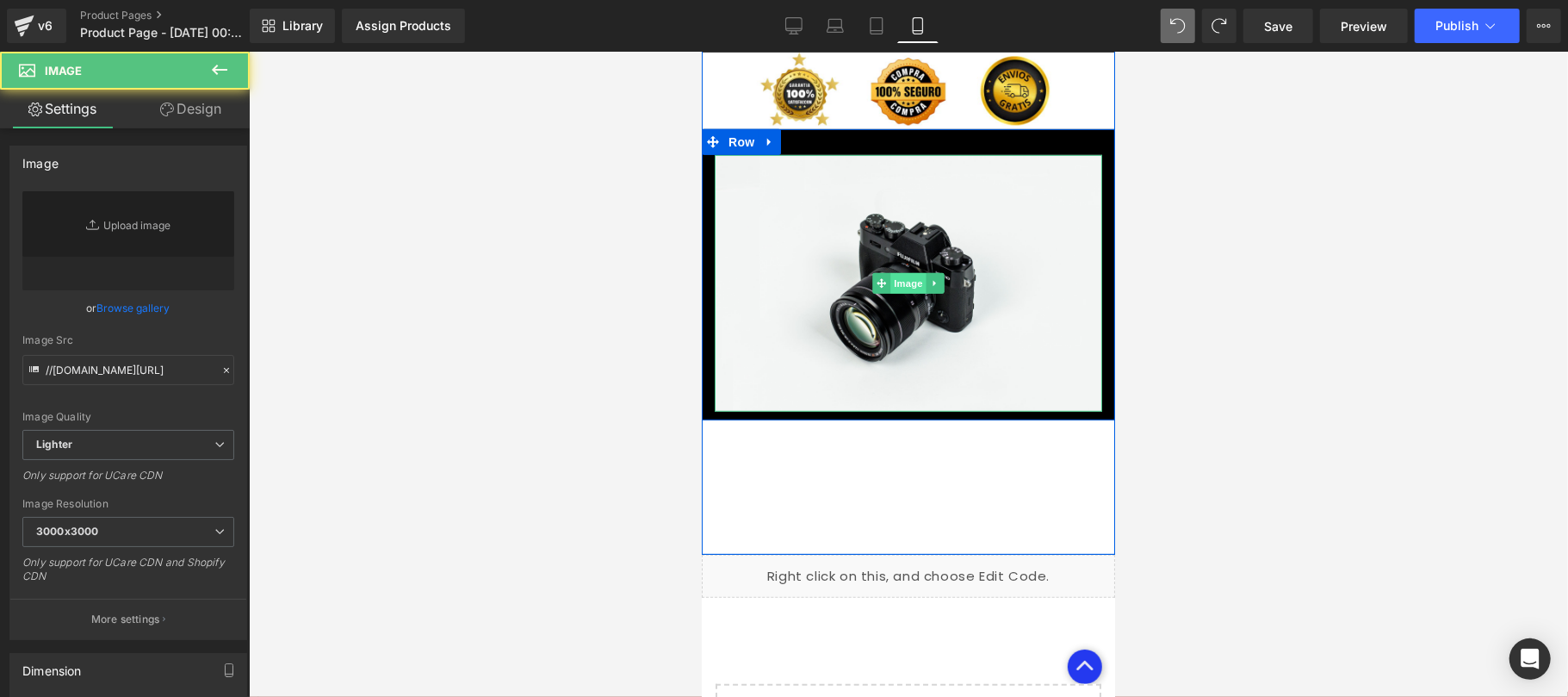
click at [892, 272] on span "Image" at bounding box center [907, 282] width 37 height 21
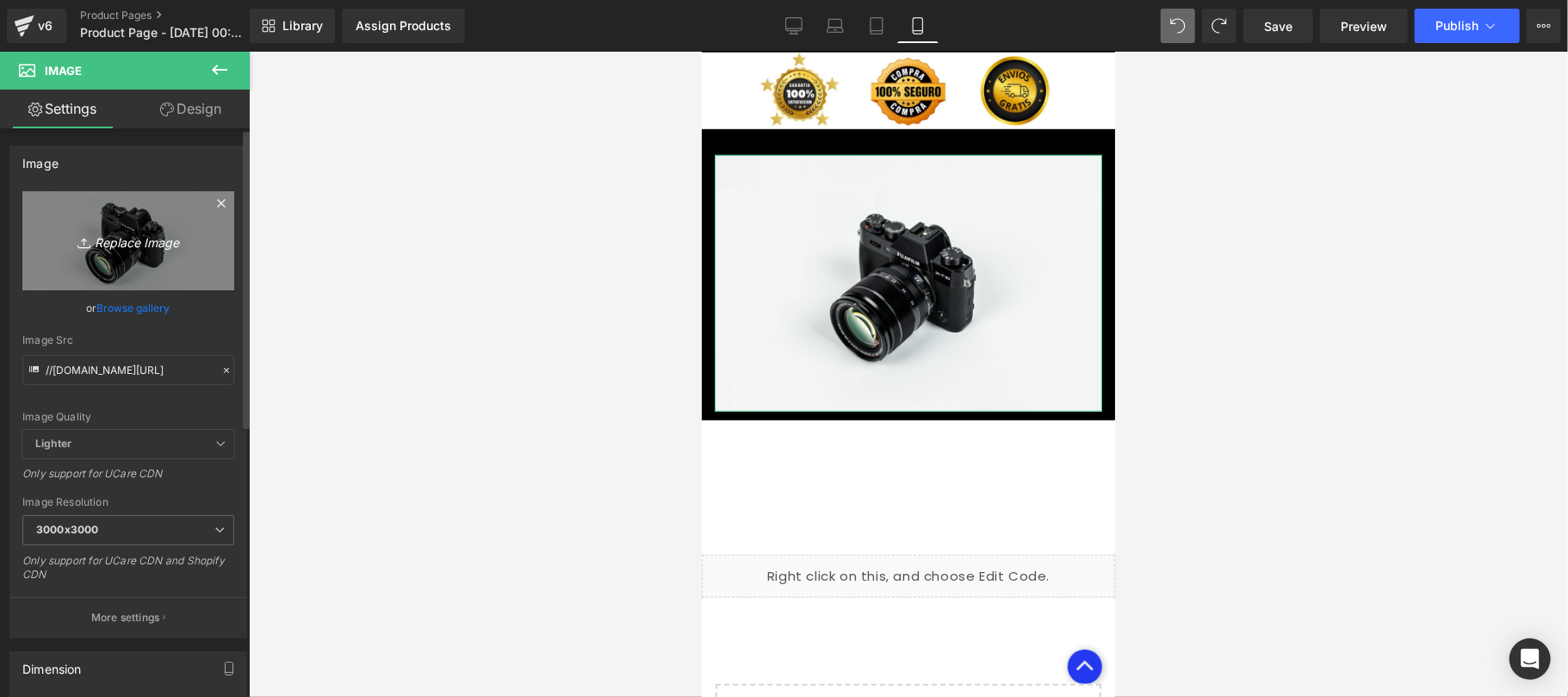
click at [124, 248] on icon "Replace Image" at bounding box center [128, 240] width 138 height 22
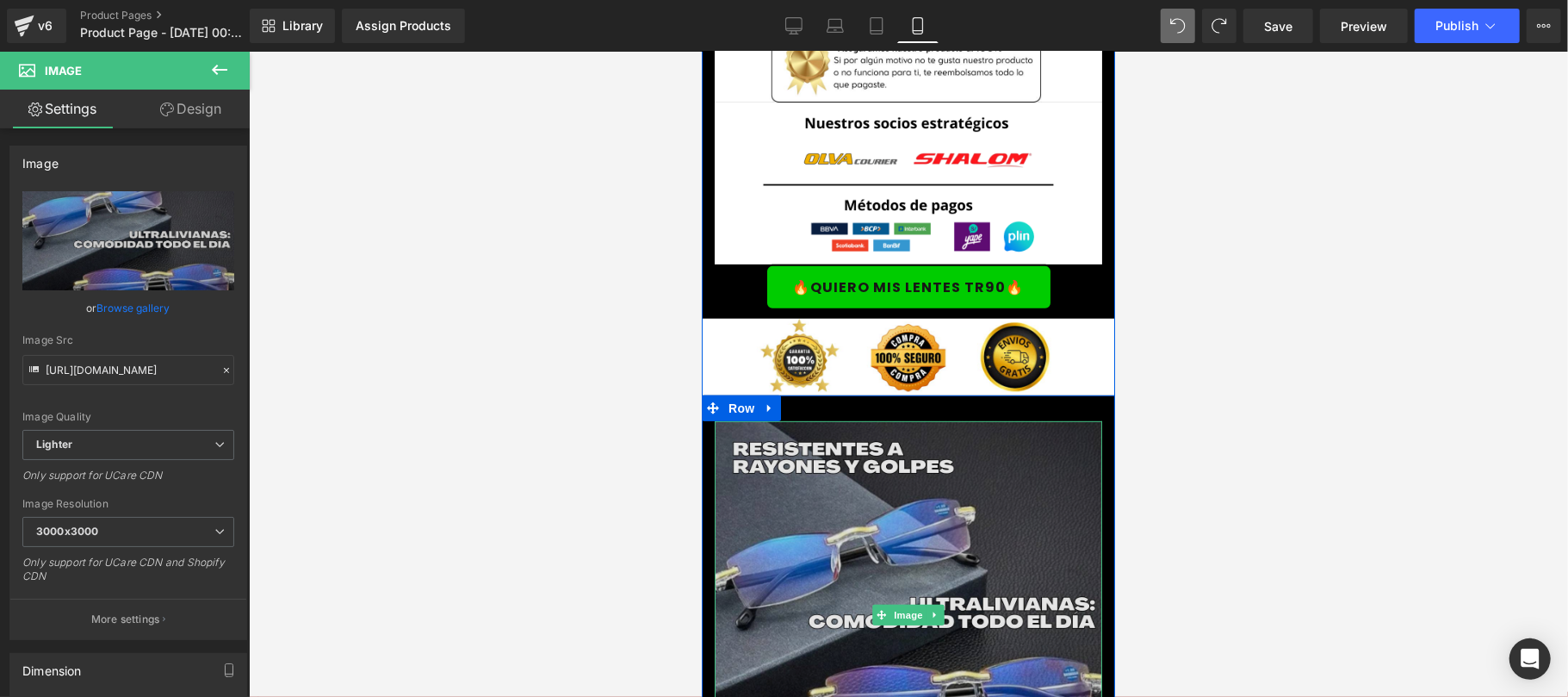
scroll to position [5060, 0]
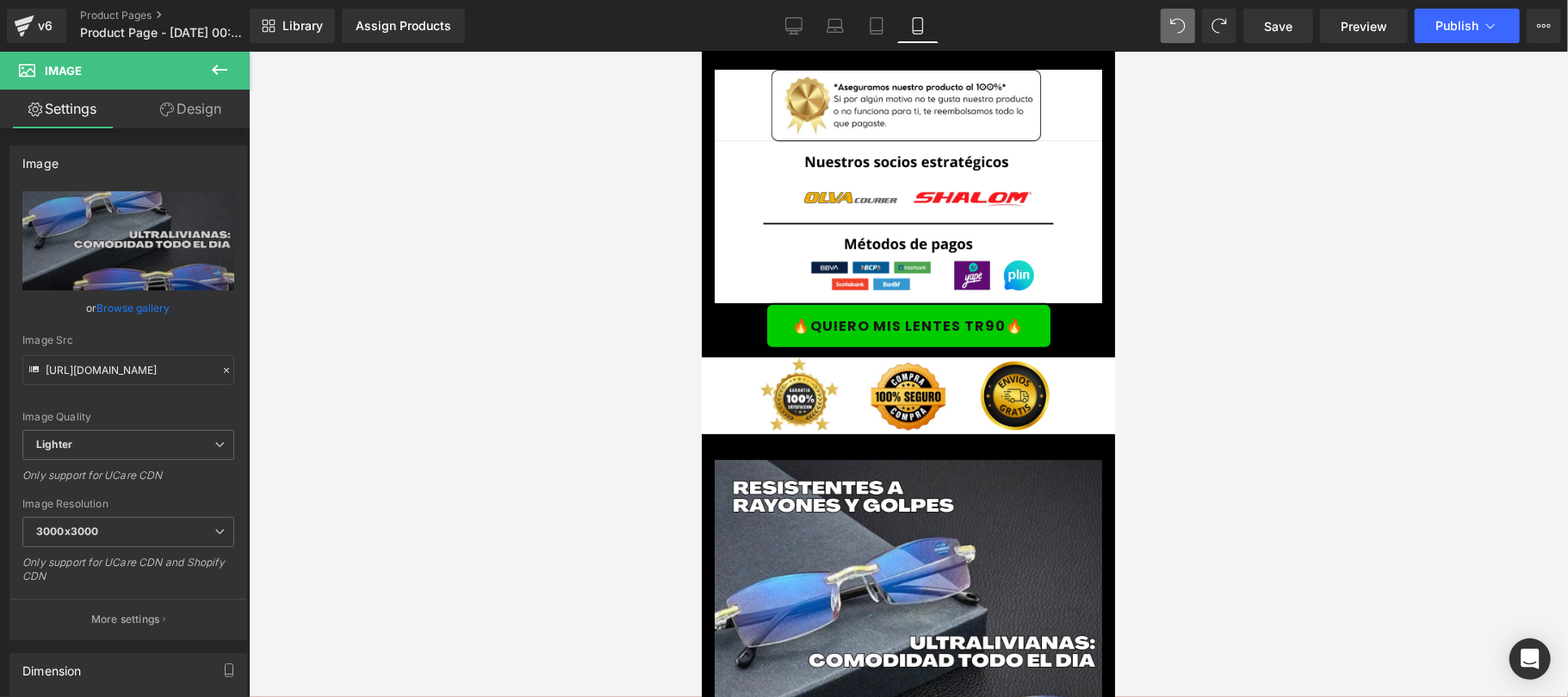
click at [1224, 491] on div at bounding box center [908, 374] width 1319 height 645
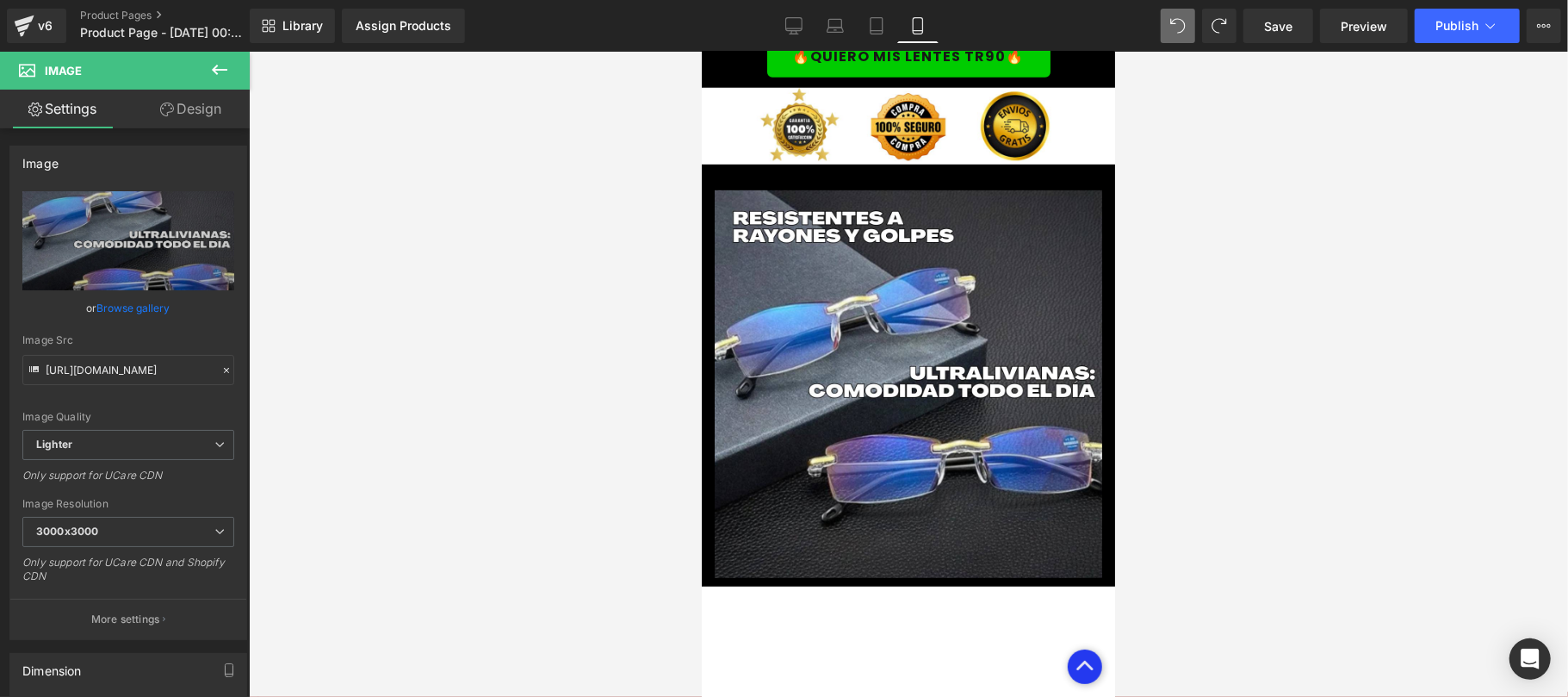
scroll to position [5365, 0]
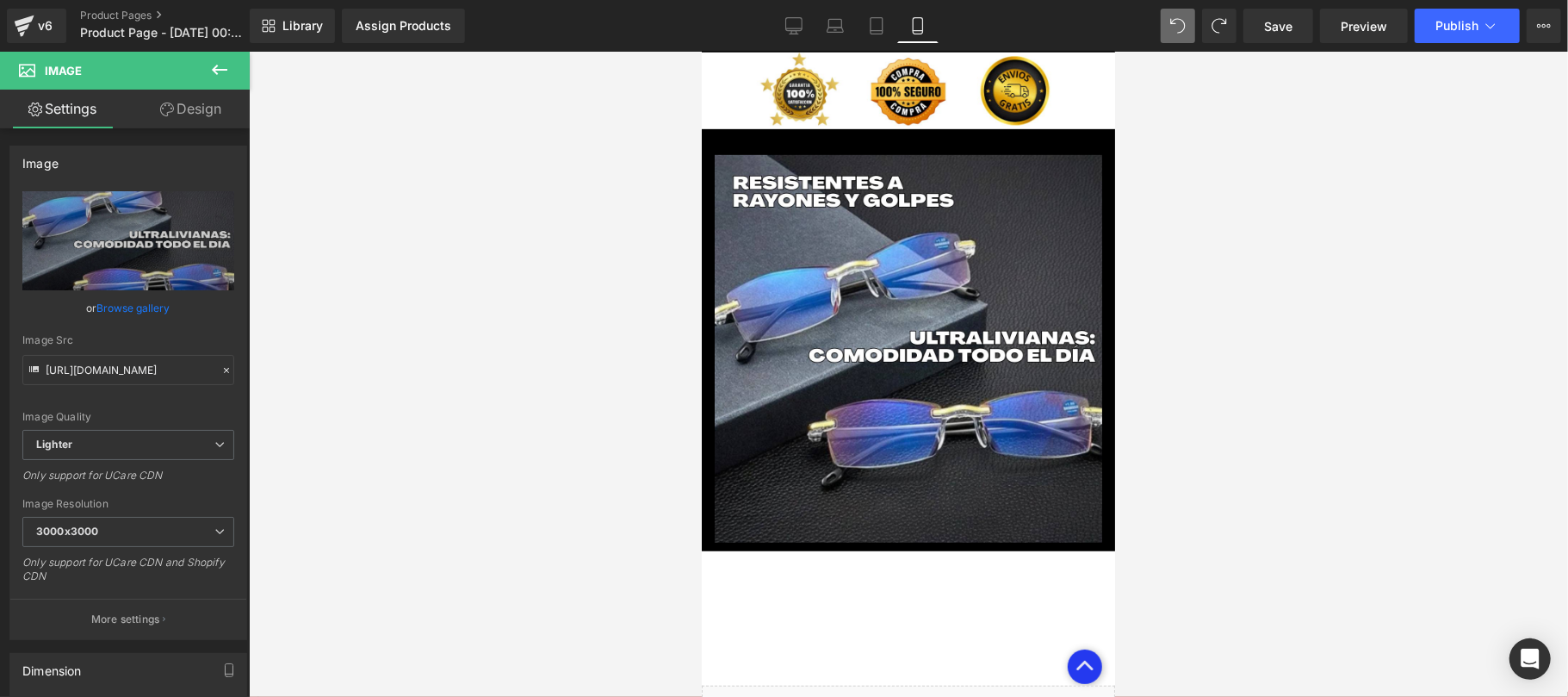
click at [1349, 311] on div at bounding box center [908, 374] width 1319 height 645
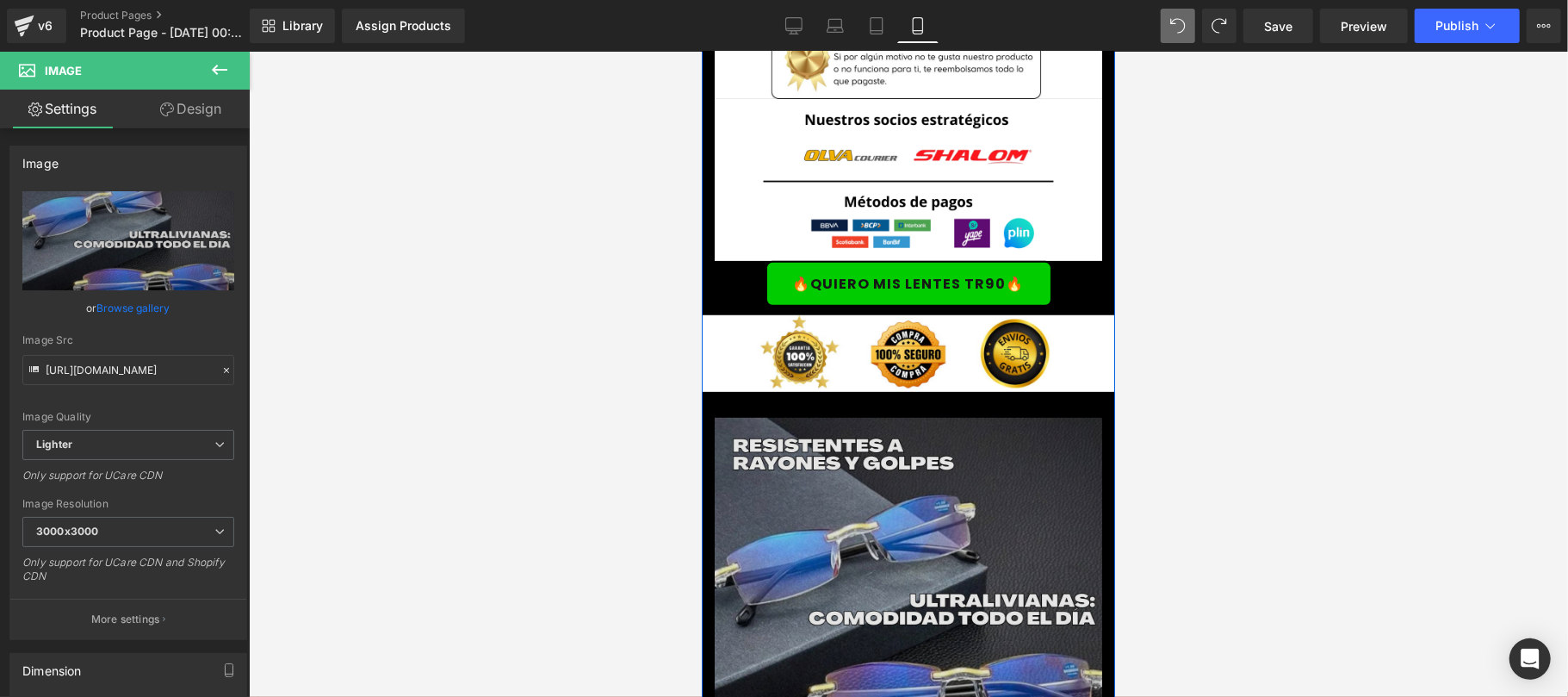
scroll to position [5060, 0]
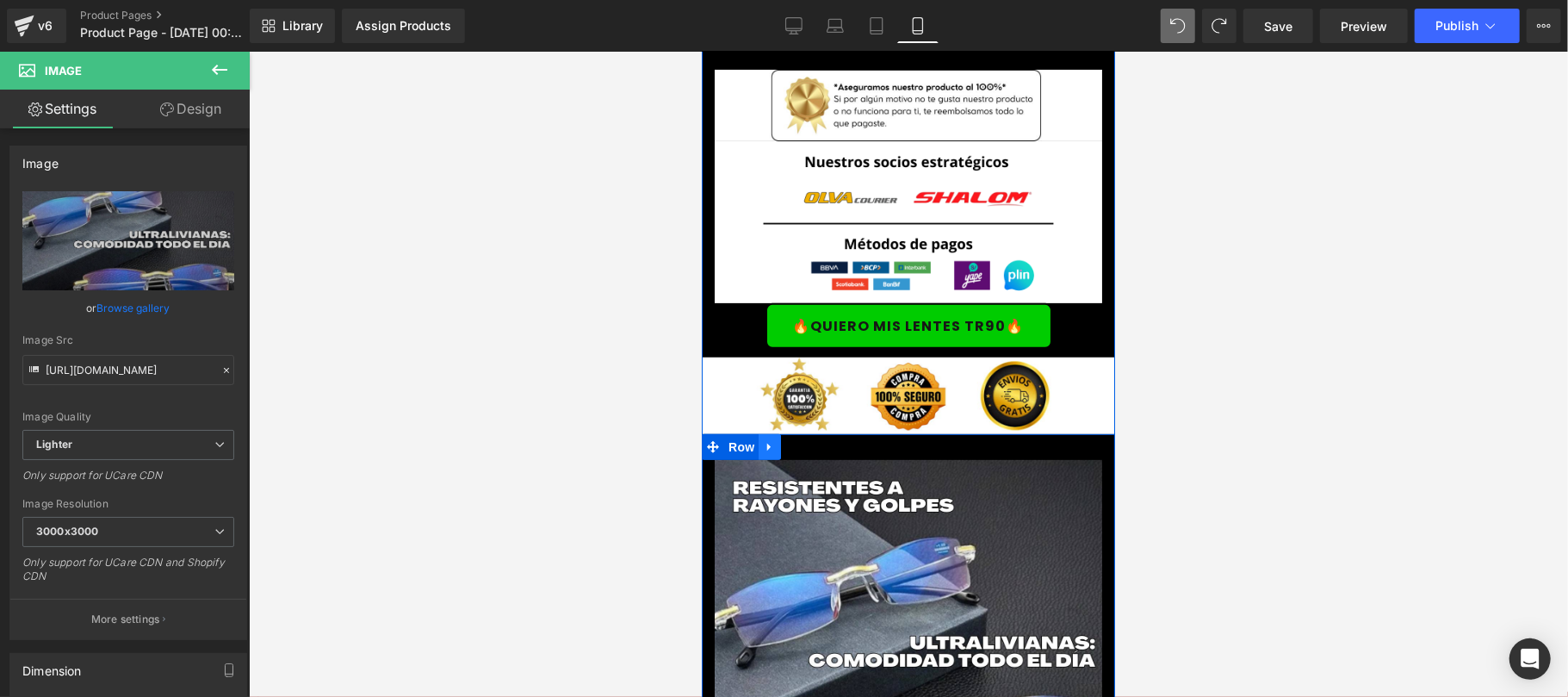
click at [762, 439] on icon at bounding box center [768, 446] width 12 height 13
click at [807, 440] on icon at bounding box center [813, 446] width 12 height 12
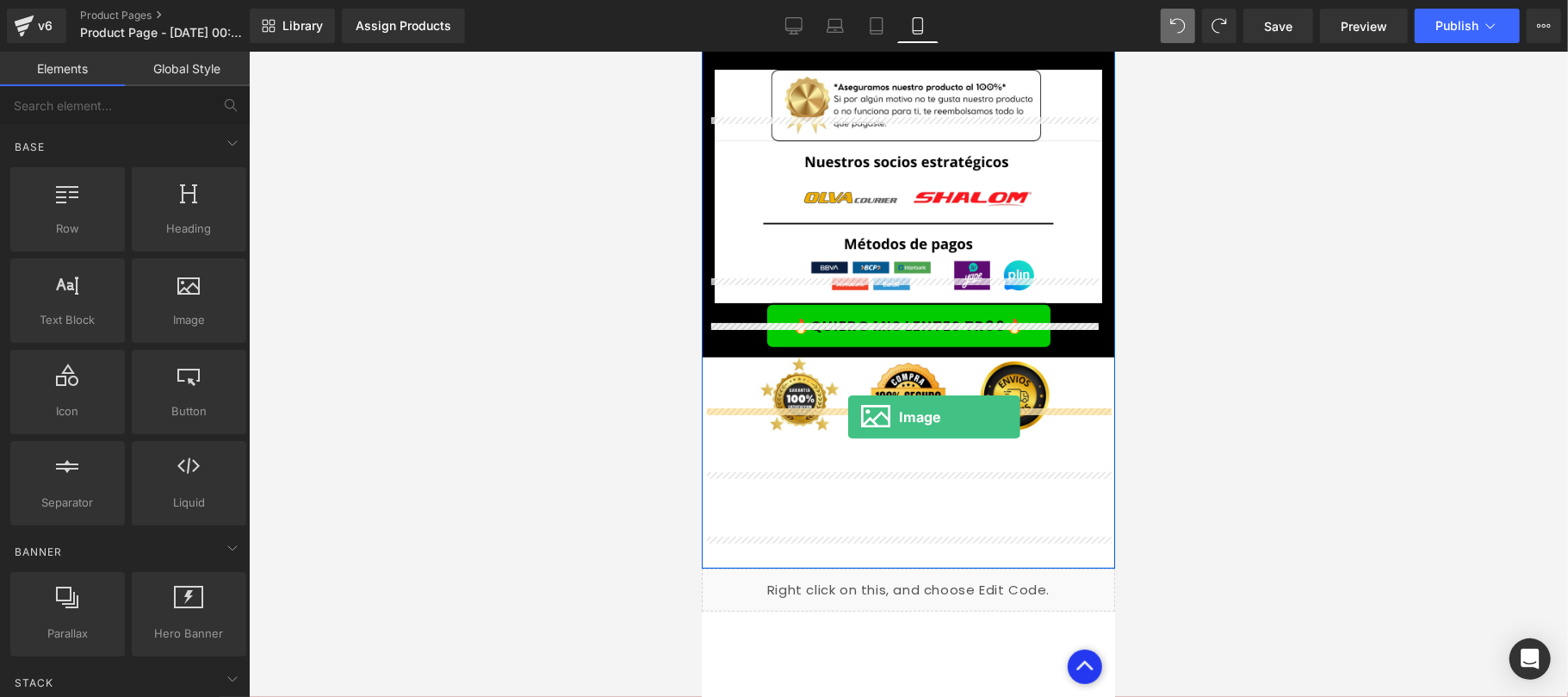
drag, startPoint x: 877, startPoint y: 372, endPoint x: 847, endPoint y: 416, distance: 53.3
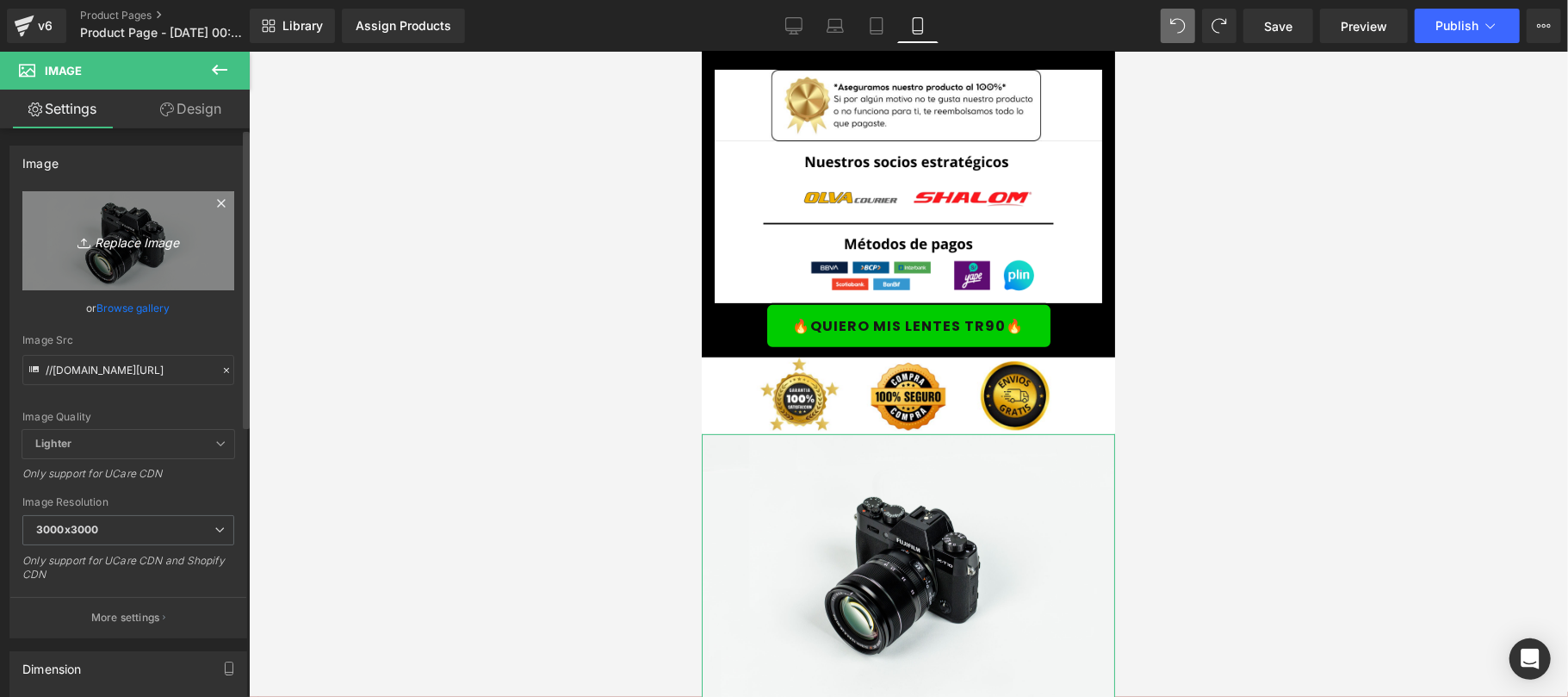
click at [122, 242] on icon "Replace Image" at bounding box center [128, 240] width 138 height 22
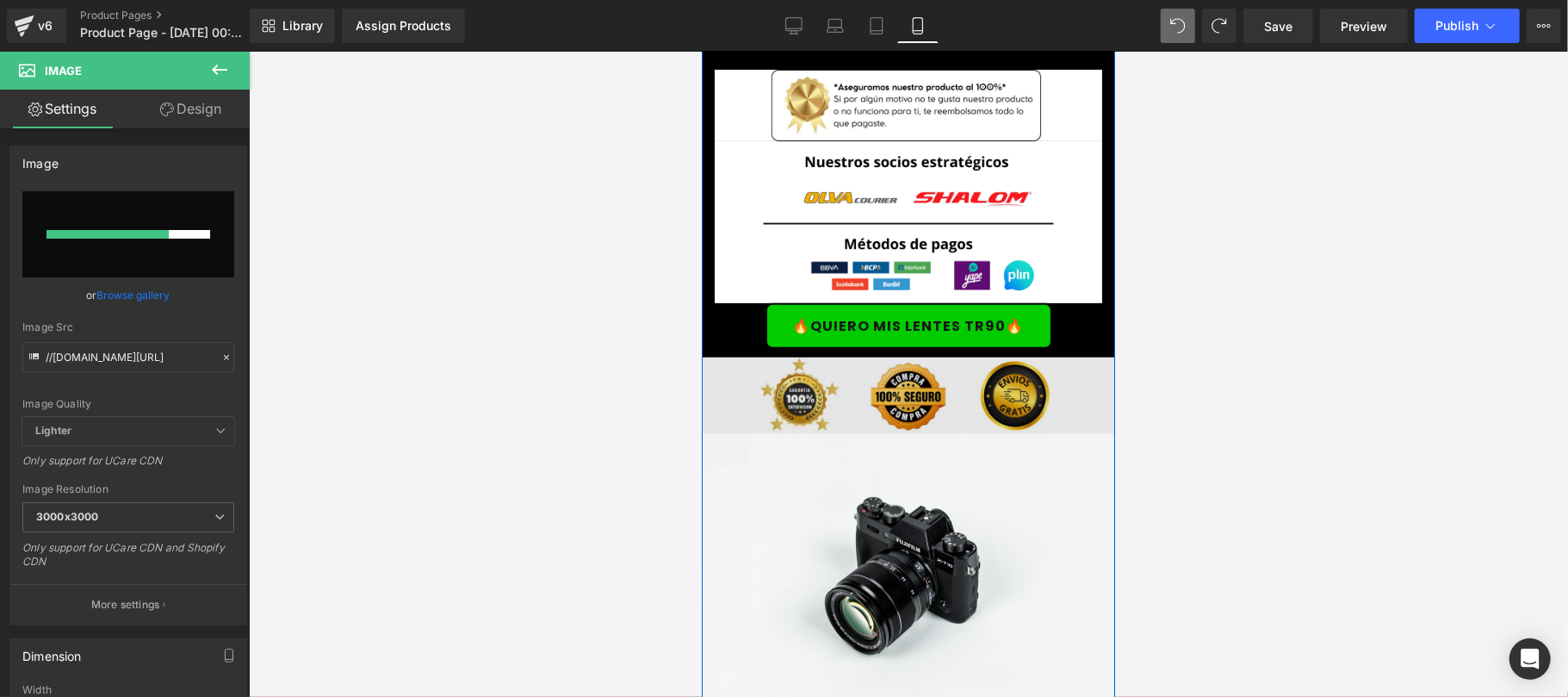
scroll to position [5365, 0]
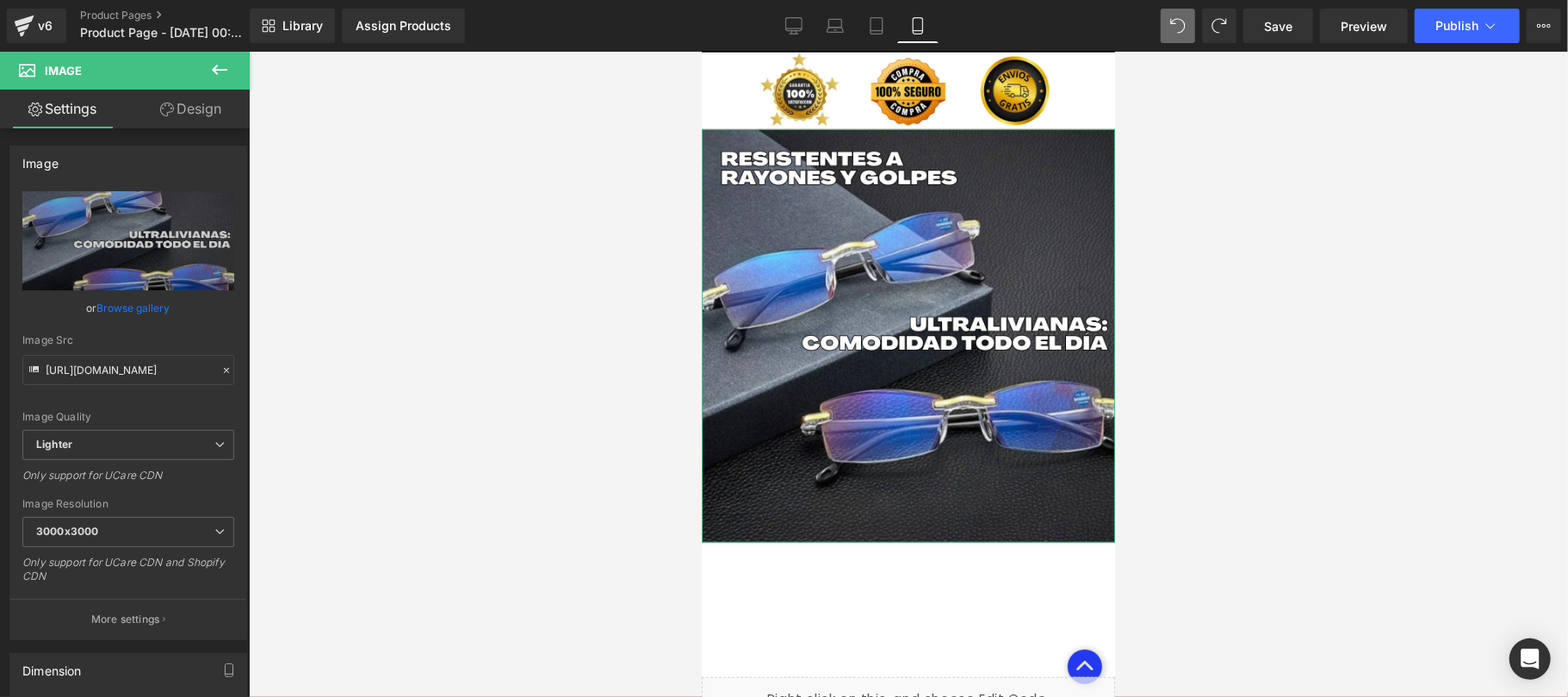
click at [197, 109] on link "Design" at bounding box center [190, 108] width 125 height 38
click at [0, 0] on div "Spacing" at bounding box center [0, 0] width 0 height 0
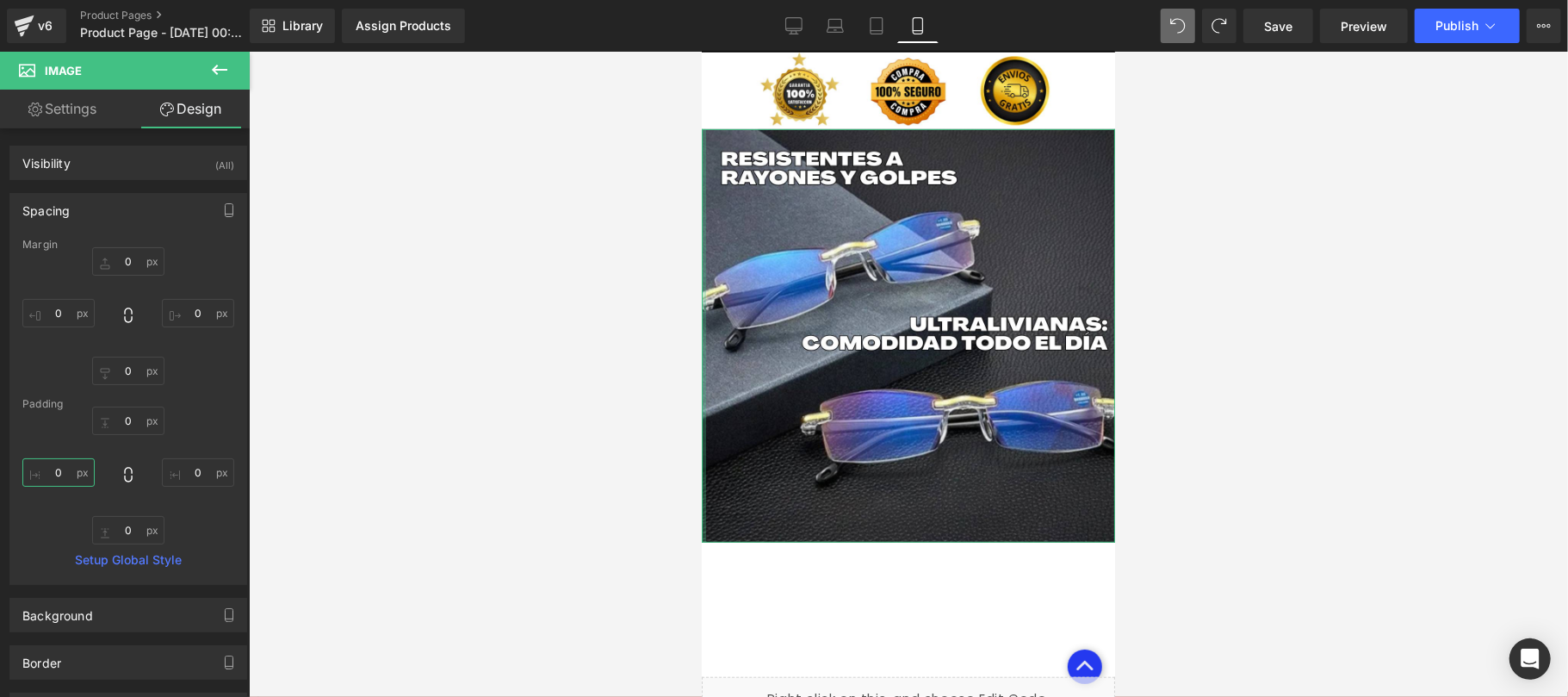
click at [55, 478] on input "0" at bounding box center [58, 472] width 72 height 28
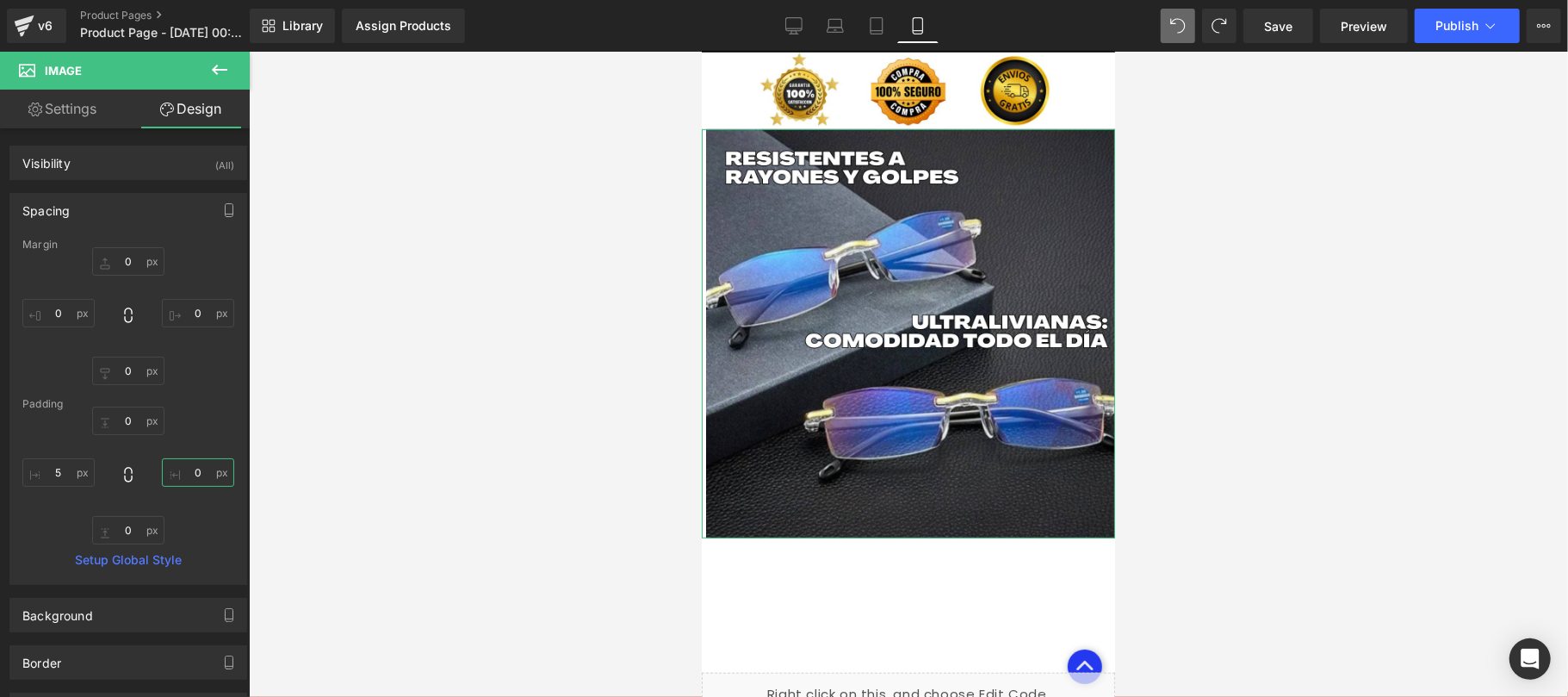
click at [189, 479] on input "0" at bounding box center [198, 472] width 72 height 28
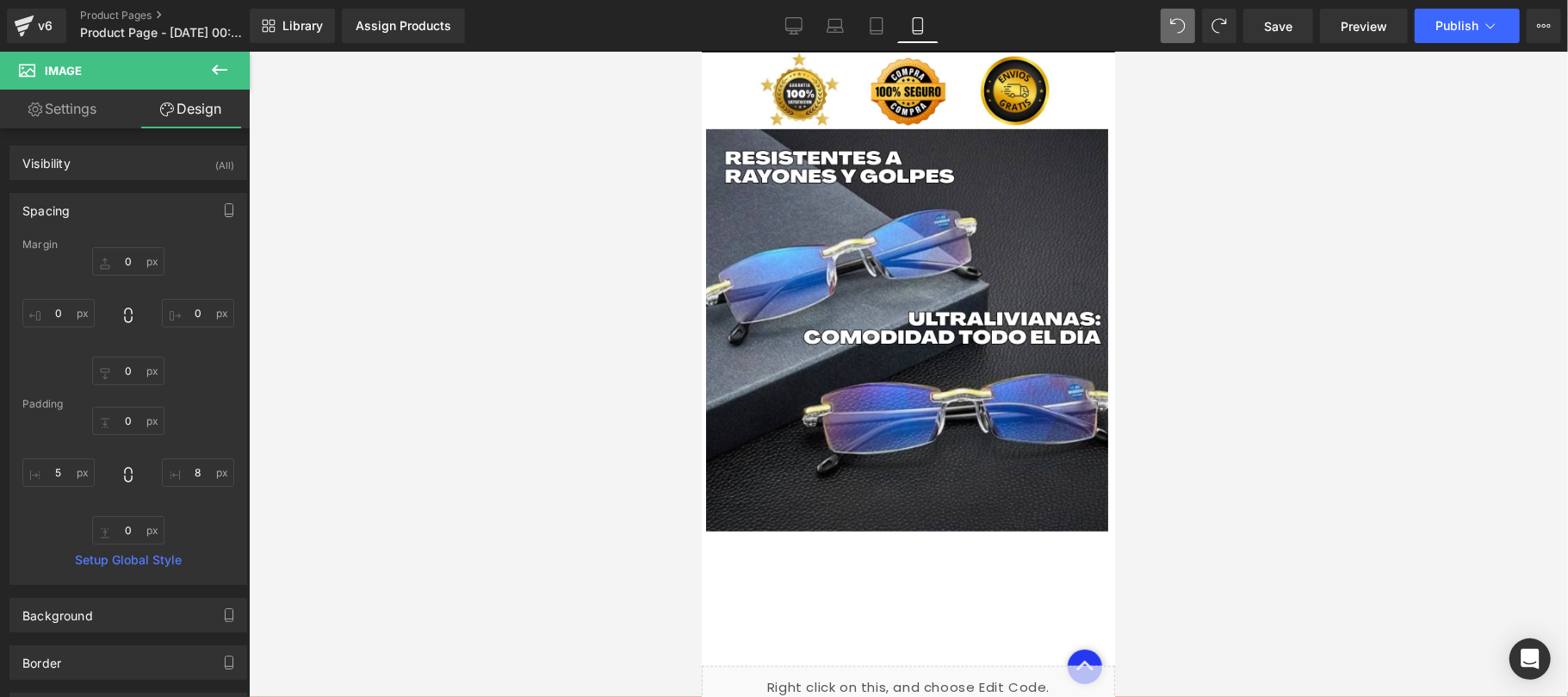
click at [1295, 366] on div at bounding box center [908, 374] width 1319 height 645
drag, startPoint x: 1296, startPoint y: 23, endPoint x: 257, endPoint y: 255, distance: 1064.6
click at [1296, 23] on link "Save" at bounding box center [1277, 25] width 69 height 35
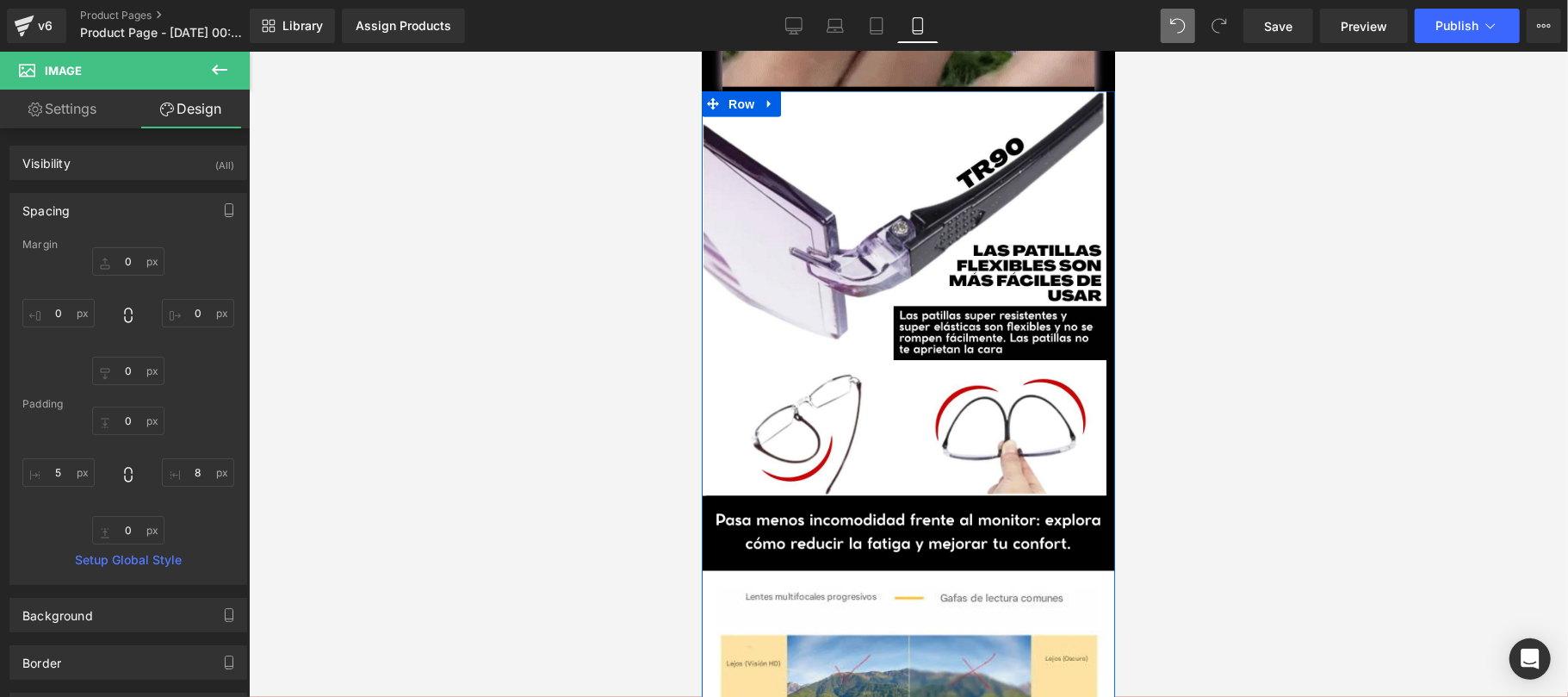
scroll to position [1691, 0]
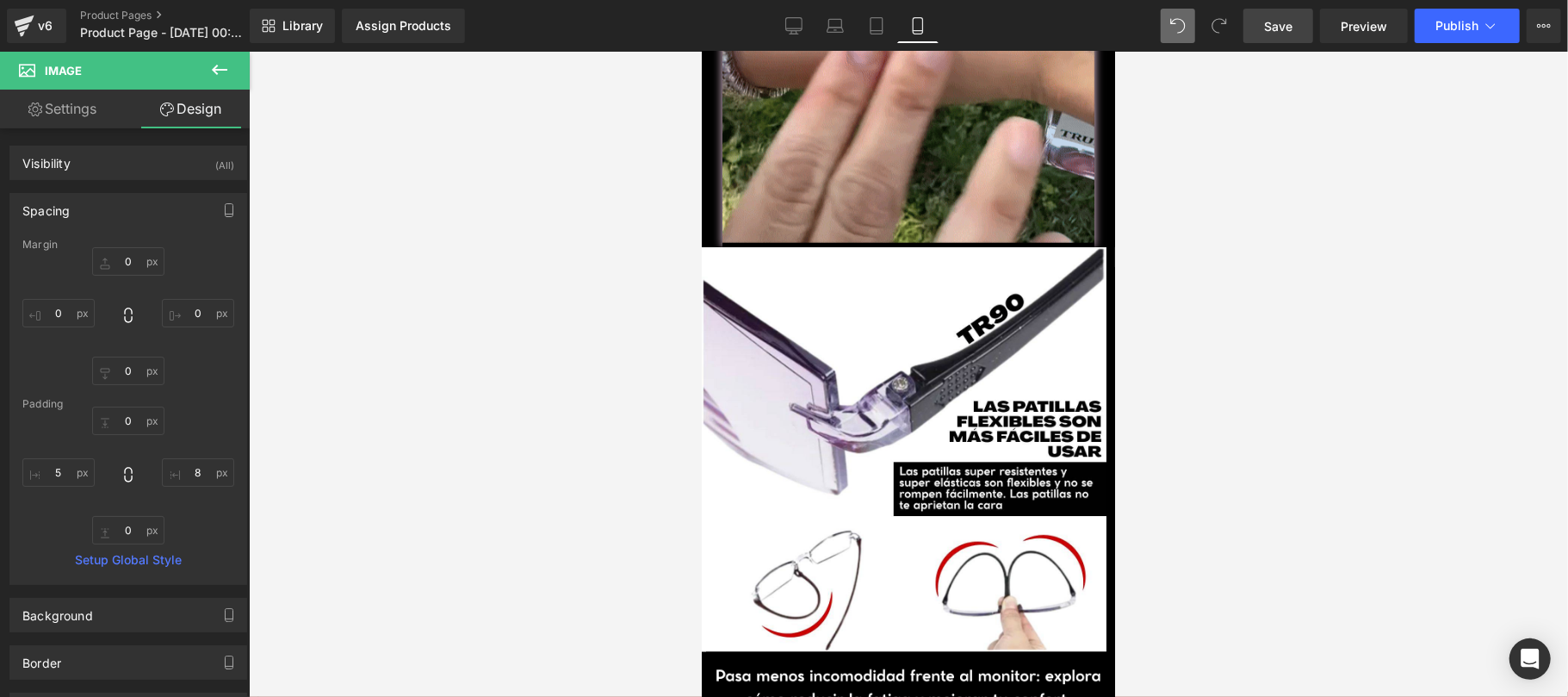
click at [1283, 36] on link "Save" at bounding box center [1277, 25] width 69 height 35
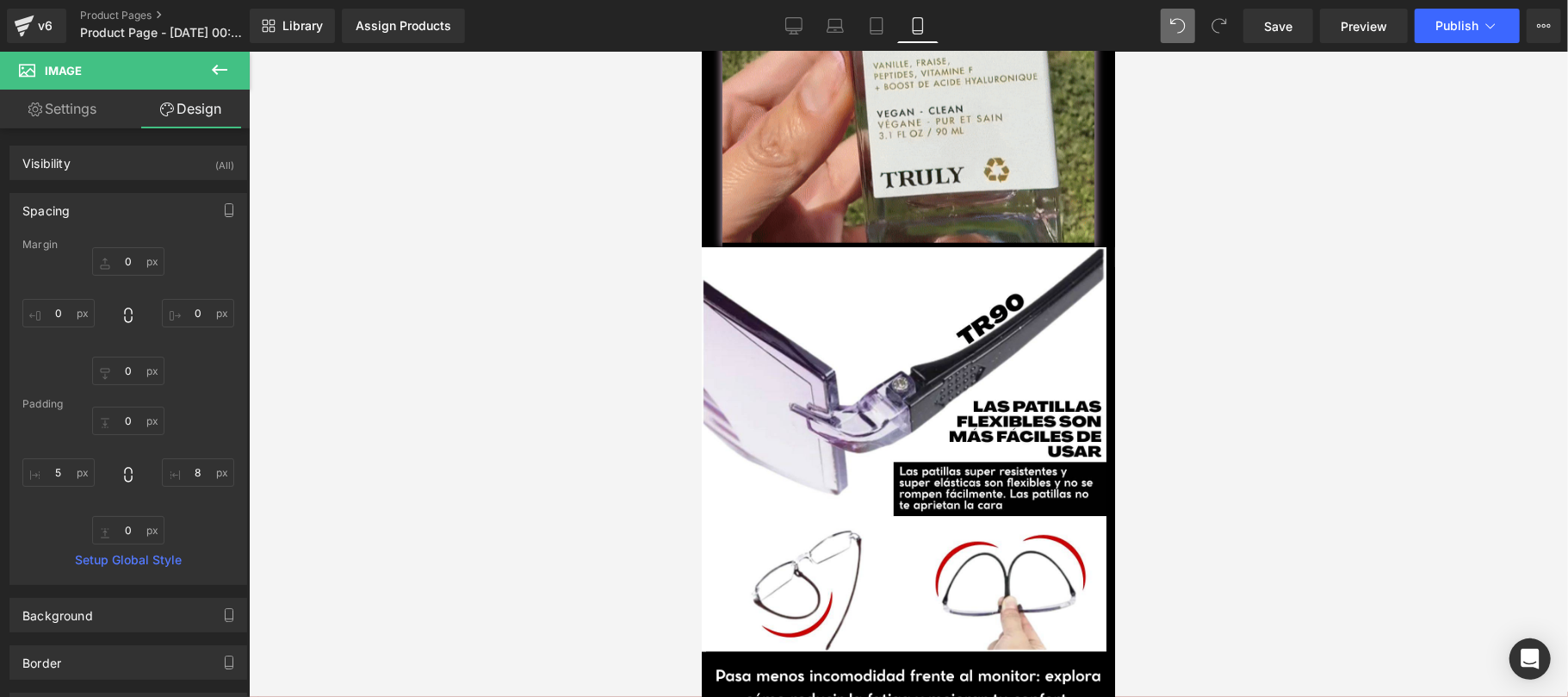
scroll to position [0, 0]
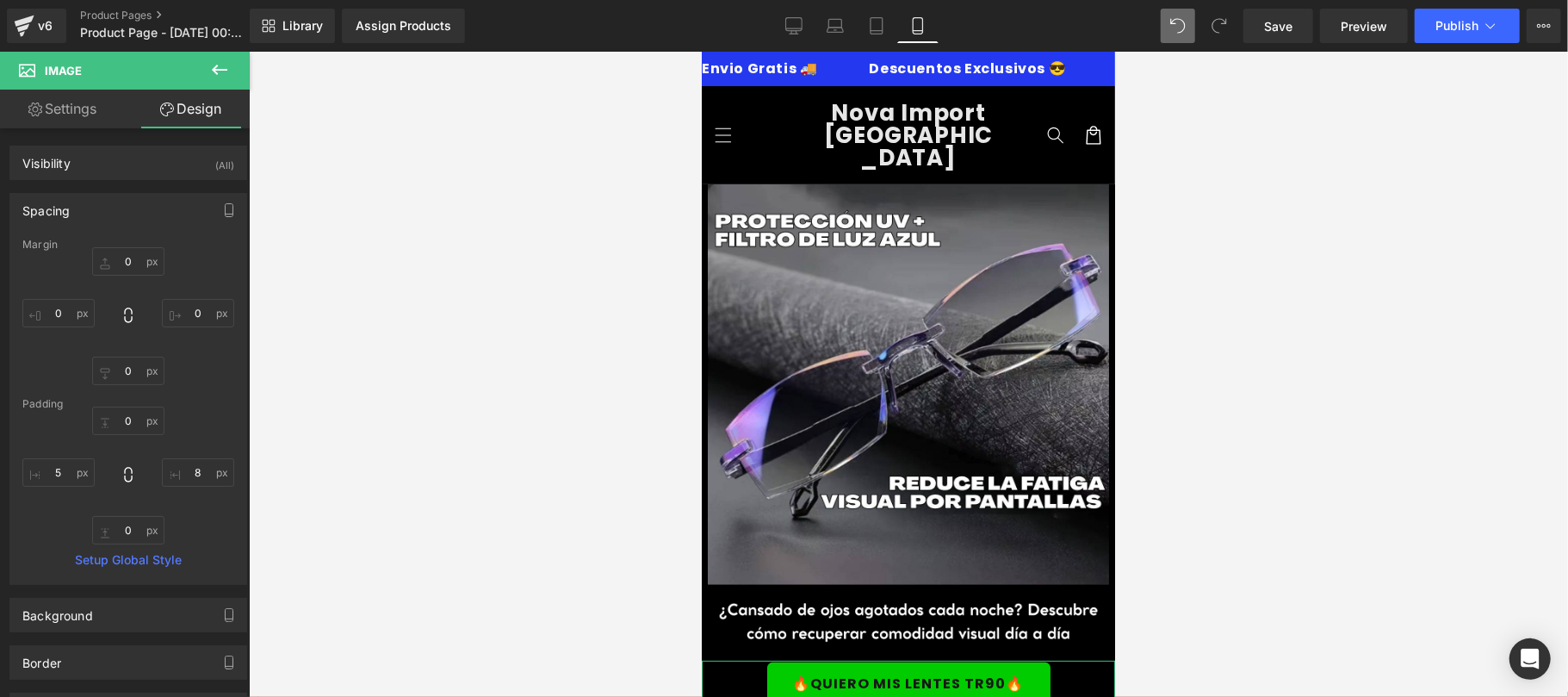
click at [220, 74] on icon at bounding box center [219, 69] width 21 height 21
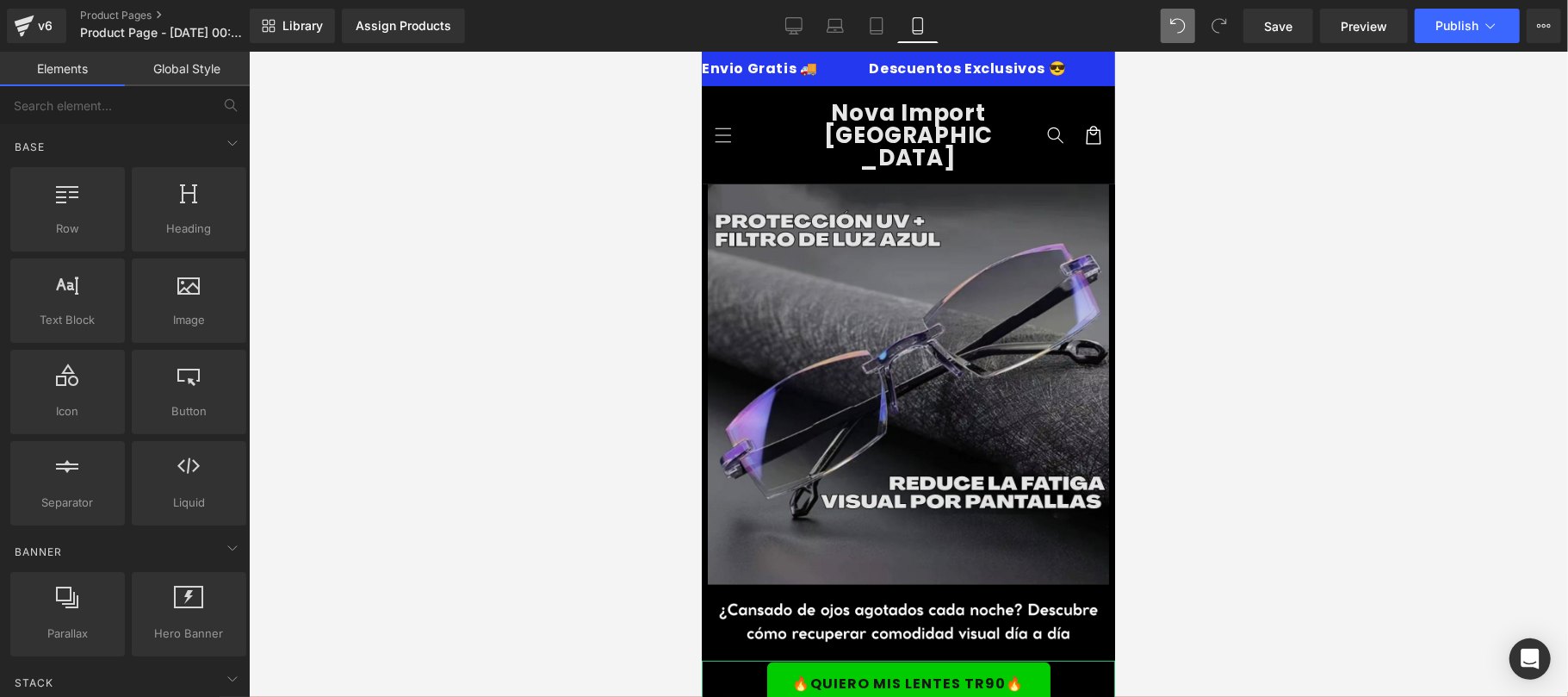
click at [1041, 213] on img at bounding box center [907, 385] width 414 height 402
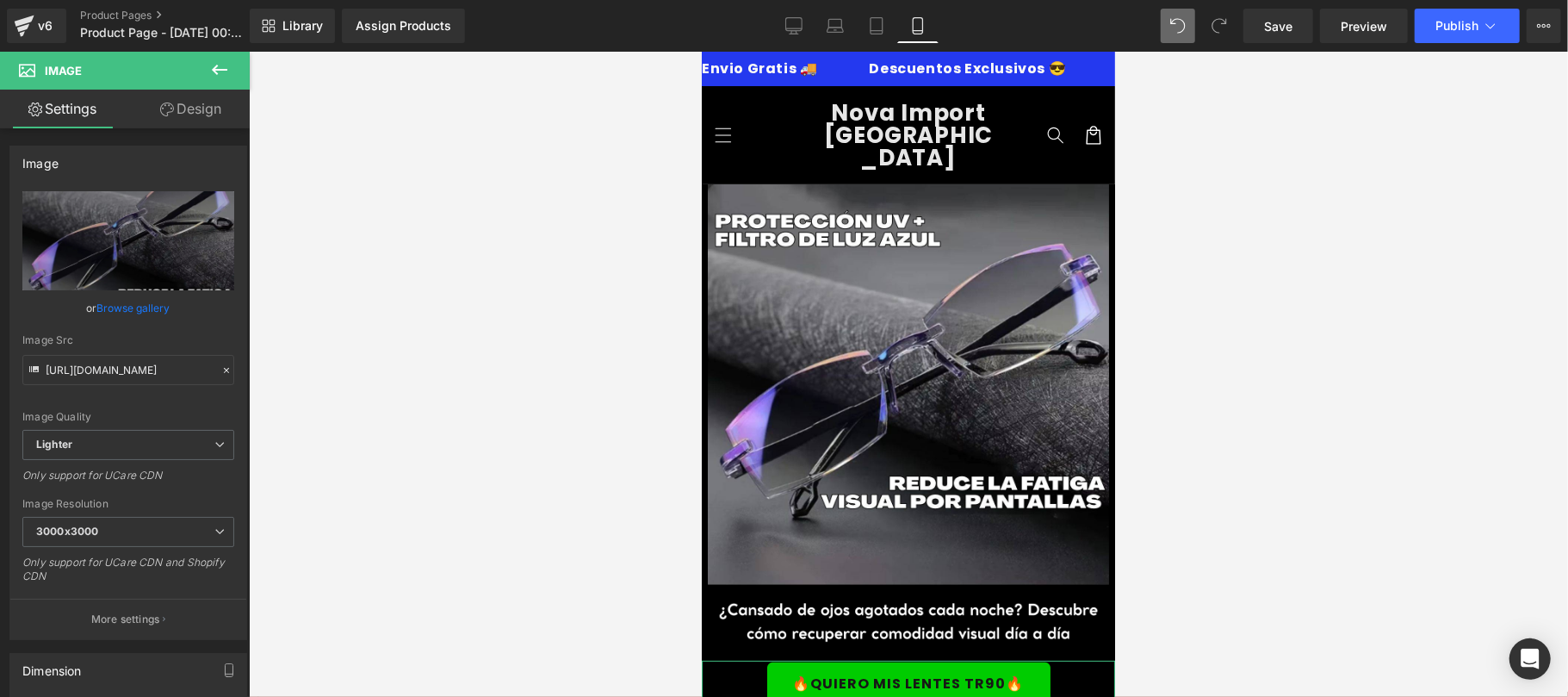
scroll to position [612, 0]
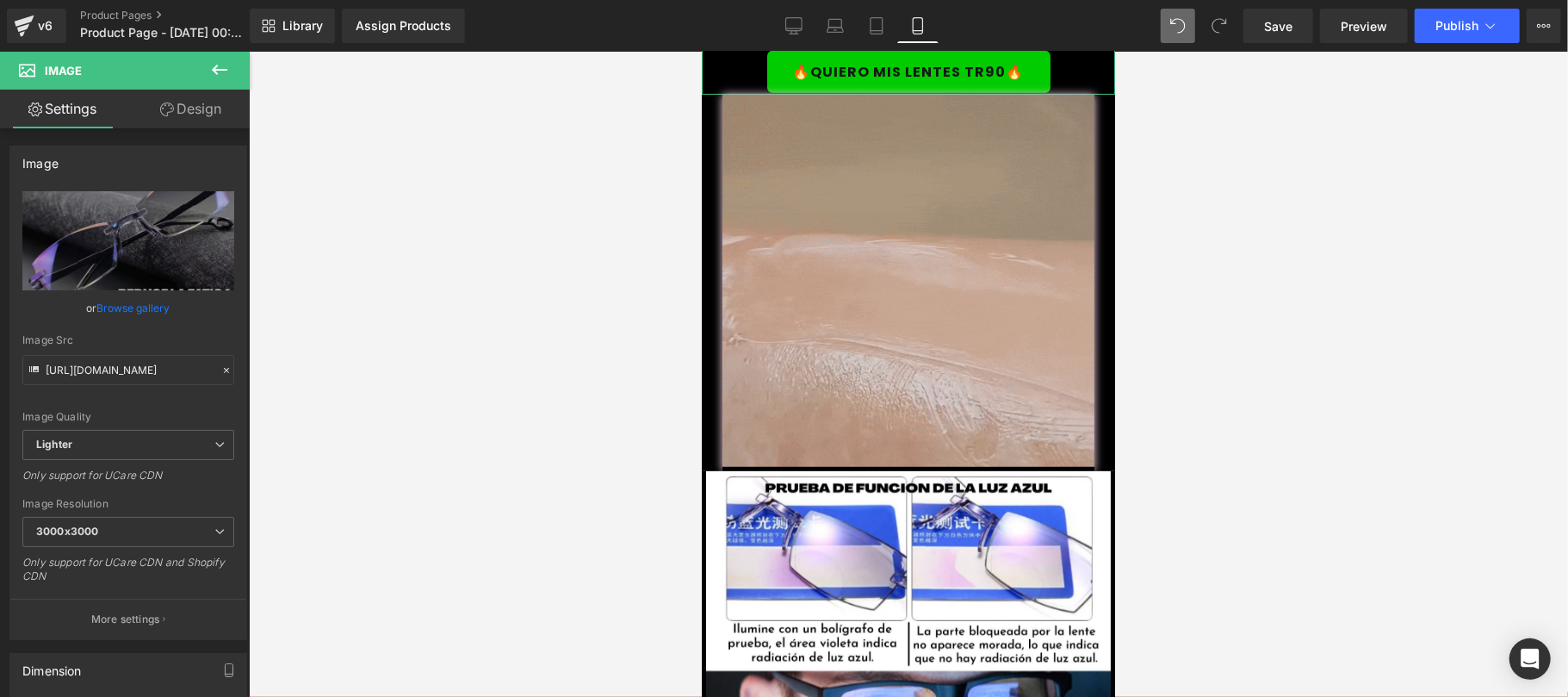
click at [927, 273] on img at bounding box center [907, 281] width 372 height 376
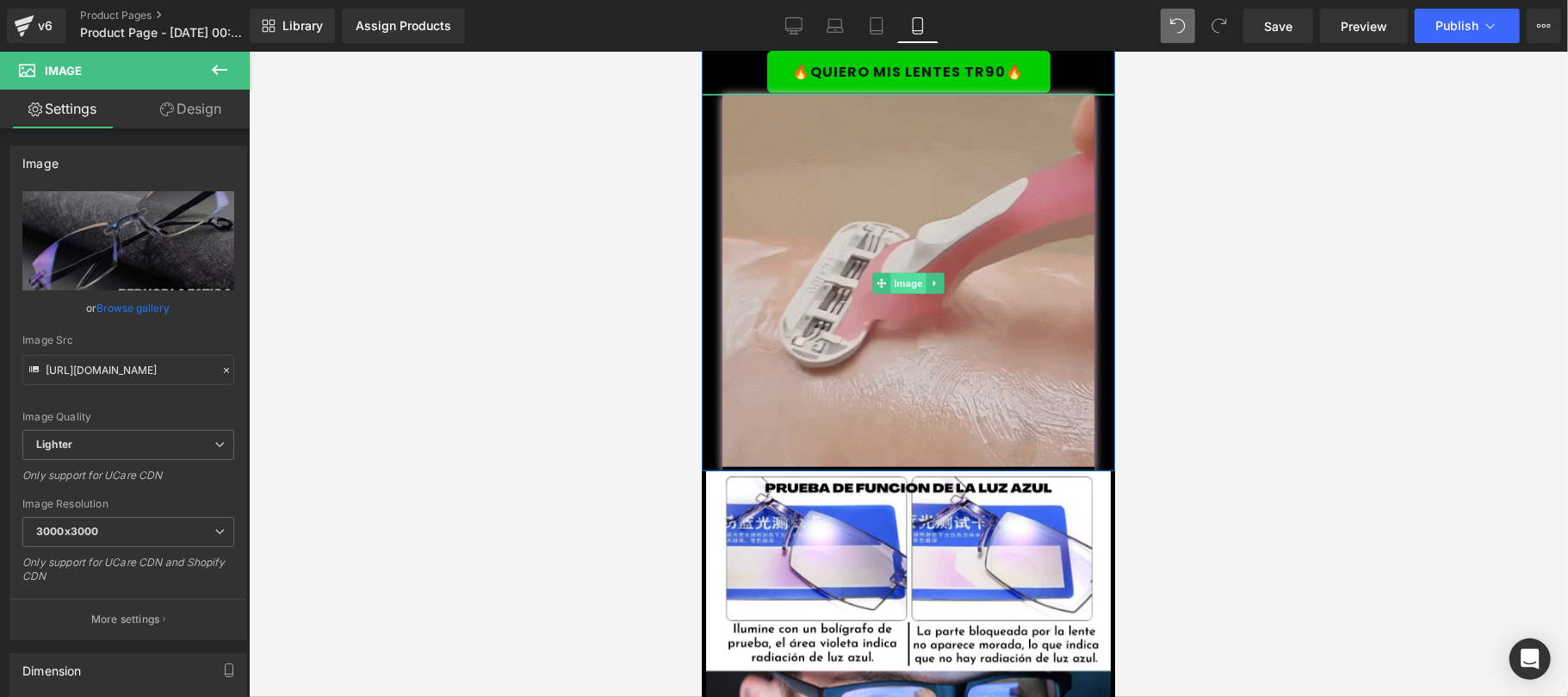
drag, startPoint x: 890, startPoint y: 261, endPoint x: 1124, endPoint y: 330, distance: 244.0
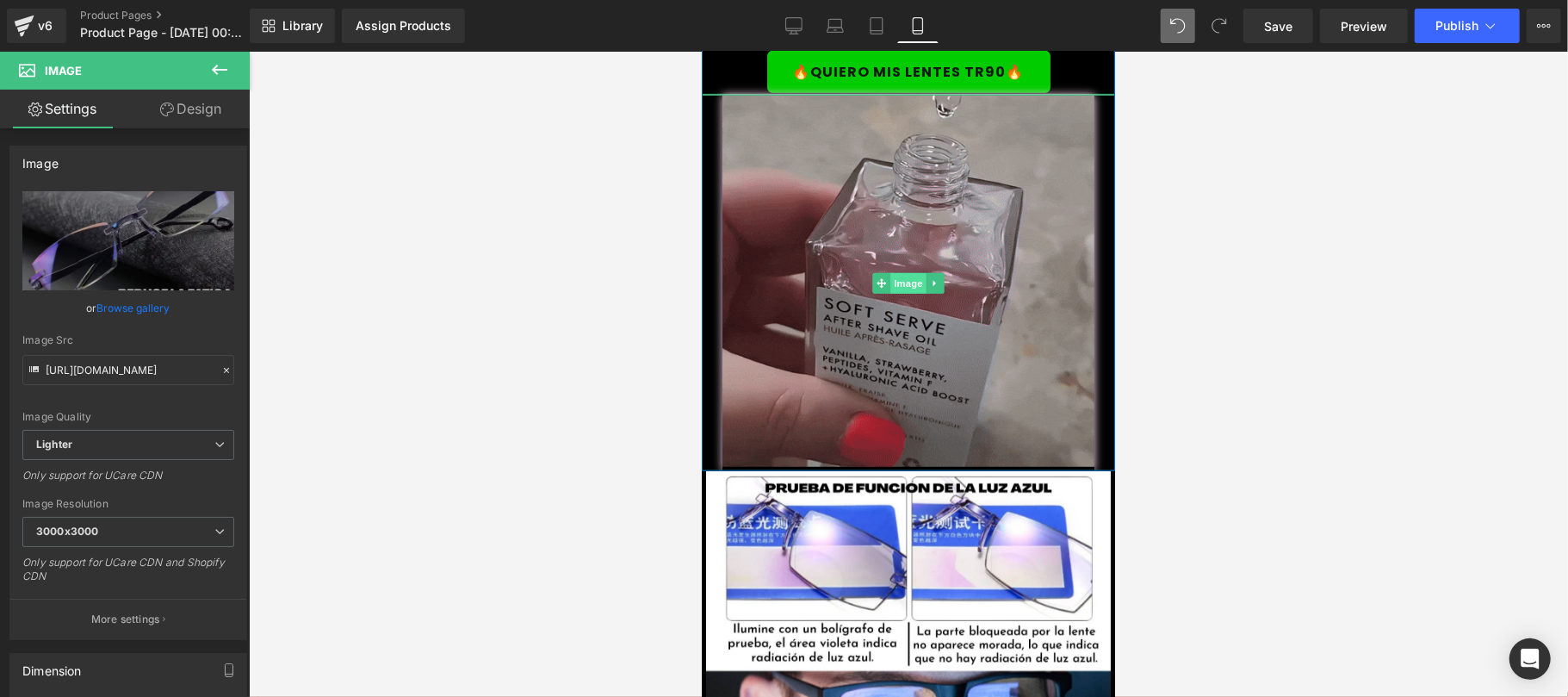
click at [890, 272] on span "Image" at bounding box center [907, 282] width 37 height 21
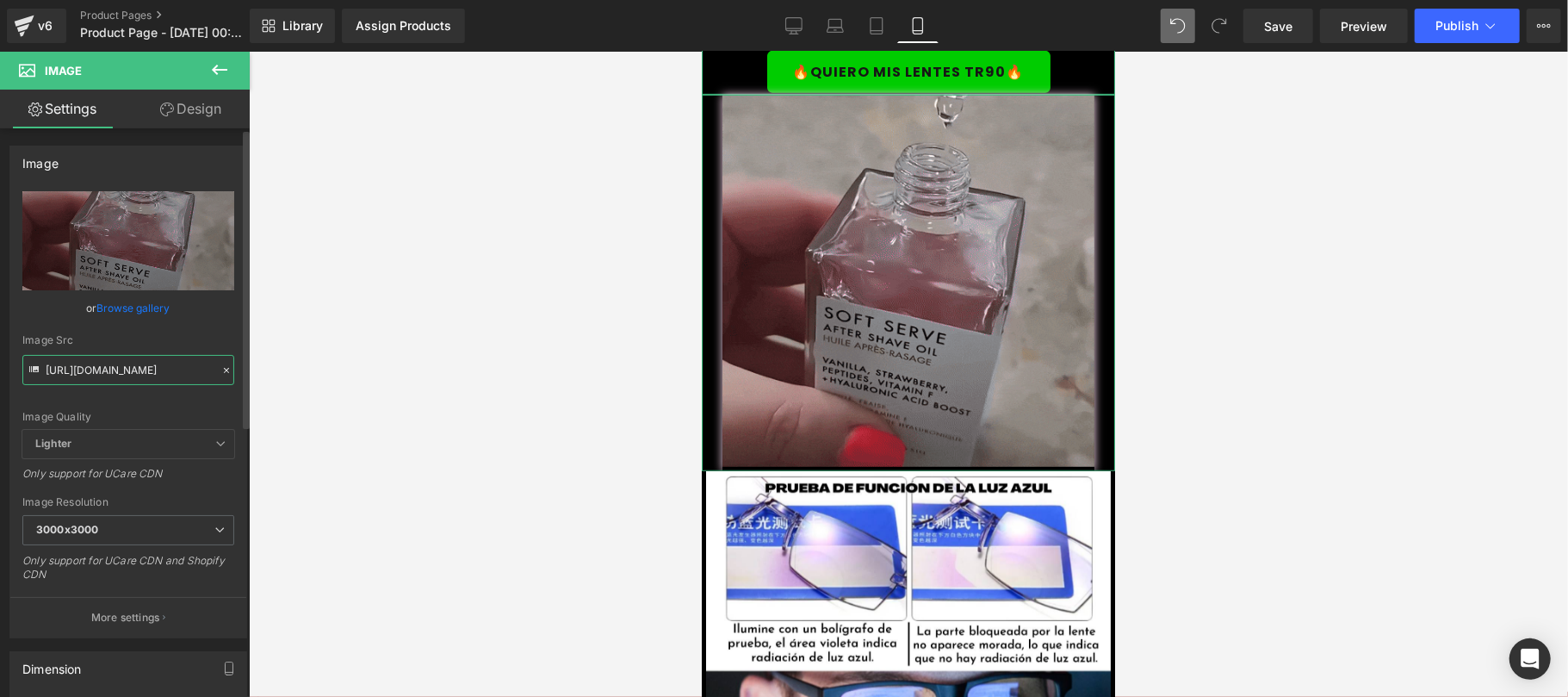
click at [105, 371] on input "https://media4.giphy.com/media/v1.Y2lkPTc5MGI3NjExM2V1eGVoNWw5dWV5NG93dTFxeGV0a…" at bounding box center [128, 370] width 212 height 30
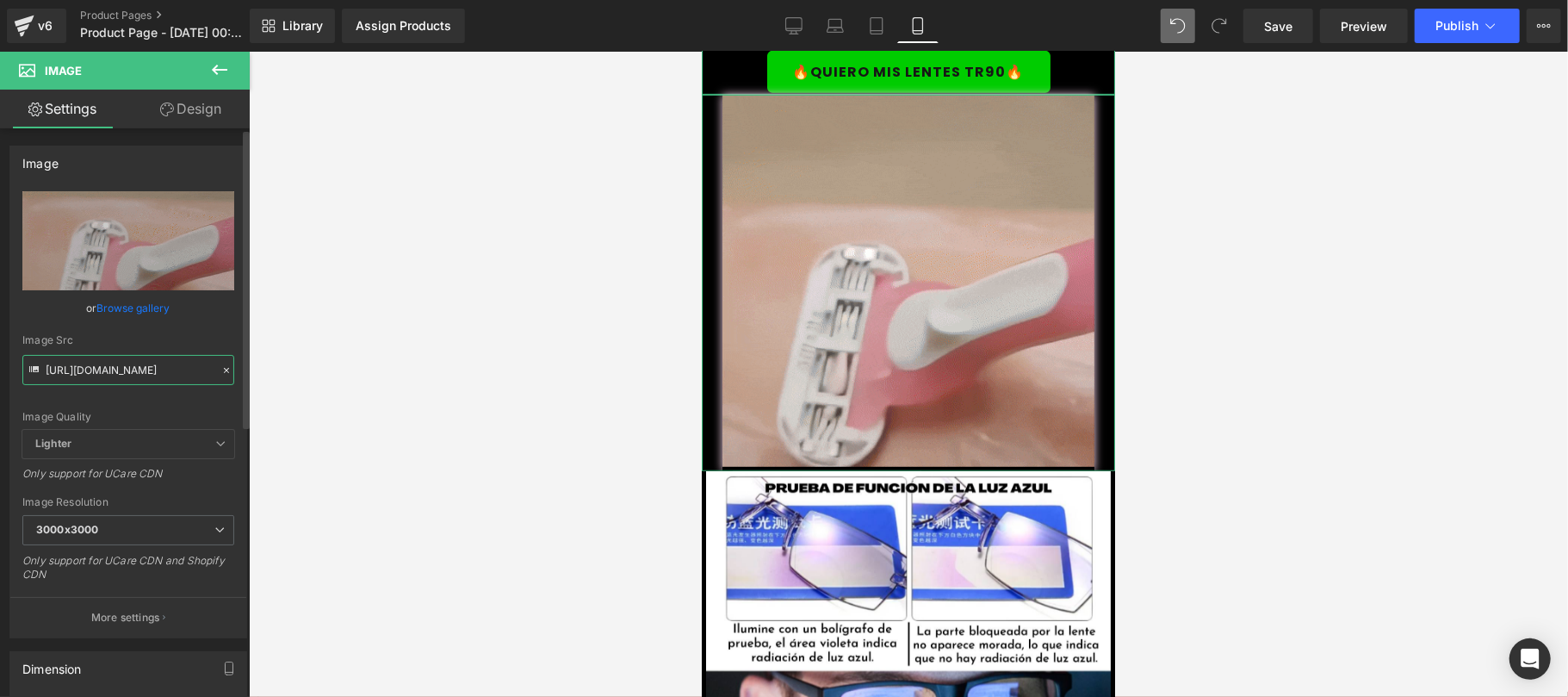
click at [105, 371] on input "https://media4.giphy.com/media/v1.Y2lkPTc5MGI3NjExM2V1eGVoNWw5dWV5NG93dTFxeGV0a…" at bounding box center [128, 370] width 212 height 30
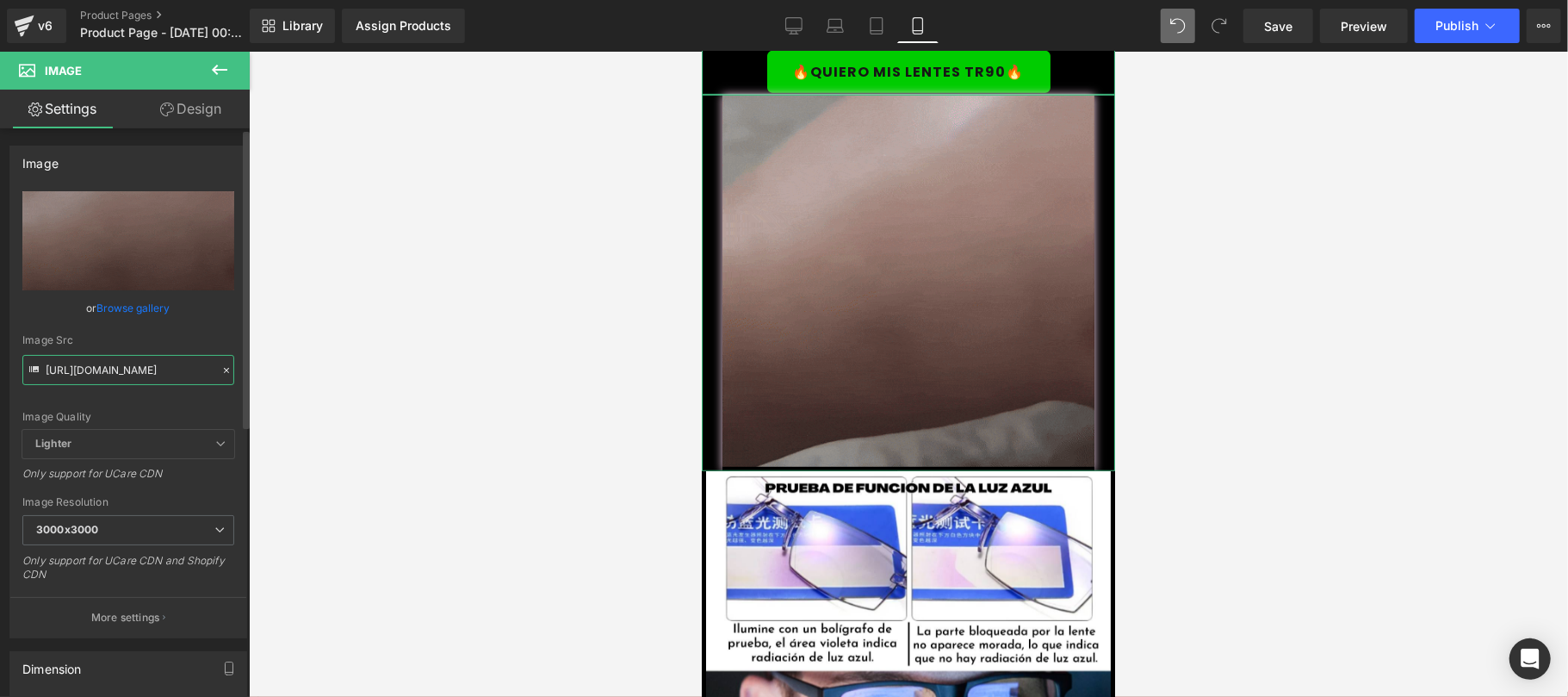
click at [105, 371] on input "https://media4.giphy.com/media/v1.Y2lkPTc5MGI3NjExM2V1eGVoNWw5dWV5NG93dTFxeGV0a…" at bounding box center [128, 370] width 212 height 30
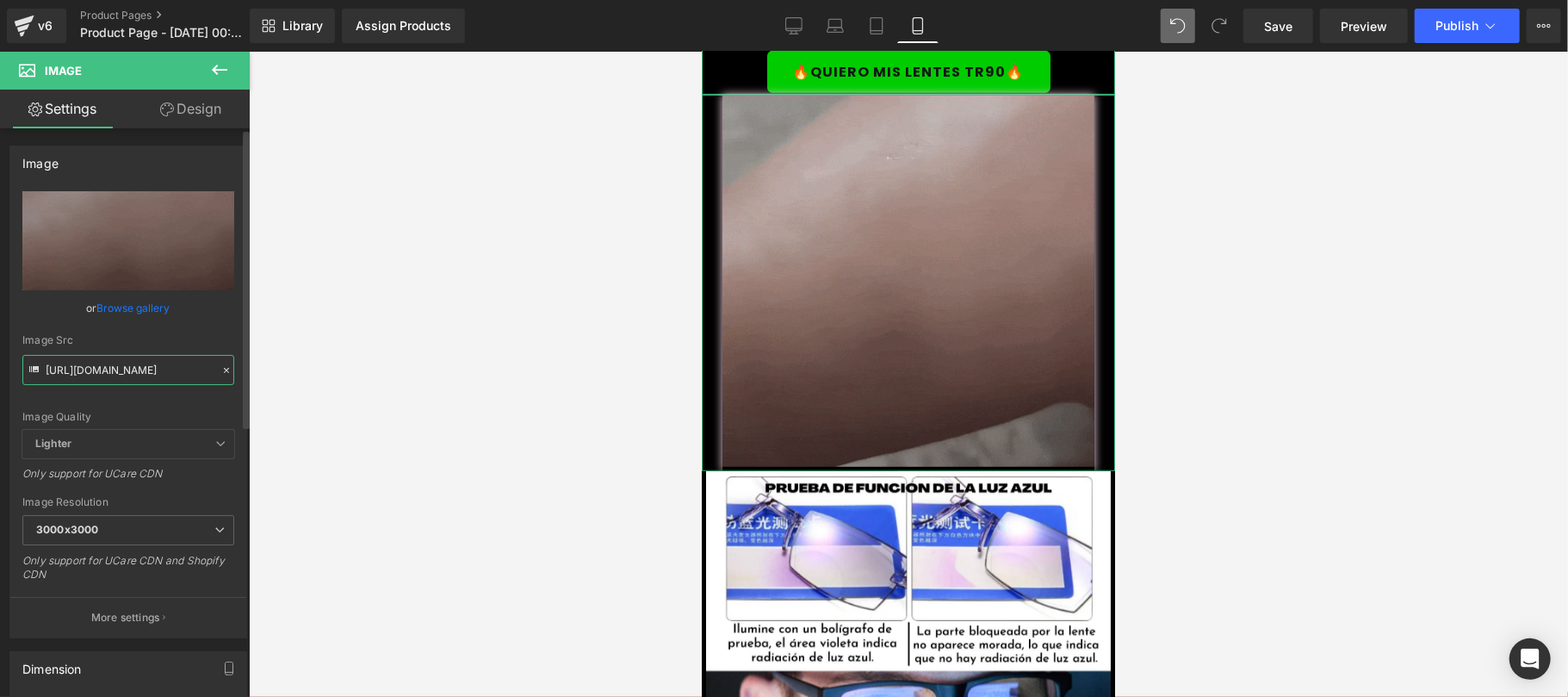
click at [105, 371] on input "https://media4.giphy.com/media/v1.Y2lkPTc5MGI3NjExM2V1eGVoNWw5dWV5NG93dTFxeGV0a…" at bounding box center [128, 370] width 212 height 30
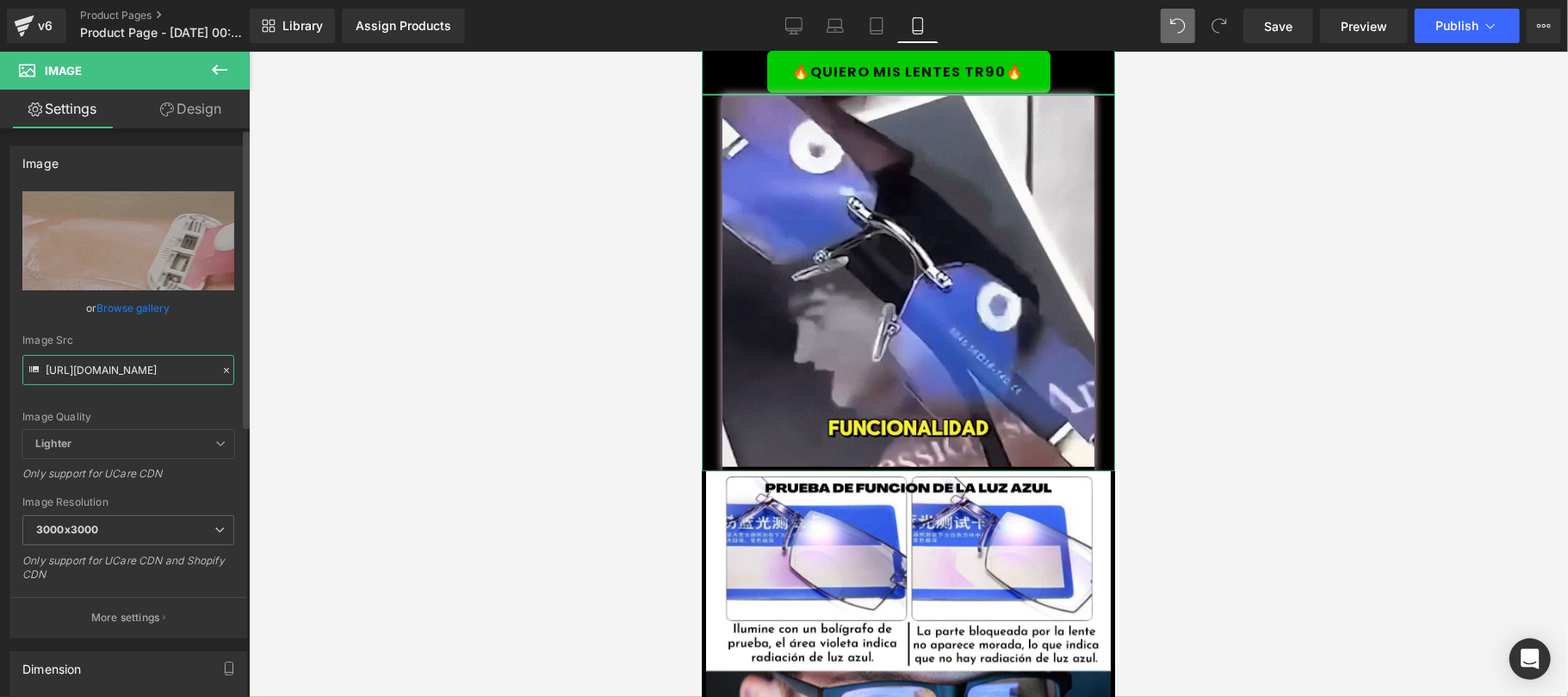
scroll to position [0, 886]
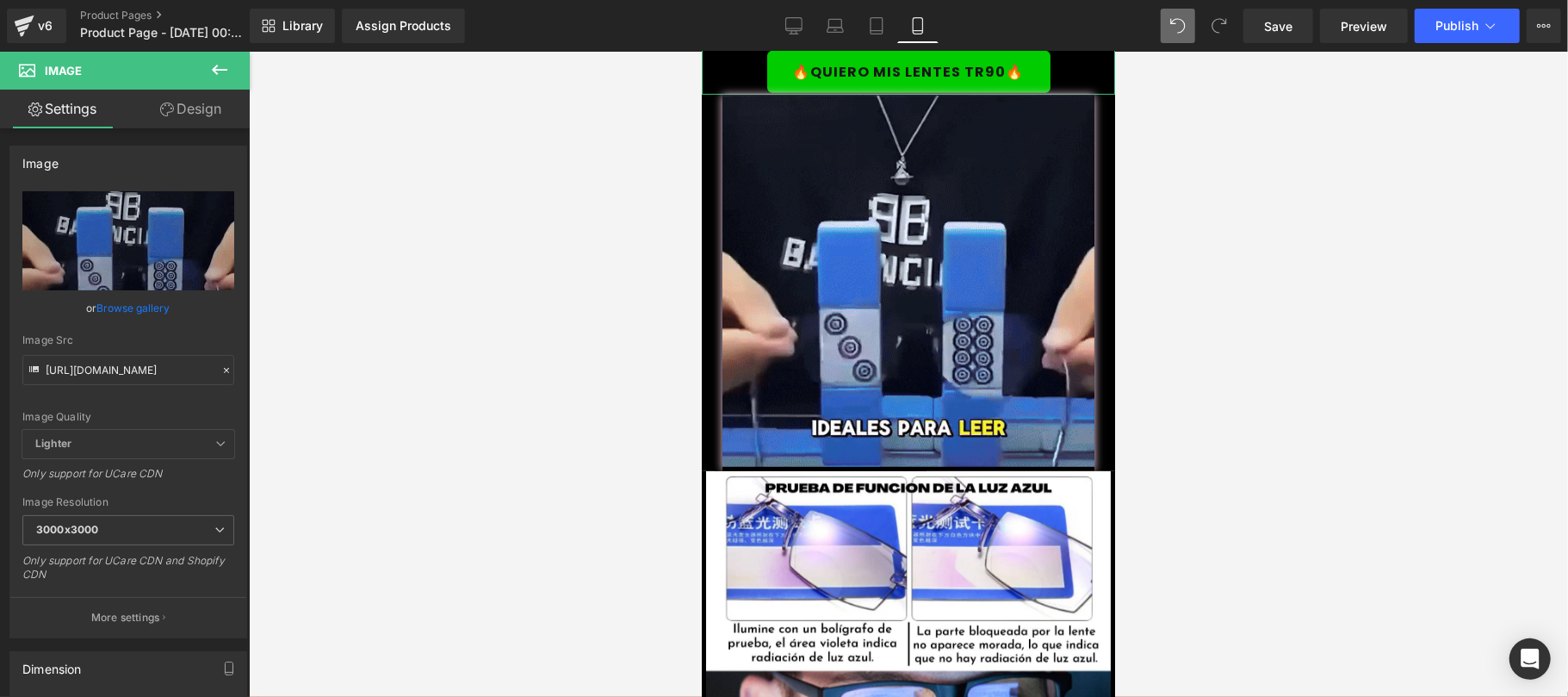
click at [1233, 253] on div at bounding box center [908, 374] width 1319 height 645
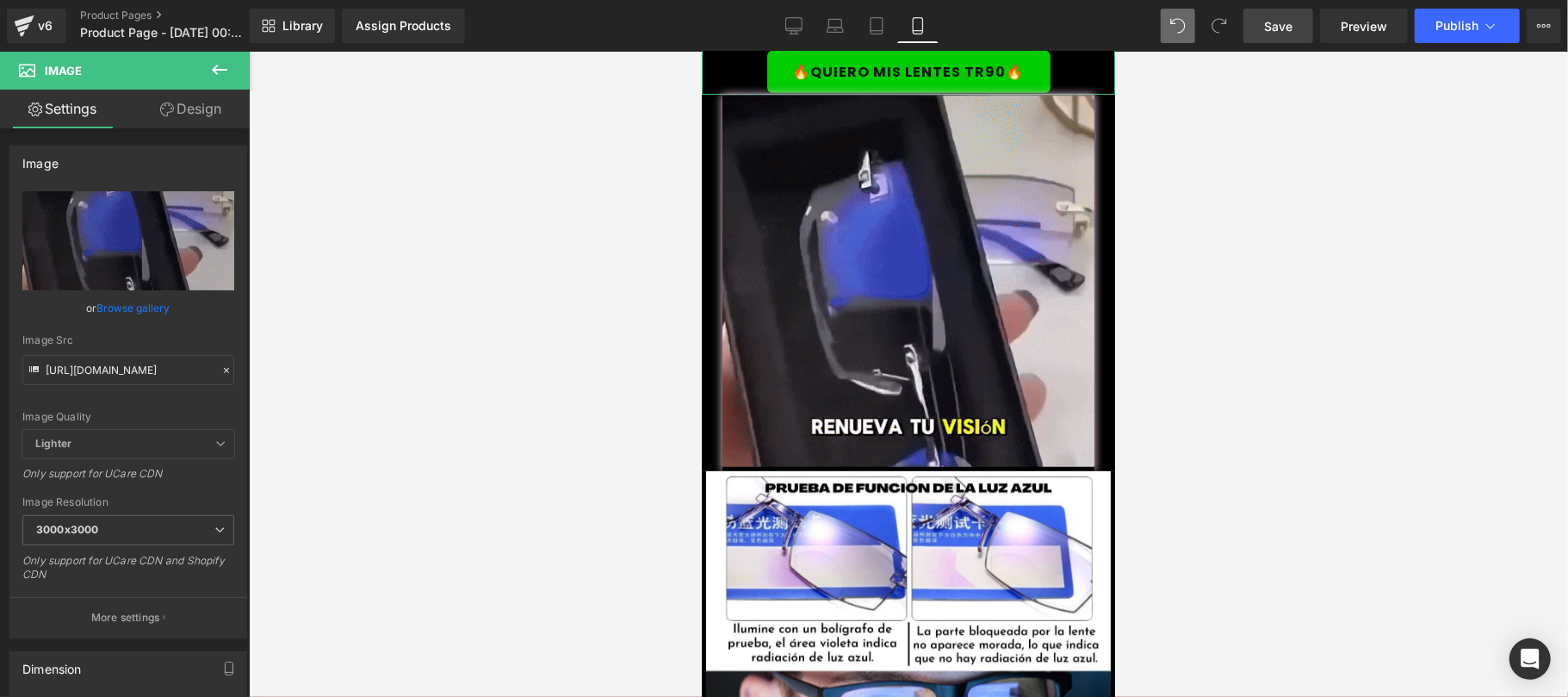
scroll to position [0, 0]
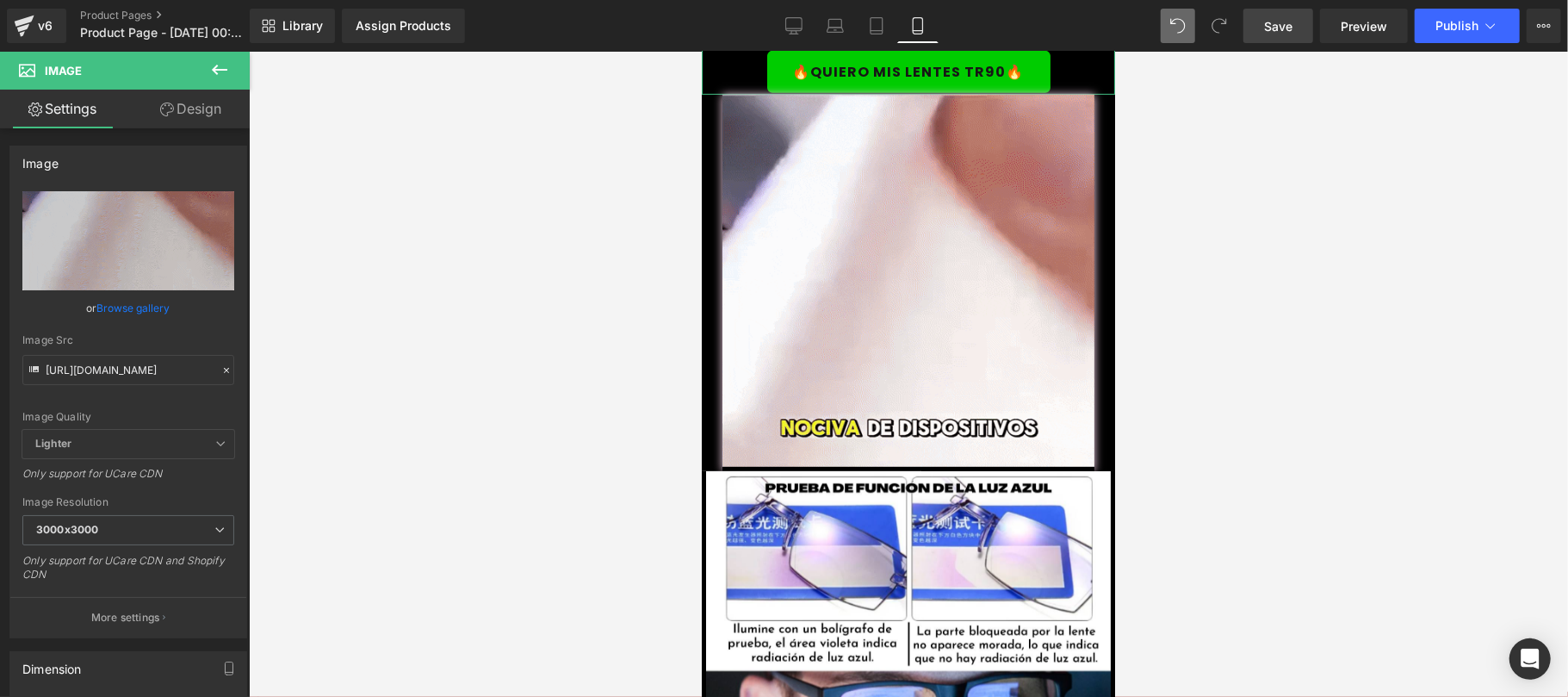
click at [1289, 31] on span "Save" at bounding box center [1277, 25] width 28 height 18
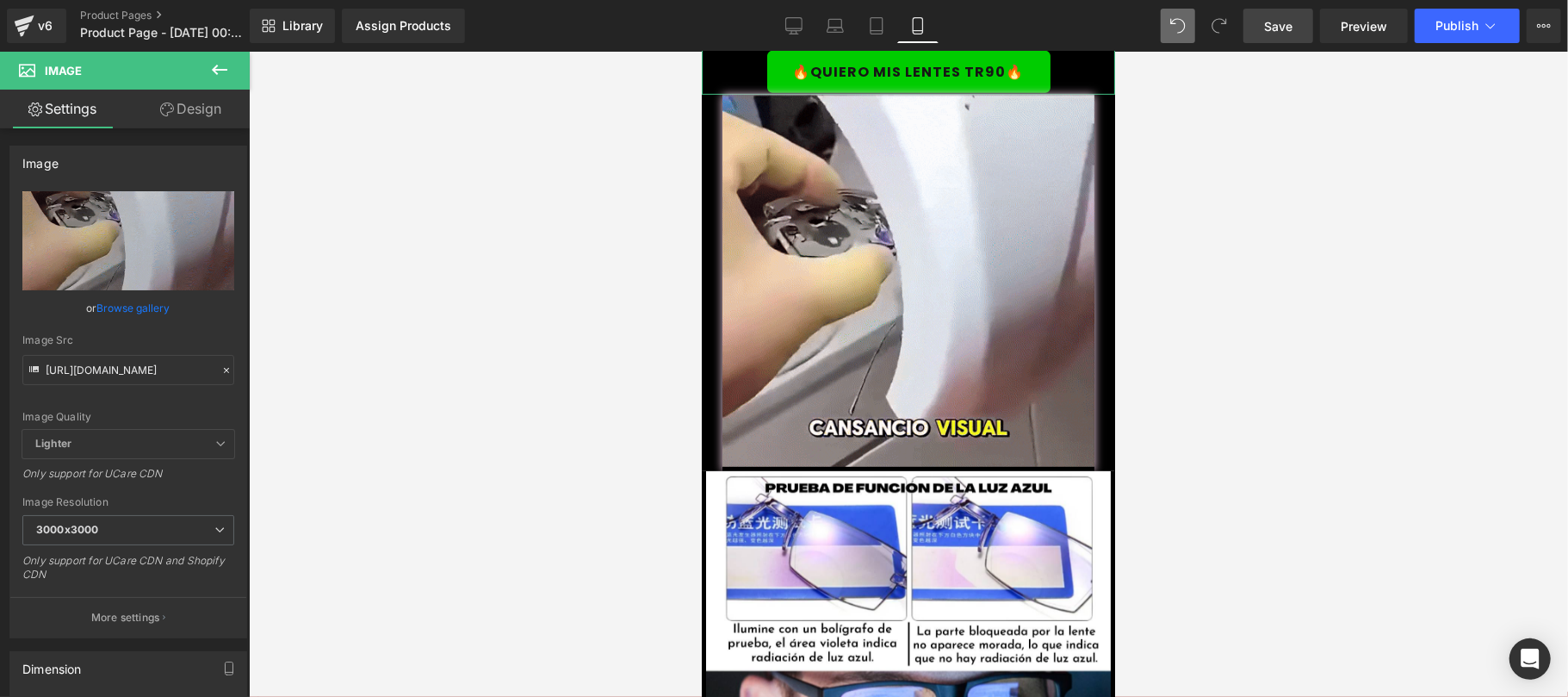
scroll to position [1224, 0]
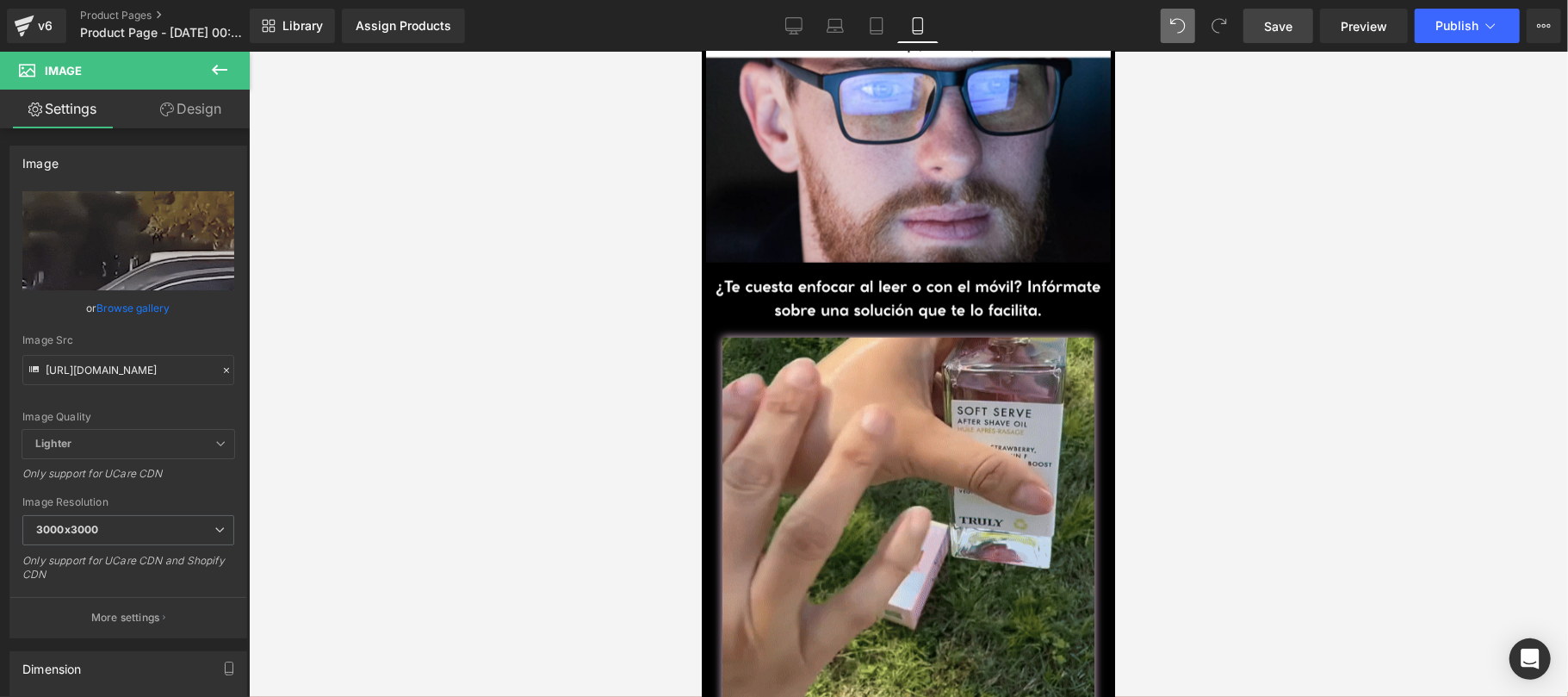
click at [1262, 38] on link "Save" at bounding box center [1277, 25] width 69 height 35
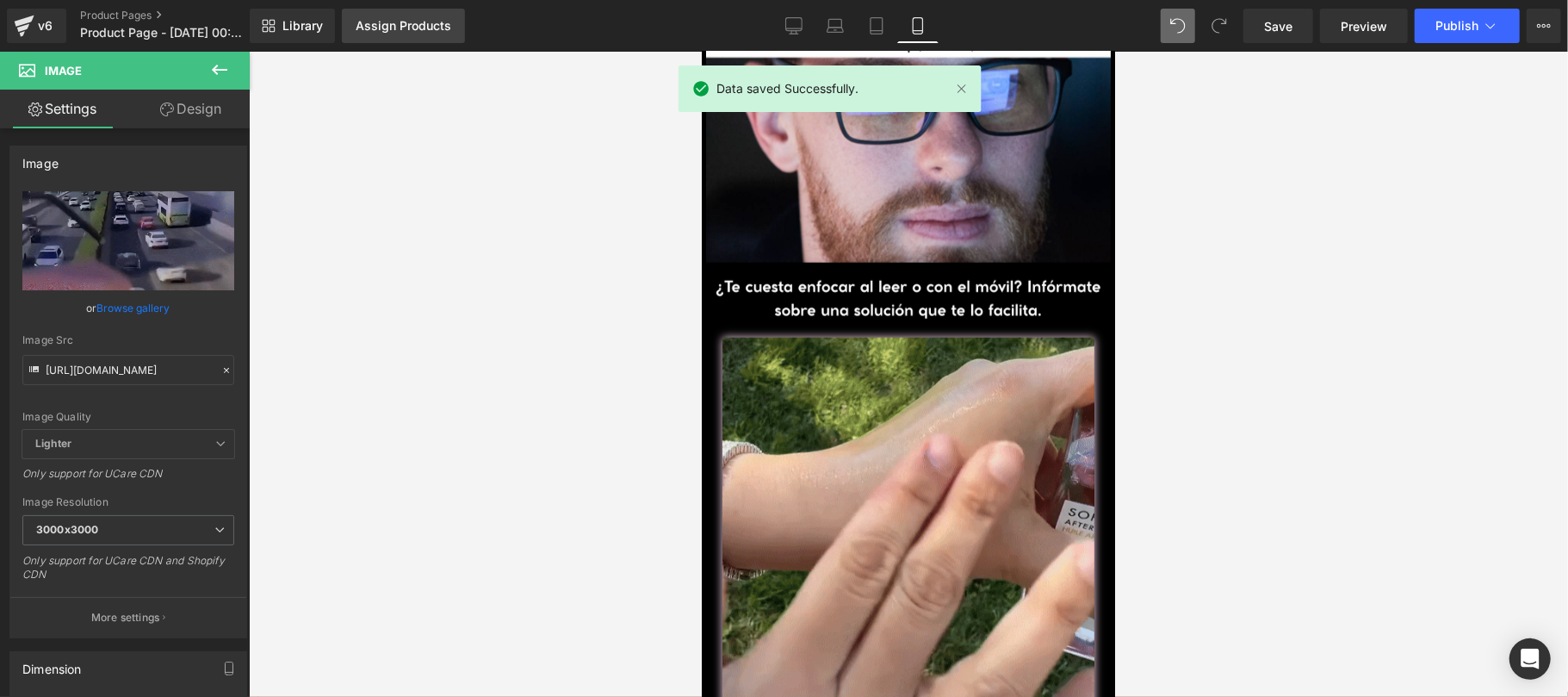
click at [360, 23] on div "Assign Products" at bounding box center [403, 25] width 96 height 14
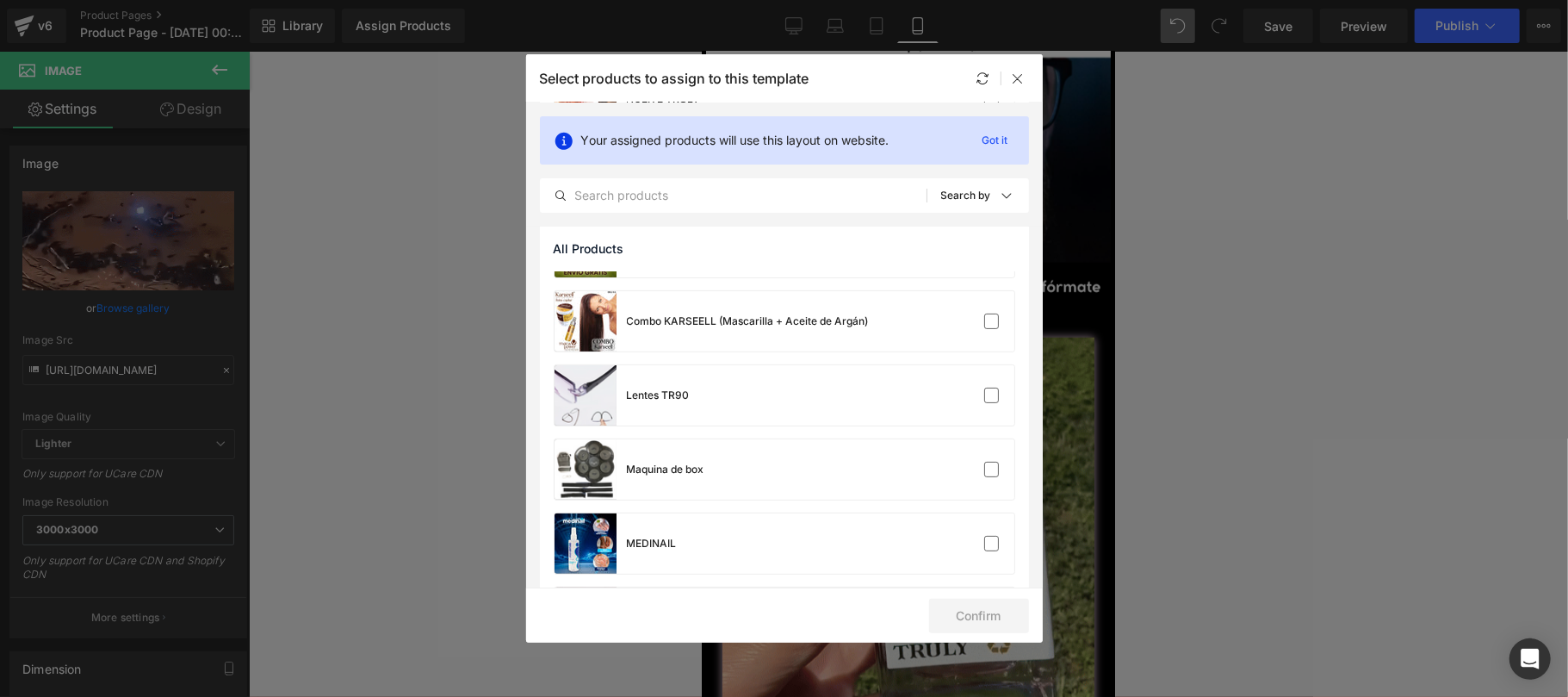
scroll to position [0, 0]
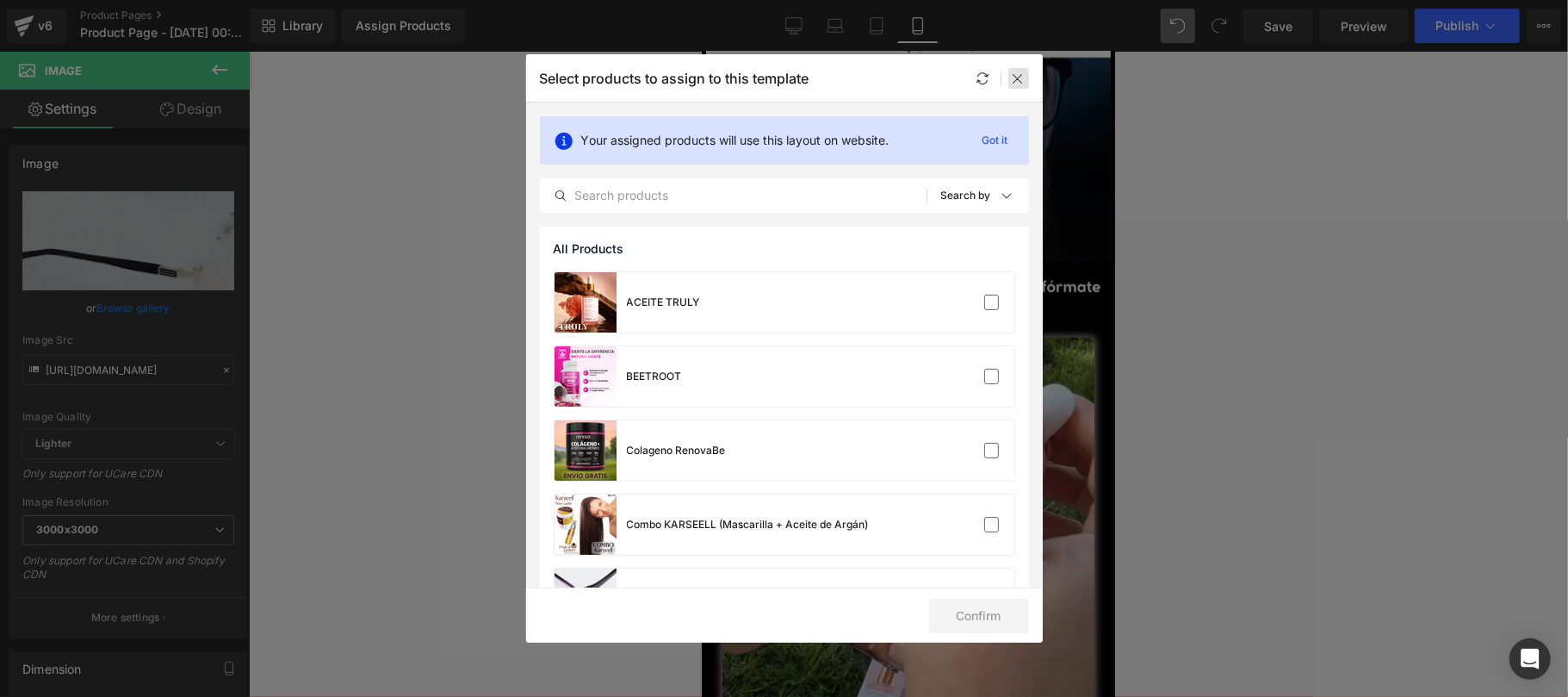
click at [1016, 83] on icon at bounding box center [1018, 78] width 14 height 14
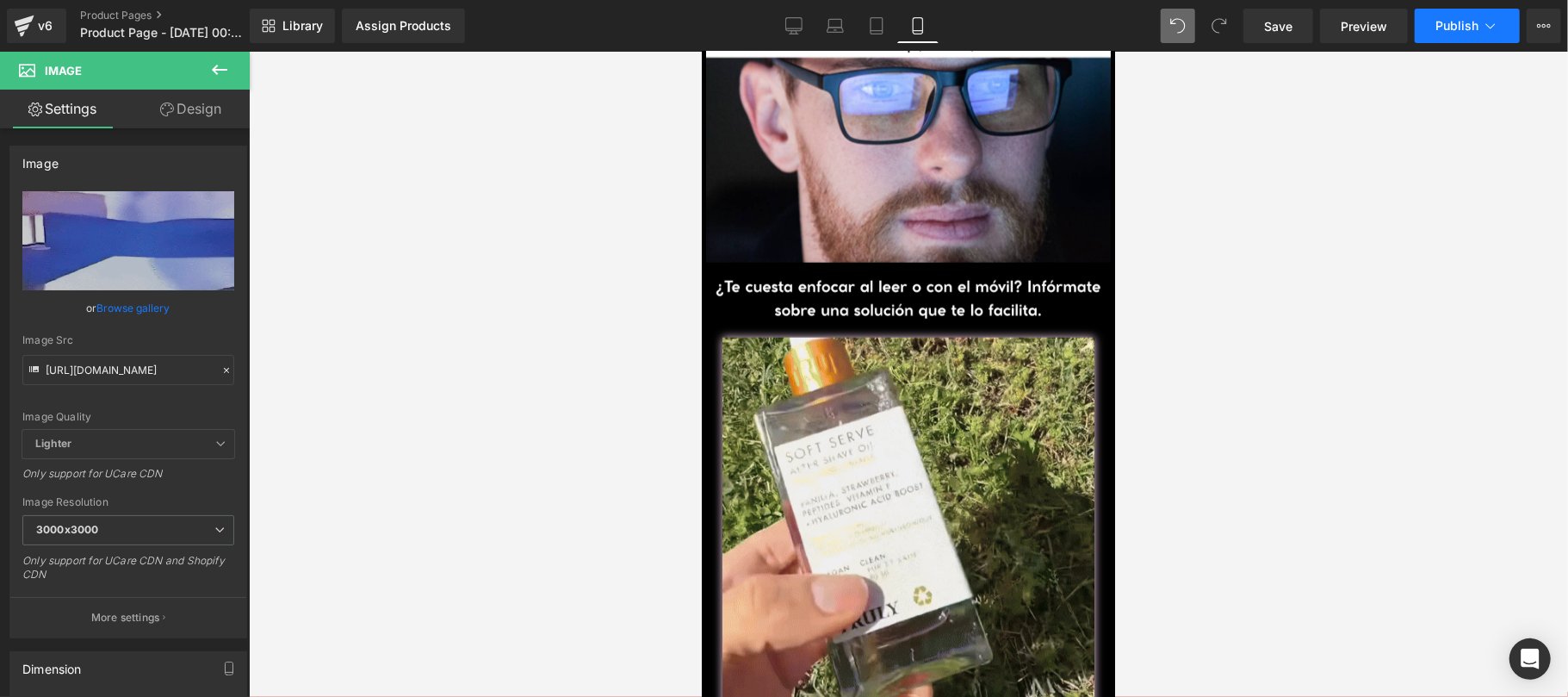
click at [1447, 31] on span "Publish" at bounding box center [1456, 25] width 43 height 14
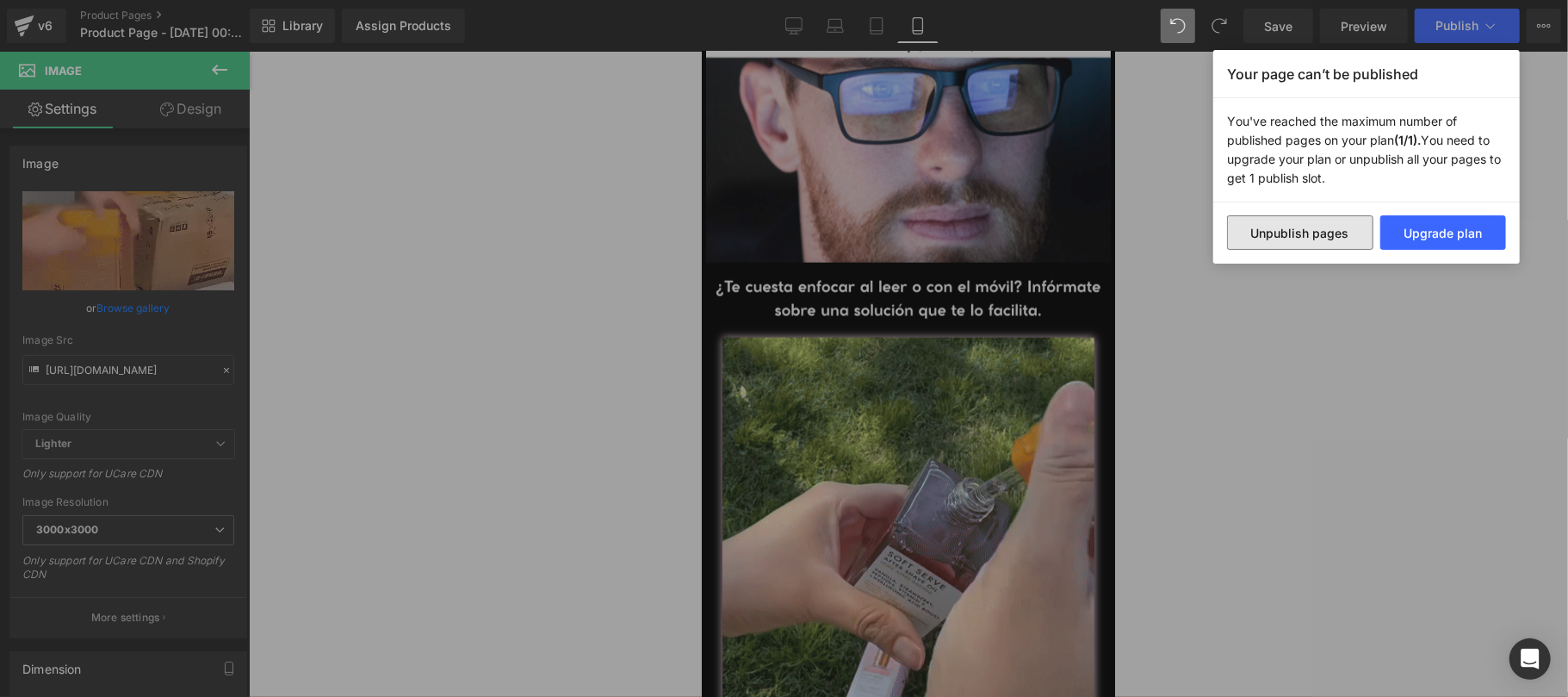
click at [1320, 243] on button "Unpublish pages" at bounding box center [1300, 232] width 146 height 35
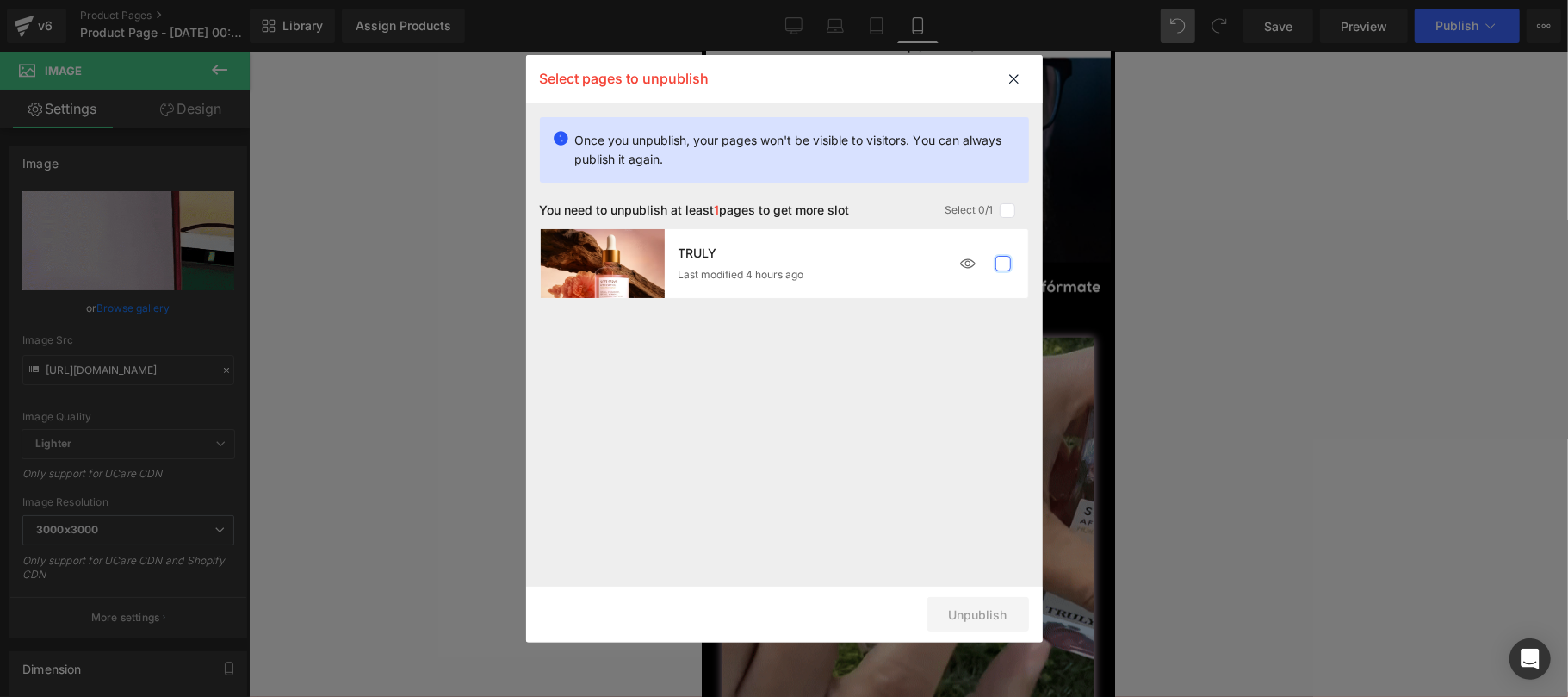
click at [996, 257] on label at bounding box center [1003, 264] width 16 height 16
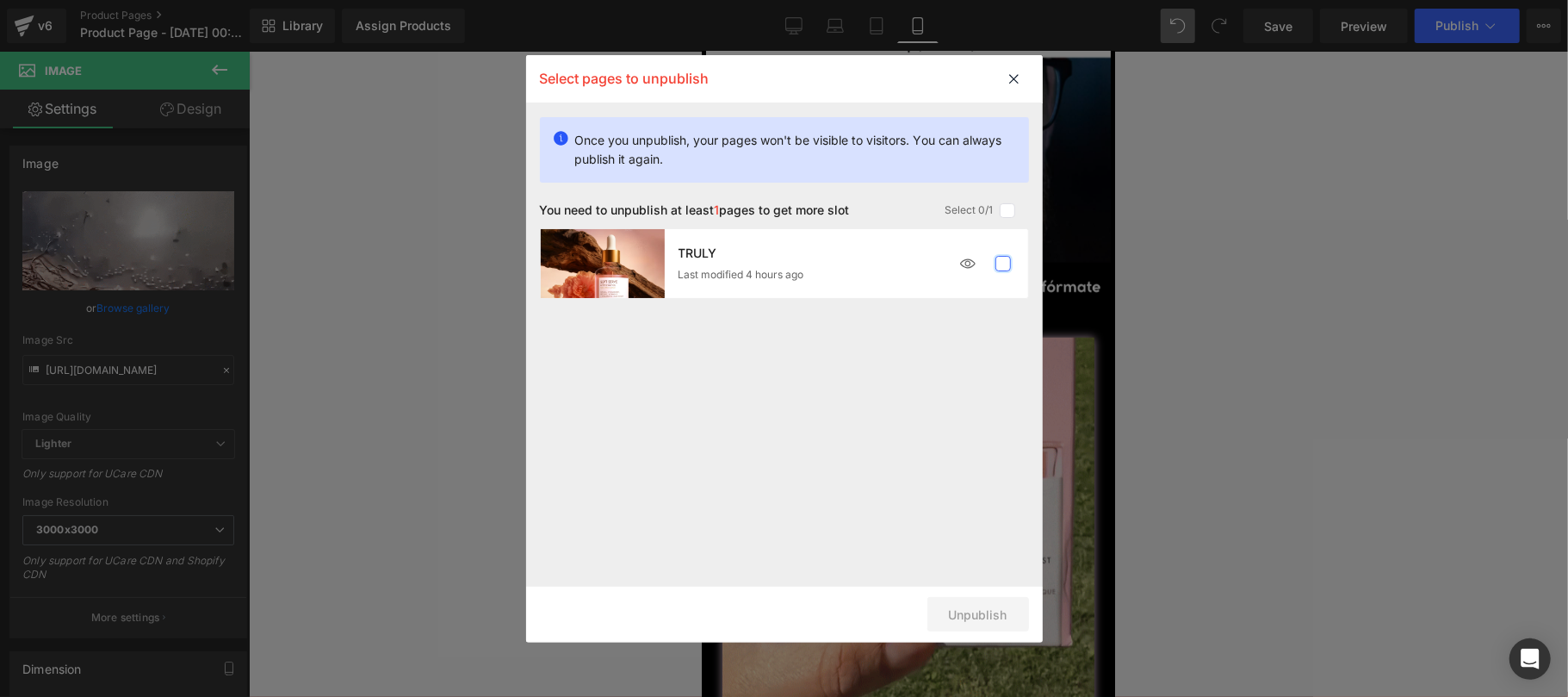
click at [1003, 264] on input "checkbox" at bounding box center [1003, 264] width 0 height 0
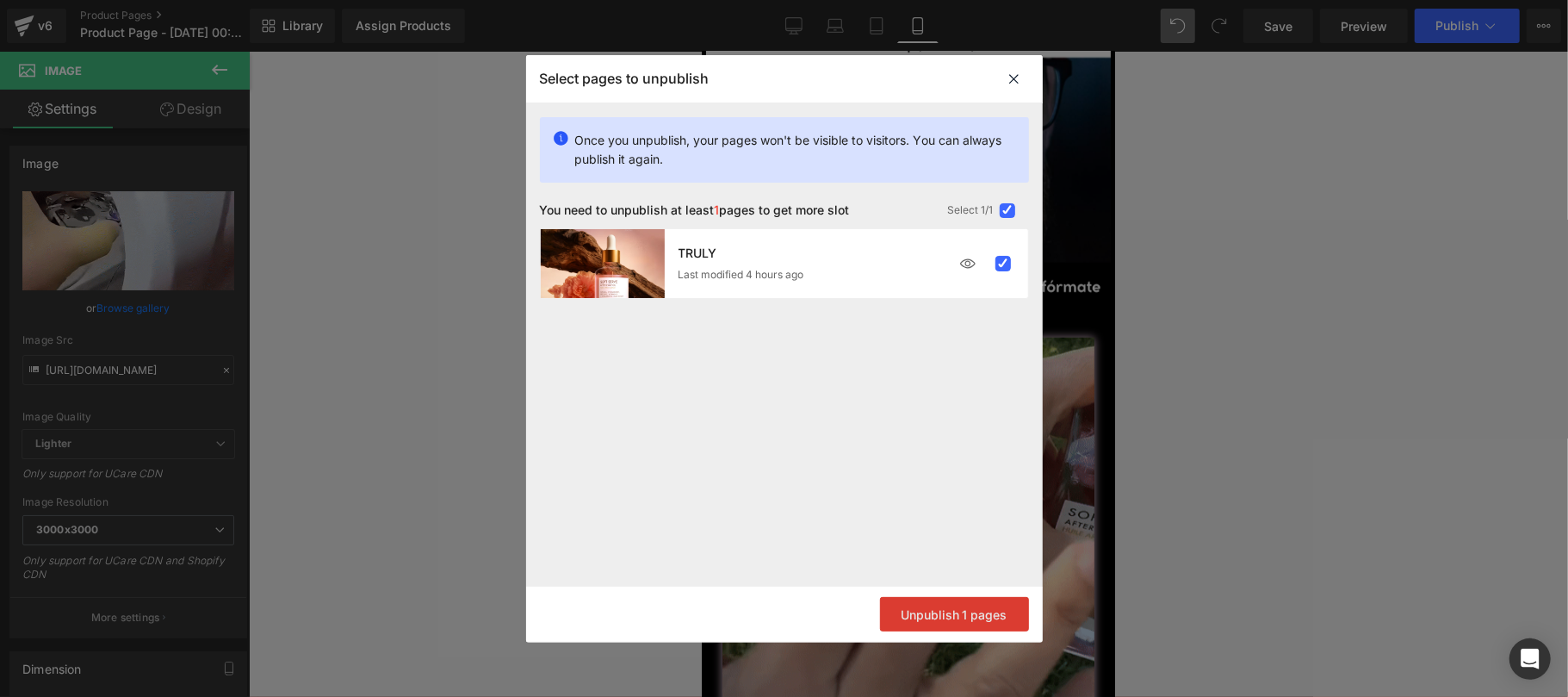
click at [995, 621] on button "Unpublish 1 pages" at bounding box center [954, 614] width 149 height 35
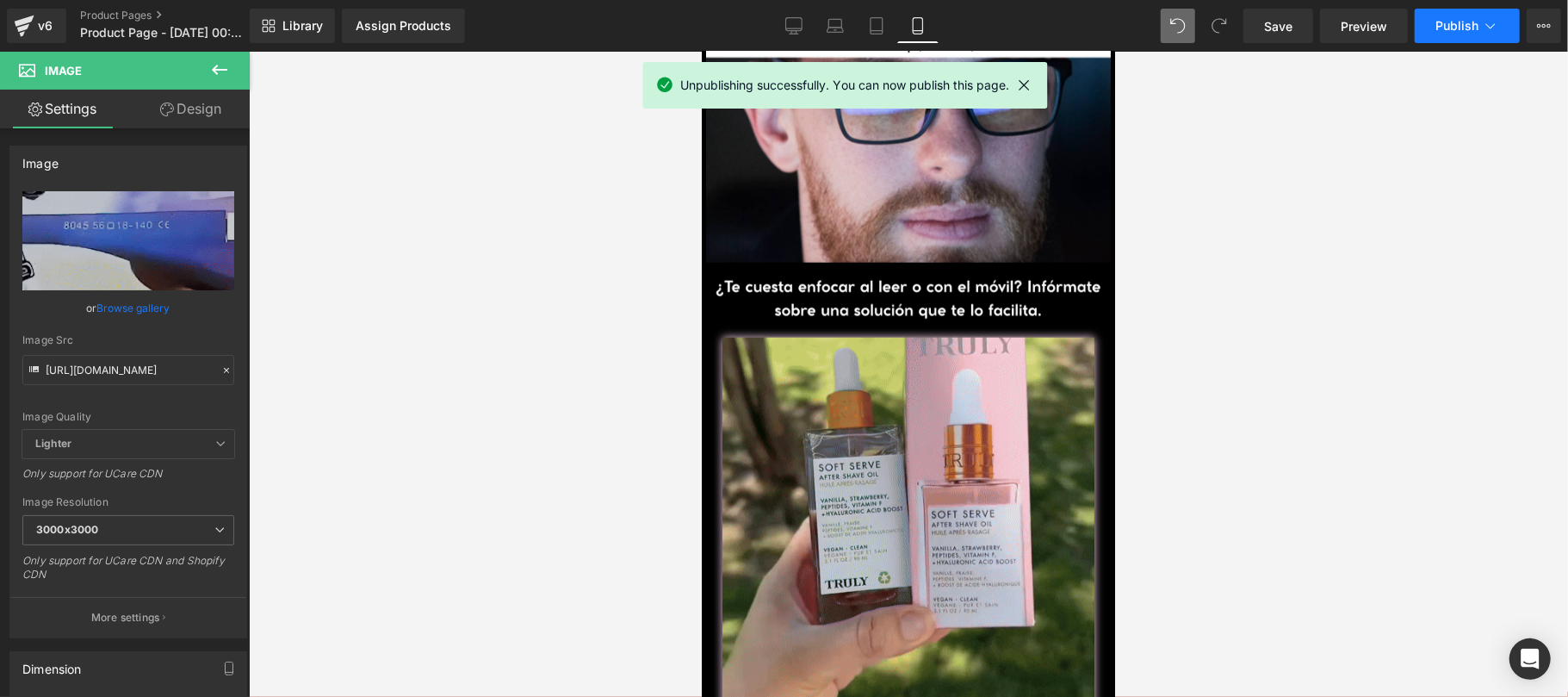
click at [1467, 19] on span "Publish" at bounding box center [1456, 25] width 43 height 14
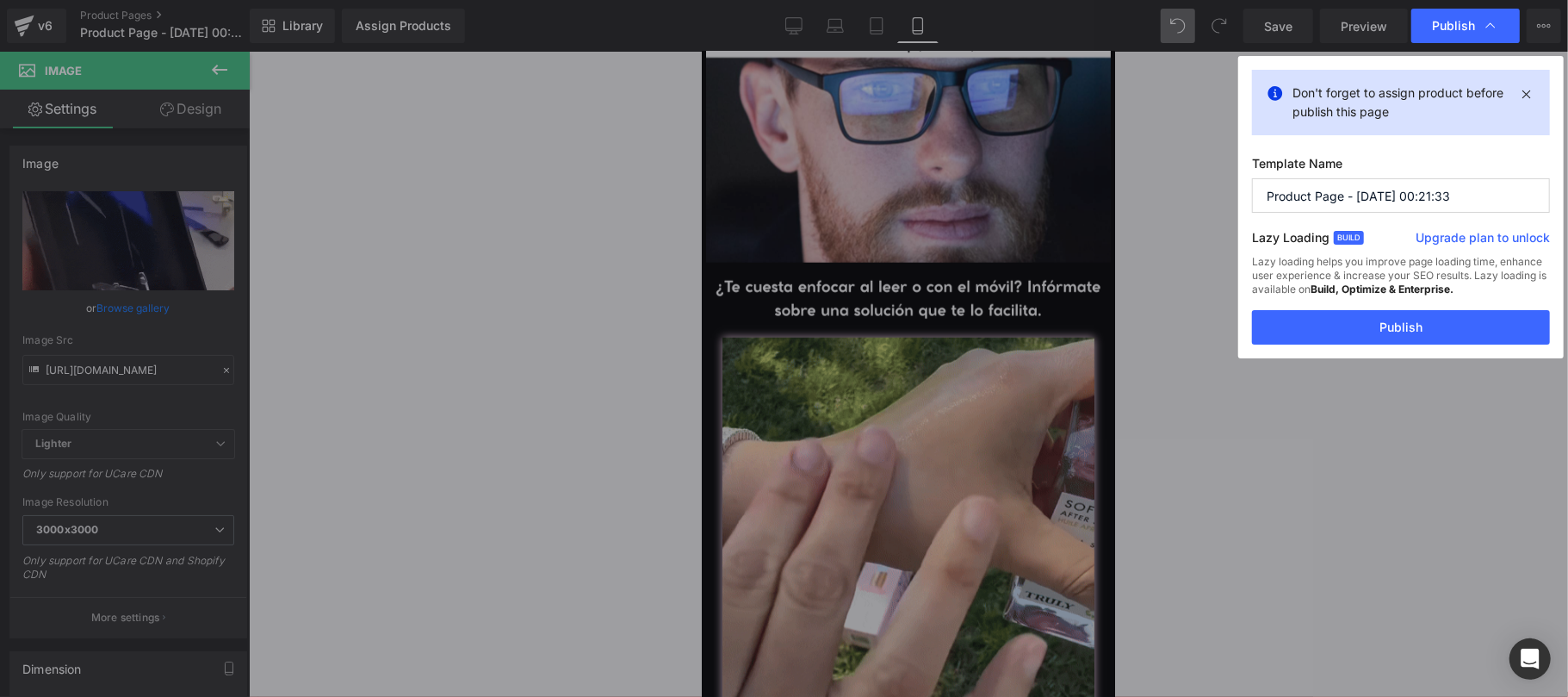
click at [1413, 204] on input "Product Page - Sep 15, 00:21:33" at bounding box center [1401, 195] width 298 height 35
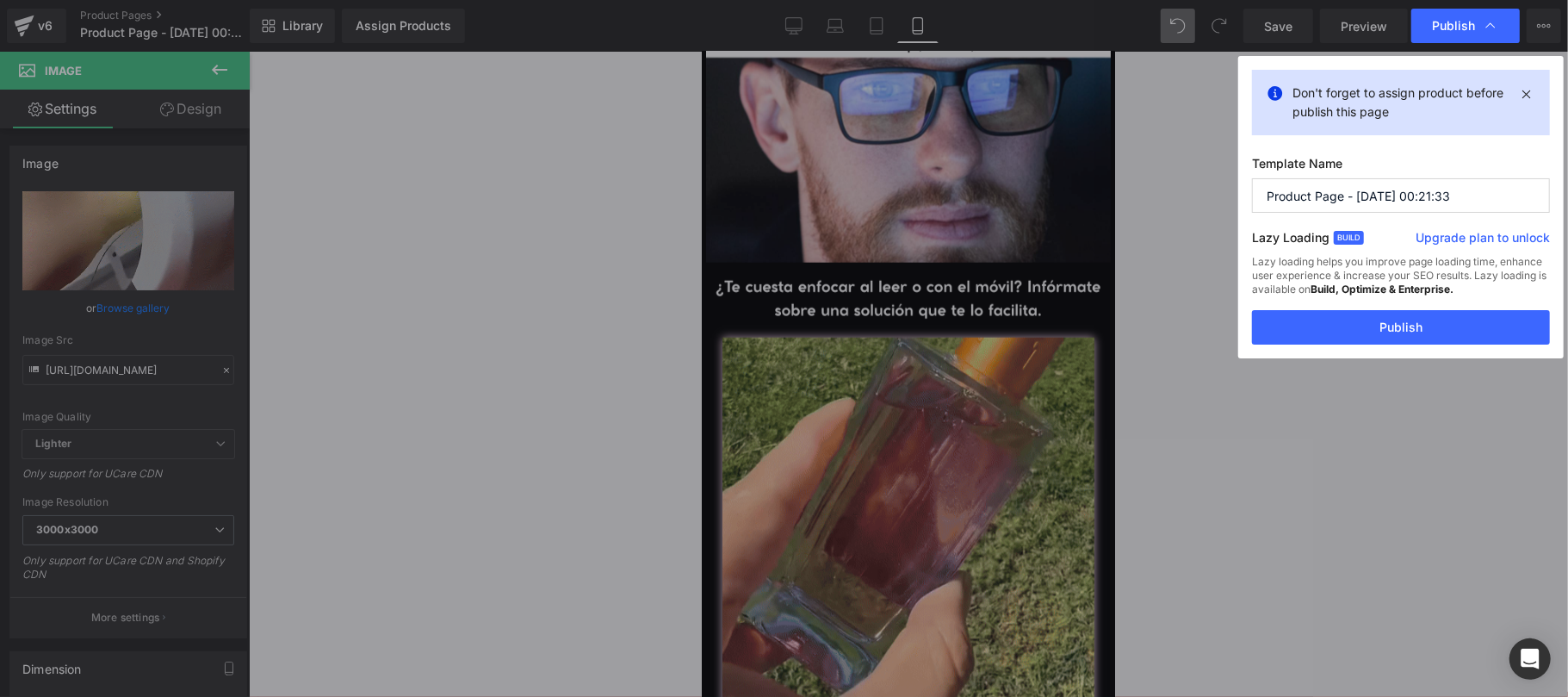
click at [1415, 201] on input "Product Page - Sep 15, 00:21:33" at bounding box center [1401, 195] width 298 height 35
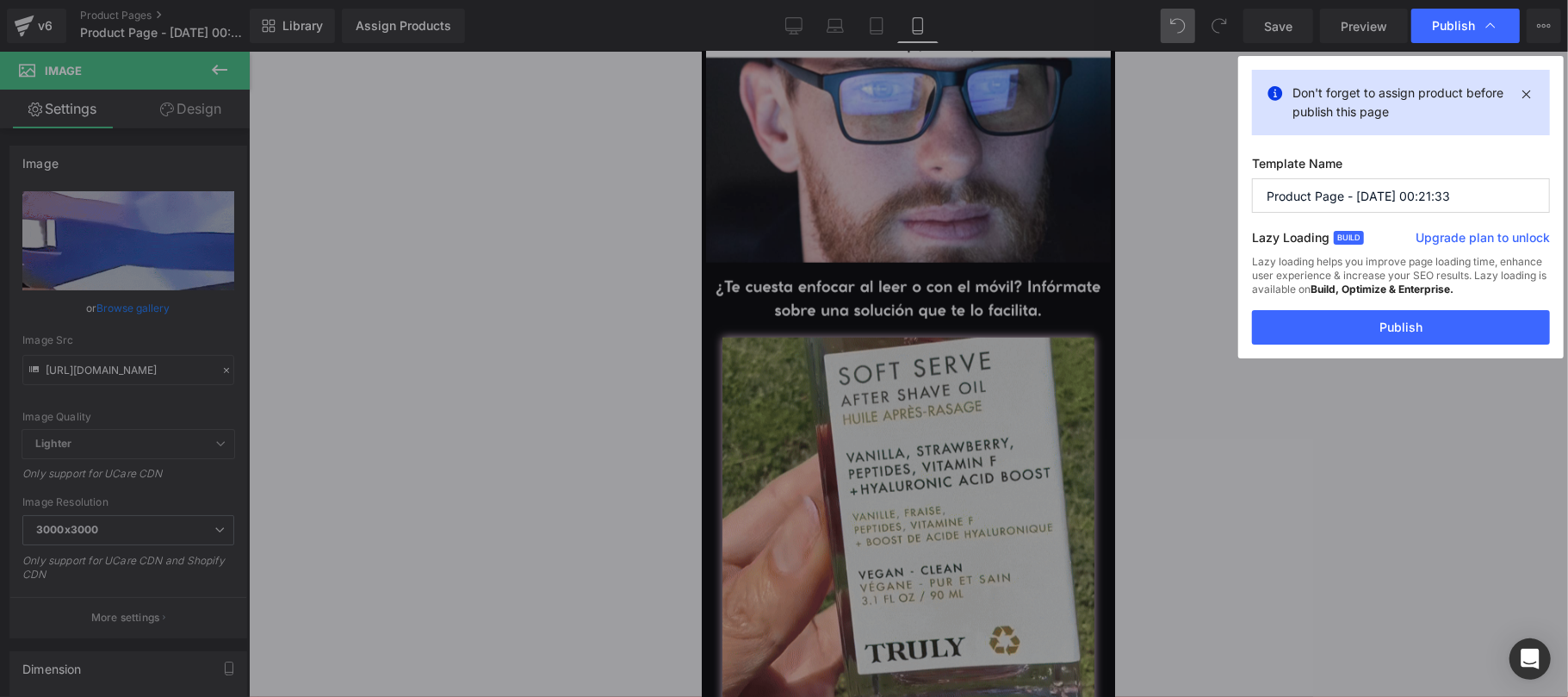
click at [1415, 201] on input "Product Page - Sep 15, 00:21:33" at bounding box center [1401, 195] width 298 height 35
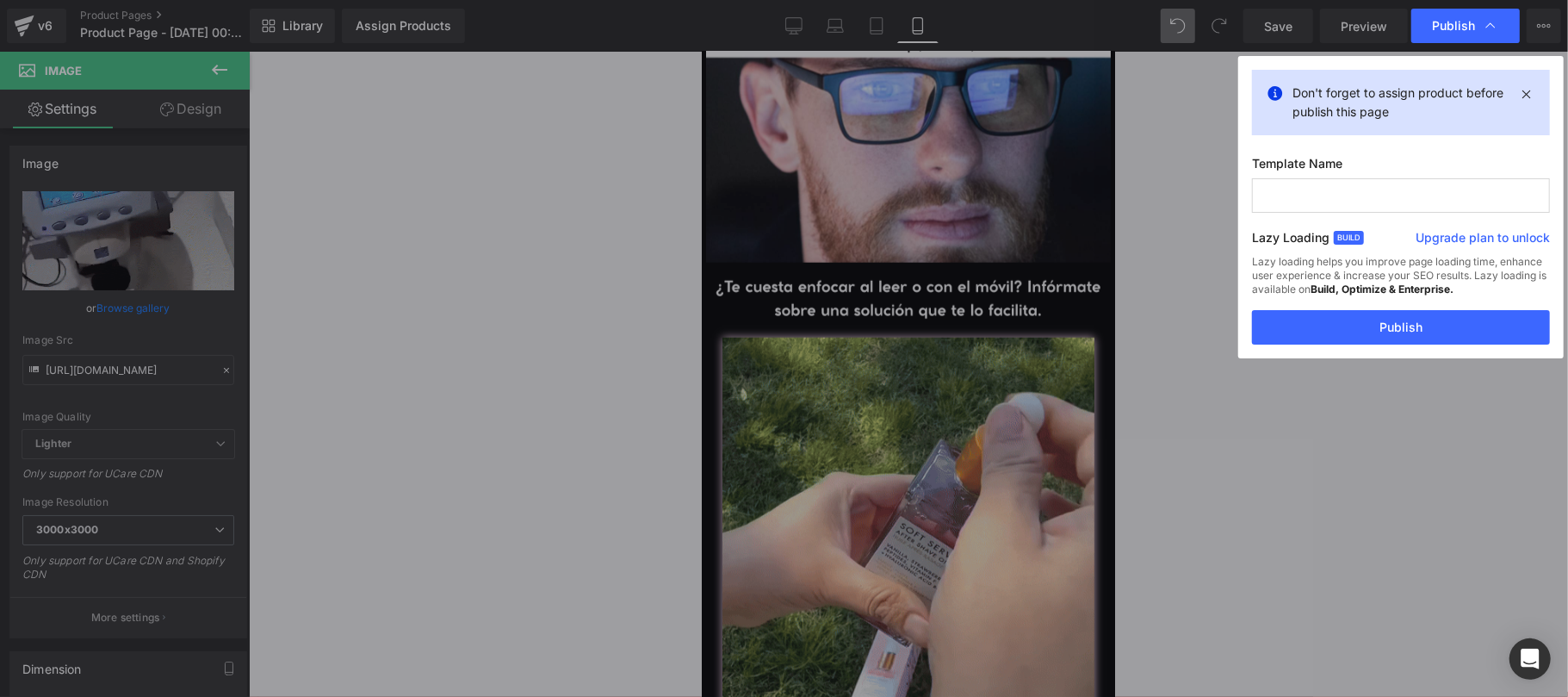
click at [1417, 198] on input "text" at bounding box center [1401, 195] width 298 height 35
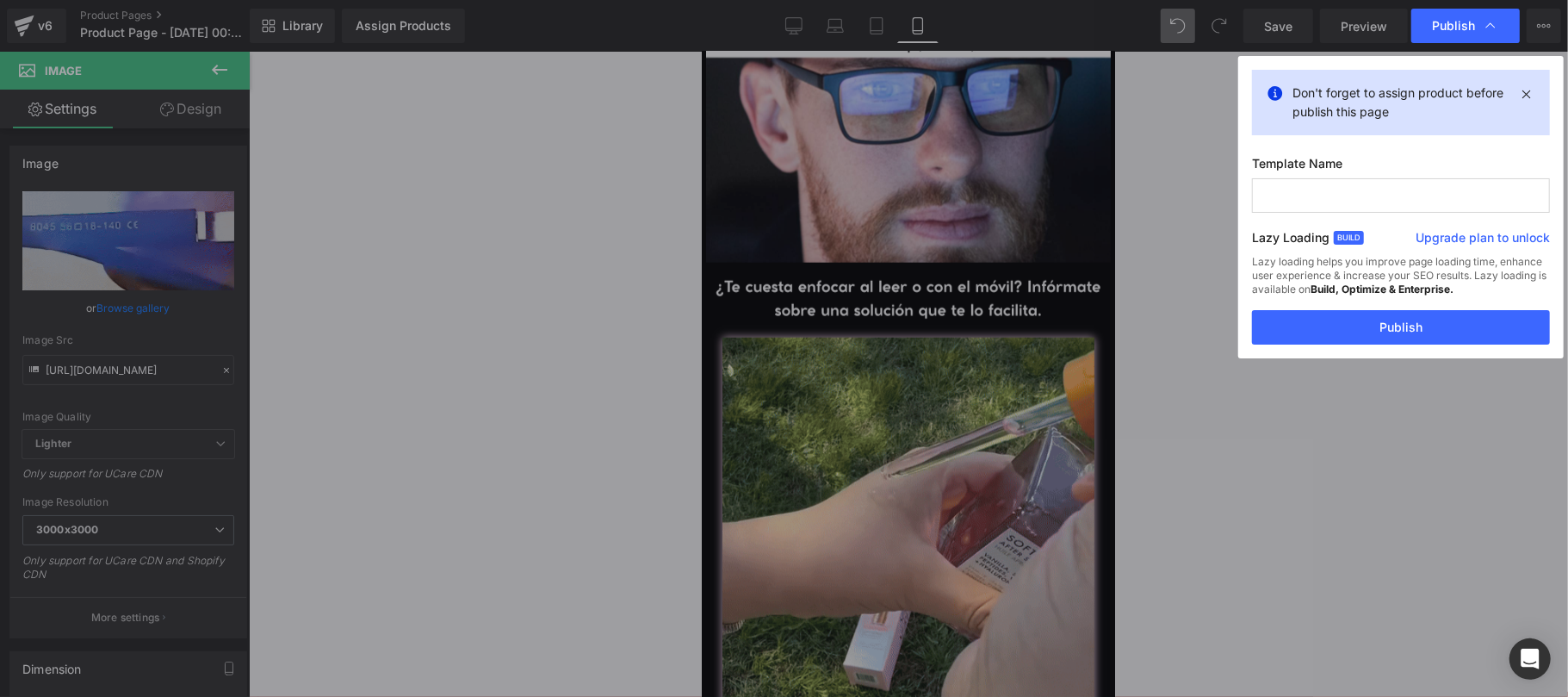
click at [1357, 198] on input "text" at bounding box center [1401, 195] width 298 height 35
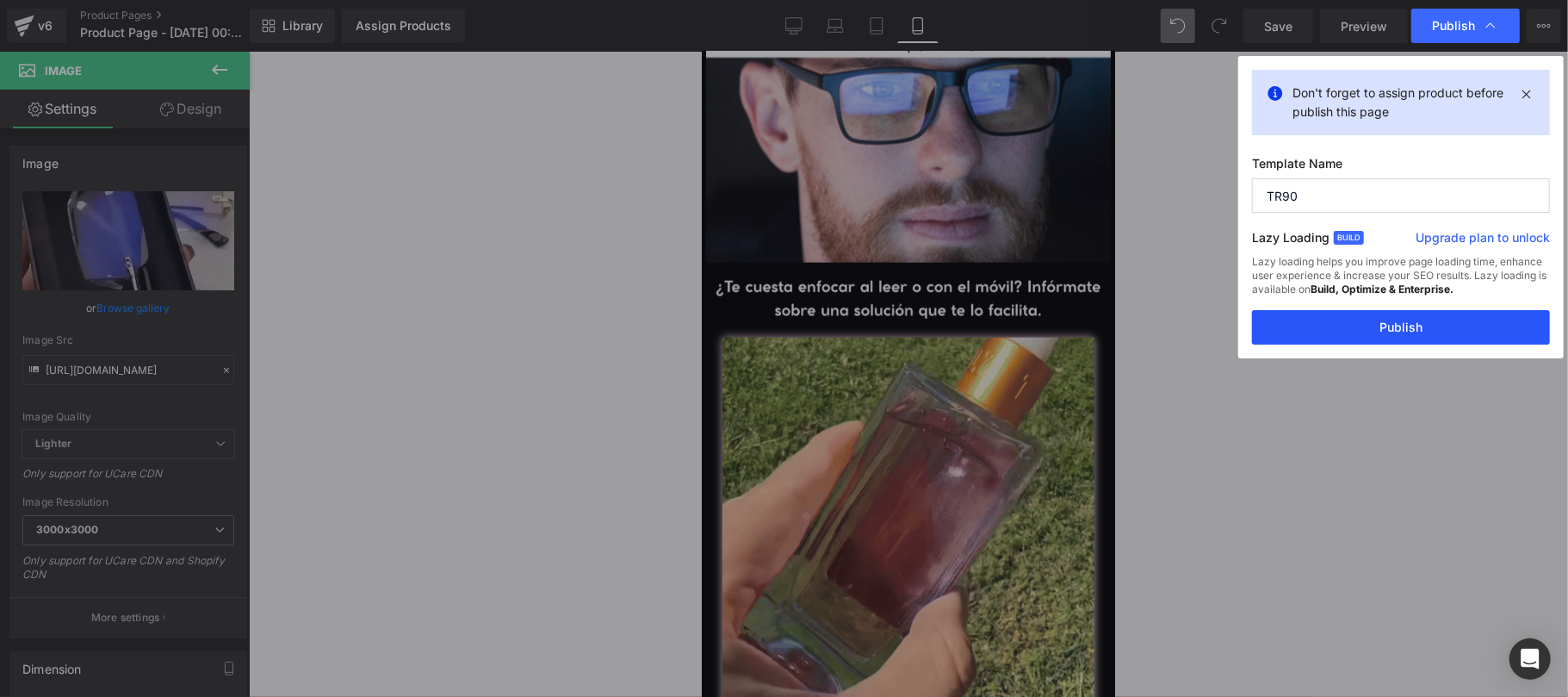
click at [1388, 325] on button "Publish" at bounding box center [1401, 326] width 298 height 35
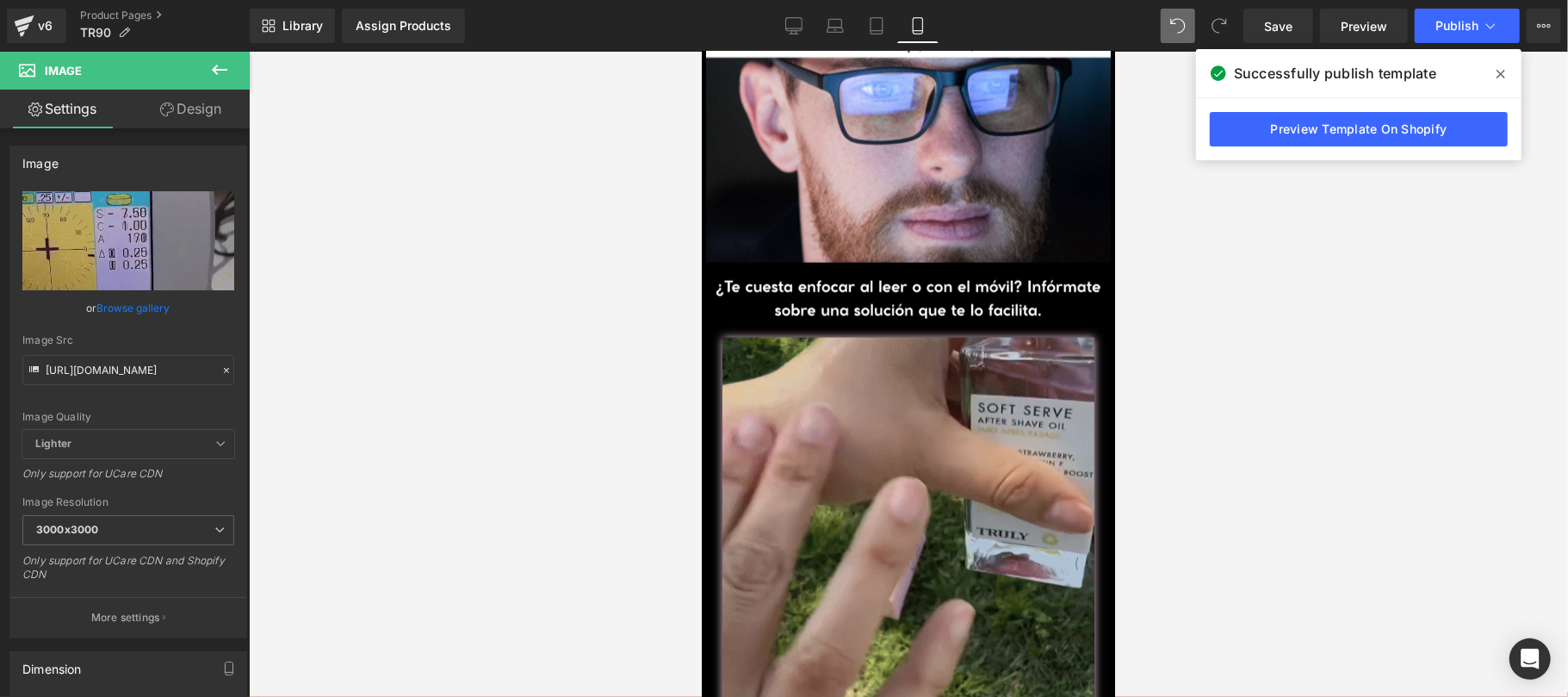
click at [893, 497] on div "Image" at bounding box center [907, 524] width 414 height 376
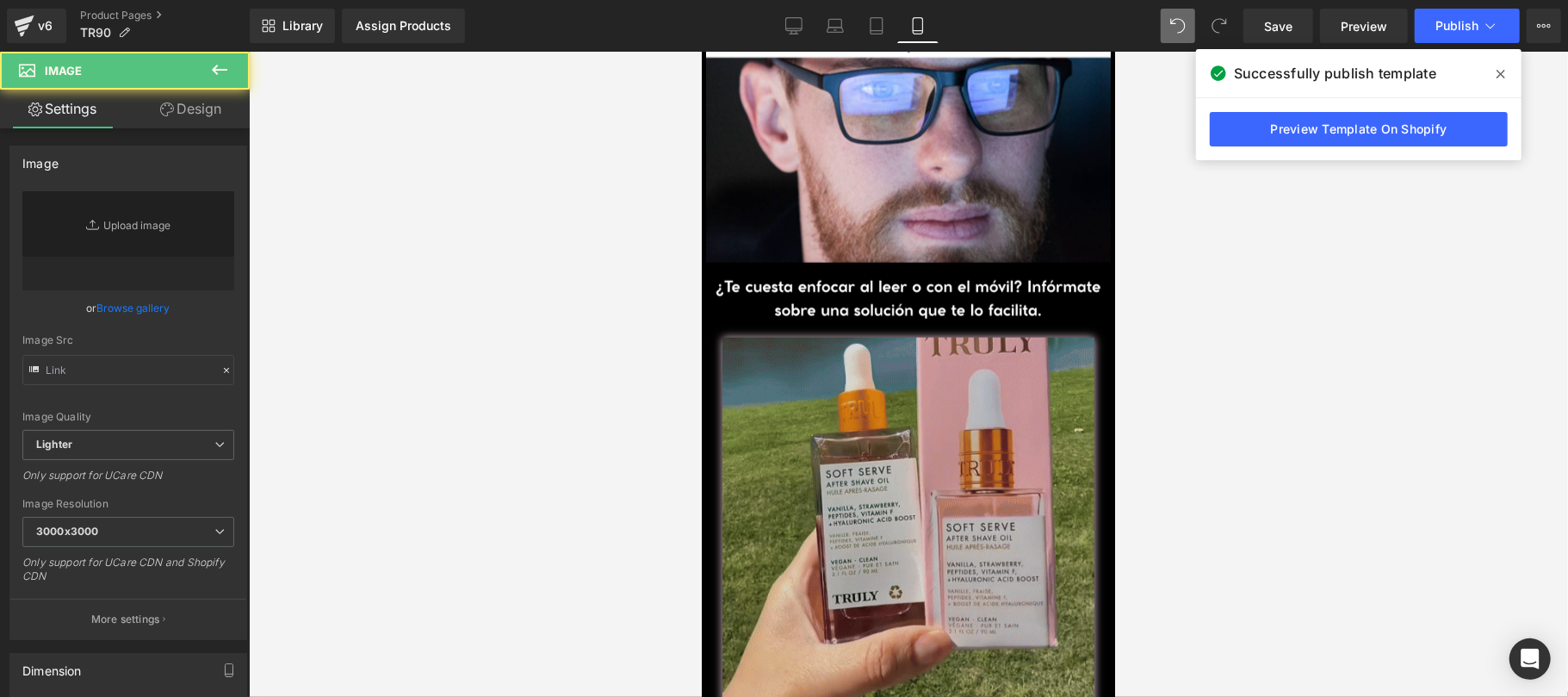
click at [1327, 131] on link "Preview Template On Shopify" at bounding box center [1359, 129] width 298 height 35
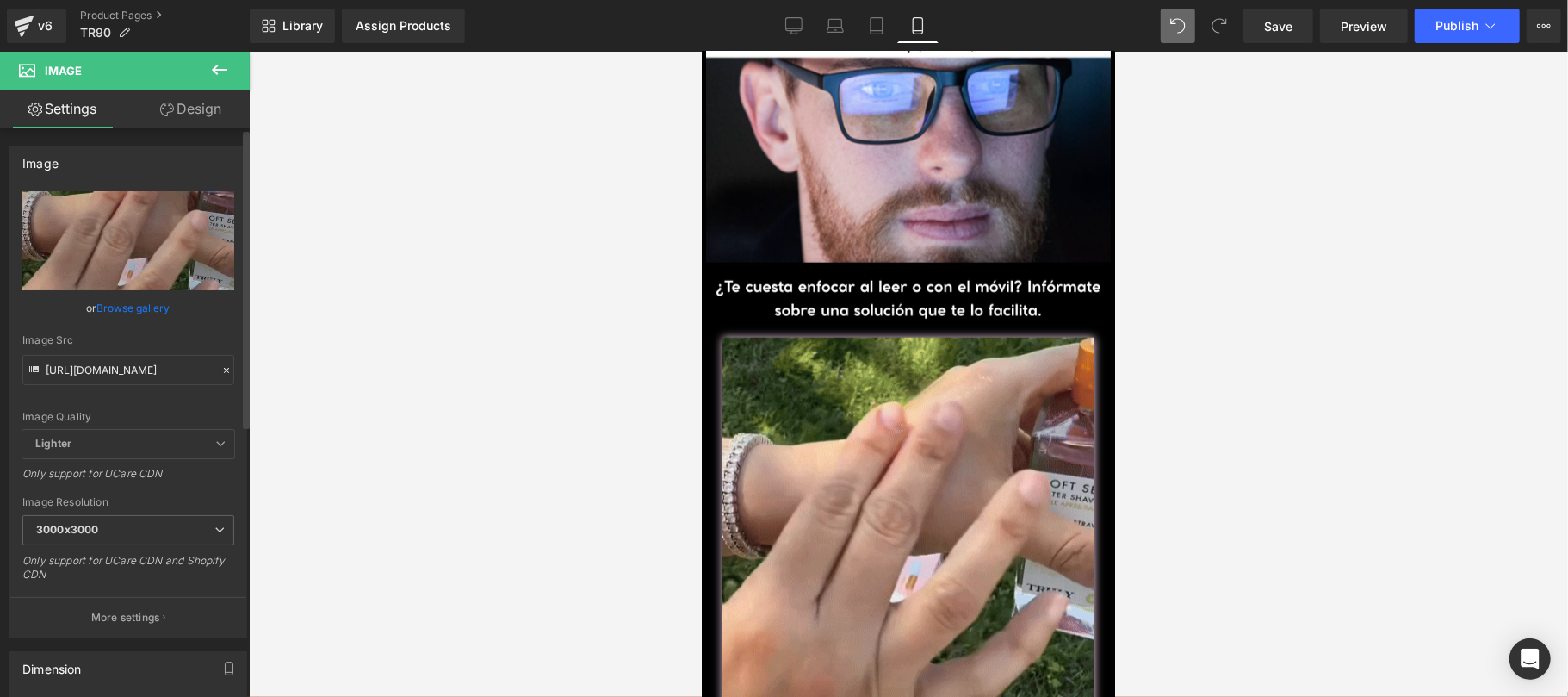
click at [220, 369] on icon at bounding box center [226, 370] width 12 height 12
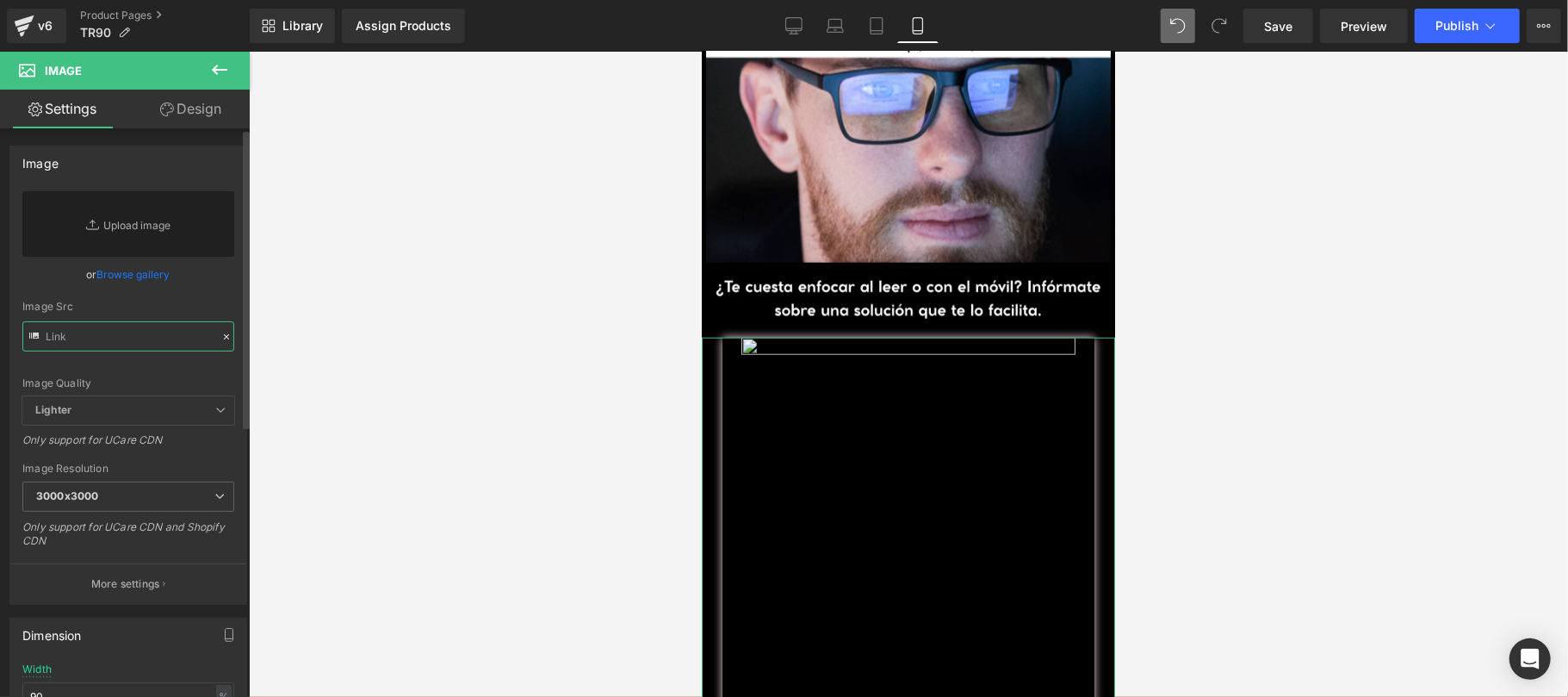
click at [173, 336] on input "text" at bounding box center [128, 336] width 212 height 30
paste input "https://media0.giphy.com/media/v1.Y2lkPTc5MGI3NjExdjhzdnZzZHM1aDNtamg5M2ttdmFsc…"
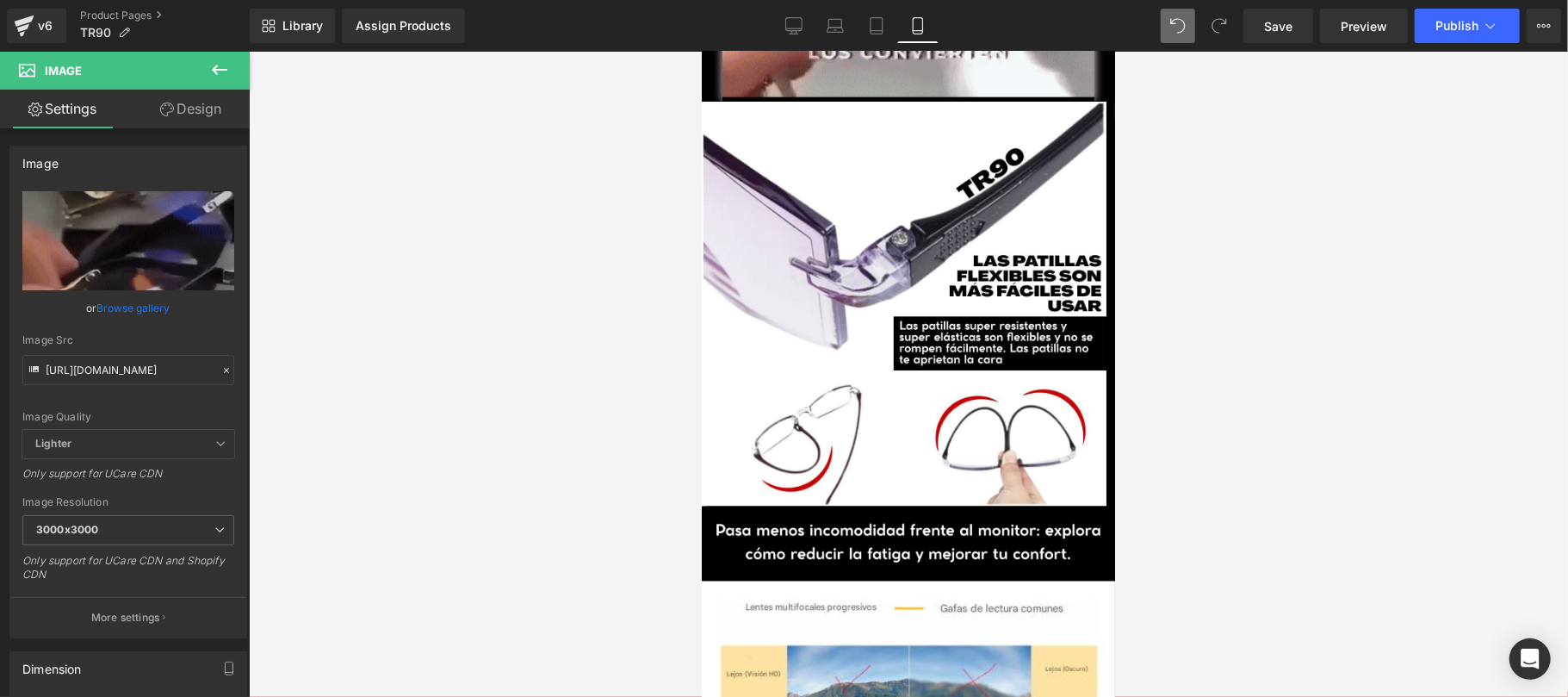
scroll to position [612, 0]
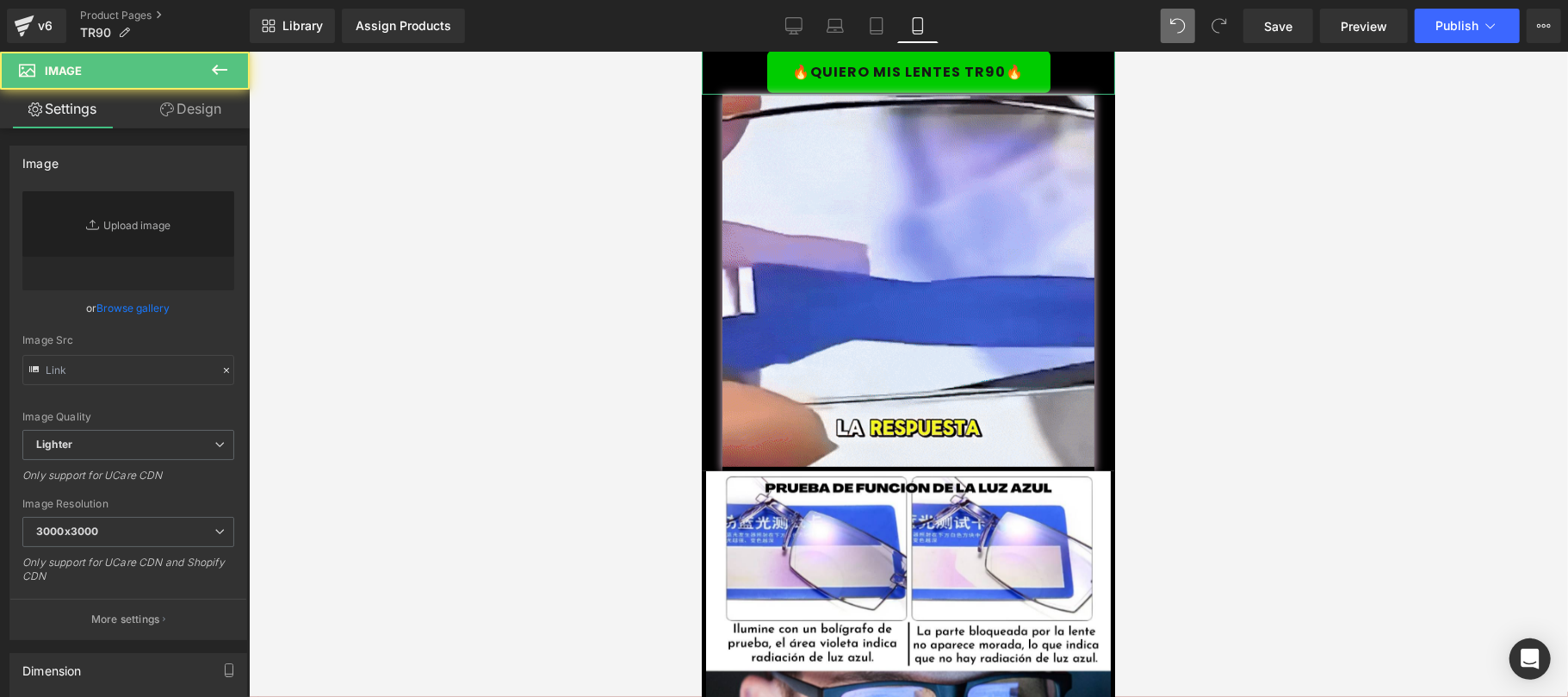
scroll to position [2755, 0]
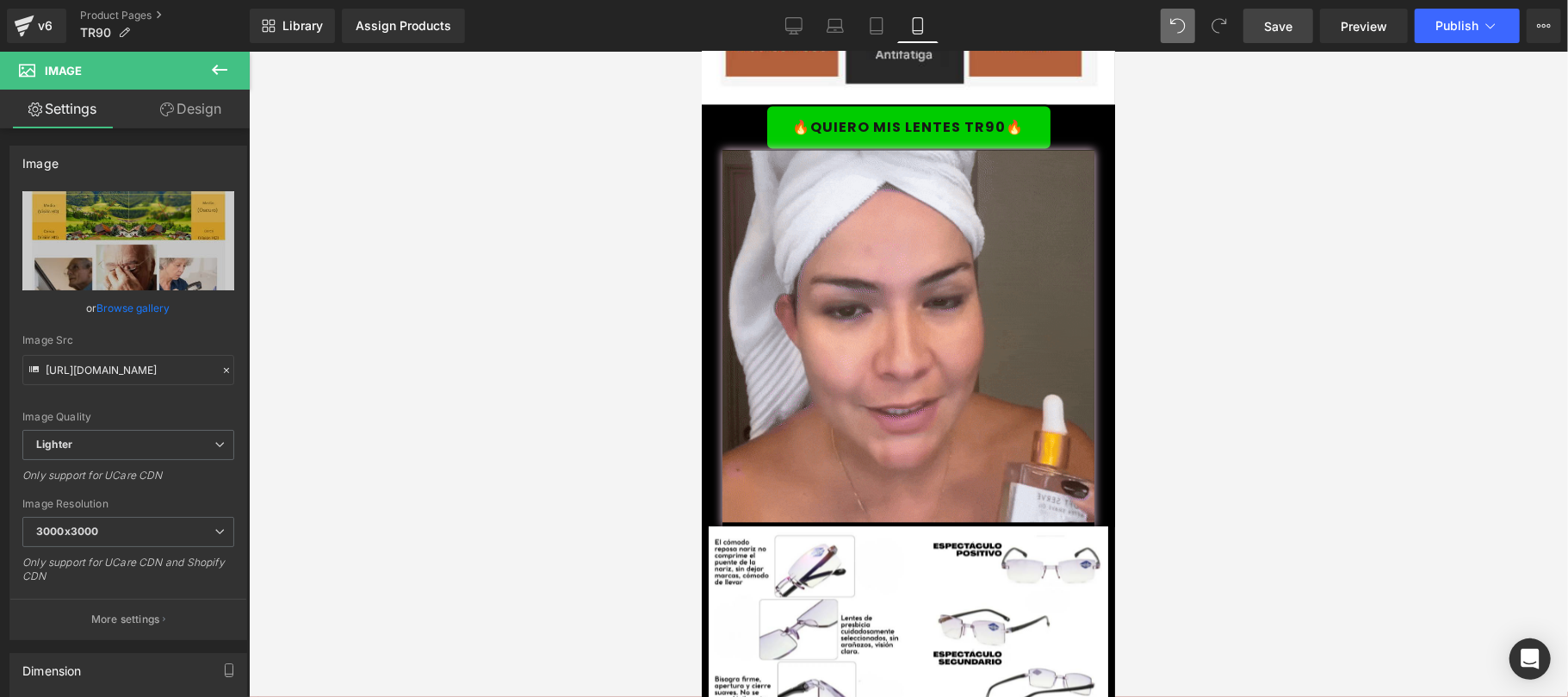
click at [1289, 31] on span "Save" at bounding box center [1277, 25] width 28 height 18
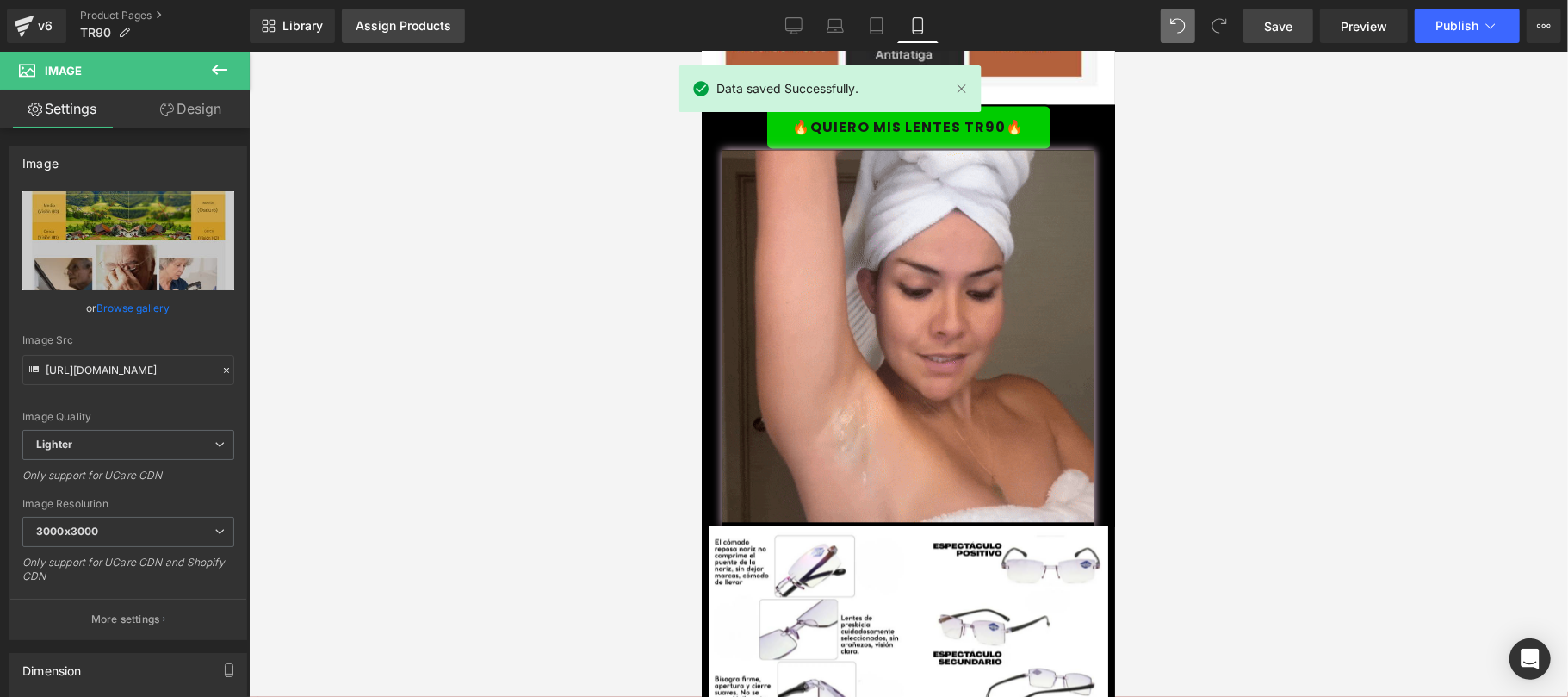
click at [442, 26] on div "Assign Products" at bounding box center [403, 25] width 96 height 14
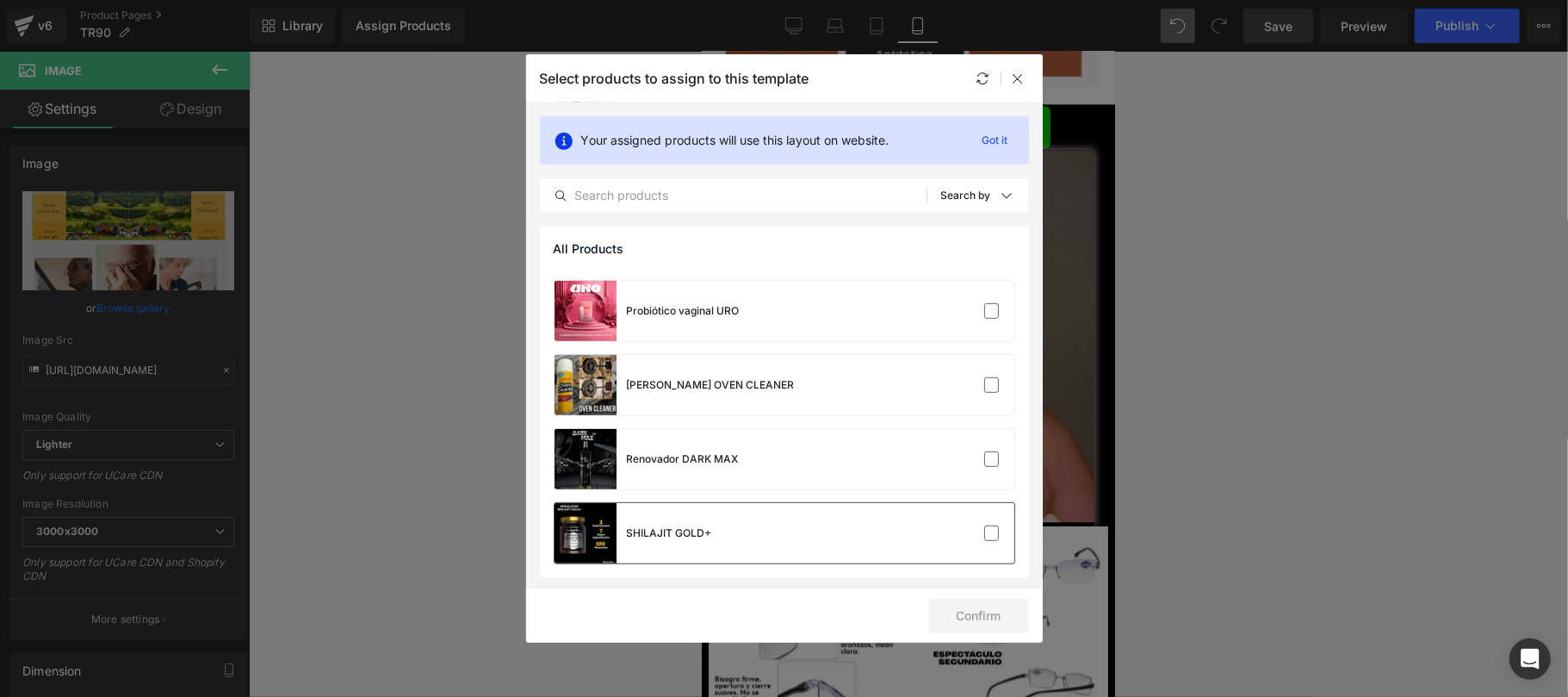
scroll to position [204, 0]
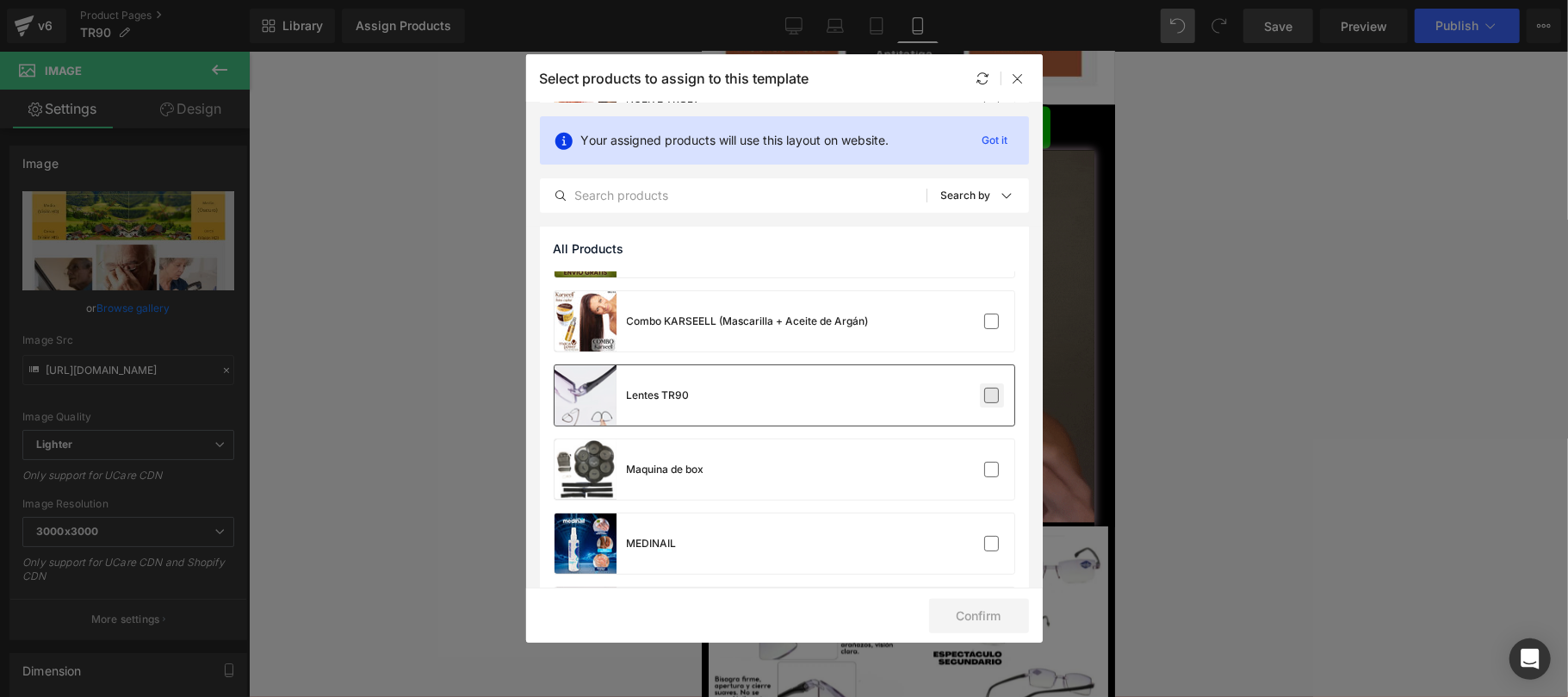
click at [984, 394] on label at bounding box center [991, 395] width 16 height 16
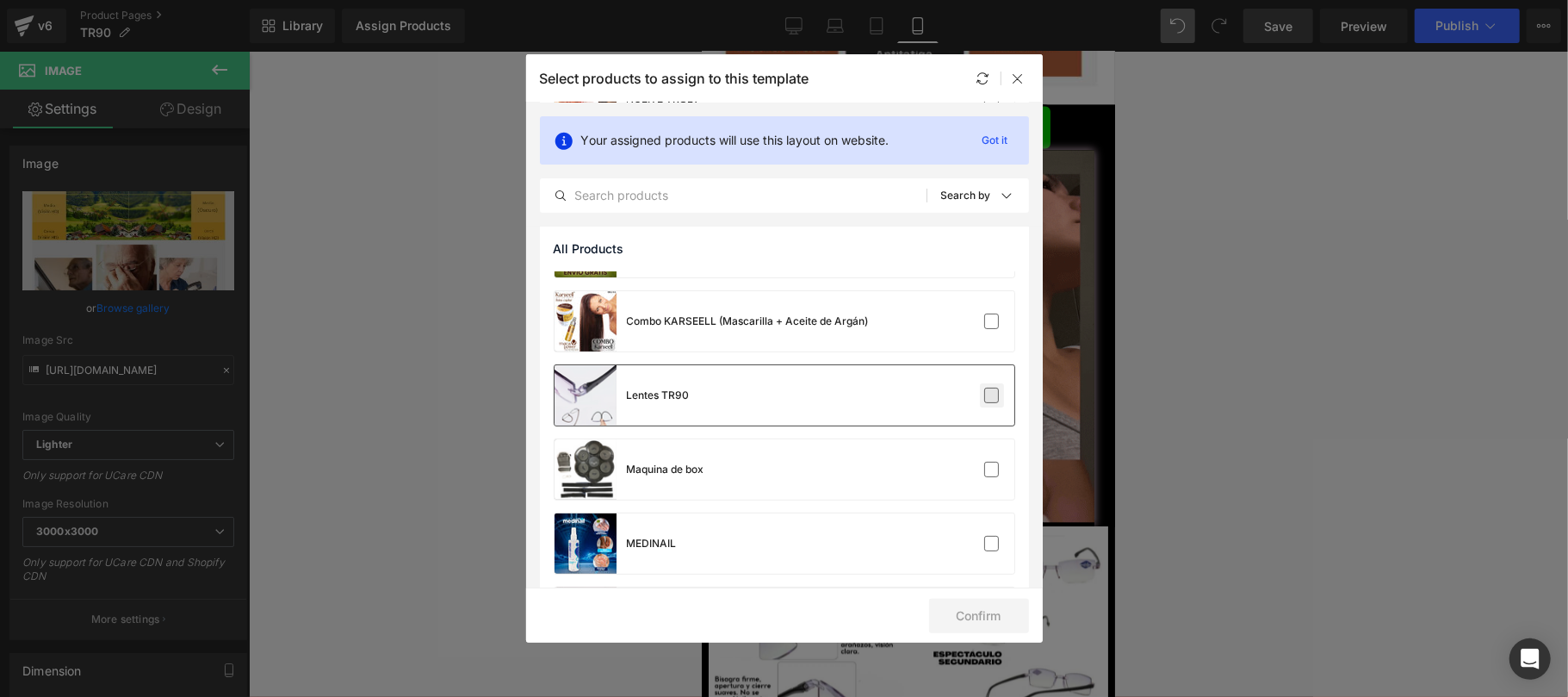
click at [991, 395] on input "checkbox" at bounding box center [991, 395] width 0 height 0
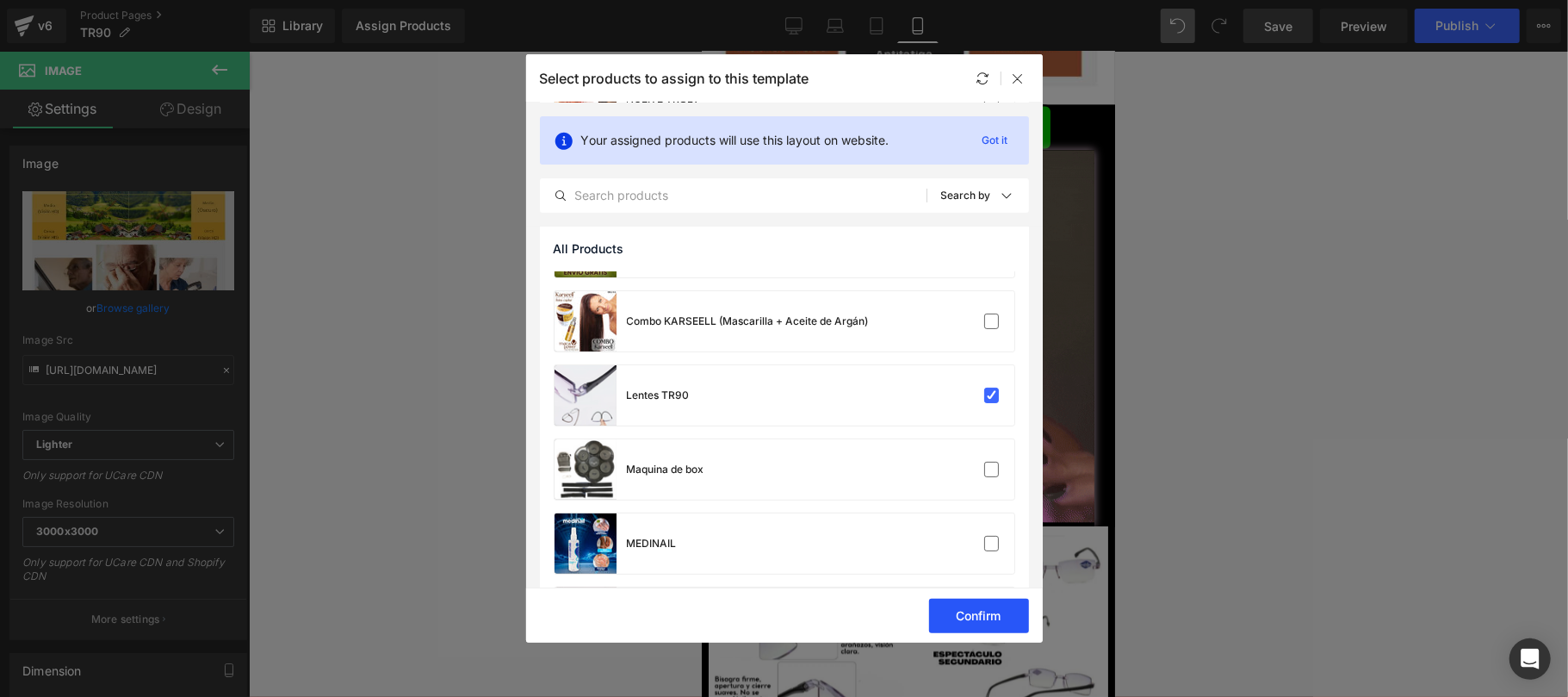
click at [995, 614] on button "Confirm" at bounding box center [978, 615] width 99 height 35
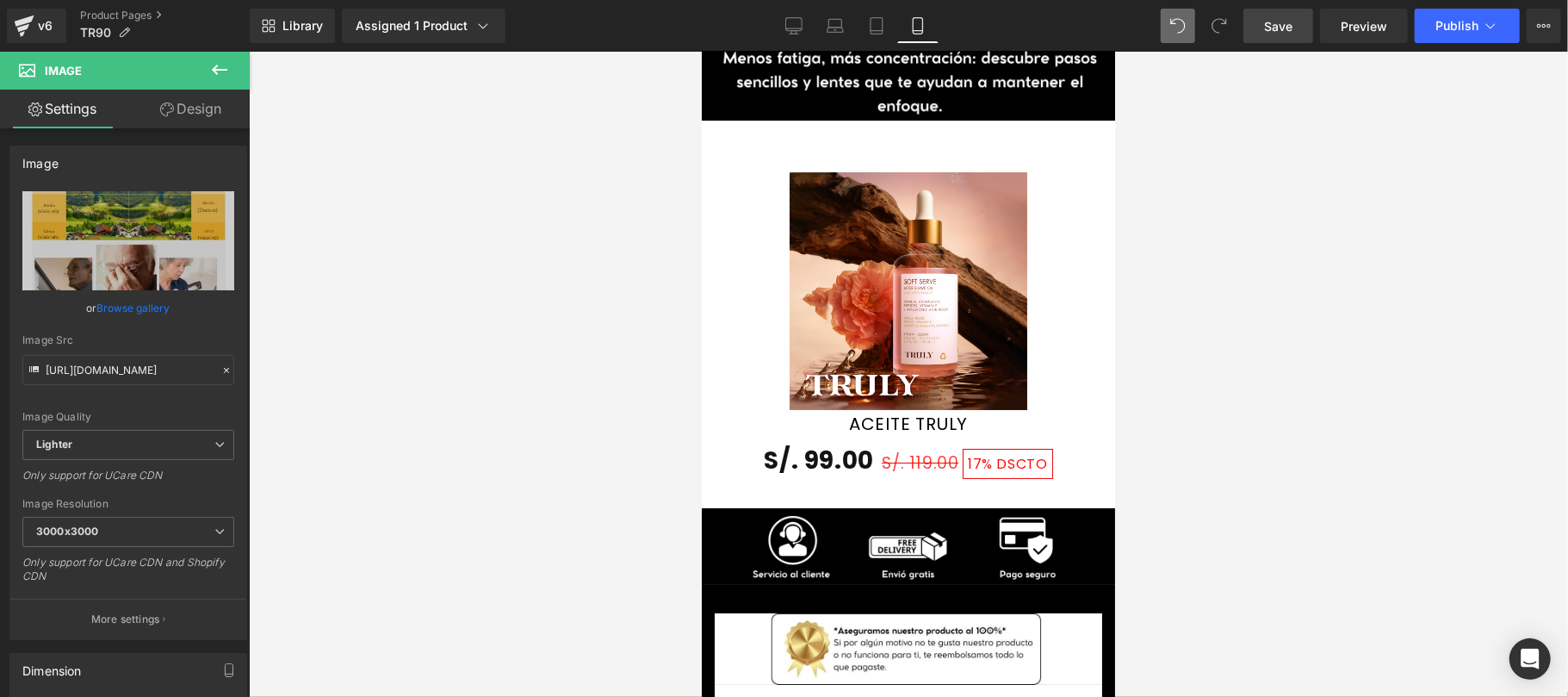
scroll to position [4592, 0]
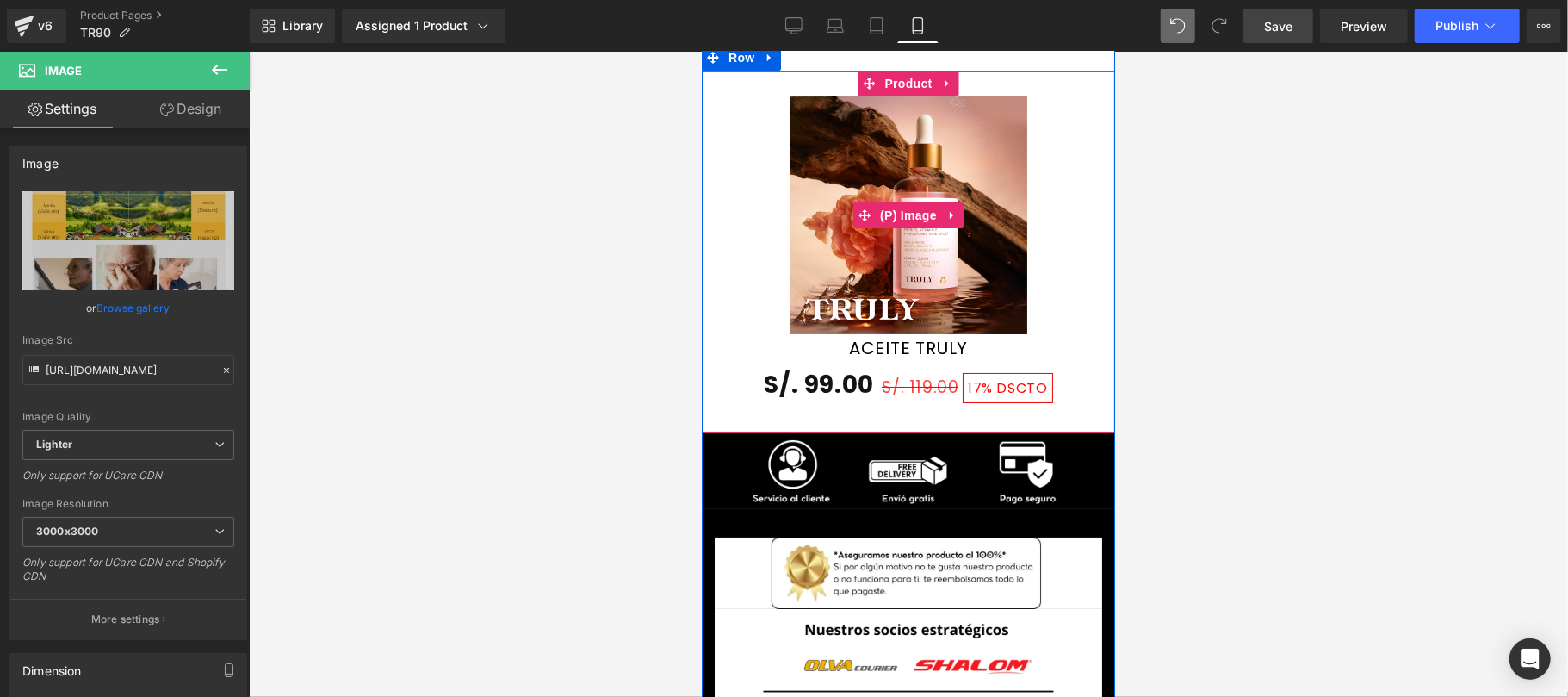
click at [920, 210] on img at bounding box center [907, 214] width 237 height 237
click at [903, 69] on span "Product" at bounding box center [908, 83] width 56 height 26
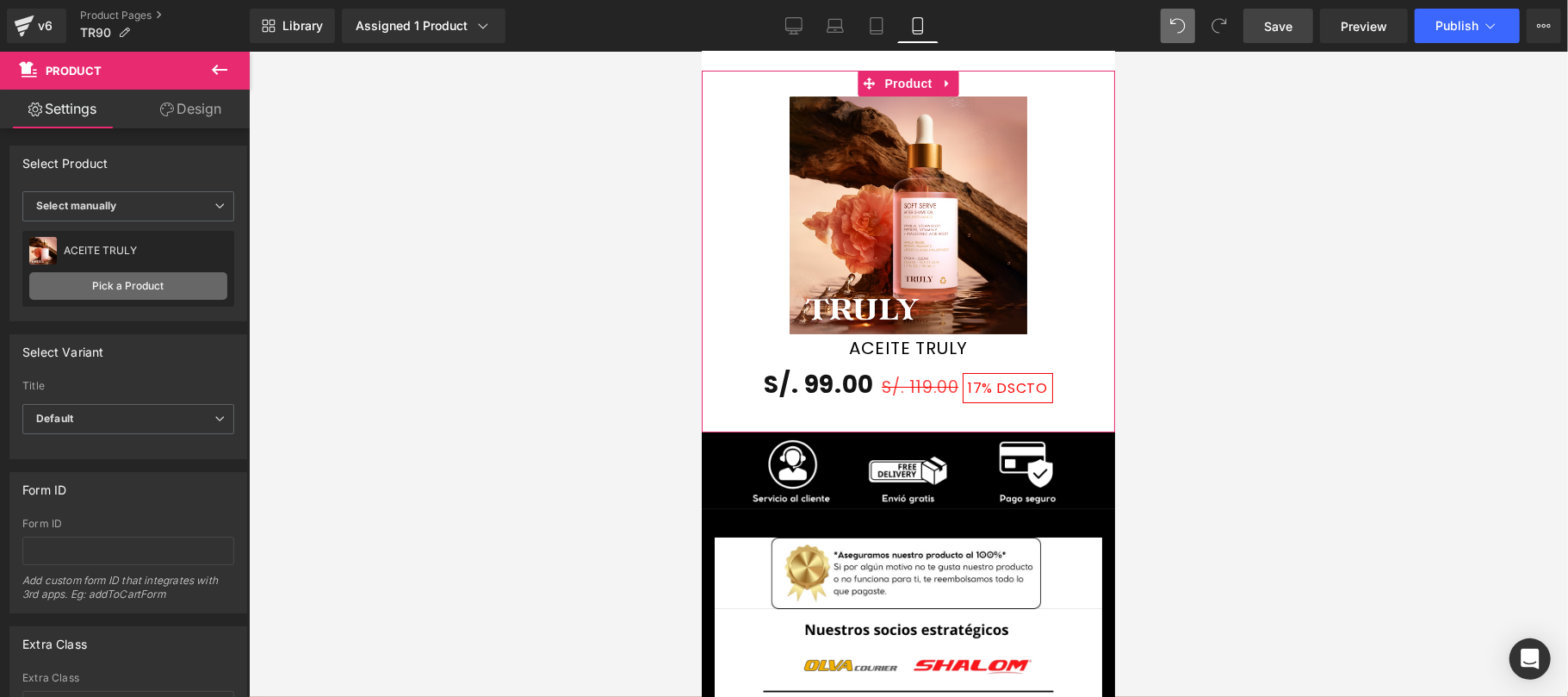
click at [177, 282] on link "Pick a Product" at bounding box center [128, 285] width 198 height 27
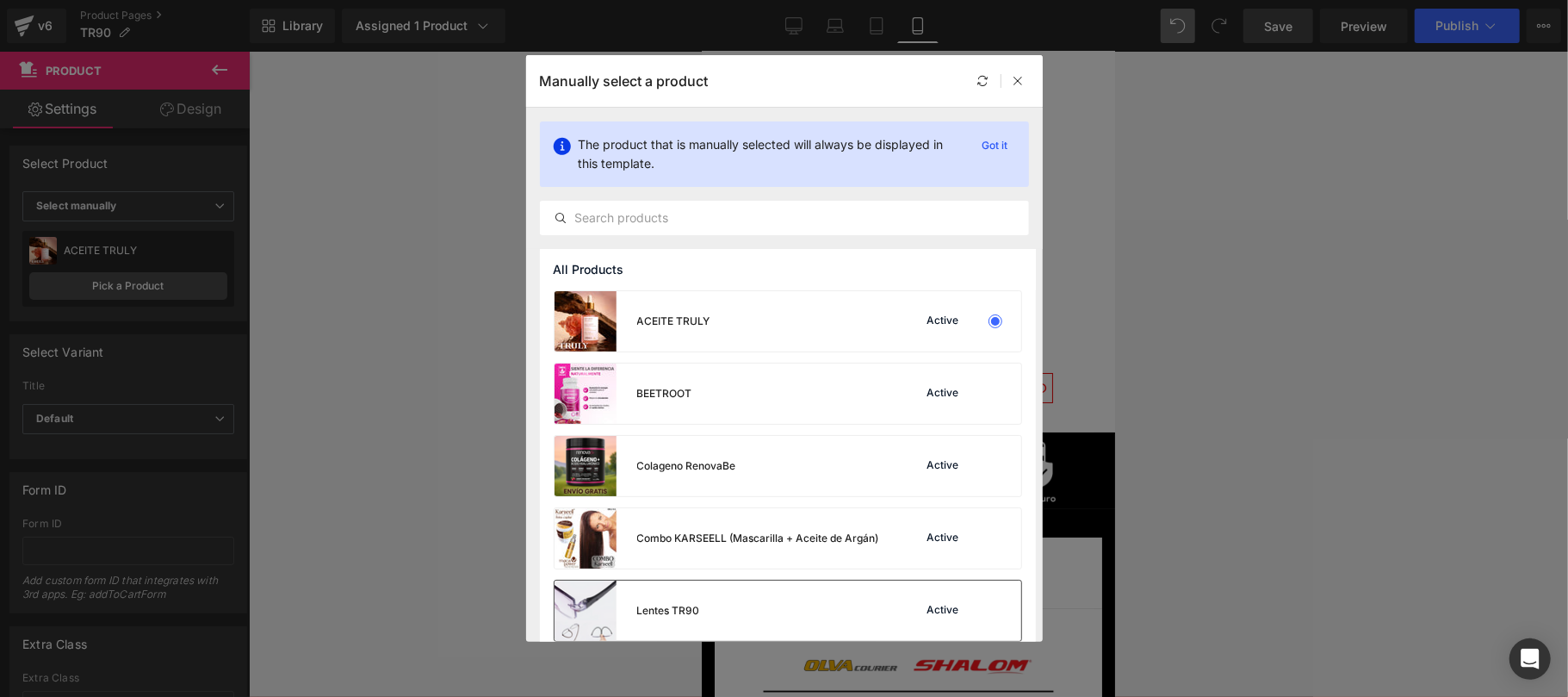
click at [988, 604] on div at bounding box center [995, 611] width 24 height 24
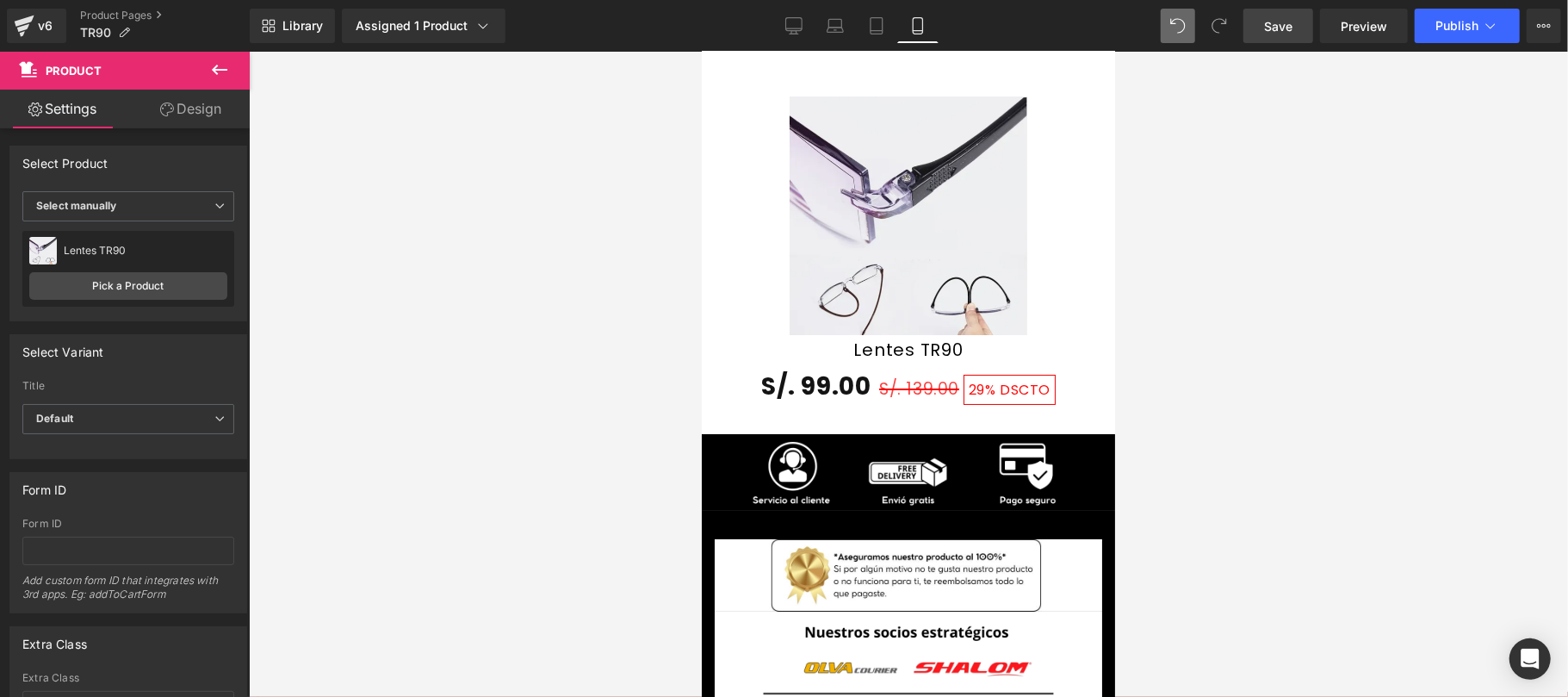
click at [1281, 35] on span "Save" at bounding box center [1277, 25] width 28 height 18
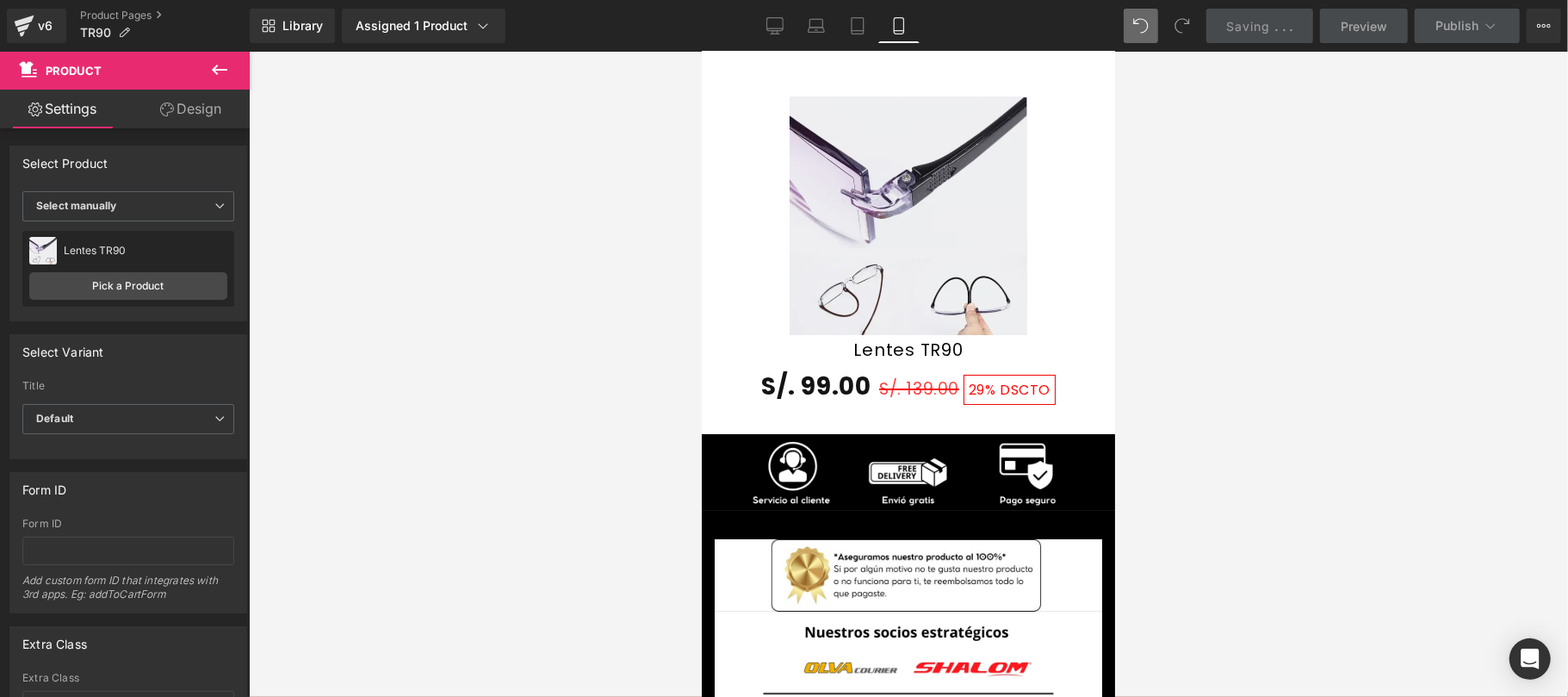
scroll to position [3980, 0]
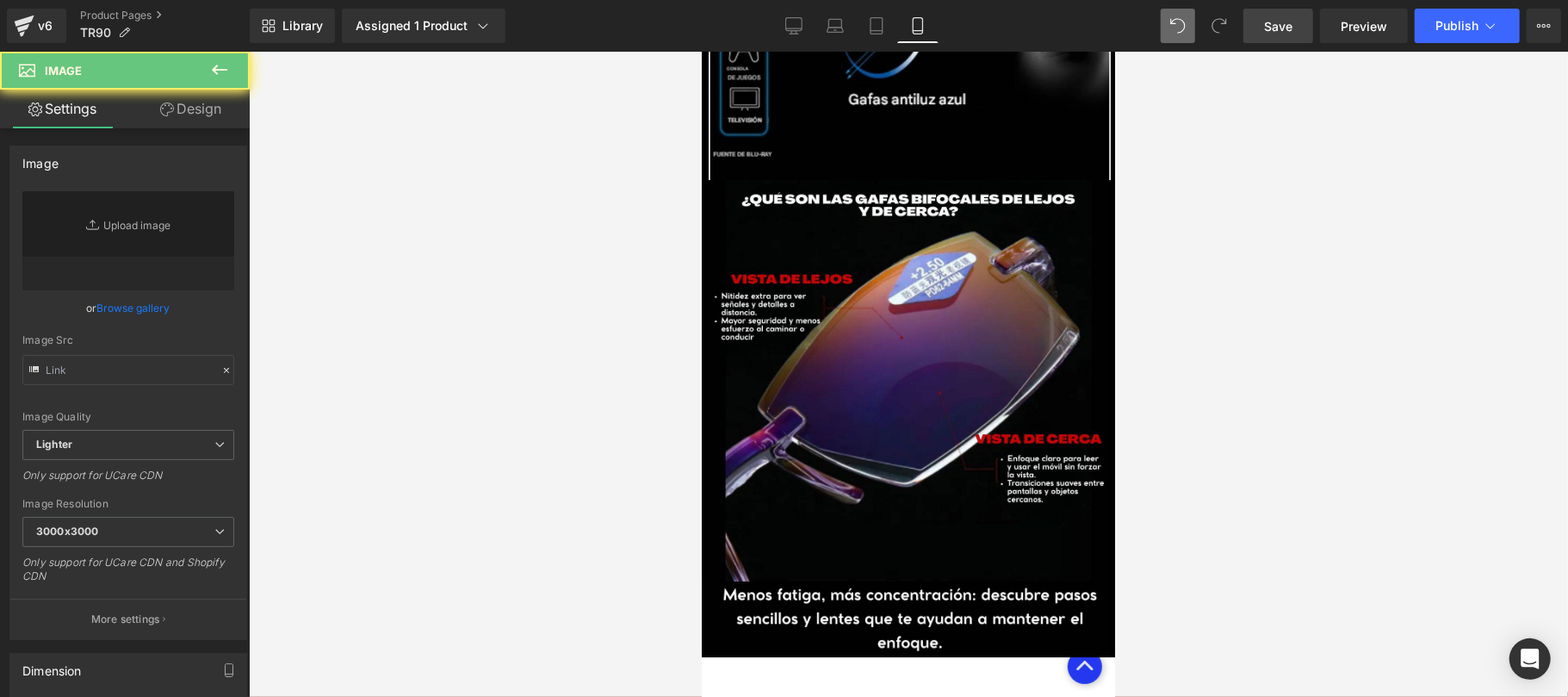
scroll to position [2755, 0]
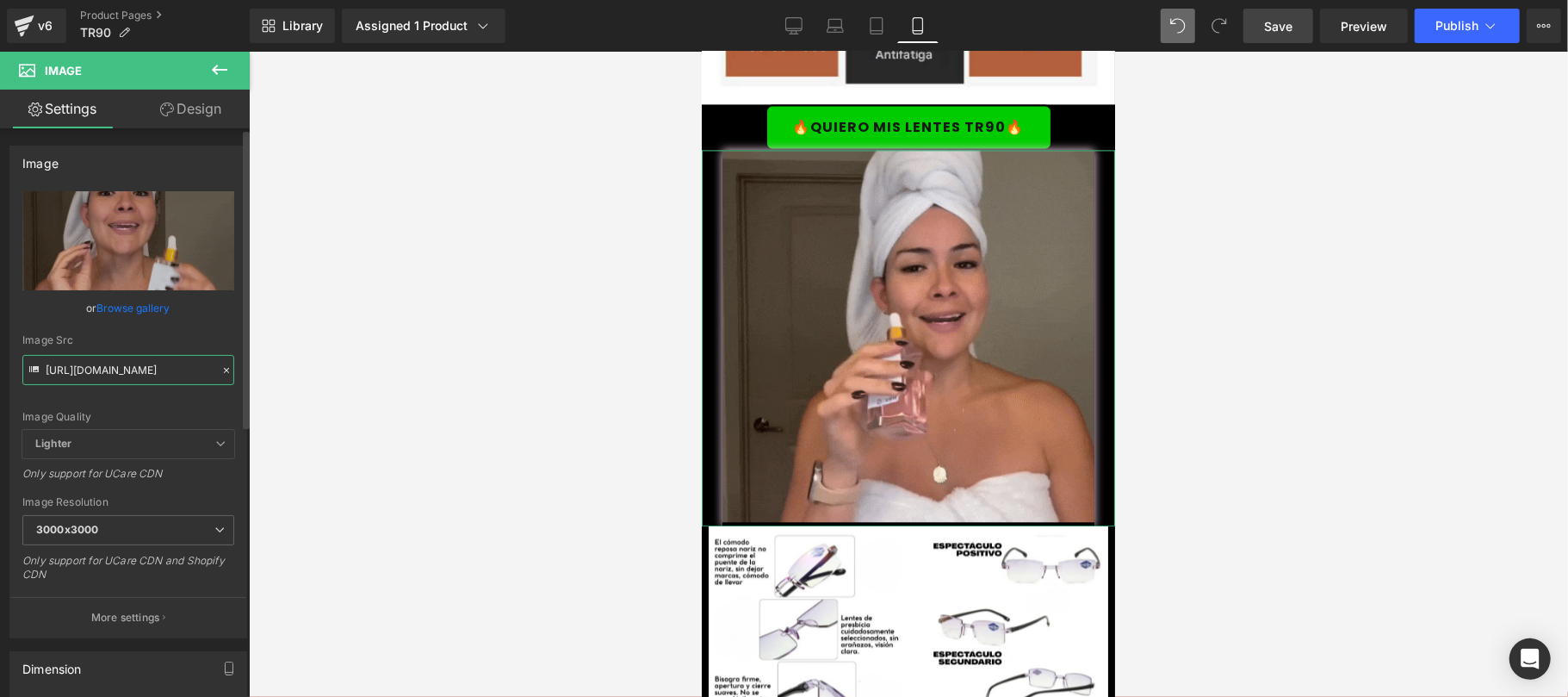
click at [156, 370] on input "https://media1.giphy.com/media/v1.Y2lkPTc5MGI3NjExeGllZ2d0dTF2bGhmcWVwYjQyN3Qya…" at bounding box center [128, 370] width 212 height 30
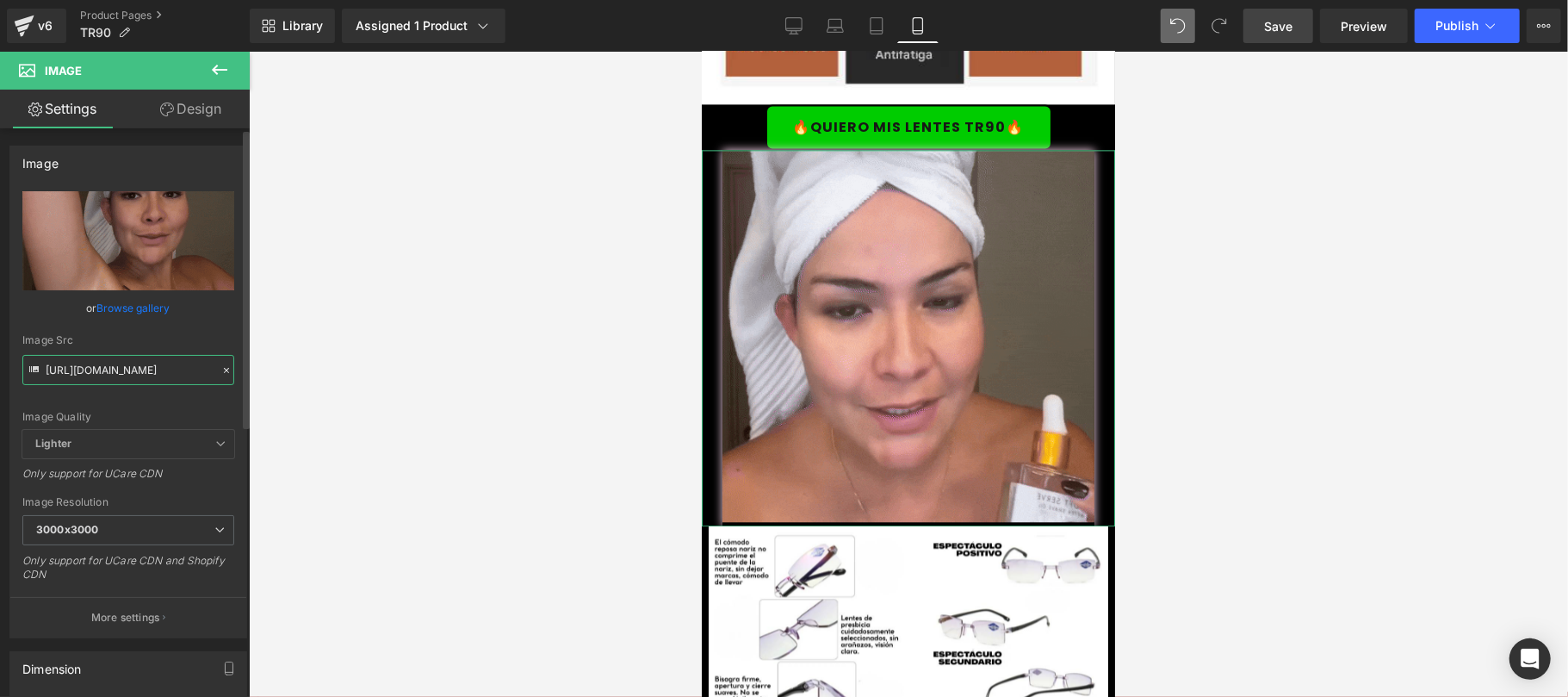
click at [156, 370] on input "https://media1.giphy.com/media/v1.Y2lkPTc5MGI3NjExeGllZ2d0dTF2bGhmcWVwYjQyN3Qya…" at bounding box center [128, 370] width 212 height 30
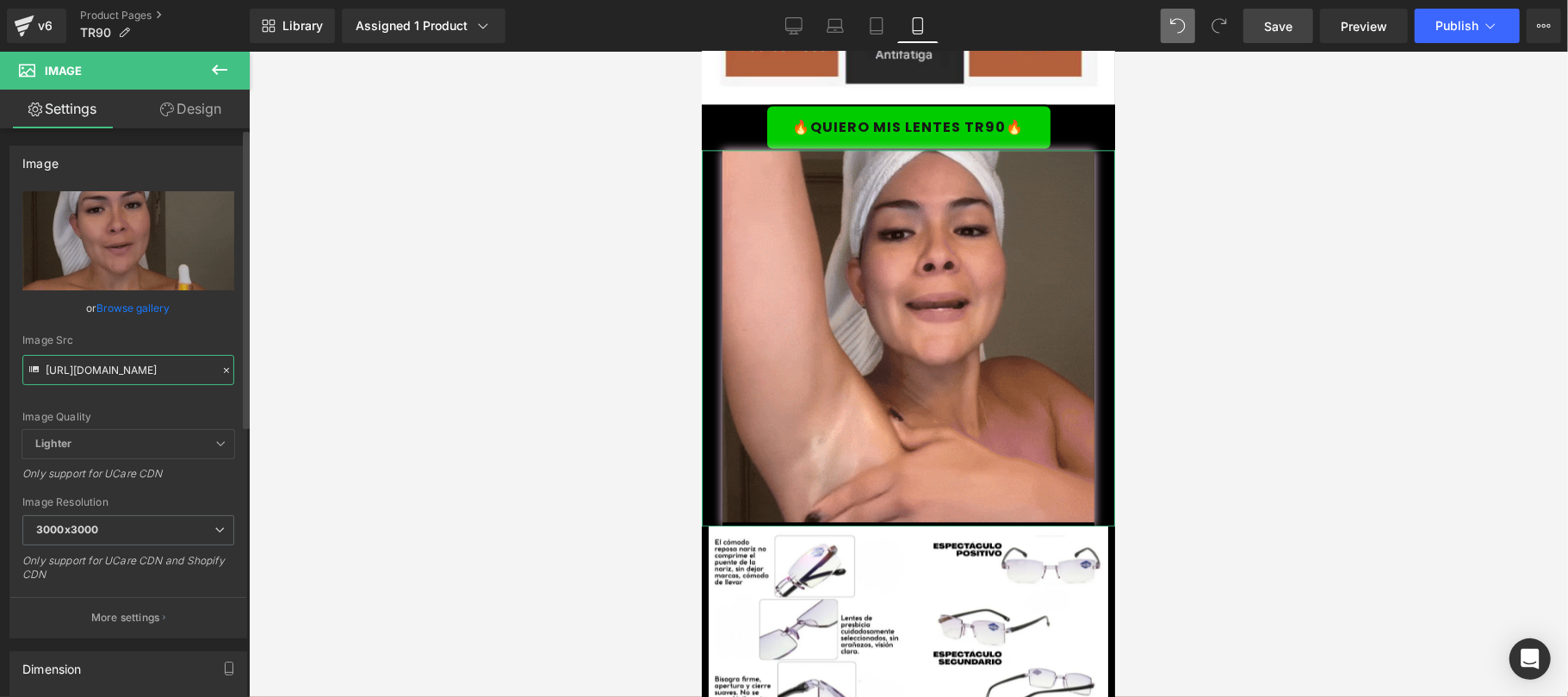
click at [156, 370] on input "https://media1.giphy.com/media/v1.Y2lkPTc5MGI3NjExeGllZ2d0dTF2bGhmcWVwYjQyN3Qya…" at bounding box center [128, 370] width 212 height 30
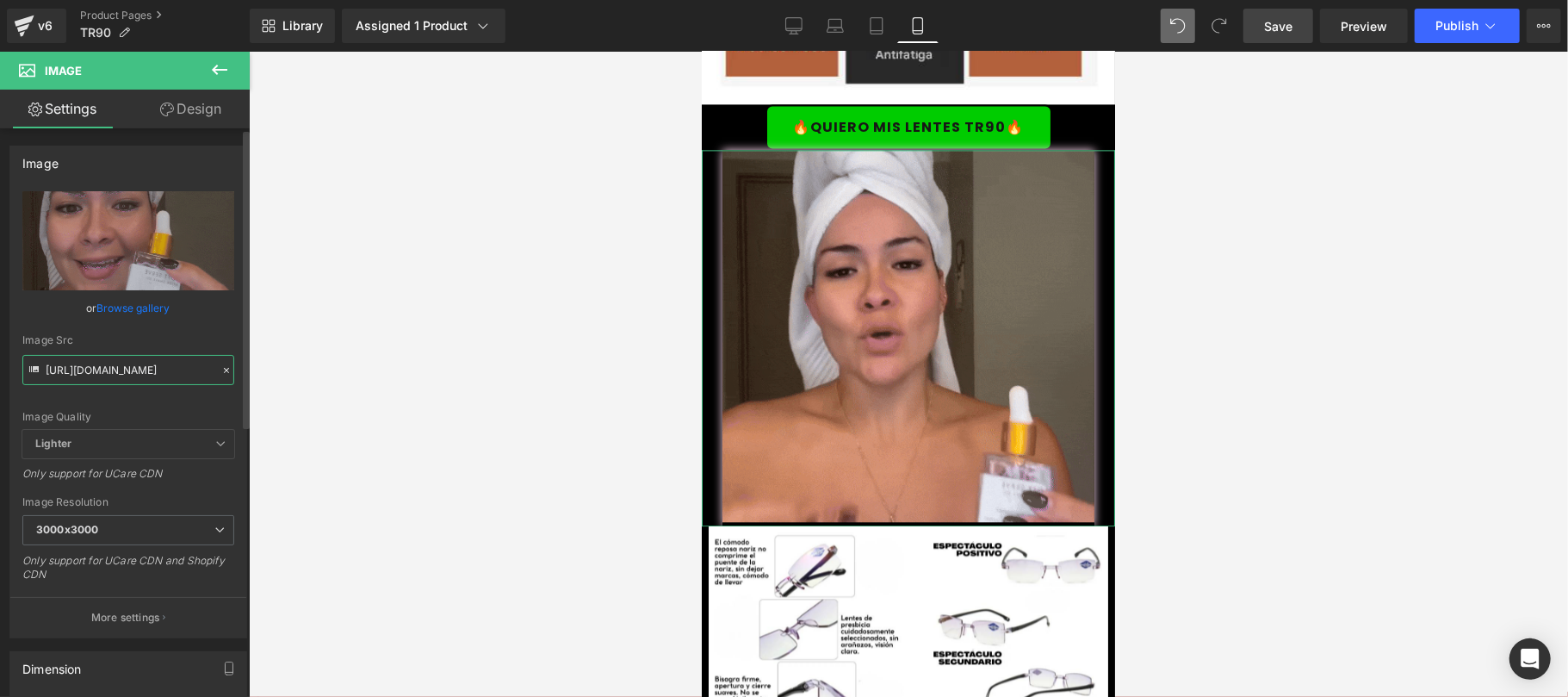
click at [156, 370] on input "https://media1.giphy.com/media/v1.Y2lkPTc5MGI3NjExeGllZ2d0dTF2bGhmcWVwYjQyN3Qya…" at bounding box center [128, 370] width 212 height 30
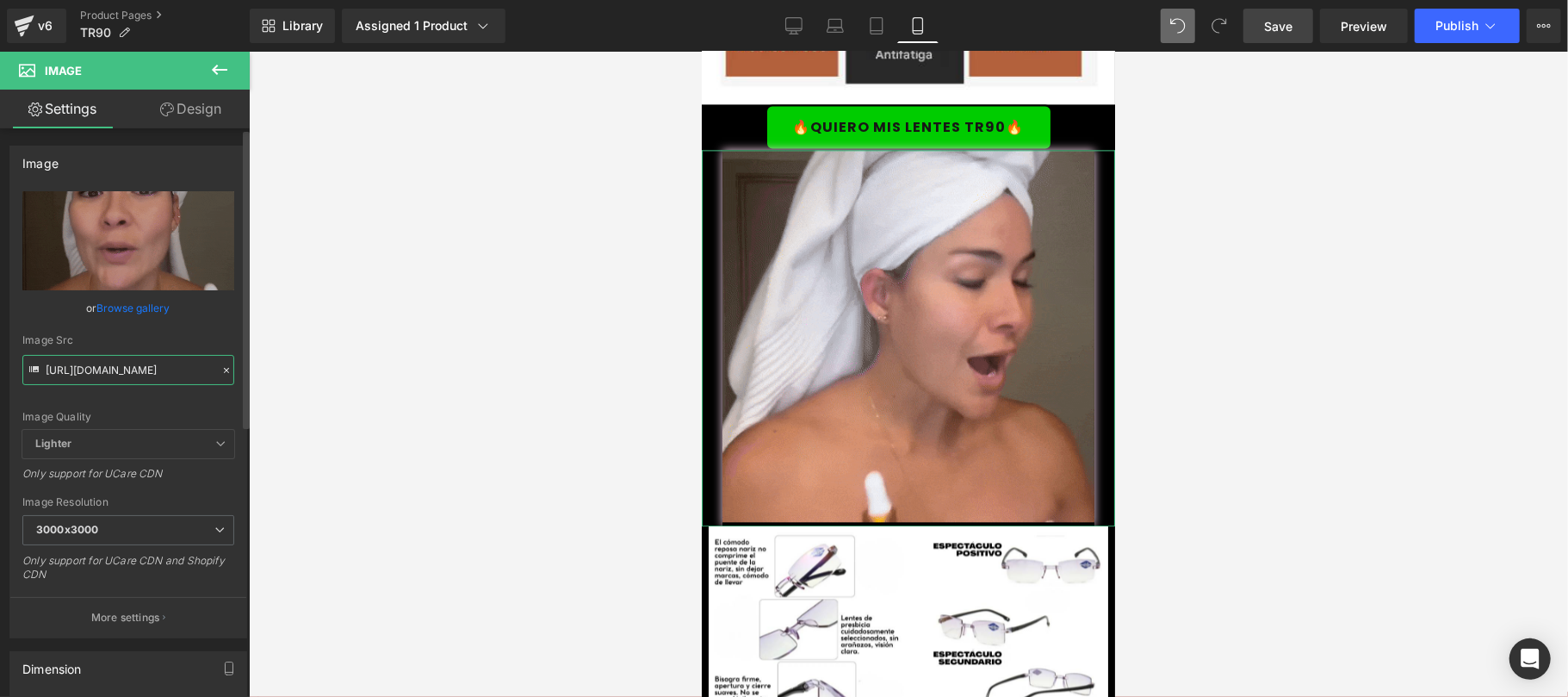
paste input "2.giphy.com/media/v1.Y2lkPTc5MGI3NjExMDkwa2xyOGYwczVlcjUwdGw5YWhkeWN5MmU2cm5ndm…"
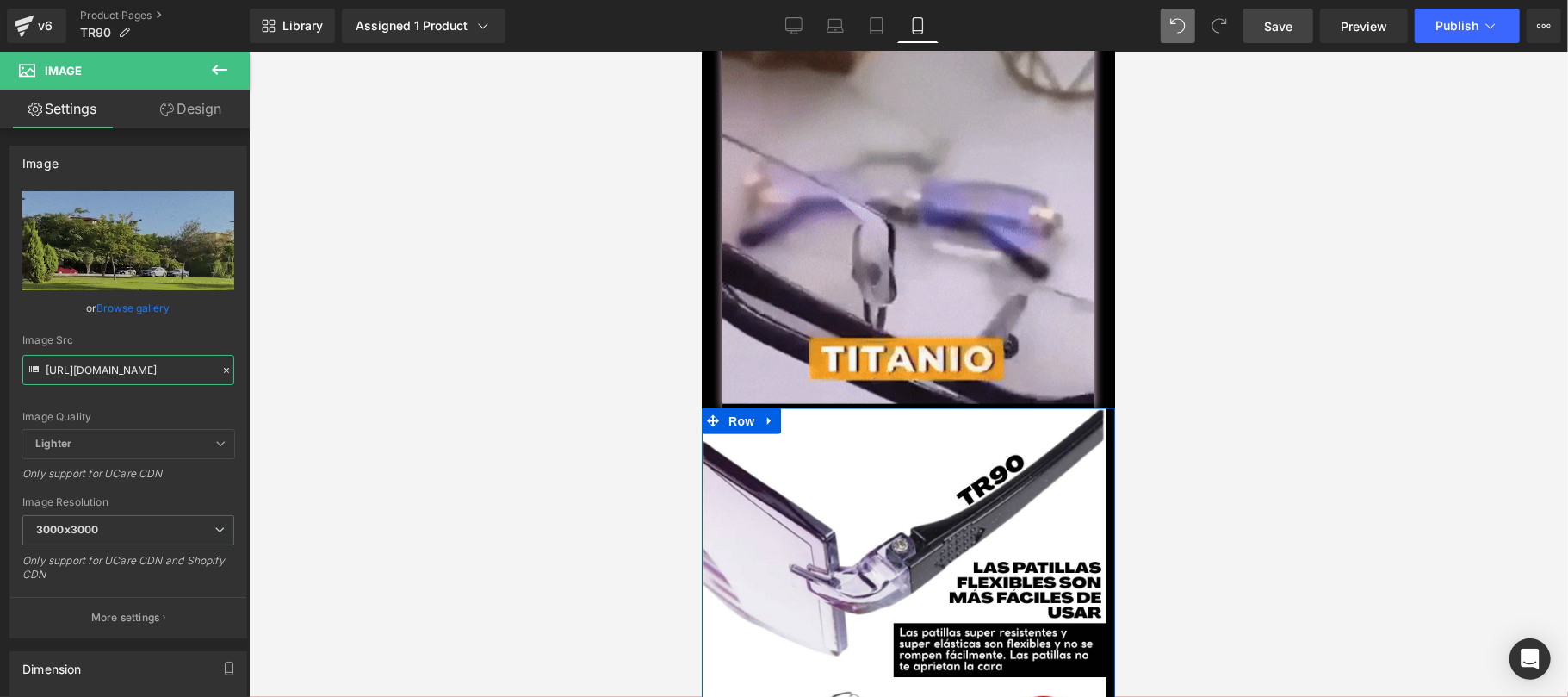
scroll to position [0, 0]
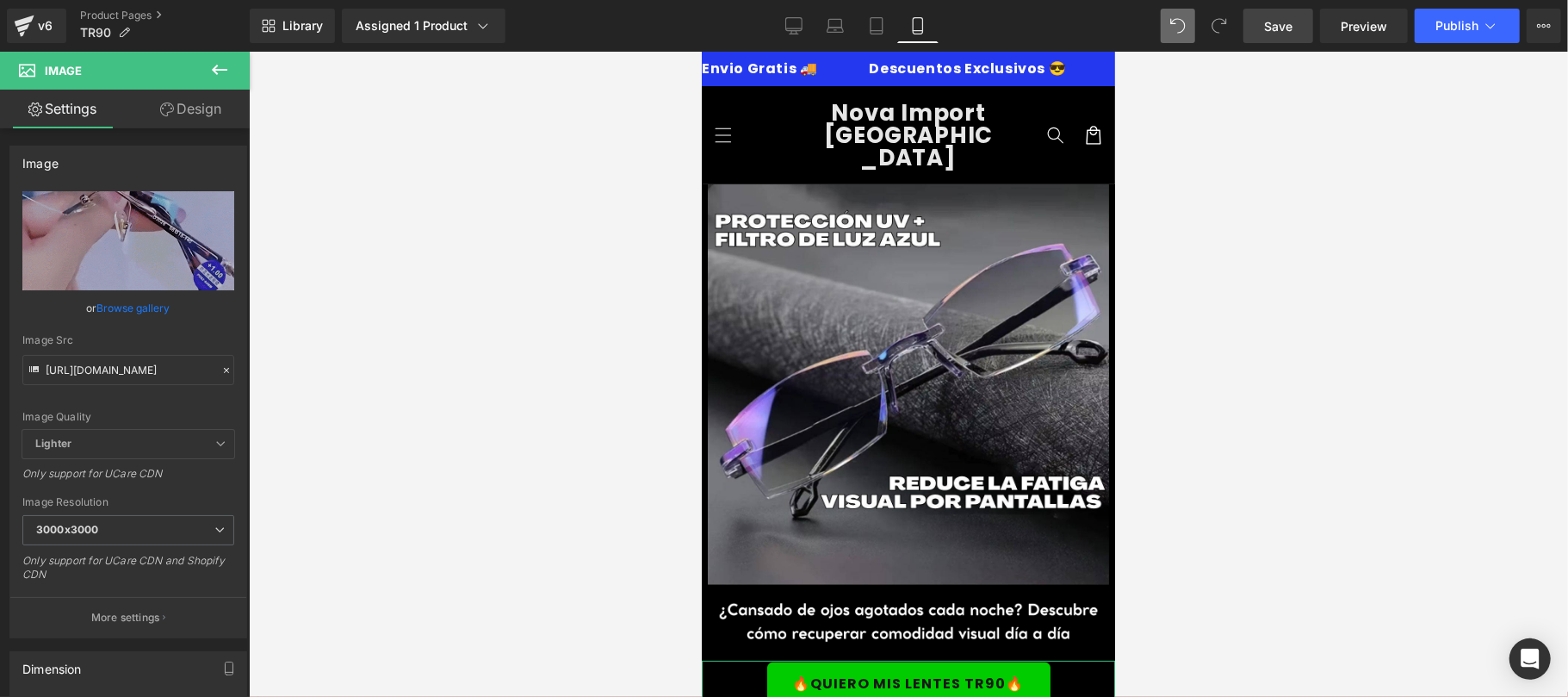
click at [1268, 35] on span "Save" at bounding box center [1277, 25] width 28 height 18
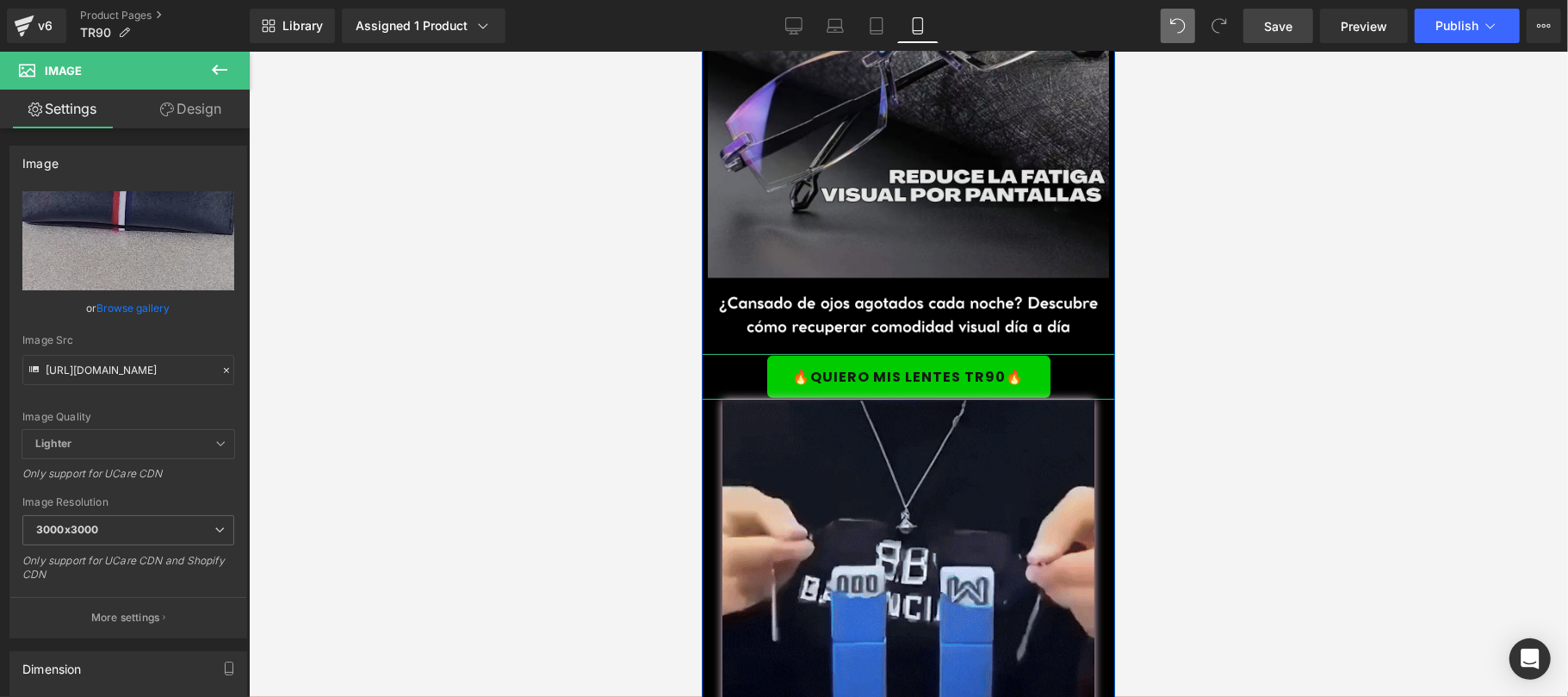
scroll to position [612, 0]
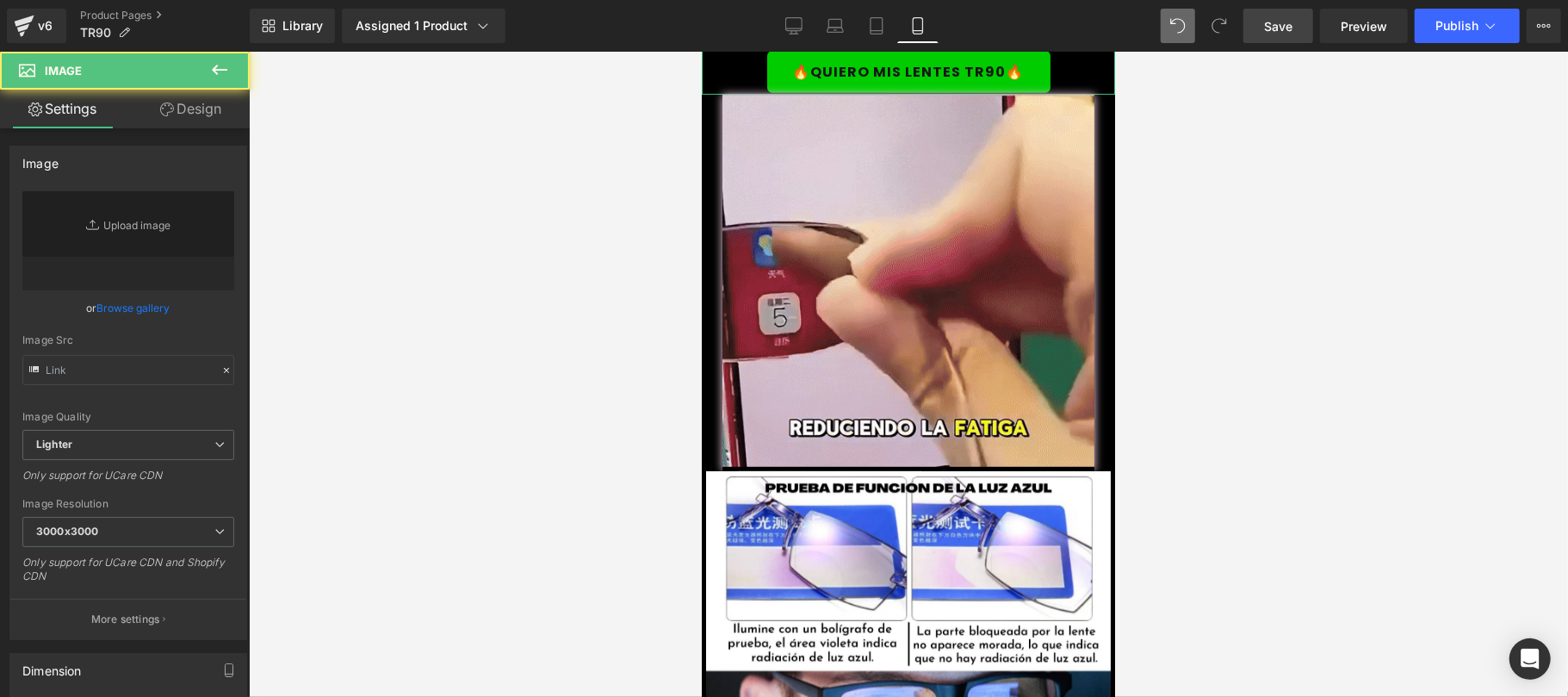
click at [773, 203] on img at bounding box center [907, 281] width 372 height 376
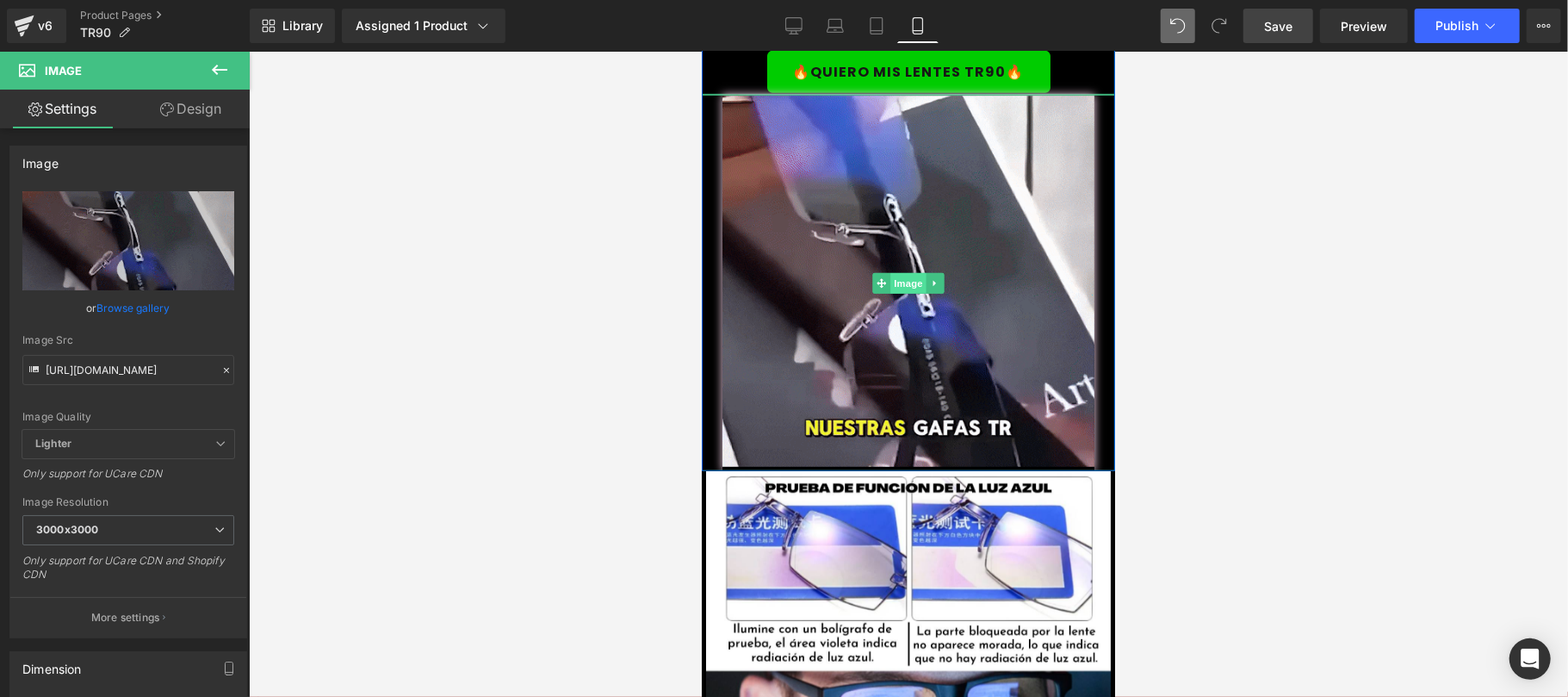
click at [907, 272] on span "Image" at bounding box center [907, 282] width 37 height 21
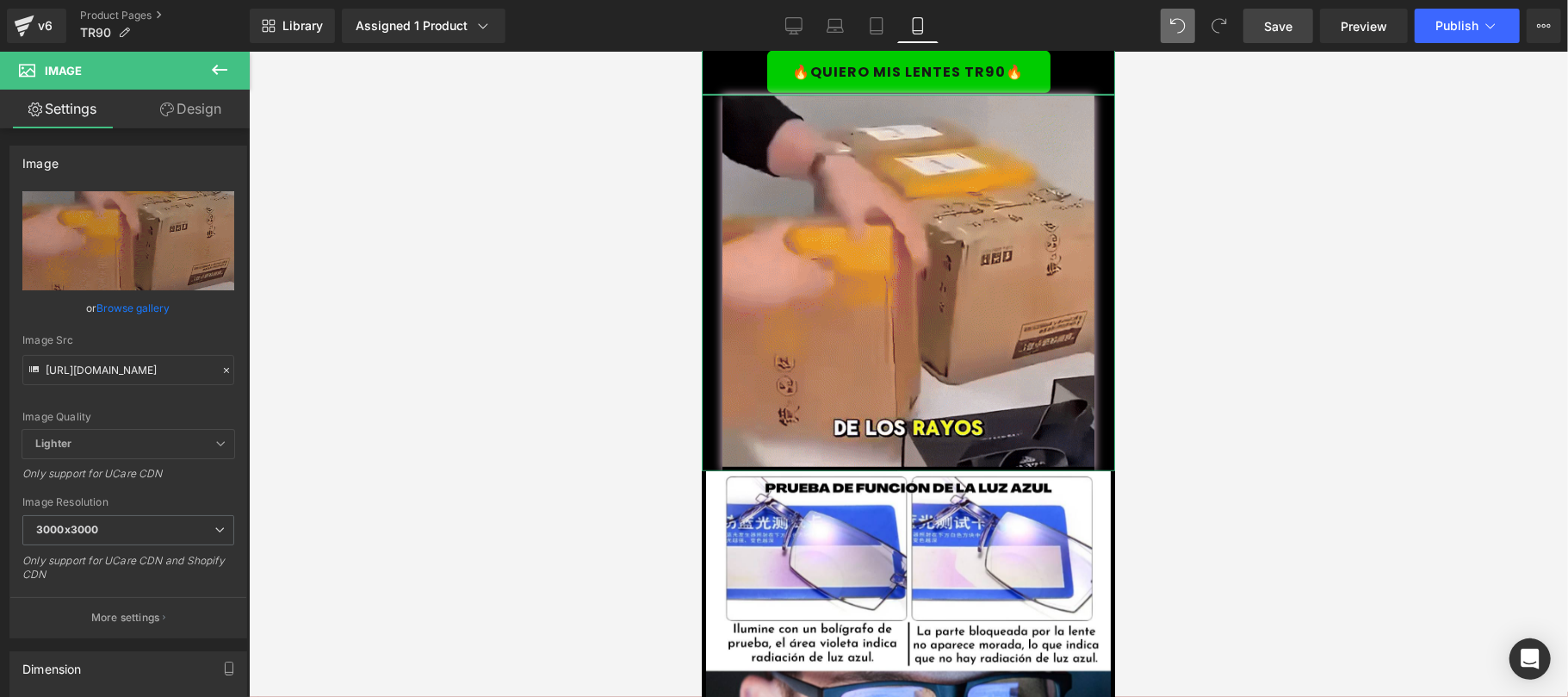
click at [176, 98] on link "Design" at bounding box center [190, 108] width 125 height 38
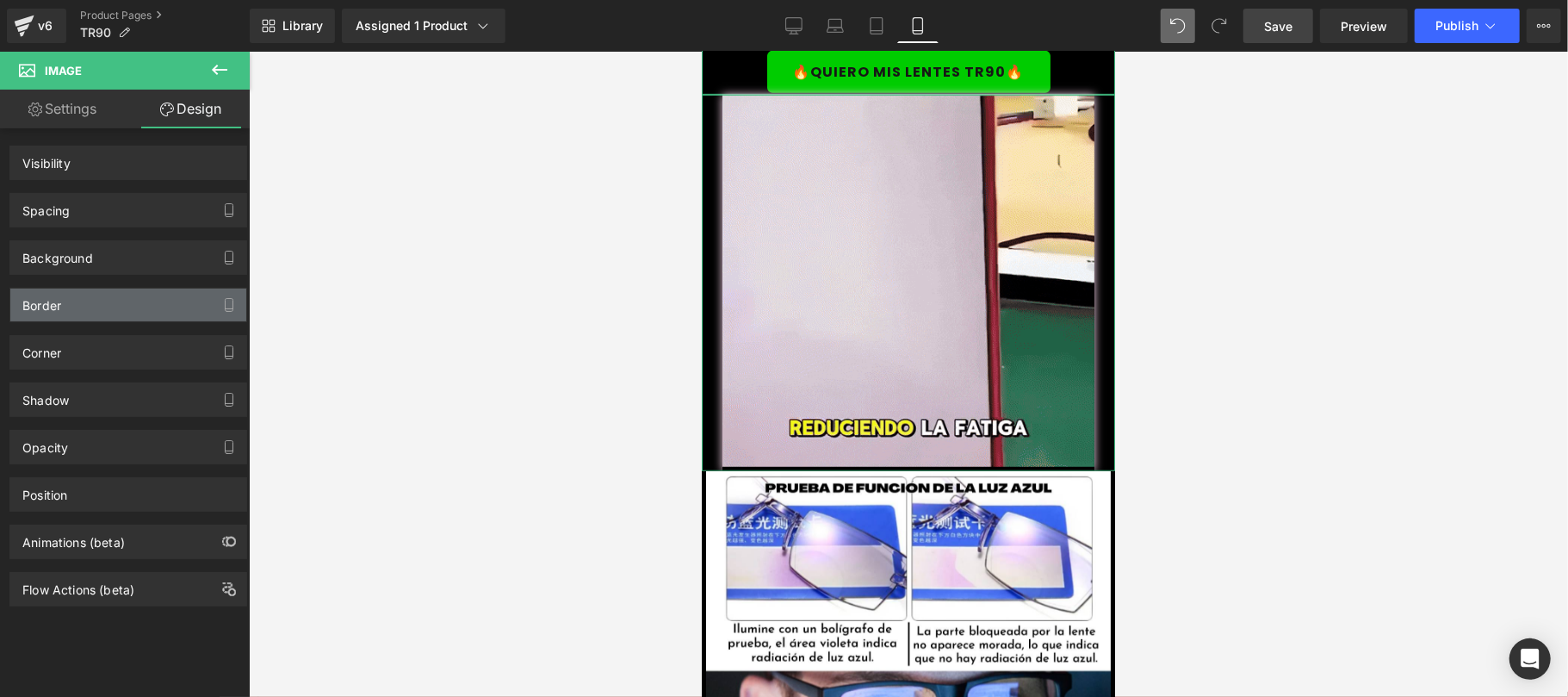
click at [90, 299] on div "Border" at bounding box center [128, 305] width 236 height 33
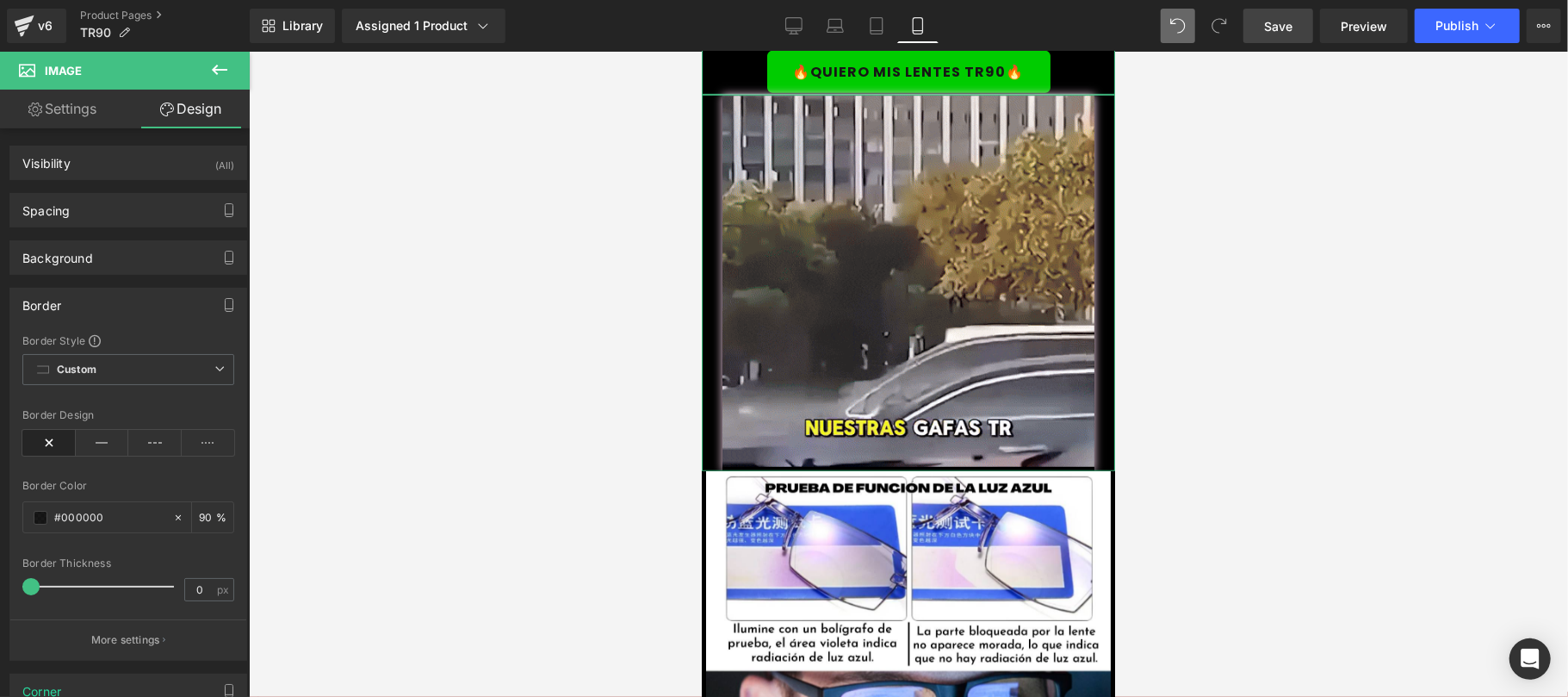
click at [69, 298] on div "Border" at bounding box center [128, 305] width 236 height 33
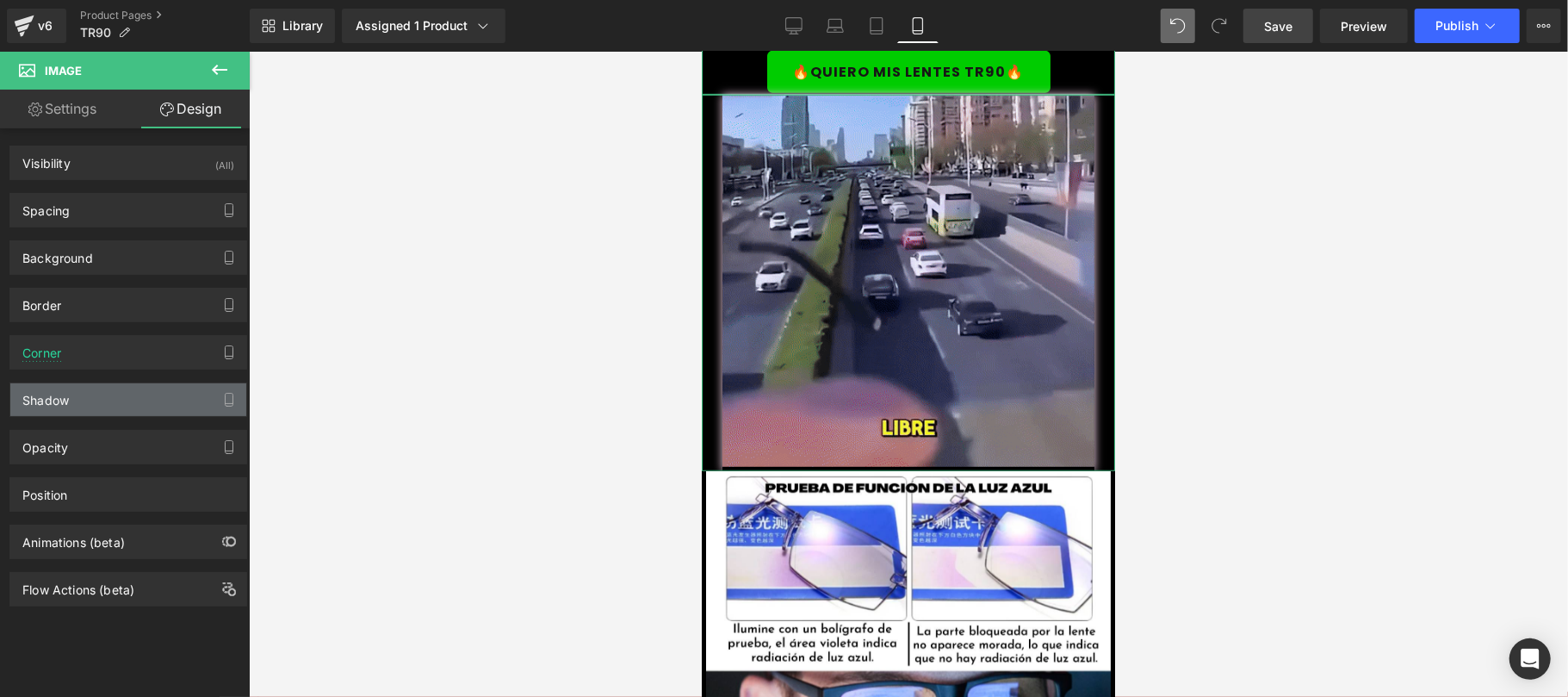
click at [114, 404] on div "Shadow" at bounding box center [128, 399] width 236 height 33
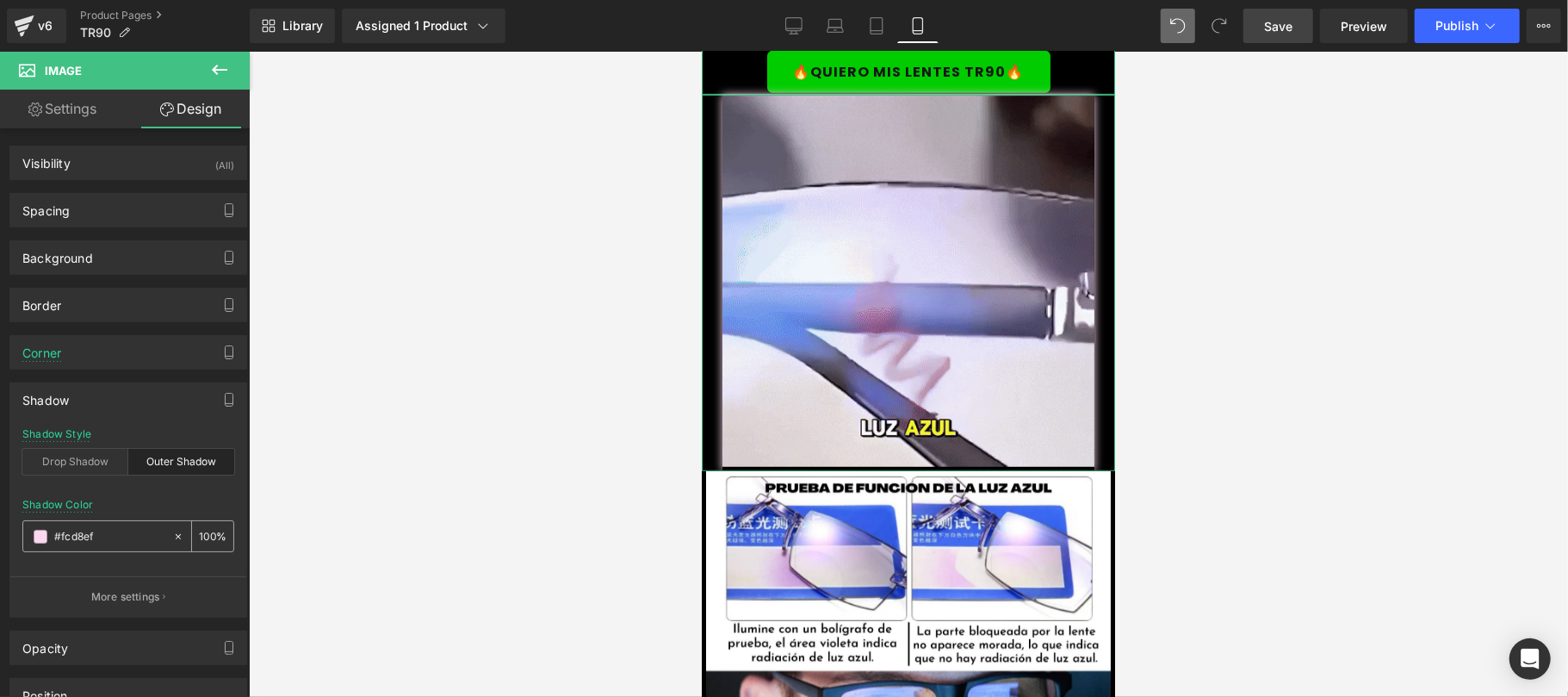
click at [39, 541] on span at bounding box center [40, 537] width 14 height 14
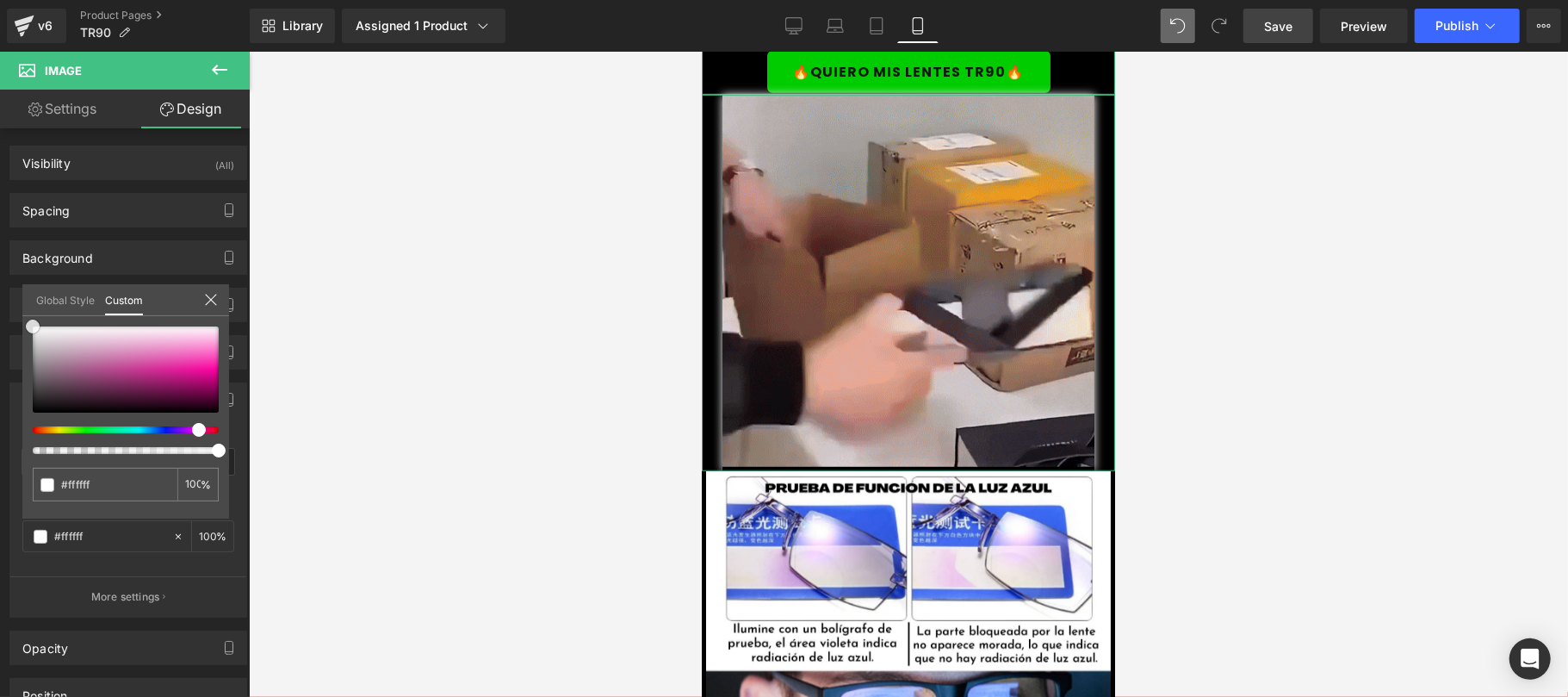
drag, startPoint x: 194, startPoint y: 331, endPoint x: 31, endPoint y: 303, distance: 165.4
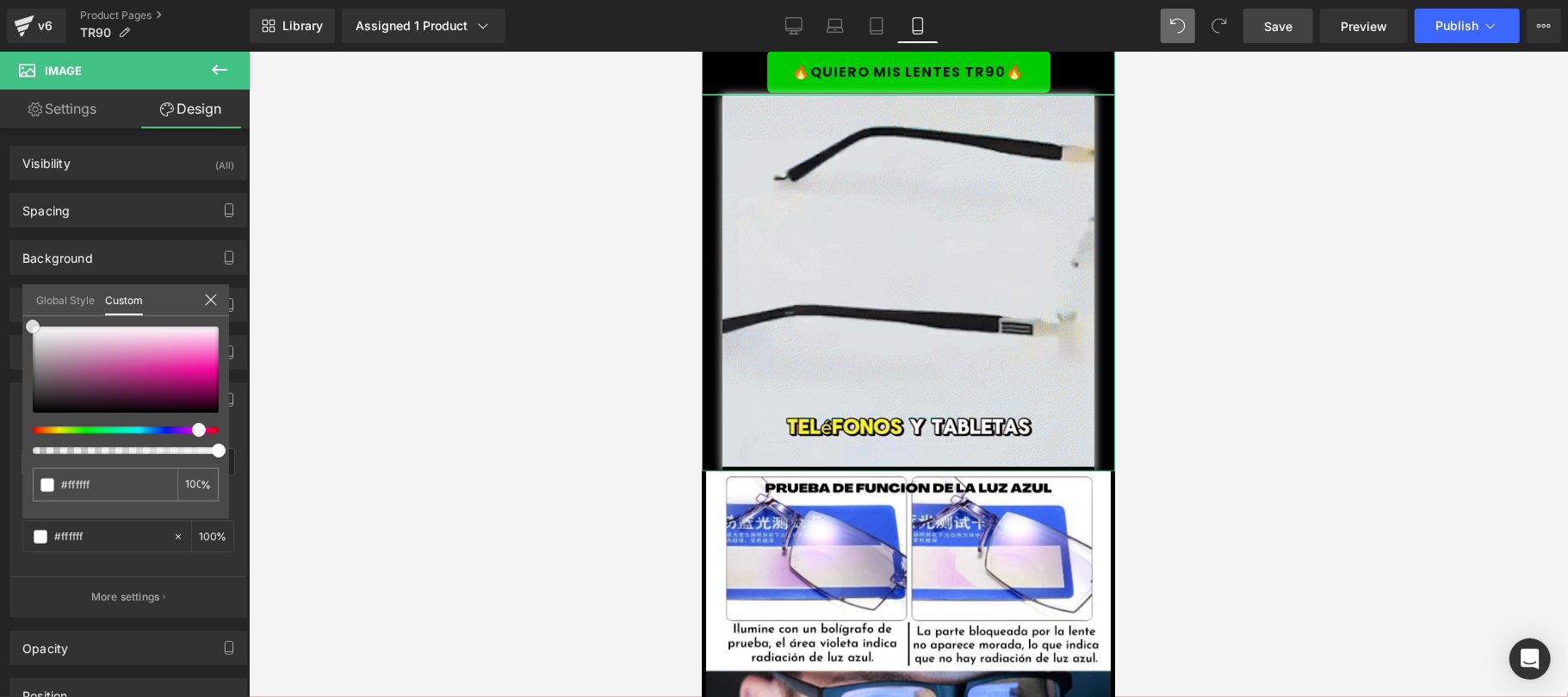
click at [31, 303] on div "Global Style Custom Setup Global Style #ffffff 100 %" at bounding box center [126, 311] width 206 height 53
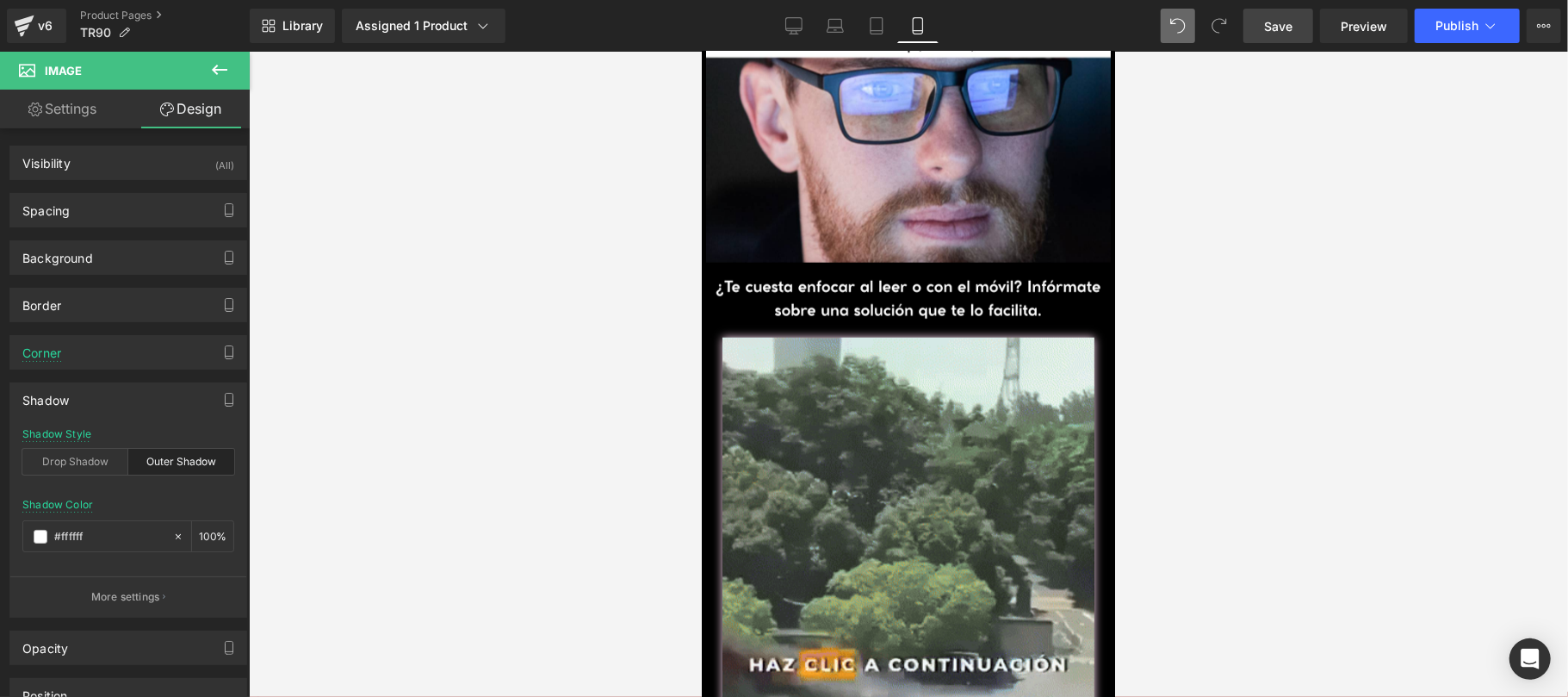
scroll to position [1530, 0]
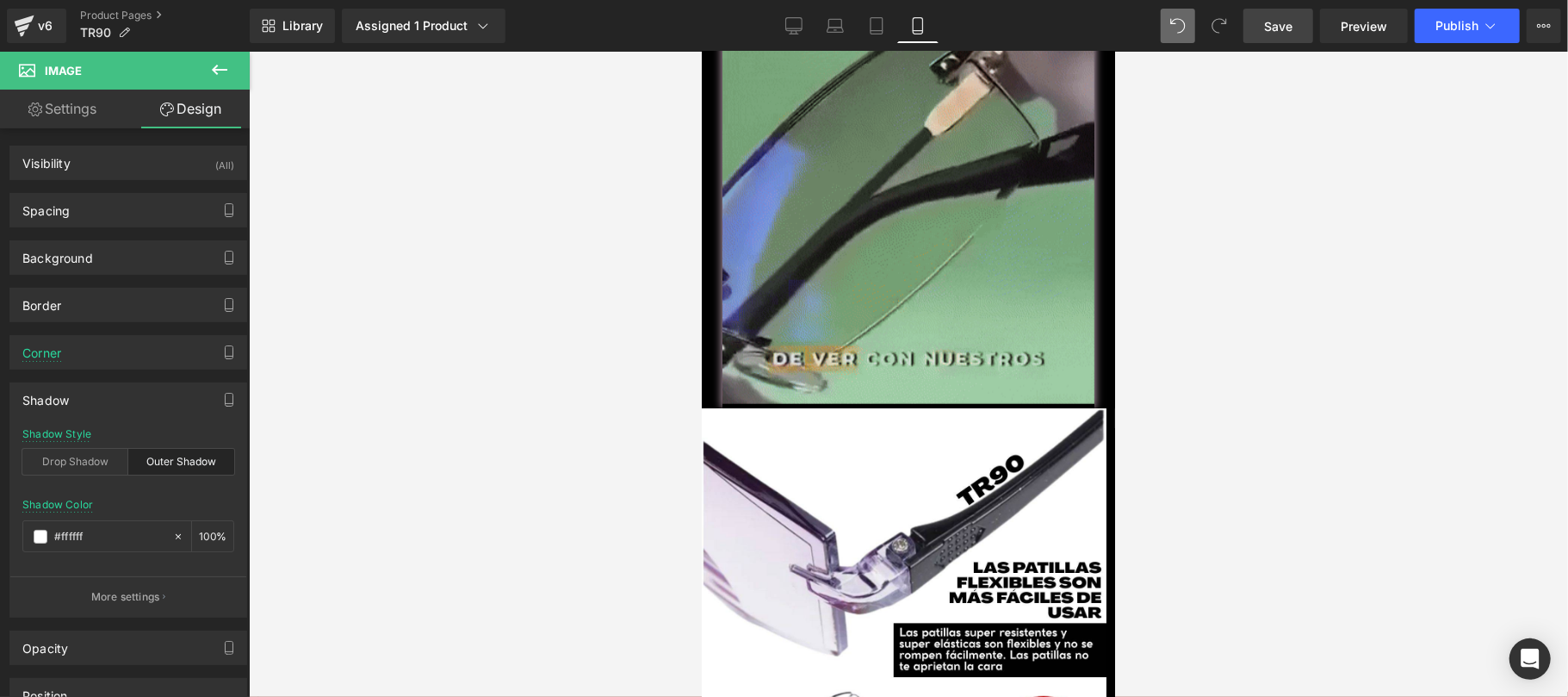
click at [861, 214] on img at bounding box center [907, 219] width 372 height 376
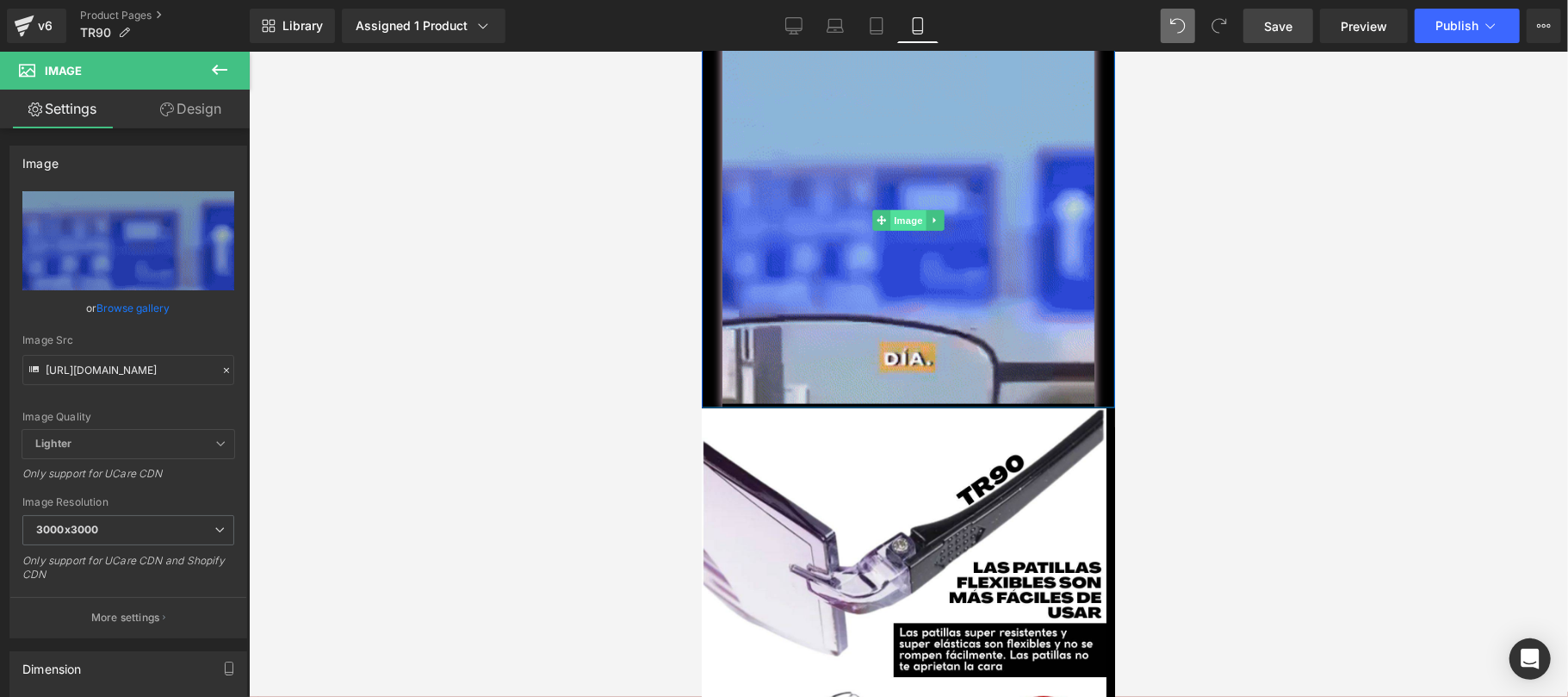
click at [889, 209] on span "Image" at bounding box center [907, 220] width 37 height 21
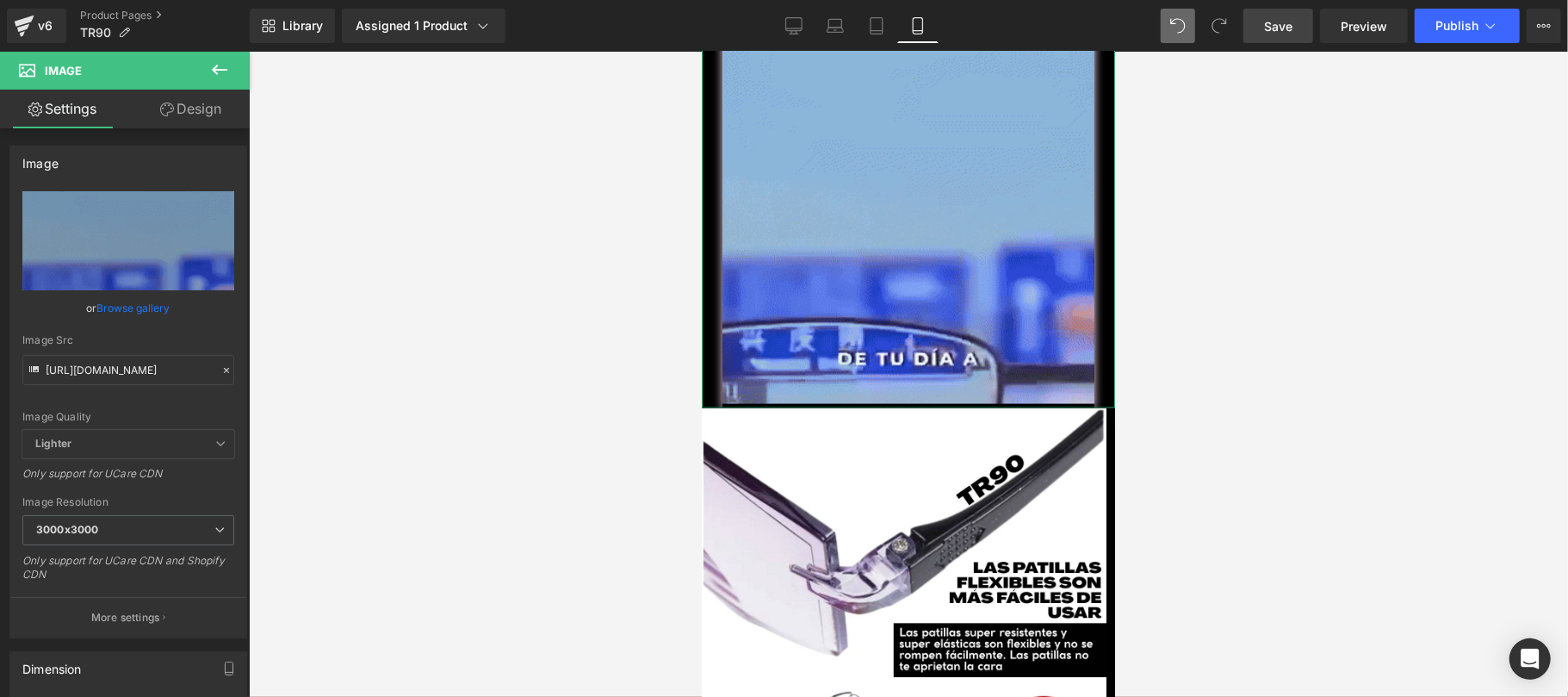
click at [211, 108] on link "Design" at bounding box center [190, 108] width 125 height 38
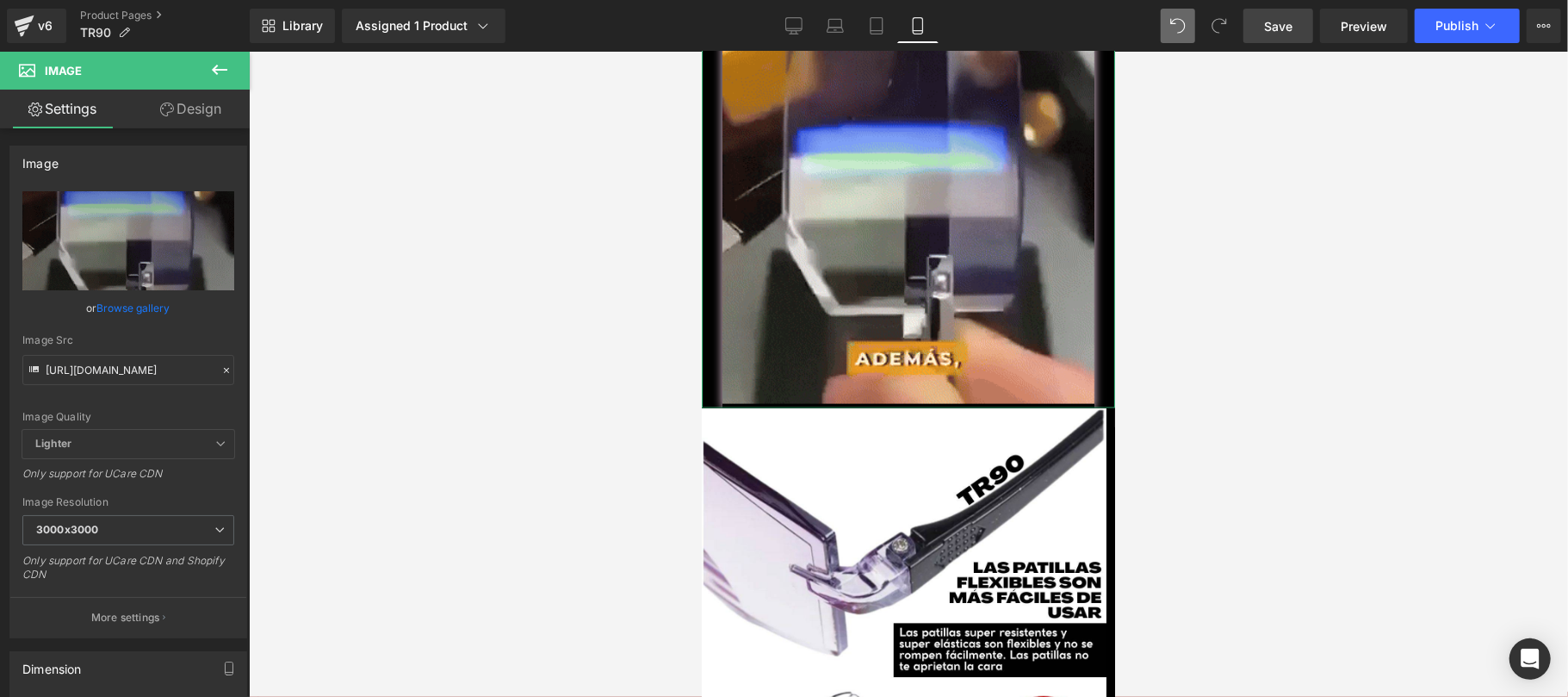
click at [0, 0] on div "Shadow" at bounding box center [0, 0] width 0 height 0
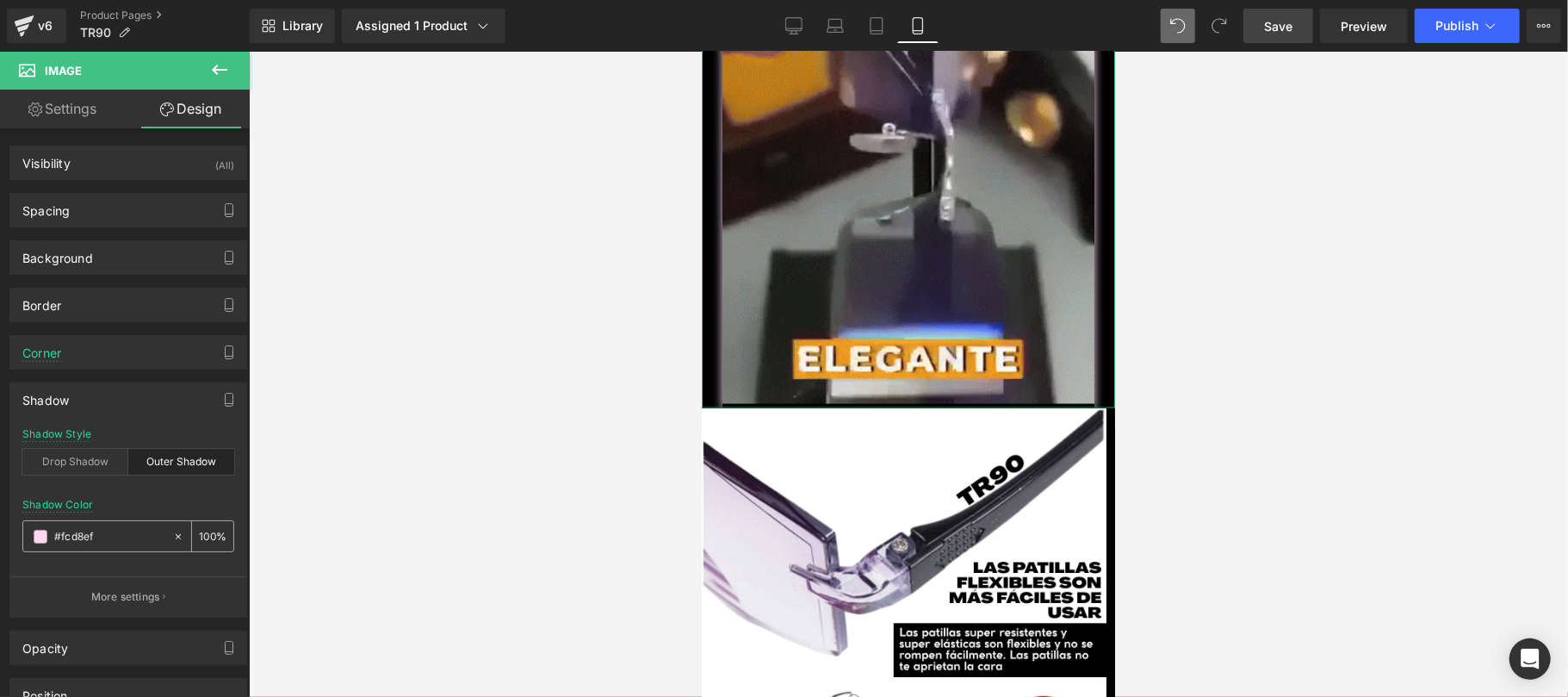
click at [117, 531] on input "#fcd8ef" at bounding box center [109, 537] width 110 height 19
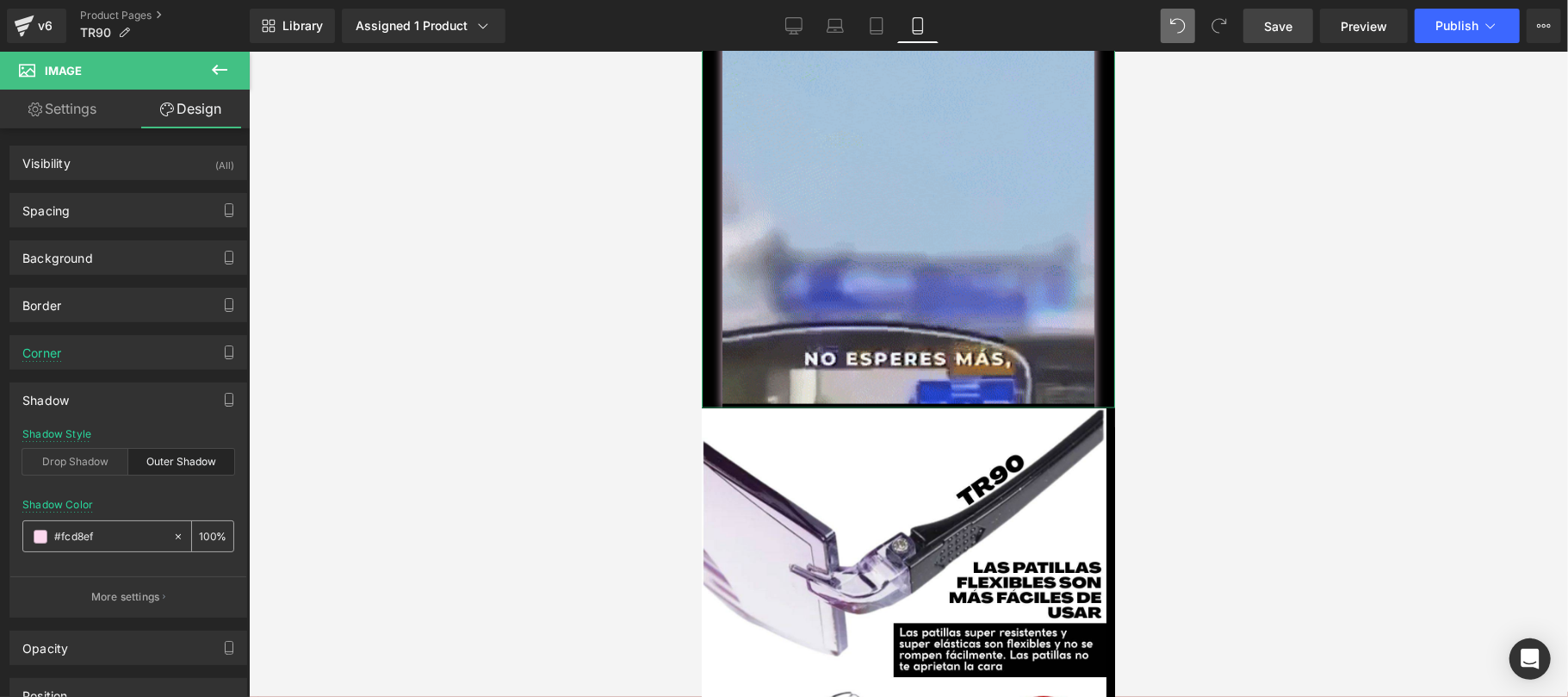
paste input "ffff"
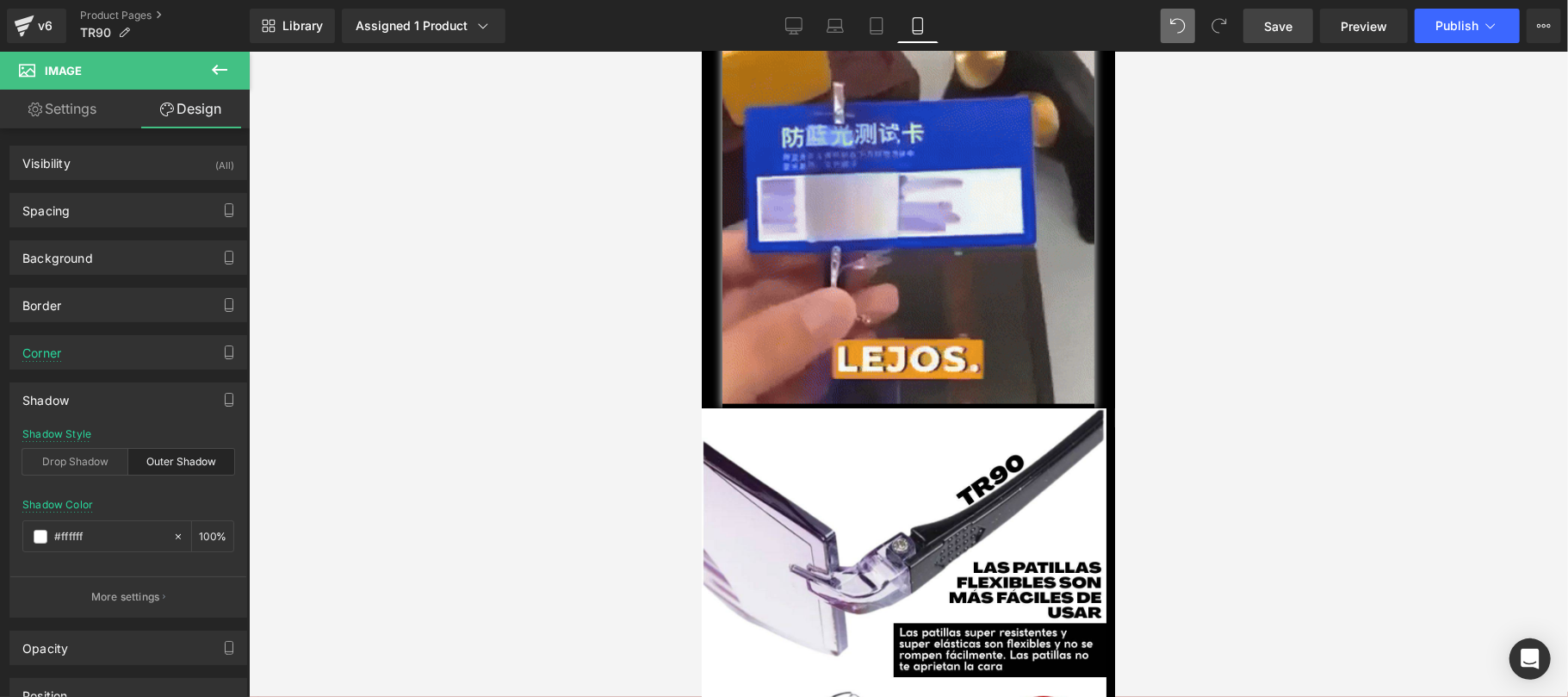
click at [466, 387] on div at bounding box center [908, 374] width 1319 height 645
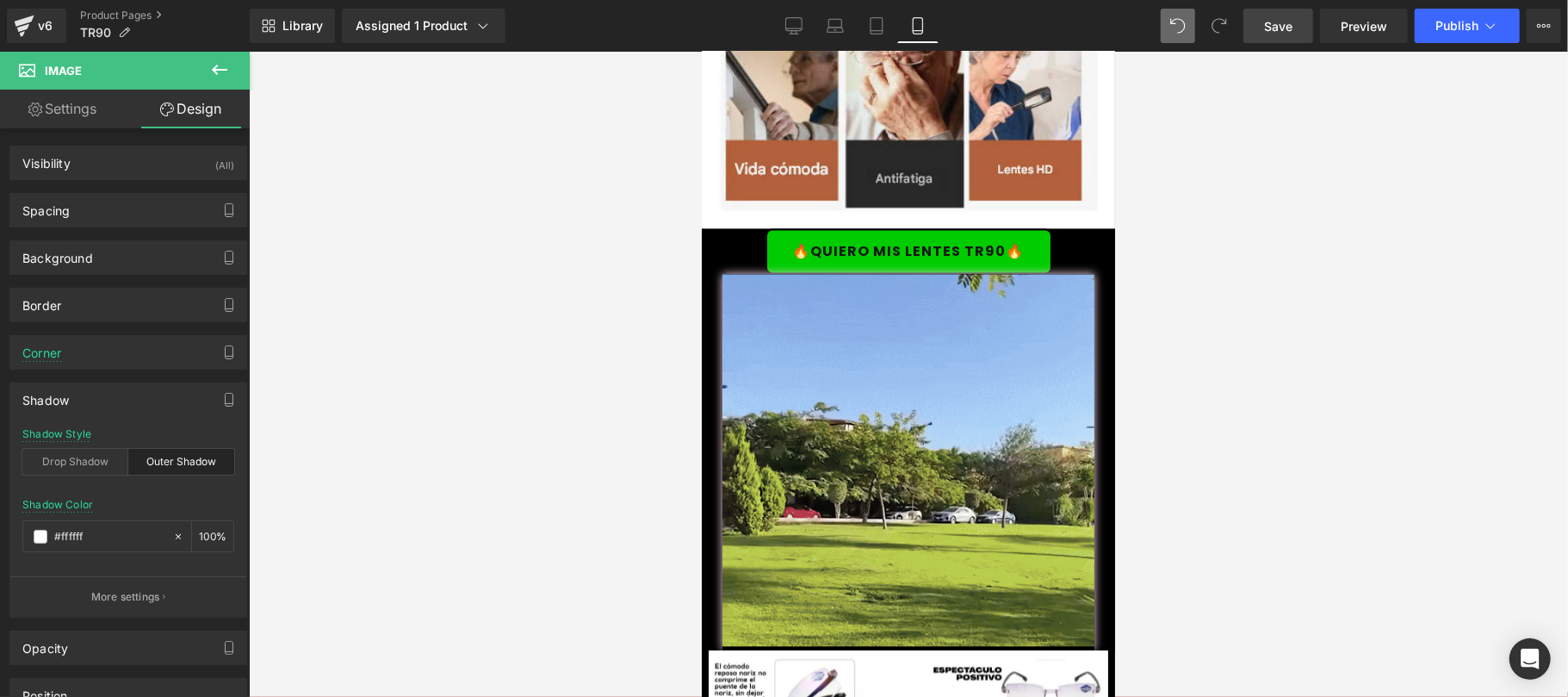
scroll to position [2755, 0]
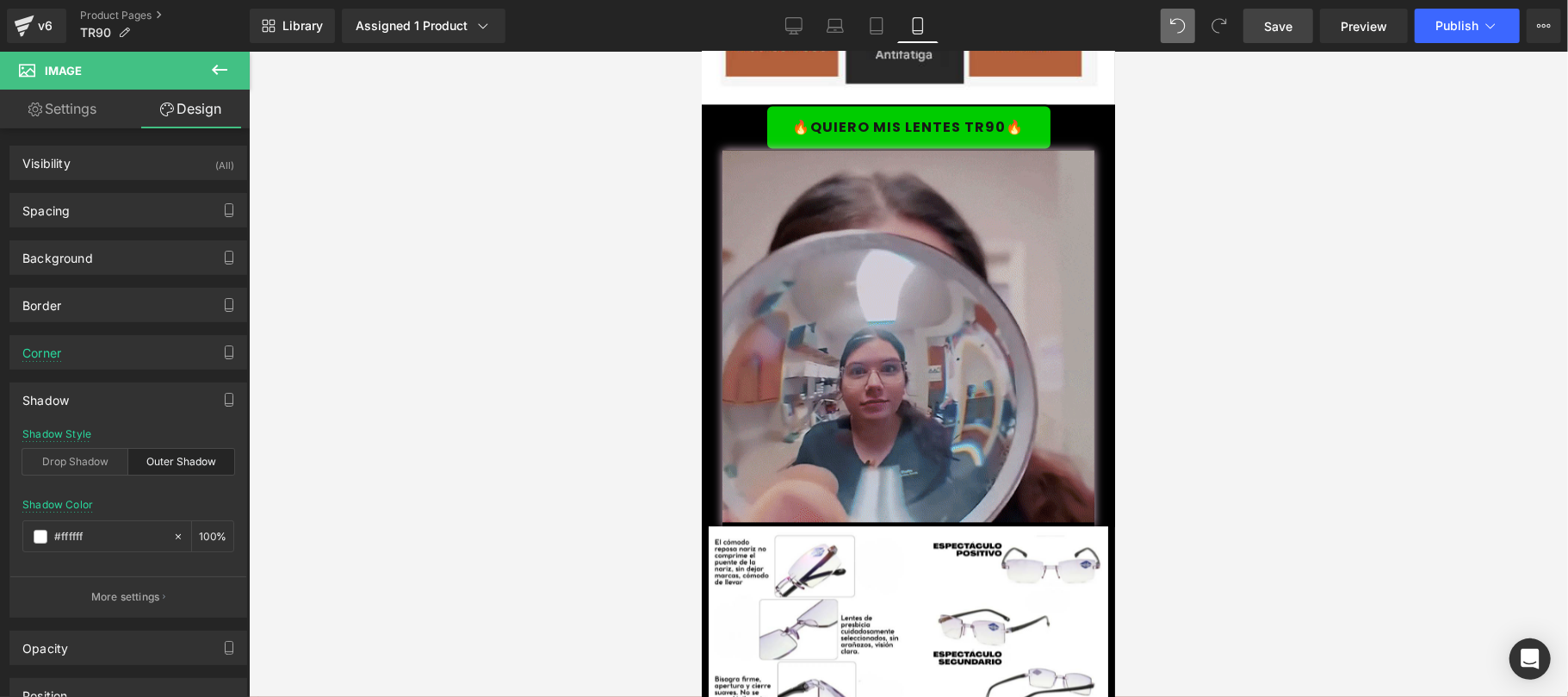
click at [925, 326] on img at bounding box center [907, 337] width 372 height 376
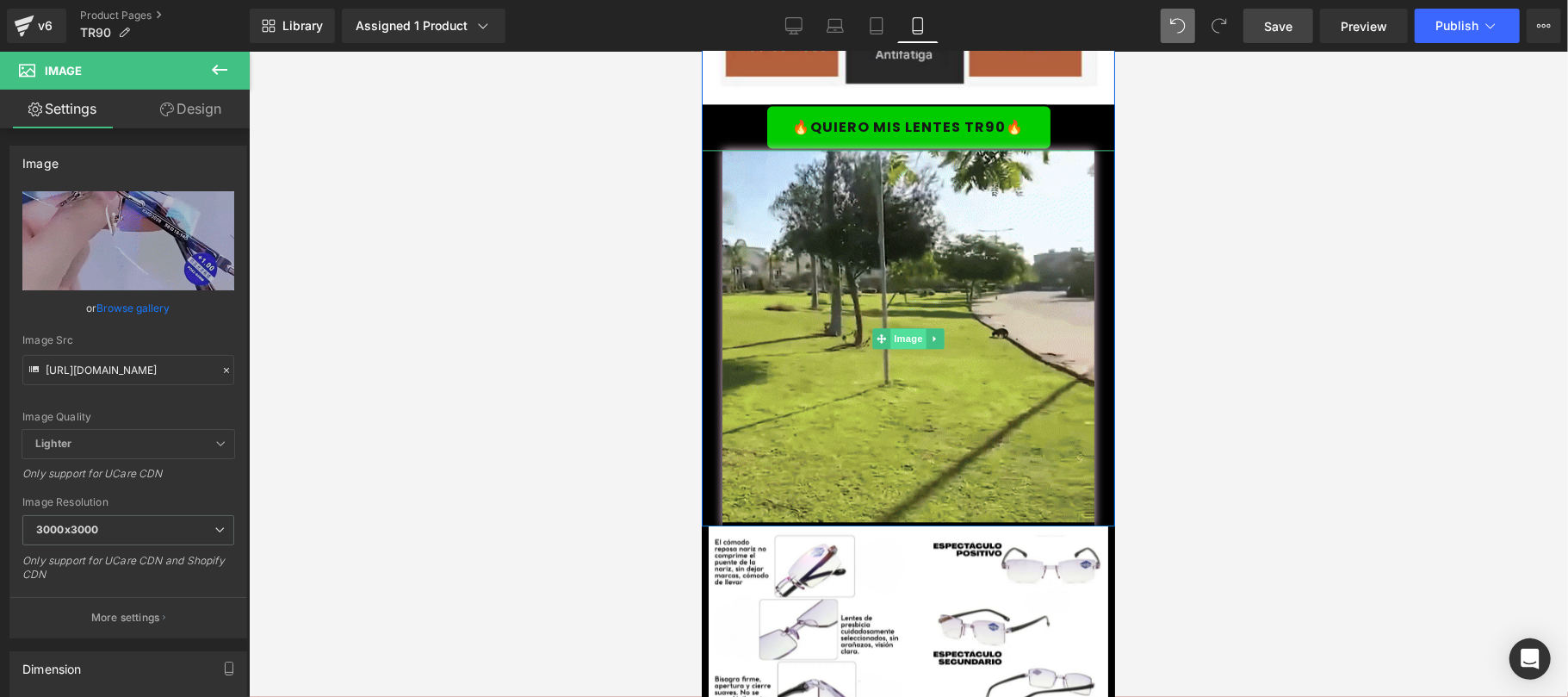
click at [903, 327] on span "Image" at bounding box center [907, 338] width 37 height 21
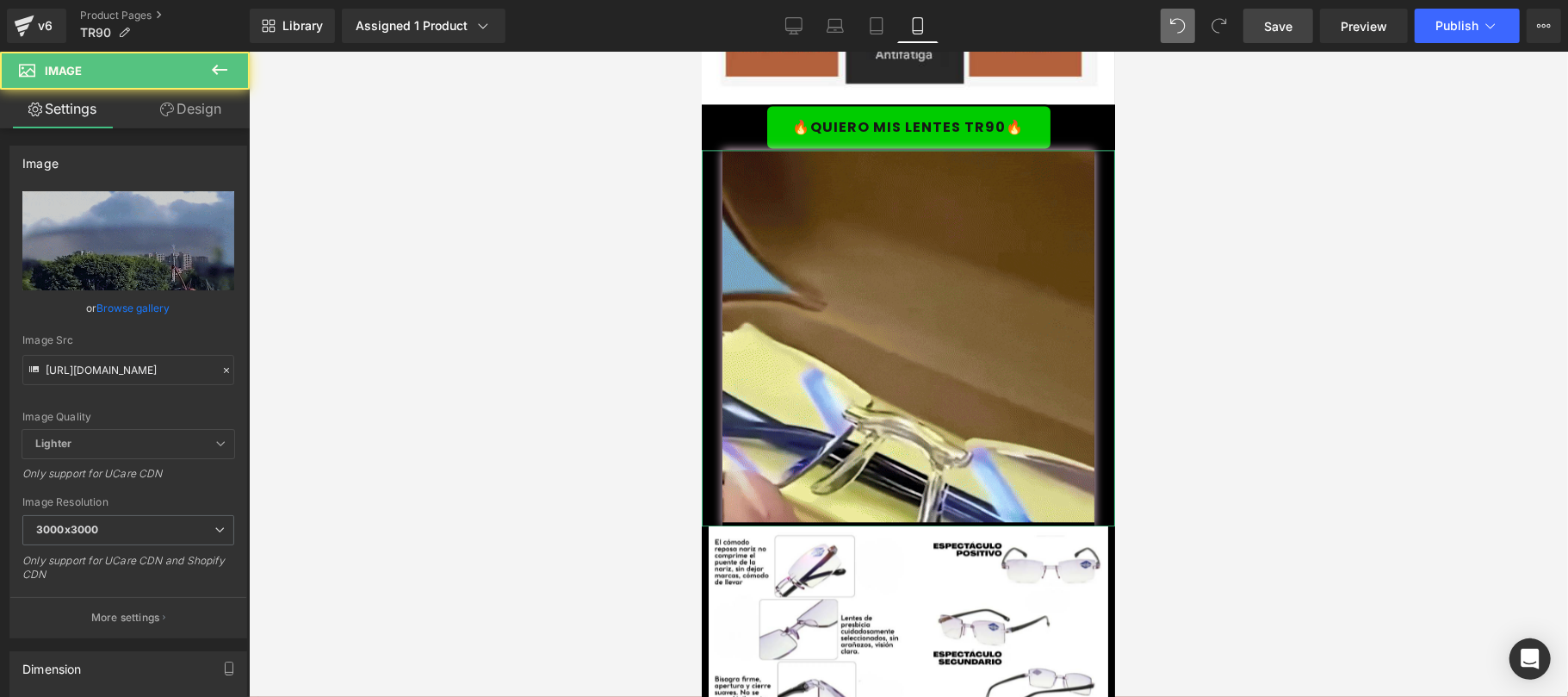
click at [204, 126] on link "Design" at bounding box center [190, 108] width 125 height 38
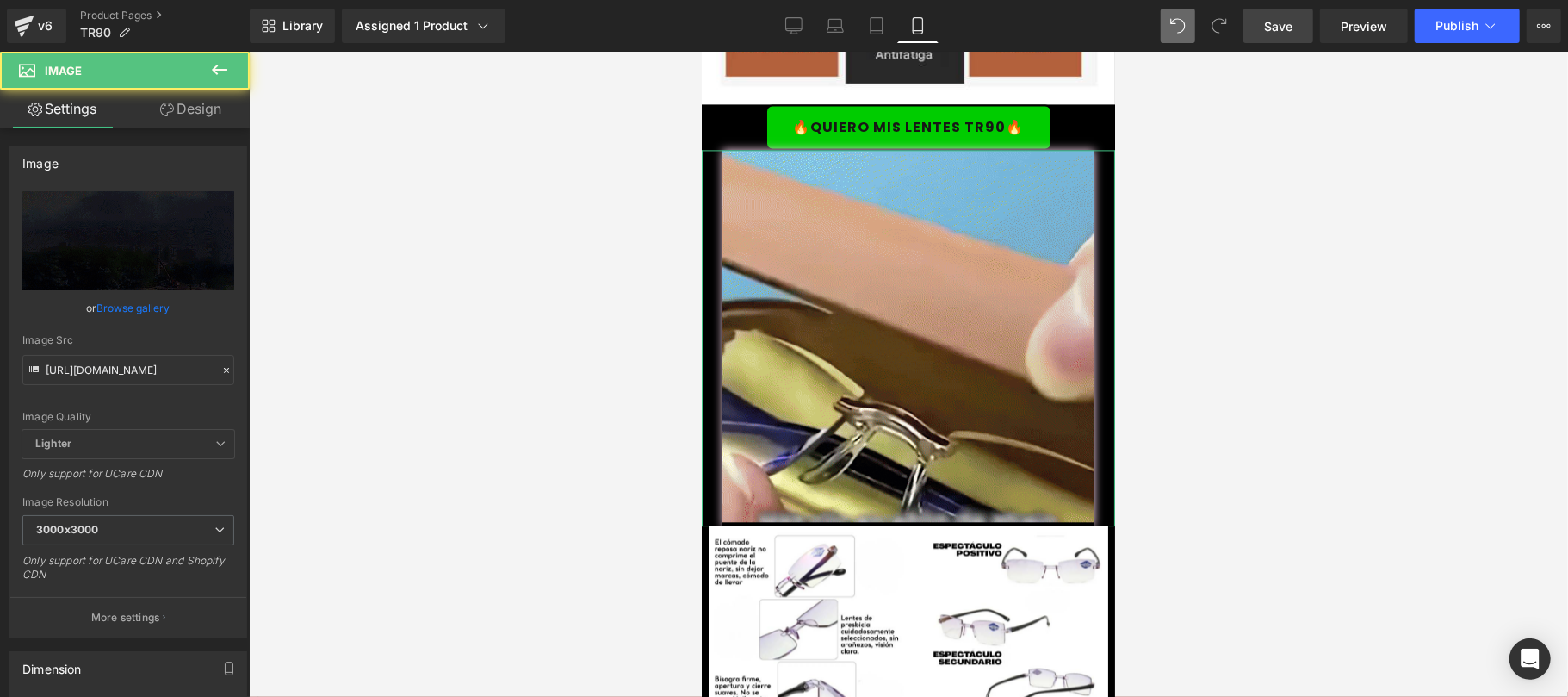
click at [0, 0] on div "Shadow" at bounding box center [0, 0] width 0 height 0
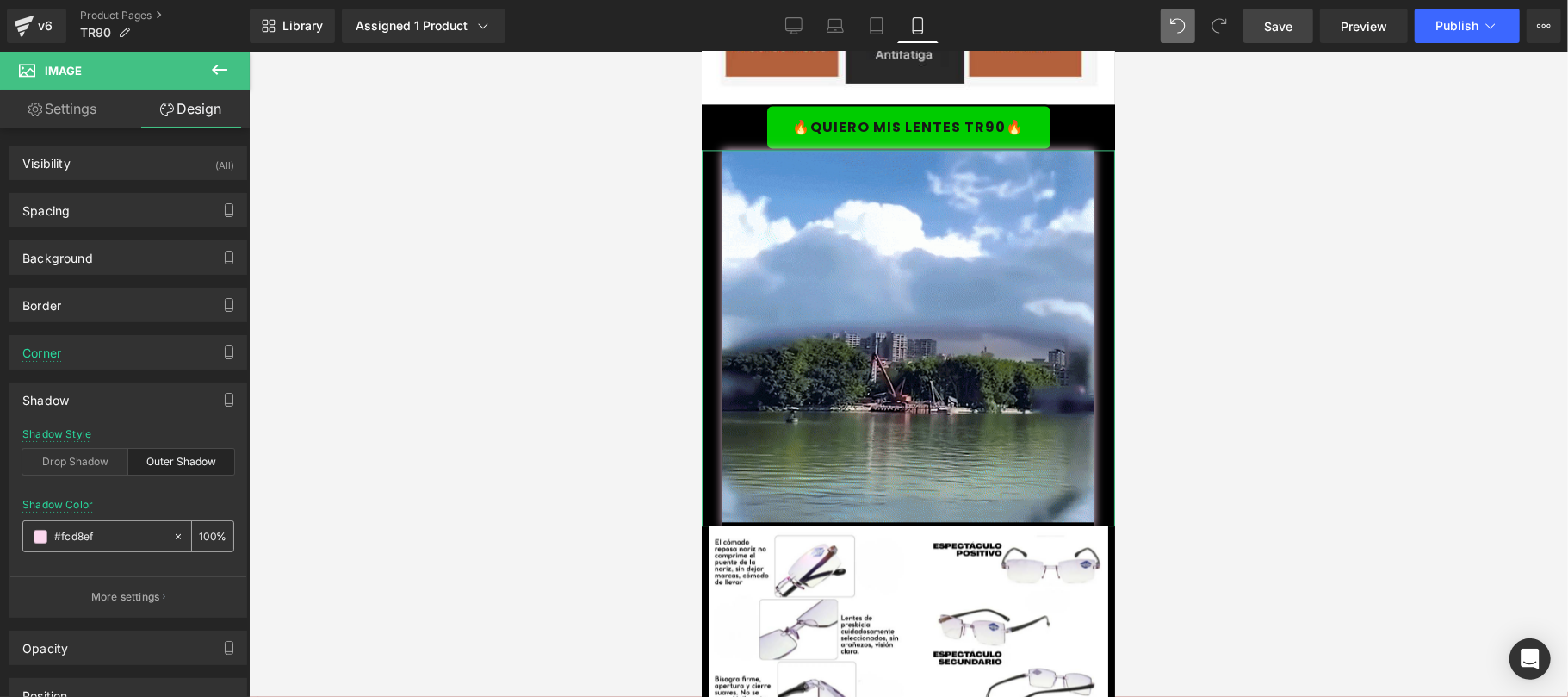
click at [91, 539] on input "#fcd8ef" at bounding box center [109, 537] width 110 height 19
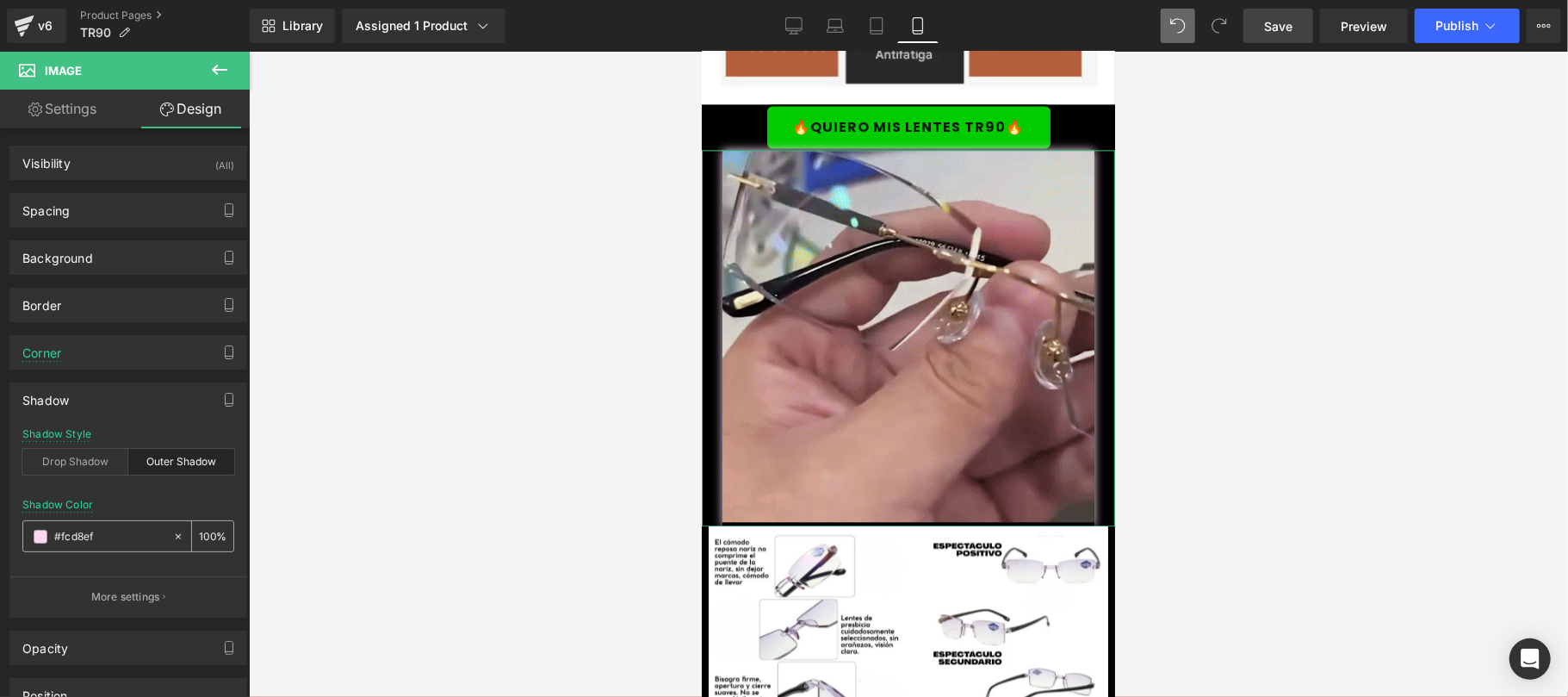
paste input "ffff"
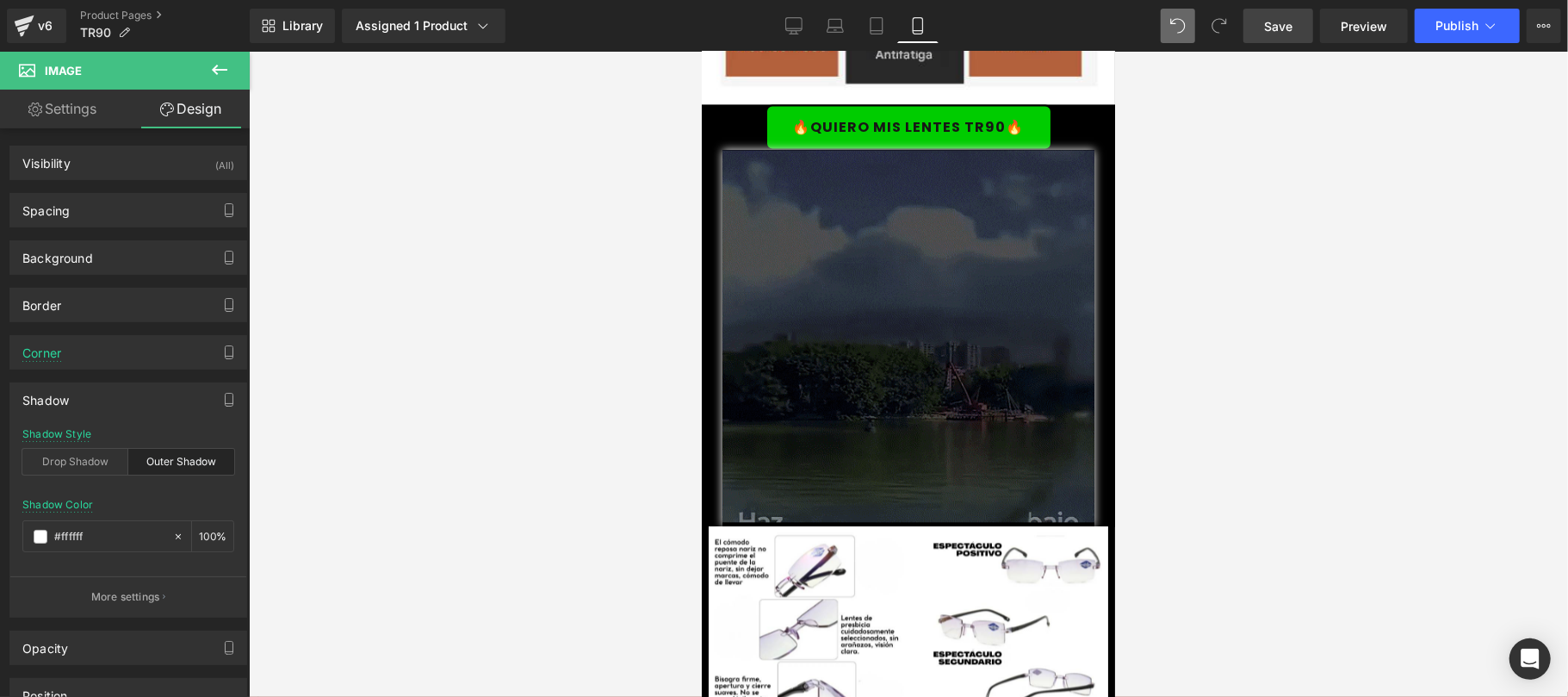
click at [352, 456] on div at bounding box center [908, 374] width 1319 height 645
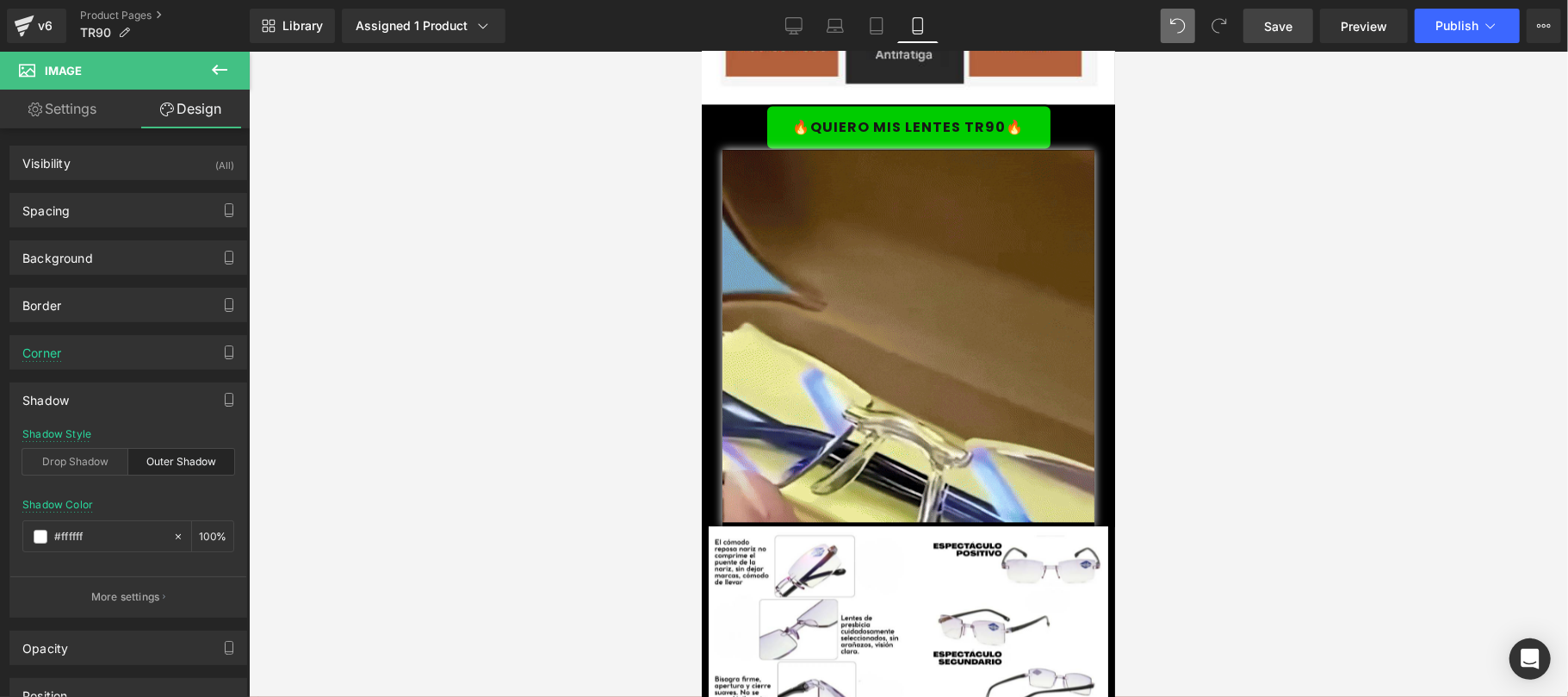
click at [1274, 25] on span "Save" at bounding box center [1277, 25] width 28 height 18
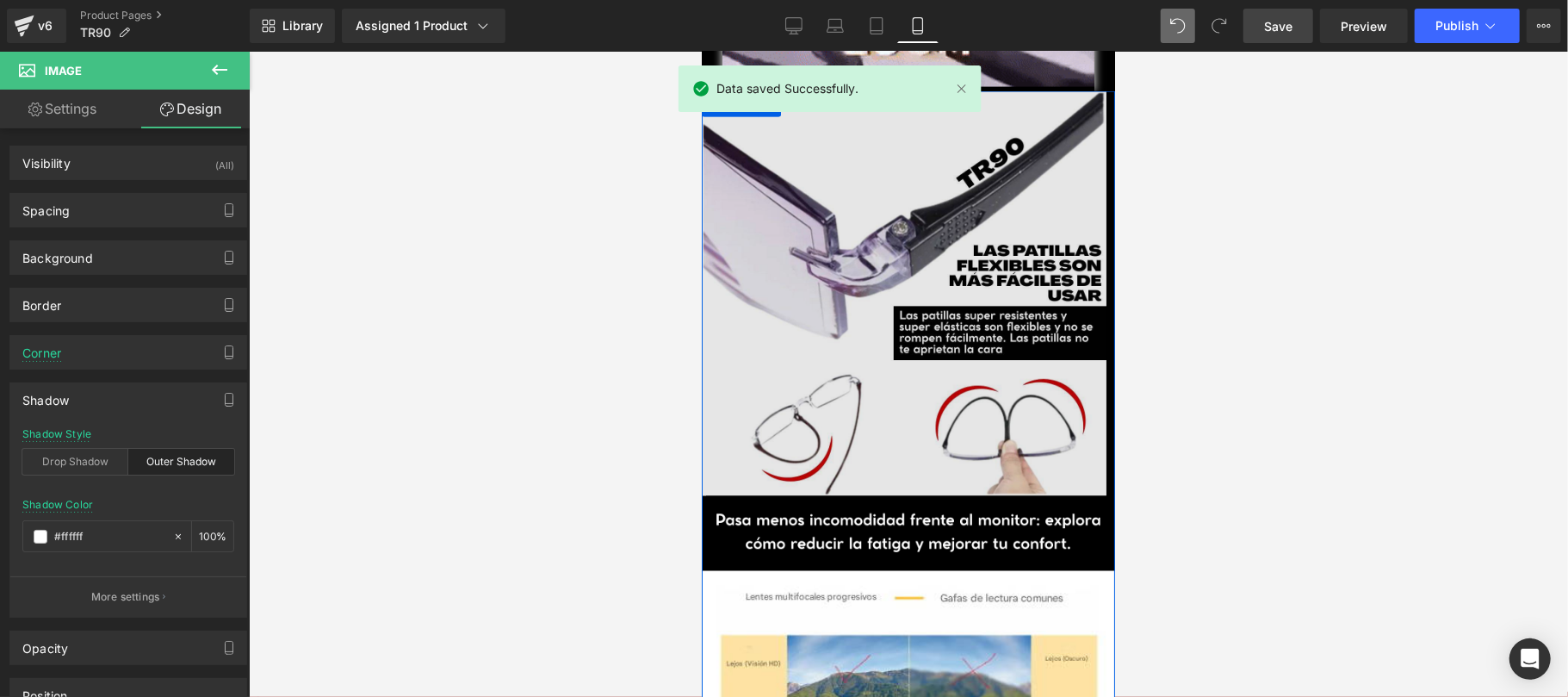
scroll to position [0, 0]
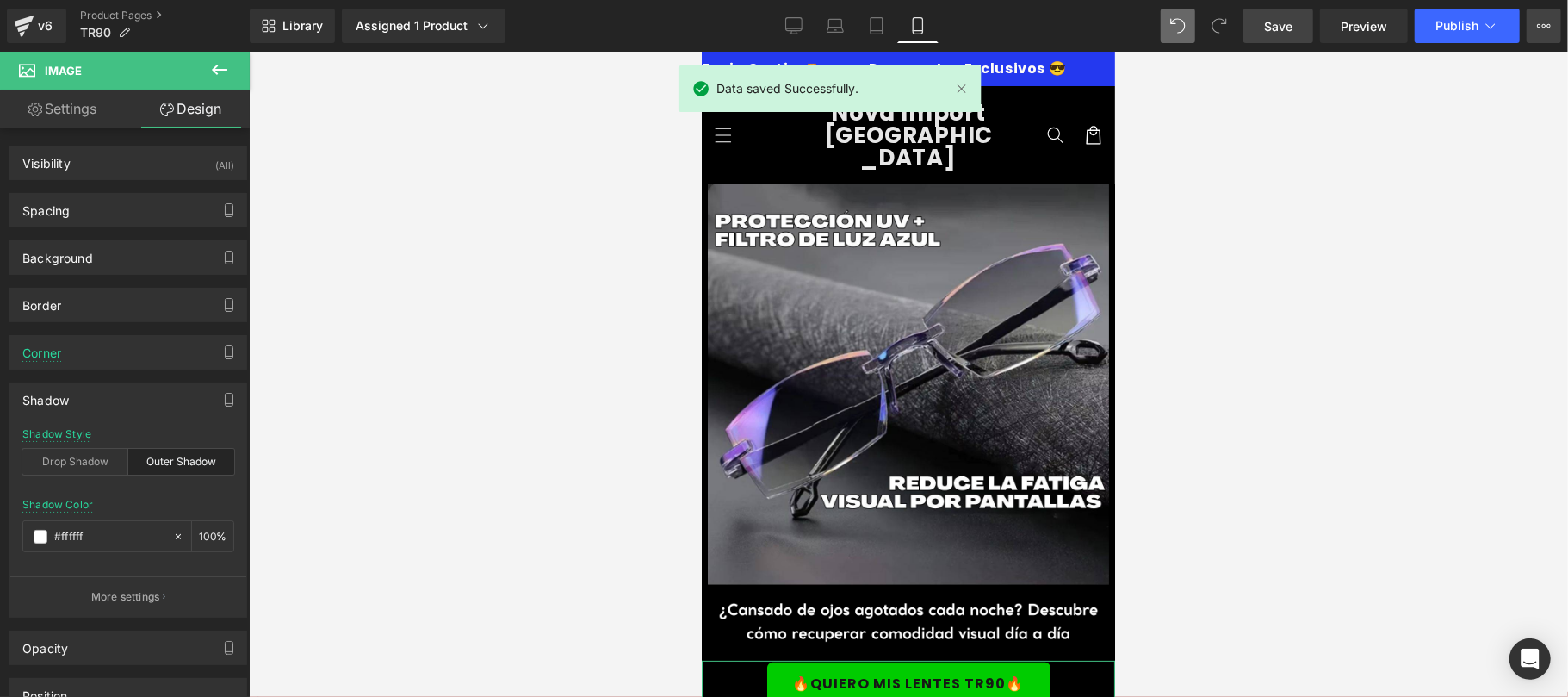
click at [1553, 38] on button "Upgrade Plan View Live Page View with current Template Save Template to Library…" at bounding box center [1543, 25] width 35 height 35
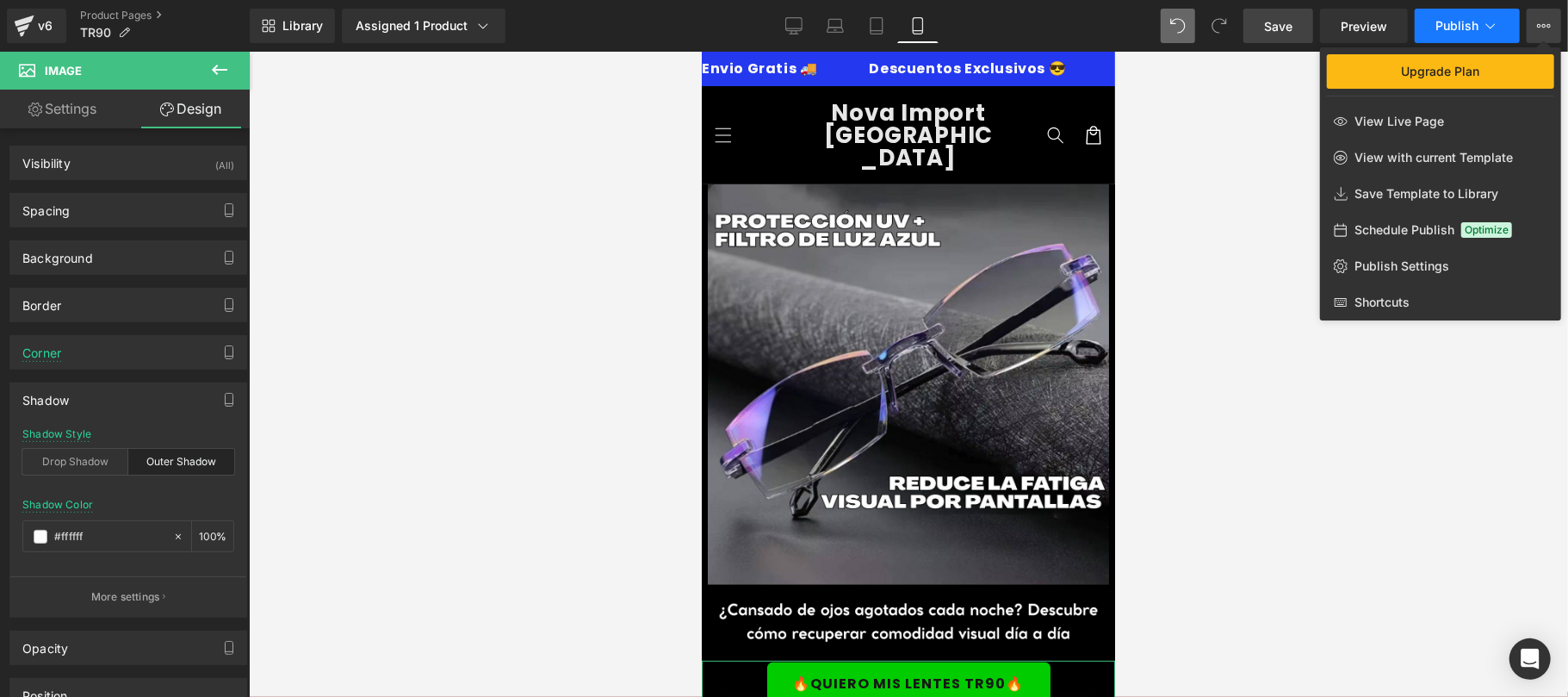
click at [1474, 25] on span "Publish" at bounding box center [1456, 25] width 43 height 14
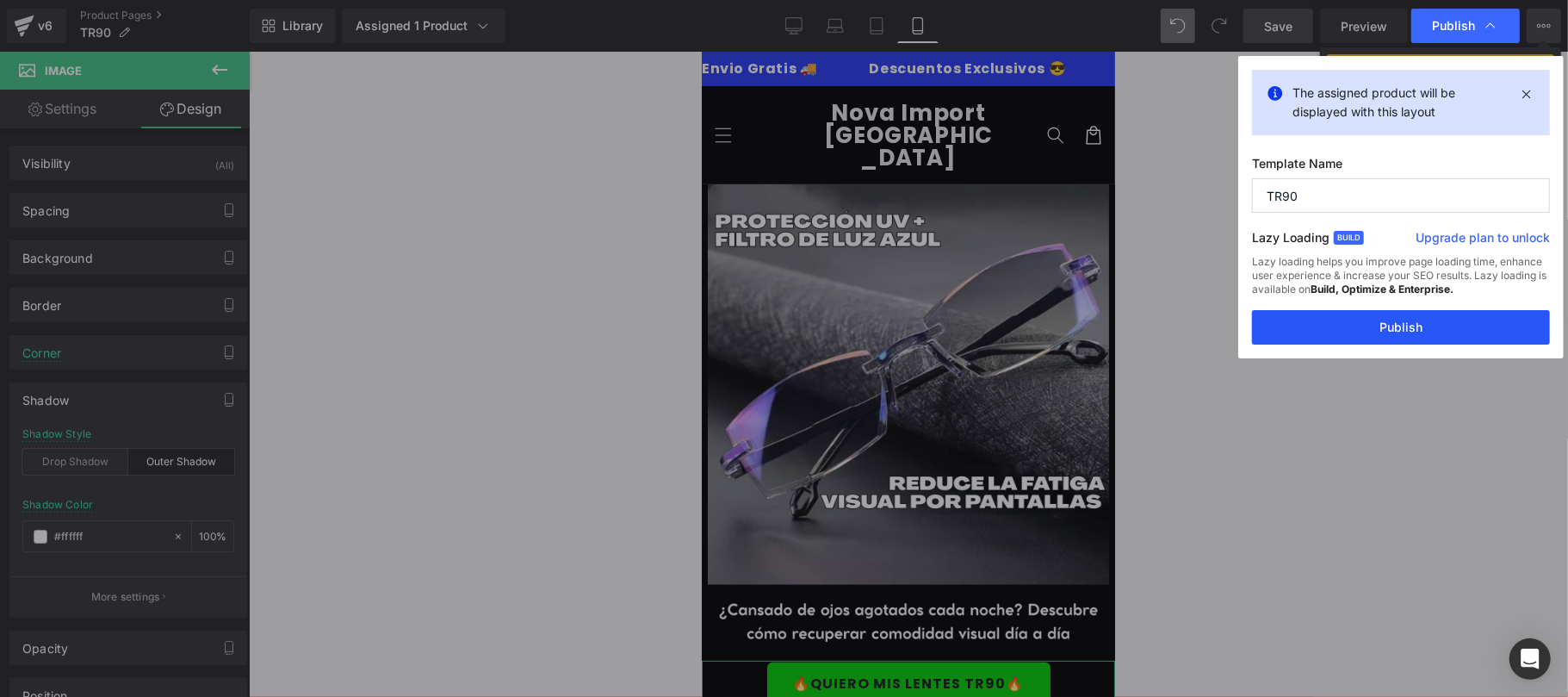
click at [1330, 332] on button "Publish" at bounding box center [1401, 326] width 298 height 35
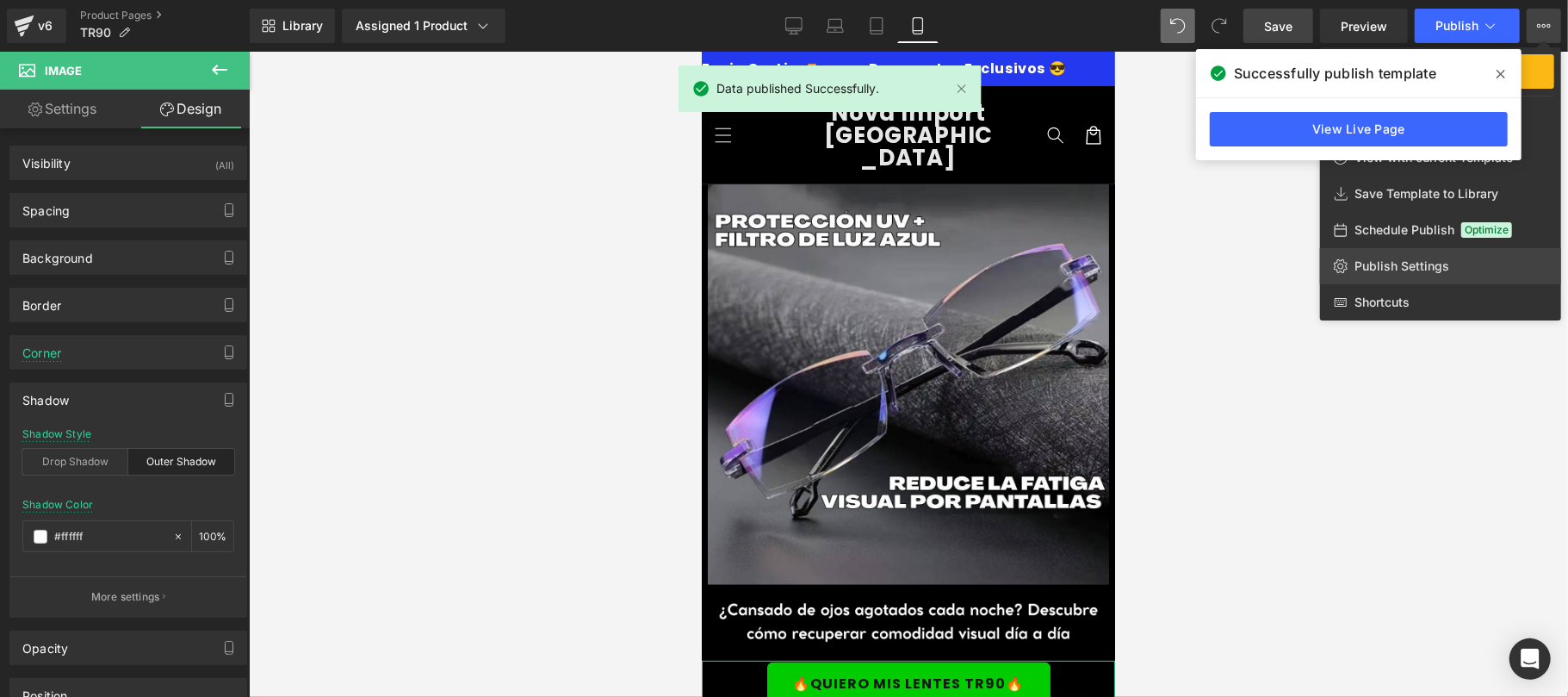
click at [1412, 268] on span "Publish Settings" at bounding box center [1401, 265] width 95 height 16
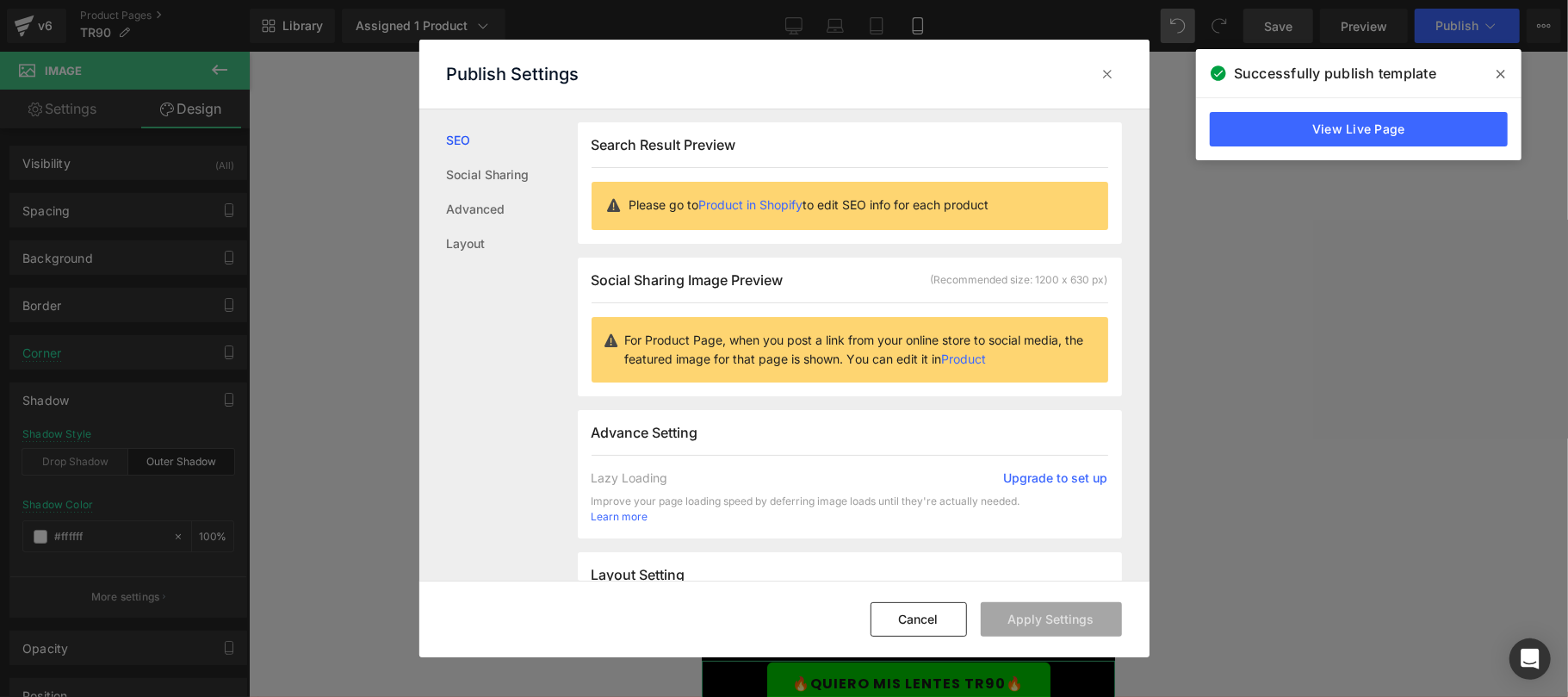
scroll to position [432, 0]
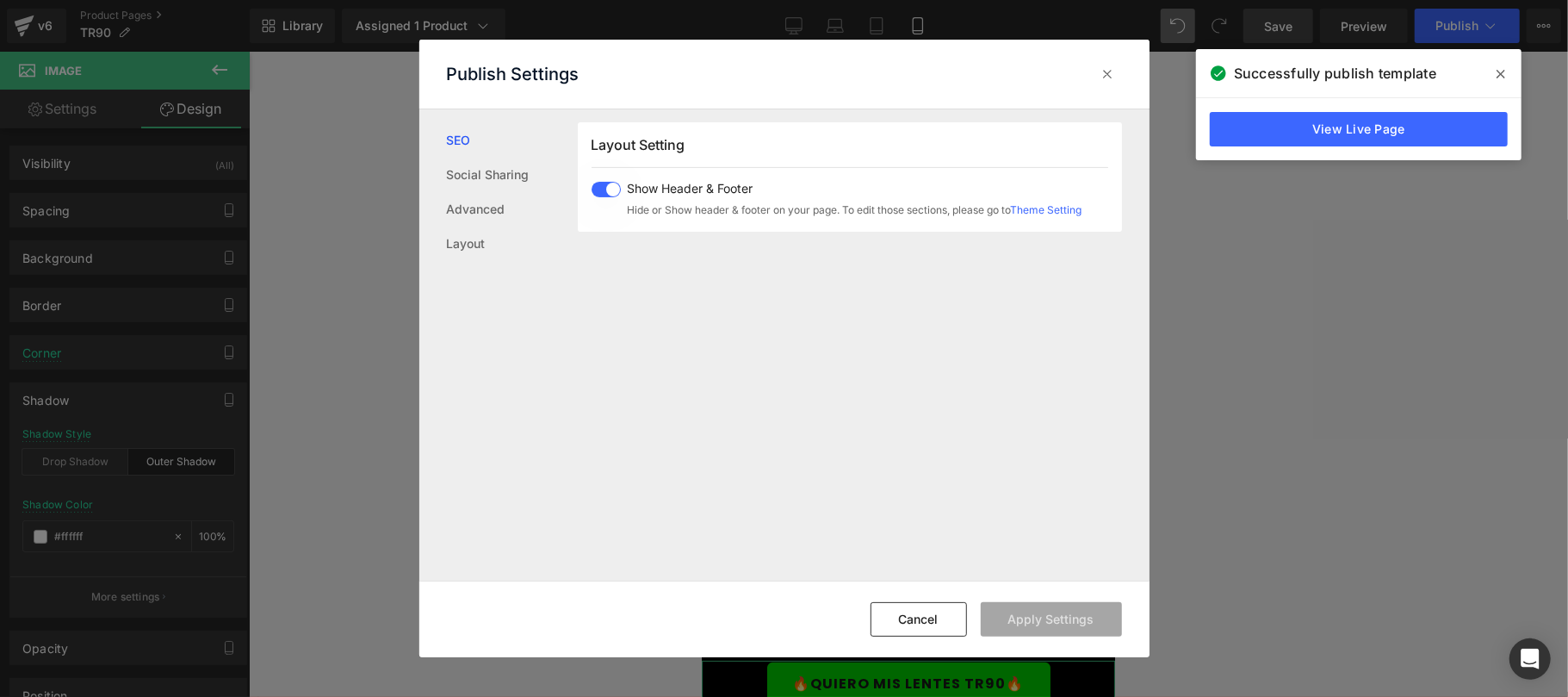
click at [593, 190] on span at bounding box center [606, 189] width 29 height 16
click at [1034, 622] on button "Apply Settings" at bounding box center [1051, 619] width 142 height 35
click at [1106, 73] on icon at bounding box center [1108, 74] width 17 height 17
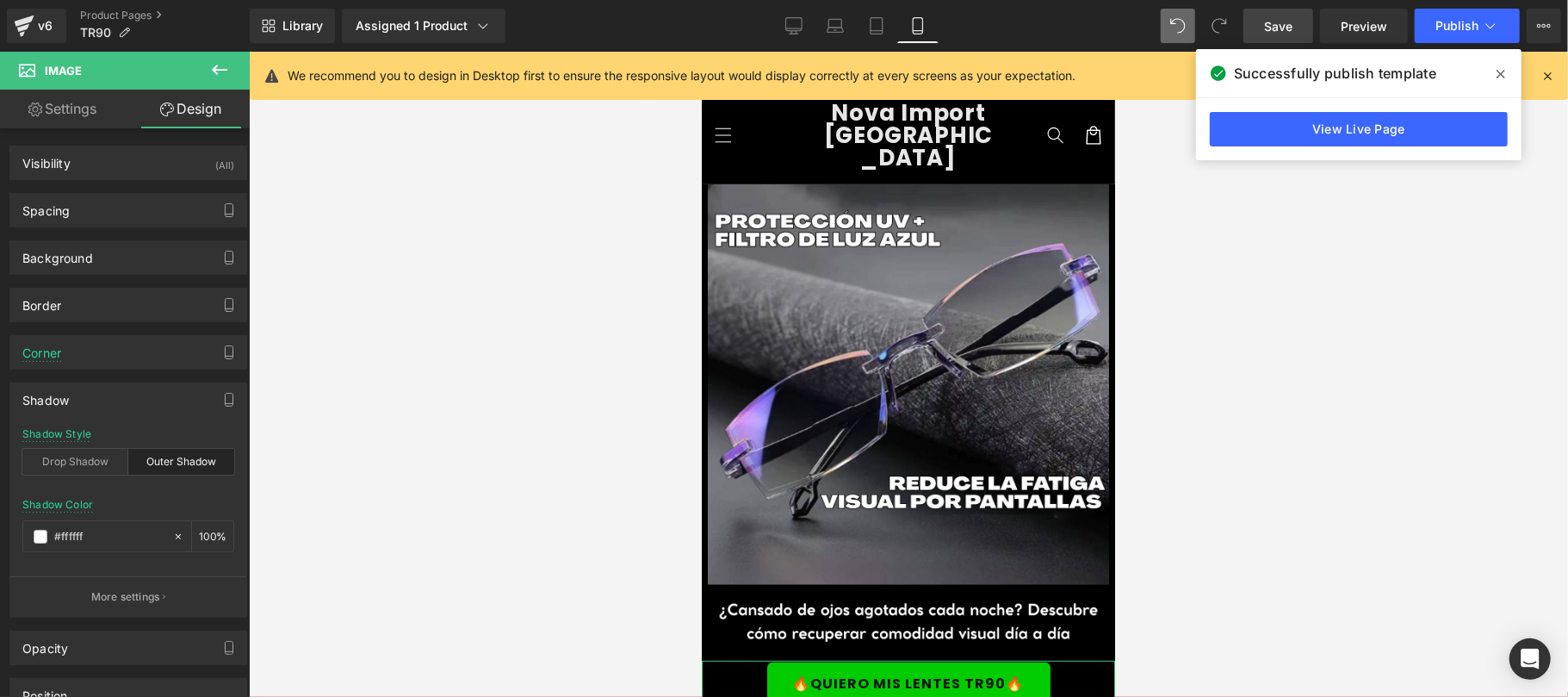
click at [1545, 77] on icon at bounding box center [1546, 76] width 16 height 16
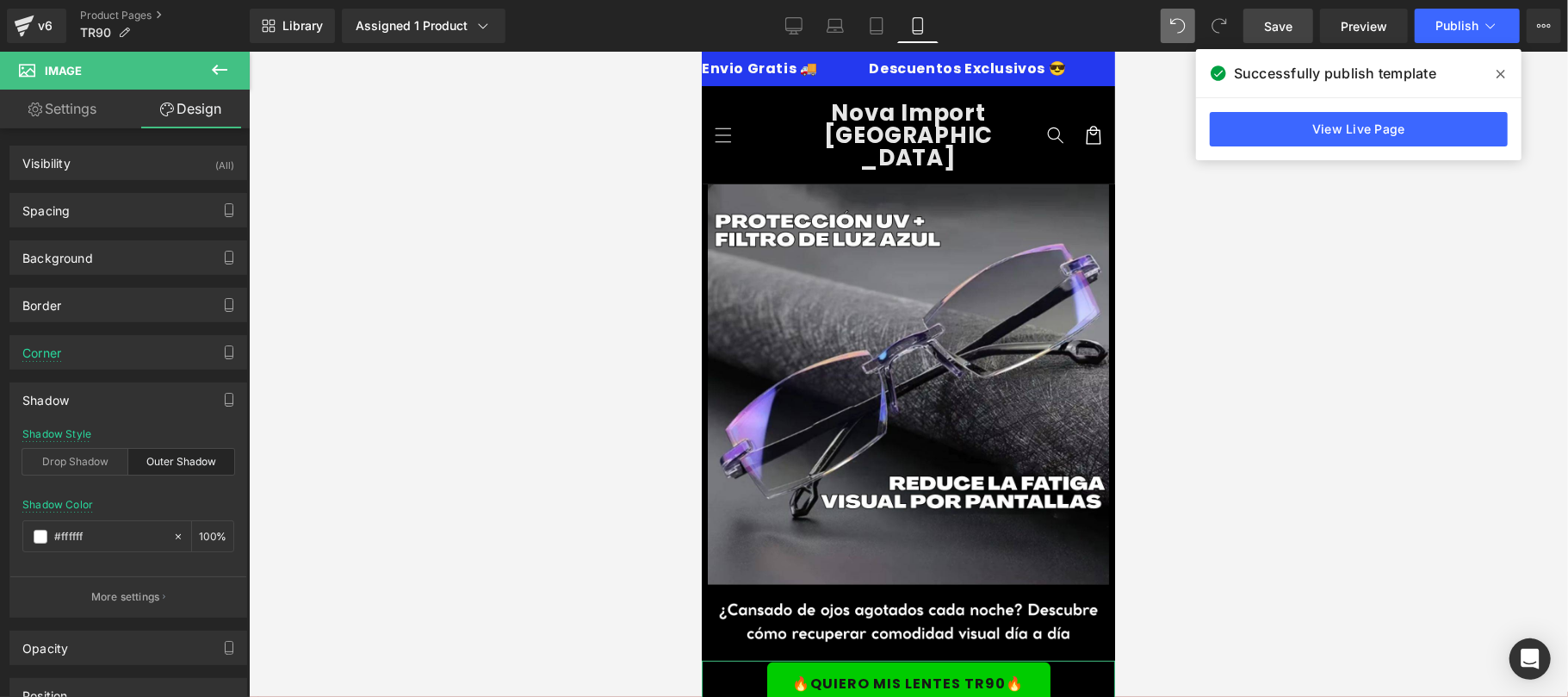
click at [1279, 23] on span "Save" at bounding box center [1277, 25] width 28 height 18
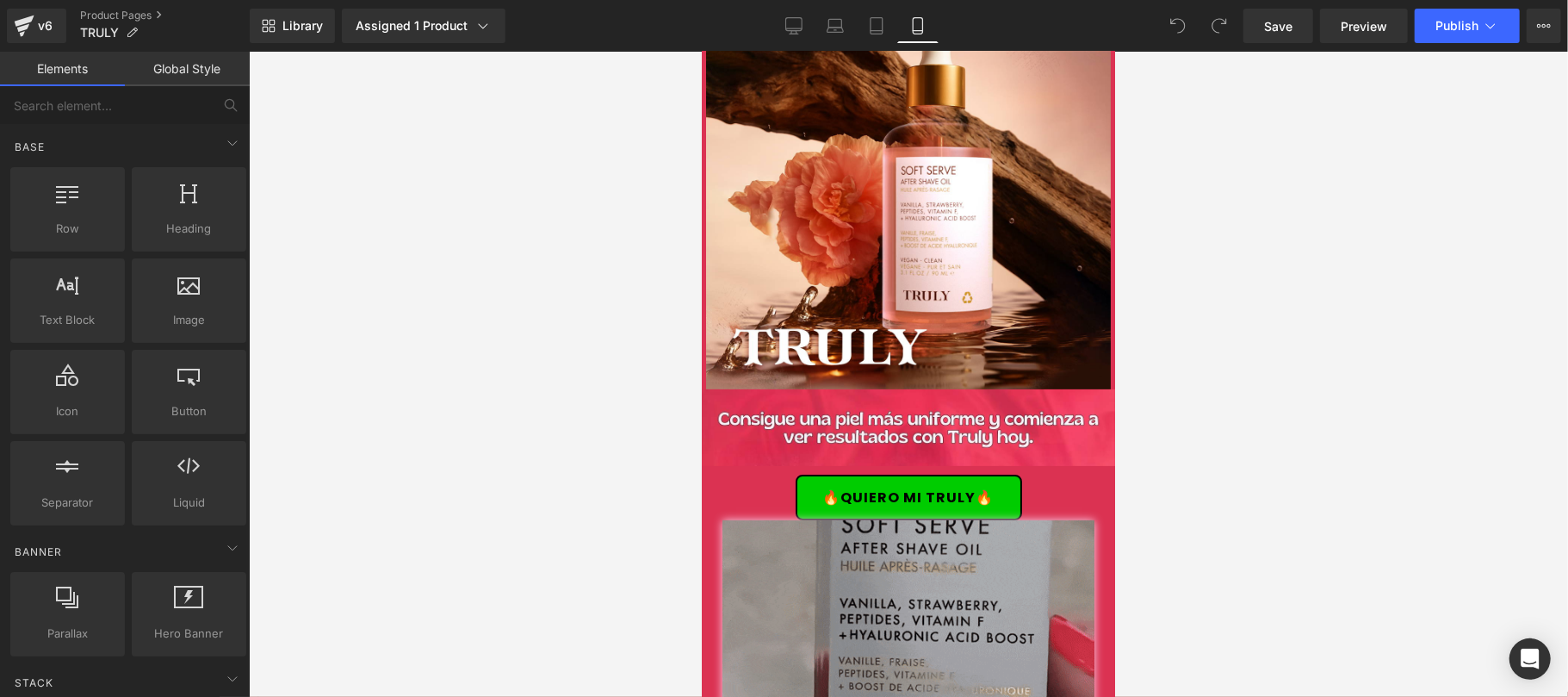
scroll to position [26, 0]
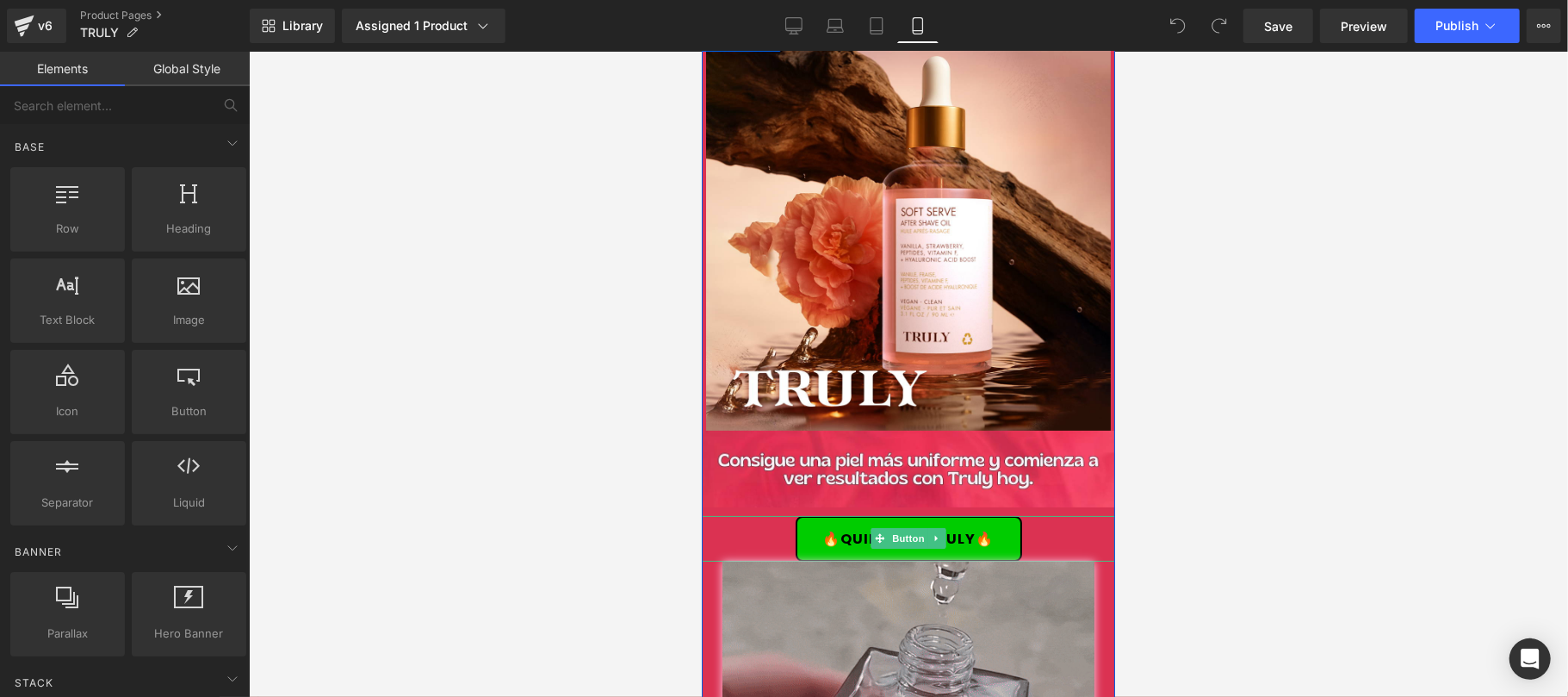
click at [893, 534] on span "Button" at bounding box center [907, 538] width 39 height 21
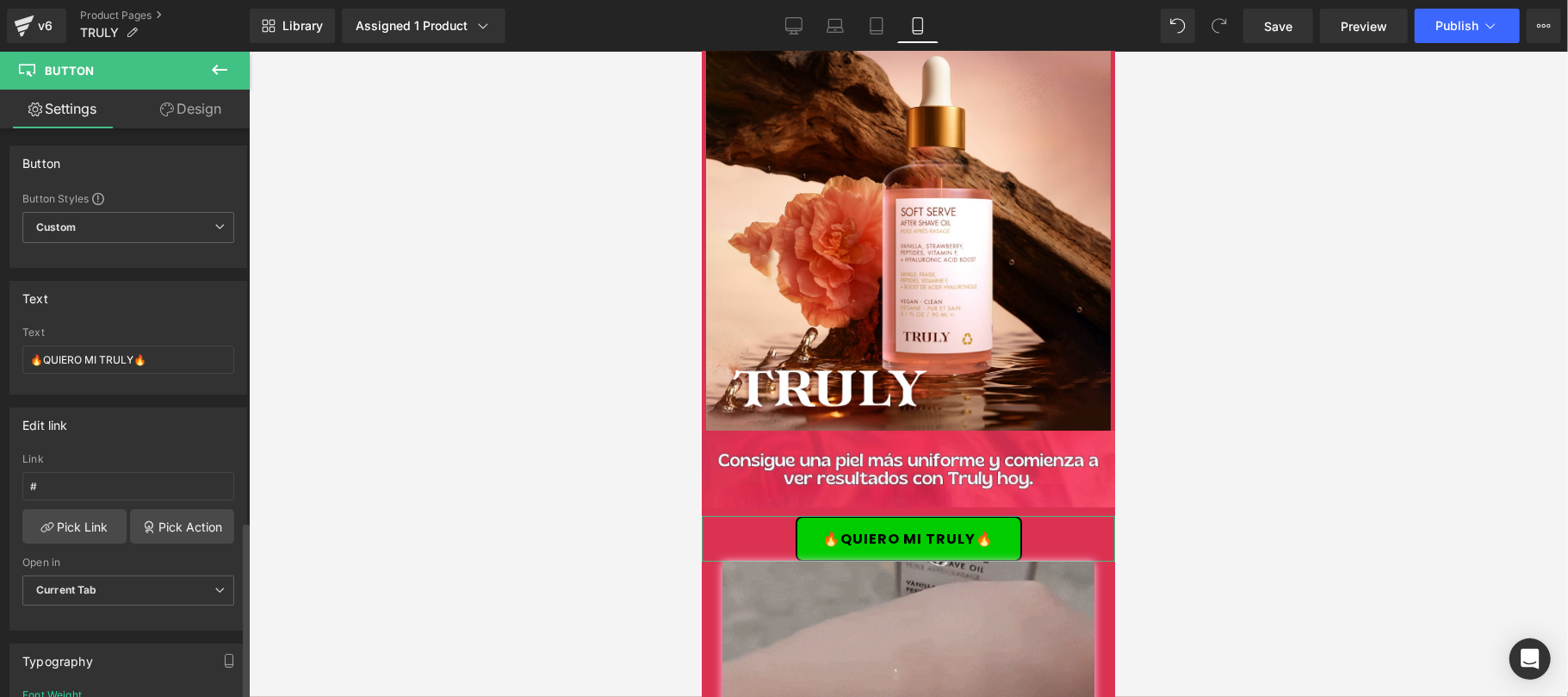
scroll to position [1245, 0]
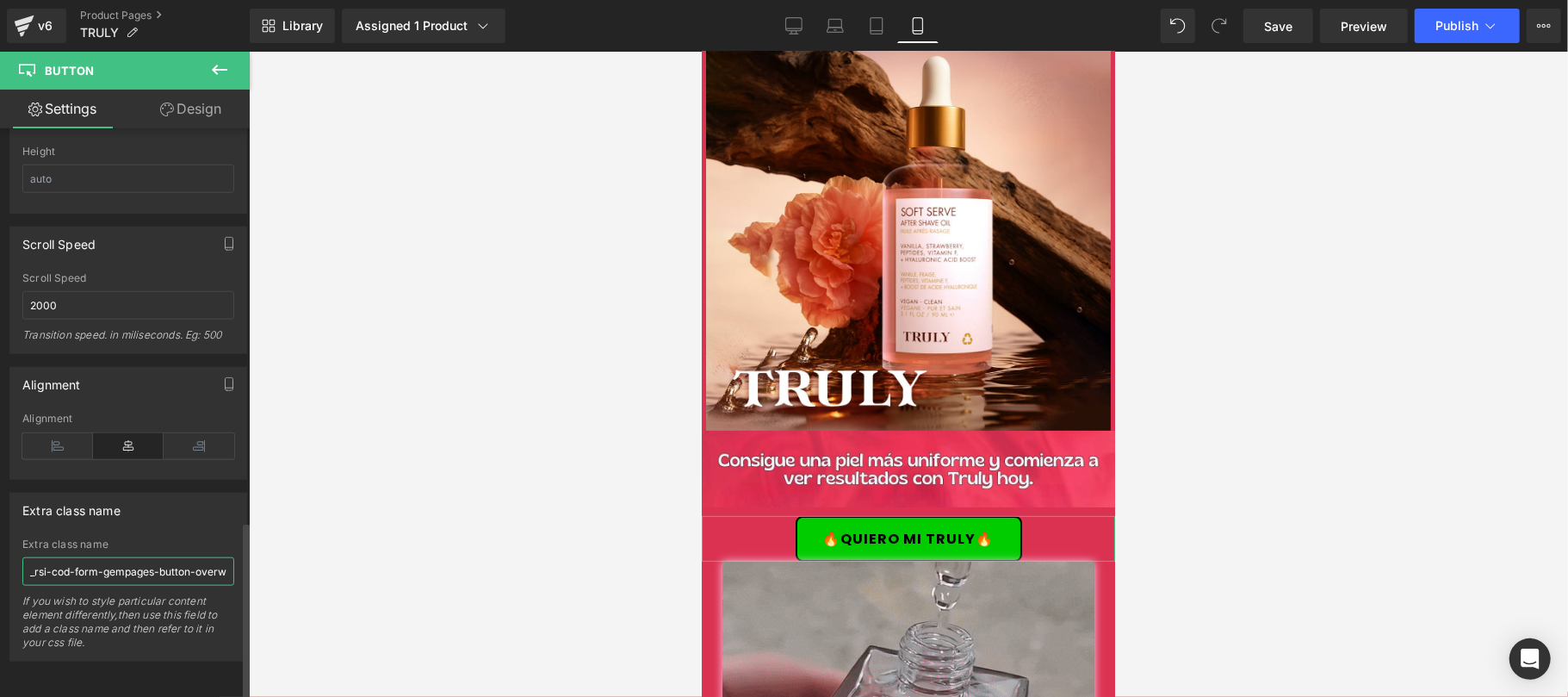
click at [136, 557] on input "_rsi-cod-form-gempages-button-overwrite _rsi-cod-form-is-gempage" at bounding box center [128, 571] width 212 height 28
click at [131, 557] on input "_rsi-cod-form-gempages-button-overwrite _rsi-cod-form-is-gempage" at bounding box center [128, 571] width 212 height 28
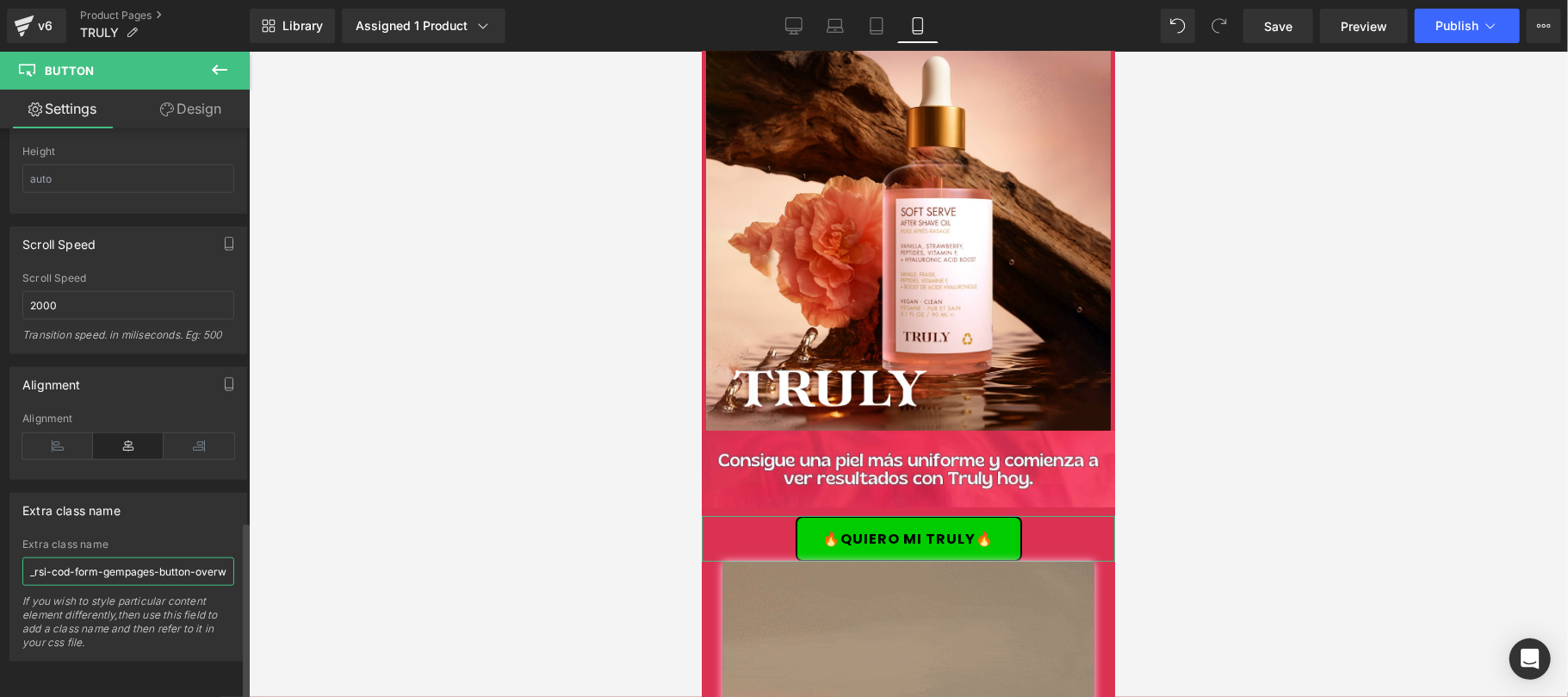
click at [131, 557] on input "_rsi-cod-form-gempages-button-overwrite _rsi-cod-form-is-gempage" at bounding box center [128, 571] width 212 height 28
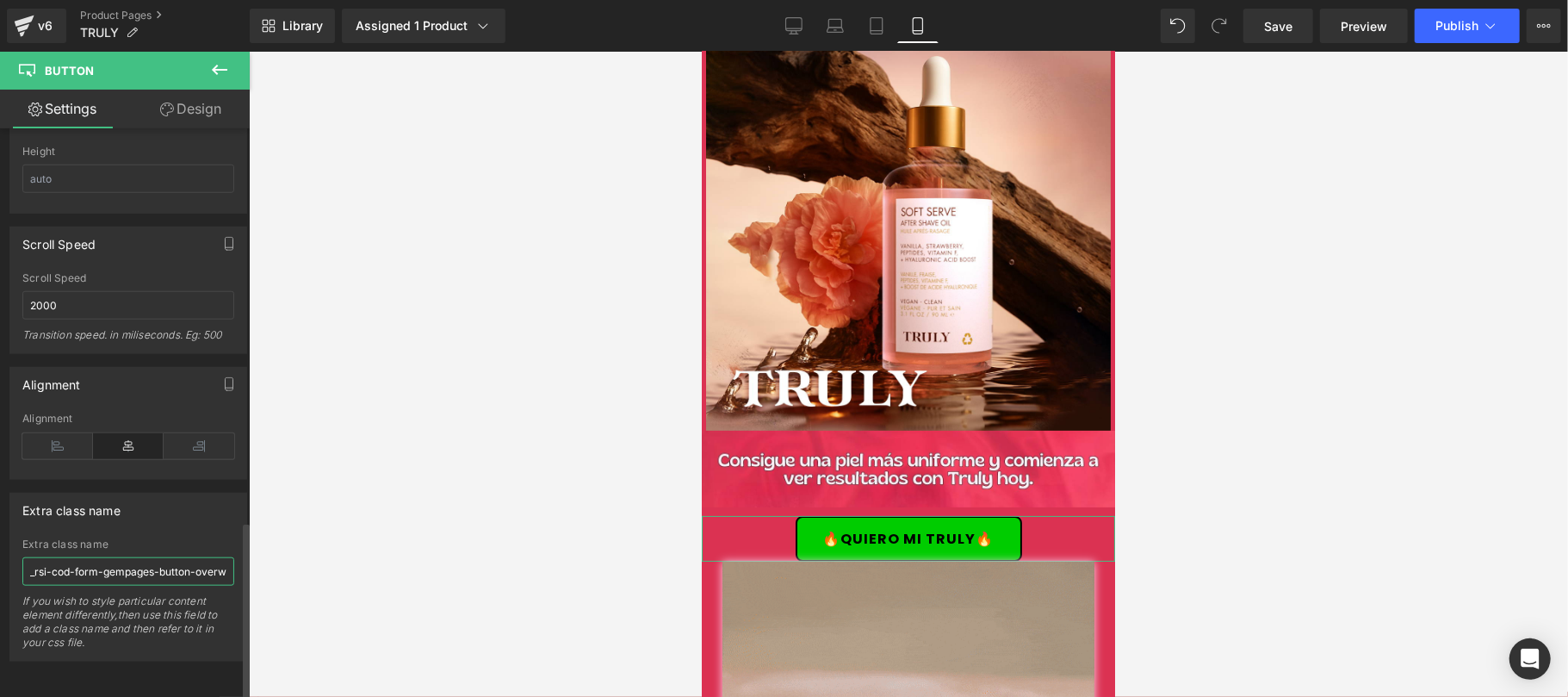
click at [131, 557] on input "_rsi-cod-form-gempages-button-overwrite _rsi-cod-form-is-gempage" at bounding box center [128, 571] width 212 height 28
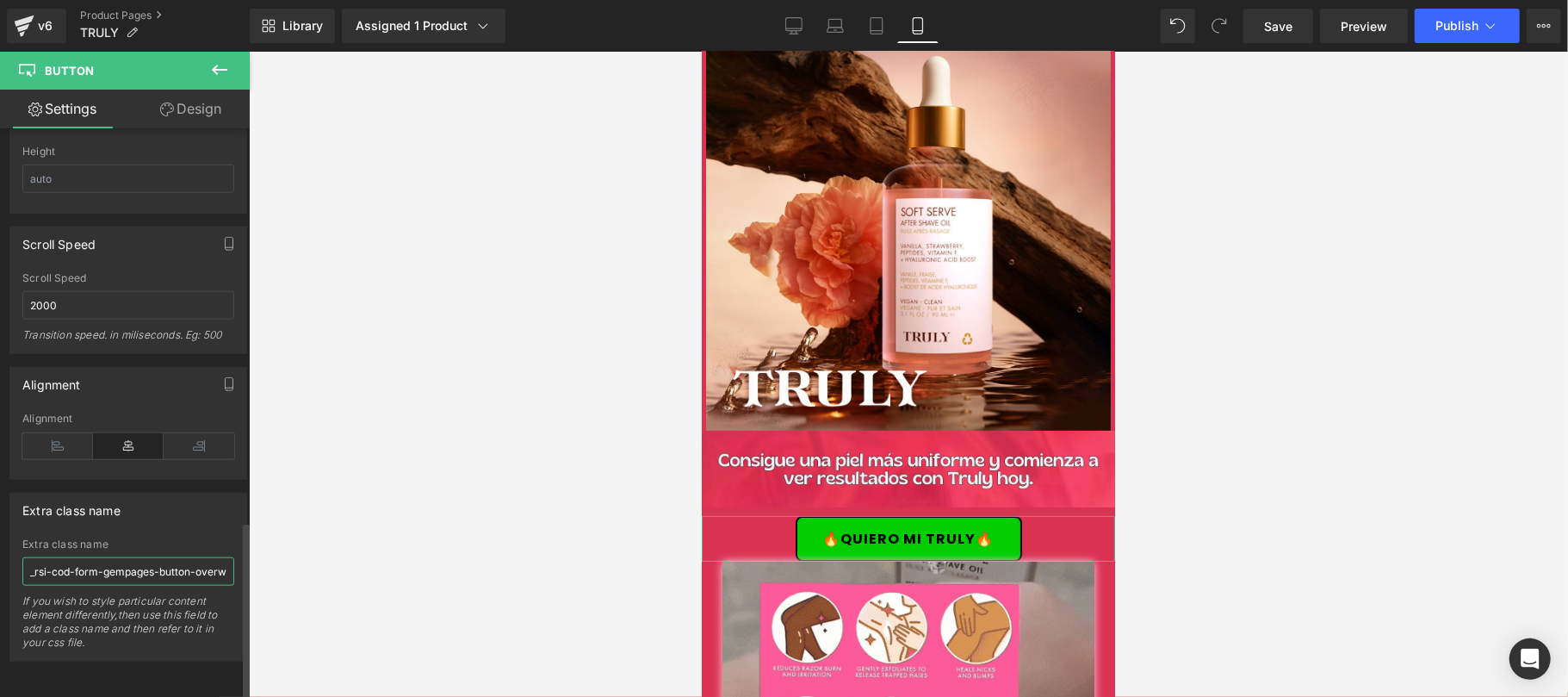
click at [131, 557] on input "_rsi-cod-form-gempages-button-overwrite _rsi-cod-form-is-gempage" at bounding box center [128, 571] width 212 height 28
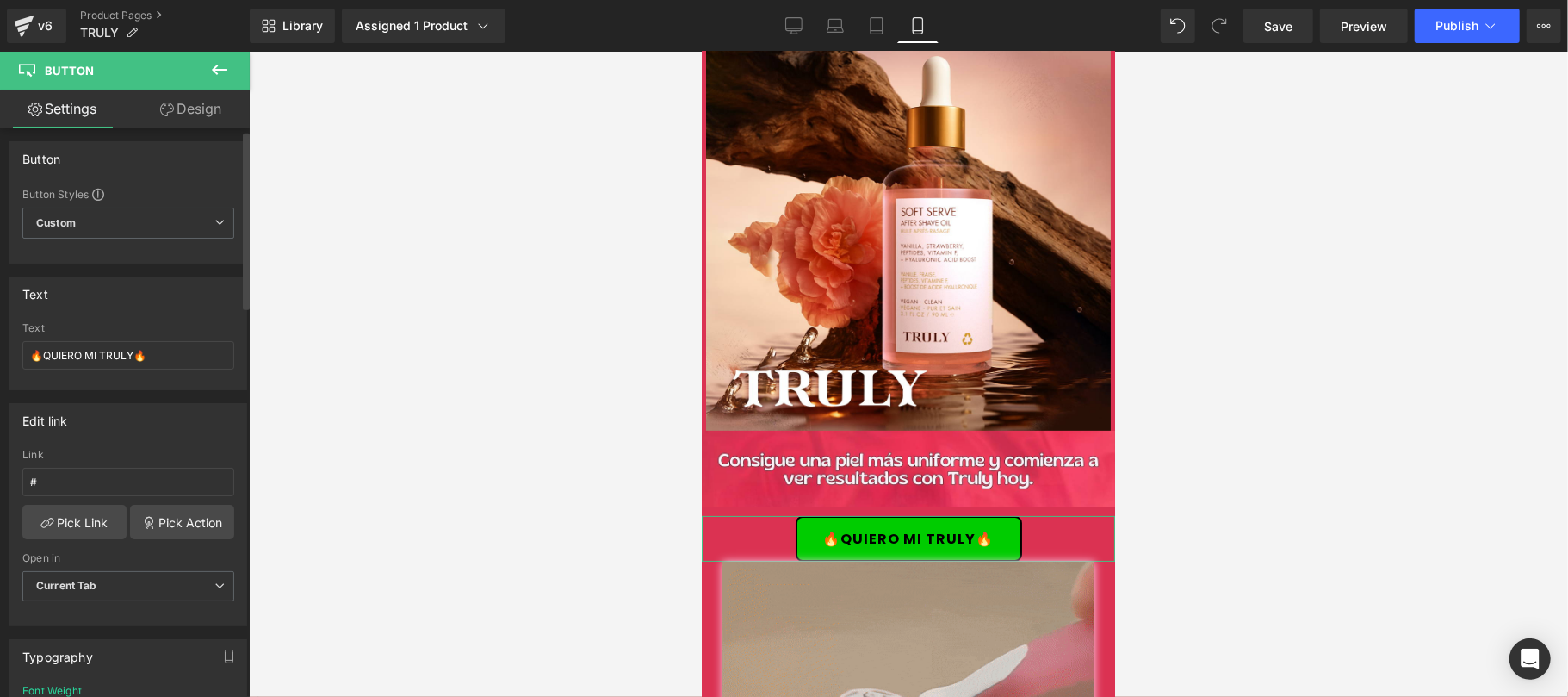
scroll to position [0, 0]
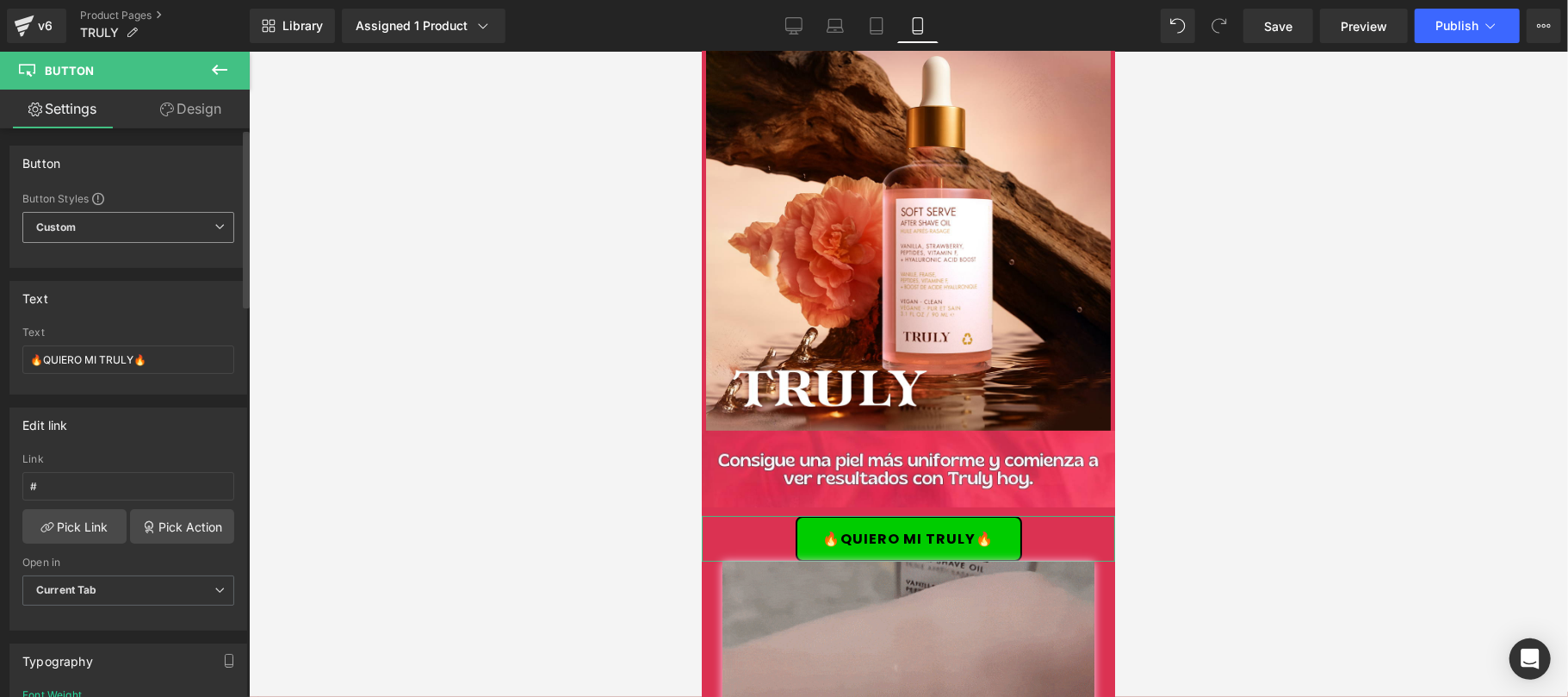
click at [169, 212] on span "Custom Setup Global Style" at bounding box center [128, 227] width 212 height 31
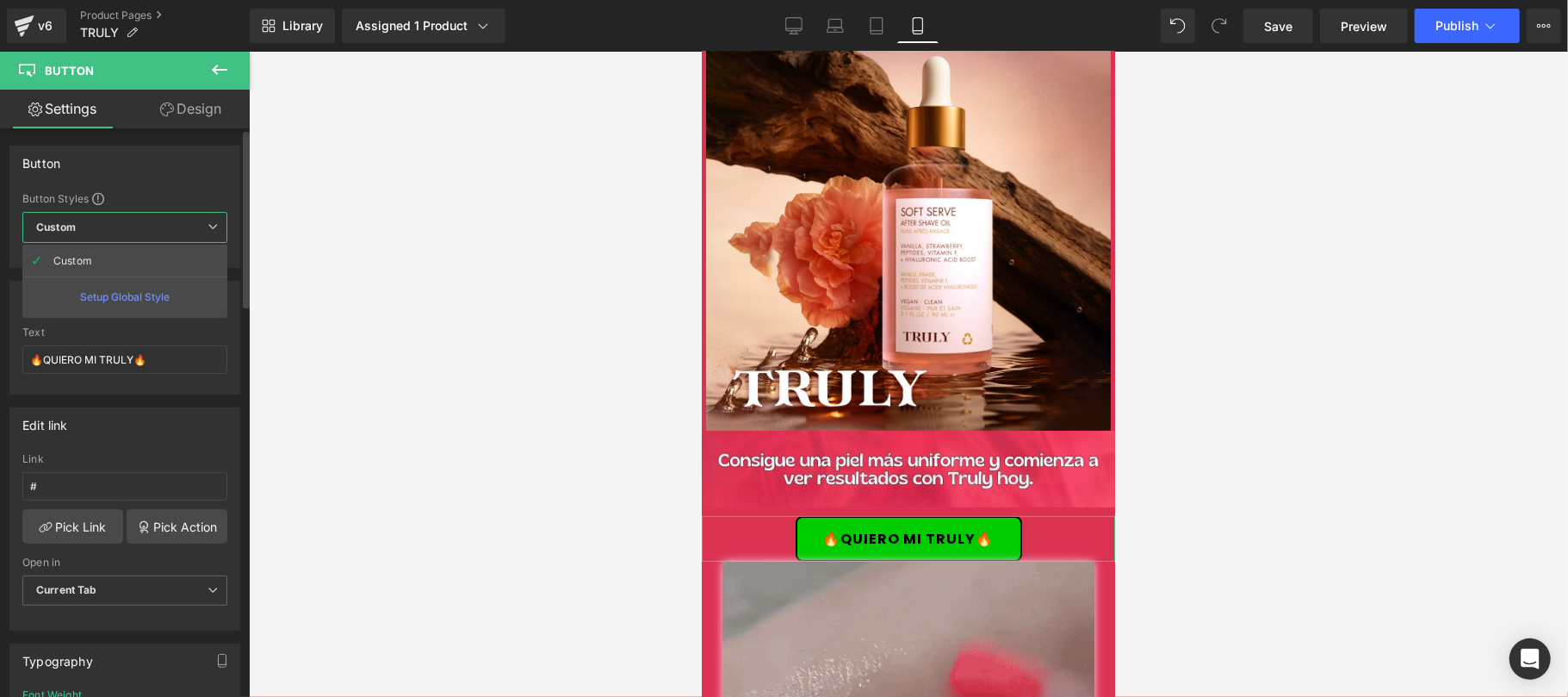
click at [169, 212] on span "Custom Setup Global Style" at bounding box center [125, 227] width 204 height 31
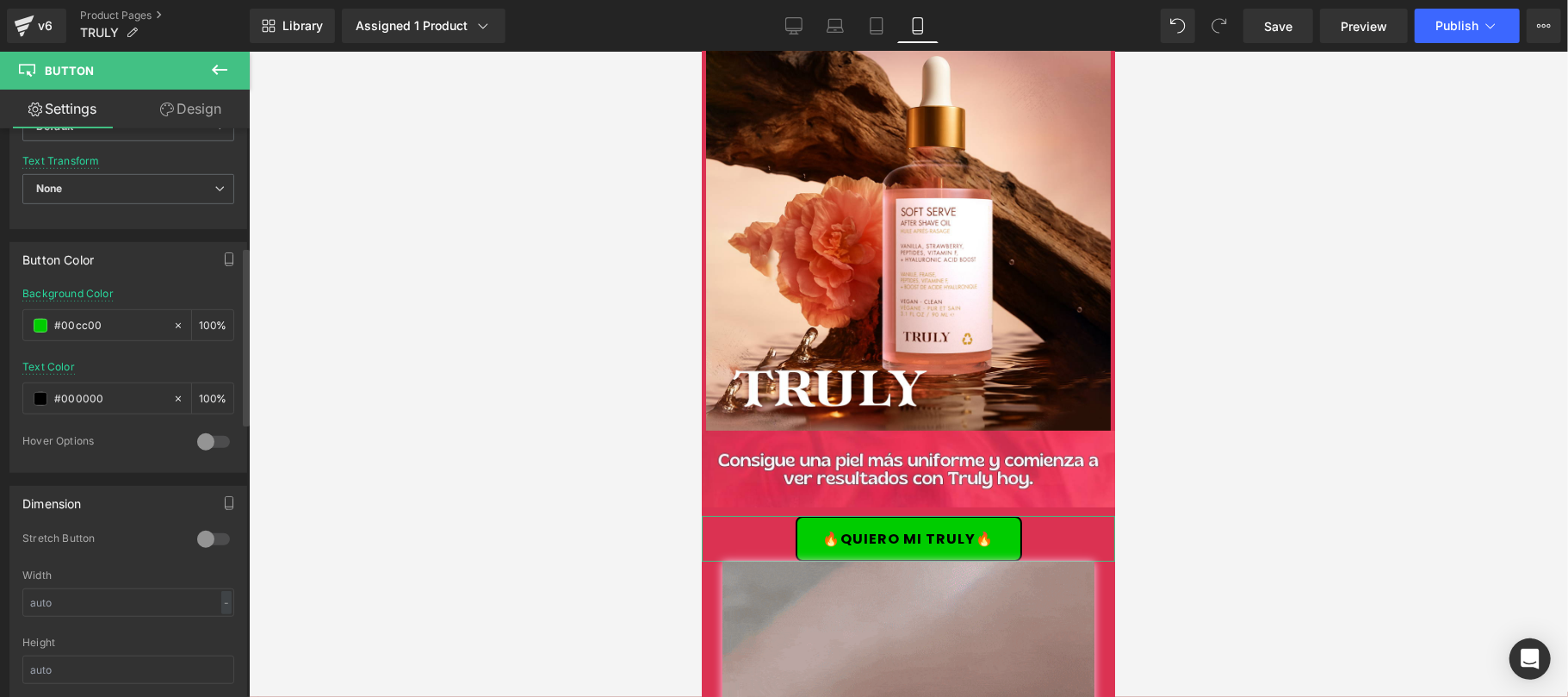
scroll to position [1245, 0]
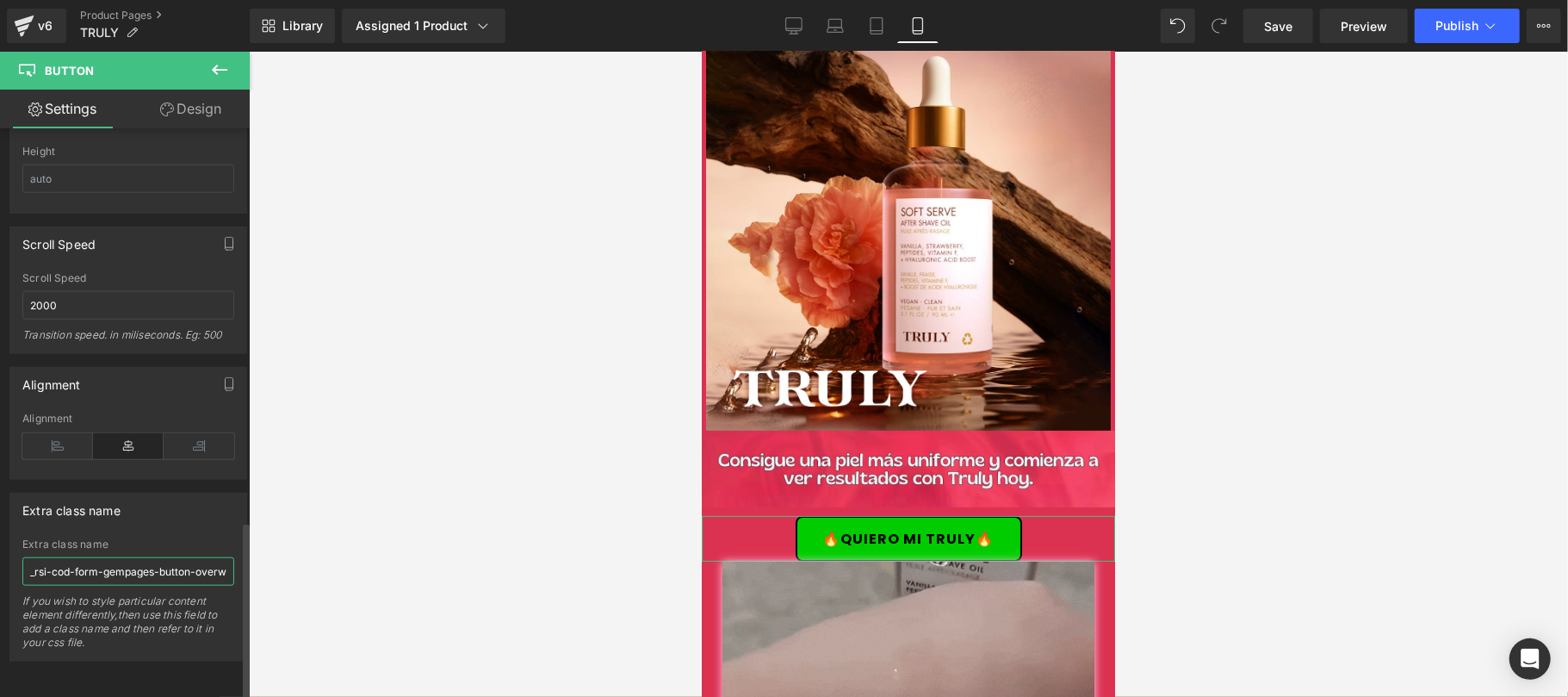
click at [150, 567] on input "_rsi-cod-form-gempages-button-overwrite _rsi-cod-form-is-gempage" at bounding box center [128, 571] width 212 height 28
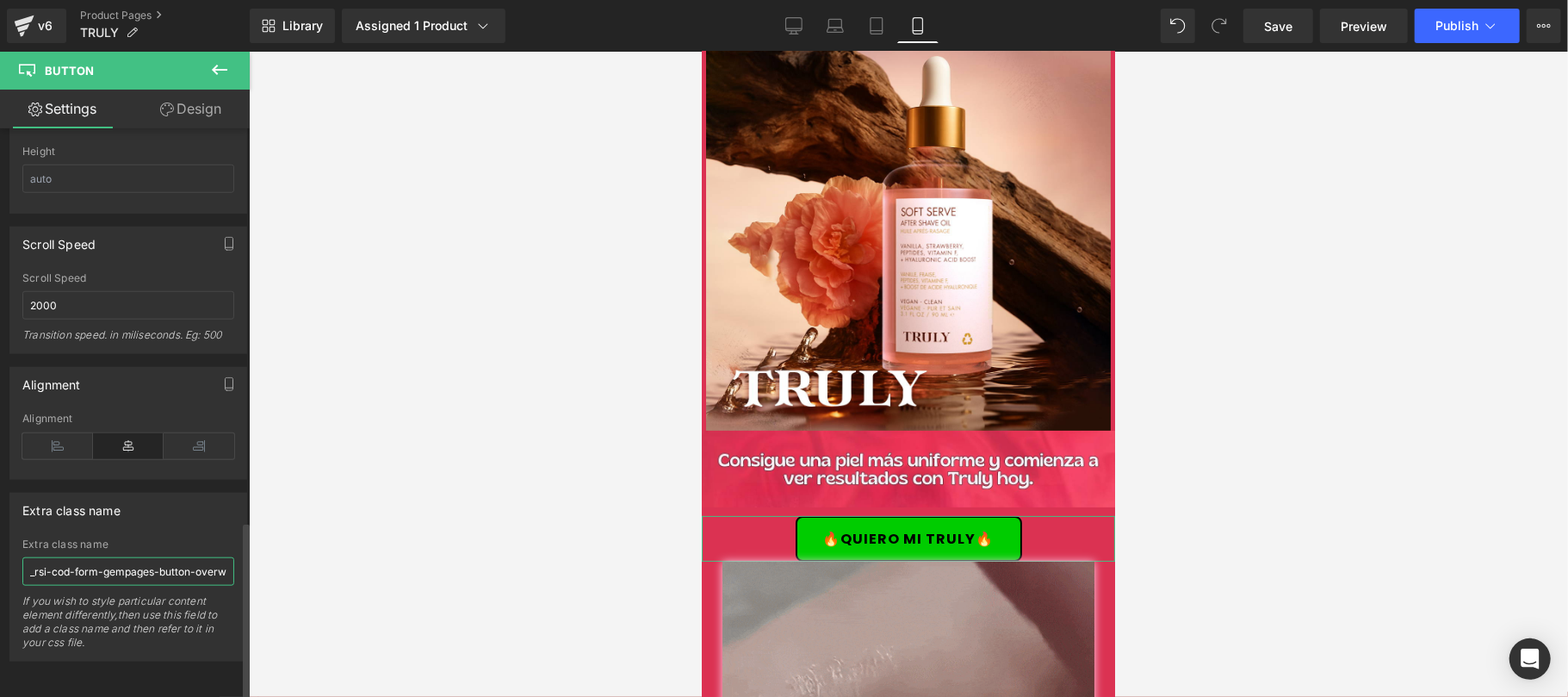
click at [150, 567] on input "_rsi-cod-form-gempages-button-overwrite _rsi-cod-form-is-gempage" at bounding box center [128, 571] width 212 height 28
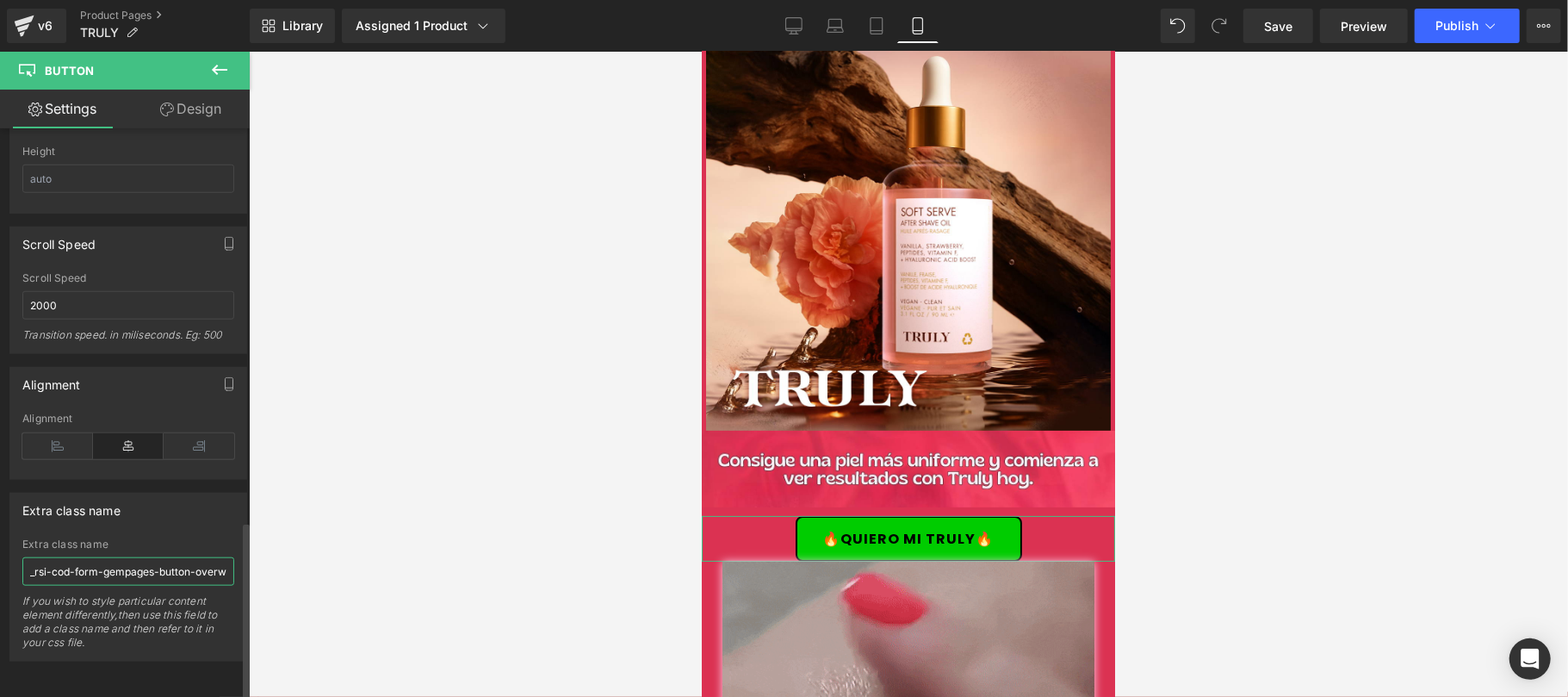
click at [150, 567] on input "_rsi-cod-form-gempages-button-overwrite _rsi-cod-form-is-gempage" at bounding box center [128, 571] width 212 height 28
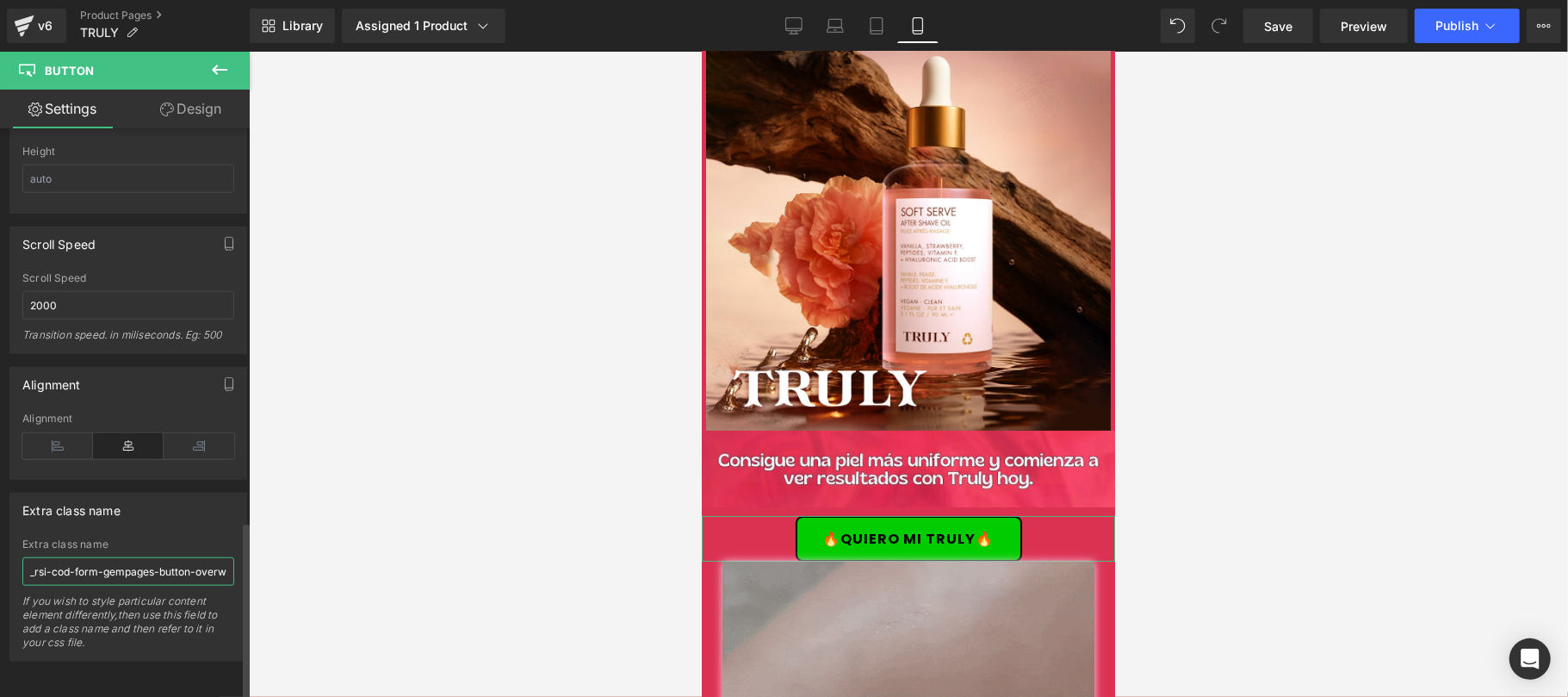
click at [150, 567] on input "_rsi-cod-form-gempages-button-overwrite _rsi-cod-form-is-gempage" at bounding box center [128, 571] width 212 height 28
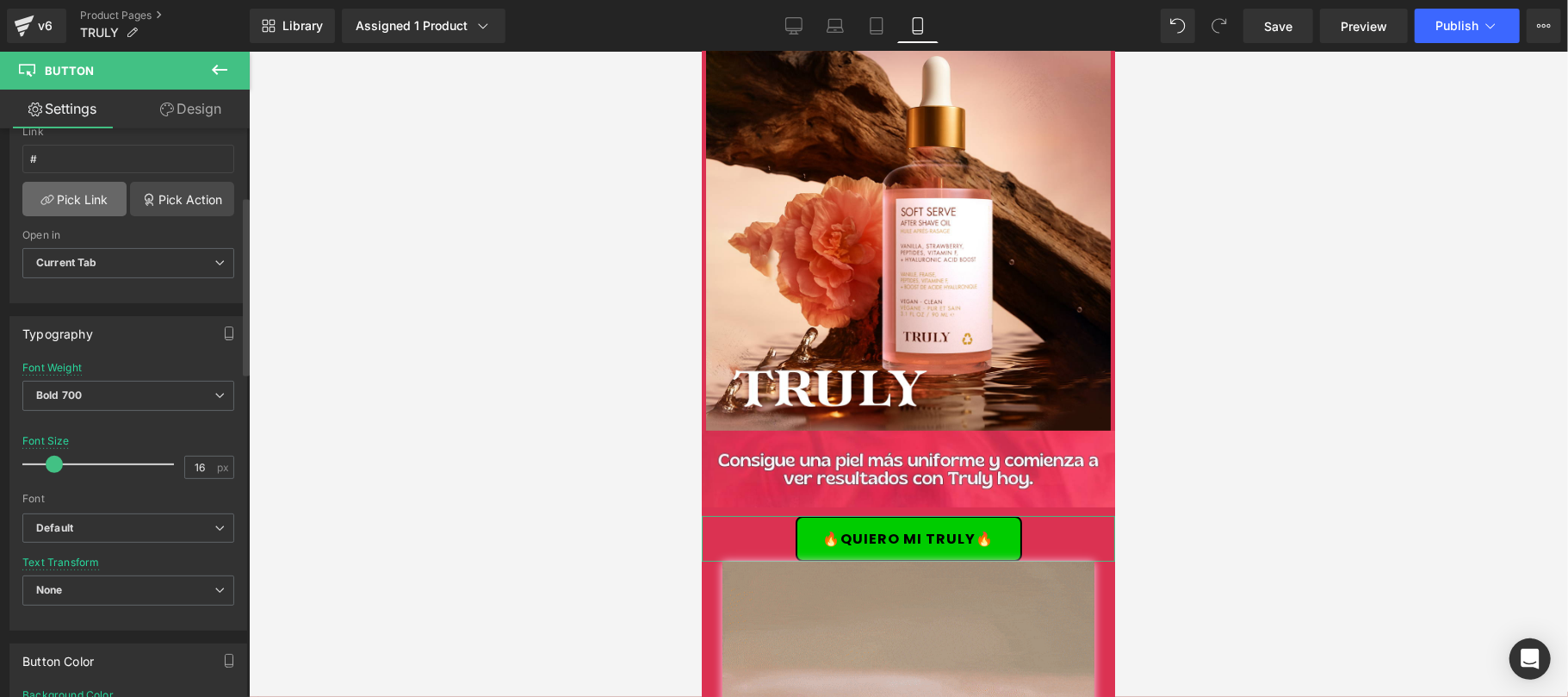
scroll to position [21, 0]
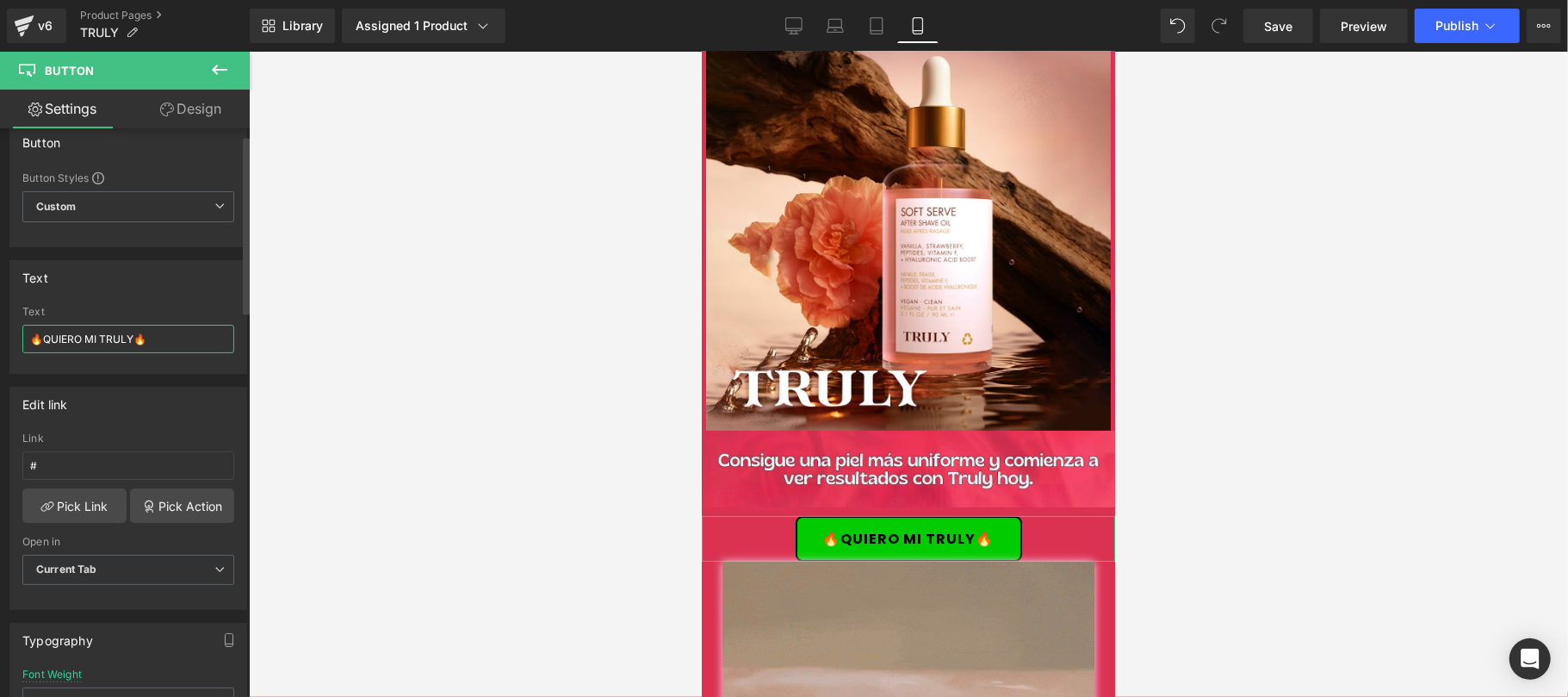
drag, startPoint x: 179, startPoint y: 341, endPoint x: 32, endPoint y: 341, distance: 147.0
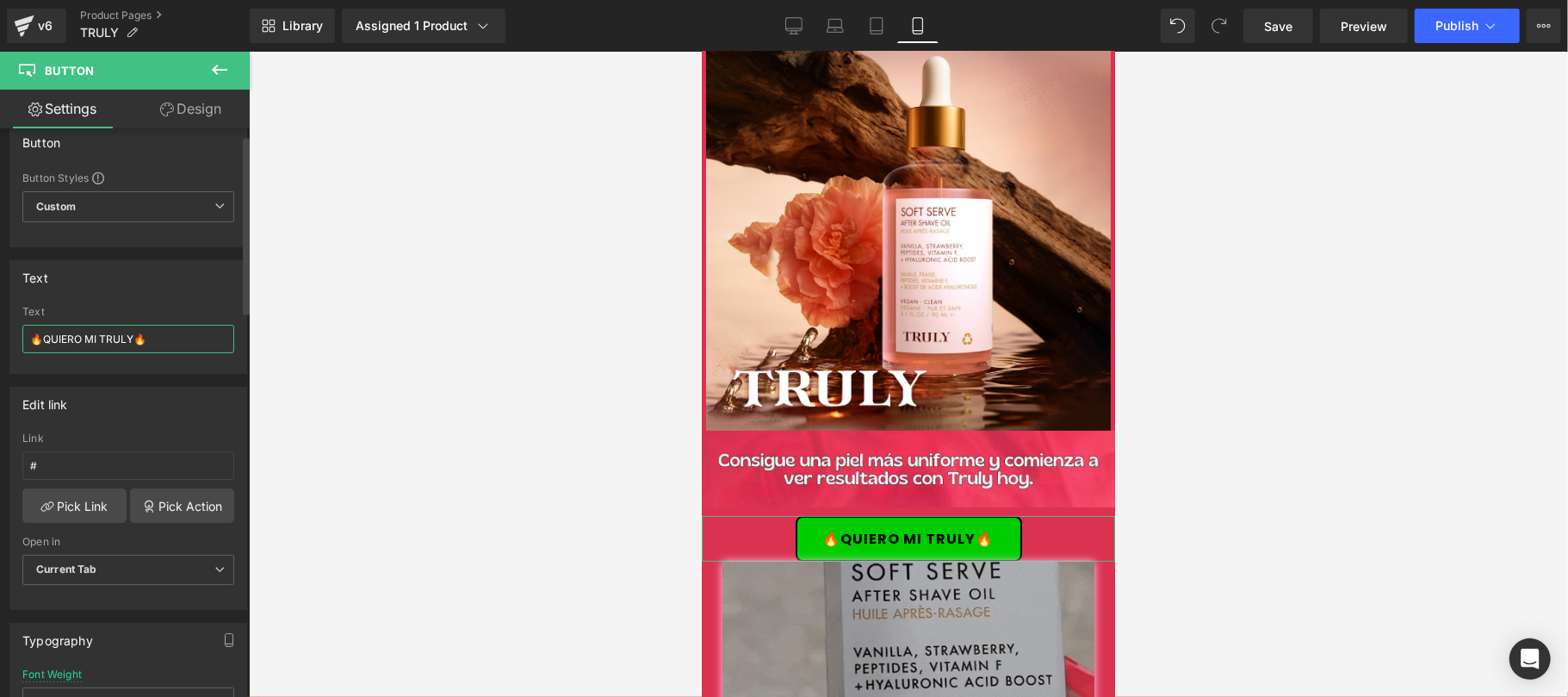
click at [32, 341] on input "🔥QUIERO MI TRULY🔥" at bounding box center [128, 339] width 212 height 28
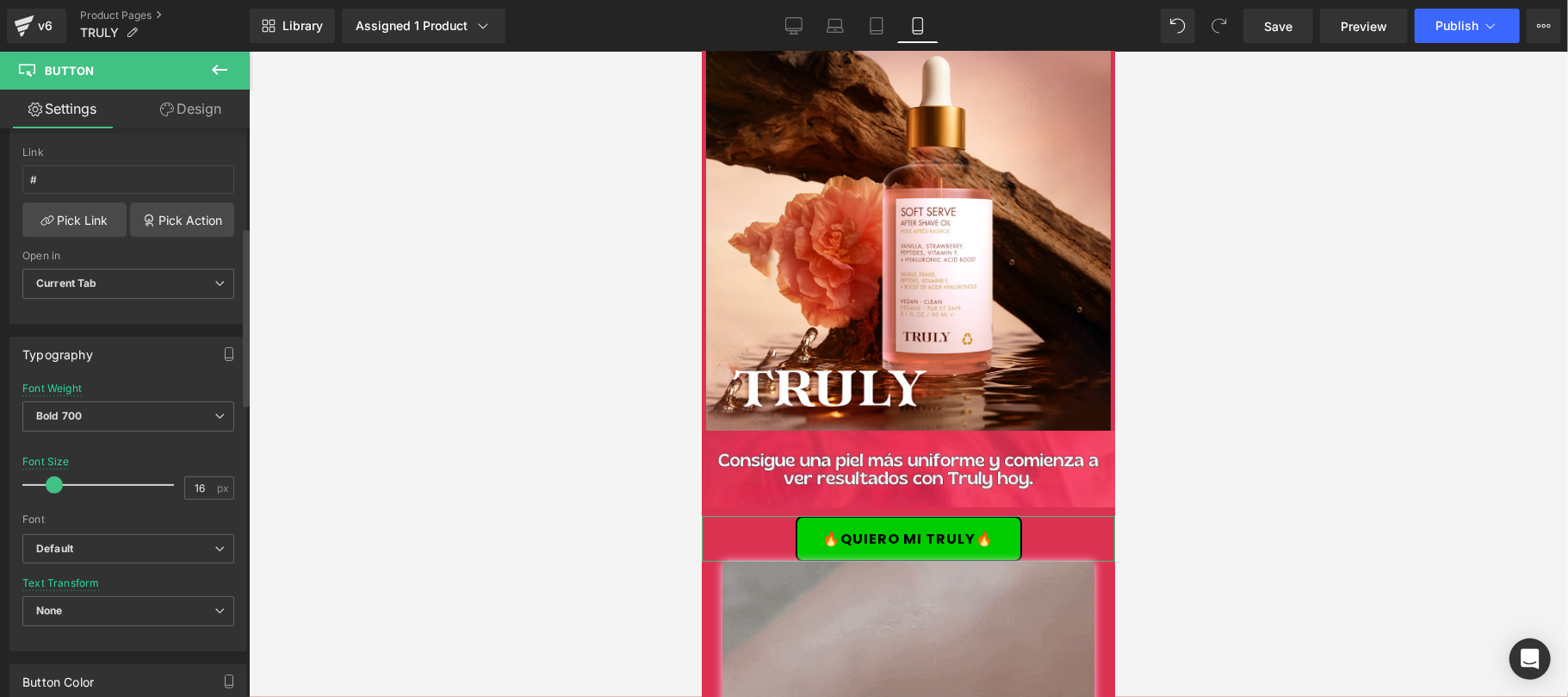
scroll to position [612, 0]
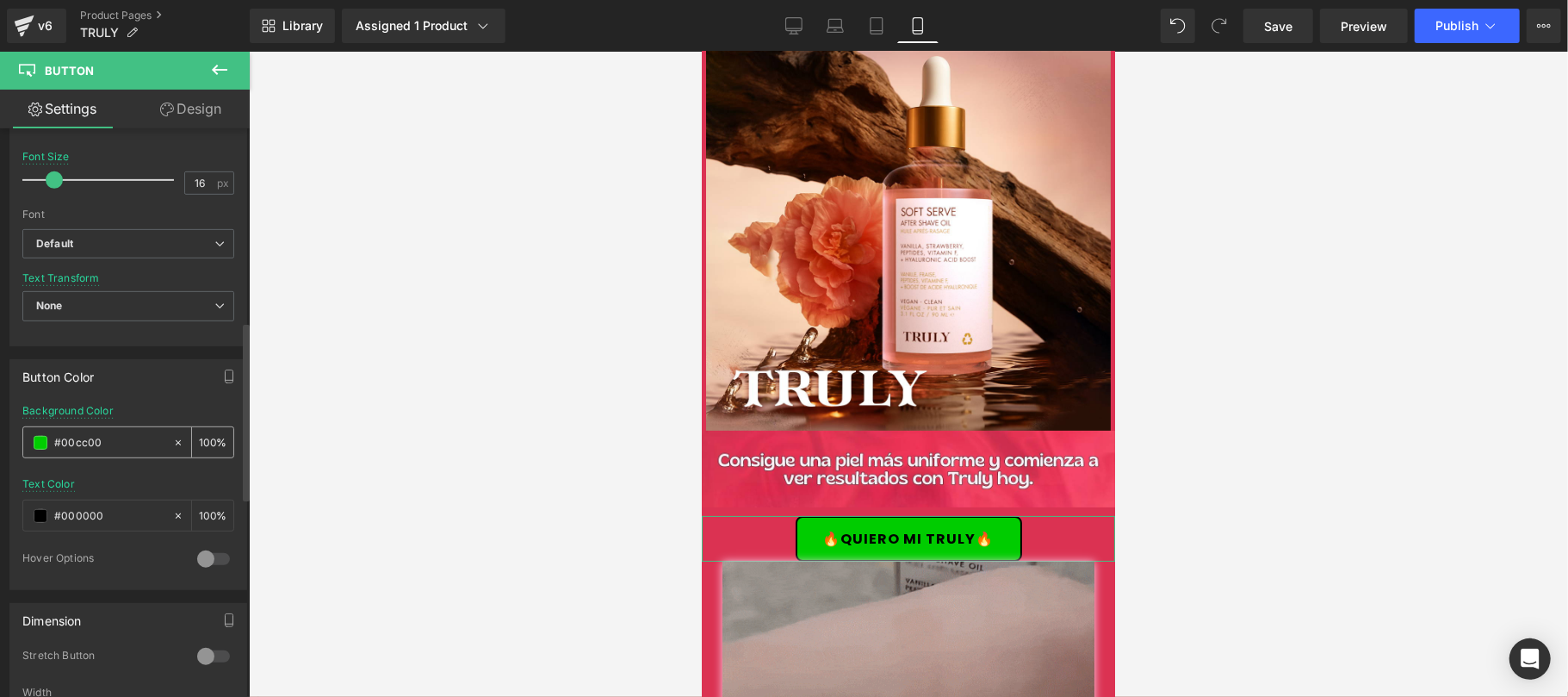
drag, startPoint x: 100, startPoint y: 446, endPoint x: 50, endPoint y: 447, distance: 50.0
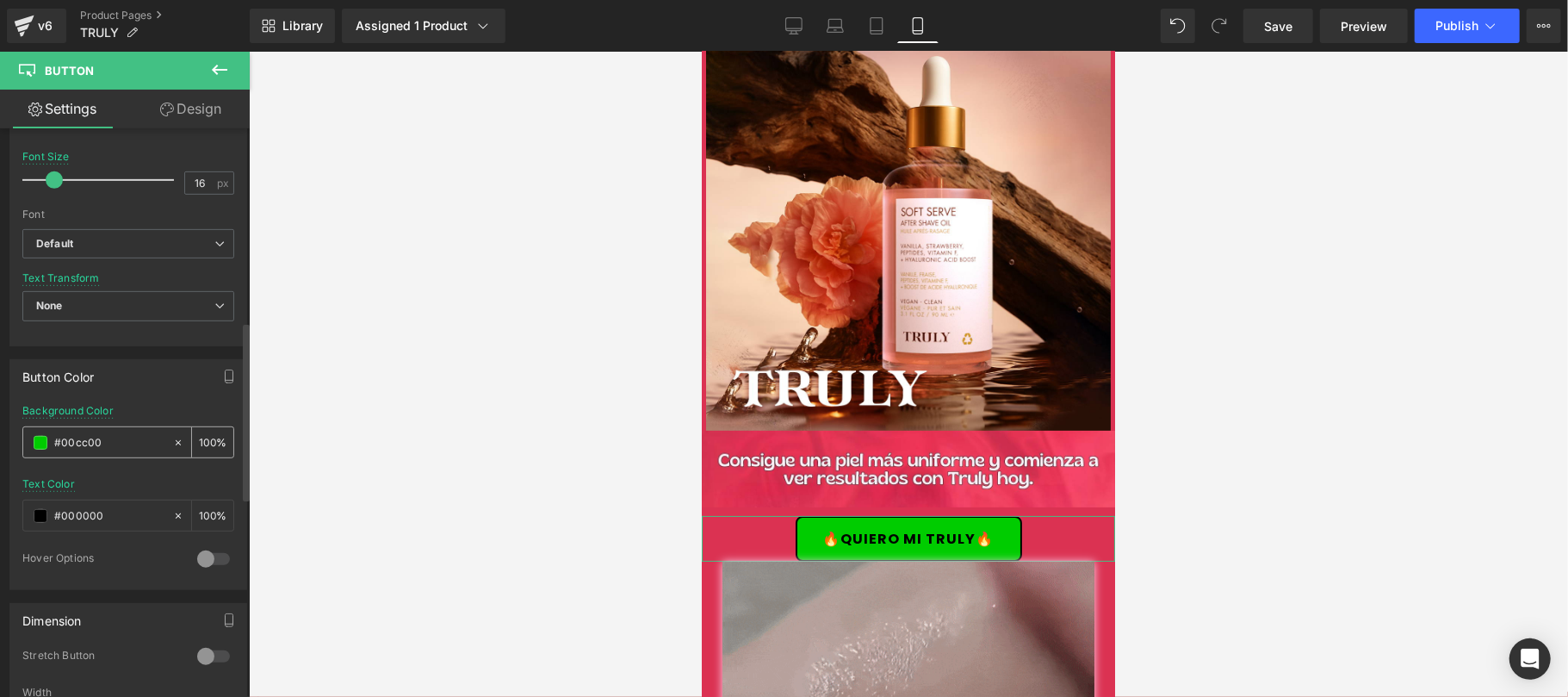
click at [50, 447] on div "#00cc00" at bounding box center [98, 442] width 149 height 30
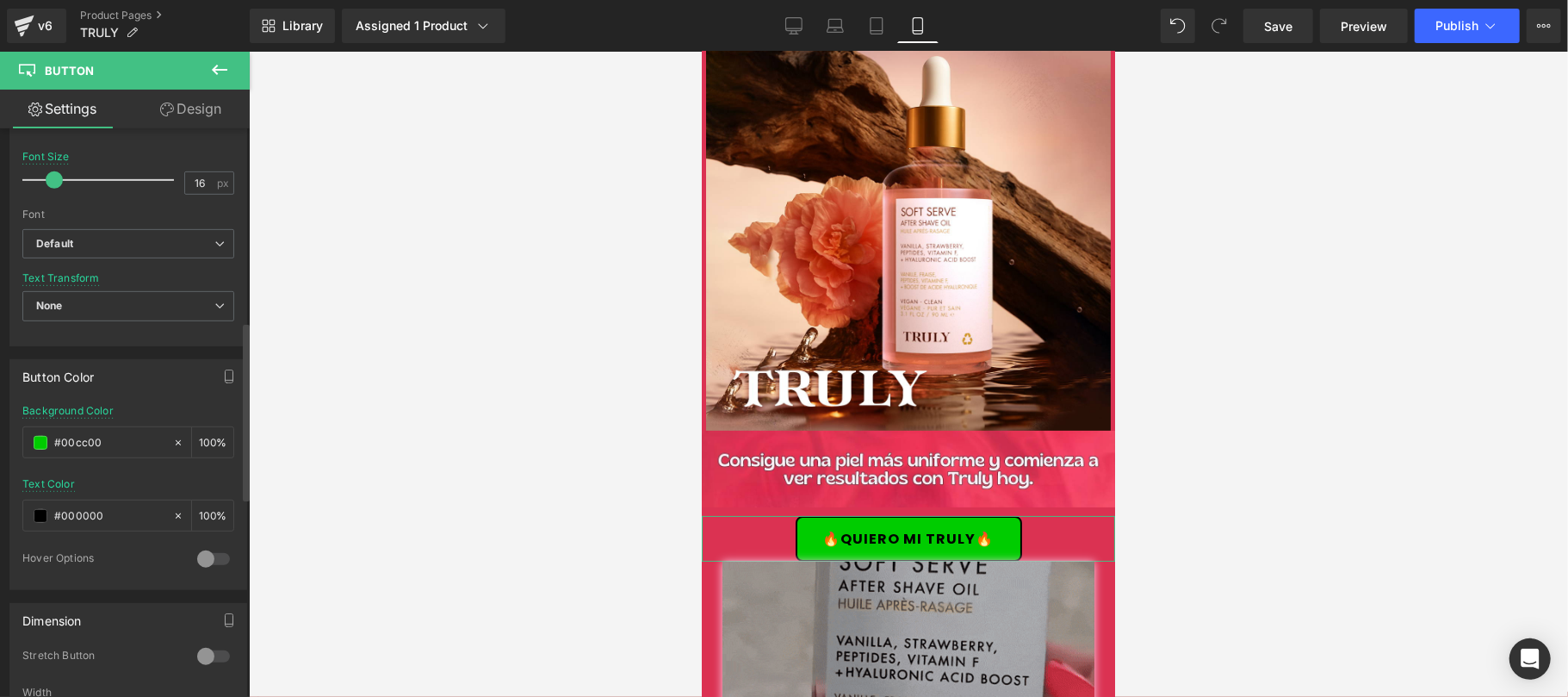
click at [139, 580] on div "Hover Options" at bounding box center [128, 569] width 212 height 38
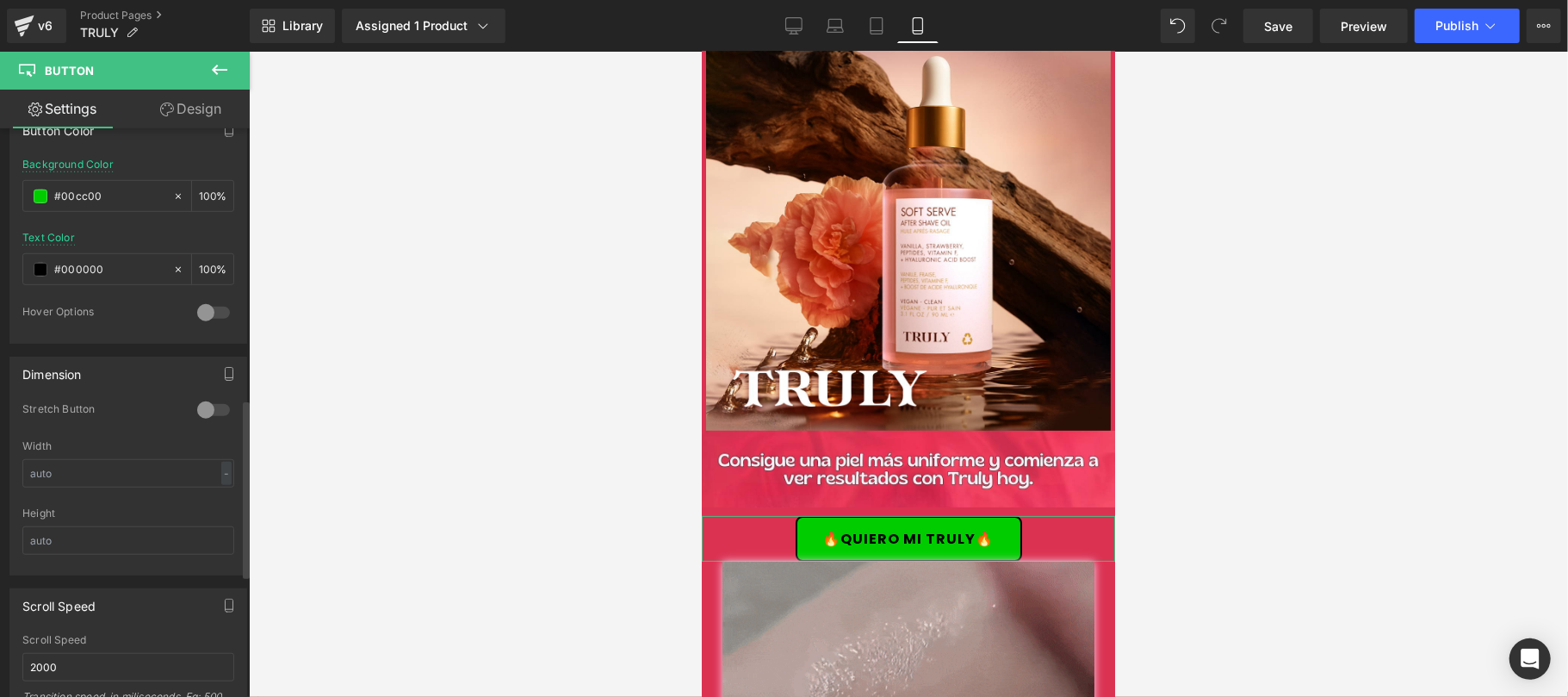
scroll to position [917, 0]
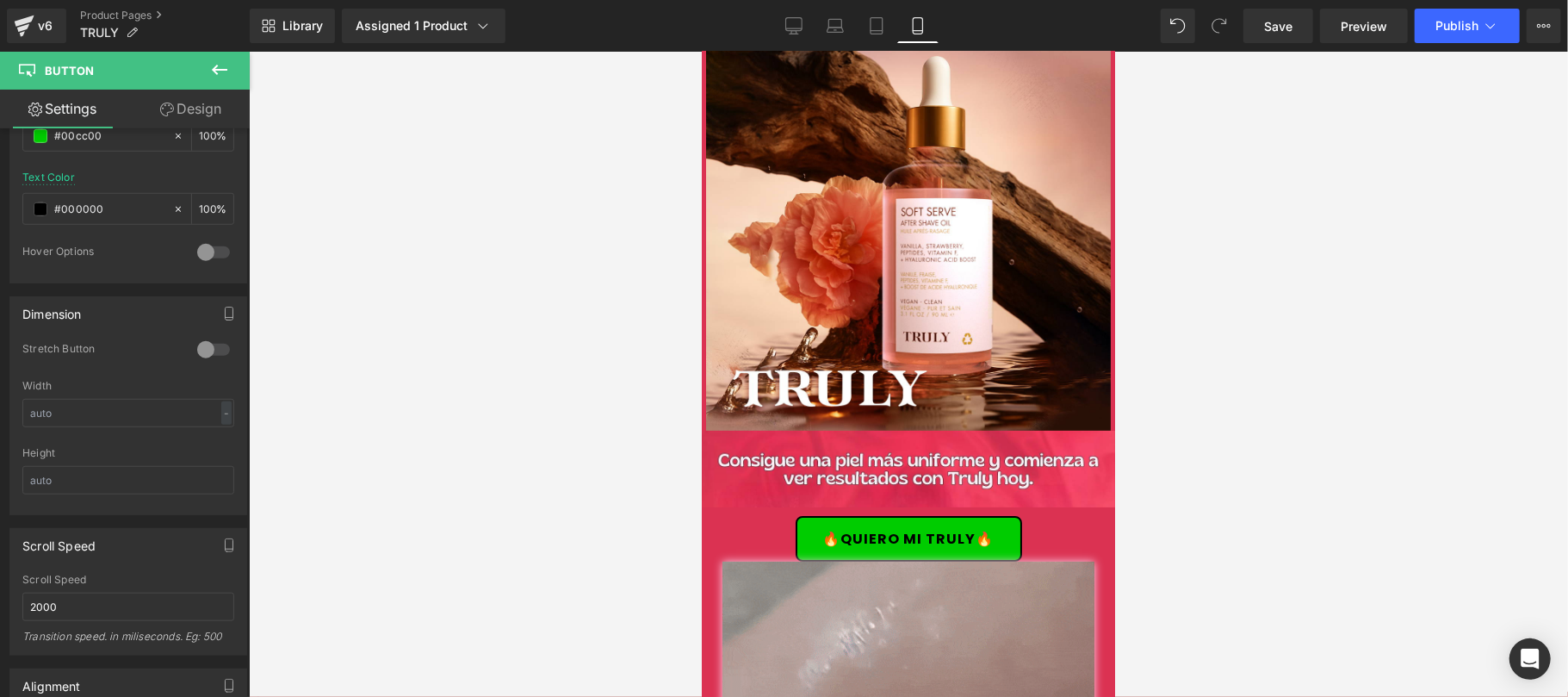
click at [215, 76] on icon at bounding box center [219, 69] width 21 height 21
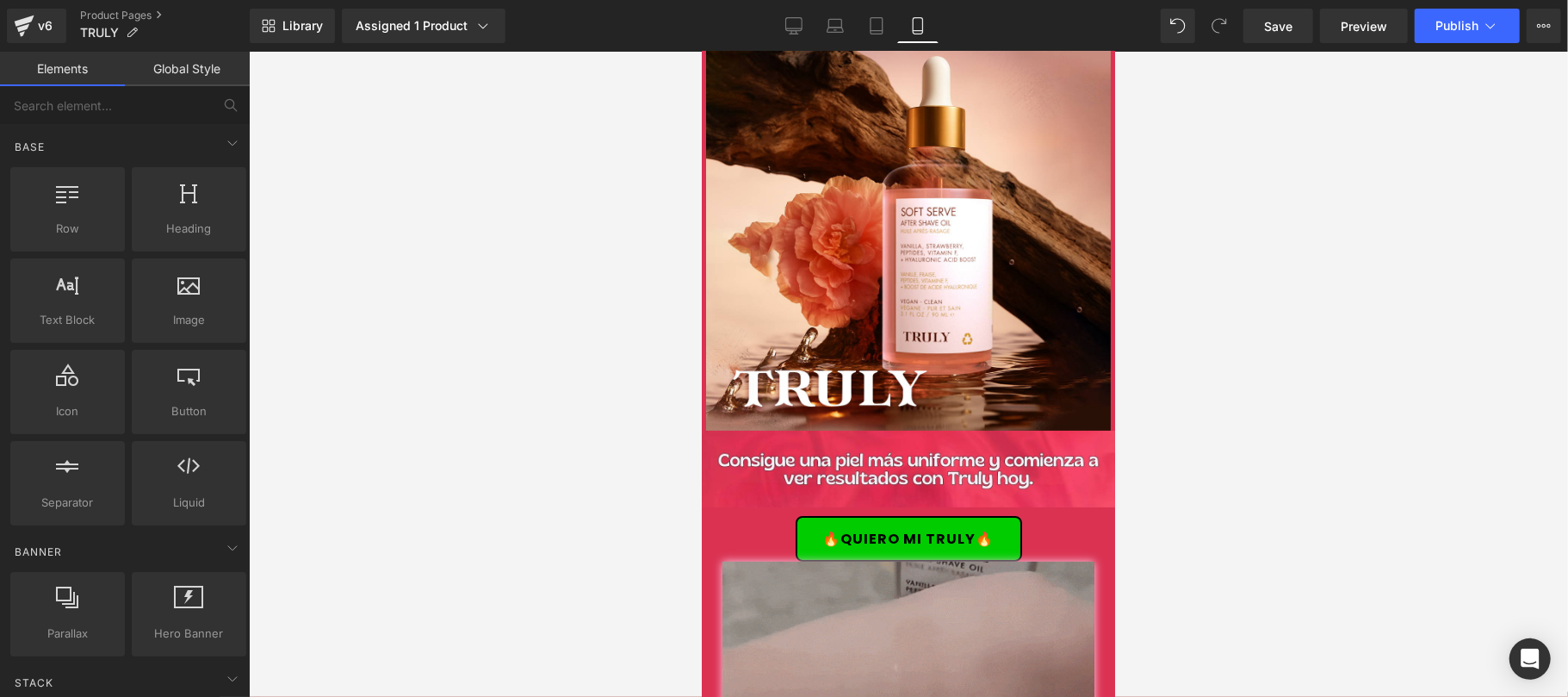
click at [871, 524] on link "🔥QUIERO MI TRULY🔥" at bounding box center [907, 538] width 226 height 46
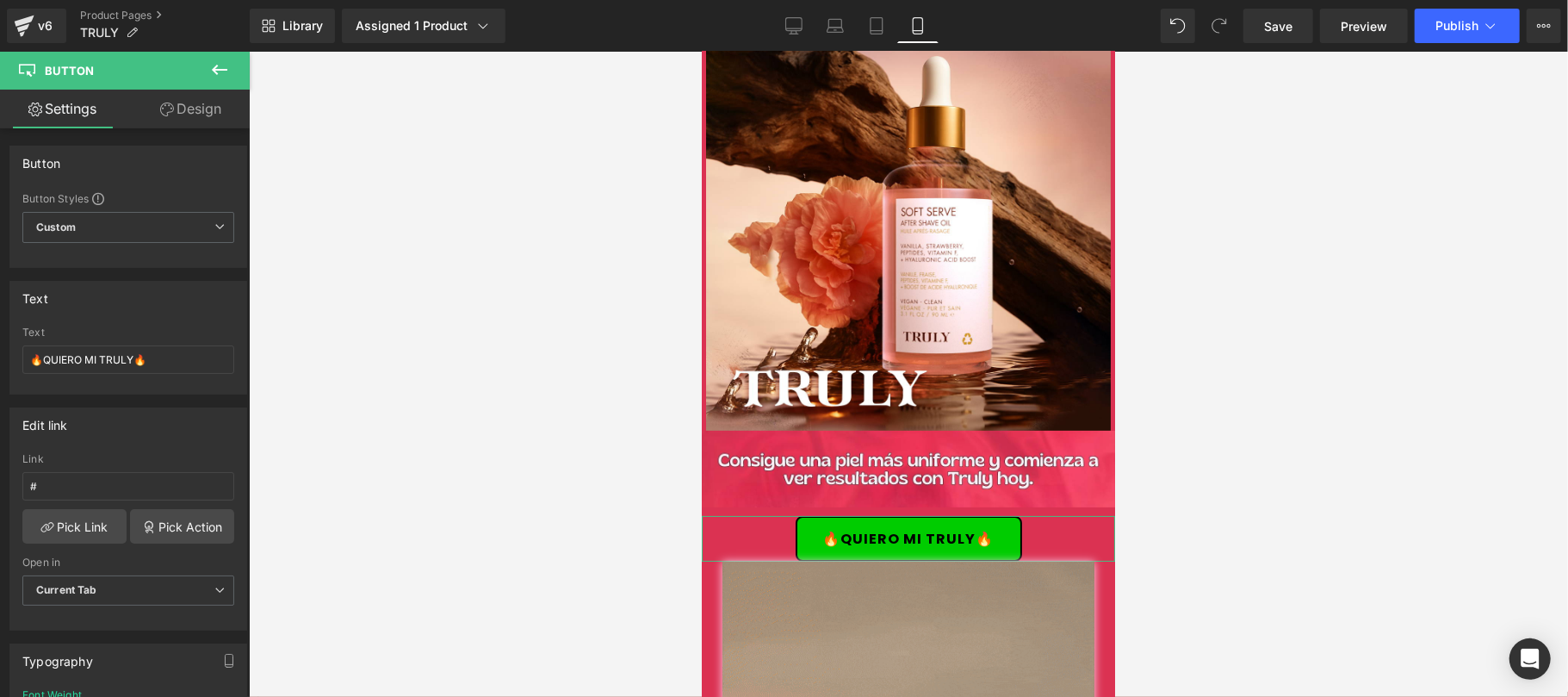
click at [186, 114] on link "Design" at bounding box center [190, 108] width 125 height 38
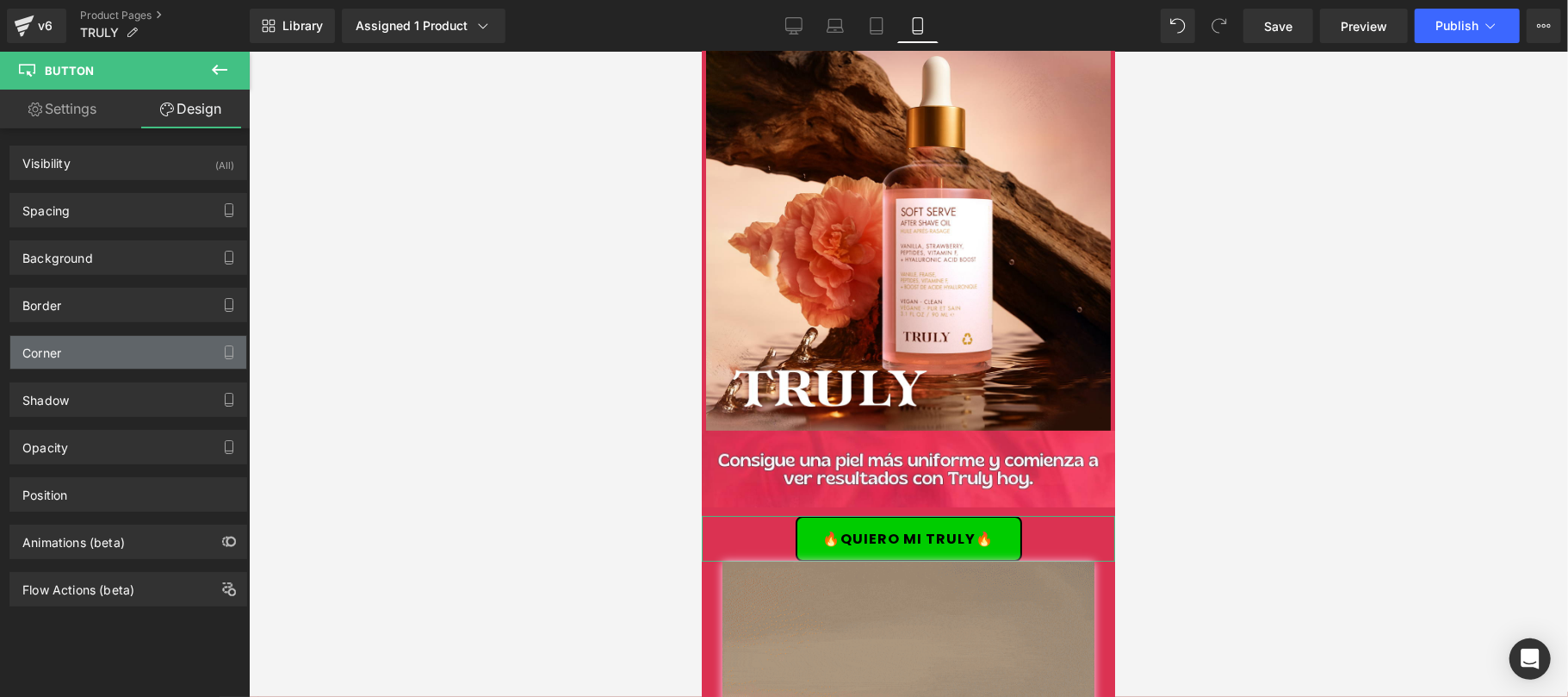
click at [107, 344] on div "Corner" at bounding box center [128, 352] width 236 height 33
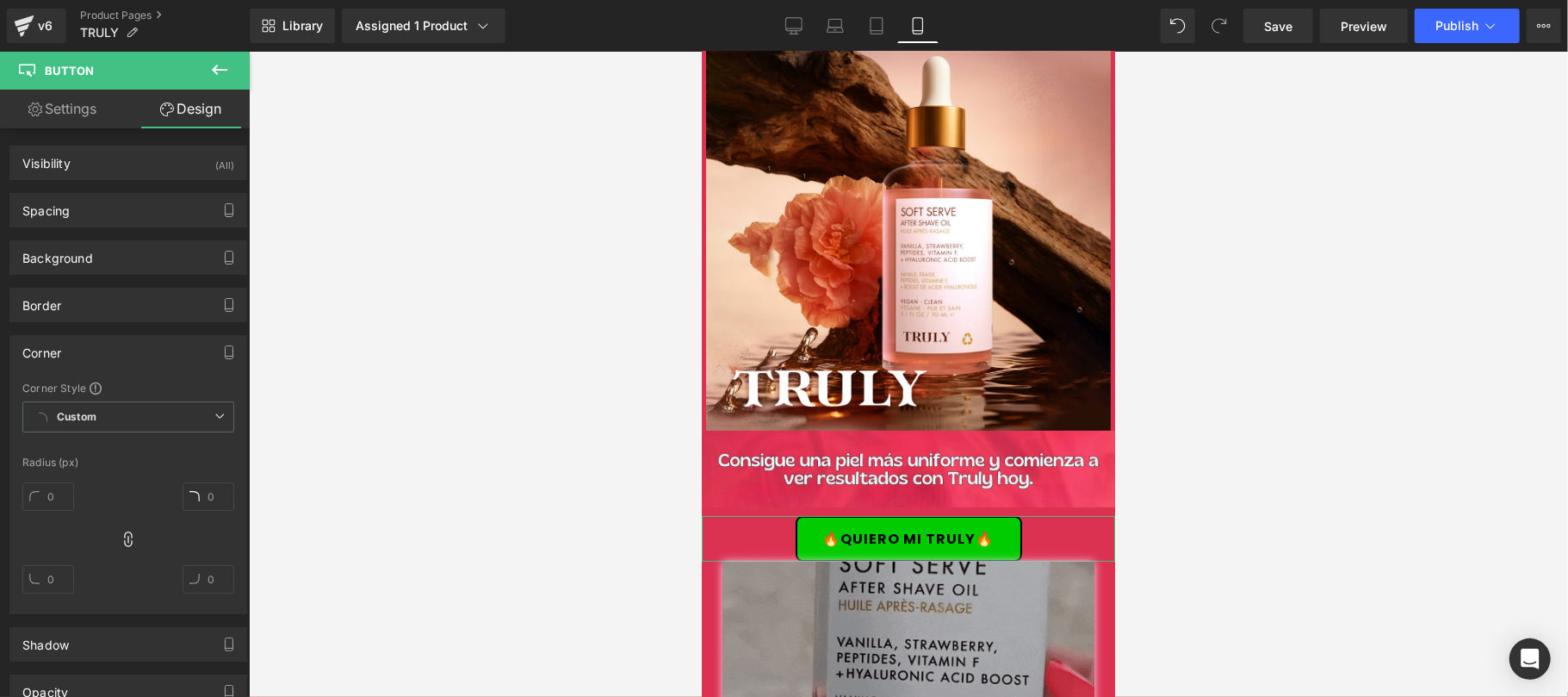
type input "8"
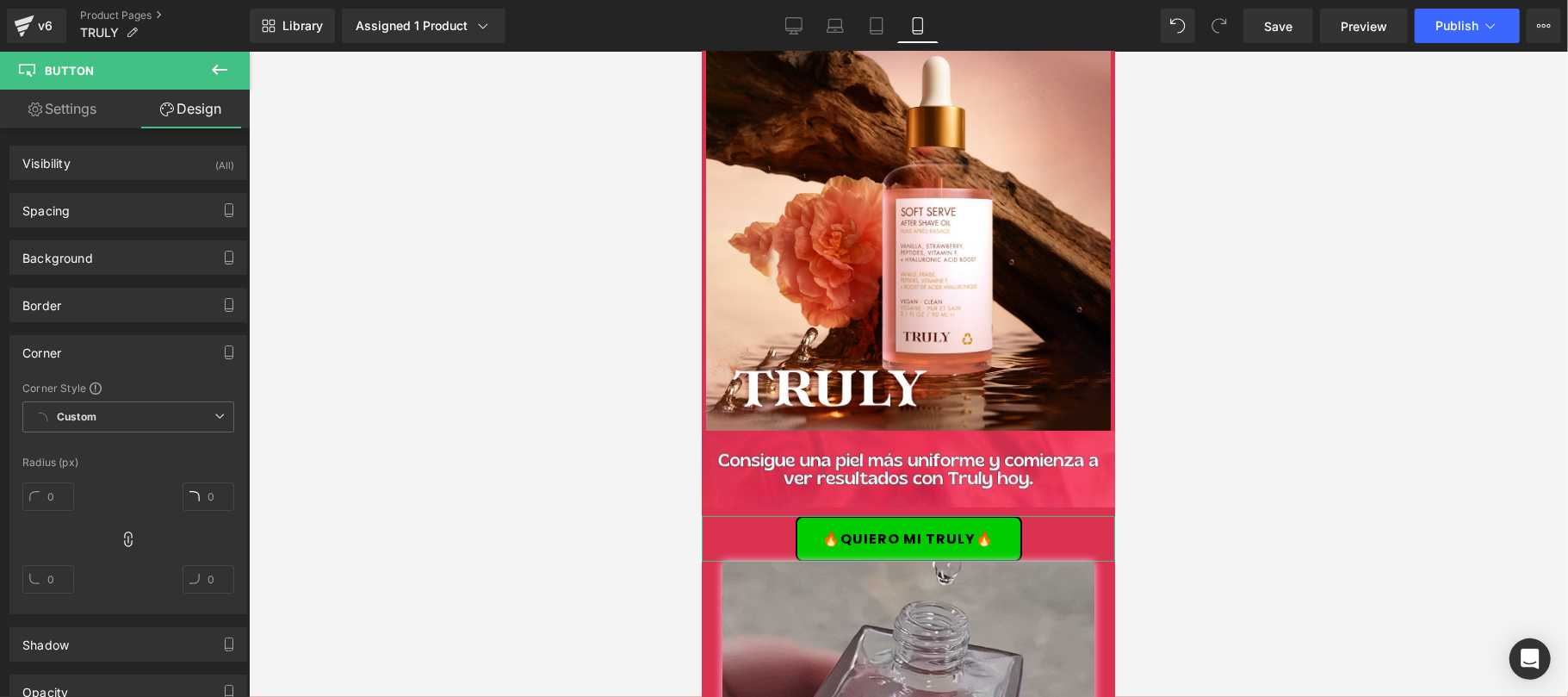
type input "8"
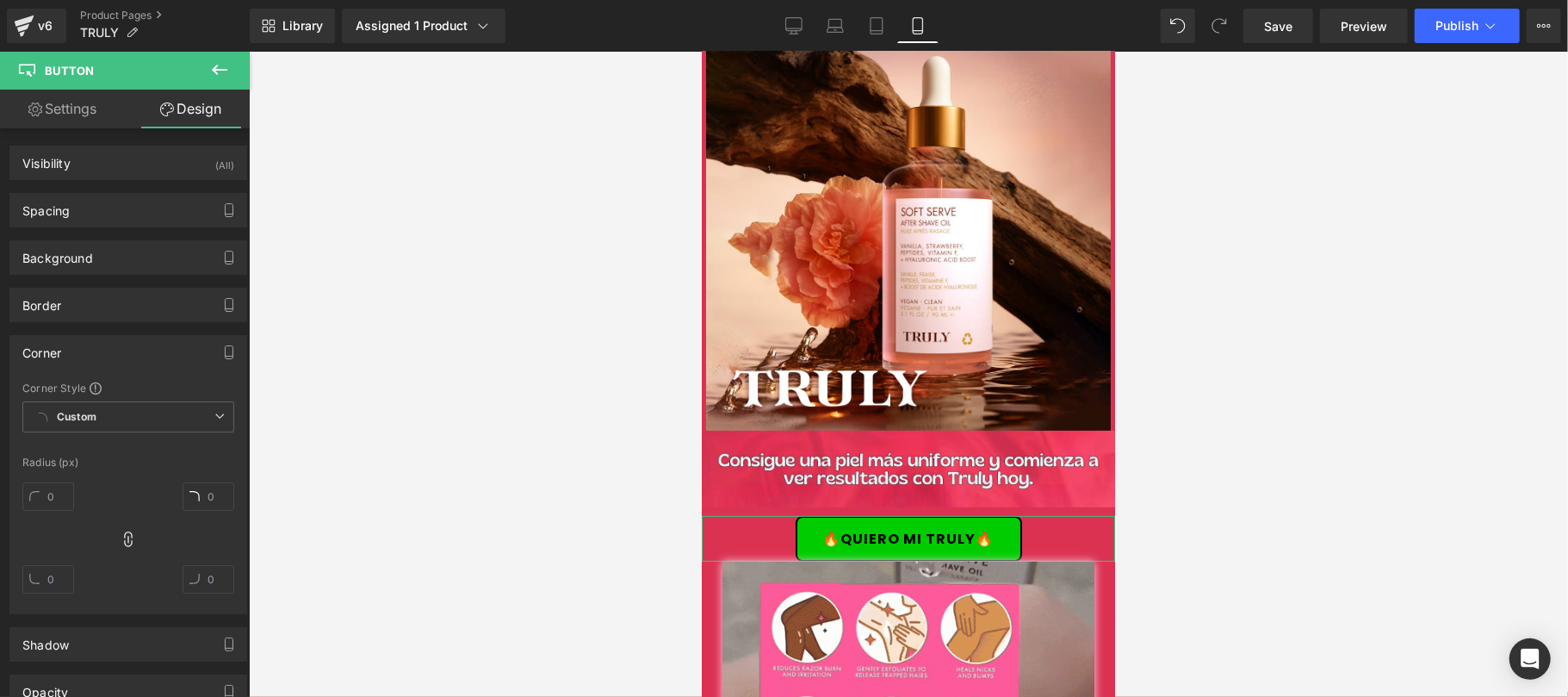
type input "8"
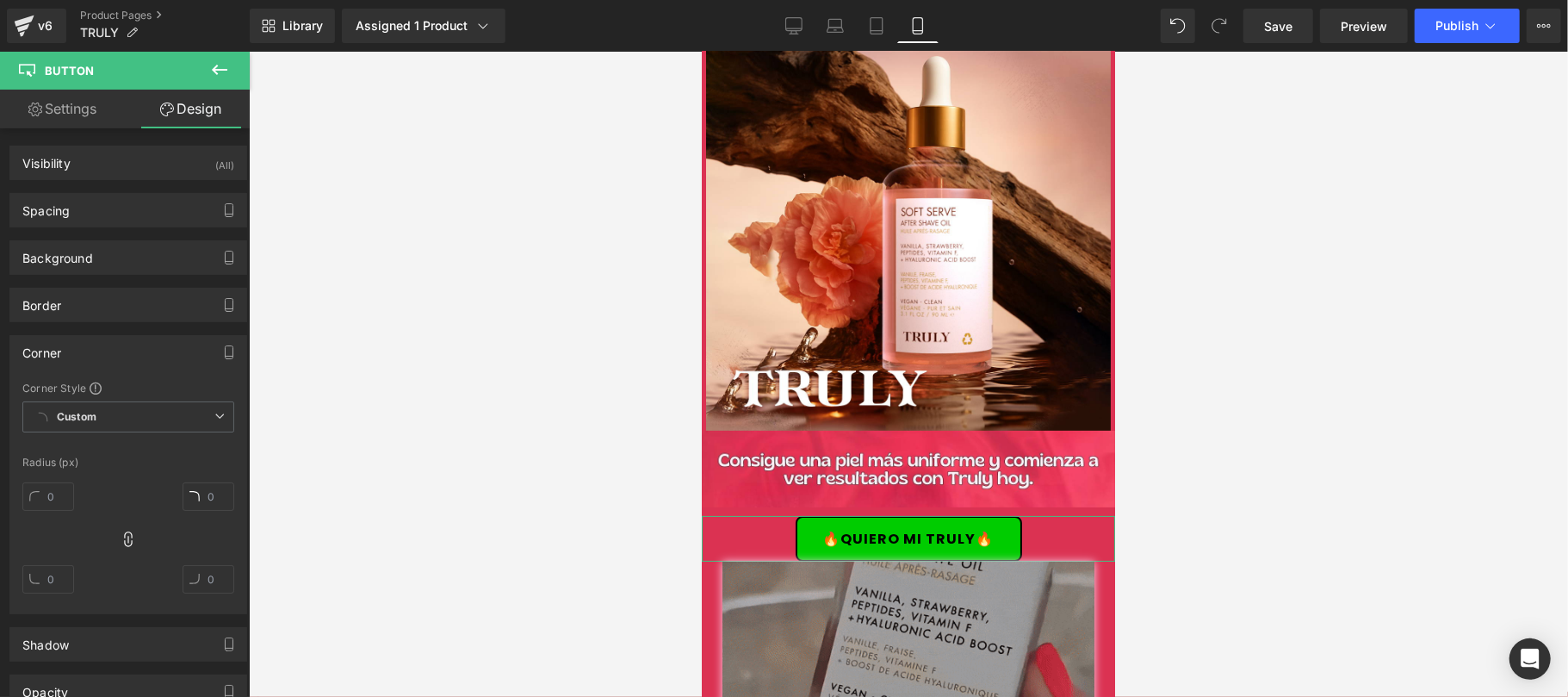
type input "8"
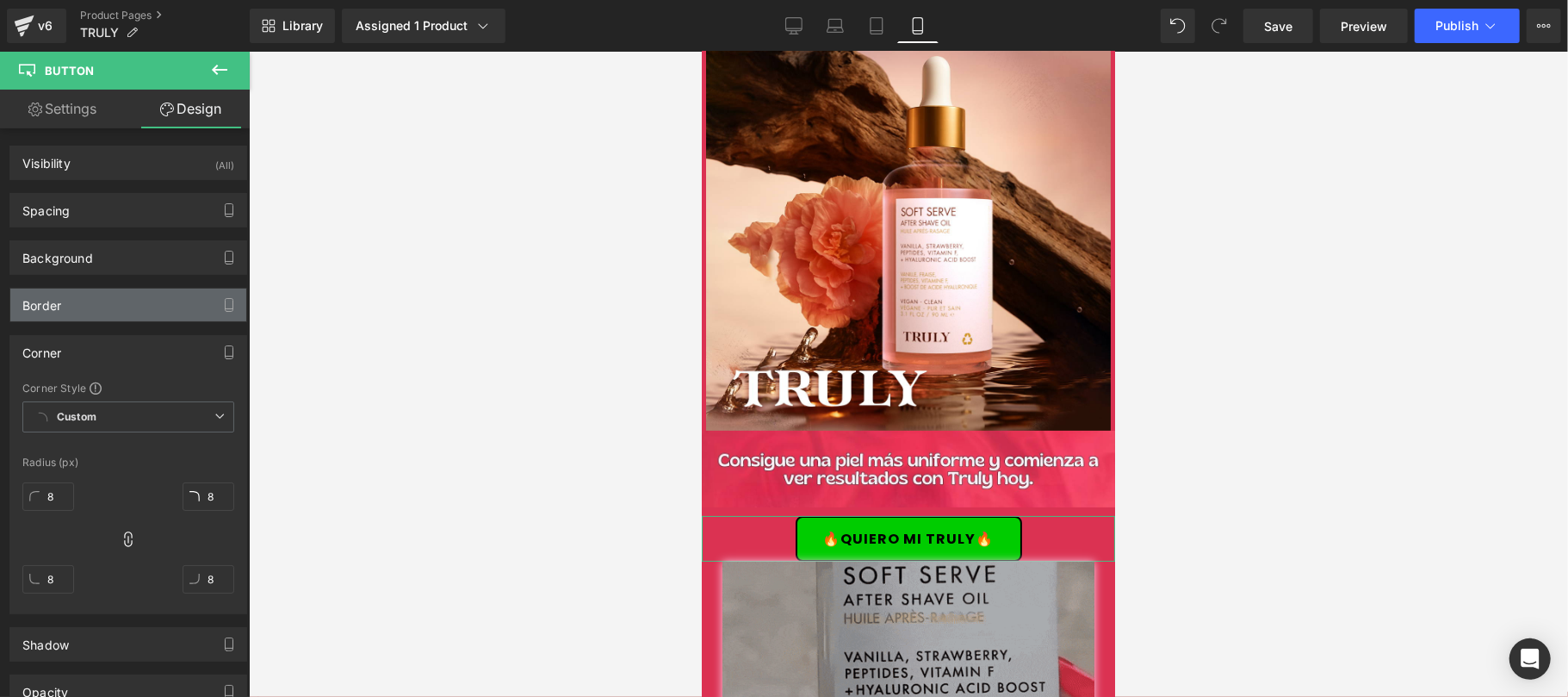
click at [108, 322] on div "Visibility (All) 0|0|0|0 1 Show on Desktop 1 Show on Laptop 1 Show on Tablet 1 …" at bounding box center [128, 490] width 257 height 722
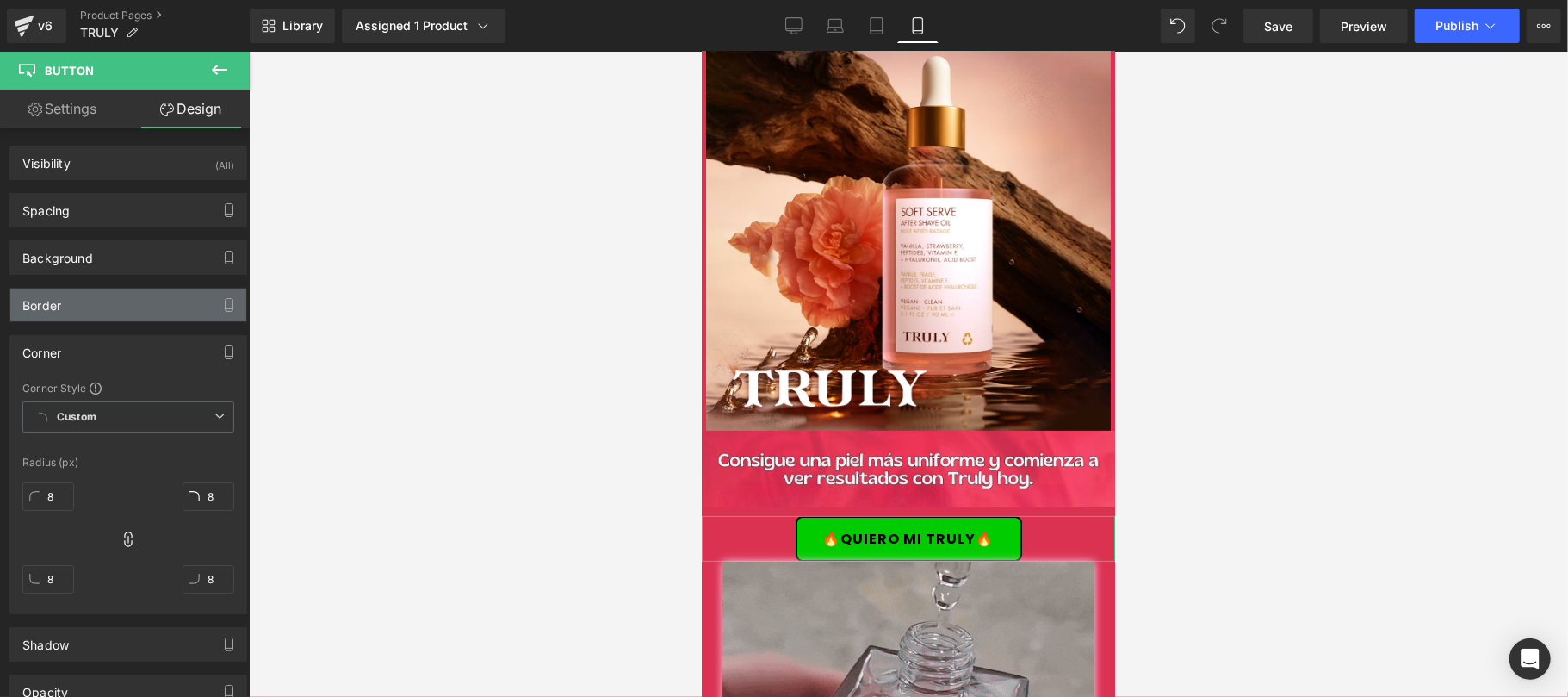
click at [108, 315] on div "Border" at bounding box center [128, 305] width 236 height 33
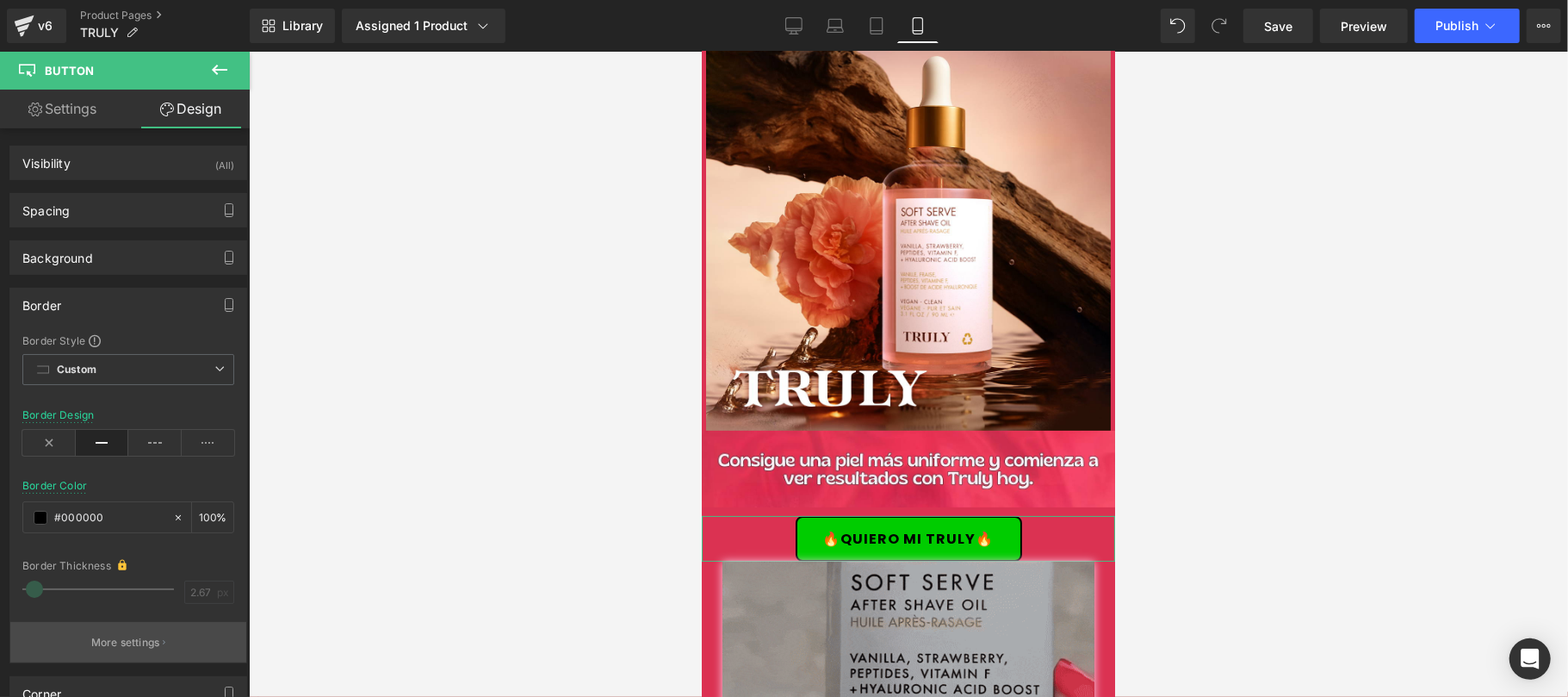
click at [162, 643] on icon "button" at bounding box center [163, 642] width 3 height 8
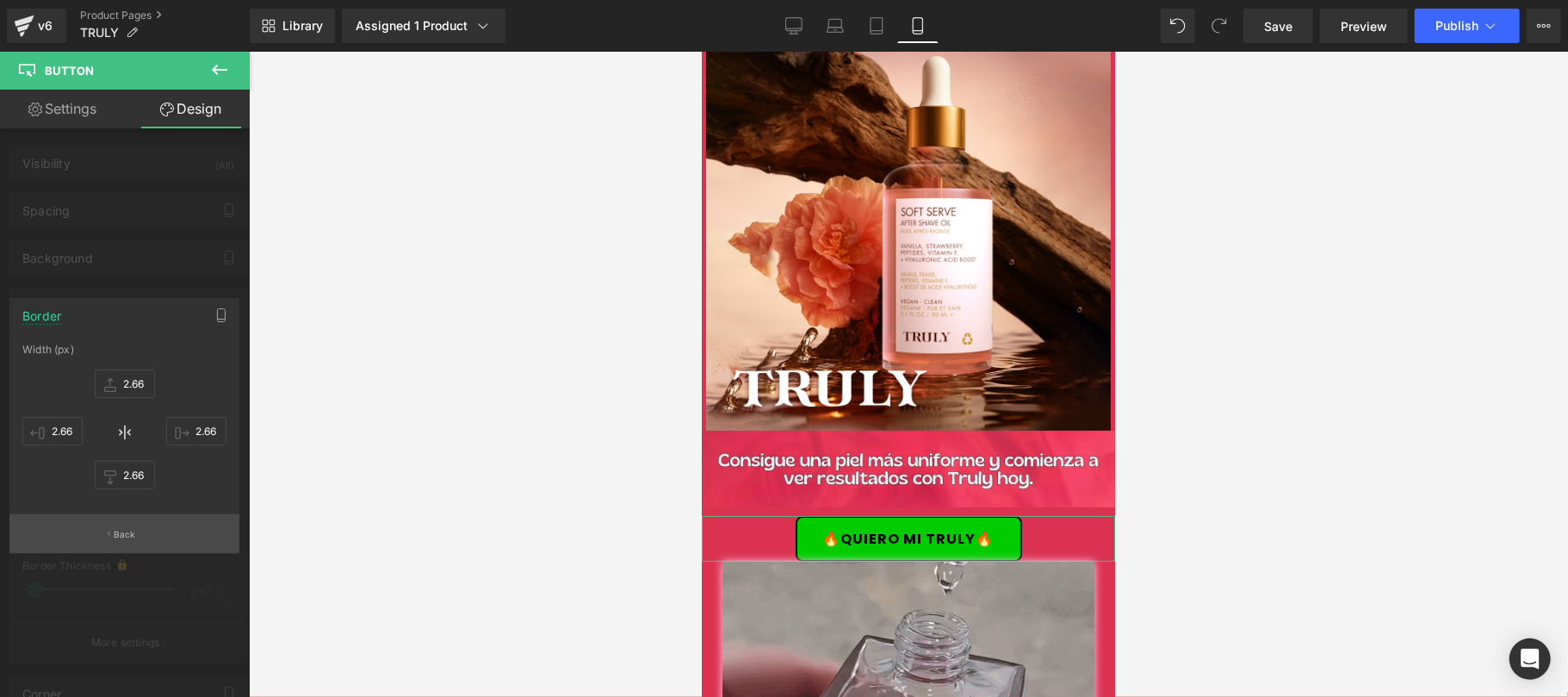
click at [138, 538] on button "Back" at bounding box center [124, 533] width 230 height 38
type input "2.66"
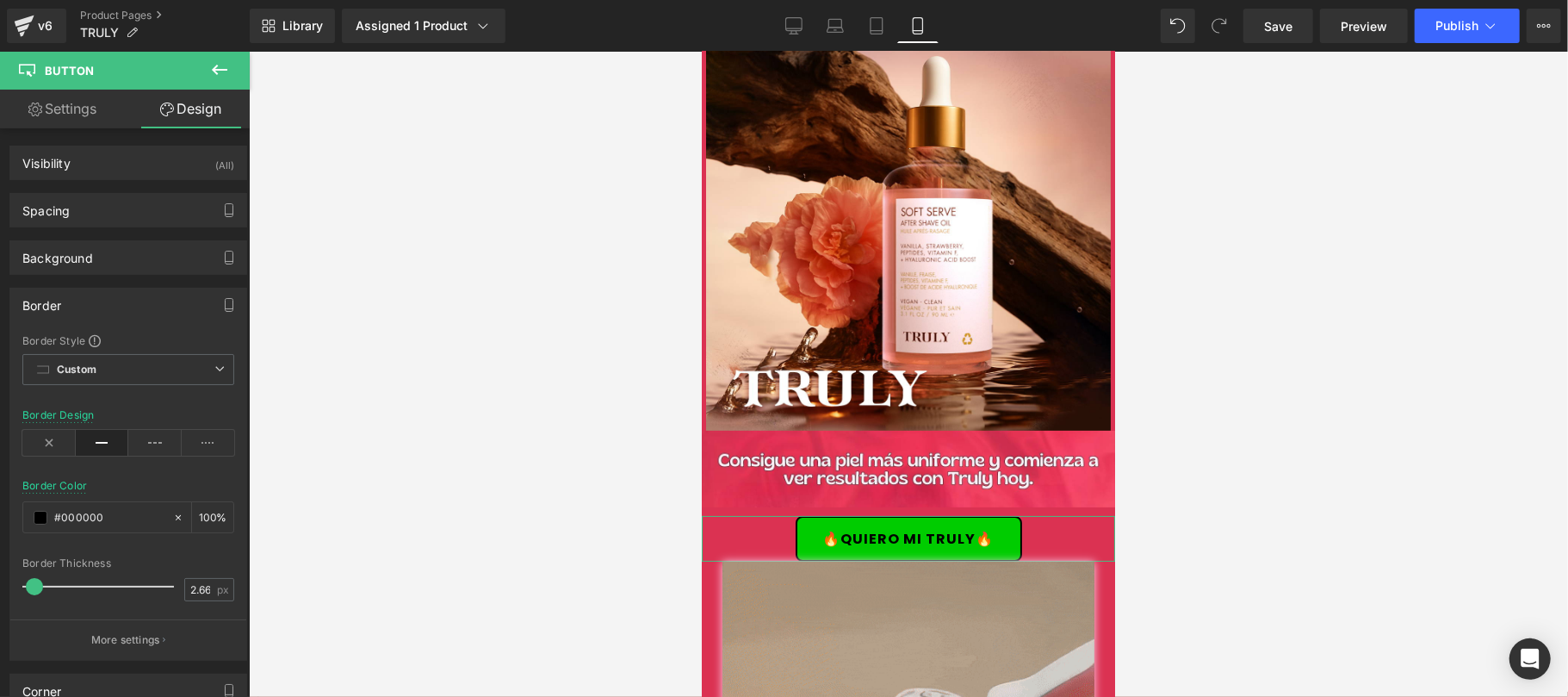
click at [149, 305] on div "Border" at bounding box center [128, 305] width 236 height 33
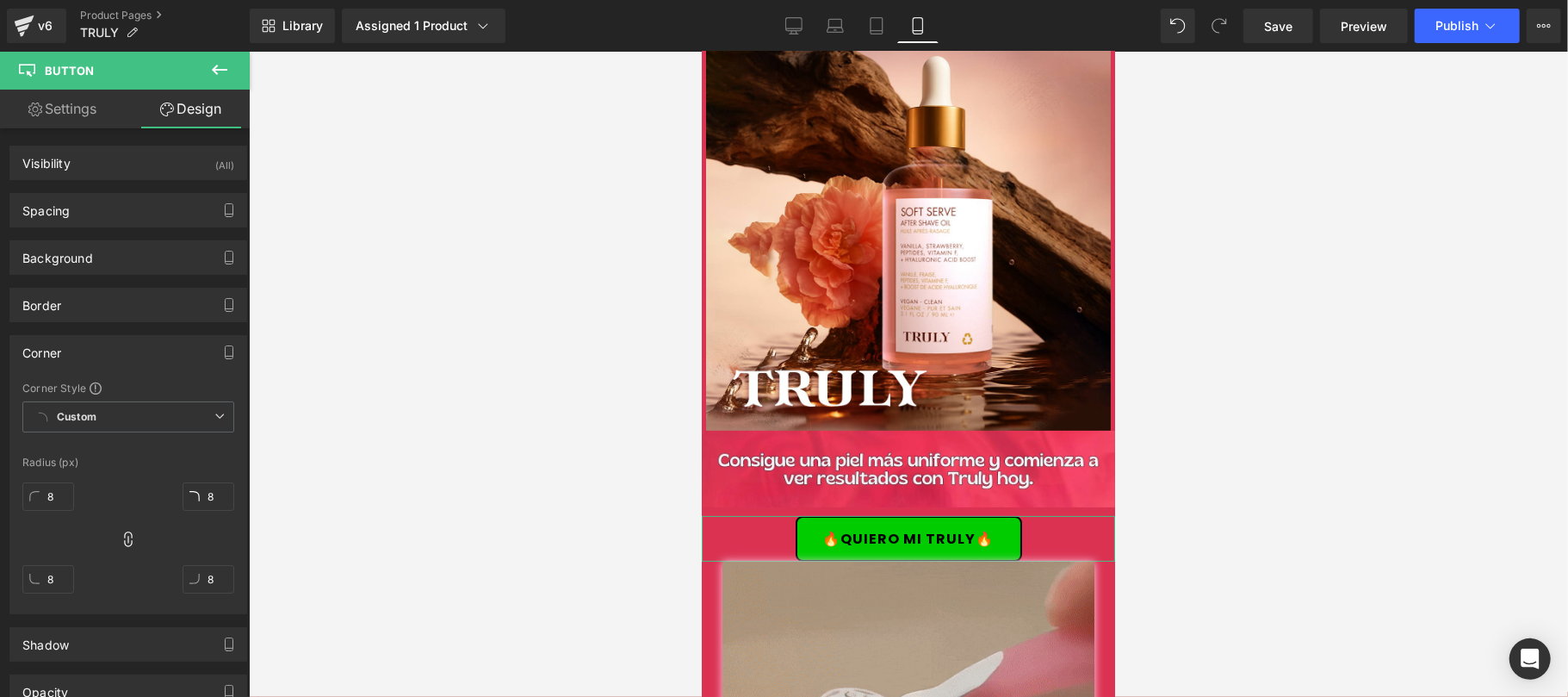
click at [135, 348] on div "Corner" at bounding box center [128, 352] width 236 height 33
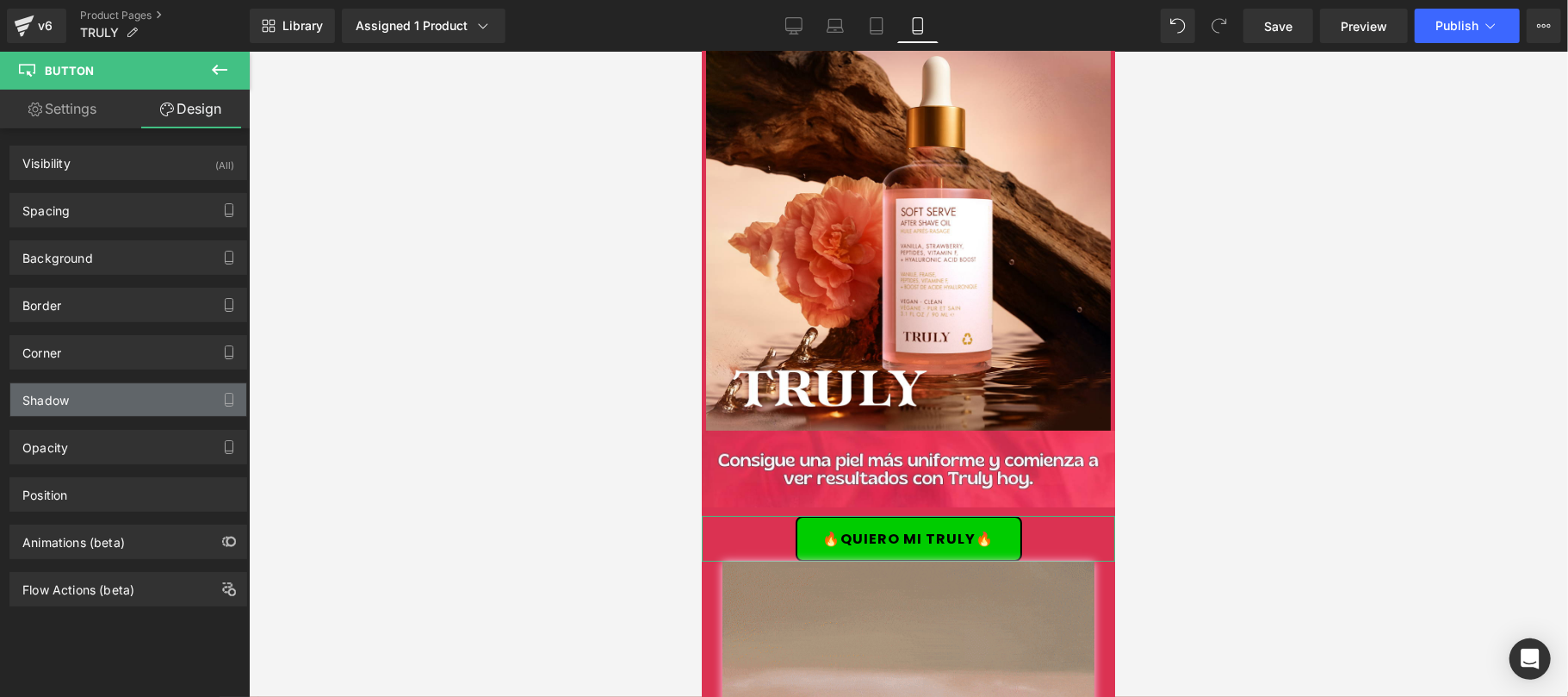
click at [115, 402] on div "Shadow" at bounding box center [128, 399] width 236 height 33
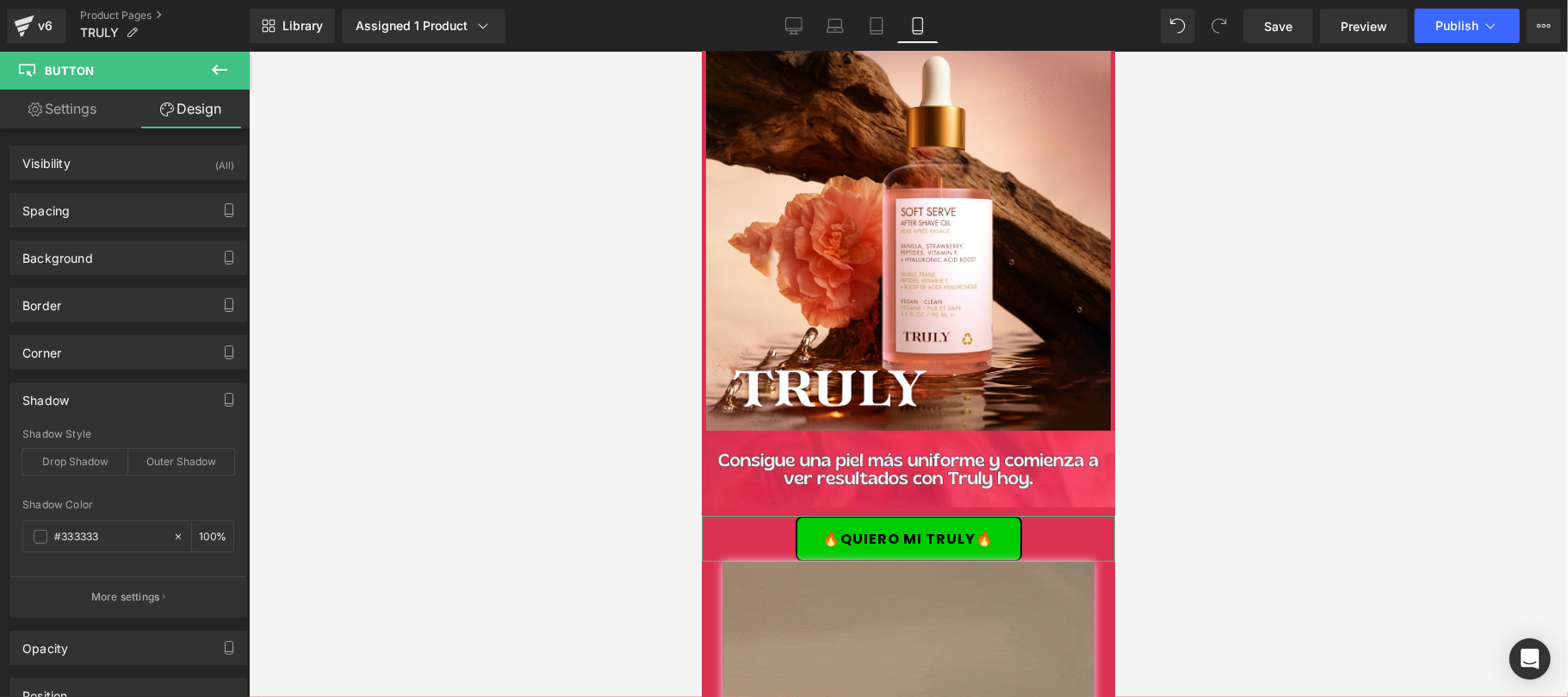
click at [115, 402] on div "Shadow" at bounding box center [128, 399] width 236 height 33
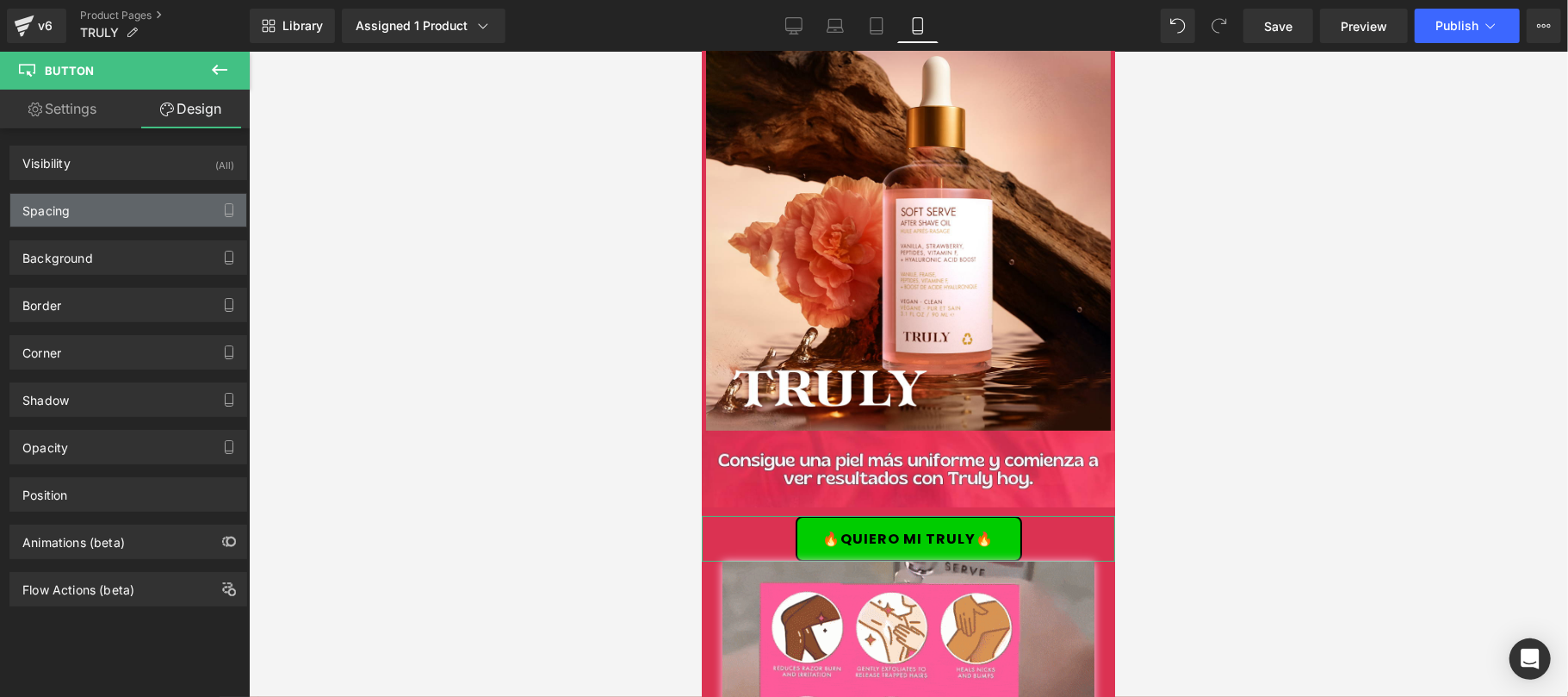
click at [121, 222] on div "Spacing" at bounding box center [128, 210] width 236 height 33
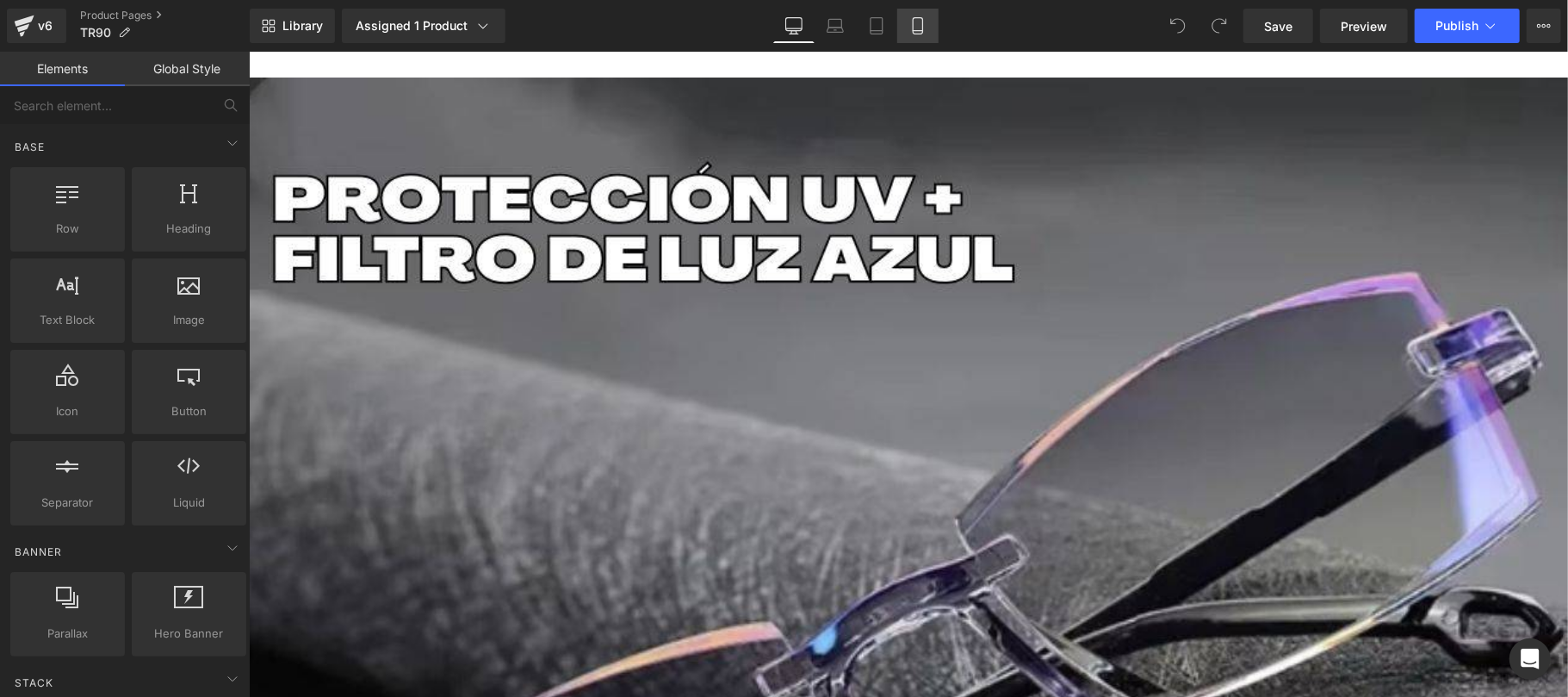
click at [927, 18] on link "Mobile" at bounding box center [917, 25] width 41 height 35
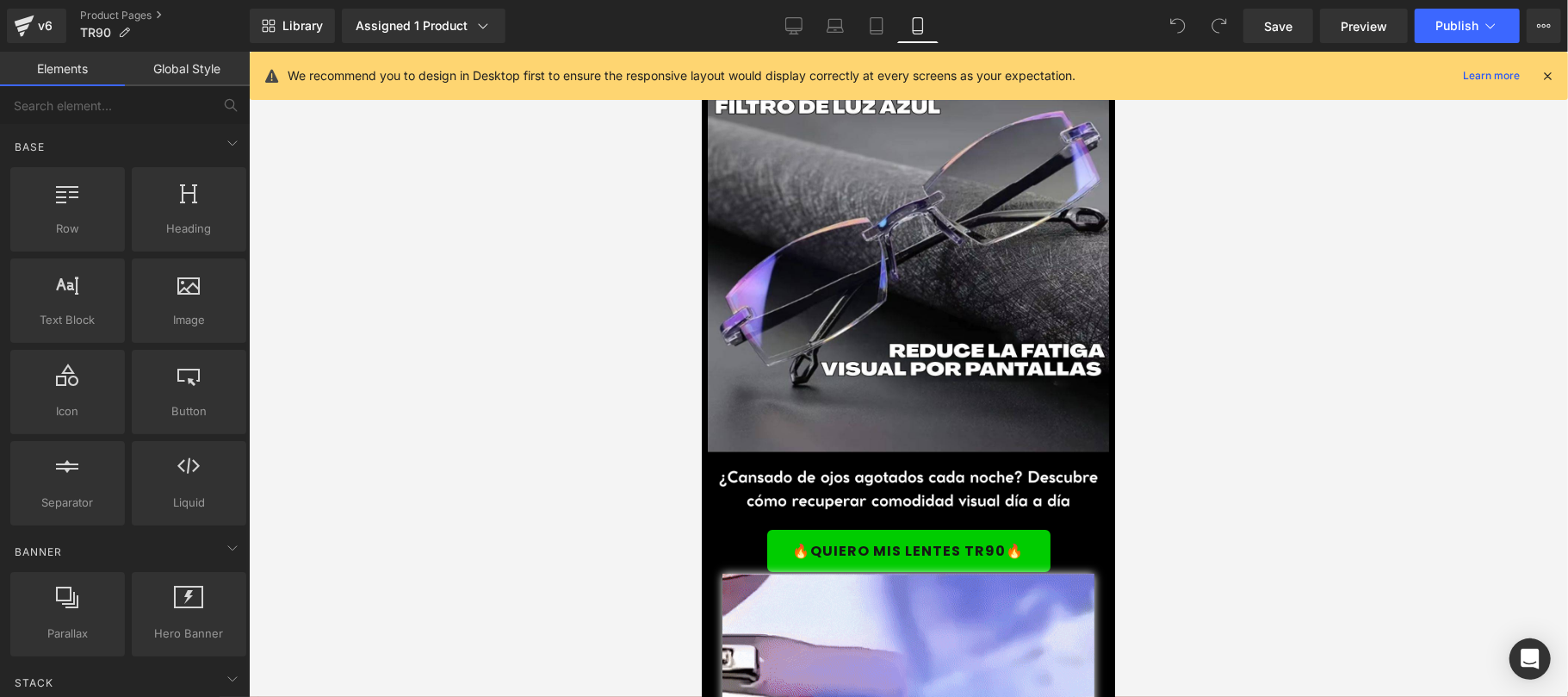
click at [1543, 69] on icon at bounding box center [1546, 76] width 16 height 16
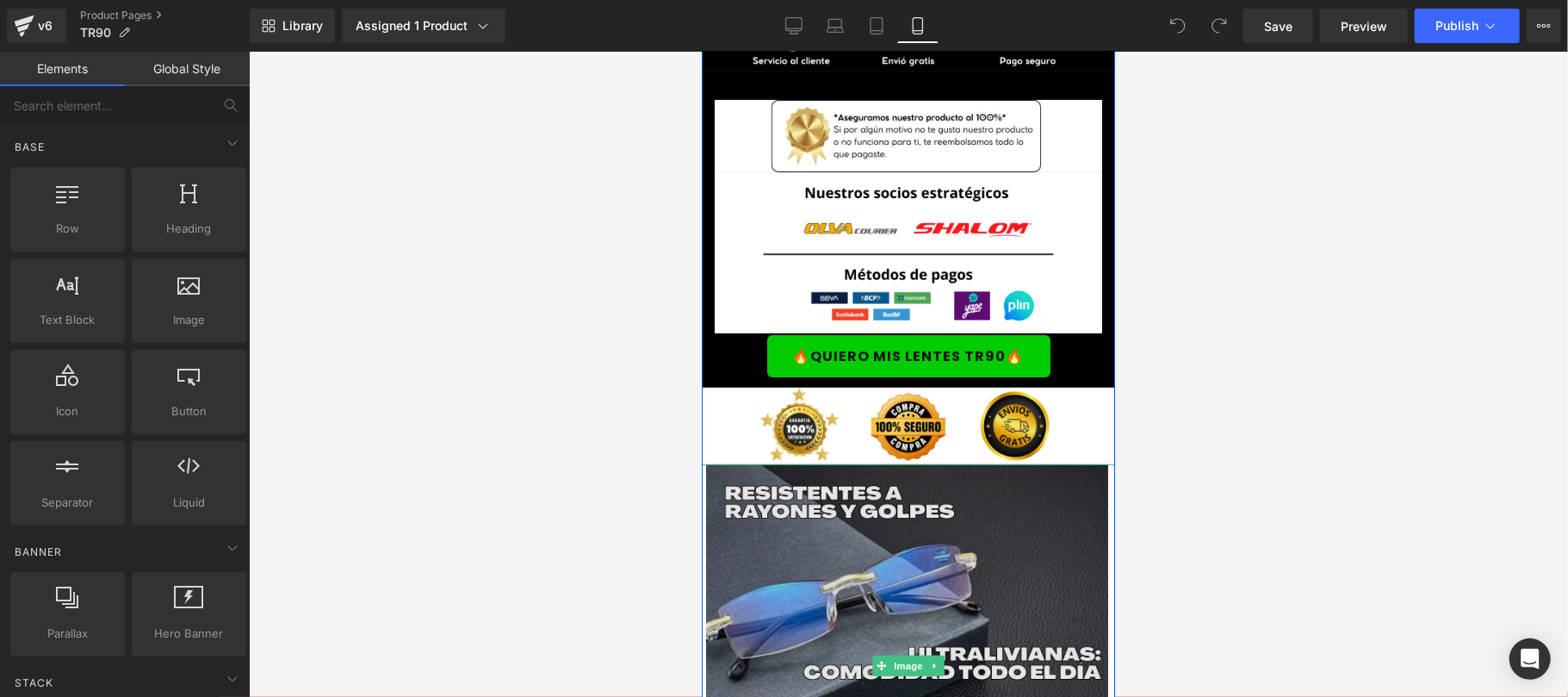
scroll to position [4592, 0]
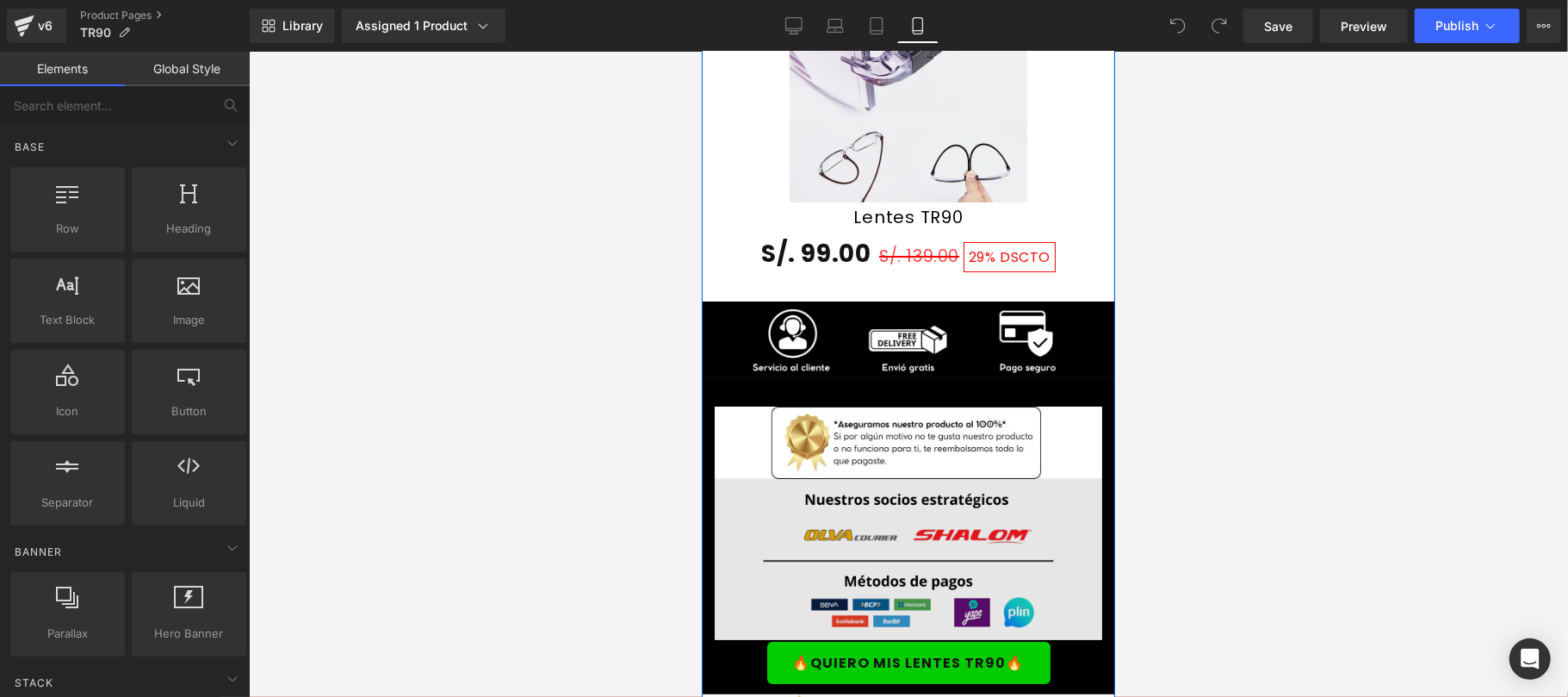
click at [952, 508] on img at bounding box center [907, 558] width 387 height 162
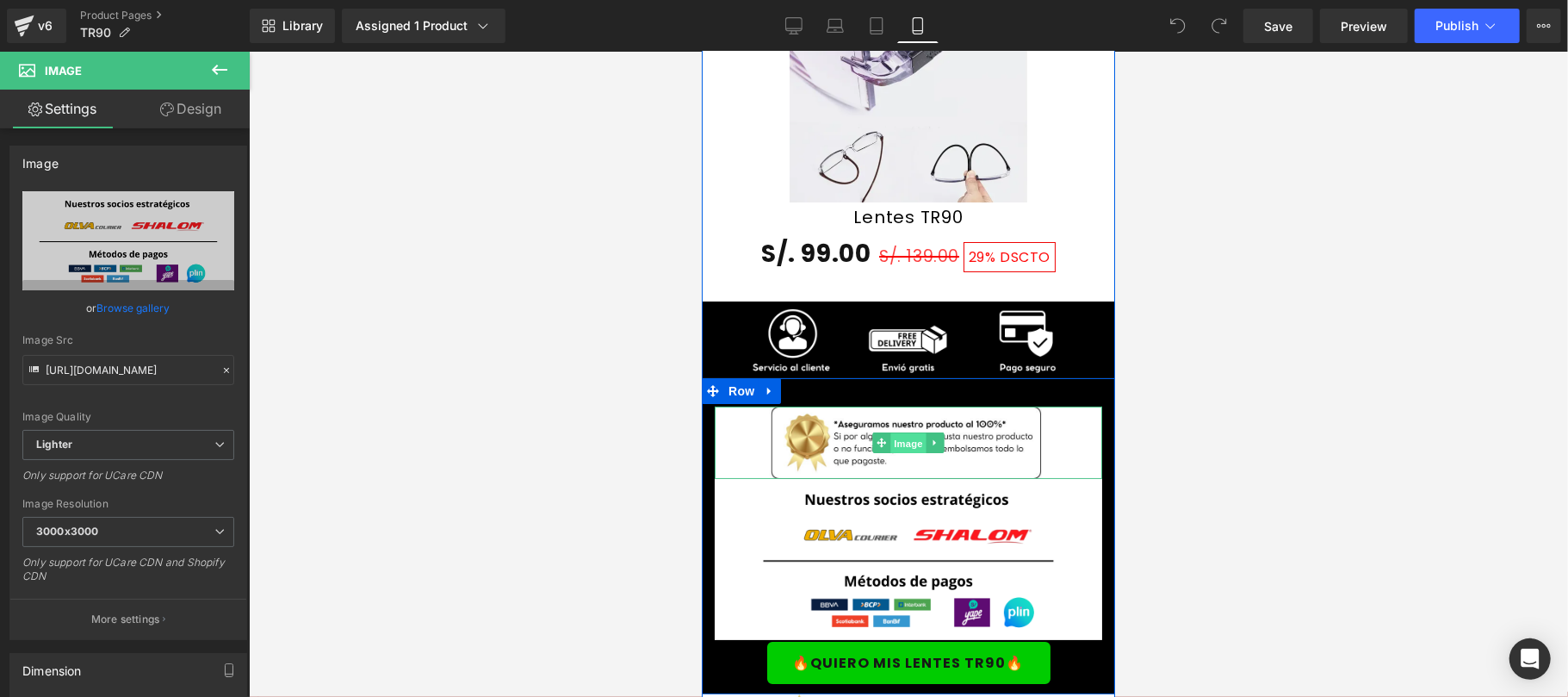
click at [897, 436] on span "Image" at bounding box center [907, 443] width 37 height 21
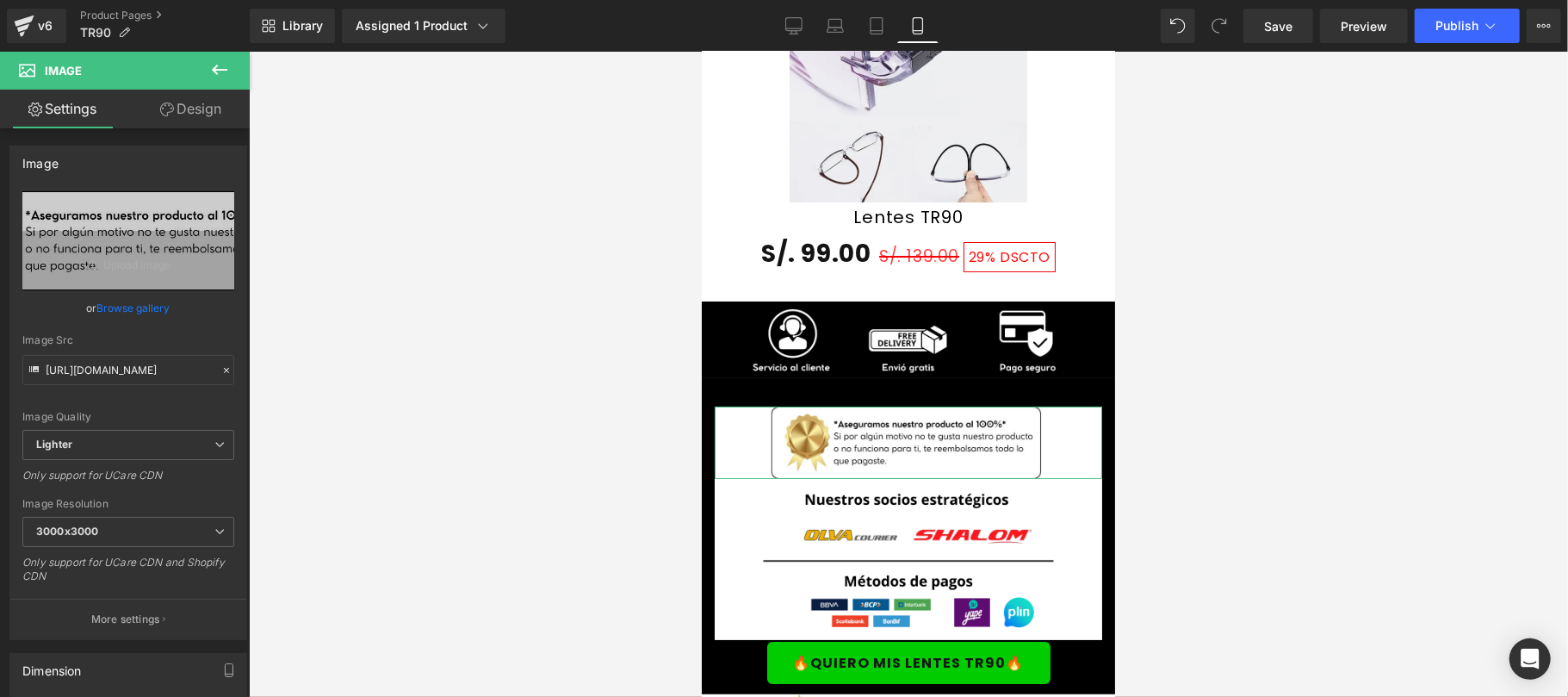
click at [194, 95] on link "Design" at bounding box center [190, 108] width 125 height 38
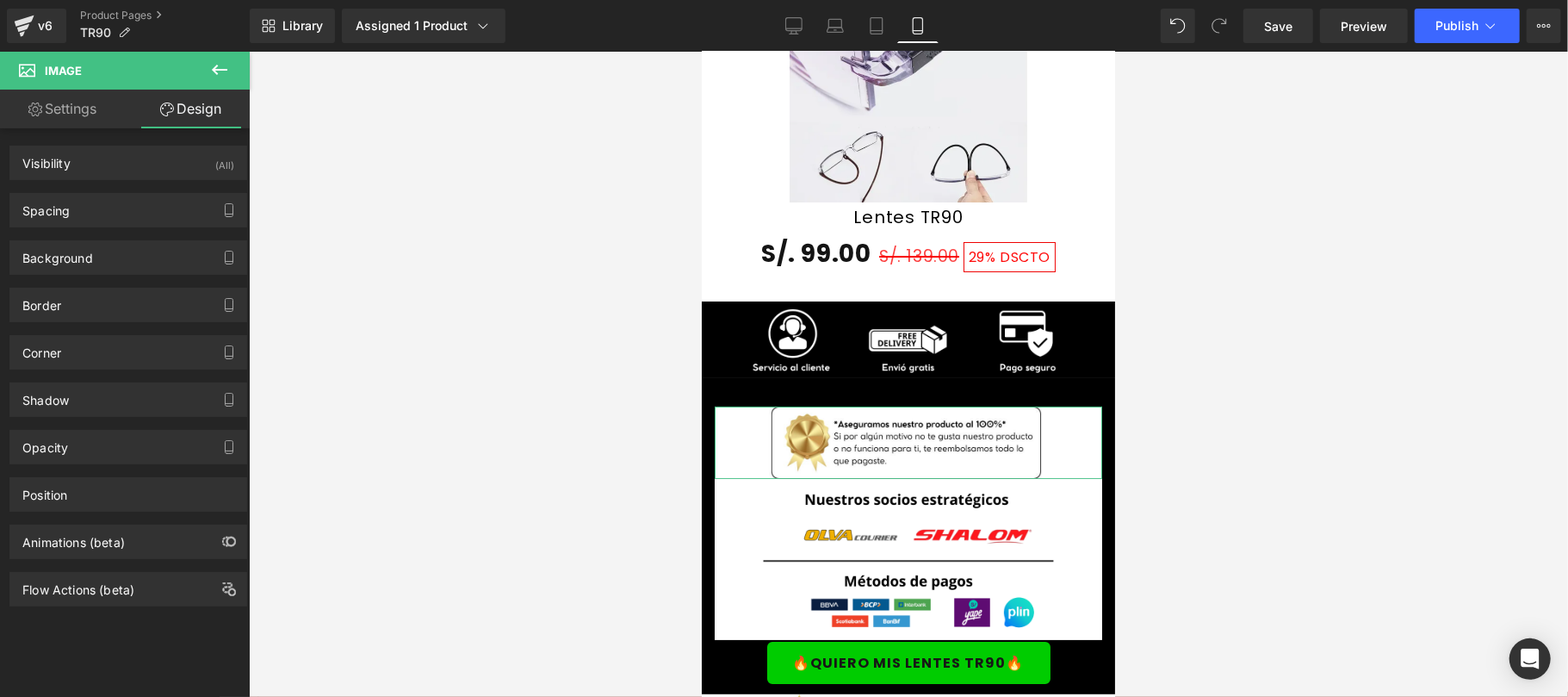
type input "3"
type input "0"
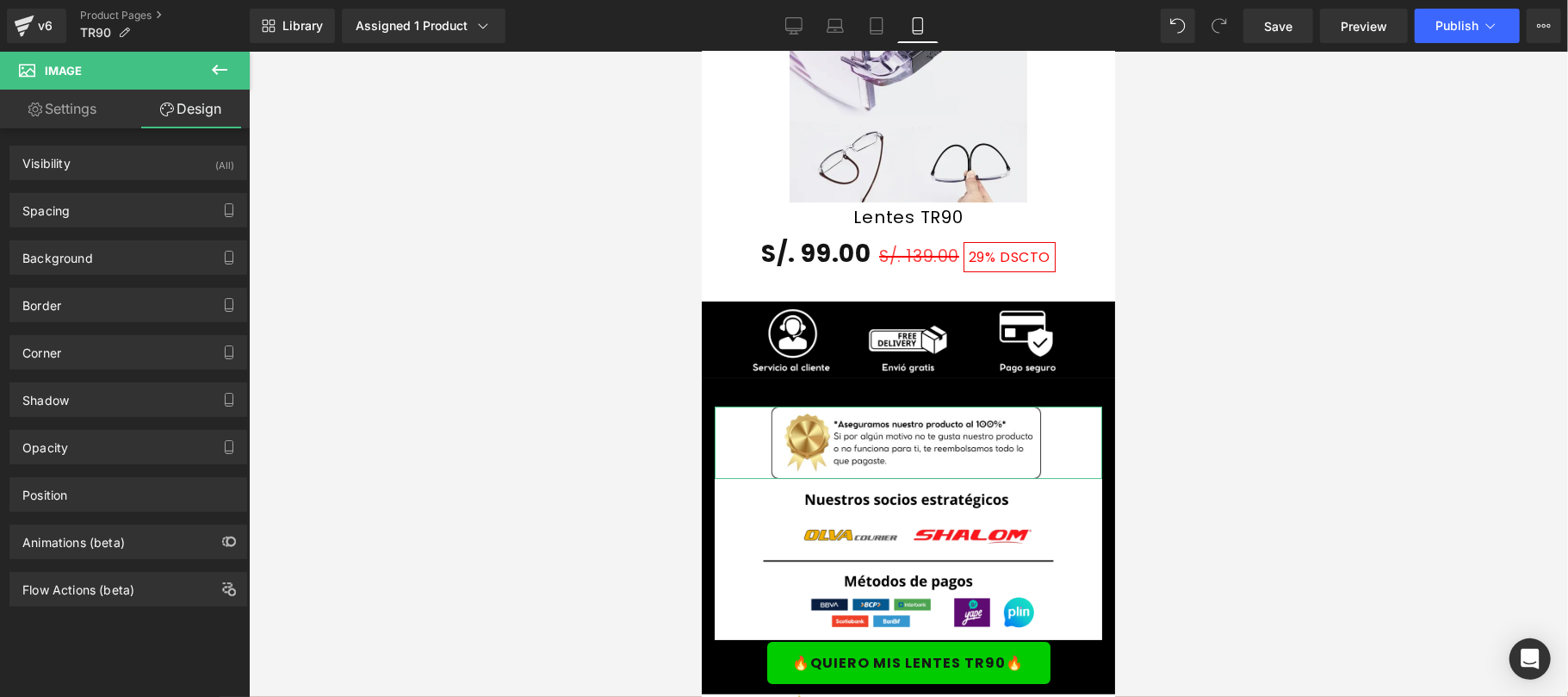
type input "0"
click at [76, 215] on div "Spacing" at bounding box center [128, 210] width 236 height 33
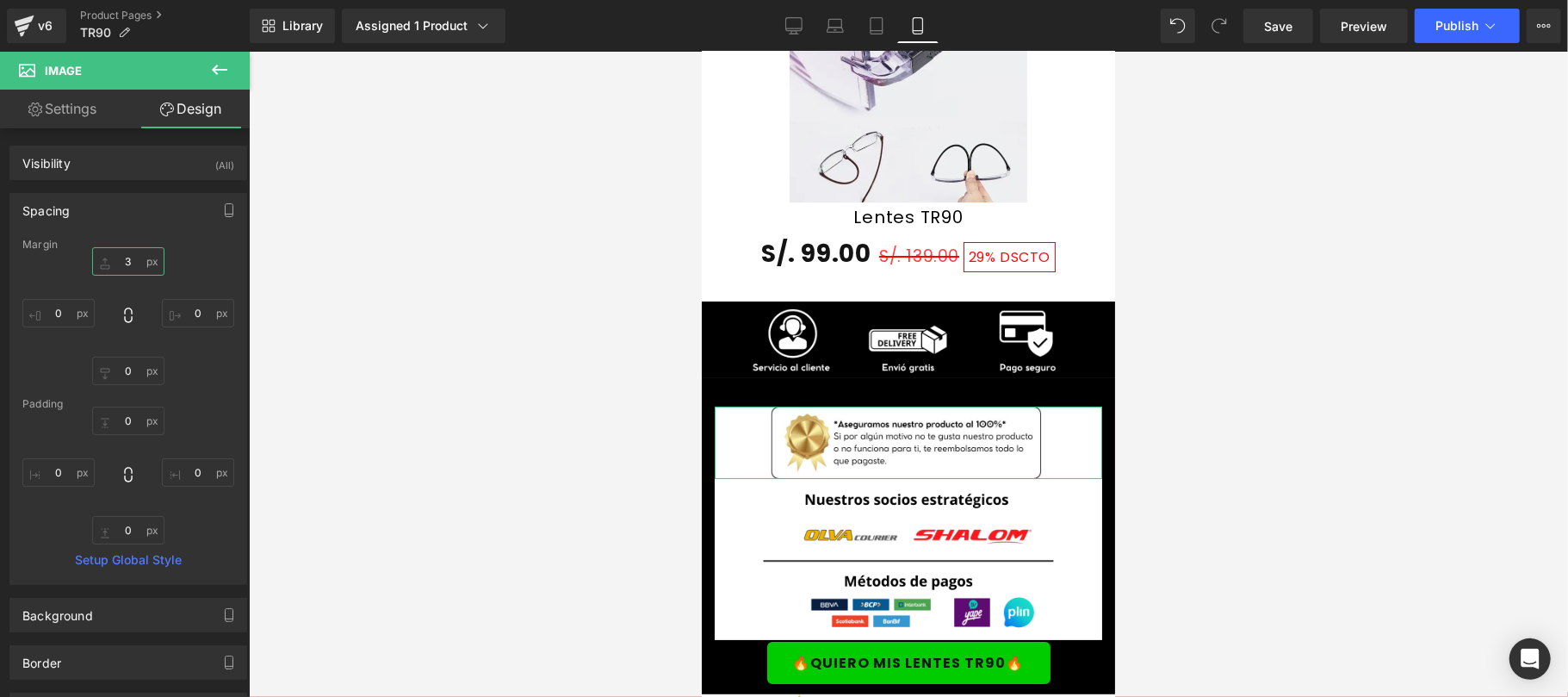
click at [126, 265] on input "3" at bounding box center [128, 261] width 72 height 28
type input "5"
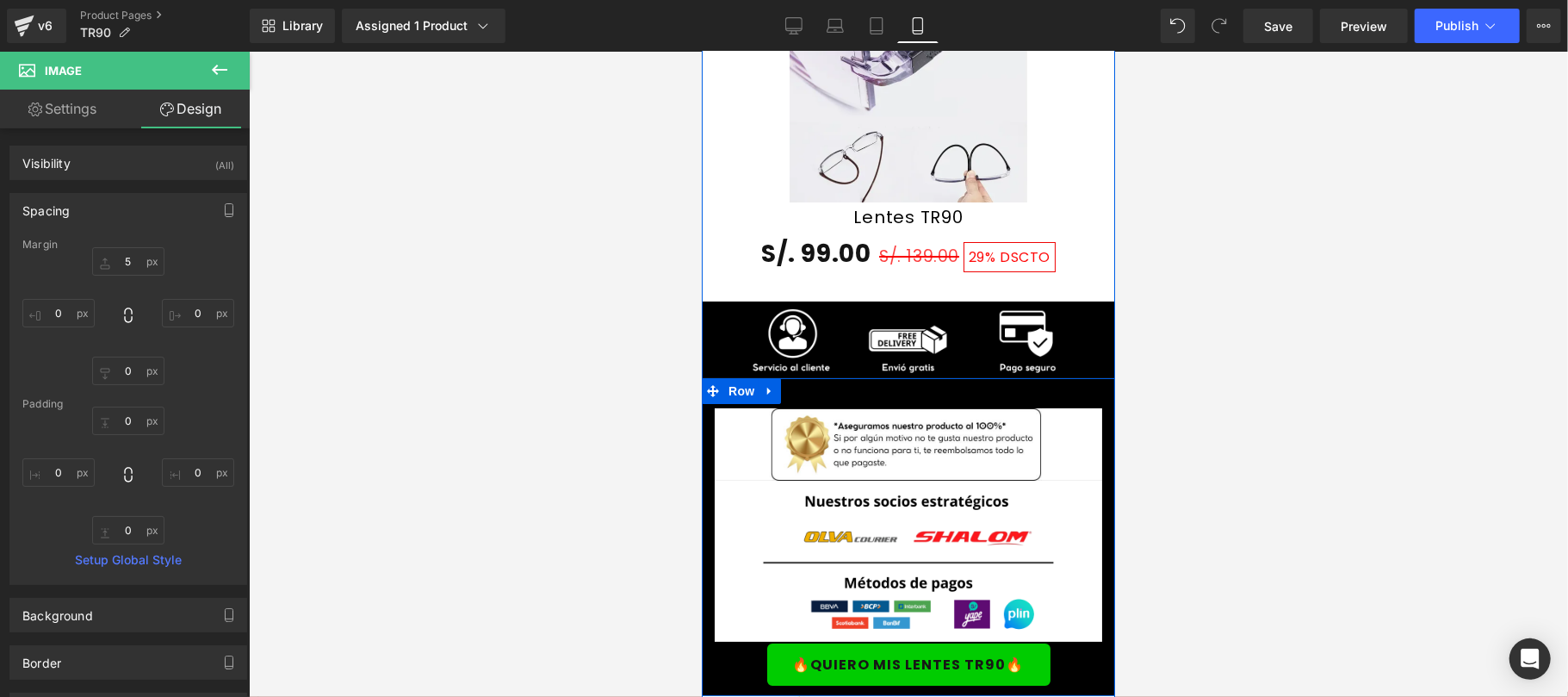
click at [883, 390] on div "Image Image 🔥QUIERO MIS LENTES TR90🔥 Button Row" at bounding box center [907, 536] width 414 height 318
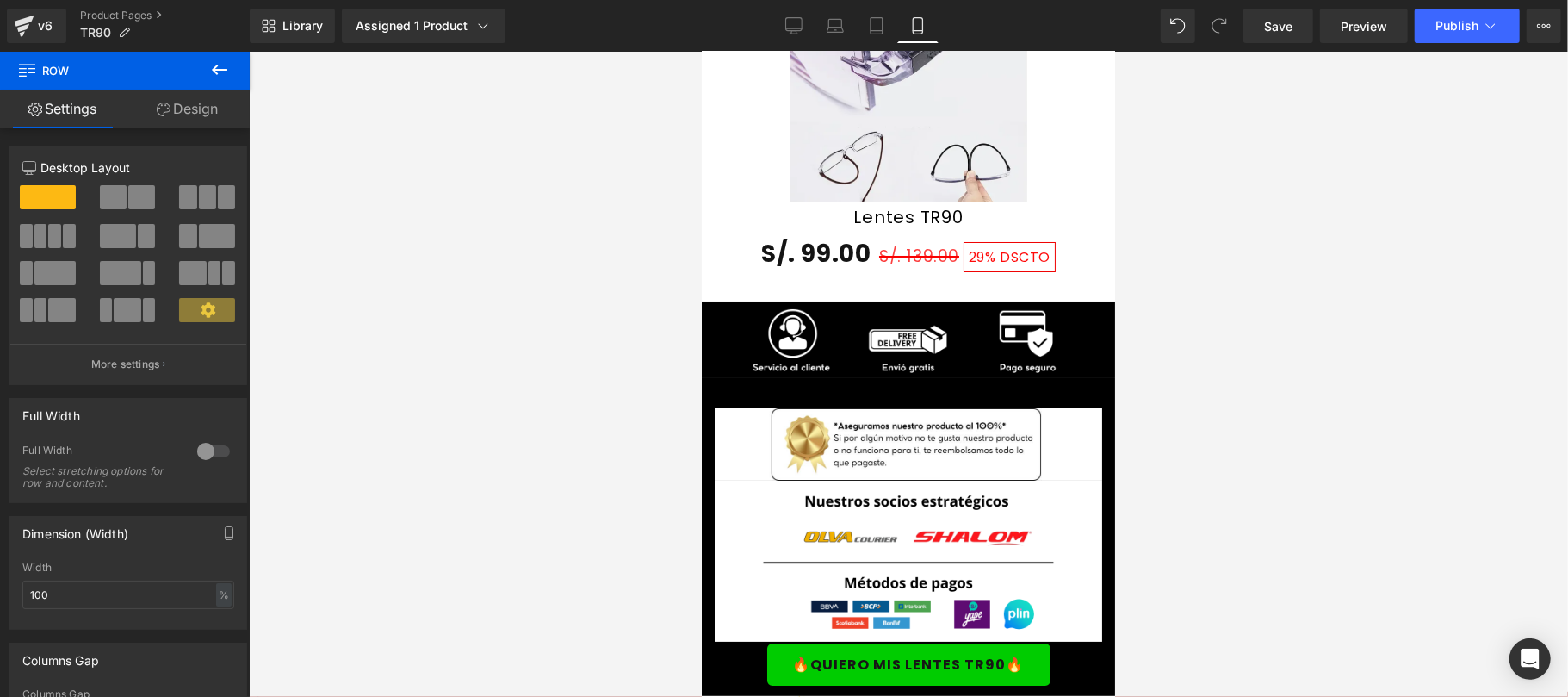
click at [1358, 396] on div at bounding box center [908, 374] width 1319 height 645
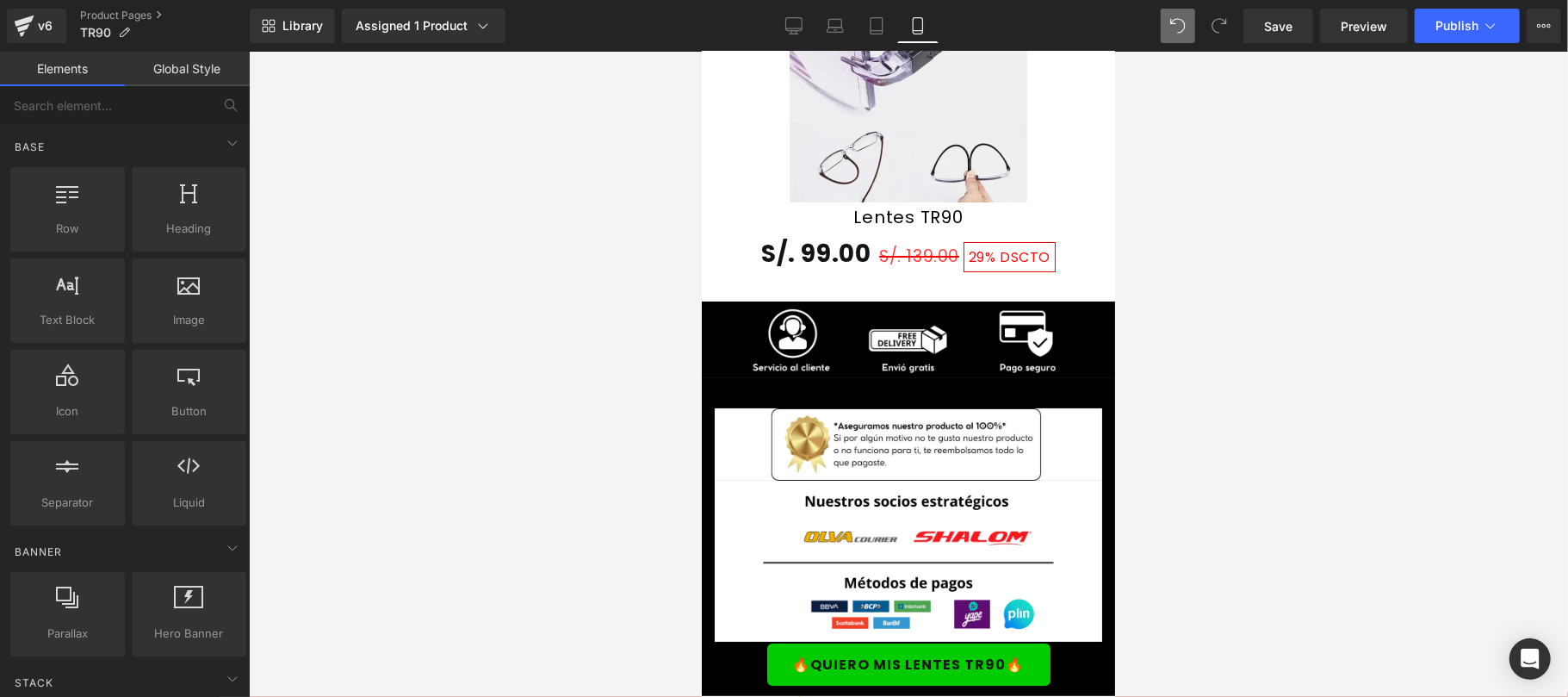
click at [1285, 296] on div at bounding box center [908, 374] width 1319 height 645
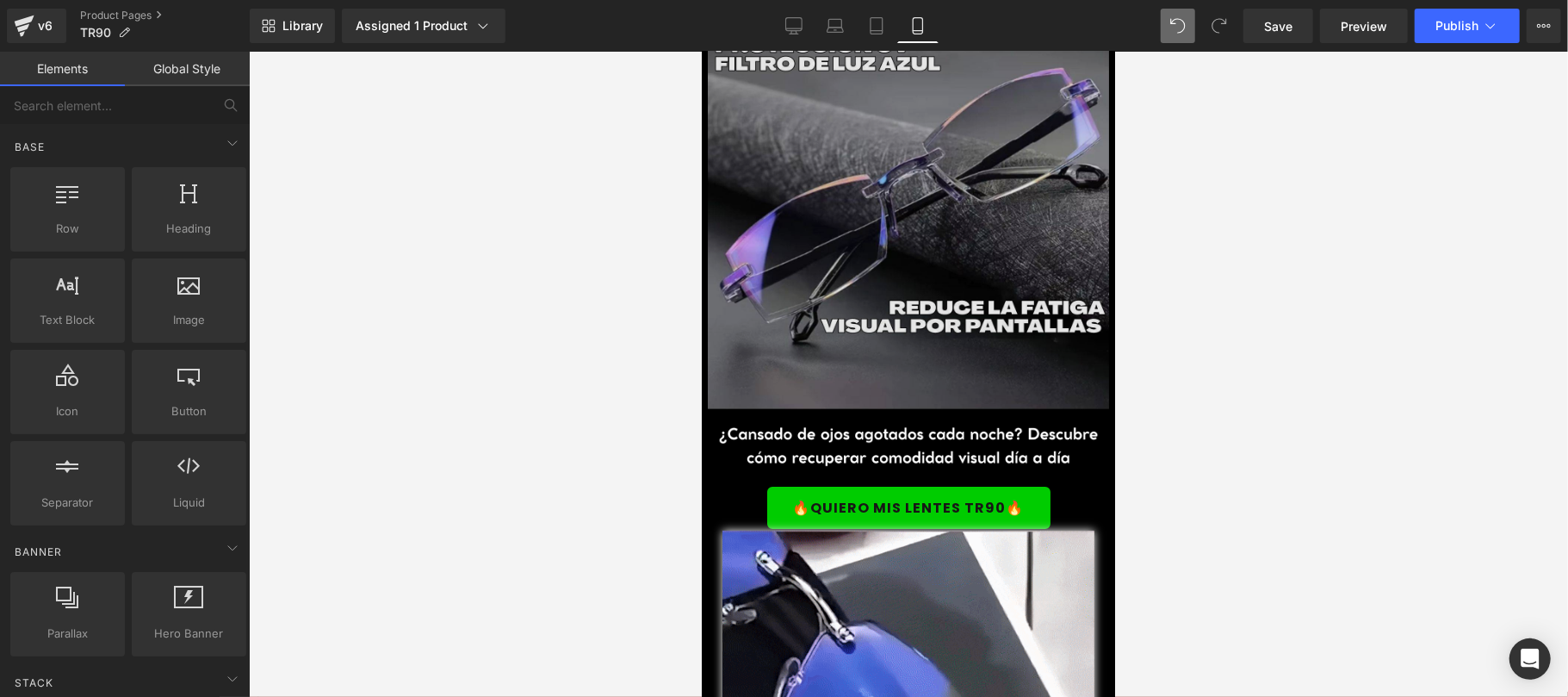
scroll to position [0, 0]
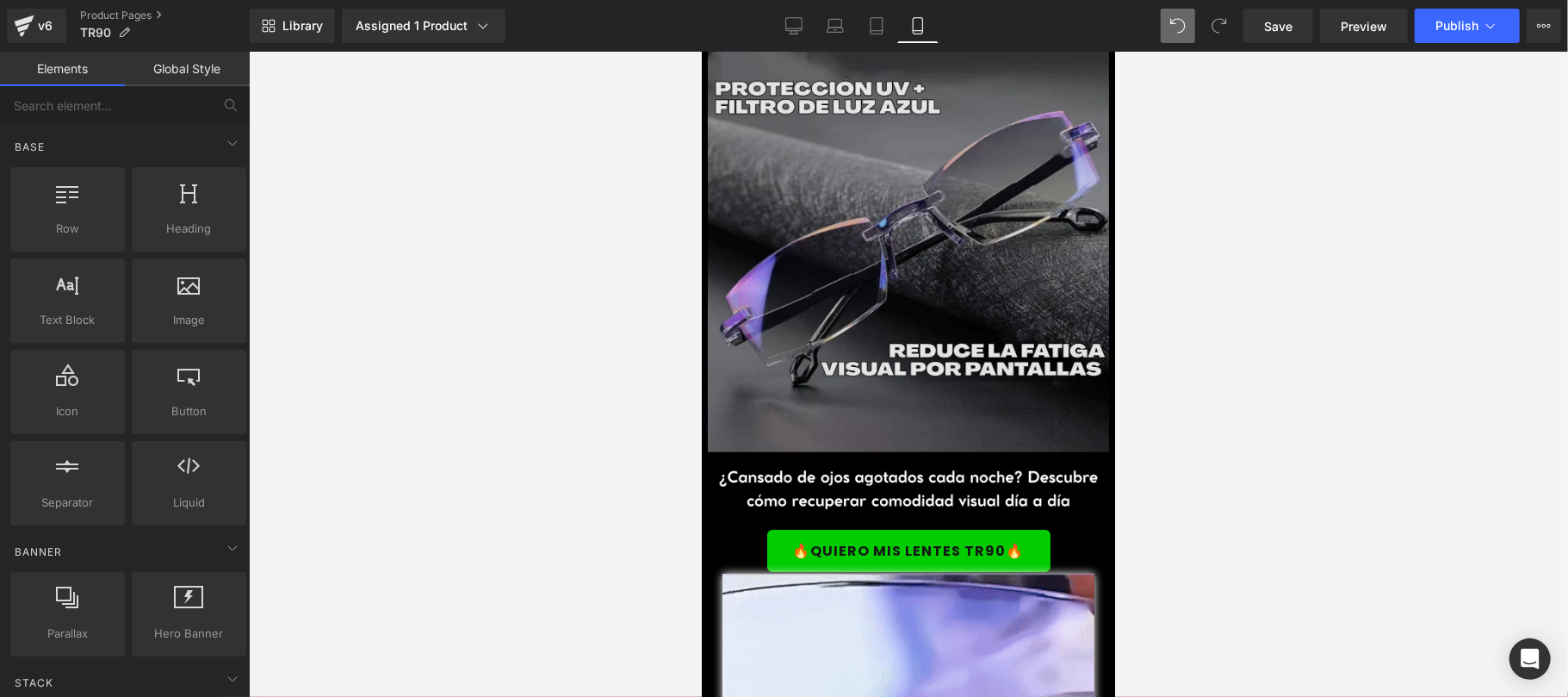
click at [880, 254] on div "Image" at bounding box center [907, 251] width 414 height 402
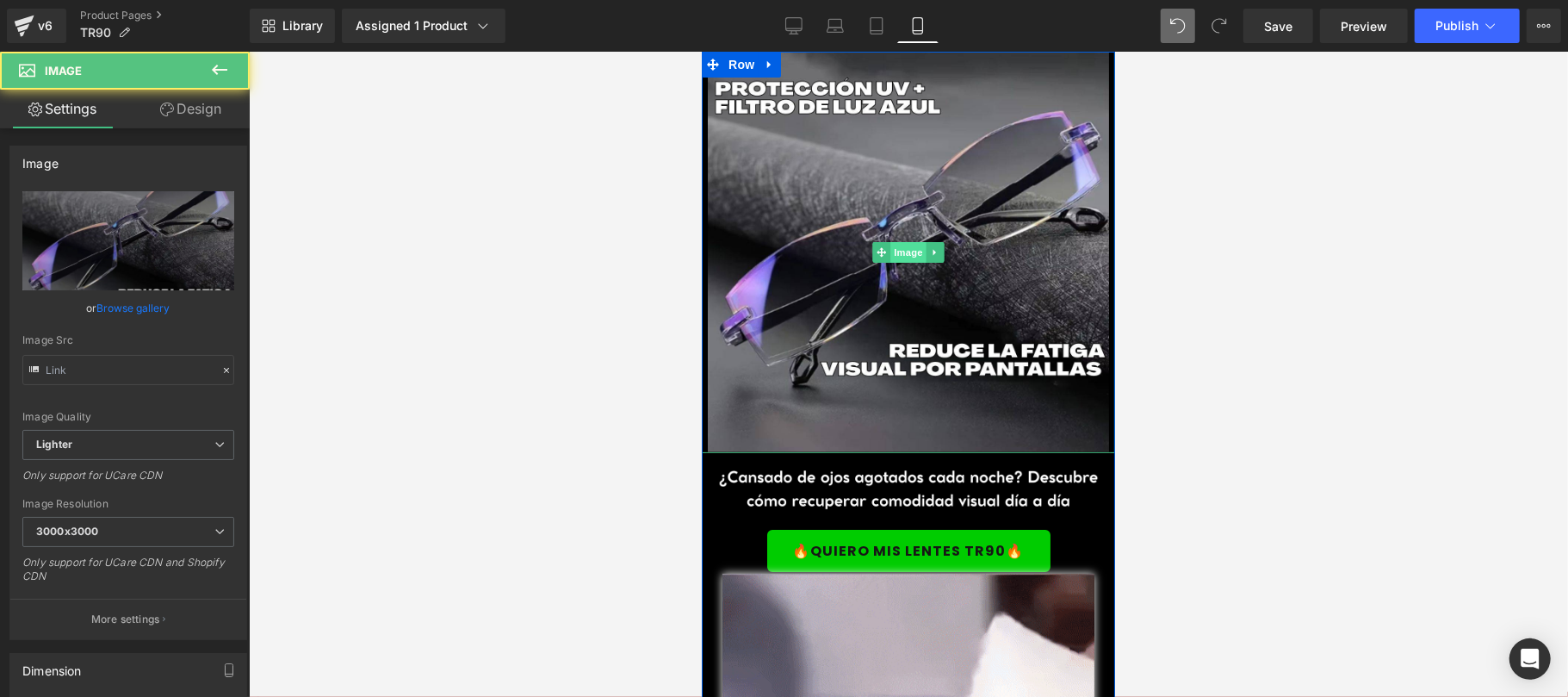
type input "https://ucarecdn.com/11adf436-826c-45e7-b9e7-146f3d1ab387/-/format/auto/-/previ…"
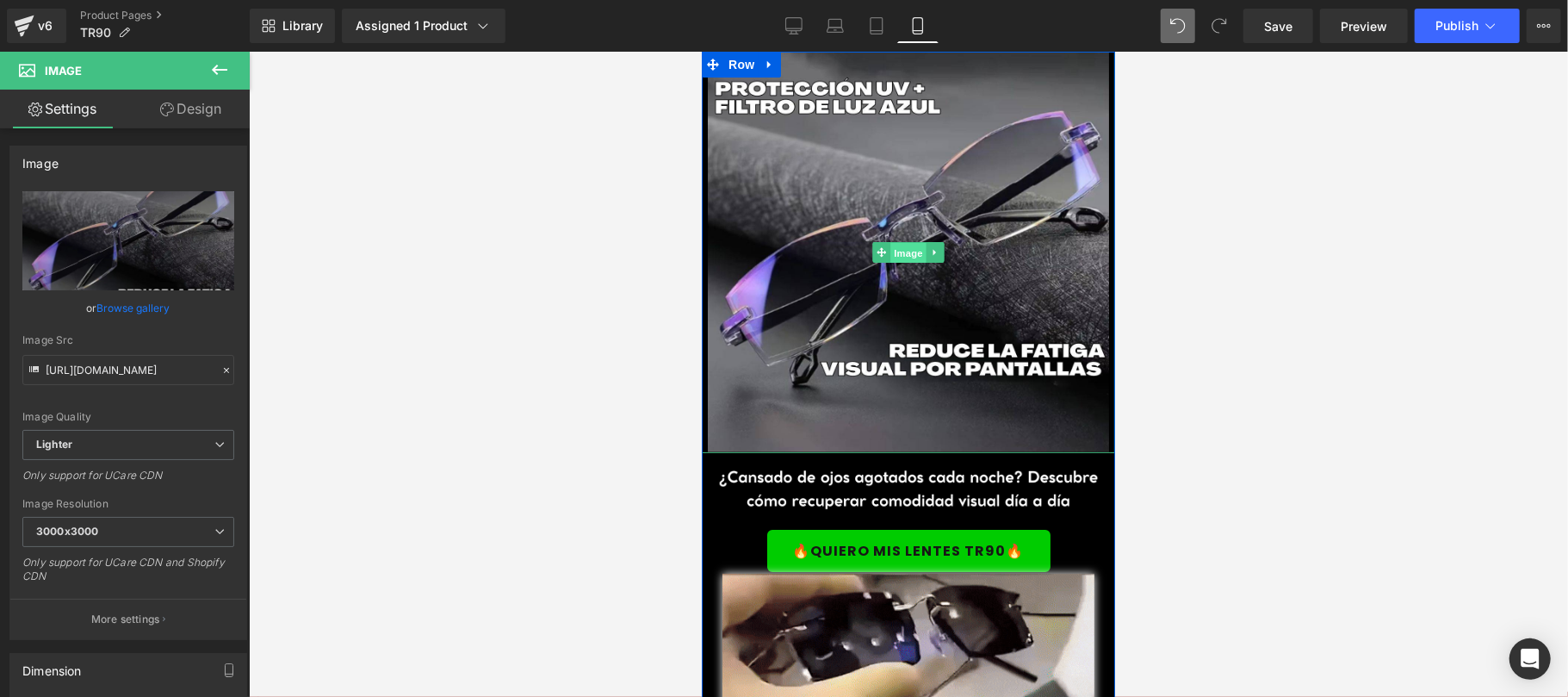
click at [892, 247] on span "Image" at bounding box center [907, 252] width 37 height 21
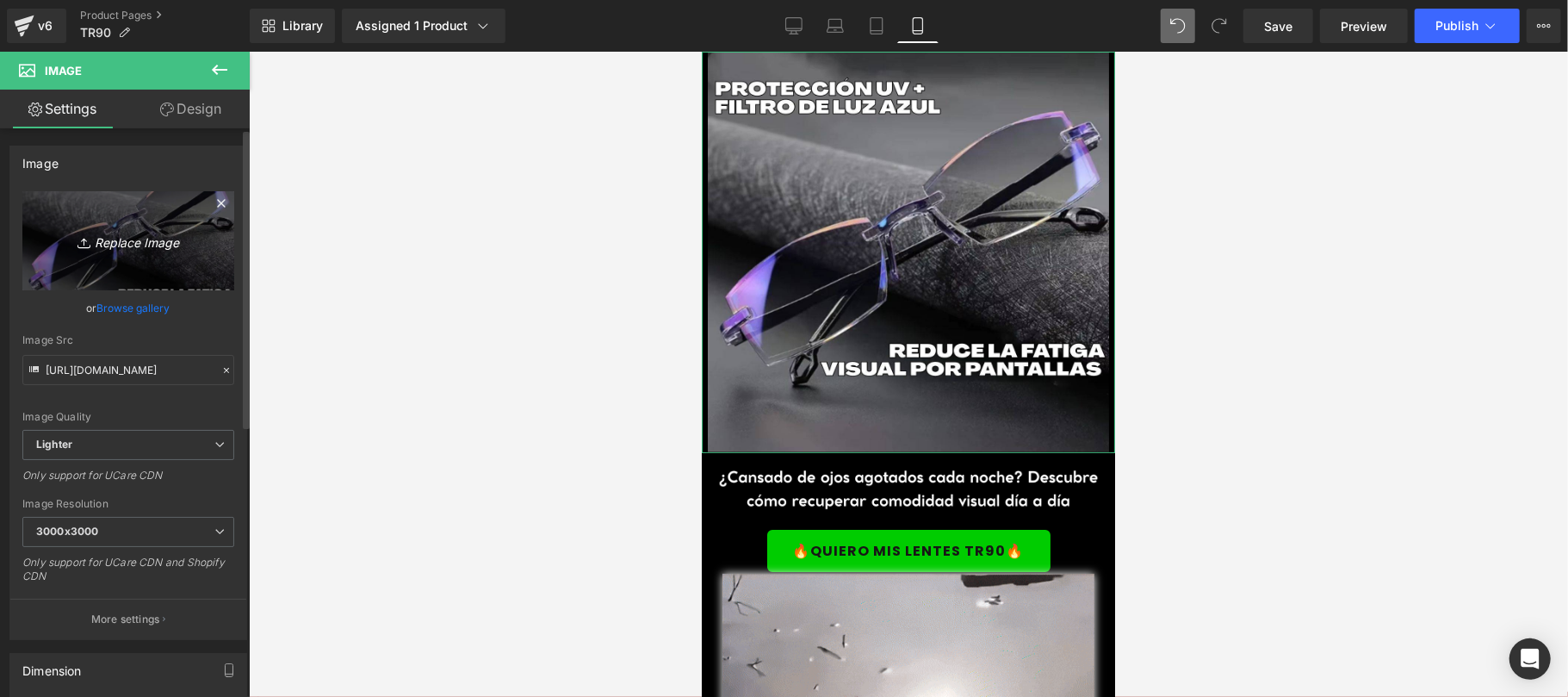
click at [129, 241] on icon "Replace Image" at bounding box center [128, 240] width 138 height 22
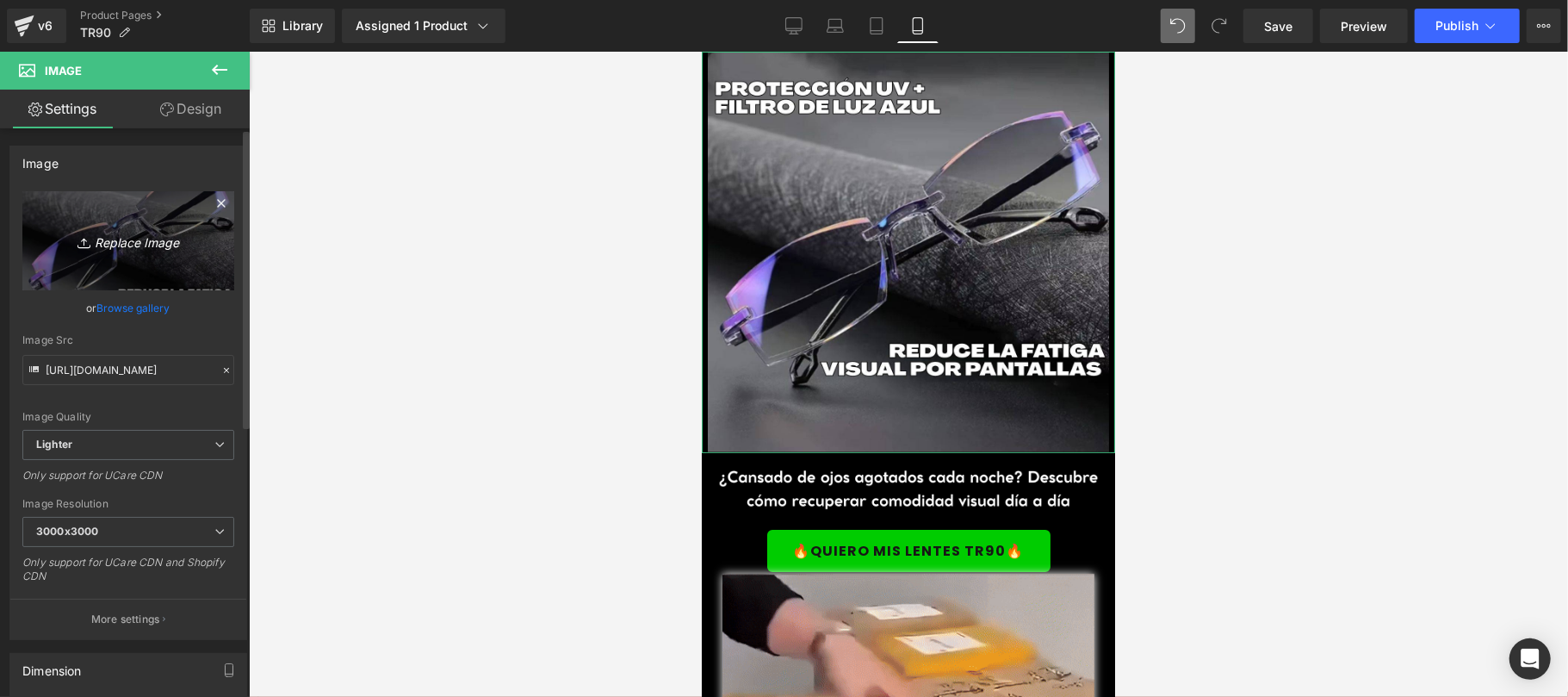
type input "C:\fakepath\CREATIVO-TR90-6.jpg"
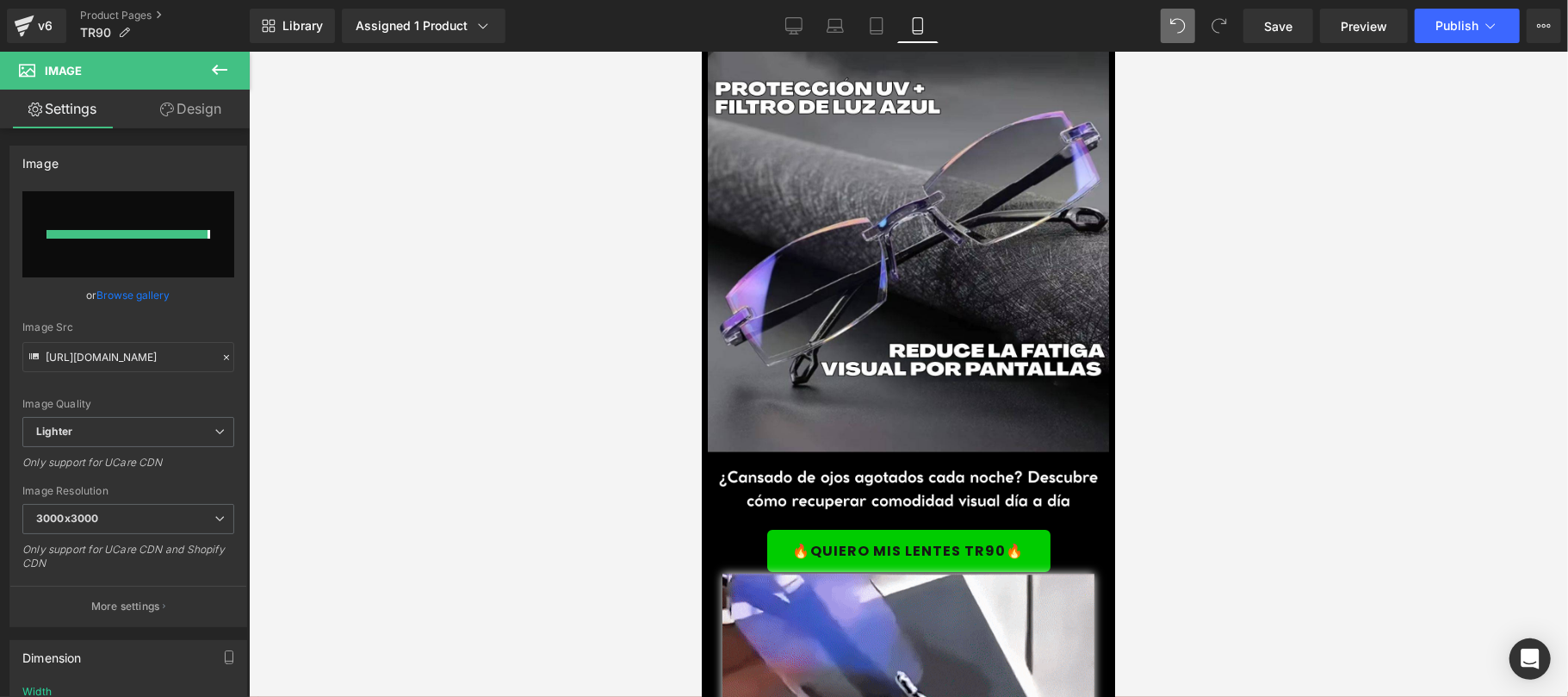
type input "https://ucarecdn.com/28bd2774-0cf4-4b3a-9527-295927dd9634/-/format/auto/-/previ…"
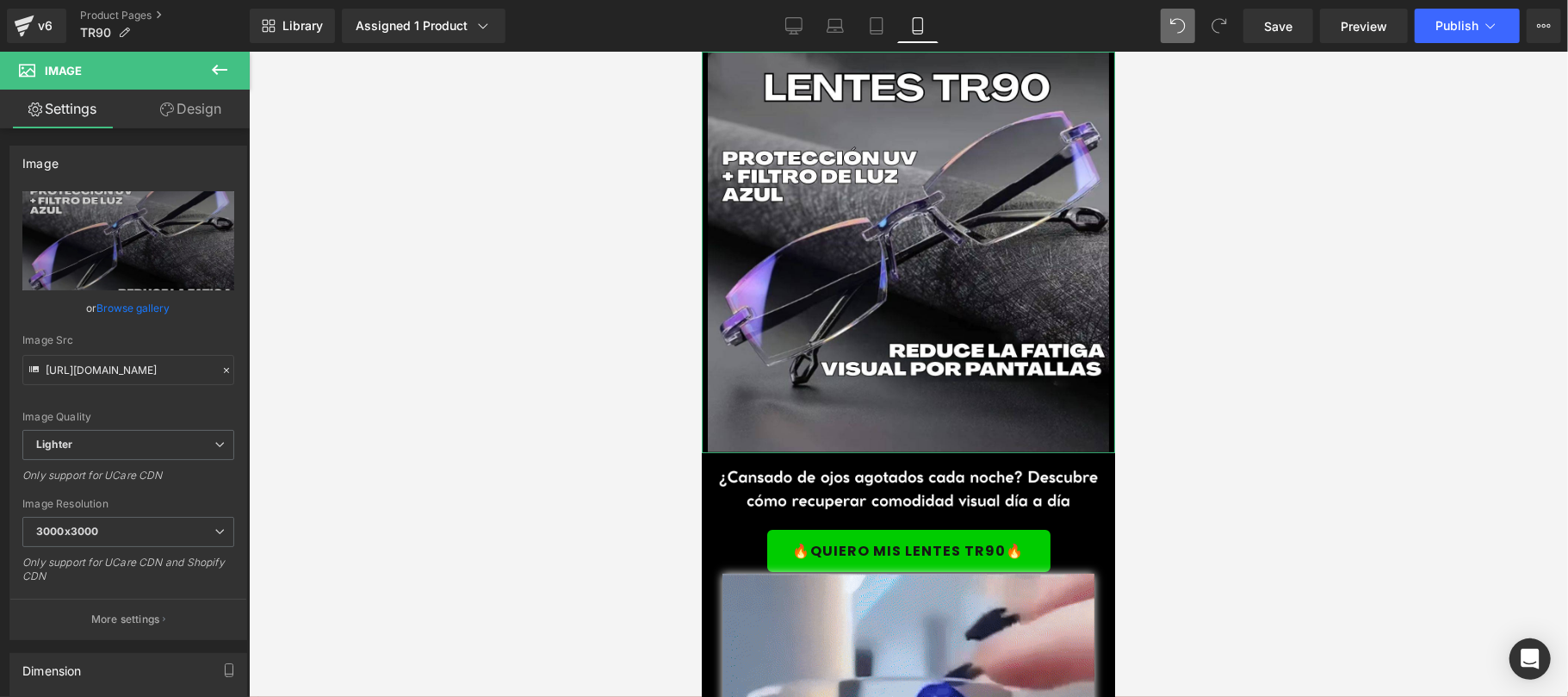
click at [204, 112] on link "Design" at bounding box center [190, 108] width 125 height 38
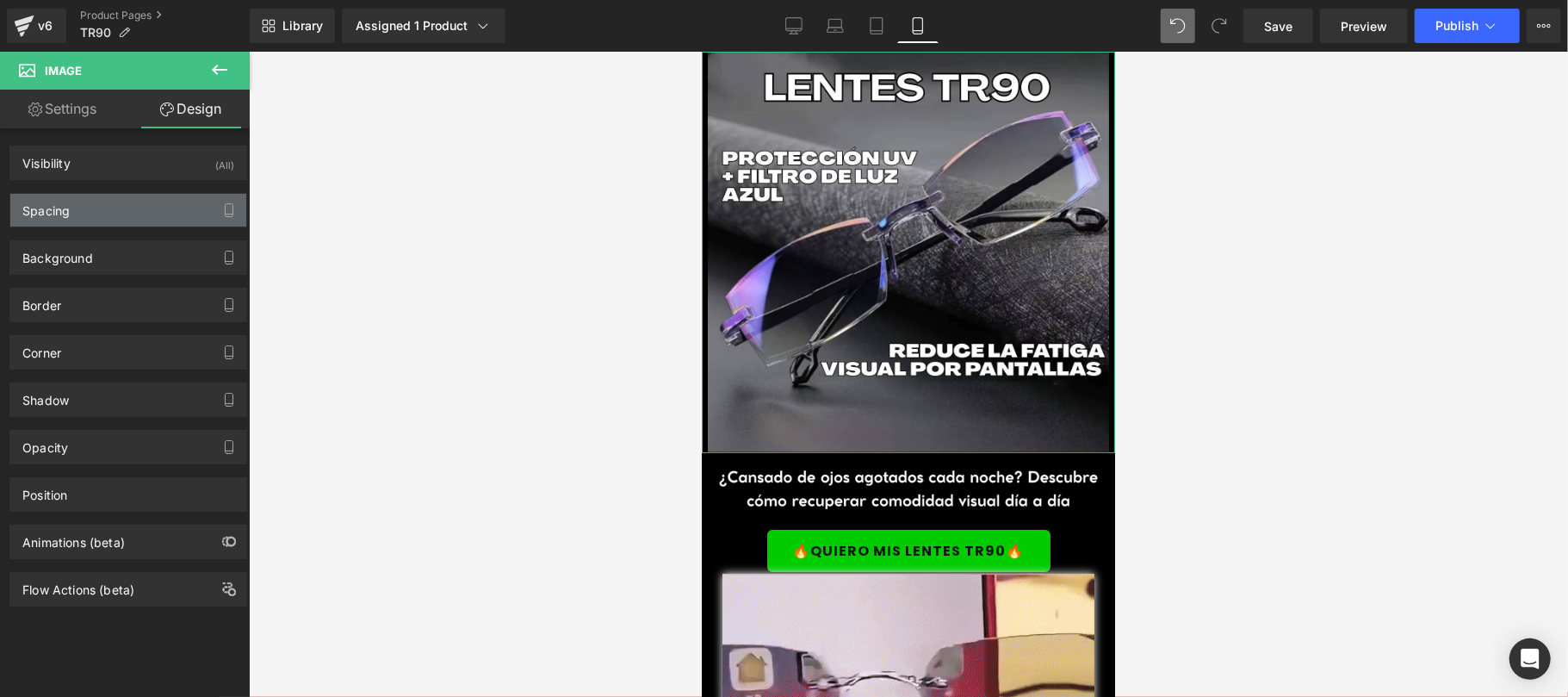
type input "0"
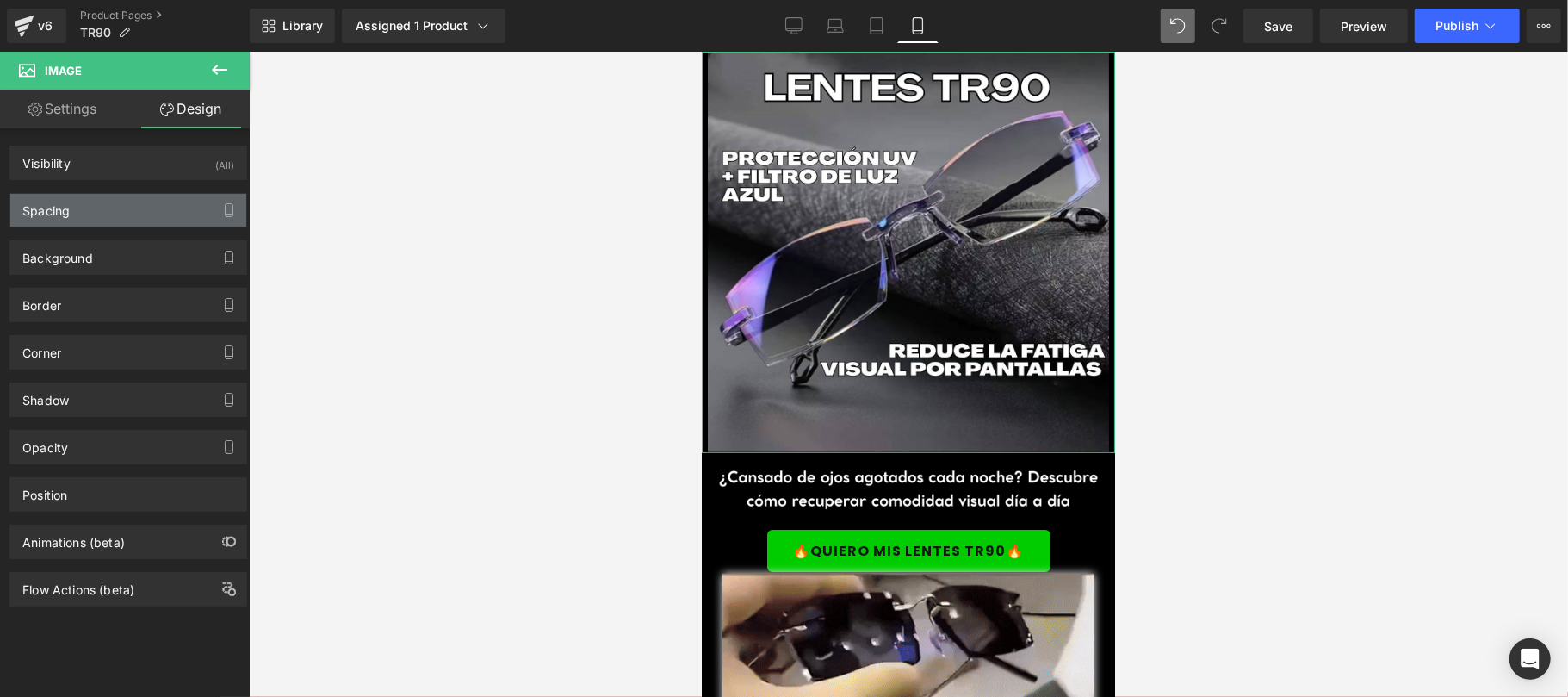
type input "0"
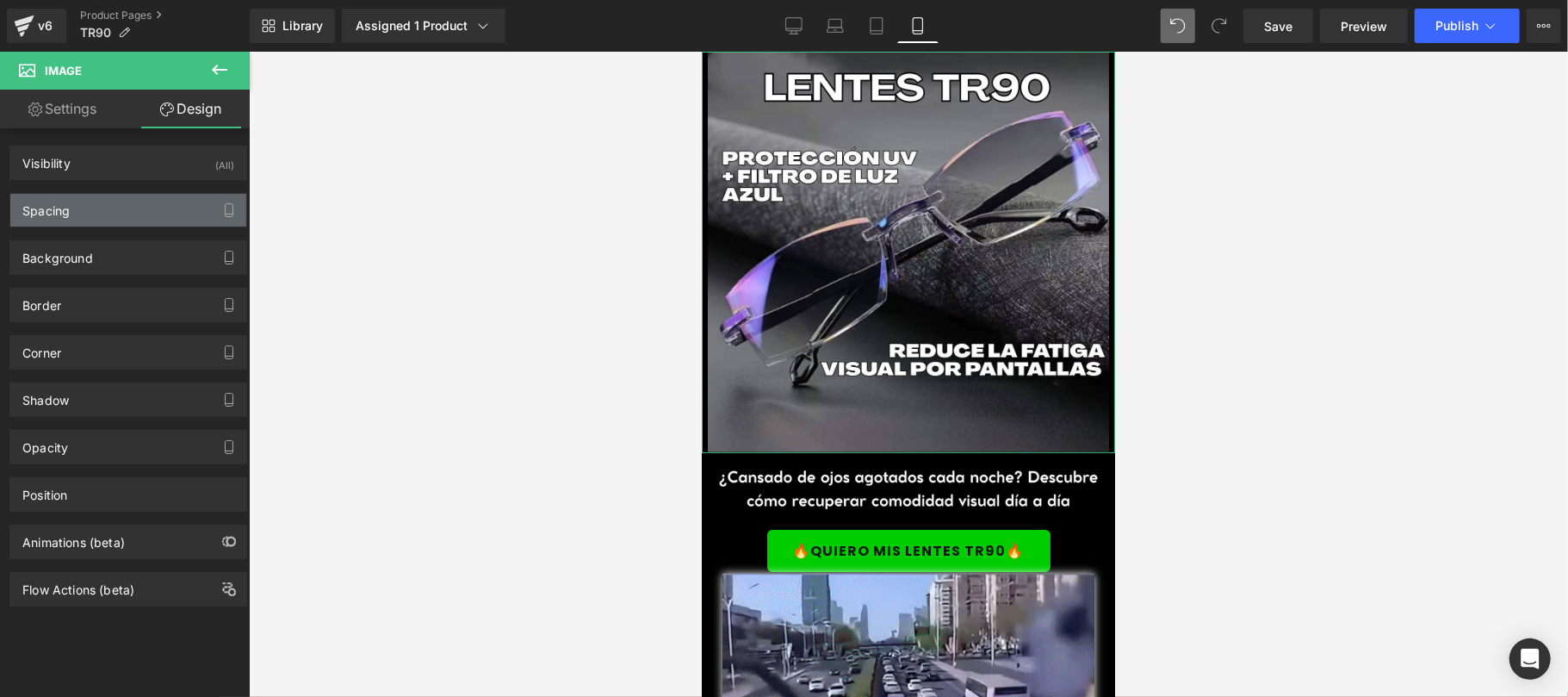
type input "0"
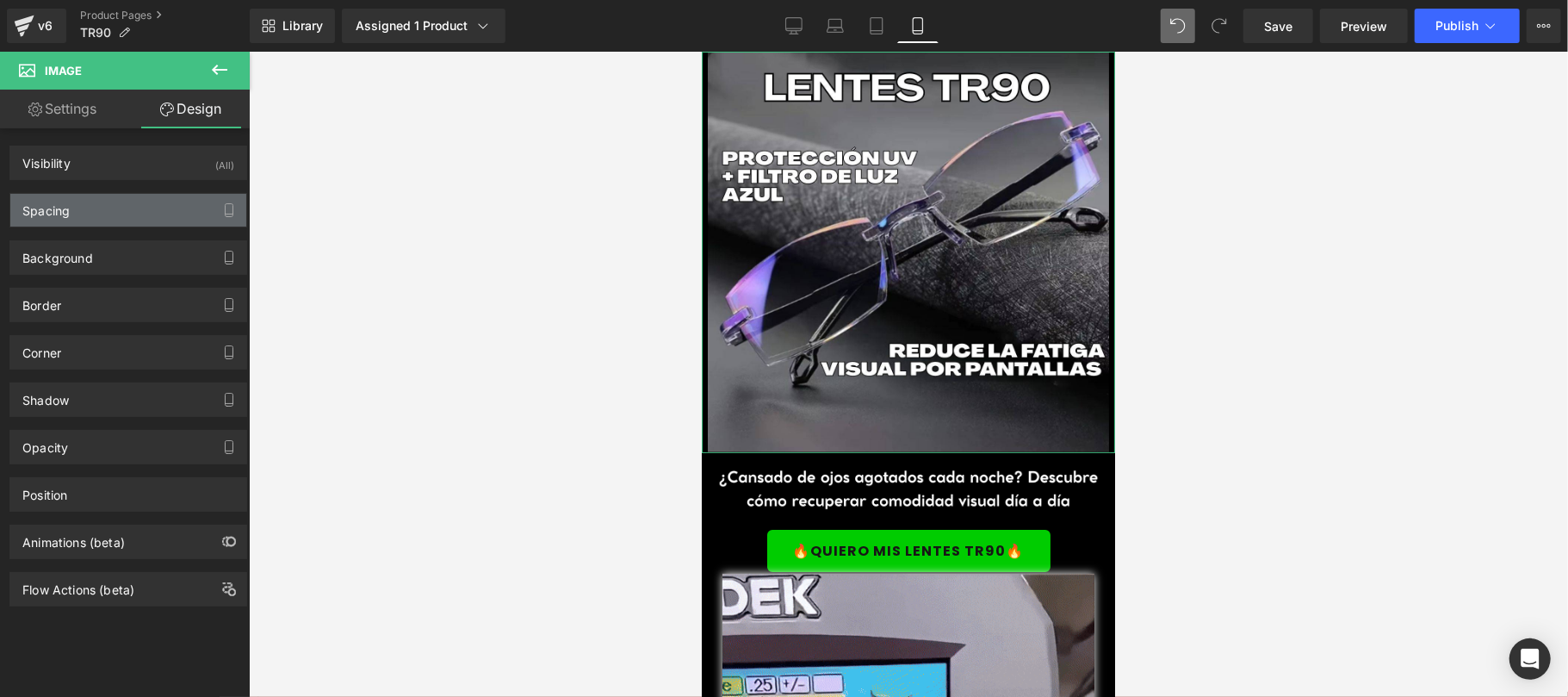
type input "0"
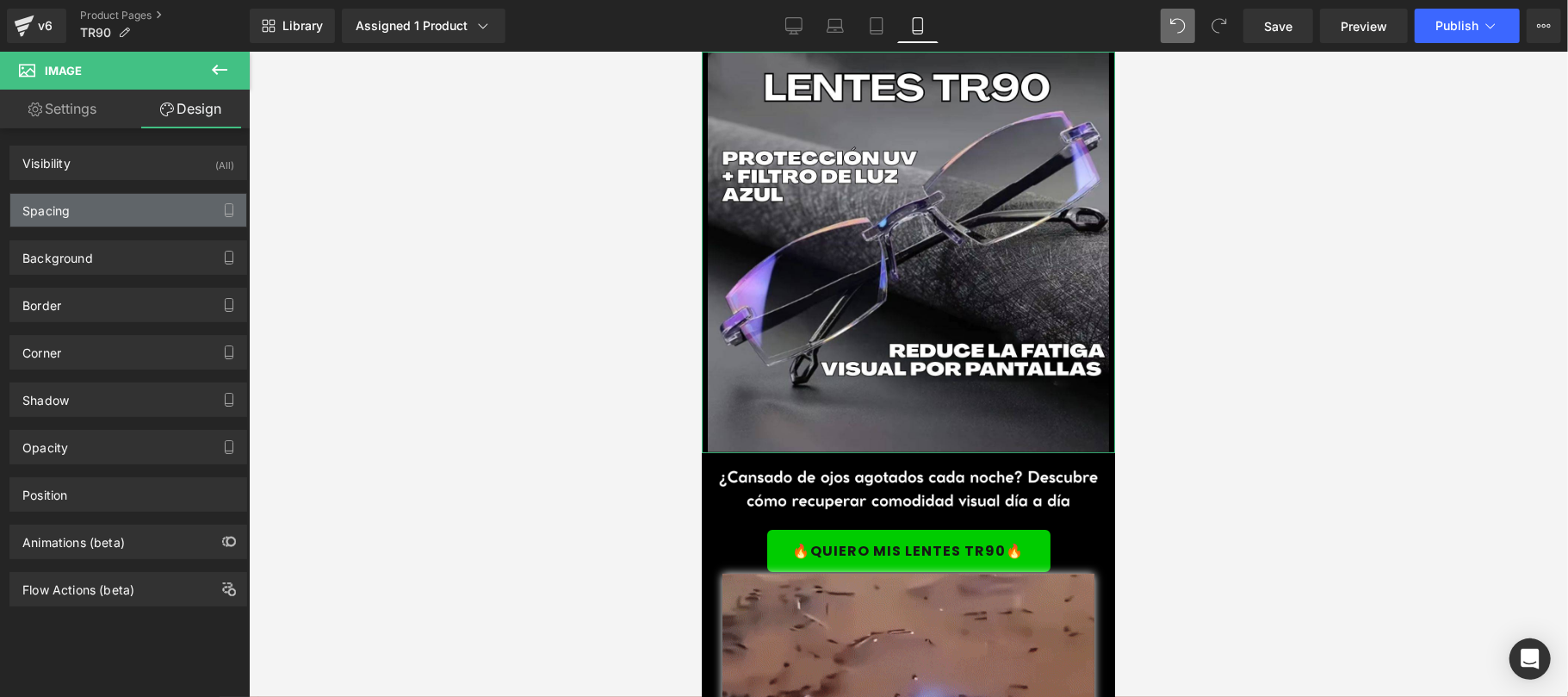
type input "0"
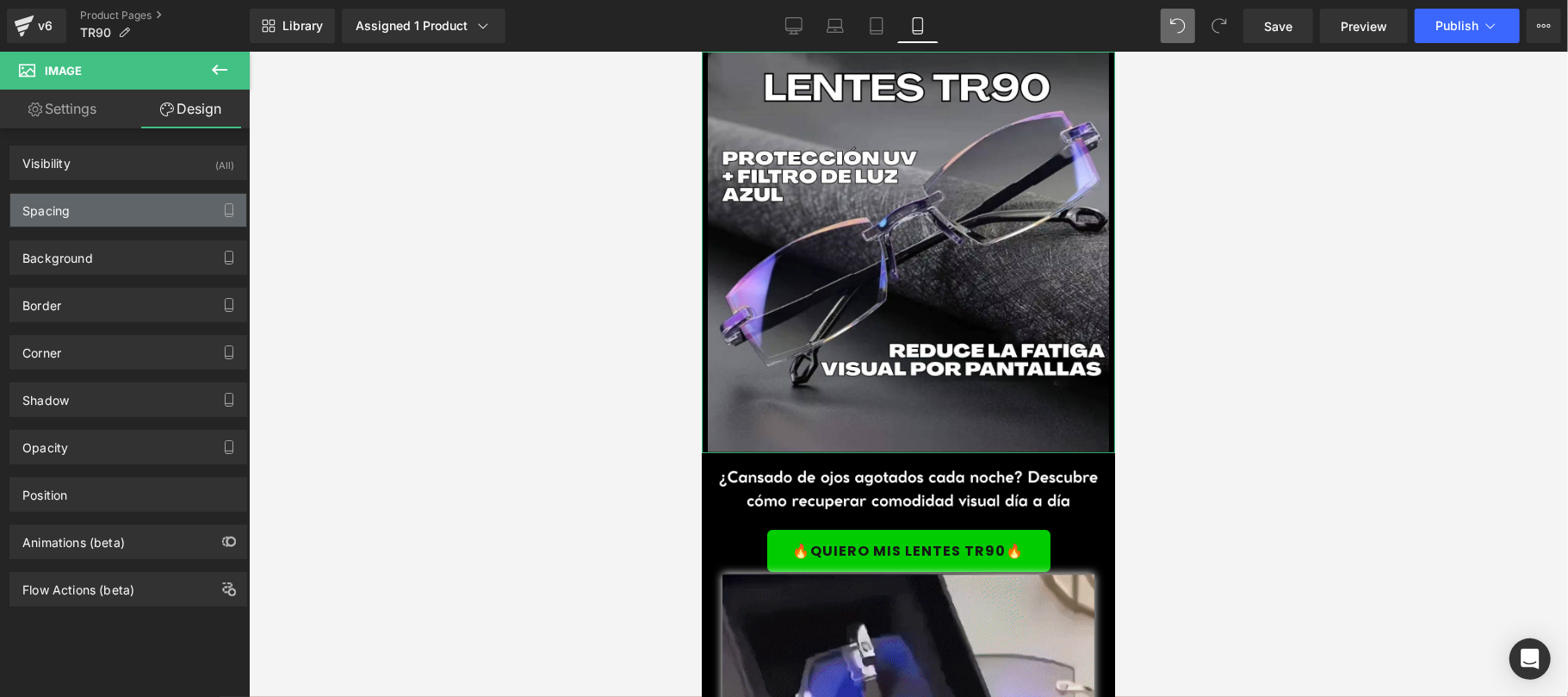
type input "7"
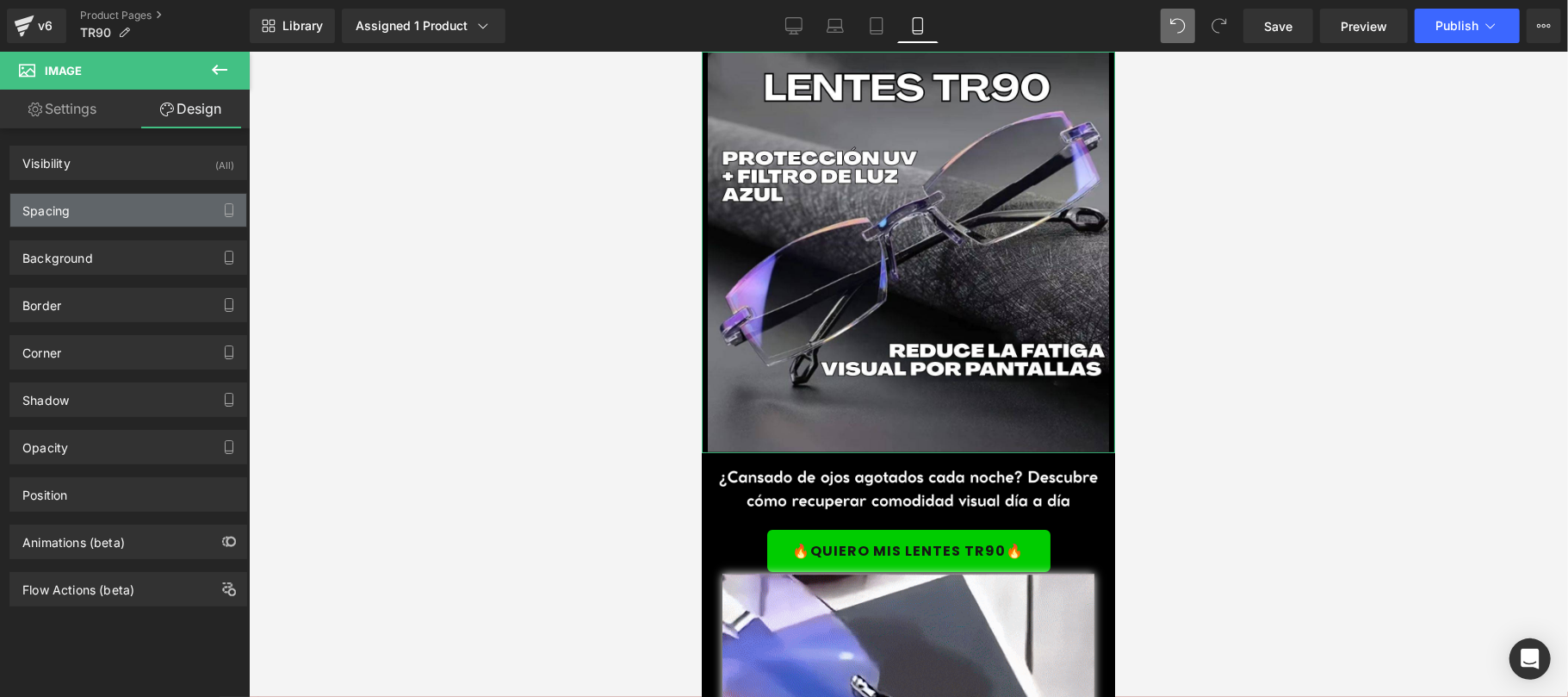
type input "0"
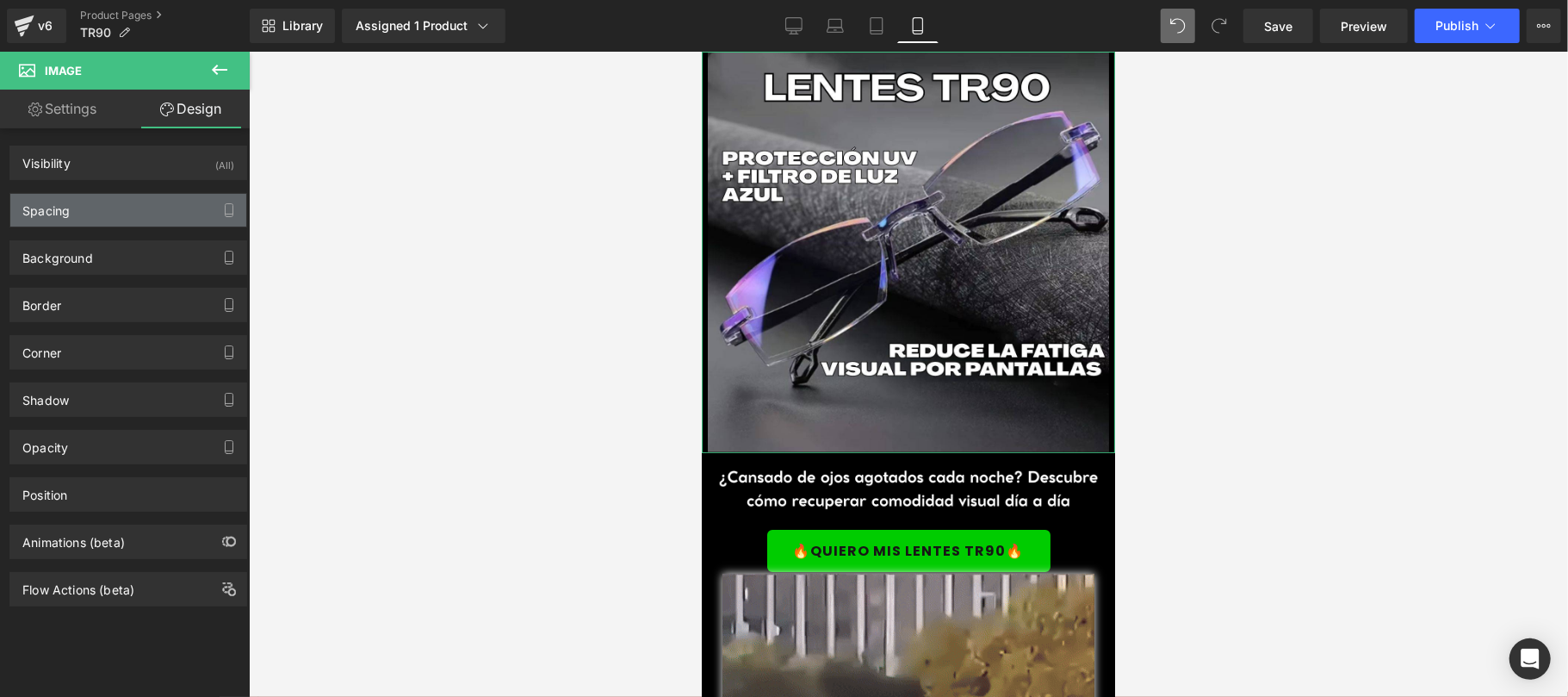
type input "7"
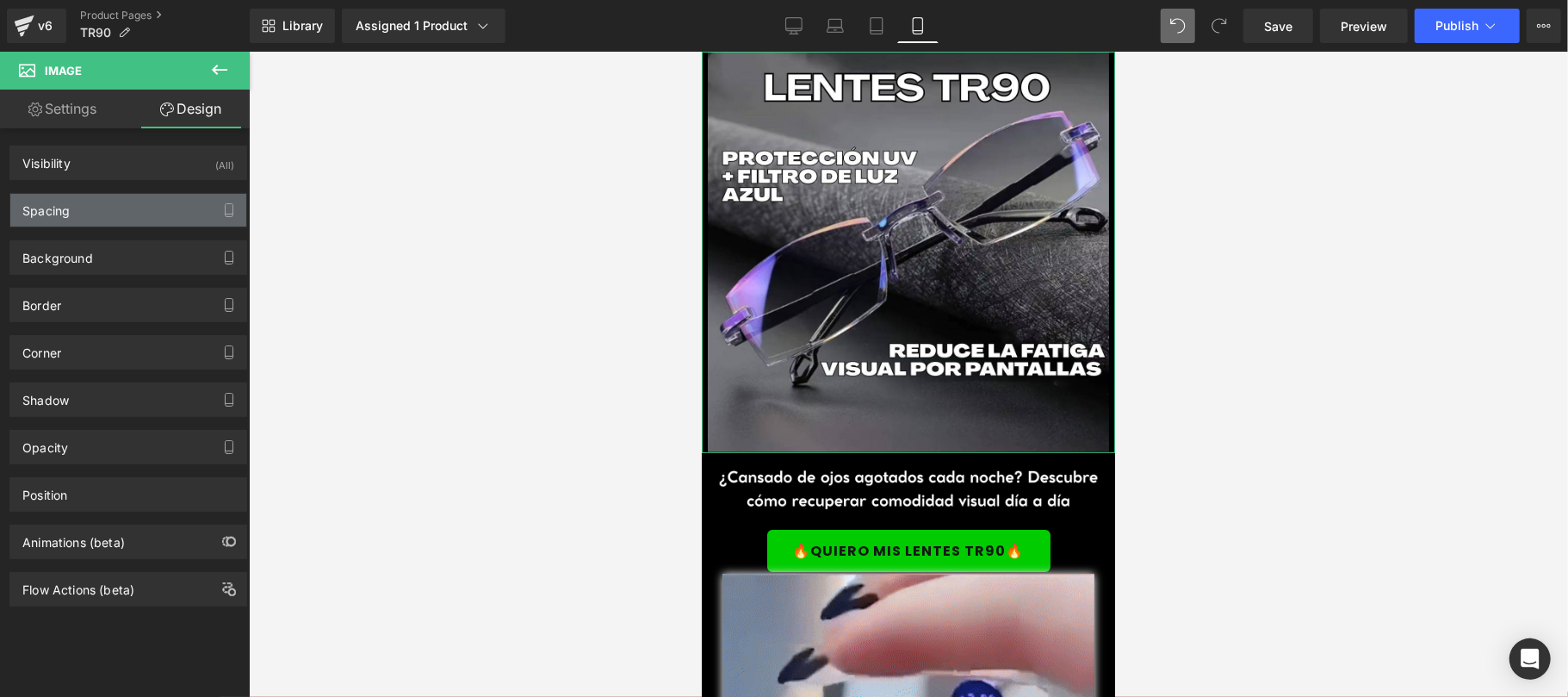
click at [110, 196] on div "Spacing" at bounding box center [128, 210] width 236 height 33
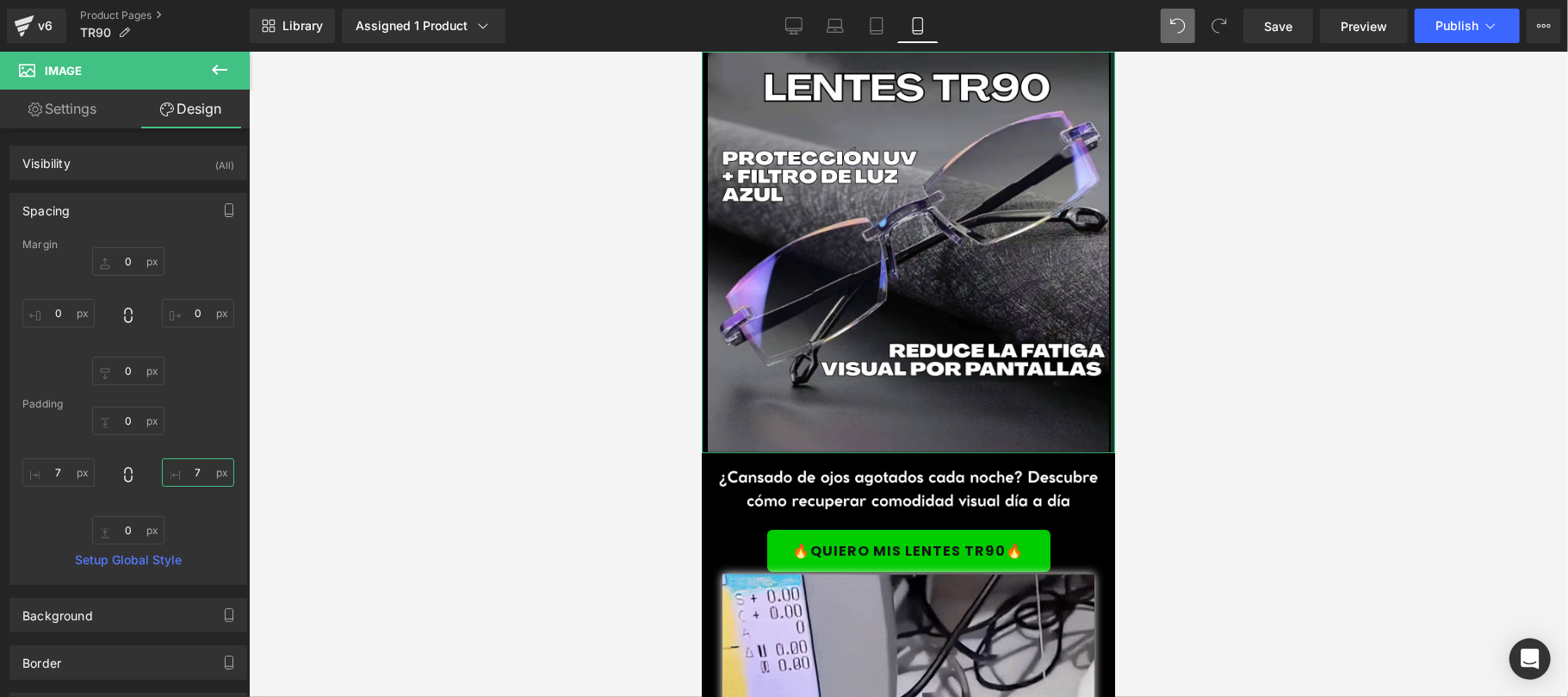
click at [208, 473] on input "7" at bounding box center [198, 472] width 72 height 28
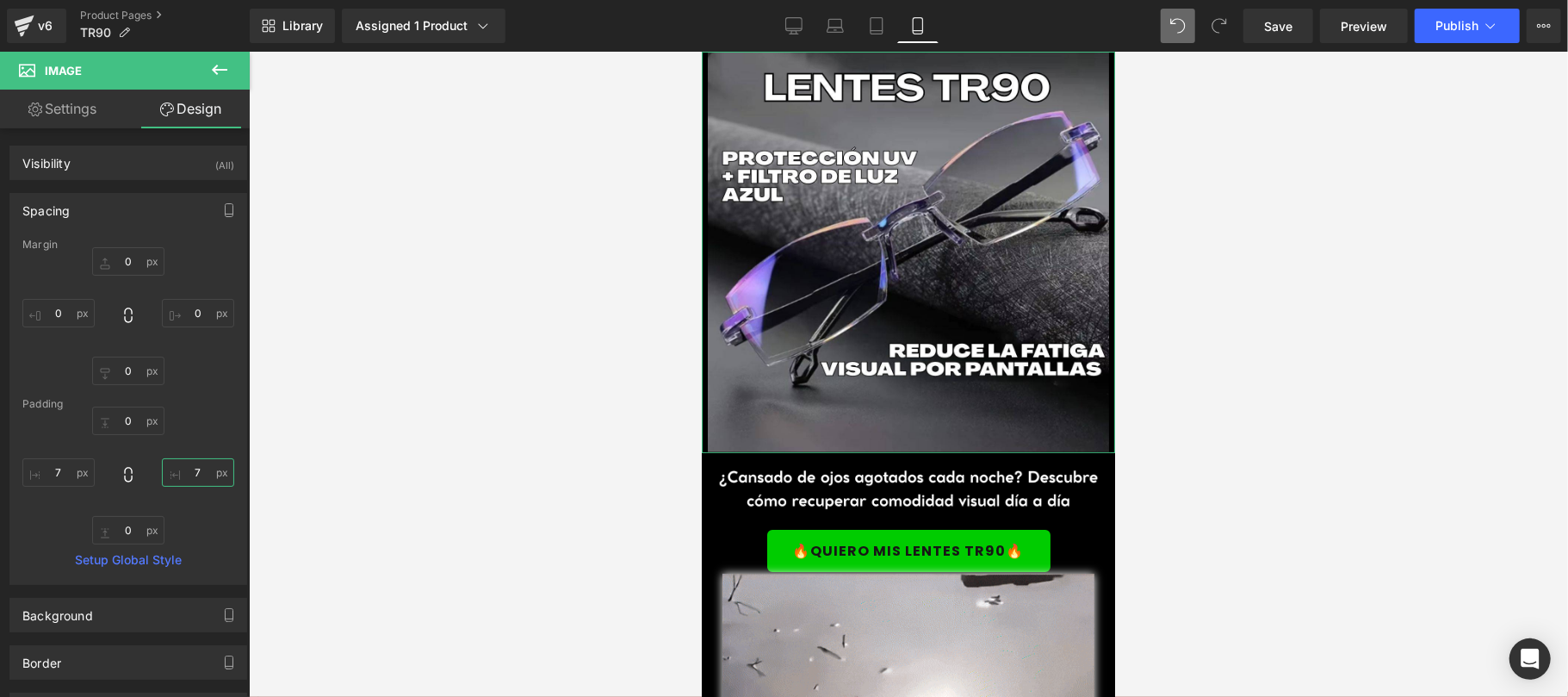
type input "8"
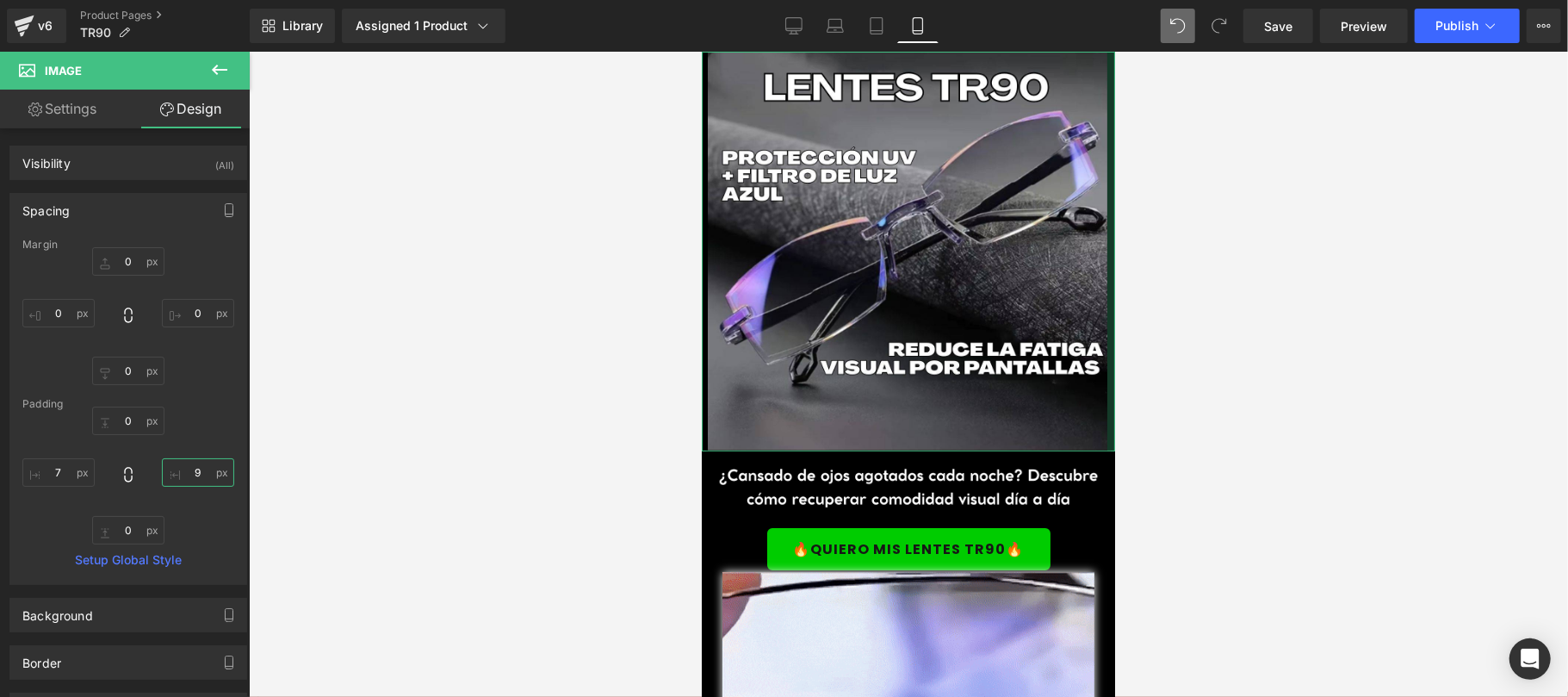
click at [194, 473] on input "9" at bounding box center [198, 472] width 72 height 28
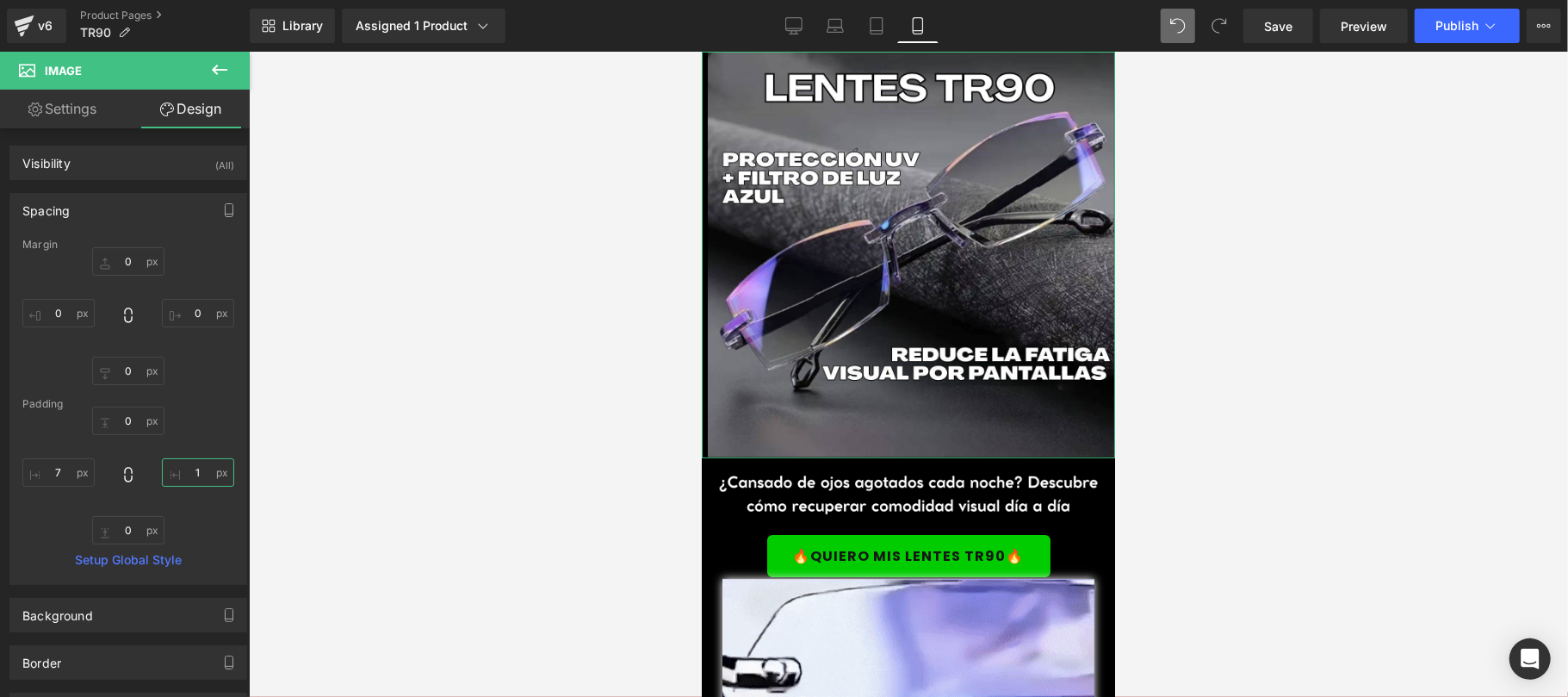
type input "10"
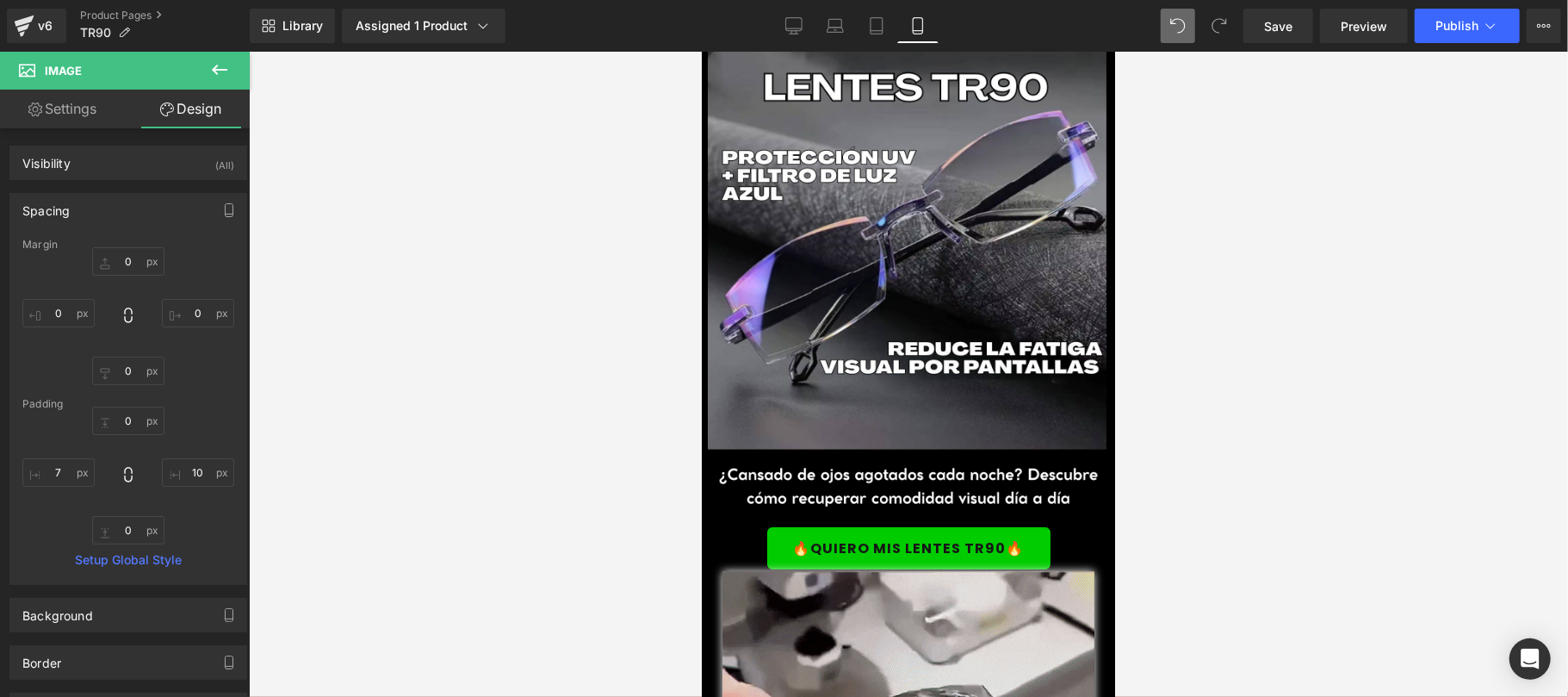
click at [1199, 483] on div at bounding box center [908, 374] width 1319 height 645
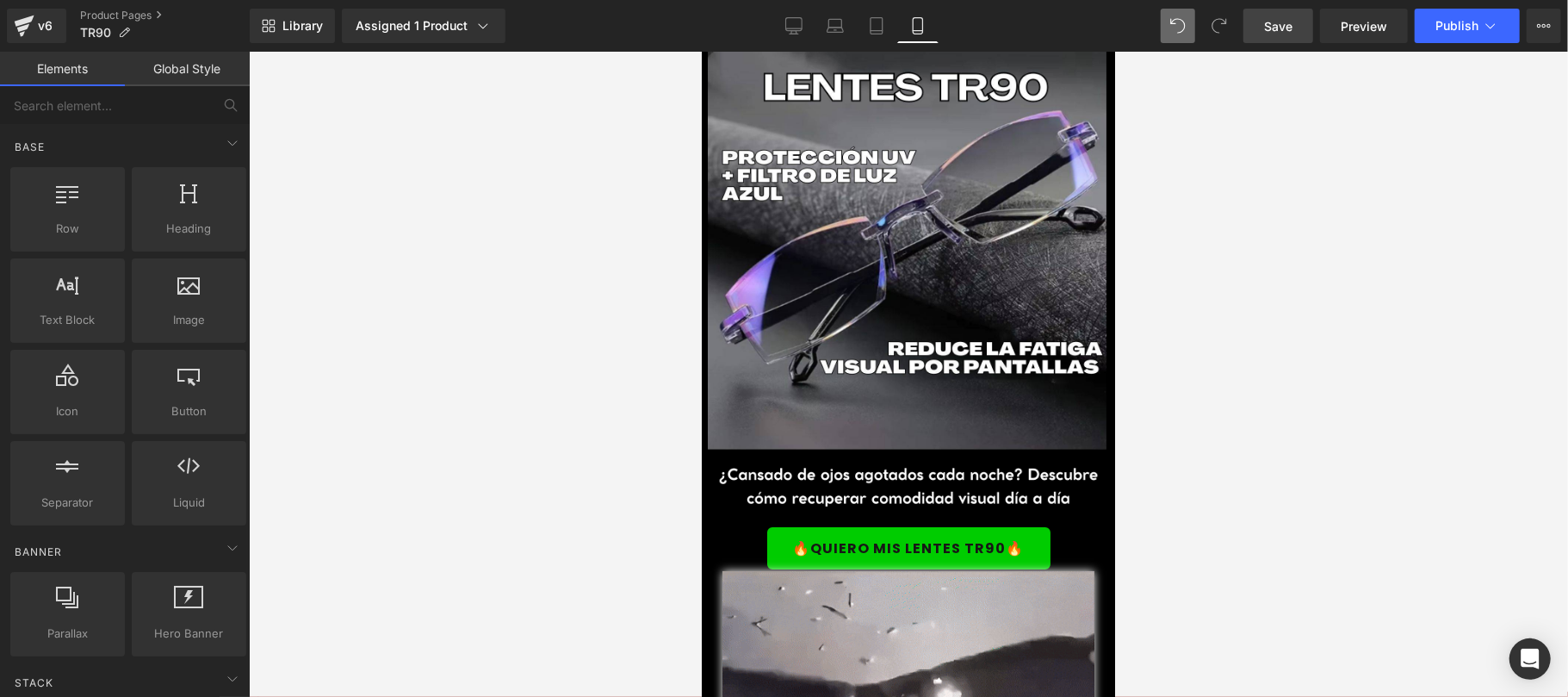
click at [1274, 18] on span "Save" at bounding box center [1277, 25] width 28 height 18
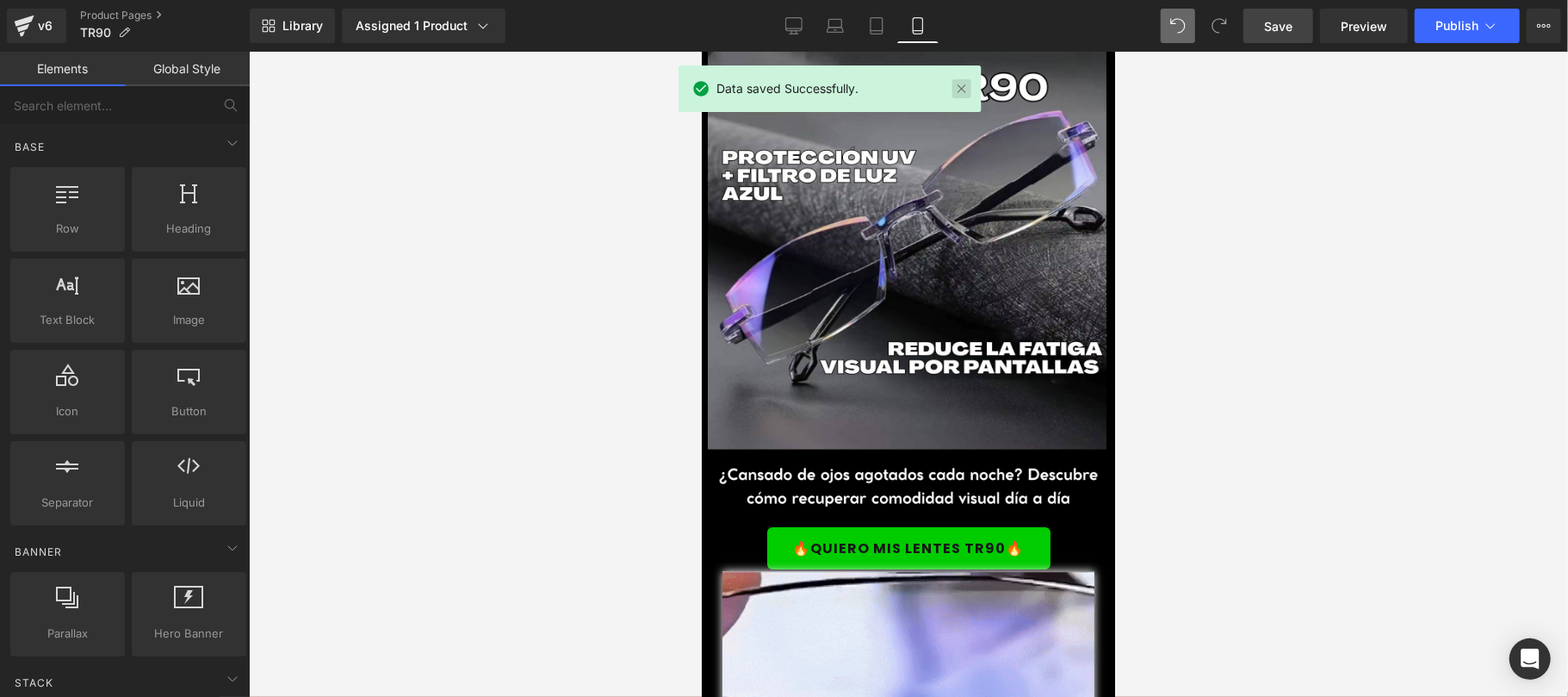
click at [966, 87] on link at bounding box center [960, 88] width 19 height 19
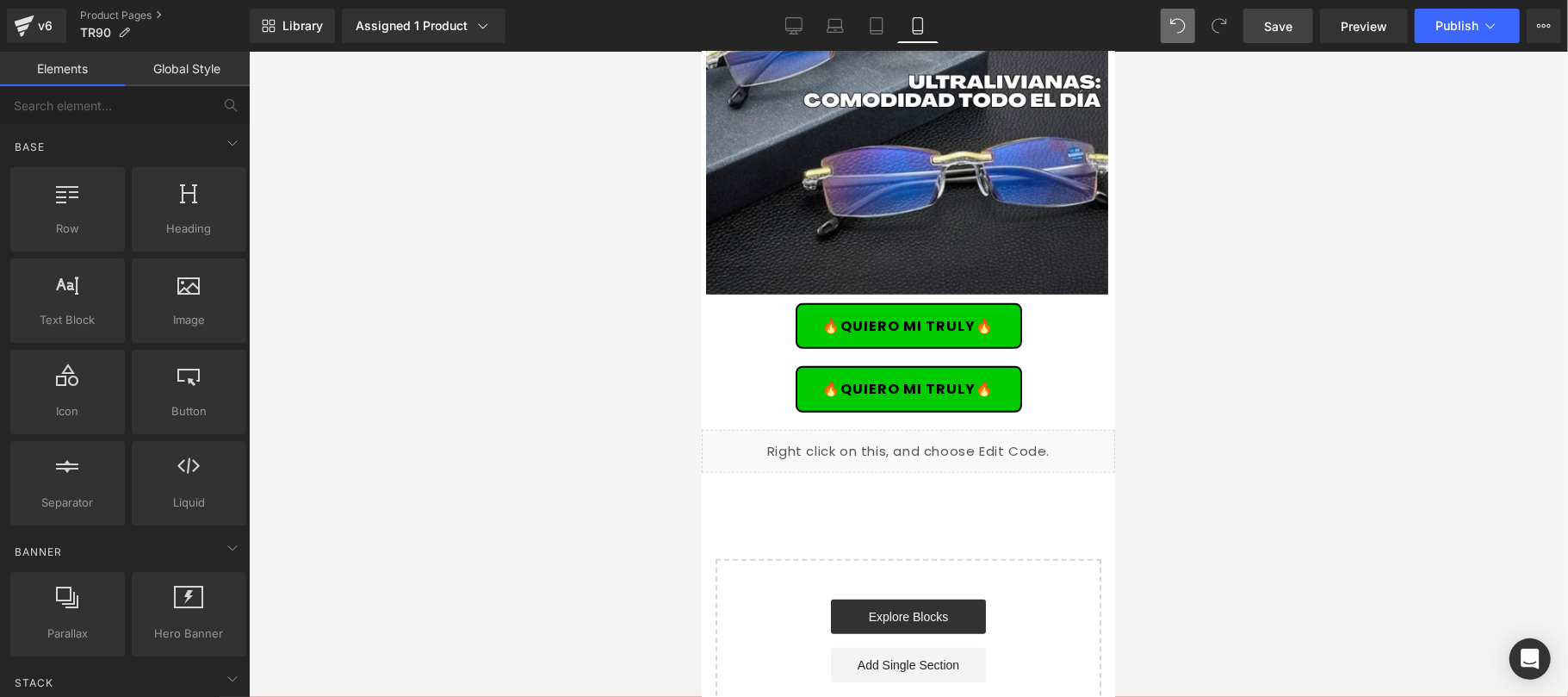
scroll to position [5511, 0]
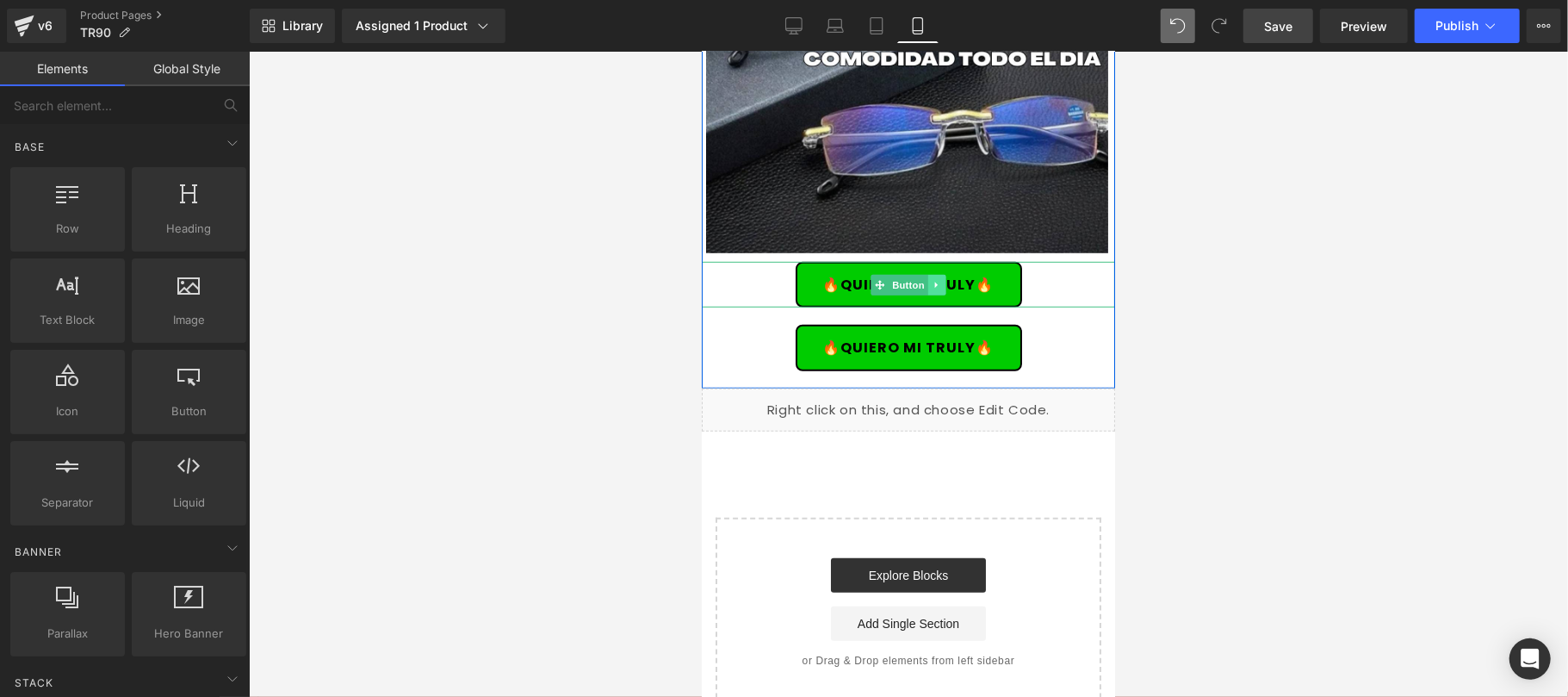
click at [931, 283] on icon at bounding box center [936, 283] width 9 height 10
click at [942, 286] on link at bounding box center [944, 284] width 18 height 21
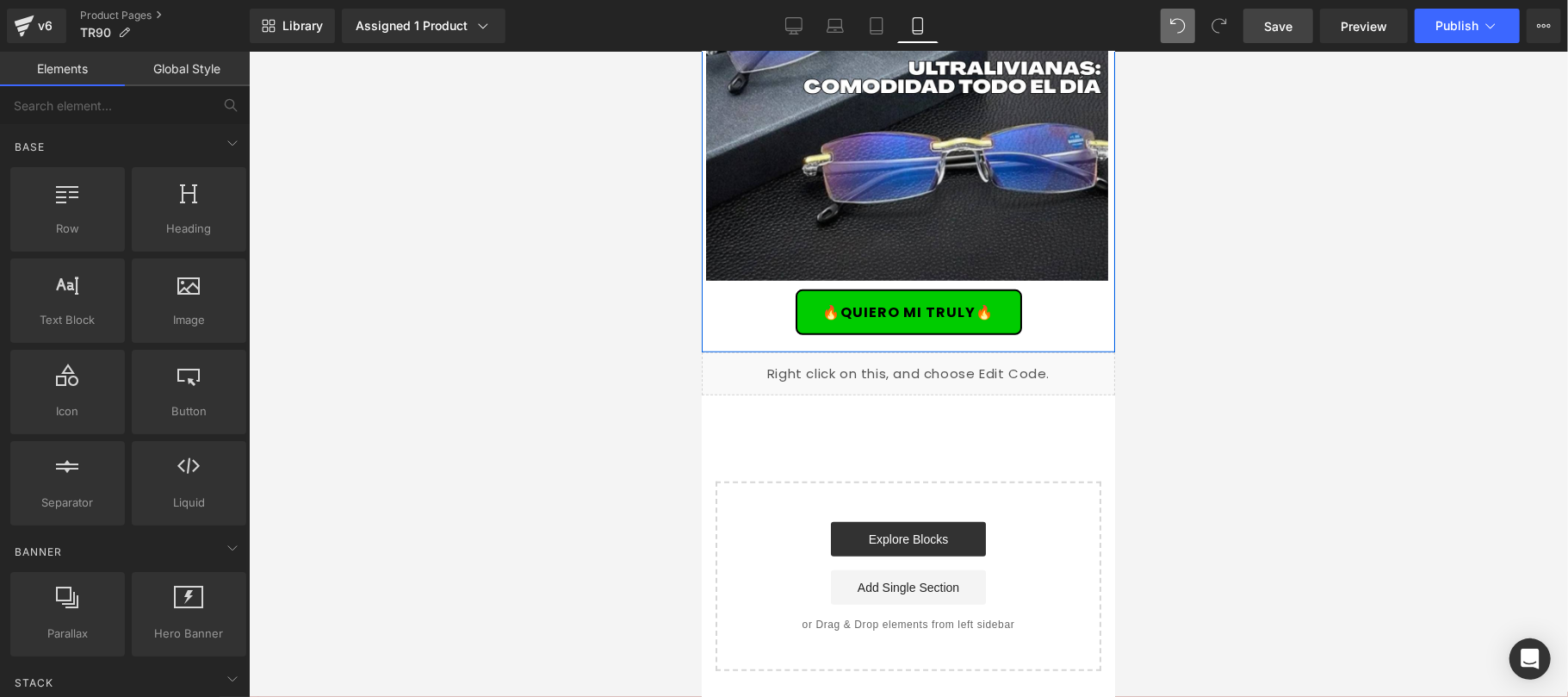
scroll to position [5471, 0]
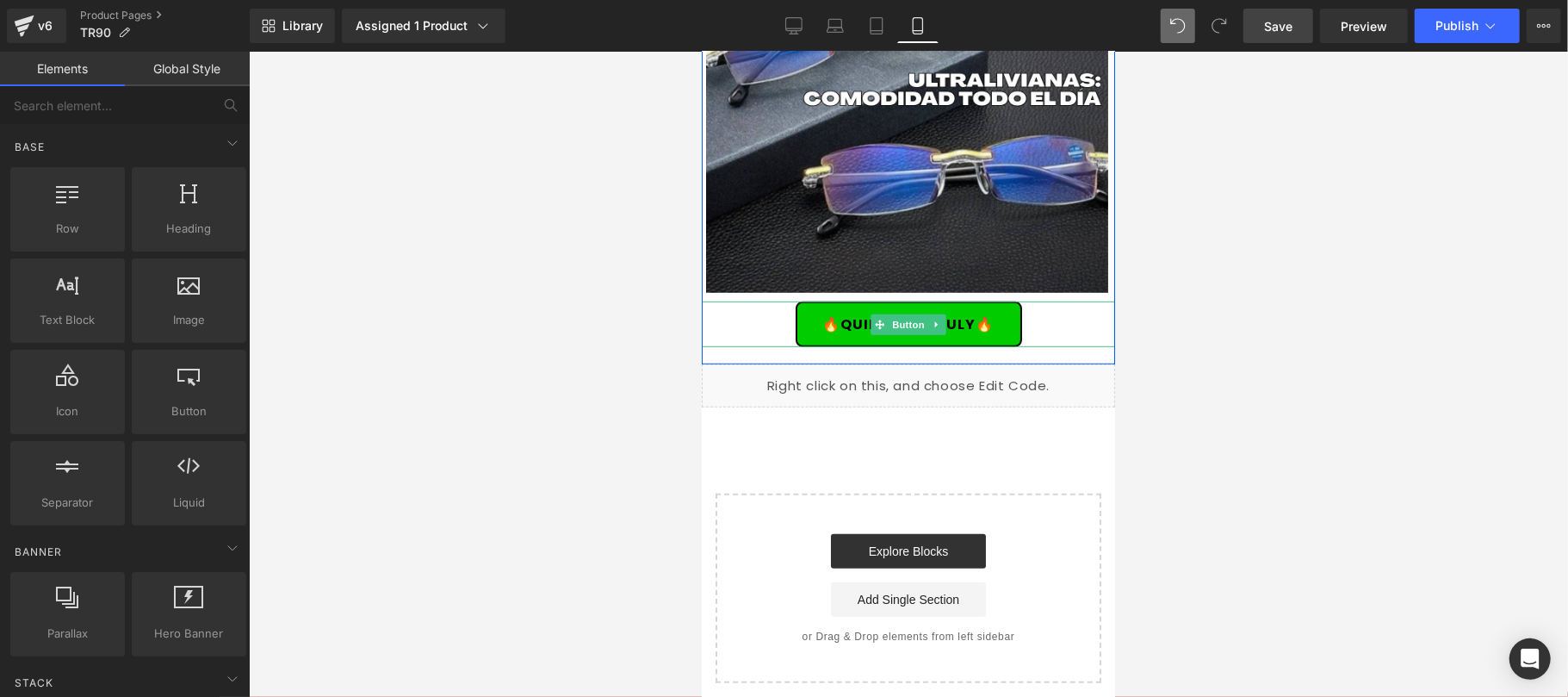
click at [999, 323] on link "🔥QUIERO MI TRULY🔥" at bounding box center [907, 323] width 226 height 46
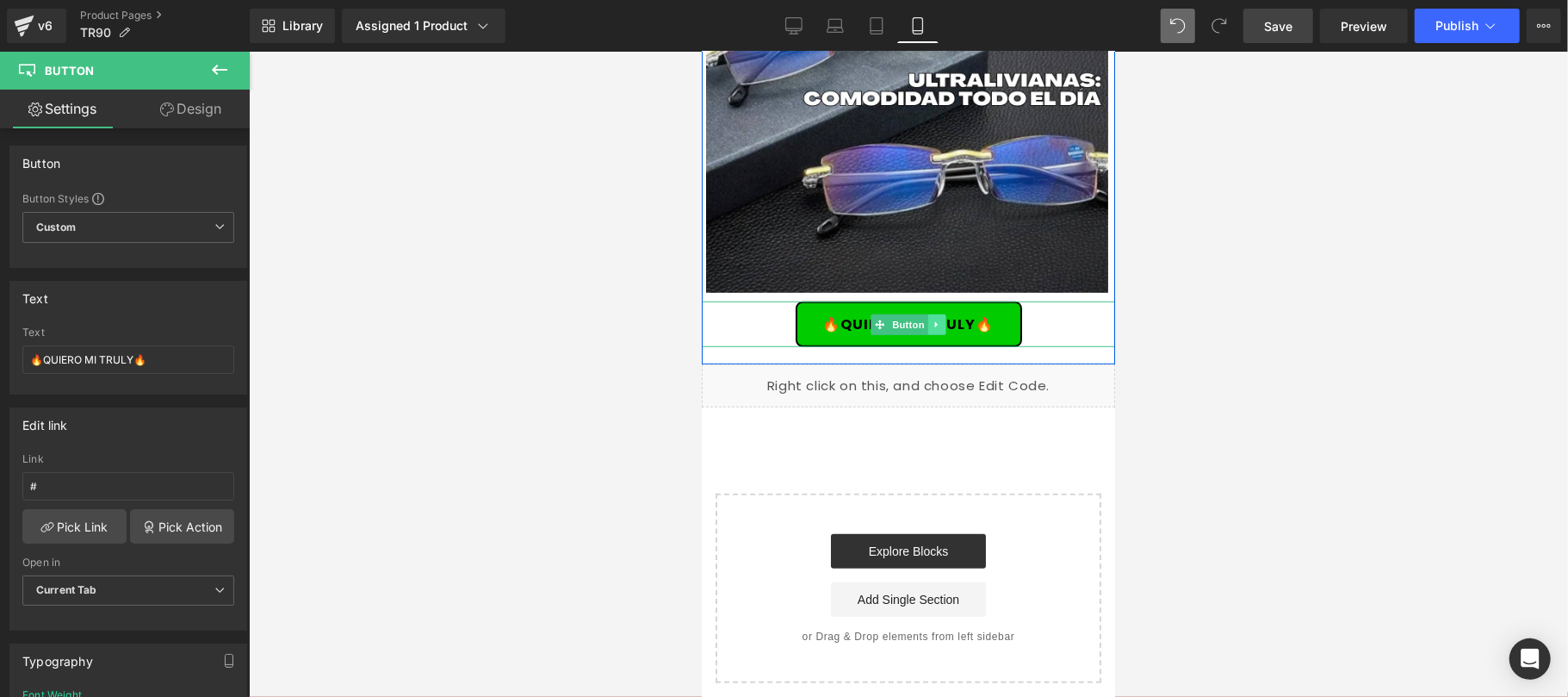
click at [931, 319] on icon at bounding box center [936, 324] width 9 height 10
click at [943, 321] on link at bounding box center [944, 324] width 18 height 21
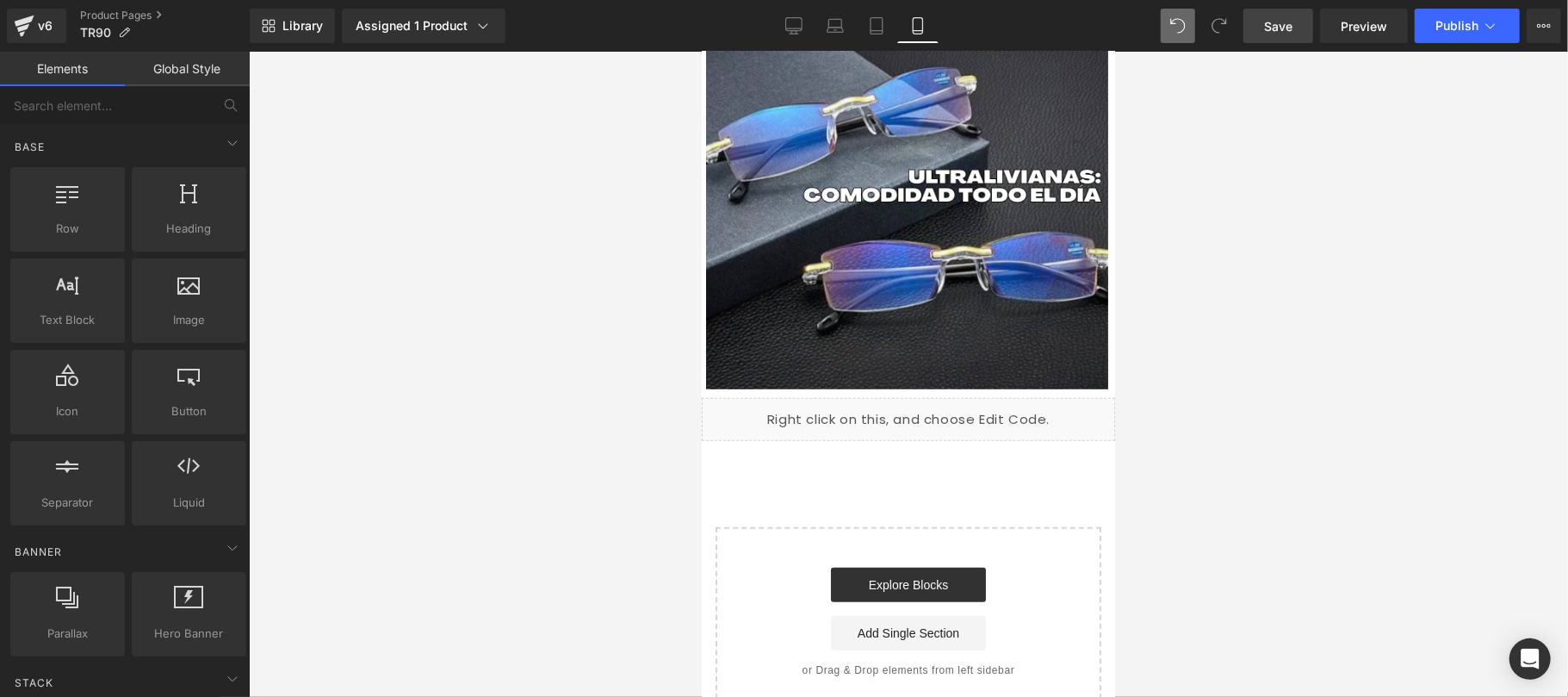
scroll to position [5101, 0]
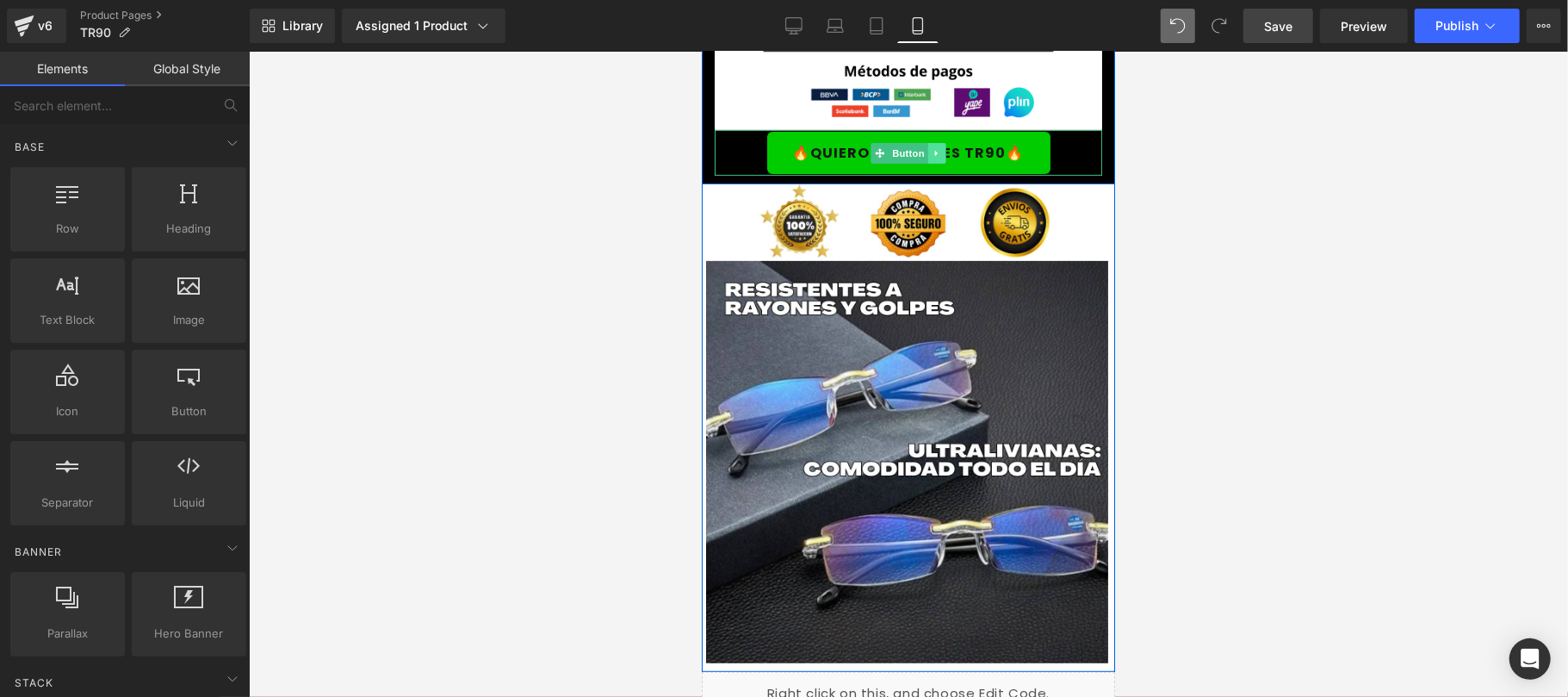
click at [934, 147] on link at bounding box center [936, 152] width 18 height 21
click at [917, 148] on link at bounding box center [926, 152] width 18 height 21
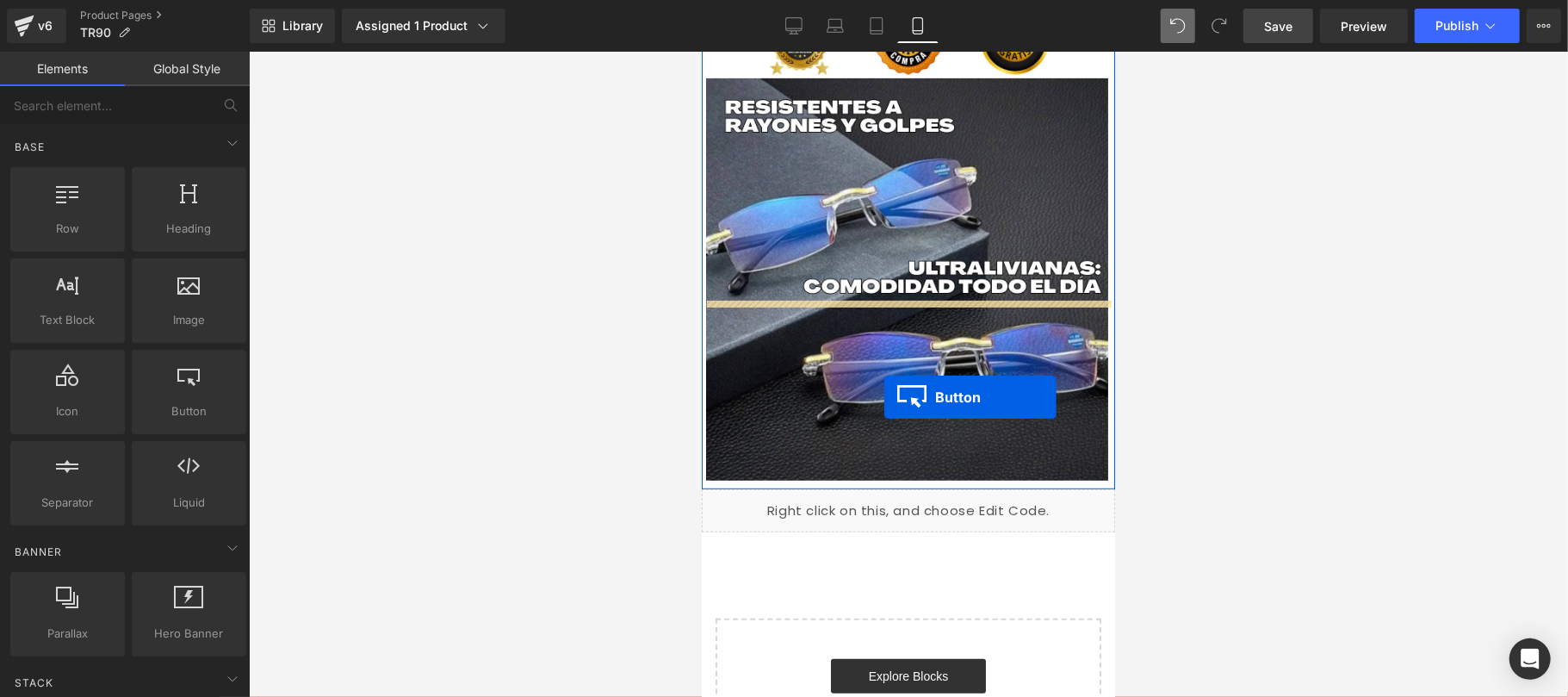
scroll to position [5460, 0]
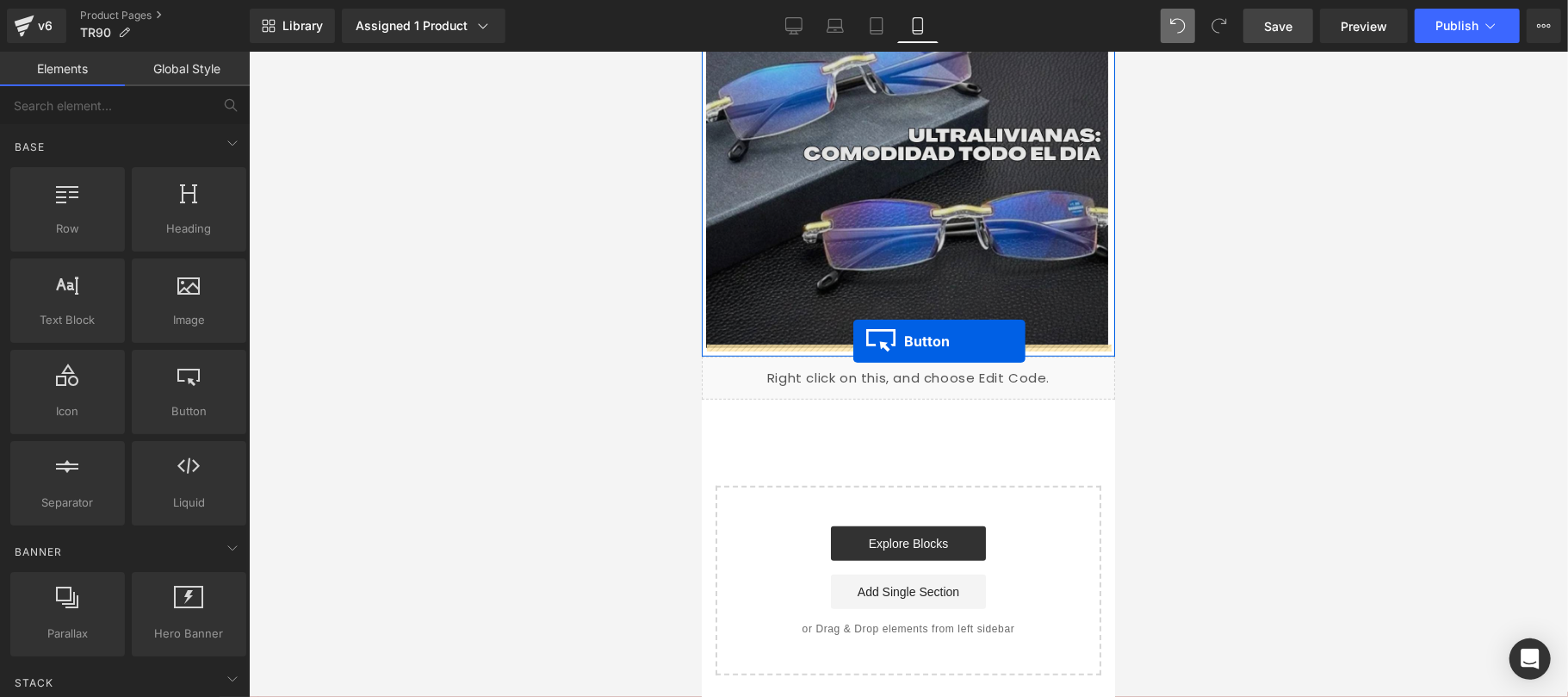
drag, startPoint x: 867, startPoint y: 193, endPoint x: 852, endPoint y: 341, distance: 148.8
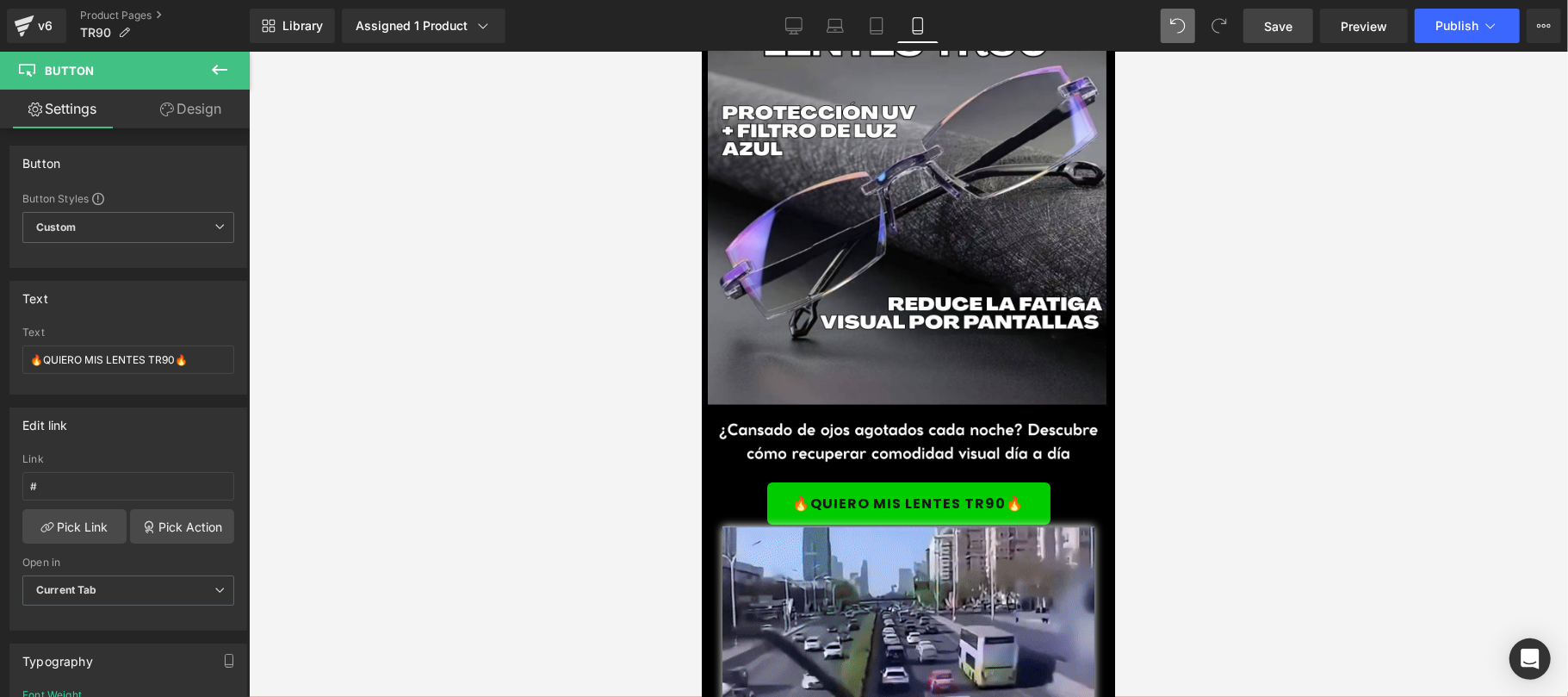
scroll to position [0, 0]
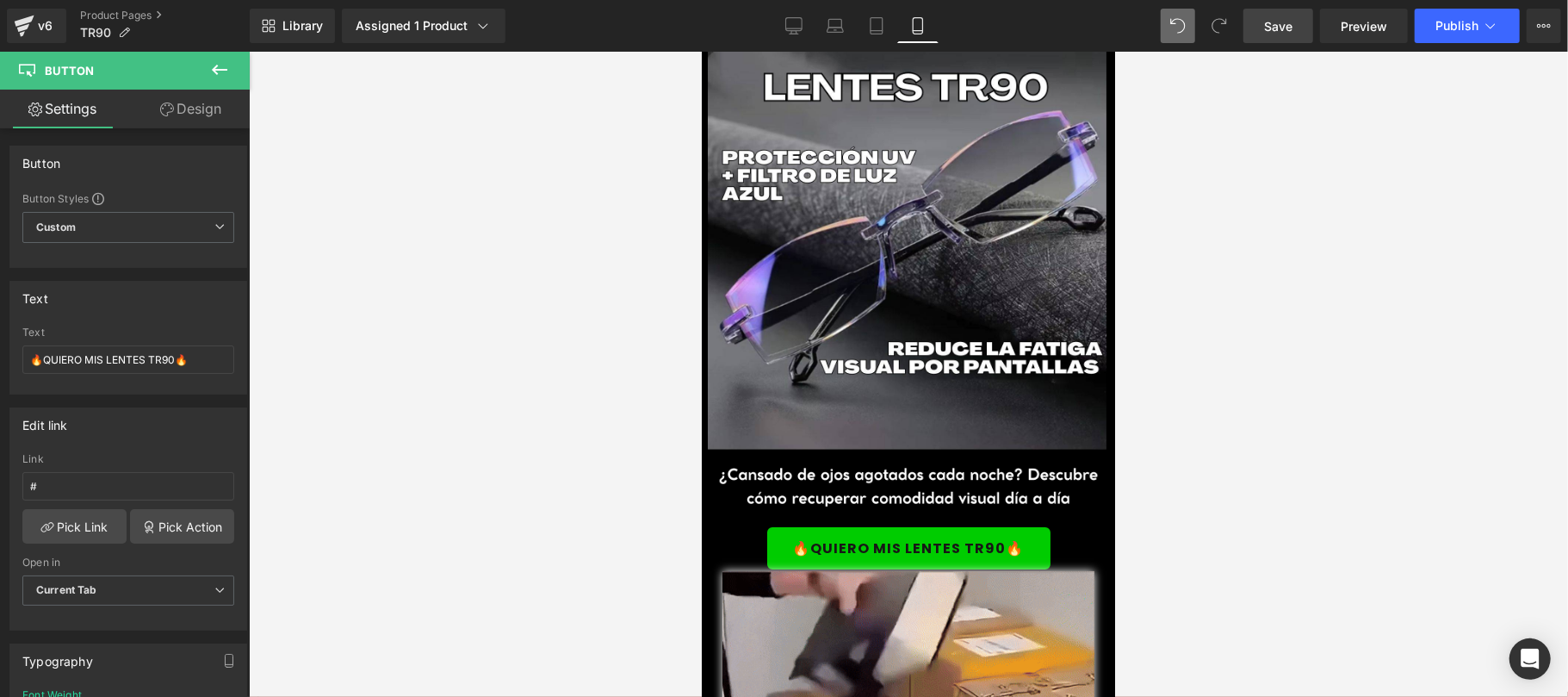
click at [1292, 37] on link "Save" at bounding box center [1277, 25] width 69 height 35
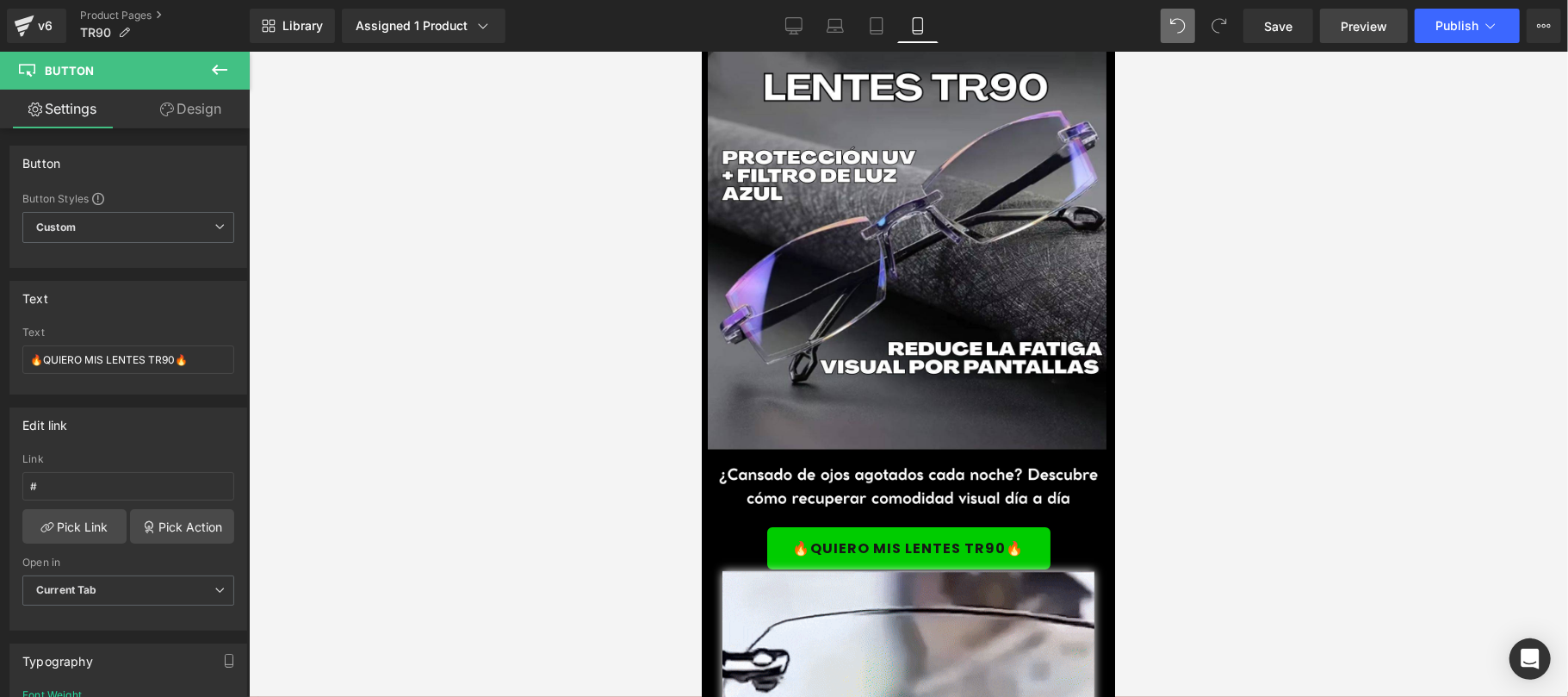
click at [1337, 23] on link "Preview" at bounding box center [1364, 25] width 88 height 35
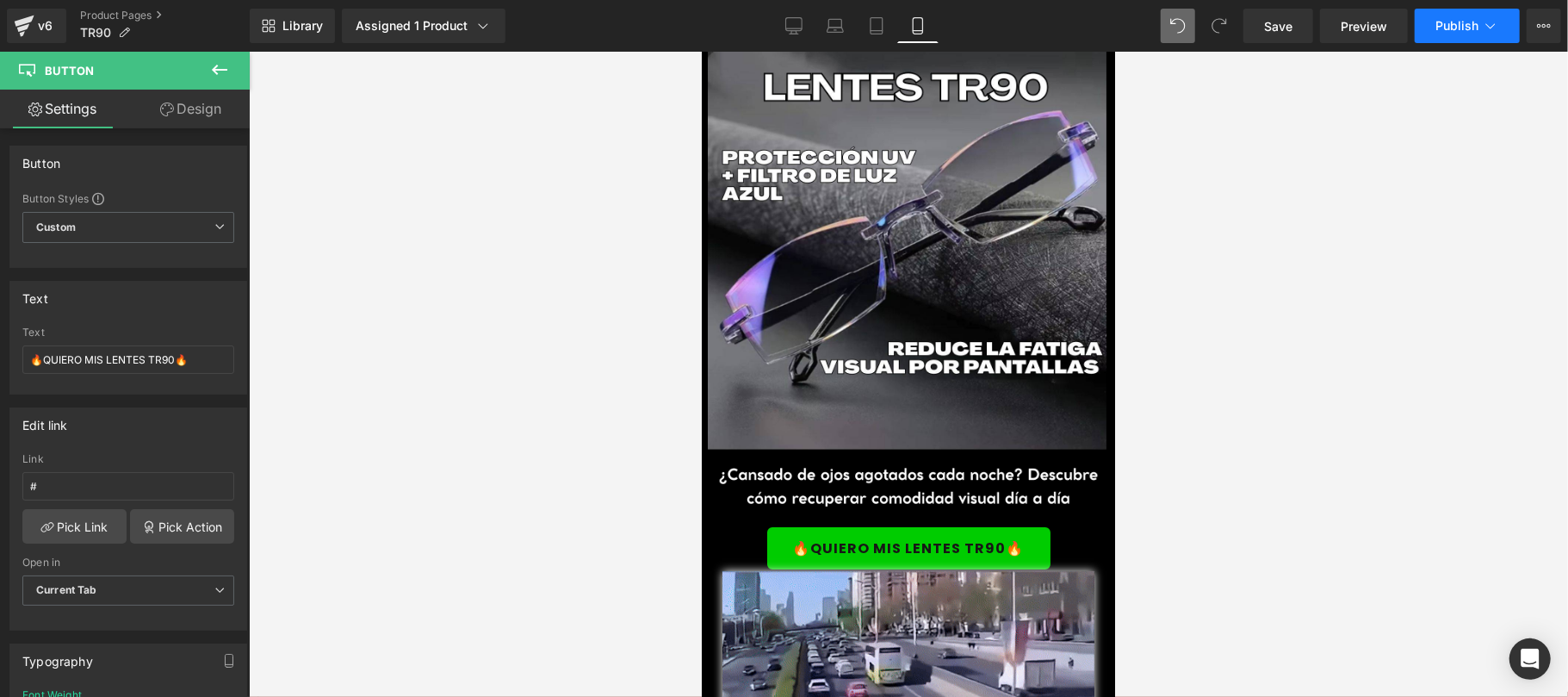
click at [1425, 27] on button "Publish" at bounding box center [1467, 25] width 105 height 35
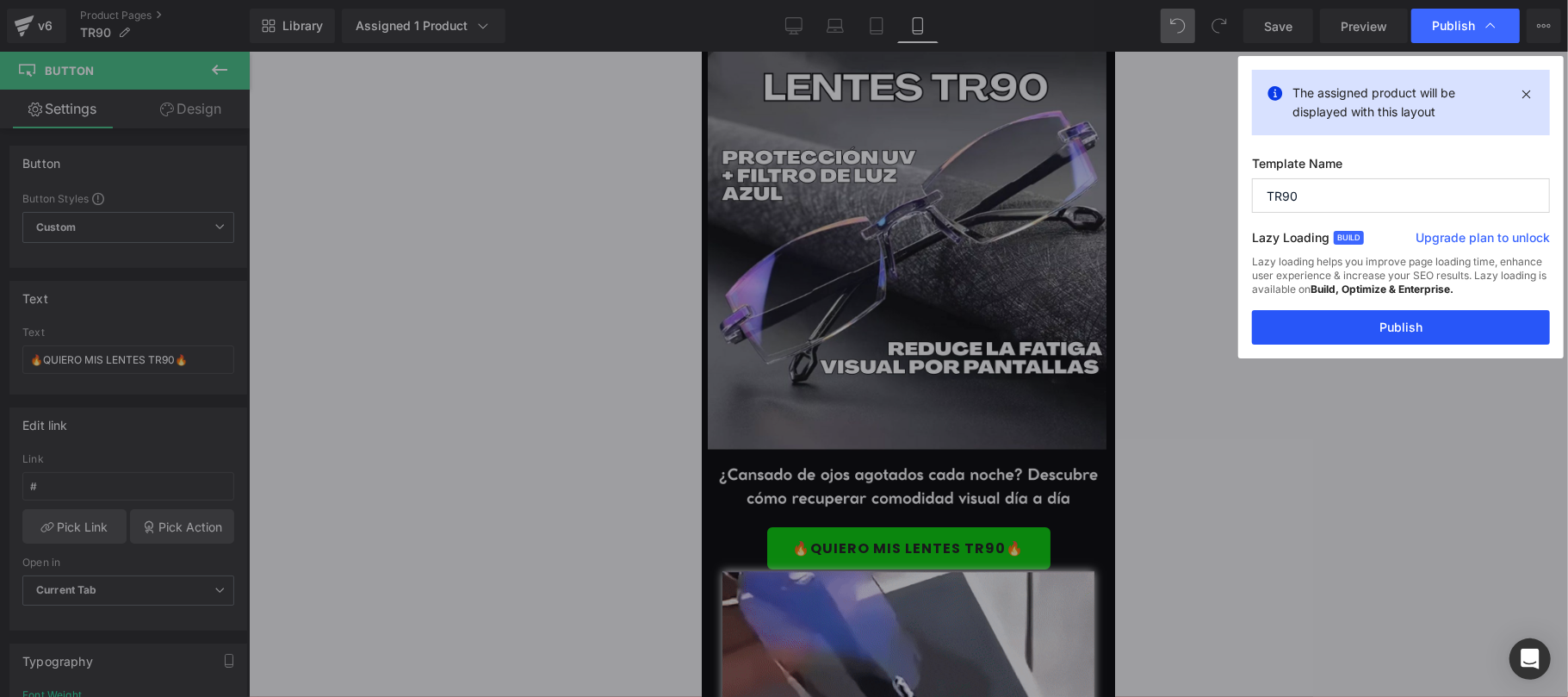
click at [1378, 325] on button "Publish" at bounding box center [1401, 326] width 298 height 35
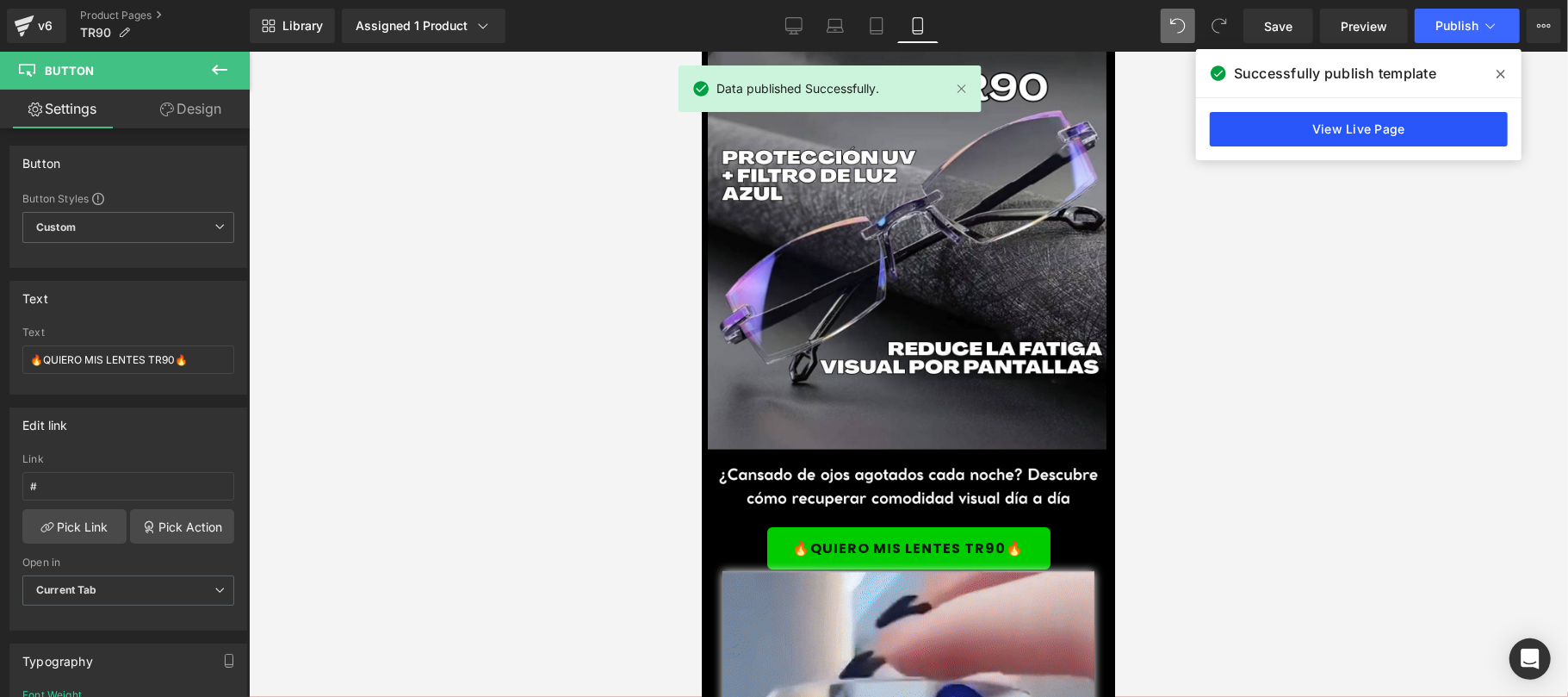
click at [1390, 132] on link "View Live Page" at bounding box center [1359, 129] width 298 height 35
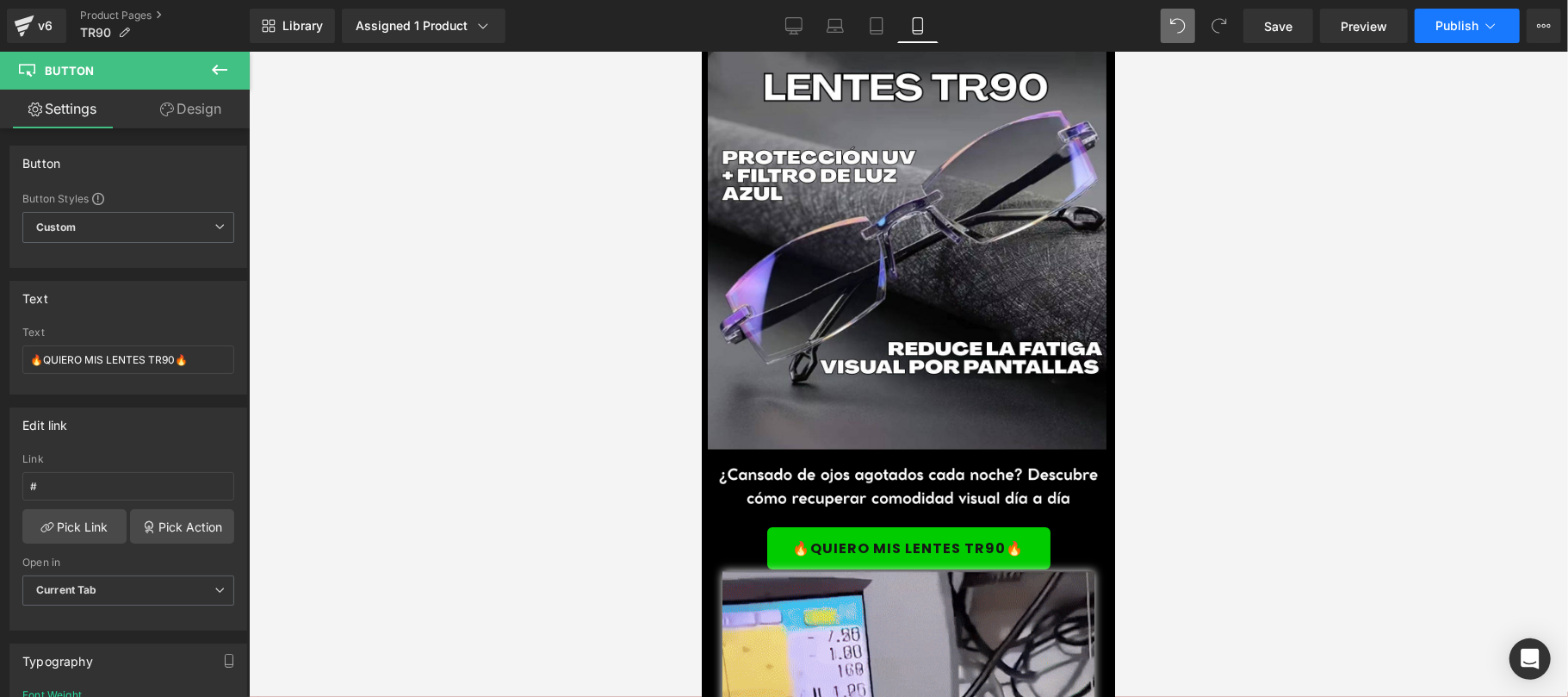
click at [1446, 31] on span "Publish" at bounding box center [1456, 25] width 43 height 14
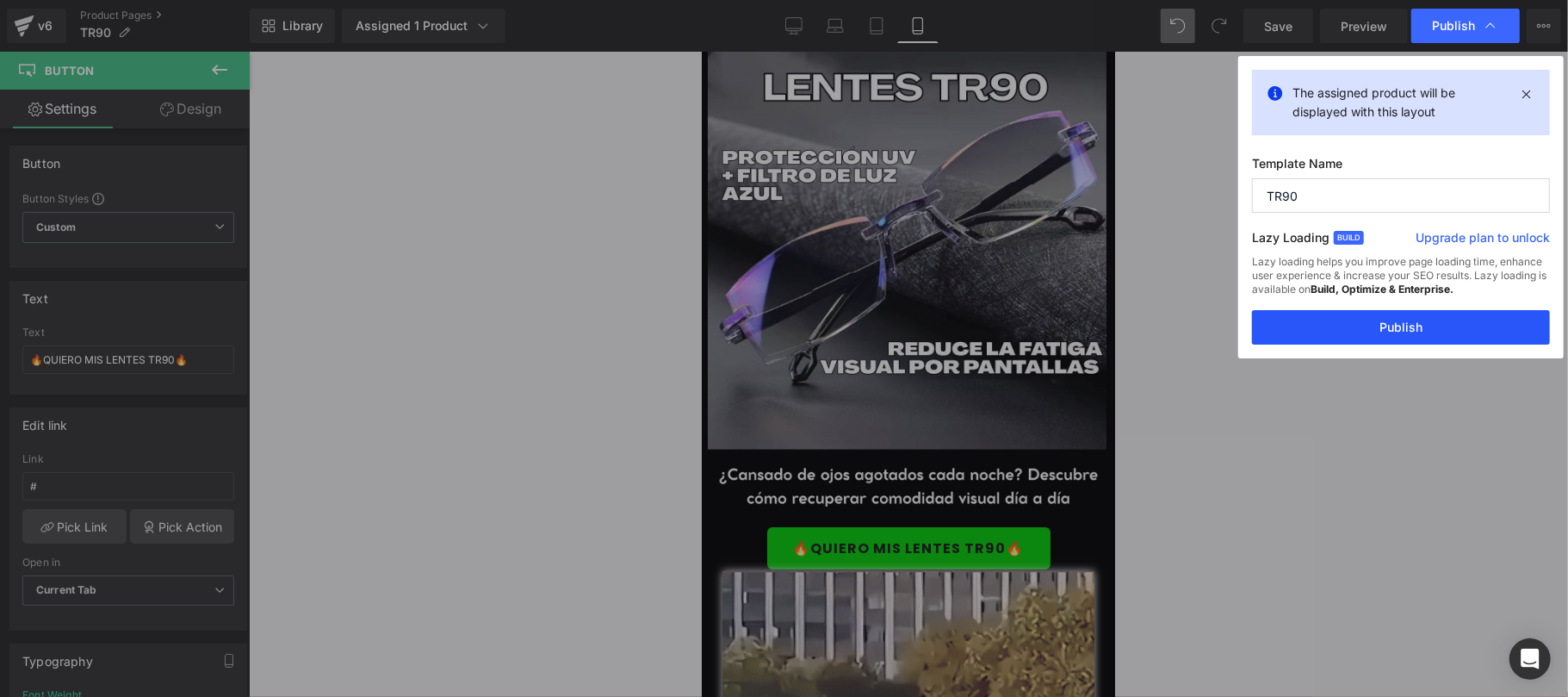
click at [1353, 336] on button "Publish" at bounding box center [1401, 326] width 298 height 35
